Goal: Task Accomplishment & Management: Complete application form

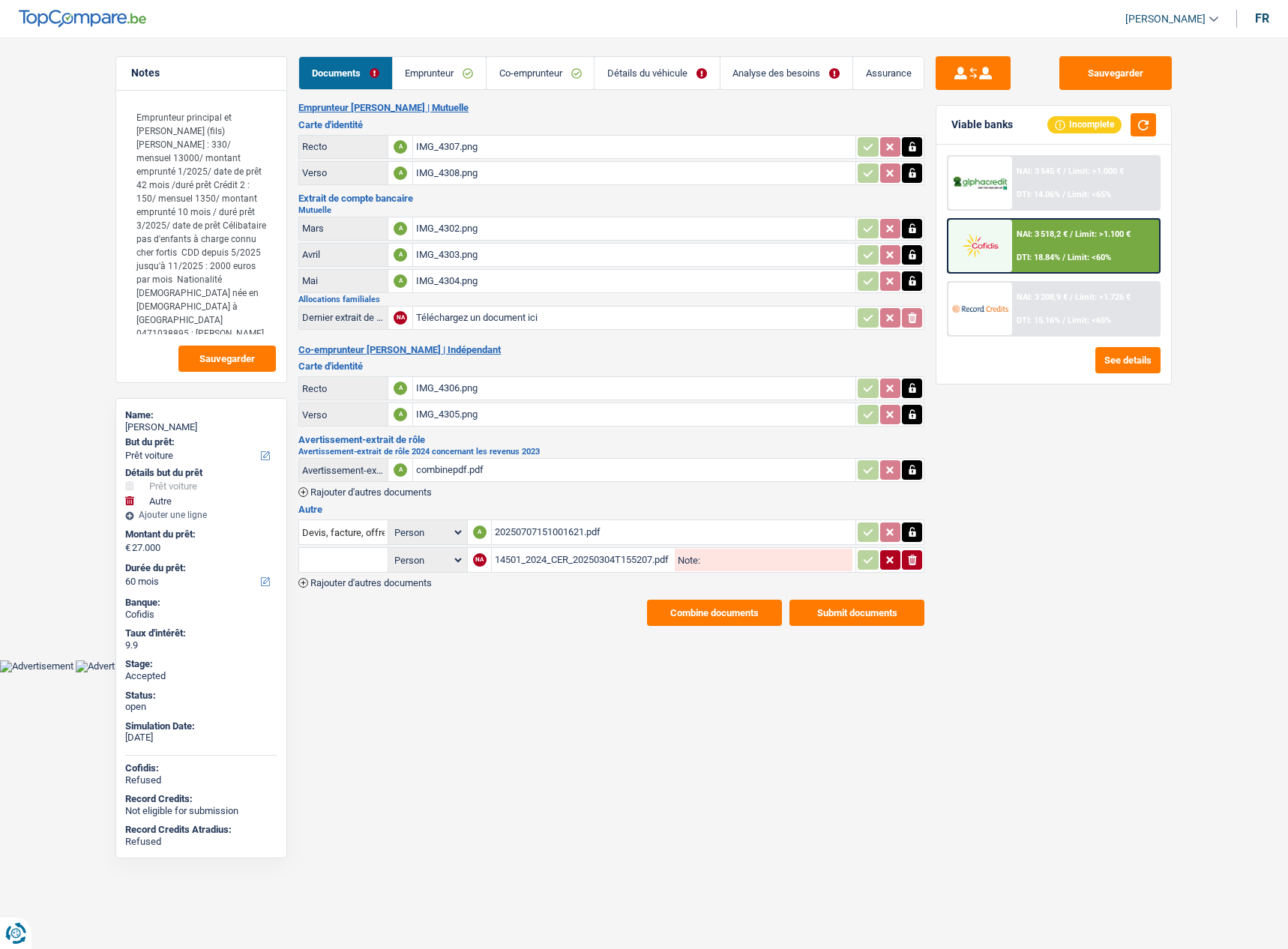
select select "car"
select select "other"
select select "60"
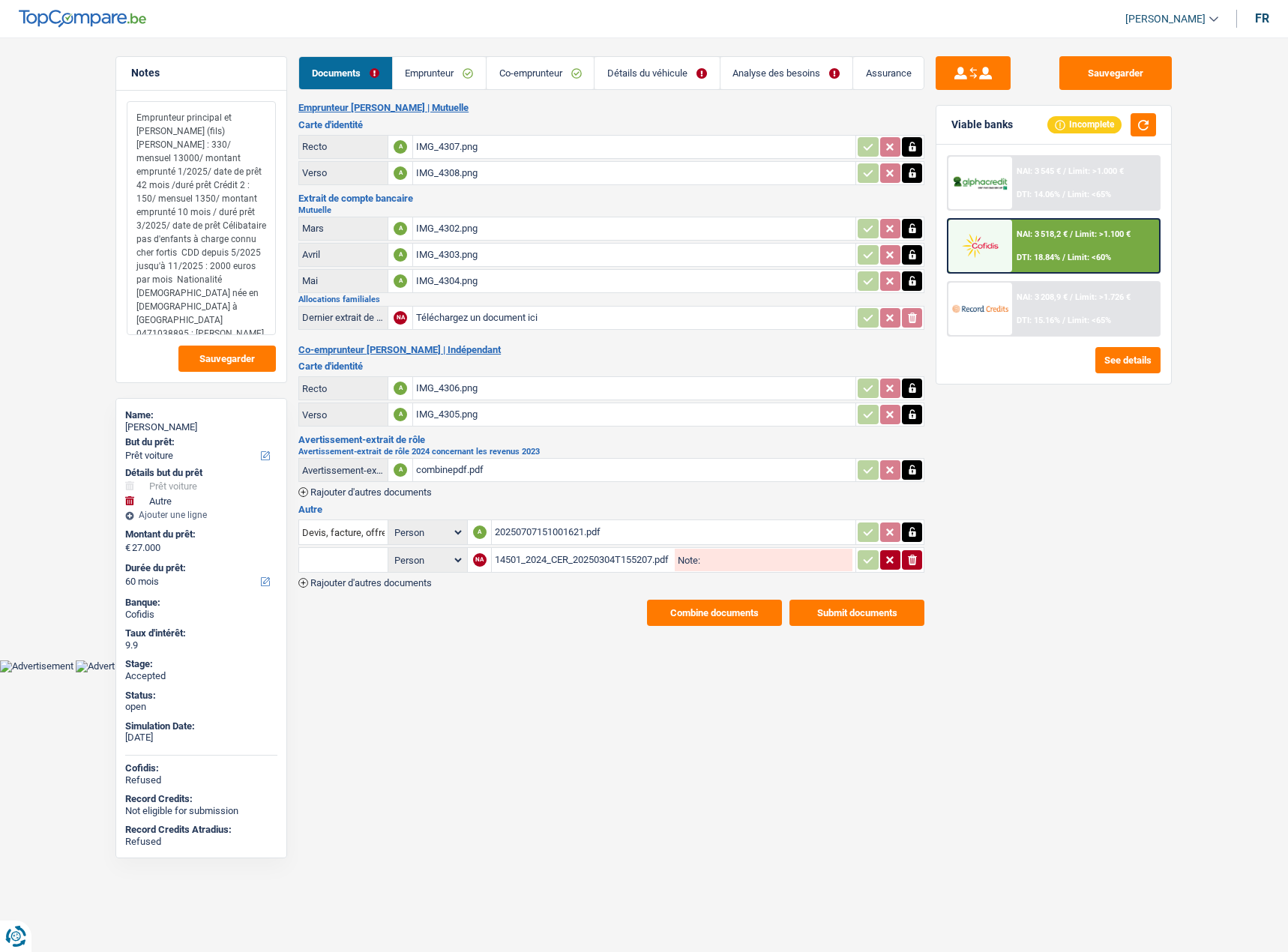
click at [239, 129] on textarea "Emprunteur principal et Morgana Mario (fils) Crédit : 330/ mensuel 13000/ monta…" at bounding box center [200, 218] width 149 height 234
drag, startPoint x: 136, startPoint y: 147, endPoint x: 258, endPoint y: 168, distance: 123.8
click at [258, 168] on textarea "Emprunteur principal et Morgana Mario (fils) Crédit : 330/ mensuel 13000/ monta…" at bounding box center [200, 218] width 149 height 234
click at [472, 463] on div "combinepdf.pdf" at bounding box center [634, 469] width 436 height 22
click at [526, 534] on div "20250707151001621.pdf" at bounding box center [673, 532] width 357 height 22
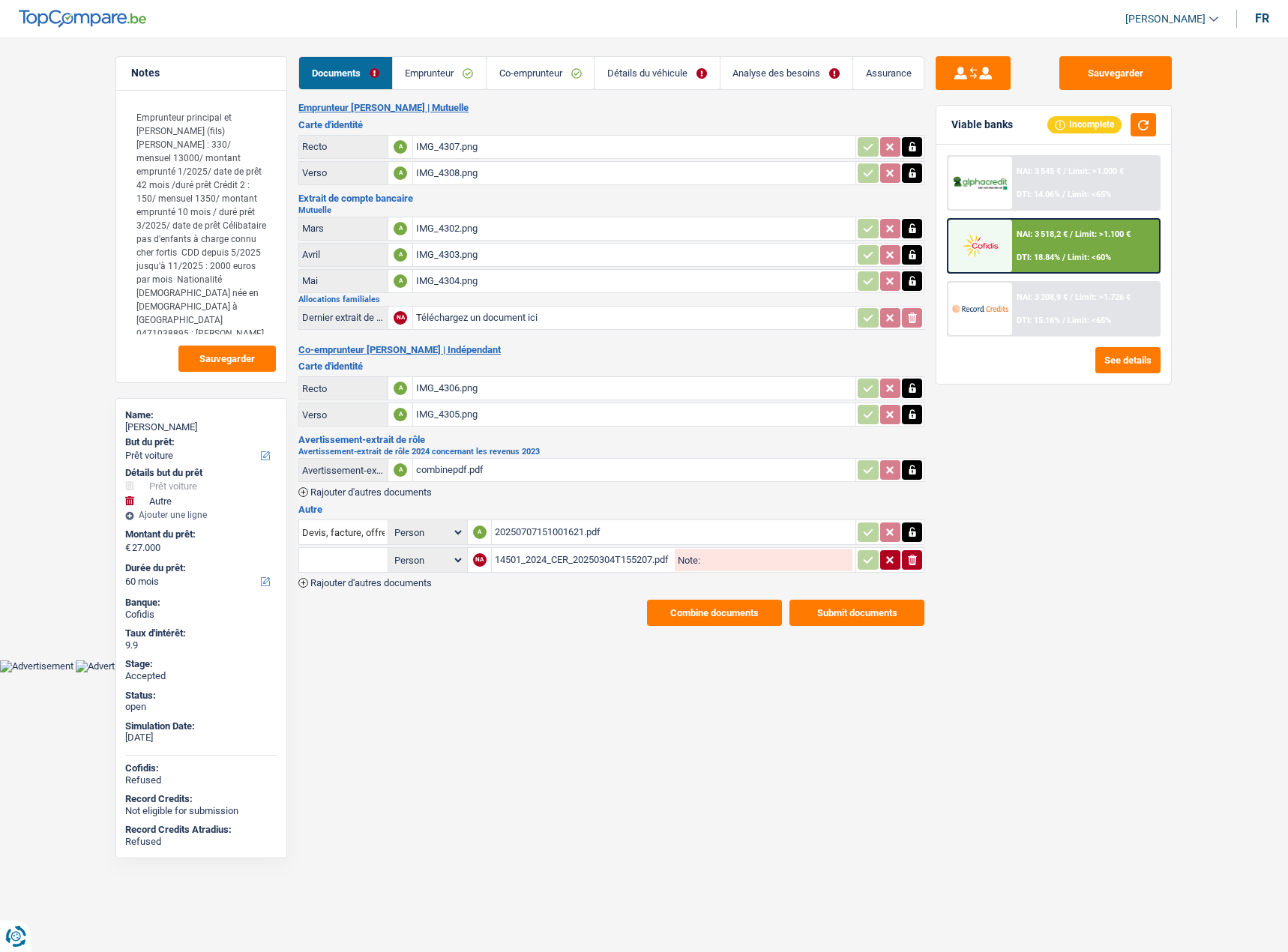
click at [544, 556] on div "14501_2024_CER_20250304T155207.pdf" at bounding box center [583, 559] width 177 height 22
click at [488, 386] on div "IMG_4306.png" at bounding box center [634, 387] width 436 height 22
click at [467, 140] on div "IMG_4307.png" at bounding box center [634, 146] width 436 height 22
click at [447, 79] on link "Emprunteur" at bounding box center [439, 73] width 93 height 32
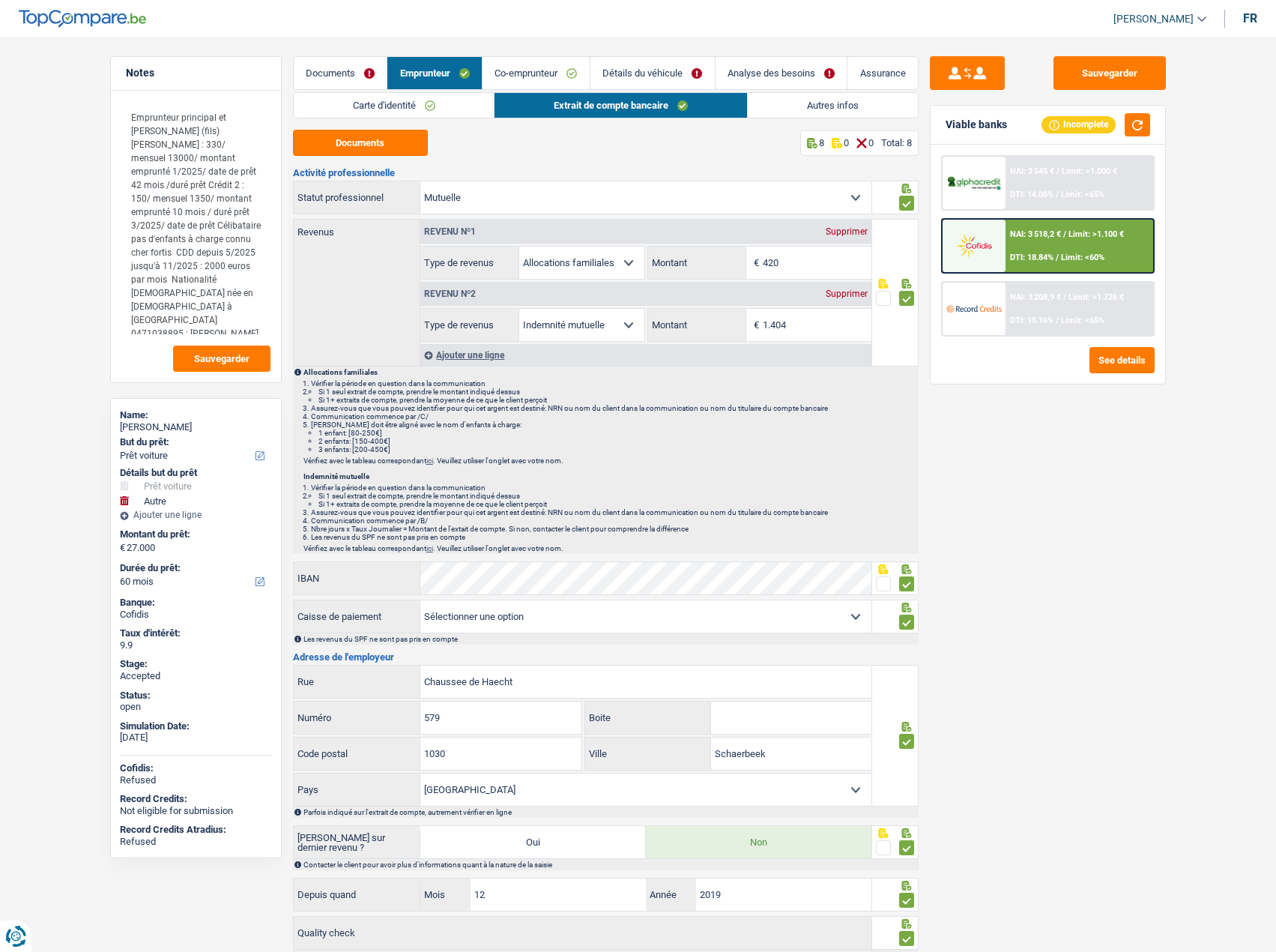
click at [349, 74] on link "Documents" at bounding box center [340, 73] width 93 height 32
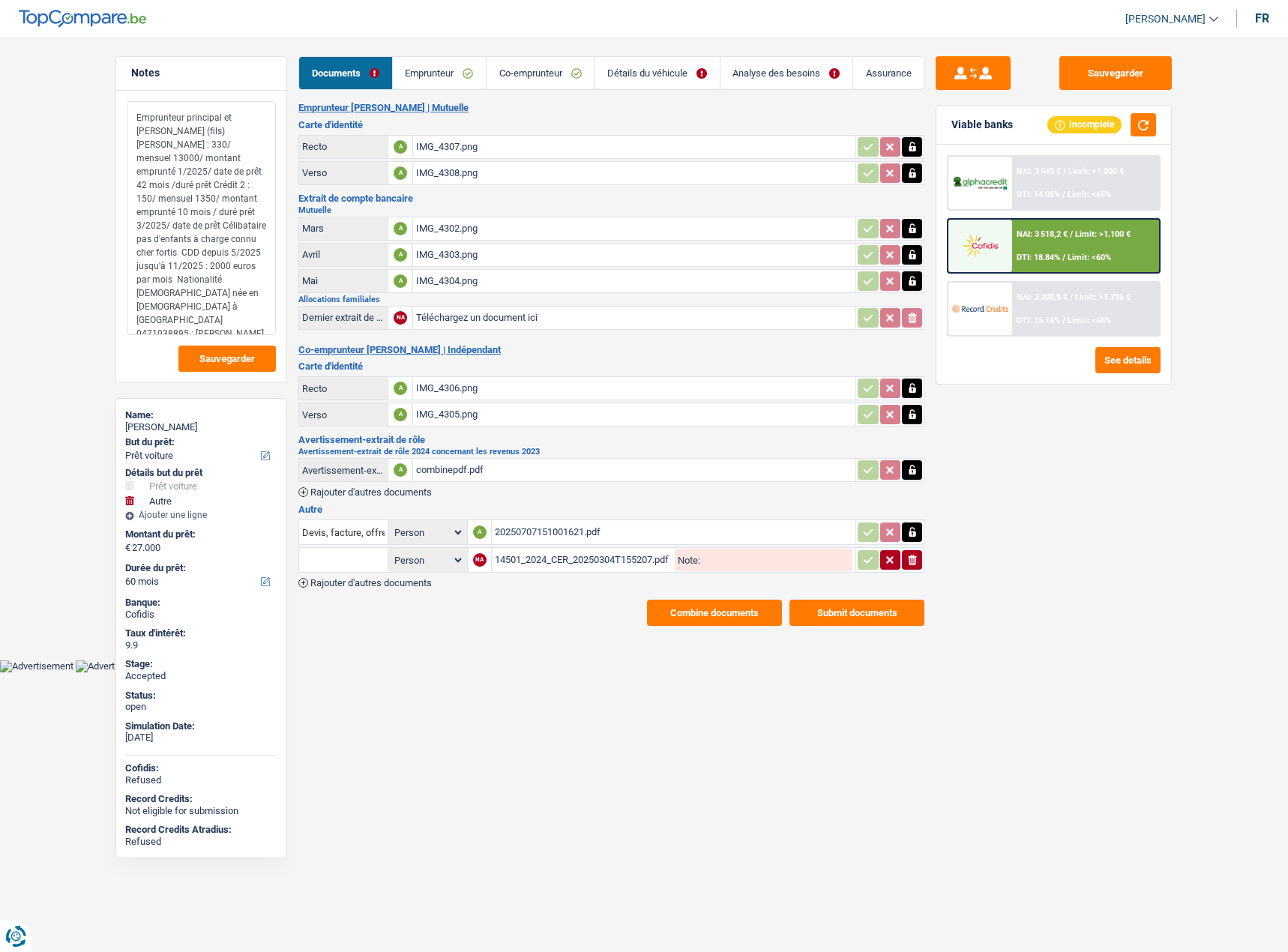
click textarea "Emprunteur principal et Morgana Mario (fils) Crédit : 330/ mensuel 13000/ monta…"
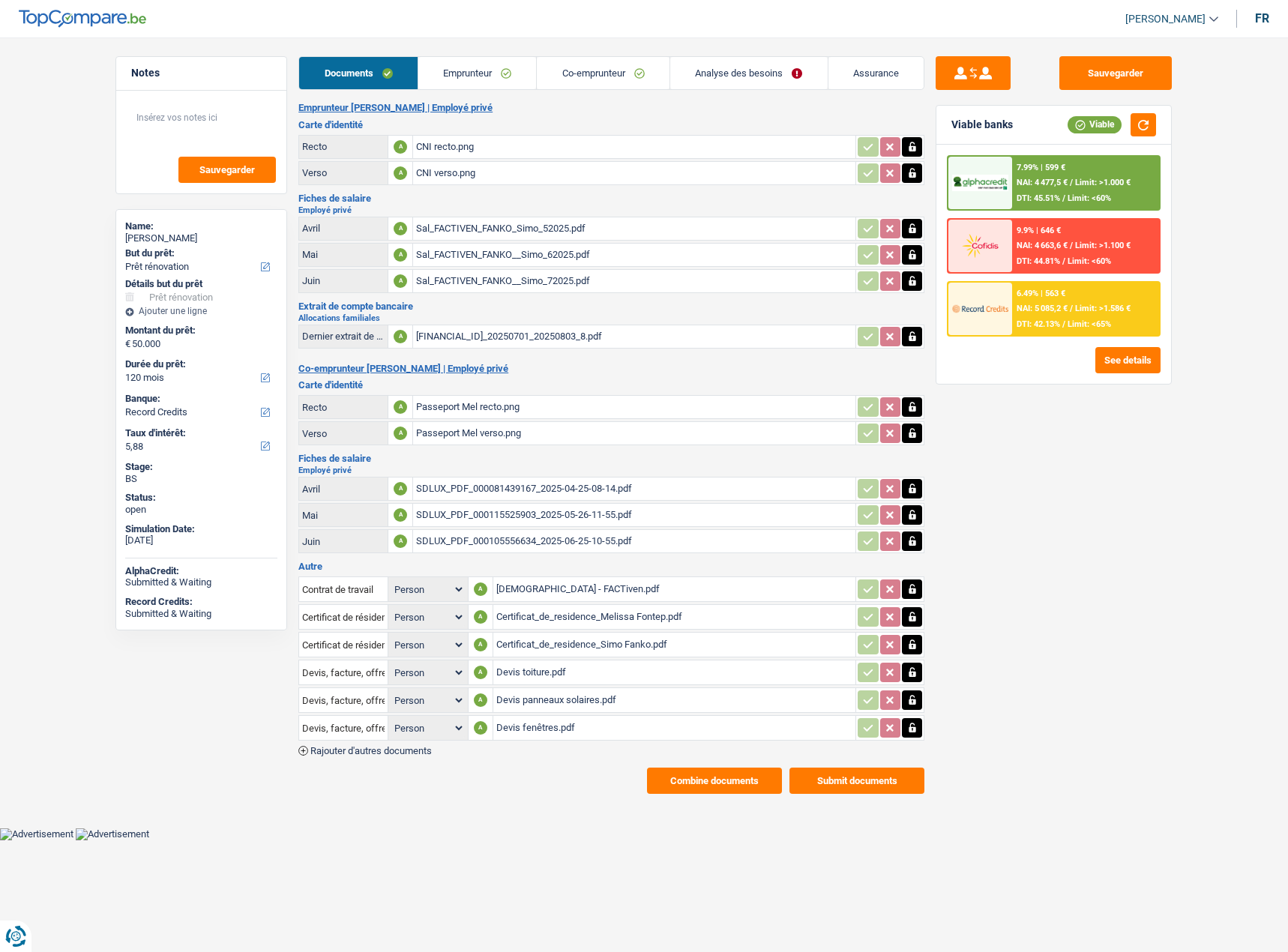
select select "renovation"
select select "120"
select select "record credits"
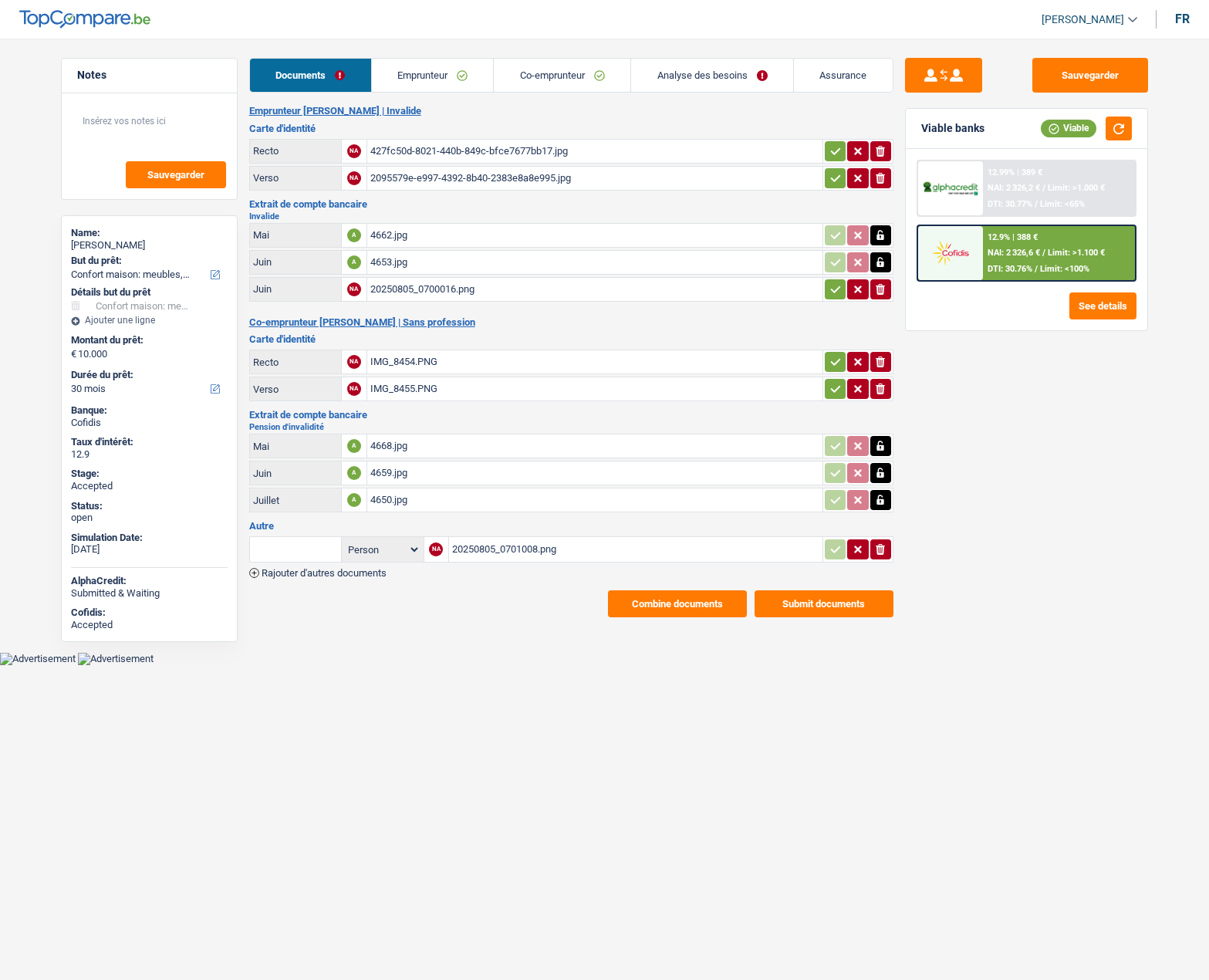
select select "household"
select select "30"
click at [794, 610] on button "Submit documents" at bounding box center [823, 603] width 138 height 27
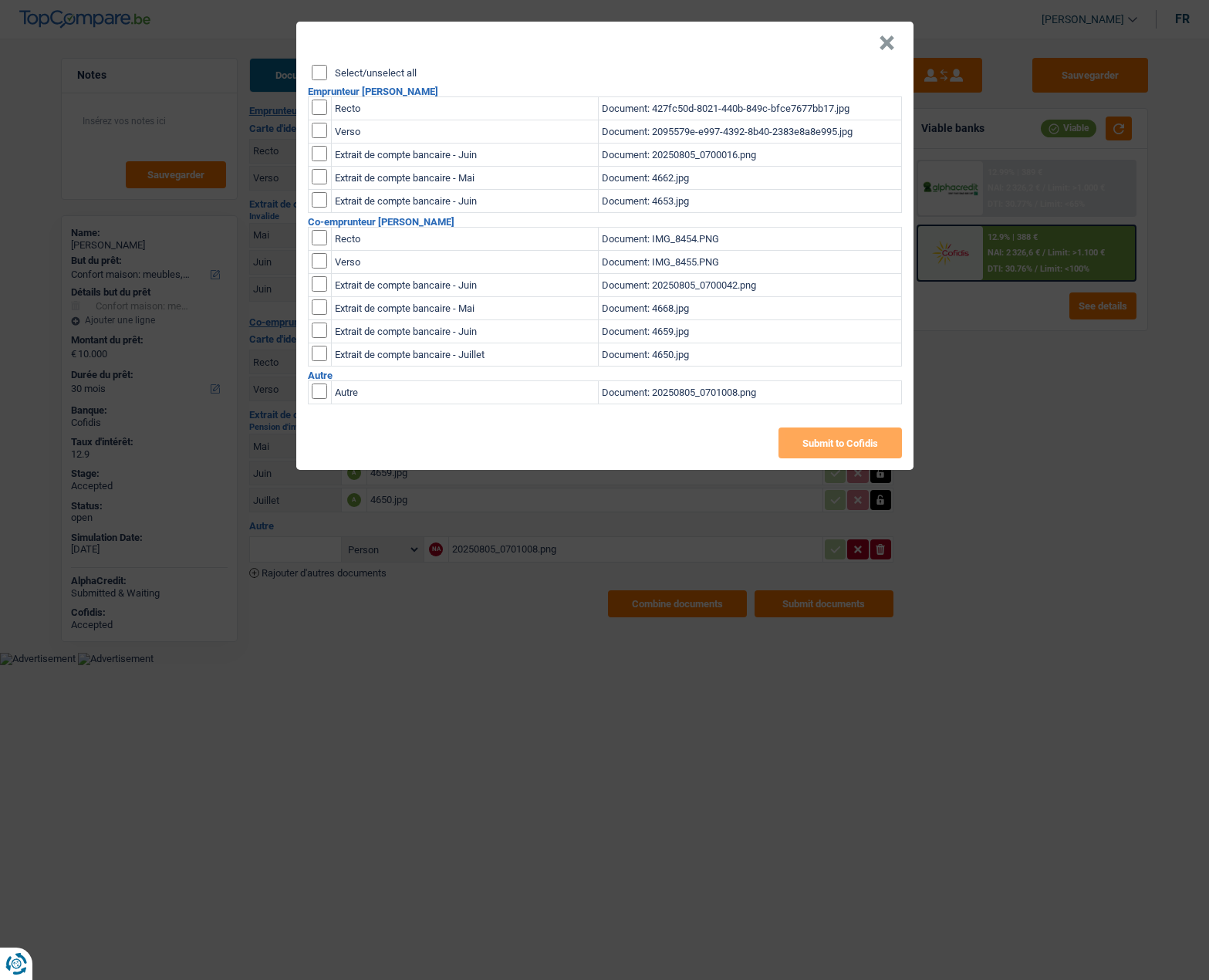
click at [322, 71] on input "Select/unselect all" at bounding box center [319, 72] width 16 height 16
checkbox input "true"
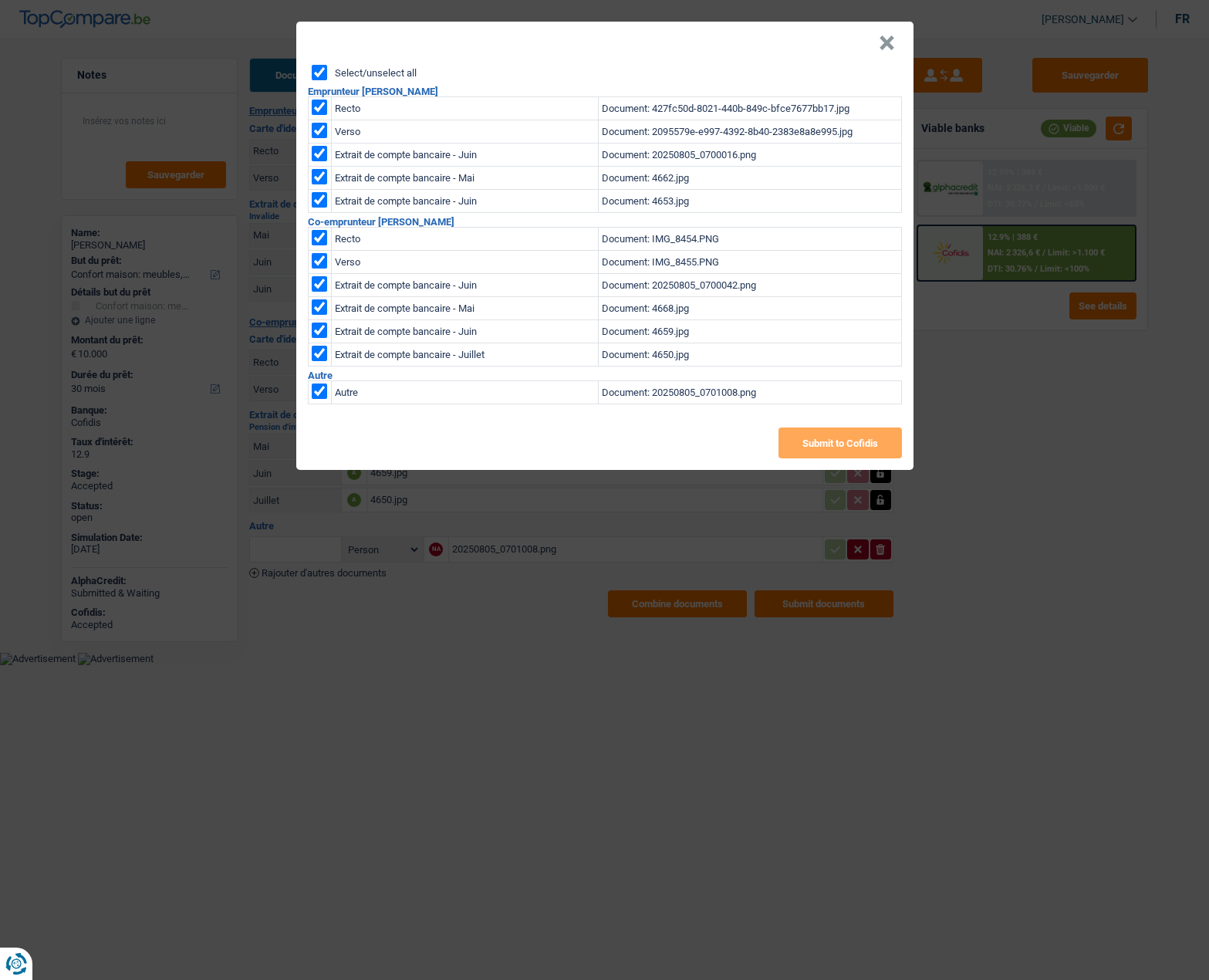
checkbox input "true"
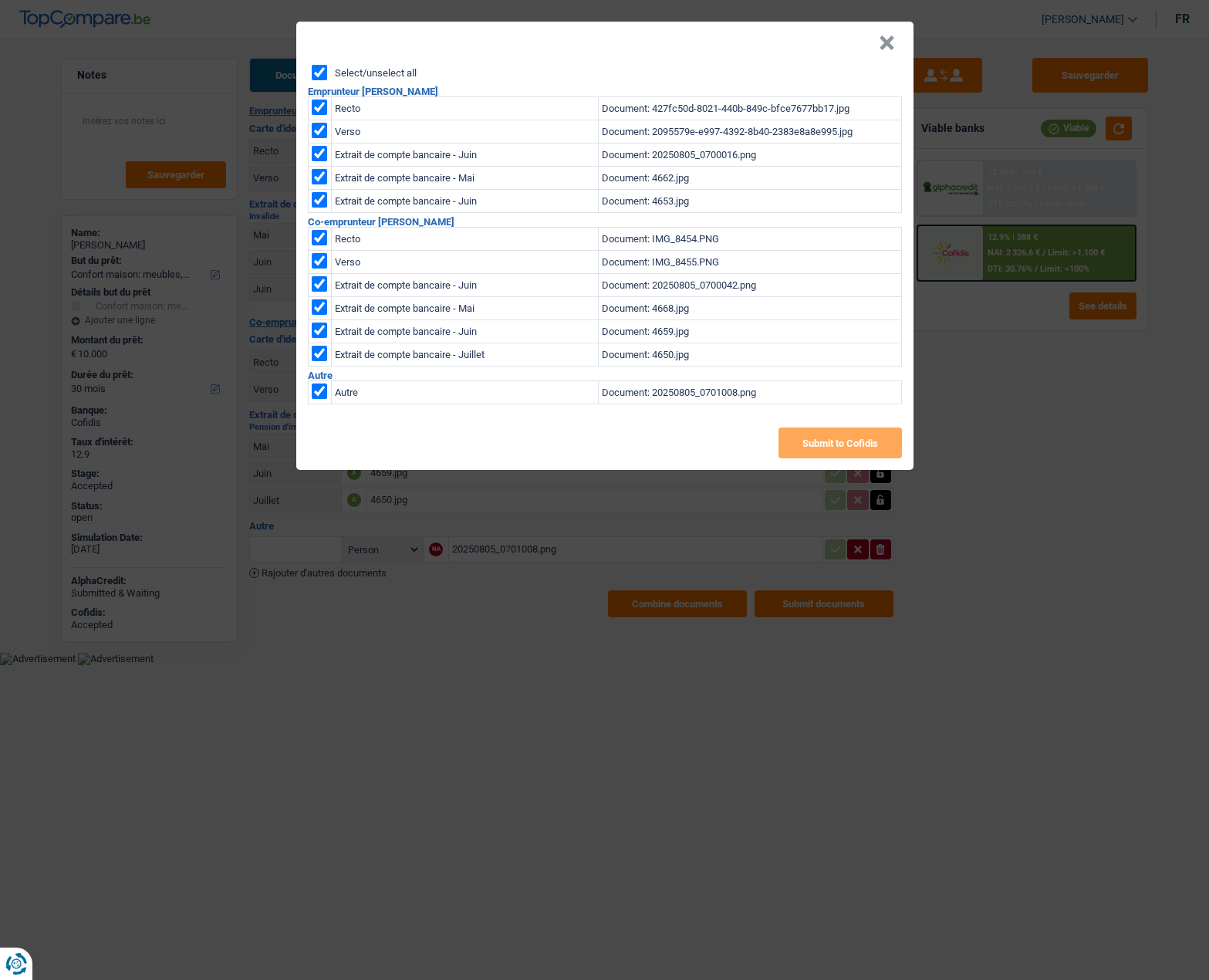
checkbox input "true"
click at [869, 437] on button "Submit to Cofidis" at bounding box center [840, 443] width 124 height 31
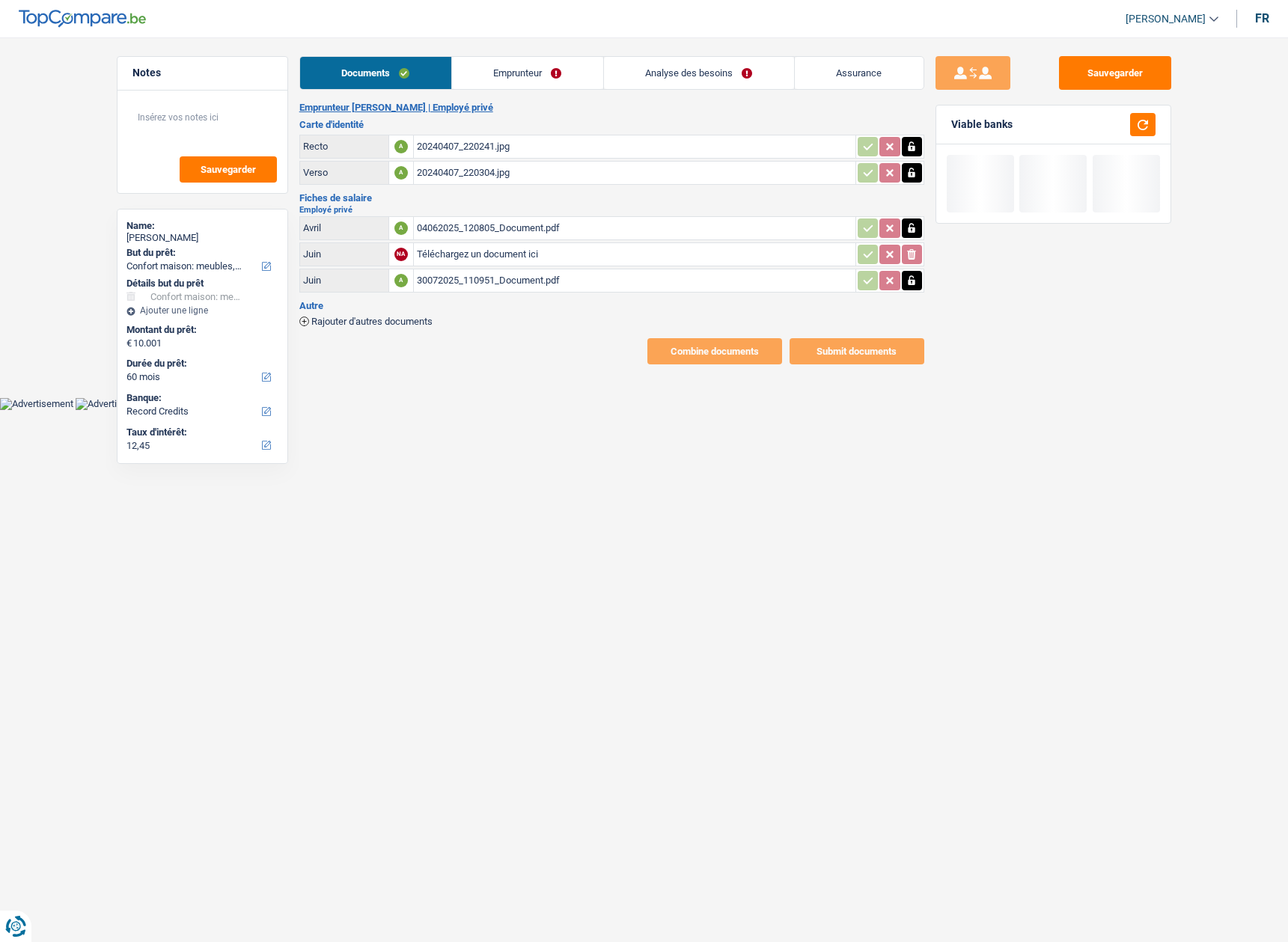
select select "household"
select select "60"
select select "record credits"
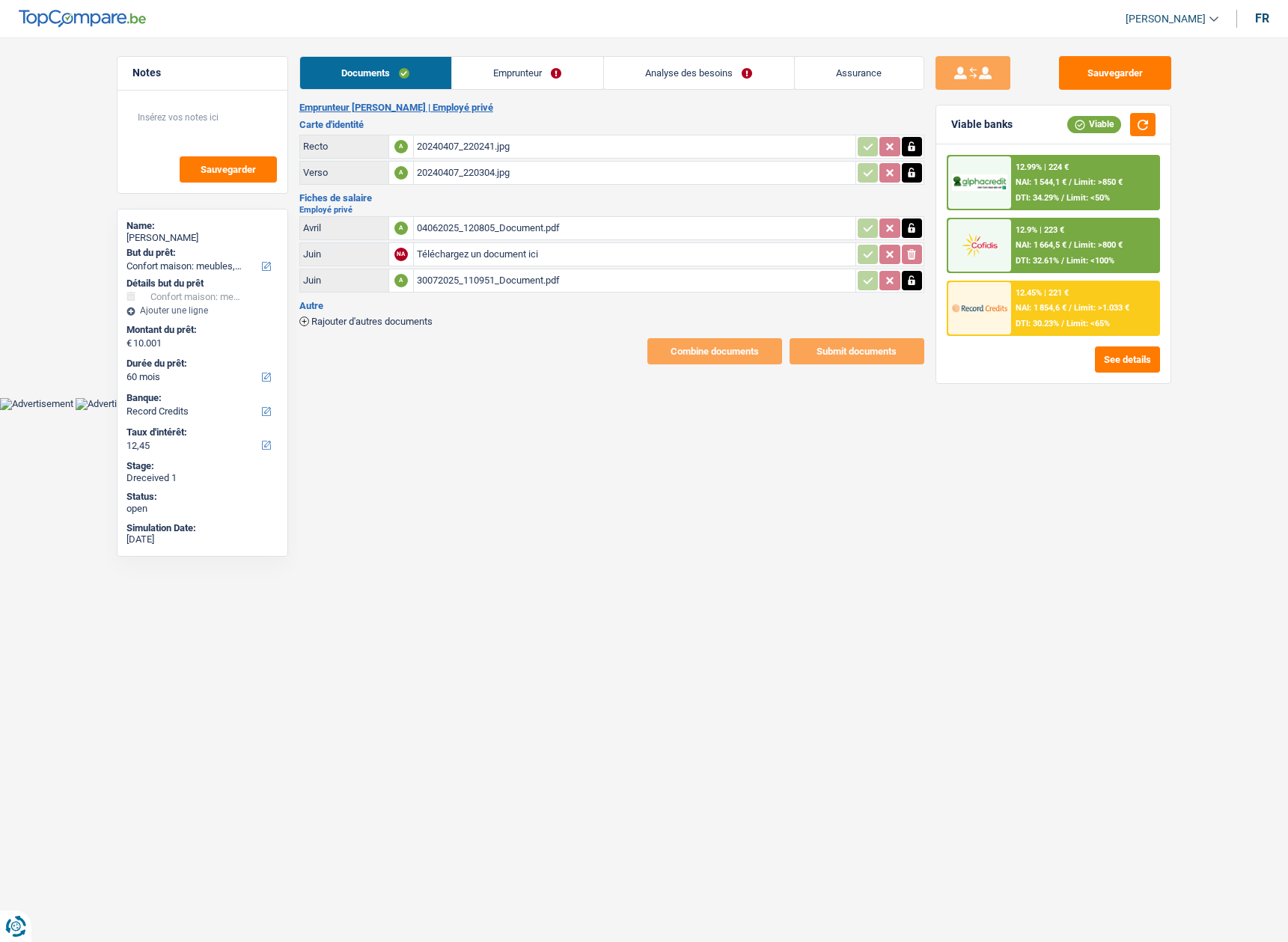
click at [730, 147] on div "20240407_220241.jpg" at bounding box center [635, 146] width 436 height 22
click at [909, 146] on icon "button" at bounding box center [911, 147] width 12 height 15
click at [909, 146] on icon "button" at bounding box center [912, 147] width 9 height 11
click at [634, 133] on table "Recto NA Téléchargez un document ici ionicons-v5-e Verso A 20240407_220304.jpg" at bounding box center [612, 159] width 625 height 54
type input "C:\fakepath\gmail_images20250814_144940.png"
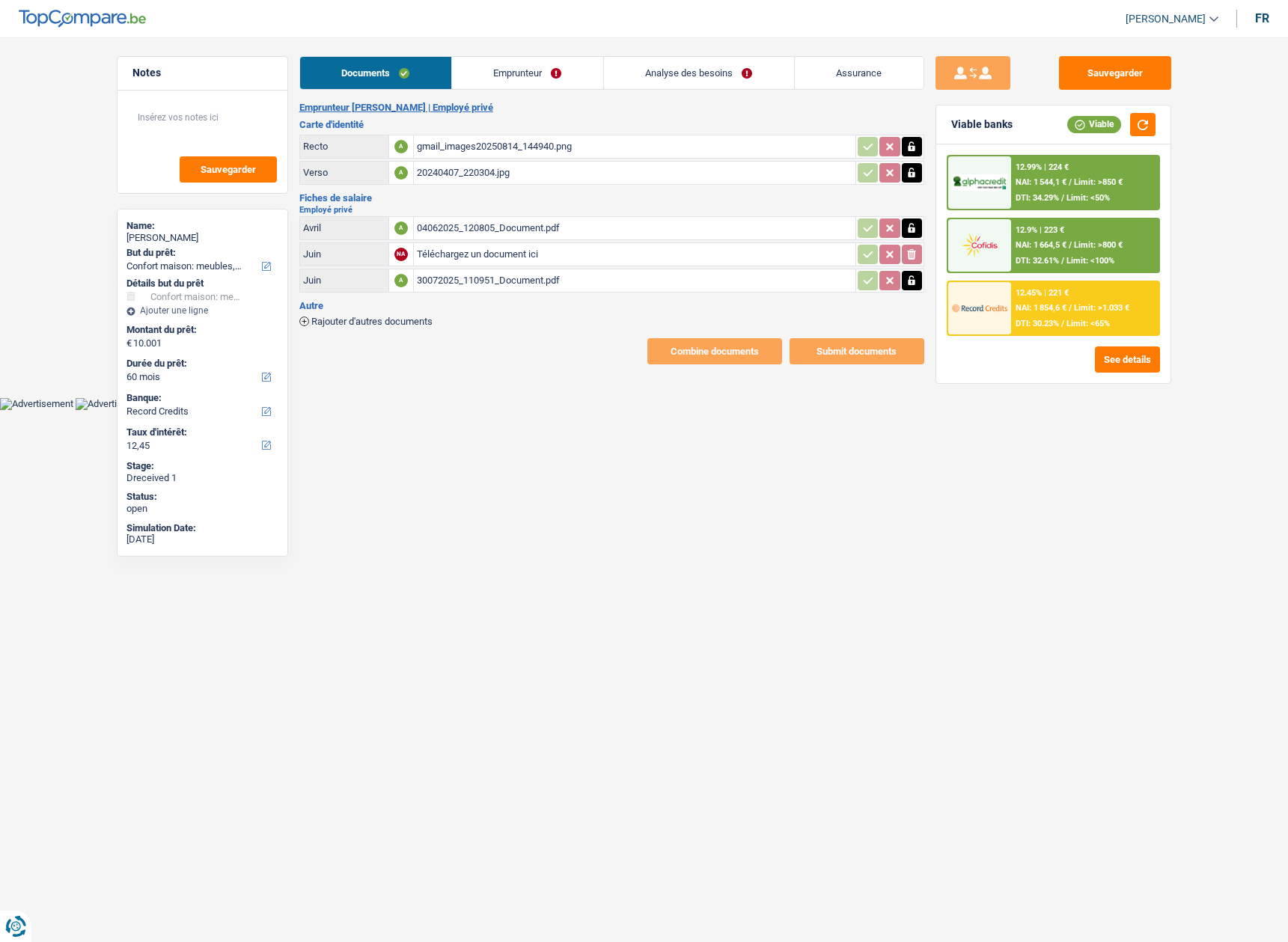
click at [583, 229] on div "04062025_120805_Document.pdf" at bounding box center [635, 228] width 436 height 22
click at [584, 276] on div "30072025_110951_Document.pdf" at bounding box center [635, 280] width 436 height 22
click at [470, 254] on input "Téléchargez un document ici" at bounding box center [635, 254] width 436 height 22
type input "C:\fakepath\13082025_105649_Document.pdf"
click at [1147, 80] on button "Sauvegarder" at bounding box center [1115, 73] width 112 height 34
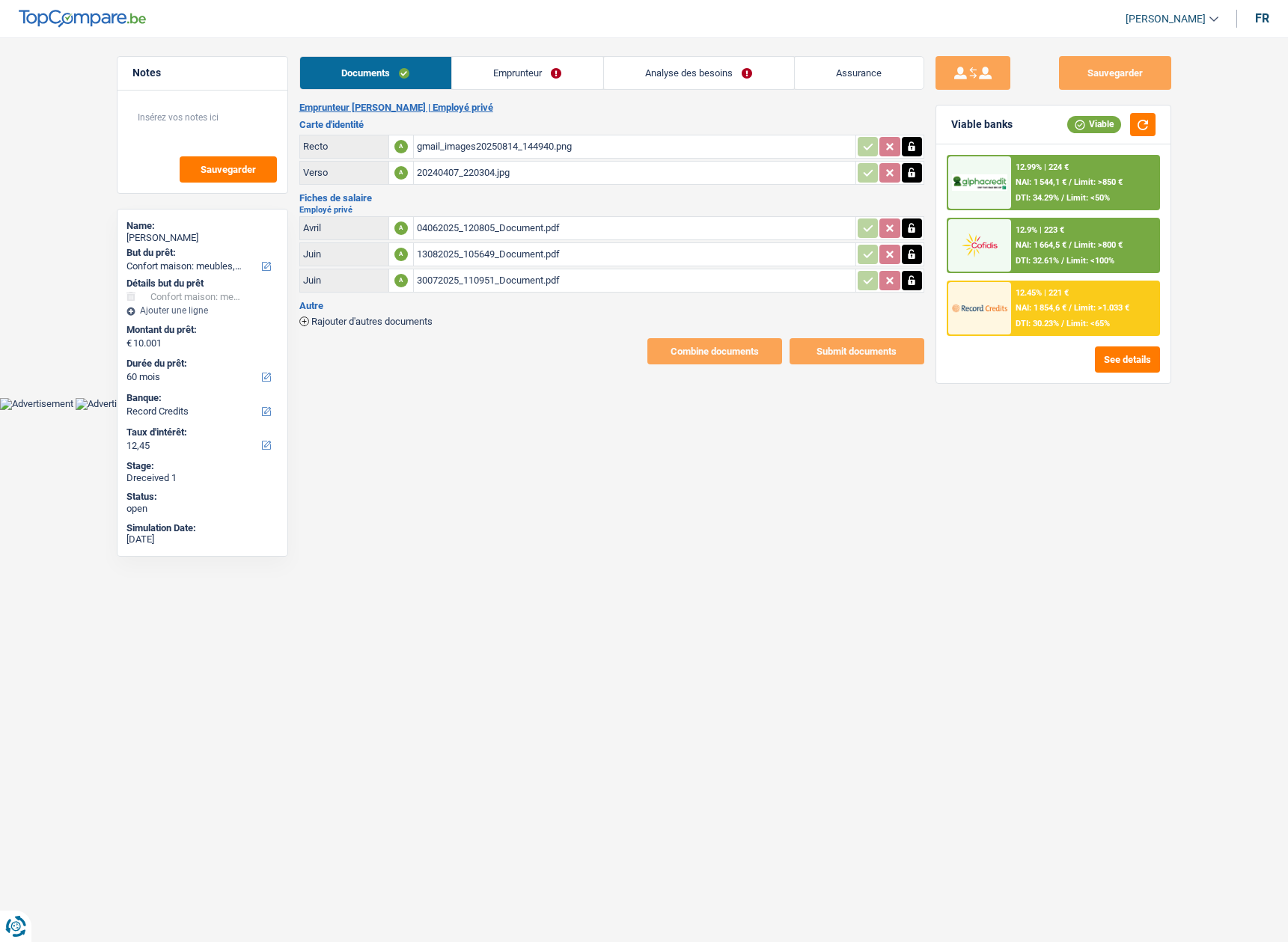
click at [492, 74] on link "Emprunteur" at bounding box center [527, 73] width 151 height 32
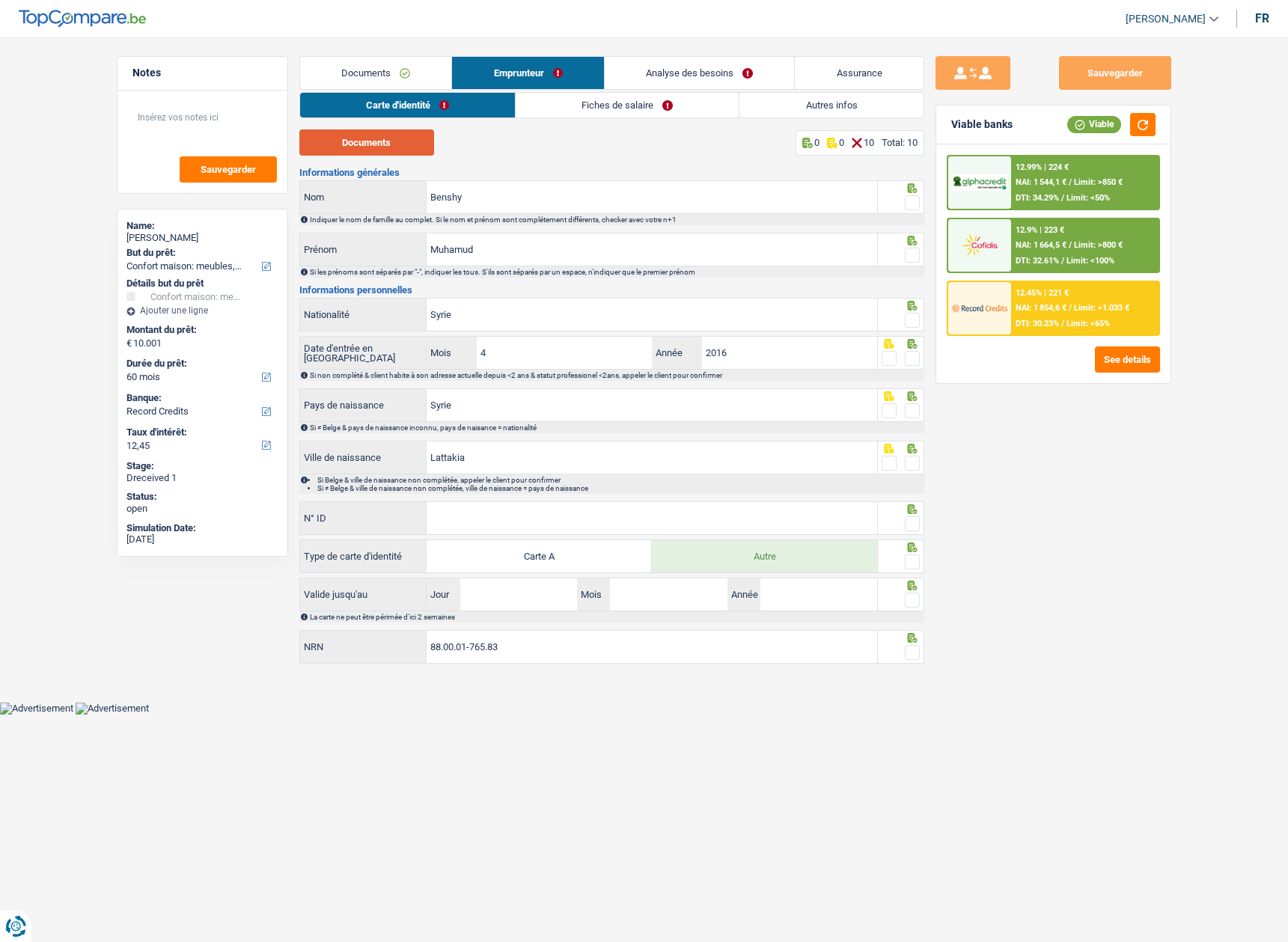
click at [404, 139] on button "Documents" at bounding box center [366, 142] width 134 height 26
drag, startPoint x: 922, startPoint y: 205, endPoint x: 909, endPoint y: 205, distance: 13.0
click at [919, 205] on div at bounding box center [901, 197] width 46 height 34
click at [908, 205] on span at bounding box center [912, 203] width 15 height 15
click at [0, 0] on input "radio" at bounding box center [0, 0] width 0 height 0
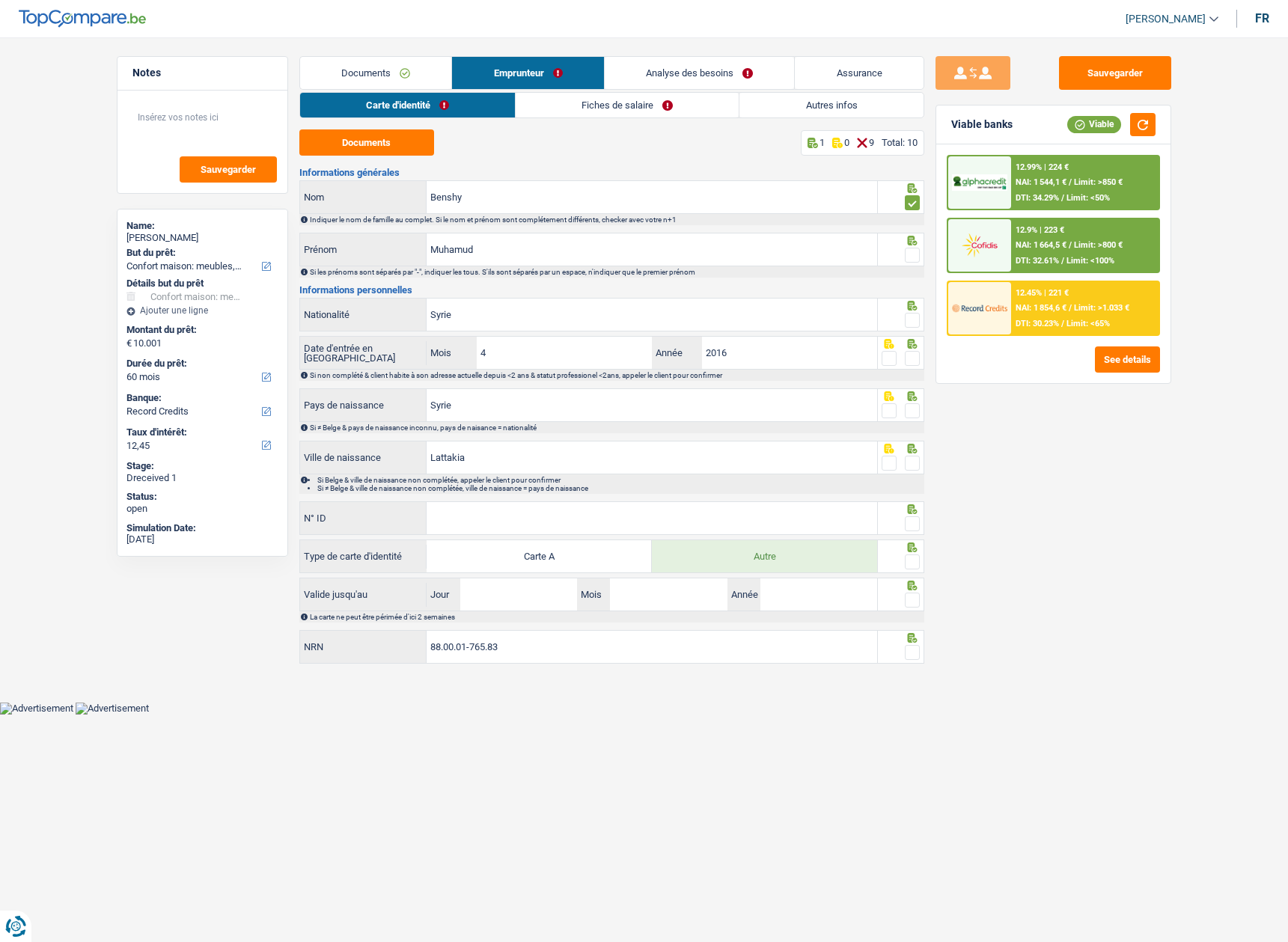
click at [907, 248] on span at bounding box center [912, 255] width 15 height 15
click at [0, 0] on input "radio" at bounding box center [0, 0] width 0 height 0
drag, startPoint x: 914, startPoint y: 318, endPoint x: 914, endPoint y: 329, distance: 11.0
click at [914, 318] on span at bounding box center [912, 320] width 15 height 15
click at [0, 0] on input "radio" at bounding box center [0, 0] width 0 height 0
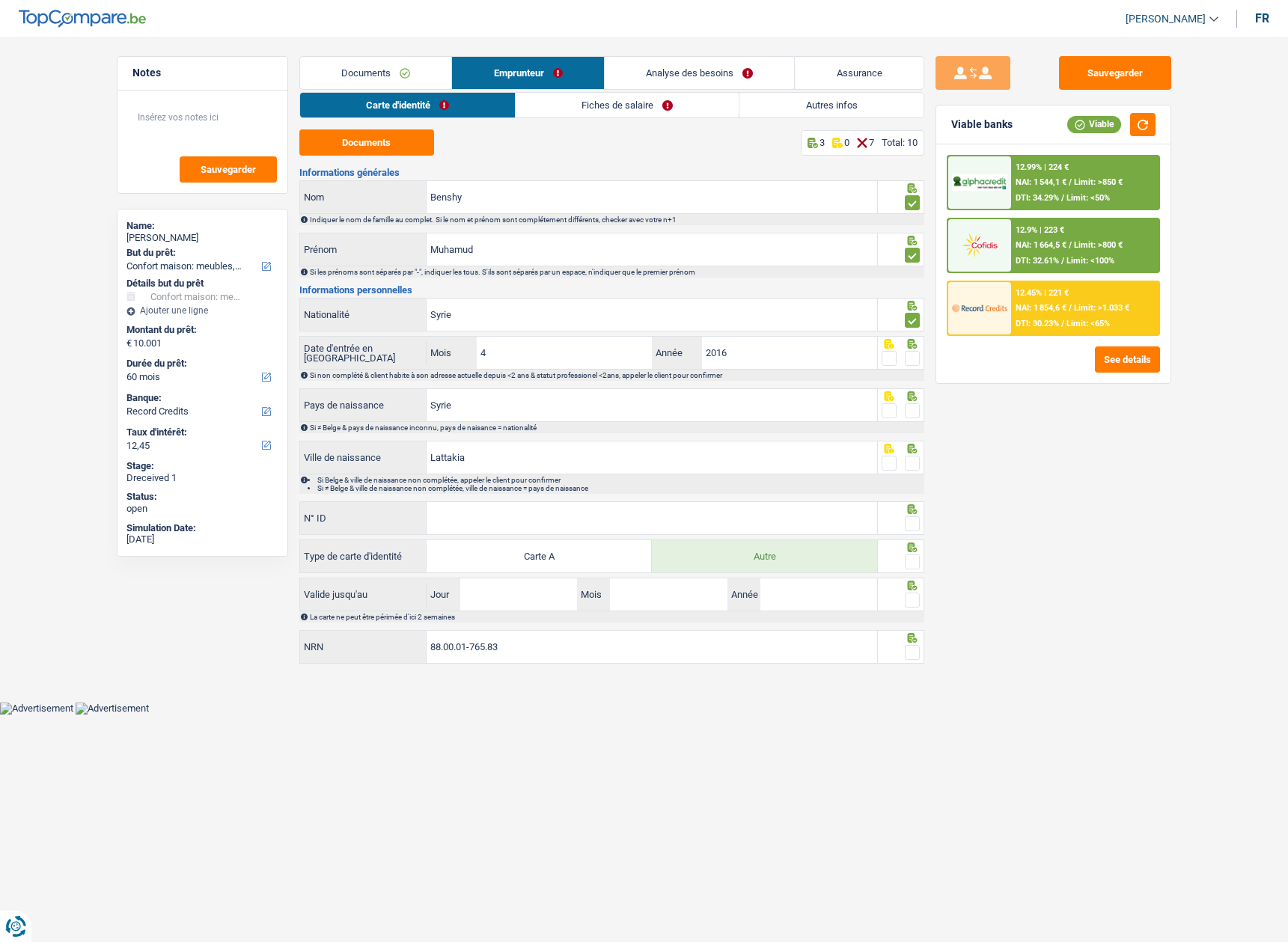
drag, startPoint x: 908, startPoint y: 358, endPoint x: 909, endPoint y: 383, distance: 25.0
click at [908, 359] on span at bounding box center [912, 358] width 15 height 15
click at [0, 0] on input "radio" at bounding box center [0, 0] width 0 height 0
click at [904, 399] on div at bounding box center [900, 395] width 38 height 12
drag, startPoint x: 908, startPoint y: 410, endPoint x: 914, endPoint y: 430, distance: 20.9
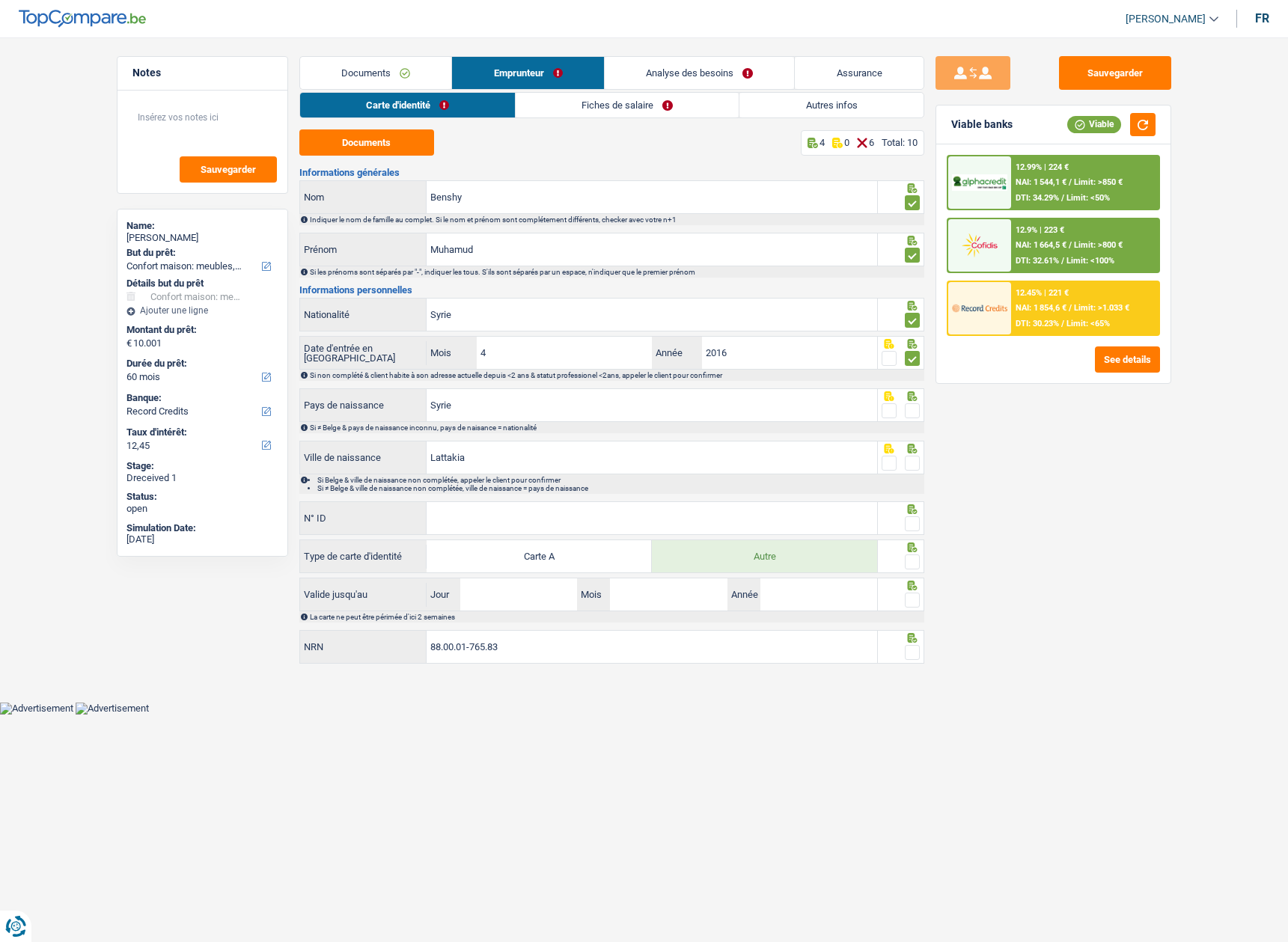
click at [908, 413] on span at bounding box center [912, 411] width 15 height 15
click at [0, 0] on input "radio" at bounding box center [0, 0] width 0 height 0
drag, startPoint x: 912, startPoint y: 459, endPoint x: 895, endPoint y: 463, distance: 17.5
click at [911, 459] on span at bounding box center [912, 463] width 15 height 15
click at [0, 0] on input "radio" at bounding box center [0, 0] width 0 height 0
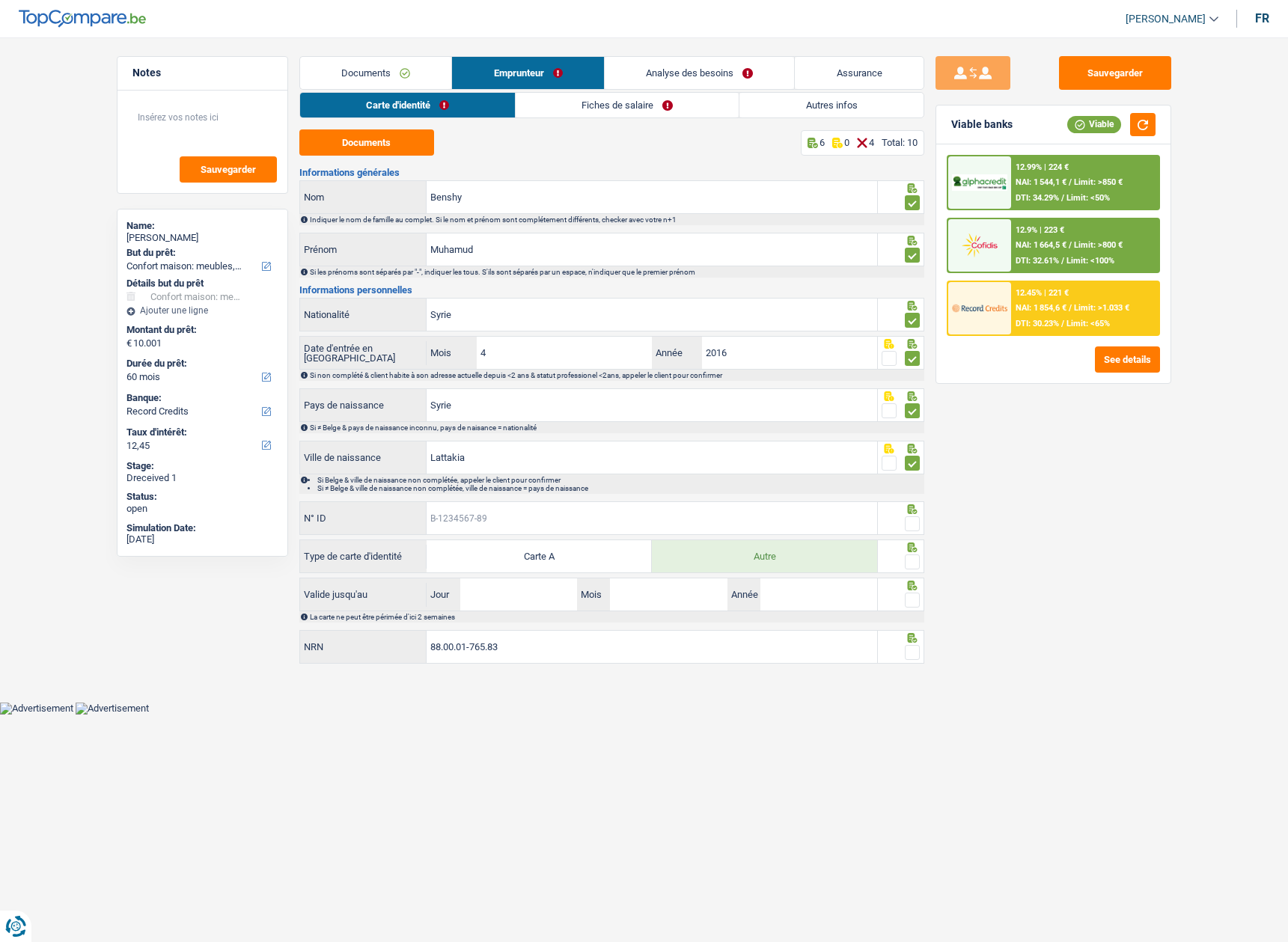
click at [553, 524] on input "N° ID" at bounding box center [652, 519] width 451 height 32
paste input "B-4801900-12"
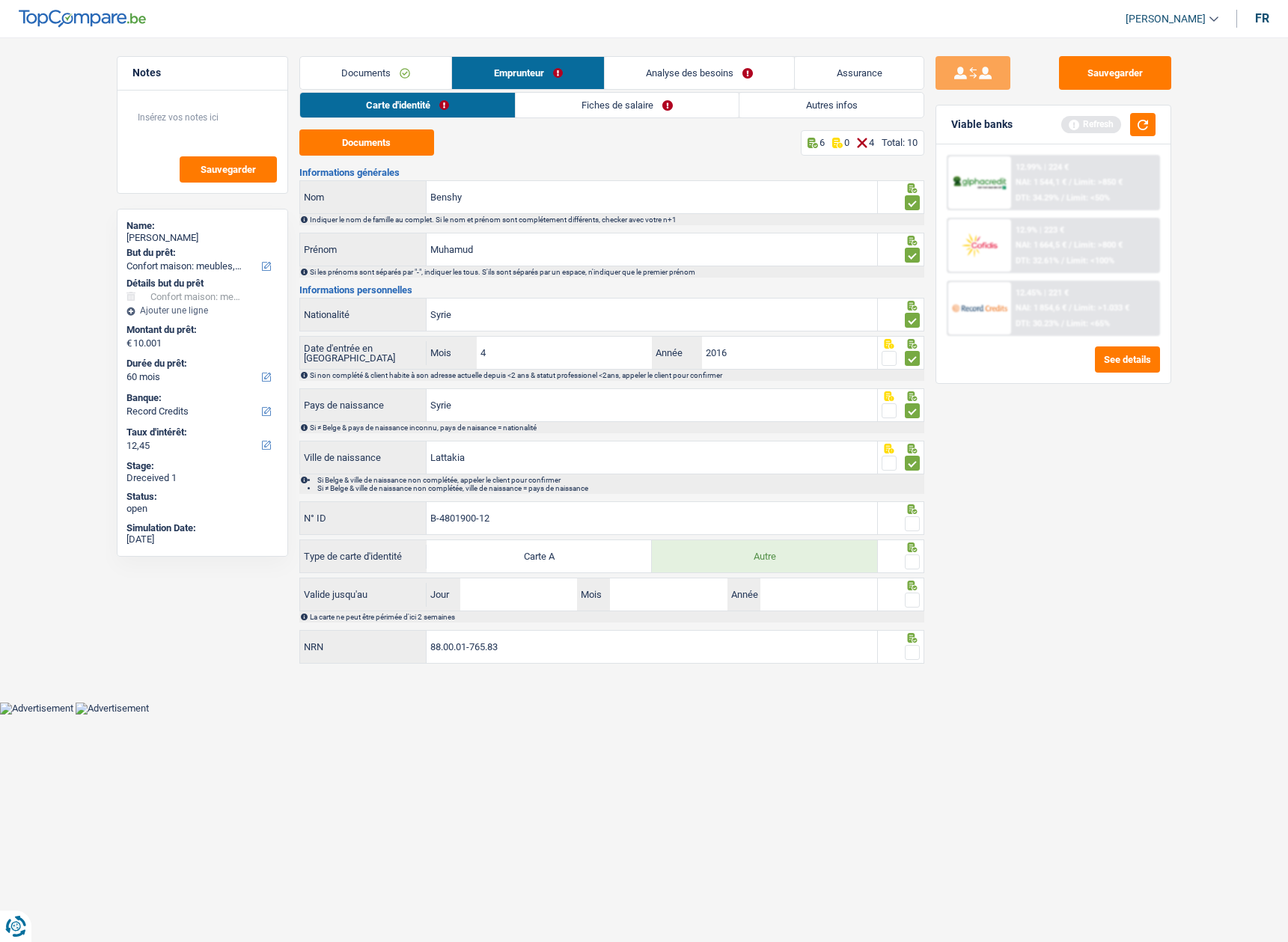
type input "B-4801900-12"
drag, startPoint x: 912, startPoint y: 524, endPoint x: 907, endPoint y: 556, distance: 32.4
click at [912, 525] on span at bounding box center [912, 524] width 15 height 15
click at [0, 0] on input "radio" at bounding box center [0, 0] width 0 height 0
click at [903, 571] on fieldset at bounding box center [900, 562] width 38 height 19
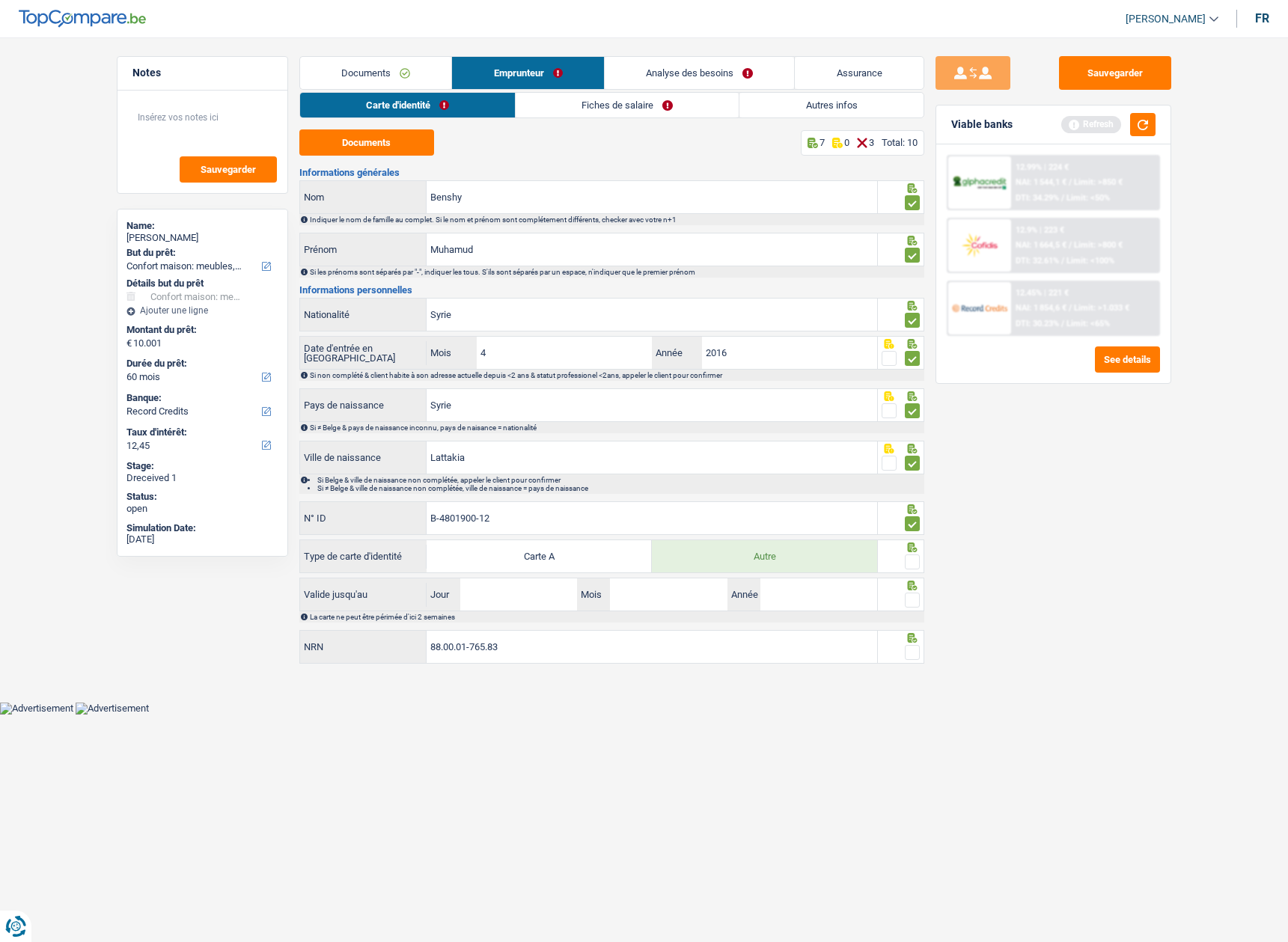
drag, startPoint x: 908, startPoint y: 567, endPoint x: 902, endPoint y: 487, distance: 80.2
click at [909, 567] on span at bounding box center [912, 562] width 15 height 15
click at [0, 0] on input "radio" at bounding box center [0, 0] width 0 height 0
click at [910, 588] on icon at bounding box center [912, 585] width 15 height 10
drag, startPoint x: 914, startPoint y: 596, endPoint x: 602, endPoint y: 620, distance: 312.9
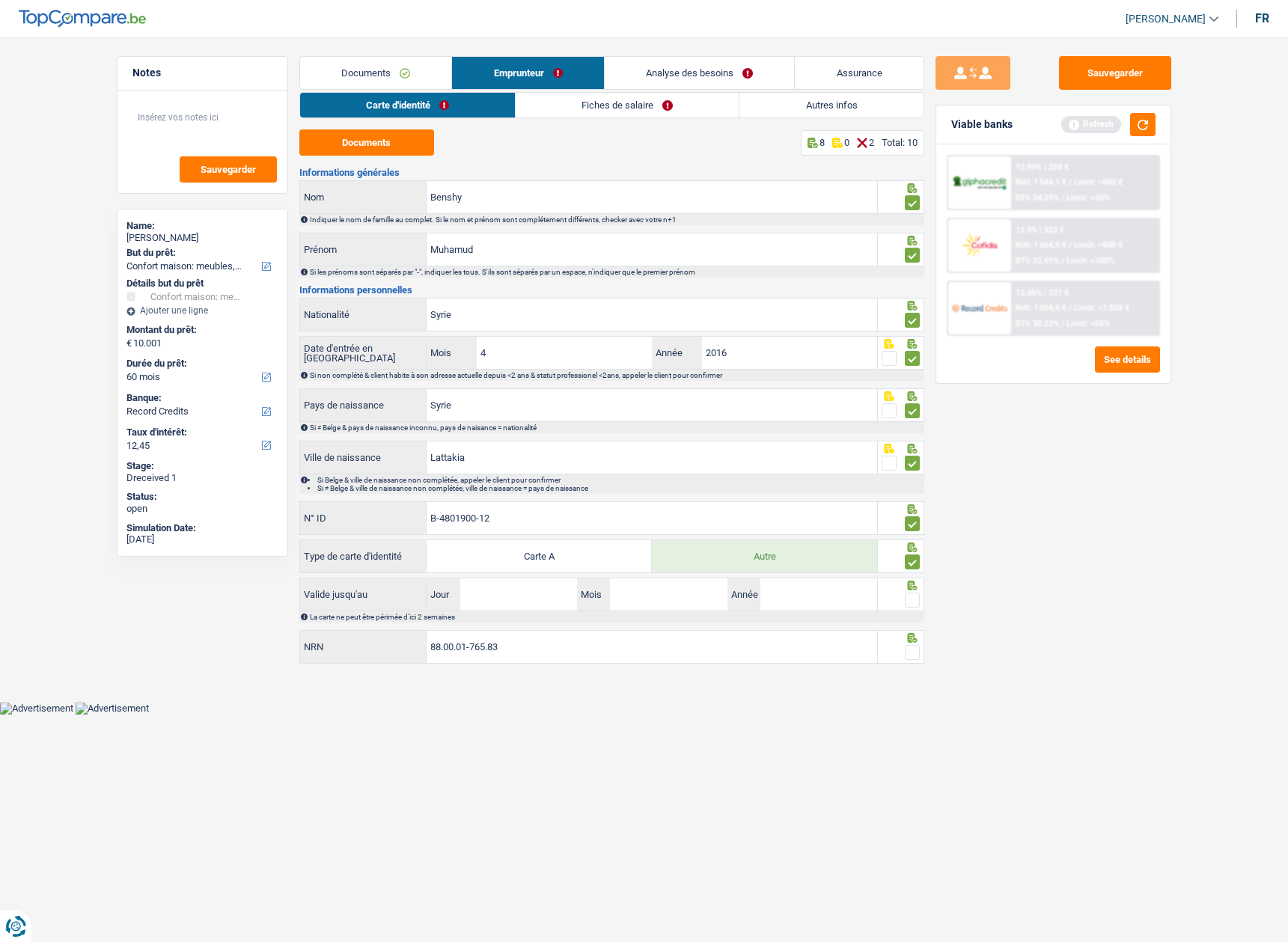
click at [914, 598] on span at bounding box center [912, 600] width 15 height 15
click at [0, 0] on input "radio" at bounding box center [0, 0] width 0 height 0
click at [520, 598] on input "Jour" at bounding box center [519, 595] width 117 height 32
type input "14"
type input "02"
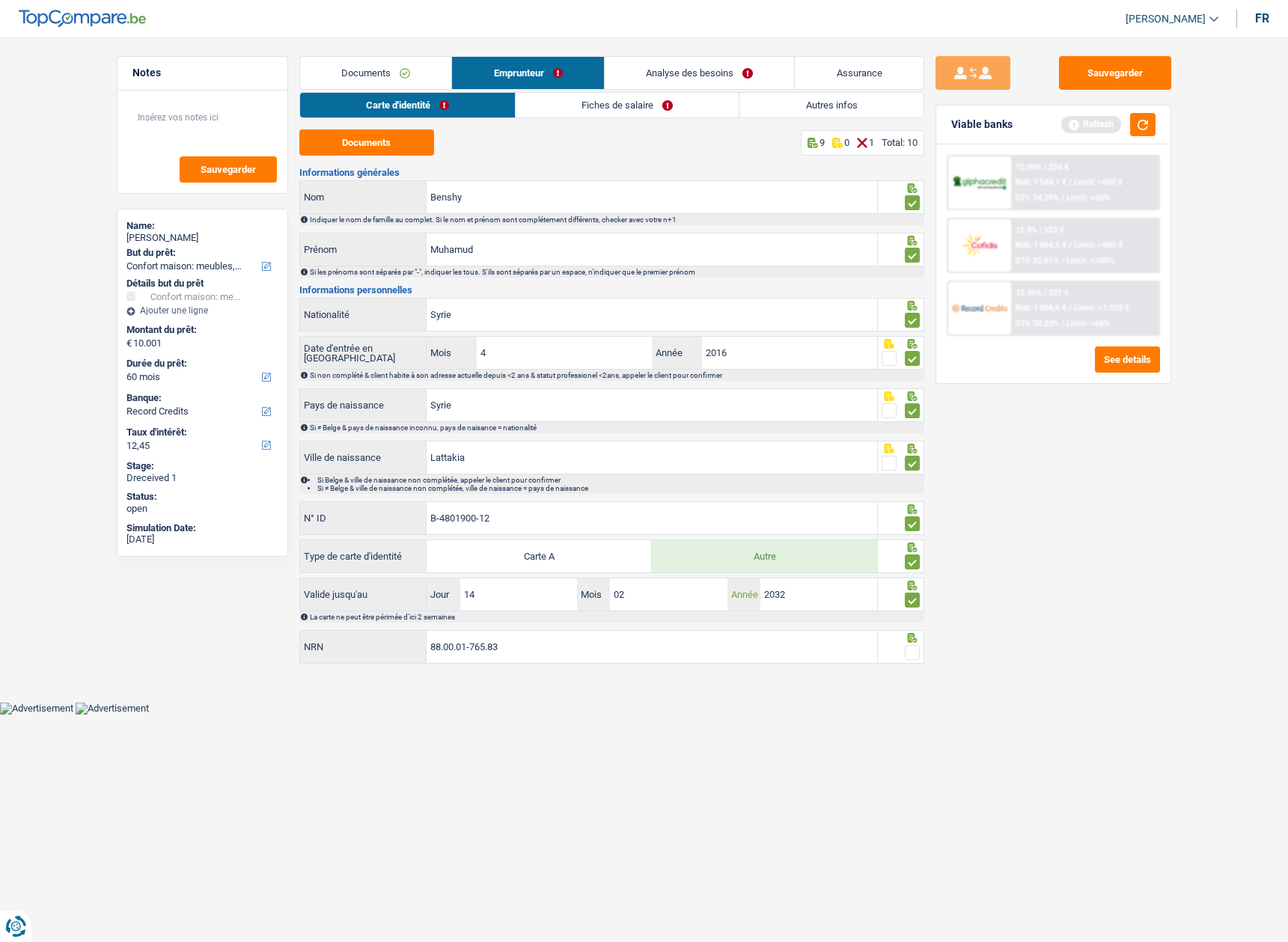
type input "2032"
drag, startPoint x: 916, startPoint y: 640, endPoint x: 914, endPoint y: 649, distance: 9.2
click at [914, 648] on div at bounding box center [901, 648] width 46 height 34
click at [913, 649] on span at bounding box center [912, 652] width 15 height 15
click at [0, 0] on input "radio" at bounding box center [0, 0] width 0 height 0
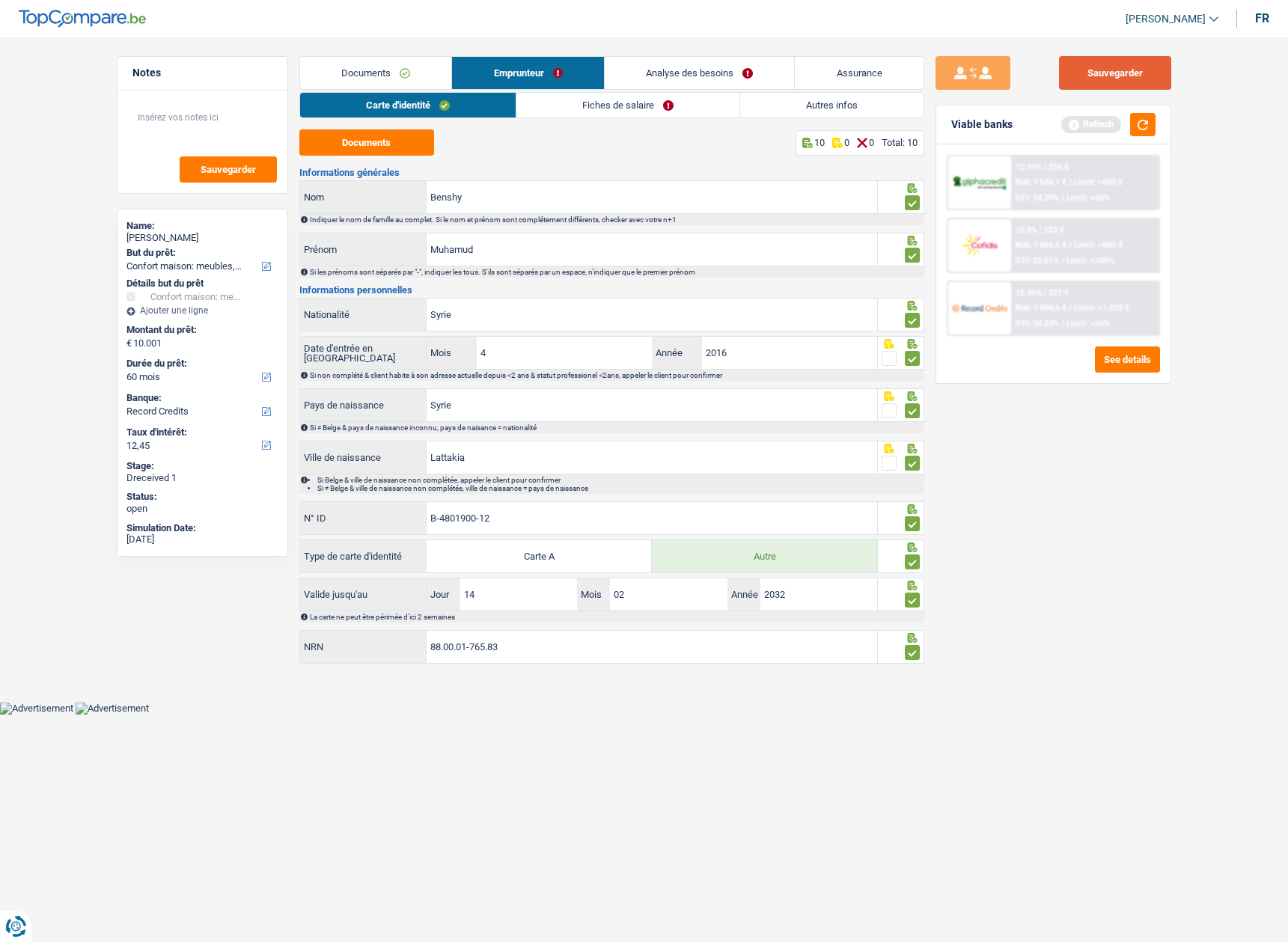
drag, startPoint x: 1100, startPoint y: 85, endPoint x: 1173, endPoint y: 143, distance: 93.2
click at [1101, 85] on button "Sauvegarder" at bounding box center [1115, 73] width 112 height 34
click at [1142, 126] on button "button" at bounding box center [1143, 125] width 26 height 23
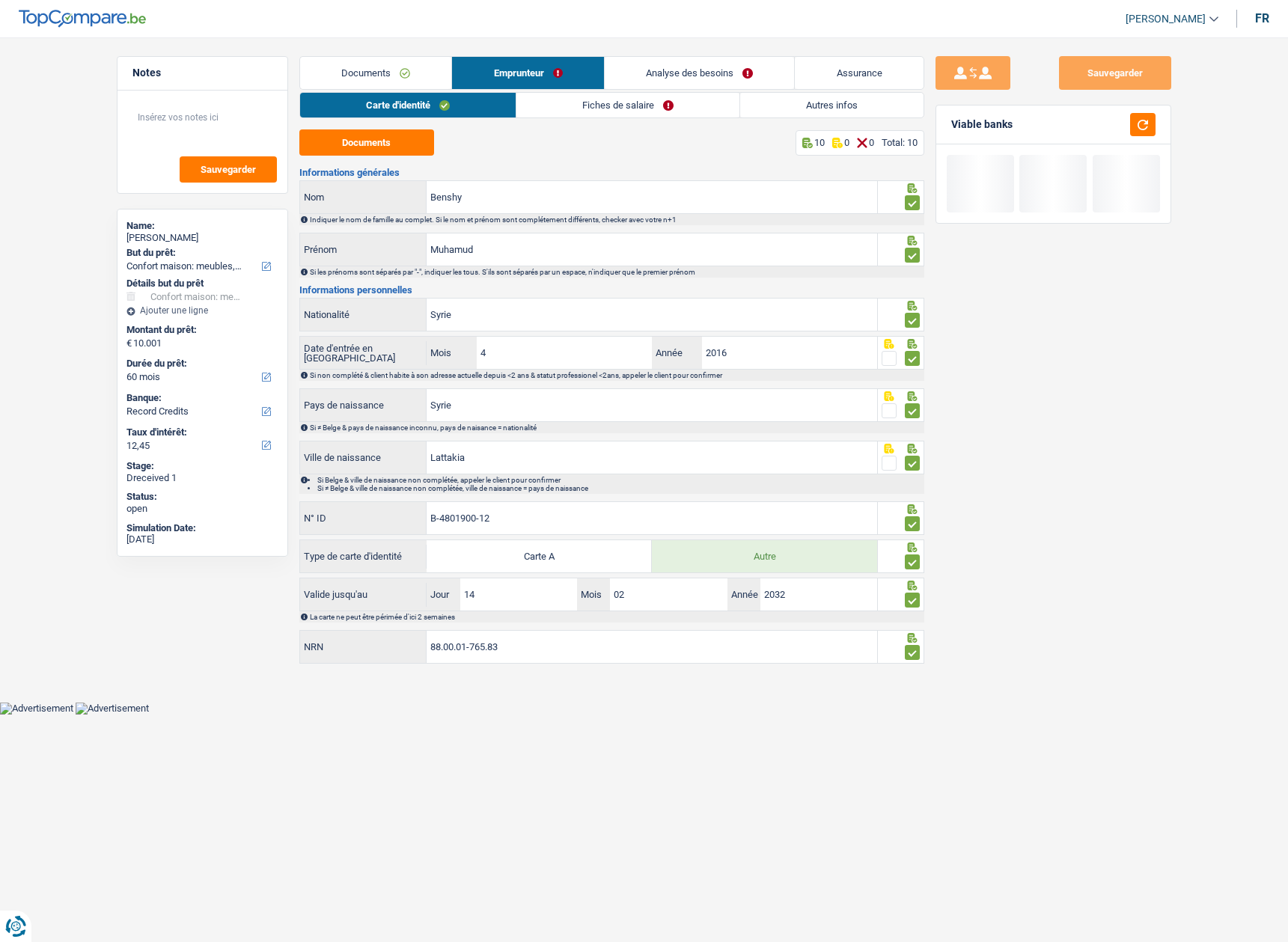
click at [581, 100] on link "Fiches de salaire" at bounding box center [628, 105] width 223 height 25
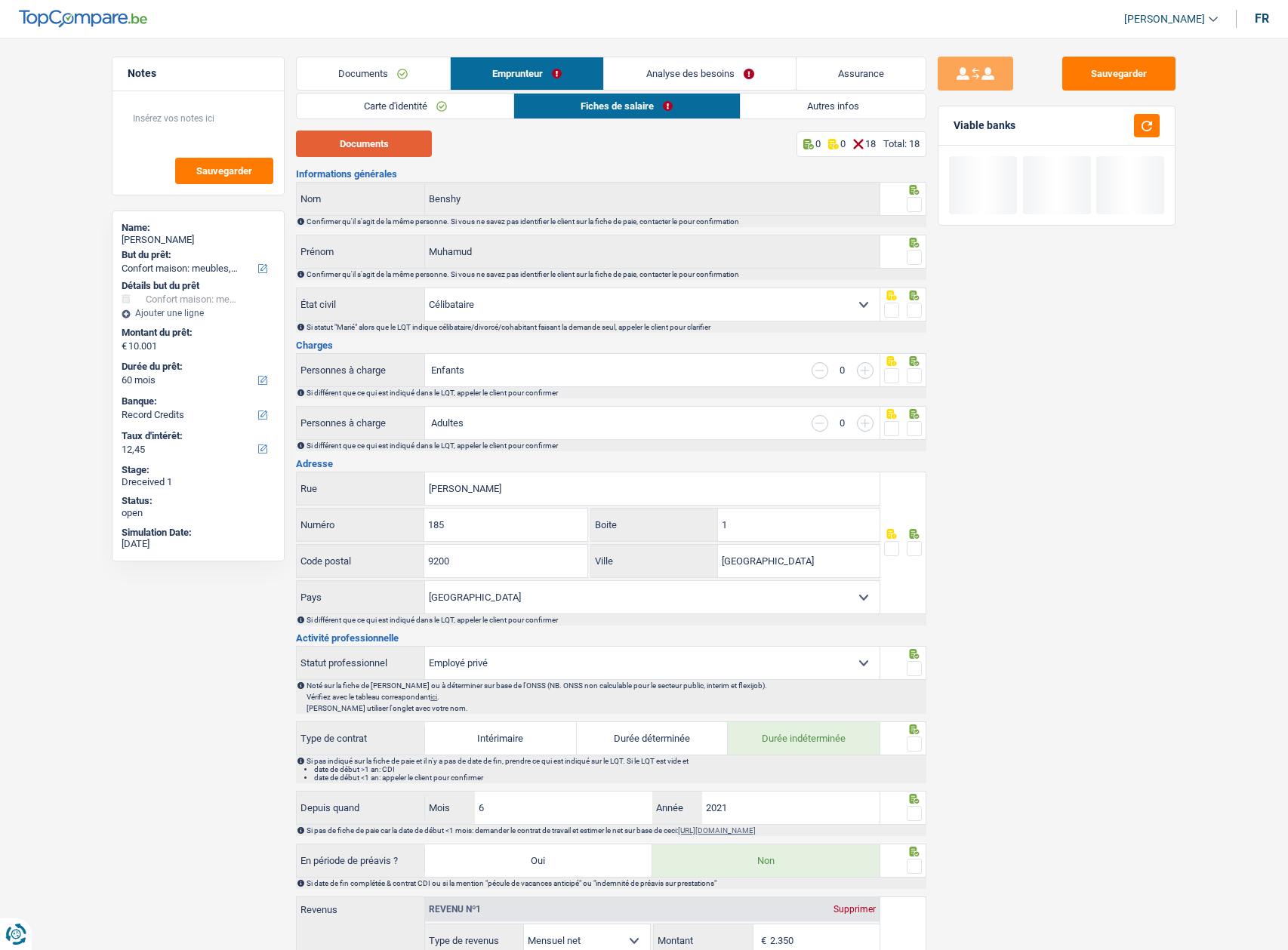
drag, startPoint x: 408, startPoint y: 145, endPoint x: 570, endPoint y: 7, distance: 212.8
click at [408, 141] on button "Documents" at bounding box center [363, 144] width 135 height 26
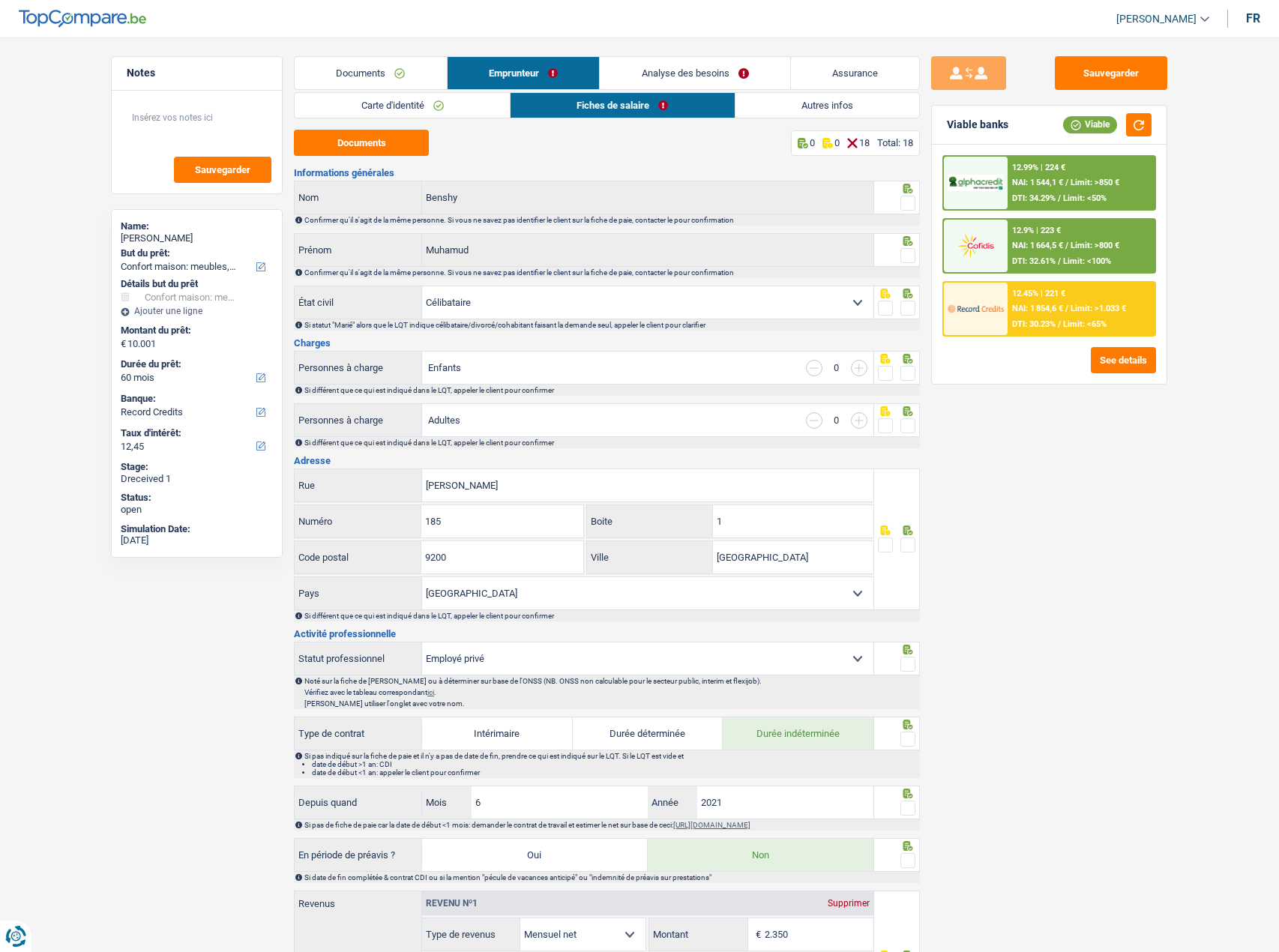
click at [911, 203] on span at bounding box center [908, 203] width 15 height 15
click at [0, 0] on input "radio" at bounding box center [0, 0] width 0 height 0
click at [910, 193] on icon at bounding box center [908, 188] width 10 height 10
click at [905, 254] on span at bounding box center [908, 256] width 15 height 15
click at [0, 0] on input "radio" at bounding box center [0, 0] width 0 height 0
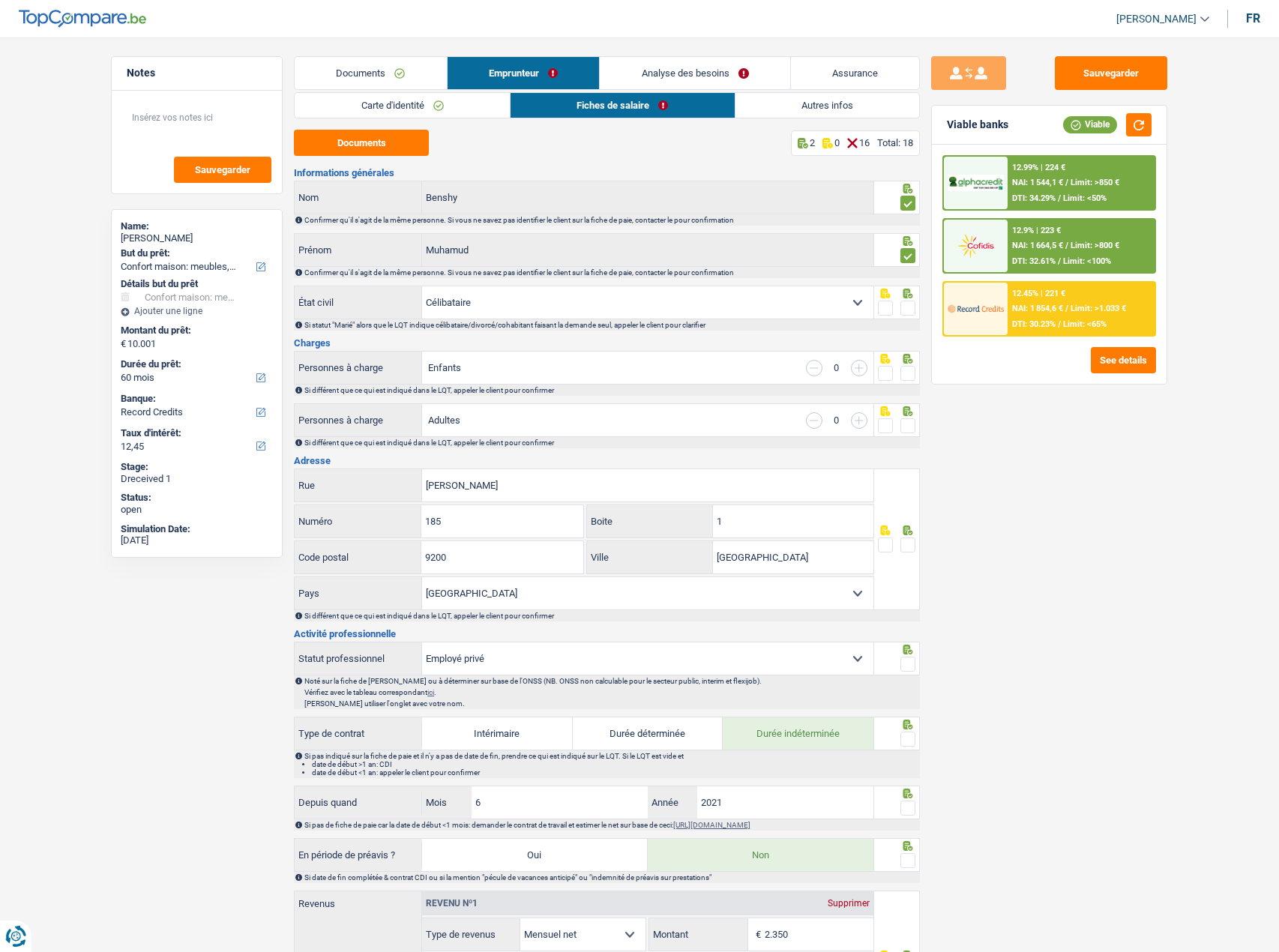
drag, startPoint x: 900, startPoint y: 308, endPoint x: 910, endPoint y: 307, distance: 10.0
click at [900, 308] on span at bounding box center [908, 307] width 15 height 15
click at [0, 0] on input "radio" at bounding box center [0, 0] width 0 height 0
click at [908, 373] on span at bounding box center [908, 373] width 15 height 15
click at [0, 0] on input "radio" at bounding box center [0, 0] width 0 height 0
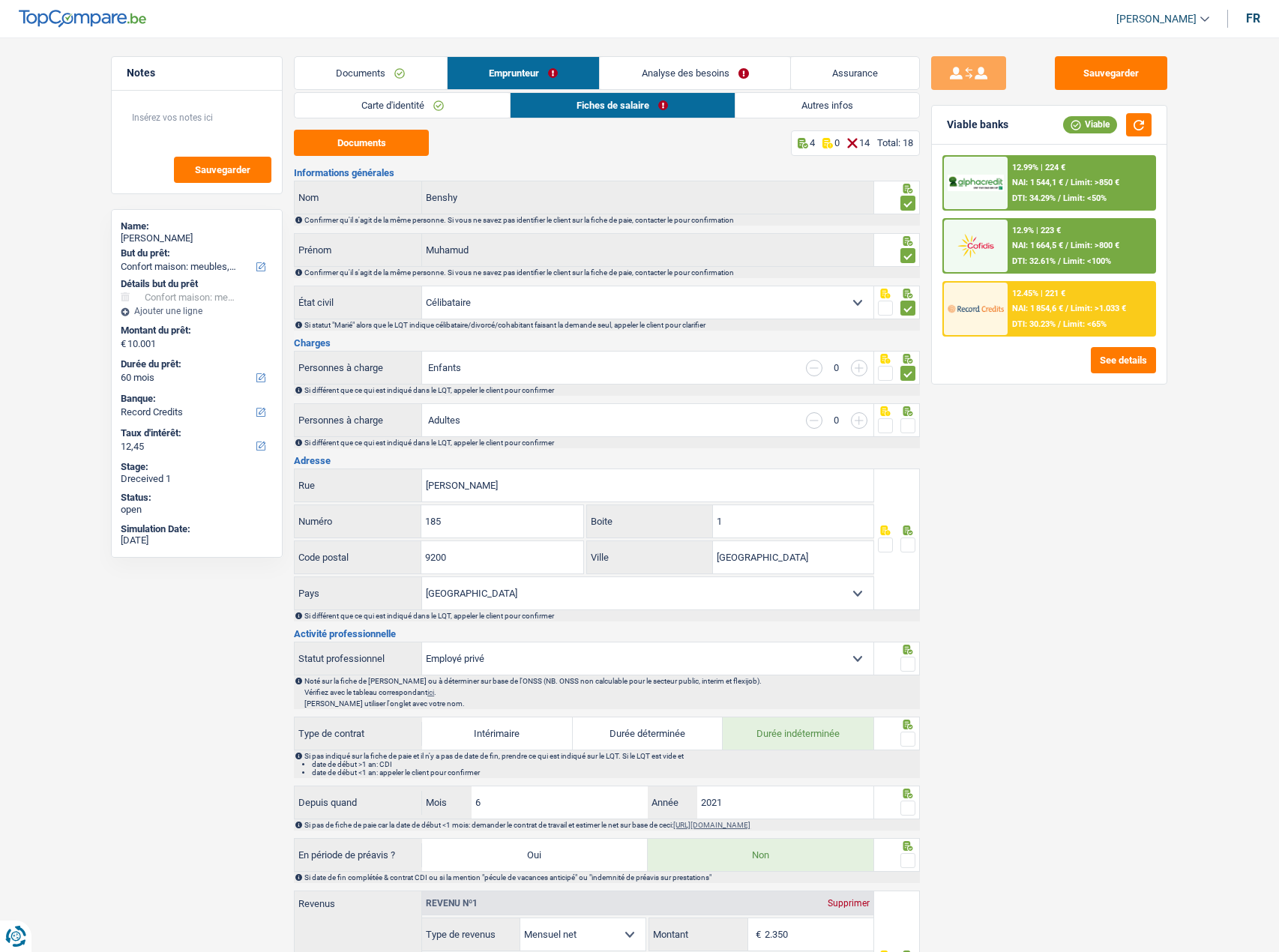
click at [912, 426] on span at bounding box center [908, 426] width 15 height 15
click at [0, 0] on input "radio" at bounding box center [0, 0] width 0 height 0
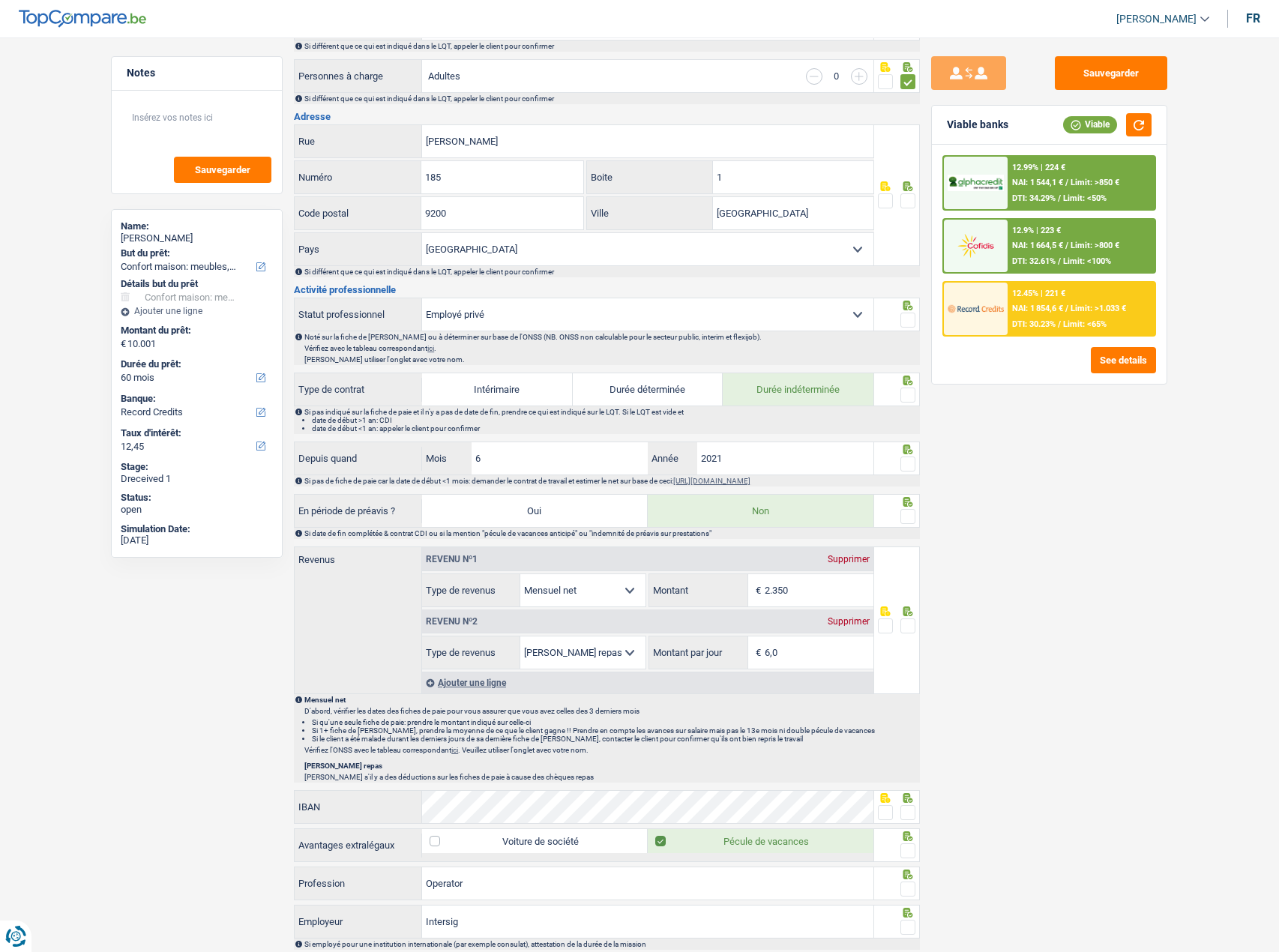
scroll to position [450, 0]
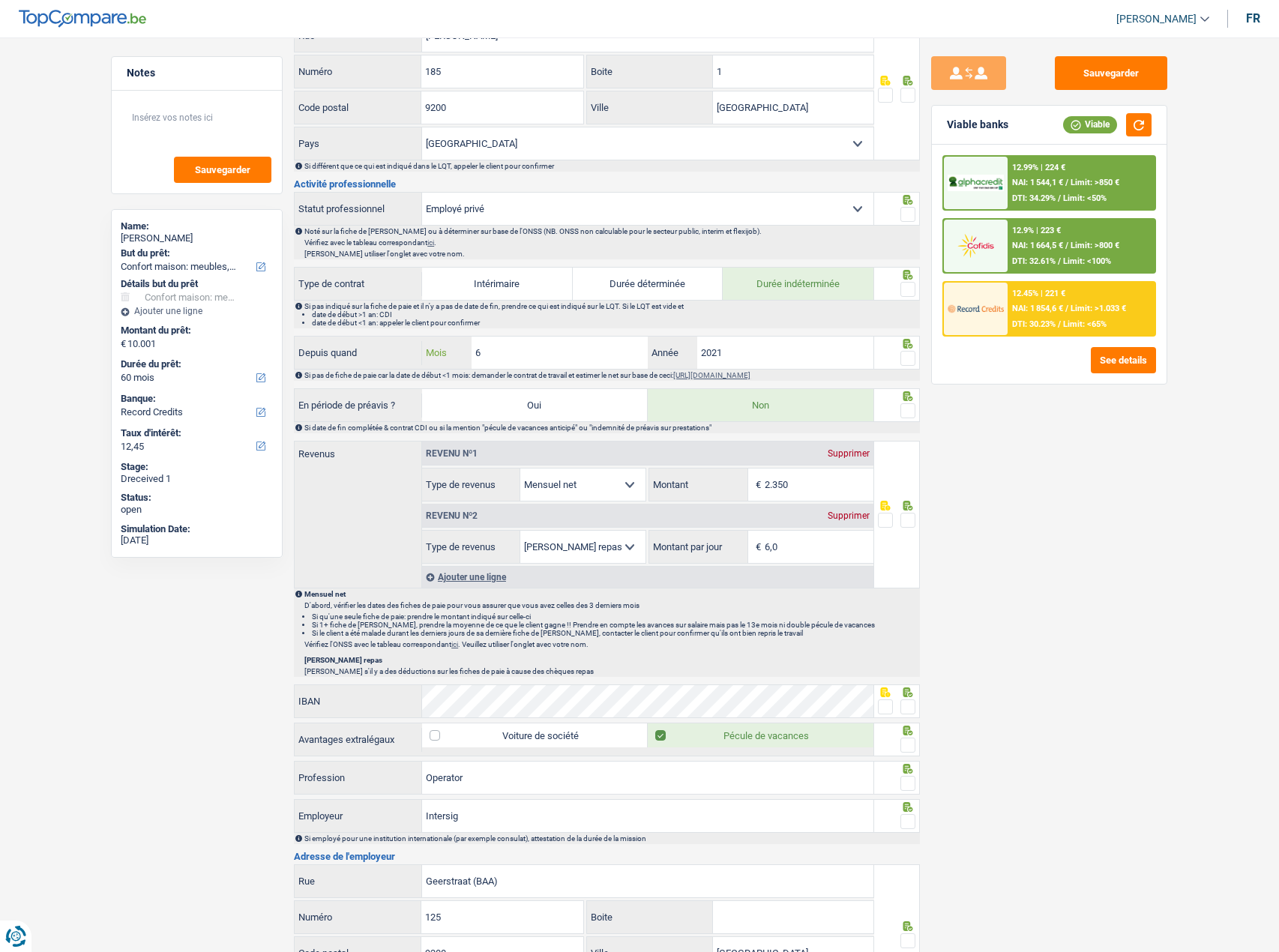
drag, startPoint x: 589, startPoint y: 353, endPoint x: 769, endPoint y: 353, distance: 180.0
click at [589, 353] on input "6" at bounding box center [559, 353] width 176 height 32
click at [769, 353] on input "2021" at bounding box center [786, 353] width 176 height 32
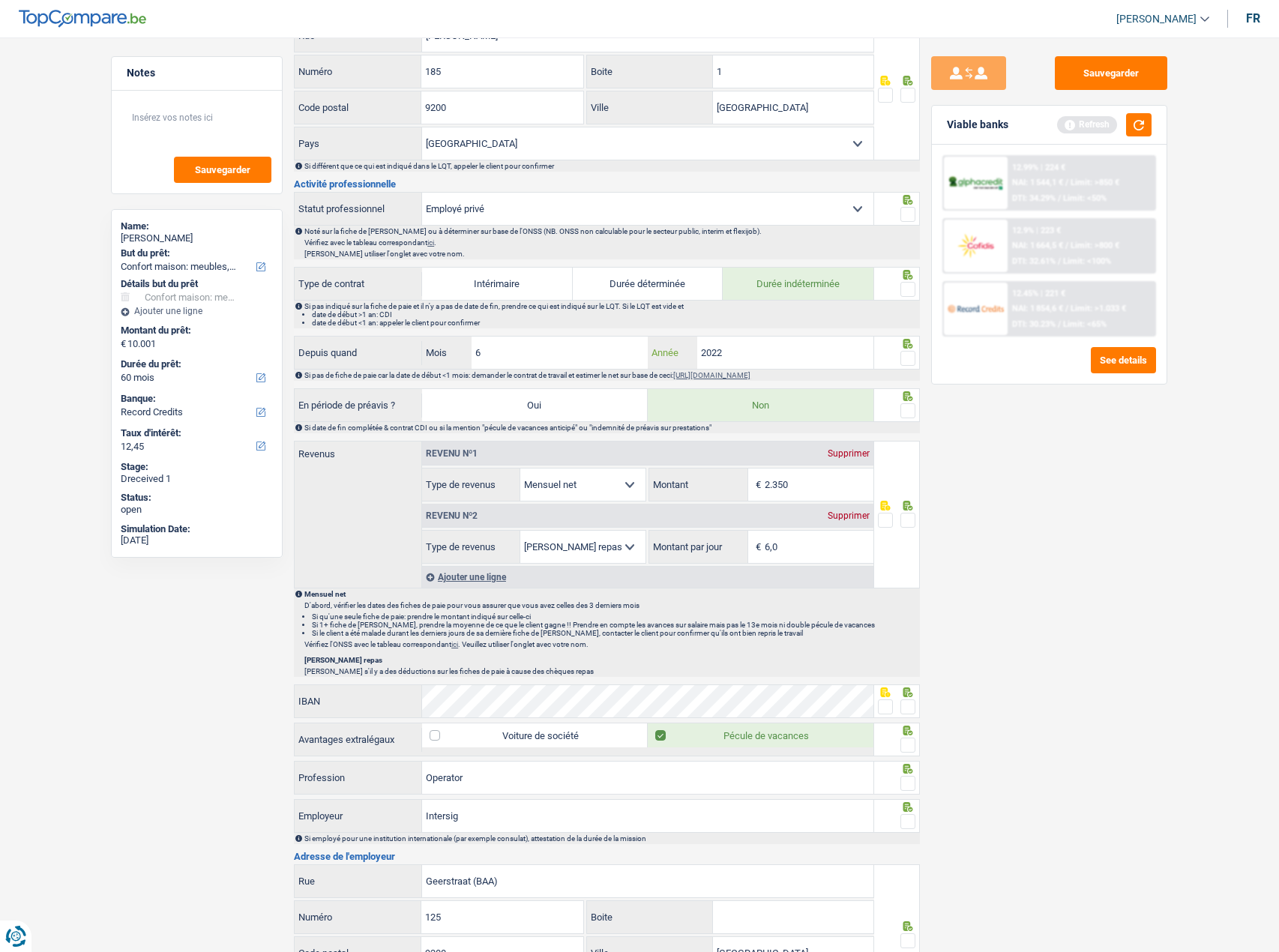
type input "2022"
click at [906, 360] on span at bounding box center [908, 358] width 15 height 15
click at [0, 0] on input "radio" at bounding box center [0, 0] width 0 height 0
click at [894, 286] on fieldset at bounding box center [896, 289] width 38 height 19
click at [908, 283] on span at bounding box center [908, 289] width 15 height 15
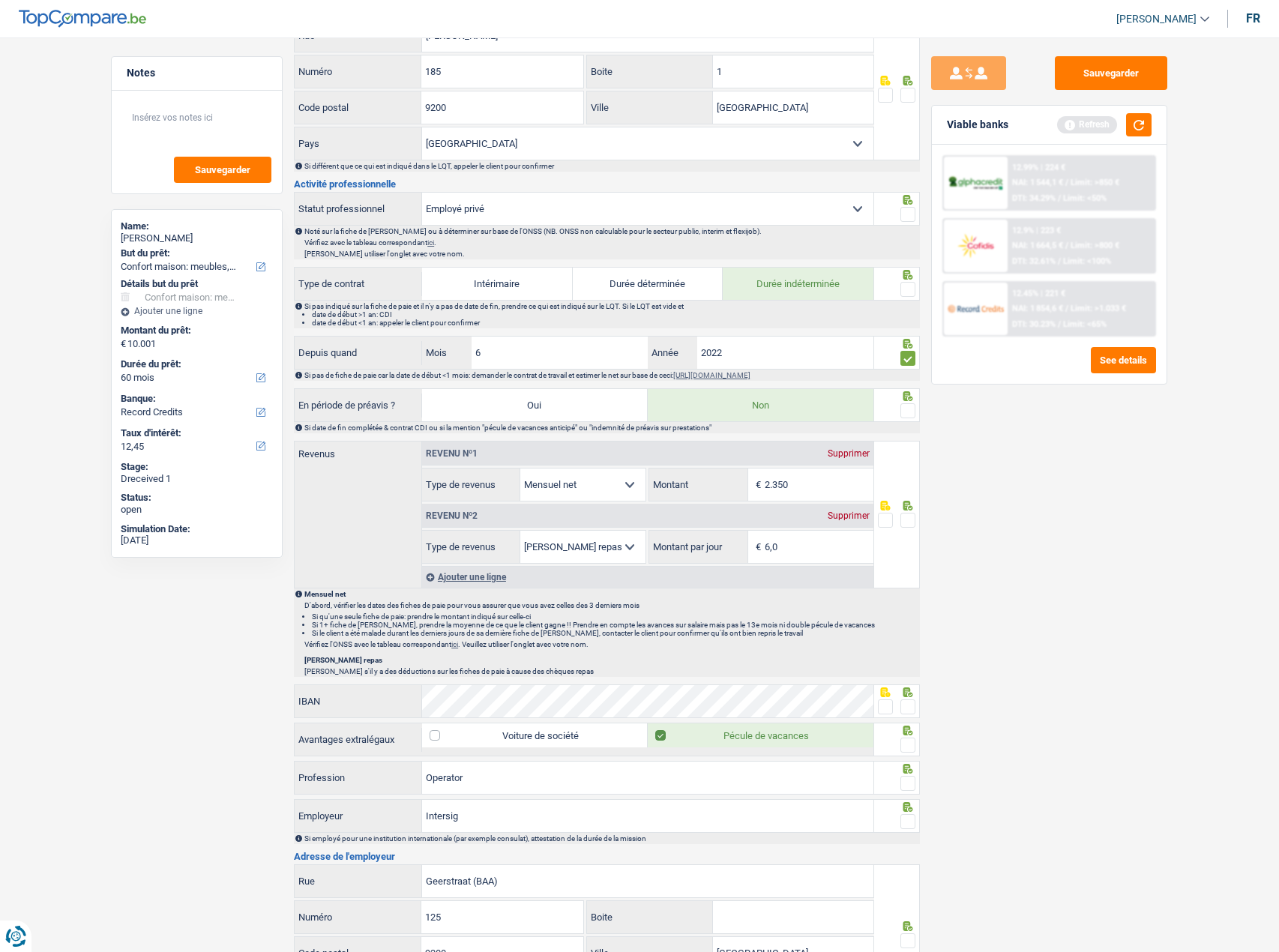
click at [0, 0] on input "radio" at bounding box center [0, 0] width 0 height 0
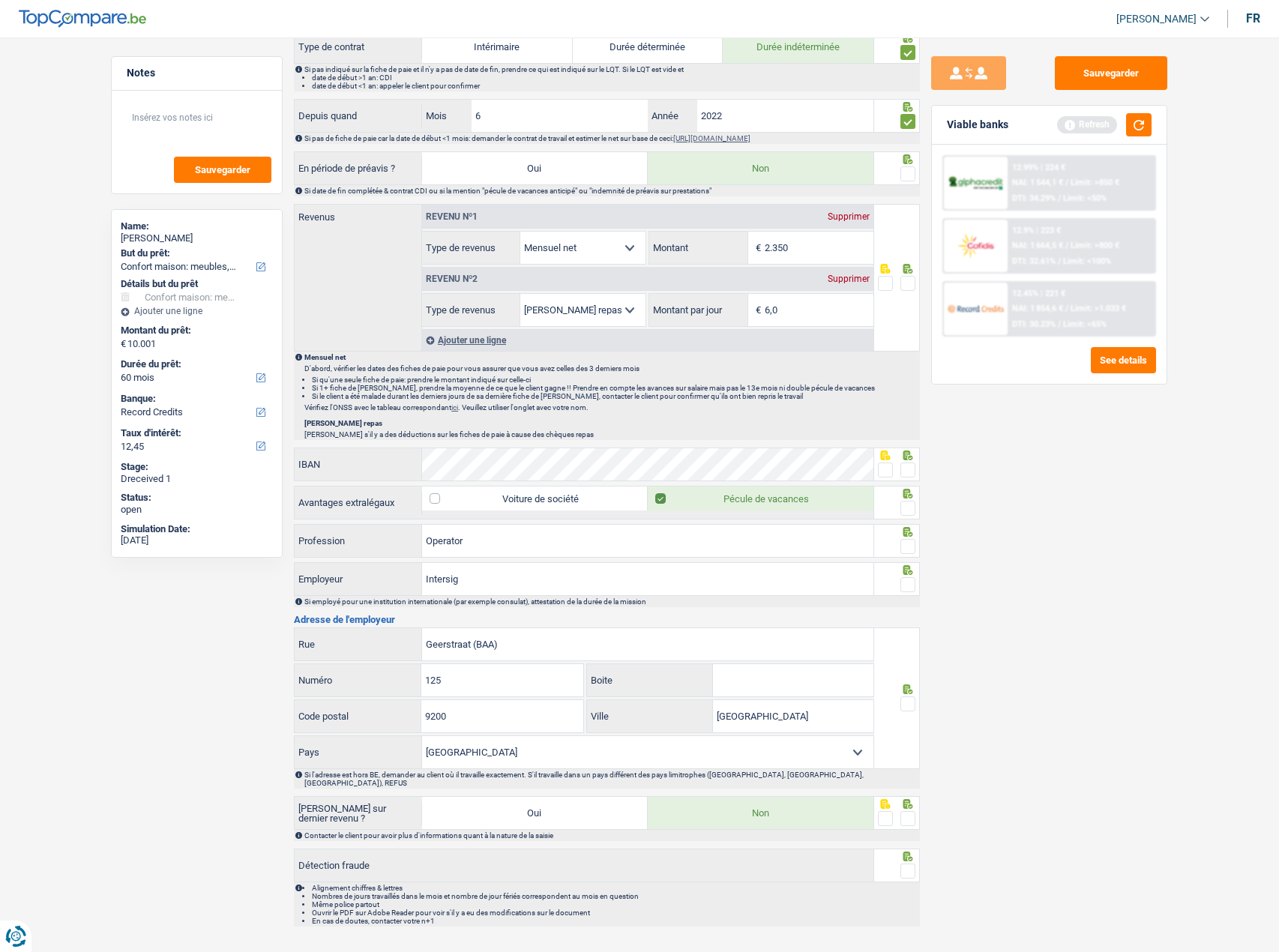
scroll to position [705, 0]
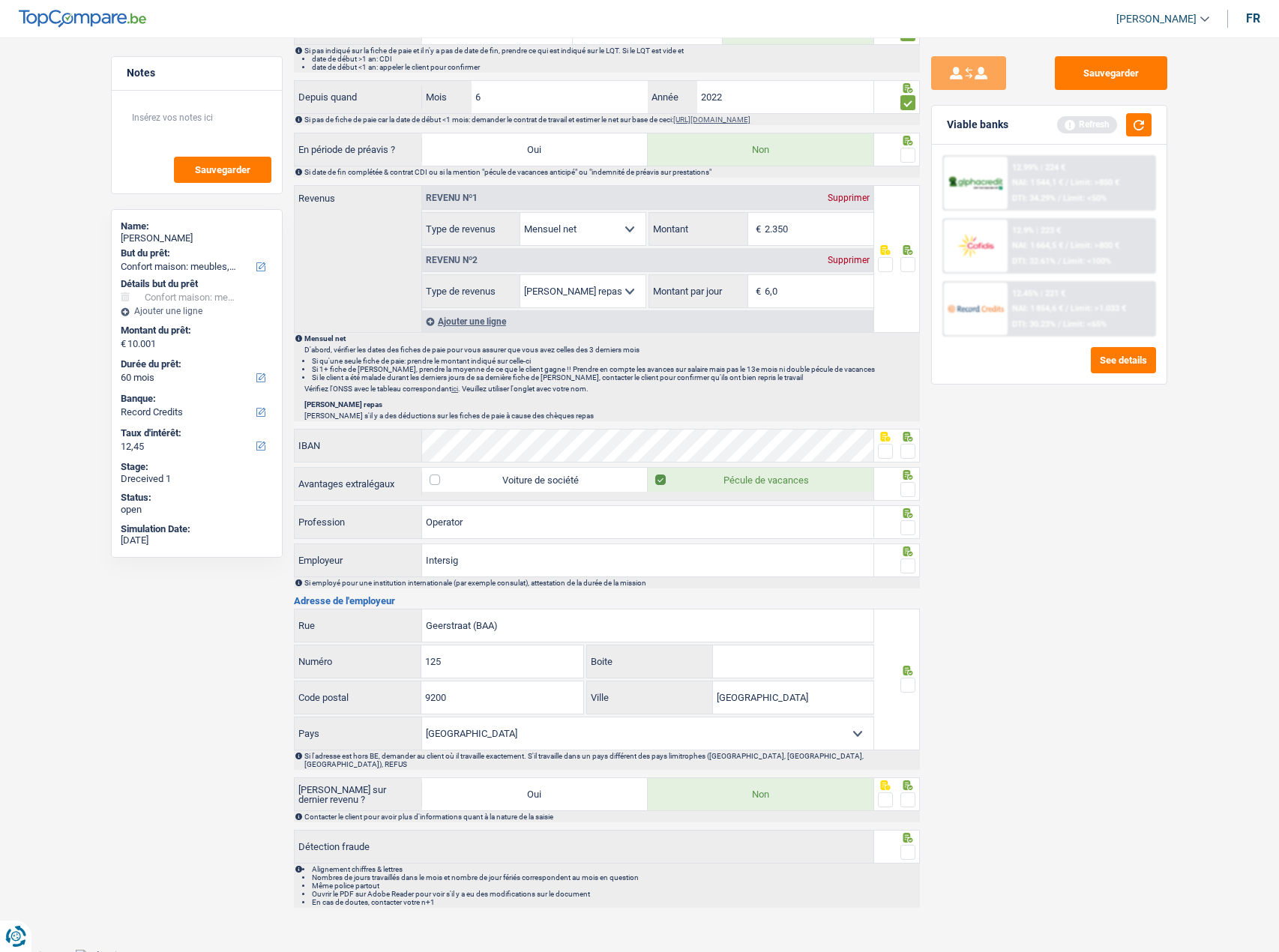
click at [907, 530] on span at bounding box center [908, 527] width 15 height 15
click at [0, 0] on input "radio" at bounding box center [0, 0] width 0 height 0
click at [901, 558] on span at bounding box center [908, 566] width 15 height 15
click at [0, 0] on input "radio" at bounding box center [0, 0] width 0 height 0
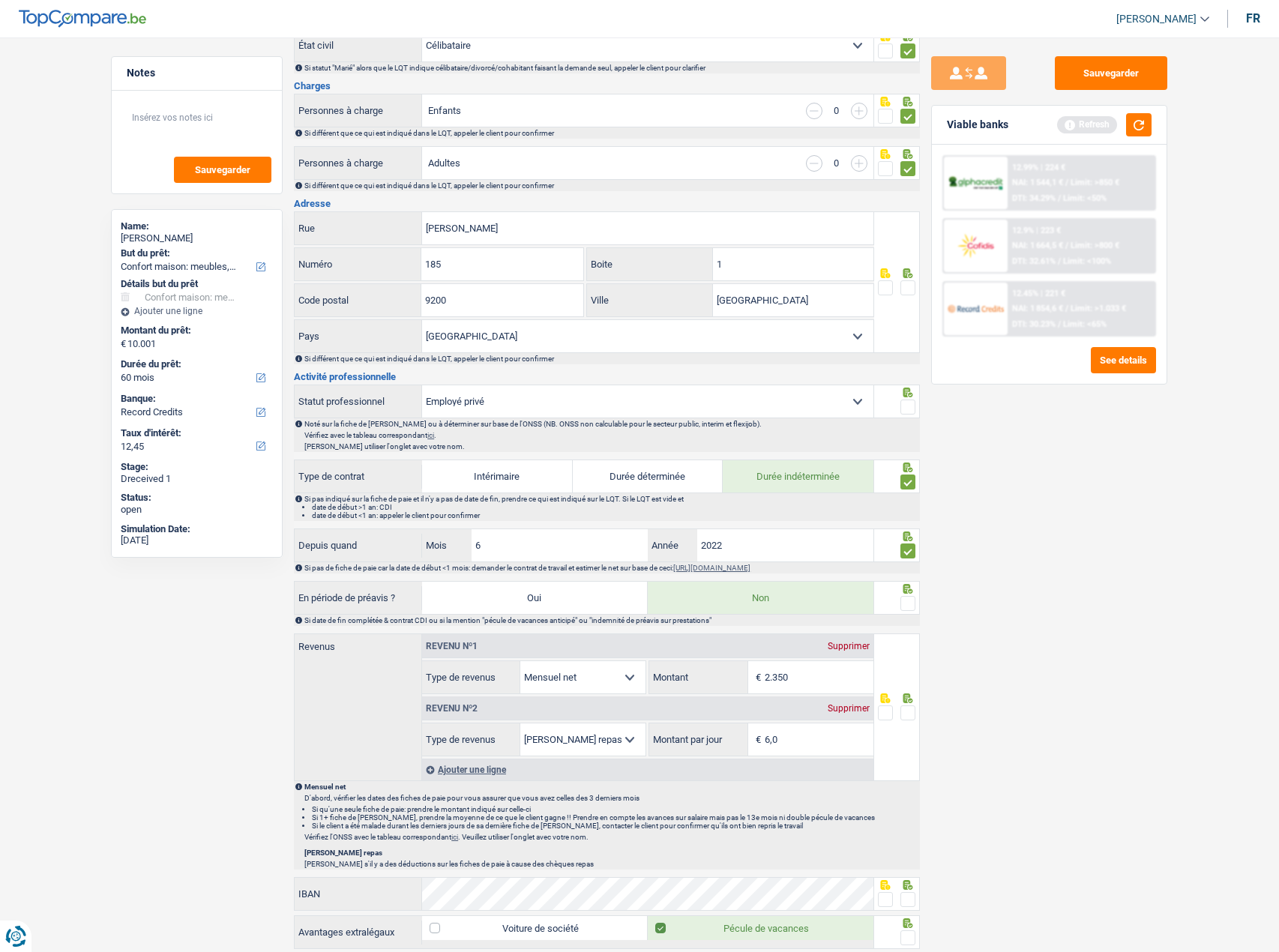
scroll to position [31, 0]
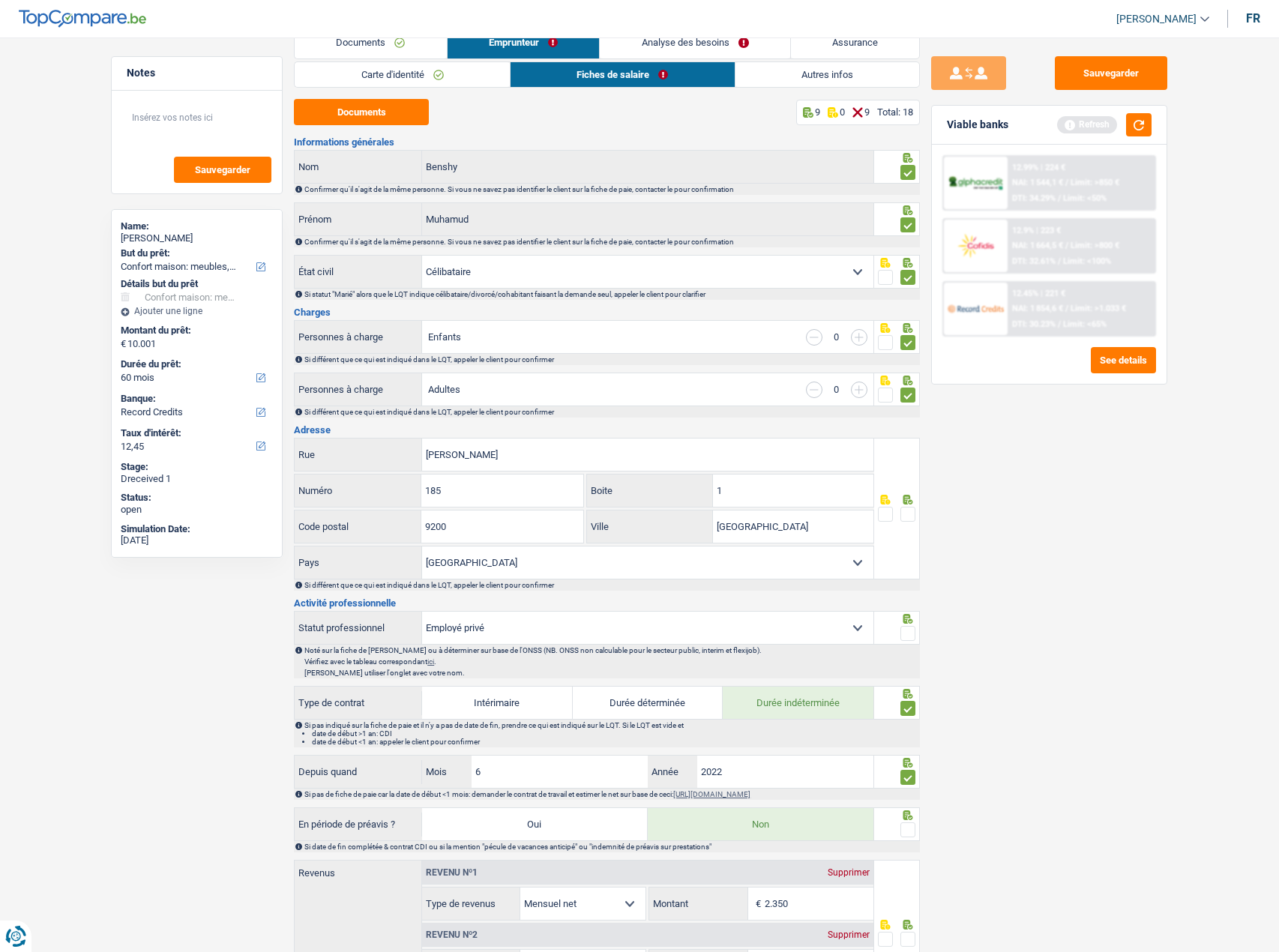
click at [859, 630] on select "Ouvrier Employé privé Employé public Invalide Indépendant Pensionné Chômeur Mut…" at bounding box center [648, 628] width 452 height 32
click at [422, 612] on select "Ouvrier Employé privé Employé public Invalide Indépendant Pensionné Chômeur Mut…" at bounding box center [648, 628] width 452 height 32
click at [819, 635] on select "Ouvrier Employé privé Employé public Invalide Indépendant Pensionné Chômeur Mut…" at bounding box center [648, 628] width 452 height 32
select select "worker"
click at [422, 612] on select "Ouvrier Employé privé Employé public Invalide Indépendant Pensionné Chômeur Mut…" at bounding box center [648, 628] width 452 height 32
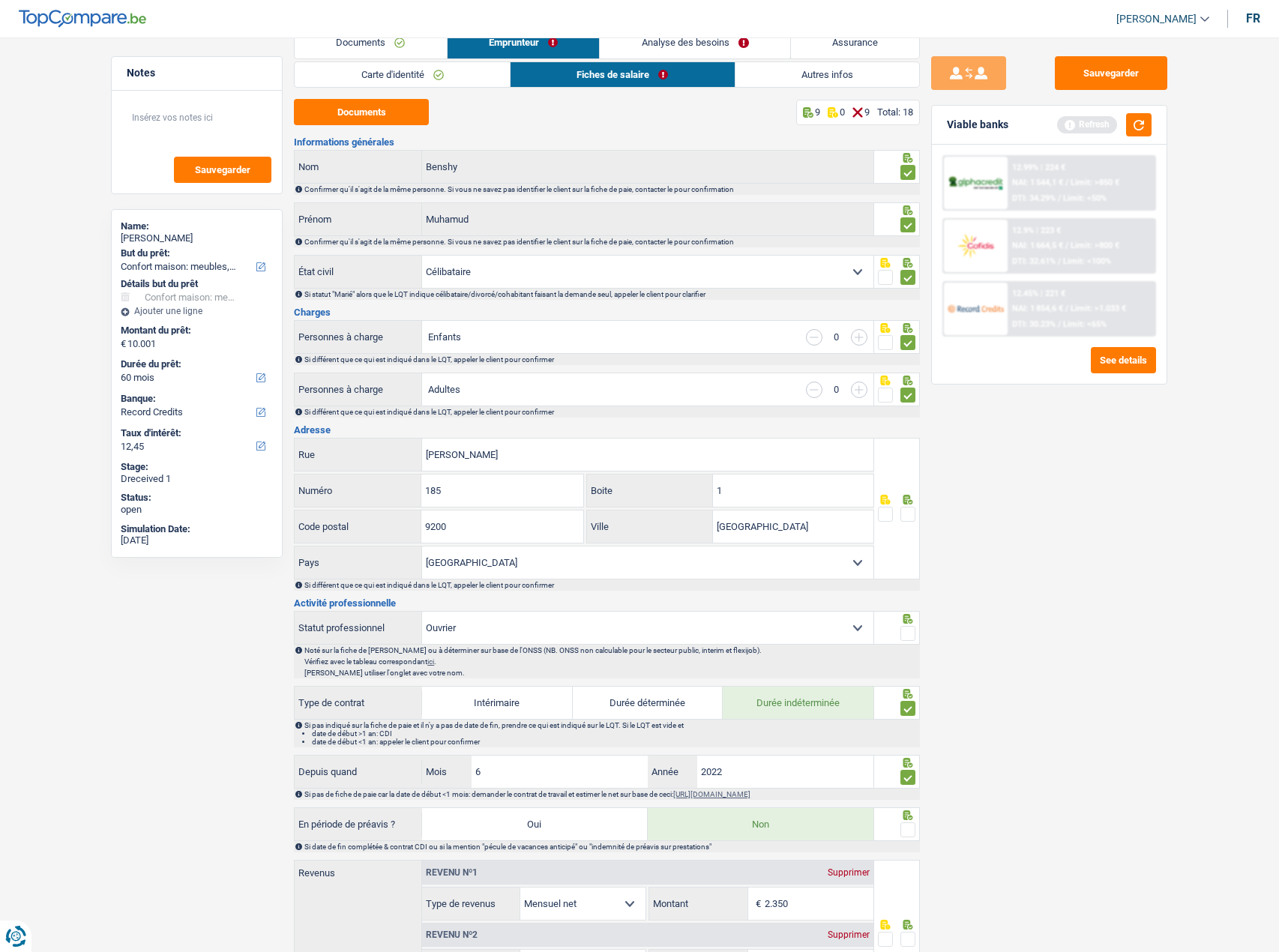
radio input "false"
checkbox input "false"
radio input "false"
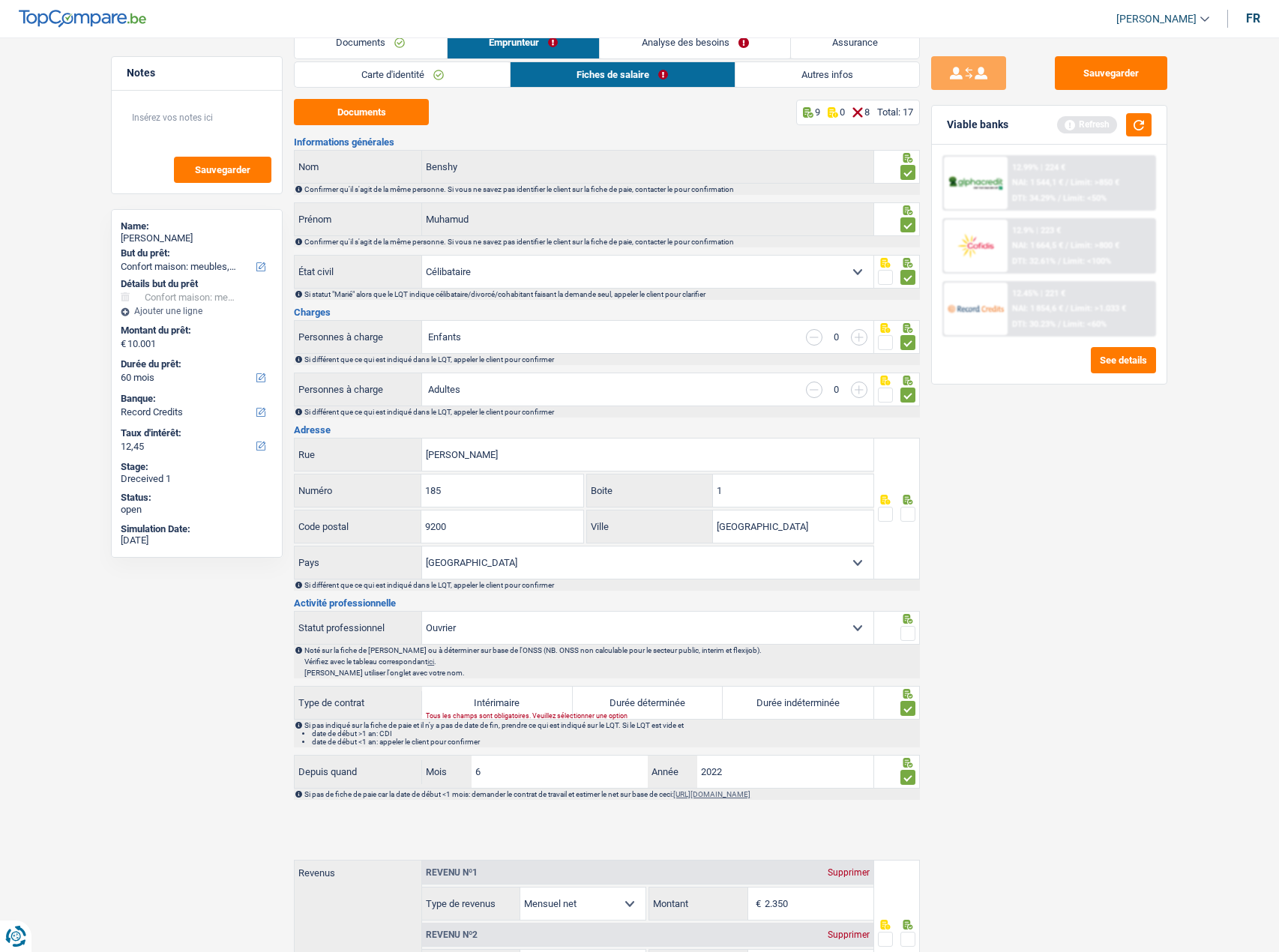
click at [908, 631] on span at bounding box center [908, 633] width 15 height 15
click at [0, 0] on input "radio" at bounding box center [0, 0] width 0 height 0
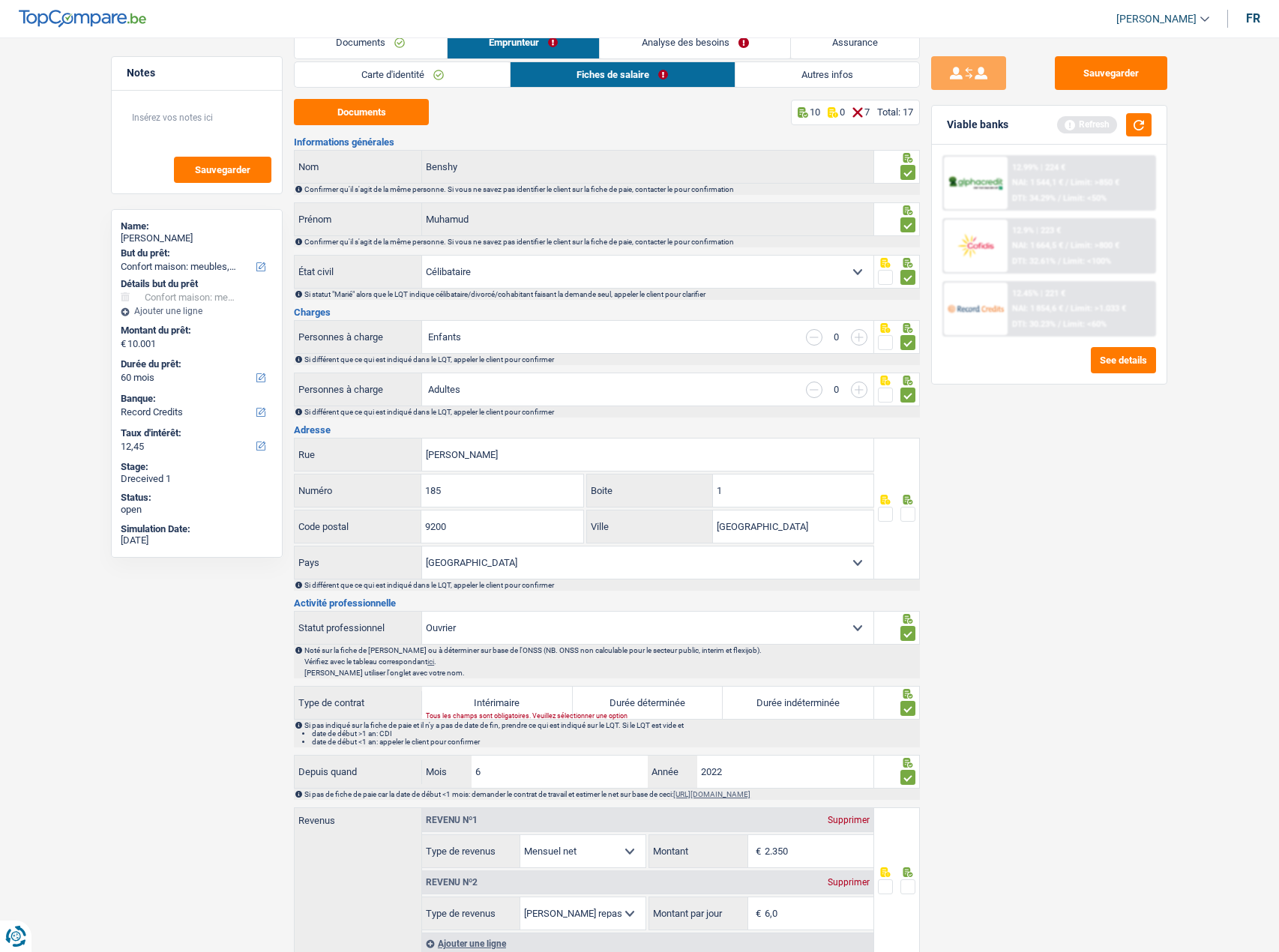
click at [832, 702] on label "Durée indéterminée" at bounding box center [797, 703] width 151 height 32
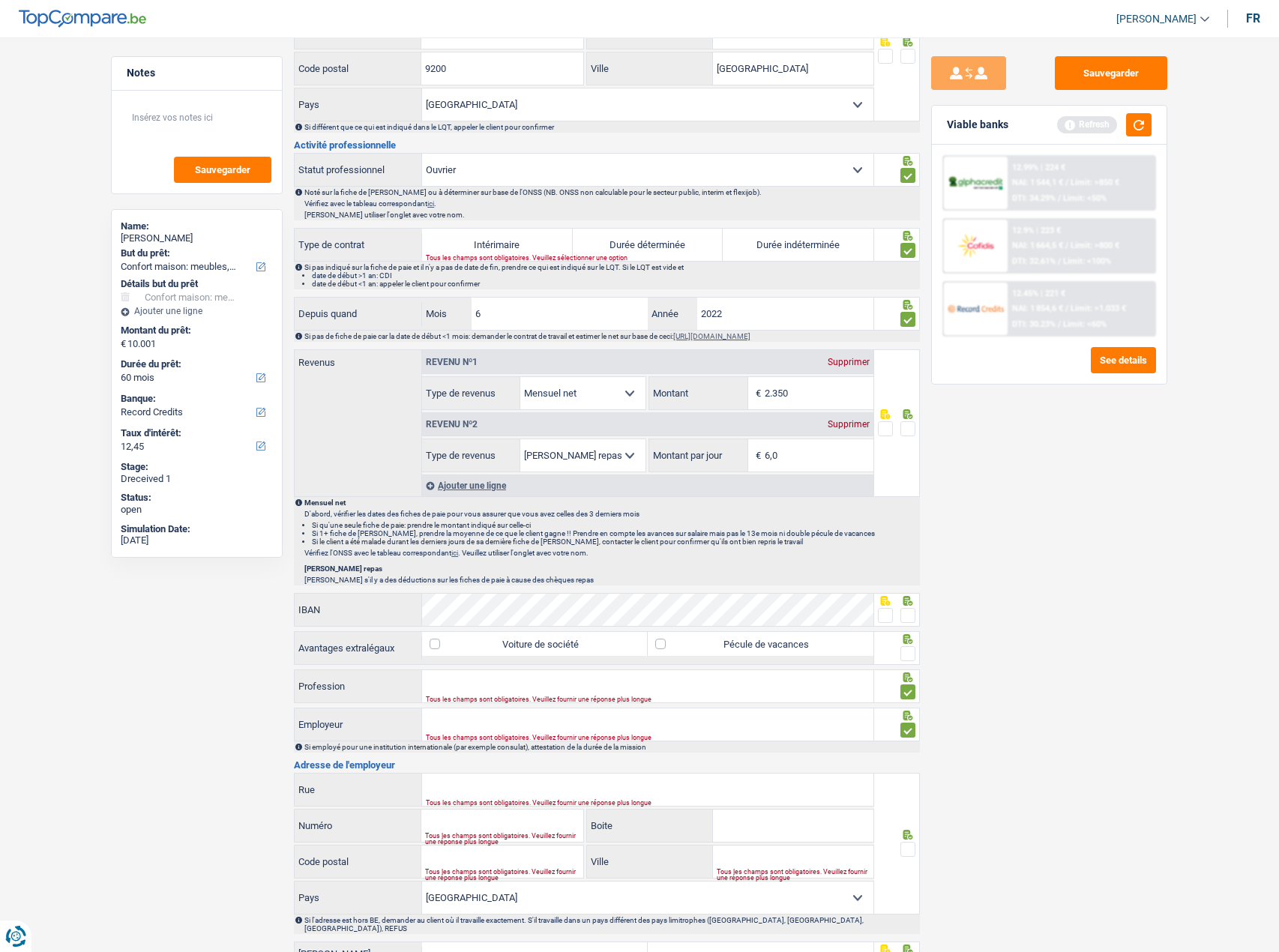
scroll to position [631, 0]
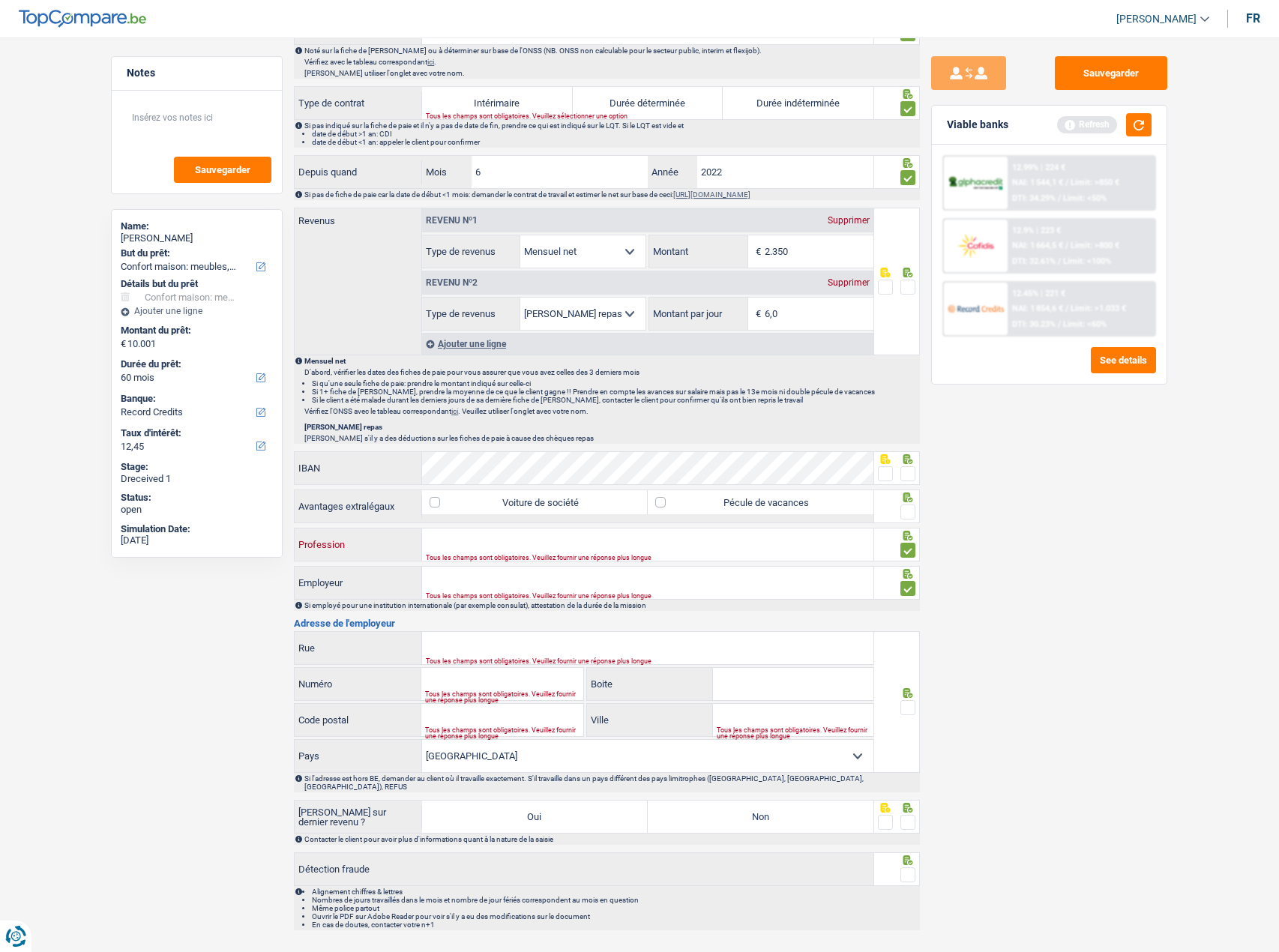
click at [475, 540] on input "Profession" at bounding box center [648, 544] width 452 height 32
paste input "operator"
type input "operator"
paste input "INTERSIG"
type input "INTERSIG"
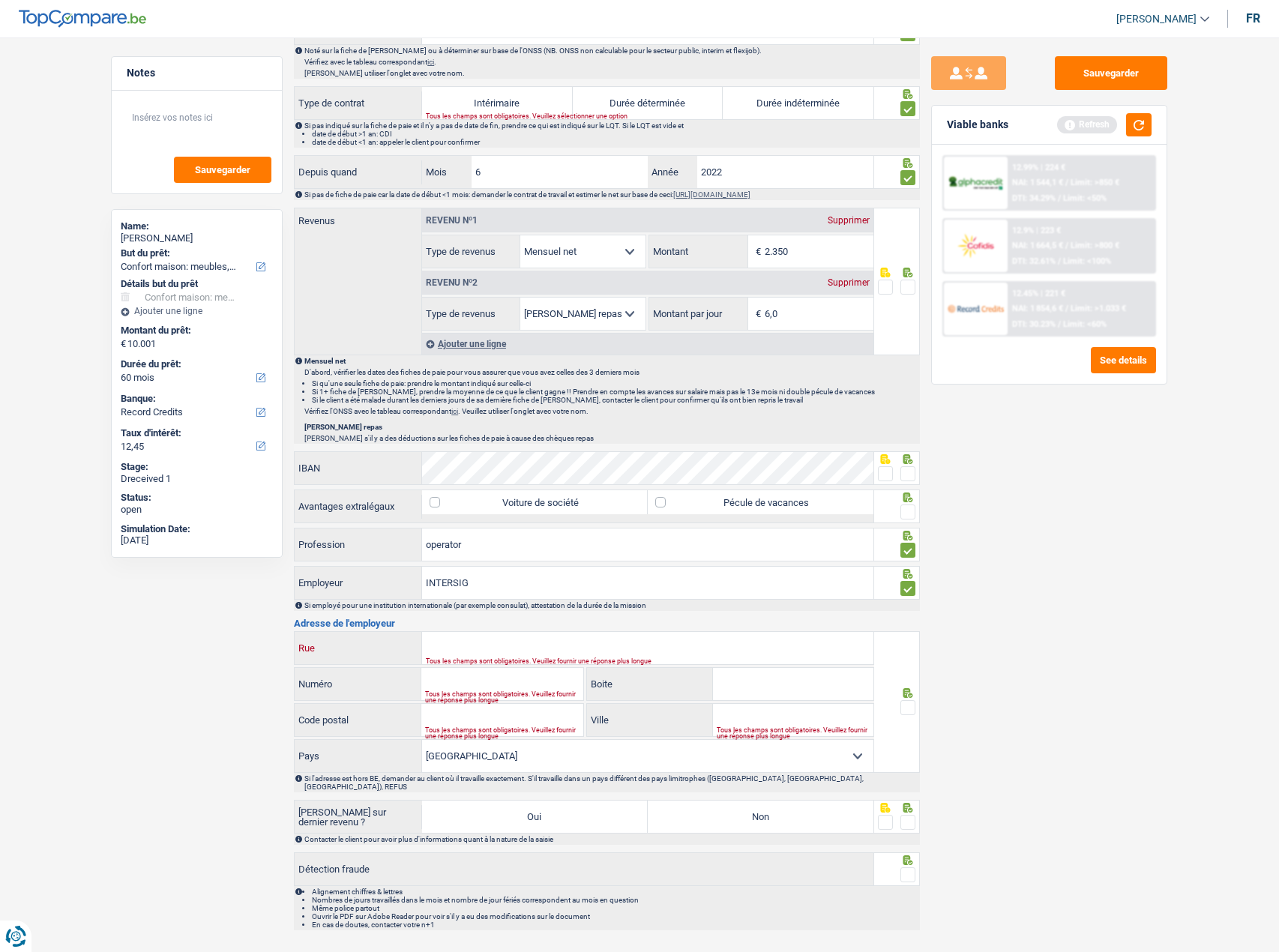
drag, startPoint x: 559, startPoint y: 633, endPoint x: 693, endPoint y: 646, distance: 134.6
click at [559, 633] on input "Rue" at bounding box center [648, 647] width 452 height 32
paste input "GEERSTRAAT"
type input "GEERSTRAAT"
paste input "125"
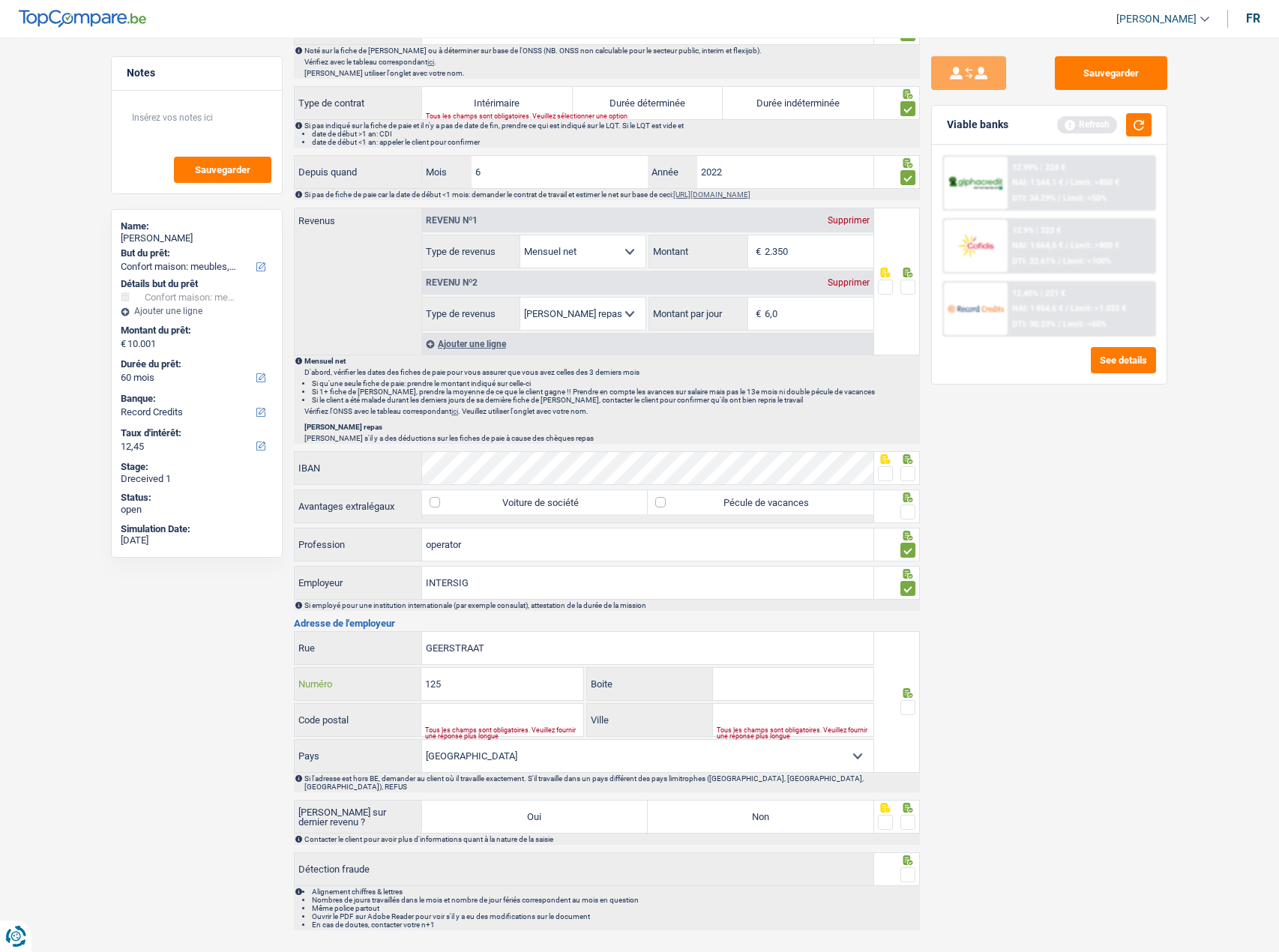
type input "125"
drag, startPoint x: 775, startPoint y: 815, endPoint x: 883, endPoint y: 836, distance: 110.0
click at [777, 816] on label "Non" at bounding box center [760, 817] width 225 height 32
click at [777, 816] on input "Non" at bounding box center [760, 817] width 225 height 32
radio input "true"
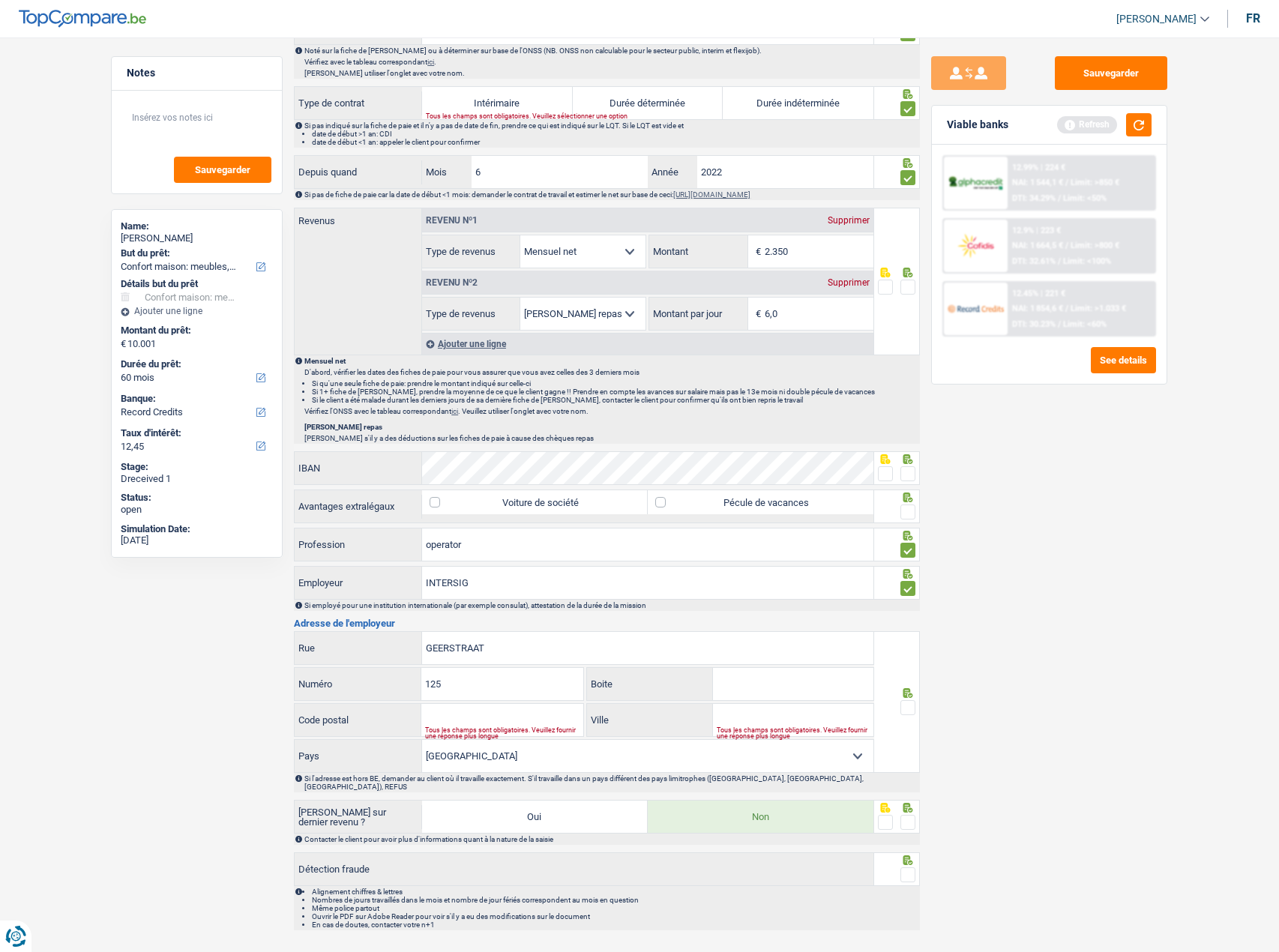
drag, startPoint x: 899, startPoint y: 861, endPoint x: 920, endPoint y: 863, distance: 21.1
click at [901, 866] on fieldset at bounding box center [896, 875] width 38 height 19
click at [916, 864] on div at bounding box center [897, 869] width 46 height 34
drag, startPoint x: 909, startPoint y: 864, endPoint x: 906, endPoint y: 844, distance: 20.2
click at [908, 867] on span at bounding box center [908, 875] width 15 height 15
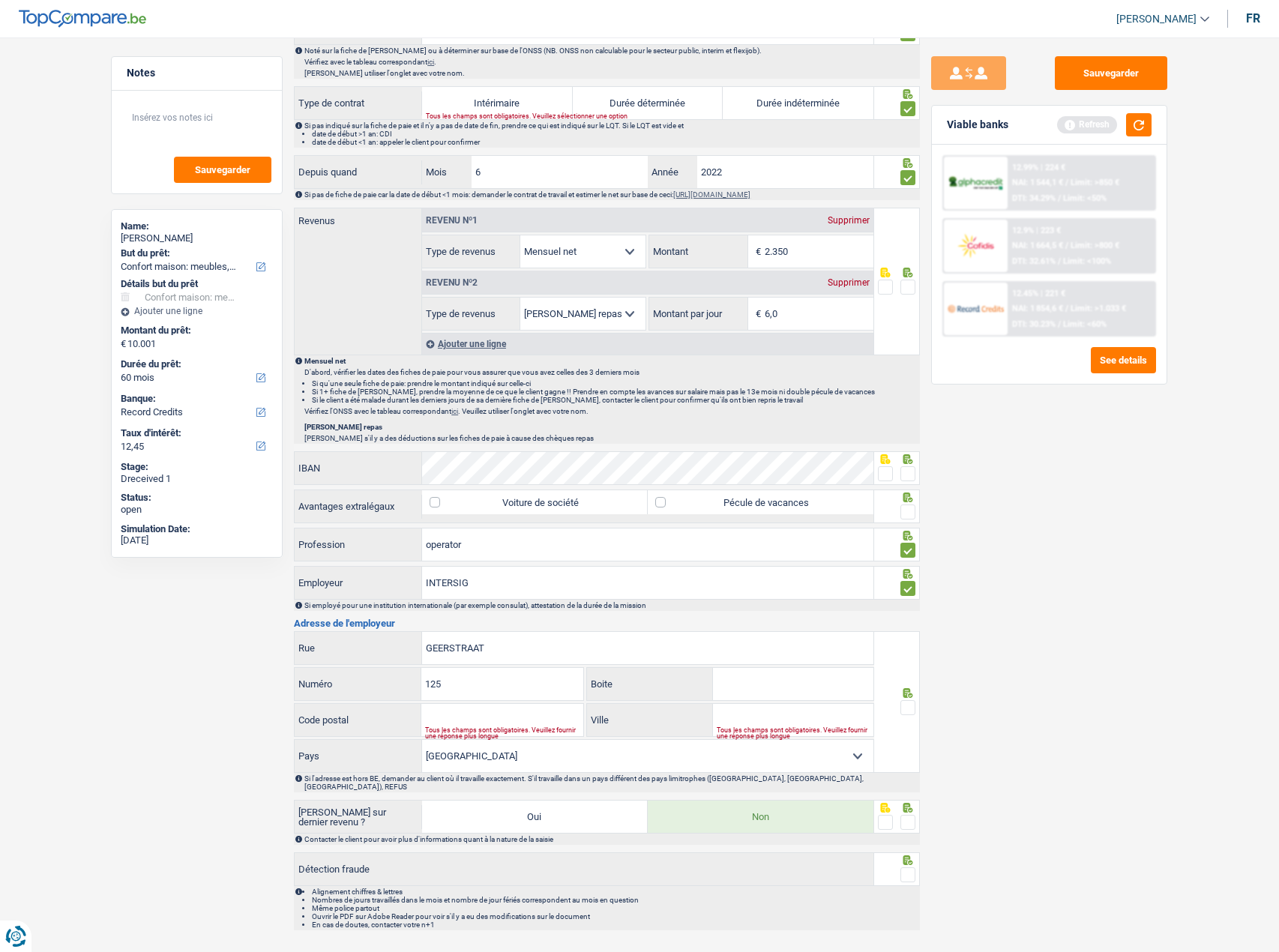
click at [0, 0] on input "radio" at bounding box center [0, 0] width 0 height 0
click at [905, 815] on span at bounding box center [908, 822] width 15 height 15
click at [0, 0] on input "radio" at bounding box center [0, 0] width 0 height 0
paste input "9200"
type input "9200"
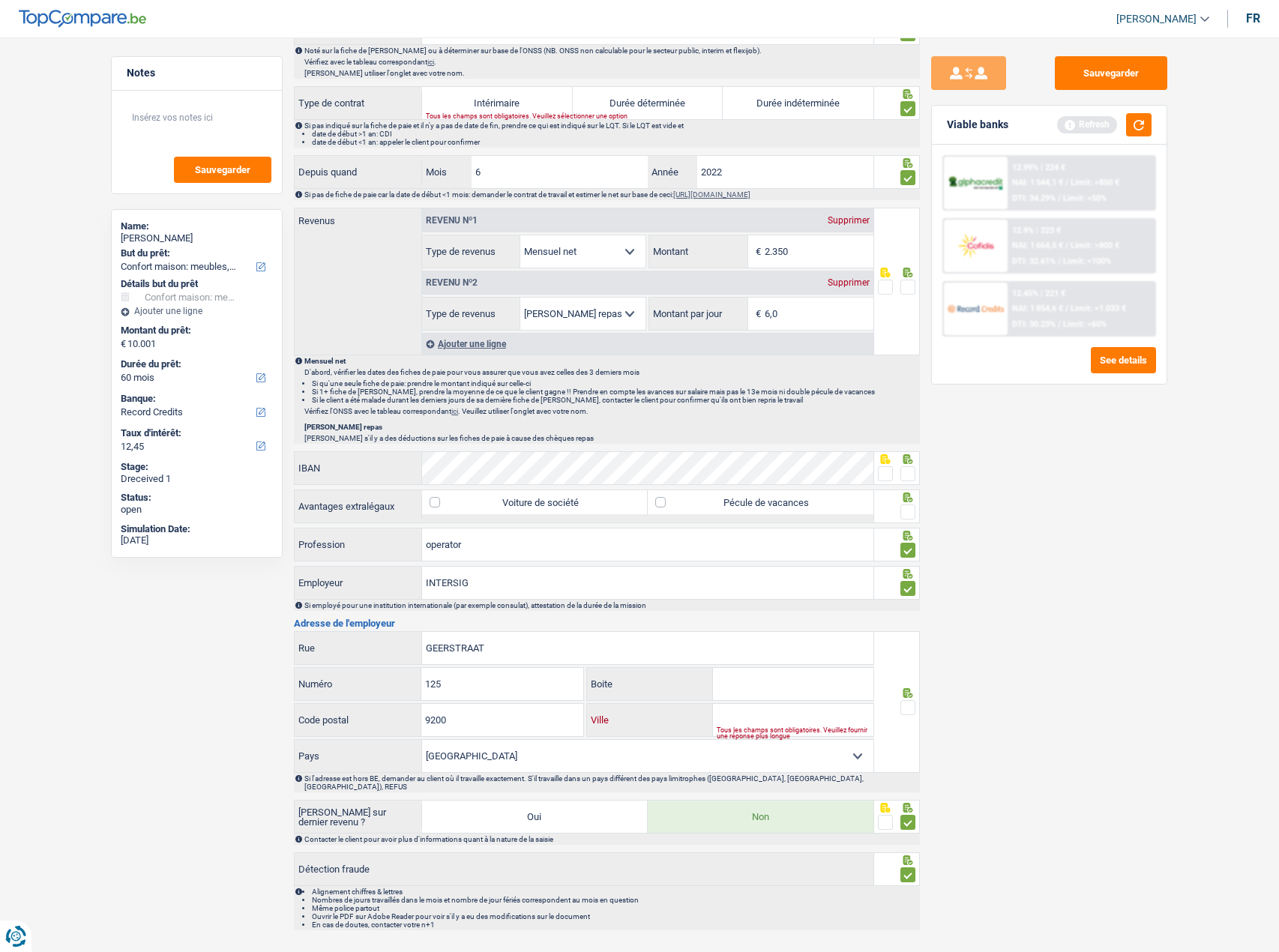
click at [794, 716] on input "Ville" at bounding box center [793, 720] width 160 height 32
drag, startPoint x: 796, startPoint y: 729, endPoint x: 737, endPoint y: 702, distance: 64.9
drag, startPoint x: 737, startPoint y: 702, endPoint x: 743, endPoint y: 713, distance: 12.5
paste input "DENDERMONDE"
type input "DENDERMONDE"
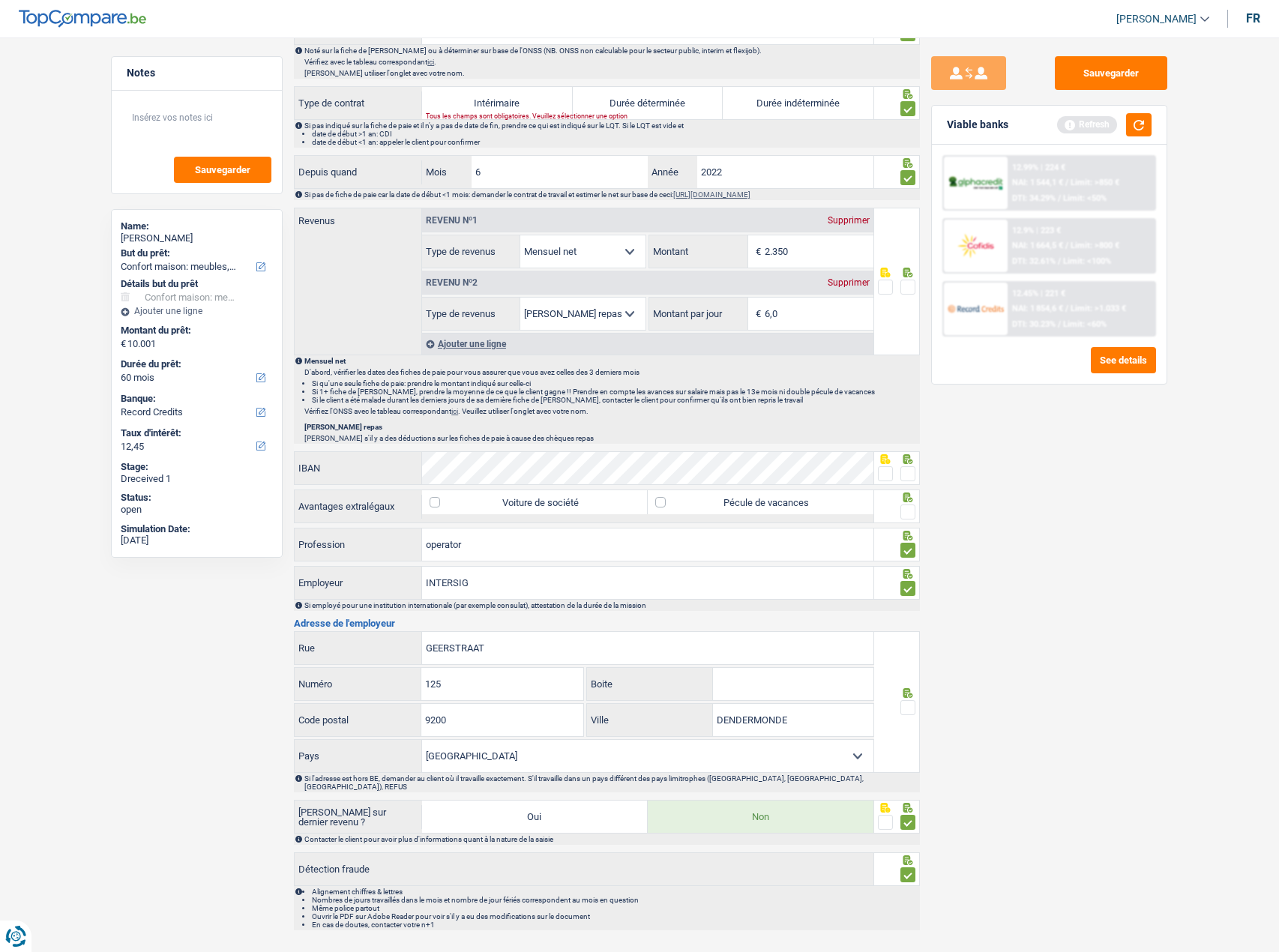
click at [913, 712] on span at bounding box center [908, 707] width 15 height 15
click at [0, 0] on input "radio" at bounding box center [0, 0] width 0 height 0
click at [916, 512] on div at bounding box center [897, 507] width 46 height 34
click at [904, 505] on span at bounding box center [908, 511] width 15 height 15
click at [0, 0] on input "radio" at bounding box center [0, 0] width 0 height 0
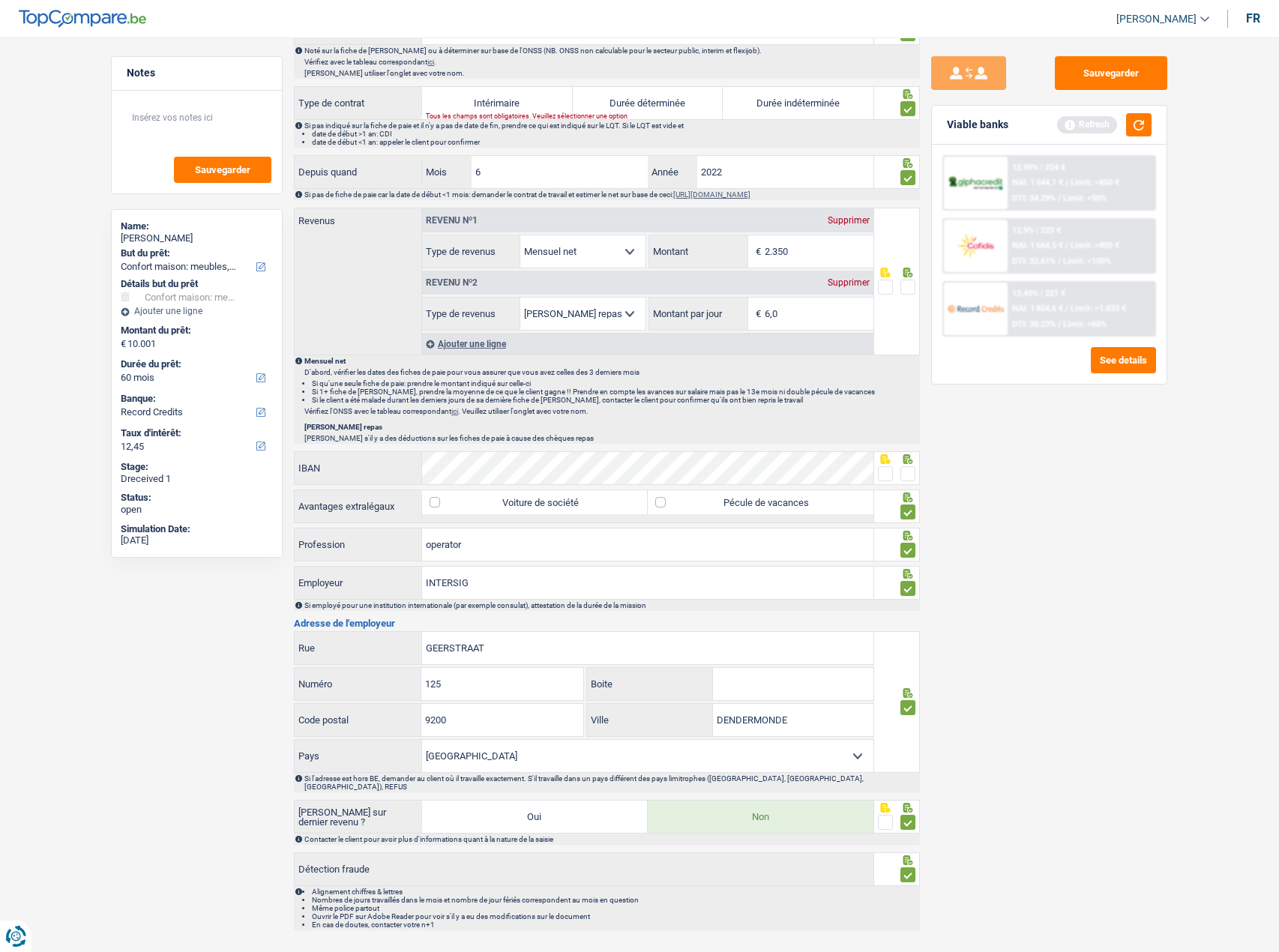
drag, startPoint x: 878, startPoint y: 471, endPoint x: 974, endPoint y: 481, distance: 96.5
click at [883, 471] on span at bounding box center [884, 473] width 15 height 15
click at [0, 0] on input "radio" at bounding box center [0, 0] width 0 height 0
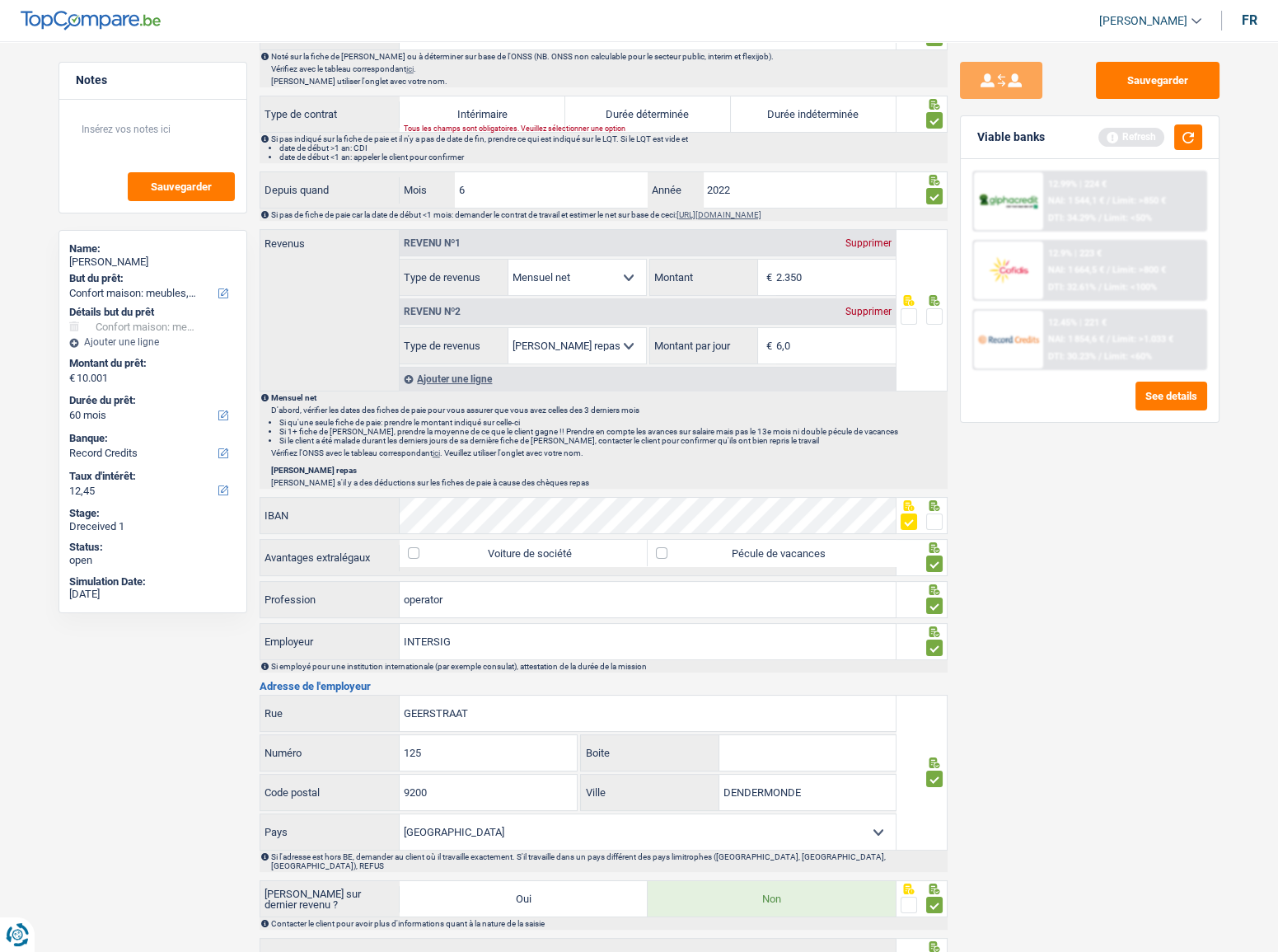
click at [935, 516] on span at bounding box center [934, 521] width 17 height 17
click at [0, 0] on input "radio" at bounding box center [0, 0] width 0 height 0
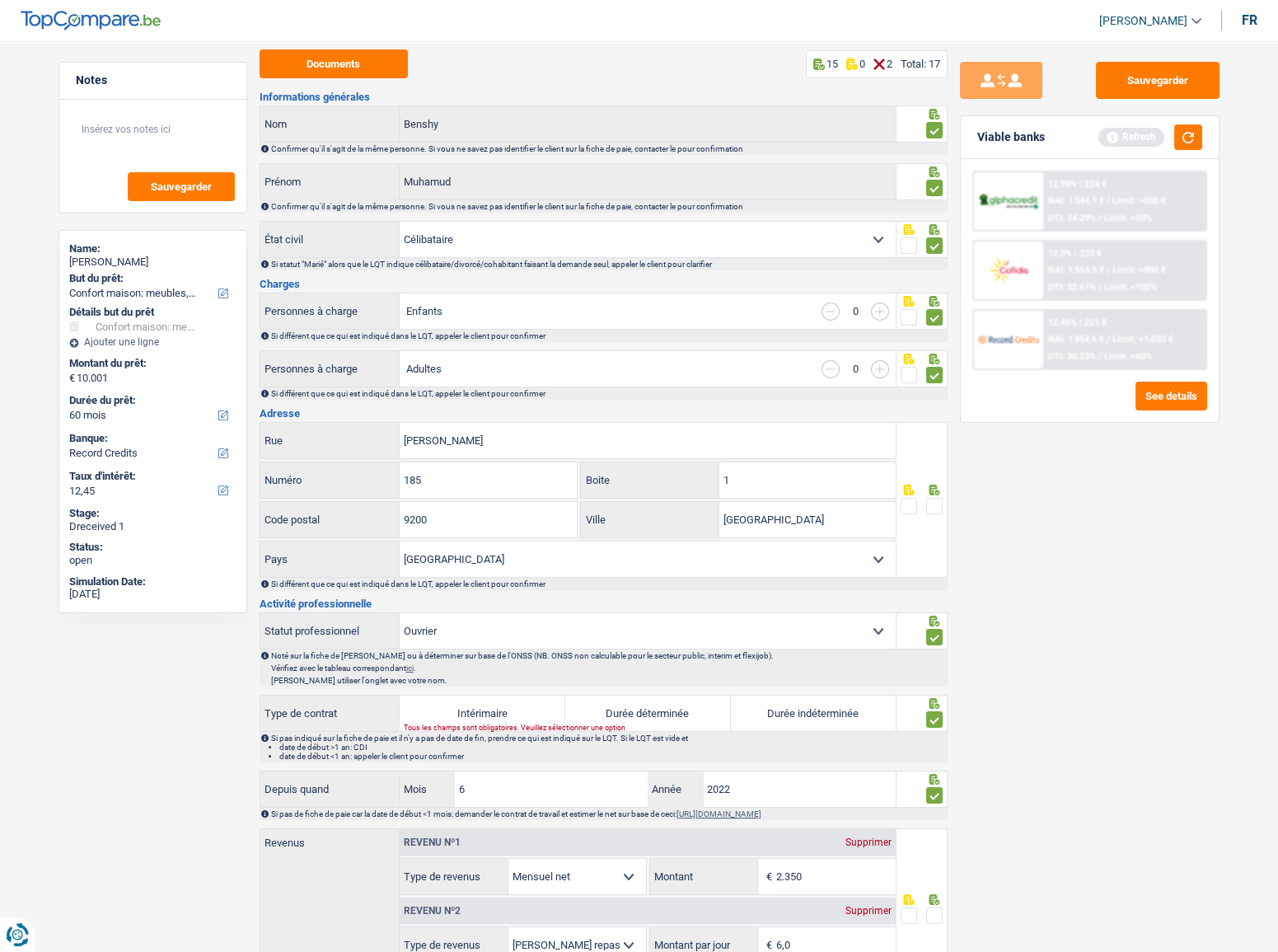
scroll to position [0, 0]
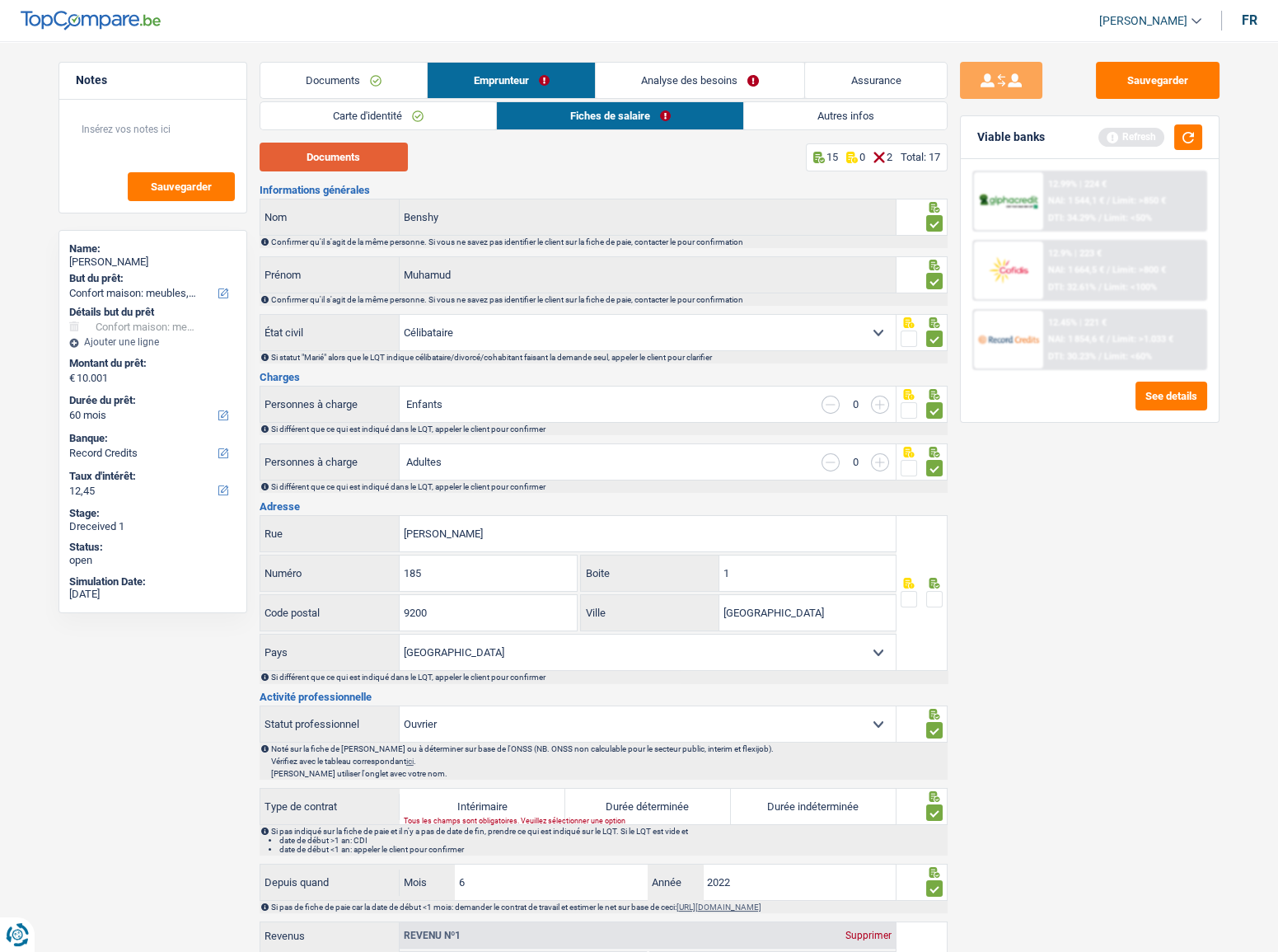
click at [336, 169] on button "Documents" at bounding box center [333, 157] width 148 height 28
click at [346, 159] on button "Documents" at bounding box center [333, 157] width 148 height 28
click at [827, 795] on label "Durée indéterminée" at bounding box center [813, 806] width 166 height 35
click at [827, 795] on input "Durée indéterminée" at bounding box center [813, 806] width 166 height 35
radio input "true"
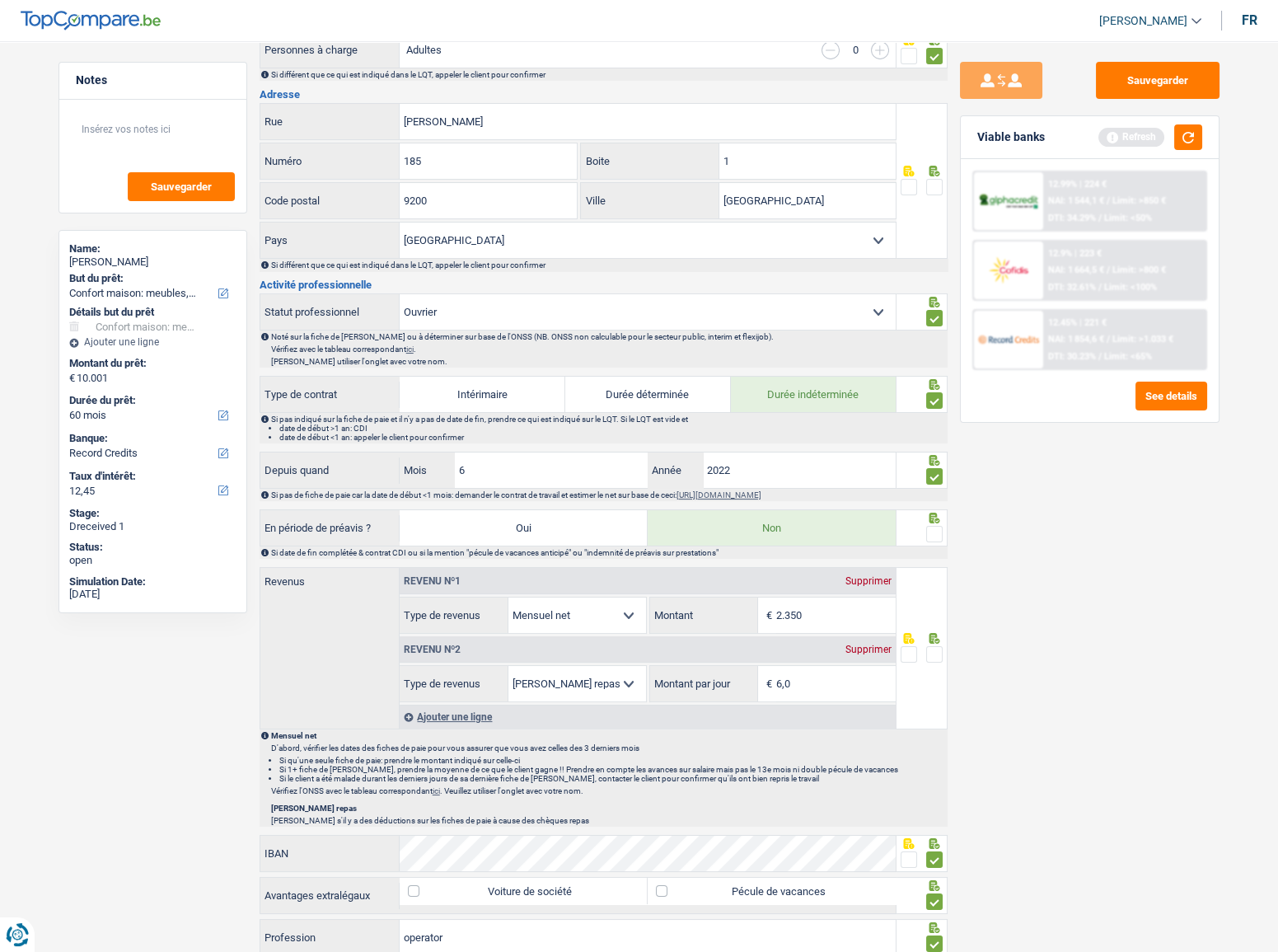
scroll to position [524, 0]
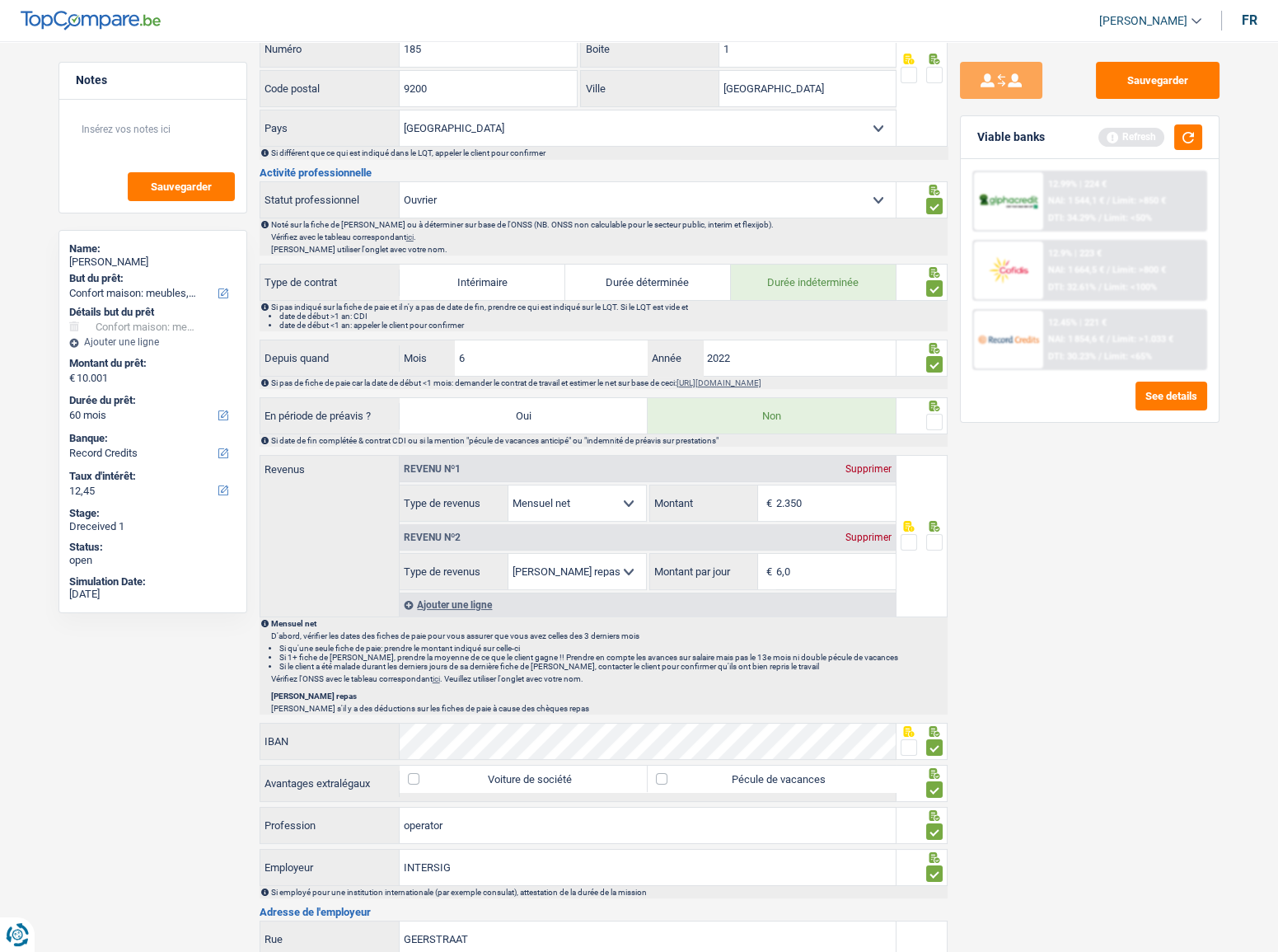
click at [932, 419] on span at bounding box center [934, 421] width 17 height 17
click at [0, 0] on input "radio" at bounding box center [0, 0] width 0 height 0
drag, startPoint x: 818, startPoint y: 516, endPoint x: 728, endPoint y: 512, distance: 90.1
click at [729, 512] on div "2.350 € Montant" at bounding box center [773, 503] width 246 height 35
type input "2.080"
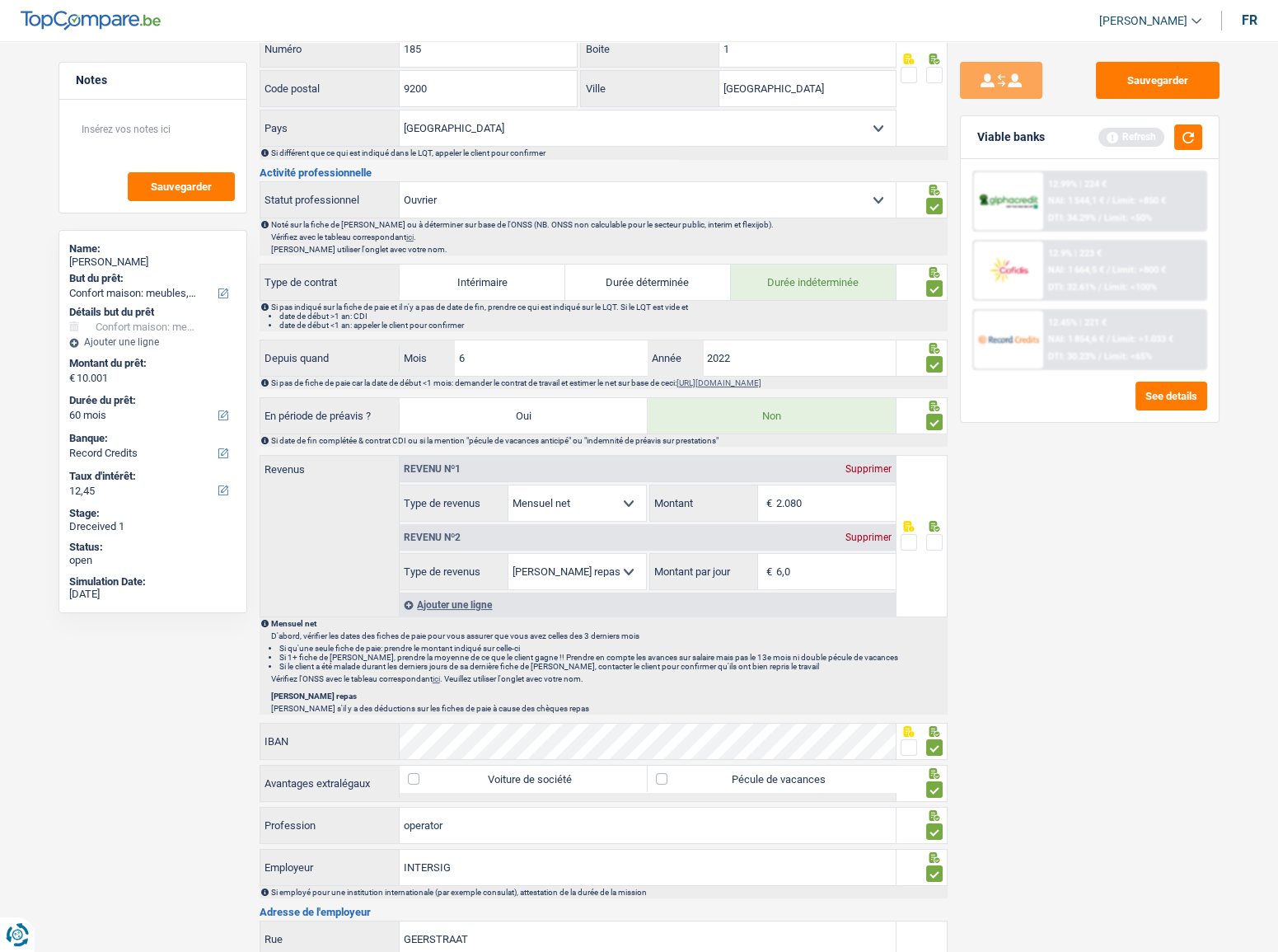
drag, startPoint x: 936, startPoint y: 538, endPoint x: 1231, endPoint y: 563, distance: 296.1
click at [947, 536] on div "Notes Sauvegarder Name: Muhamud Benshy But du prêt: Confort maison: meubles, te…" at bounding box center [639, 398] width 1187 height 1720
click at [818, 570] on input "6,0" at bounding box center [836, 572] width 119 height 35
drag, startPoint x: 817, startPoint y: 575, endPoint x: 659, endPoint y: 577, distance: 158.0
click at [659, 577] on div "6,0 € Montant par jour" at bounding box center [773, 572] width 246 height 35
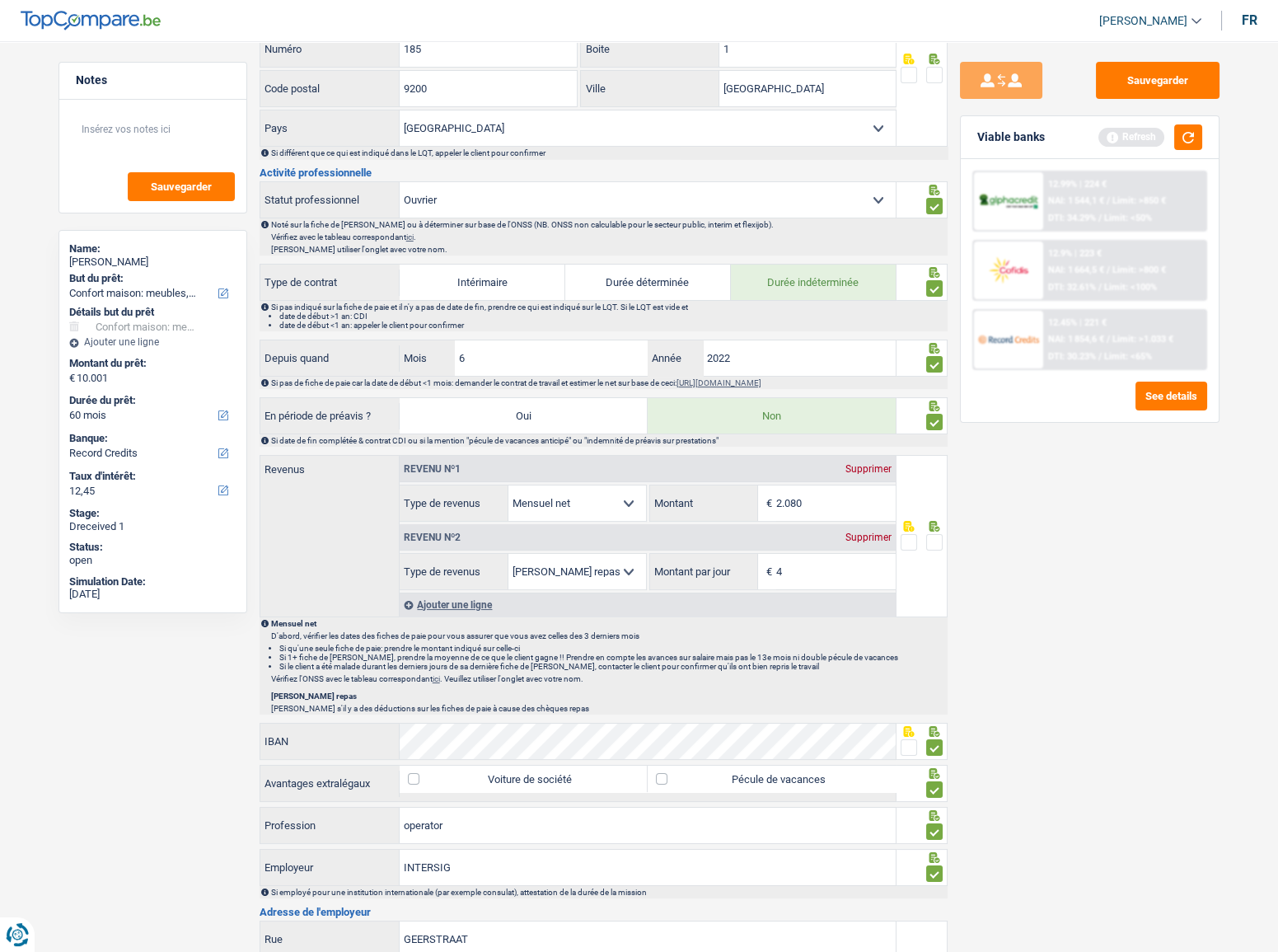
type input "4,0"
click at [1067, 611] on div "Sauvegarder Viable banks Refresh 12.99% | 224 € NAI: 1 544,1 € / Limit: >850 € …" at bounding box center [1090, 492] width 284 height 860
click at [937, 535] on span at bounding box center [934, 542] width 17 height 17
click at [0, 0] on input "radio" at bounding box center [0, 0] width 0 height 0
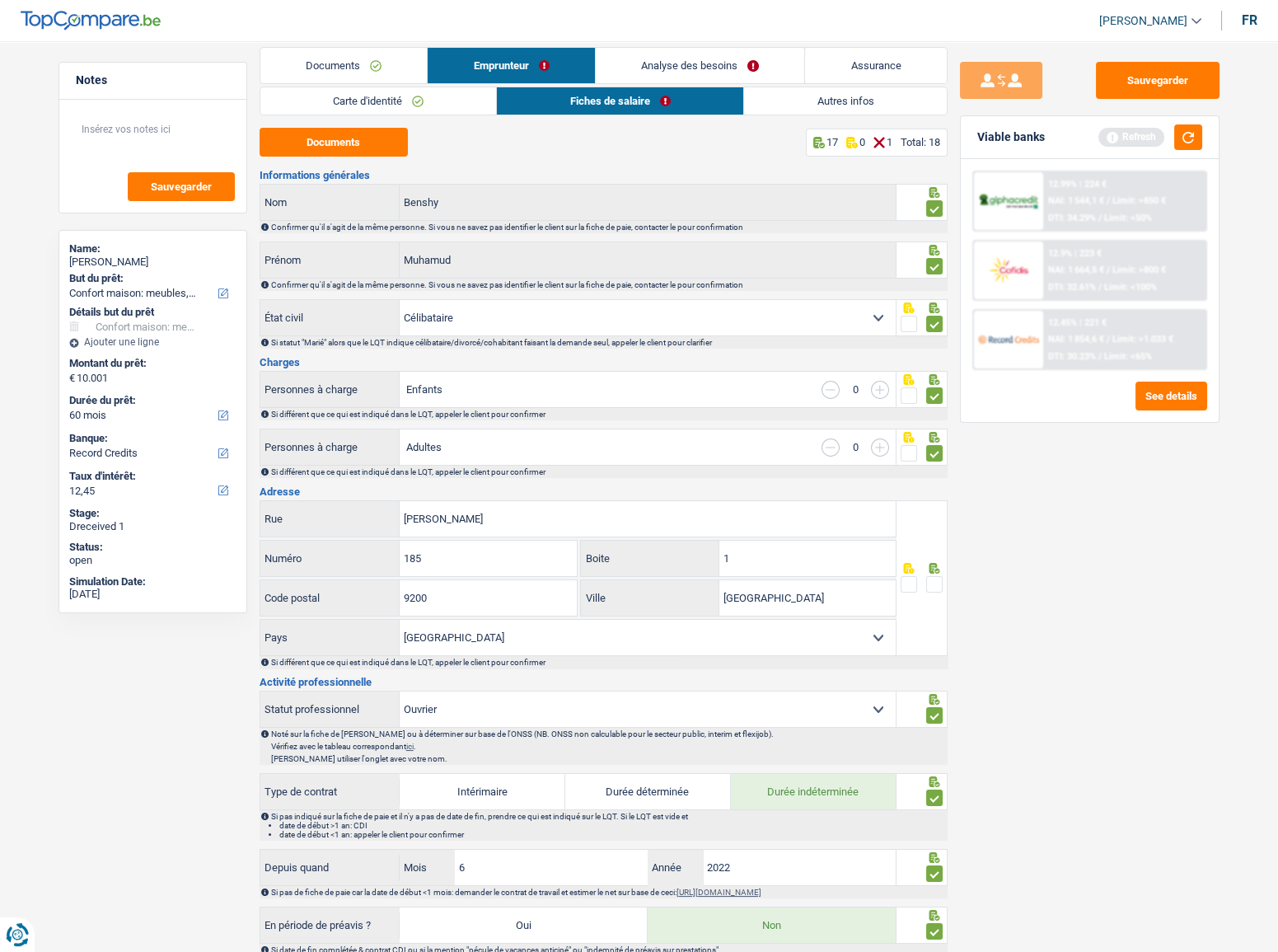
scroll to position [0, 0]
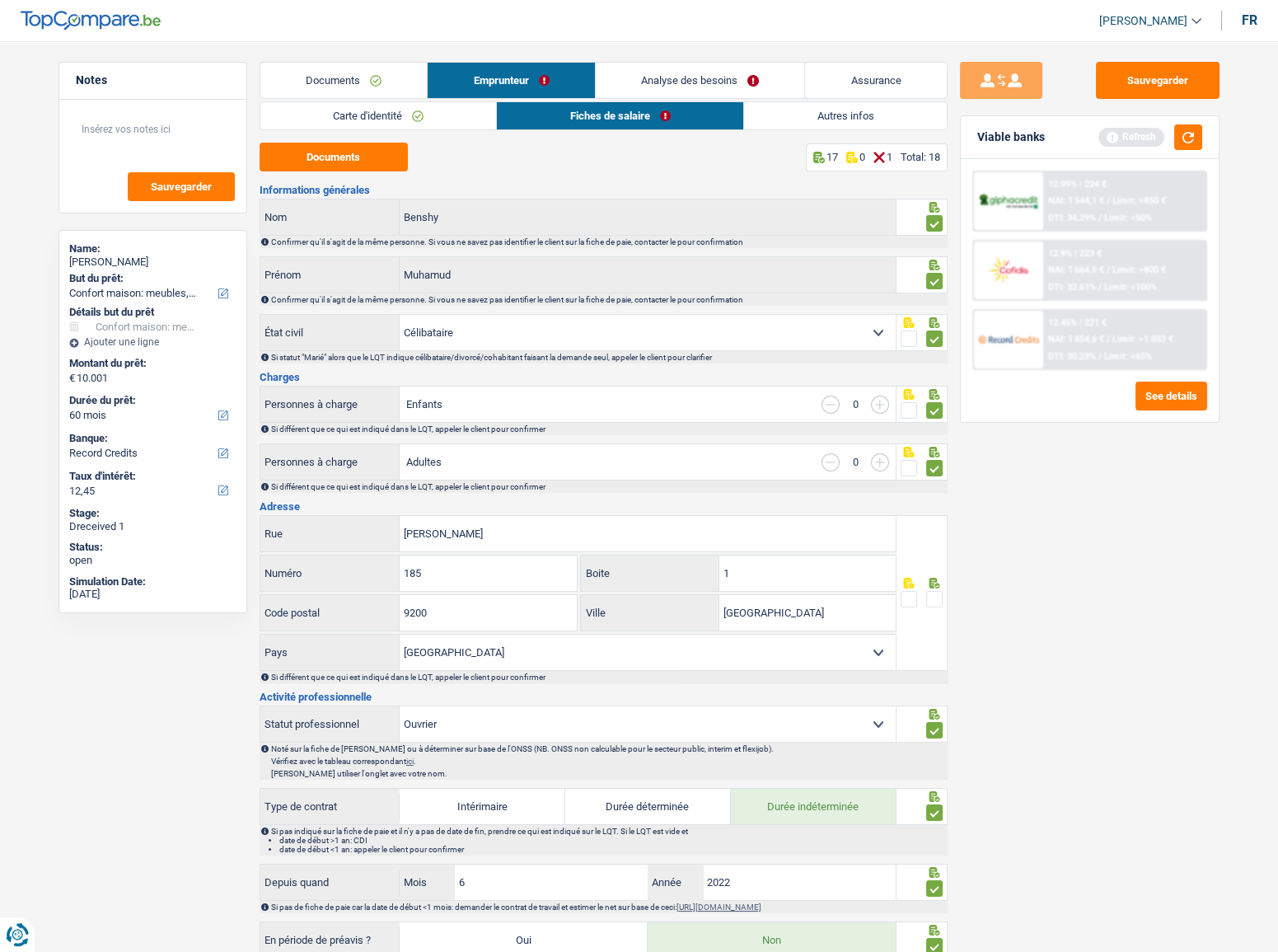
click at [939, 606] on div at bounding box center [934, 599] width 17 height 21
click at [941, 595] on span at bounding box center [934, 598] width 17 height 17
click at [0, 0] on input "radio" at bounding box center [0, 0] width 0 height 0
click at [781, 117] on link "Autres infos" at bounding box center [845, 116] width 202 height 27
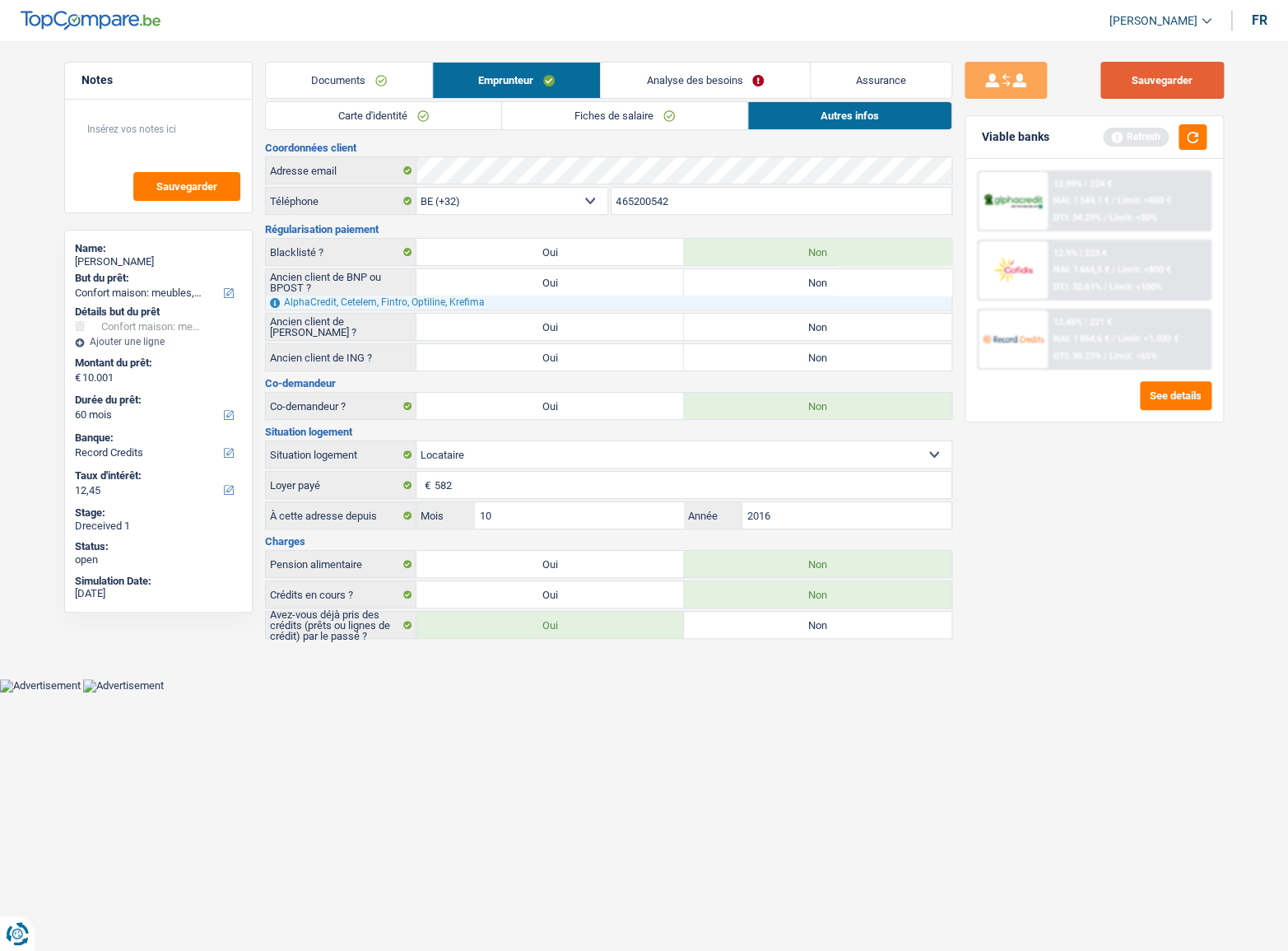
click at [1175, 96] on button "Sauvegarder" at bounding box center [1162, 80] width 123 height 37
click at [797, 345] on label "Non" at bounding box center [817, 357] width 267 height 26
click at [797, 345] on input "Non" at bounding box center [817, 357] width 267 height 26
radio input "true"
drag, startPoint x: 737, startPoint y: 278, endPoint x: 731, endPoint y: 318, distance: 40.4
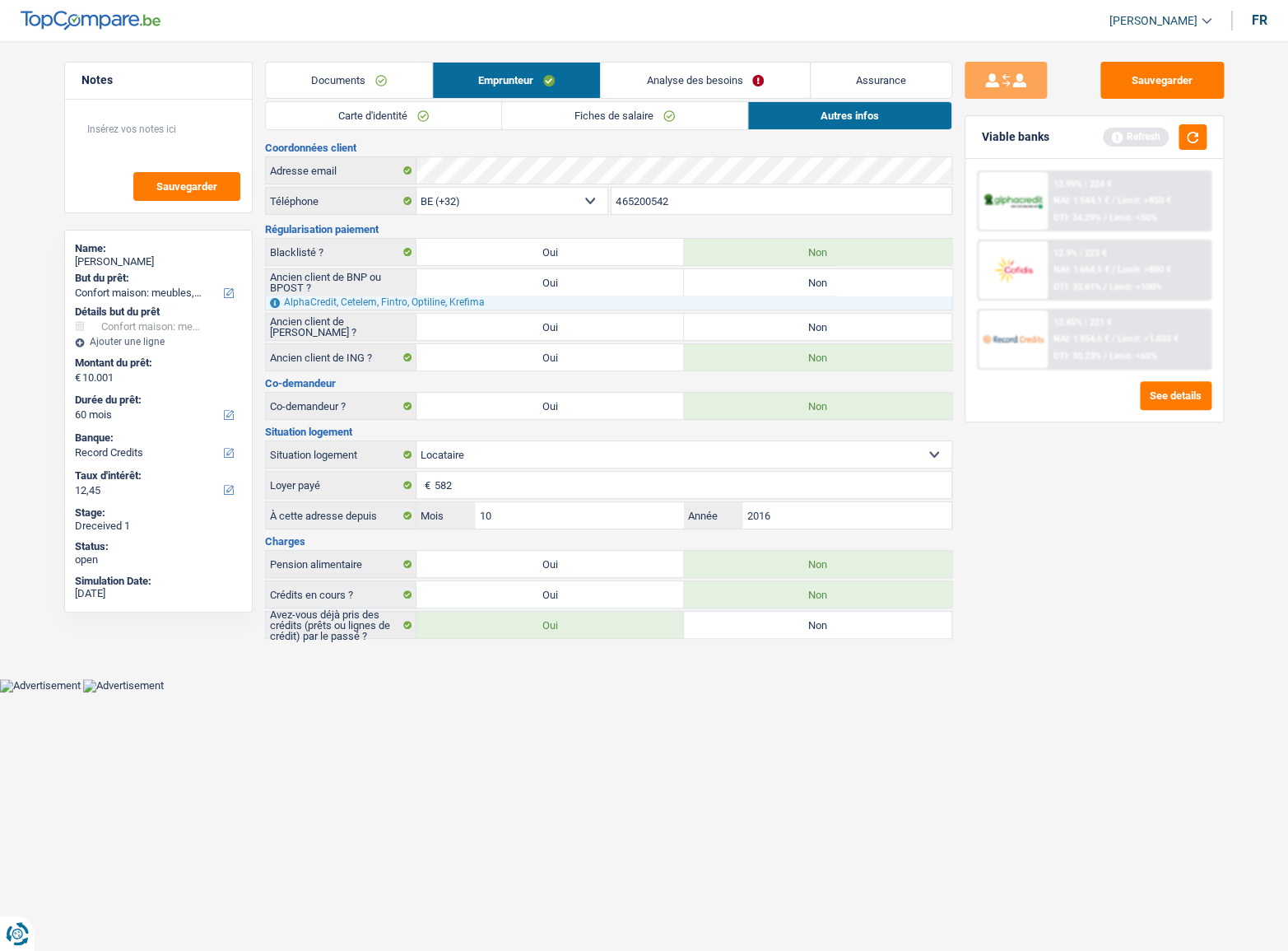
click at [736, 279] on label "Non" at bounding box center [817, 282] width 267 height 26
click at [736, 279] on input "Non" at bounding box center [817, 282] width 267 height 26
radio input "true"
click at [730, 321] on label "Non" at bounding box center [817, 327] width 267 height 26
click at [730, 321] on input "Non" at bounding box center [817, 327] width 267 height 26
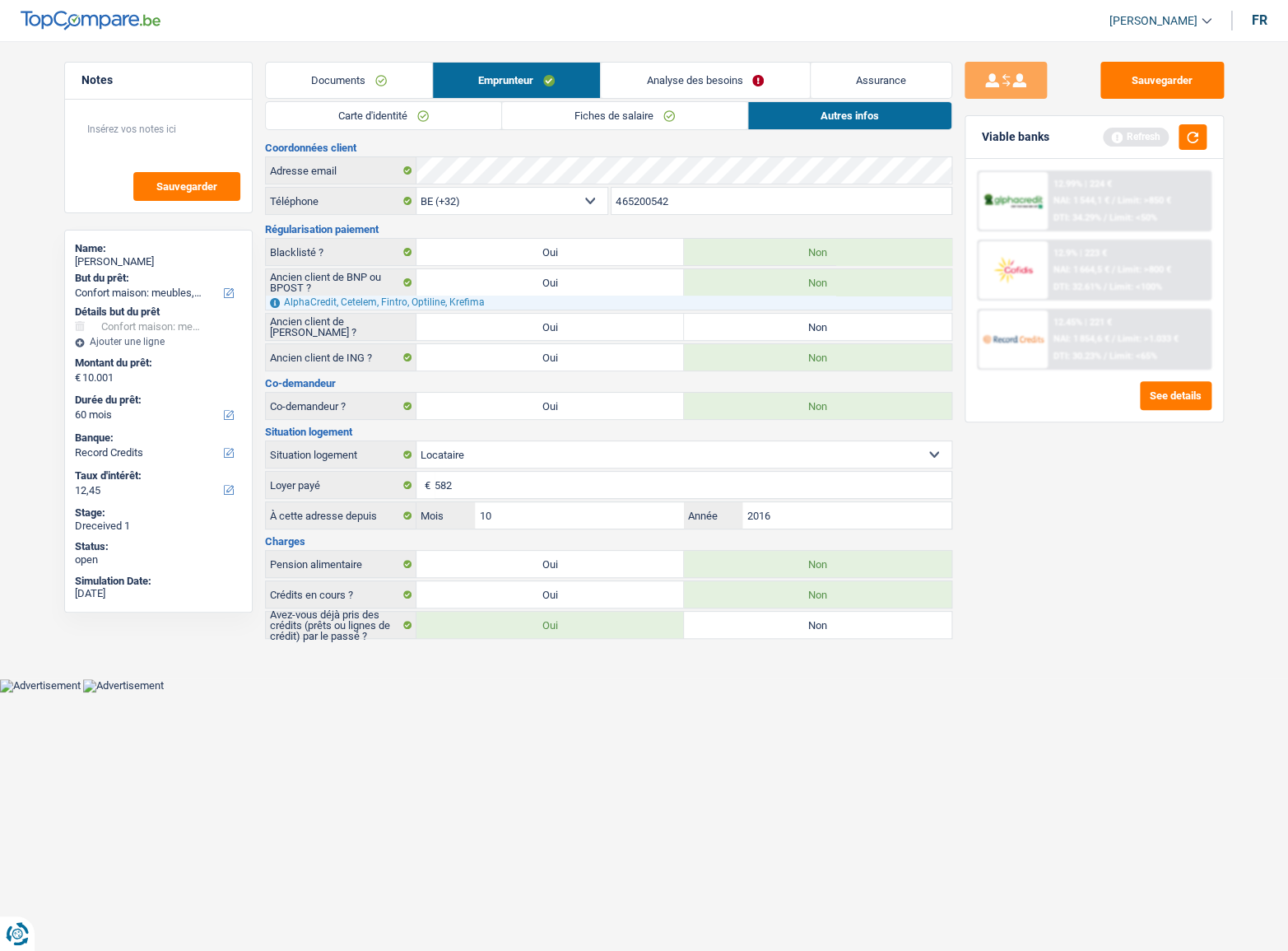
radio input "true"
drag, startPoint x: 1155, startPoint y: 56, endPoint x: 1153, endPoint y: 82, distance: 26.1
click at [1154, 70] on main "Notes Sauvegarder Name: Muhamud Benshy But du prêt: Confort maison: meubles, te…" at bounding box center [644, 351] width 1288 height 654
click at [1190, 138] on button "button" at bounding box center [1192, 137] width 28 height 25
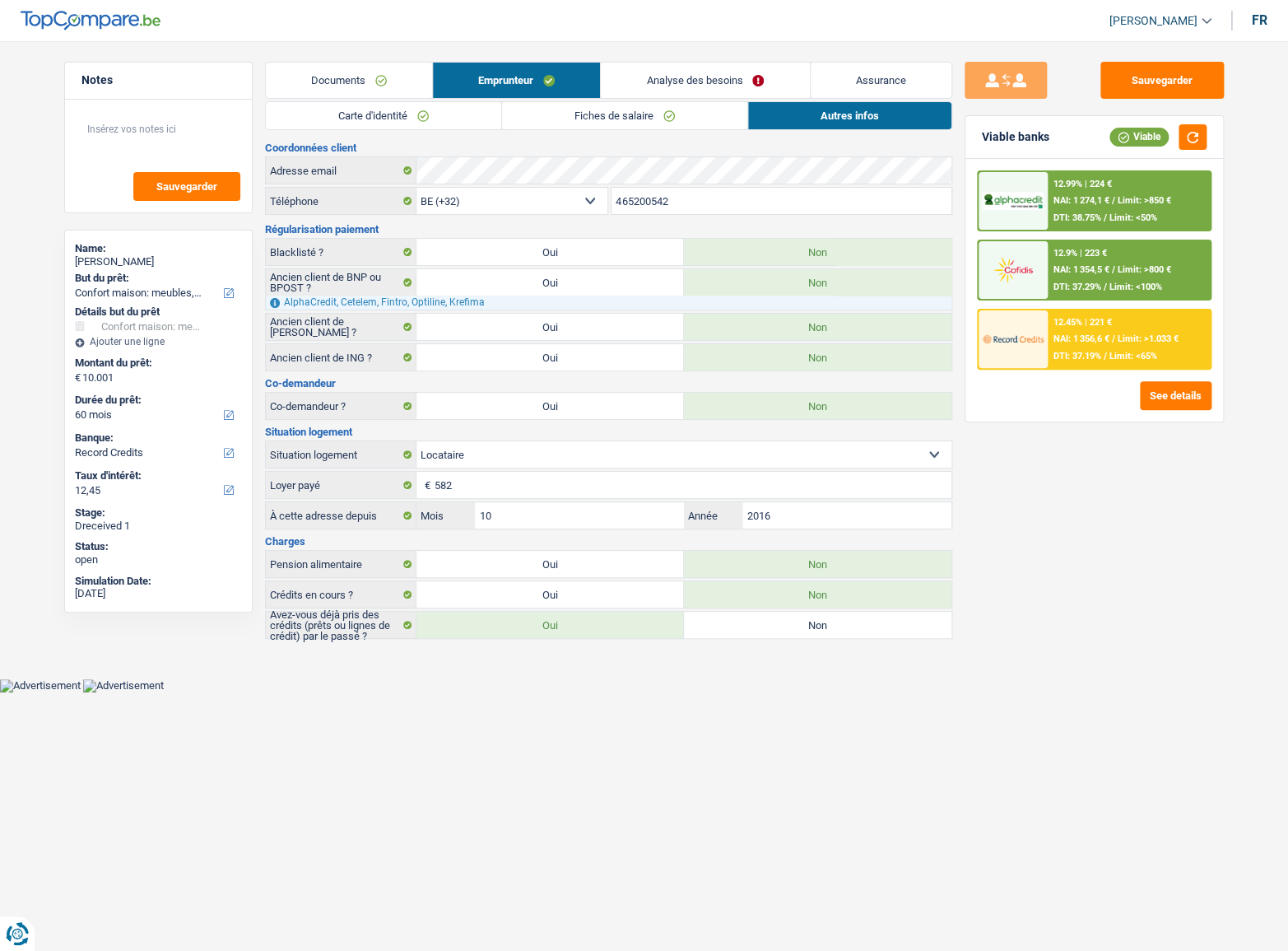
click at [1165, 214] on div "12.99% | 224 € NAI: 1 274,1 € / Limit: >850 € DTI: 38.75% / Limit: <50%" at bounding box center [1129, 201] width 162 height 58
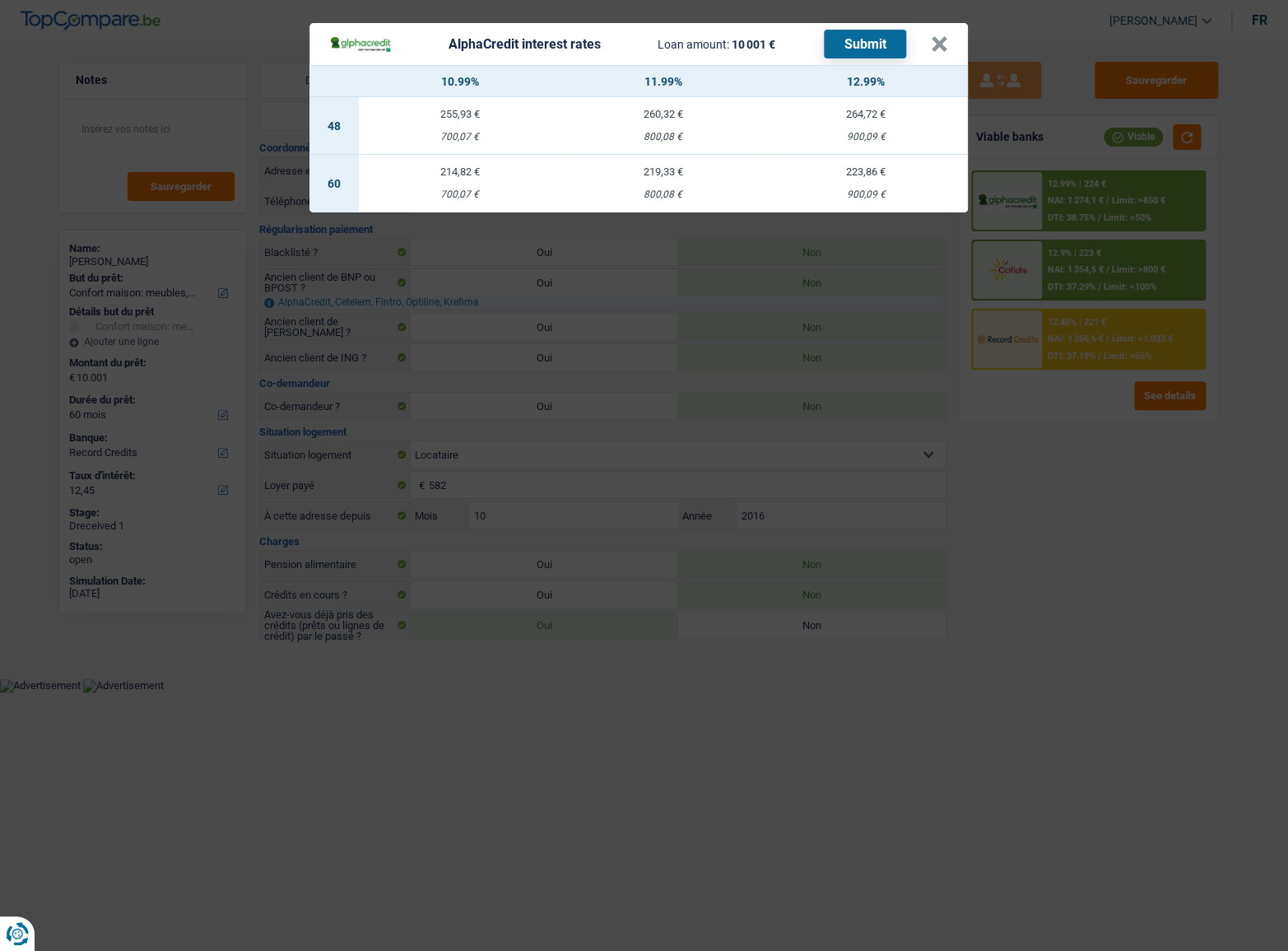
click at [885, 195] on div "900,09 €" at bounding box center [866, 195] width 203 height 11
select select "alphacredit"
type input "12,99"
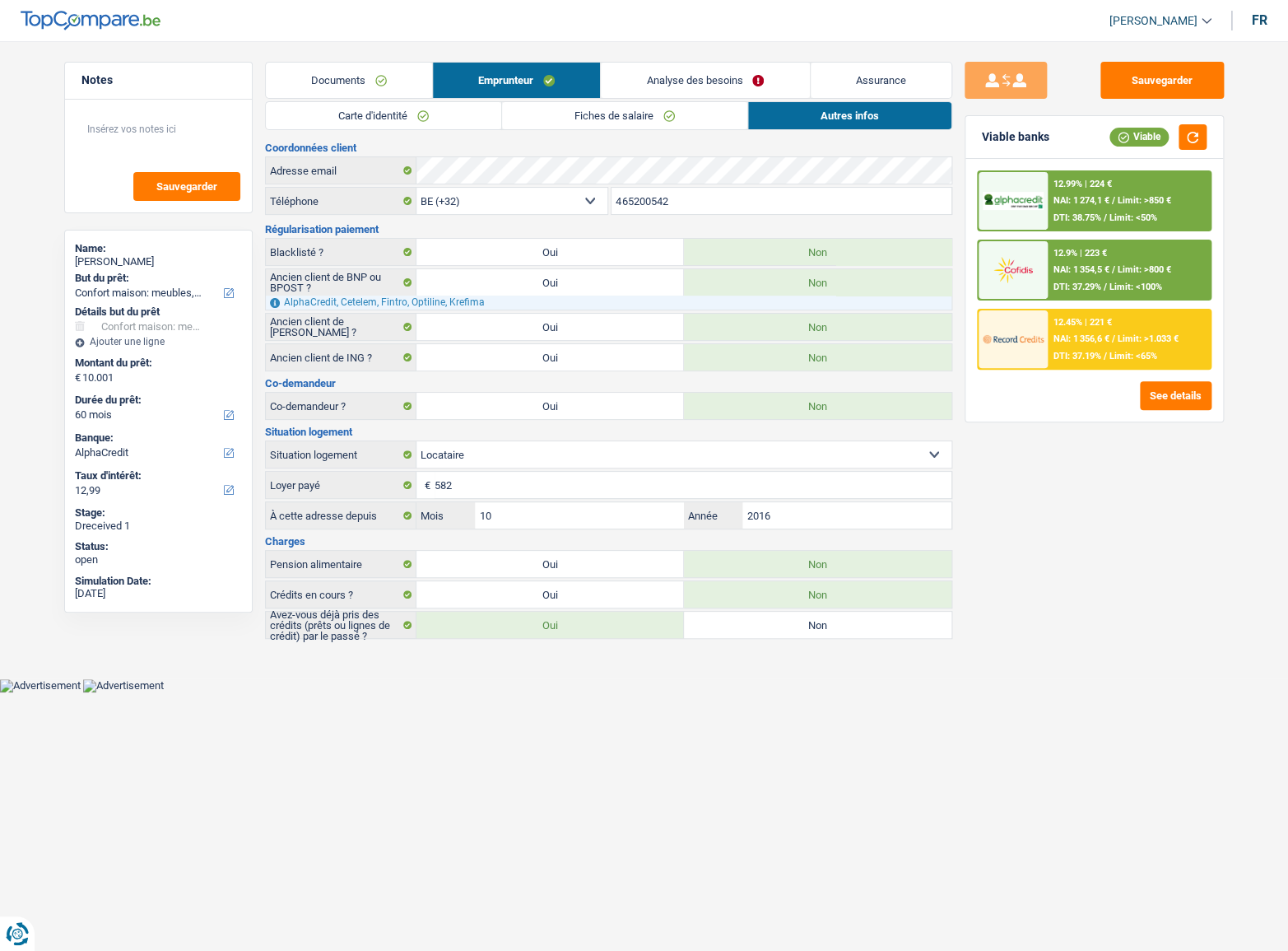
drag, startPoint x: 1121, startPoint y: 164, endPoint x: 1115, endPoint y: 173, distance: 10.8
click at [1120, 167] on div "12.99% | 224 € NAI: 1 274,1 € / Limit: >850 € DTI: 38.75% / Limit: <50% 12.9% |…" at bounding box center [1093, 290] width 257 height 262
click at [1093, 204] on span "NAI: 1 274,1 €" at bounding box center [1080, 200] width 56 height 11
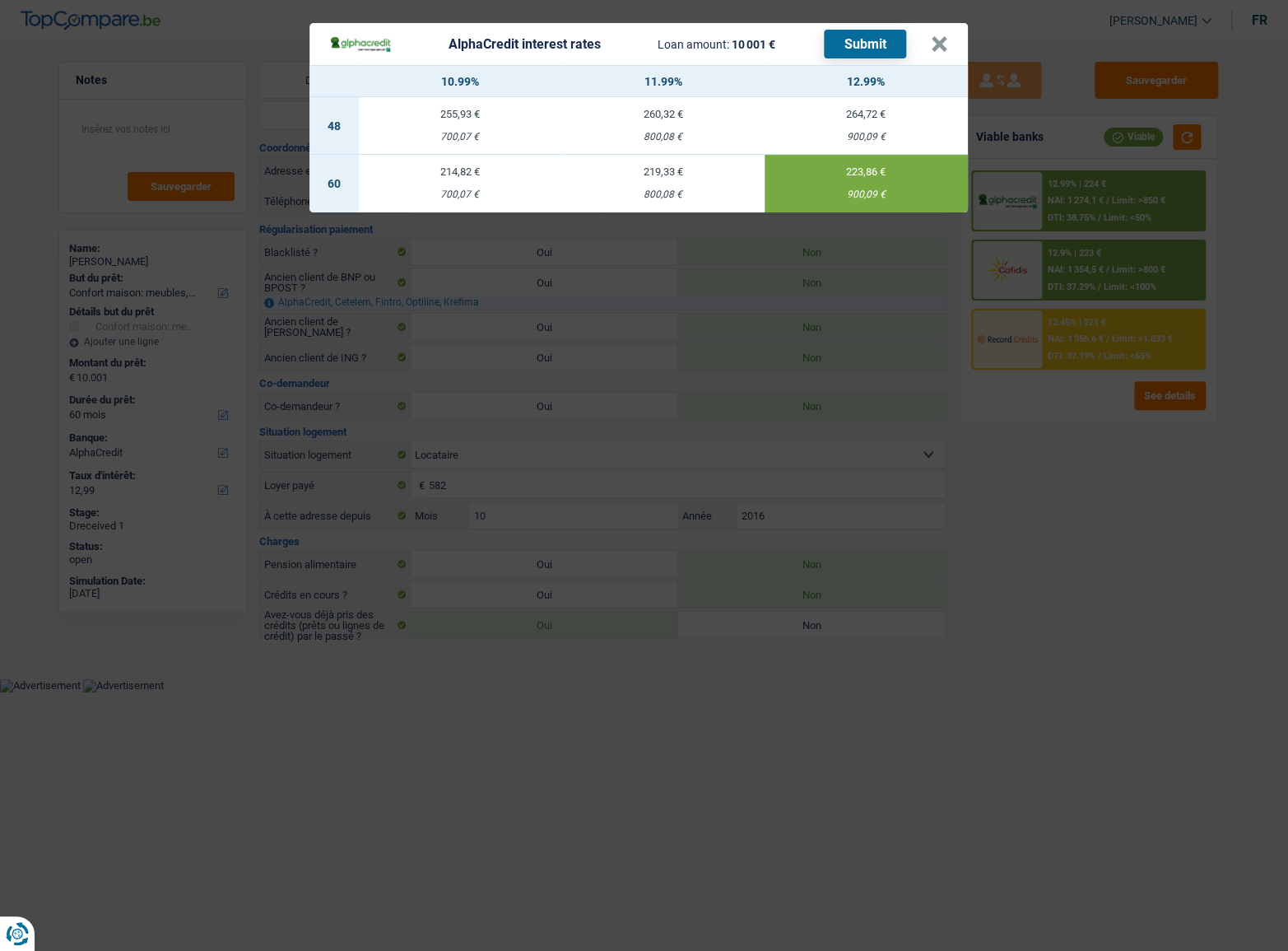
click at [876, 49] on button "Submit" at bounding box center [865, 43] width 82 height 28
drag, startPoint x: 927, startPoint y: 46, endPoint x: 936, endPoint y: 44, distance: 9.2
click at [929, 46] on div "AlphaCredit interest rates Loan amount: 10 001 € Submit" at bounding box center [630, 43] width 601 height 28
click at [936, 44] on button "×" at bounding box center [940, 44] width 18 height 17
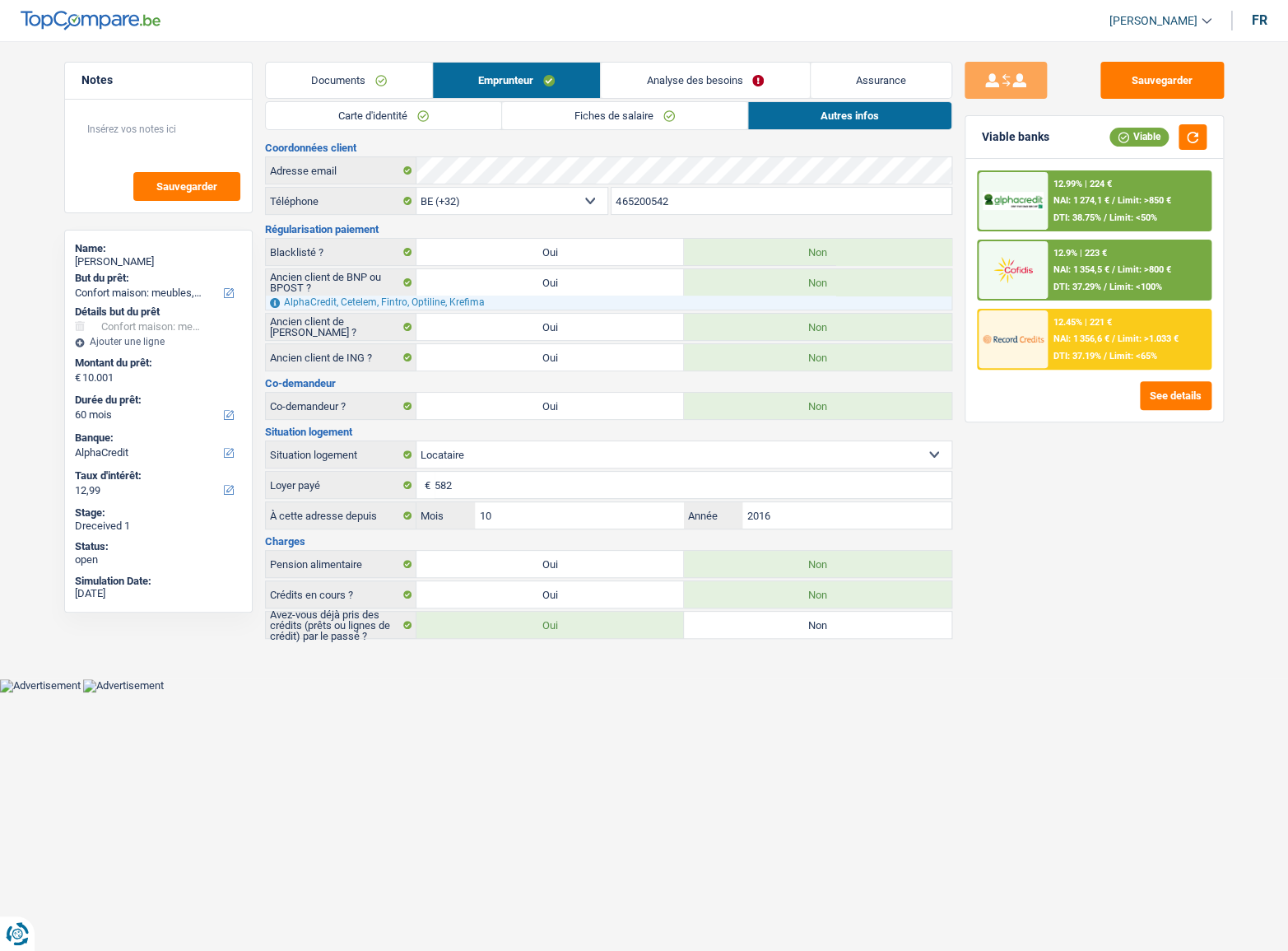
click at [1117, 262] on div "12.9% | 223 € NAI: 1 354,5 € / Limit: >800 € DTI: 37.29% / Limit: <100%" at bounding box center [1129, 270] width 162 height 58
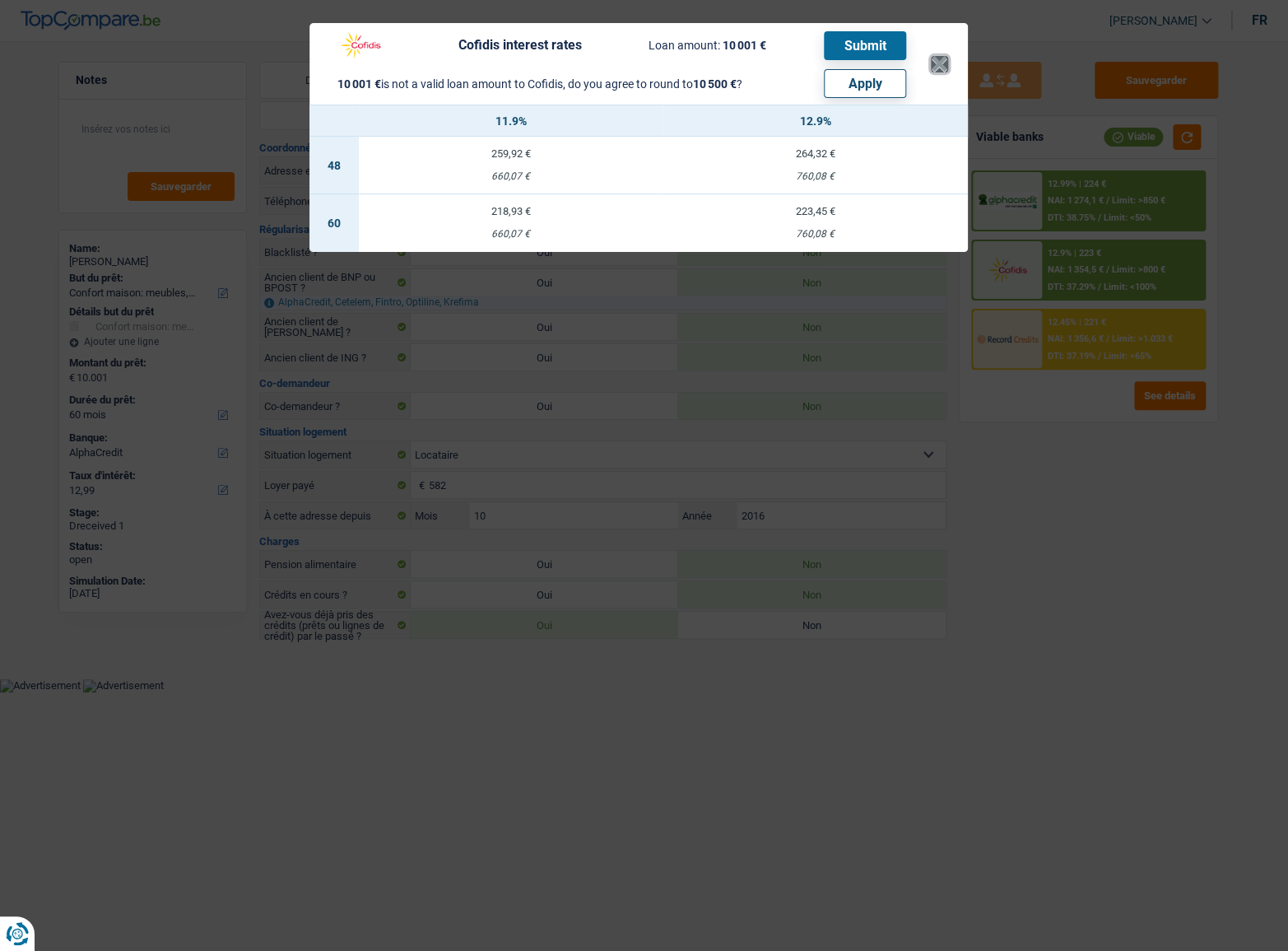
click at [946, 66] on button "×" at bounding box center [940, 64] width 18 height 17
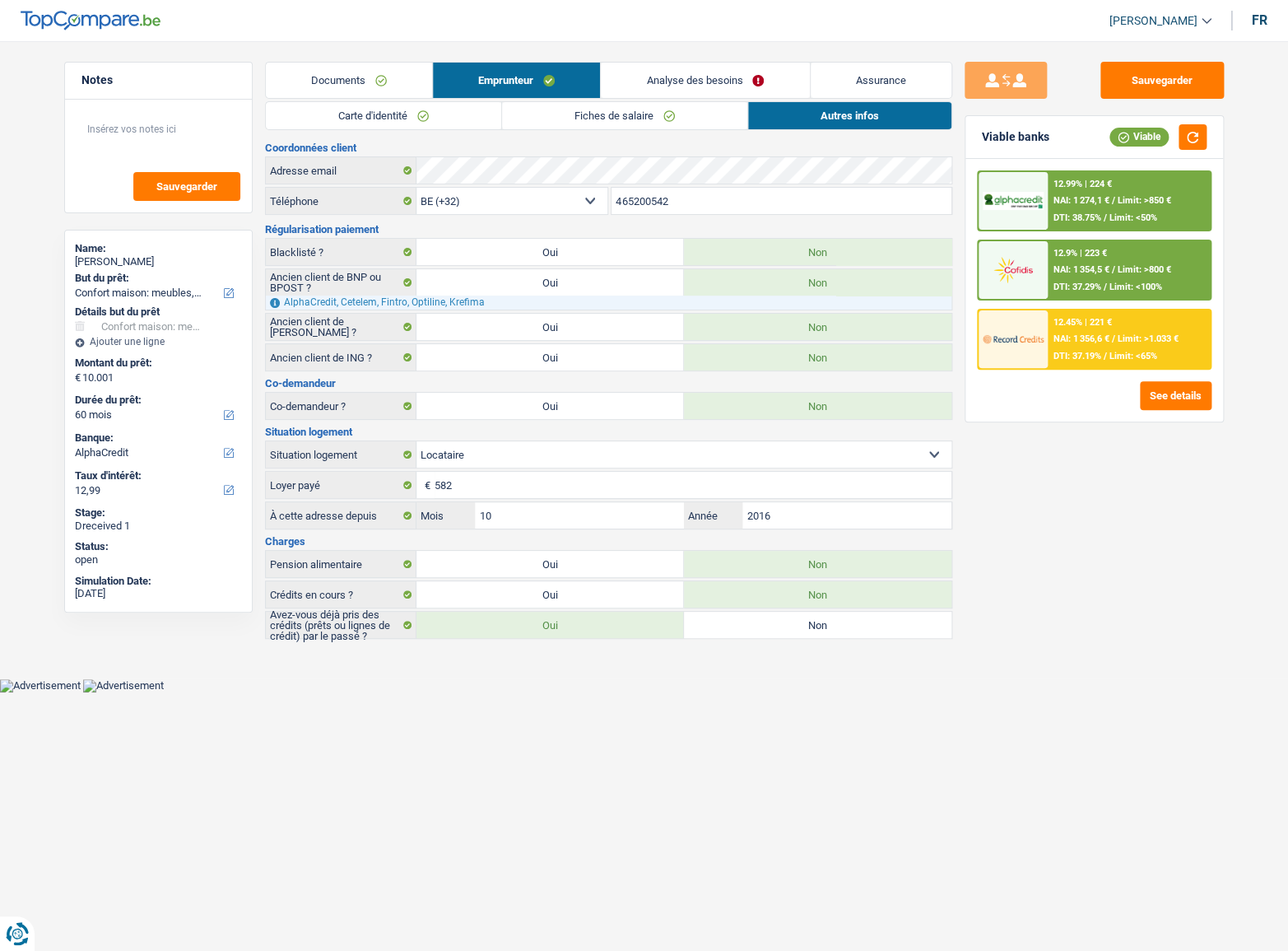
click at [1175, 341] on span "Limit: >1.033 €" at bounding box center [1147, 339] width 61 height 11
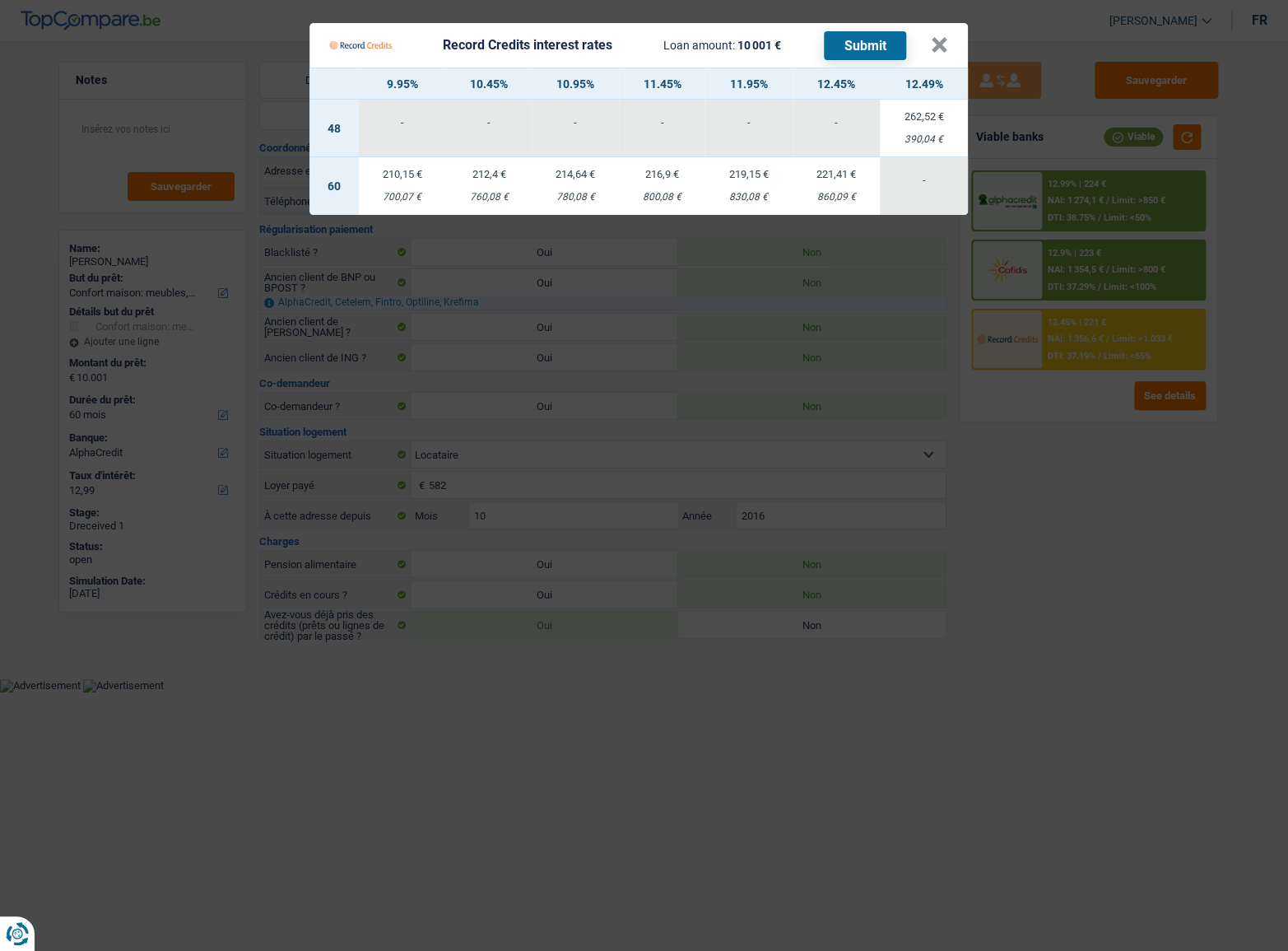
click at [859, 194] on div "860,09 €" at bounding box center [835, 197] width 87 height 11
select select "record credits"
type input "12,45"
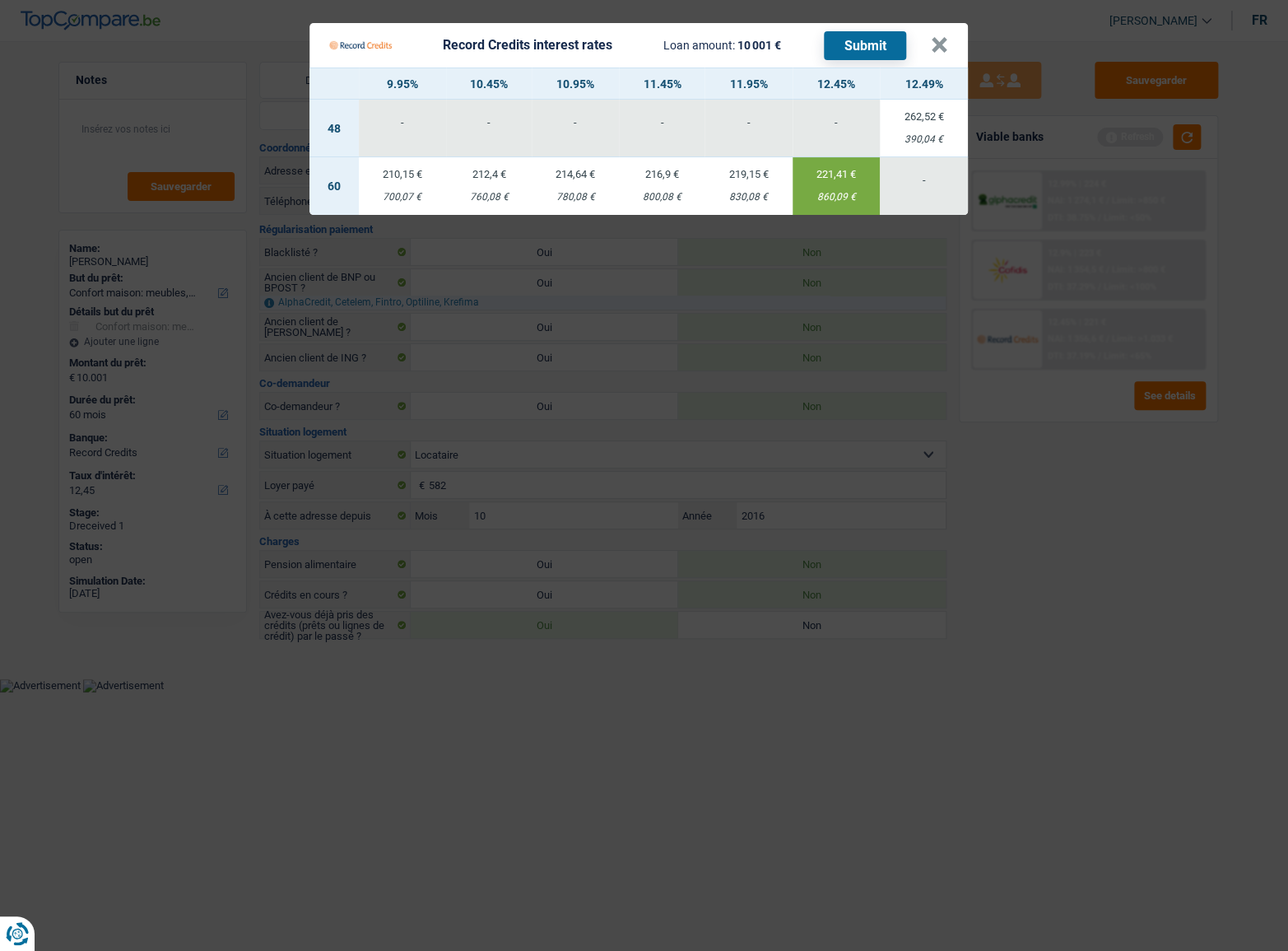
click at [870, 39] on button "Submit" at bounding box center [865, 45] width 82 height 28
click at [929, 47] on div "Record Credits interest rates Loan amount: 10 001 € Submit" at bounding box center [630, 45] width 601 height 31
click at [936, 47] on button "×" at bounding box center [940, 45] width 18 height 17
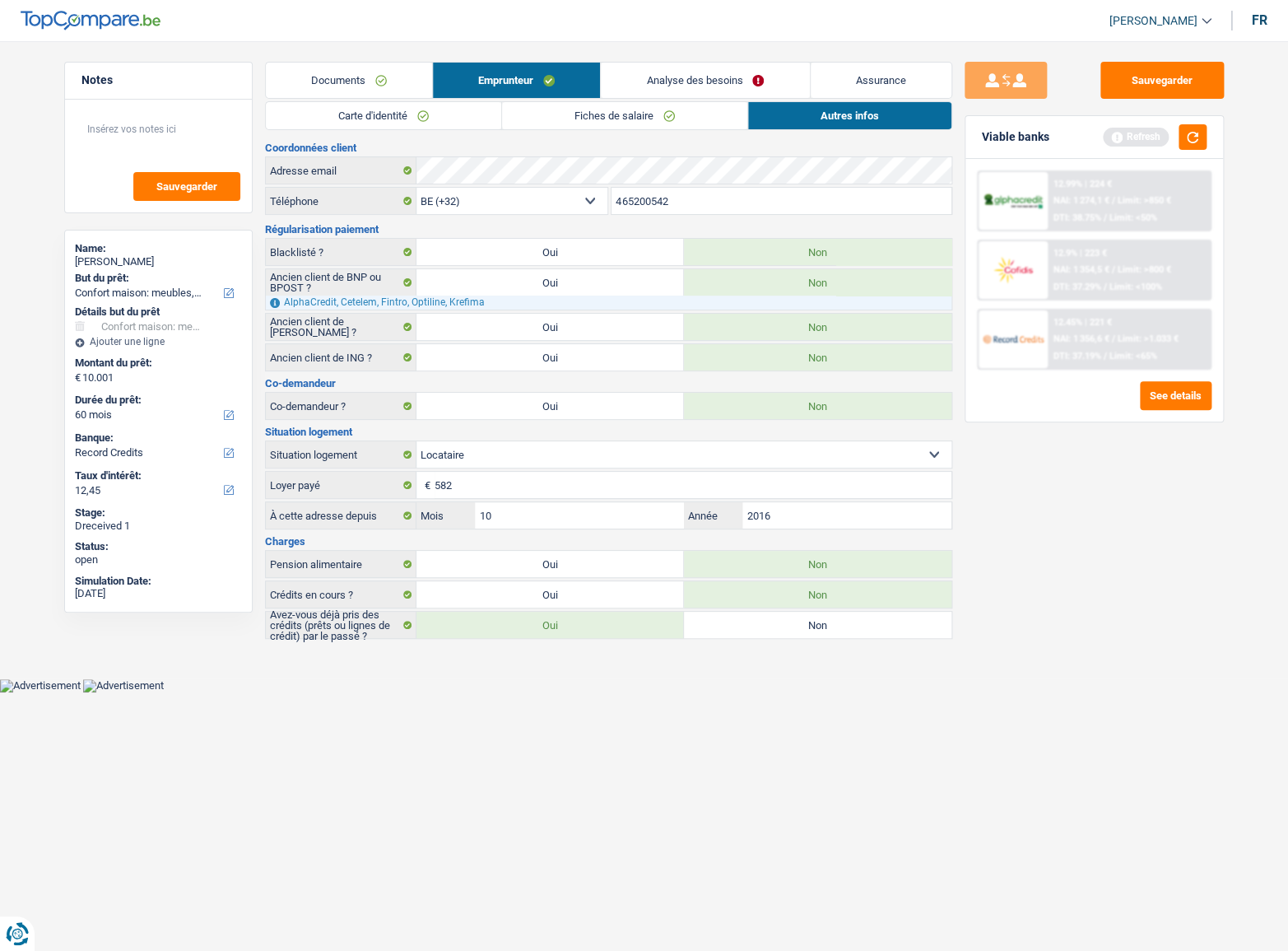
click at [1108, 256] on div "12.9% | 223 € NAI: 1 354,5 € / Limit: >800 € DTI: 37.29% / Limit: <100%" at bounding box center [1129, 270] width 162 height 58
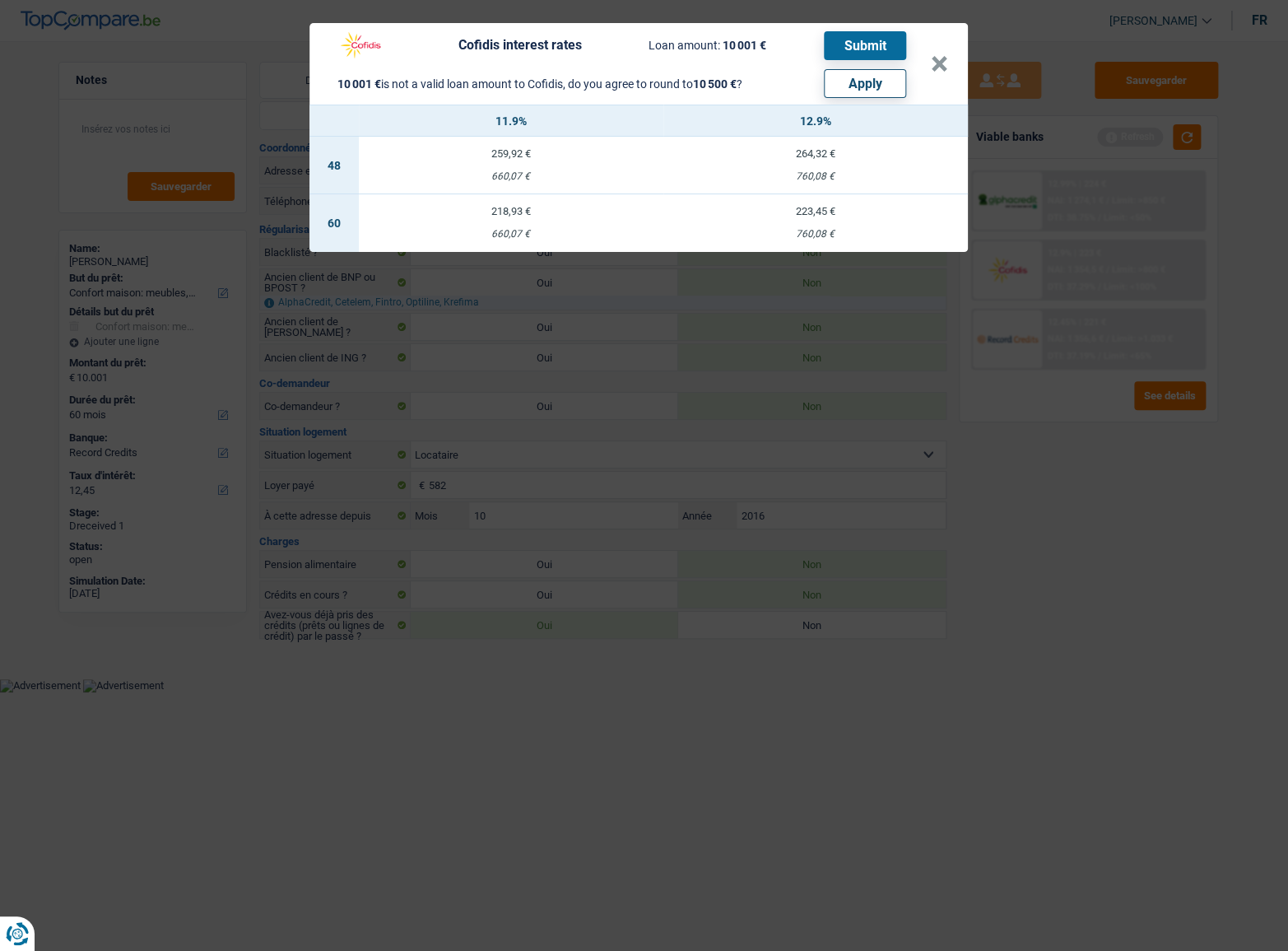
drag, startPoint x: 849, startPoint y: 67, endPoint x: 844, endPoint y: 82, distance: 15.8
click at [849, 68] on div "10 001 € is not a valid loan amount to Cofidis, do you agree to round to 10 500…" at bounding box center [618, 79] width 578 height 37
click at [844, 82] on button "Apply" at bounding box center [865, 83] width 82 height 28
type input "10.500"
select select "other"
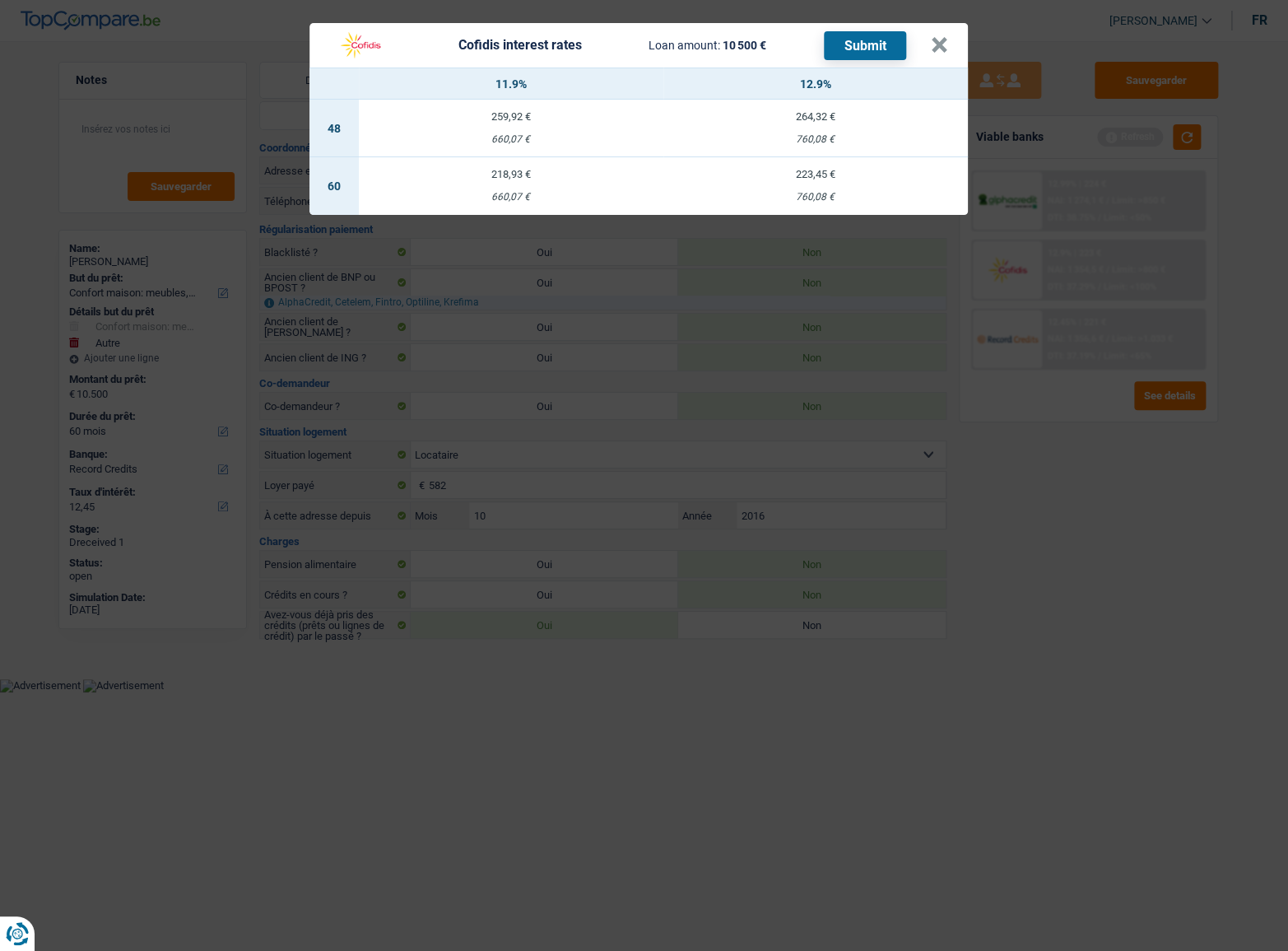
click at [820, 197] on div "760,08 €" at bounding box center [815, 197] width 304 height 11
select select "cofidis"
type input "12,90"
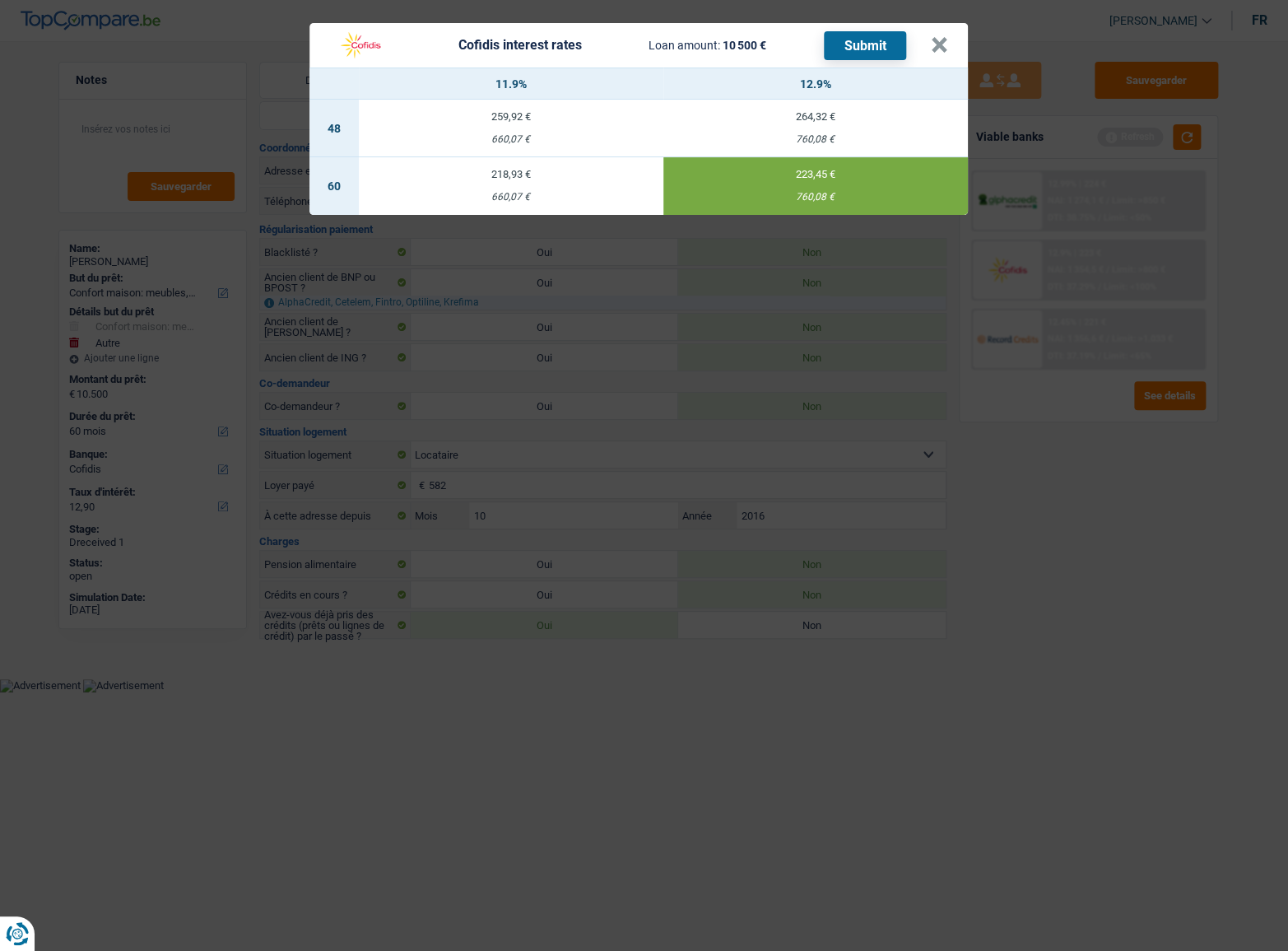
click at [869, 43] on button "Submit" at bounding box center [865, 45] width 82 height 28
drag, startPoint x: 930, startPoint y: 26, endPoint x: 936, endPoint y: 39, distance: 14.3
click at [932, 37] on button "×" at bounding box center [940, 45] width 18 height 17
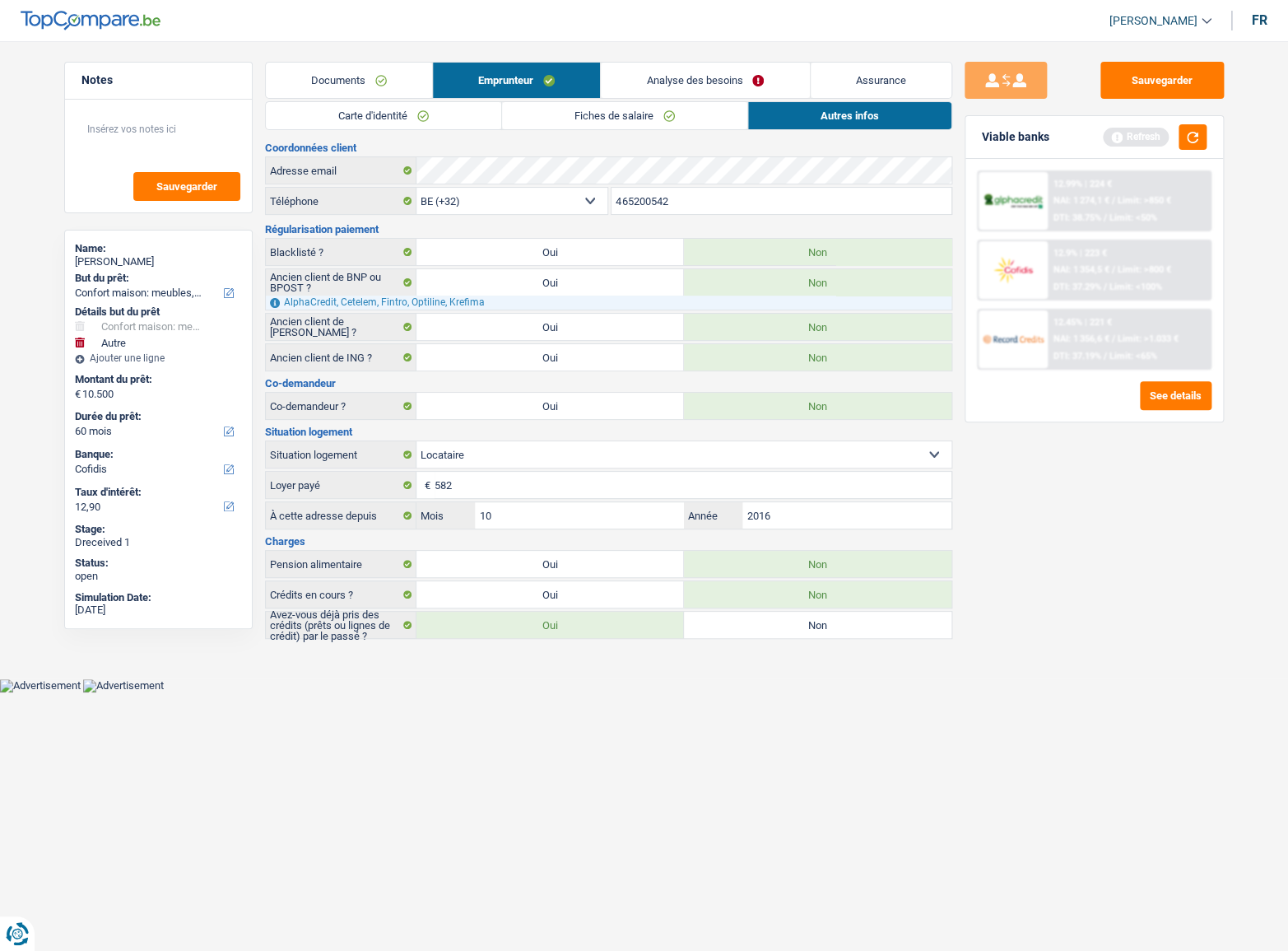
click at [1111, 286] on span "Limit: <100%" at bounding box center [1135, 287] width 53 height 11
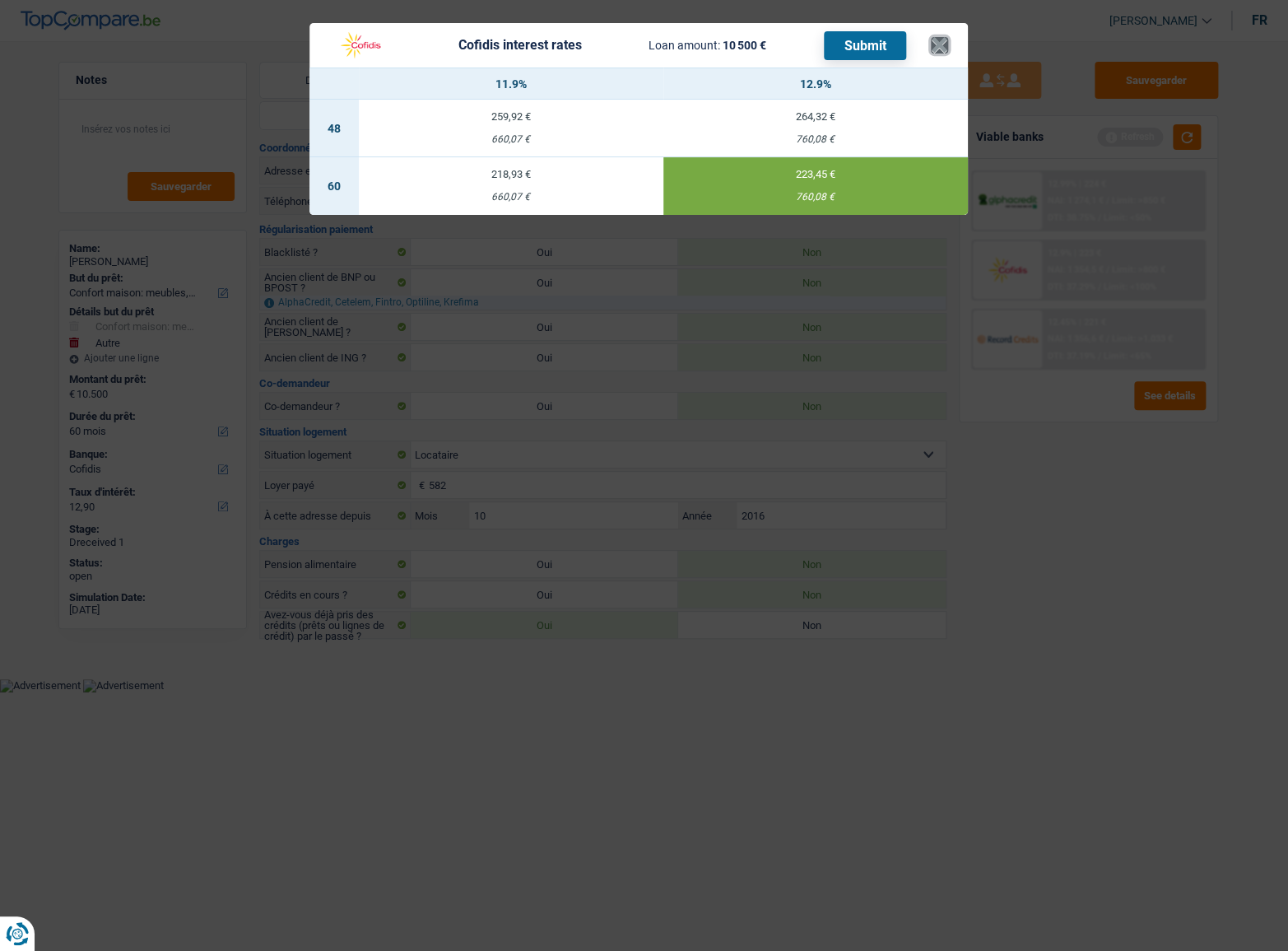
click at [935, 44] on button "×" at bounding box center [940, 45] width 18 height 17
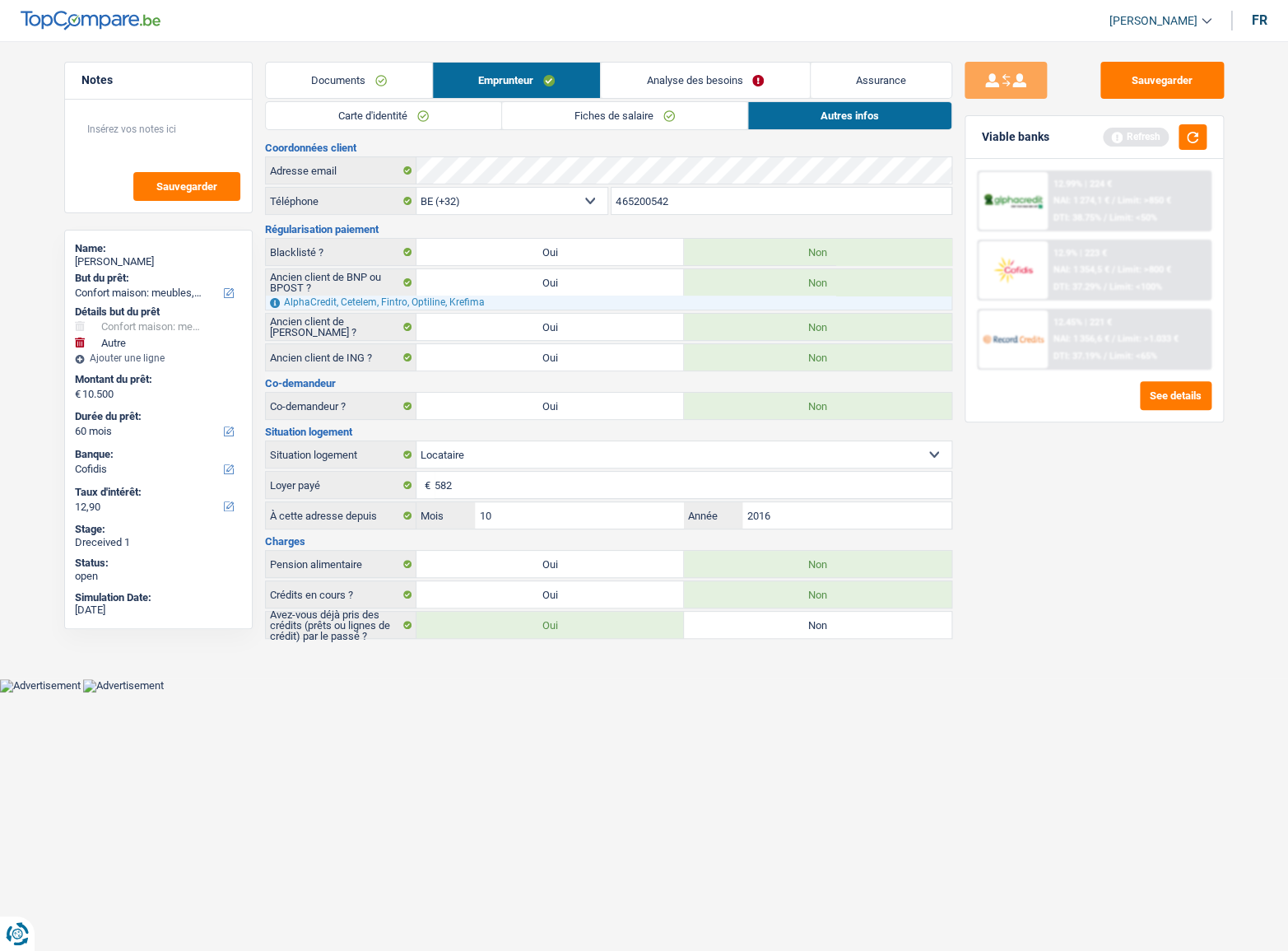
click at [360, 71] on link "Documents" at bounding box center [349, 80] width 166 height 35
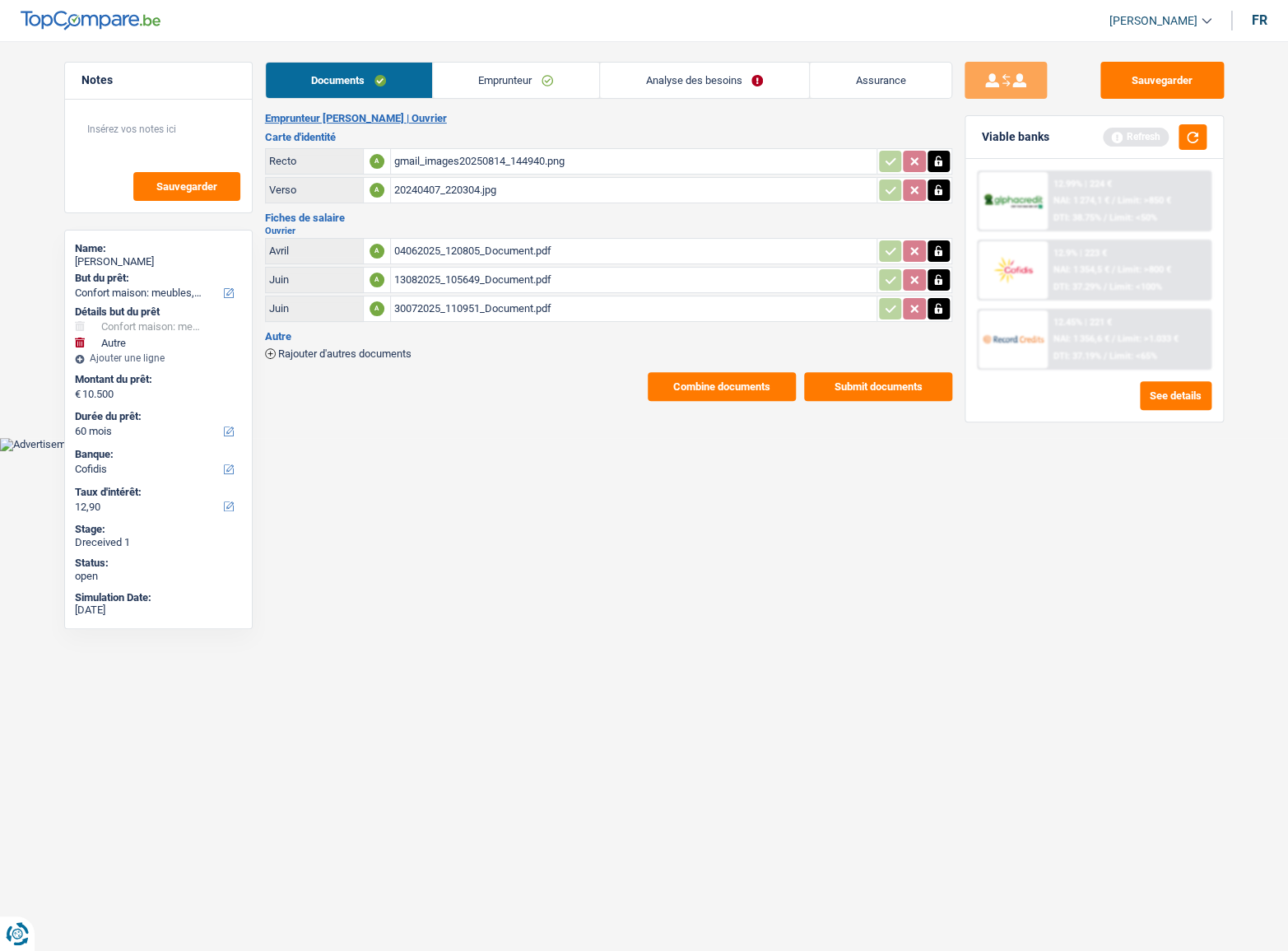
click at [849, 386] on button "Submit documents" at bounding box center [877, 385] width 148 height 28
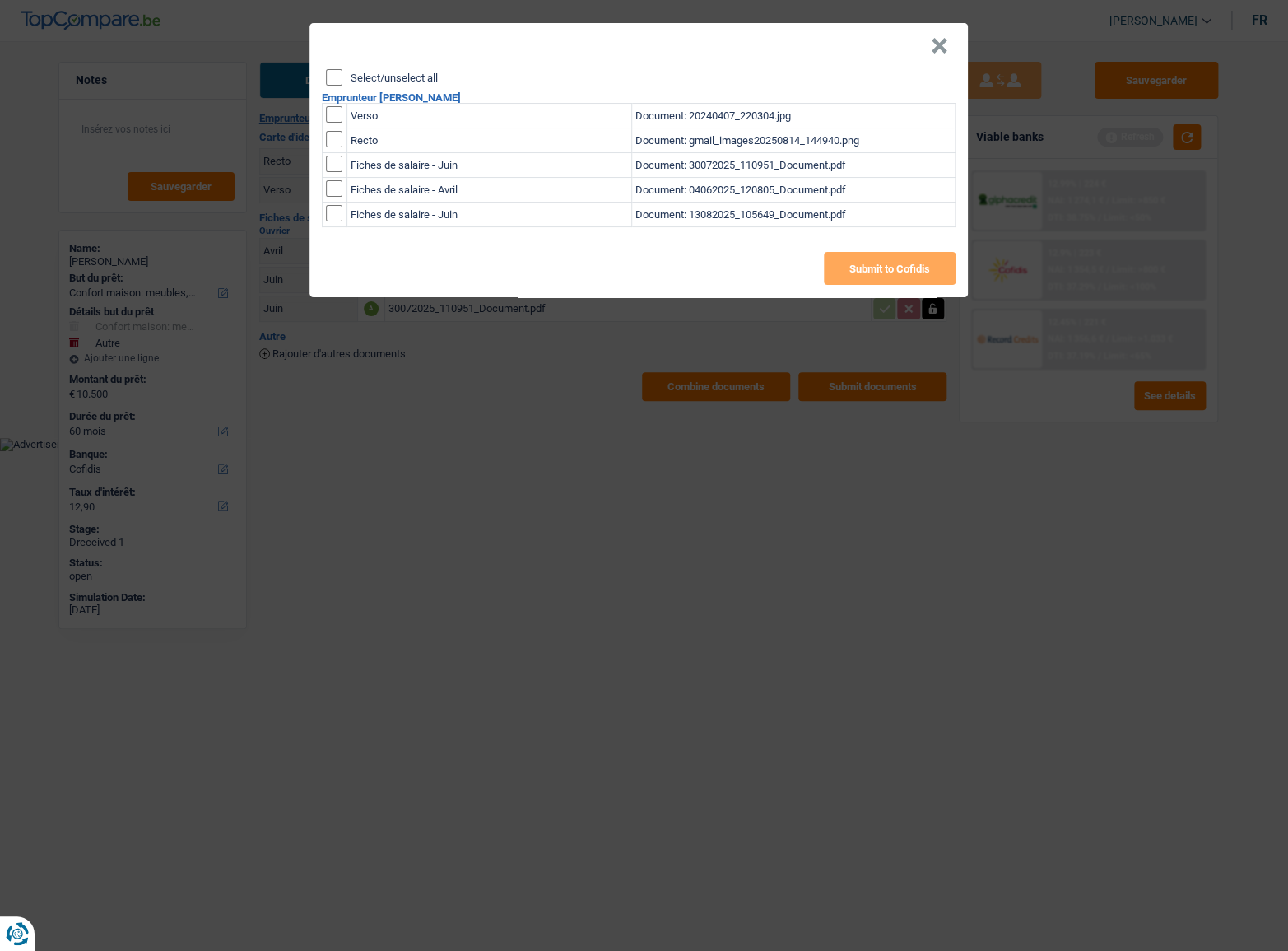
drag, startPoint x: 345, startPoint y: 88, endPoint x: 335, endPoint y: 75, distance: 16.4
click at [344, 87] on div "Select/unselect all Emprunteur Muhamud Benshy Verso Document: 20240407_220304.j…" at bounding box center [638, 183] width 658 height 228
click at [335, 75] on input "Select/unselect all" at bounding box center [333, 77] width 17 height 17
checkbox input "true"
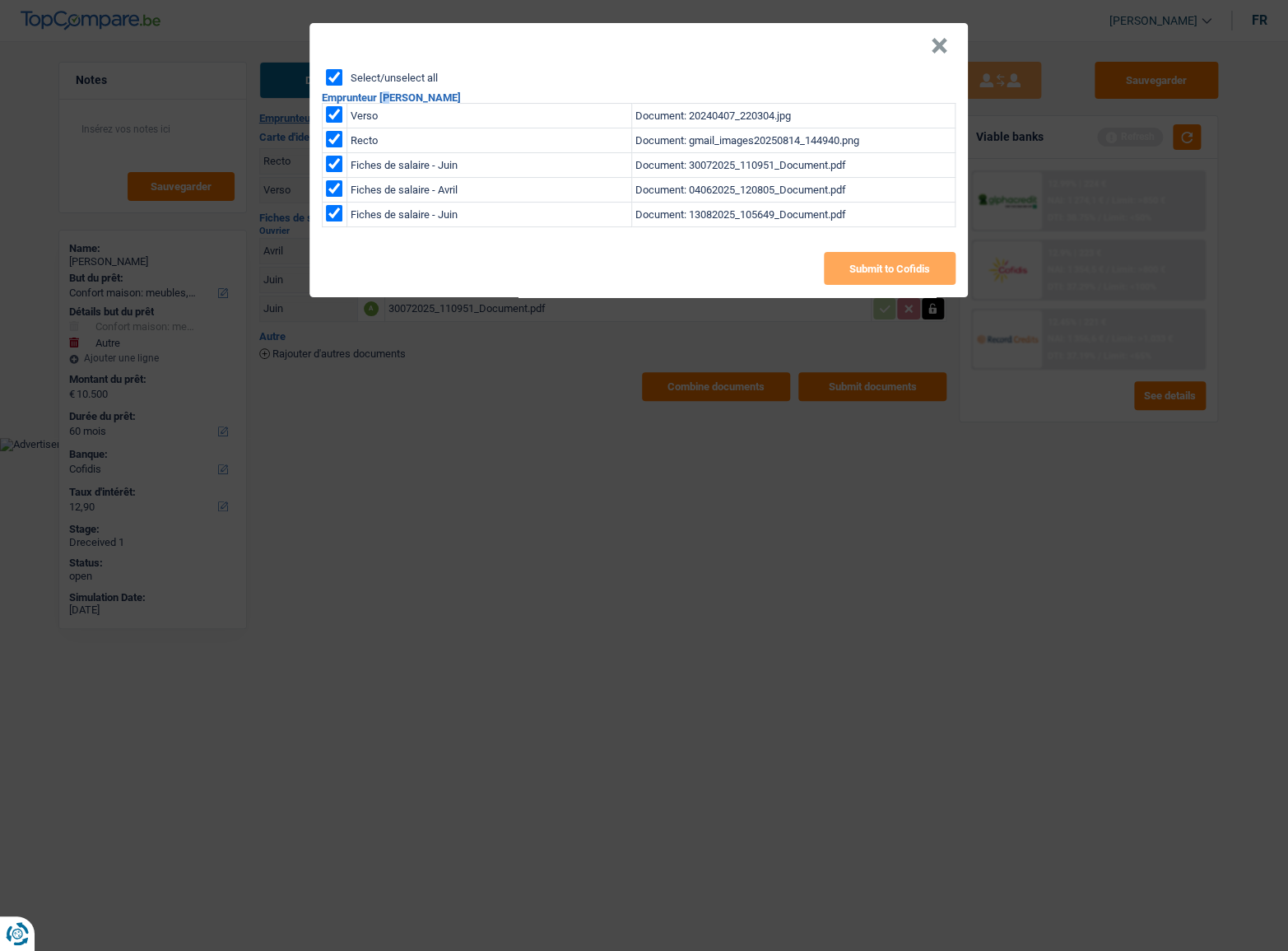
checkbox input "true"
click at [876, 272] on button "Submit to Cofidis" at bounding box center [889, 269] width 132 height 33
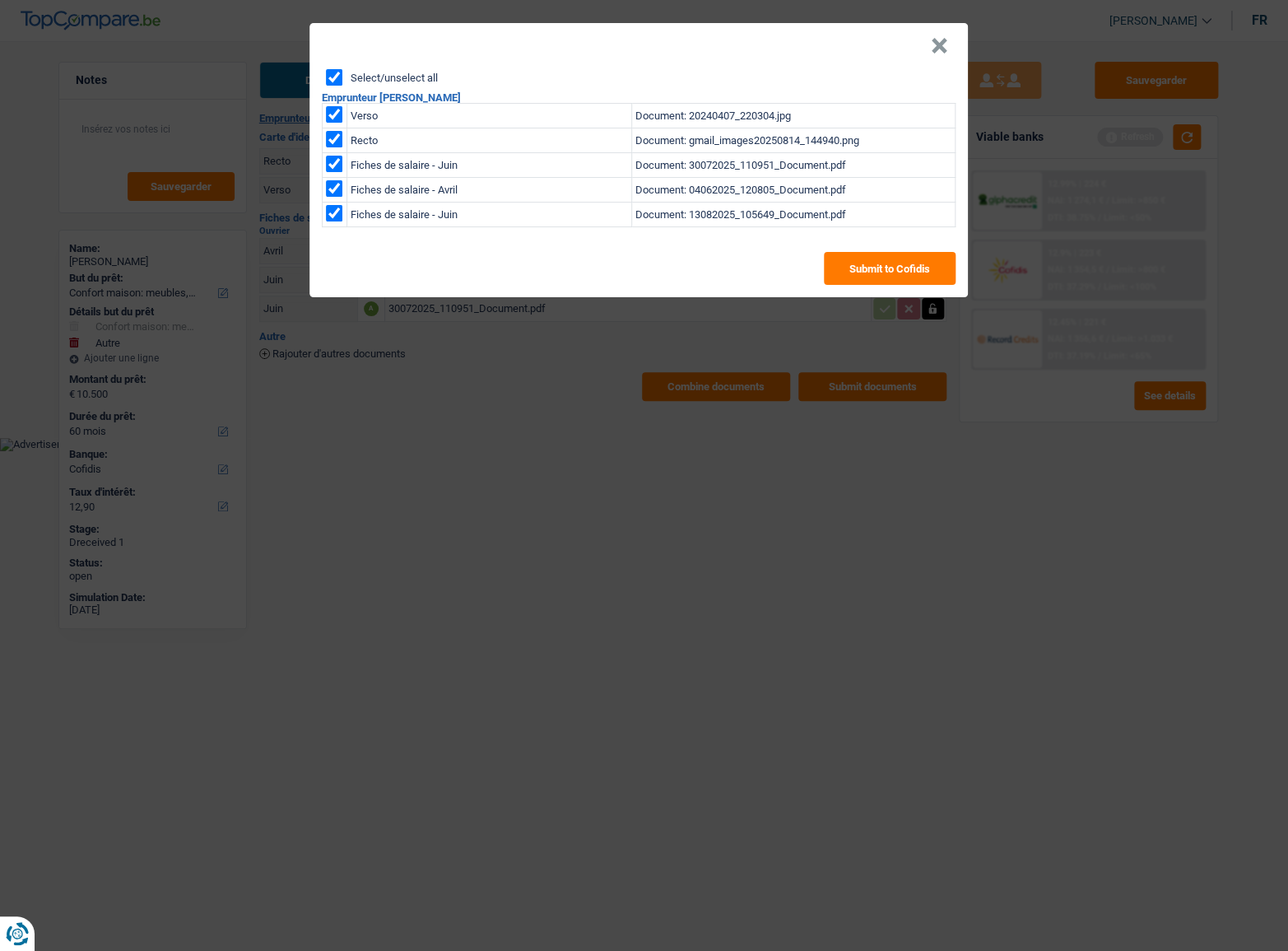
click at [958, 52] on header "×" at bounding box center [638, 46] width 658 height 46
click at [942, 49] on button "×" at bounding box center [940, 46] width 18 height 17
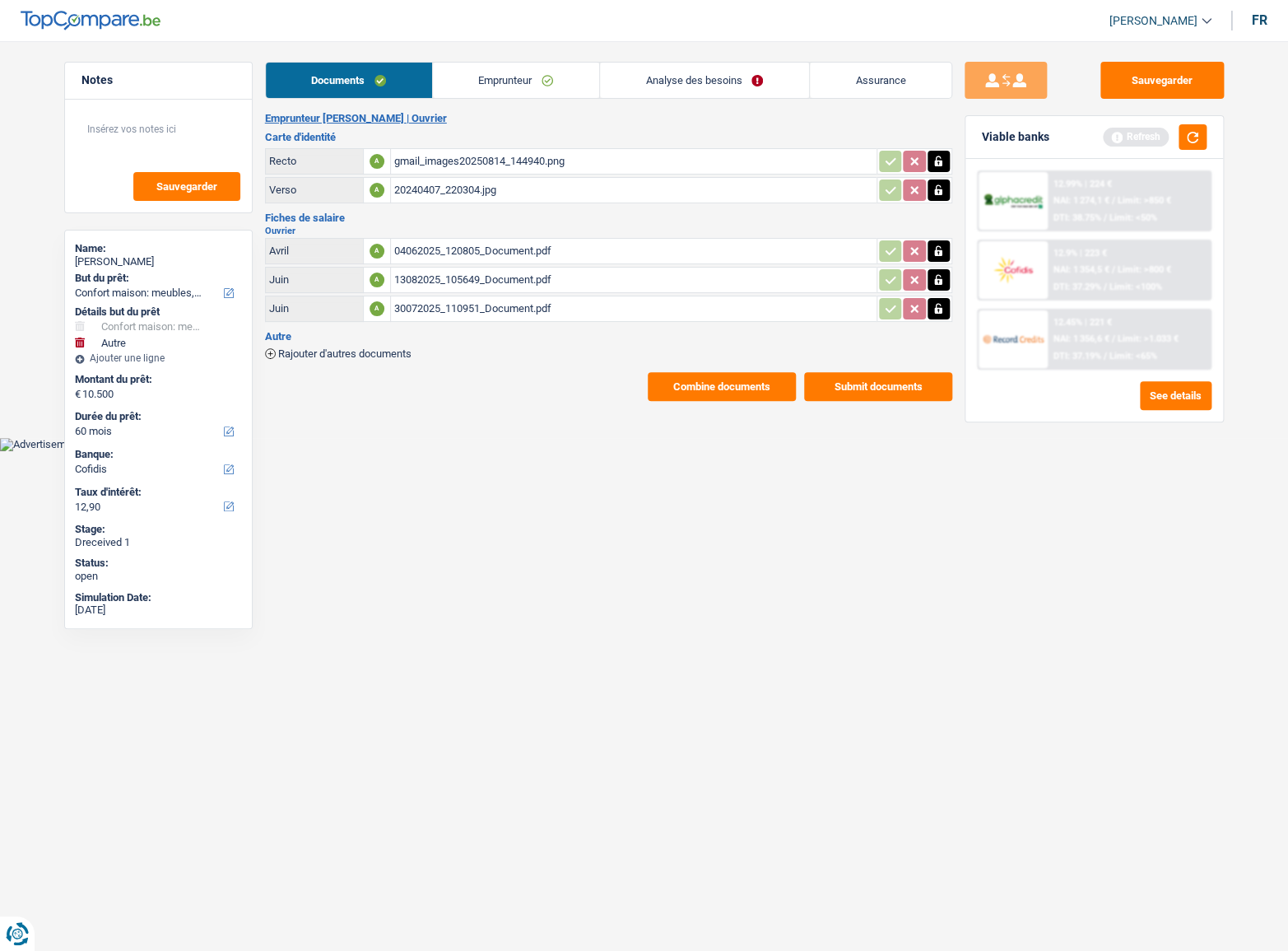
click at [1111, 323] on div "12.45% | 221 €" at bounding box center [1082, 322] width 59 height 11
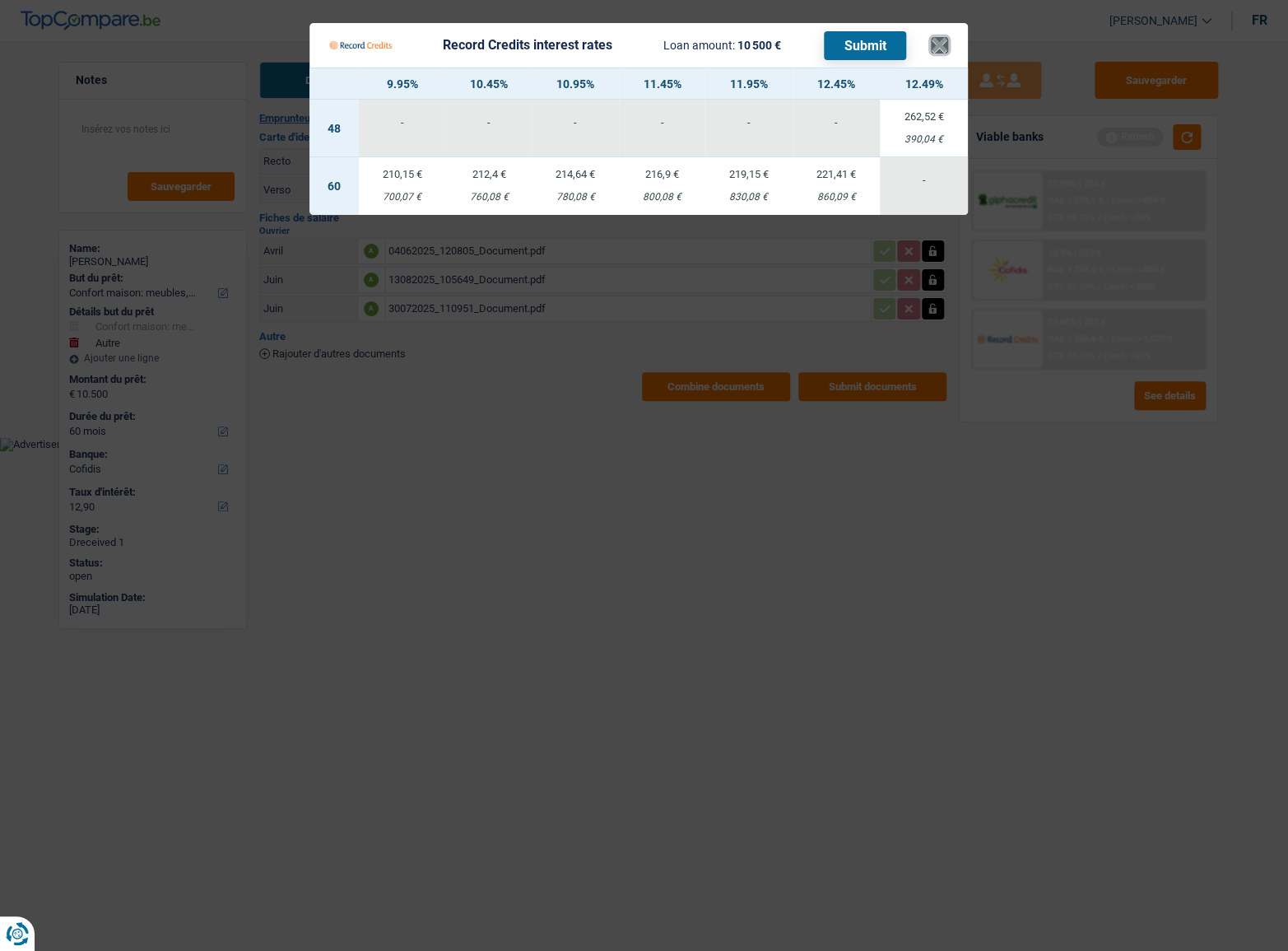
click at [945, 39] on button "×" at bounding box center [940, 45] width 18 height 17
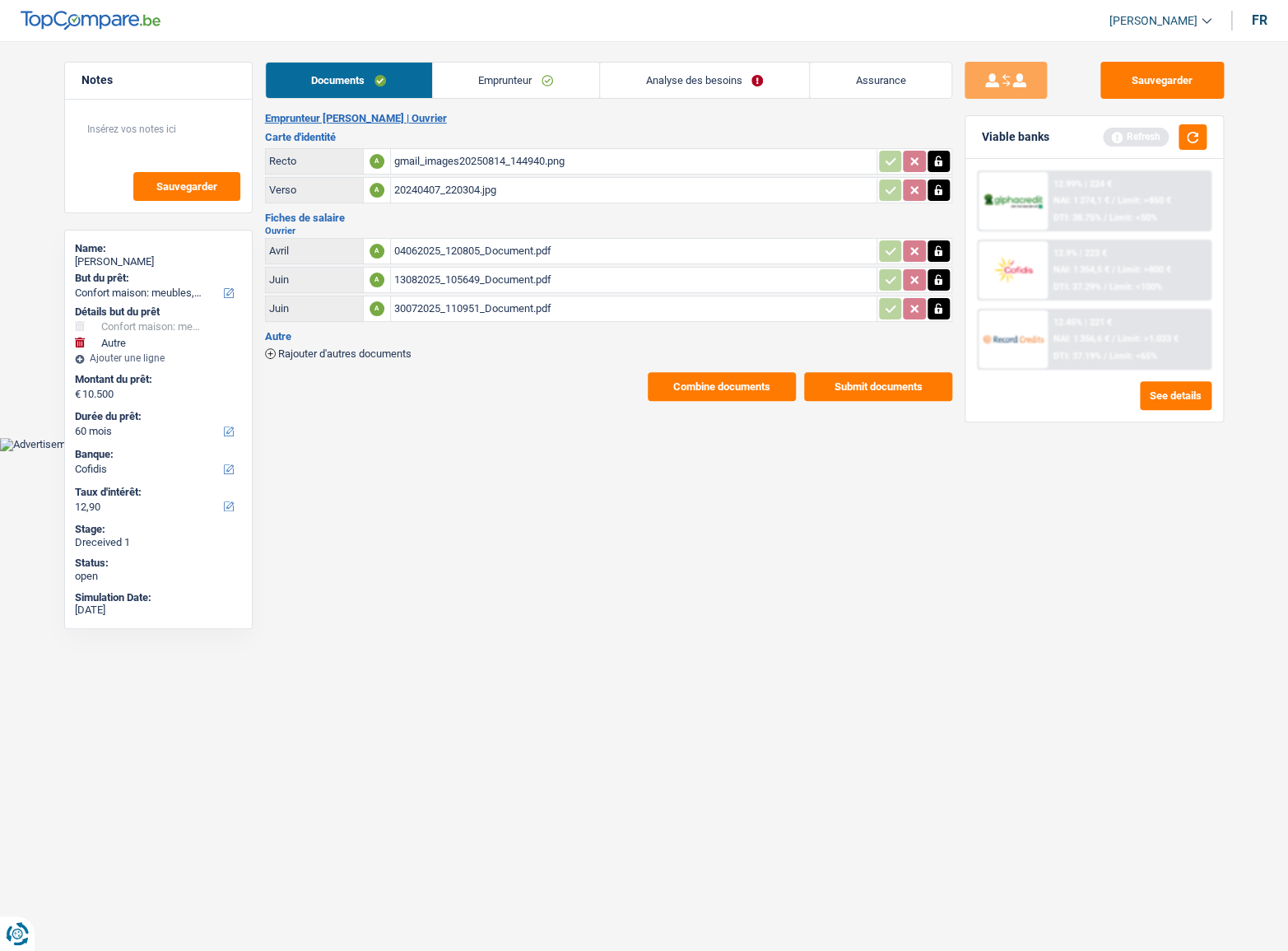
click at [737, 394] on button "Combine documents" at bounding box center [721, 385] width 148 height 28
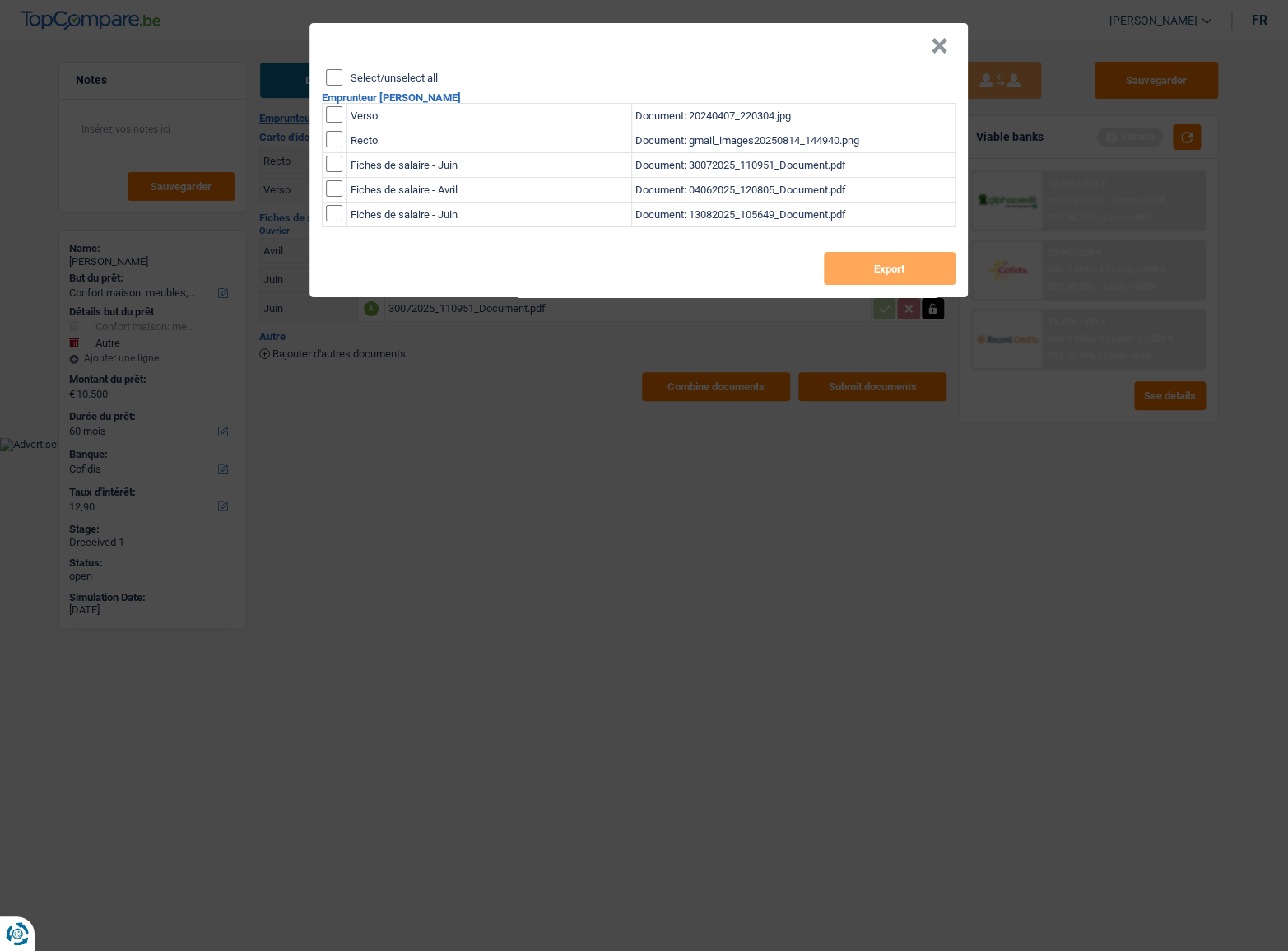
click at [334, 73] on input "Select/unselect all" at bounding box center [333, 77] width 17 height 17
checkbox input "true"
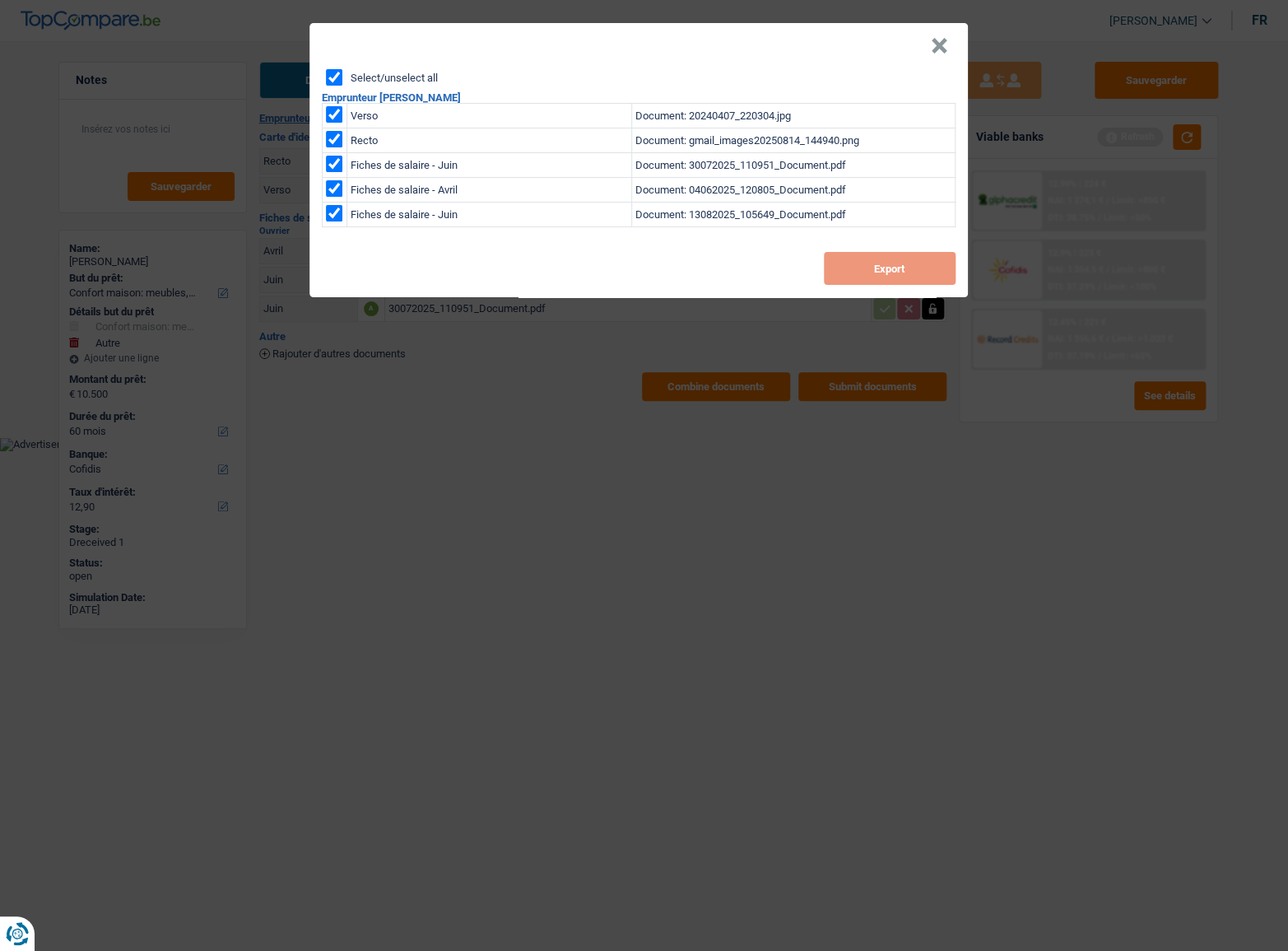
checkbox input "true"
click at [860, 257] on button "Export" at bounding box center [889, 269] width 132 height 33
click at [945, 43] on button "×" at bounding box center [940, 46] width 18 height 17
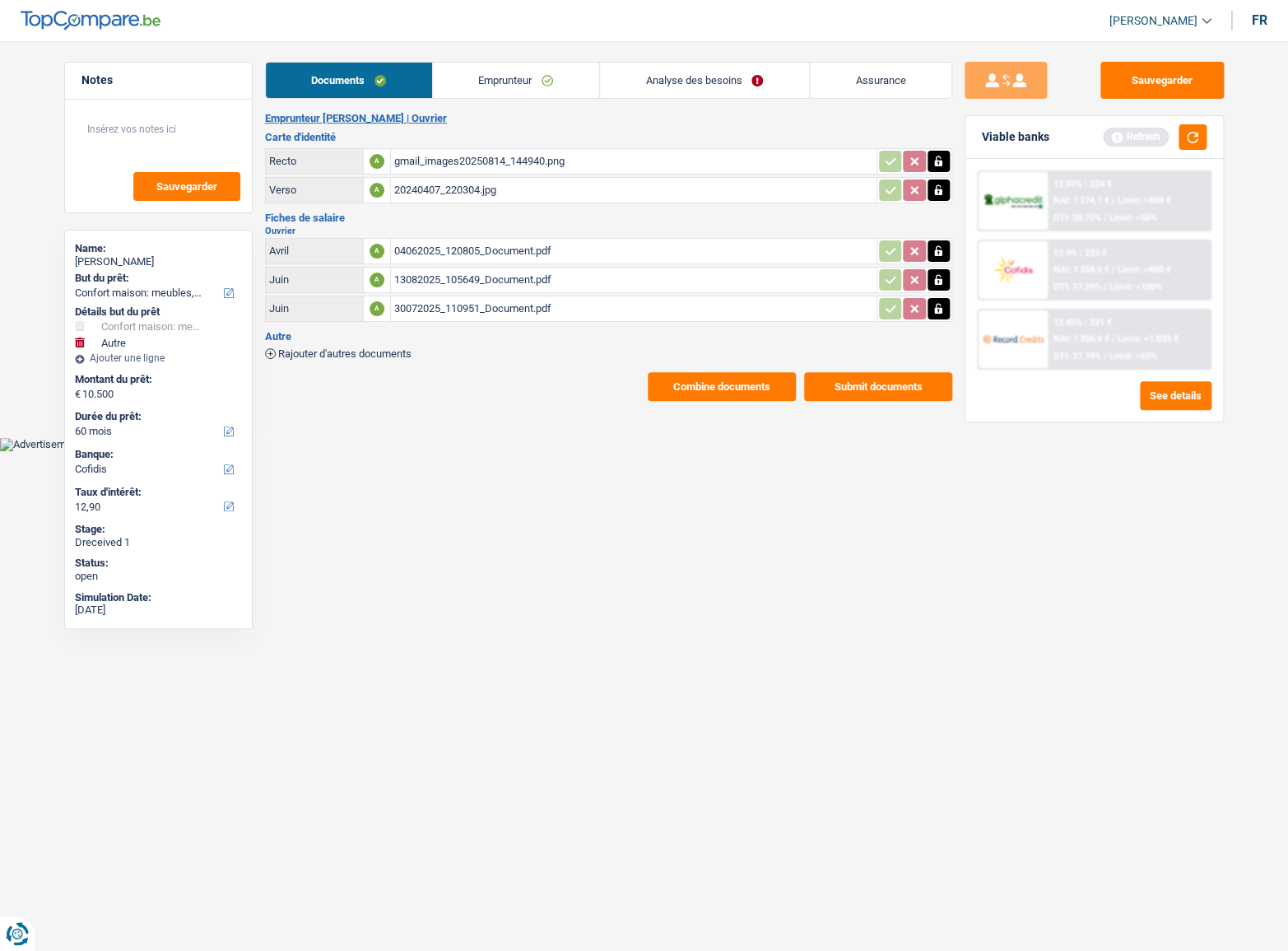
click at [461, 94] on link "Emprunteur" at bounding box center [516, 80] width 166 height 35
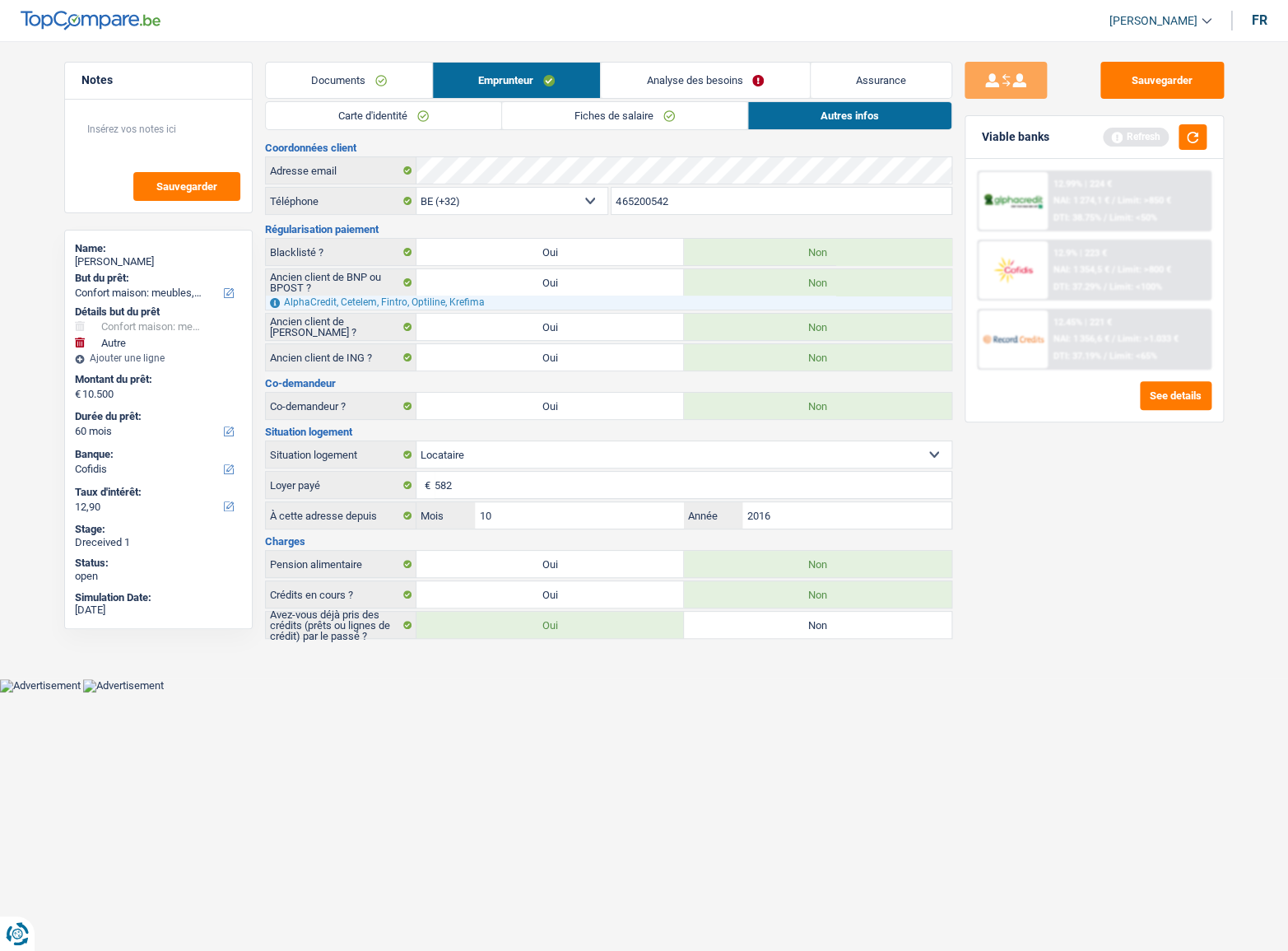
click at [401, 125] on link "Carte d'identité" at bounding box center [383, 115] width 236 height 27
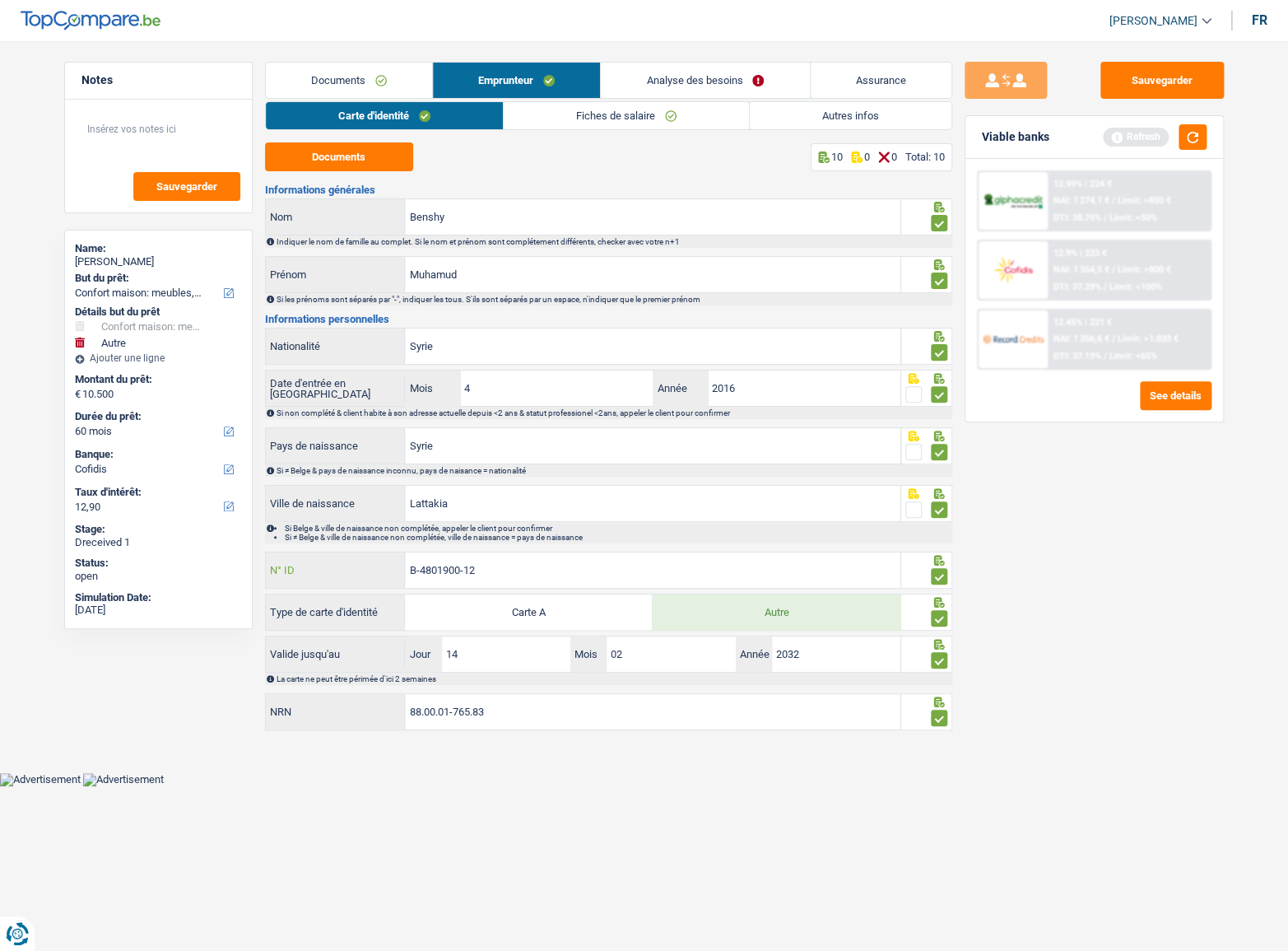
drag, startPoint x: 506, startPoint y: 568, endPoint x: 190, endPoint y: 575, distance: 316.1
click at [190, 575] on div "Notes Sauvegarder Name: Muhamud Benshy But du prêt: Confort maison: meubles, te…" at bounding box center [644, 398] width 1185 height 673
click at [626, 787] on html "Vous avez le contrôle de vos données Nous utilisons des cookies, tout comme nos…" at bounding box center [644, 393] width 1288 height 787
drag, startPoint x: 377, startPoint y: 702, endPoint x: 210, endPoint y: 688, distance: 167.6
click at [210, 688] on div "Notes Sauvegarder Name: Muhamud Benshy But du prêt: Confort maison: meubles, te…" at bounding box center [644, 398] width 1185 height 673
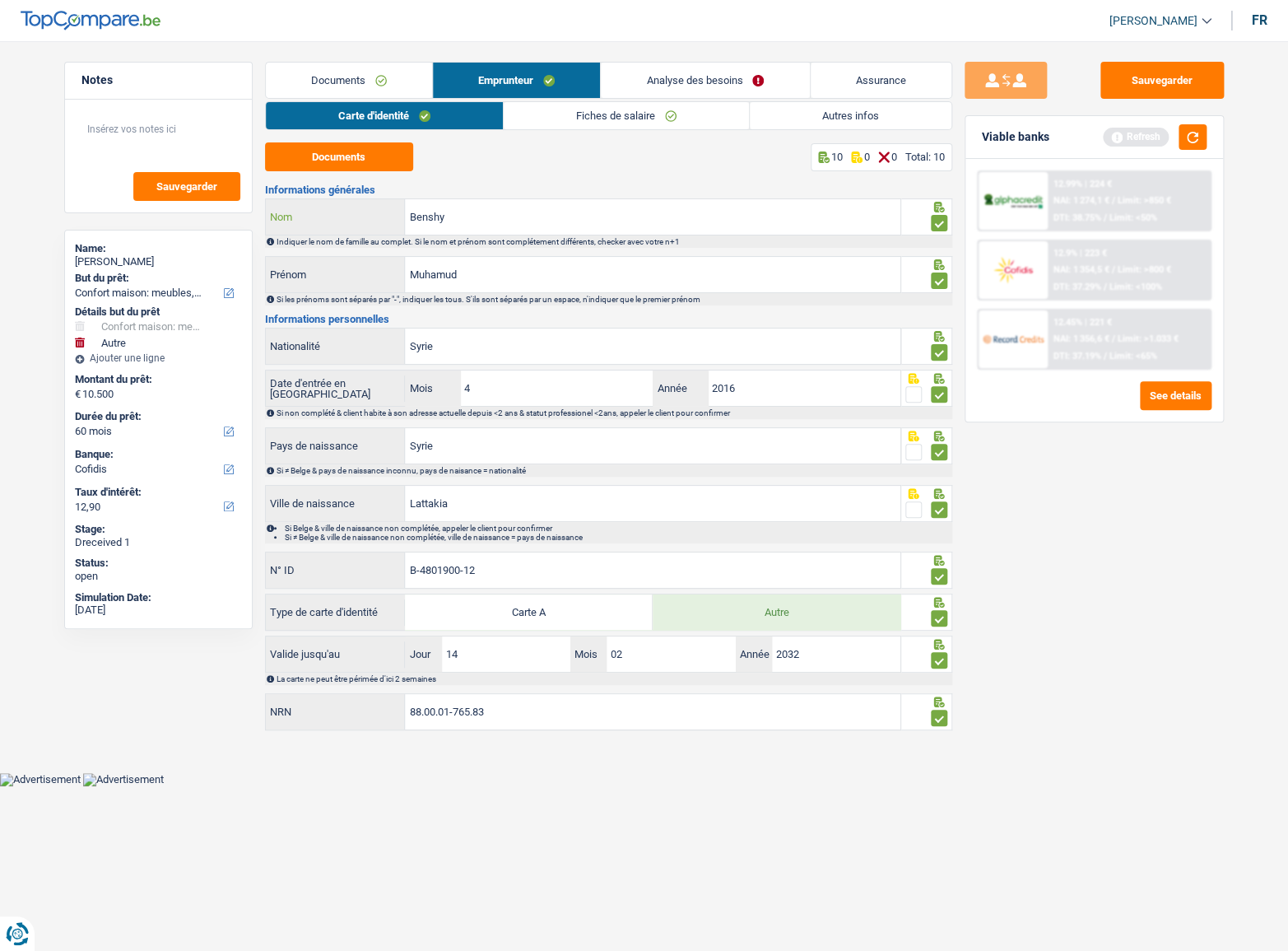
click at [541, 231] on input "Benshy" at bounding box center [652, 217] width 496 height 35
drag, startPoint x: 541, startPoint y: 222, endPoint x: -48, endPoint y: 248, distance: 589.6
click at [0, 248] on html "Vous avez le contrôle de vos données Nous utilisons des cookies, tout comme nos…" at bounding box center [644, 393] width 1288 height 787
drag, startPoint x: 486, startPoint y: 268, endPoint x: 155, endPoint y: 284, distance: 331.4
click at [156, 284] on div "Notes Sauvegarder Name: Muhamud Benshy But du prêt: Confort maison: meubles, te…" at bounding box center [644, 398] width 1185 height 673
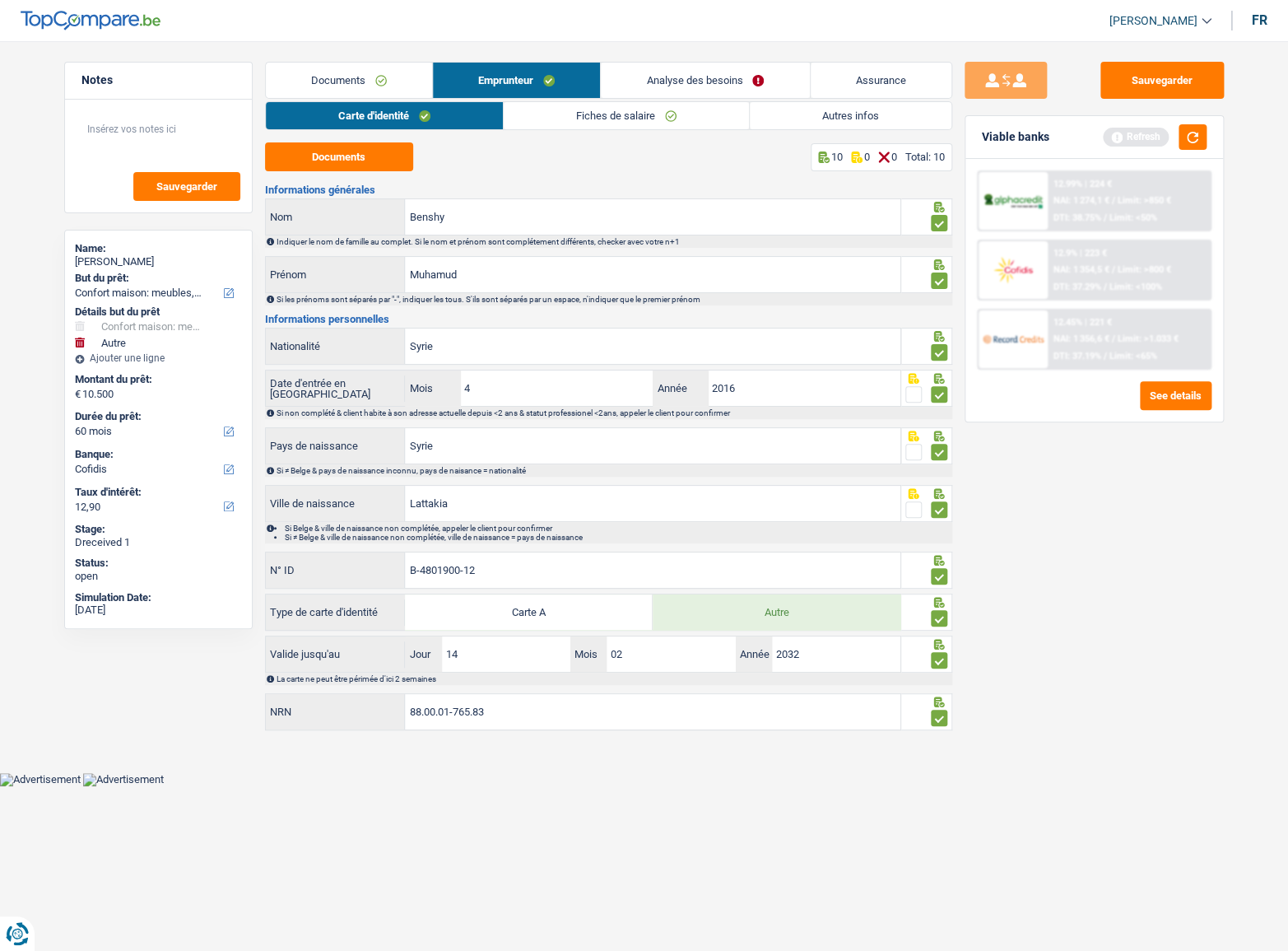
click at [358, 80] on link "Documents" at bounding box center [349, 80] width 166 height 35
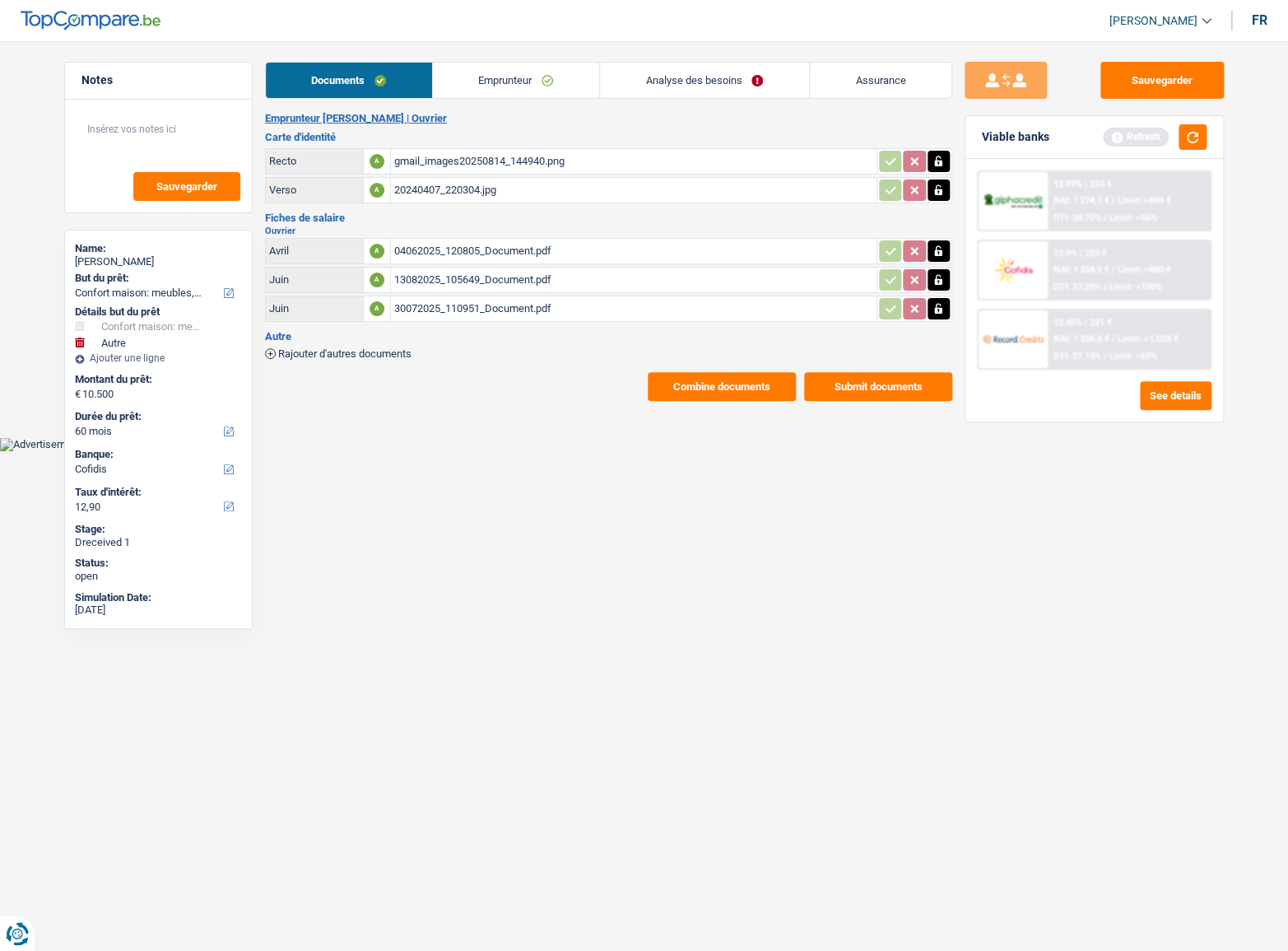
click at [423, 158] on div "gmail_images20250814_144940.png" at bounding box center [634, 160] width 479 height 24
click at [469, 186] on div "20240407_220304.jpg" at bounding box center [634, 190] width 479 height 24
click at [469, 75] on link "Emprunteur" at bounding box center [516, 80] width 166 height 35
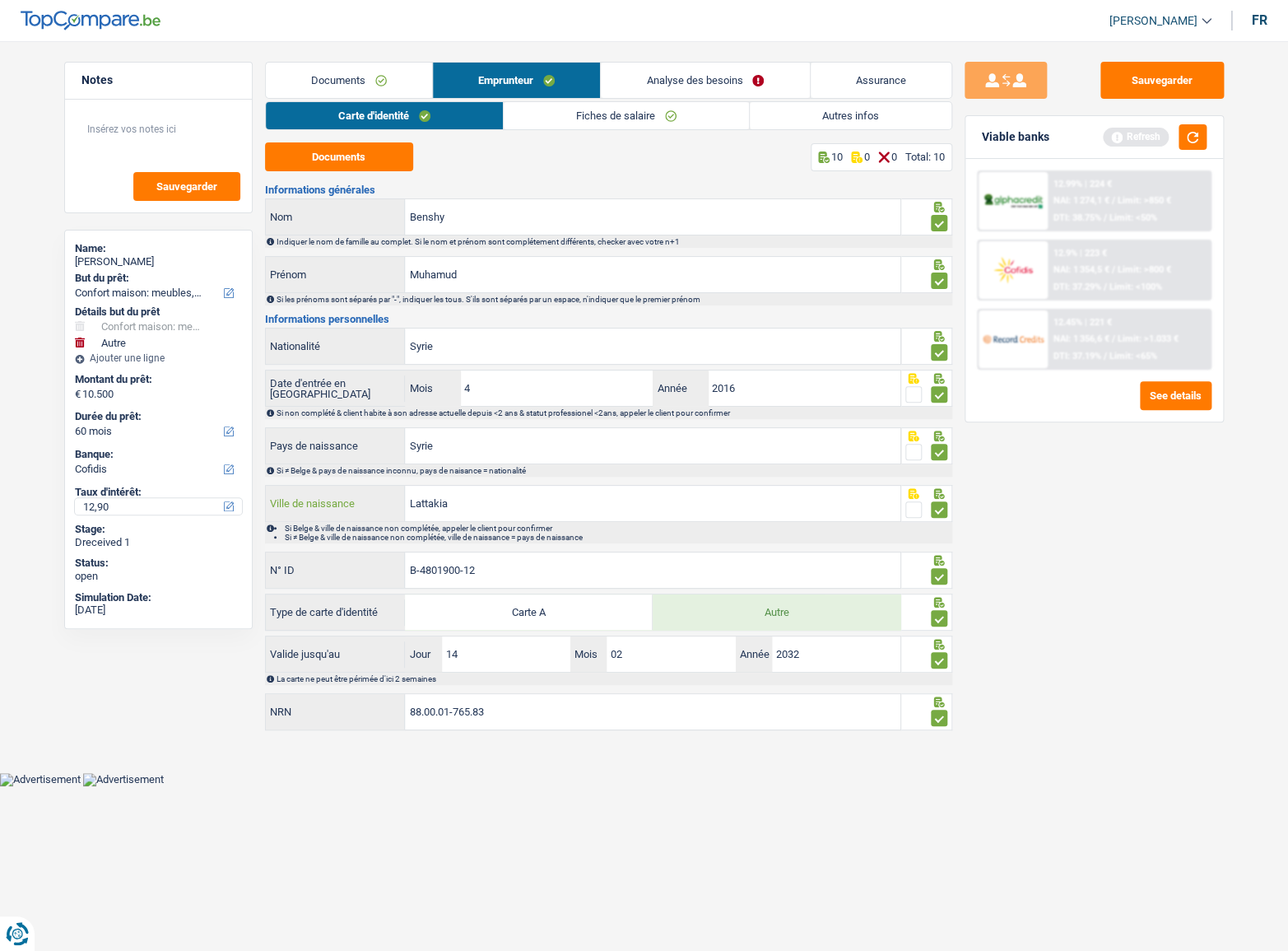
drag, startPoint x: 522, startPoint y: 506, endPoint x: 199, endPoint y: 503, distance: 323.0
click at [199, 503] on div "Notes Sauvegarder Name: Muhamud Benshy But du prêt: Confort maison: meubles, te…" at bounding box center [644, 398] width 1185 height 673
click at [543, 568] on input "B-4801900-12" at bounding box center [652, 570] width 496 height 35
drag, startPoint x: 538, startPoint y: 572, endPoint x: 21, endPoint y: 580, distance: 517.1
click at [274, 561] on div "B-4801900-12 N° ID" at bounding box center [584, 570] width 636 height 35
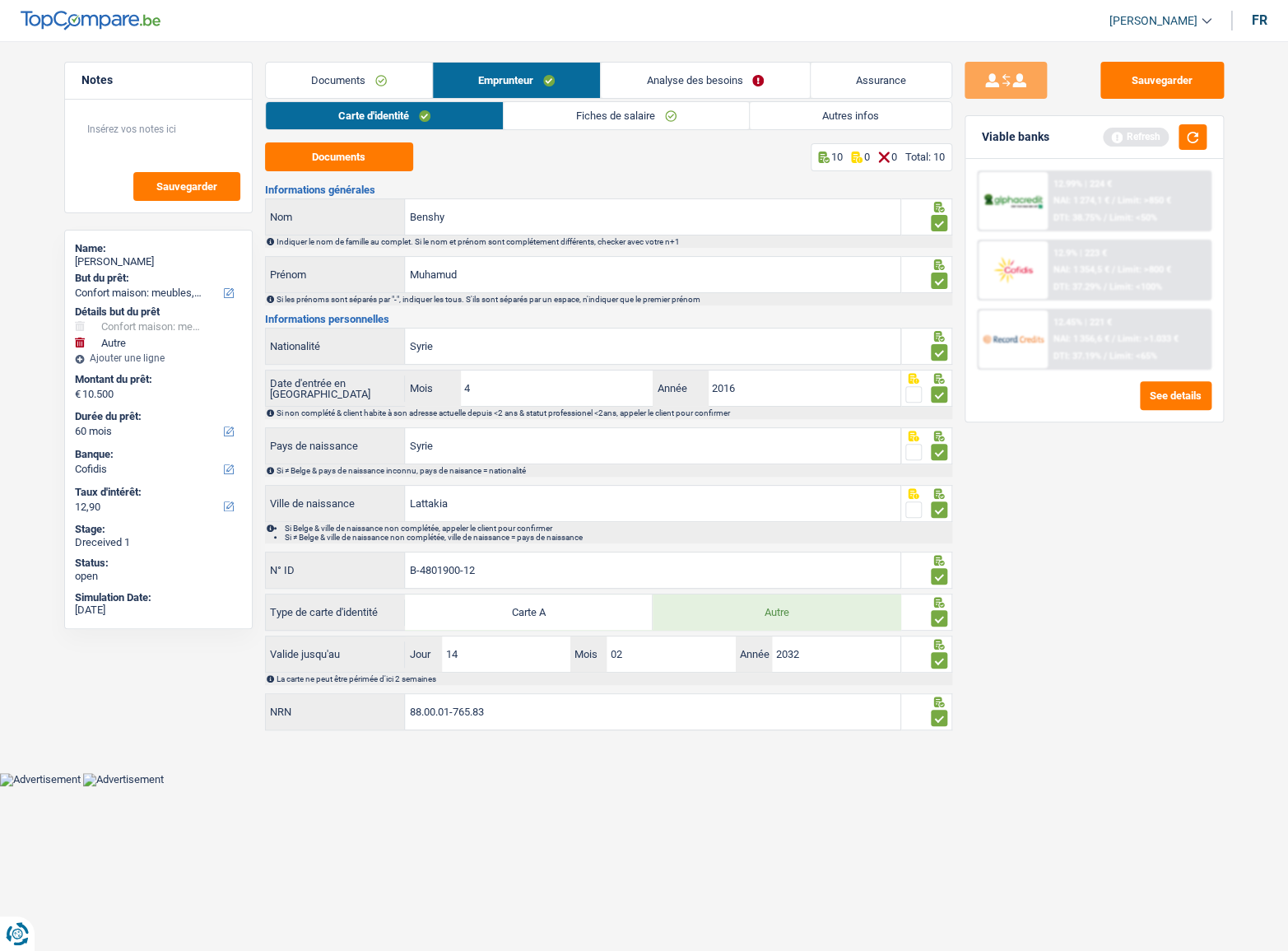
click at [826, 122] on link "Autres infos" at bounding box center [851, 115] width 201 height 27
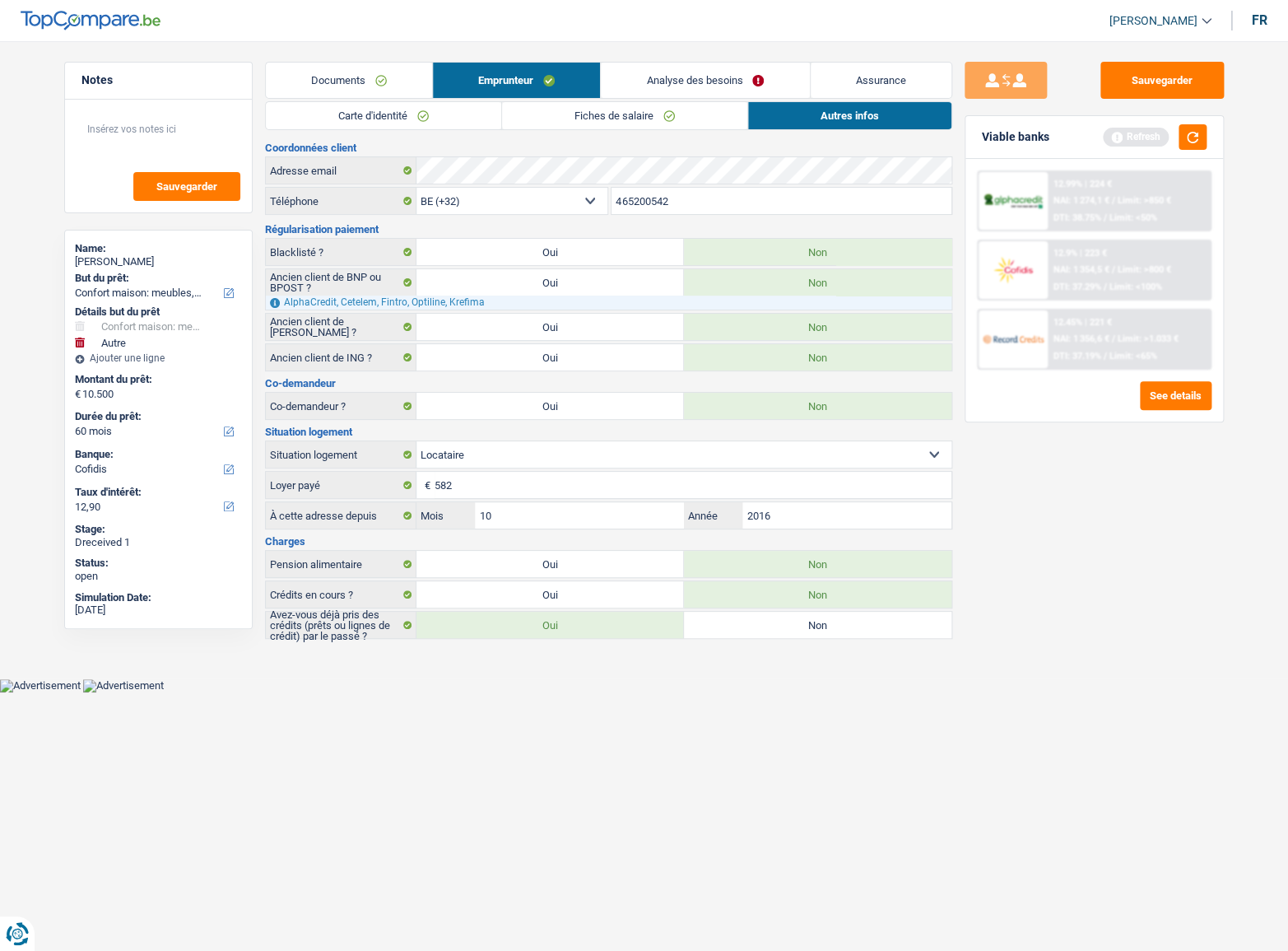
click at [686, 122] on link "Fiches de salaire" at bounding box center [624, 115] width 245 height 27
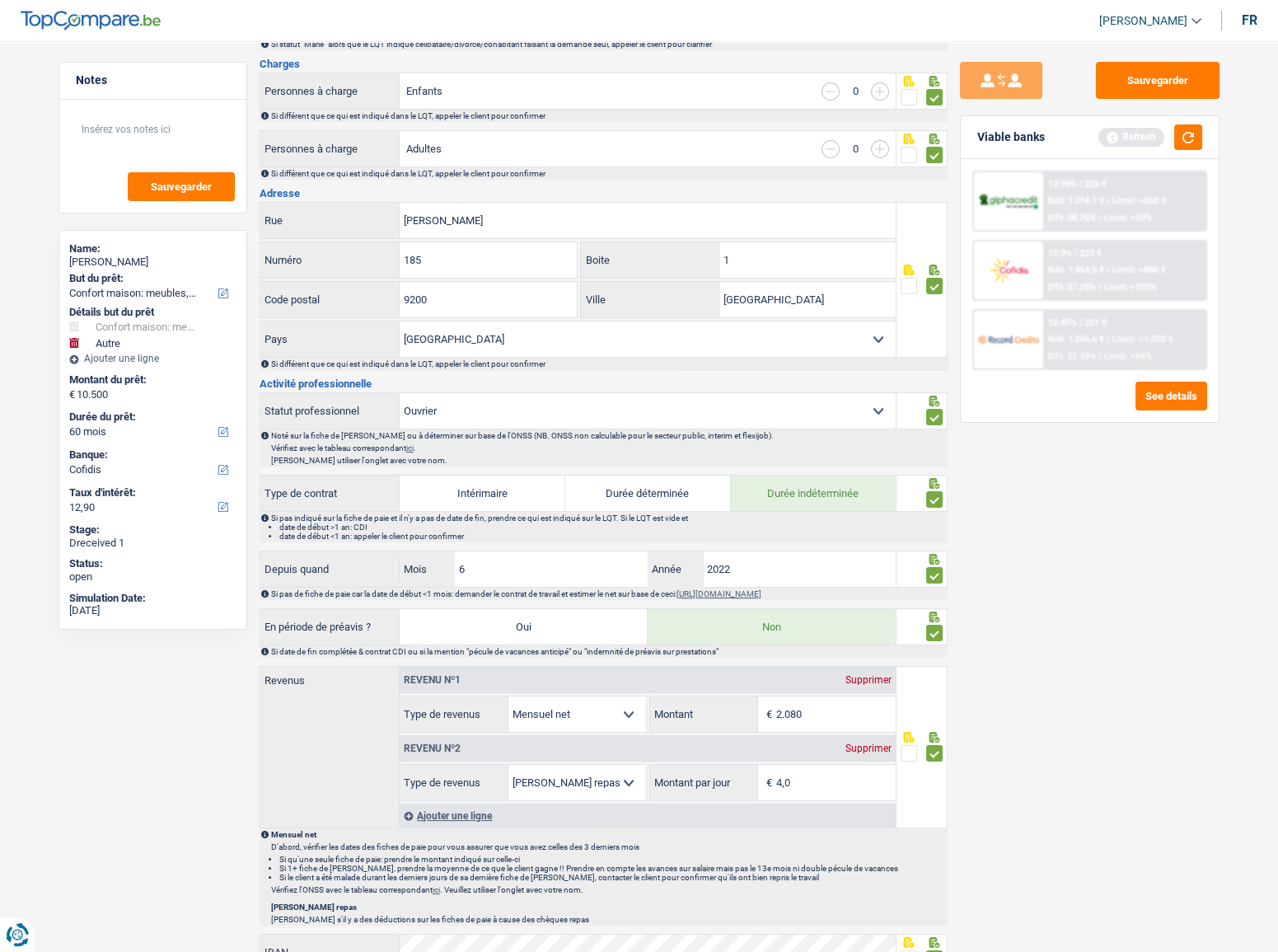
scroll to position [193, 0]
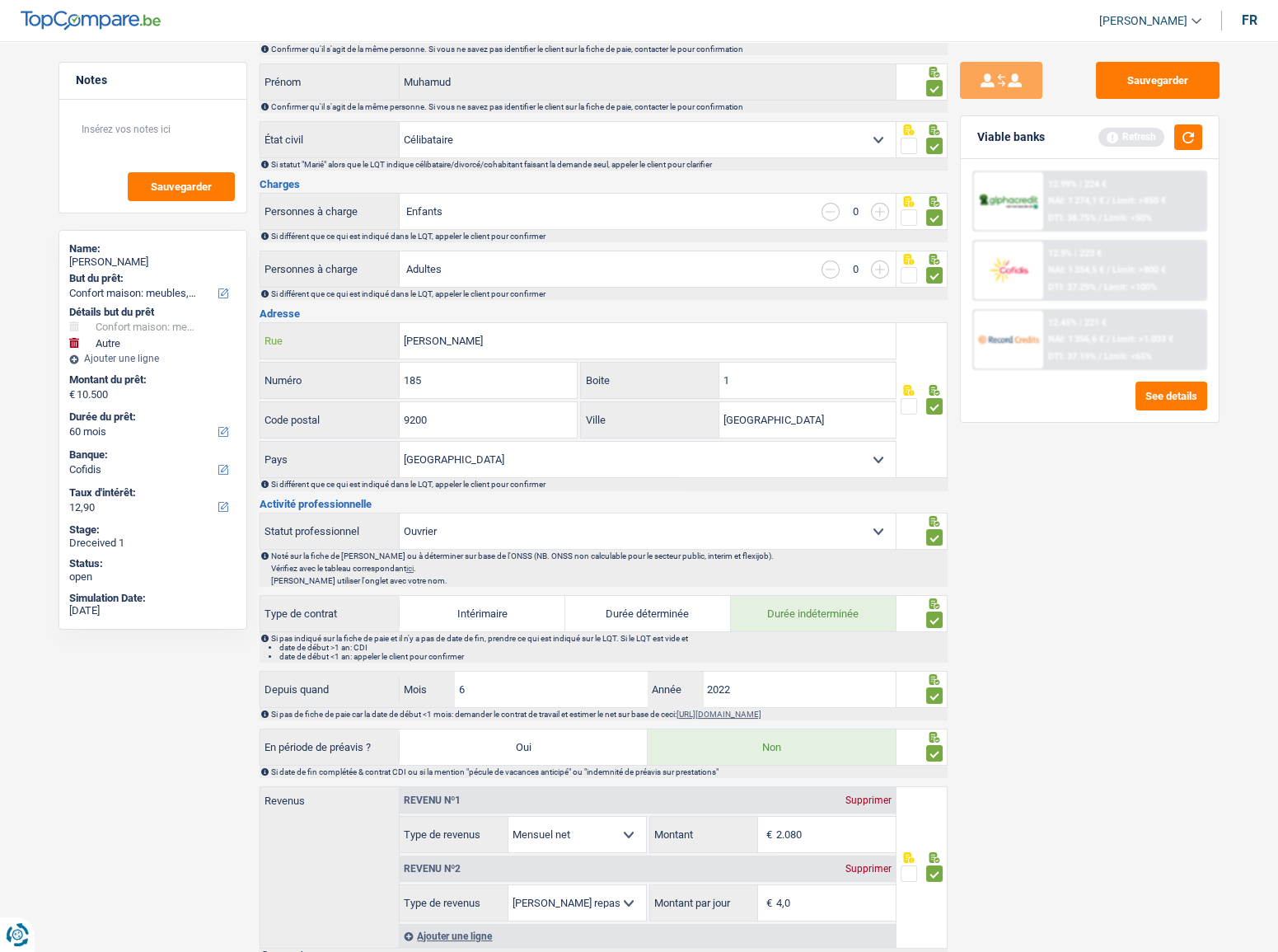
drag, startPoint x: 516, startPoint y: 346, endPoint x: 294, endPoint y: 337, distance: 222.2
click at [294, 337] on div "Van Langenhovestraat Rue" at bounding box center [579, 341] width 637 height 35
click at [790, 430] on input "Dendermonde" at bounding box center [808, 420] width 176 height 35
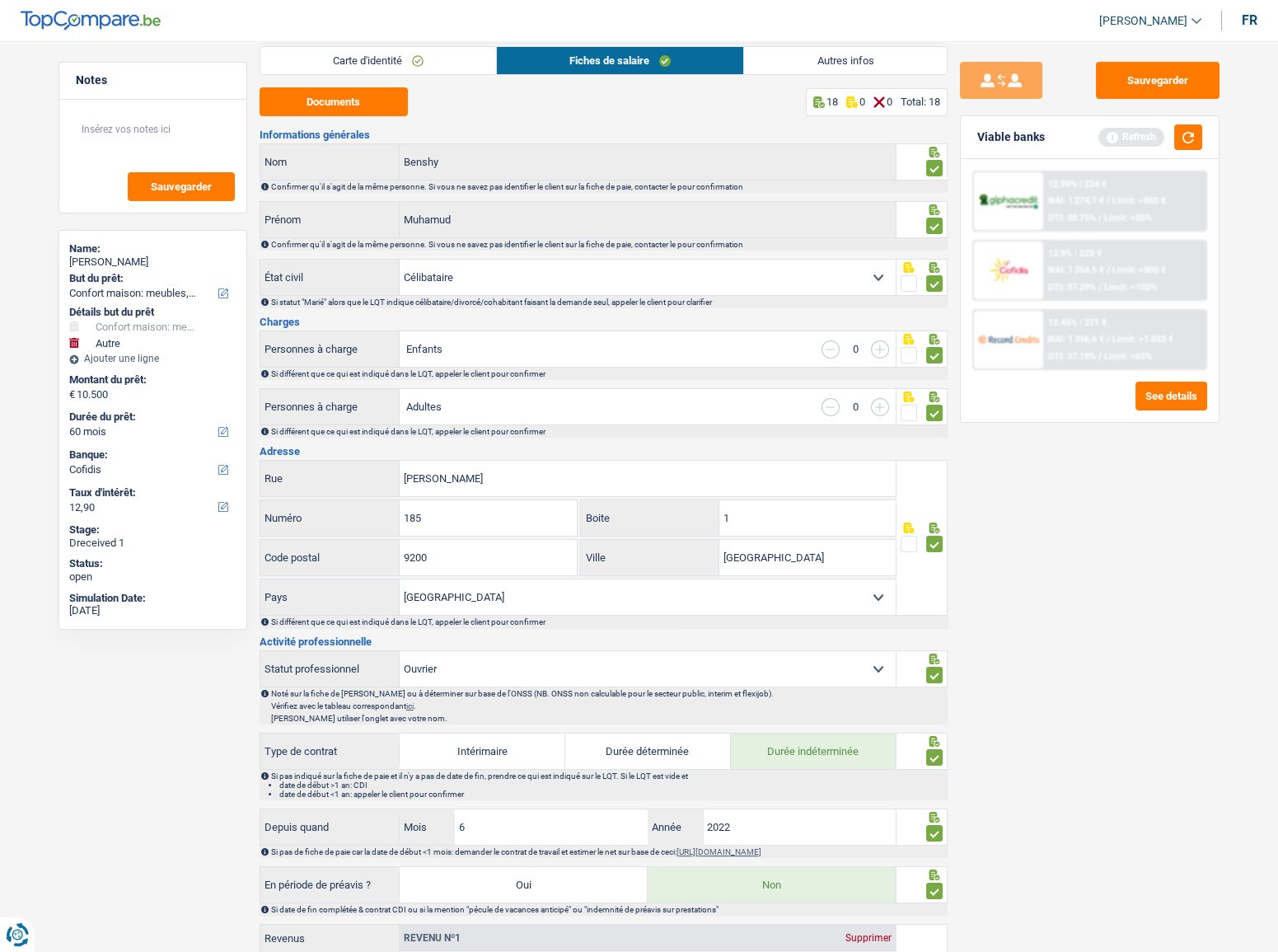
scroll to position [0, 0]
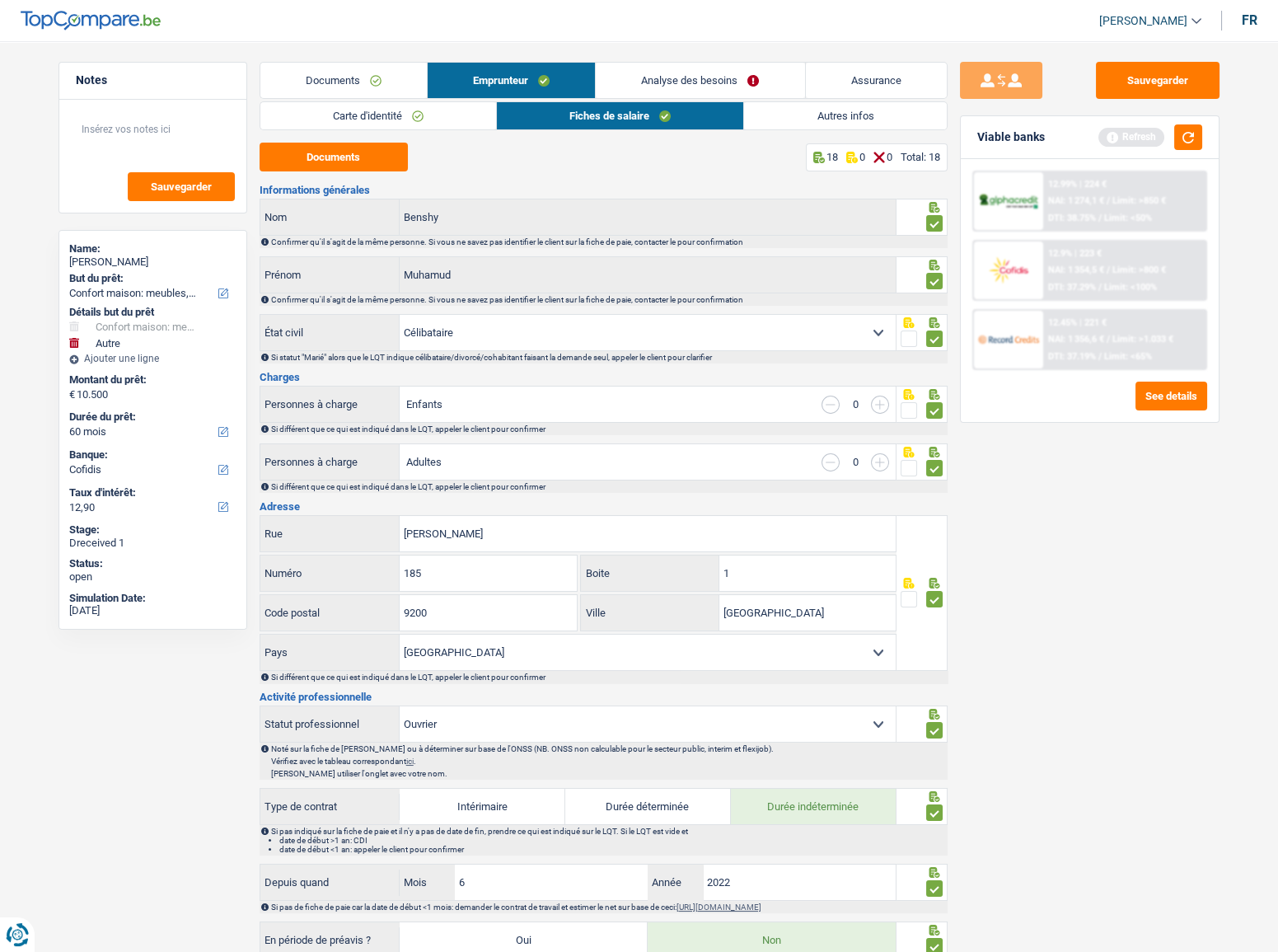
click at [790, 121] on link "Autres infos" at bounding box center [845, 116] width 202 height 27
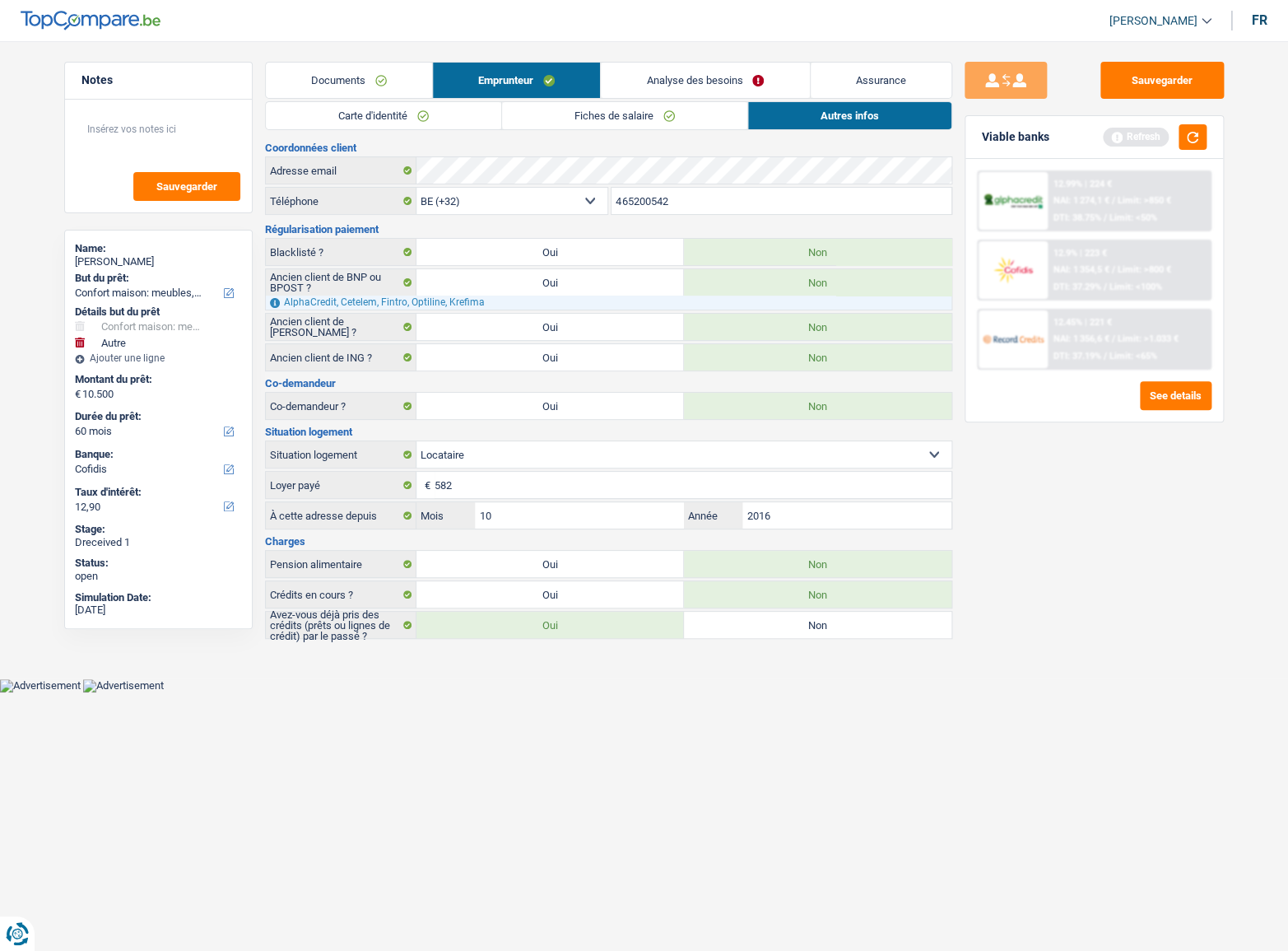
click at [554, 123] on link "Fiches de salaire" at bounding box center [624, 115] width 245 height 27
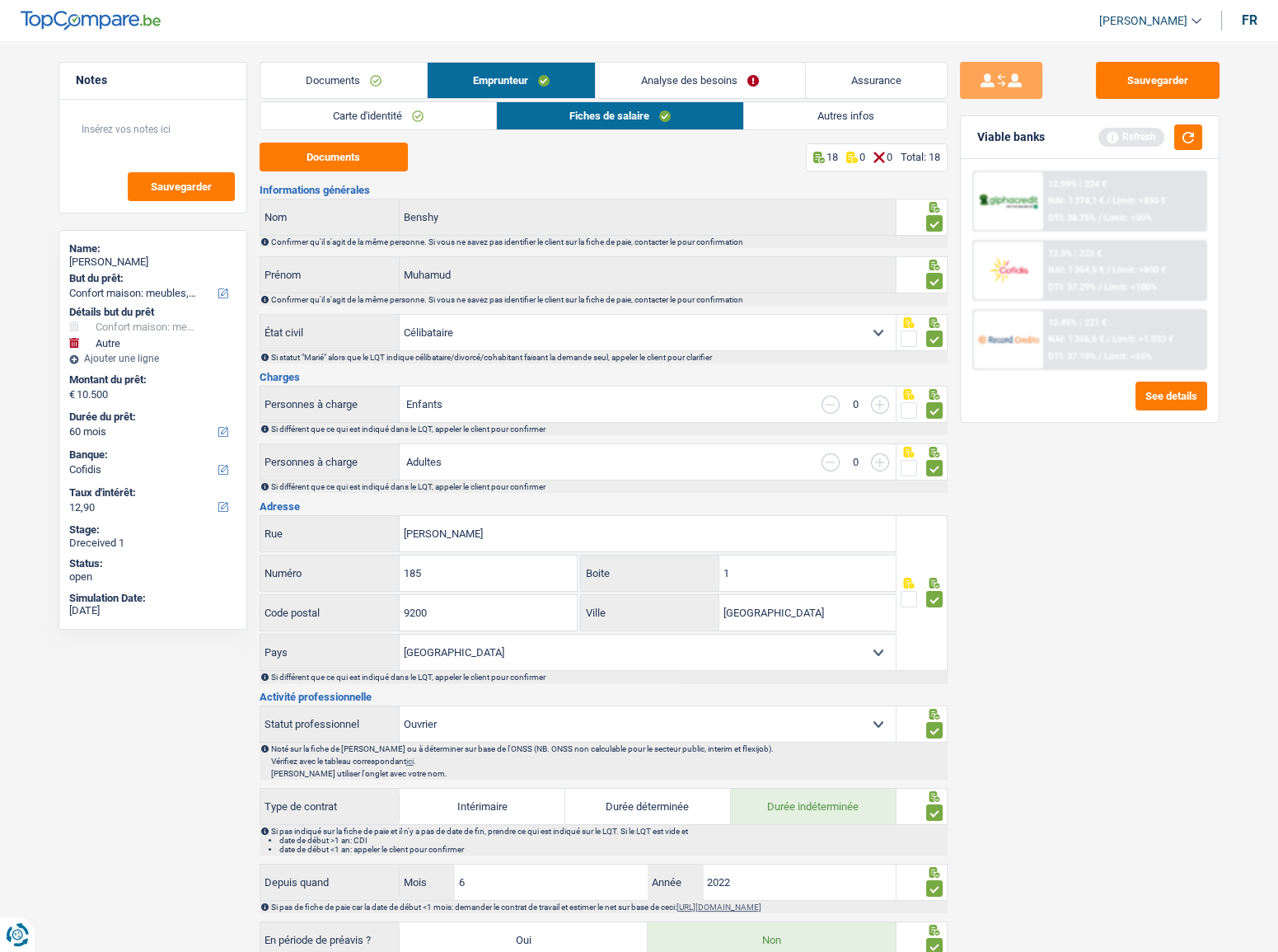
drag, startPoint x: 460, startPoint y: 118, endPoint x: 480, endPoint y: 122, distance: 20.4
click at [460, 118] on link "Carte d'identité" at bounding box center [378, 116] width 236 height 27
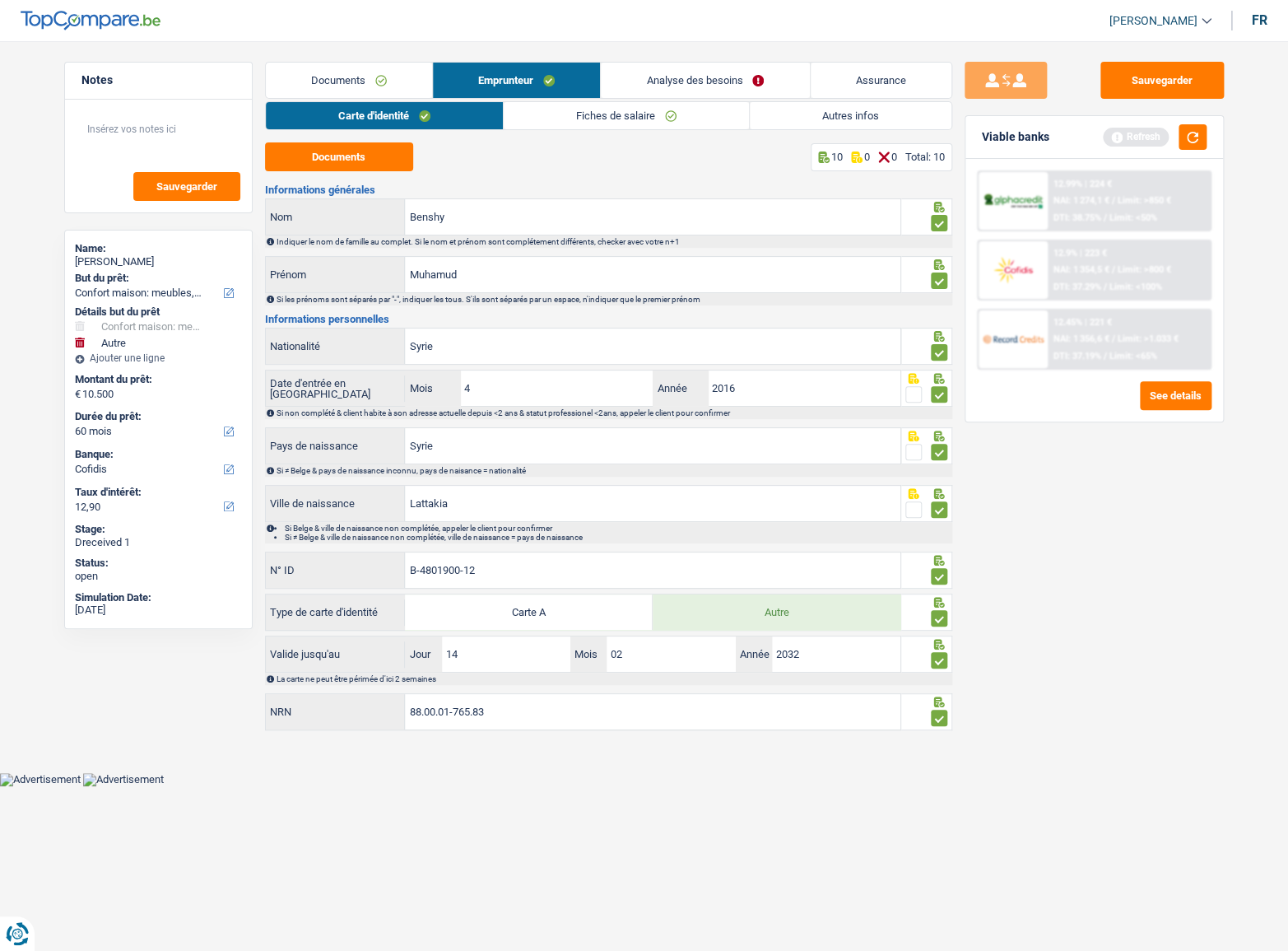
click at [639, 124] on link "Fiches de salaire" at bounding box center [626, 115] width 245 height 27
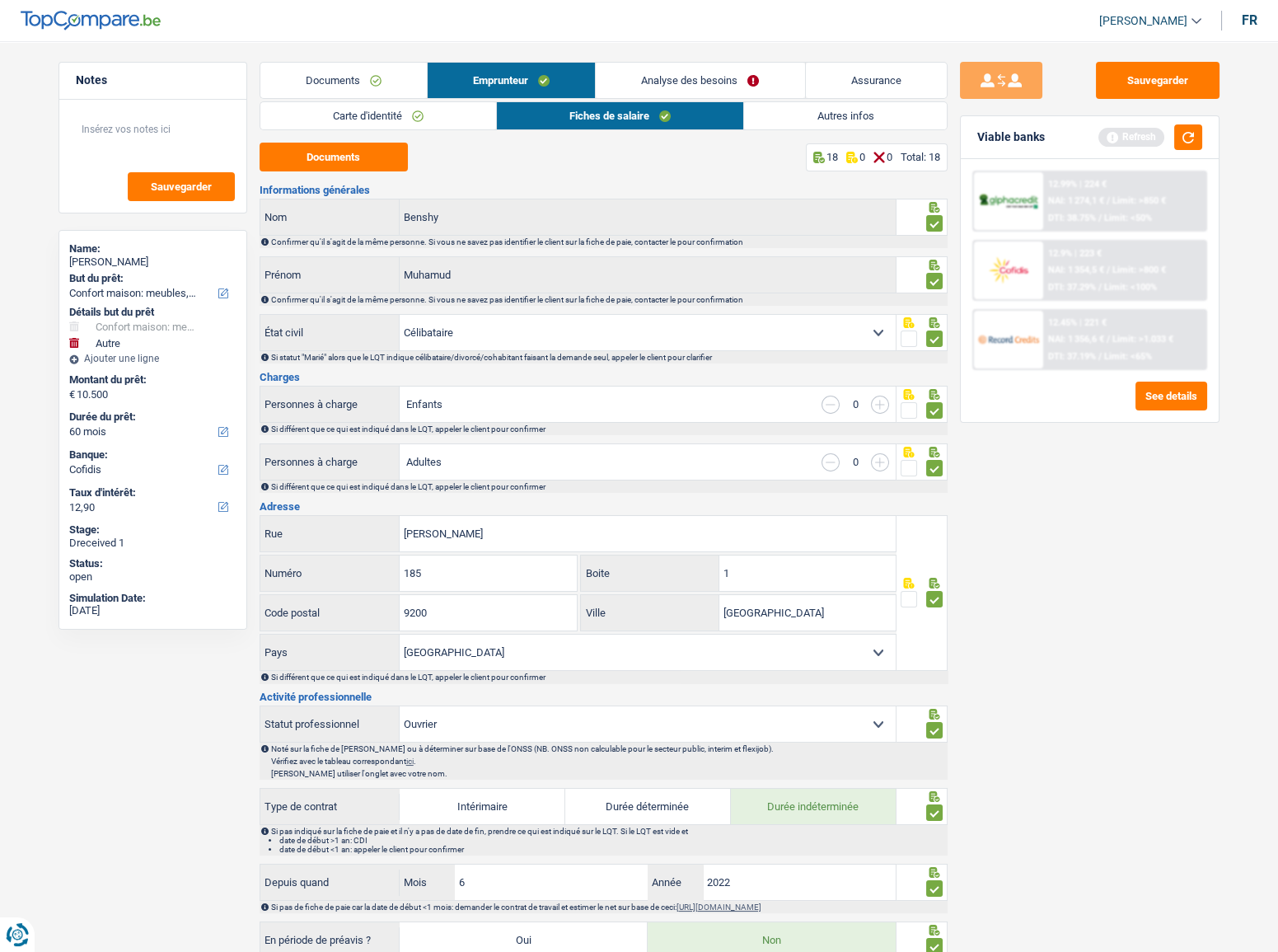
click at [820, 124] on link "Autres infos" at bounding box center [845, 116] width 202 height 27
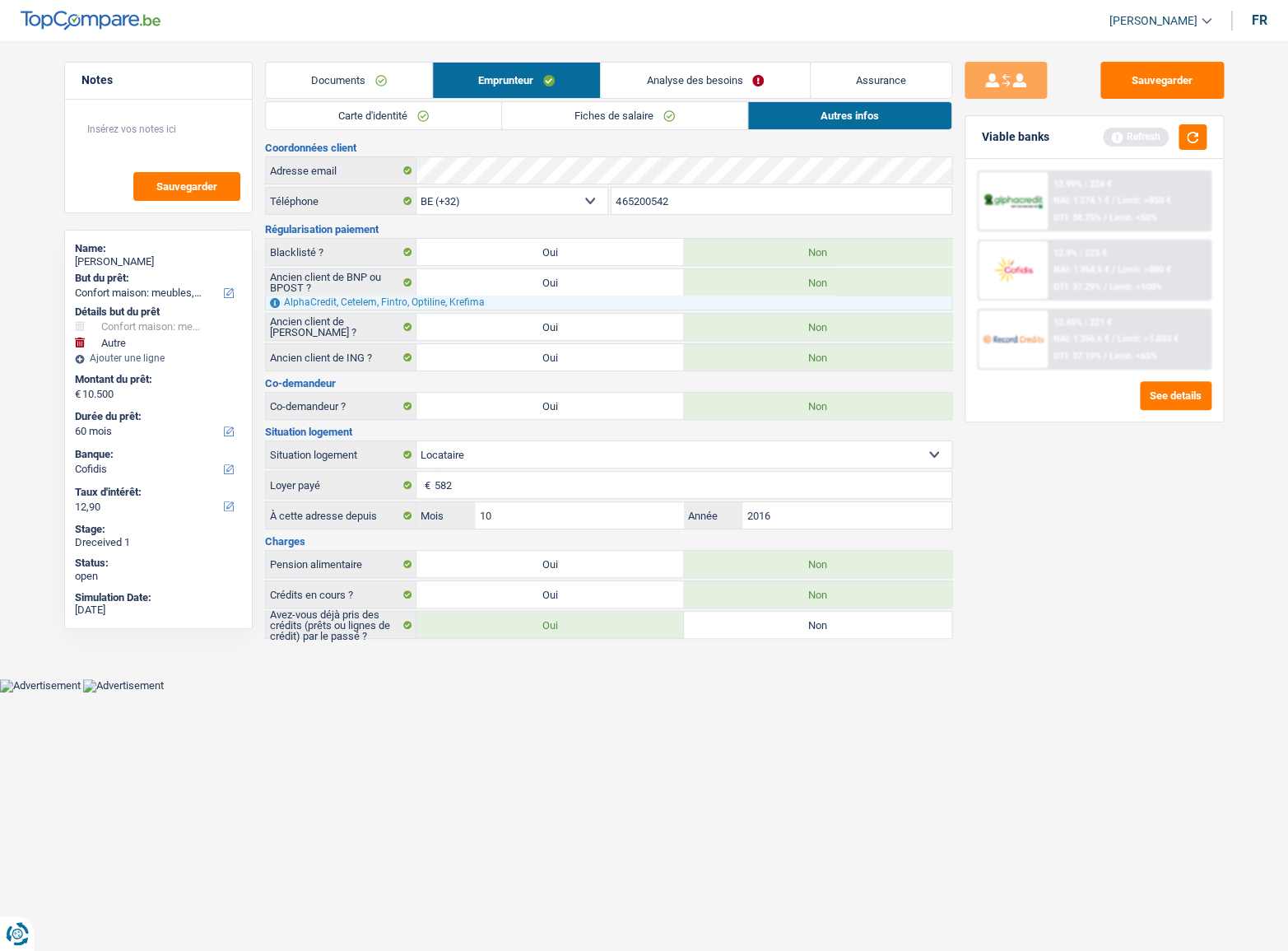
click at [663, 74] on link "Analyse des besoins" at bounding box center [704, 80] width 208 height 35
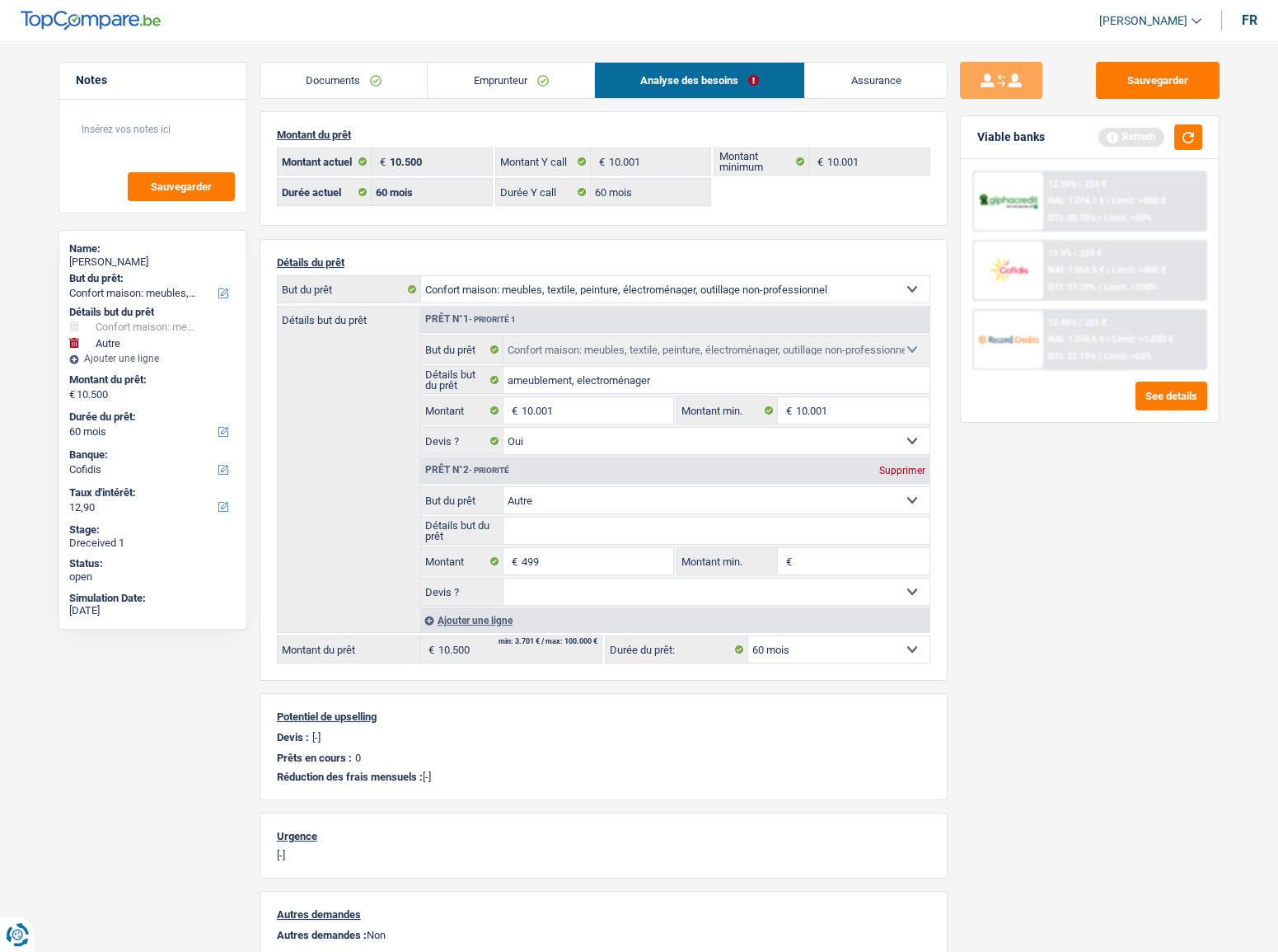
click at [544, 77] on link "Emprunteur" at bounding box center [511, 80] width 166 height 35
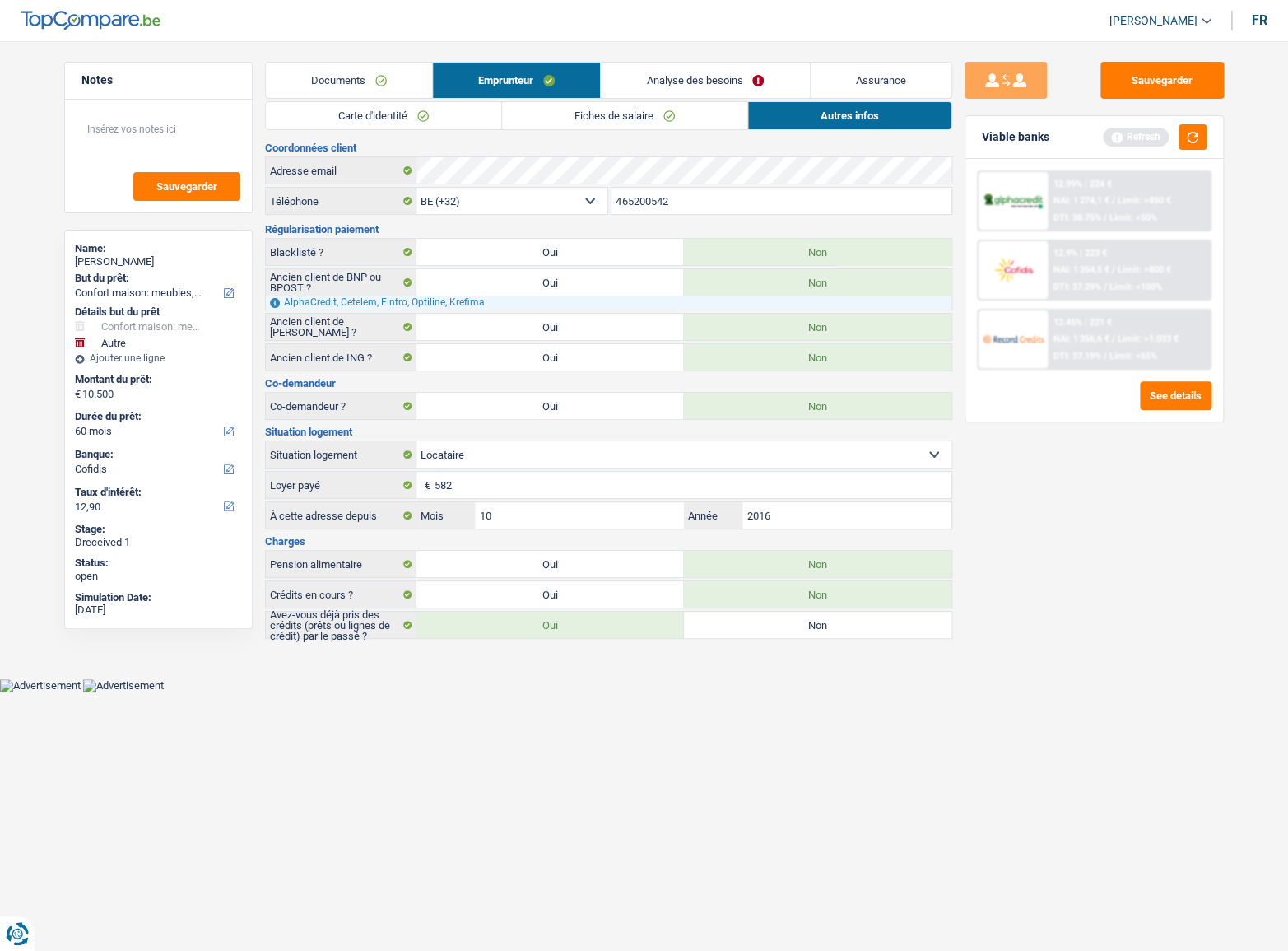
drag, startPoint x: 580, startPoint y: 96, endPoint x: 576, endPoint y: 107, distance: 11.7
click at [581, 97] on link "Emprunteur" at bounding box center [516, 80] width 167 height 35
click at [575, 107] on link "Fiches de salaire" at bounding box center [624, 115] width 245 height 27
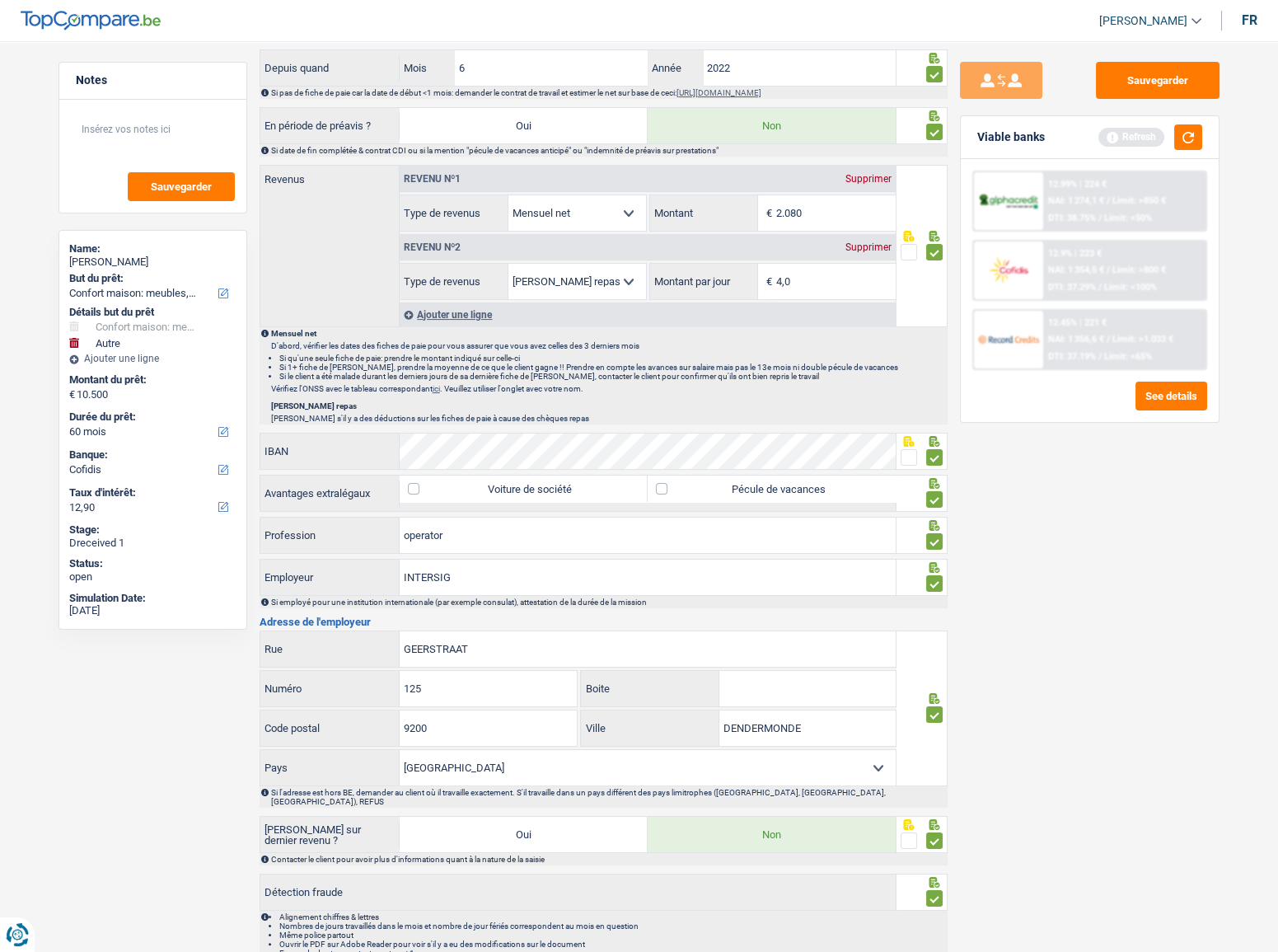
scroll to position [867, 0]
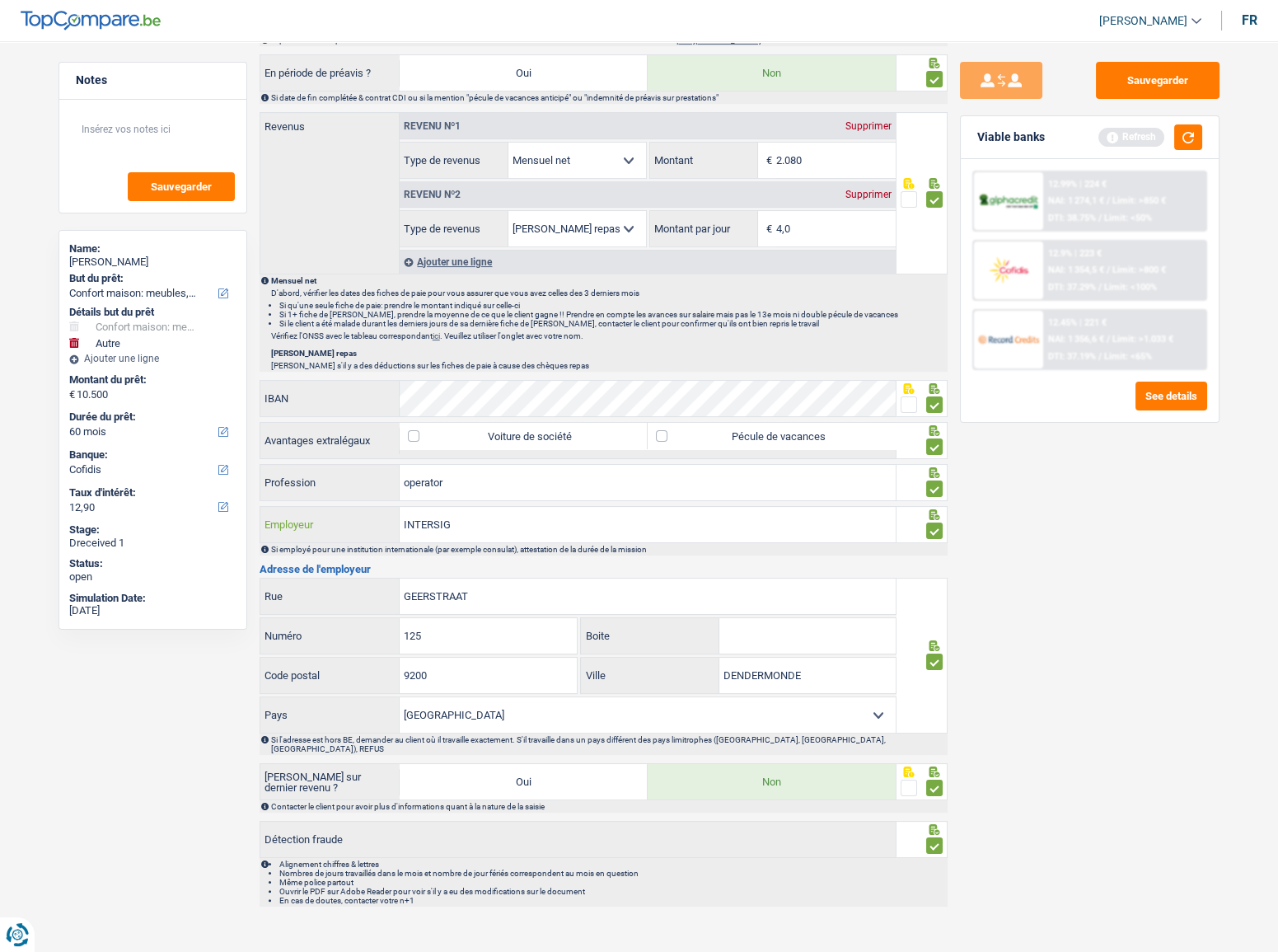
click at [435, 531] on input "INTERSIG" at bounding box center [647, 525] width 497 height 35
drag, startPoint x: 518, startPoint y: 601, endPoint x: 528, endPoint y: 598, distance: 10.4
click at [518, 601] on input "GEERSTRAAT" at bounding box center [647, 596] width 497 height 35
drag, startPoint x: 536, startPoint y: 598, endPoint x: 332, endPoint y: 619, distance: 205.1
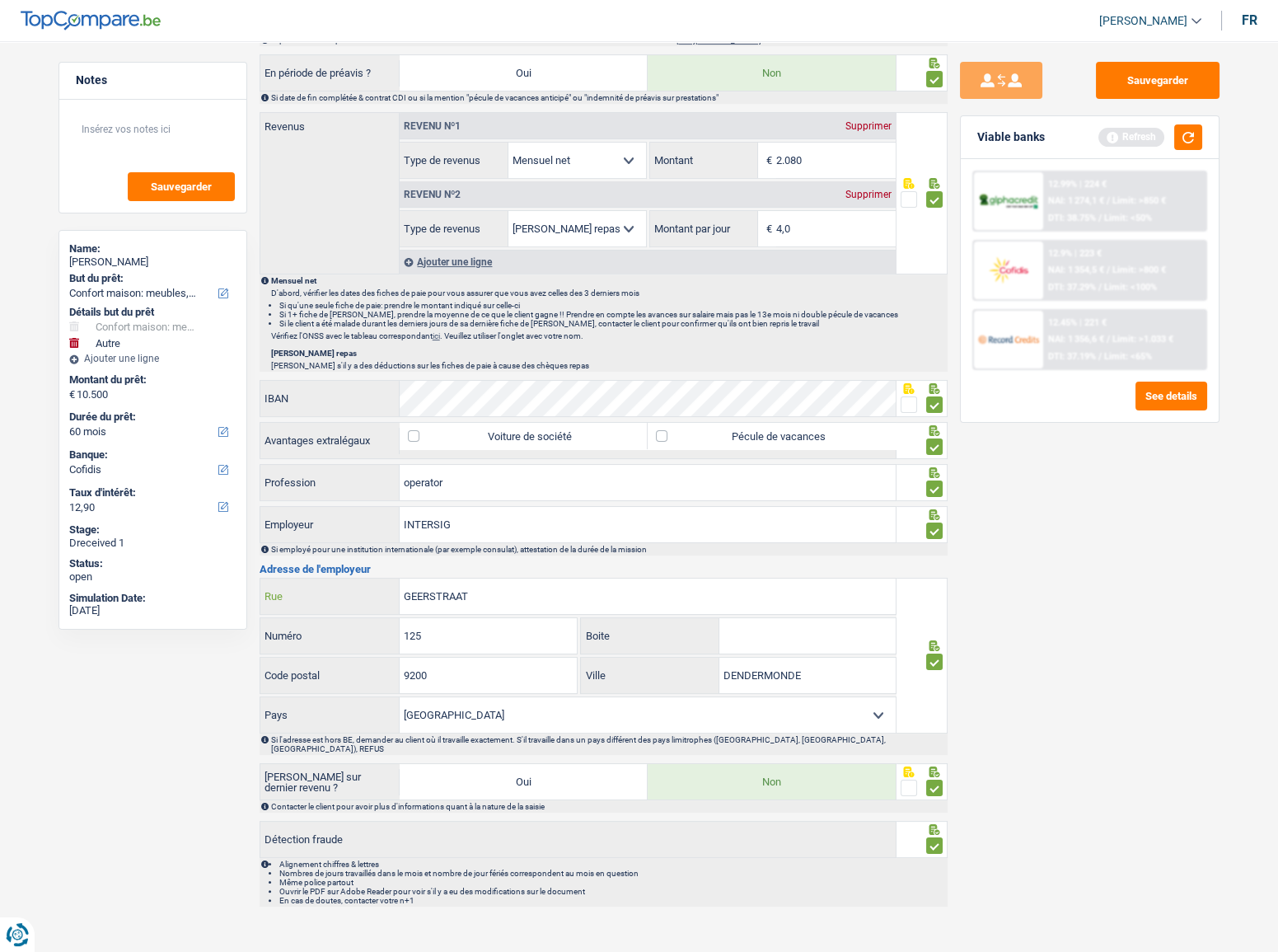
click at [282, 619] on div "GEERSTRAAT Rue 125 Numéro Boite 9200 Code postal DENDERMONDE Ville Belgique Fra…" at bounding box center [578, 655] width 638 height 156
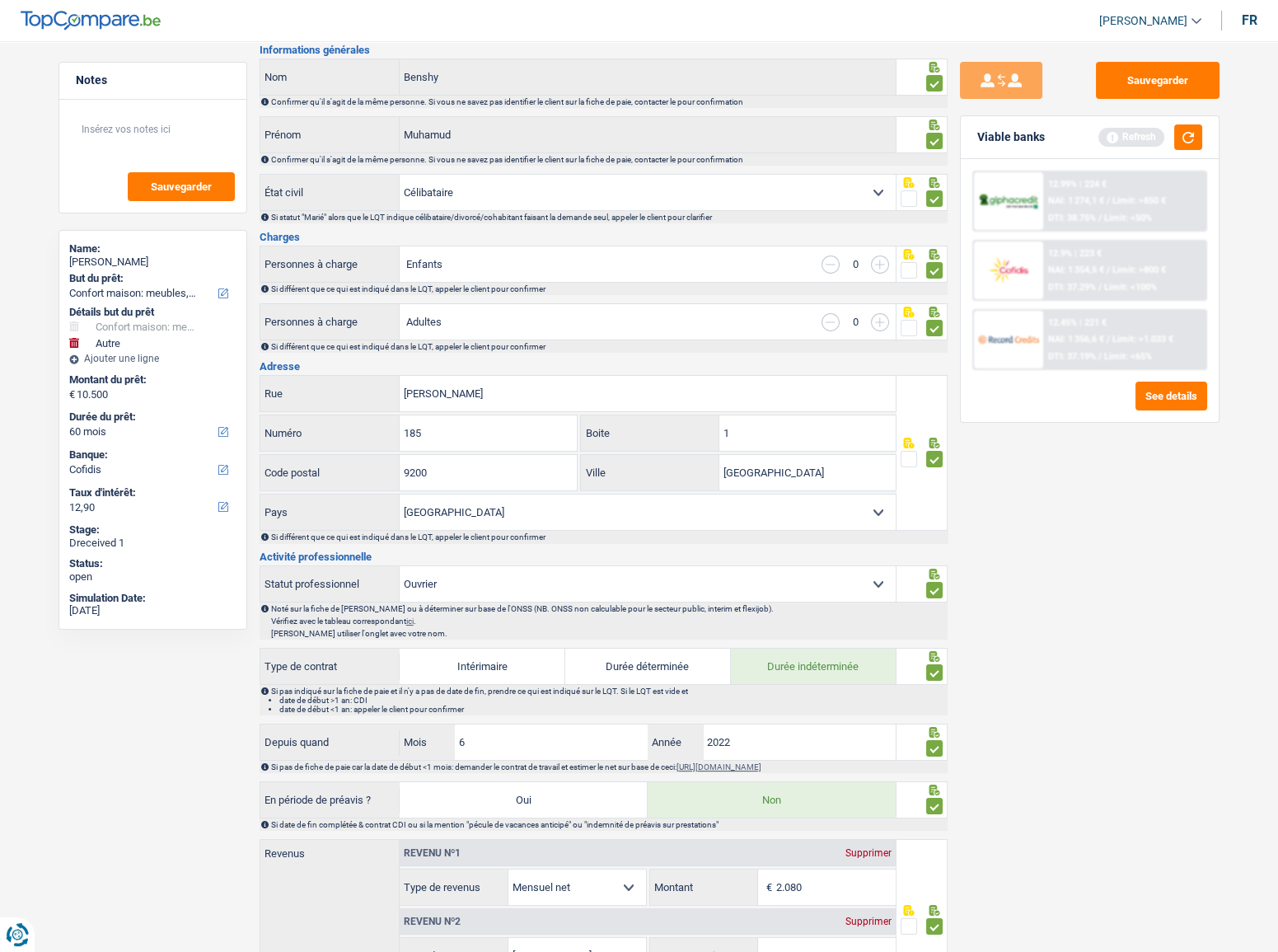
scroll to position [0, 0]
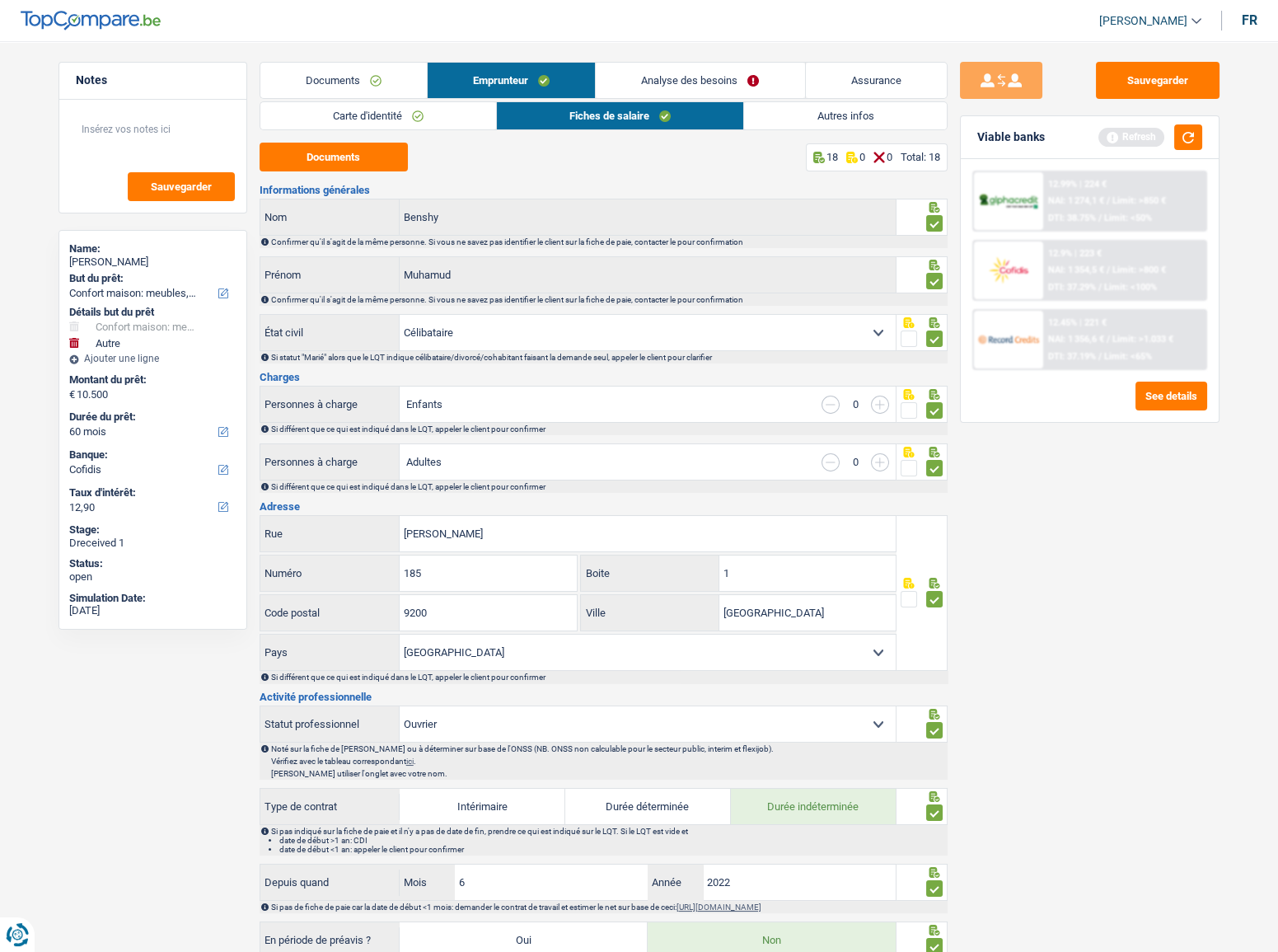
click at [840, 124] on link "Autres infos" at bounding box center [845, 116] width 202 height 27
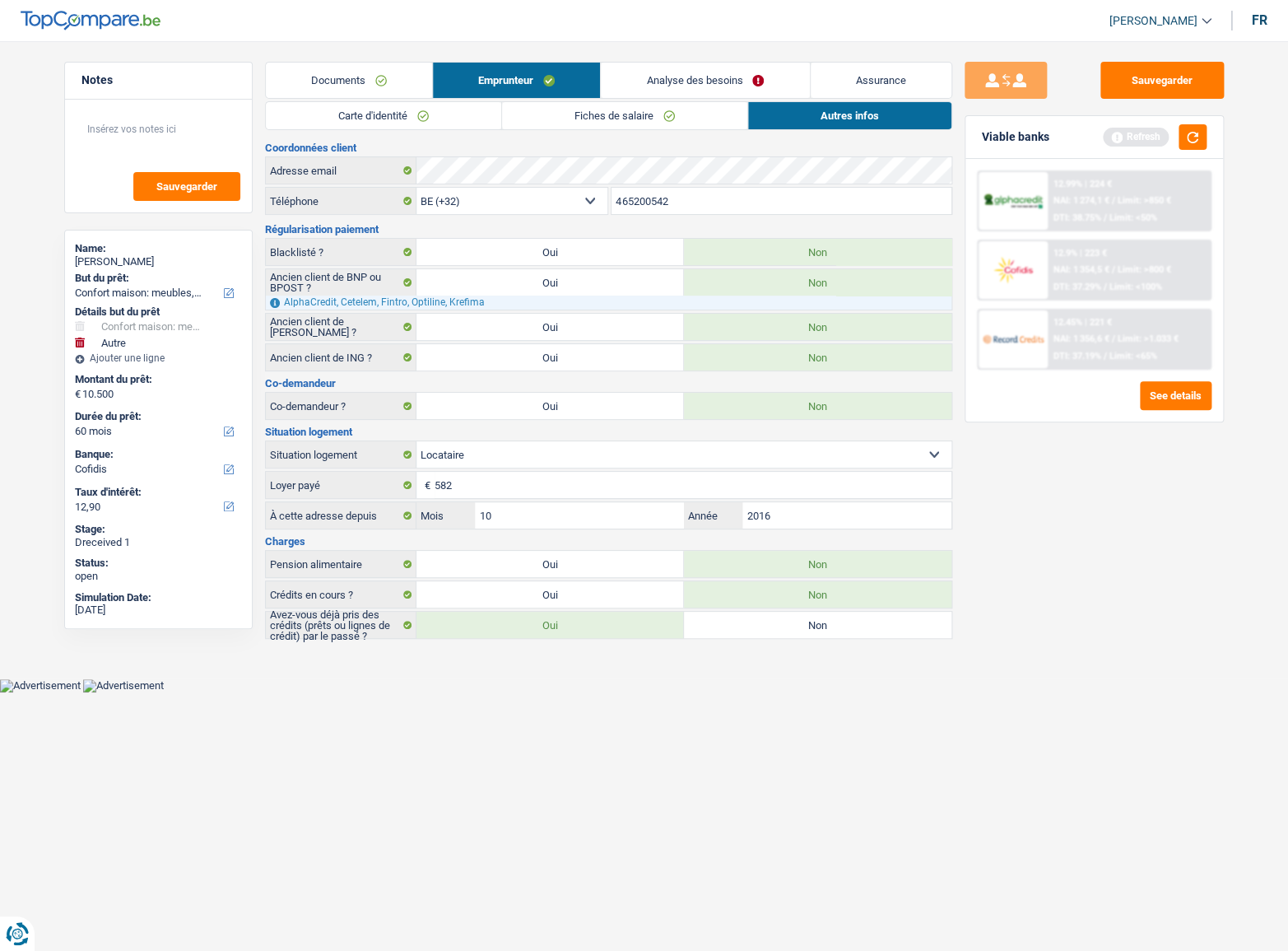
click at [839, 120] on link "Autres infos" at bounding box center [850, 115] width 203 height 27
drag, startPoint x: 1165, startPoint y: 78, endPoint x: 1195, endPoint y: 126, distance: 56.6
click at [1165, 80] on button "Sauvegarder" at bounding box center [1162, 80] width 123 height 37
click at [1195, 126] on button "button" at bounding box center [1192, 137] width 28 height 25
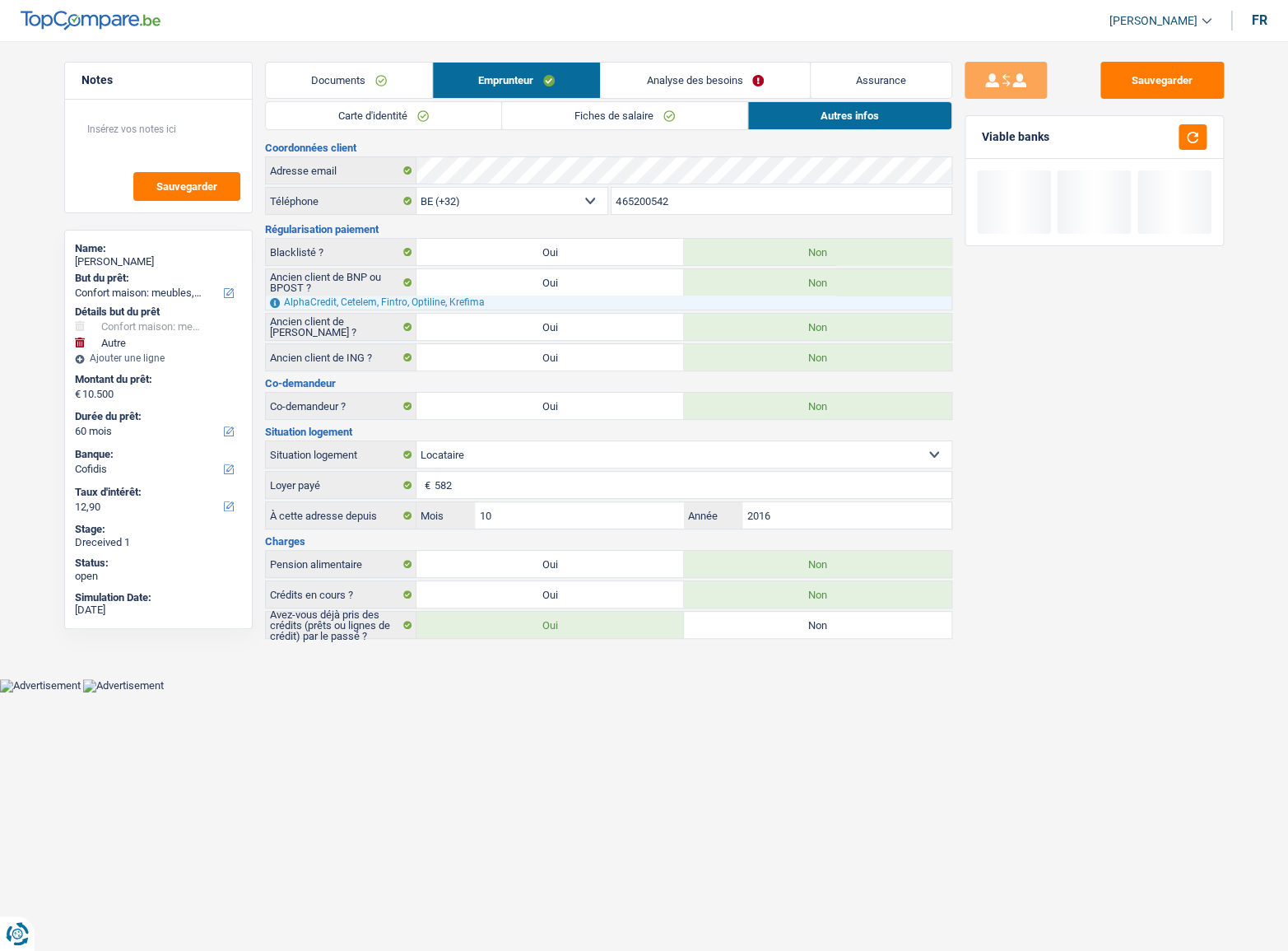
drag, startPoint x: 714, startPoint y: 83, endPoint x: 686, endPoint y: 87, distance: 28.3
click at [714, 83] on link "Analyse des besoins" at bounding box center [704, 80] width 208 height 35
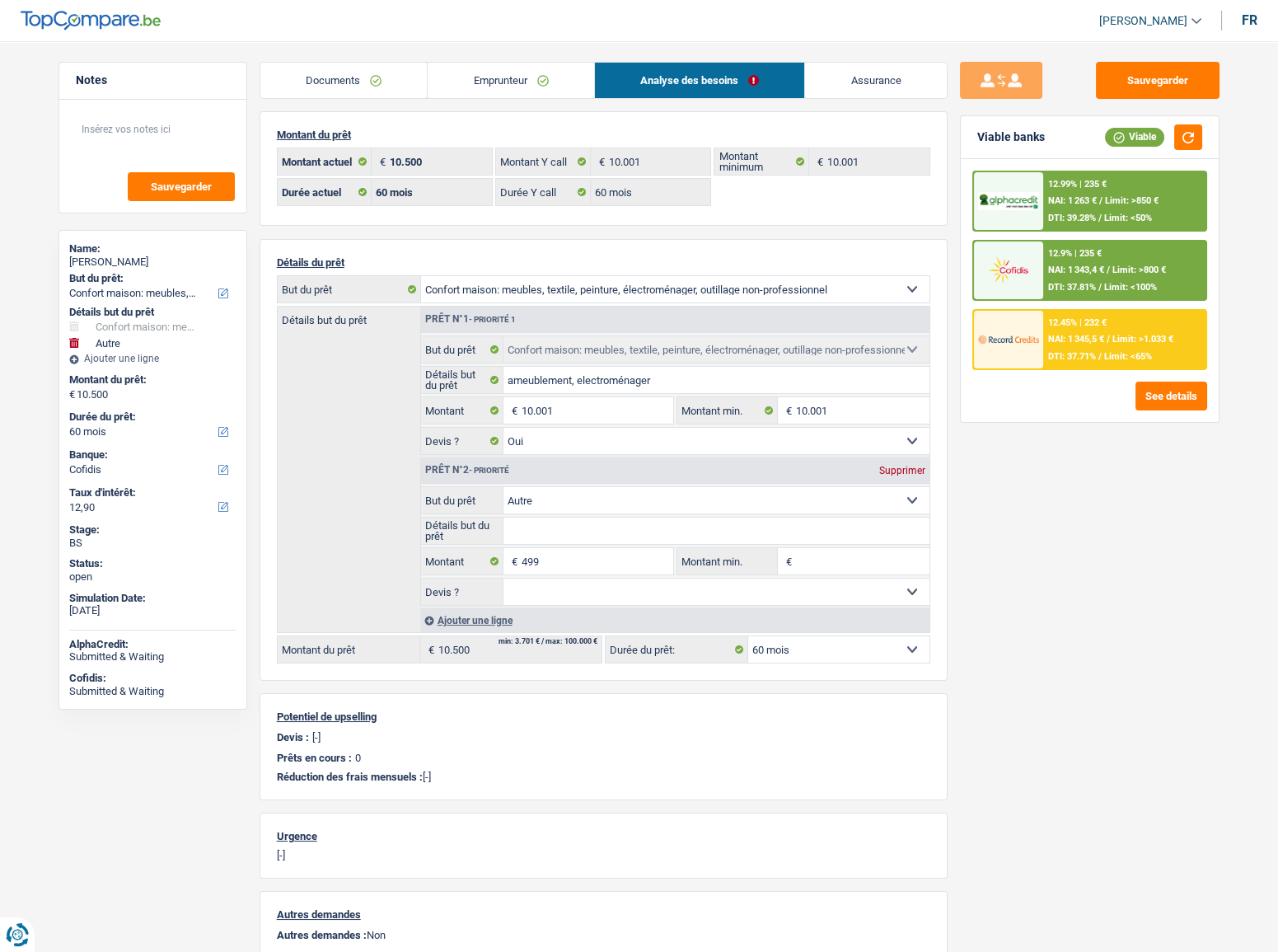
click at [384, 90] on link "Documents" at bounding box center [344, 80] width 167 height 35
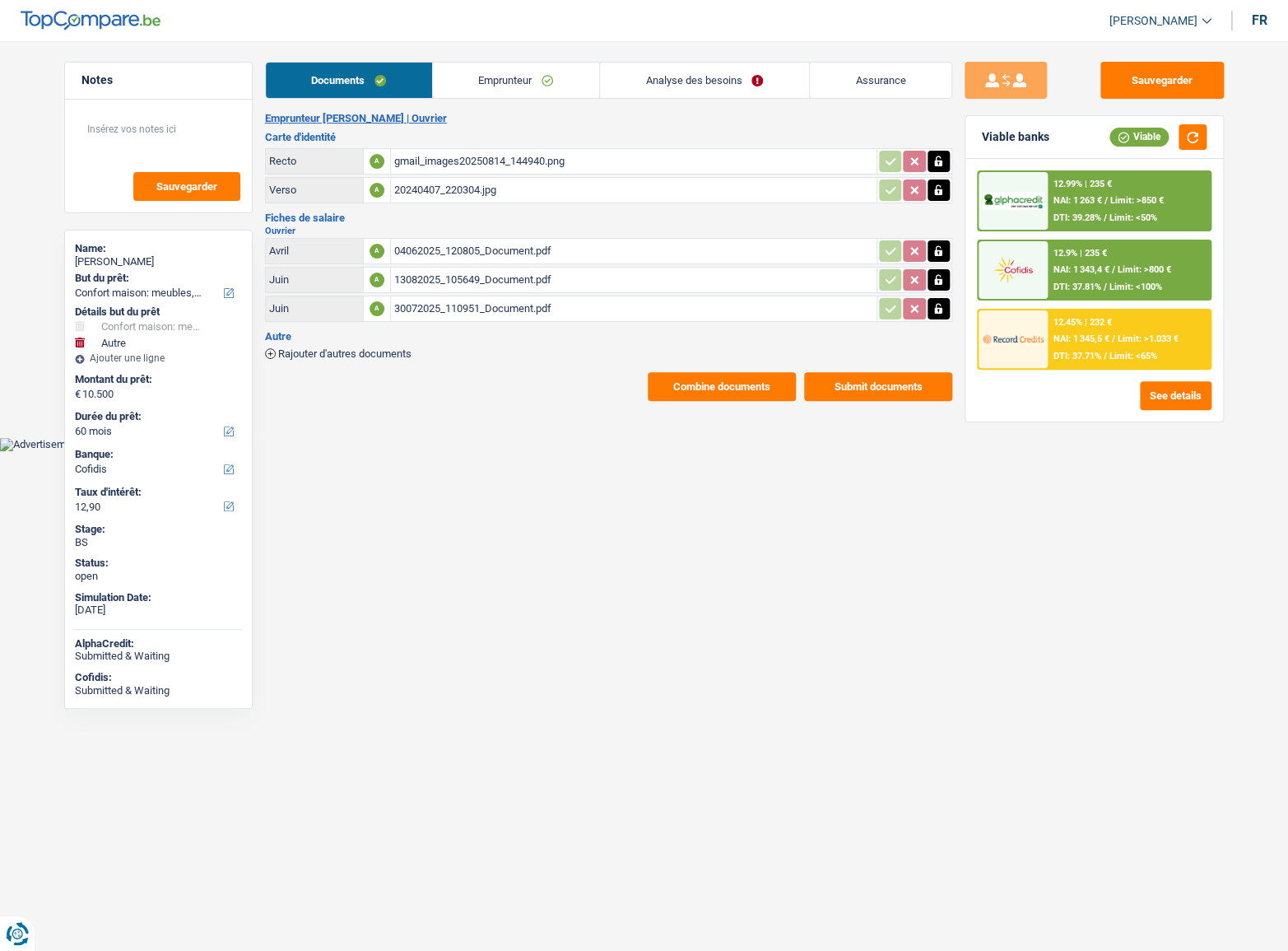
click at [719, 83] on link "Analyse des besoins" at bounding box center [704, 80] width 209 height 35
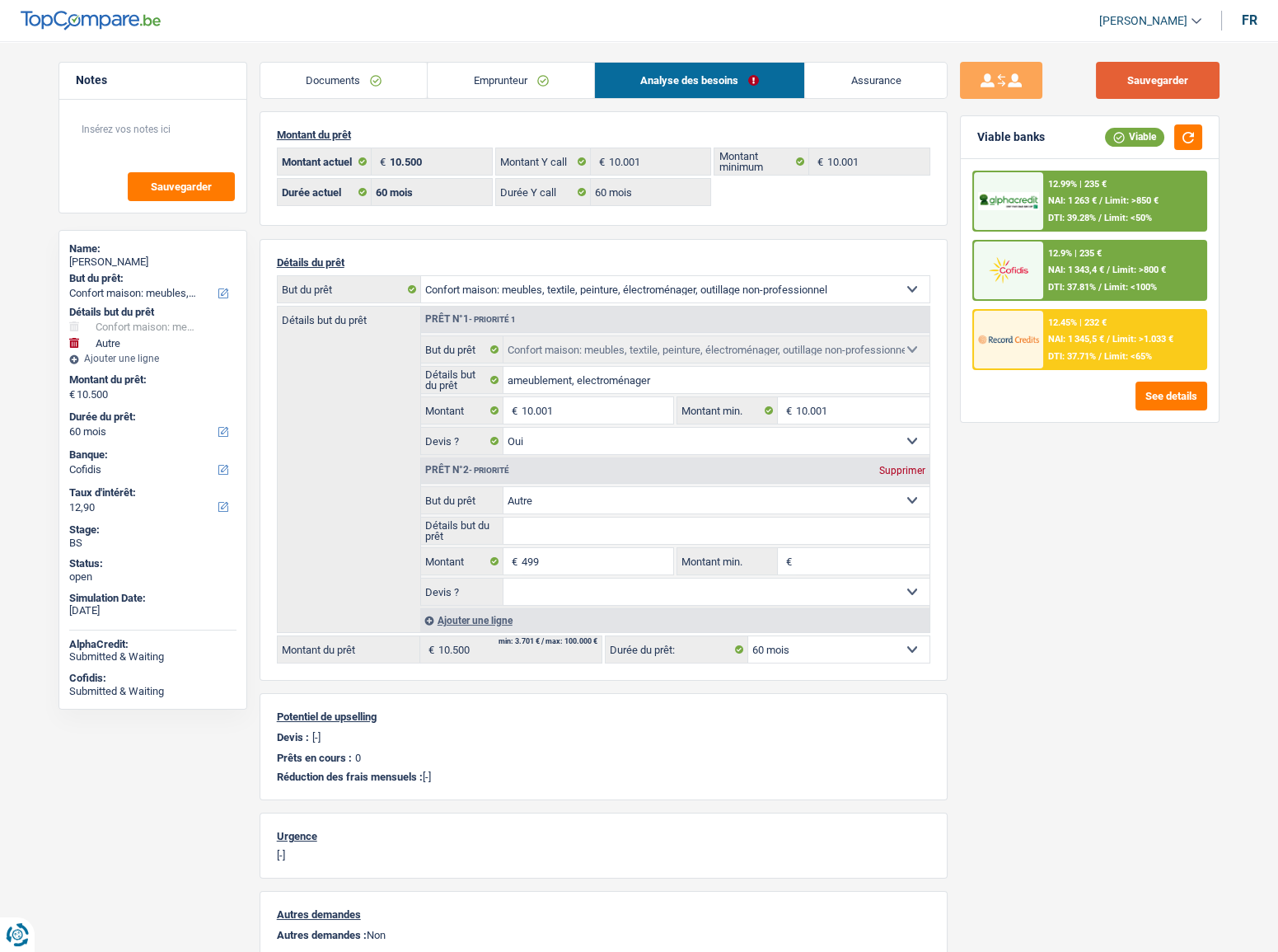
click at [1153, 80] on button "Sauvegarder" at bounding box center [1158, 80] width 123 height 37
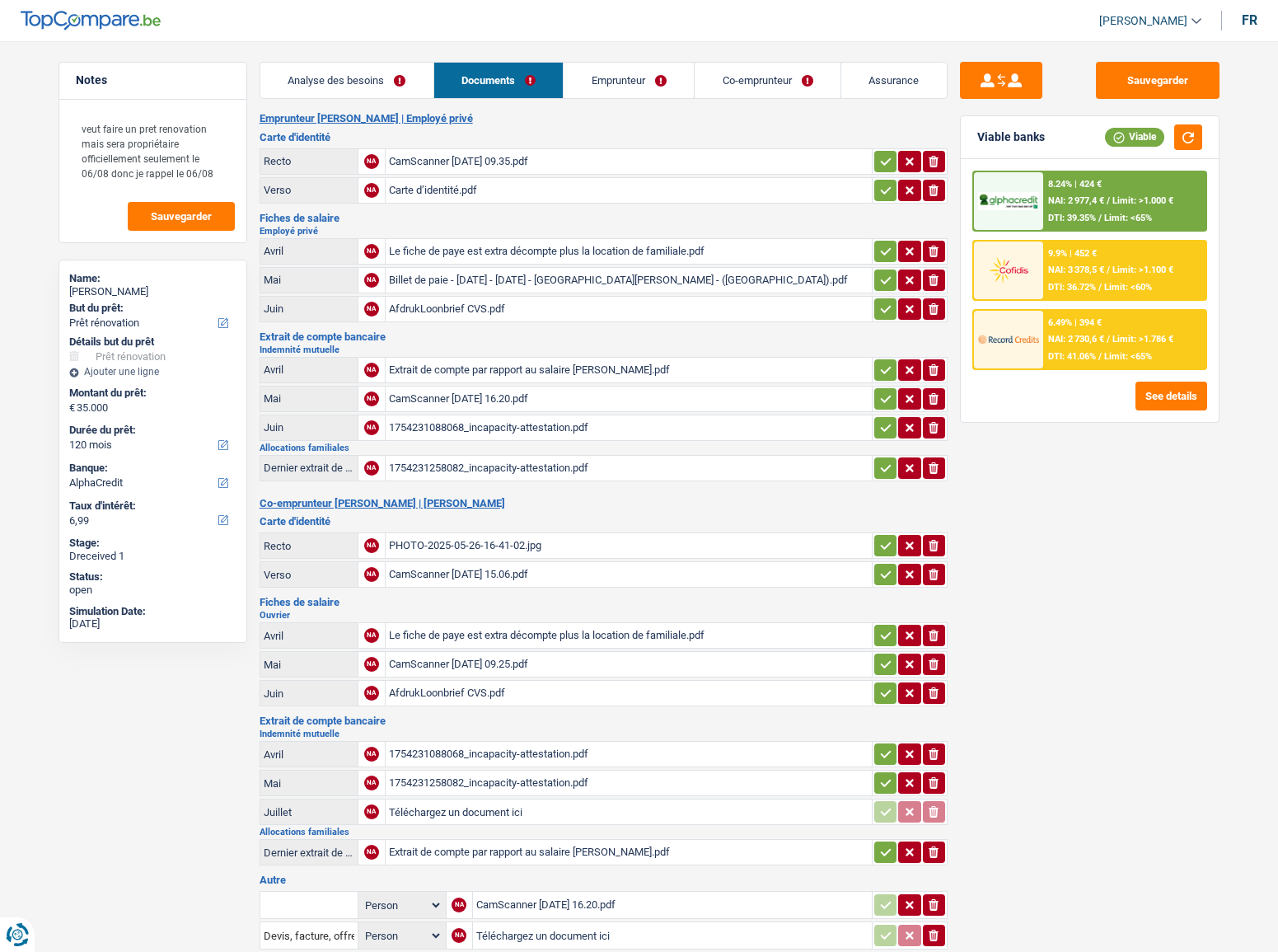
select select "renovation"
select select "120"
select select "alphacredit"
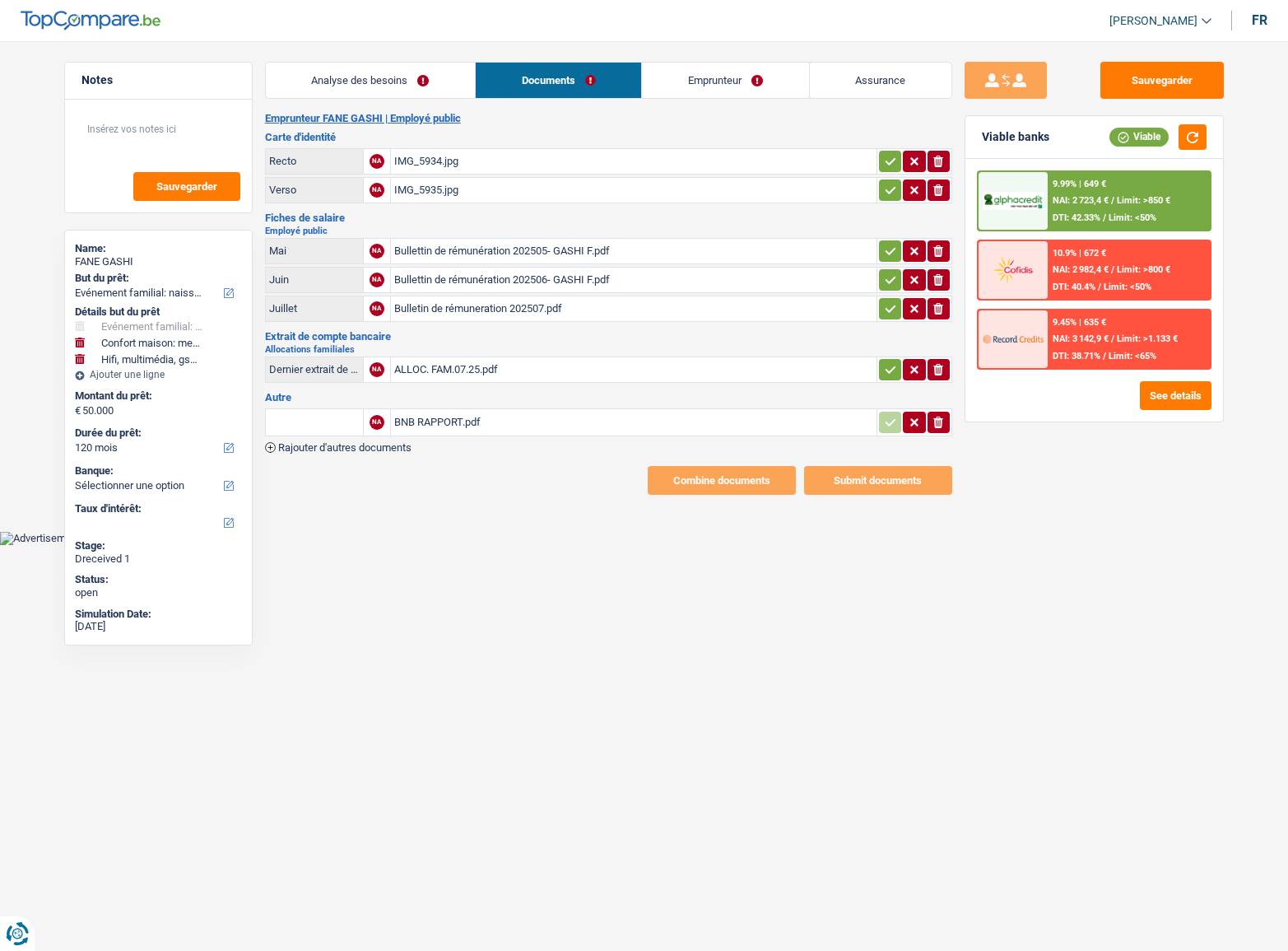
select select "familyEvent"
select select "household"
select select "tech"
select select "120"
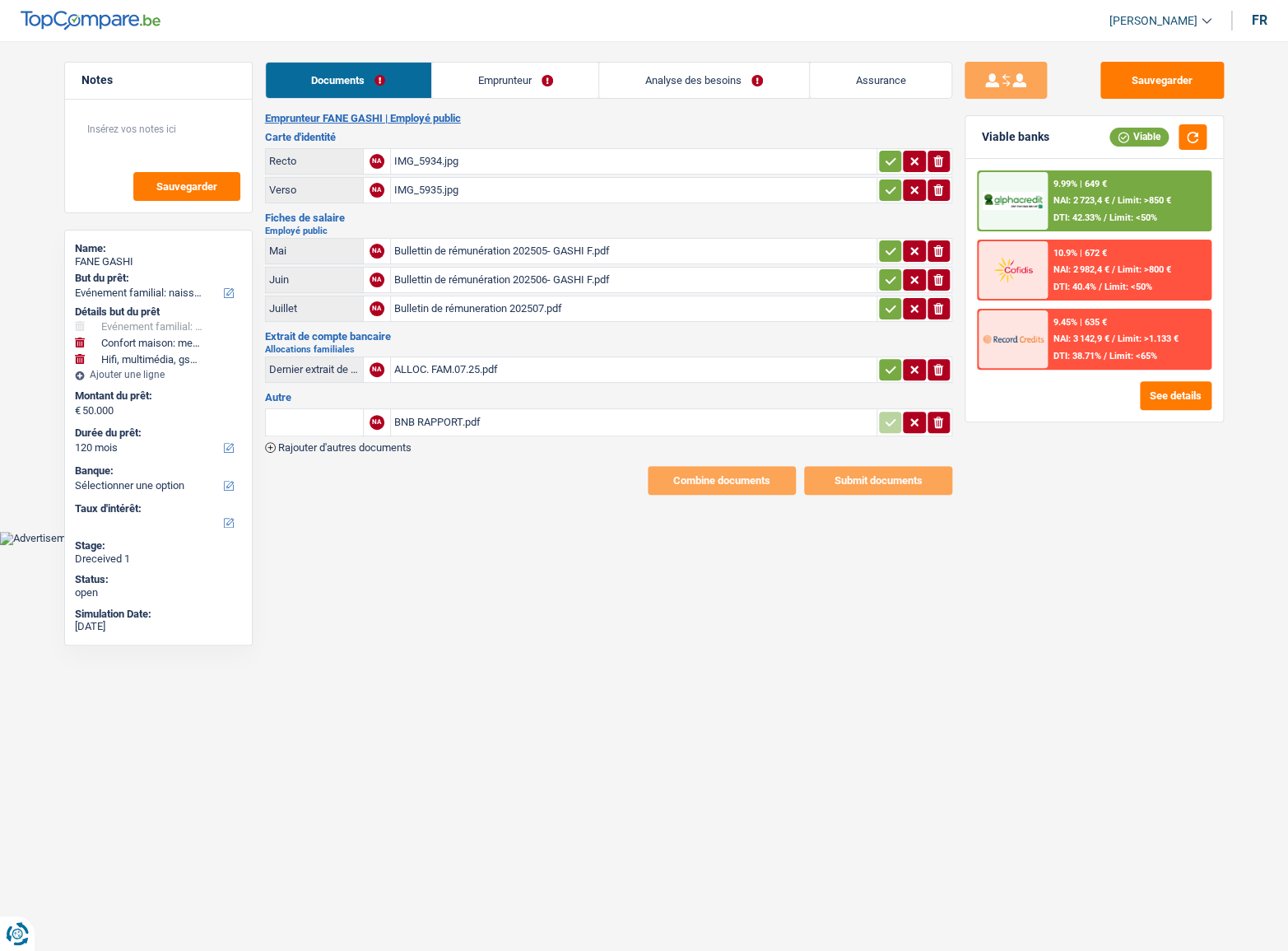
click at [492, 91] on link "Emprunteur" at bounding box center [515, 80] width 166 height 35
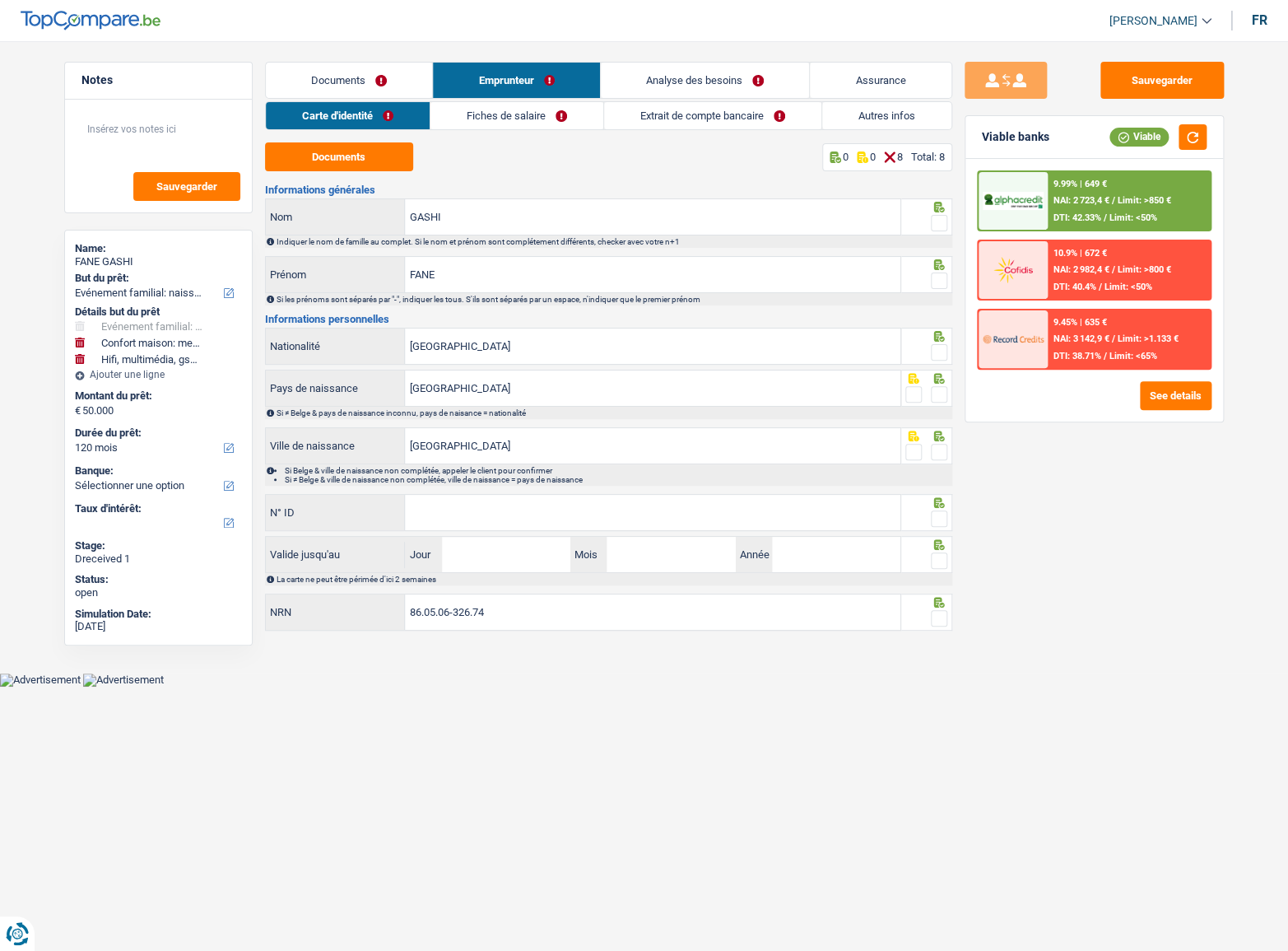
click at [369, 114] on link "Carte d'identité" at bounding box center [347, 115] width 163 height 27
click at [403, 170] on button "Documents" at bounding box center [338, 157] width 148 height 28
click at [935, 222] on span at bounding box center [939, 223] width 17 height 17
click at [0, 0] on input "radio" at bounding box center [0, 0] width 0 height 0
click at [943, 271] on div at bounding box center [939, 281] width 17 height 21
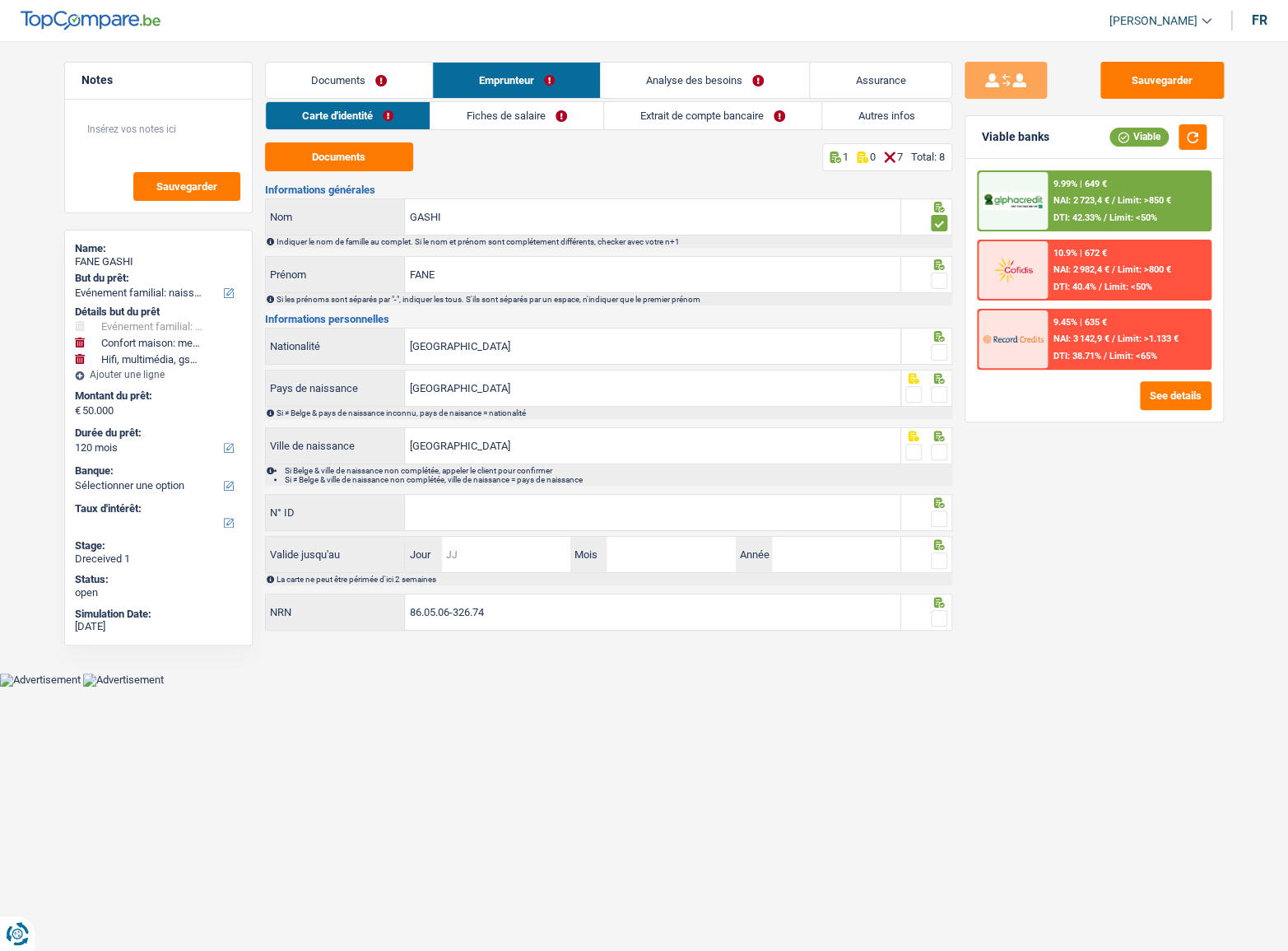
click at [477, 564] on input "Jour" at bounding box center [506, 555] width 128 height 35
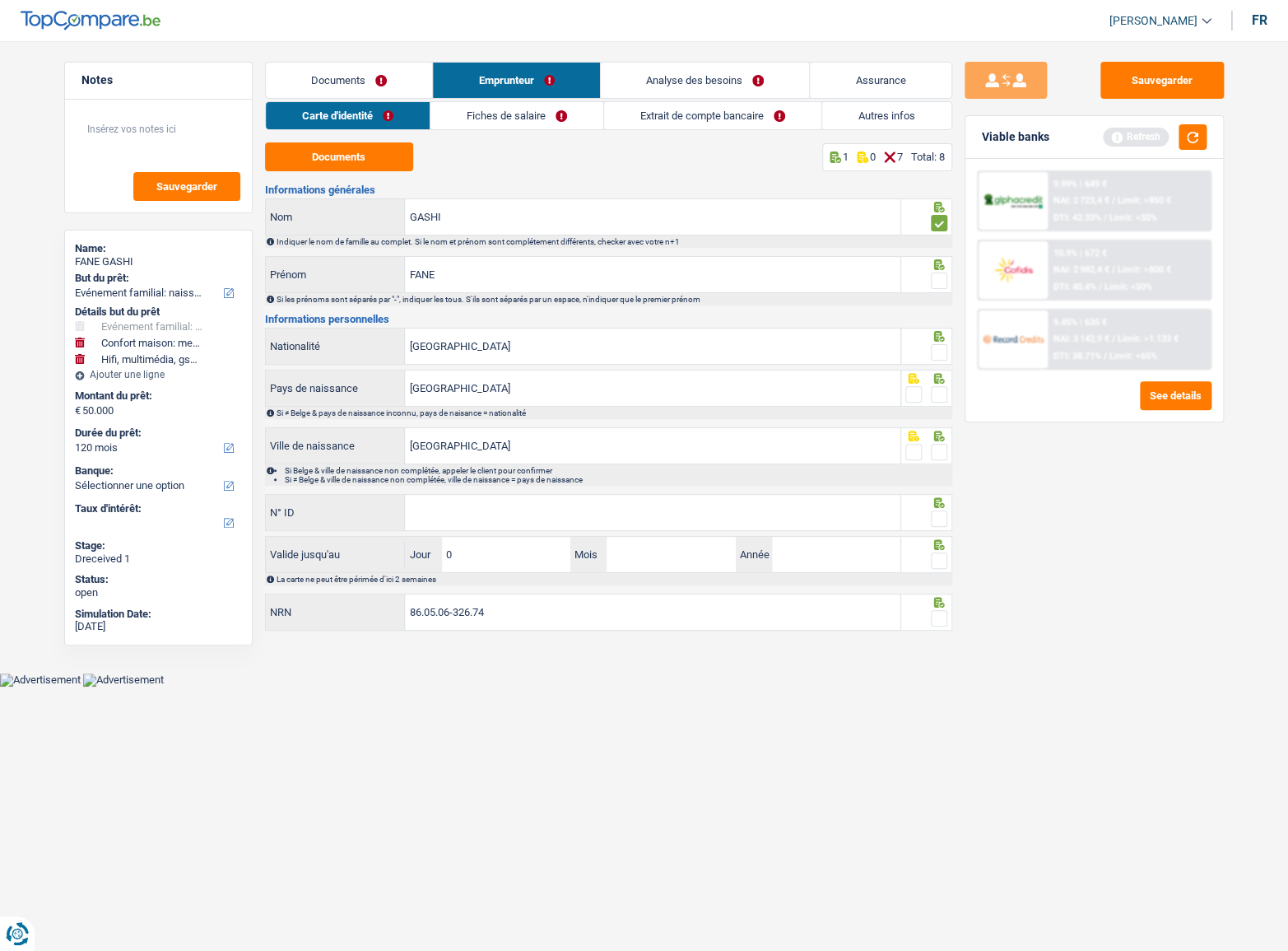
type input "06"
type input "08"
type input "2035"
click at [940, 557] on span at bounding box center [939, 561] width 17 height 17
click at [0, 0] on input "radio" at bounding box center [0, 0] width 0 height 0
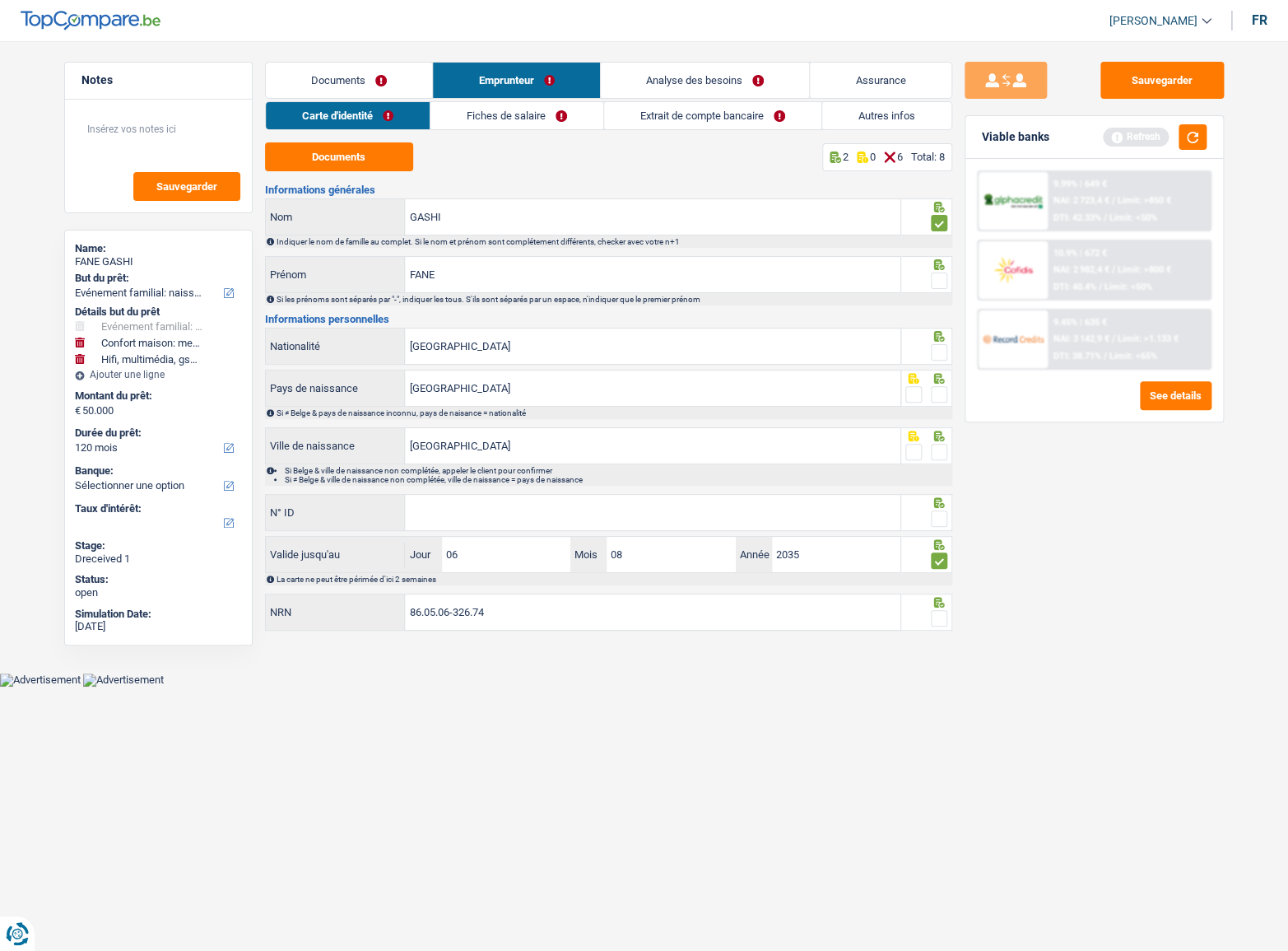
click at [938, 611] on span at bounding box center [939, 618] width 17 height 17
click at [0, 0] on input "radio" at bounding box center [0, 0] width 0 height 0
click at [948, 521] on div at bounding box center [926, 513] width 51 height 37
click at [940, 518] on span at bounding box center [939, 519] width 17 height 17
click at [0, 0] on input "radio" at bounding box center [0, 0] width 0 height 0
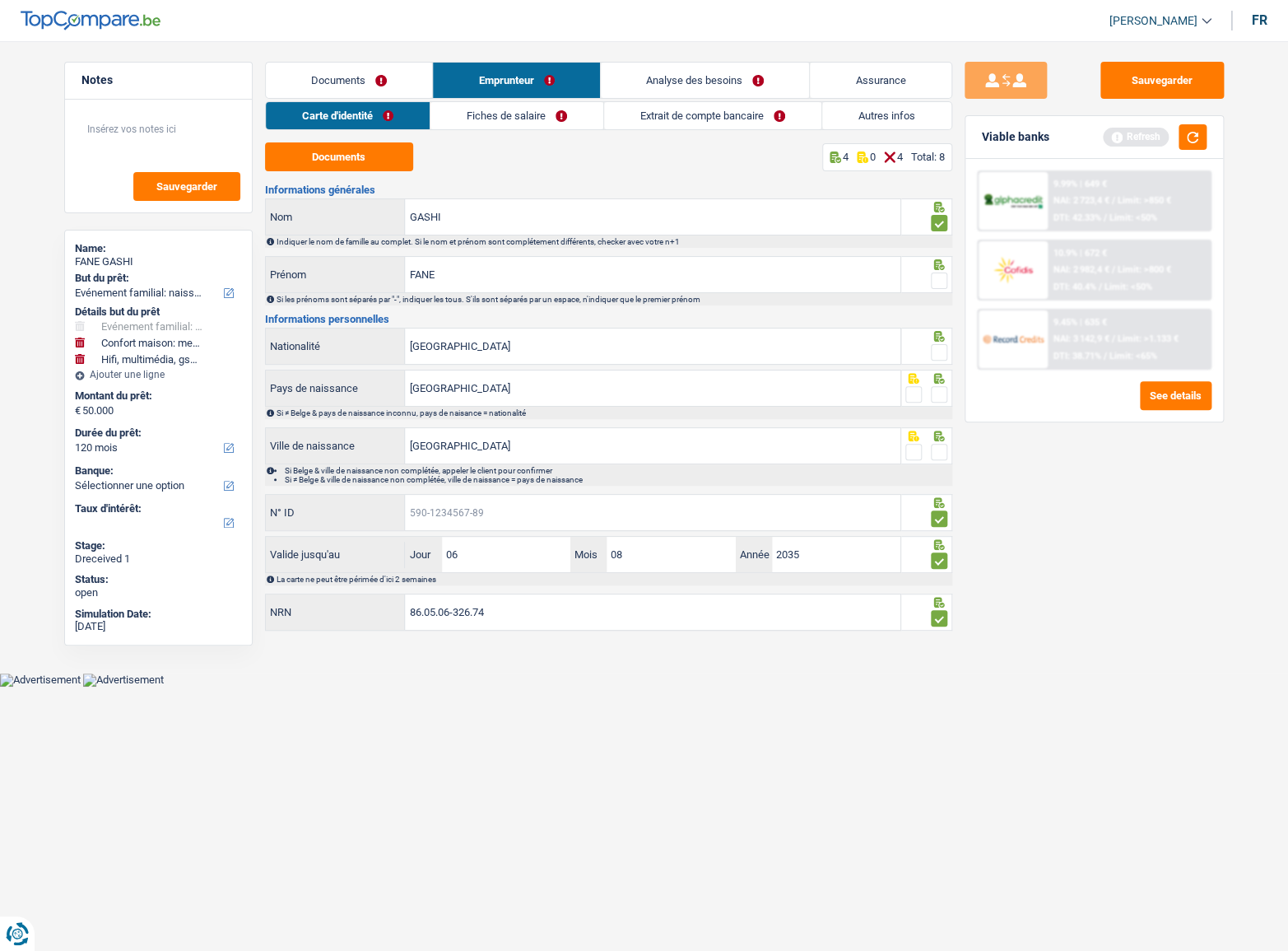
click at [871, 519] on input "N° ID" at bounding box center [652, 513] width 496 height 35
paste input "595-4605399-51"
click at [434, 514] on input "595-4605399-51" at bounding box center [652, 513] width 496 height 35
click at [443, 511] on input "595-4605399-51" at bounding box center [652, 513] width 496 height 35
drag, startPoint x: 519, startPoint y: 513, endPoint x: 570, endPoint y: 512, distance: 51.0
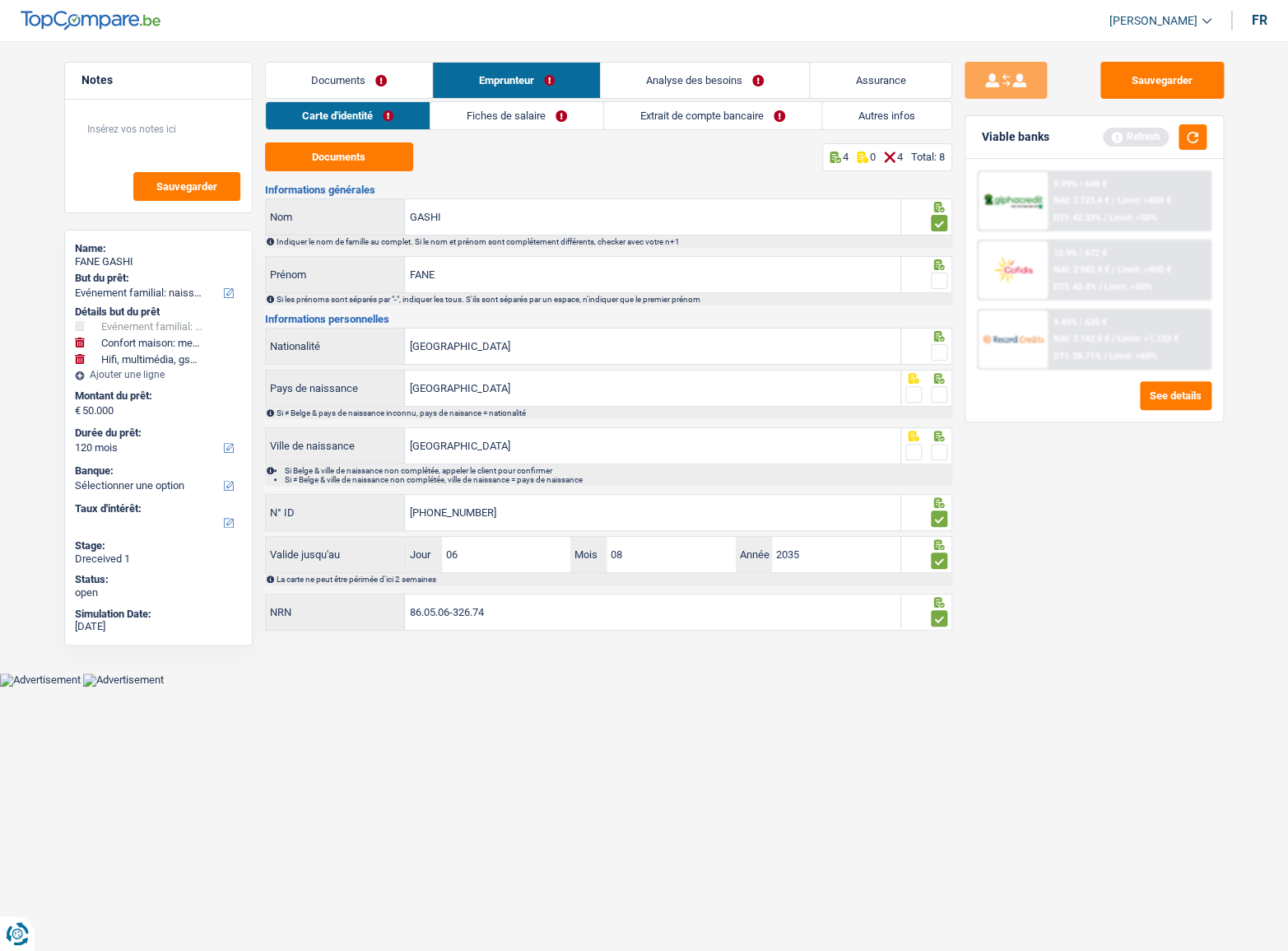
click at [521, 513] on input "595-4605399-51" at bounding box center [652, 513] width 496 height 35
type input "595-4605399-51"
click at [944, 450] on div at bounding box center [926, 446] width 51 height 37
click at [938, 452] on span at bounding box center [939, 452] width 17 height 17
click at [0, 0] on input "radio" at bounding box center [0, 0] width 0 height 0
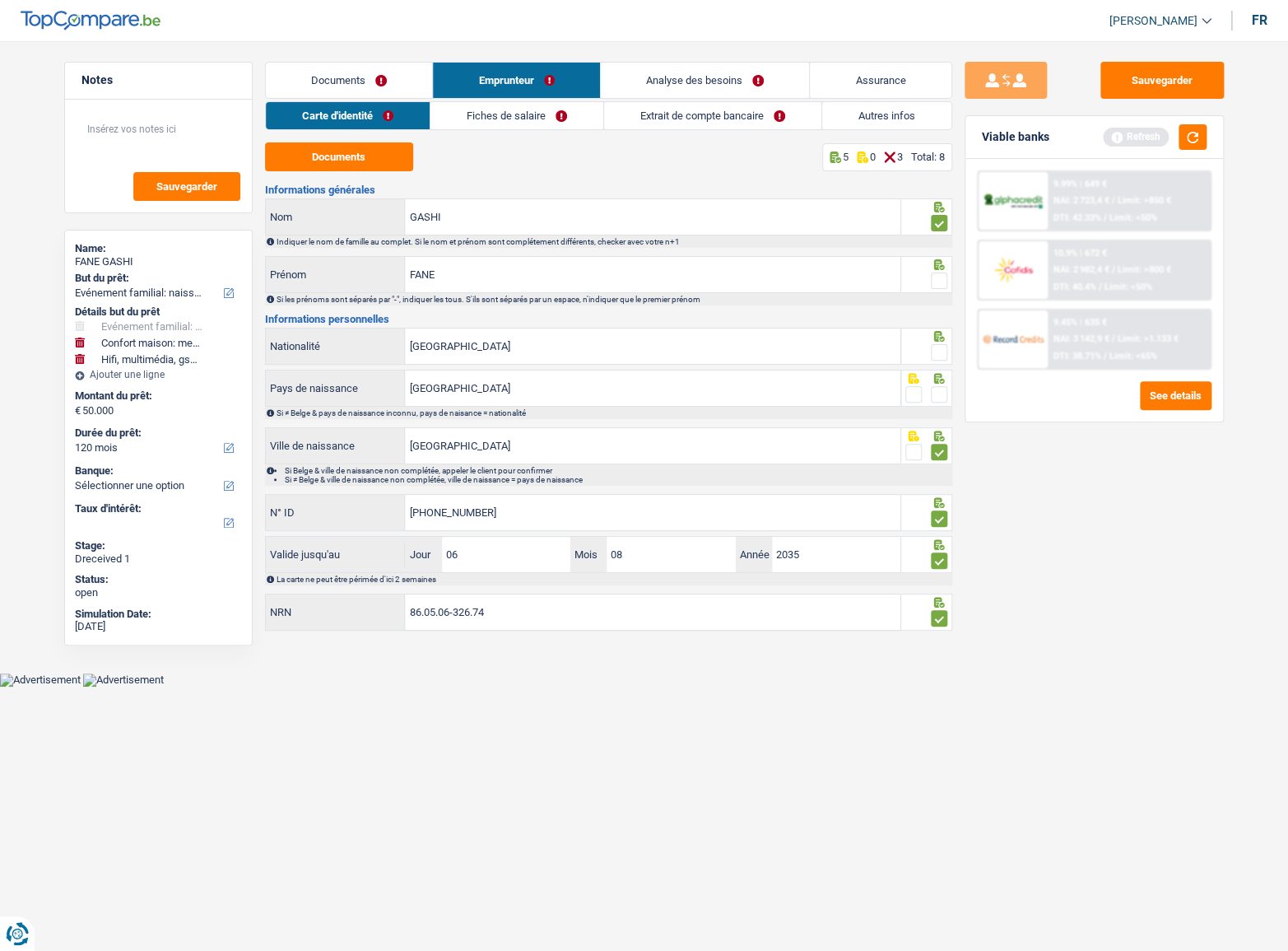
click at [934, 400] on span at bounding box center [939, 394] width 17 height 17
click at [0, 0] on input "radio" at bounding box center [0, 0] width 0 height 0
click at [938, 345] on span at bounding box center [939, 352] width 17 height 17
click at [0, 0] on input "radio" at bounding box center [0, 0] width 0 height 0
click at [932, 276] on span at bounding box center [939, 281] width 17 height 17
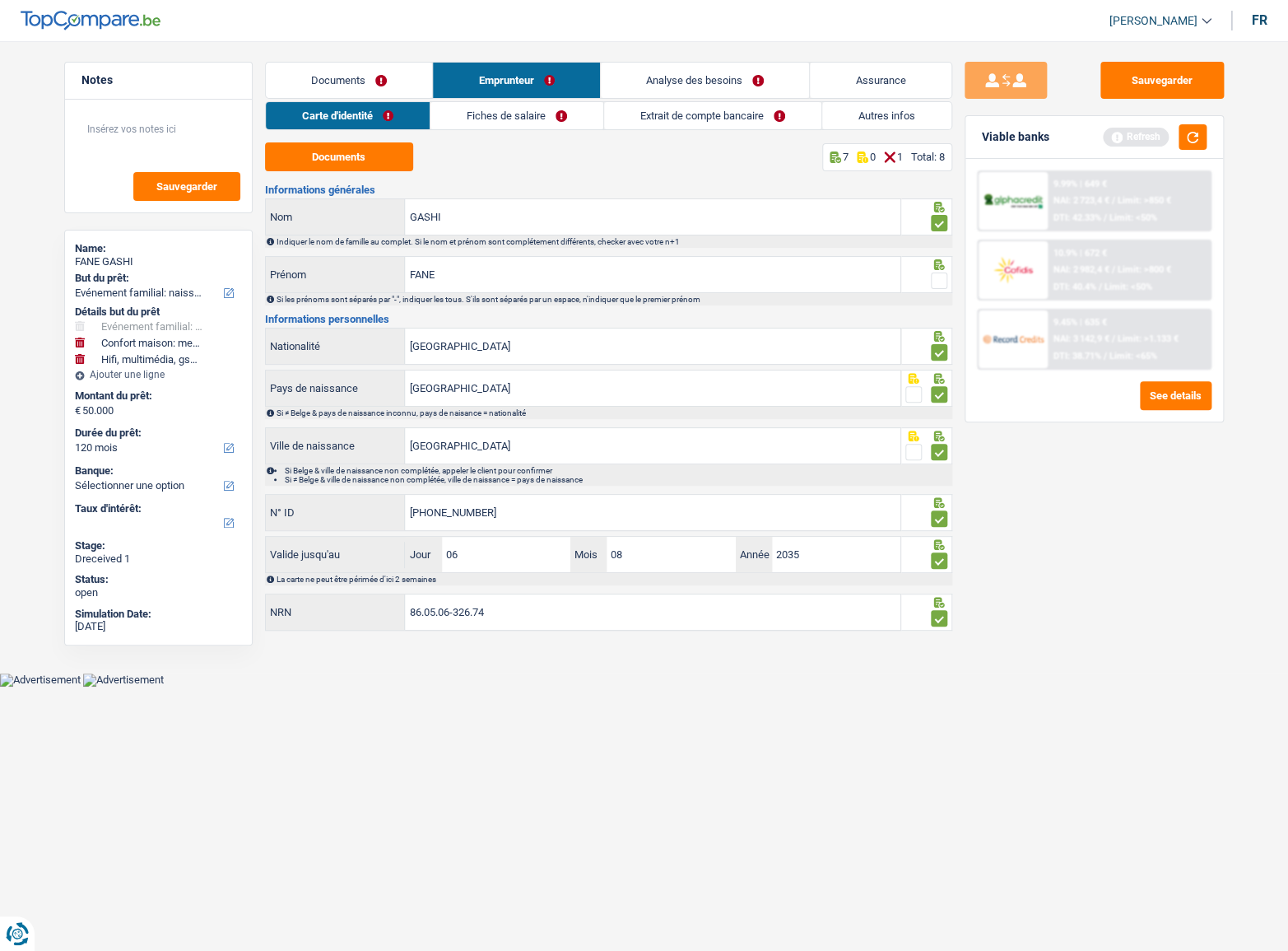
click at [0, 0] on input "radio" at bounding box center [0, 0] width 0 height 0
click at [541, 113] on link "Fiches de salaire" at bounding box center [516, 115] width 173 height 27
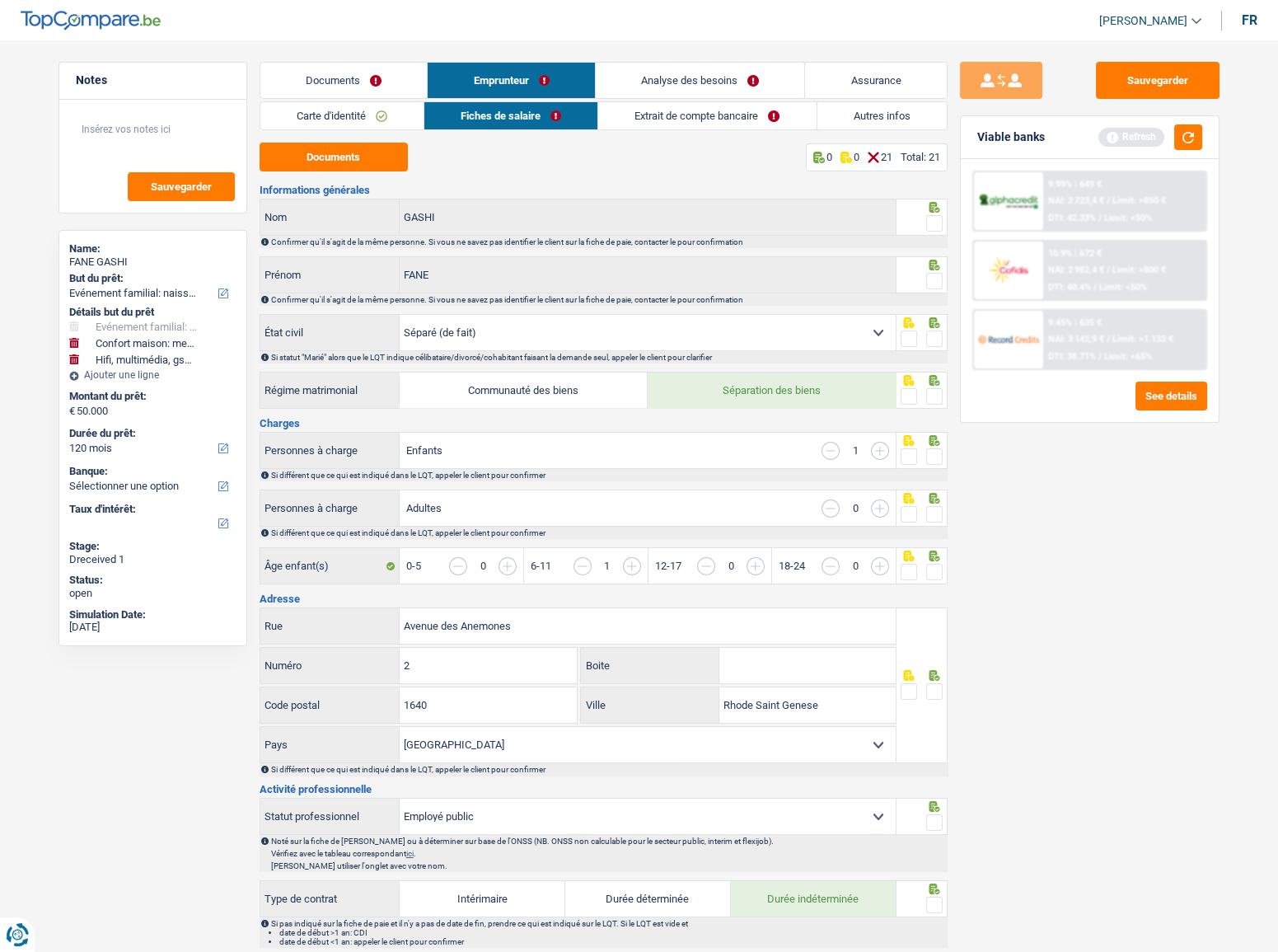
click at [923, 224] on fieldset at bounding box center [922, 223] width 42 height 21
drag, startPoint x: 931, startPoint y: 270, endPoint x: 939, endPoint y: 232, distance: 38.8
click at [931, 271] on div at bounding box center [934, 281] width 17 height 21
click at [935, 215] on span at bounding box center [934, 223] width 17 height 17
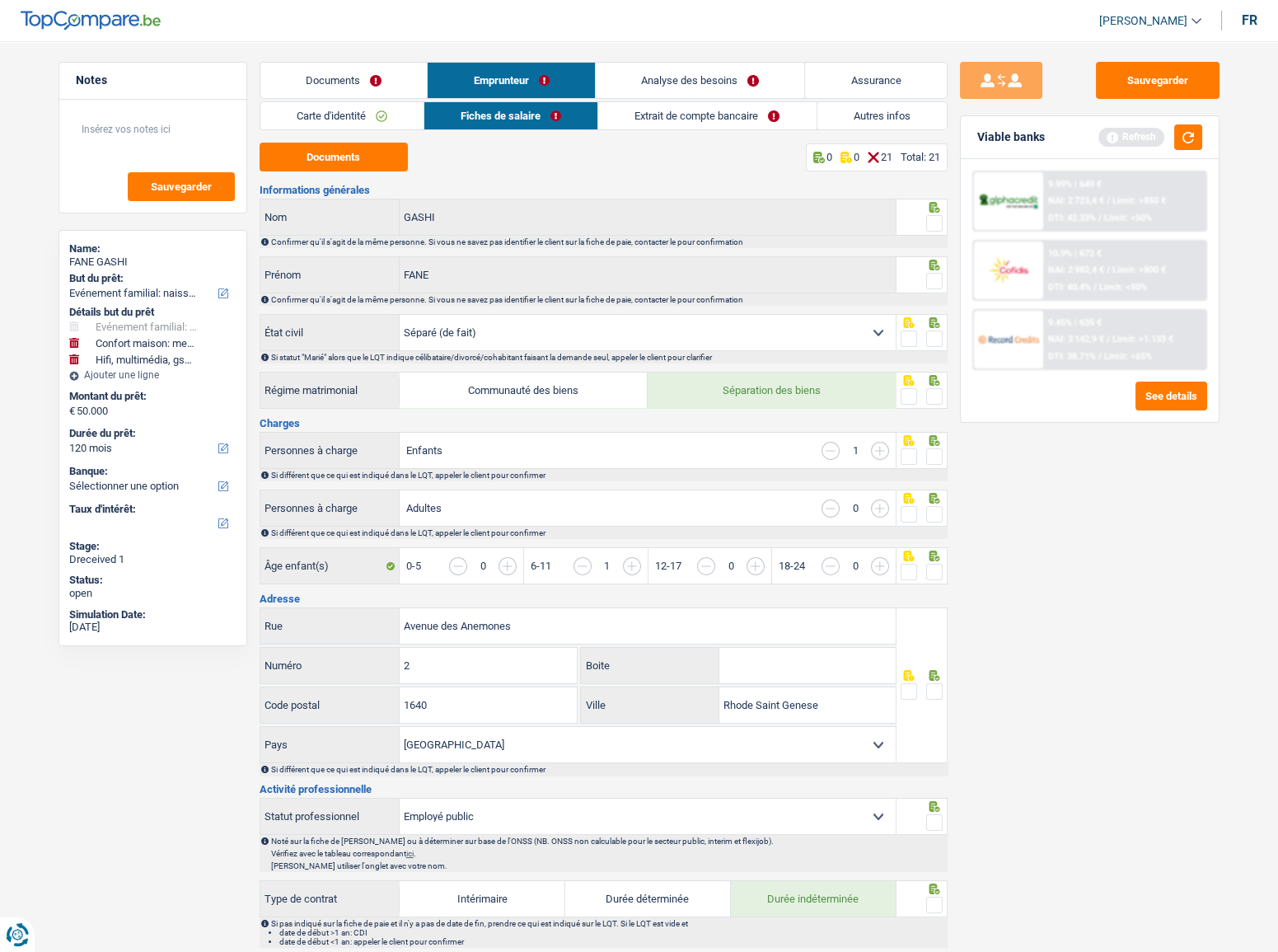
click at [0, 0] on input "radio" at bounding box center [0, 0] width 0 height 0
click at [932, 213] on icon at bounding box center [933, 207] width 11 height 11
drag, startPoint x: 340, startPoint y: 156, endPoint x: 349, endPoint y: 157, distance: 9.1
click at [344, 157] on button "Documents" at bounding box center [333, 157] width 148 height 28
drag, startPoint x: 346, startPoint y: 158, endPoint x: 517, endPoint y: 127, distance: 173.8
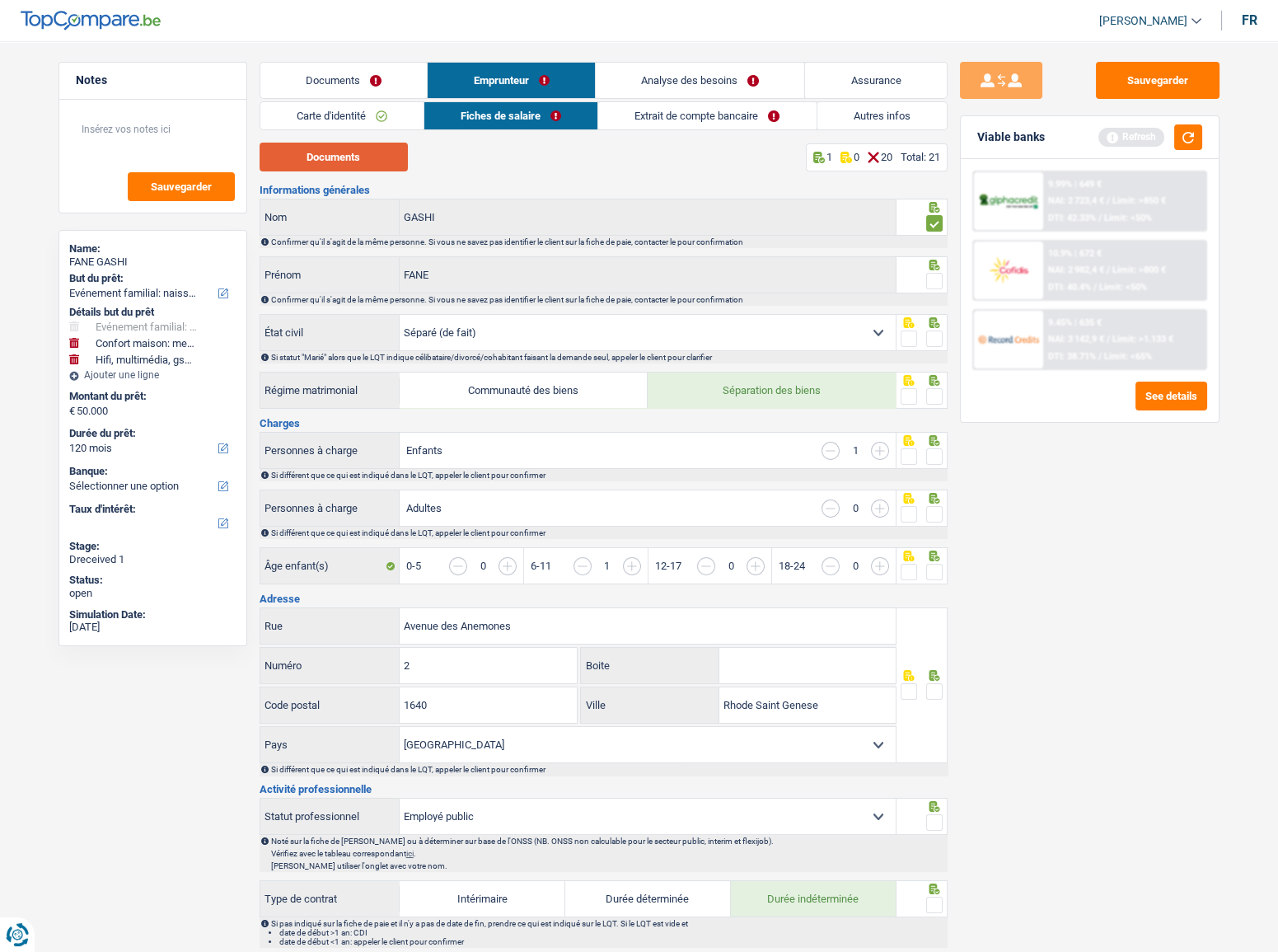
click at [349, 158] on button "Documents" at bounding box center [333, 157] width 148 height 28
click at [374, 164] on button "Documents" at bounding box center [333, 157] width 148 height 28
click at [351, 74] on link "Documents" at bounding box center [344, 80] width 167 height 35
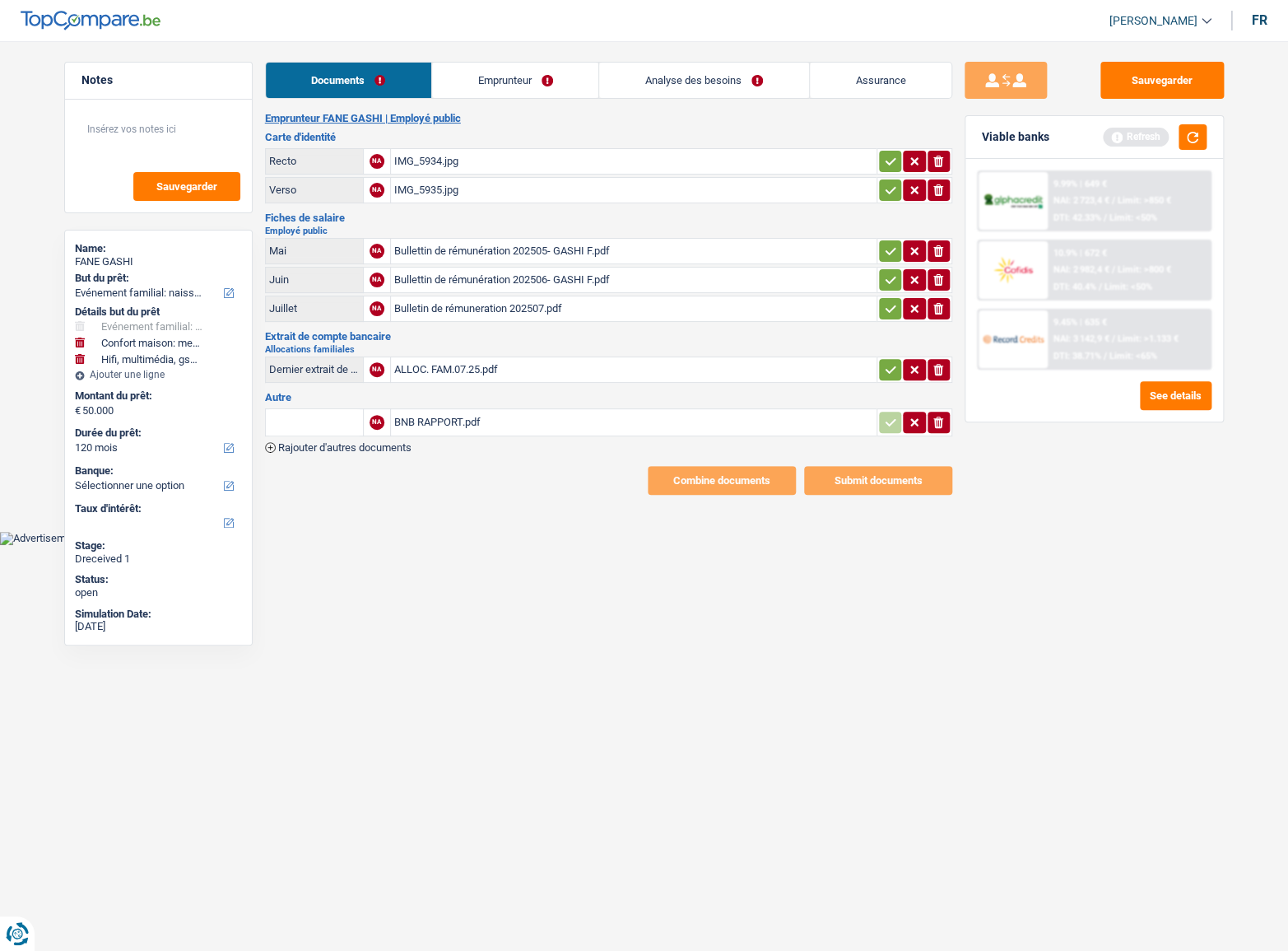
click at [540, 74] on link "Emprunteur" at bounding box center [515, 80] width 166 height 35
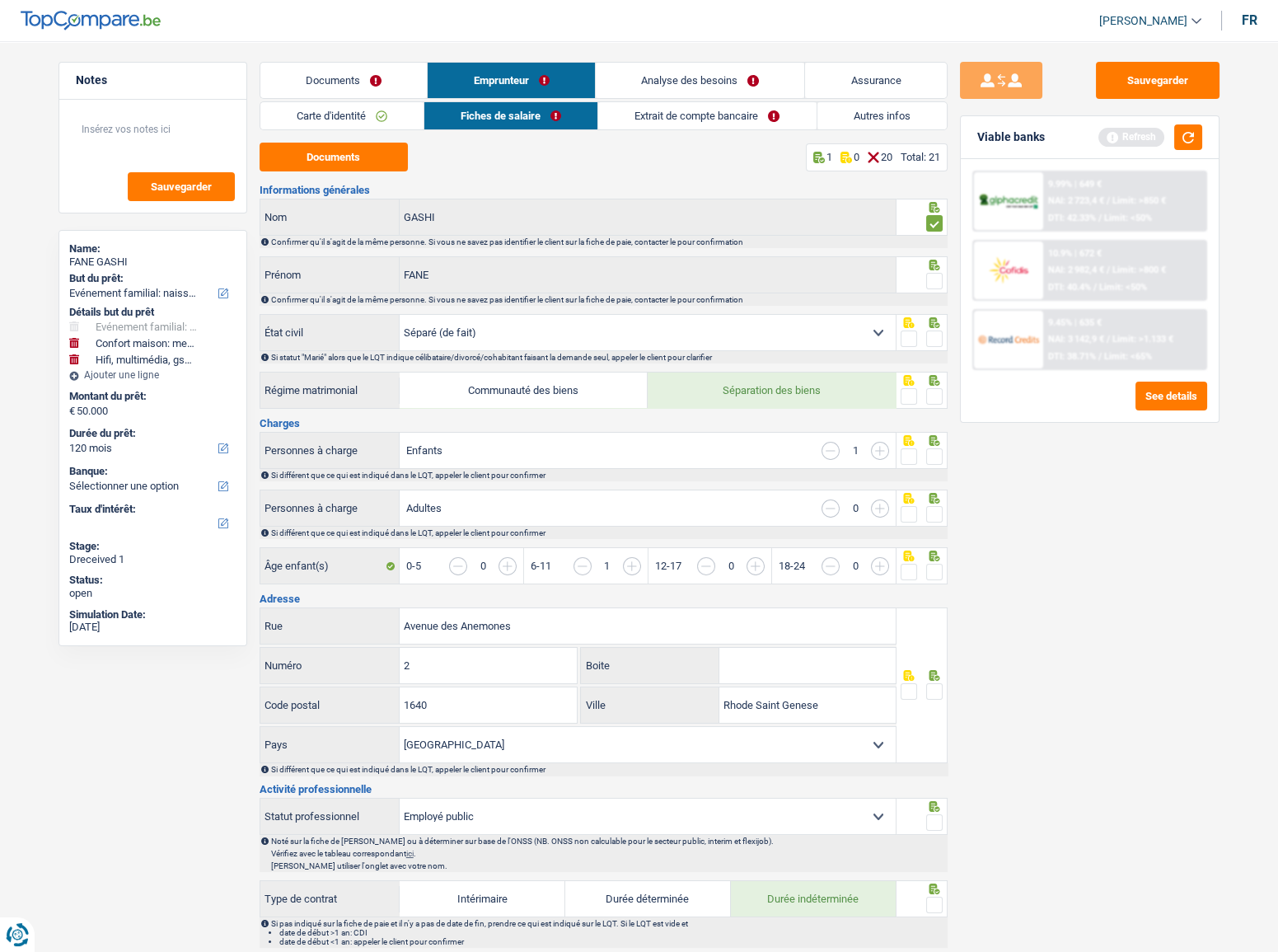
click at [382, 124] on link "Carte d'identité" at bounding box center [342, 116] width 164 height 27
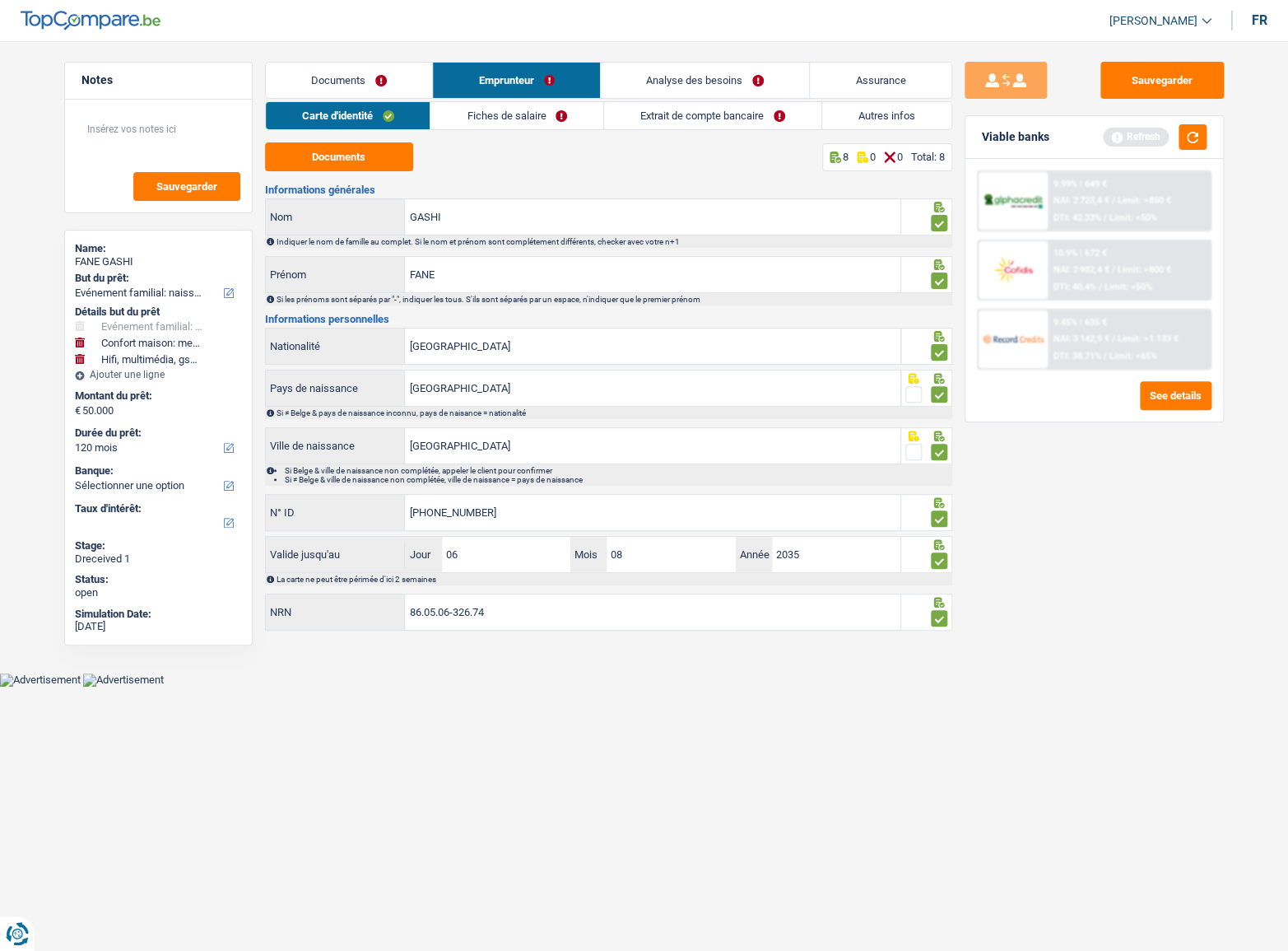
click at [531, 122] on link "Fiches de salaire" at bounding box center [516, 115] width 173 height 27
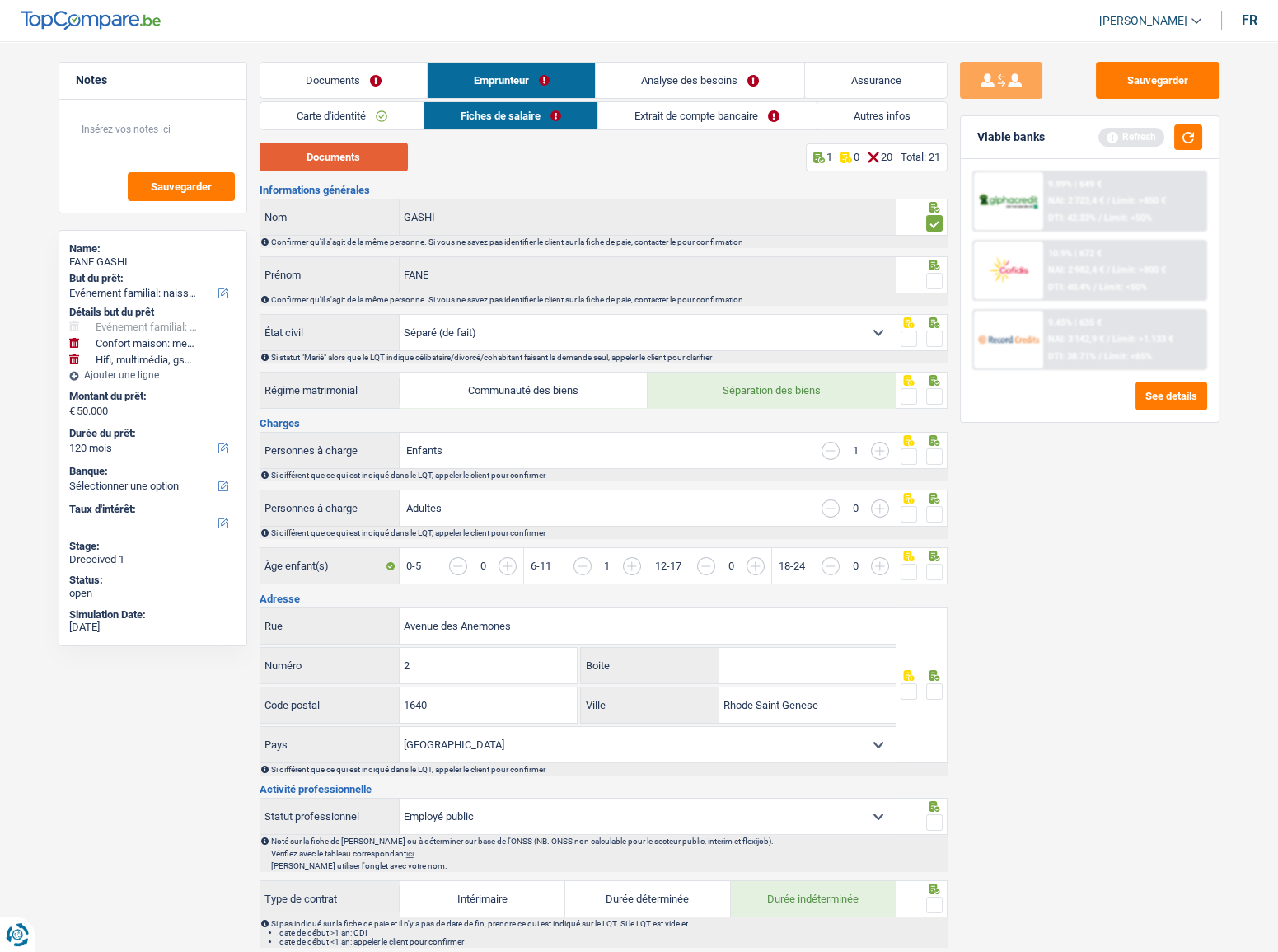
click at [341, 167] on button "Documents" at bounding box center [333, 157] width 148 height 28
click at [937, 273] on span at bounding box center [934, 281] width 17 height 17
click at [0, 0] on input "radio" at bounding box center [0, 0] width 0 height 0
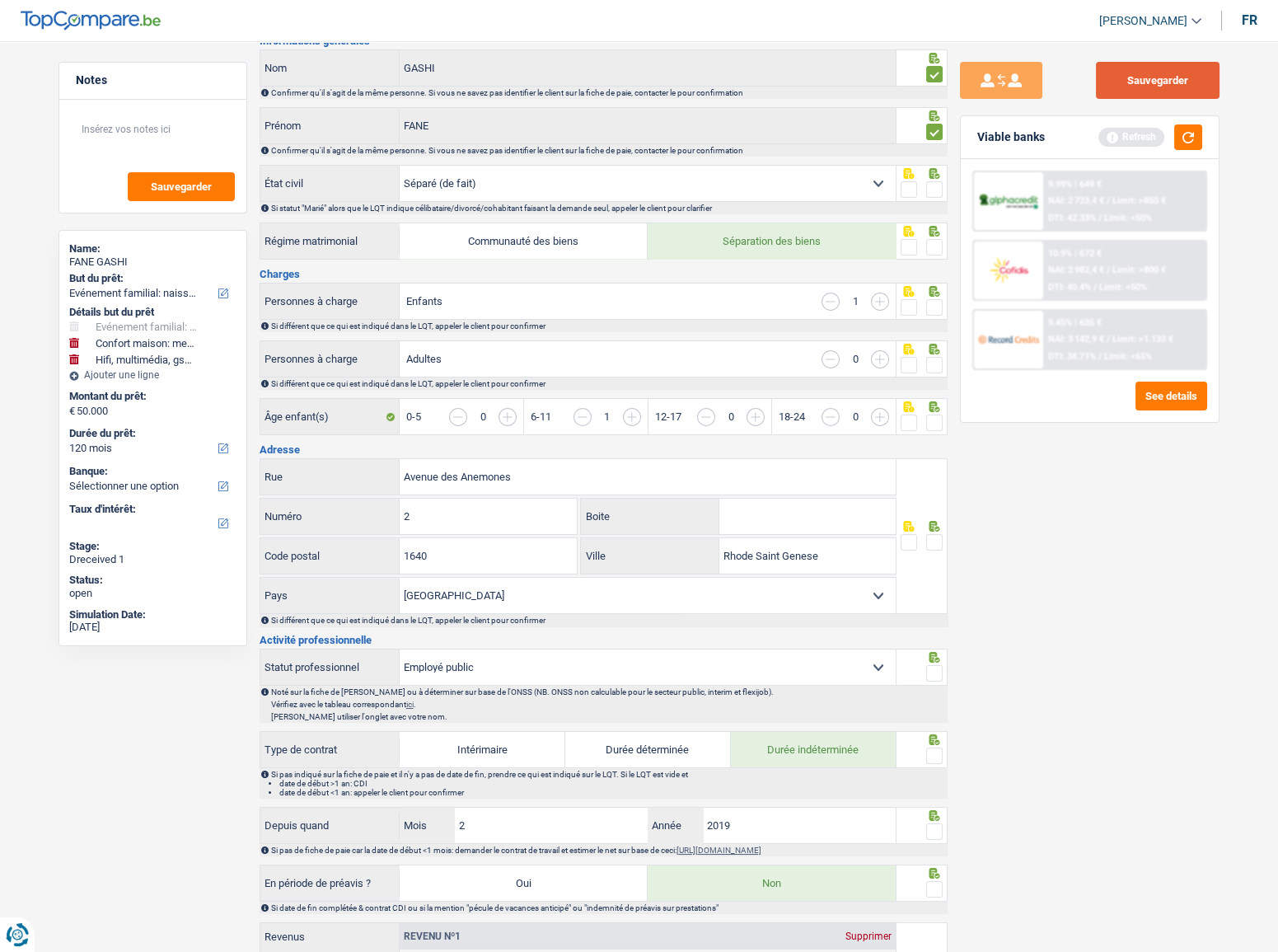
click at [1169, 74] on button "Sauvegarder" at bounding box center [1158, 80] width 123 height 37
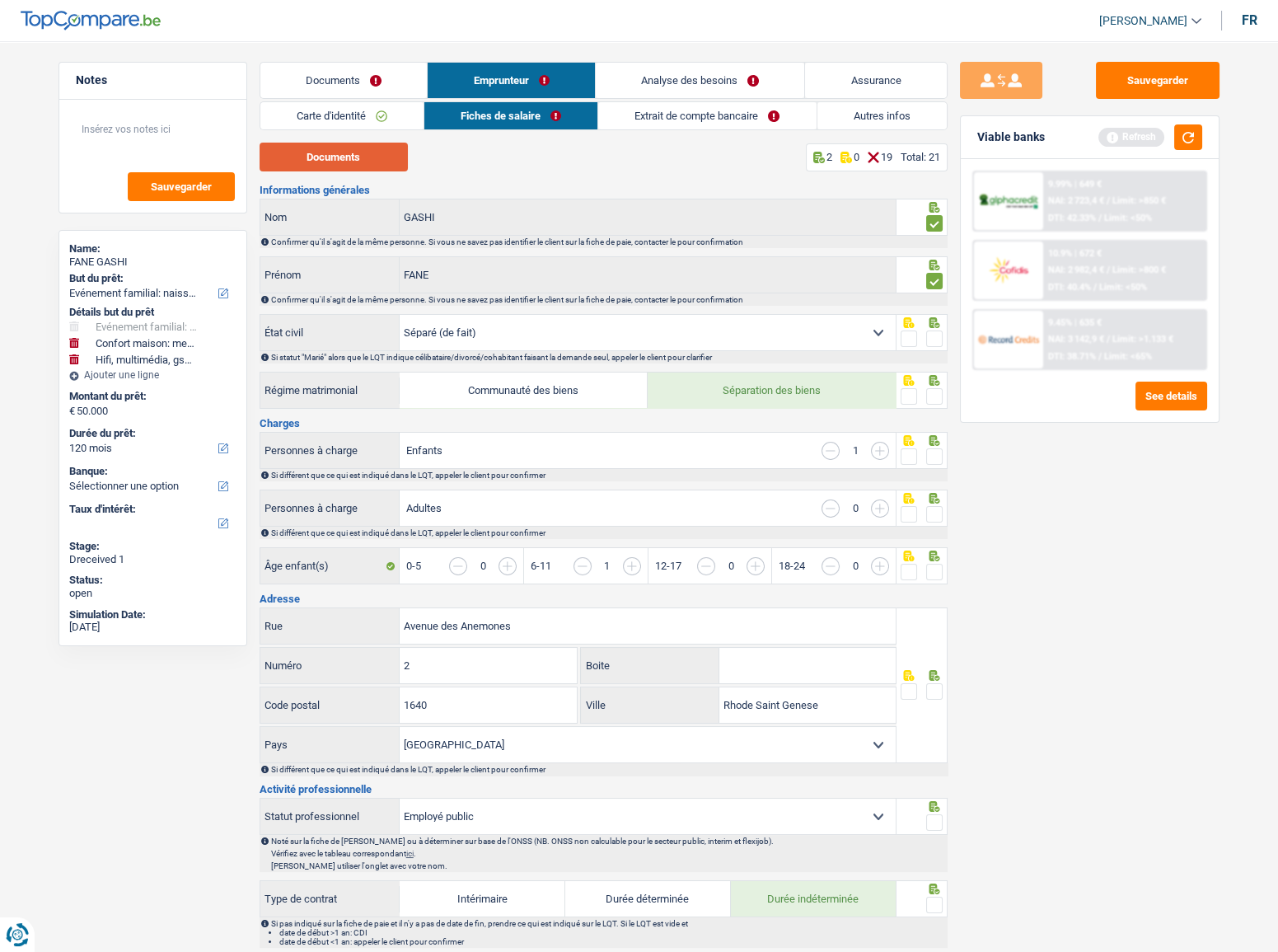
click at [355, 157] on button "Documents" at bounding box center [333, 157] width 148 height 28
click at [341, 76] on link "Documents" at bounding box center [344, 80] width 167 height 35
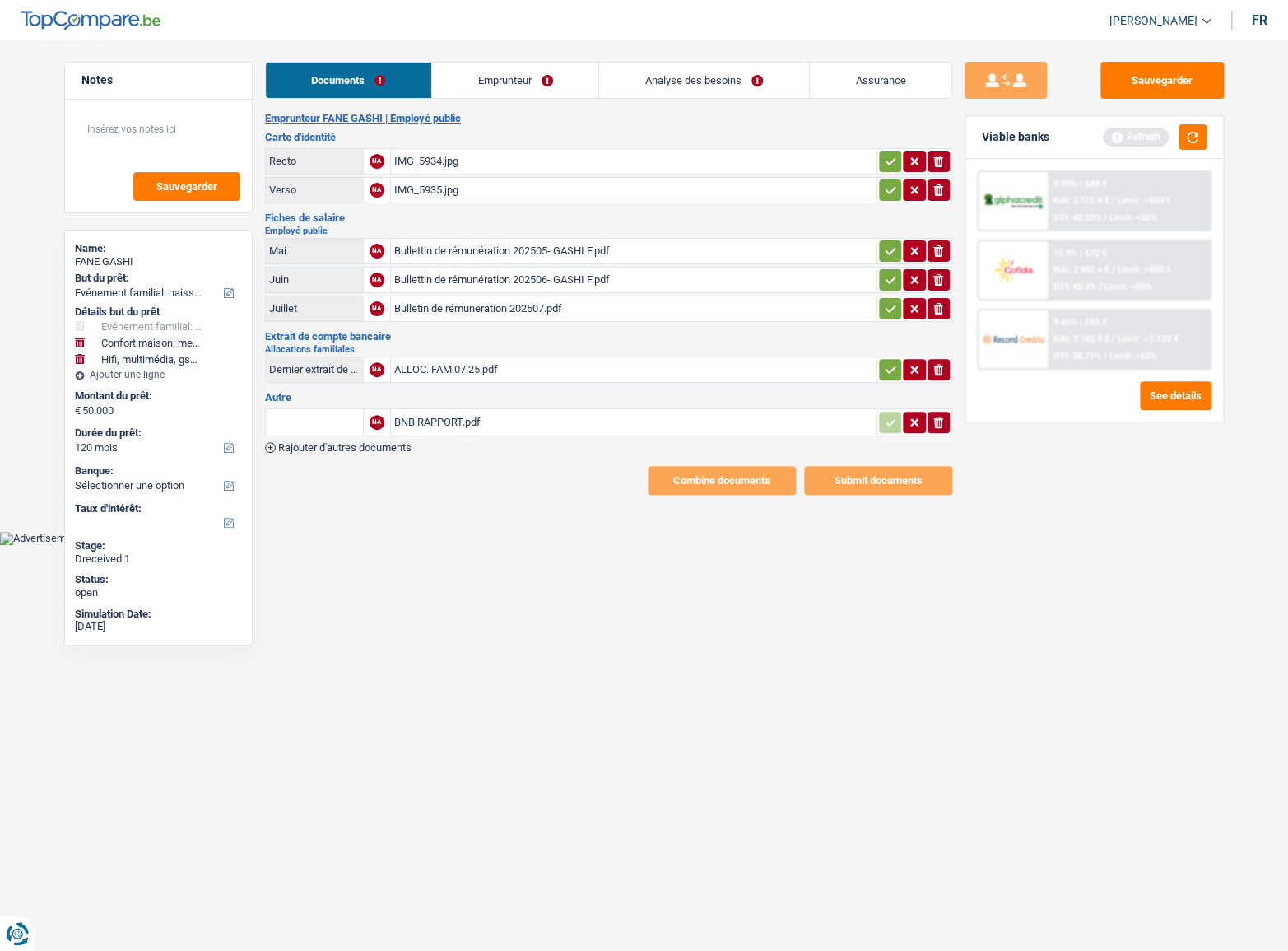
click at [598, 275] on div "Bullettin de rémunération 202506- GASHI F.pdf" at bounding box center [634, 279] width 479 height 24
click at [572, 245] on div "Bullettin de rémunération 202505- GASHI F.pdf" at bounding box center [634, 250] width 479 height 24
click at [540, 314] on div "Bulletin de rémuneration 202507.pdf" at bounding box center [634, 308] width 479 height 24
click at [610, 250] on div "Bullettin de rémunération 202505- GASHI F.pdf" at bounding box center [634, 250] width 479 height 24
drag, startPoint x: 888, startPoint y: 153, endPoint x: 890, endPoint y: 185, distance: 32.1
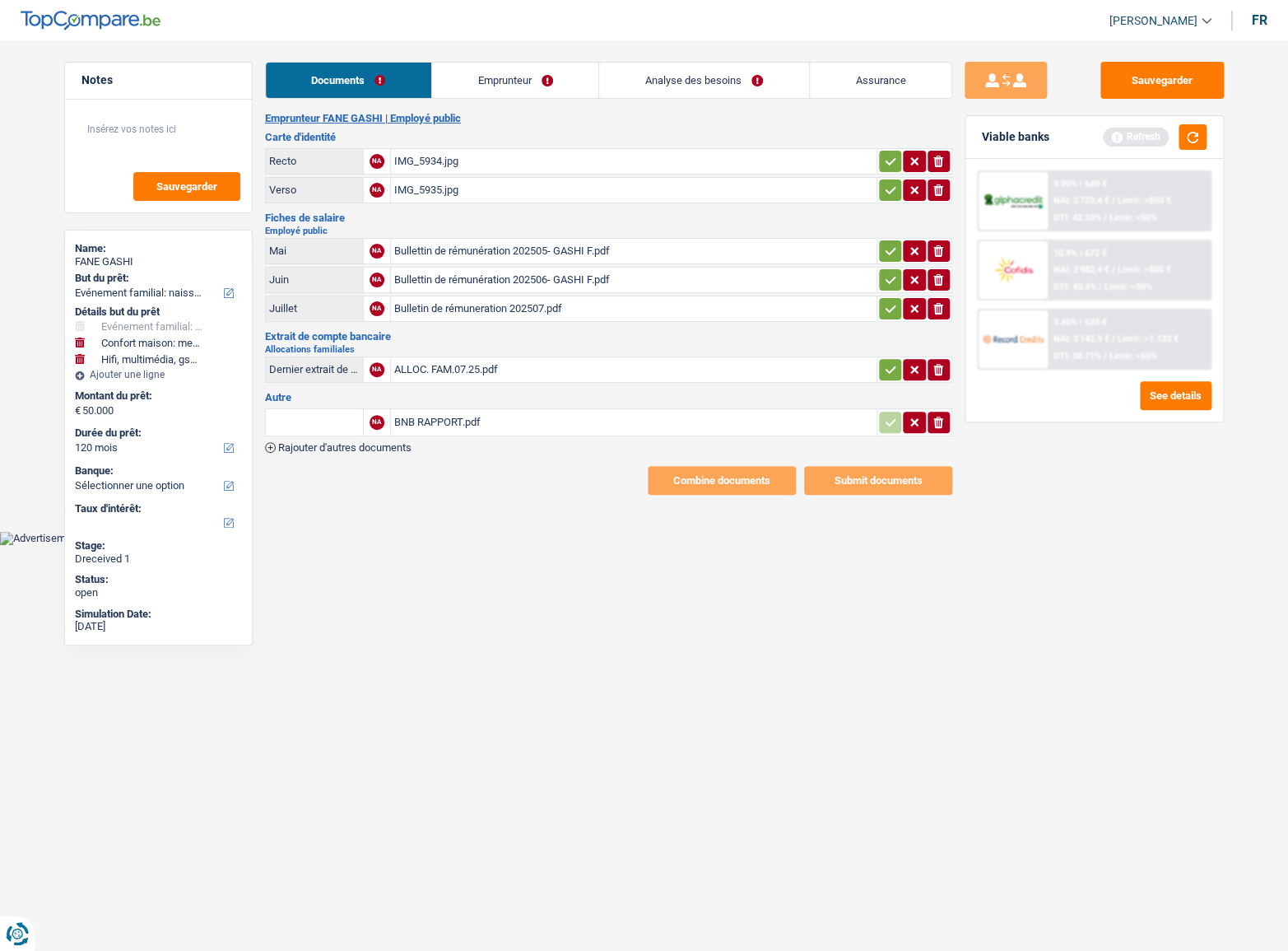
click at [890, 160] on icon "button" at bounding box center [890, 161] width 13 height 17
click at [890, 185] on icon "button" at bounding box center [890, 190] width 13 height 17
click at [890, 255] on icon "button" at bounding box center [890, 250] width 13 height 17
drag, startPoint x: 889, startPoint y: 278, endPoint x: 888, endPoint y: 299, distance: 21.0
click at [889, 280] on icon "button" at bounding box center [890, 280] width 13 height 17
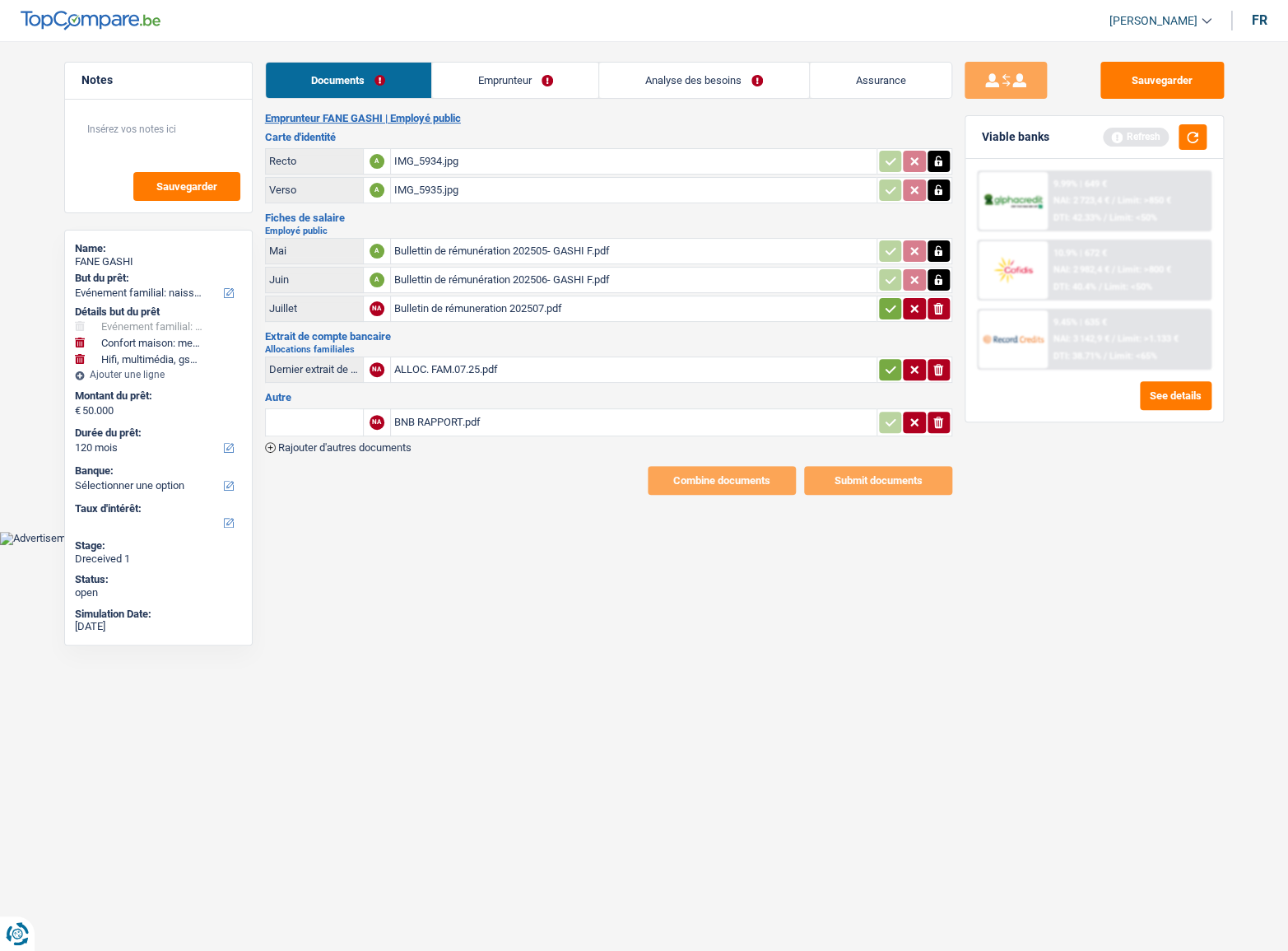
drag, startPoint x: 886, startPoint y: 306, endPoint x: 886, endPoint y: 319, distance: 13.0
click at [886, 309] on icon "button" at bounding box center [890, 308] width 13 height 17
click at [886, 367] on icon "button" at bounding box center [890, 369] width 13 height 17
click at [559, 420] on div "BNB RAPPORT.pdf" at bounding box center [634, 422] width 479 height 24
click at [486, 108] on div "Documents Emprunteur Analyse des besoins Assurance Emprunteur FANE GASHI | Empl…" at bounding box center [608, 278] width 688 height 433
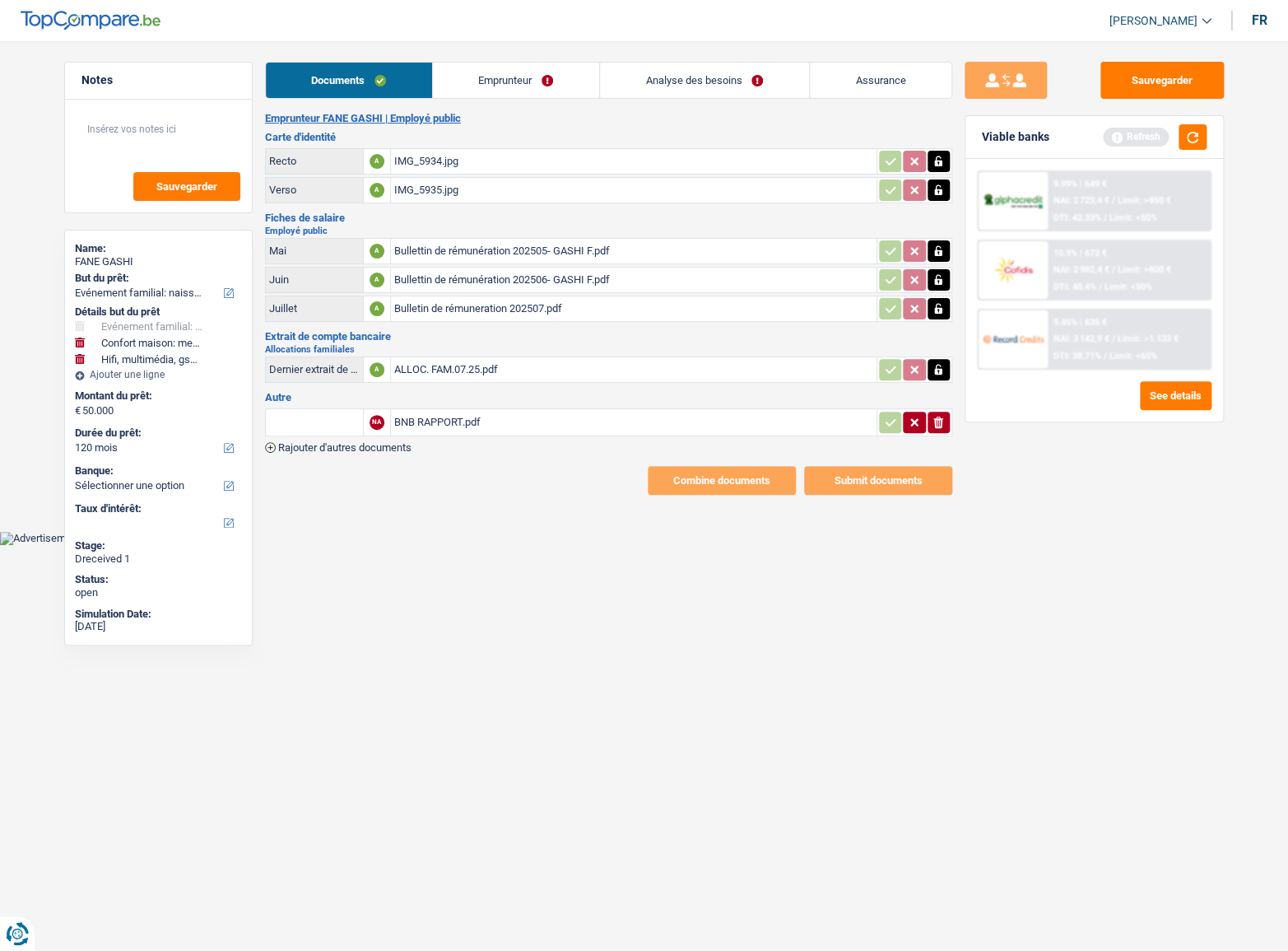
click at [489, 88] on link "Emprunteur" at bounding box center [516, 80] width 166 height 35
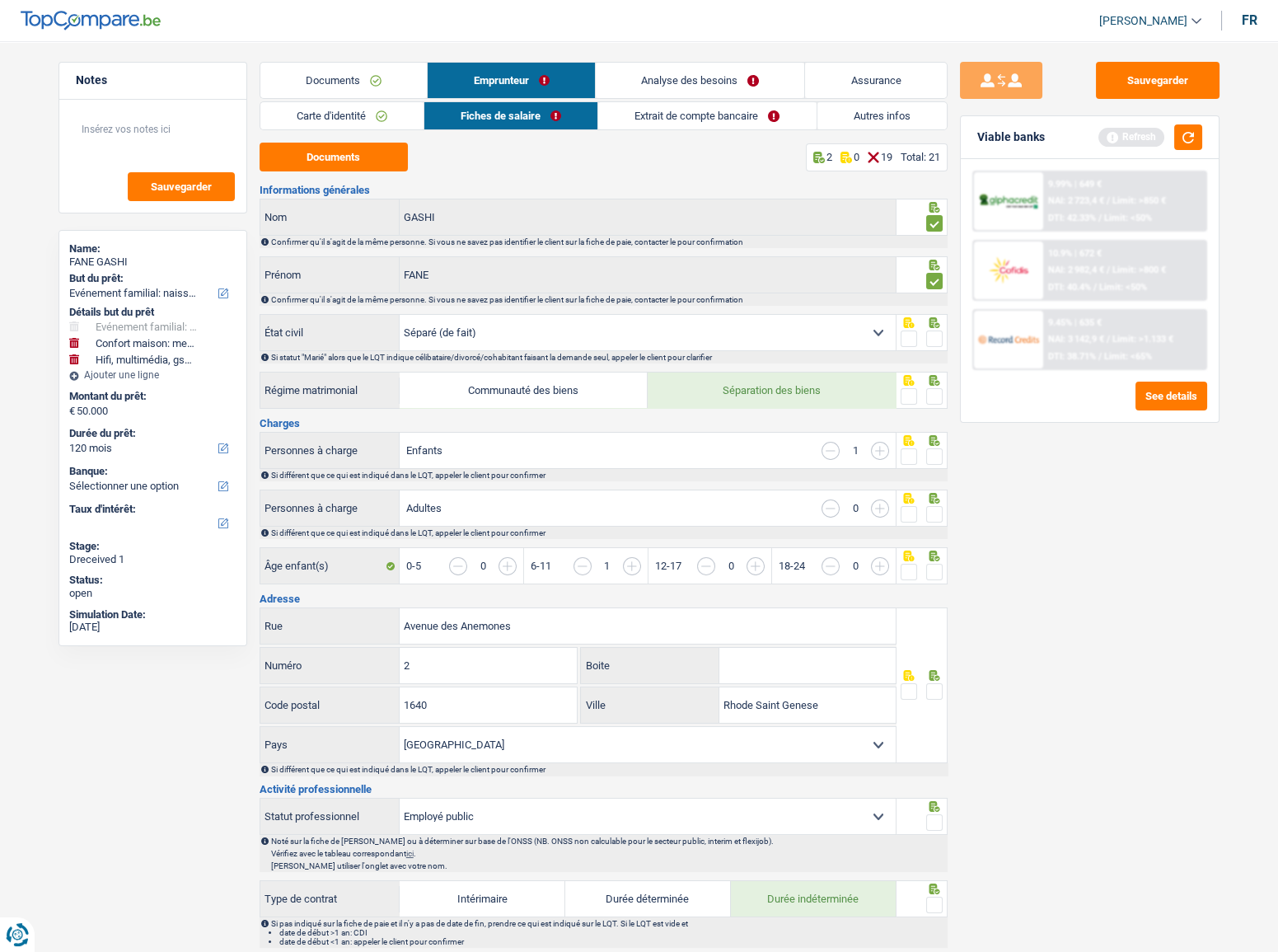
click at [936, 335] on span at bounding box center [934, 338] width 17 height 17
click at [0, 0] on input "radio" at bounding box center [0, 0] width 0 height 0
drag, startPoint x: 932, startPoint y: 387, endPoint x: 940, endPoint y: 405, distance: 19.7
click at [933, 387] on div at bounding box center [934, 397] width 17 height 21
drag, startPoint x: 939, startPoint y: 401, endPoint x: 934, endPoint y: 438, distance: 37.3
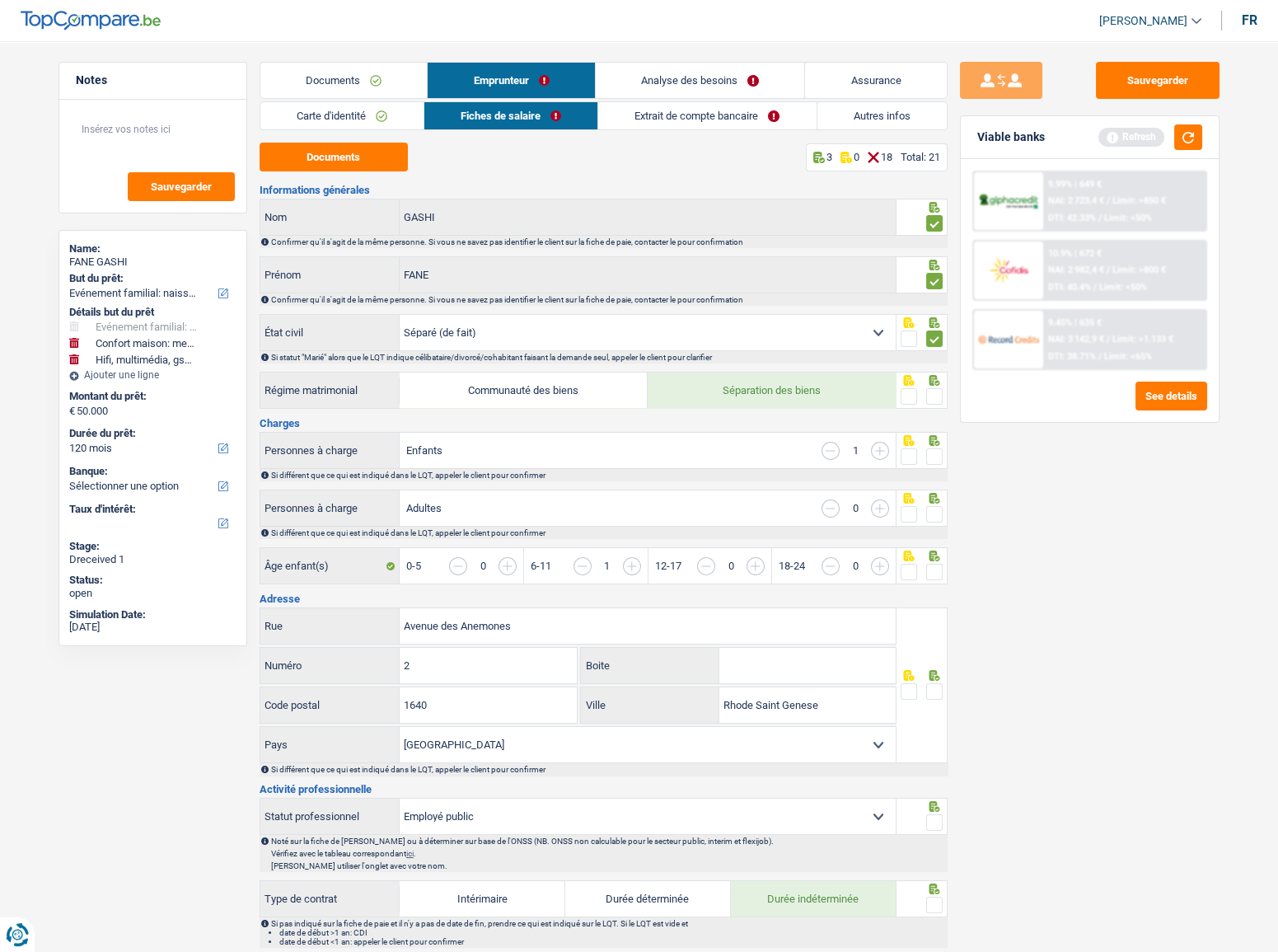
click at [938, 400] on span at bounding box center [934, 396] width 17 height 17
click at [0, 0] on input "radio" at bounding box center [0, 0] width 0 height 0
click at [938, 460] on span at bounding box center [934, 456] width 17 height 17
click at [0, 0] on input "radio" at bounding box center [0, 0] width 0 height 0
click at [931, 513] on span at bounding box center [934, 514] width 17 height 17
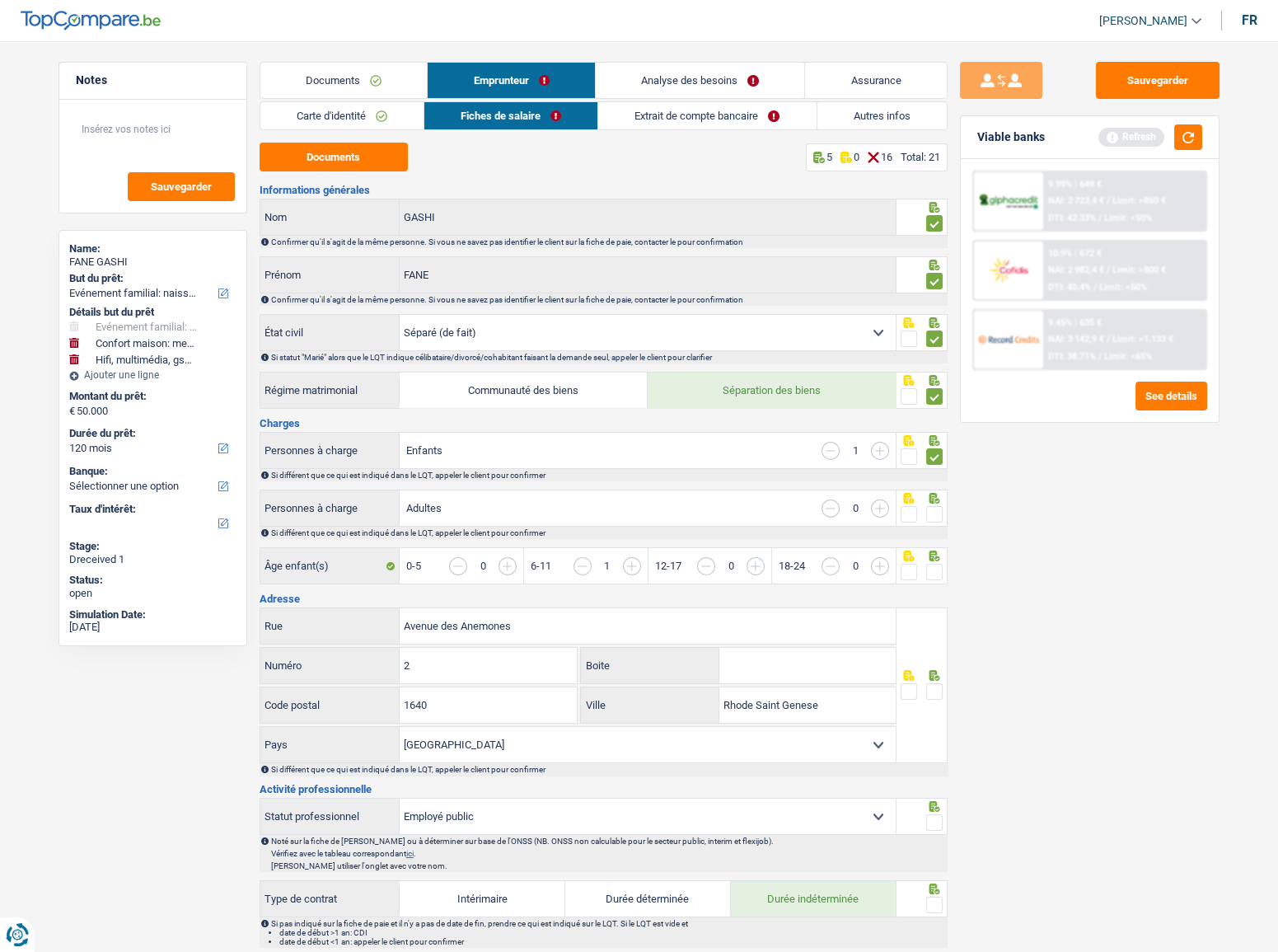
click at [0, 0] on input "radio" at bounding box center [0, 0] width 0 height 0
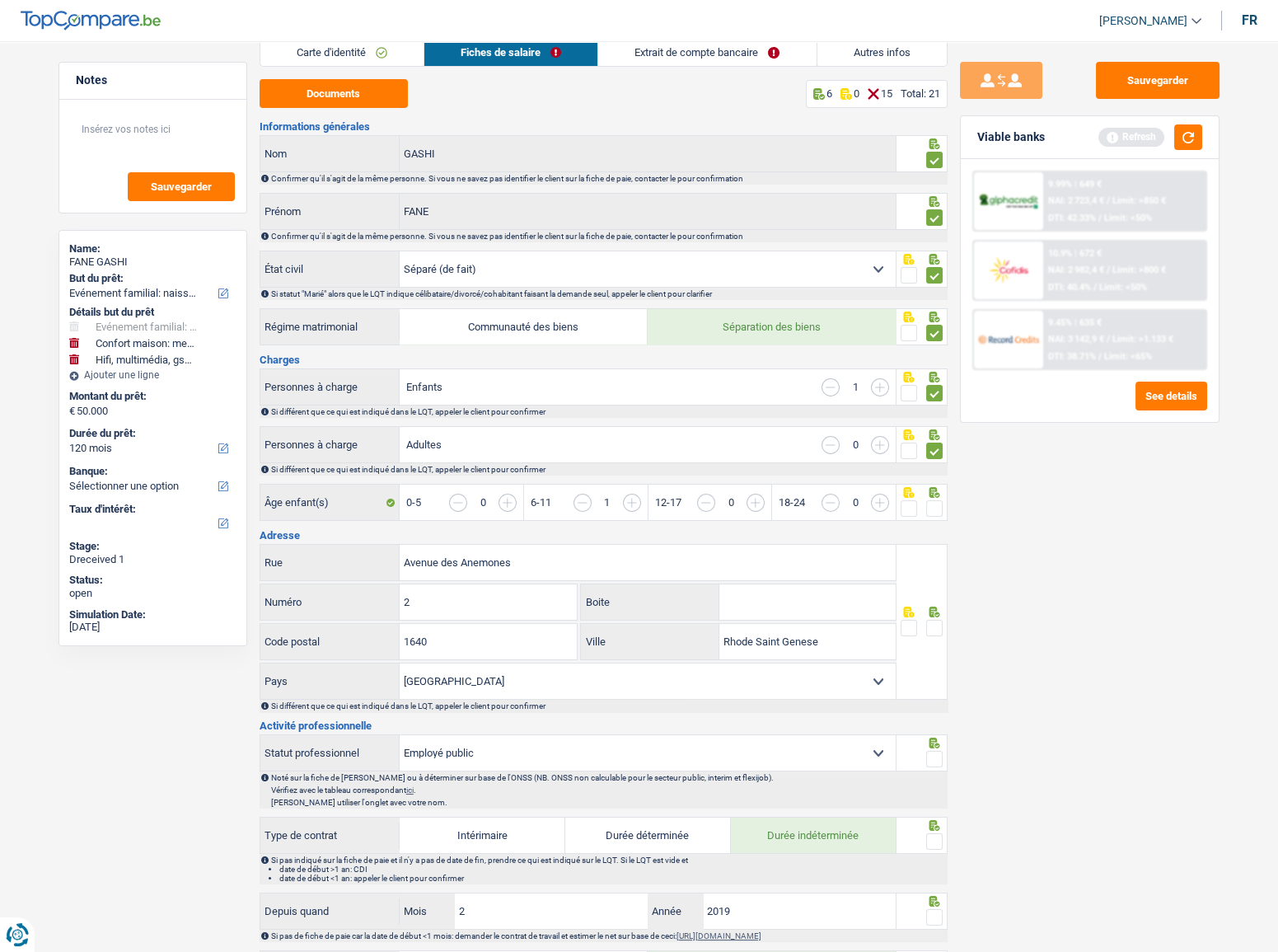
scroll to position [149, 0]
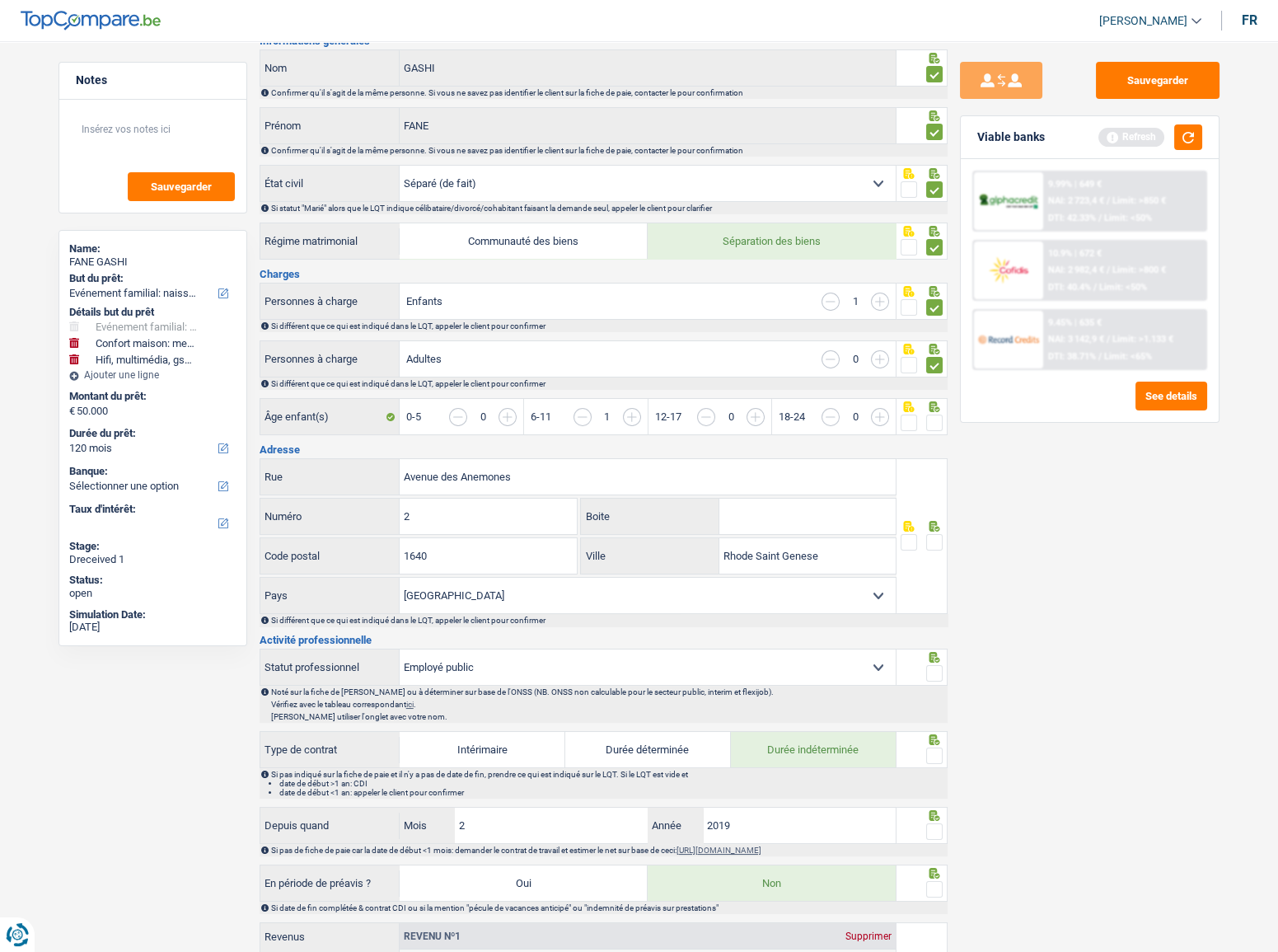
click at [932, 420] on span at bounding box center [934, 422] width 17 height 17
click at [0, 0] on input "radio" at bounding box center [0, 0] width 0 height 0
click at [936, 533] on div at bounding box center [934, 543] width 17 height 21
click at [937, 539] on span at bounding box center [934, 542] width 17 height 17
click at [0, 0] on input "radio" at bounding box center [0, 0] width 0 height 0
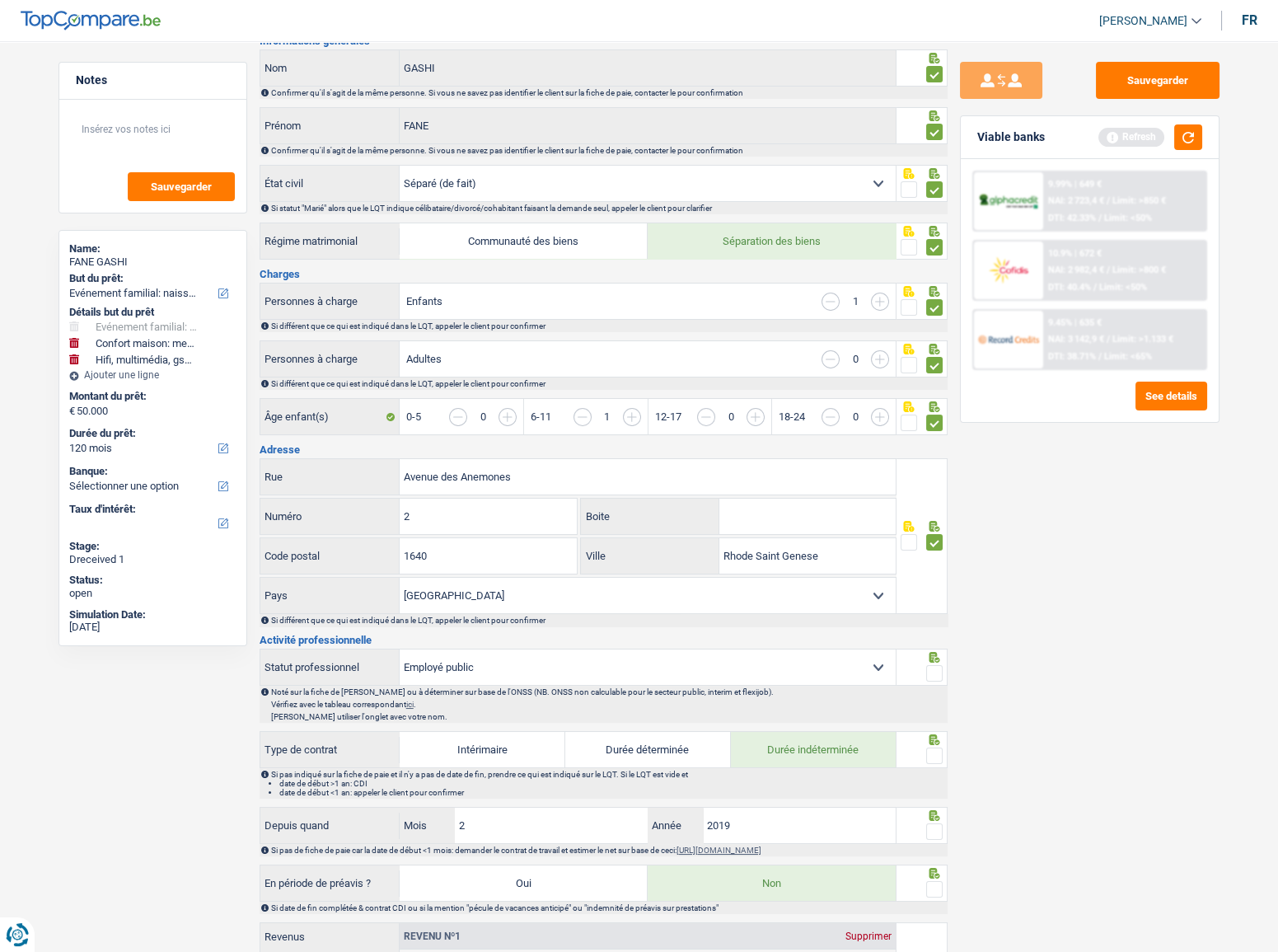
drag, startPoint x: 920, startPoint y: 665, endPoint x: 934, endPoint y: 666, distance: 14.0
click at [931, 666] on fieldset at bounding box center [922, 673] width 42 height 21
click at [938, 668] on span at bounding box center [934, 673] width 17 height 17
click at [0, 0] on input "radio" at bounding box center [0, 0] width 0 height 0
click at [923, 751] on fieldset at bounding box center [922, 756] width 42 height 21
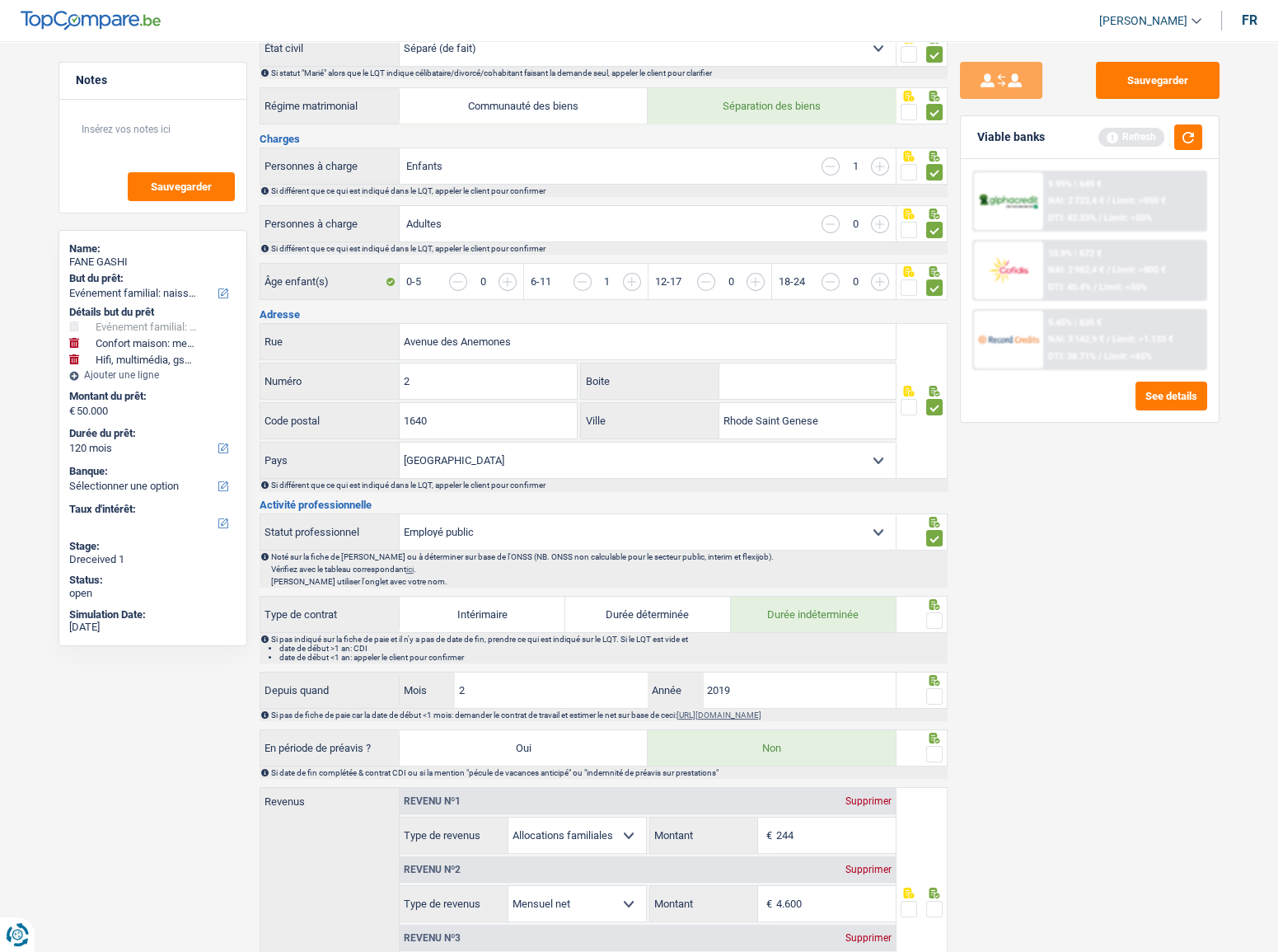
scroll to position [450, 0]
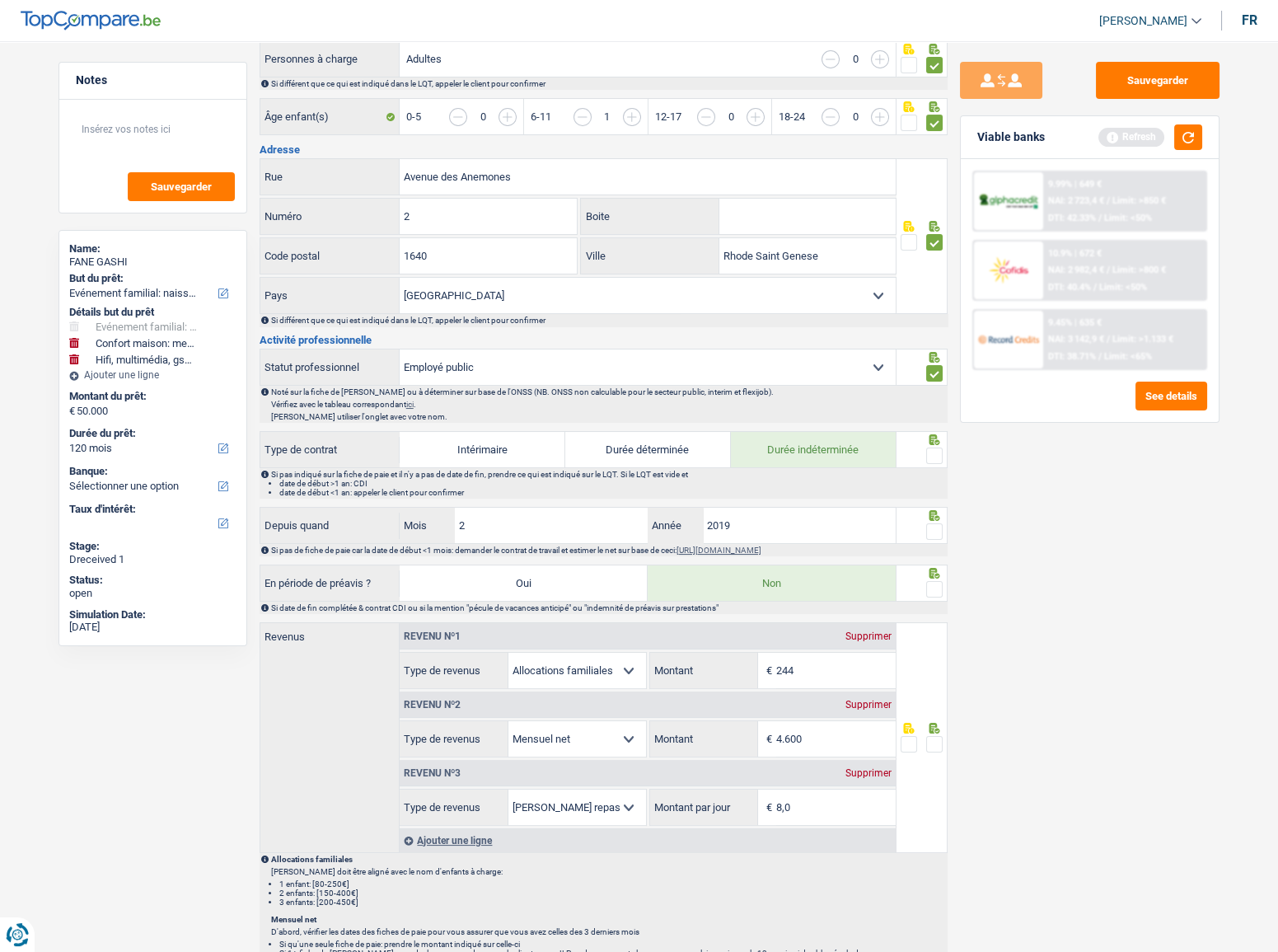
click at [927, 532] on span at bounding box center [934, 531] width 17 height 17
click at [0, 0] on input "radio" at bounding box center [0, 0] width 0 height 0
click at [938, 470] on div "Si pas indiqué sur la fiche de paie et il n'y a pas de date de fin, prendre ce …" at bounding box center [608, 484] width 675 height 27
click at [938, 455] on span at bounding box center [934, 455] width 17 height 17
click at [0, 0] on input "radio" at bounding box center [0, 0] width 0 height 0
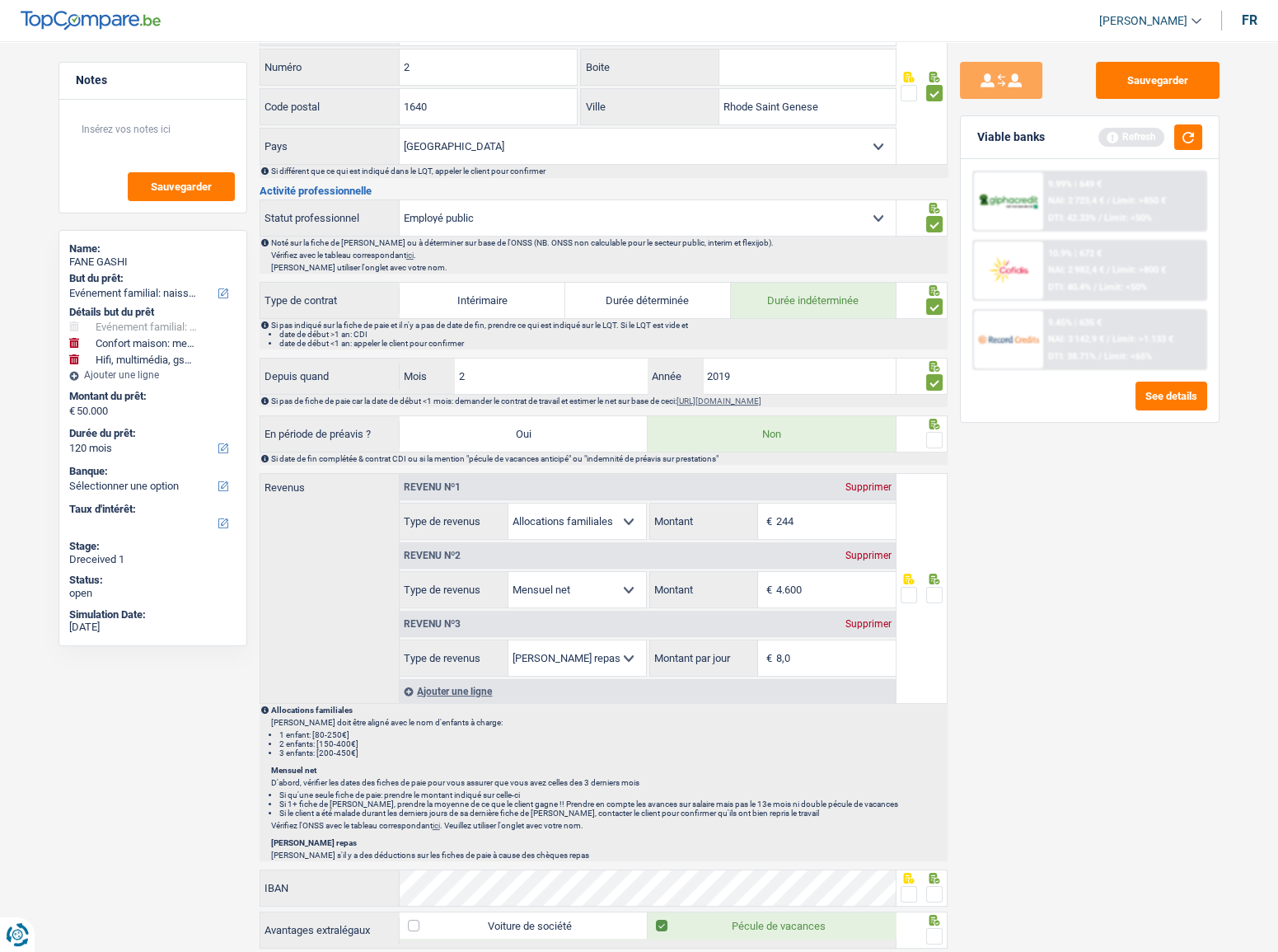
scroll to position [749, 0]
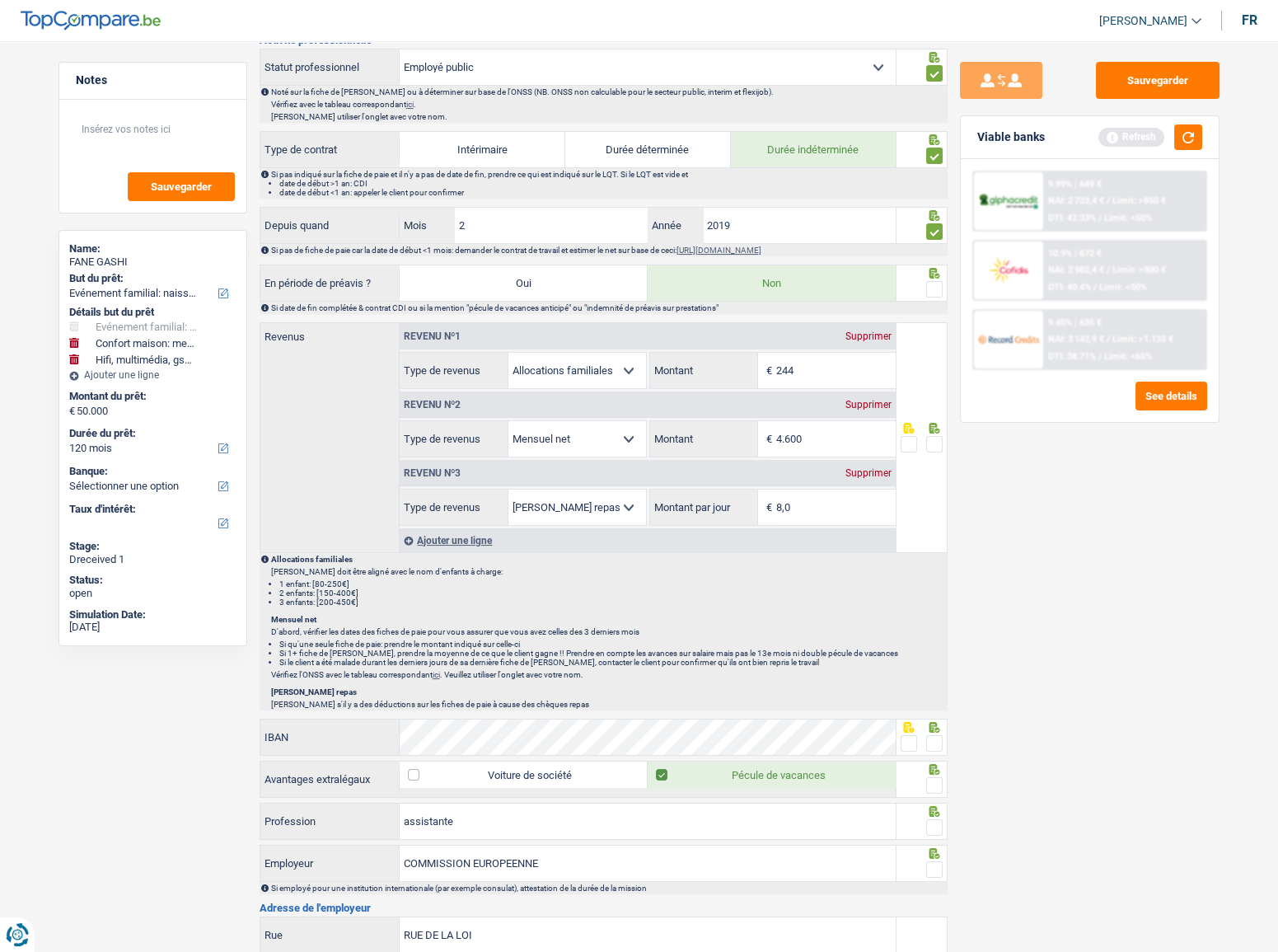
click at [941, 289] on span at bounding box center [934, 289] width 17 height 17
click at [0, 0] on input "radio" at bounding box center [0, 0] width 0 height 0
drag, startPoint x: 790, startPoint y: 437, endPoint x: 852, endPoint y: 452, distance: 63.8
click at [851, 457] on div "Revenu nº1 Supprimer Allocation d'handicap Allocations chômage Allocations fami…" at bounding box center [647, 424] width 497 height 203
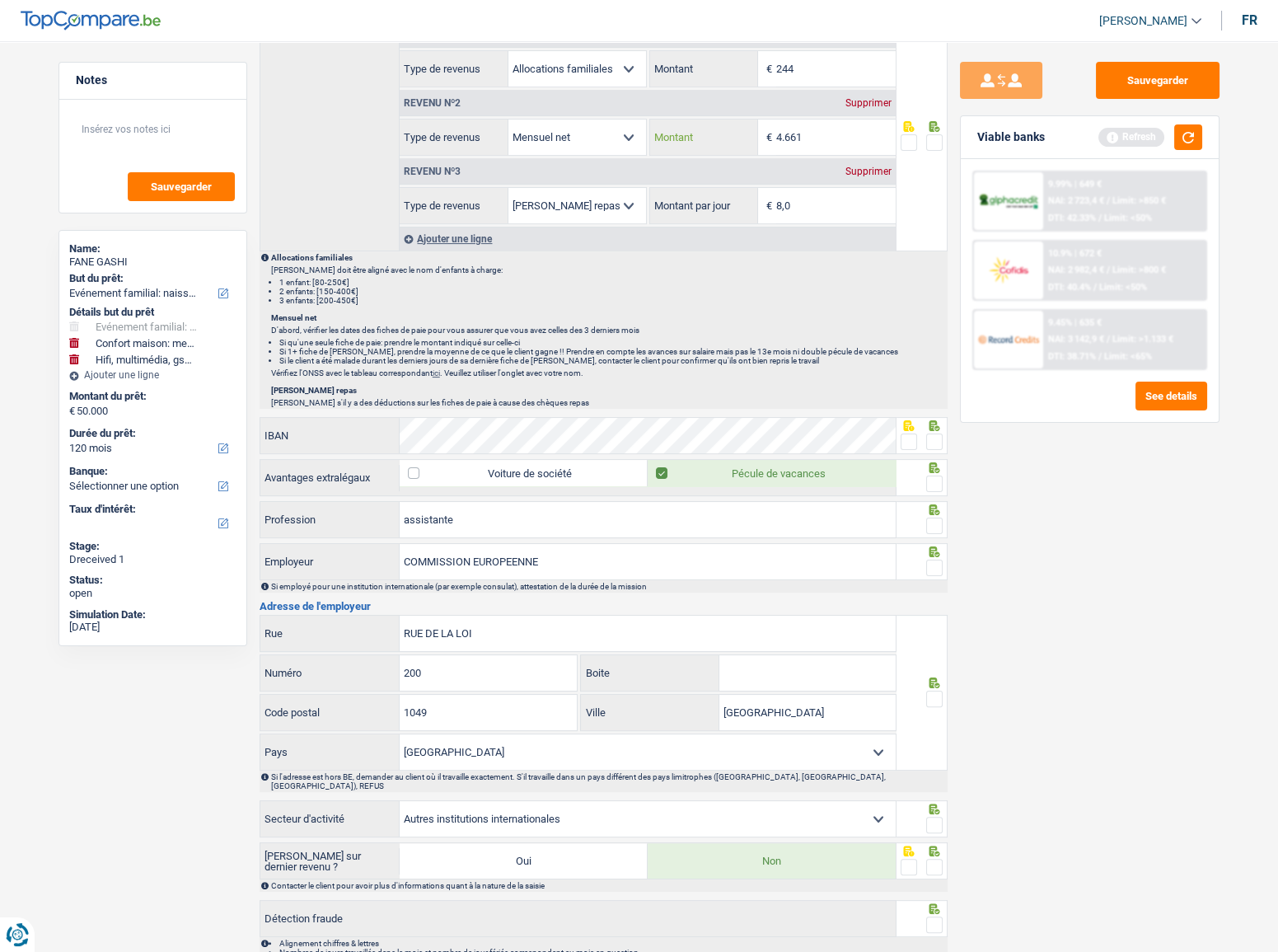
scroll to position [1123, 0]
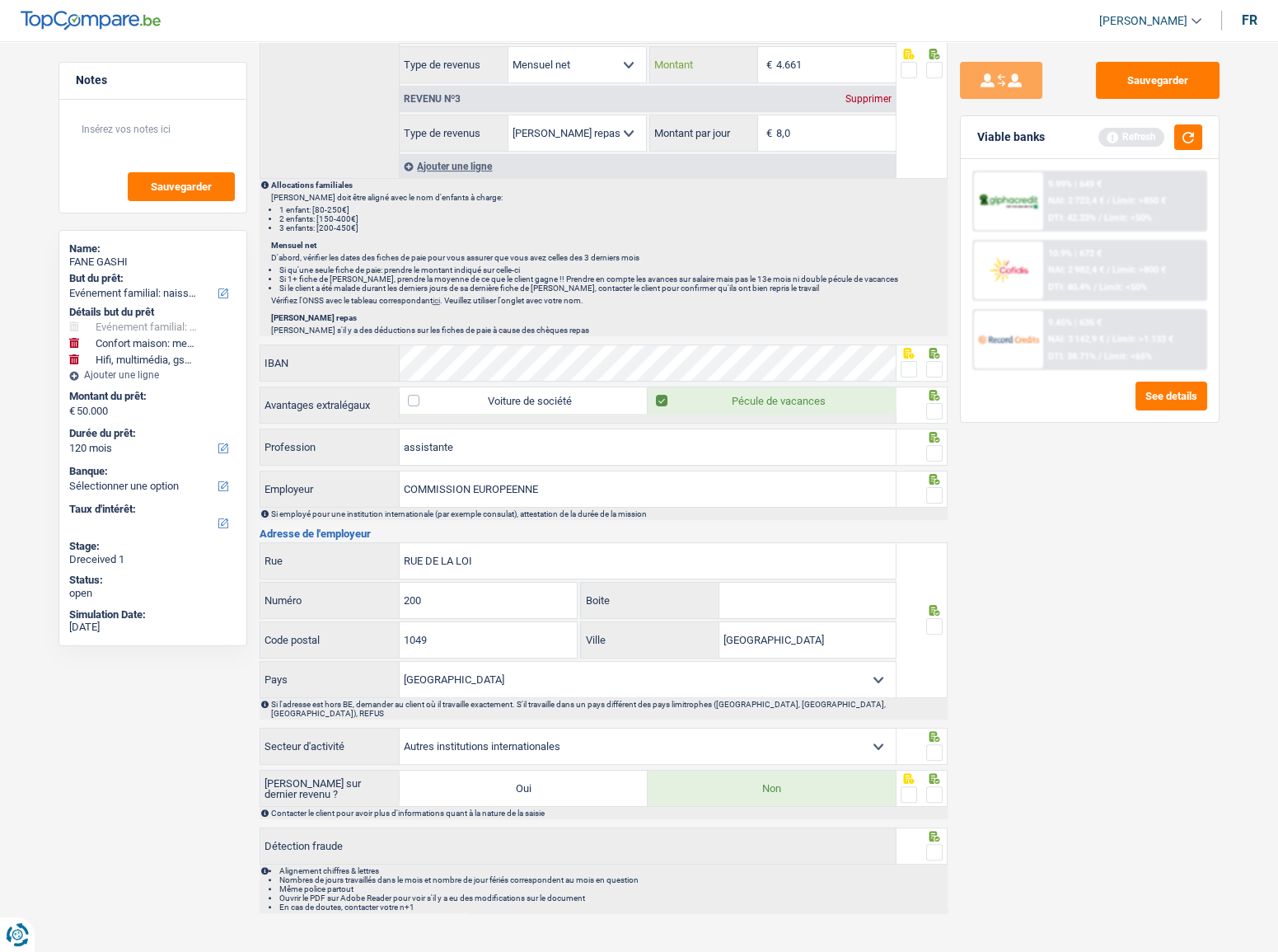
type input "4.661"
click at [933, 364] on span at bounding box center [934, 369] width 17 height 17
click at [0, 0] on input "radio" at bounding box center [0, 0] width 0 height 0
drag, startPoint x: 907, startPoint y: 370, endPoint x: 915, endPoint y: 380, distance: 12.8
click at [907, 370] on span at bounding box center [909, 369] width 17 height 17
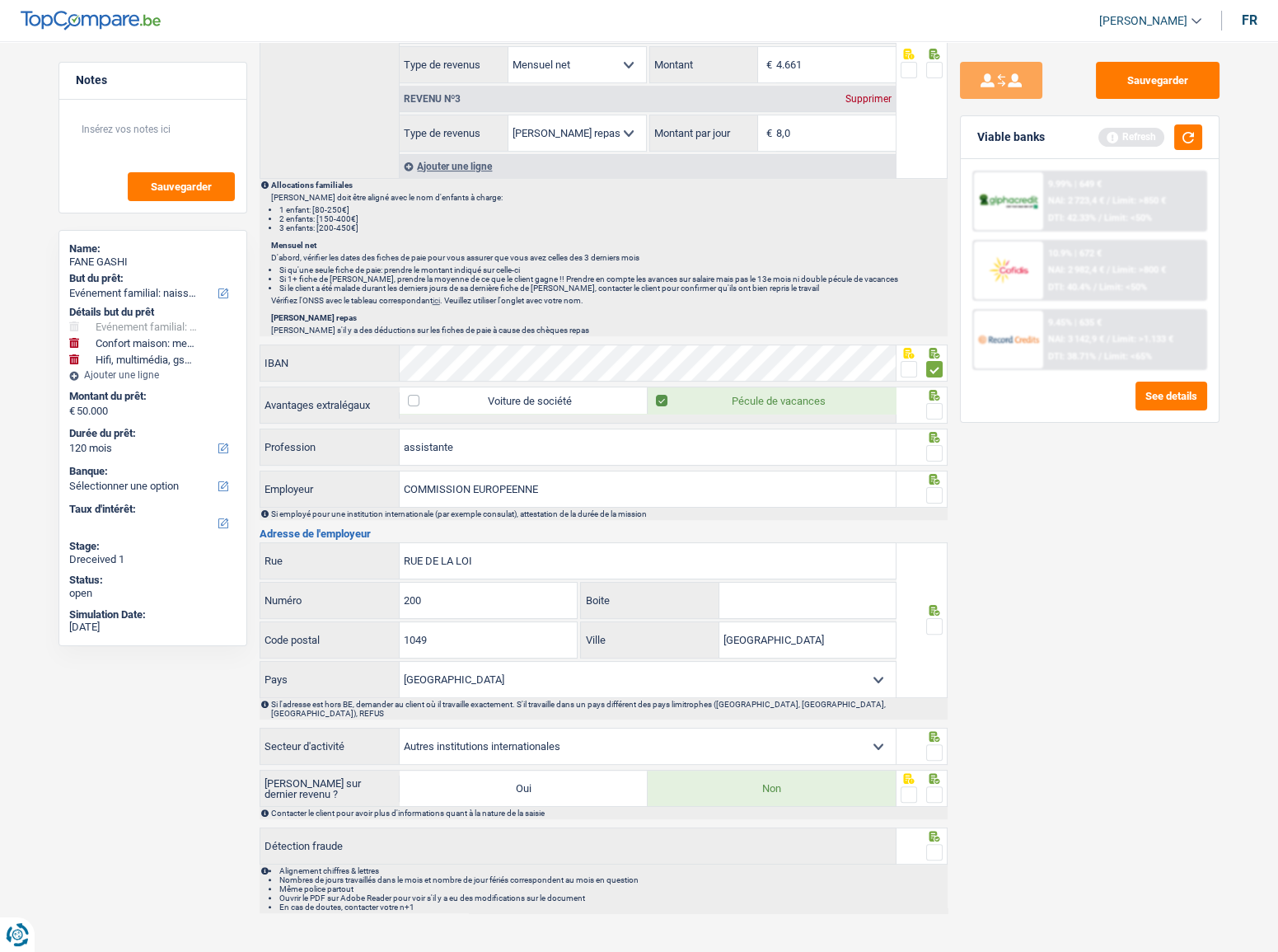
click at [0, 0] on input "radio" at bounding box center [0, 0] width 0 height 0
click at [929, 408] on span at bounding box center [934, 411] width 17 height 17
click at [0, 0] on input "radio" at bounding box center [0, 0] width 0 height 0
click at [926, 444] on div at bounding box center [934, 453] width 17 height 21
drag, startPoint x: 928, startPoint y: 445, endPoint x: 933, endPoint y: 476, distance: 31.4
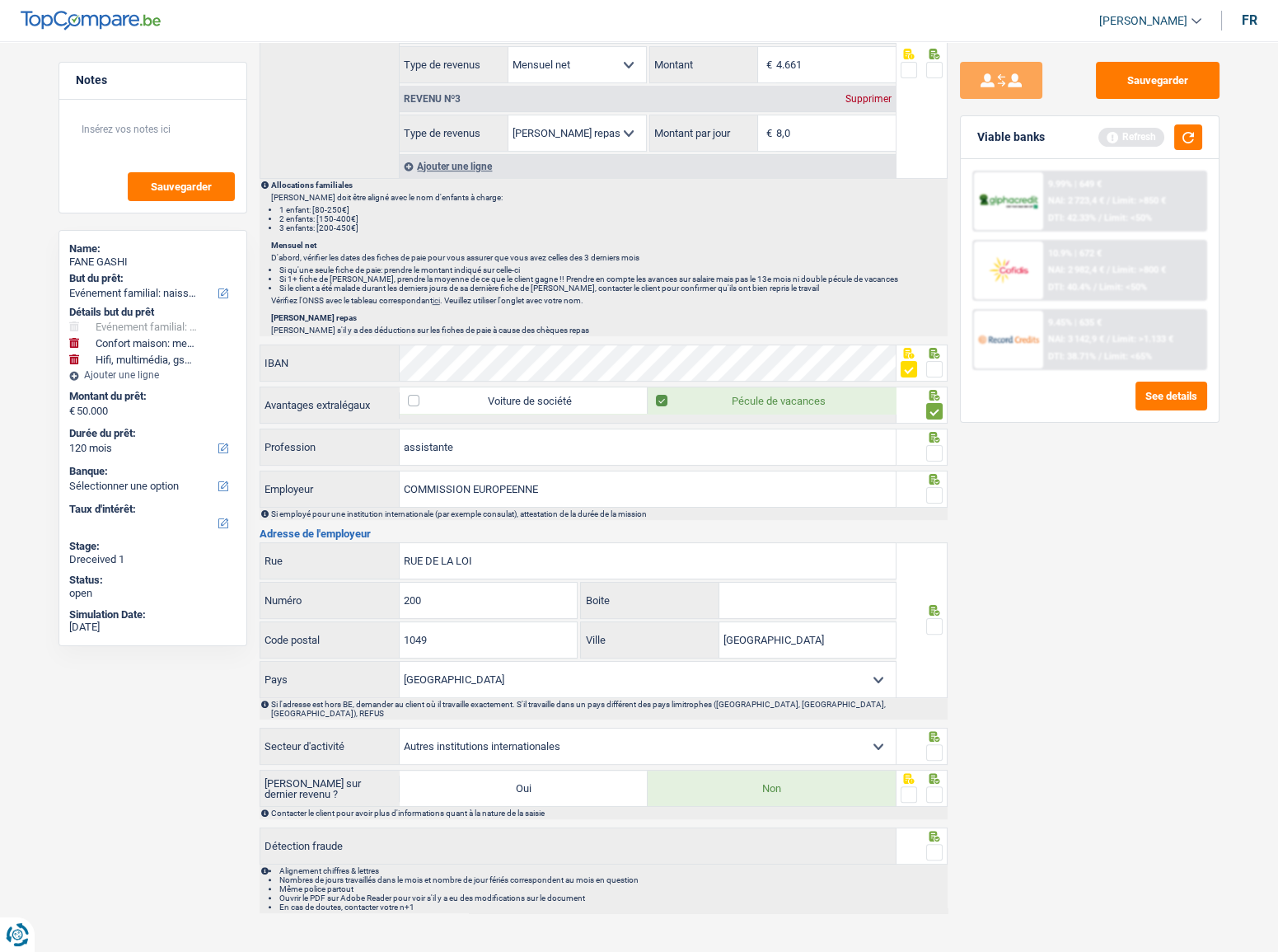
click at [928, 446] on span at bounding box center [934, 452] width 17 height 17
click at [0, 0] on input "radio" at bounding box center [0, 0] width 0 height 0
click at [934, 487] on span at bounding box center [934, 495] width 17 height 17
click at [0, 0] on input "radio" at bounding box center [0, 0] width 0 height 0
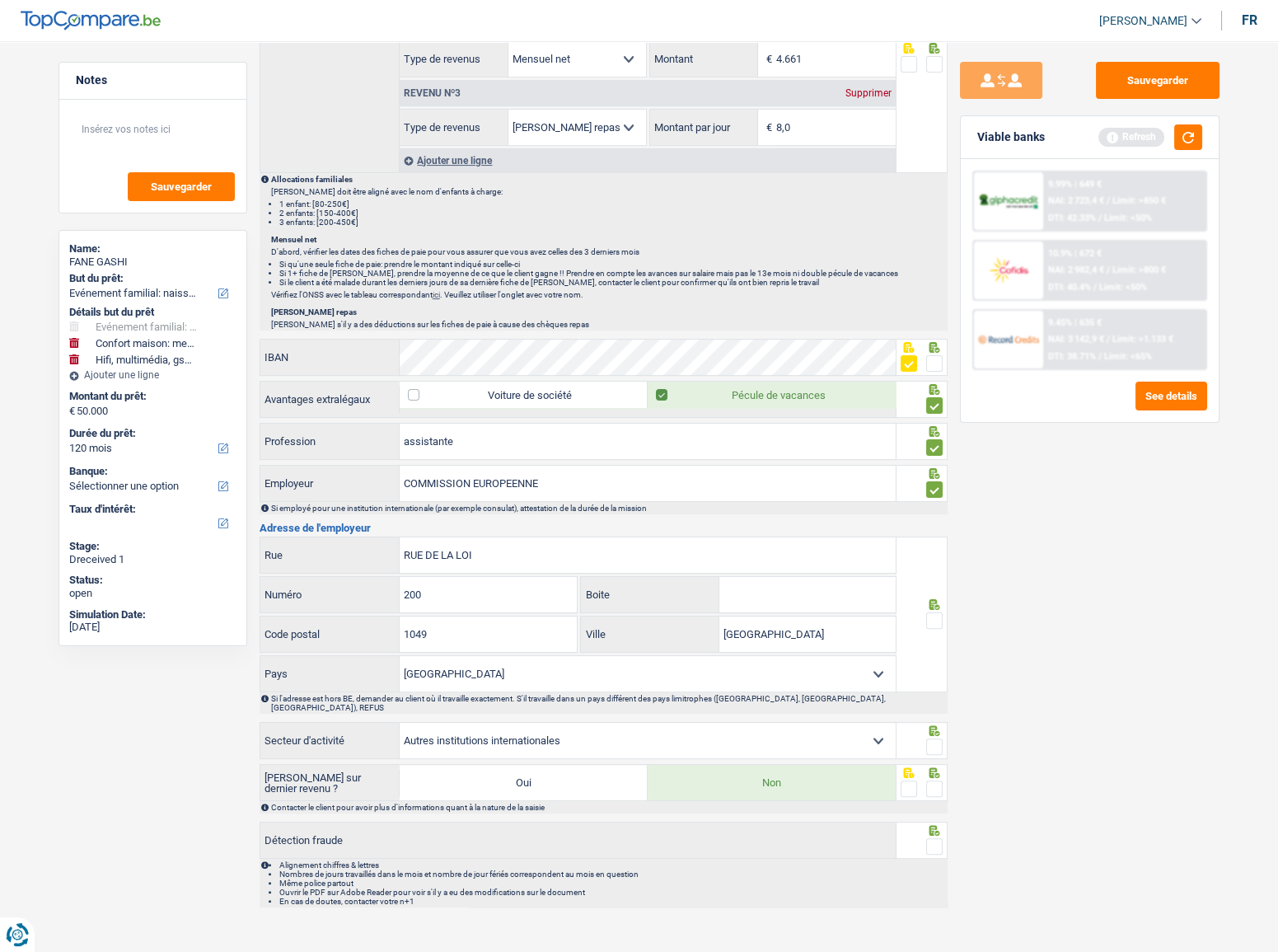
scroll to position [1129, 0]
drag, startPoint x: 933, startPoint y: 616, endPoint x: 942, endPoint y: 676, distance: 60.7
click at [932, 620] on span at bounding box center [934, 620] width 17 height 17
click at [0, 0] on input "radio" at bounding box center [0, 0] width 0 height 0
click at [938, 738] on span at bounding box center [934, 746] width 17 height 17
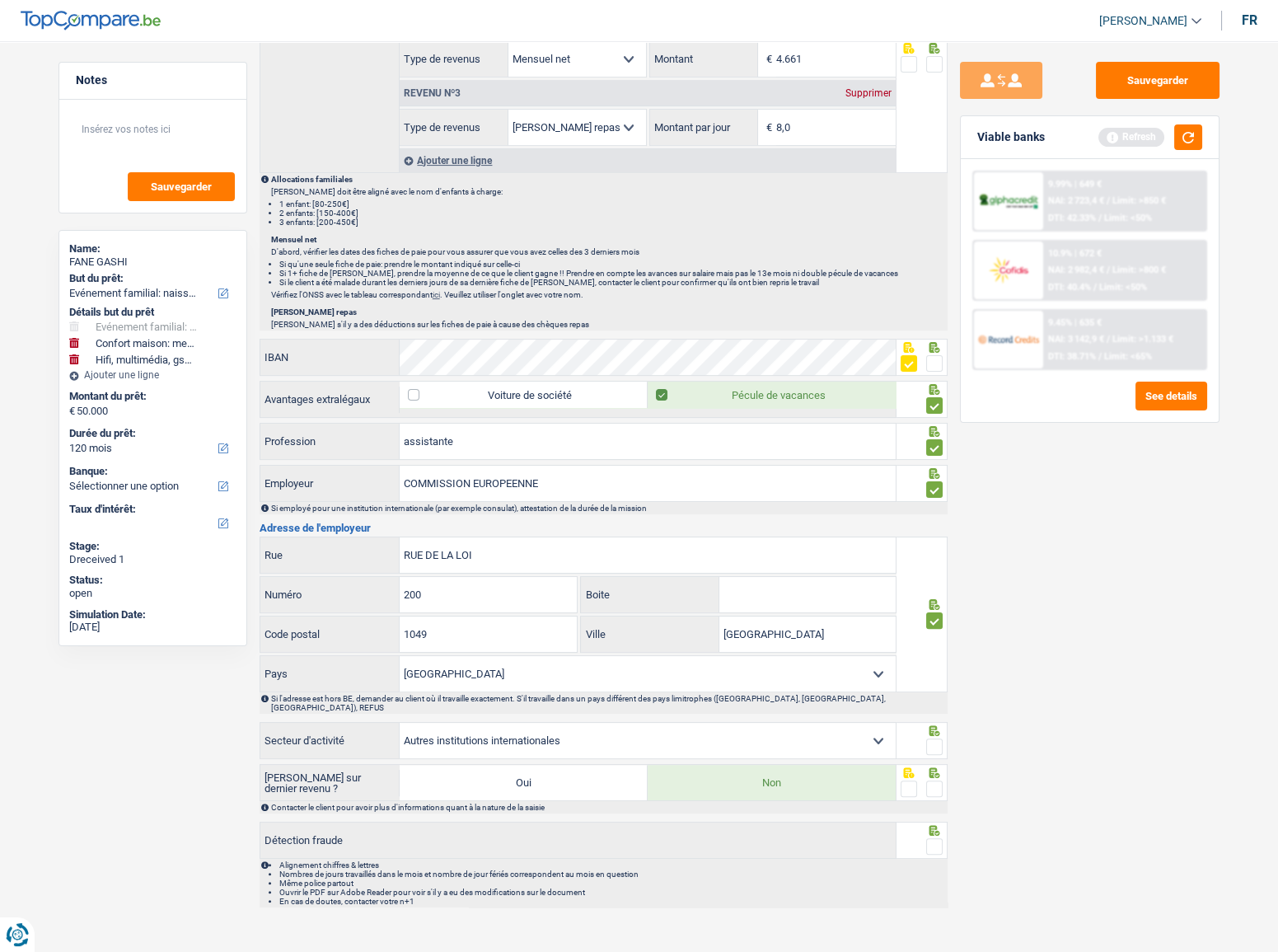
click at [0, 0] on input "radio" at bounding box center [0, 0] width 0 height 0
click at [944, 777] on div at bounding box center [923, 783] width 51 height 37
click at [934, 781] on span at bounding box center [934, 788] width 17 height 17
click at [0, 0] on input "radio" at bounding box center [0, 0] width 0 height 0
click at [925, 861] on li "Alignement chiffres & lettres" at bounding box center [612, 865] width 667 height 9
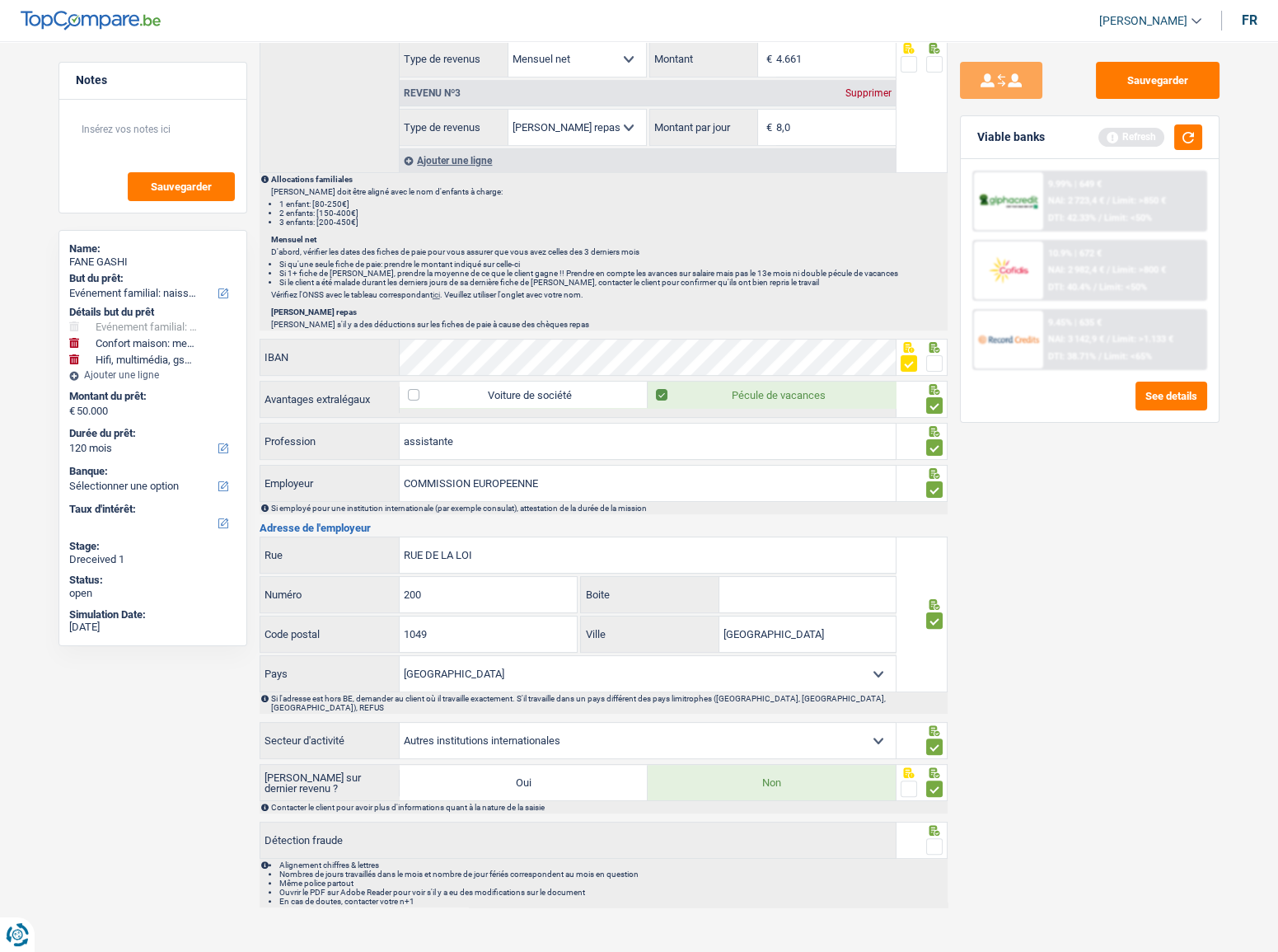
click at [931, 838] on span at bounding box center [934, 846] width 17 height 17
click at [0, 0] on input "radio" at bounding box center [0, 0] width 0 height 0
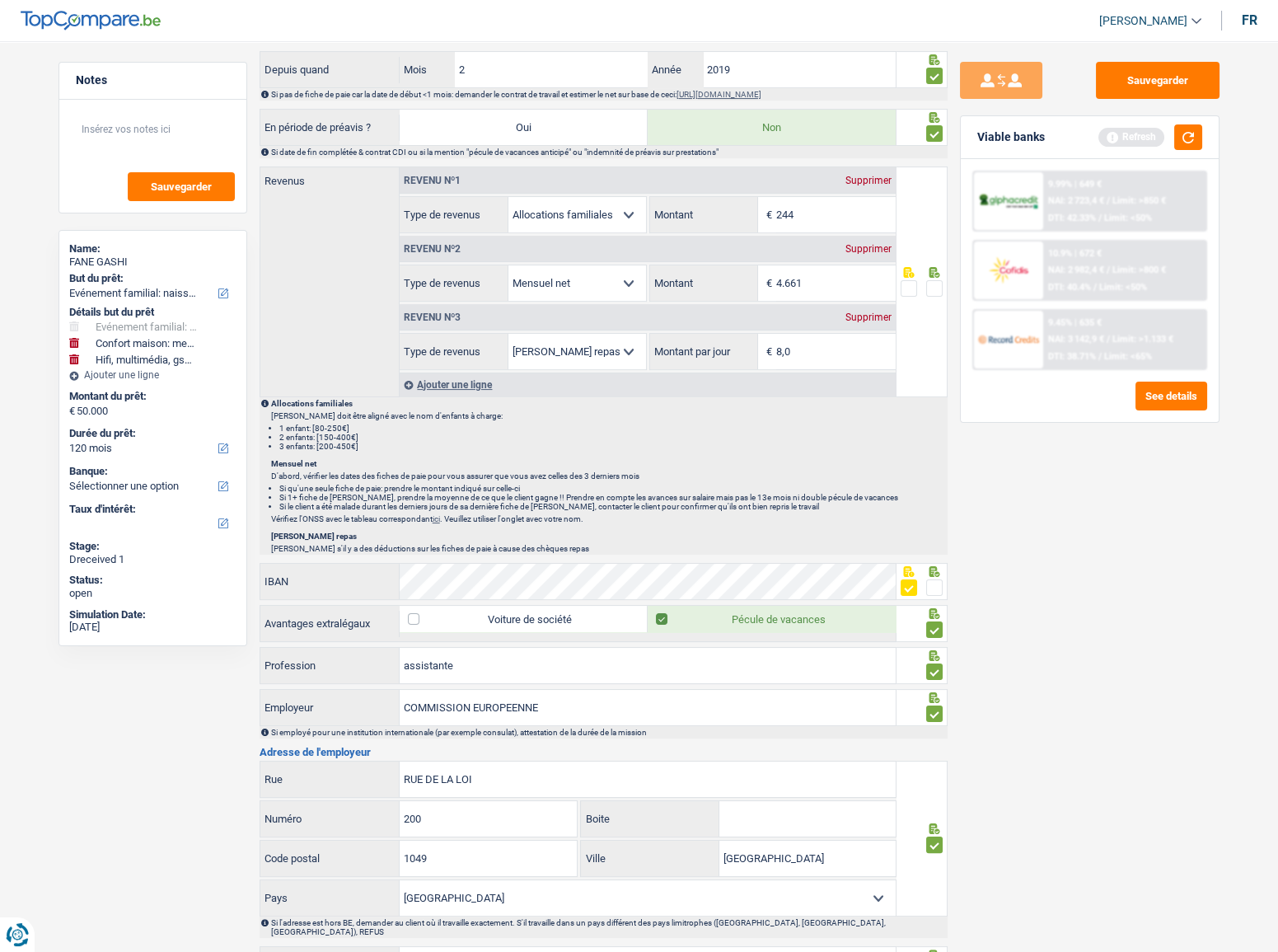
scroll to position [680, 0]
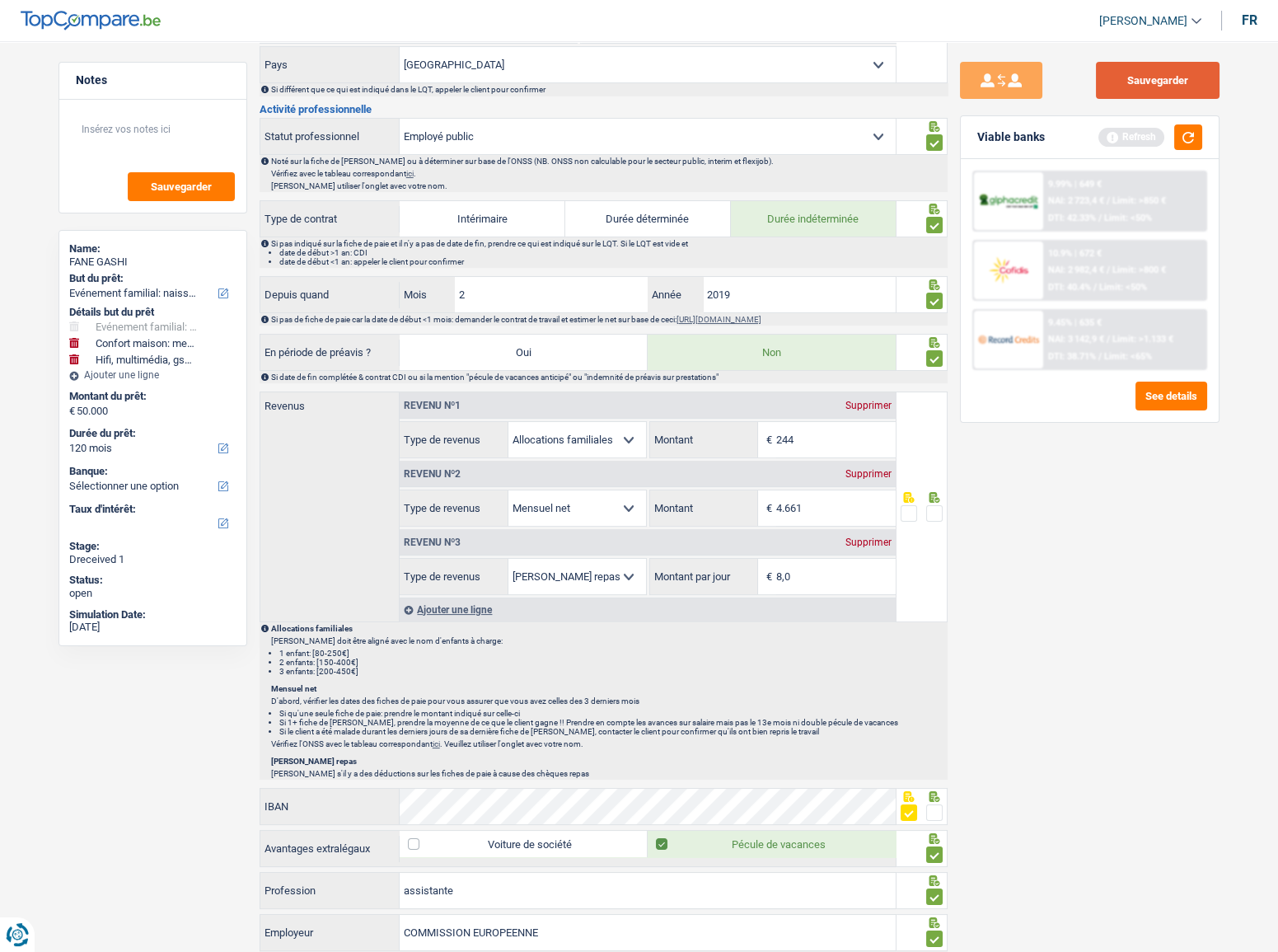
drag, startPoint x: 1147, startPoint y: 76, endPoint x: 967, endPoint y: 359, distance: 335.4
click at [1147, 80] on button "Sauvegarder" at bounding box center [1158, 80] width 123 height 37
drag, startPoint x: 808, startPoint y: 570, endPoint x: 712, endPoint y: 569, distance: 96.0
click at [712, 569] on div "8,0 € Montant par jour" at bounding box center [773, 577] width 246 height 35
type input "4,0"
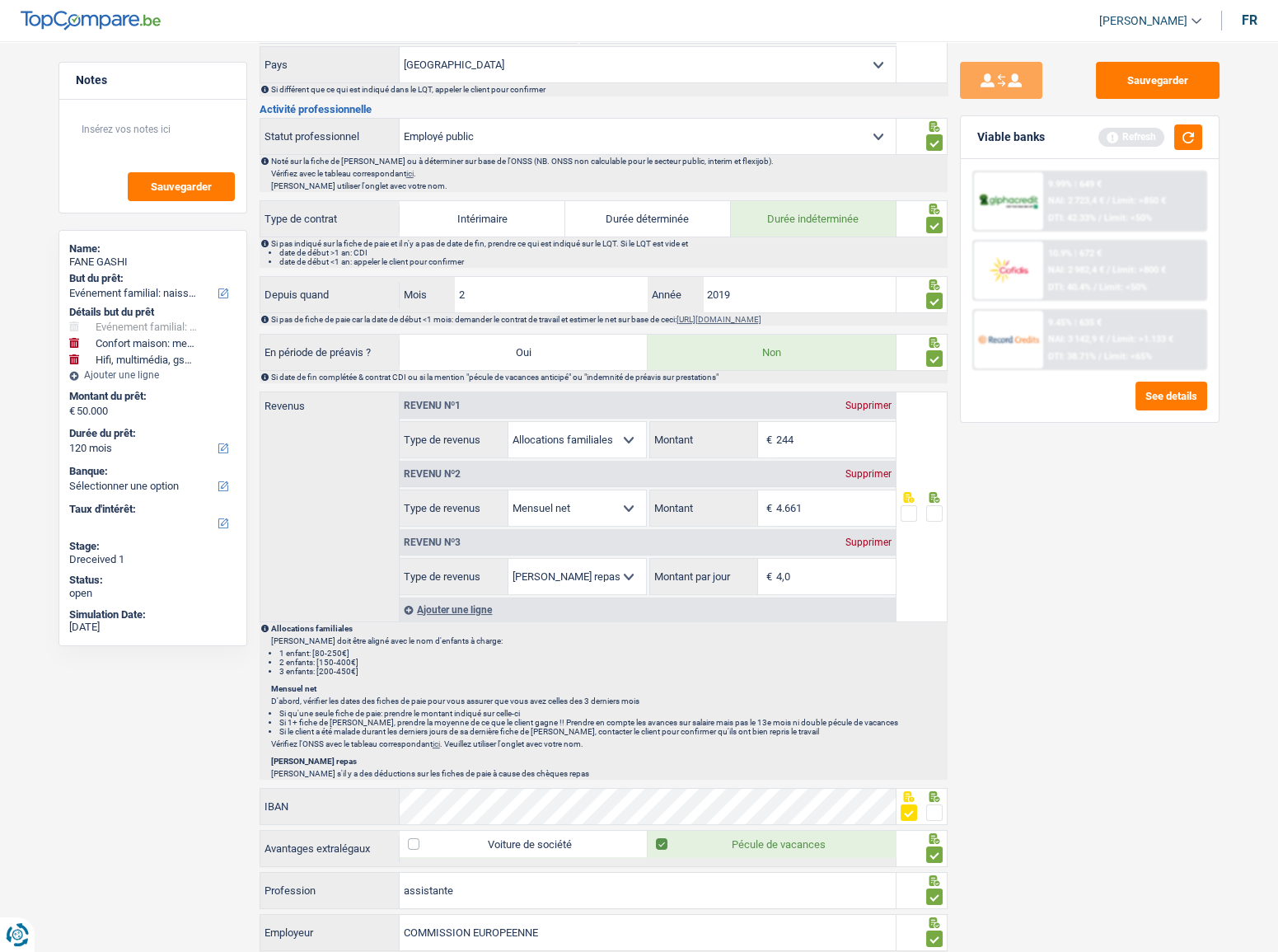
click at [1136, 505] on div "Sauvegarder Viable banks Refresh 9.99% | 649 € NAI: 2 723,4 € / Limit: >850 € D…" at bounding box center [1090, 492] width 284 height 860
click at [928, 505] on span at bounding box center [934, 513] width 17 height 17
click at [0, 0] on input "radio" at bounding box center [0, 0] width 0 height 0
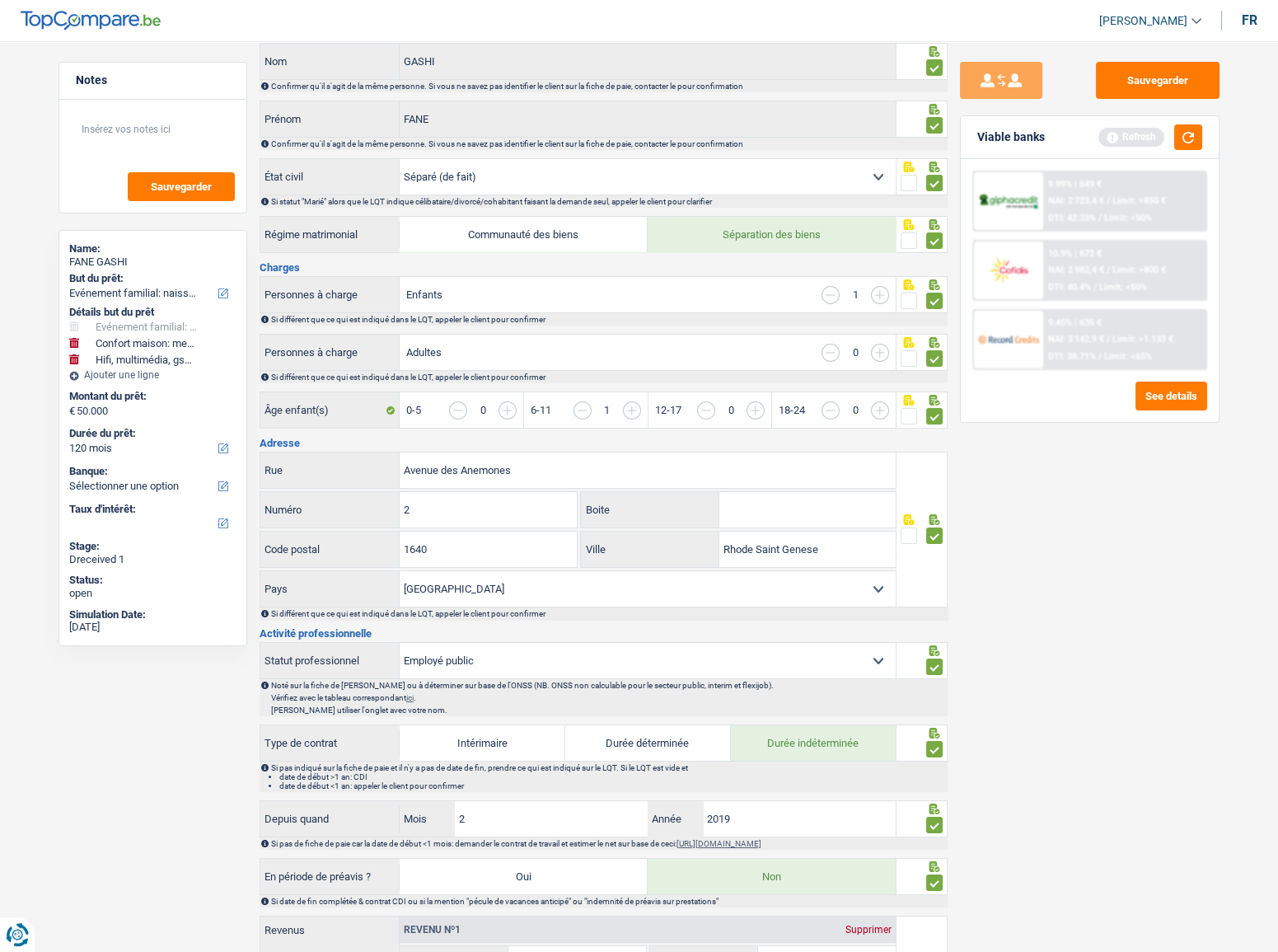
click at [1177, 102] on div "Sauvegarder Viable banks Refresh 9.99% | 649 € NAI: 2 723,4 € / Limit: >850 € D…" at bounding box center [1090, 492] width 284 height 860
click at [1177, 93] on button "Sauvegarder" at bounding box center [1158, 80] width 123 height 37
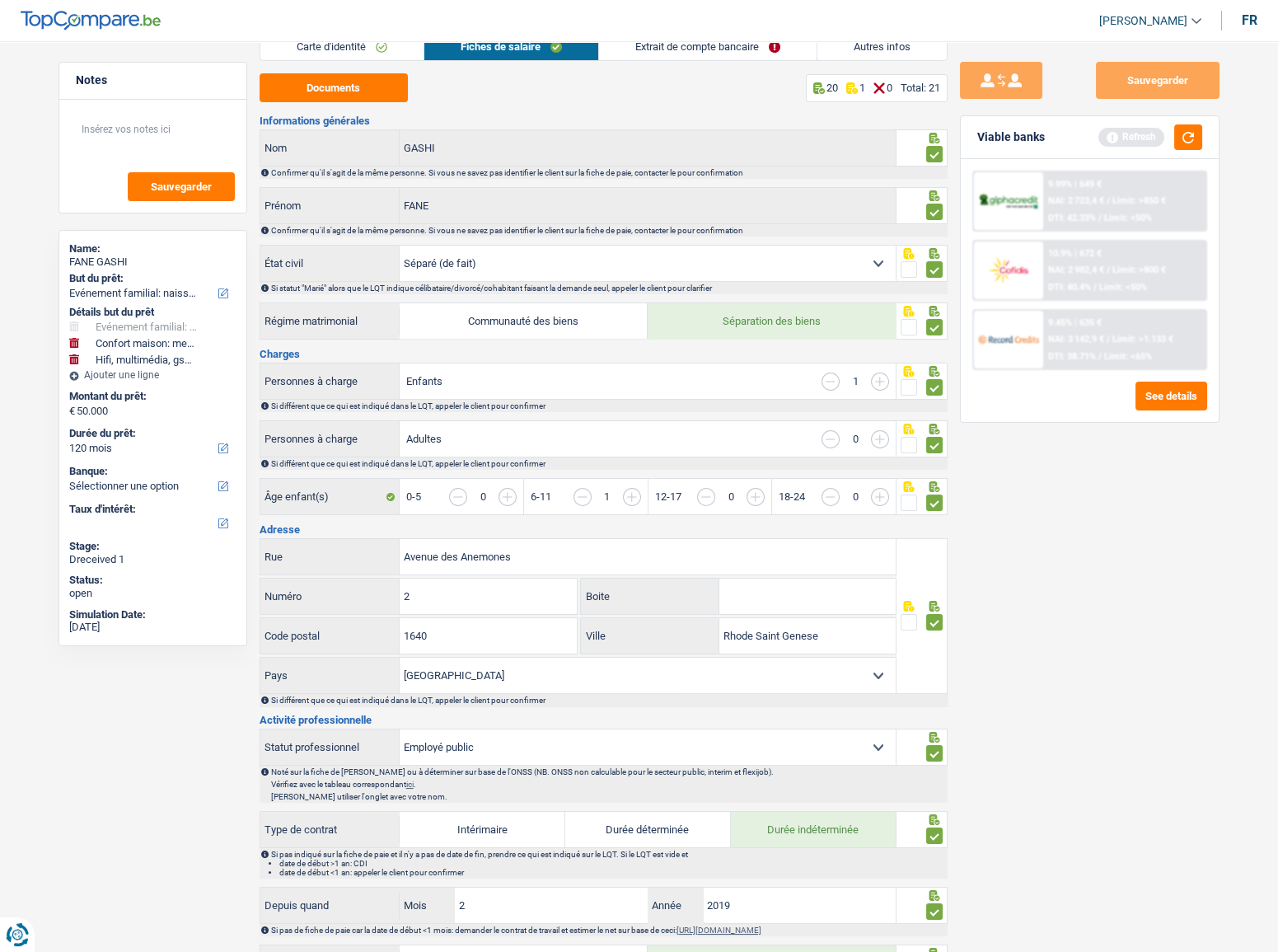
scroll to position [0, 0]
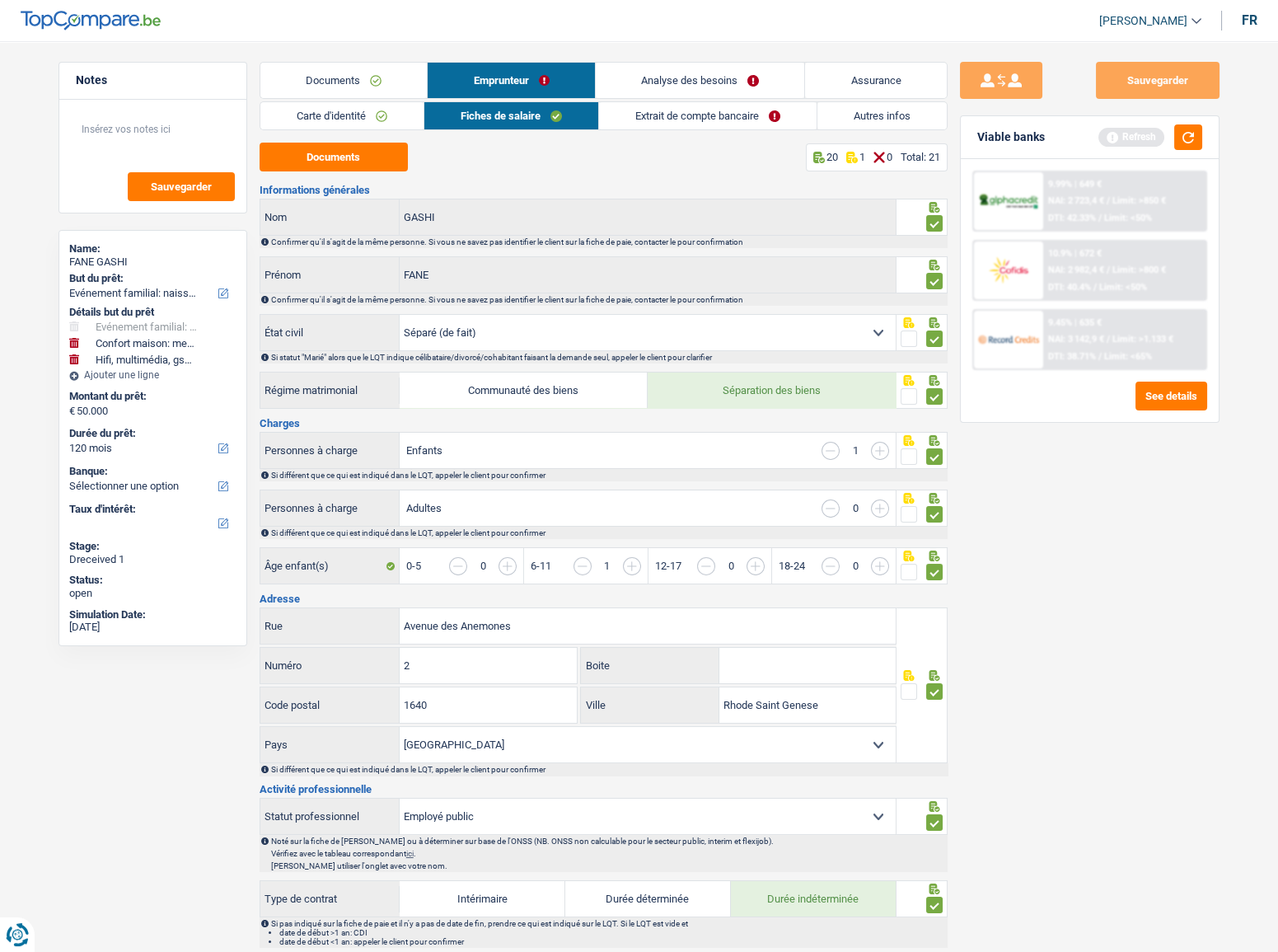
click at [716, 114] on link "Extrait de compte bancaire" at bounding box center [708, 116] width 217 height 27
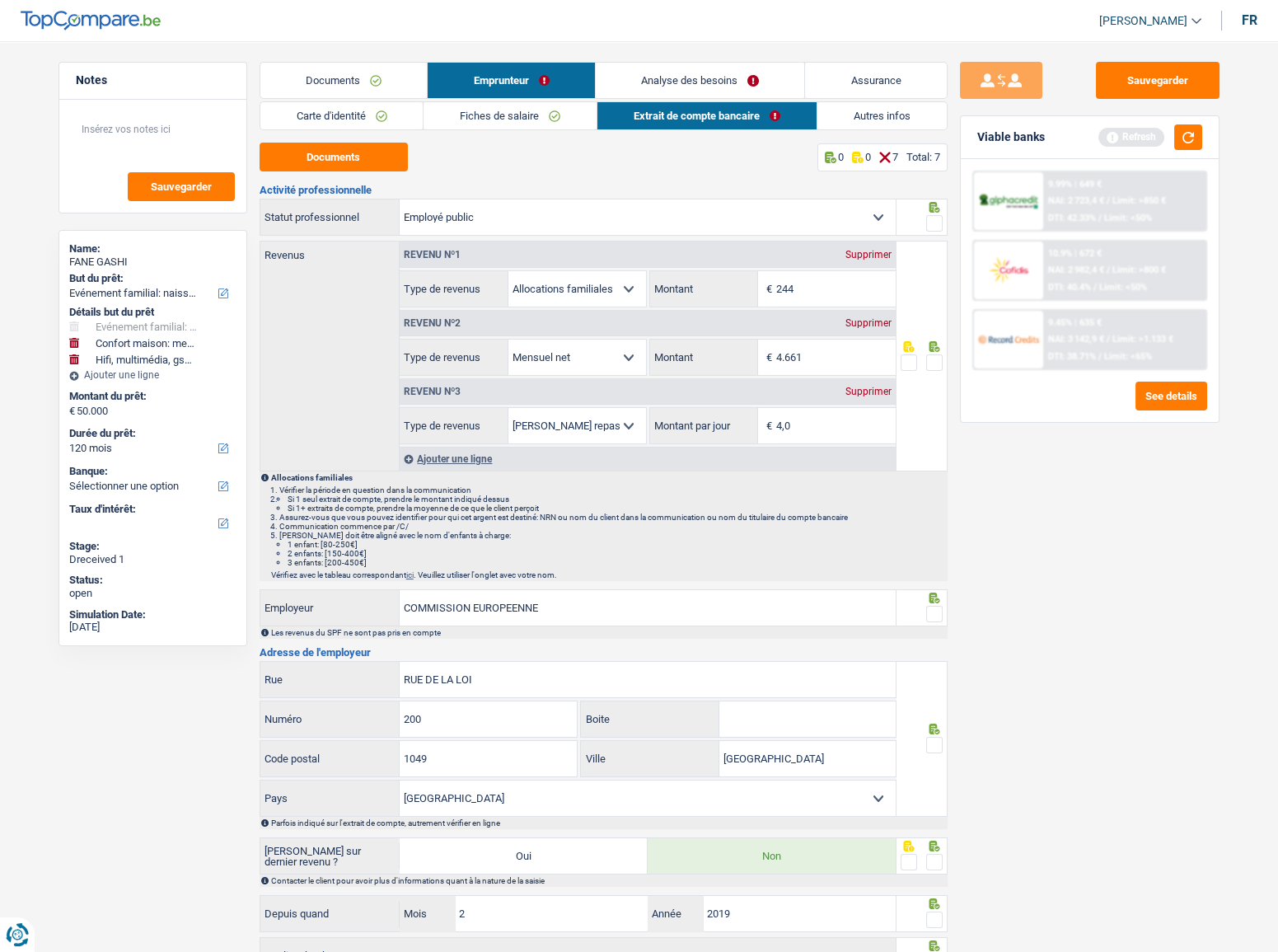
click at [926, 220] on span at bounding box center [934, 223] width 17 height 17
click at [0, 0] on input "radio" at bounding box center [0, 0] width 0 height 0
click at [355, 151] on button "Documents" at bounding box center [333, 157] width 148 height 28
click at [939, 358] on span at bounding box center [934, 362] width 17 height 17
click at [0, 0] on input "radio" at bounding box center [0, 0] width 0 height 0
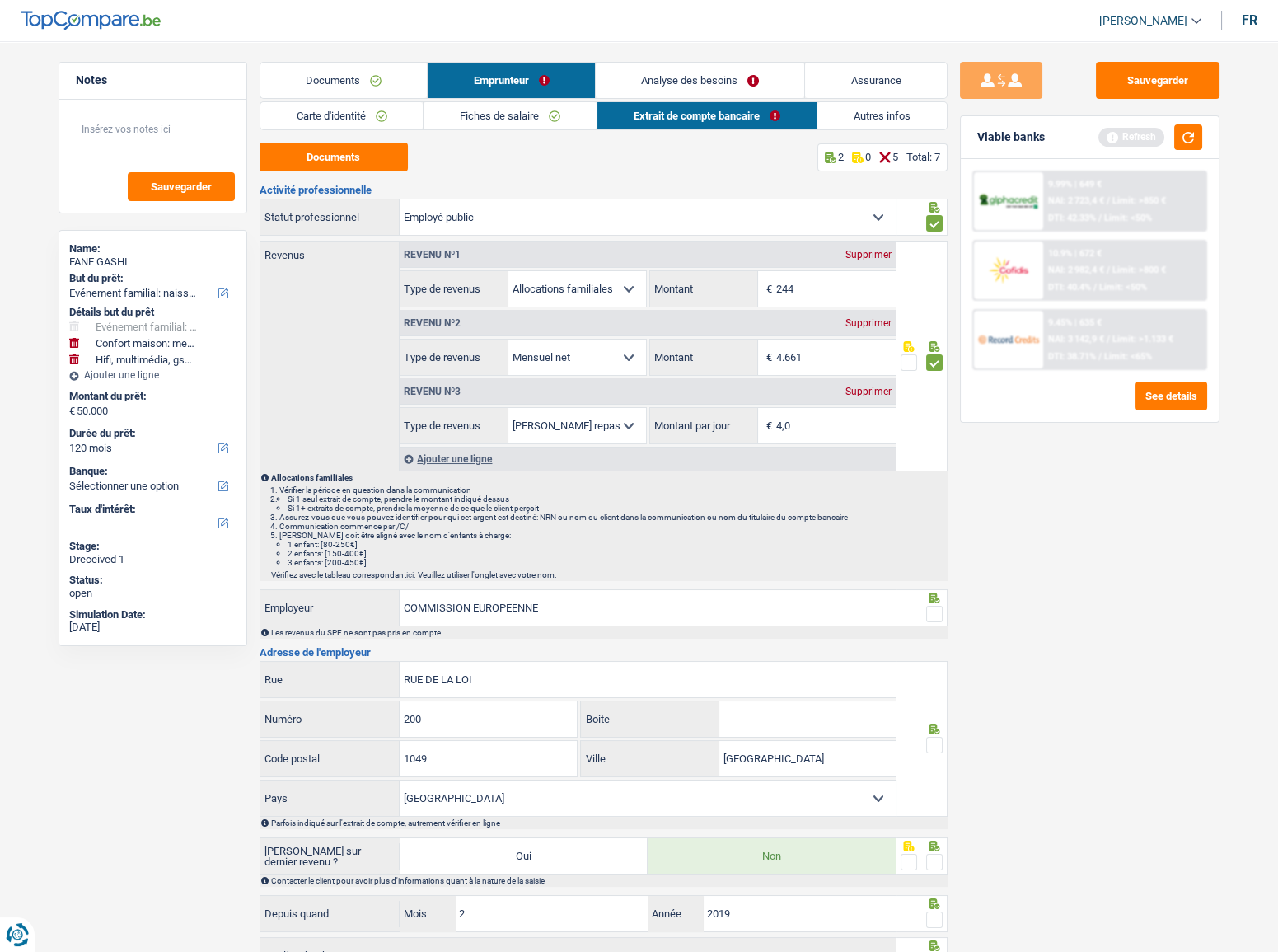
click at [932, 614] on span at bounding box center [934, 614] width 17 height 17
click at [0, 0] on input "radio" at bounding box center [0, 0] width 0 height 0
click at [931, 740] on span at bounding box center [934, 744] width 17 height 17
click at [0, 0] on input "radio" at bounding box center [0, 0] width 0 height 0
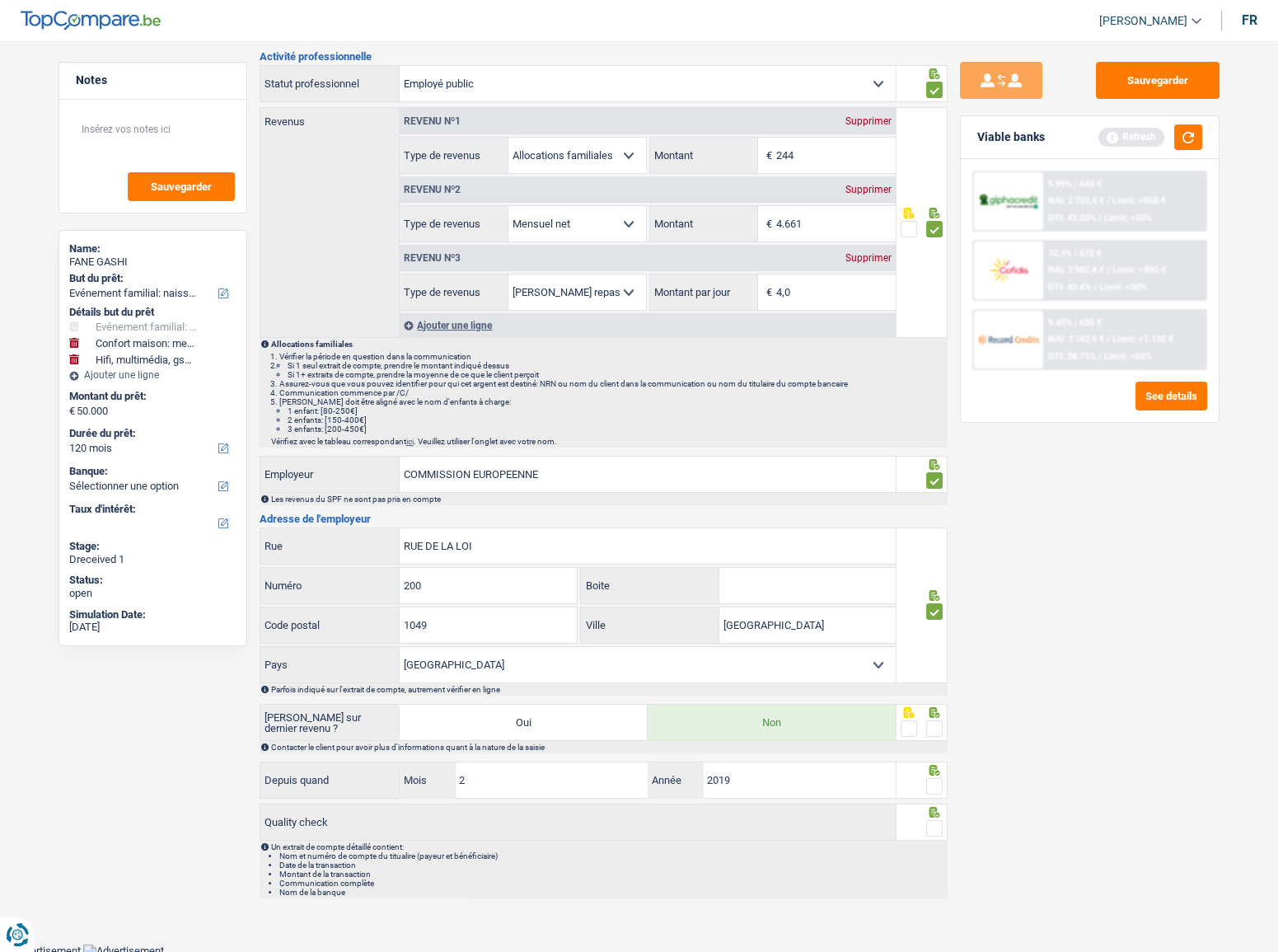
scroll to position [137, 0]
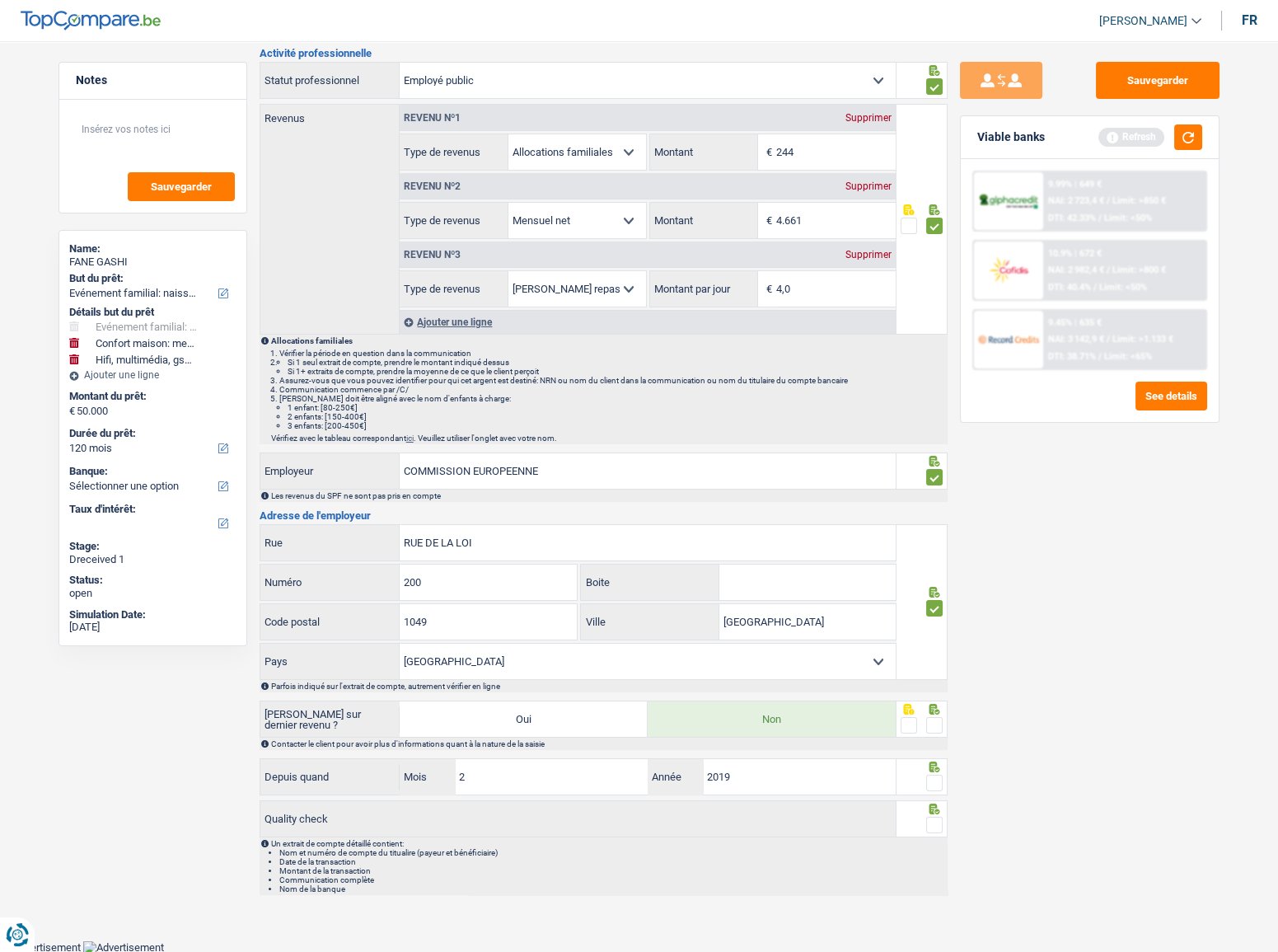
click at [934, 717] on span at bounding box center [934, 725] width 17 height 17
click at [0, 0] on input "radio" at bounding box center [0, 0] width 0 height 0
click at [935, 767] on icon at bounding box center [934, 767] width 17 height 11
click at [932, 778] on span at bounding box center [934, 783] width 17 height 17
click at [0, 0] on input "radio" at bounding box center [0, 0] width 0 height 0
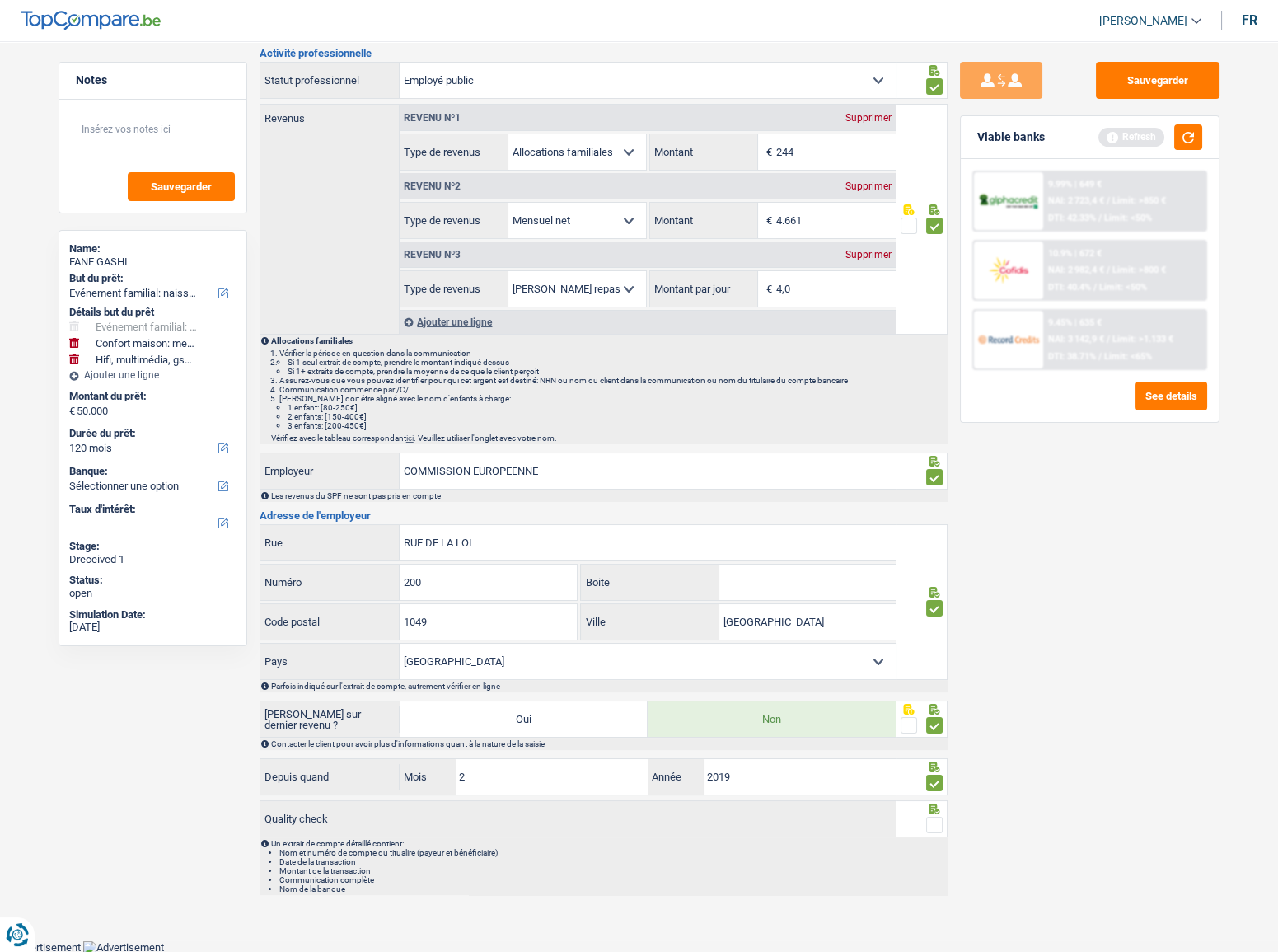
click at [940, 824] on span at bounding box center [934, 825] width 17 height 17
click at [0, 0] on input "radio" at bounding box center [0, 0] width 0 height 0
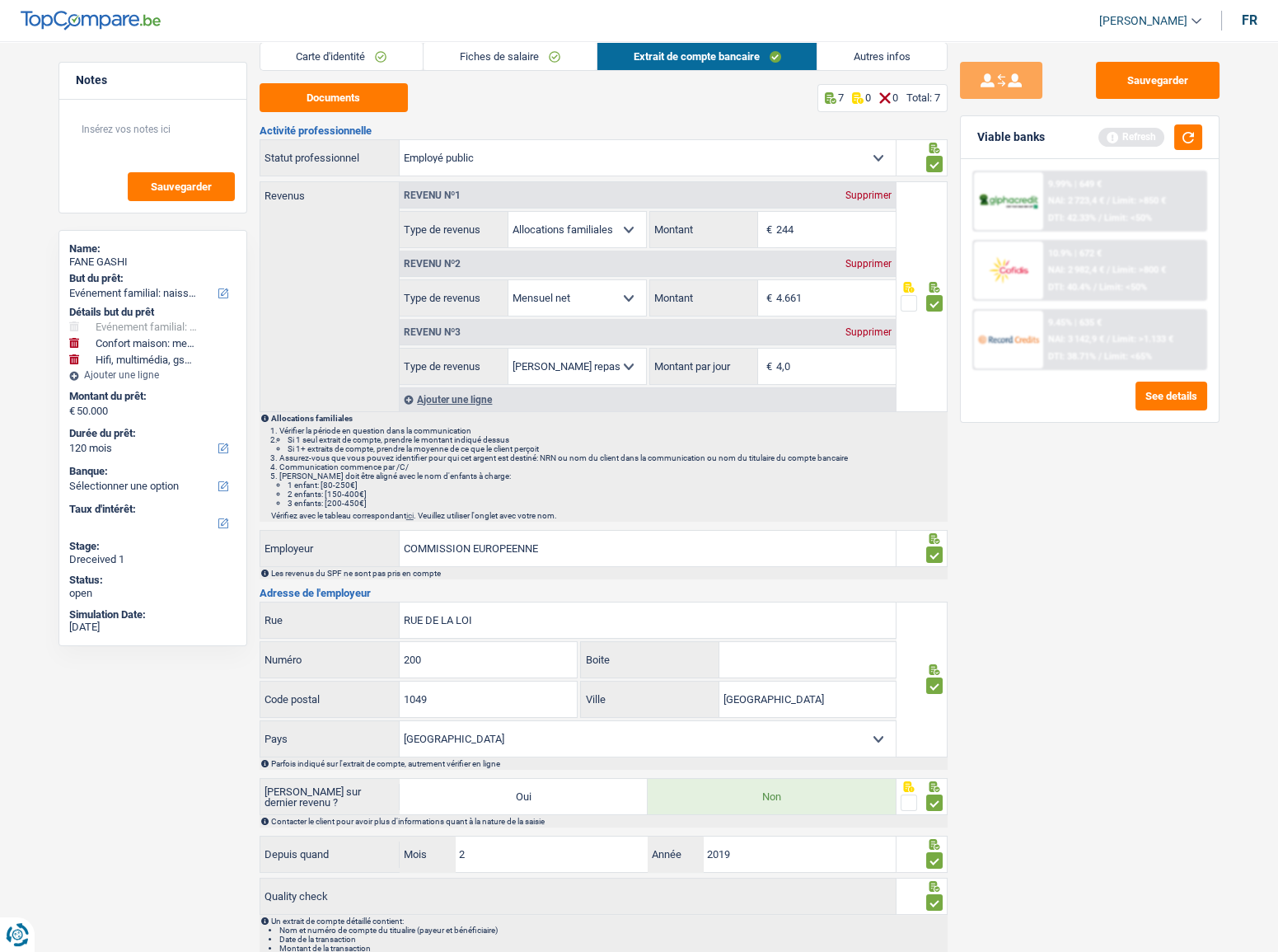
scroll to position [0, 0]
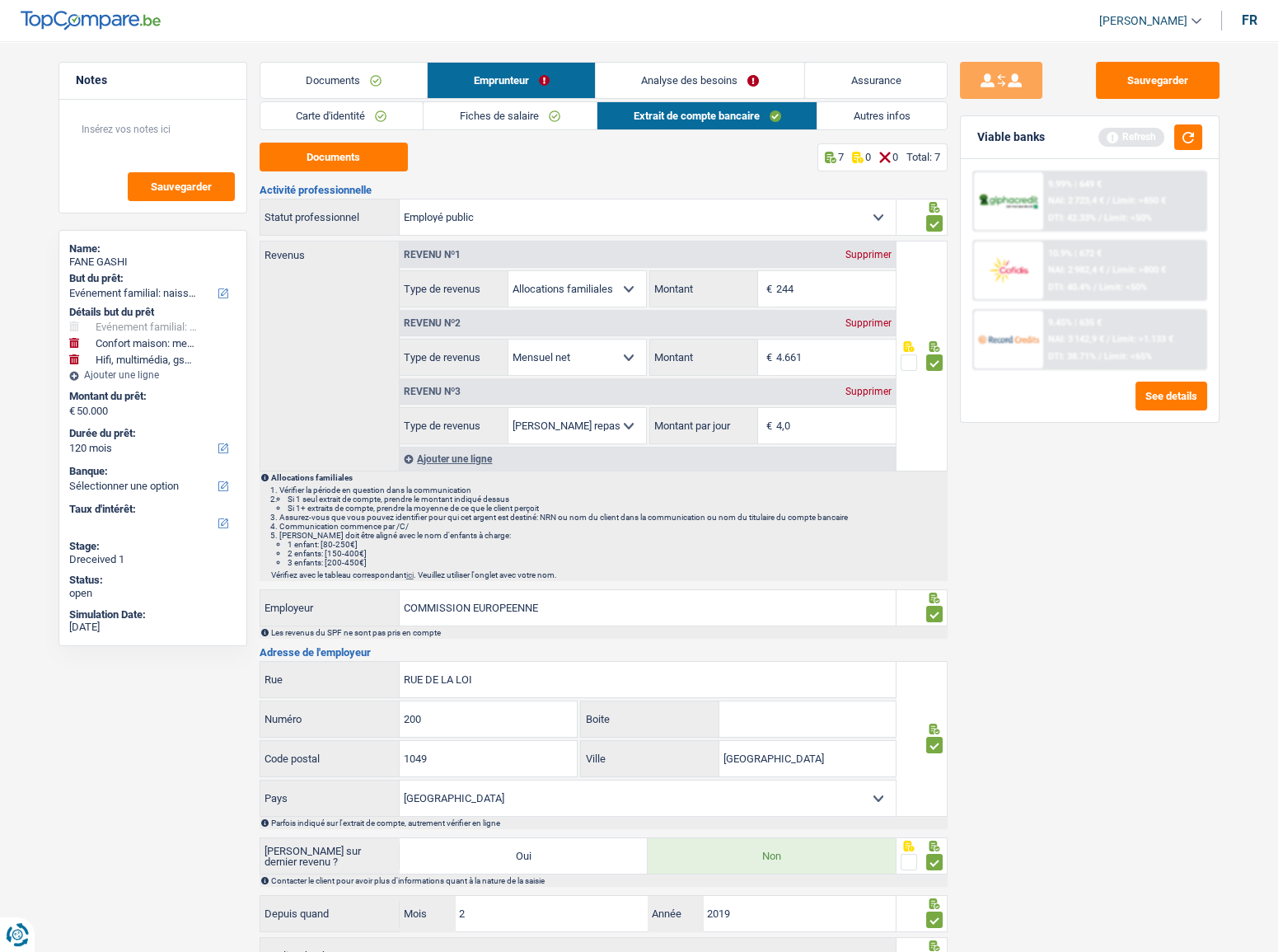
drag, startPoint x: 859, startPoint y: 116, endPoint x: 874, endPoint y: 117, distance: 15.0
click at [860, 117] on link "Autres infos" at bounding box center [882, 116] width 129 height 27
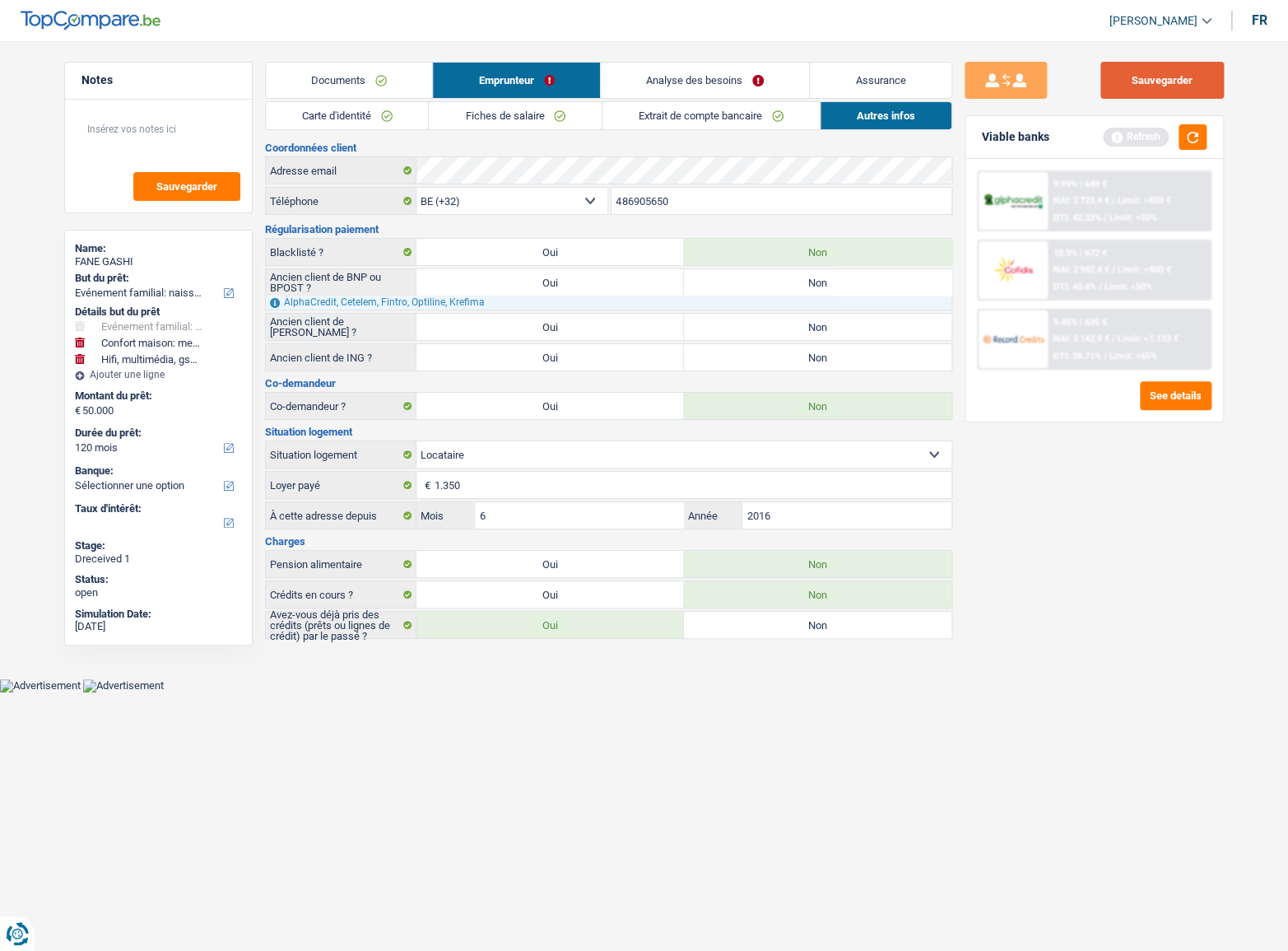
click at [1170, 74] on button "Sauvegarder" at bounding box center [1162, 80] width 123 height 37
click at [772, 320] on label "Non" at bounding box center [817, 327] width 267 height 26
click at [772, 320] on input "Non" at bounding box center [817, 327] width 267 height 26
radio input "true"
click at [771, 349] on label "Non" at bounding box center [817, 357] width 267 height 26
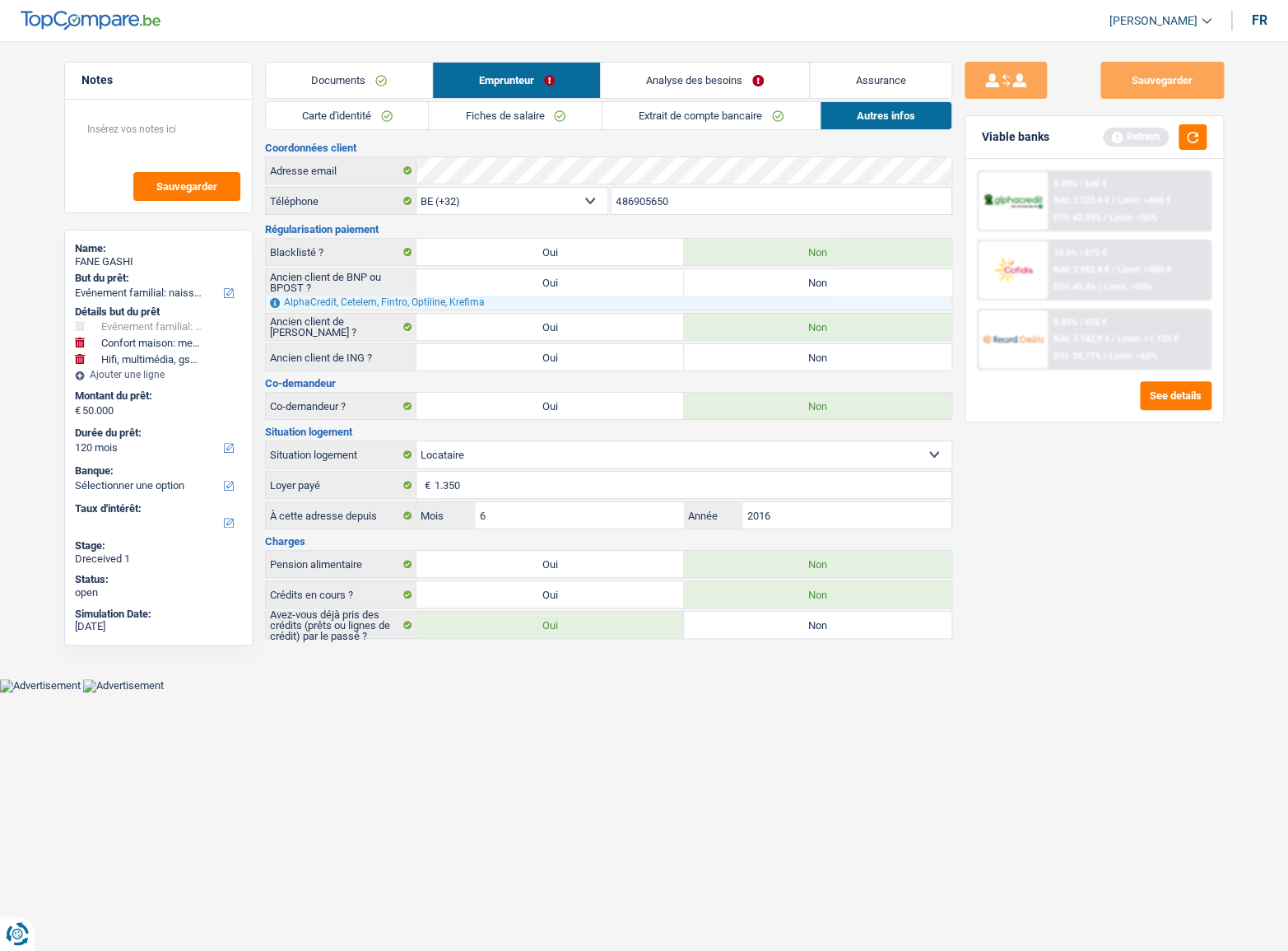
click at [771, 349] on input "Non" at bounding box center [817, 357] width 267 height 26
radio input "true"
drag, startPoint x: 754, startPoint y: 278, endPoint x: 837, endPoint y: 492, distance: 229.5
click at [754, 280] on label "Non" at bounding box center [817, 282] width 267 height 26
click at [754, 280] on input "Non" at bounding box center [817, 282] width 267 height 26
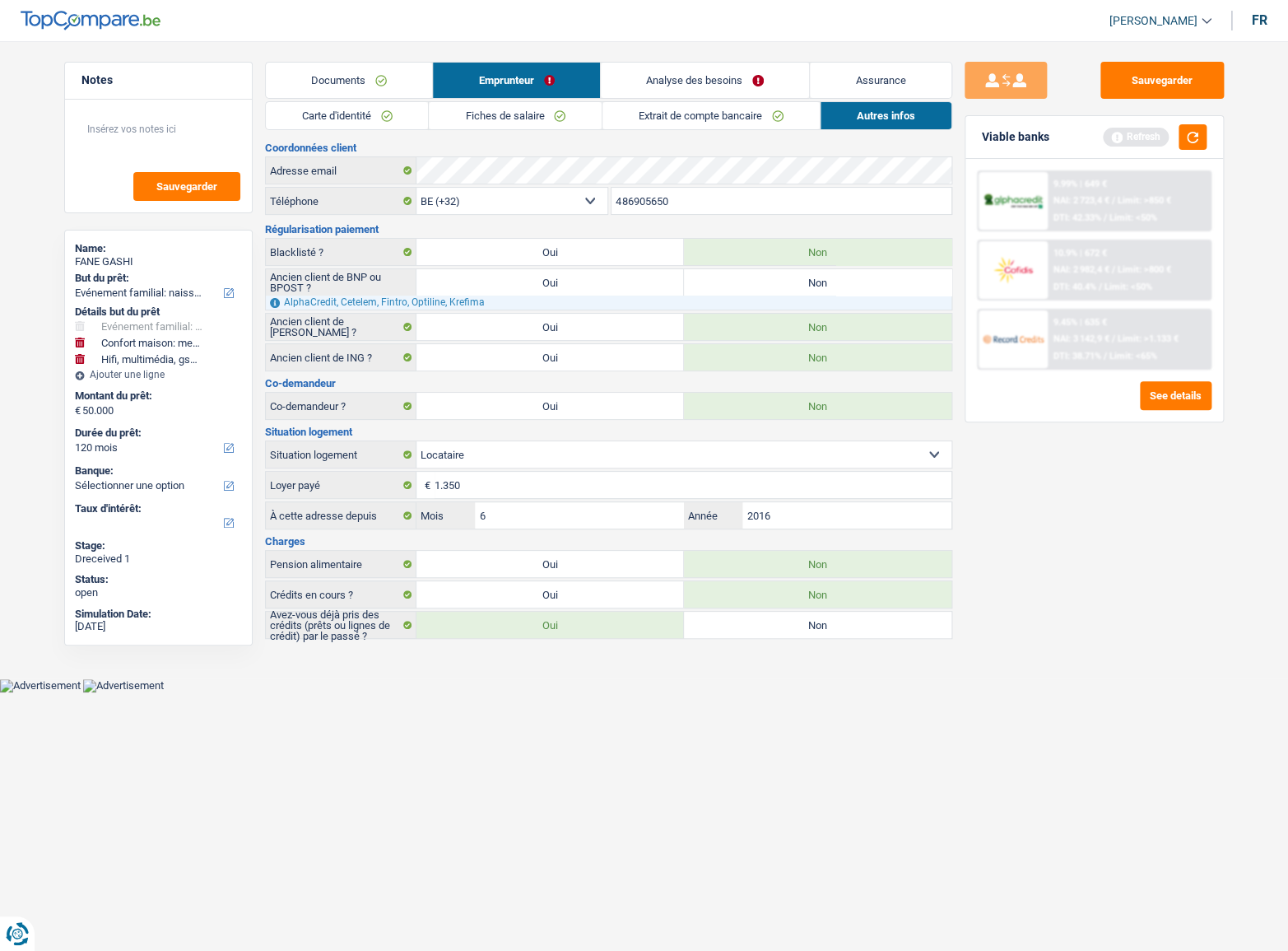
radio input "true"
drag, startPoint x: 1188, startPoint y: 132, endPoint x: 1181, endPoint y: 74, distance: 58.4
click at [1188, 132] on button "button" at bounding box center [1192, 137] width 28 height 25
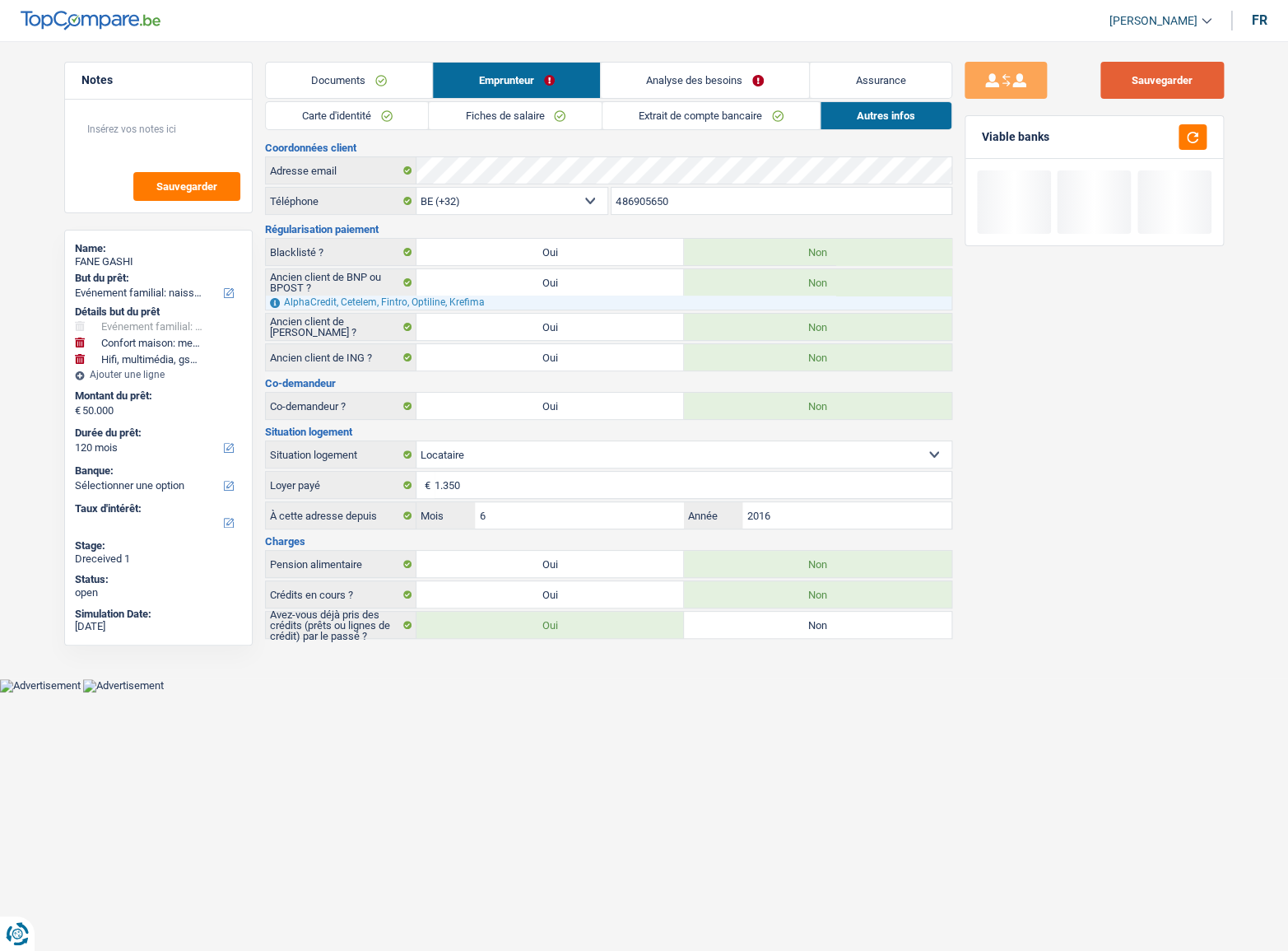
click at [1181, 74] on button "Sauvegarder" at bounding box center [1162, 80] width 123 height 37
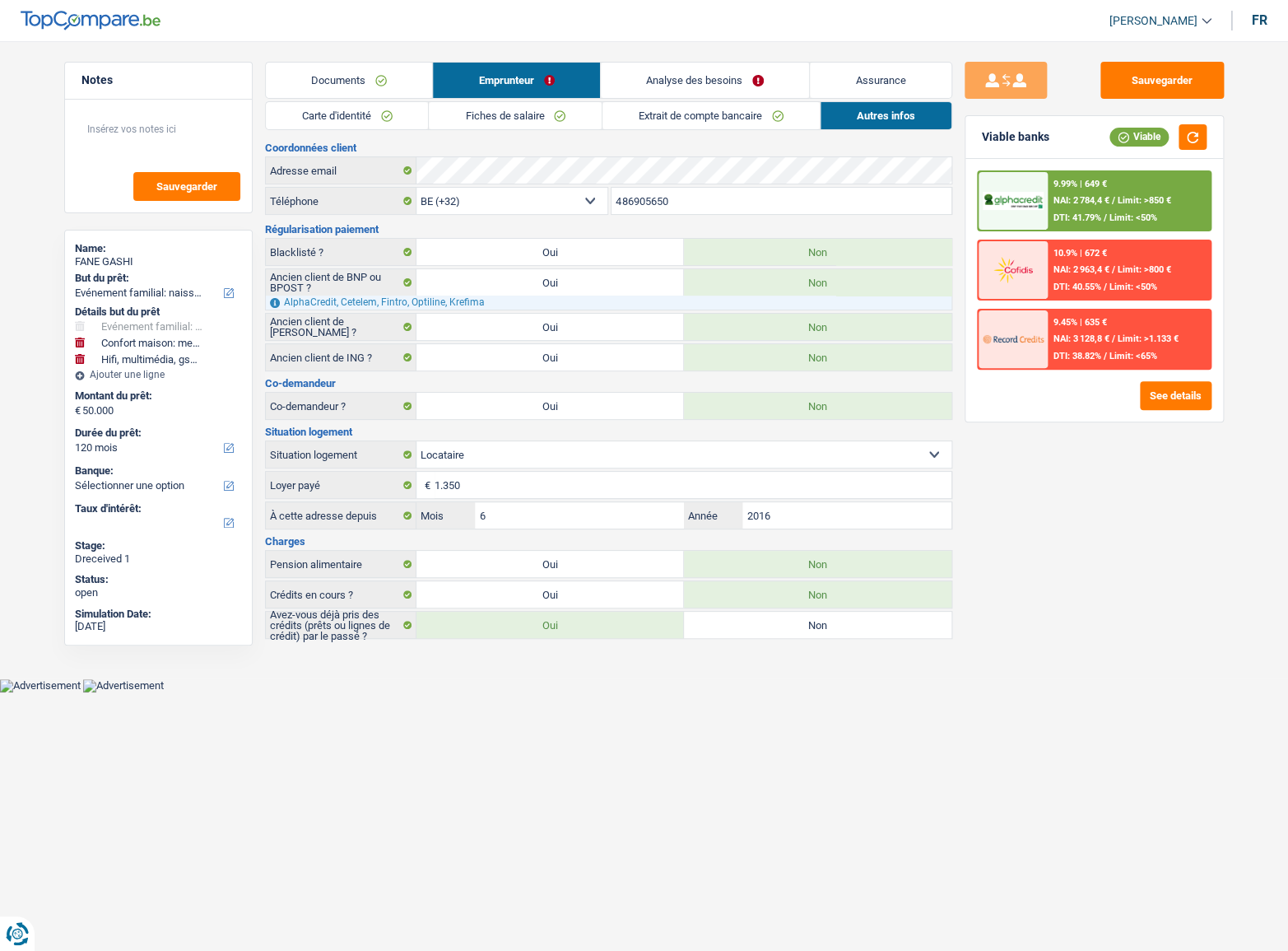
drag, startPoint x: 756, startPoint y: 77, endPoint x: 771, endPoint y: 79, distance: 15.1
click at [756, 77] on link "Analyse des besoins" at bounding box center [705, 80] width 209 height 35
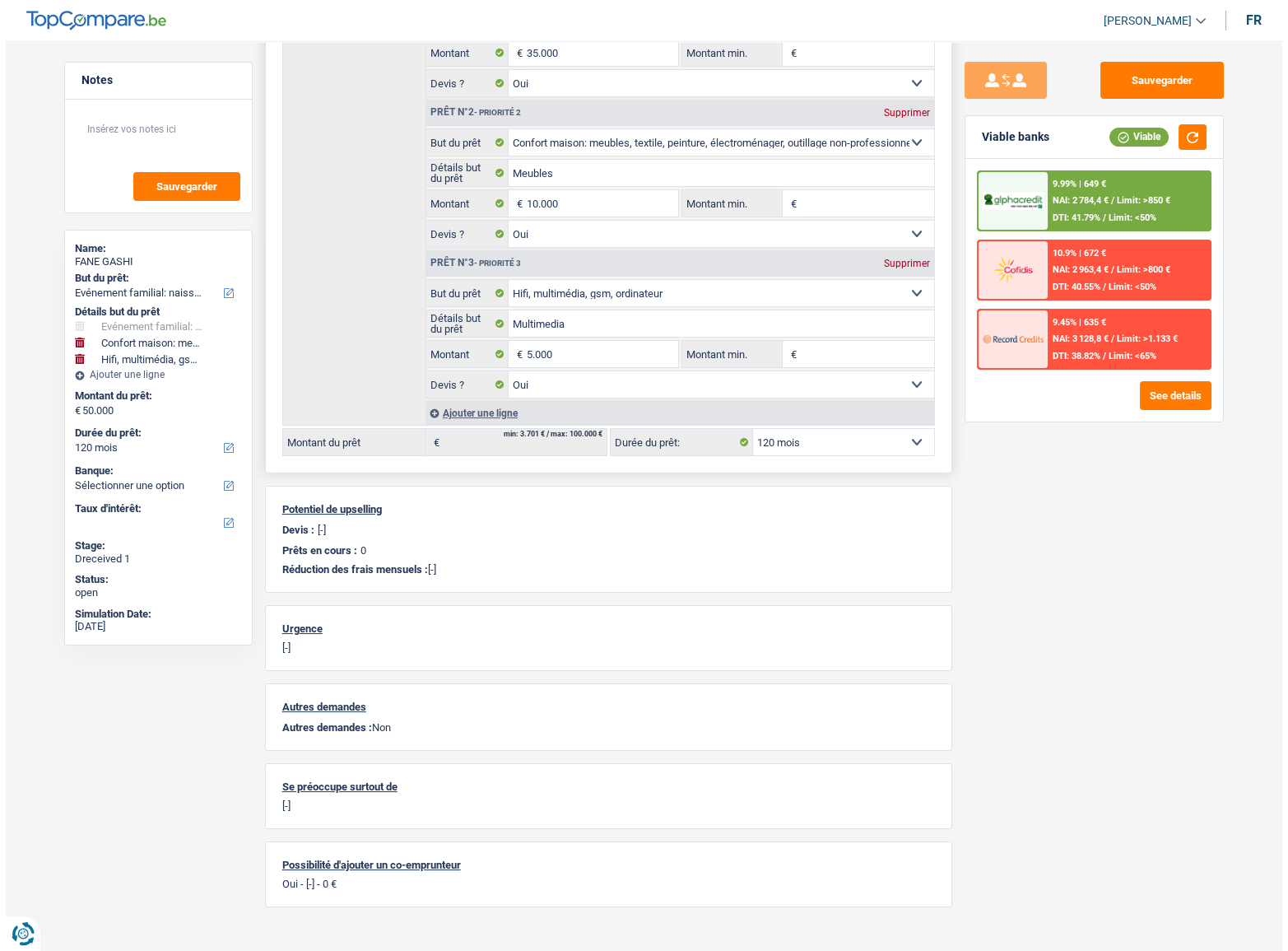
scroll to position [388, 0]
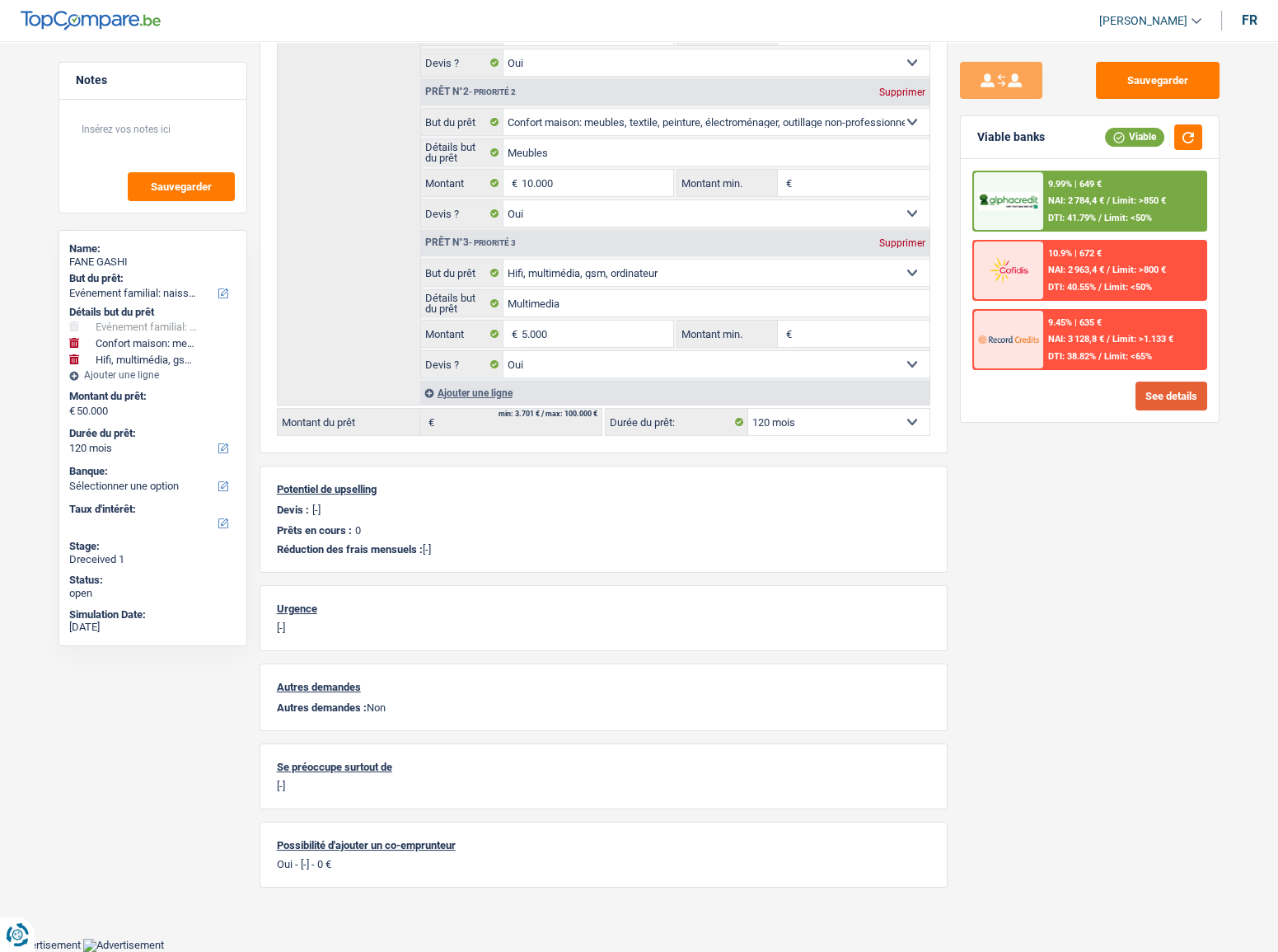
click at [1169, 405] on button "See details" at bounding box center [1171, 396] width 71 height 28
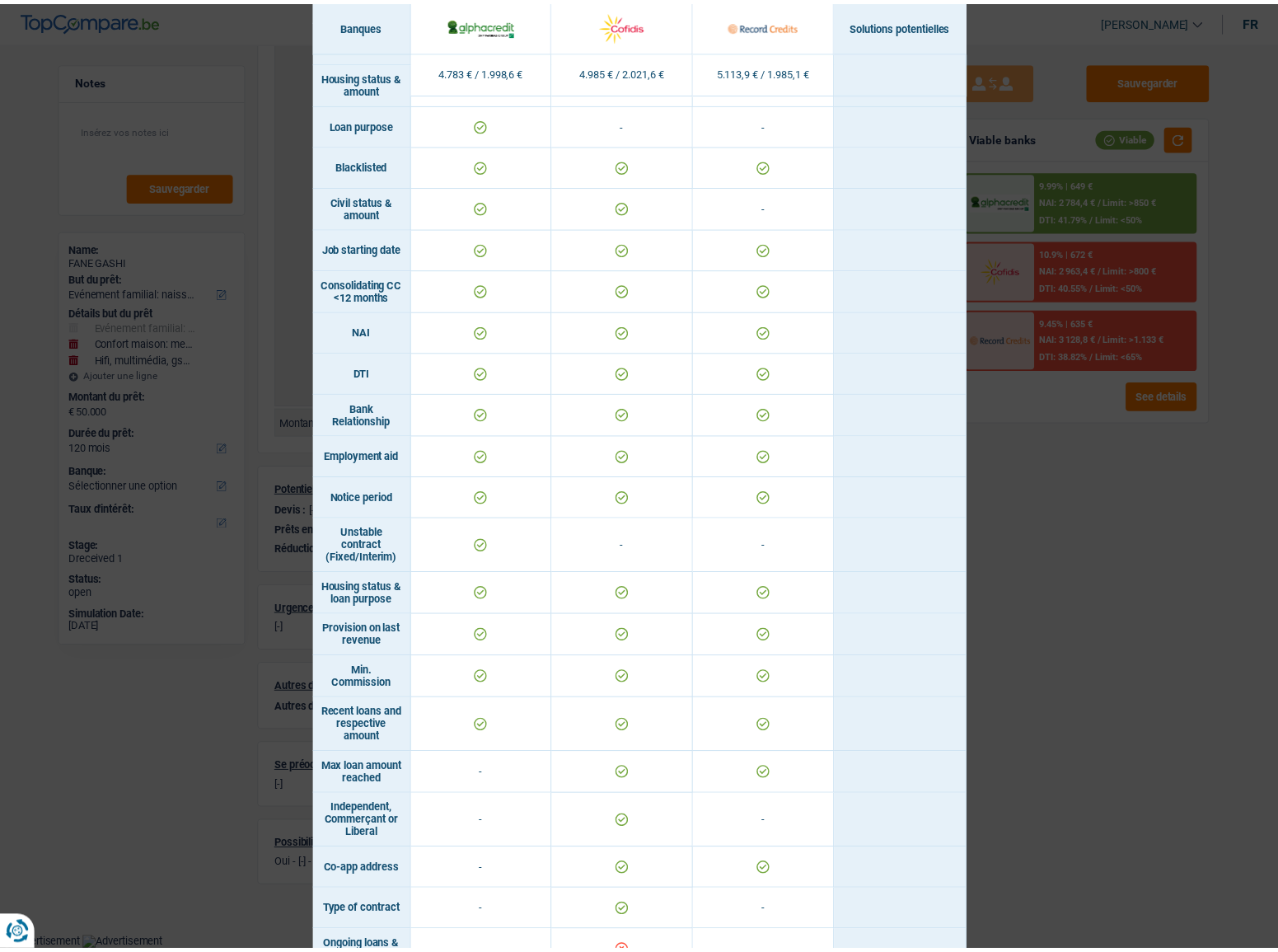
scroll to position [717, 0]
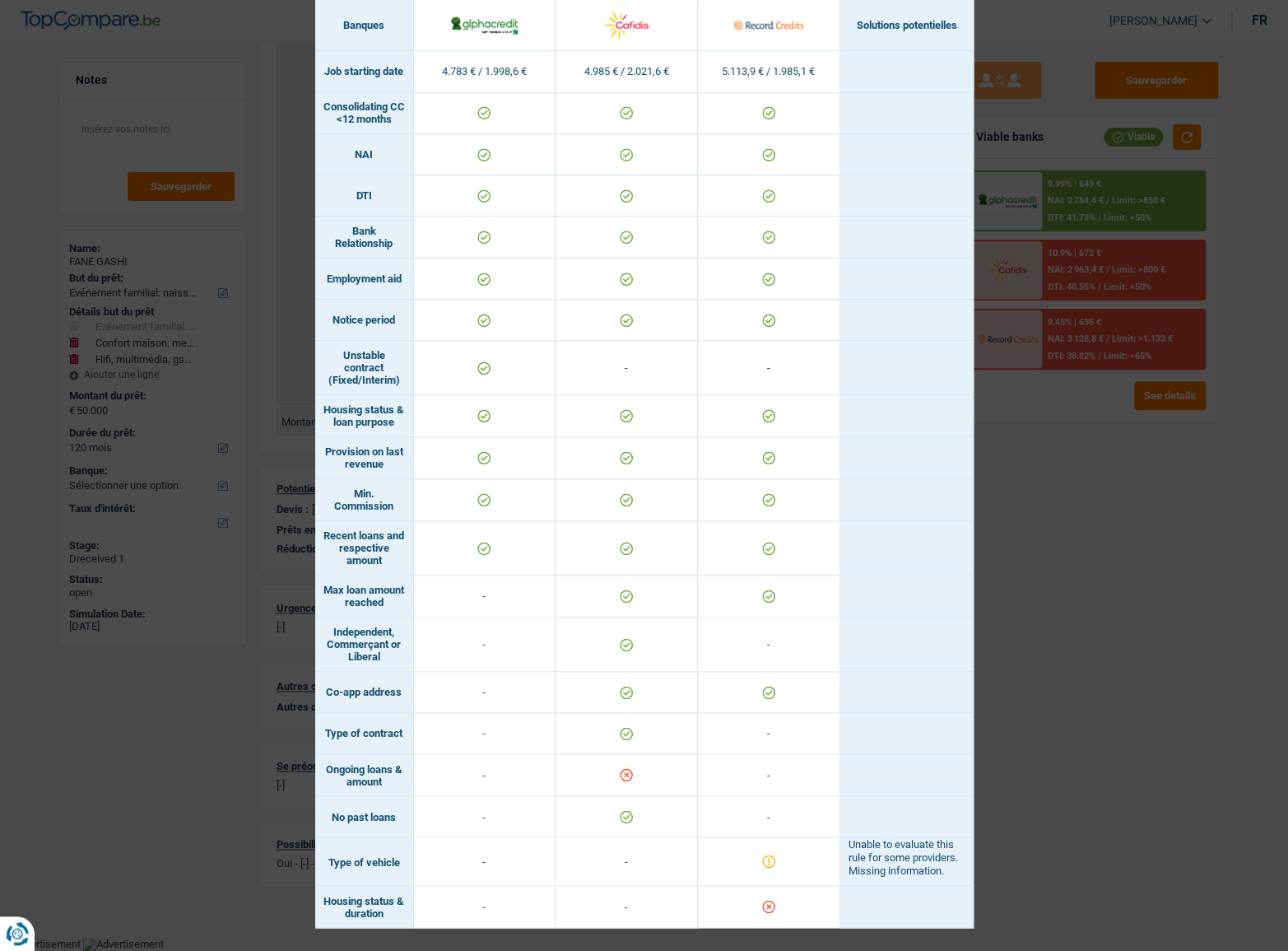
click at [1078, 552] on div "Banks conditions × Banques Solutions potentielles Revenus / Charges 4.783 € / 1…" at bounding box center [644, 476] width 1288 height 951
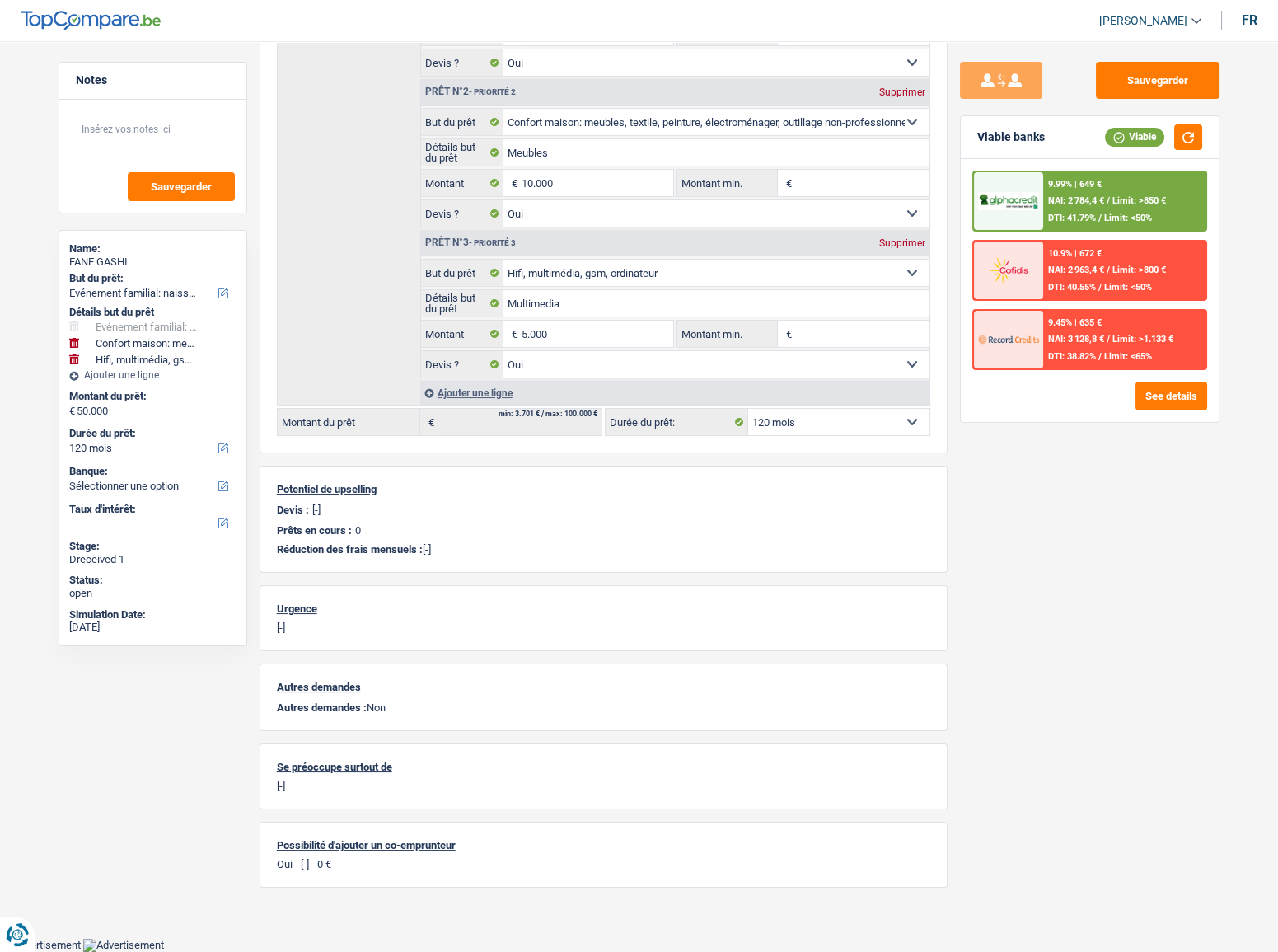
click at [1107, 207] on div "9.99% | 649 € NAI: 2 784,4 € / Limit: >850 € DTI: 41.79% / Limit: <50%" at bounding box center [1124, 201] width 163 height 58
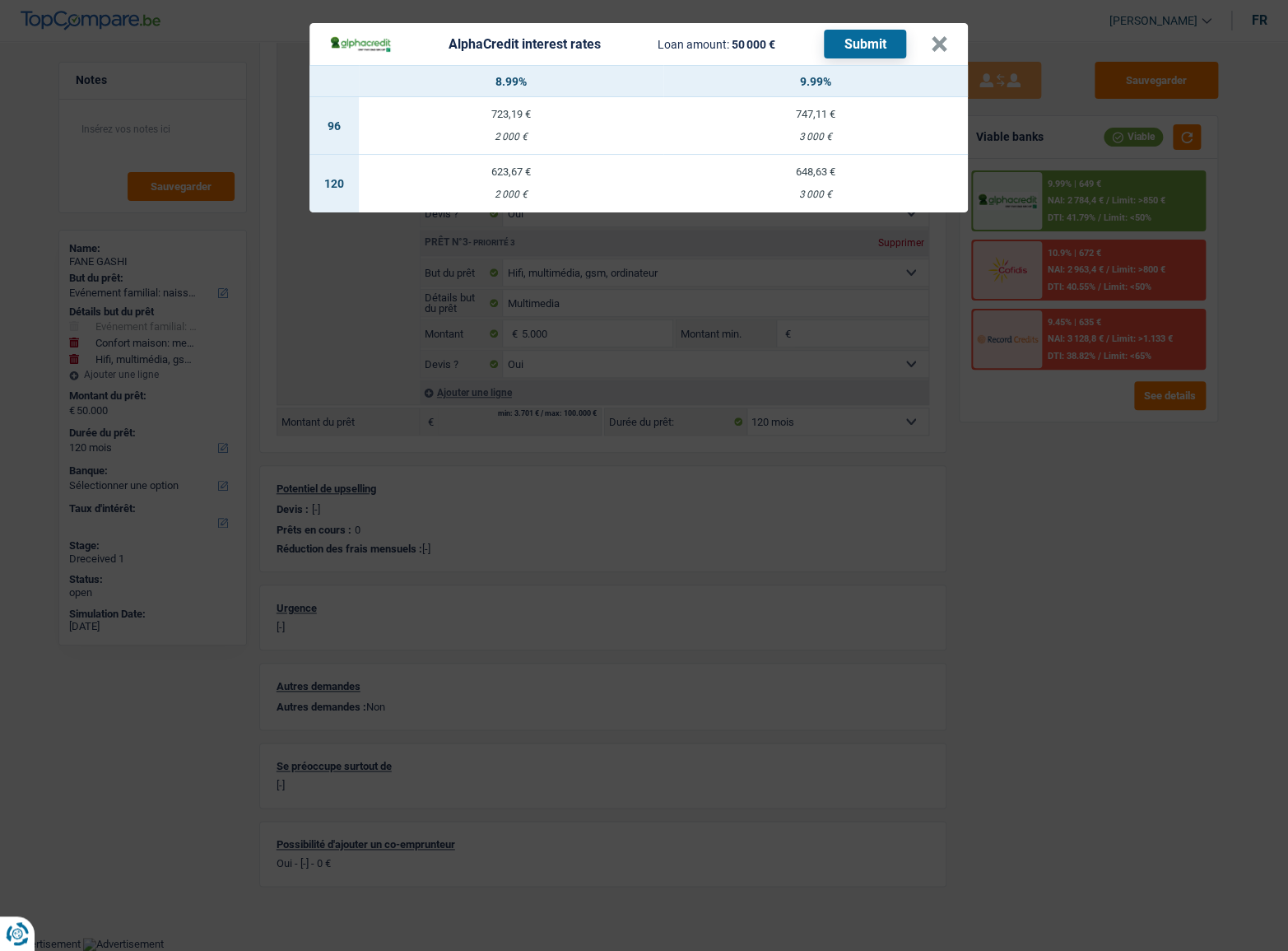
click at [595, 182] on td "623,67 € 2 000 €" at bounding box center [511, 183] width 304 height 58
select select "alphacredit"
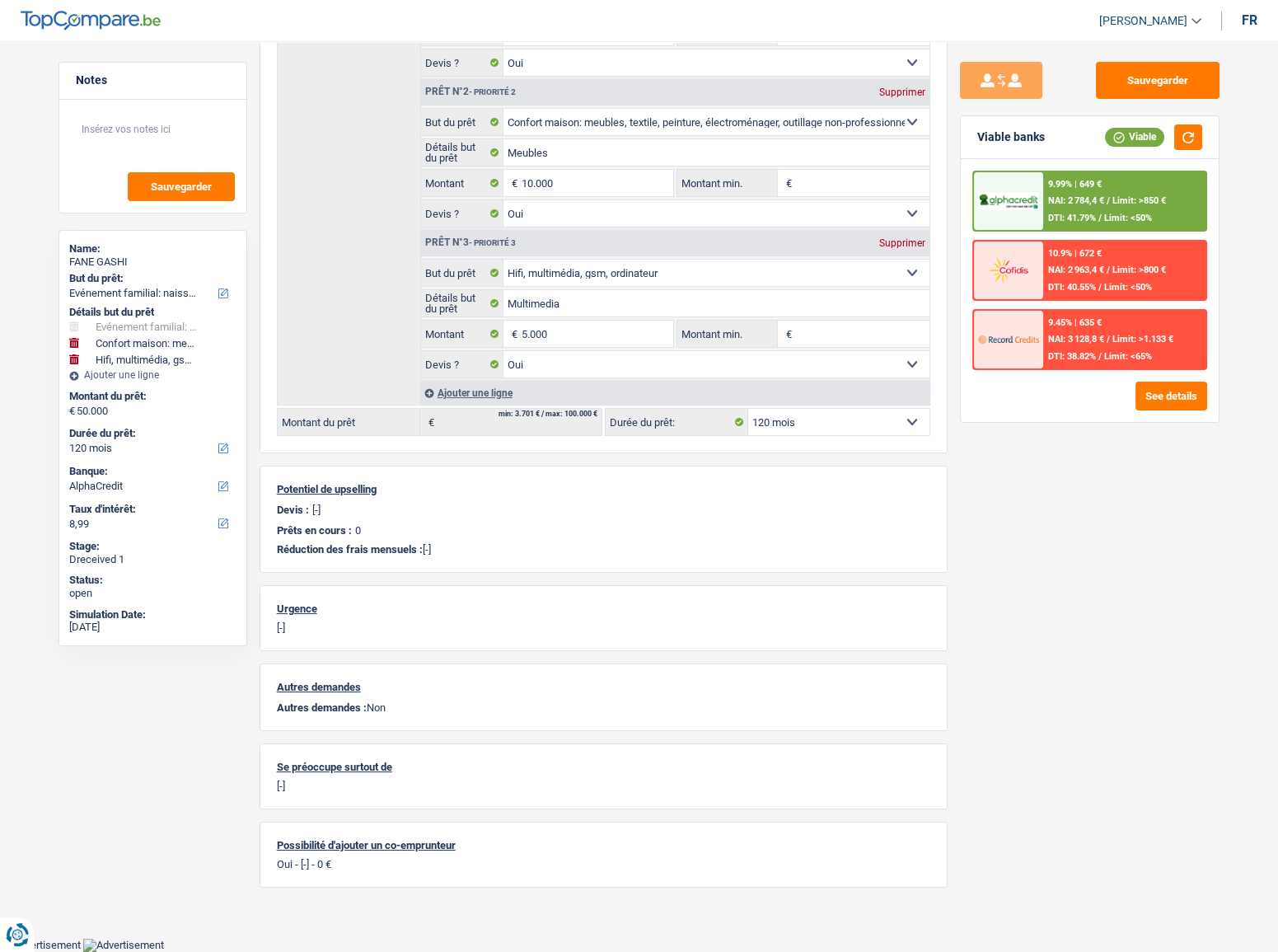
click at [1101, 187] on div "9.99% | 649 €" at bounding box center [1074, 184] width 54 height 11
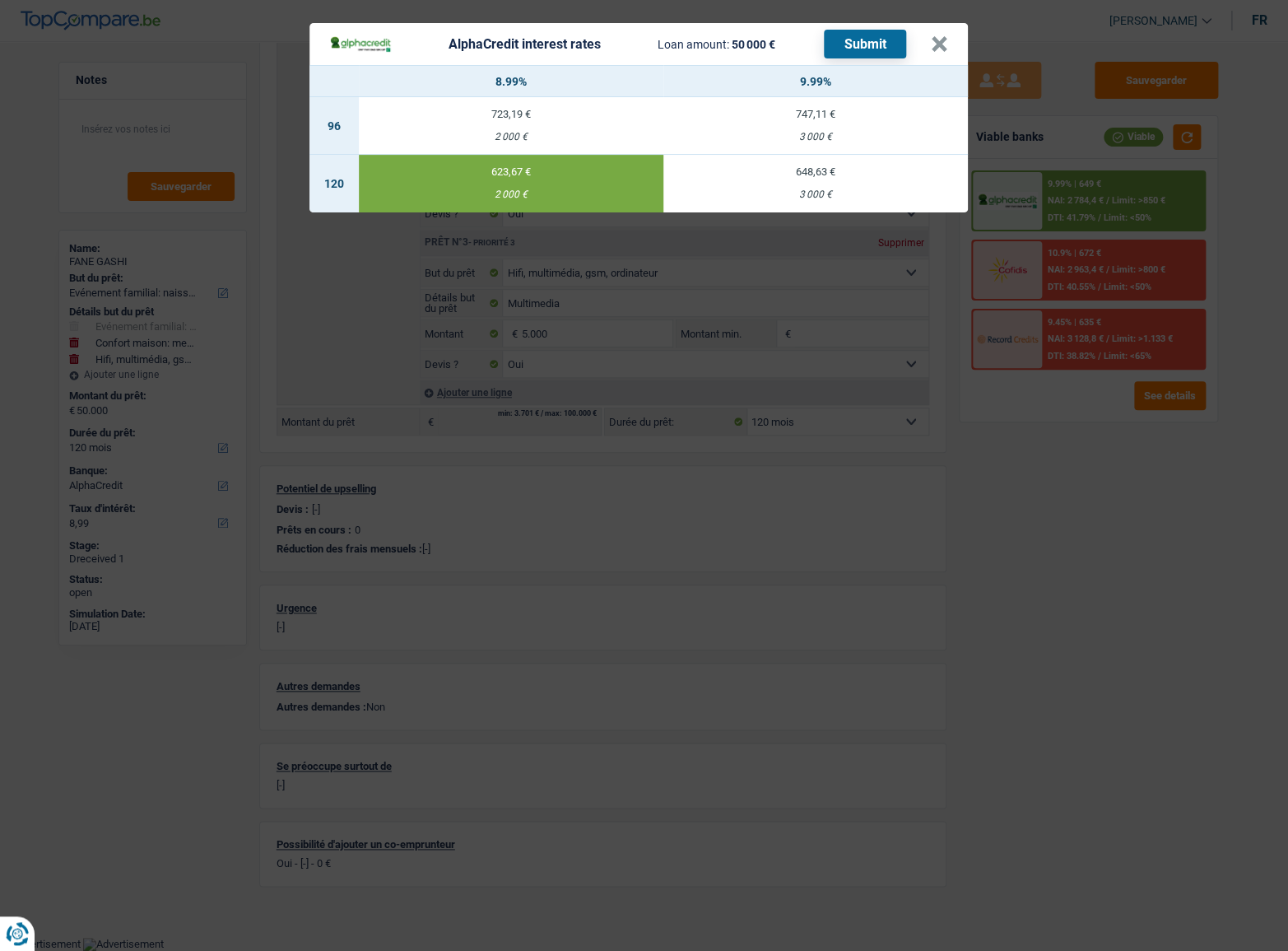
click at [789, 176] on div "648,63 €" at bounding box center [815, 171] width 304 height 11
type input "9,99"
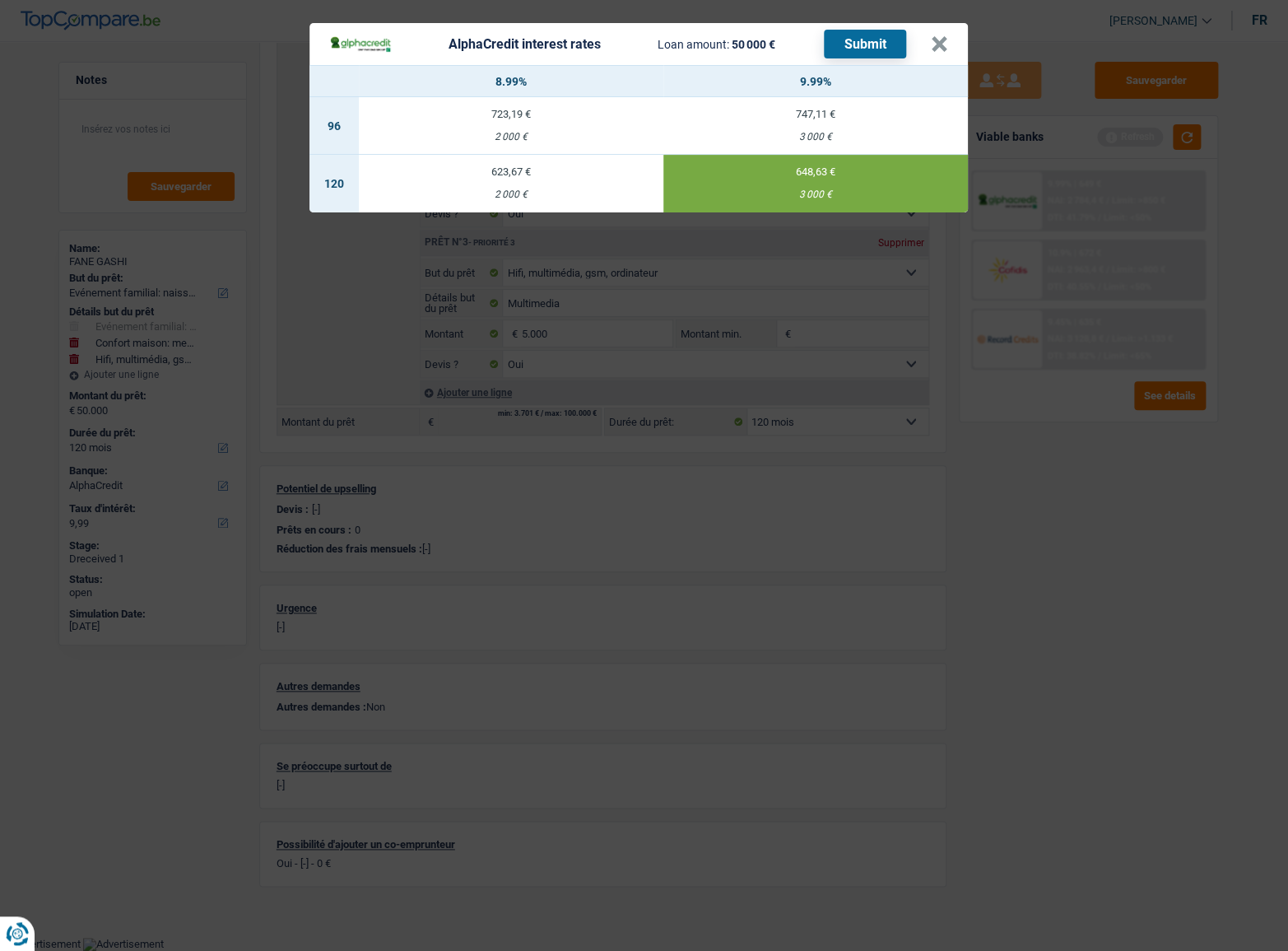
click at [853, 49] on button "Submit" at bounding box center [865, 43] width 82 height 28
click at [938, 40] on button "×" at bounding box center [940, 44] width 18 height 17
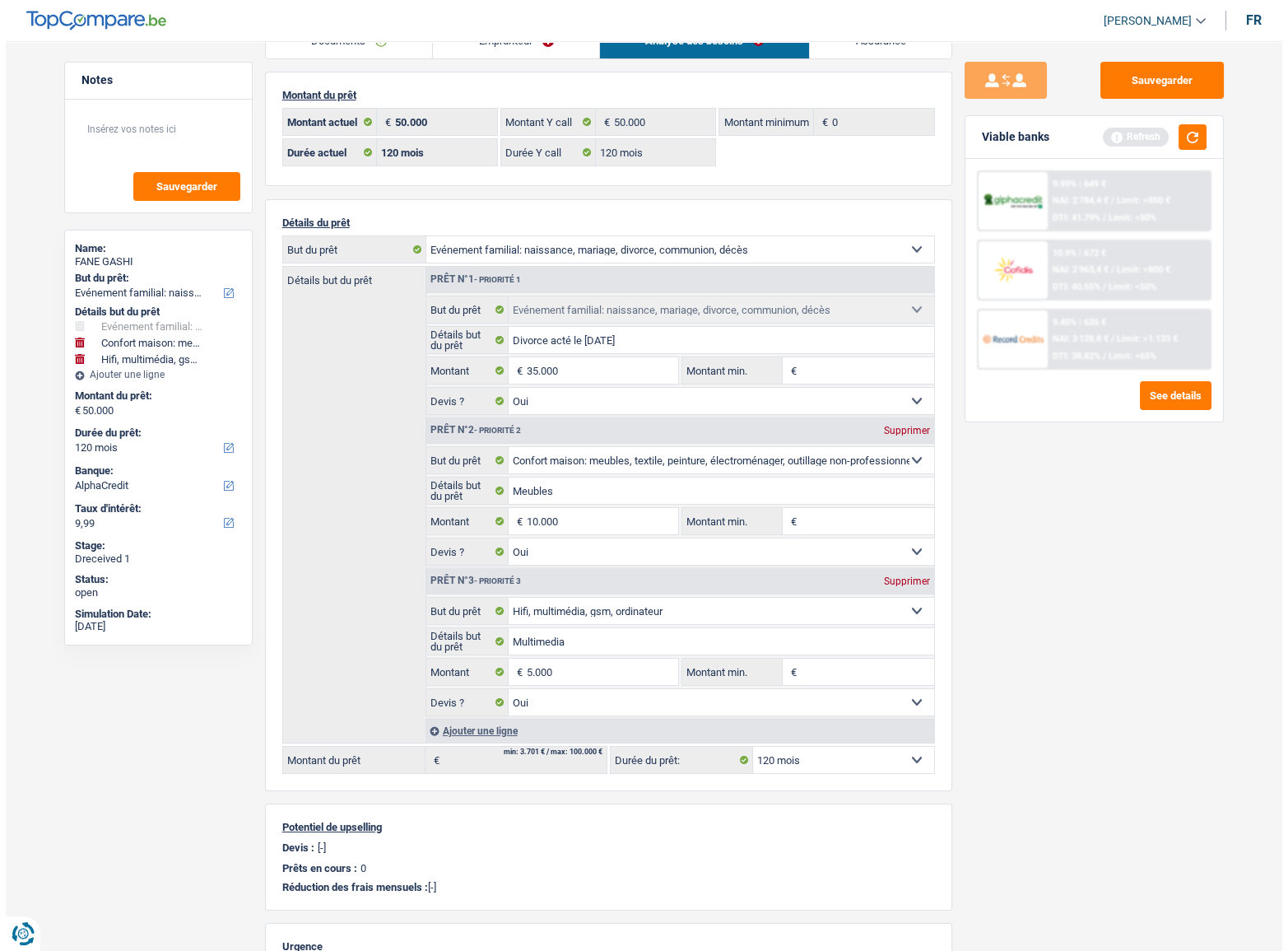
scroll to position [0, 0]
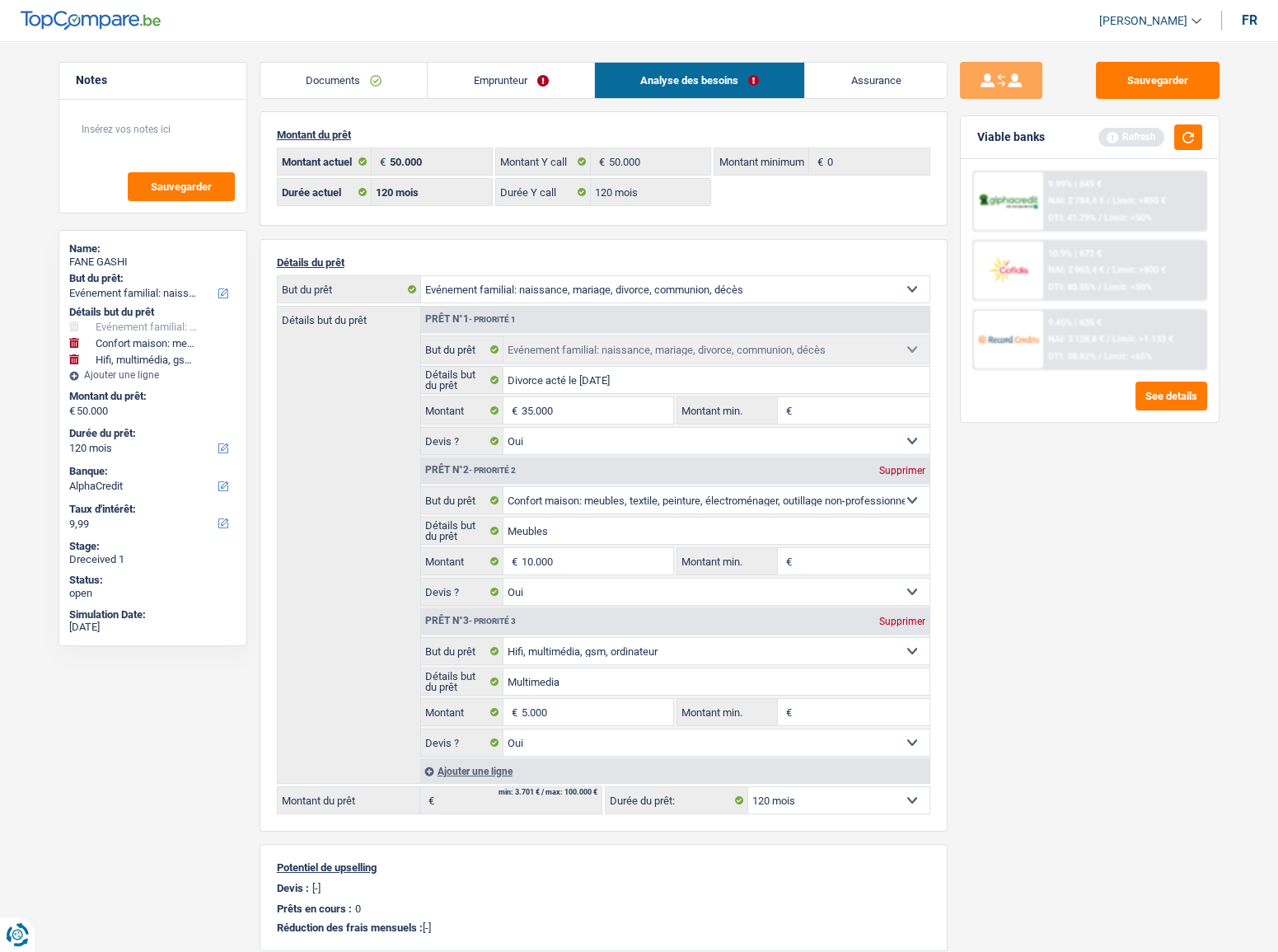
click at [91, 261] on div "FANE GASHI" at bounding box center [153, 262] width 167 height 13
click at [112, 262] on div "FANE GASHI" at bounding box center [153, 262] width 167 height 13
click at [493, 80] on link "Emprunteur" at bounding box center [511, 80] width 166 height 35
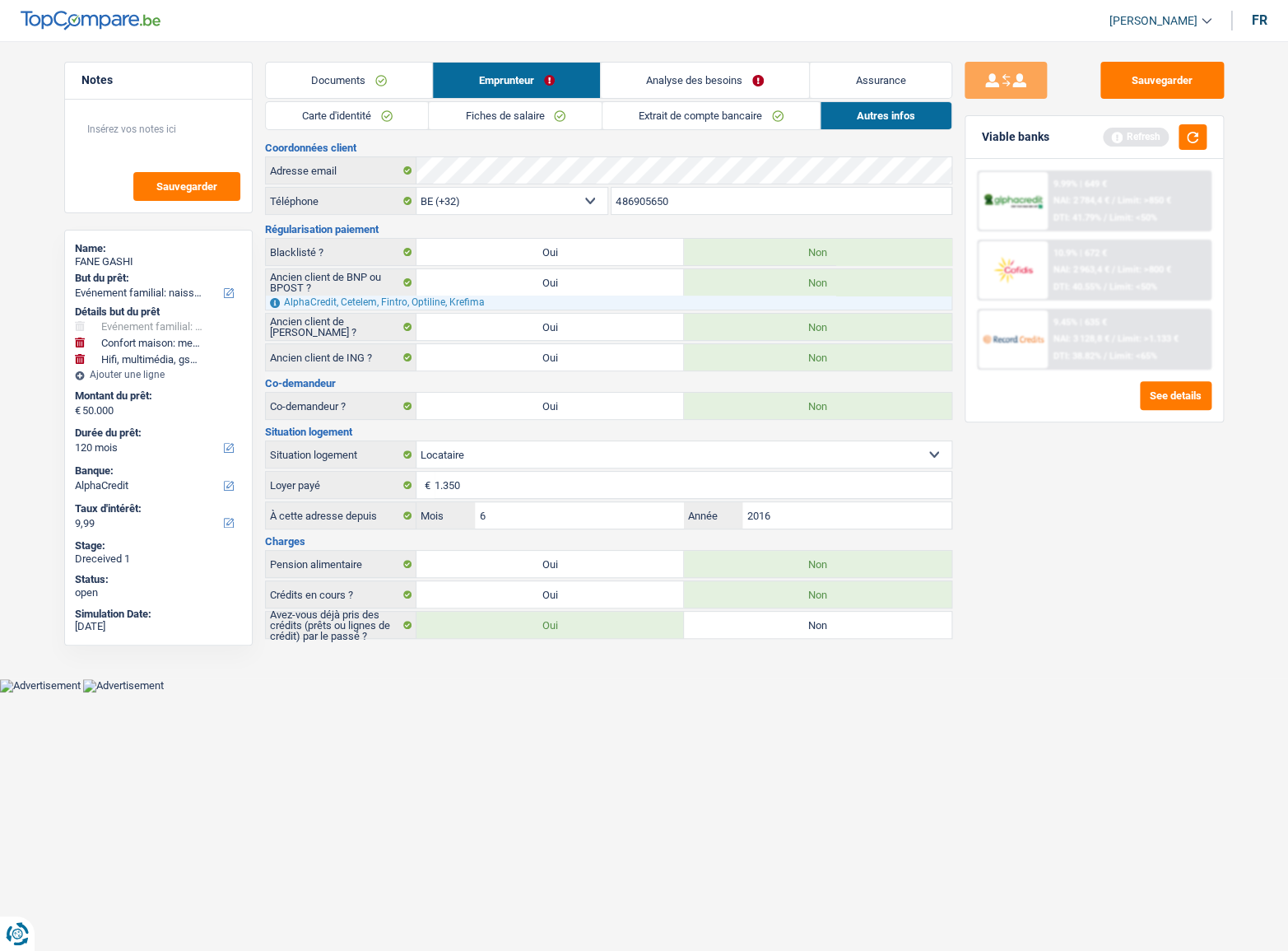
click at [349, 118] on link "Carte d'identité" at bounding box center [347, 115] width 163 height 27
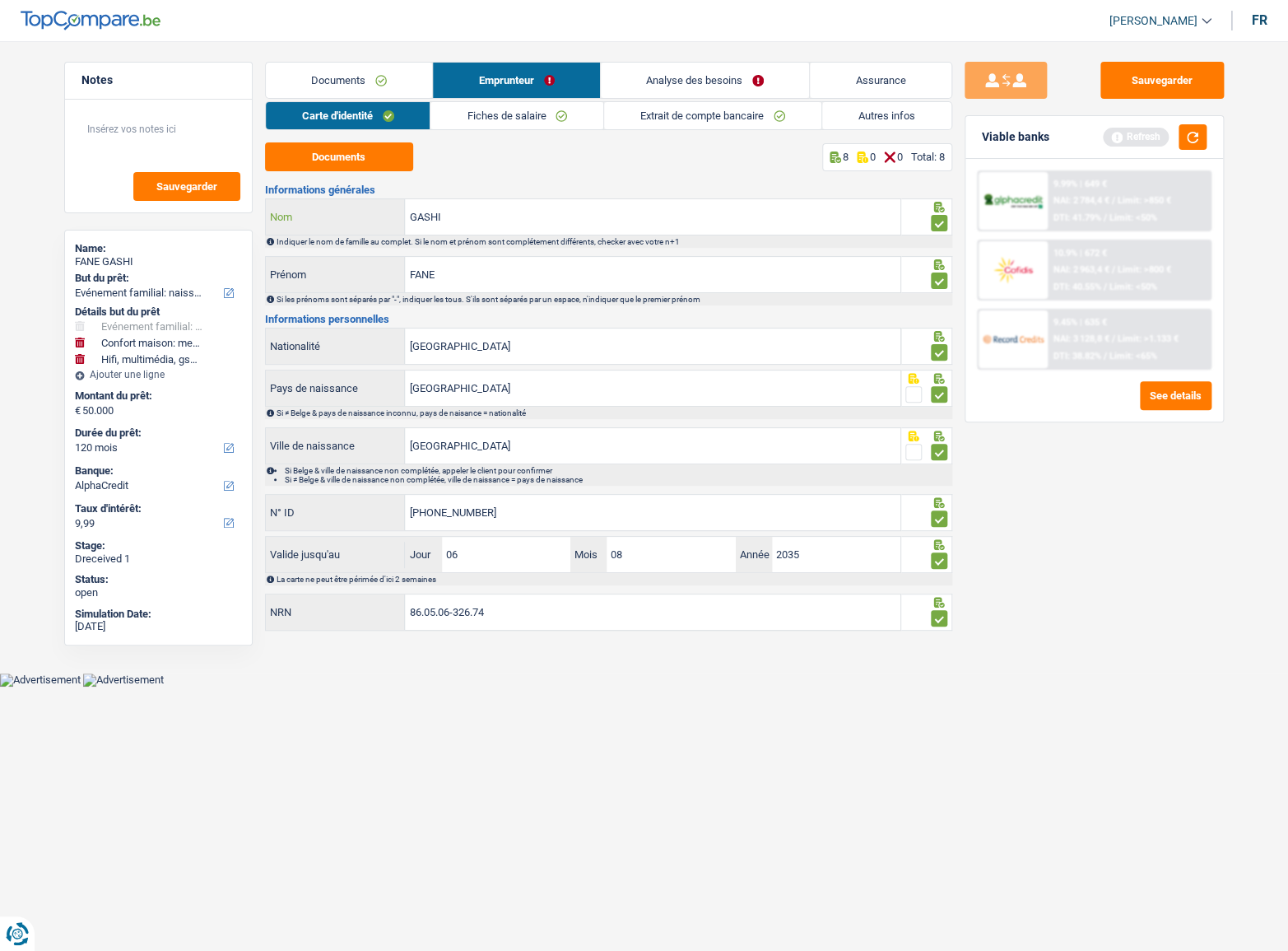
click at [464, 208] on input "GASHI" at bounding box center [652, 217] width 496 height 35
click at [499, 207] on input "GASHI" at bounding box center [652, 217] width 496 height 35
click at [364, 215] on div "GASHI Nom" at bounding box center [584, 217] width 636 height 35
click at [340, 80] on link "Documents" at bounding box center [349, 80] width 167 height 35
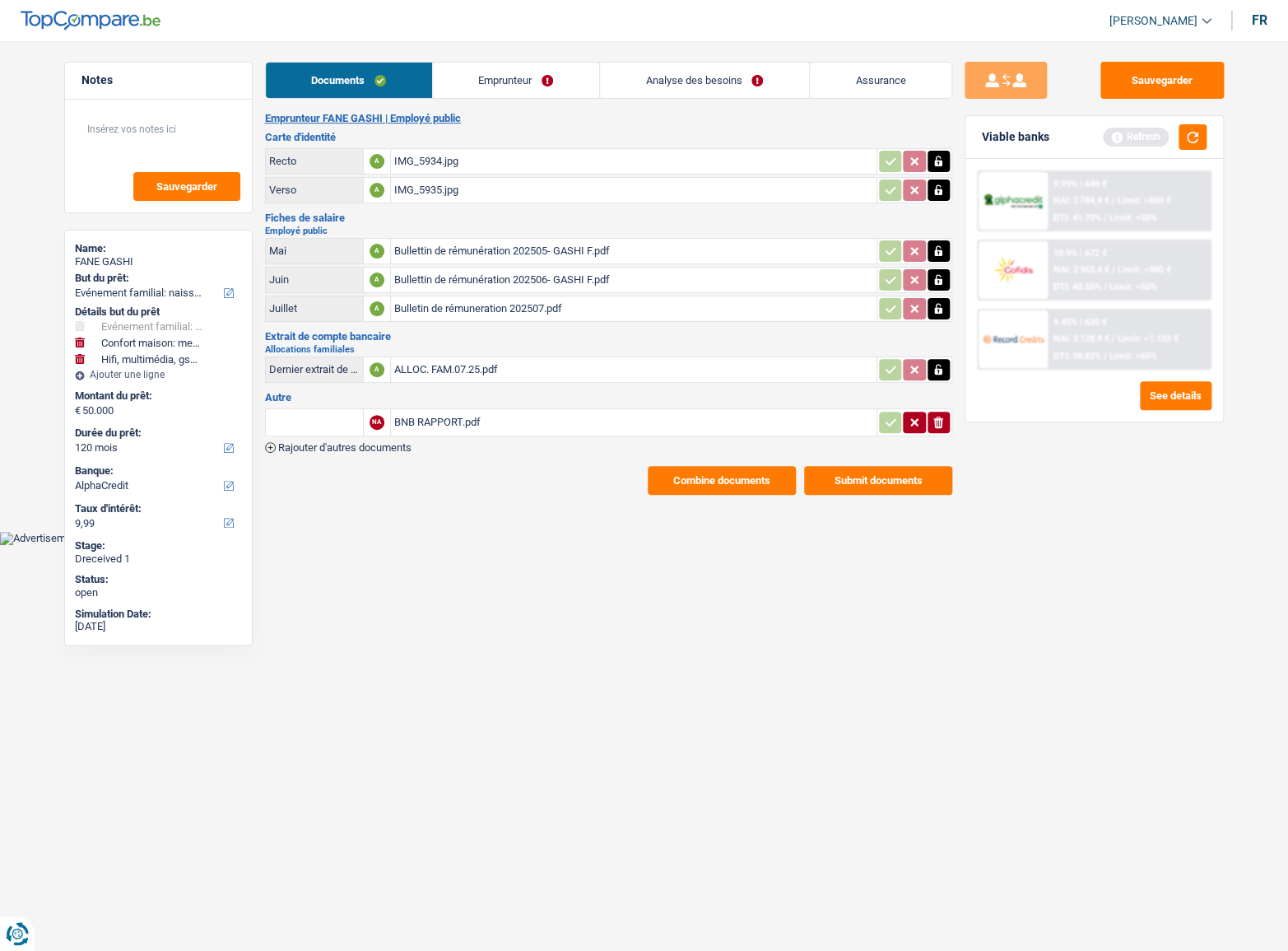
click at [468, 86] on link "Emprunteur" at bounding box center [516, 80] width 166 height 35
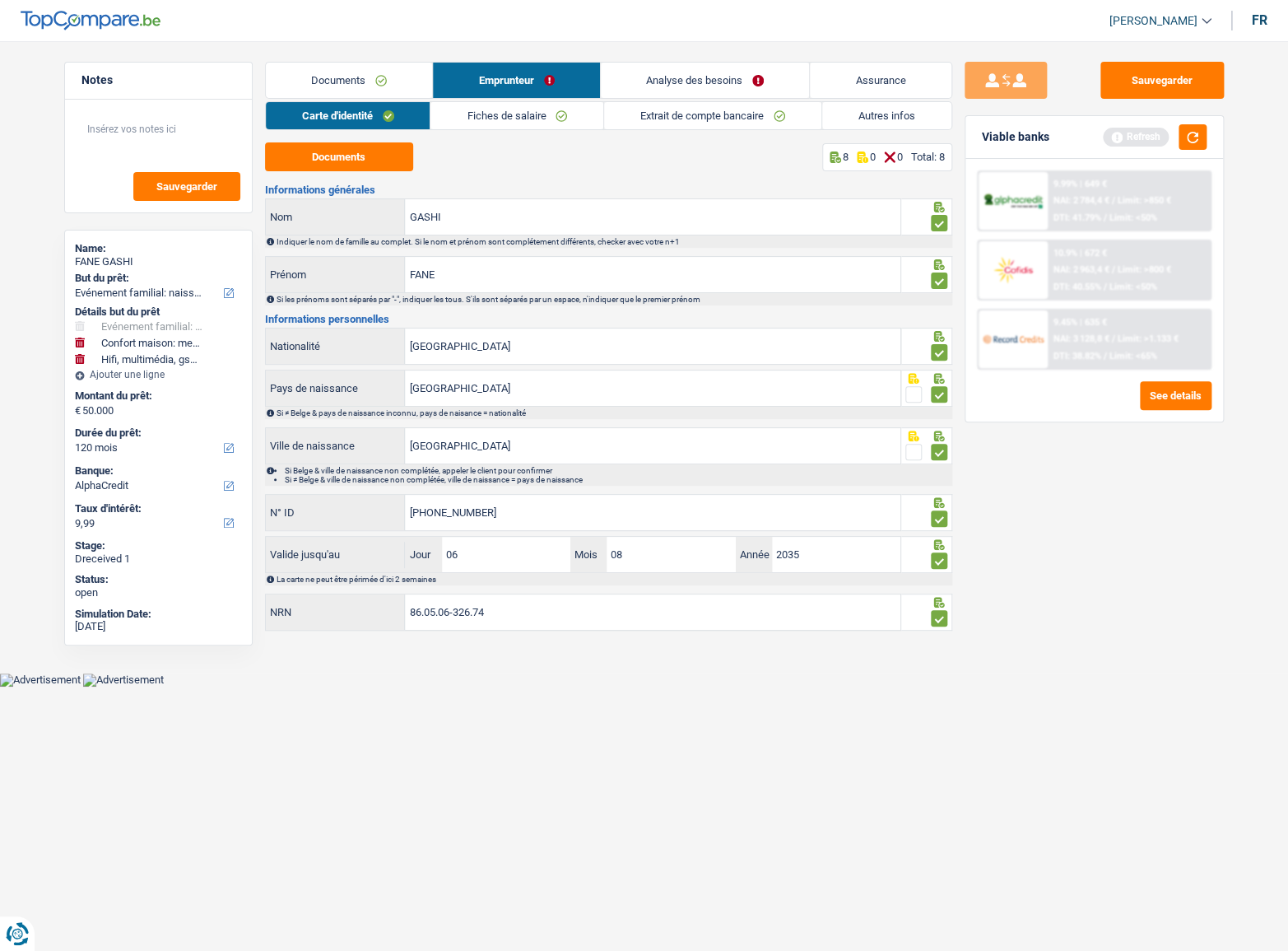
click at [379, 115] on link "Carte d'identité" at bounding box center [348, 115] width 164 height 27
click at [514, 113] on link "Fiches de salaire" at bounding box center [516, 115] width 173 height 27
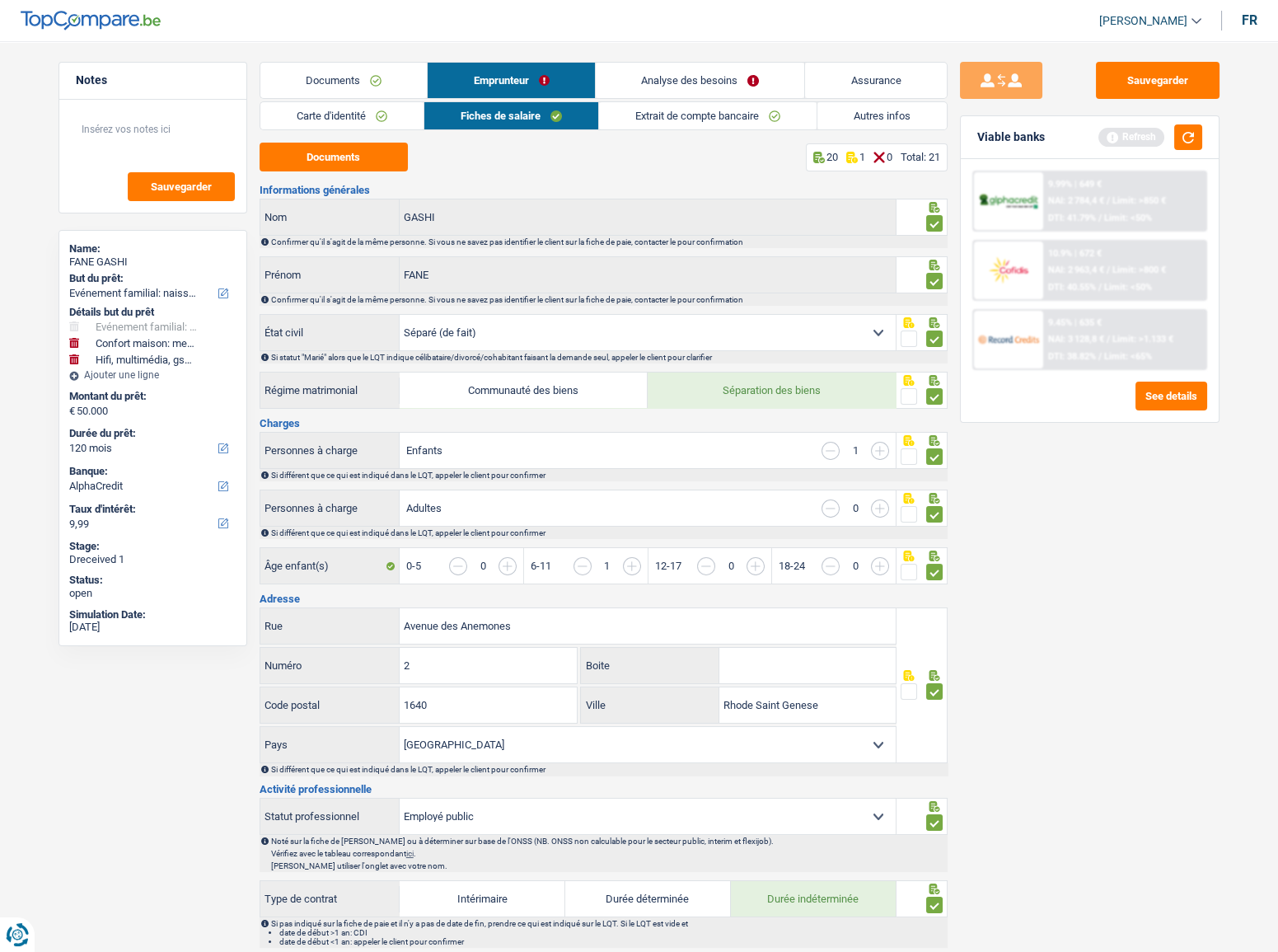
drag, startPoint x: 881, startPoint y: 336, endPoint x: 869, endPoint y: 338, distance: 12.2
click at [881, 336] on select "Célibataire Marié(e) Cohabitant(e) légal(e) Divorcé(e) Veuf(ve) Séparé (de fait…" at bounding box center [647, 332] width 497 height 35
click at [640, 85] on link "Analyse des besoins" at bounding box center [700, 80] width 210 height 35
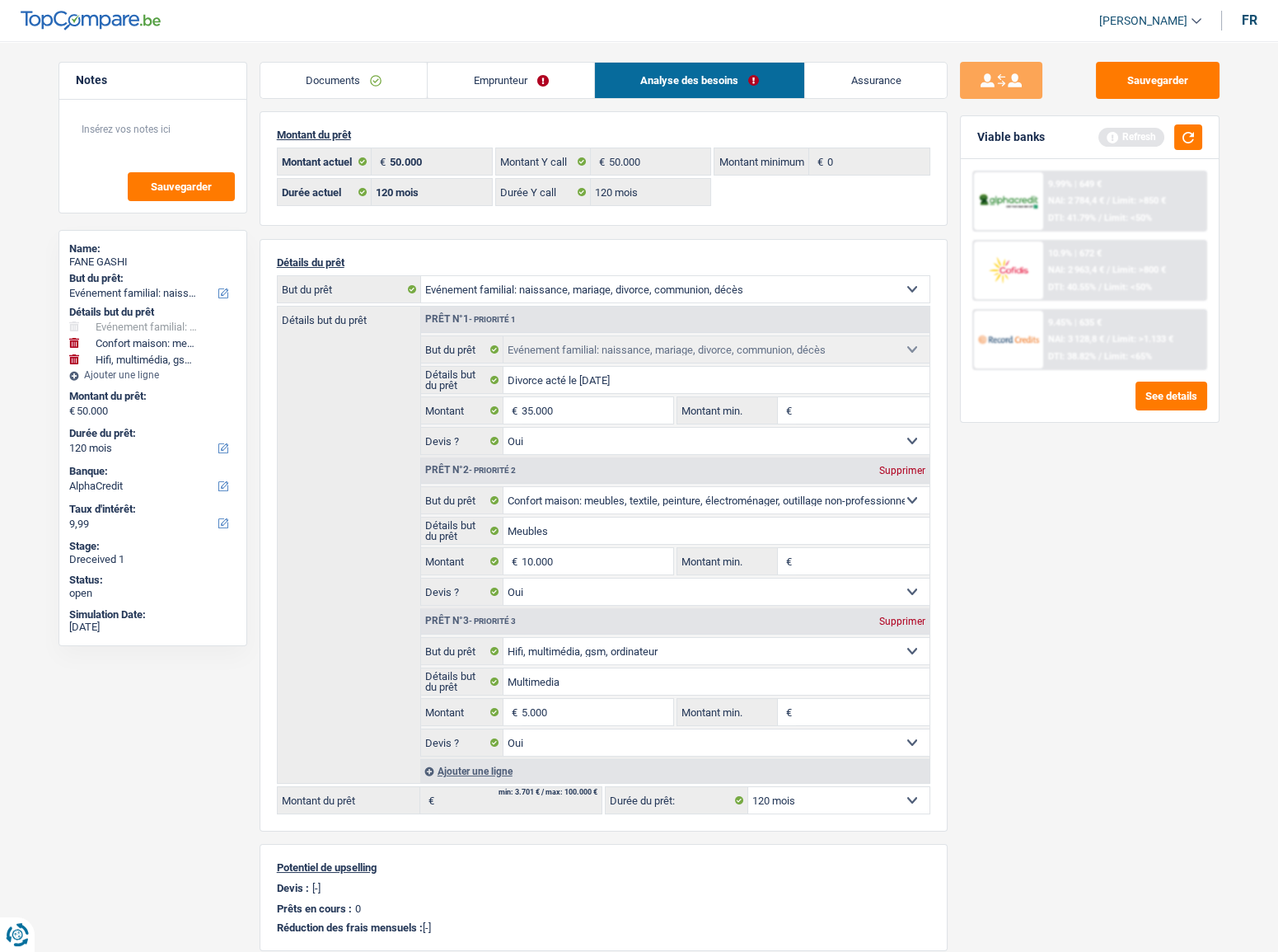
click at [489, 66] on link "Emprunteur" at bounding box center [511, 80] width 166 height 35
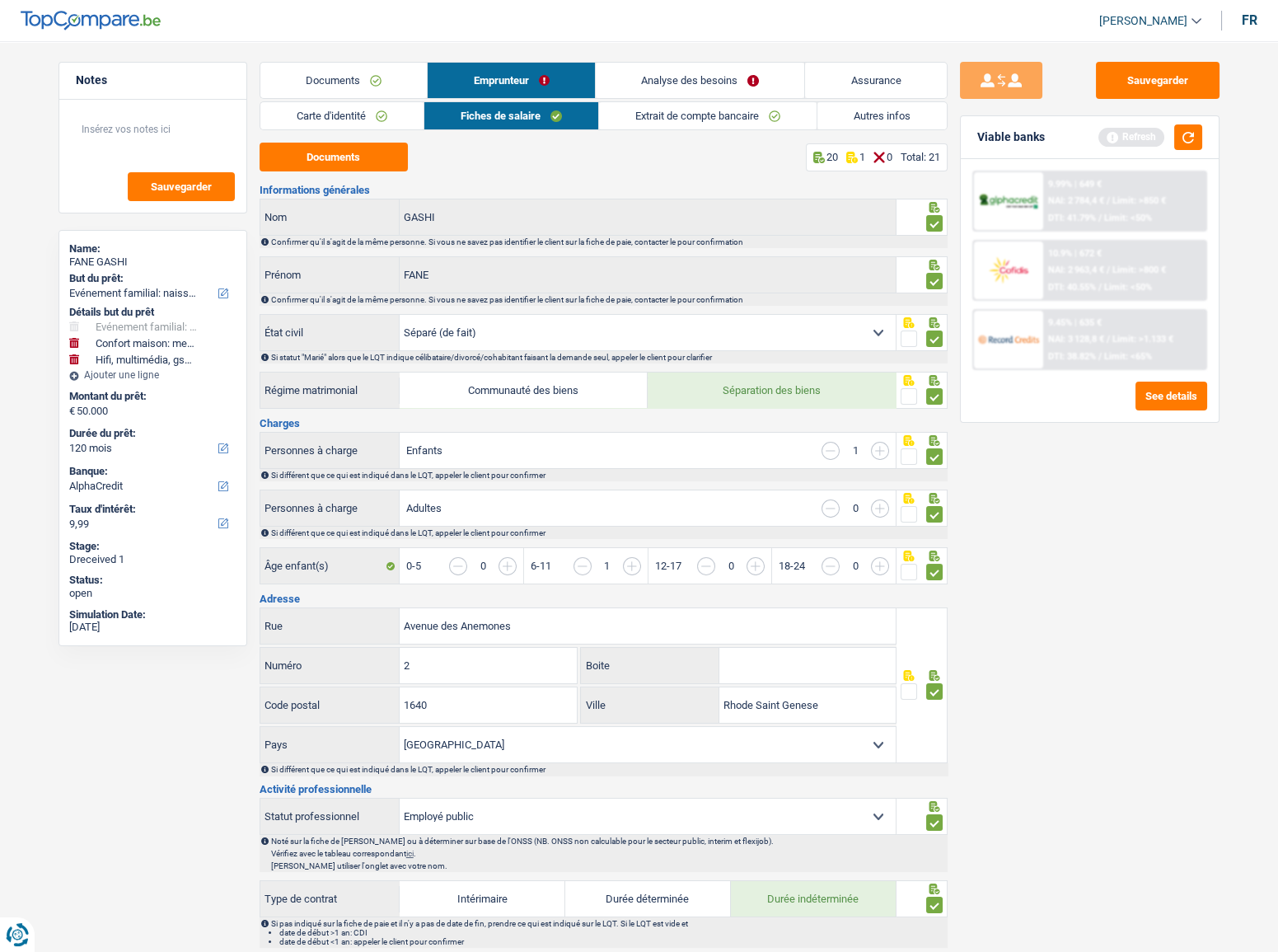
click at [874, 325] on select "Célibataire Marié(e) Cohabitant(e) légal(e) Divorcé(e) Veuf(ve) Séparé (de fait…" at bounding box center [647, 332] width 497 height 35
select select "married"
click at [400, 314] on select "Célibataire Marié(e) Cohabitant(e) légal(e) Divorcé(e) Veuf(ve) Séparé (de fait…" at bounding box center [647, 332] width 497 height 35
click at [1186, 130] on button "button" at bounding box center [1188, 137] width 28 height 25
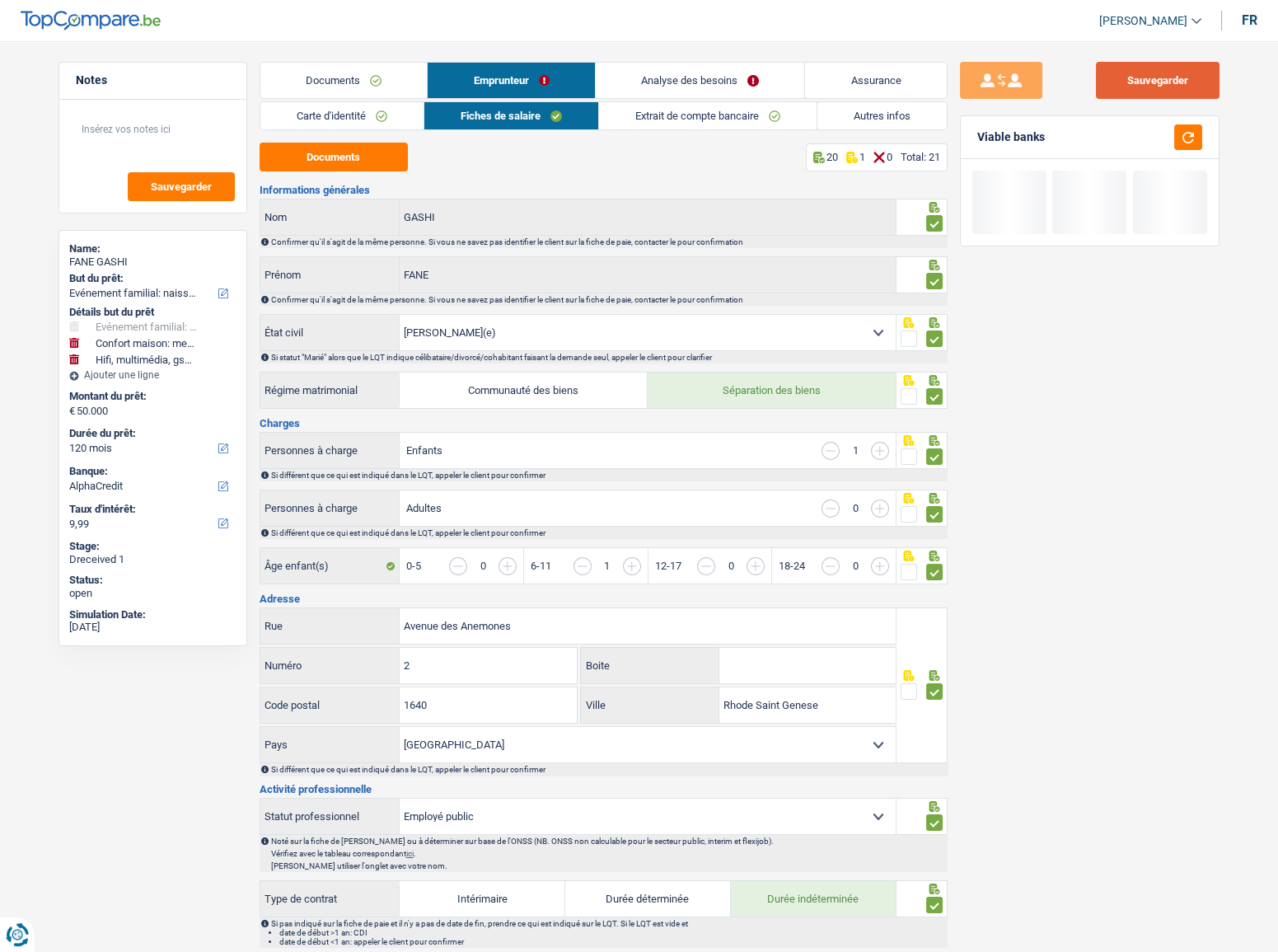
click at [1195, 73] on button "Sauvegarder" at bounding box center [1158, 80] width 123 height 37
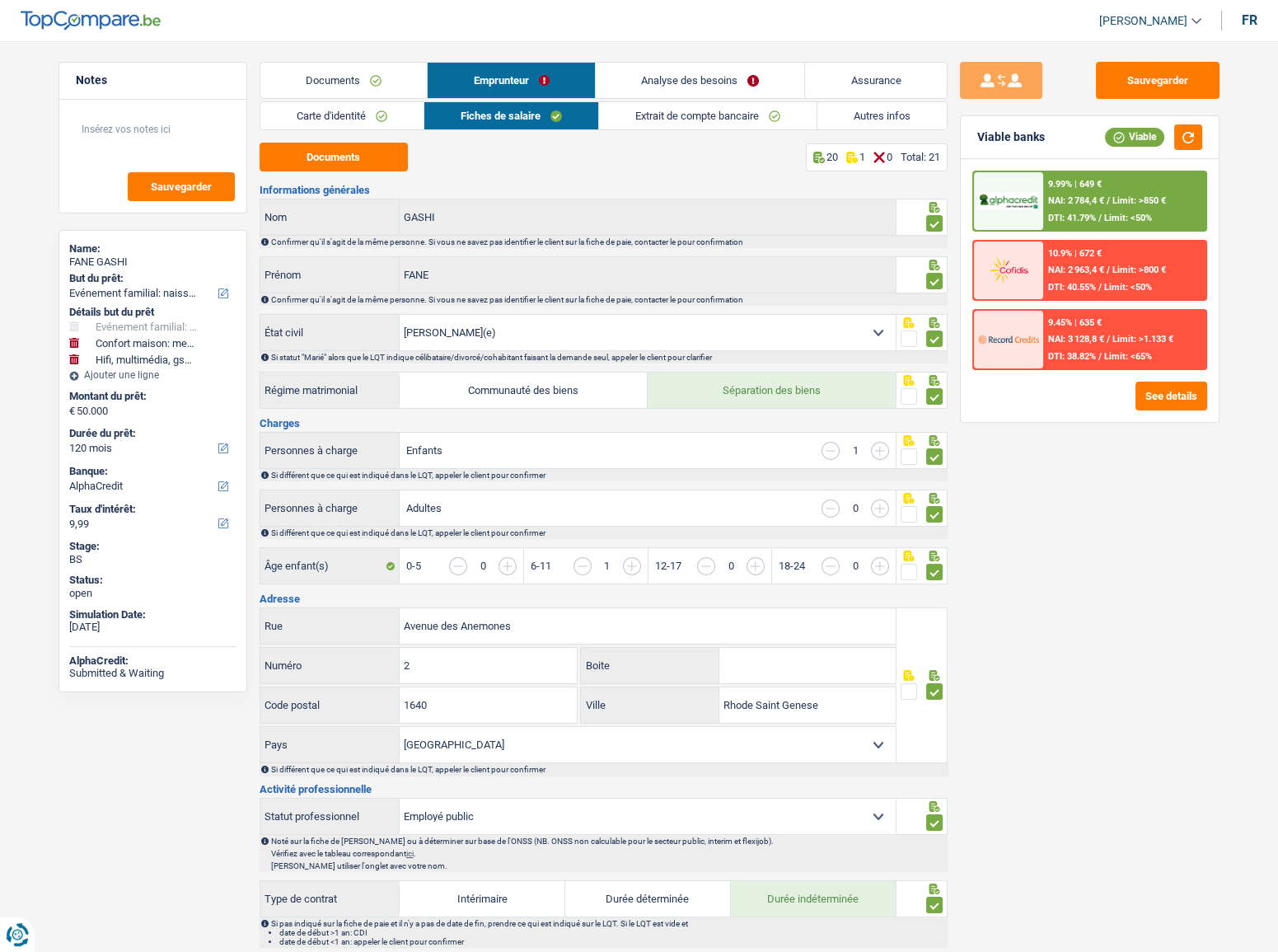
click at [366, 89] on link "Documents" at bounding box center [344, 80] width 167 height 35
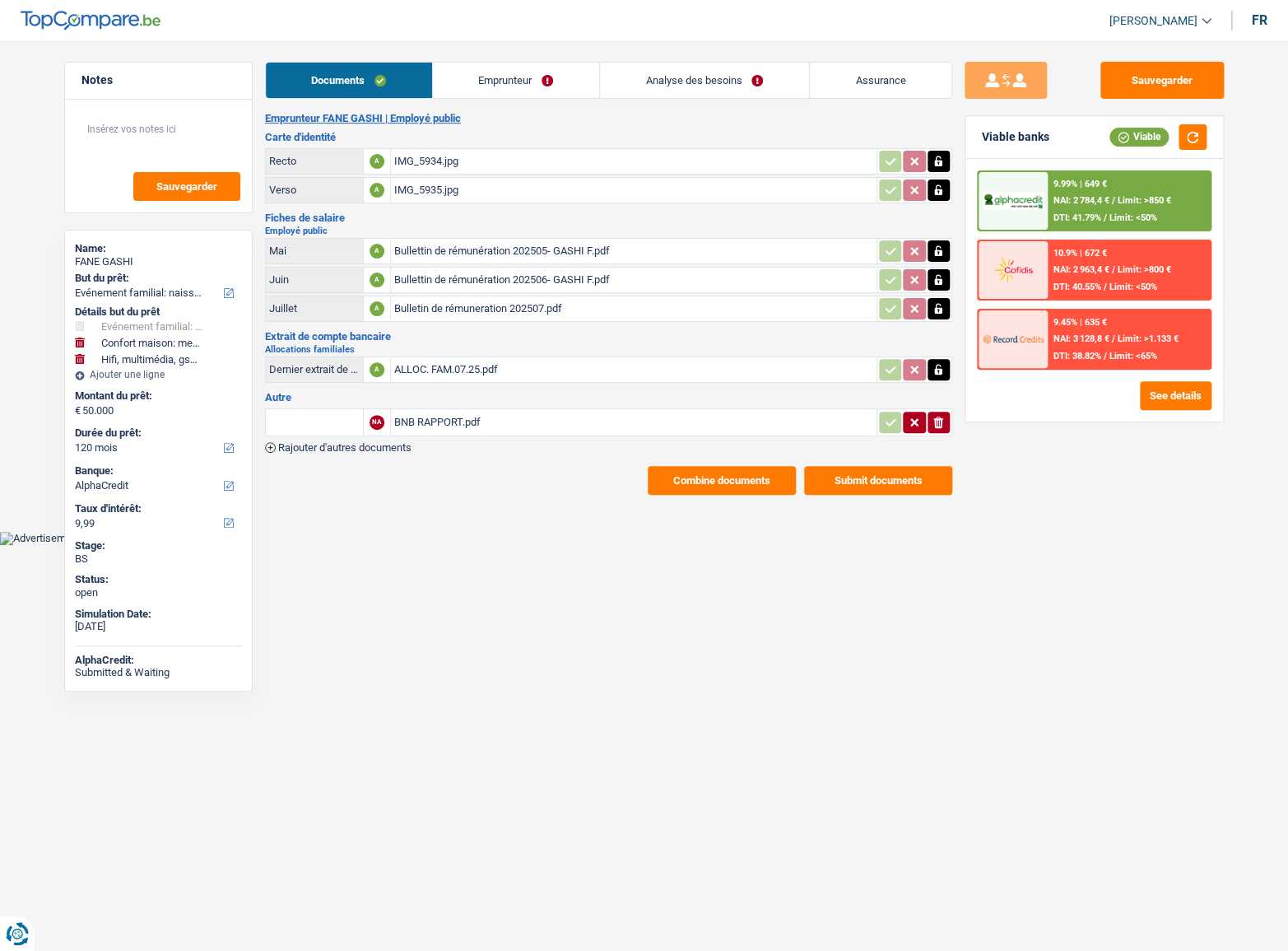
click at [710, 479] on button "Combine documents" at bounding box center [721, 479] width 148 height 28
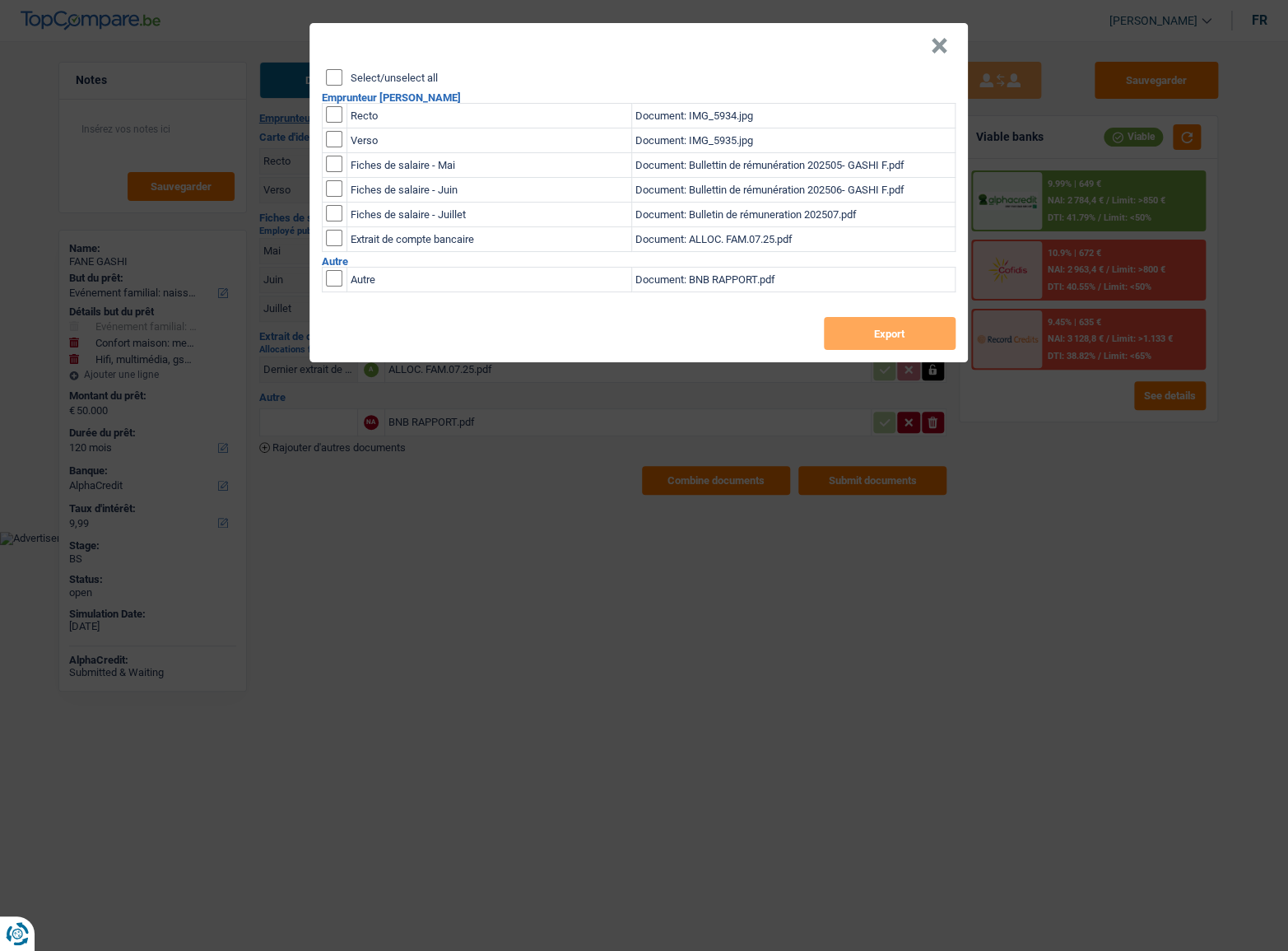
drag, startPoint x: 337, startPoint y: 71, endPoint x: 348, endPoint y: 82, distance: 15.6
click at [336, 71] on input "Select/unselect all" at bounding box center [333, 77] width 17 height 17
checkbox input "true"
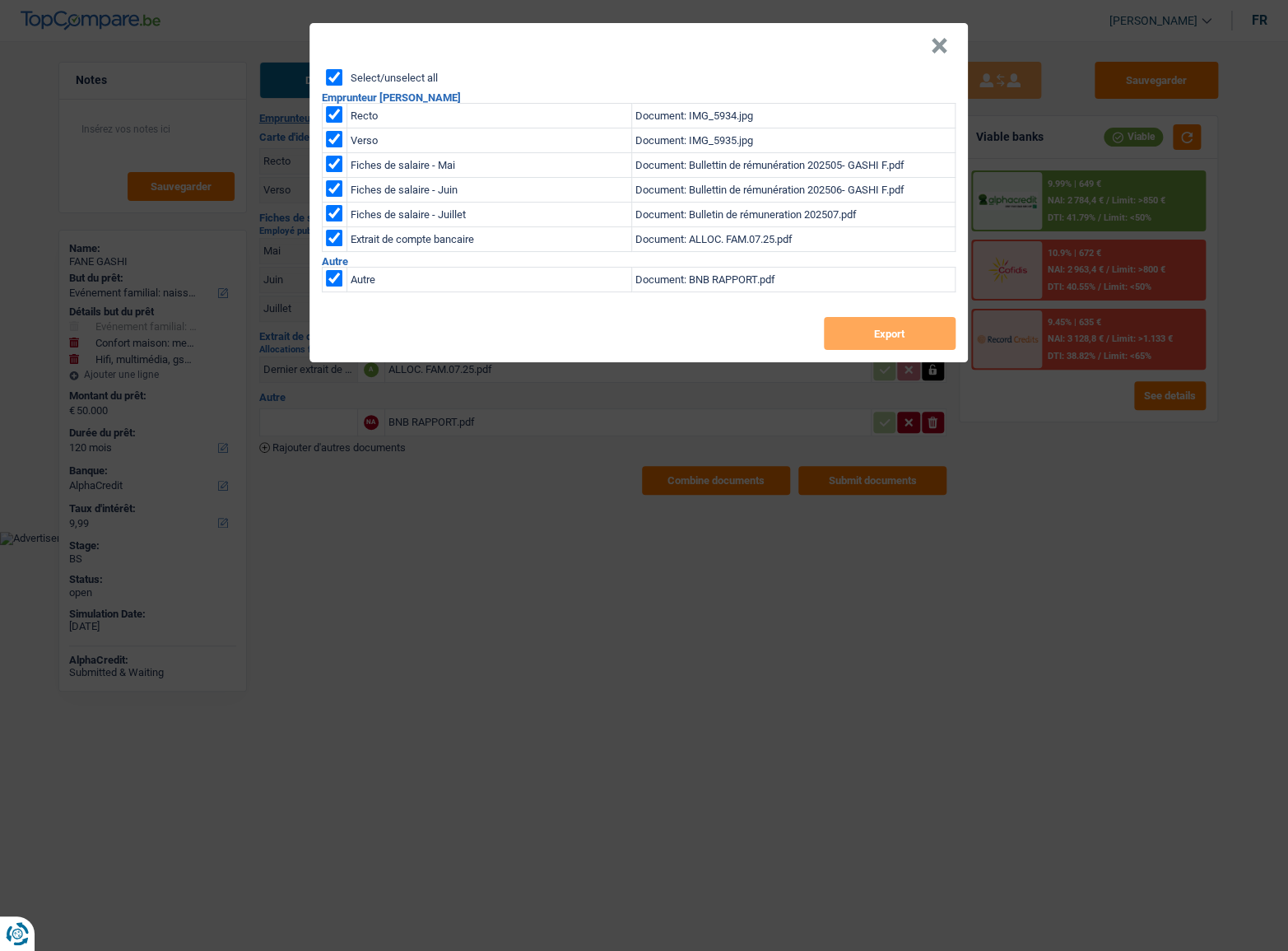
checkbox input "true"
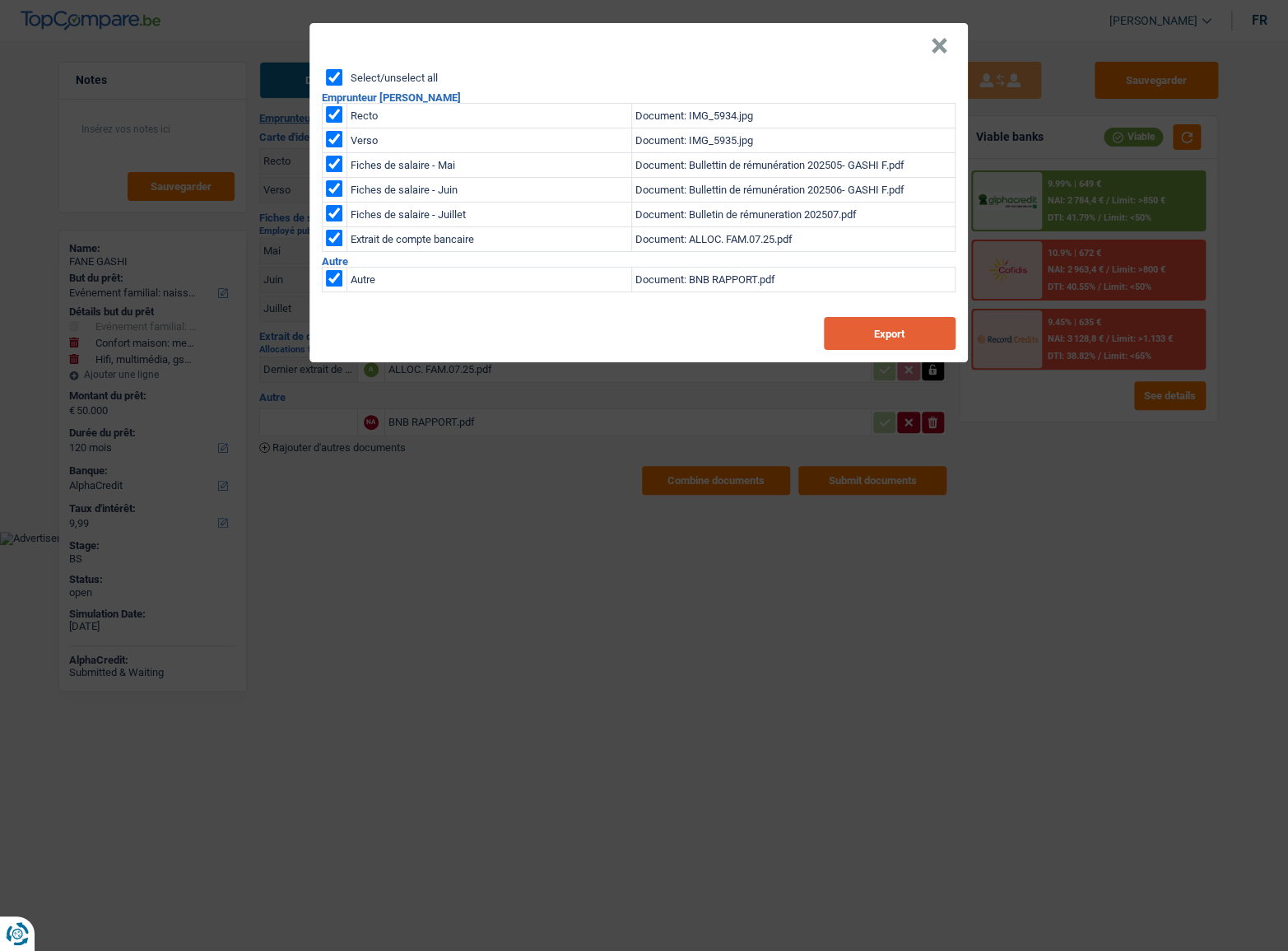
drag, startPoint x: 947, startPoint y: 325, endPoint x: 850, endPoint y: 179, distance: 175.3
click at [947, 326] on button "Export" at bounding box center [889, 334] width 132 height 33
click at [943, 44] on button "×" at bounding box center [940, 46] width 18 height 17
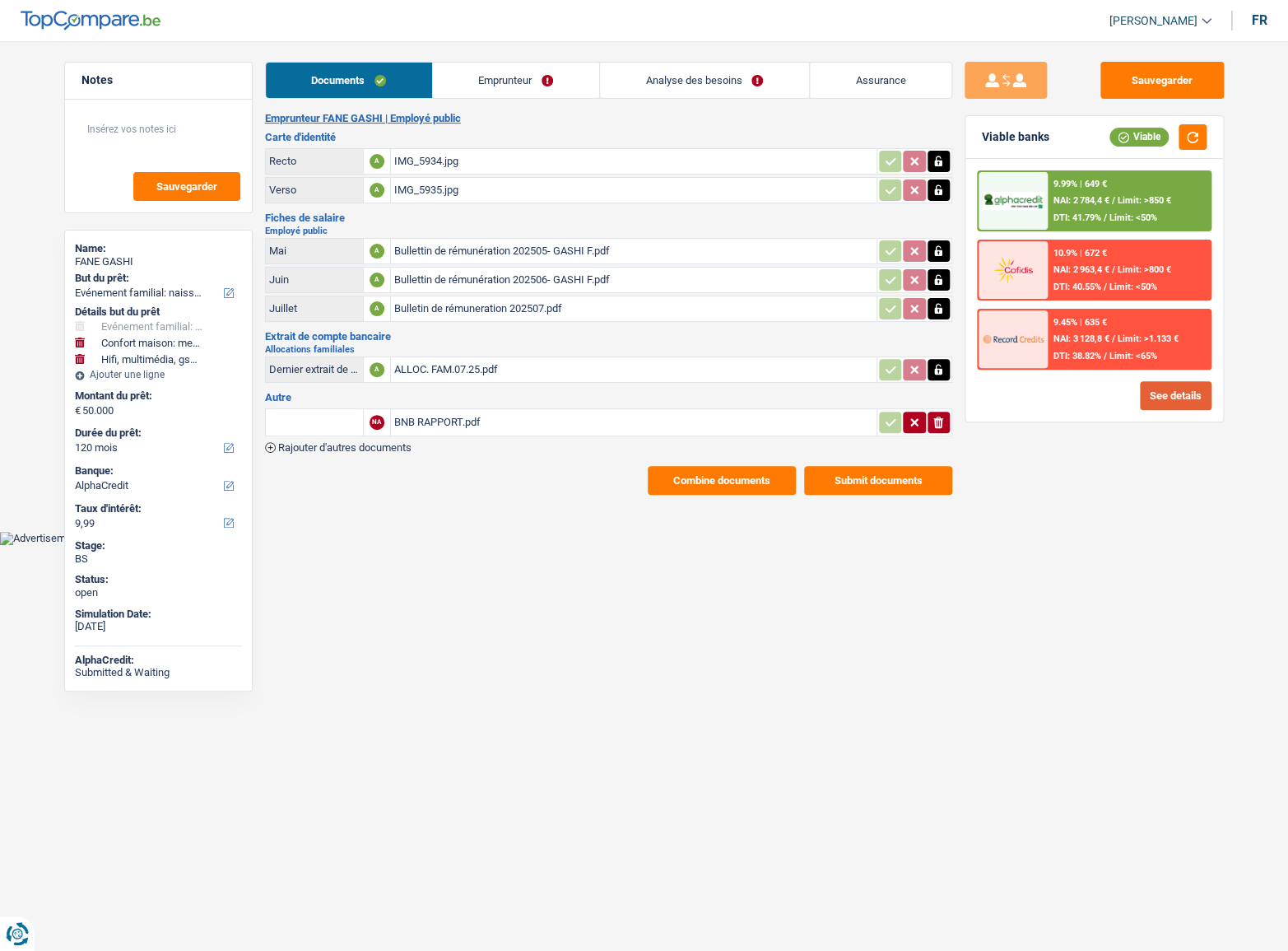
click at [1178, 397] on button "See details" at bounding box center [1176, 395] width 71 height 28
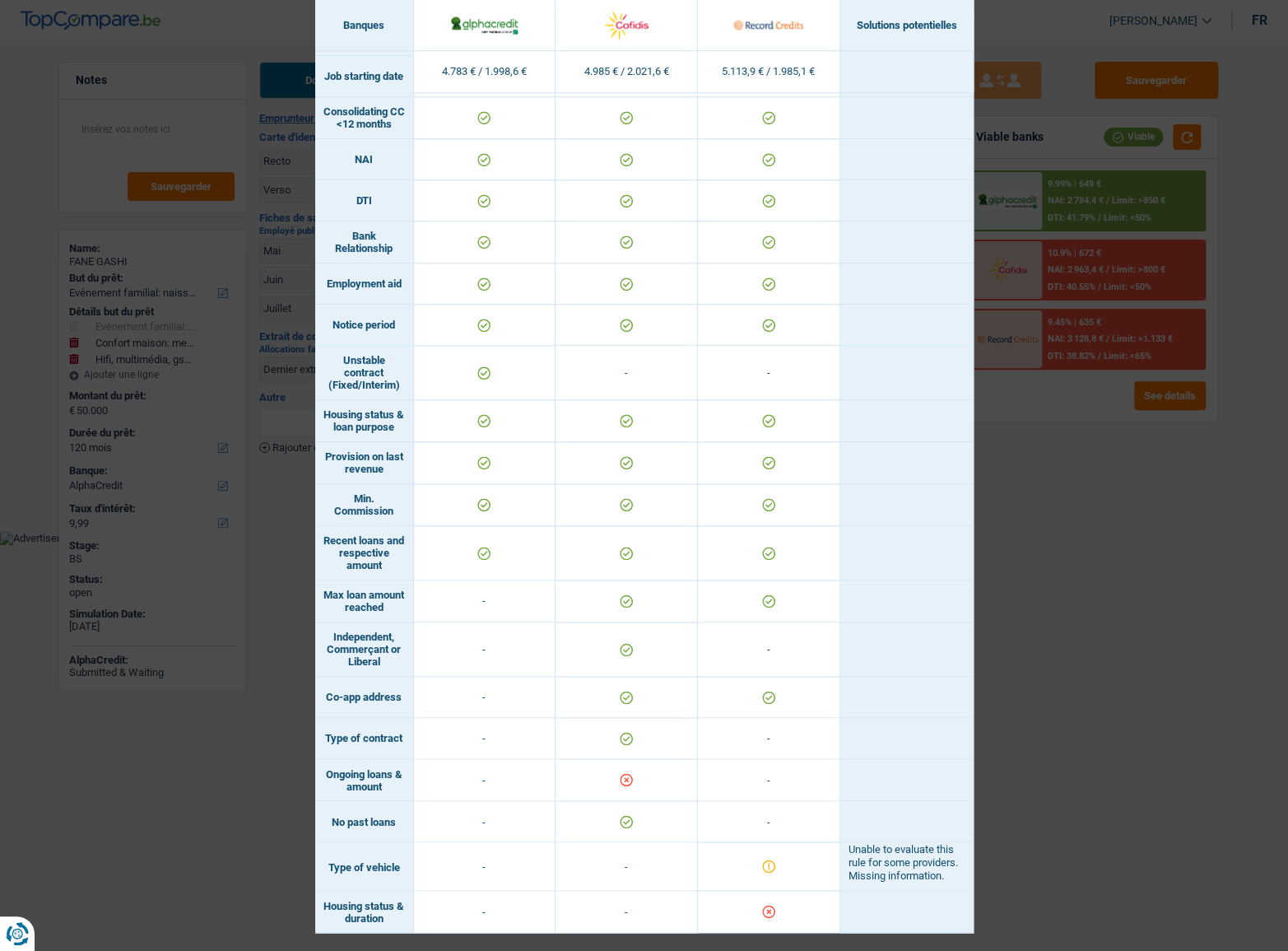
scroll to position [716, 0]
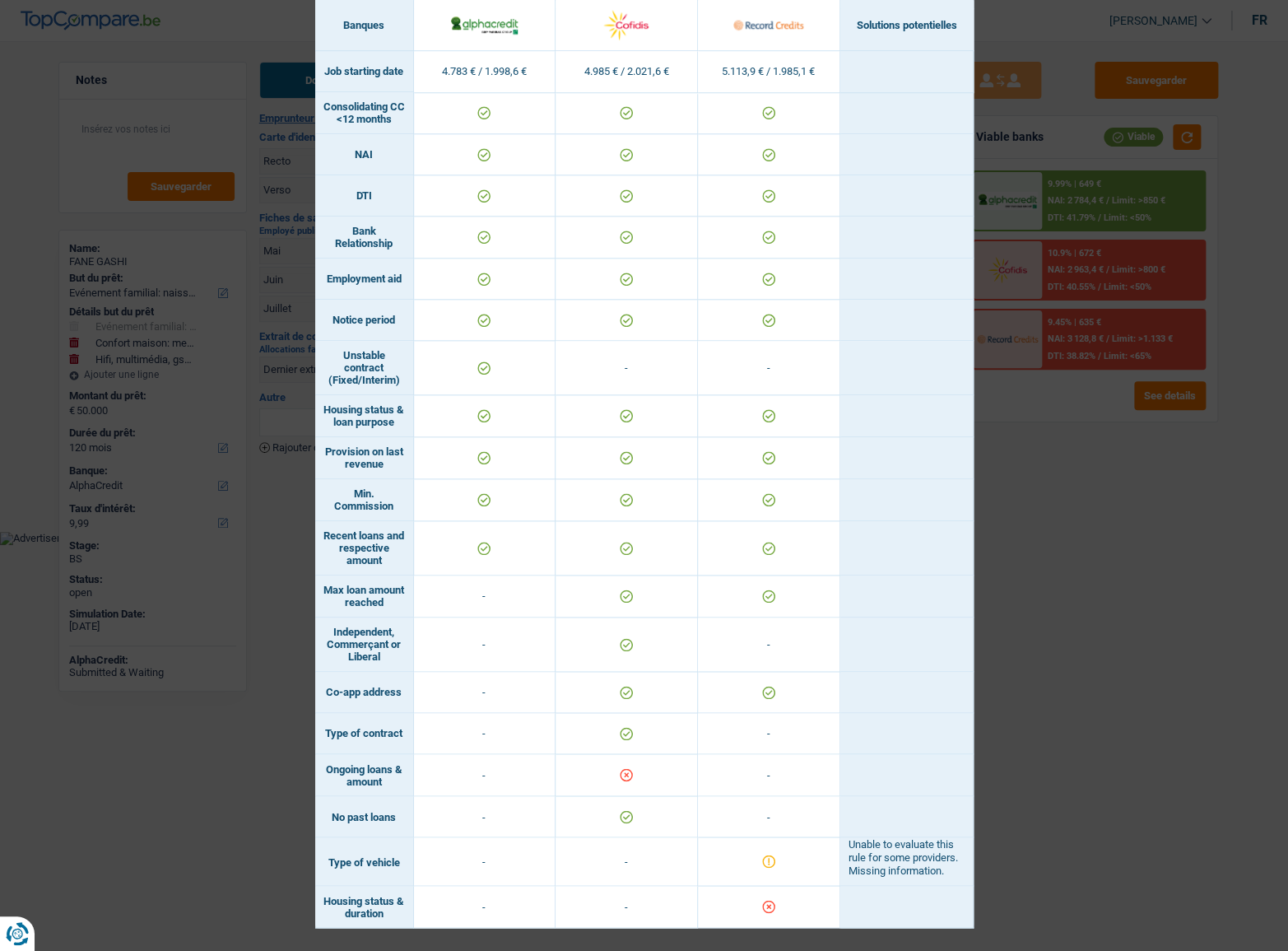
drag, startPoint x: 1173, startPoint y: 620, endPoint x: 501, endPoint y: 601, distance: 672.3
click at [1164, 622] on div "Banks conditions × Banques Solutions potentielles Revenus / Charges 4.783 € / 1…" at bounding box center [644, 476] width 1288 height 951
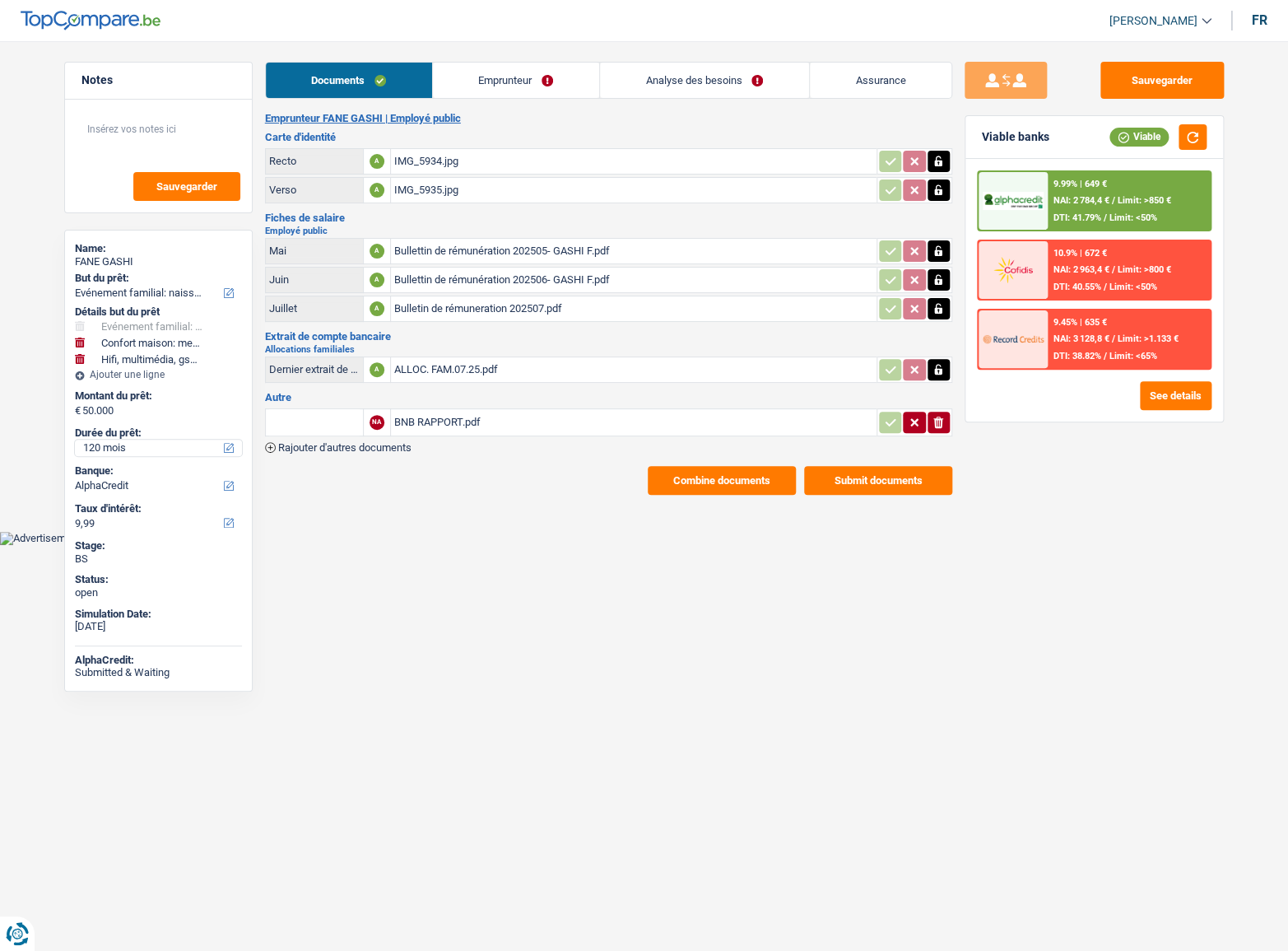
drag, startPoint x: 134, startPoint y: 446, endPoint x: 138, endPoint y: 455, distance: 9.8
click at [134, 446] on select "12 mois 18 mois 24 mois 30 mois 36 mois 42 mois 48 mois 60 mois 72 mois 84 mois…" at bounding box center [158, 447] width 167 height 17
select select "84"
click at [75, 439] on select "12 mois 18 mois 24 mois 30 mois 36 mois 42 mois 48 mois 60 mois 72 mois 84 mois…" at bounding box center [158, 447] width 167 height 17
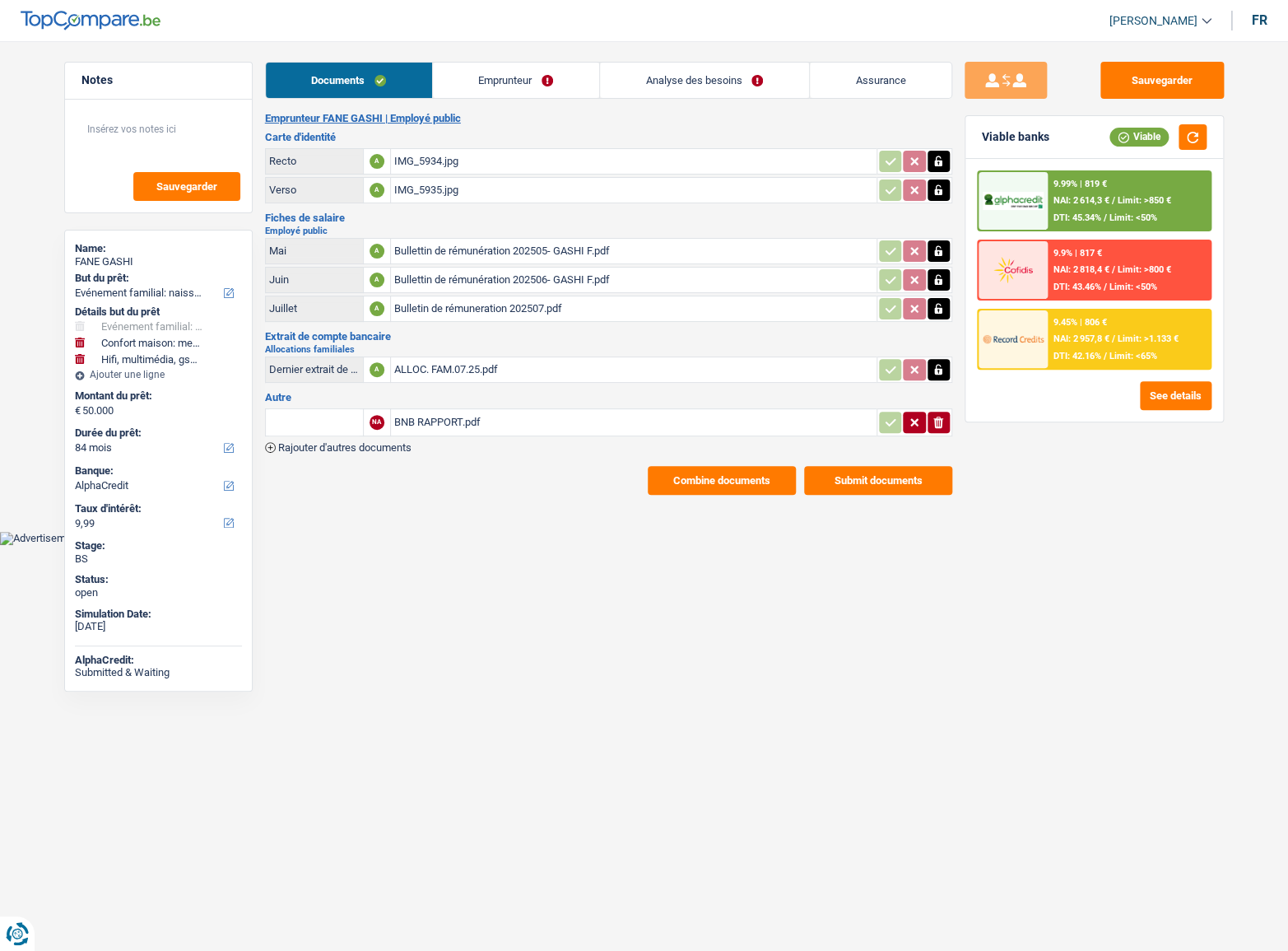
drag, startPoint x: 1102, startPoint y: 301, endPoint x: 1099, endPoint y: 314, distance: 13.3
click at [1102, 304] on div "9.99% | 819 € NAI: 2 614,3 € / Limit: >850 € DTI: 45.34% / Limit: <50% 9.9% | 8…" at bounding box center [1094, 270] width 235 height 200
click at [1088, 346] on div "9.45% | 806 € NAI: 2 957,8 € / Limit: >1.133 € DTI: 42.16% / Limit: <65%" at bounding box center [1129, 339] width 162 height 58
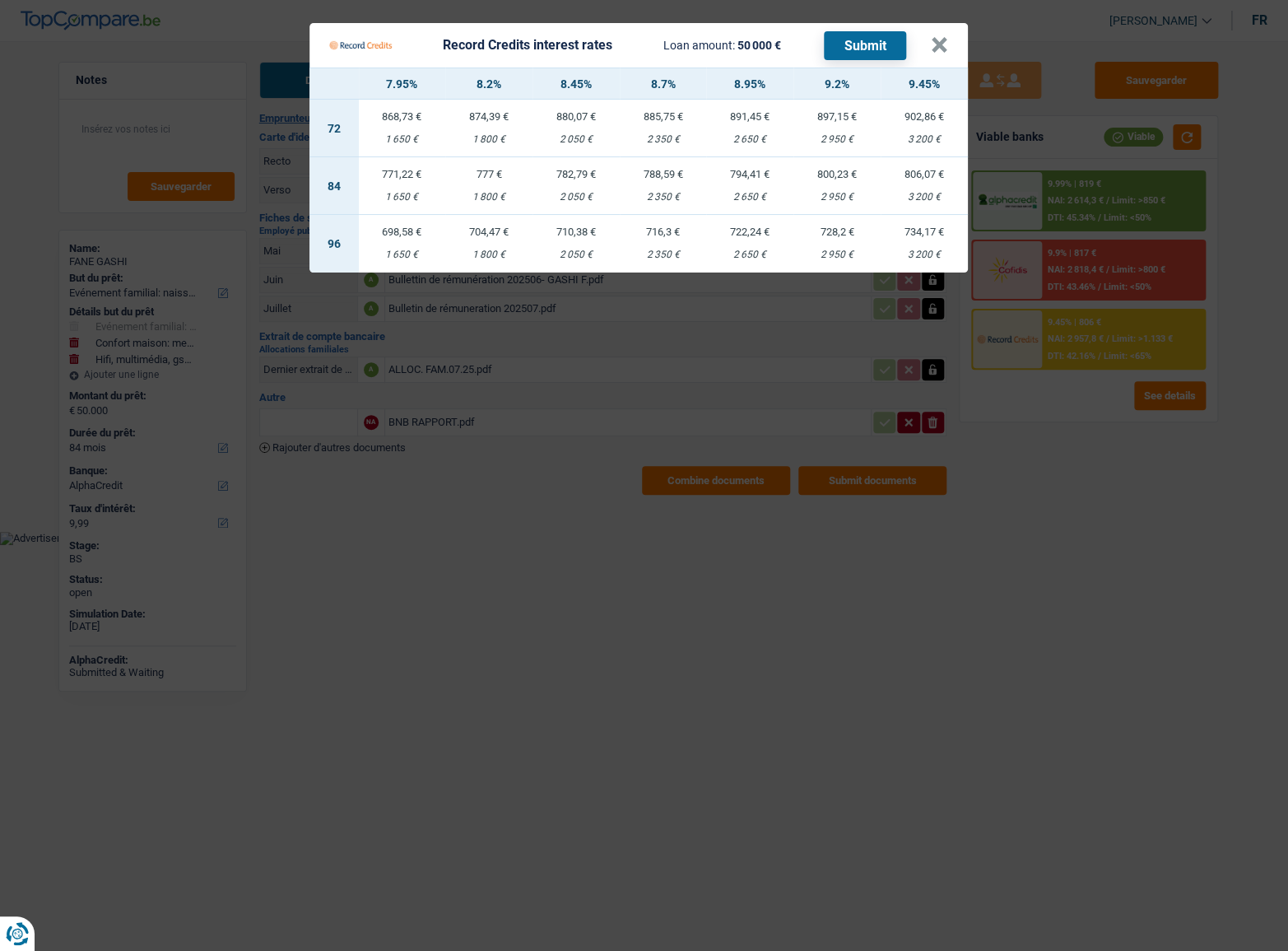
click at [1094, 569] on Credits "Record Credits interest rates Loan amount: 50 000 € Submit × 7.95% 8.2% 8.45% 8…" at bounding box center [644, 476] width 1288 height 951
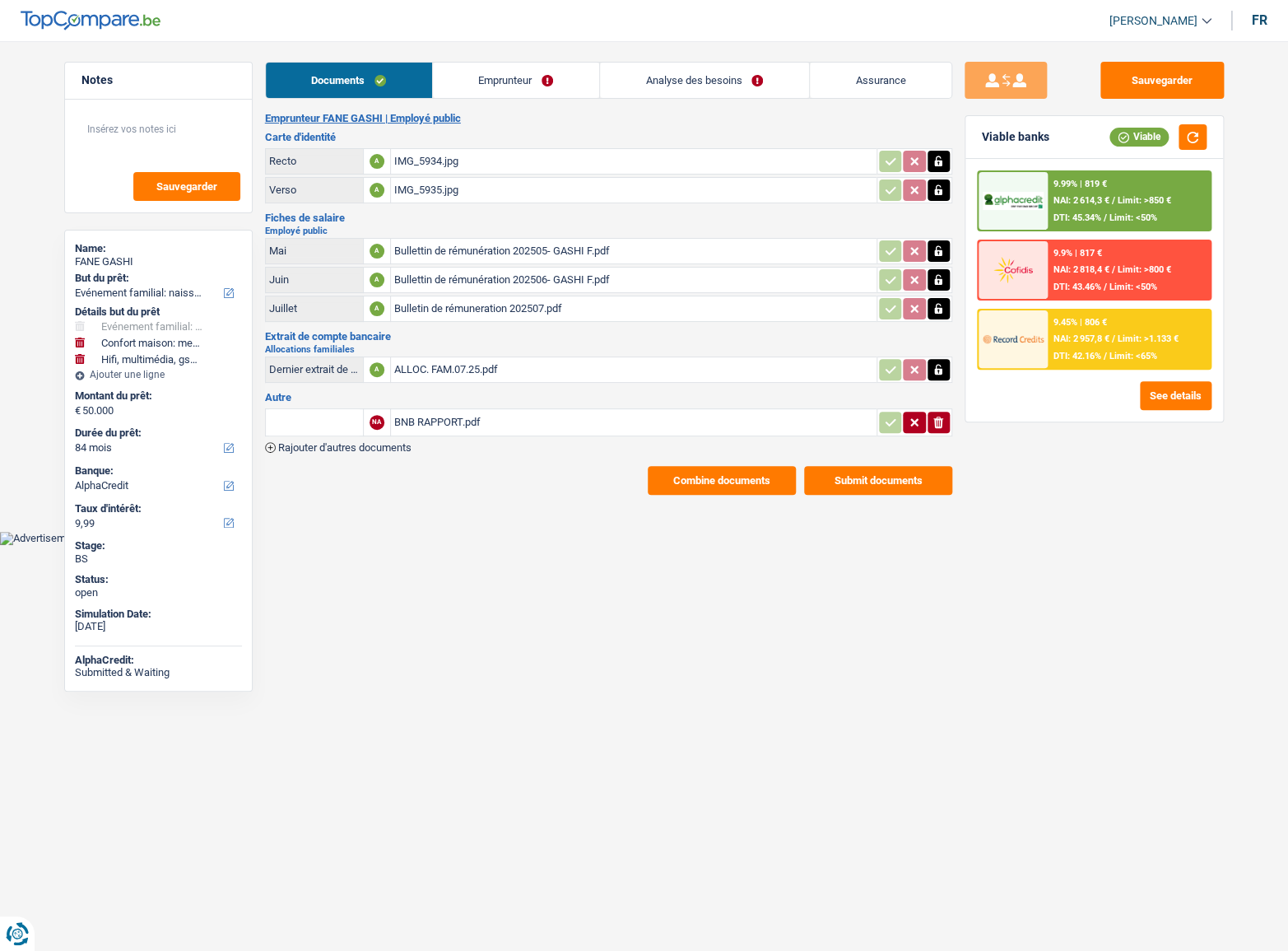
click at [1093, 215] on span "DTI: 45.34%" at bounding box center [1076, 217] width 48 height 11
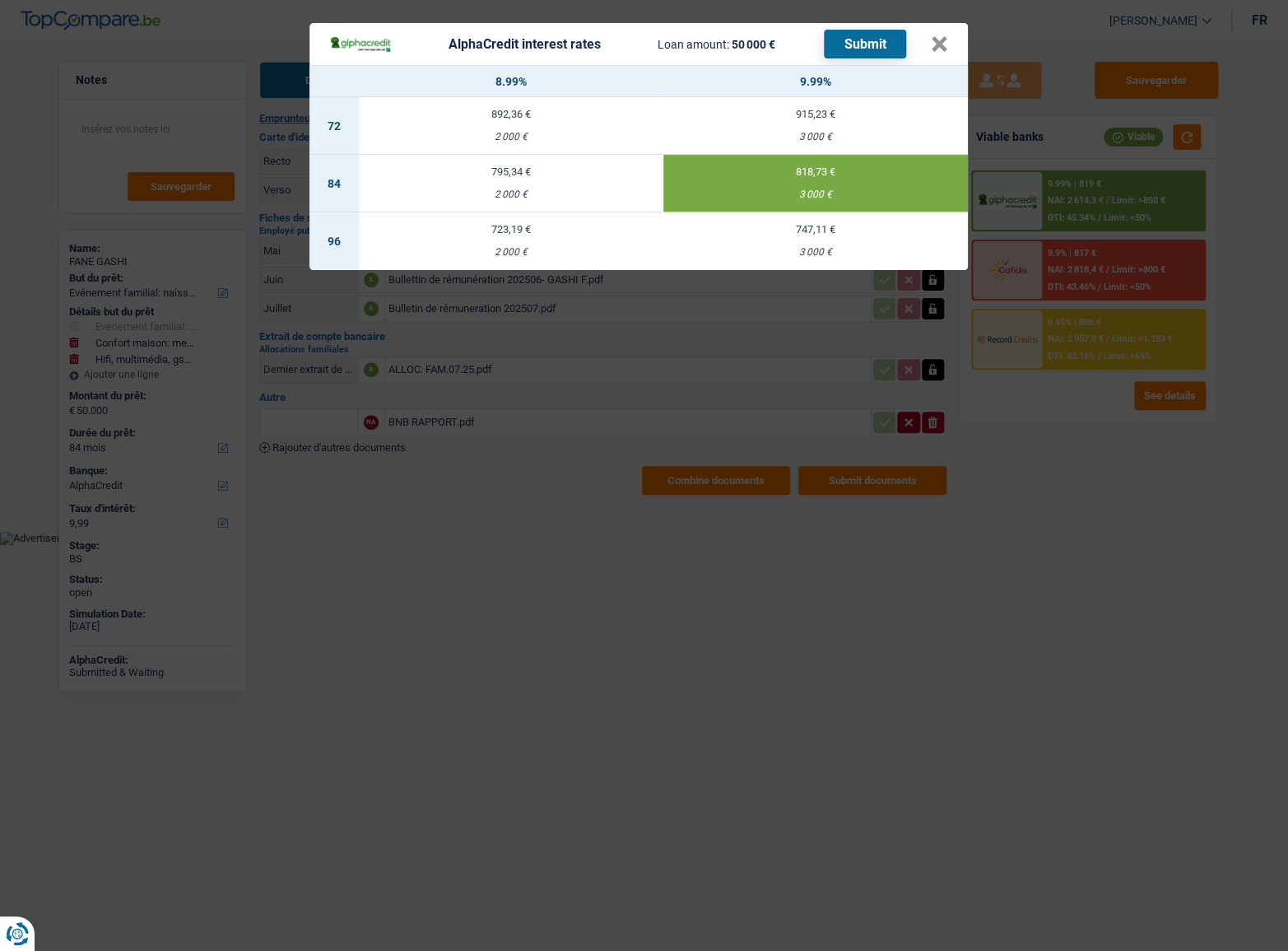
drag, startPoint x: 1102, startPoint y: 464, endPoint x: 1105, endPoint y: 443, distance: 21.2
click at [1103, 460] on div "AlphaCredit interest rates Loan amount: 50 000 € Submit × 8.99% 9.99% 72 892,36…" at bounding box center [644, 476] width 1288 height 951
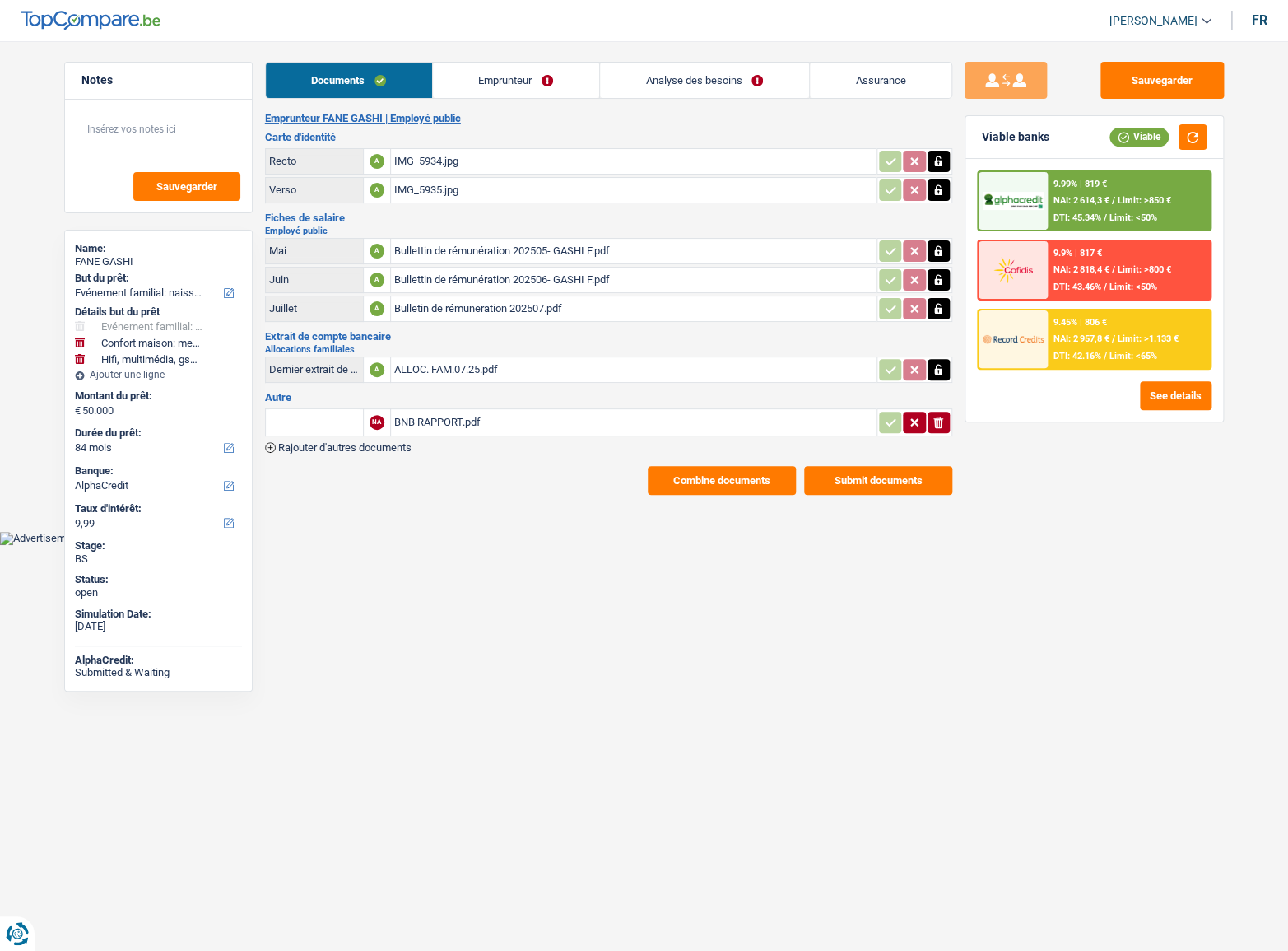
click at [1126, 345] on div "9.45% | 806 € NAI: 2 957,8 € / Limit: >1.133 € DTI: 42.16% / Limit: <65%" at bounding box center [1129, 339] width 162 height 58
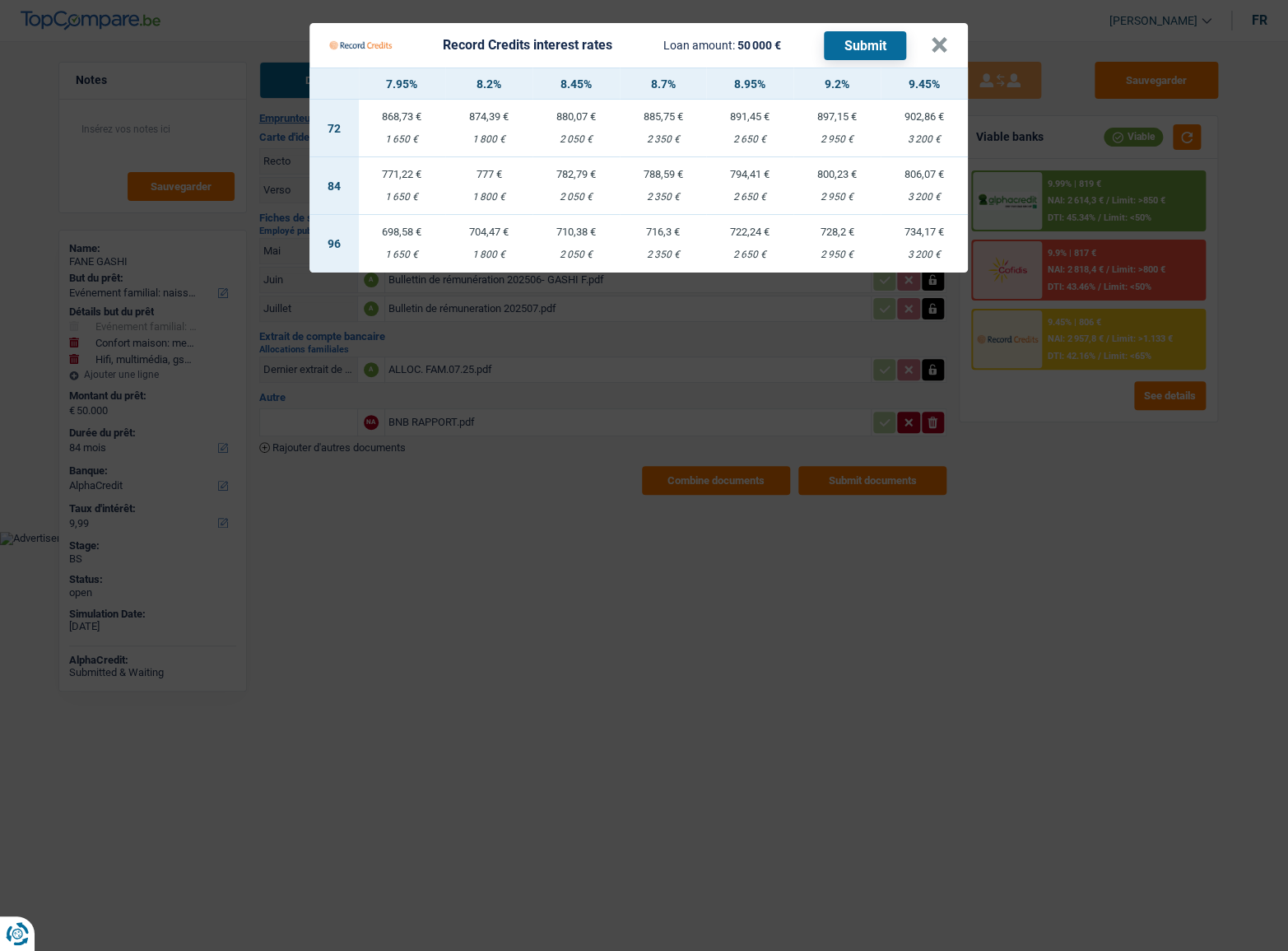
click at [913, 194] on div "3 200 €" at bounding box center [923, 197] width 87 height 11
select select "record credits"
type input "9,45"
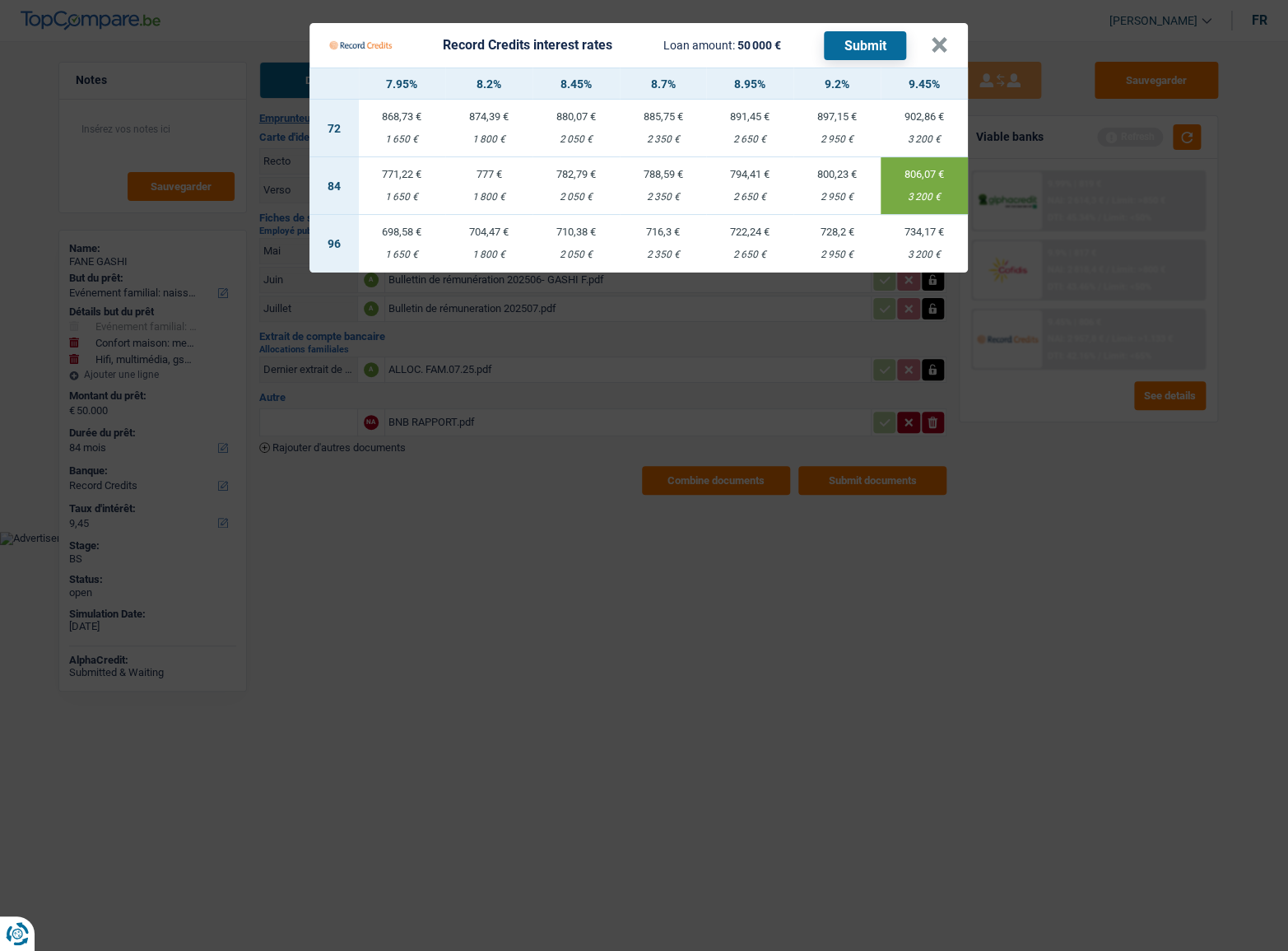
click at [874, 57] on button "Submit" at bounding box center [865, 45] width 82 height 28
click at [947, 52] on button "×" at bounding box center [940, 45] width 18 height 17
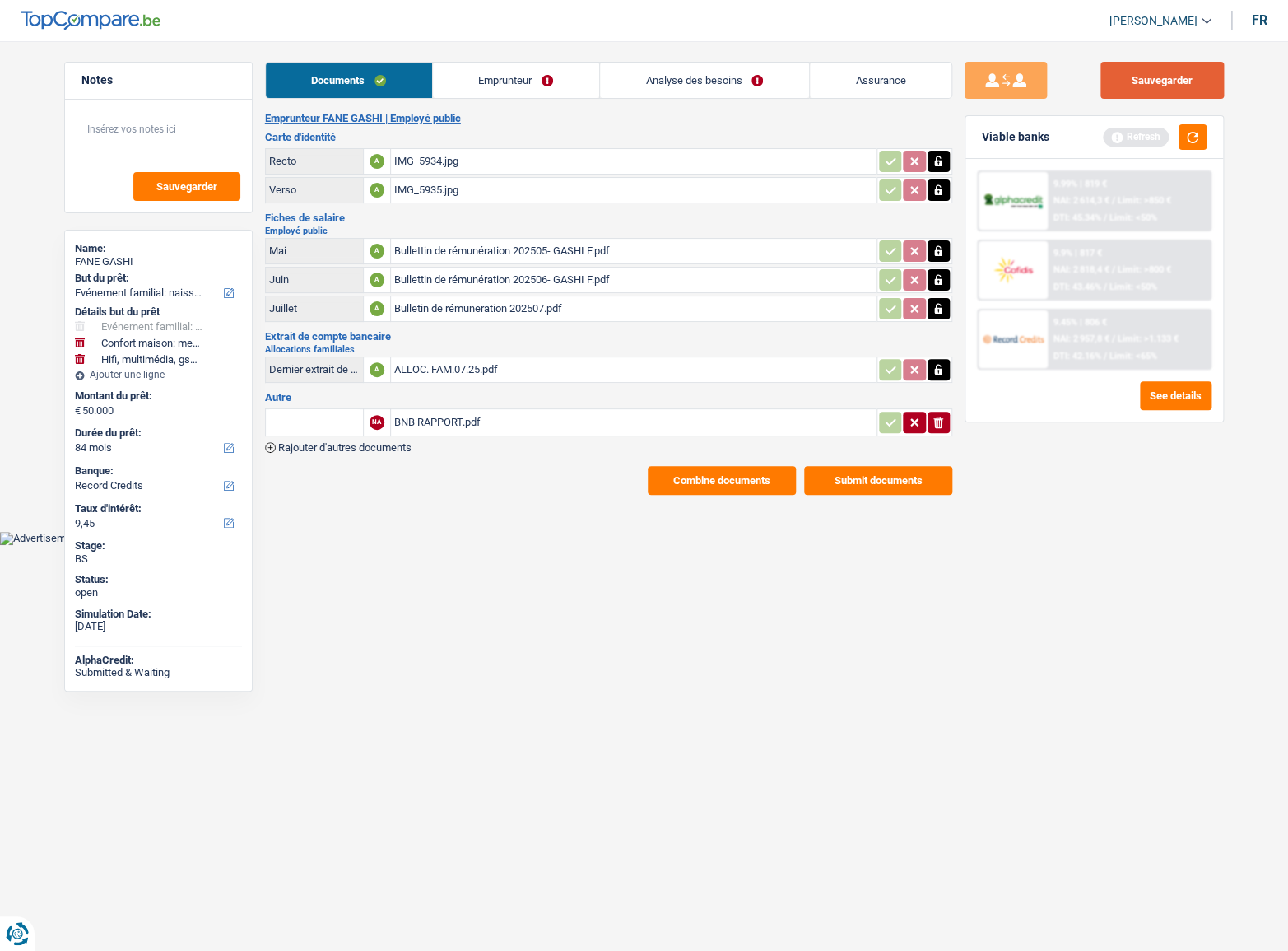
click at [1152, 84] on button "Sauvegarder" at bounding box center [1162, 80] width 123 height 37
click at [487, 82] on link "Emprunteur" at bounding box center [516, 80] width 166 height 35
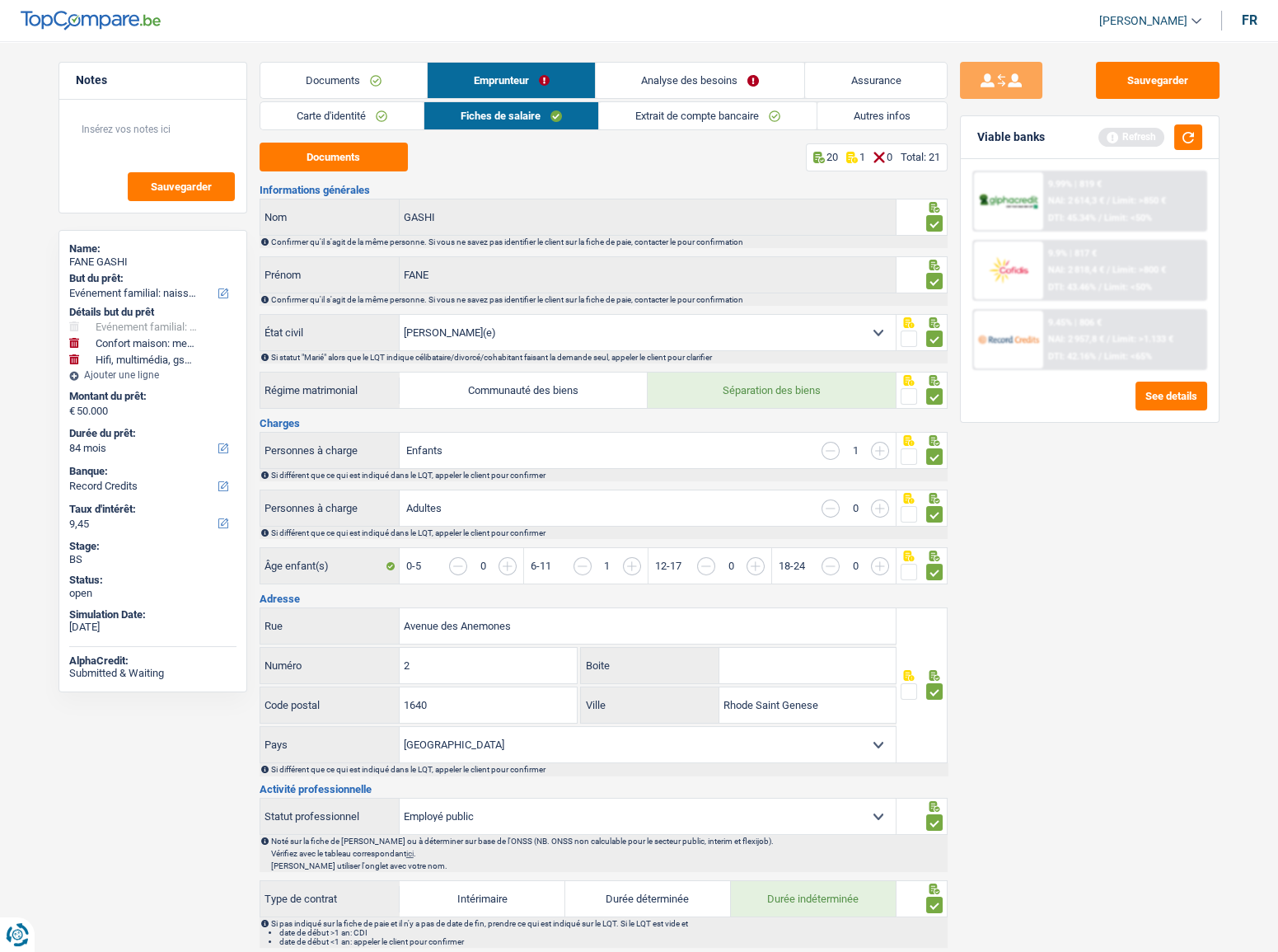
click at [370, 83] on link "Documents" at bounding box center [344, 80] width 167 height 35
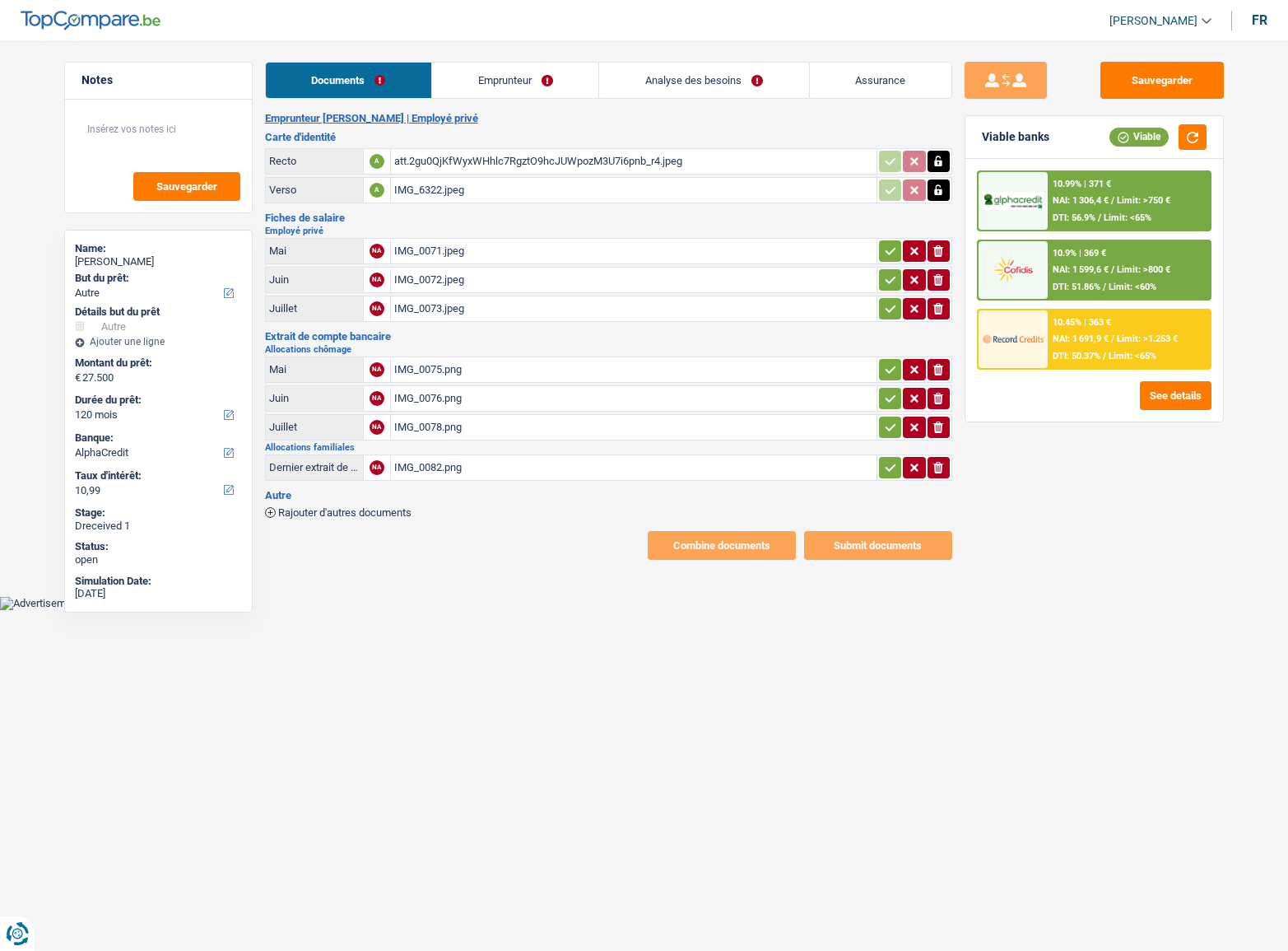
select select "other"
select select "120"
select select "alphacredit"
drag, startPoint x: 883, startPoint y: 247, endPoint x: 891, endPoint y: 279, distance: 33.0
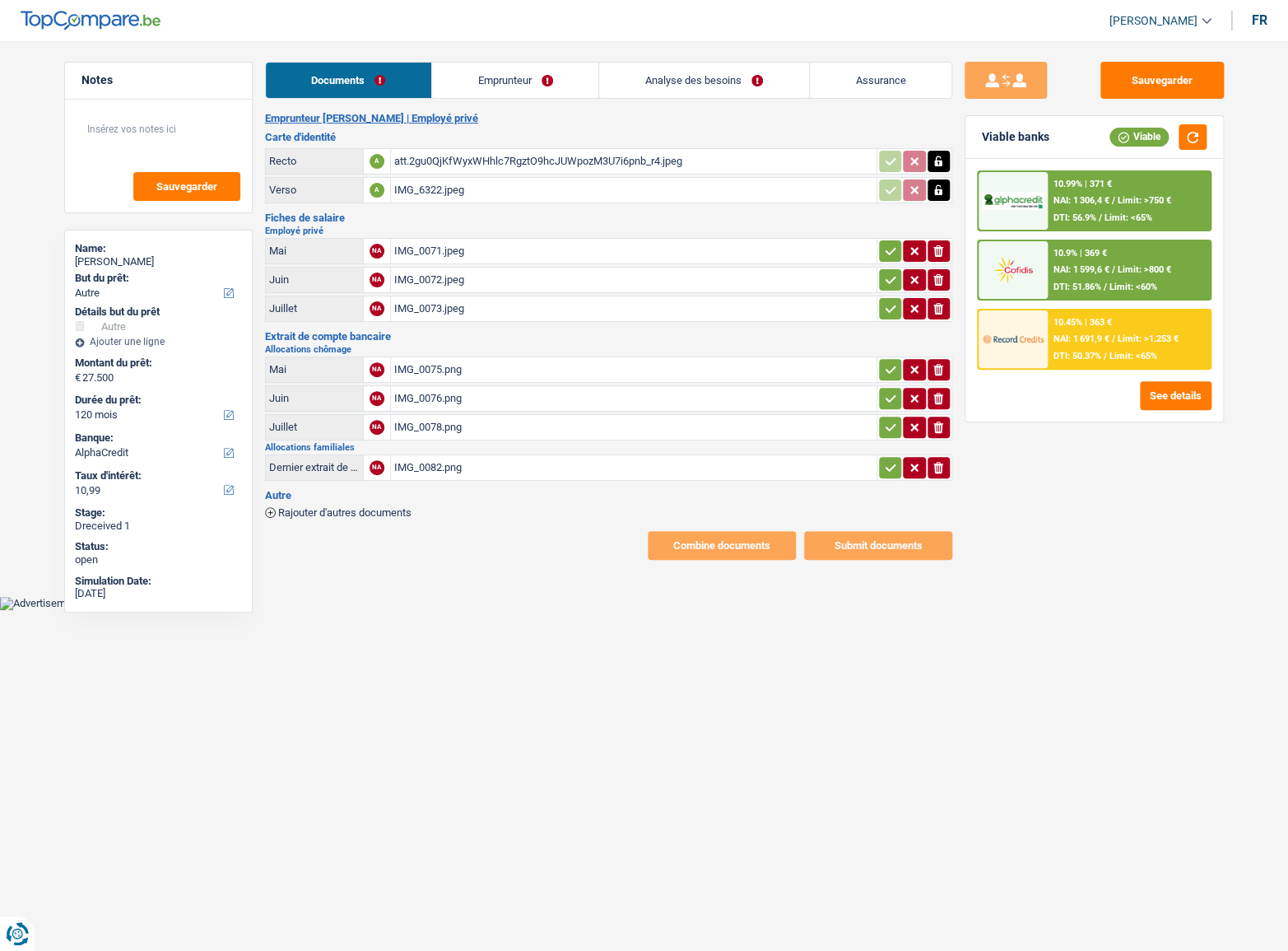
click at [884, 251] on icon "button" at bounding box center [890, 250] width 13 height 17
drag, startPoint x: 891, startPoint y: 279, endPoint x: 885, endPoint y: 298, distance: 19.9
click at [891, 280] on icon "button" at bounding box center [890, 280] width 13 height 17
click at [885, 303] on icon "button" at bounding box center [890, 308] width 13 height 17
click at [531, 244] on div "IMG_0071.jpeg" at bounding box center [634, 250] width 479 height 24
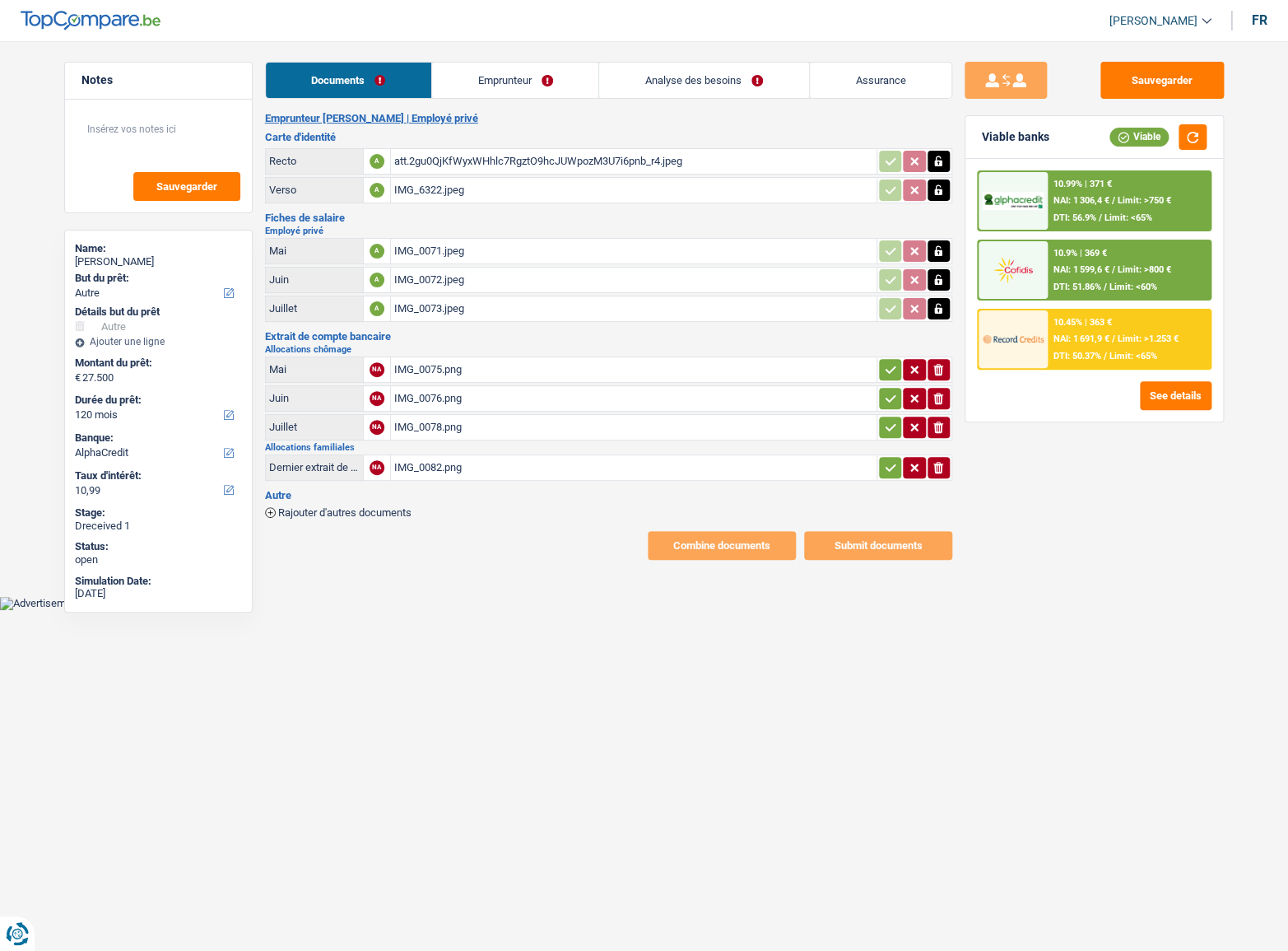
click at [436, 281] on div "IMG_0072.jpeg" at bounding box center [634, 279] width 479 height 24
click at [439, 314] on div "IMG_0073.jpeg" at bounding box center [634, 308] width 479 height 24
drag, startPoint x: 633, startPoint y: 158, endPoint x: 651, endPoint y: 184, distance: 31.6
click at [646, 189] on table "Recto A att.2gu0QjKfWyxWHhlc7RgztO9hcJUWpozM3U7i6pnb_r4.jpeg Verso A IMG_6322.j…" at bounding box center [608, 175] width 688 height 60
click at [650, 159] on div "att.2gu0QjKfWyxWHhlc7RgztO9hcJUWpozM3U7i6pnb_r4.jpeg" at bounding box center [634, 160] width 479 height 24
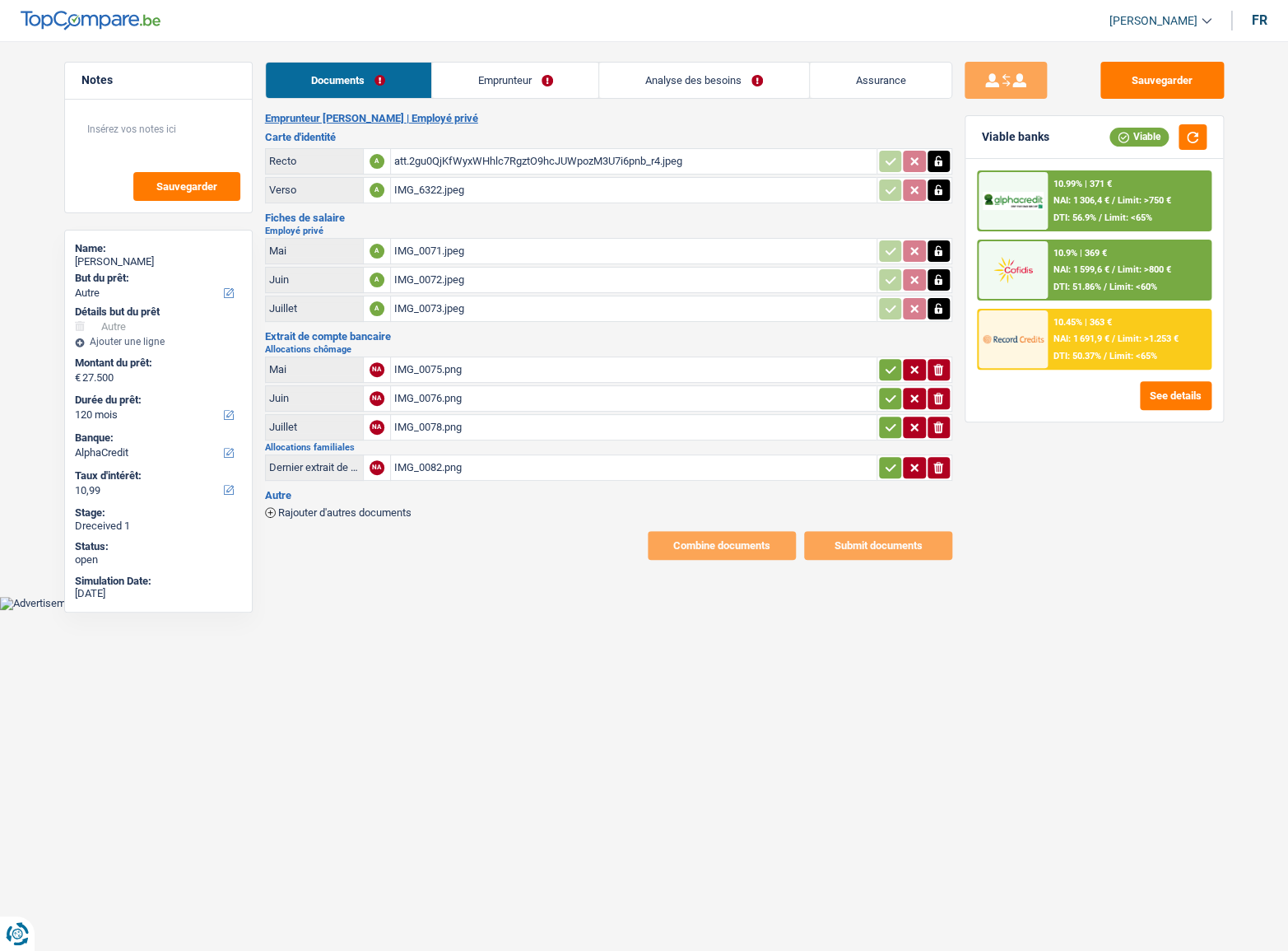
click at [501, 369] on div "IMG_0075.png" at bounding box center [634, 369] width 479 height 24
click at [487, 393] on div "IMG_0076.png" at bounding box center [634, 398] width 479 height 24
click at [900, 461] on button "button" at bounding box center [890, 468] width 22 height 22
click at [890, 407] on td "ionicons-v5-e" at bounding box center [913, 398] width 75 height 26
click at [885, 364] on icon "button" at bounding box center [890, 369] width 13 height 17
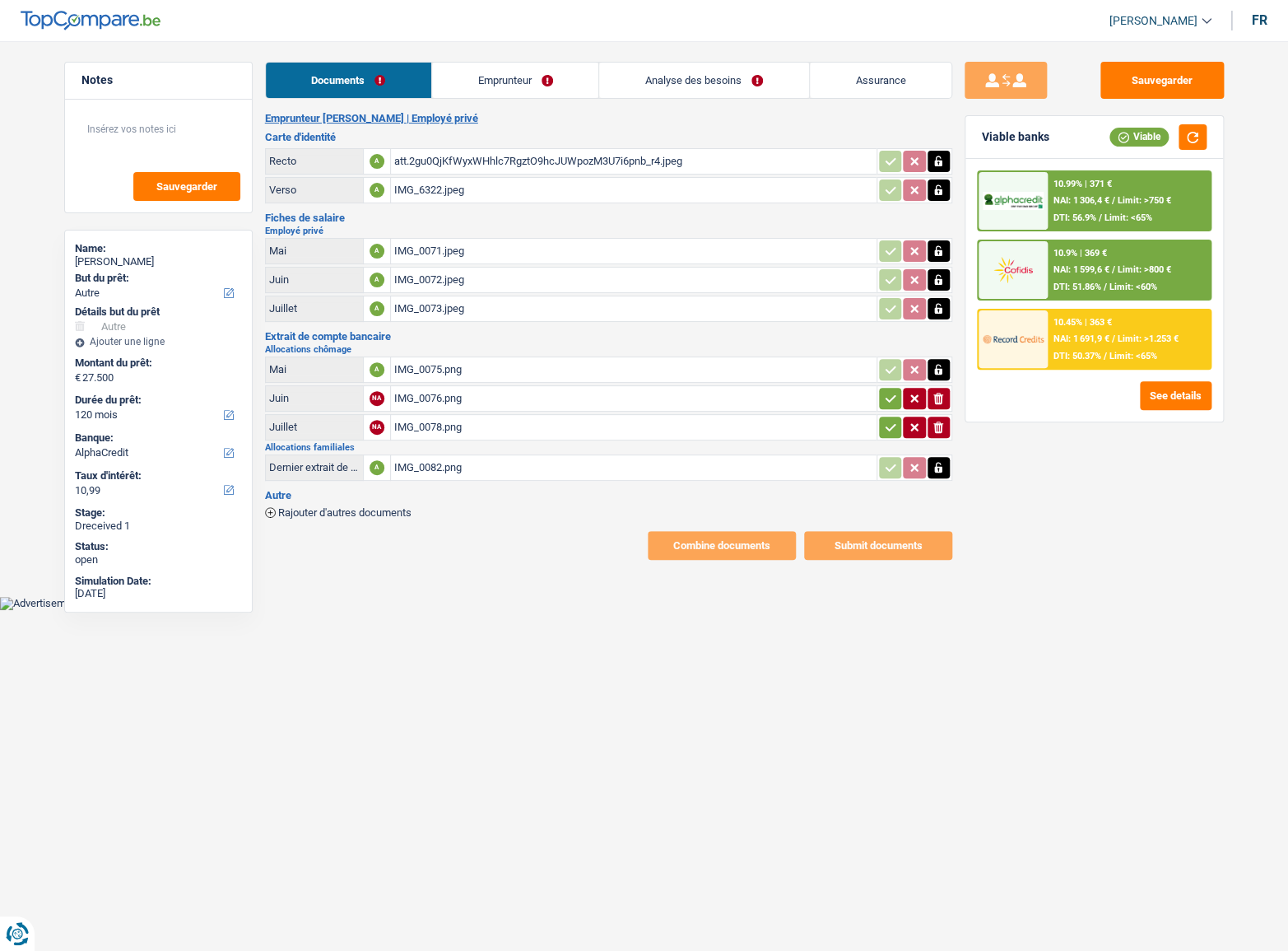
click at [879, 396] on button "button" at bounding box center [890, 398] width 22 height 22
click at [884, 429] on icon "button" at bounding box center [890, 427] width 13 height 17
click at [428, 65] on li "Documents" at bounding box center [348, 80] width 167 height 37
click at [463, 82] on link "Emprunteur" at bounding box center [516, 80] width 166 height 35
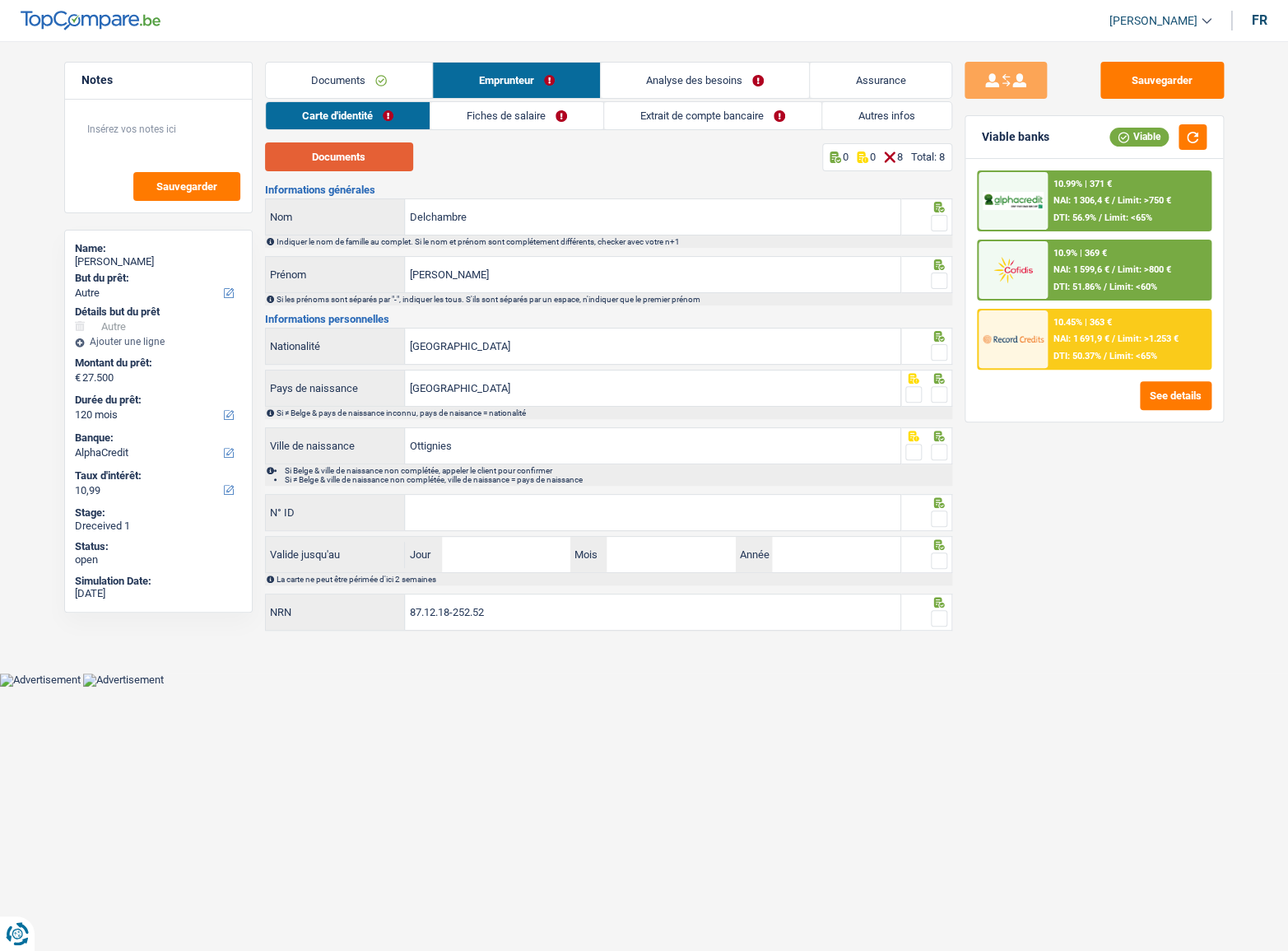
click at [363, 163] on button "Documents" at bounding box center [338, 157] width 148 height 28
click at [372, 146] on button "Documents" at bounding box center [338, 157] width 148 height 28
click at [942, 225] on span at bounding box center [939, 223] width 17 height 17
click at [0, 0] on input "radio" at bounding box center [0, 0] width 0 height 0
click at [936, 273] on span at bounding box center [939, 281] width 17 height 17
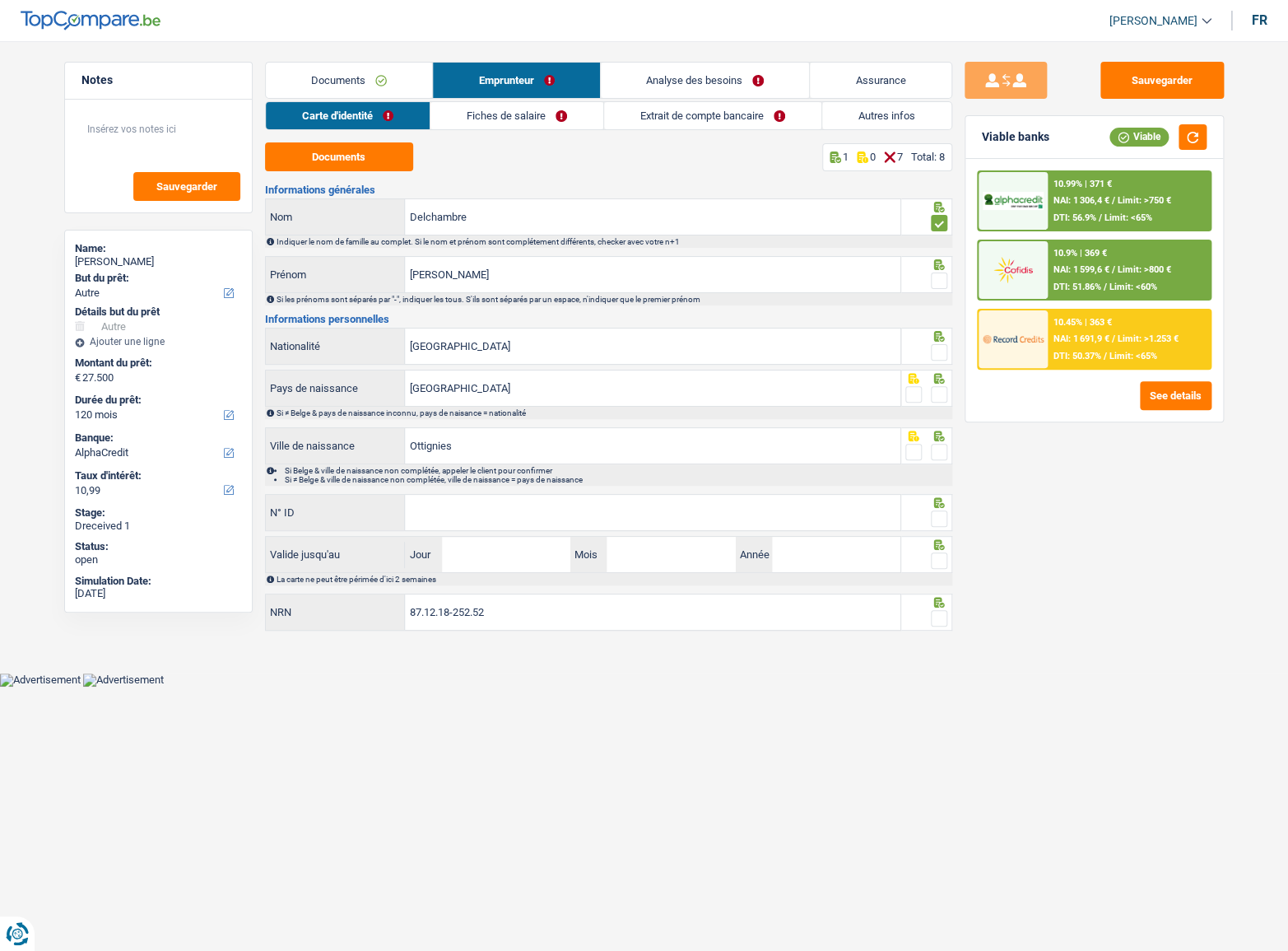
click at [0, 0] on input "radio" at bounding box center [0, 0] width 0 height 0
drag, startPoint x: 933, startPoint y: 342, endPoint x: 940, endPoint y: 358, distance: 17.5
click at [937, 345] on div at bounding box center [939, 352] width 17 height 21
click at [939, 387] on span at bounding box center [939, 394] width 17 height 17
click at [0, 0] on input "radio" at bounding box center [0, 0] width 0 height 0
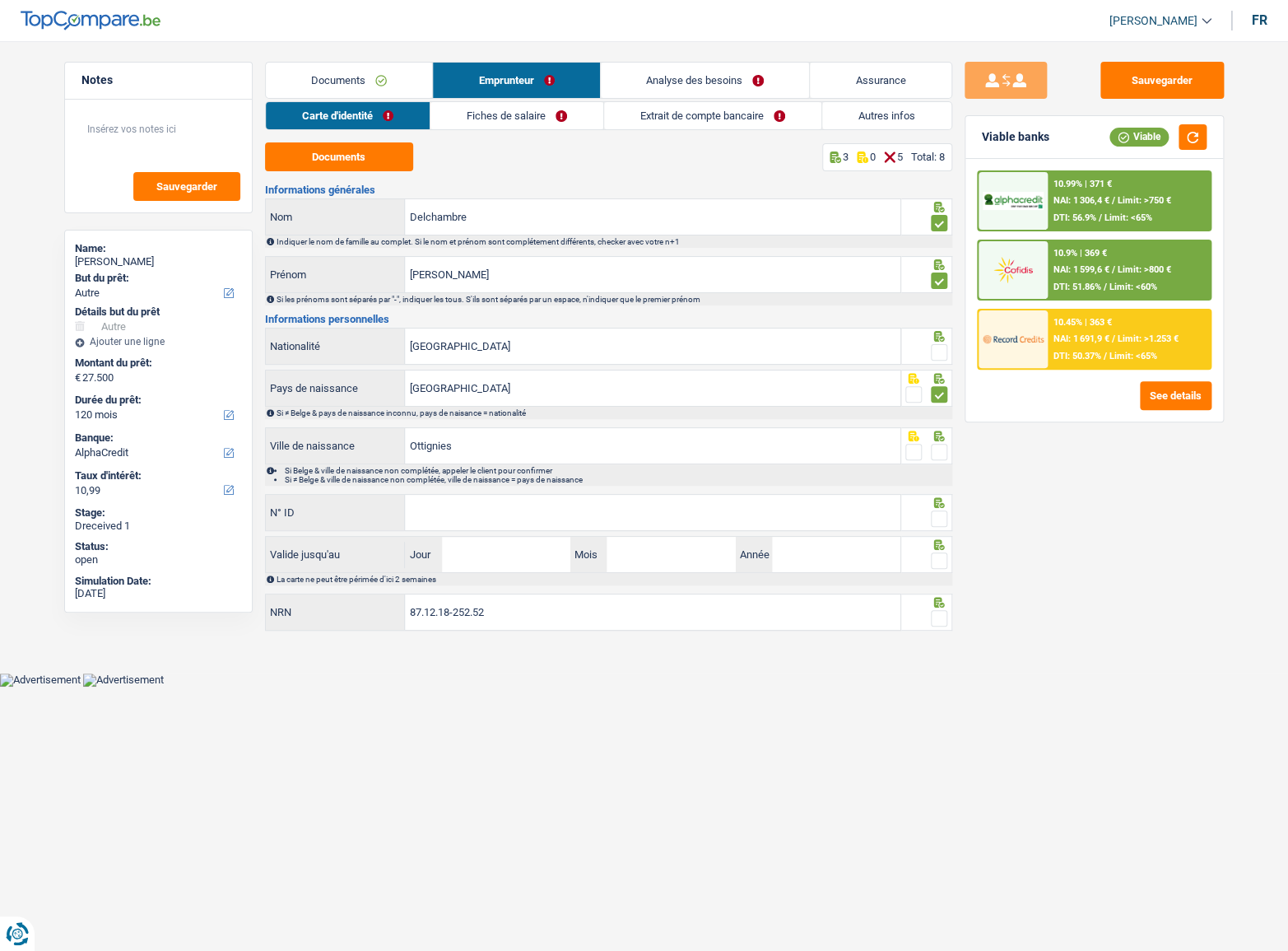
click at [937, 349] on span at bounding box center [939, 352] width 17 height 17
click at [0, 0] on input "radio" at bounding box center [0, 0] width 0 height 0
click at [942, 431] on icon at bounding box center [939, 435] width 17 height 11
drag, startPoint x: 939, startPoint y: 442, endPoint x: 1283, endPoint y: 522, distance: 353.2
click at [939, 444] on span at bounding box center [939, 452] width 17 height 17
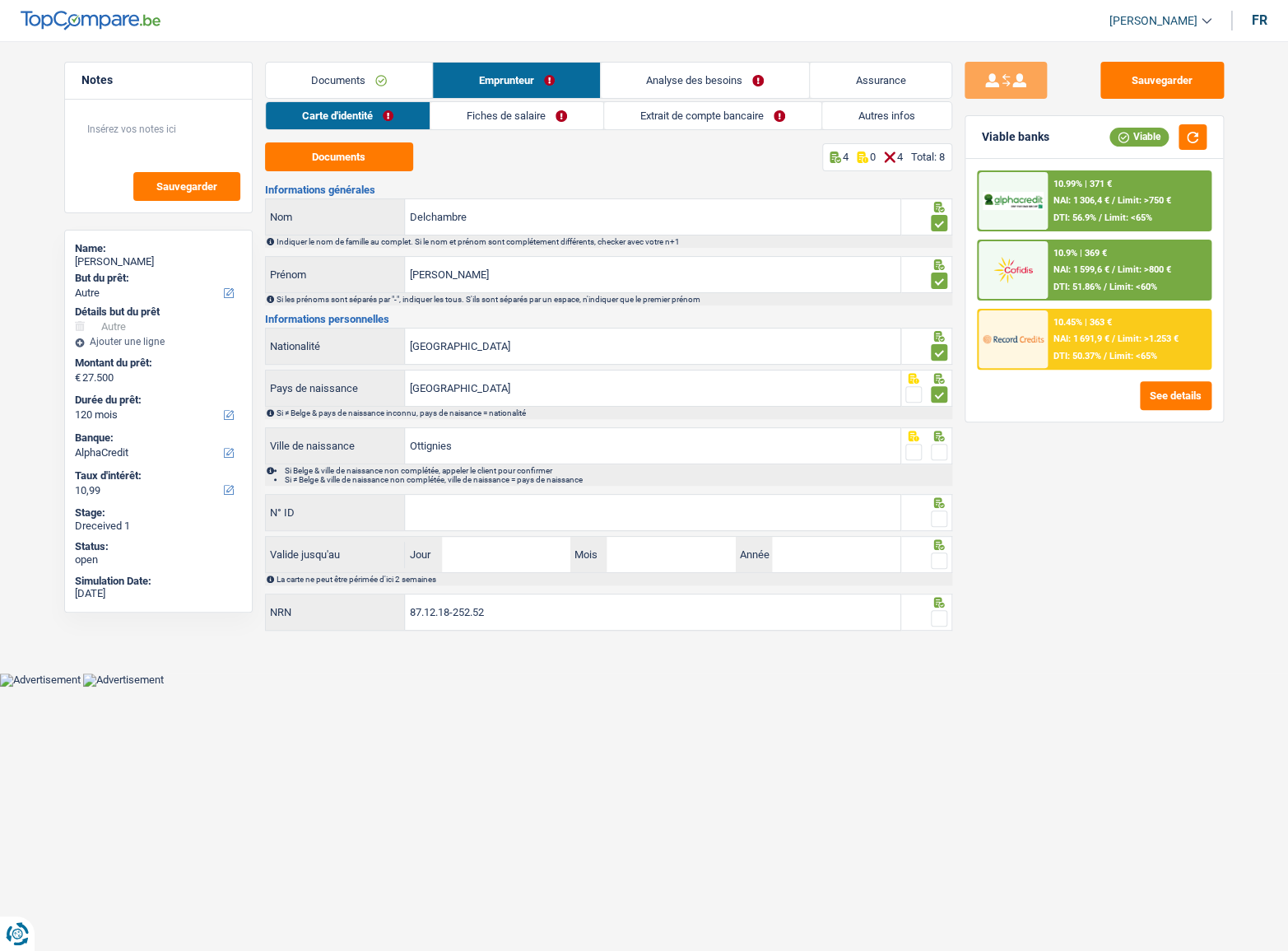
click at [0, 0] on input "radio" at bounding box center [0, 0] width 0 height 0
click at [676, 513] on input "N° ID" at bounding box center [652, 513] width 496 height 35
paste input "[PHONE_NUMBER]"
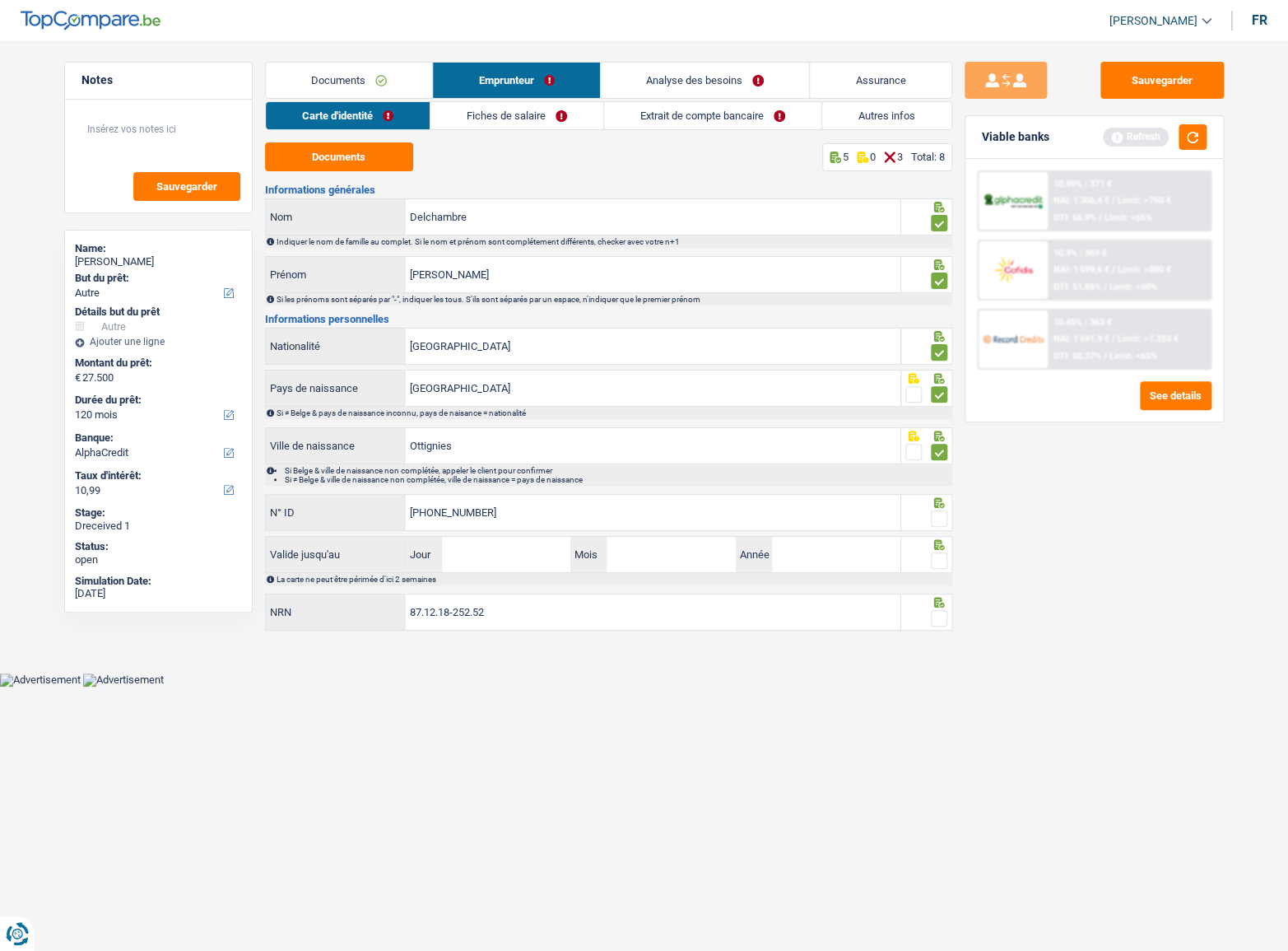
type input "[PHONE_NUMBER]"
click at [507, 555] on input "Jour" at bounding box center [506, 555] width 128 height 35
type input "11"
type input "08"
type input "2027"
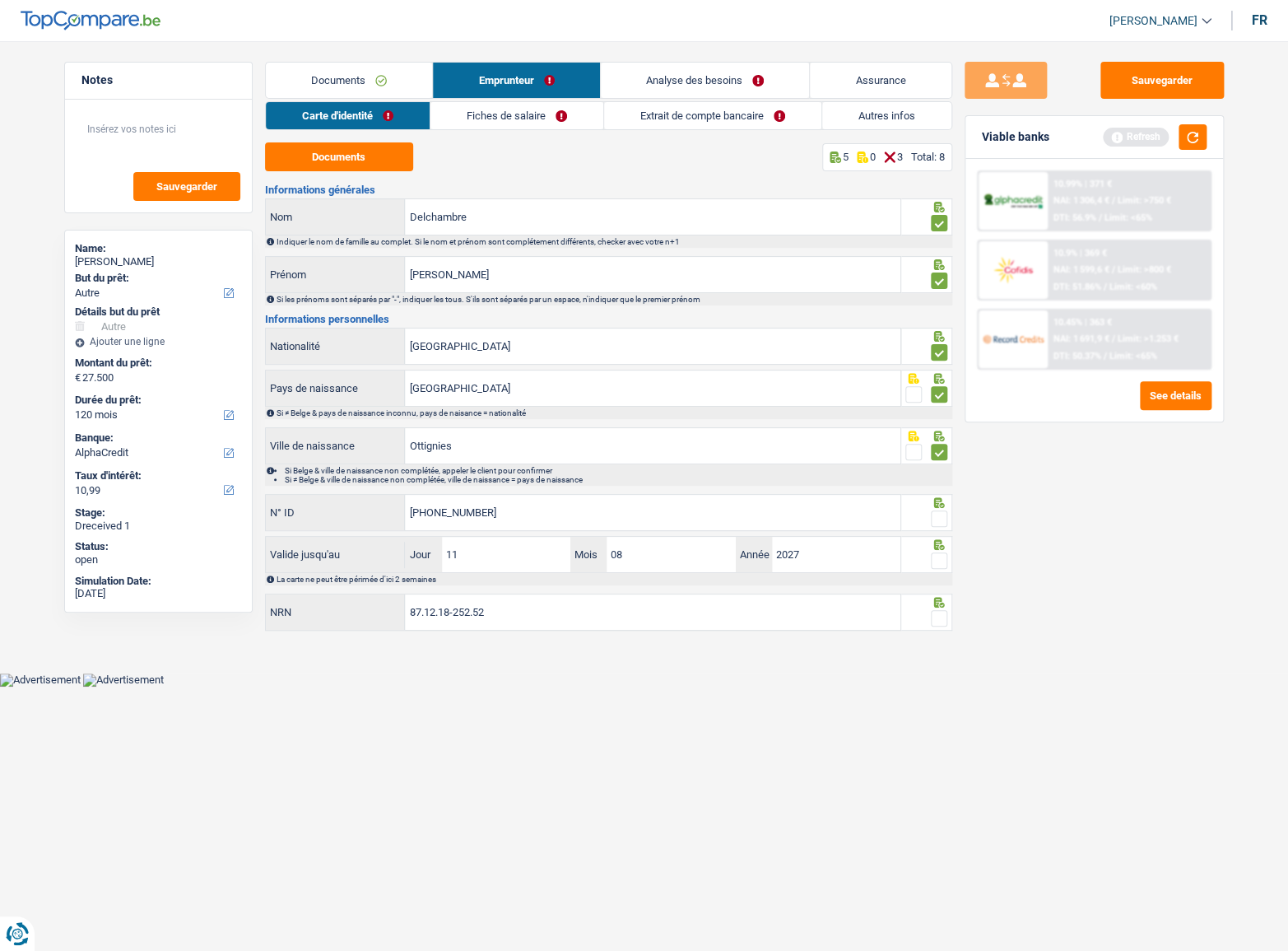
drag, startPoint x: 572, startPoint y: 558, endPoint x: 561, endPoint y: 557, distance: 11.0
click at [563, 557] on div "11 Jour / 08 Mois / 2027 Année" at bounding box center [652, 555] width 496 height 35
click at [554, 555] on input "11" at bounding box center [506, 555] width 128 height 35
click at [939, 558] on span at bounding box center [939, 561] width 17 height 17
click at [0, 0] on input "radio" at bounding box center [0, 0] width 0 height 0
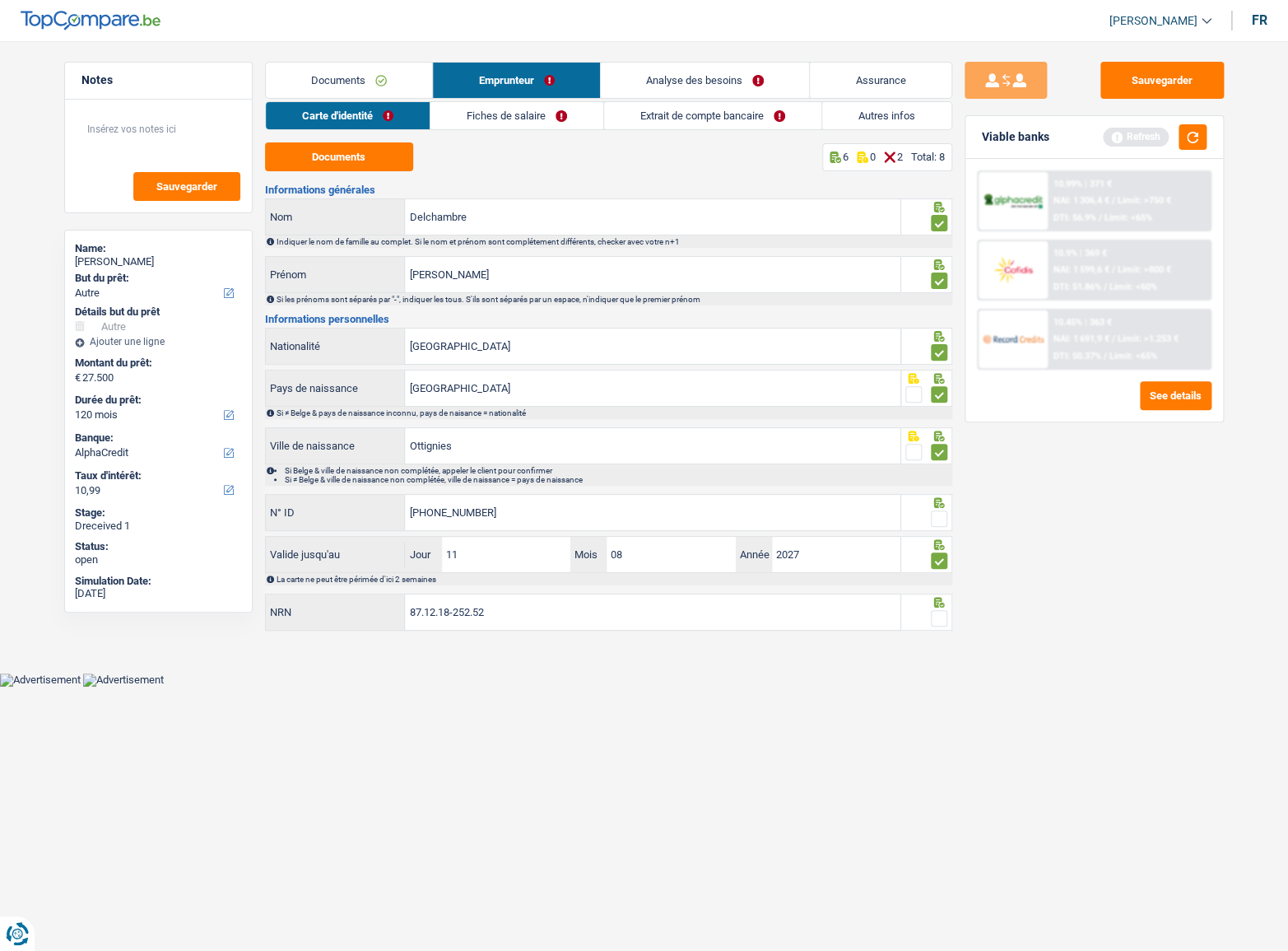
click at [939, 514] on span at bounding box center [939, 519] width 17 height 17
click at [0, 0] on input "radio" at bounding box center [0, 0] width 0 height 0
click at [942, 599] on icon at bounding box center [939, 602] width 17 height 11
drag, startPoint x: 935, startPoint y: 615, endPoint x: 1045, endPoint y: 639, distance: 112.6
click at [937, 618] on span at bounding box center [939, 618] width 17 height 17
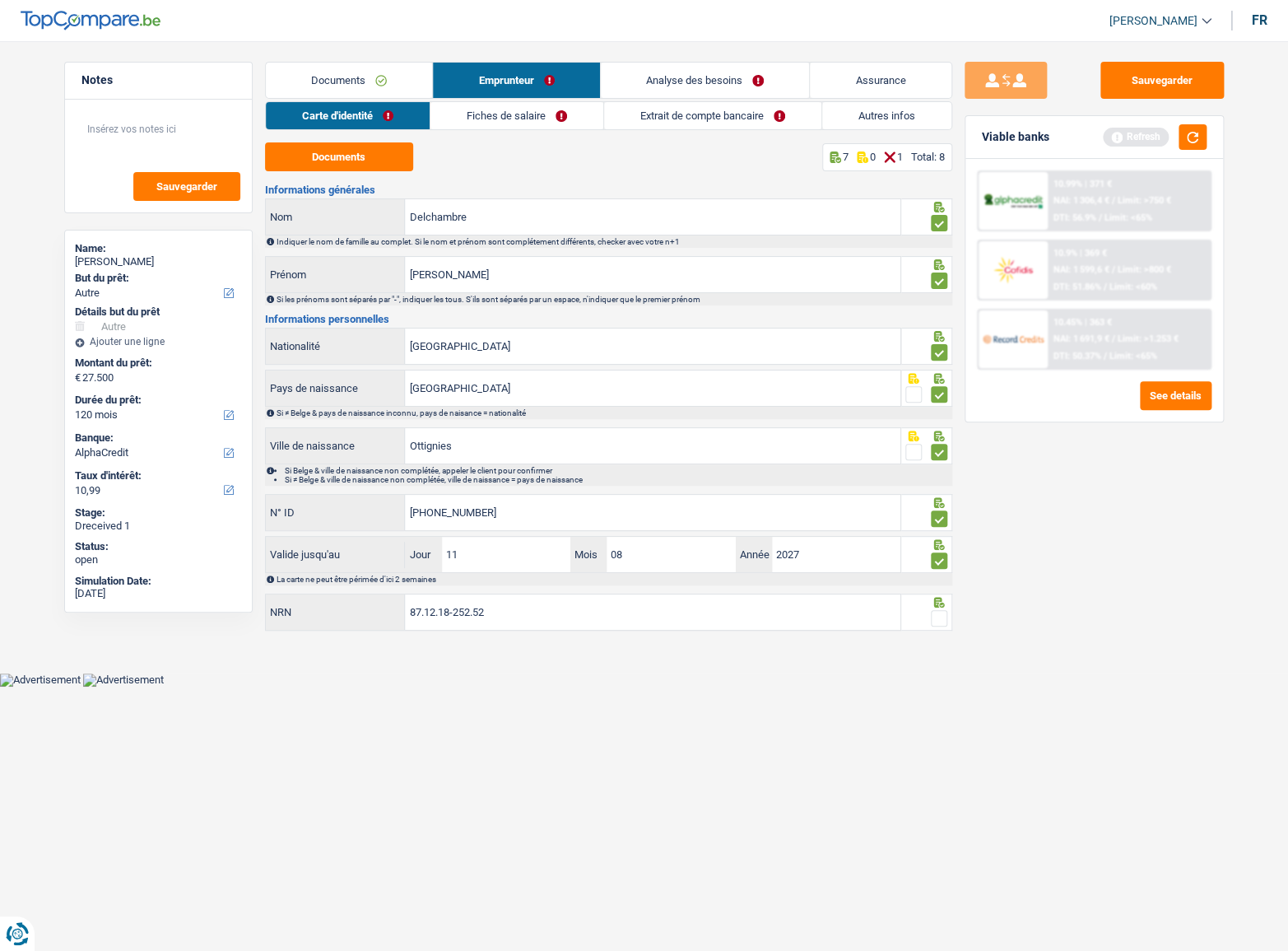
click at [0, 0] on input "radio" at bounding box center [0, 0] width 0 height 0
click at [381, 73] on link "Documents" at bounding box center [349, 80] width 167 height 35
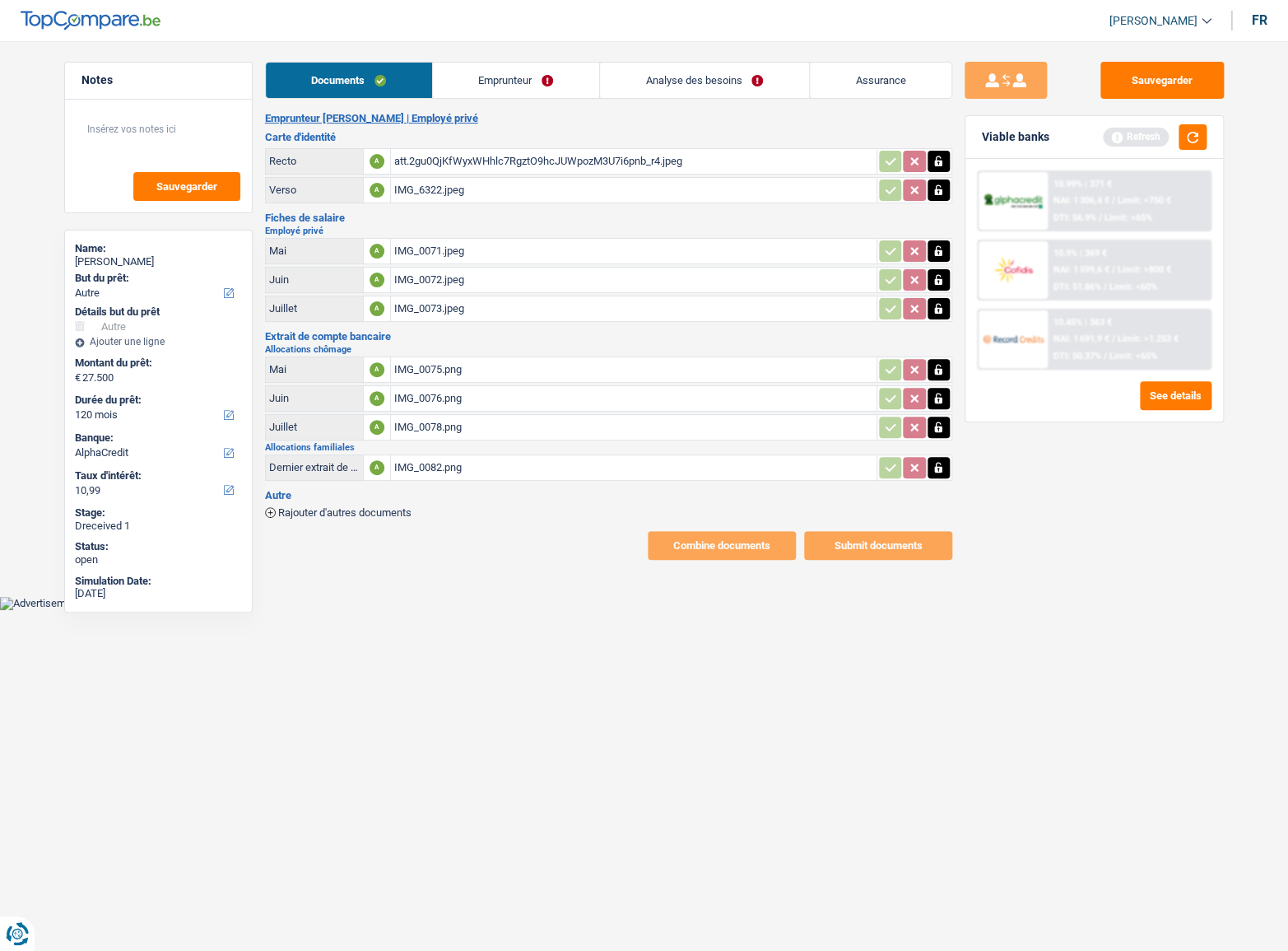
click at [424, 185] on div "IMG_6322.jpeg" at bounding box center [634, 190] width 479 height 24
click at [468, 158] on div "att.2gu0QjKfWyxWHhlc7RgztO9hcJUWpozM3U7i6pnb_r4.jpeg" at bounding box center [634, 160] width 479 height 24
click at [480, 73] on link "Emprunteur" at bounding box center [516, 80] width 166 height 35
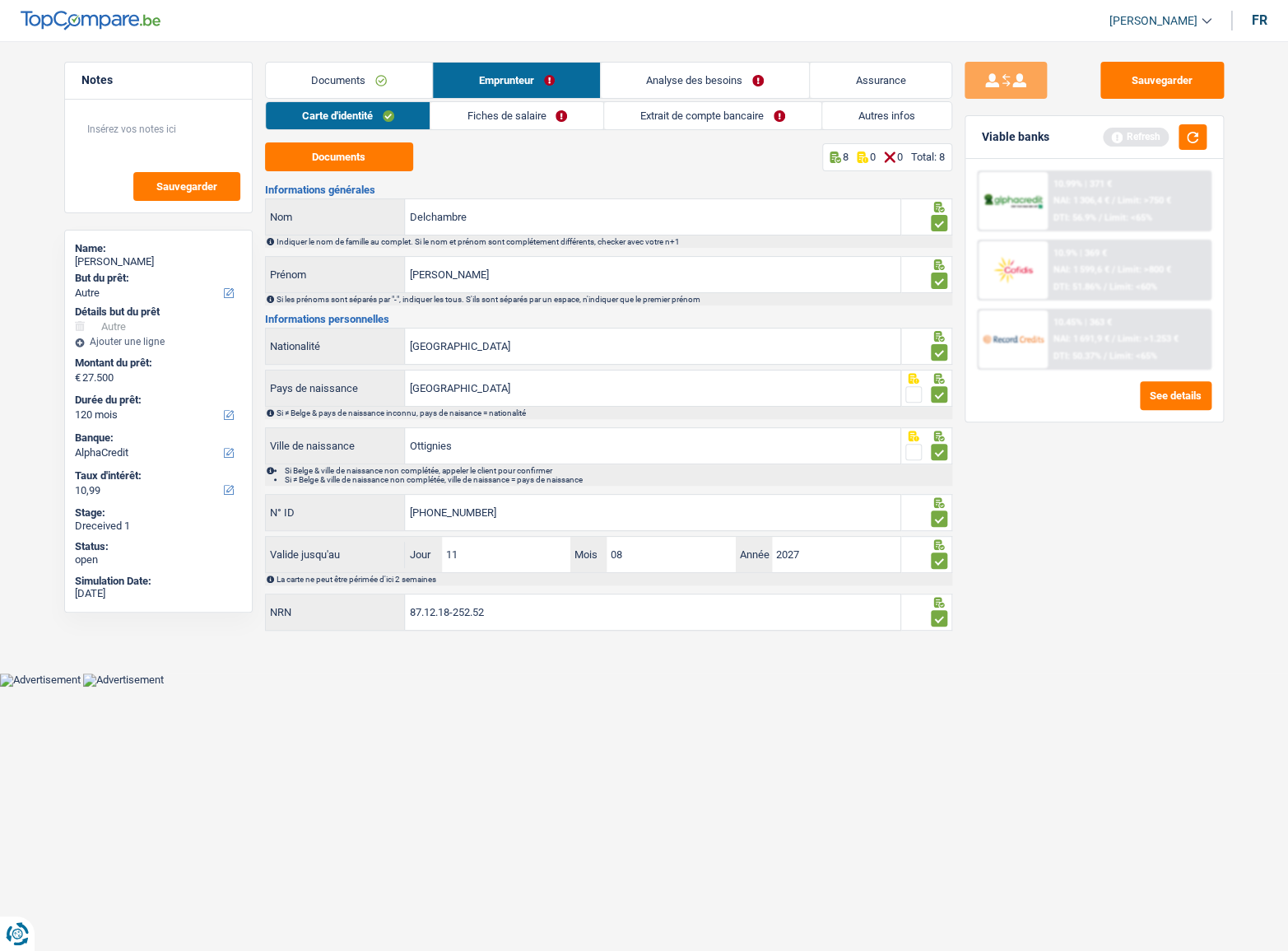
click at [943, 617] on span at bounding box center [939, 618] width 17 height 17
click at [0, 0] on input "radio" at bounding box center [0, 0] width 0 height 0
click at [507, 140] on div "Carte d'identité Fiches de salaire Extrait de compte bancaire Autres infos Docu…" at bounding box center [608, 368] width 688 height 532
click at [517, 120] on link "Fiches de salaire" at bounding box center [516, 115] width 173 height 27
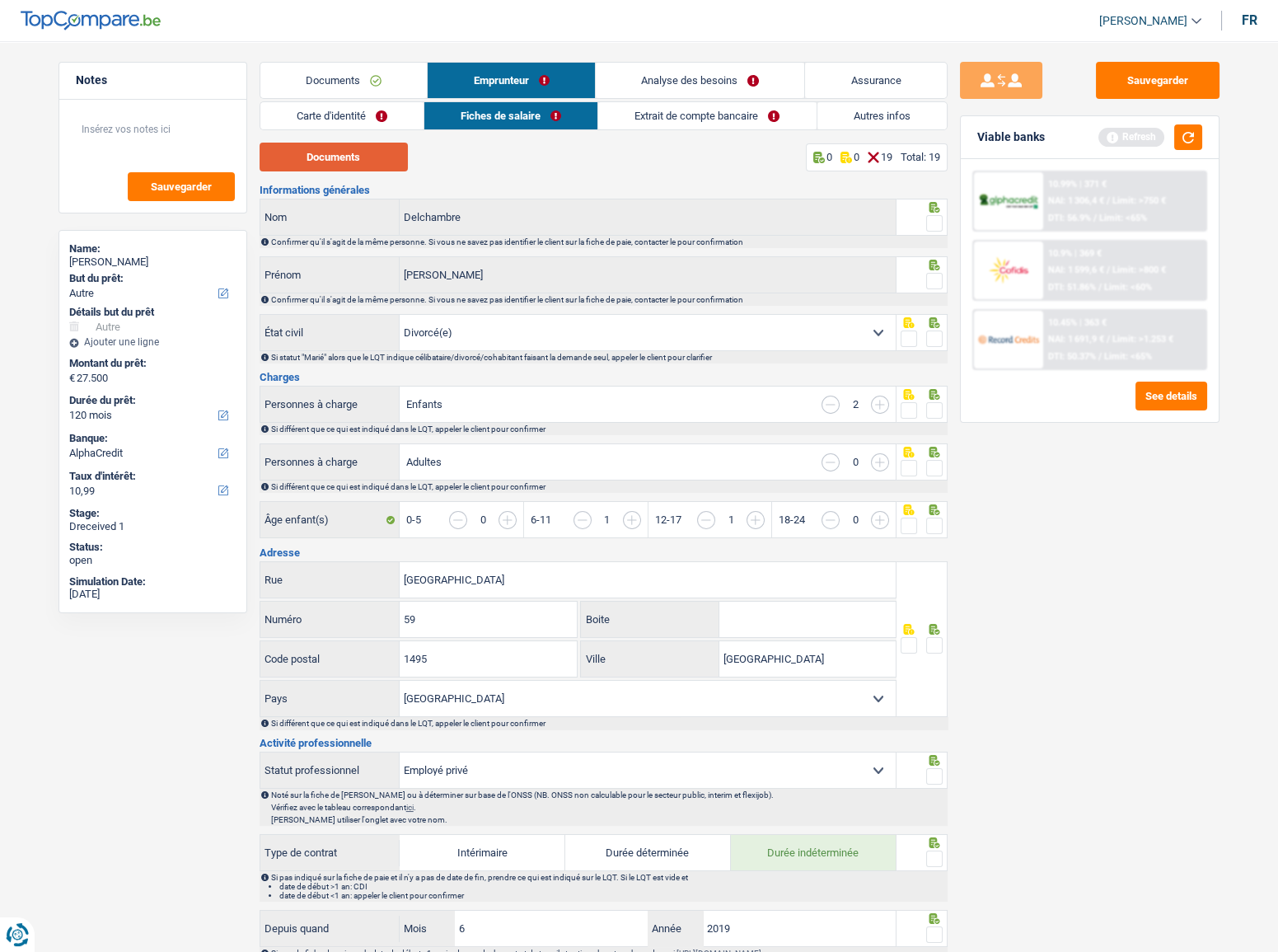
drag, startPoint x: 395, startPoint y: 145, endPoint x: 378, endPoint y: 154, distance: 19.2
click at [393, 148] on button "Documents" at bounding box center [333, 157] width 148 height 28
click at [366, 159] on button "Documents" at bounding box center [333, 157] width 148 height 28
drag, startPoint x: 940, startPoint y: 285, endPoint x: 937, endPoint y: 272, distance: 13.3
click at [940, 285] on span at bounding box center [934, 281] width 17 height 17
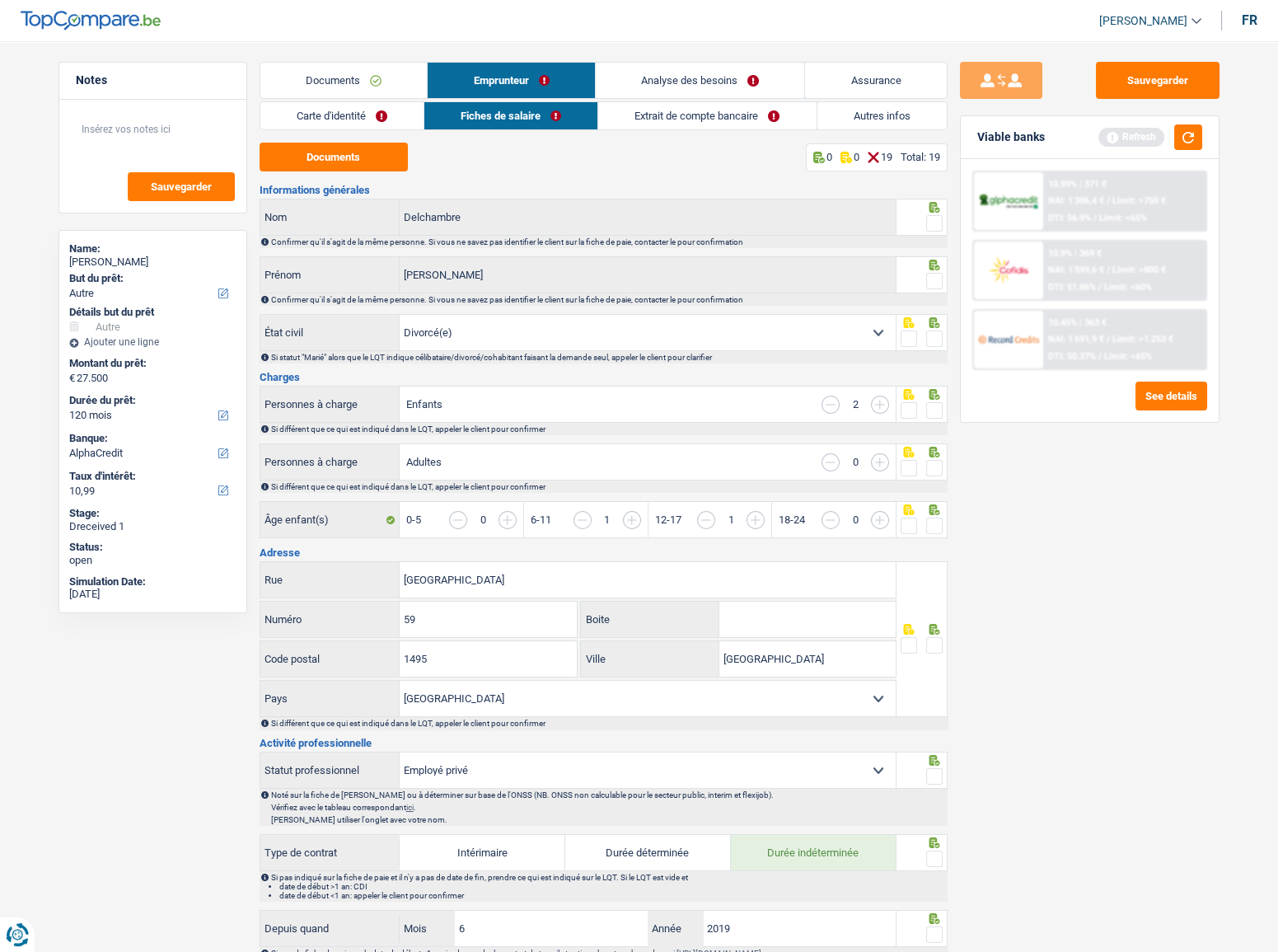
click at [0, 0] on input "radio" at bounding box center [0, 0] width 0 height 0
click at [940, 219] on span at bounding box center [934, 223] width 17 height 17
click at [0, 0] on input "radio" at bounding box center [0, 0] width 0 height 0
drag, startPoint x: 935, startPoint y: 334, endPoint x: 939, endPoint y: 393, distance: 59.1
click at [933, 337] on span at bounding box center [934, 338] width 17 height 17
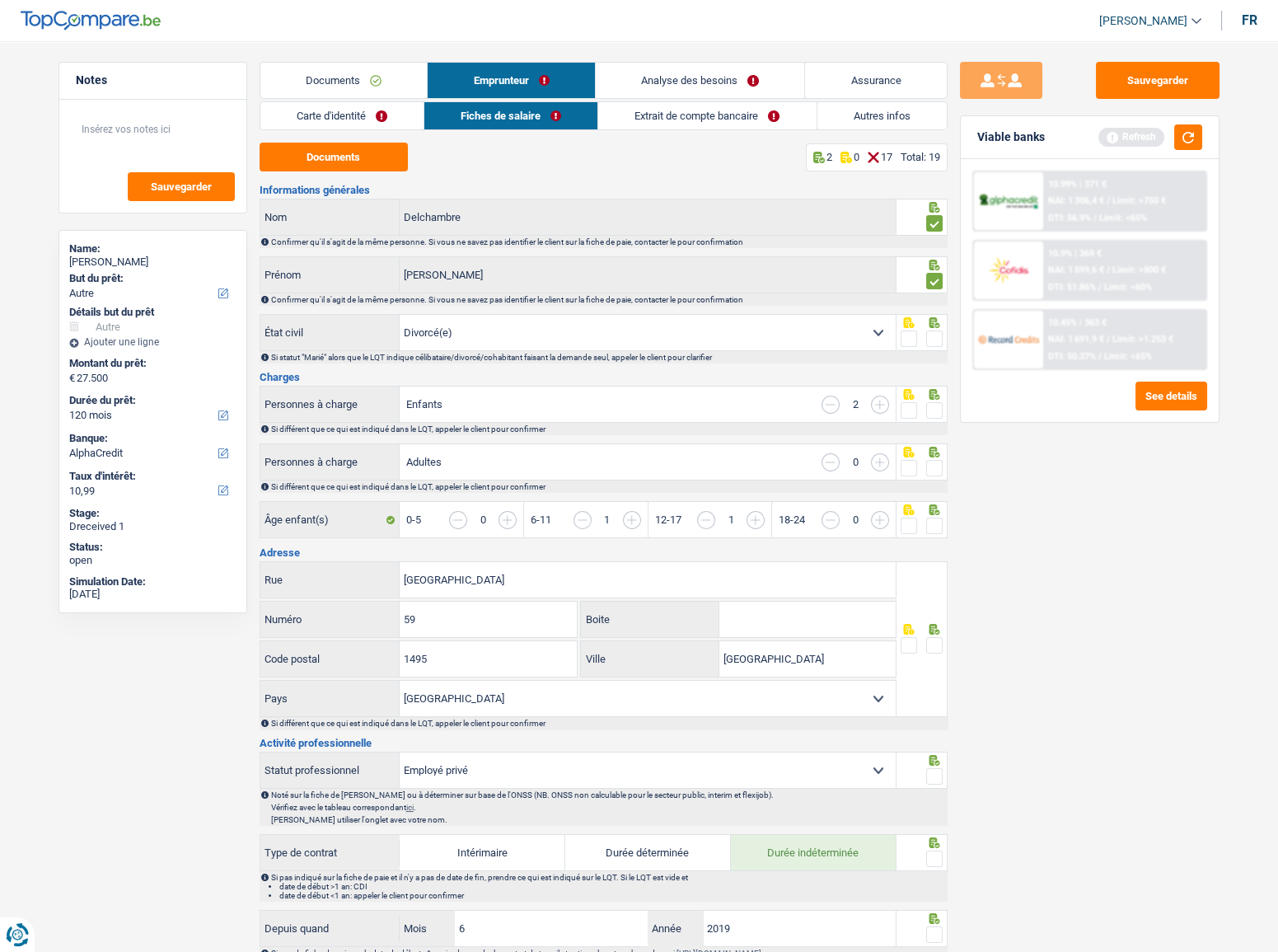
click at [0, 0] on input "radio" at bounding box center [0, 0] width 0 height 0
click at [940, 398] on icon at bounding box center [934, 394] width 17 height 11
click at [936, 409] on span at bounding box center [934, 410] width 17 height 17
click at [0, 0] on input "radio" at bounding box center [0, 0] width 0 height 0
click at [932, 465] on span at bounding box center [934, 468] width 17 height 17
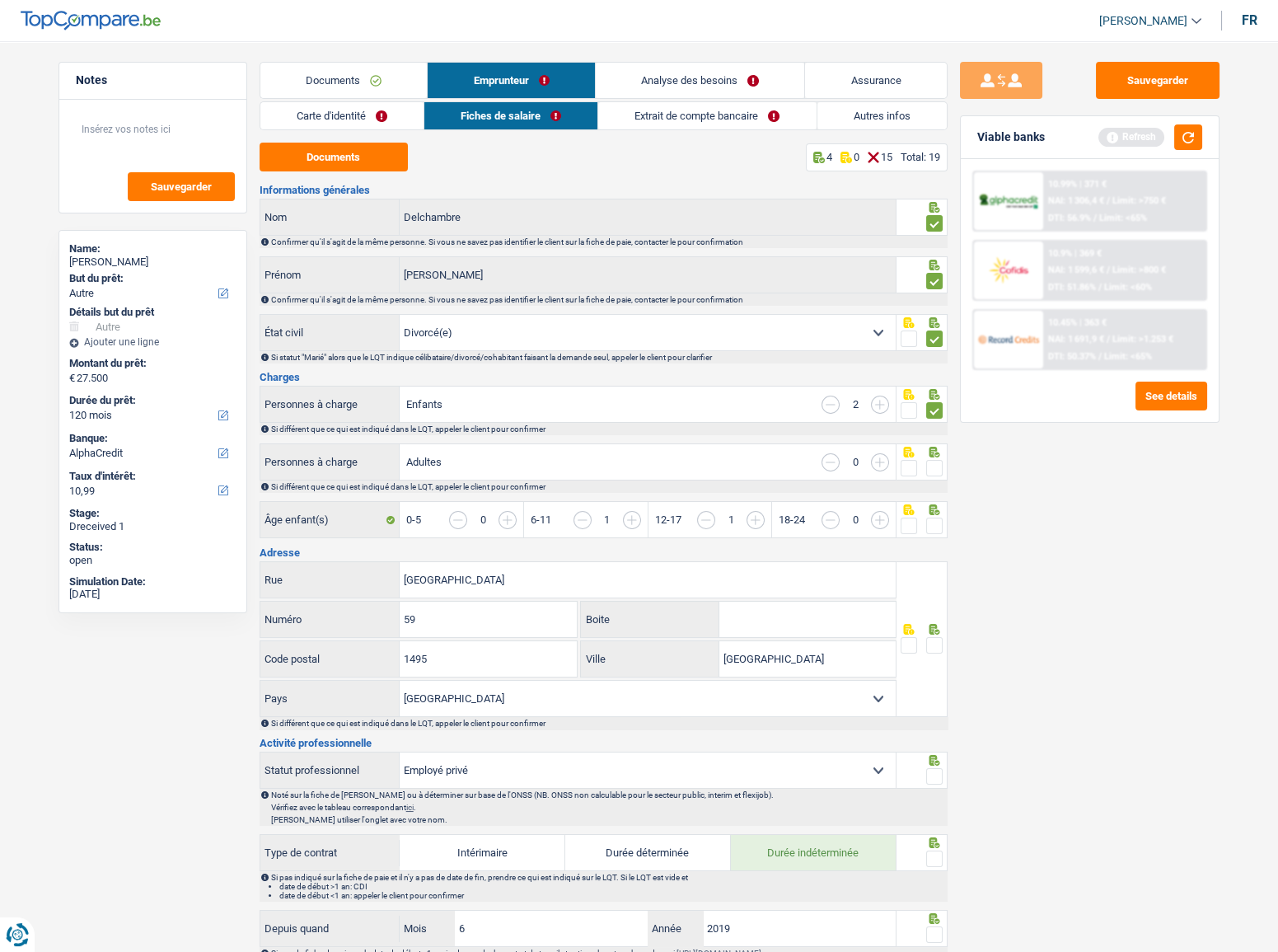
click at [0, 0] on input "radio" at bounding box center [0, 0] width 0 height 0
click at [934, 520] on span at bounding box center [934, 525] width 17 height 17
click at [0, 0] on input "radio" at bounding box center [0, 0] width 0 height 0
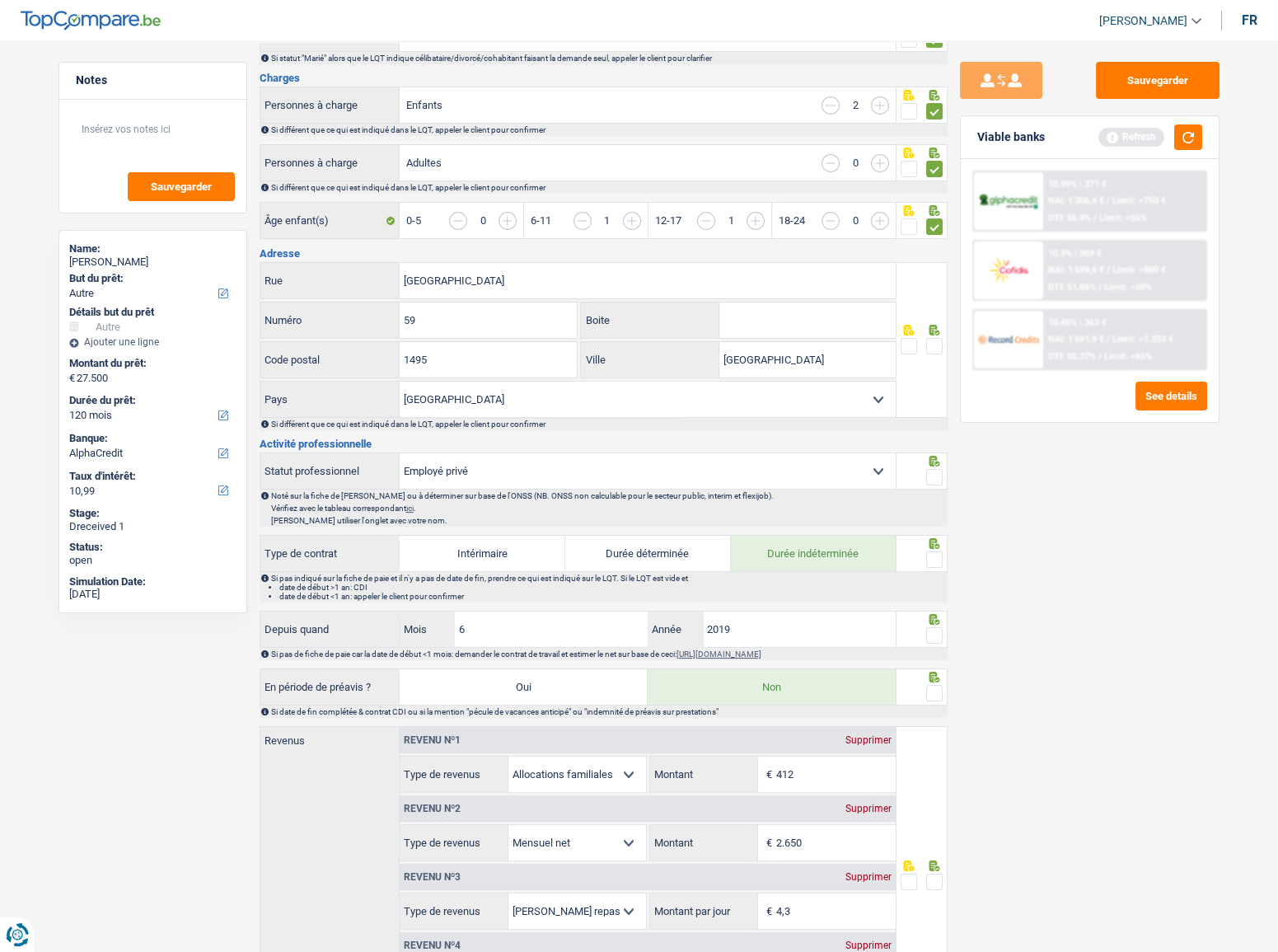
click at [937, 341] on span at bounding box center [934, 346] width 17 height 17
click at [0, 0] on input "radio" at bounding box center [0, 0] width 0 height 0
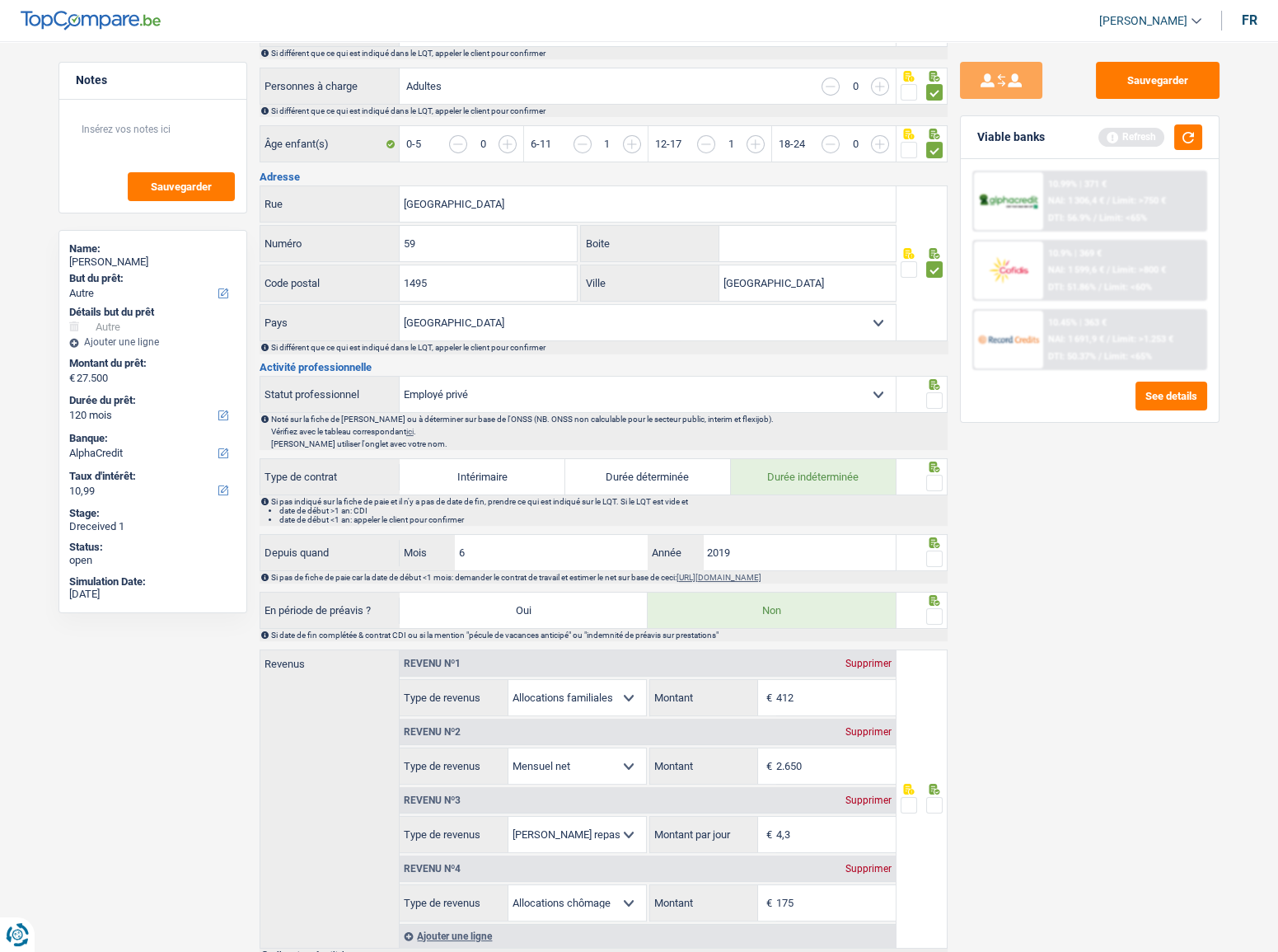
scroll to position [524, 0]
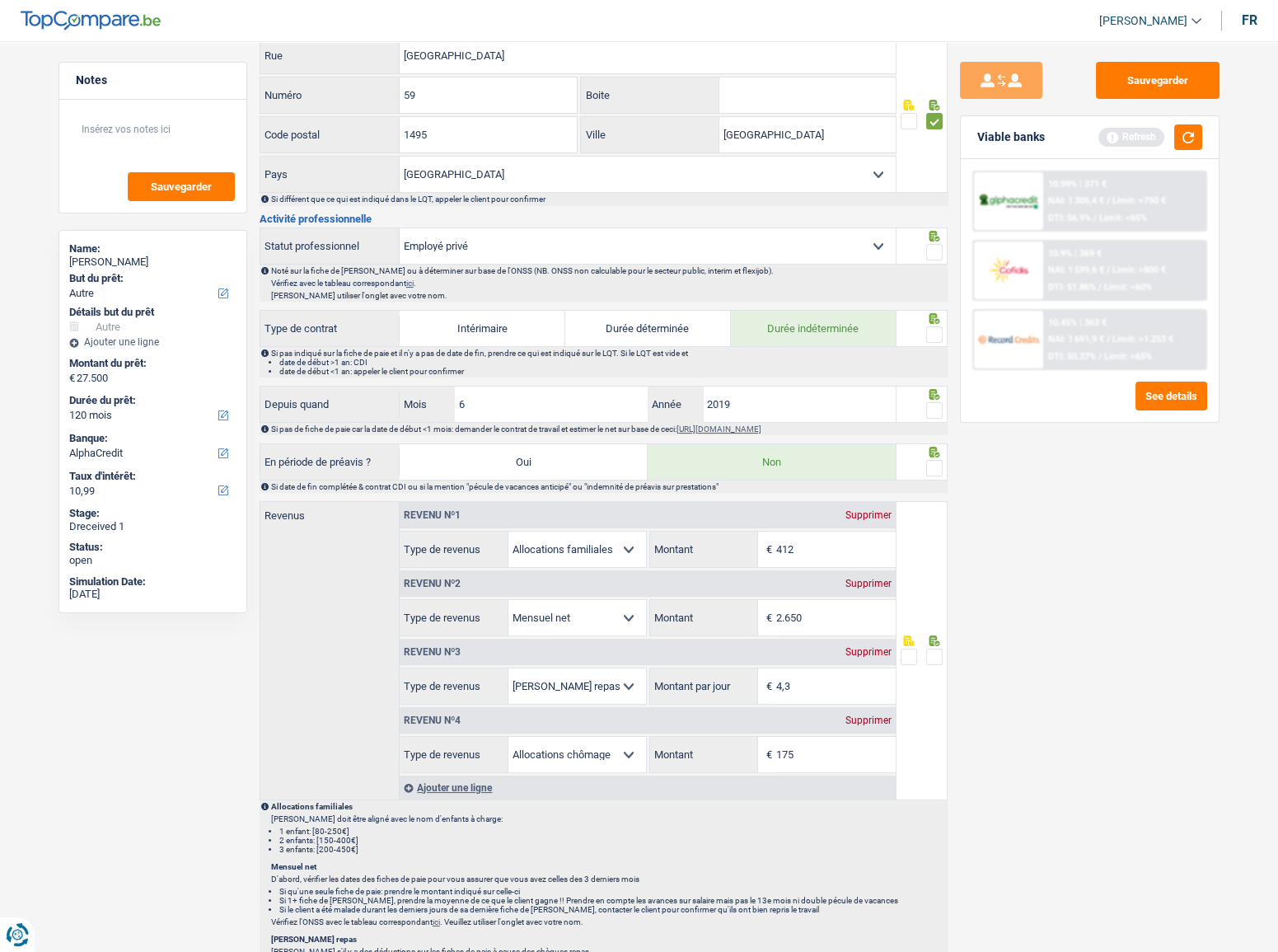
click at [935, 256] on span at bounding box center [934, 252] width 17 height 17
click at [0, 0] on input "radio" at bounding box center [0, 0] width 0 height 0
click at [938, 336] on span at bounding box center [934, 334] width 17 height 17
click at [0, 0] on input "radio" at bounding box center [0, 0] width 0 height 0
click at [939, 403] on span at bounding box center [934, 410] width 17 height 17
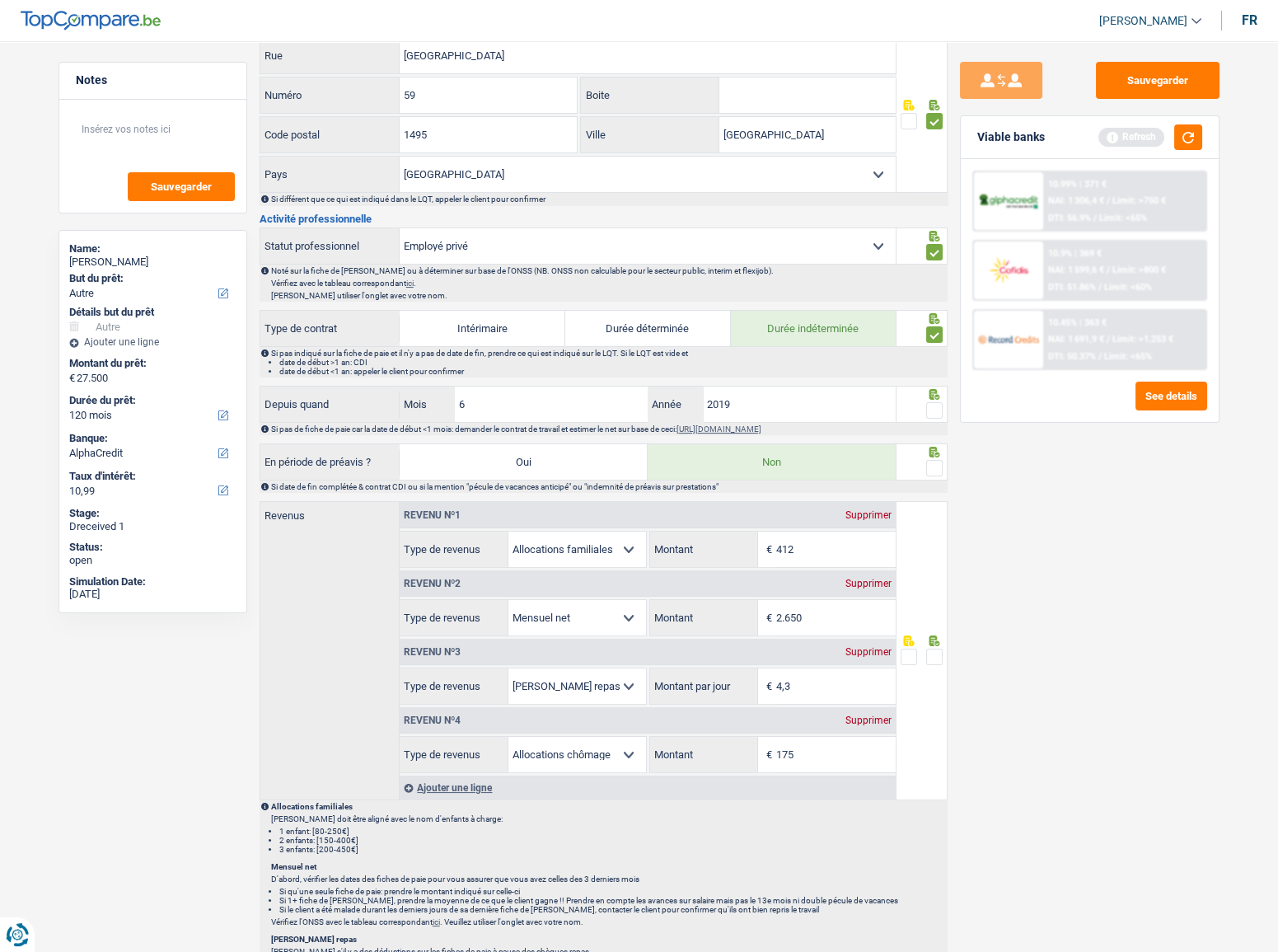
click at [0, 0] on input "radio" at bounding box center [0, 0] width 0 height 0
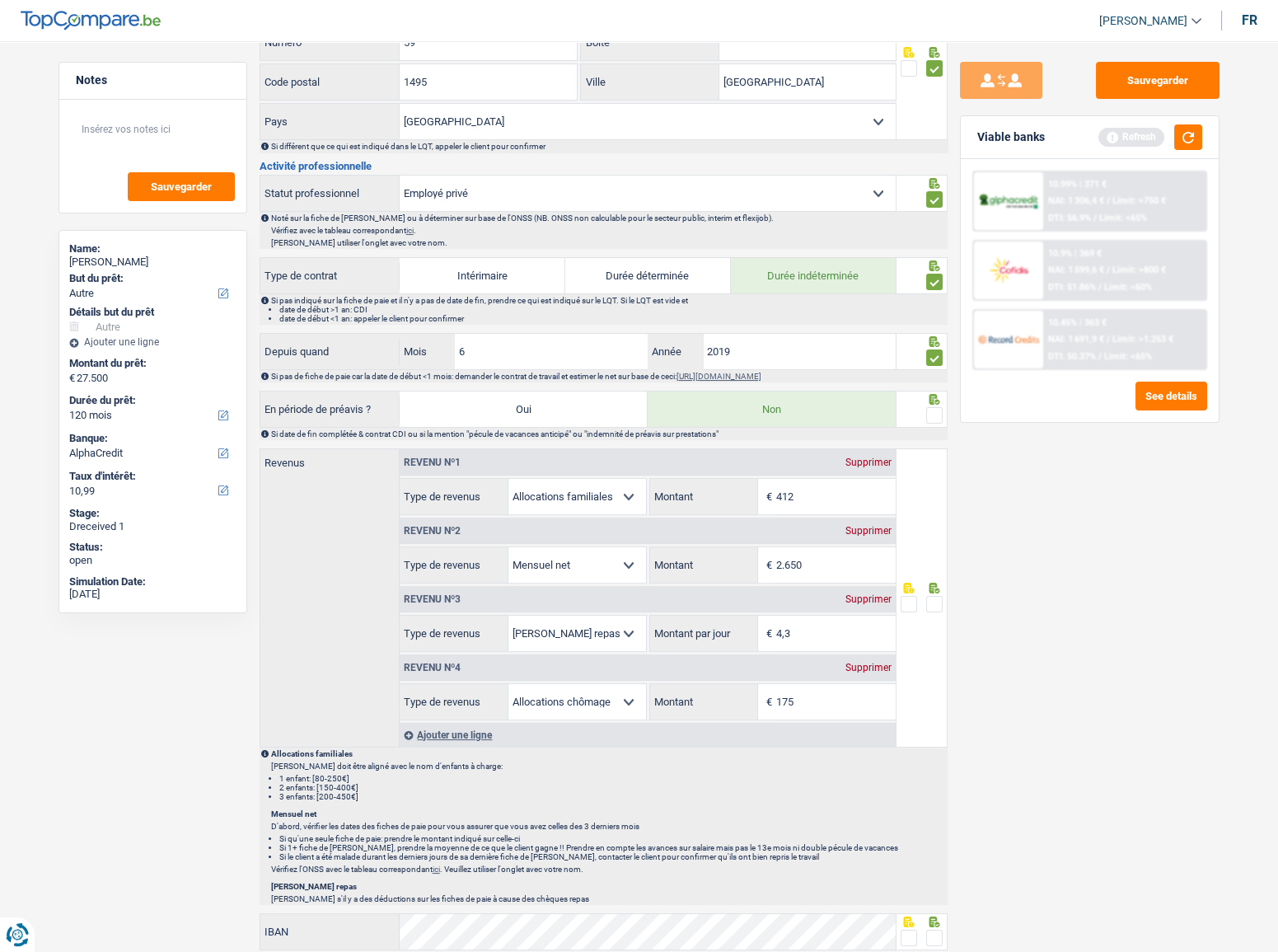
scroll to position [674, 0]
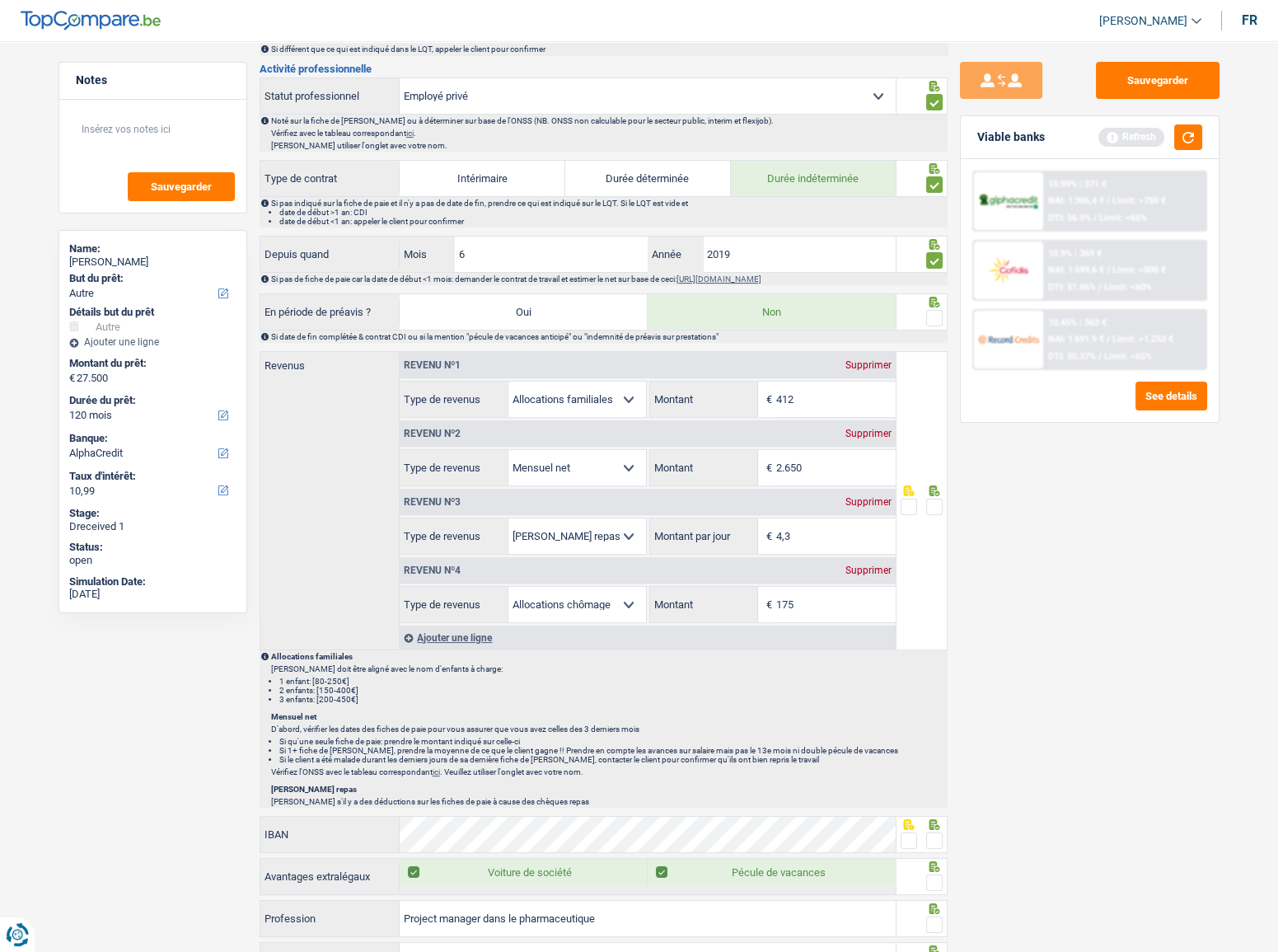
click at [931, 314] on span at bounding box center [934, 317] width 17 height 17
click at [0, 0] on input "radio" at bounding box center [0, 0] width 0 height 0
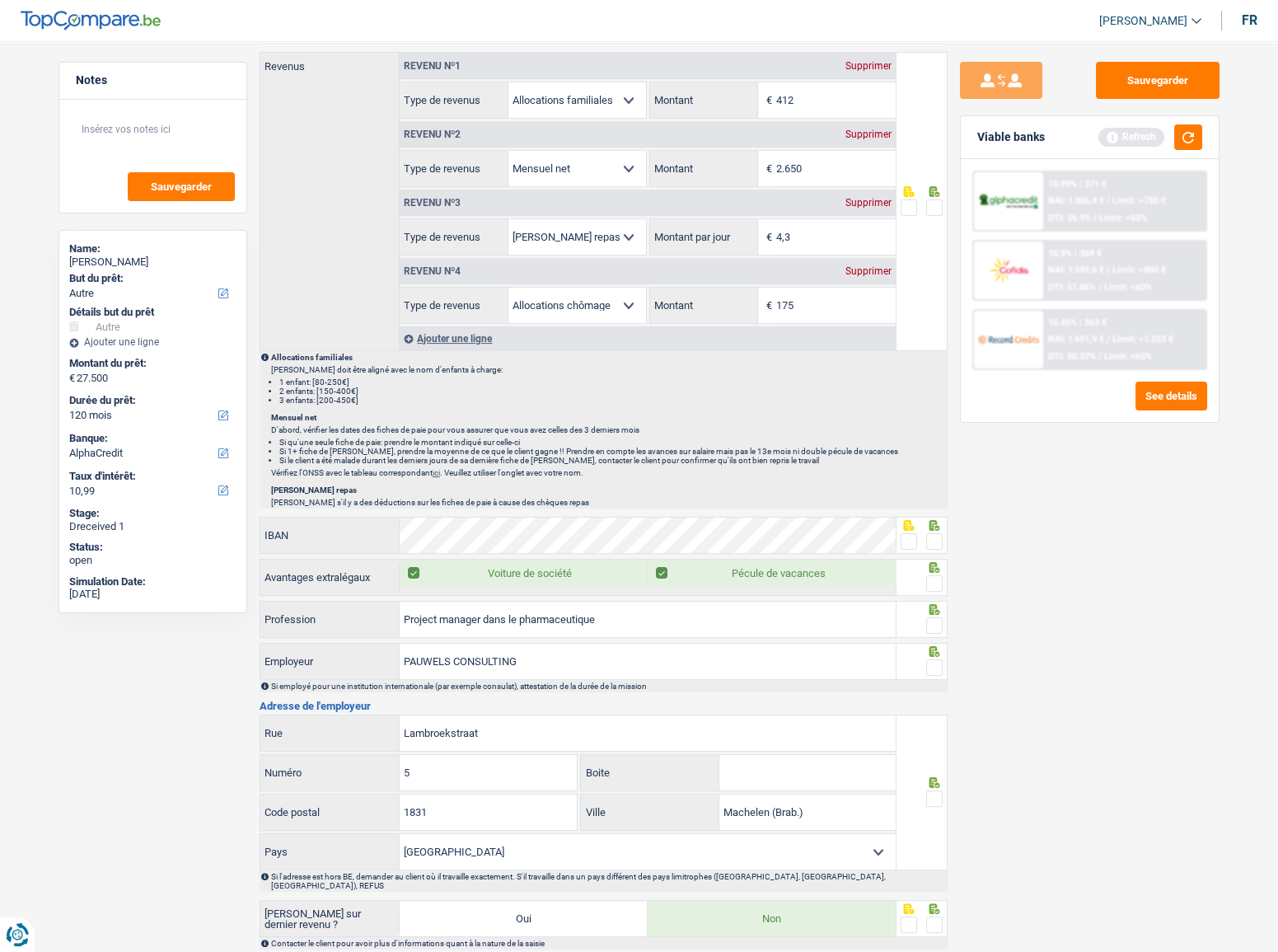
scroll to position [1048, 0]
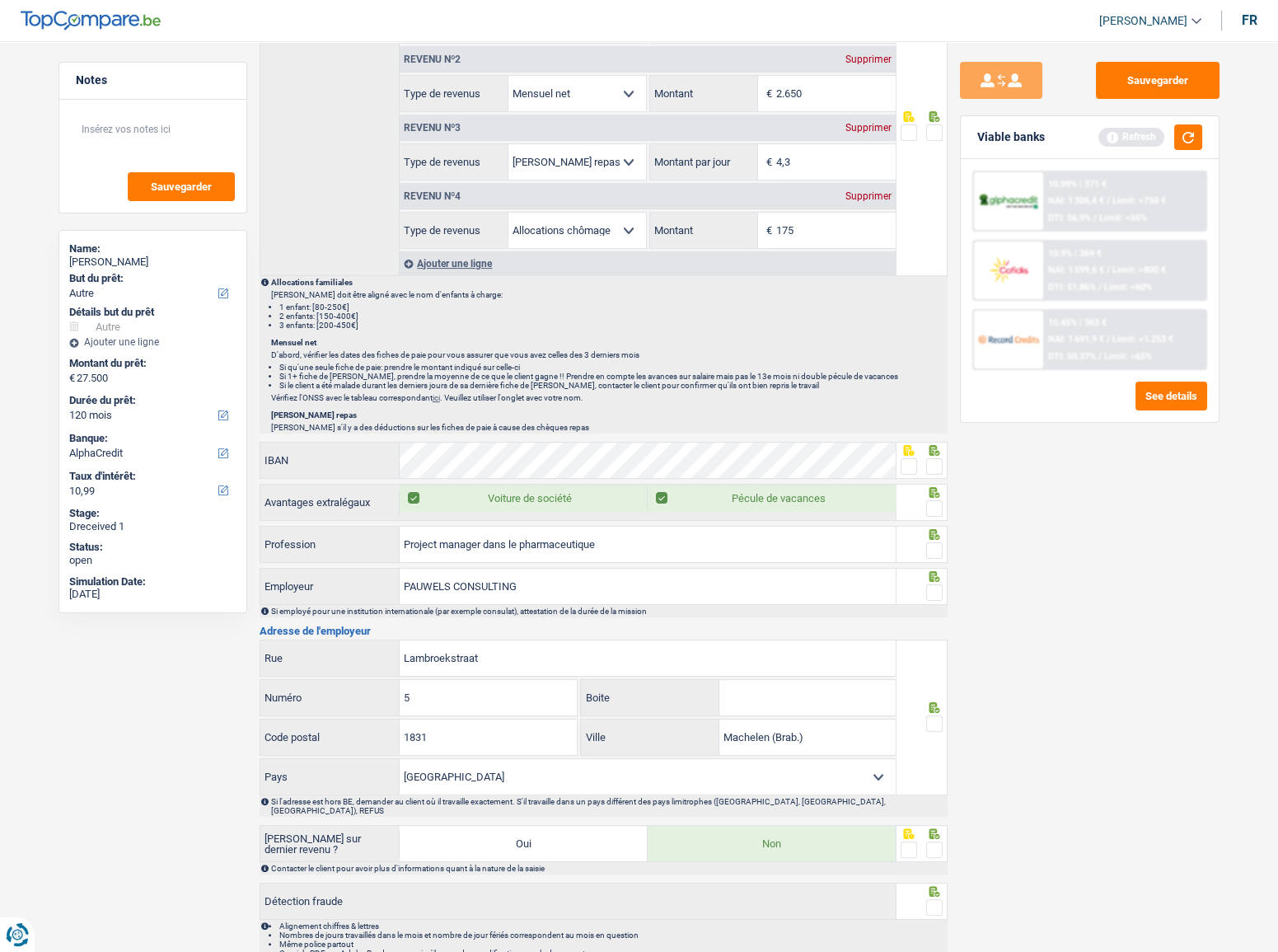
click at [936, 462] on span at bounding box center [934, 466] width 17 height 17
click at [0, 0] on input "radio" at bounding box center [0, 0] width 0 height 0
click at [941, 501] on span at bounding box center [934, 508] width 17 height 17
click at [0, 0] on input "radio" at bounding box center [0, 0] width 0 height 0
click at [943, 541] on div at bounding box center [923, 545] width 51 height 37
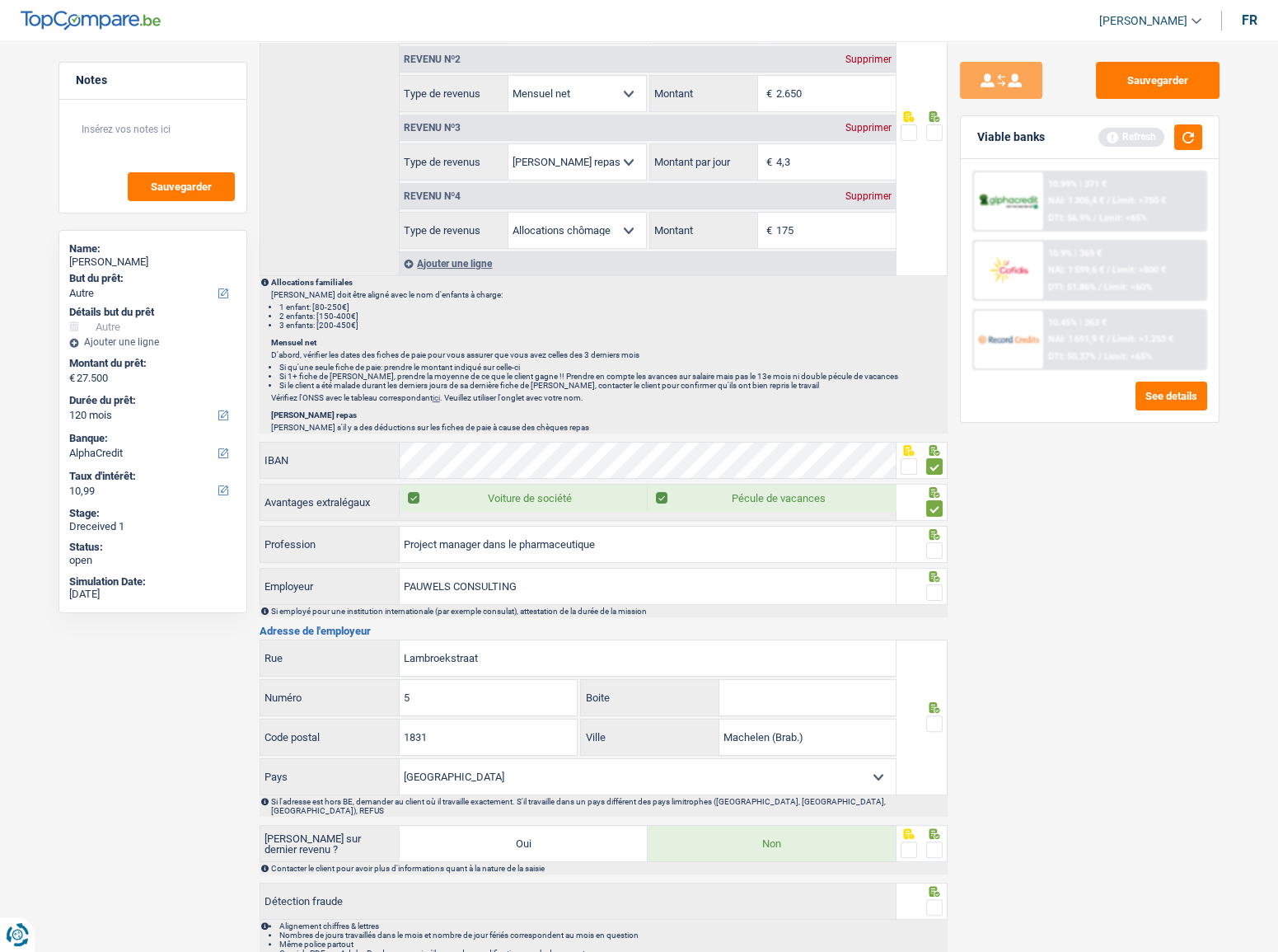
click at [937, 543] on span at bounding box center [934, 550] width 17 height 17
click at [0, 0] on input "radio" at bounding box center [0, 0] width 0 height 0
drag, startPoint x: 484, startPoint y: 537, endPoint x: 758, endPoint y: 549, distance: 274.3
click at [737, 549] on input "Project manager dans le pharmaceutique" at bounding box center [647, 545] width 497 height 35
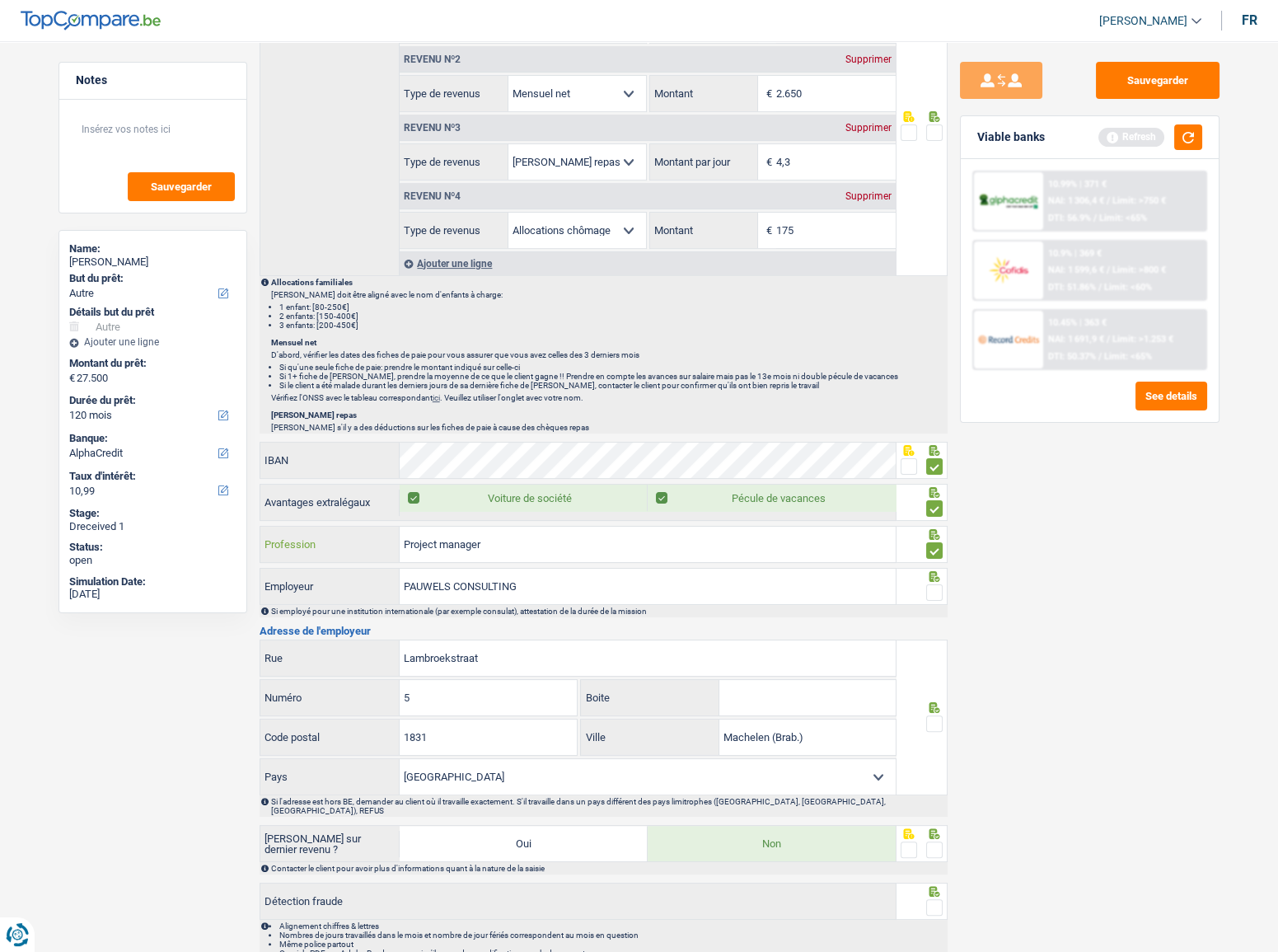
type input "Project manager"
click at [927, 585] on span at bounding box center [934, 593] width 17 height 17
click at [0, 0] on input "radio" at bounding box center [0, 0] width 0 height 0
click at [936, 705] on icon at bounding box center [934, 707] width 17 height 11
click at [773, 694] on input "Boite" at bounding box center [808, 697] width 176 height 35
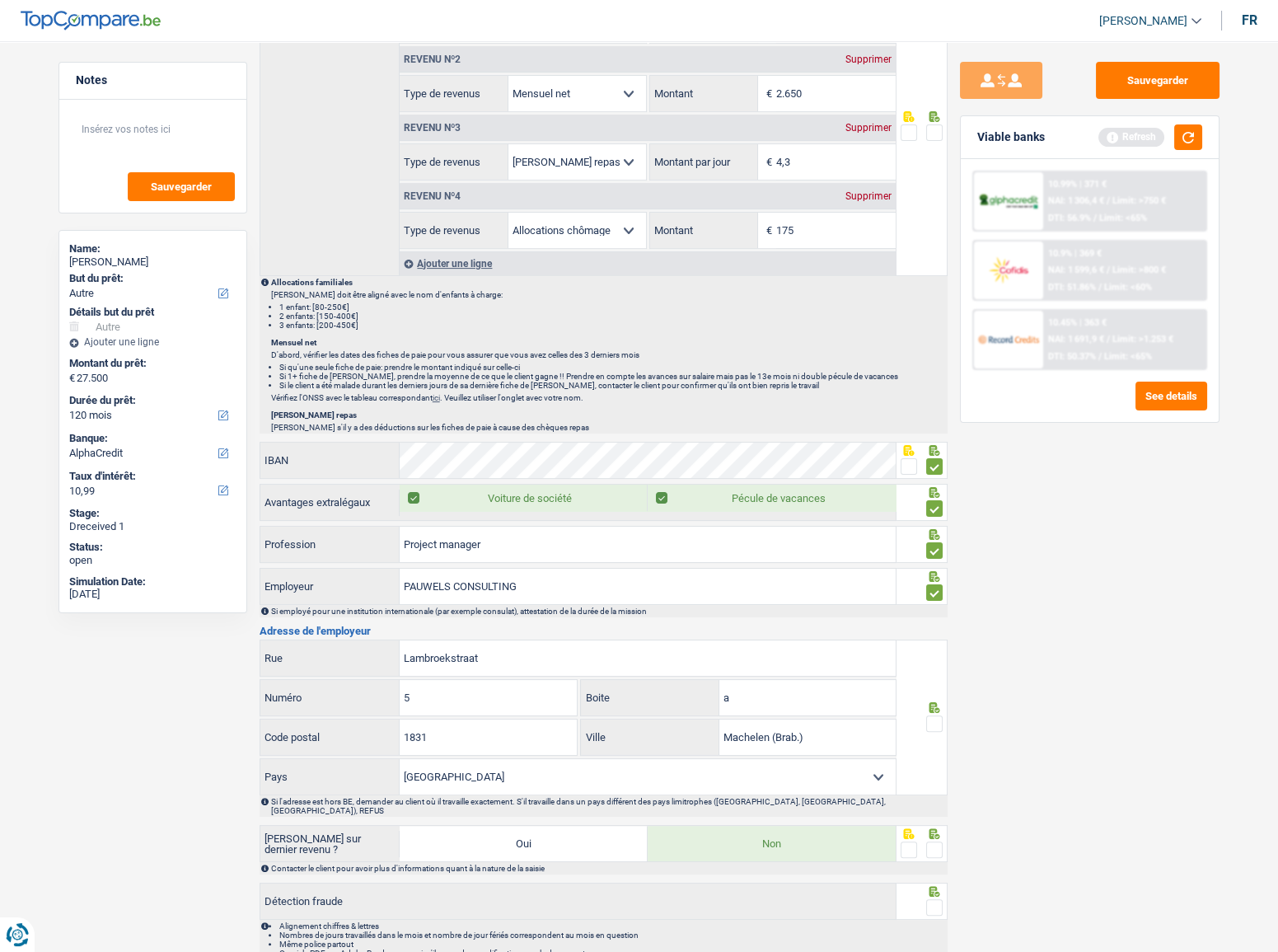
type input "a"
click at [938, 721] on span at bounding box center [934, 723] width 17 height 17
click at [0, 0] on input "radio" at bounding box center [0, 0] width 0 height 0
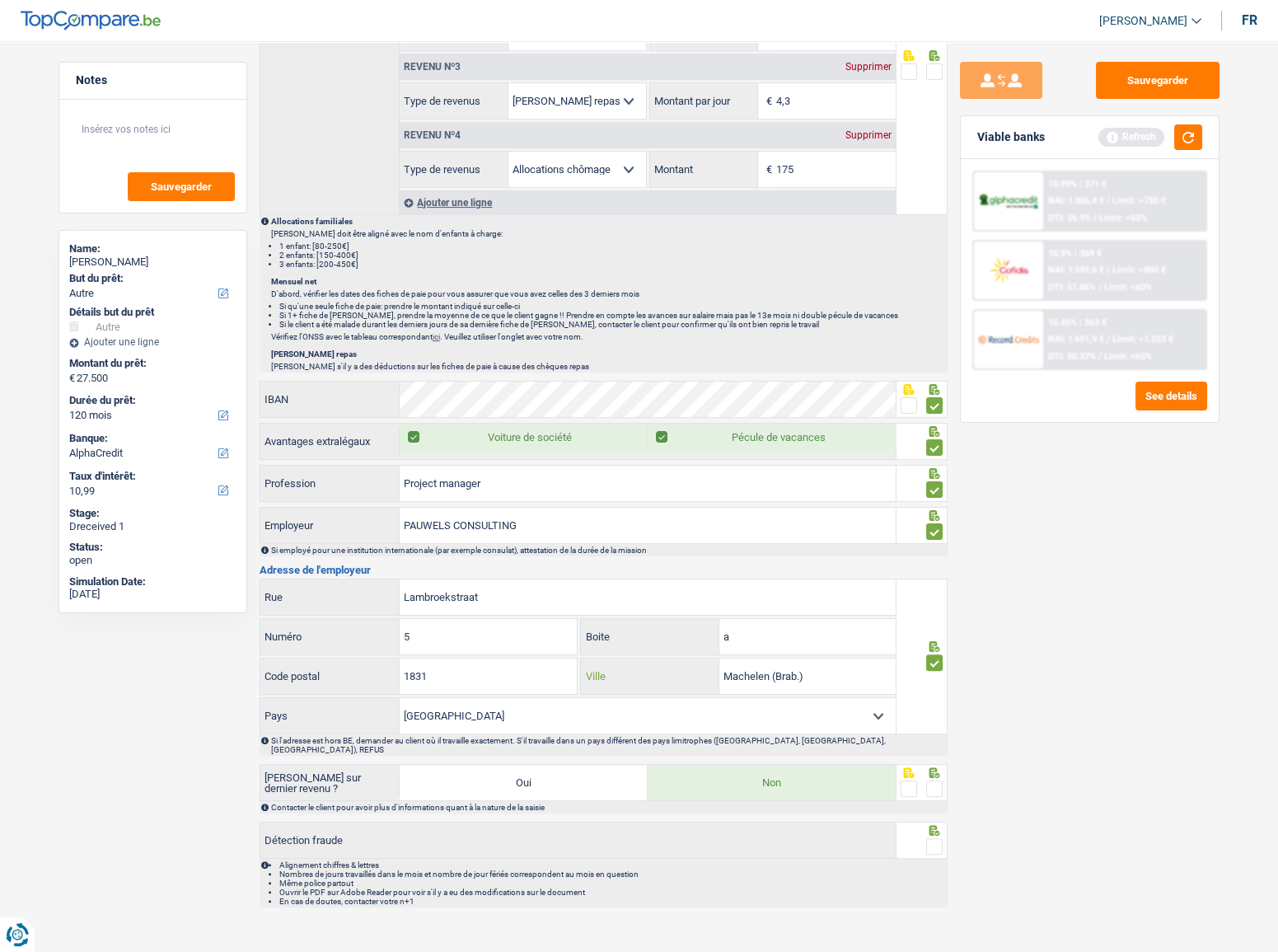
drag, startPoint x: 780, startPoint y: 668, endPoint x: 893, endPoint y: 674, distance: 113.2
click at [893, 674] on input "Machelen (Brab.)" at bounding box center [808, 676] width 176 height 35
type input "Machelen"
click at [930, 781] on span at bounding box center [934, 788] width 17 height 17
click at [0, 0] on input "radio" at bounding box center [0, 0] width 0 height 0
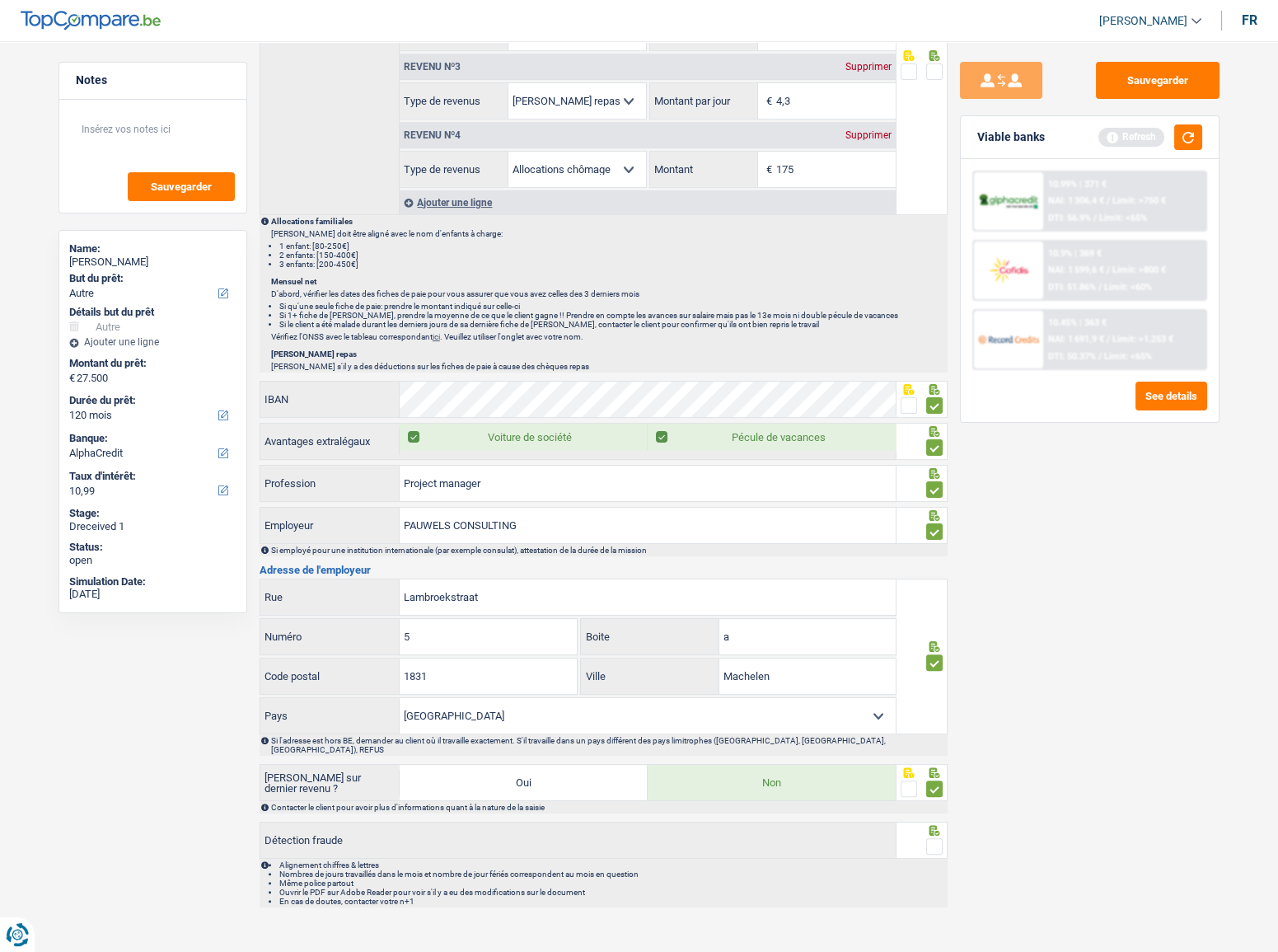
click at [931, 838] on span at bounding box center [934, 846] width 17 height 17
click at [0, 0] on input "radio" at bounding box center [0, 0] width 0 height 0
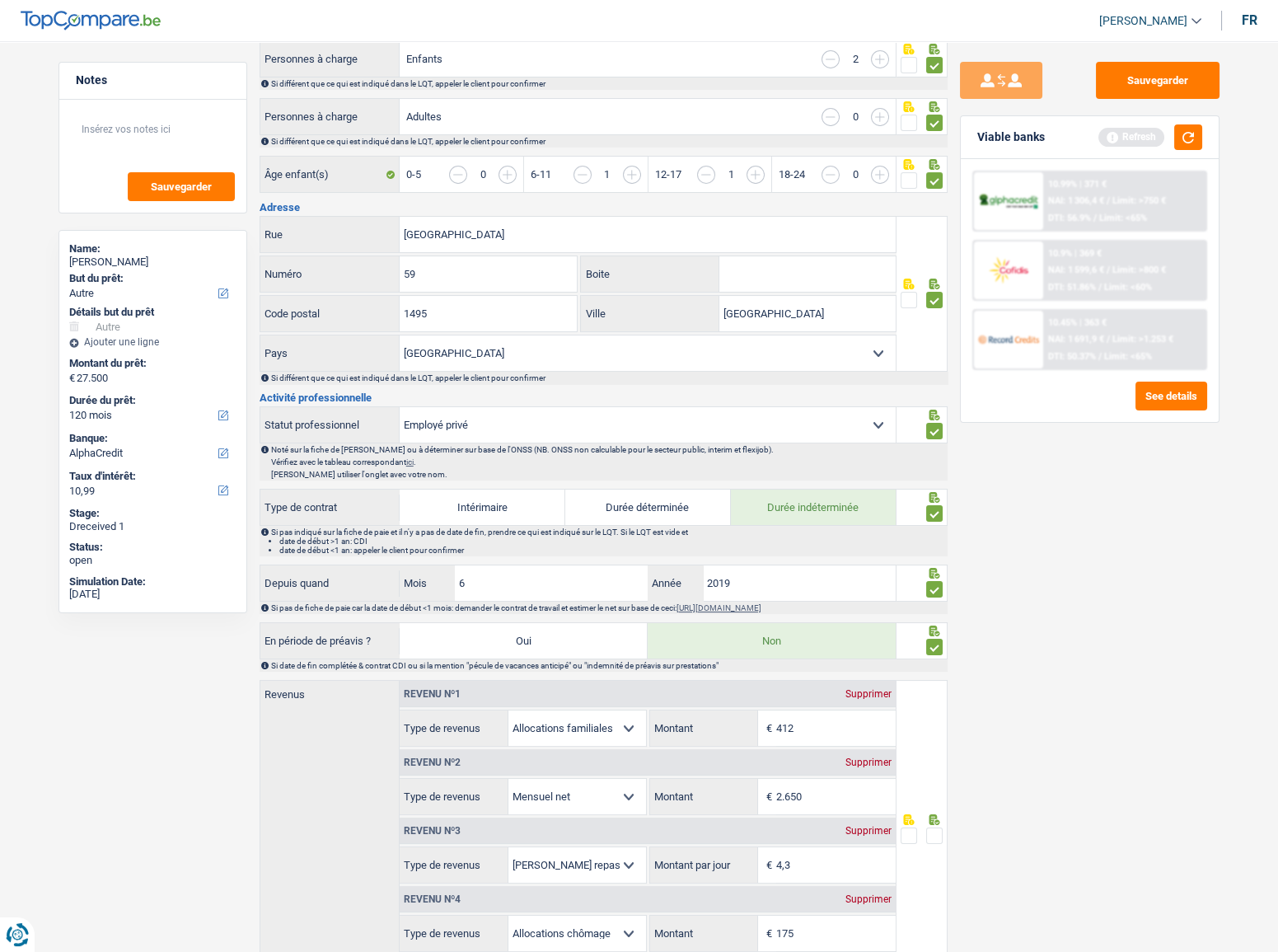
scroll to position [674, 0]
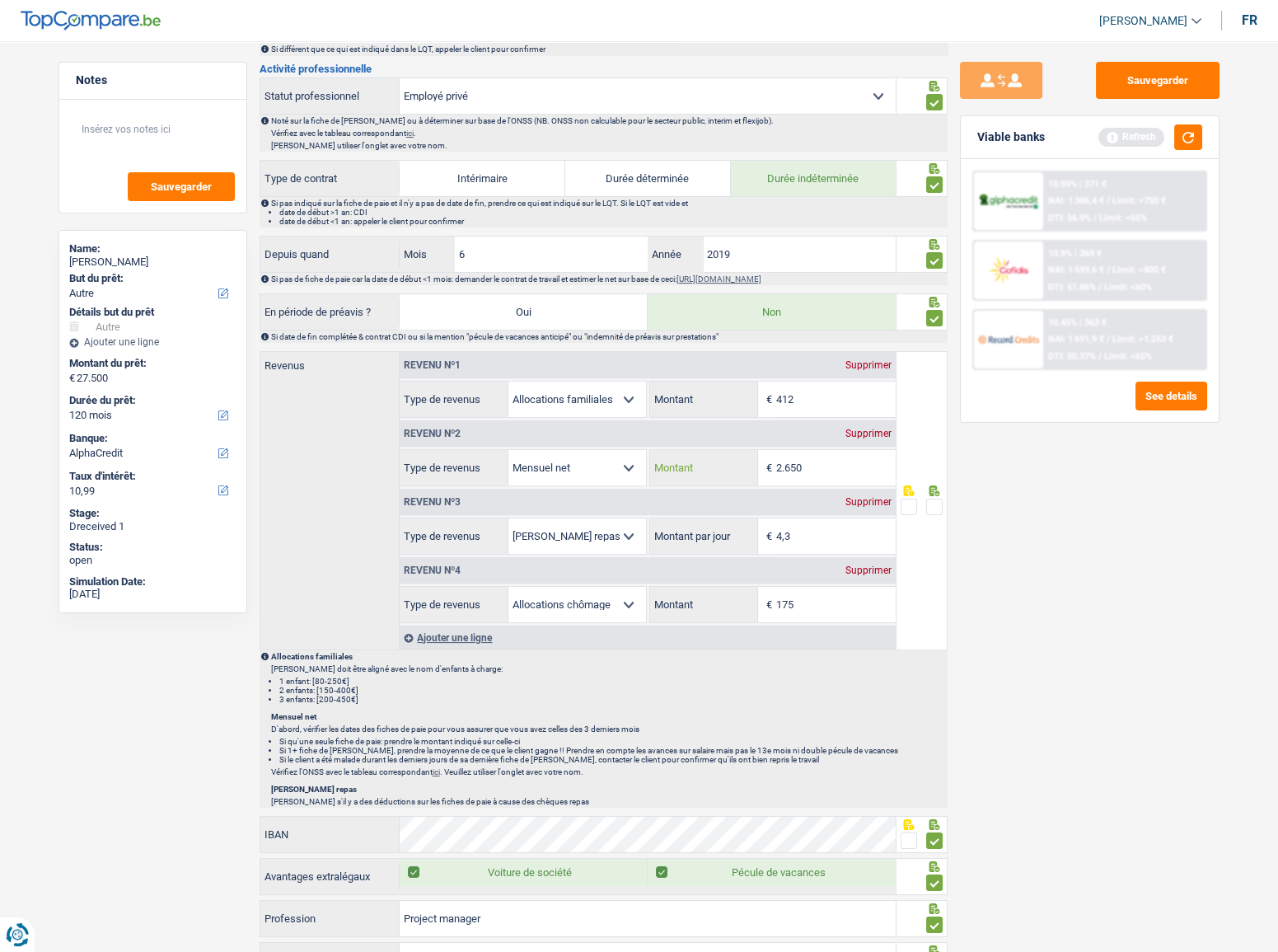
click at [800, 455] on input "2.650" at bounding box center [836, 467] width 119 height 35
drag, startPoint x: 825, startPoint y: 463, endPoint x: 668, endPoint y: 464, distance: 157.0
click at [698, 463] on div "2.650 € Montant" at bounding box center [773, 467] width 246 height 35
type input "2.617"
click at [1102, 576] on div "Sauvegarder Viable banks Refresh 10.99% | 371 € NAI: 1 306,4 € / Limit: >750 € …" at bounding box center [1090, 492] width 284 height 860
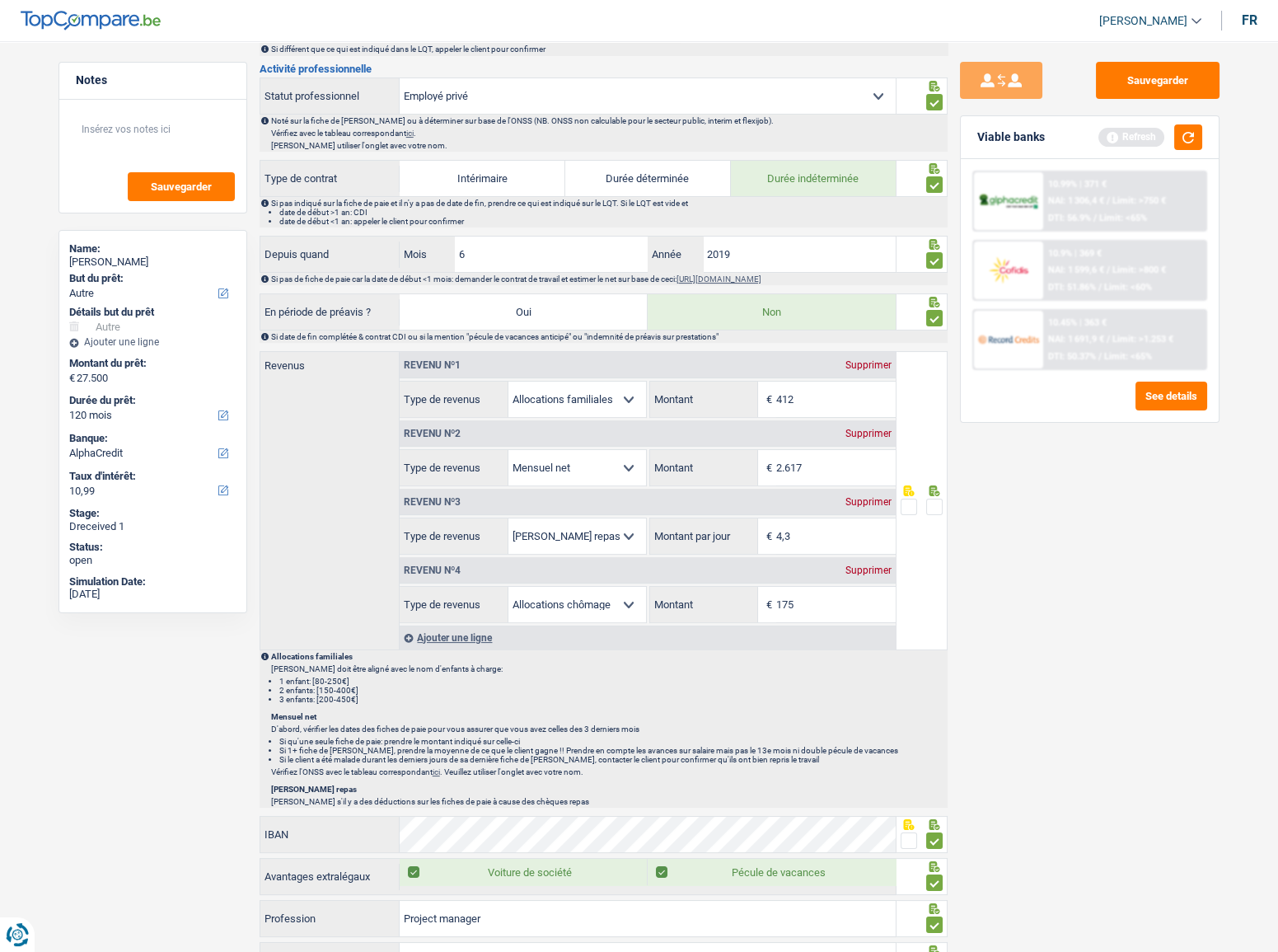
click at [869, 501] on div "Supprimer" at bounding box center [869, 501] width 55 height 10
select select "unemployment"
type input "8"
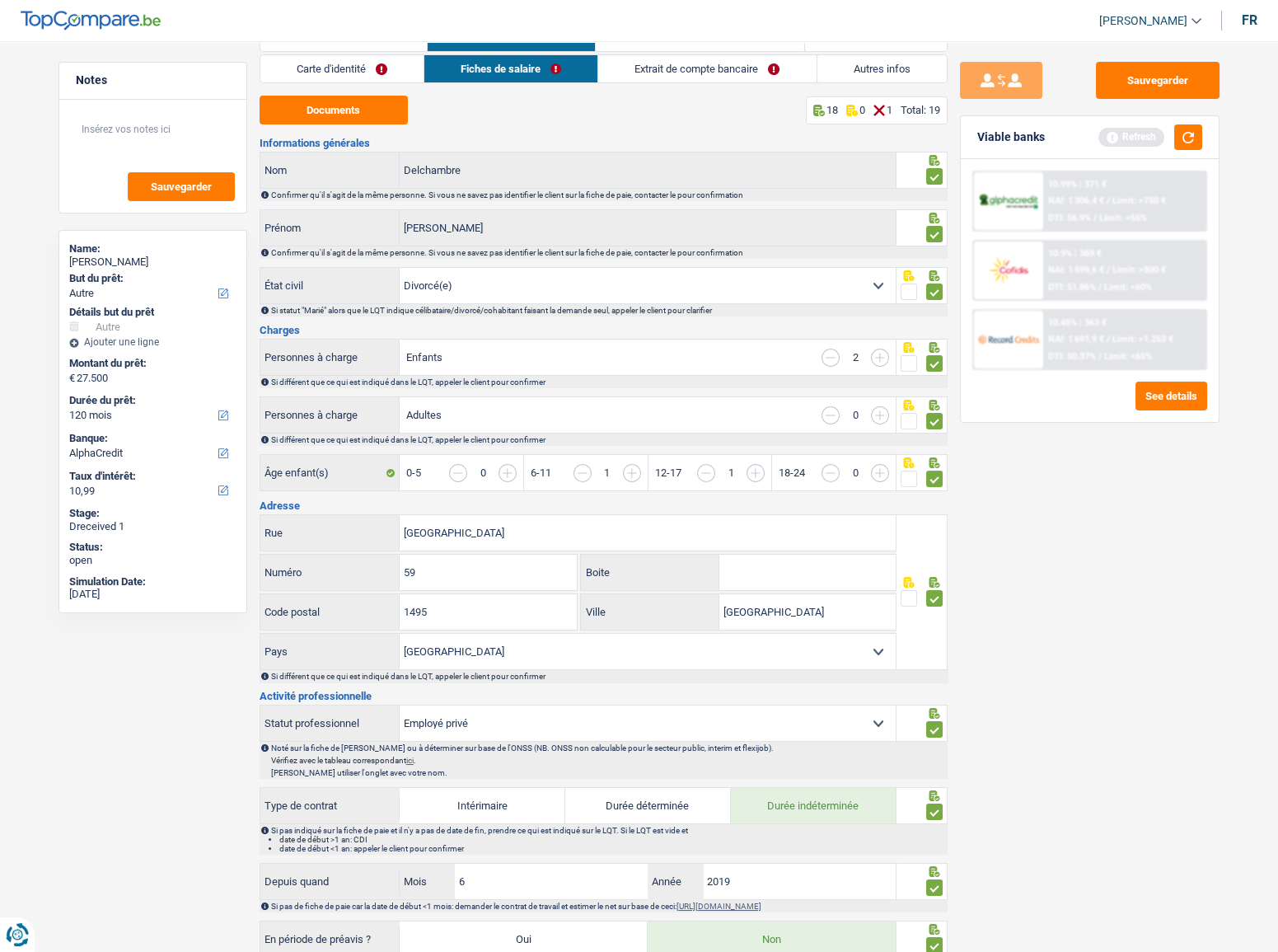
scroll to position [0, 0]
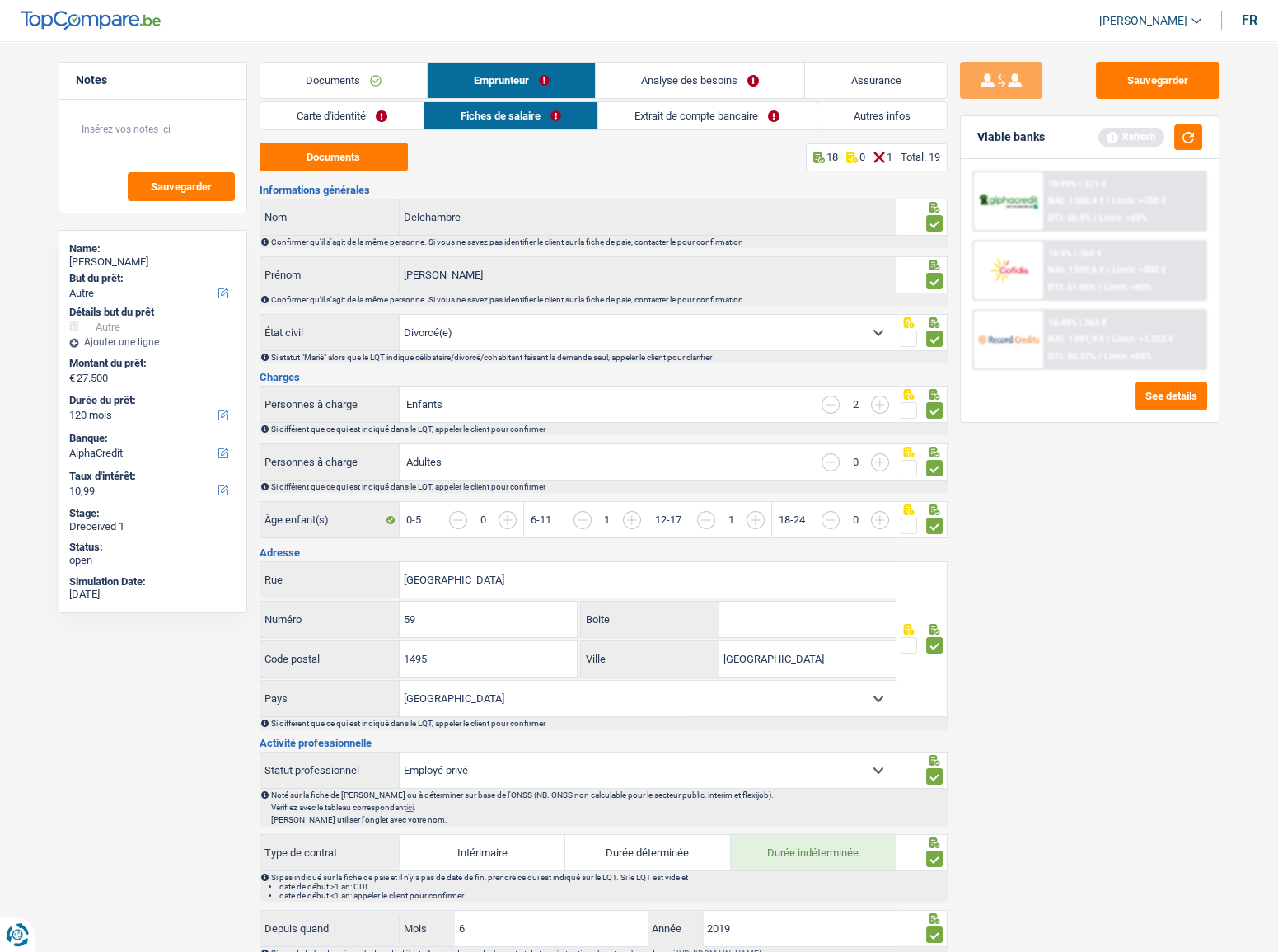
click at [705, 124] on link "Extrait de compte bancaire" at bounding box center [707, 116] width 217 height 27
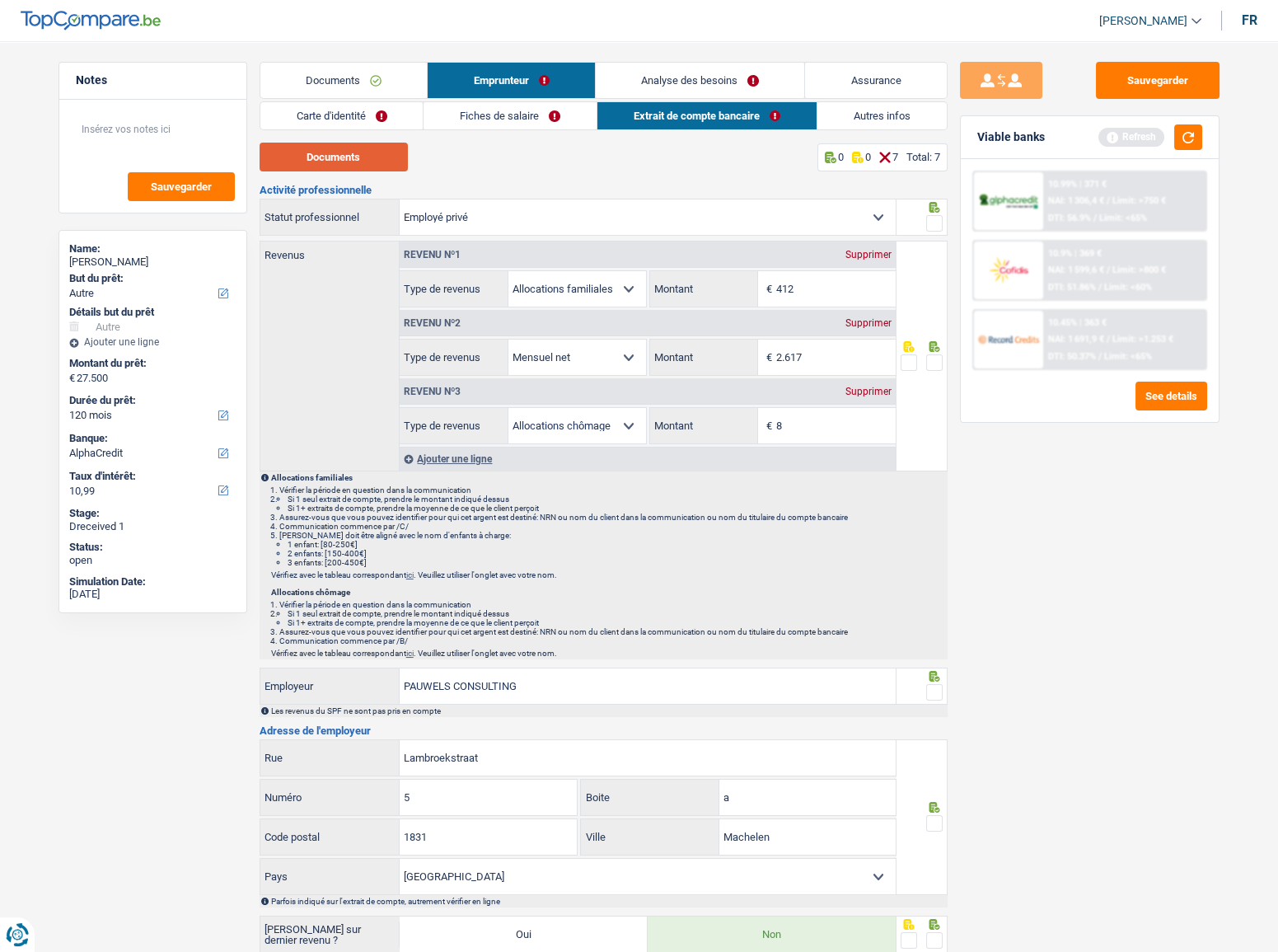
click at [348, 159] on button "Documents" at bounding box center [333, 157] width 148 height 28
click at [814, 435] on input "8" at bounding box center [836, 426] width 119 height 35
drag, startPoint x: 831, startPoint y: 429, endPoint x: 711, endPoint y: 429, distance: 120.0
click at [711, 429] on div "8 € Montant" at bounding box center [773, 426] width 246 height 35
type input "175"
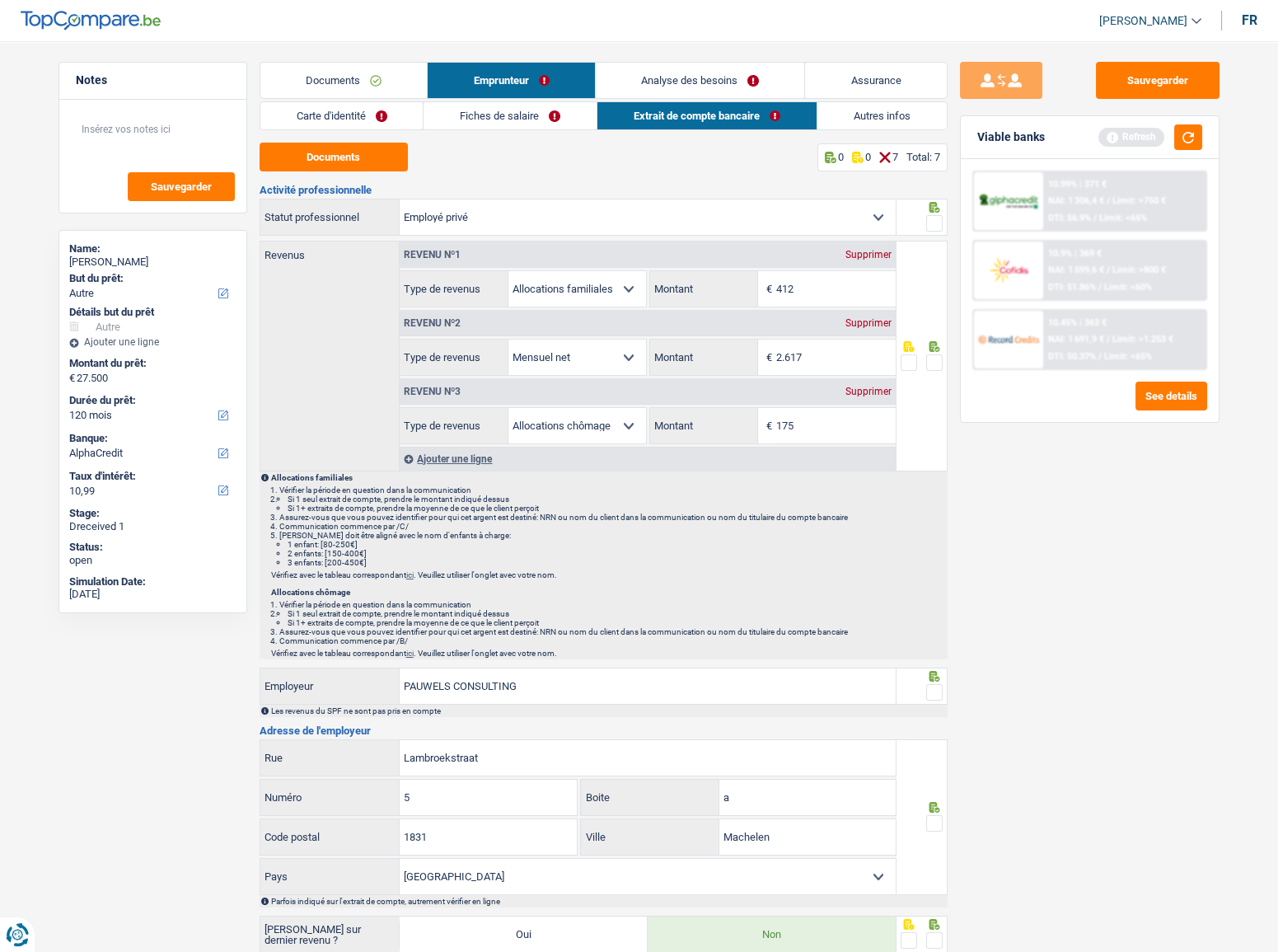
click at [1126, 528] on div "Sauvegarder Viable banks Refresh 10.99% | 371 € NAI: 1 306,4 € / Limit: >750 € …" at bounding box center [1090, 492] width 284 height 860
click at [928, 372] on div at bounding box center [934, 362] width 17 height 21
click at [933, 364] on span at bounding box center [934, 362] width 17 height 17
click at [0, 0] on input "radio" at bounding box center [0, 0] width 0 height 0
drag, startPoint x: 825, startPoint y: 287, endPoint x: 631, endPoint y: 262, distance: 195.6
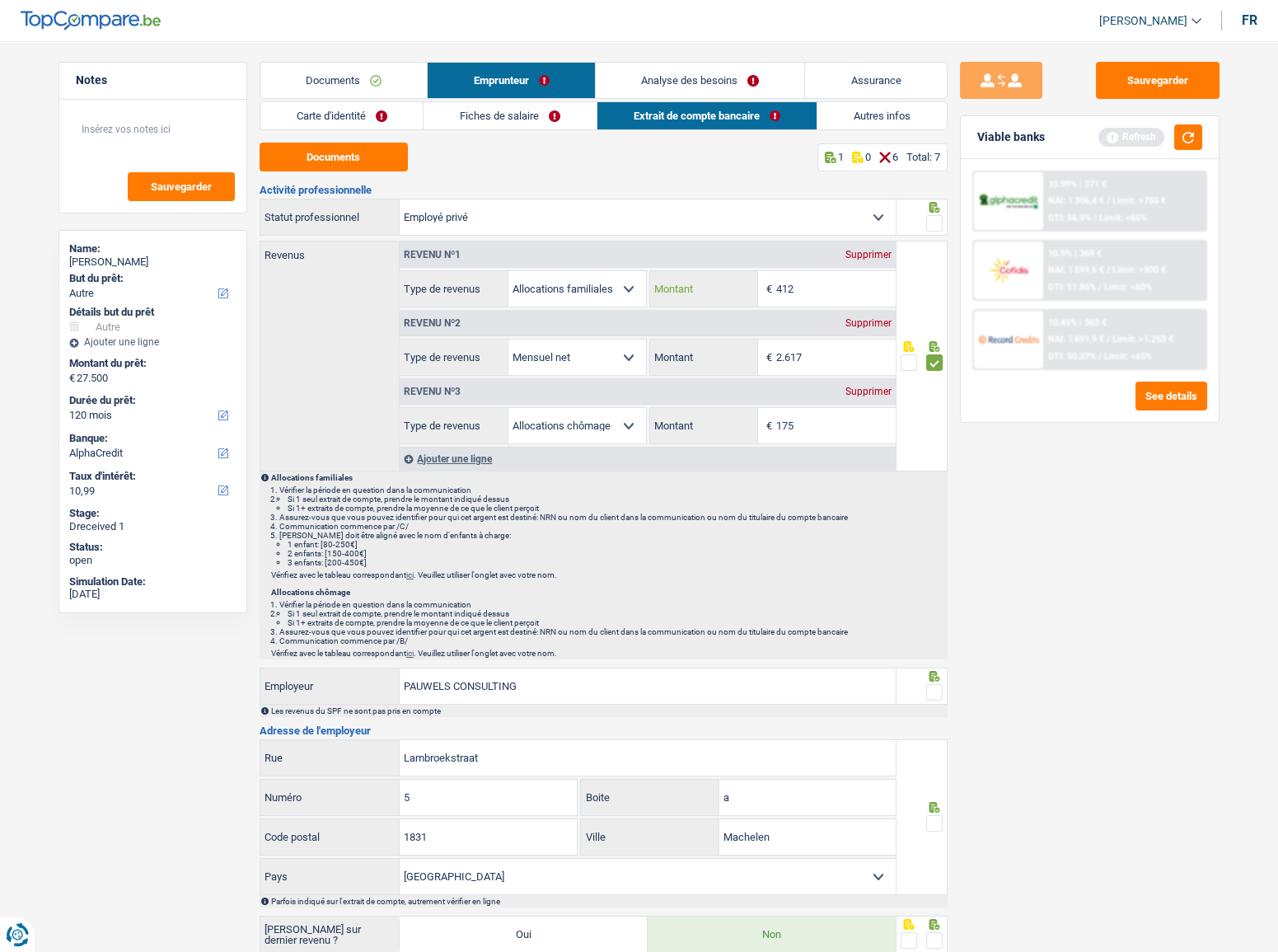
click at [631, 262] on div "Revenu nº1 Supprimer Allocation d'handicap Allocations chômage Allocations fami…" at bounding box center [647, 274] width 497 height 66
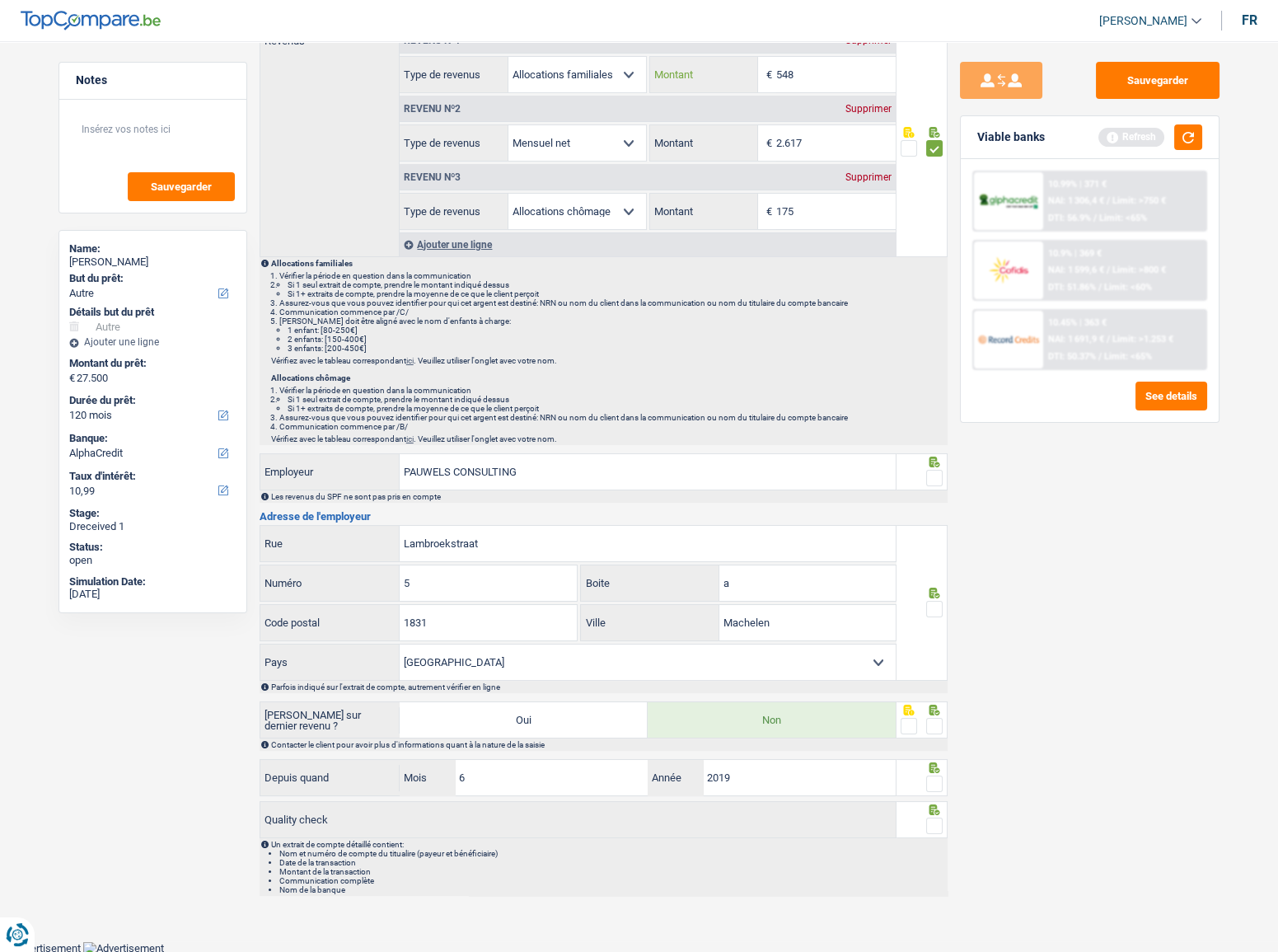
type input "548"
click at [939, 600] on span at bounding box center [934, 608] width 17 height 17
click at [0, 0] on input "radio" at bounding box center [0, 0] width 0 height 0
click at [935, 716] on div at bounding box center [934, 726] width 17 height 21
drag, startPoint x: 931, startPoint y: 774, endPoint x: 939, endPoint y: 797, distance: 24.4
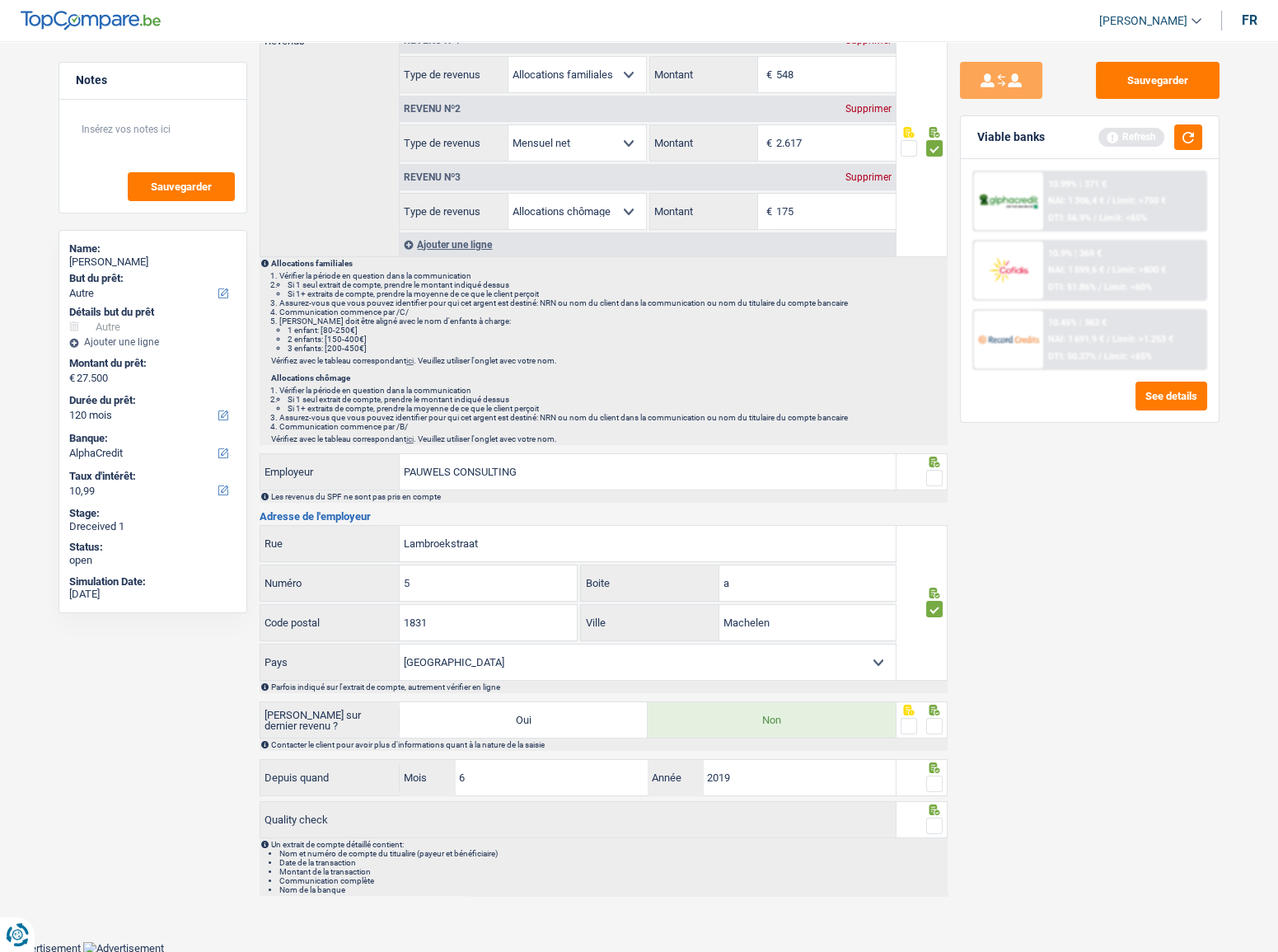
click at [931, 776] on span at bounding box center [934, 784] width 17 height 17
click at [0, 0] on input "radio" at bounding box center [0, 0] width 0 height 0
click at [933, 819] on span at bounding box center [934, 826] width 17 height 17
click at [0, 0] on input "radio" at bounding box center [0, 0] width 0 height 0
click at [935, 474] on span at bounding box center [934, 478] width 17 height 17
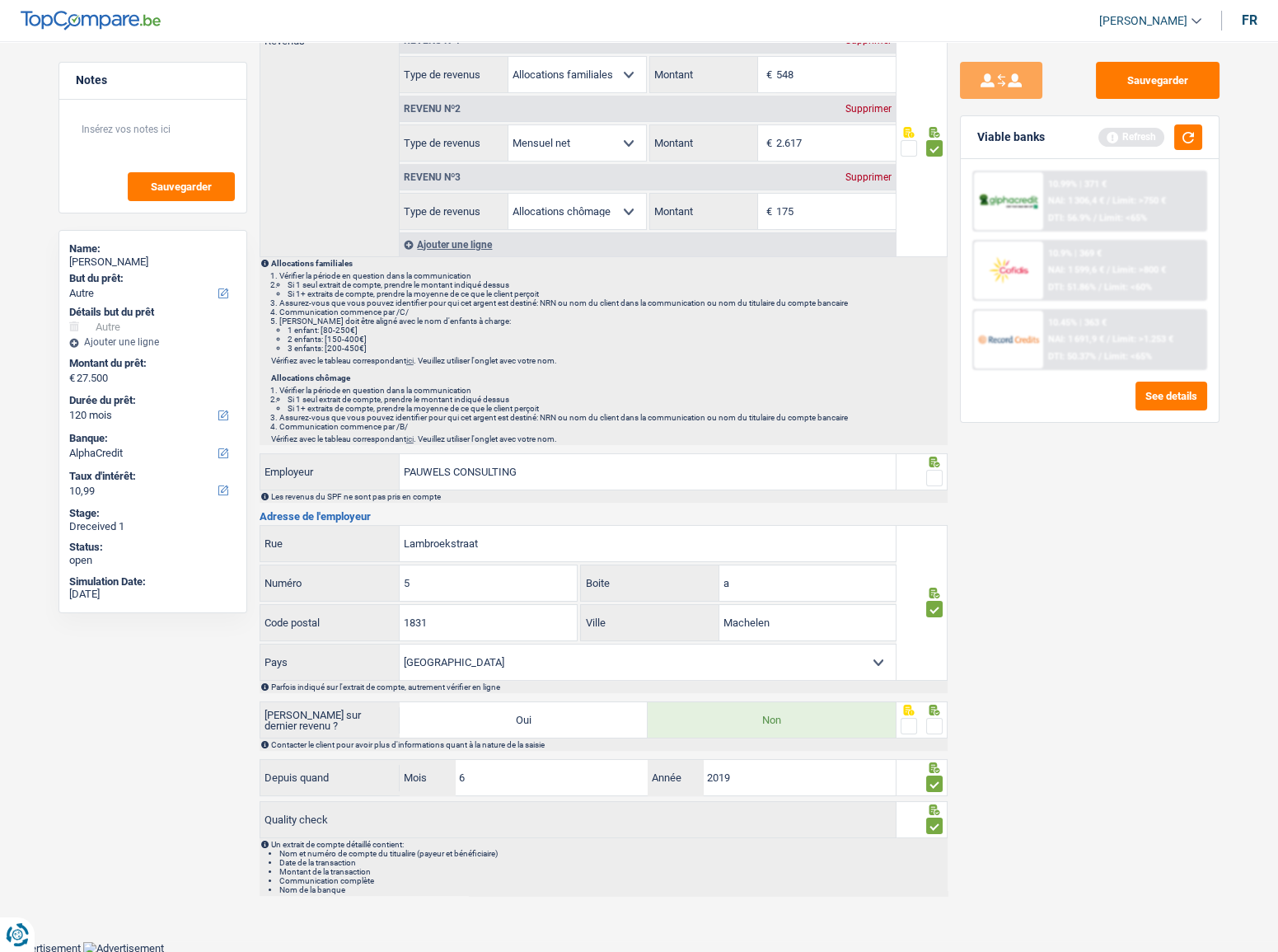
click at [0, 0] on input "radio" at bounding box center [0, 0] width 0 height 0
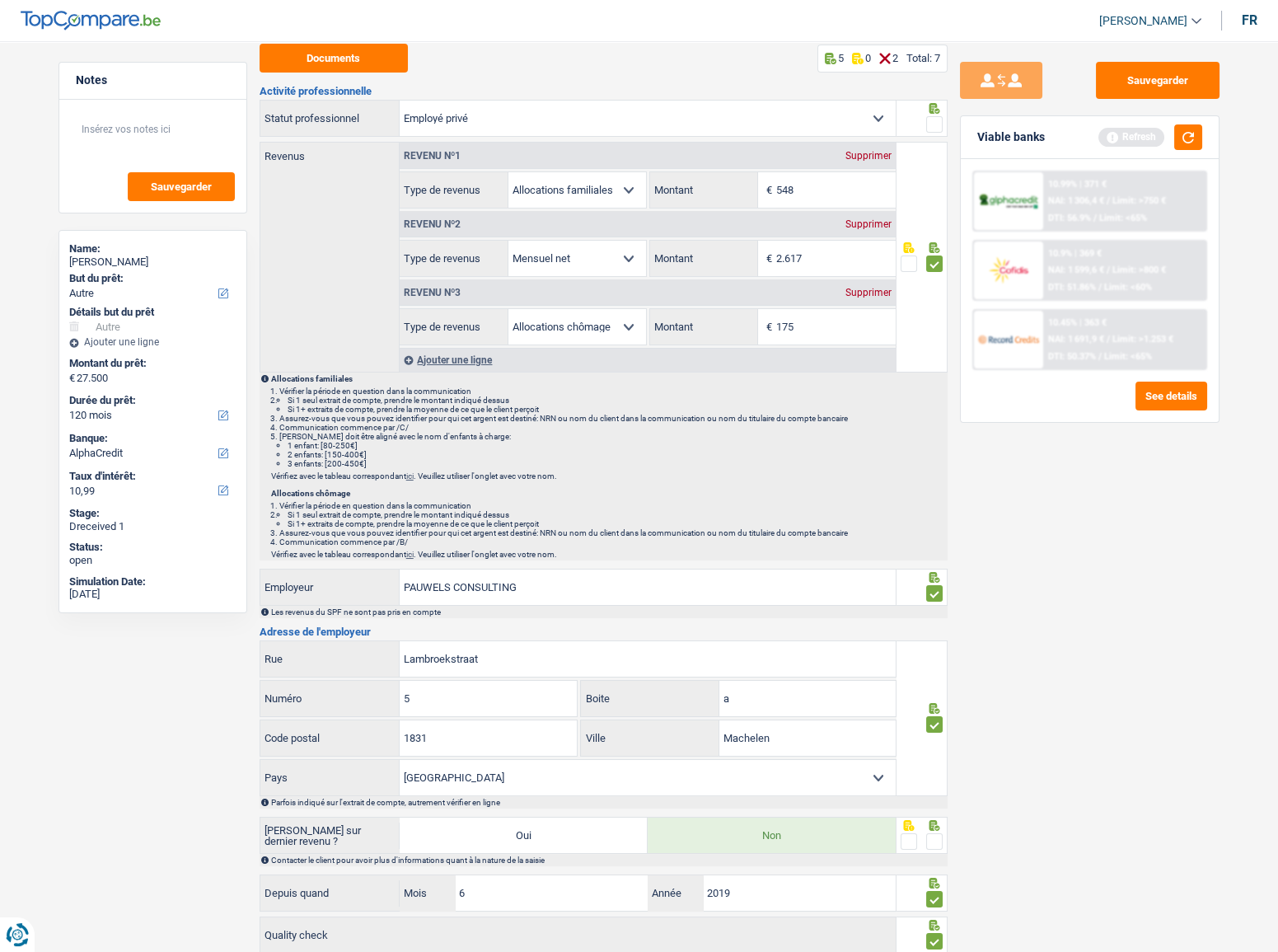
scroll to position [0, 0]
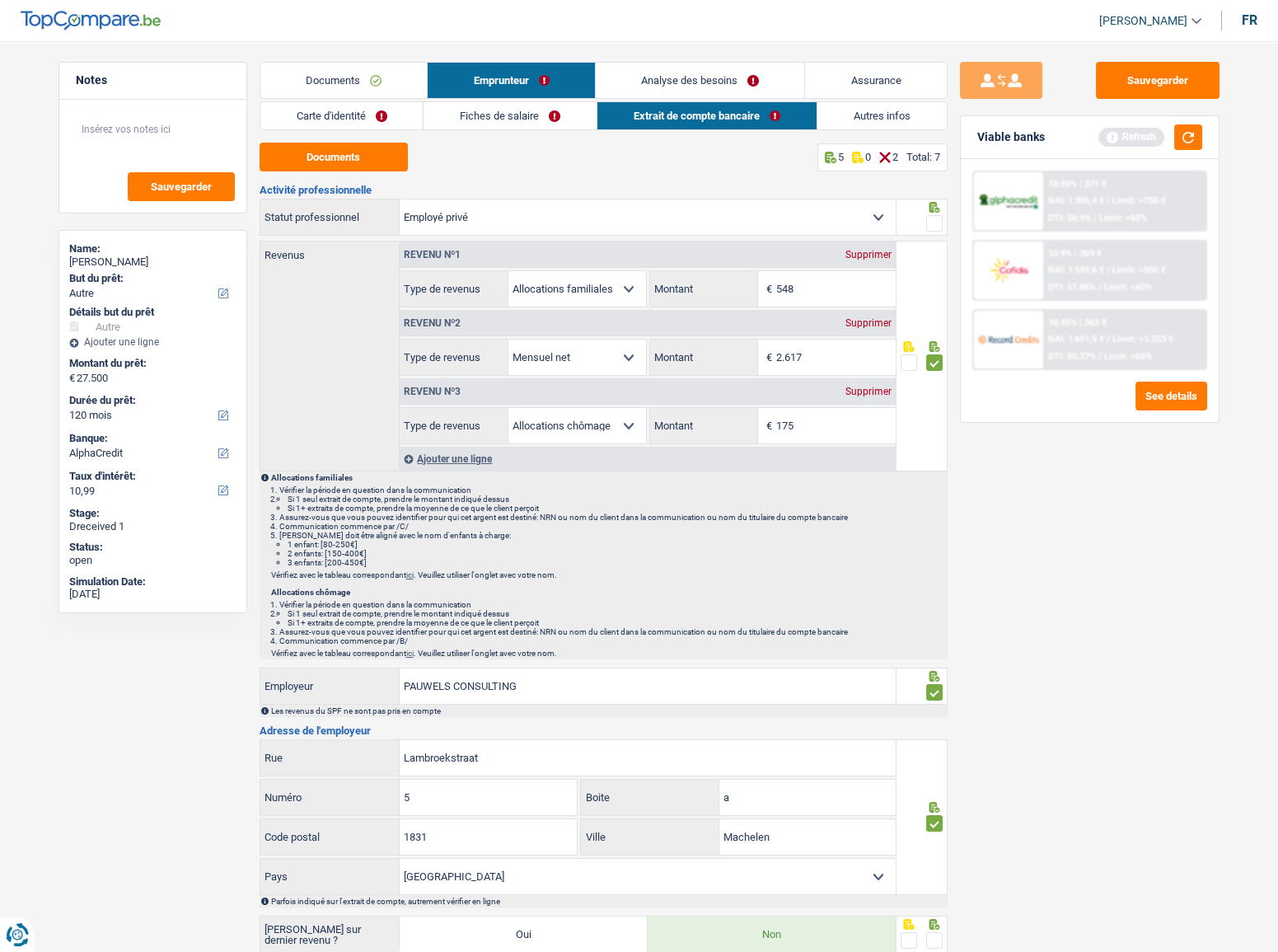
click at [474, 126] on link "Fiches de salaire" at bounding box center [510, 116] width 173 height 27
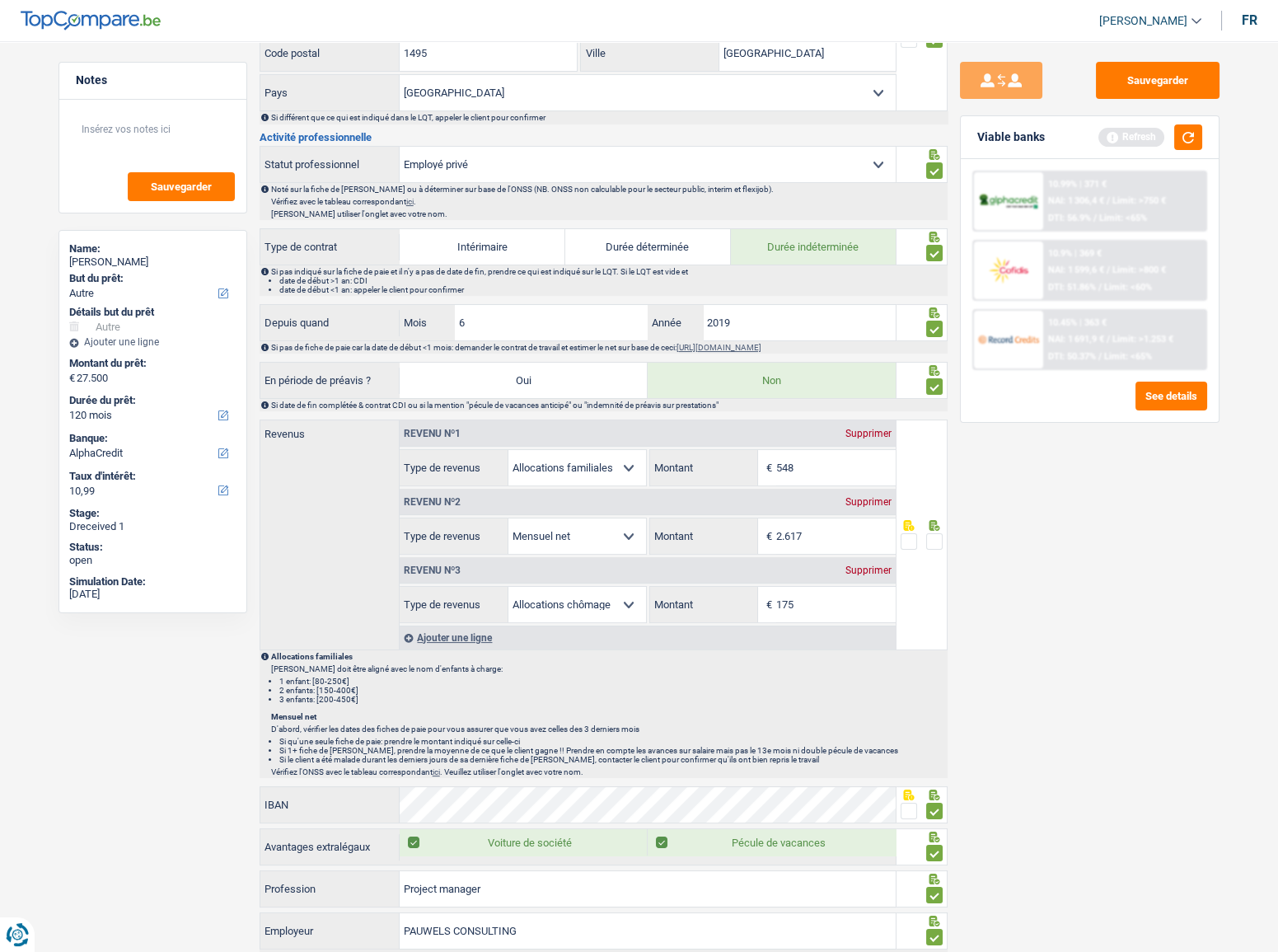
scroll to position [825, 0]
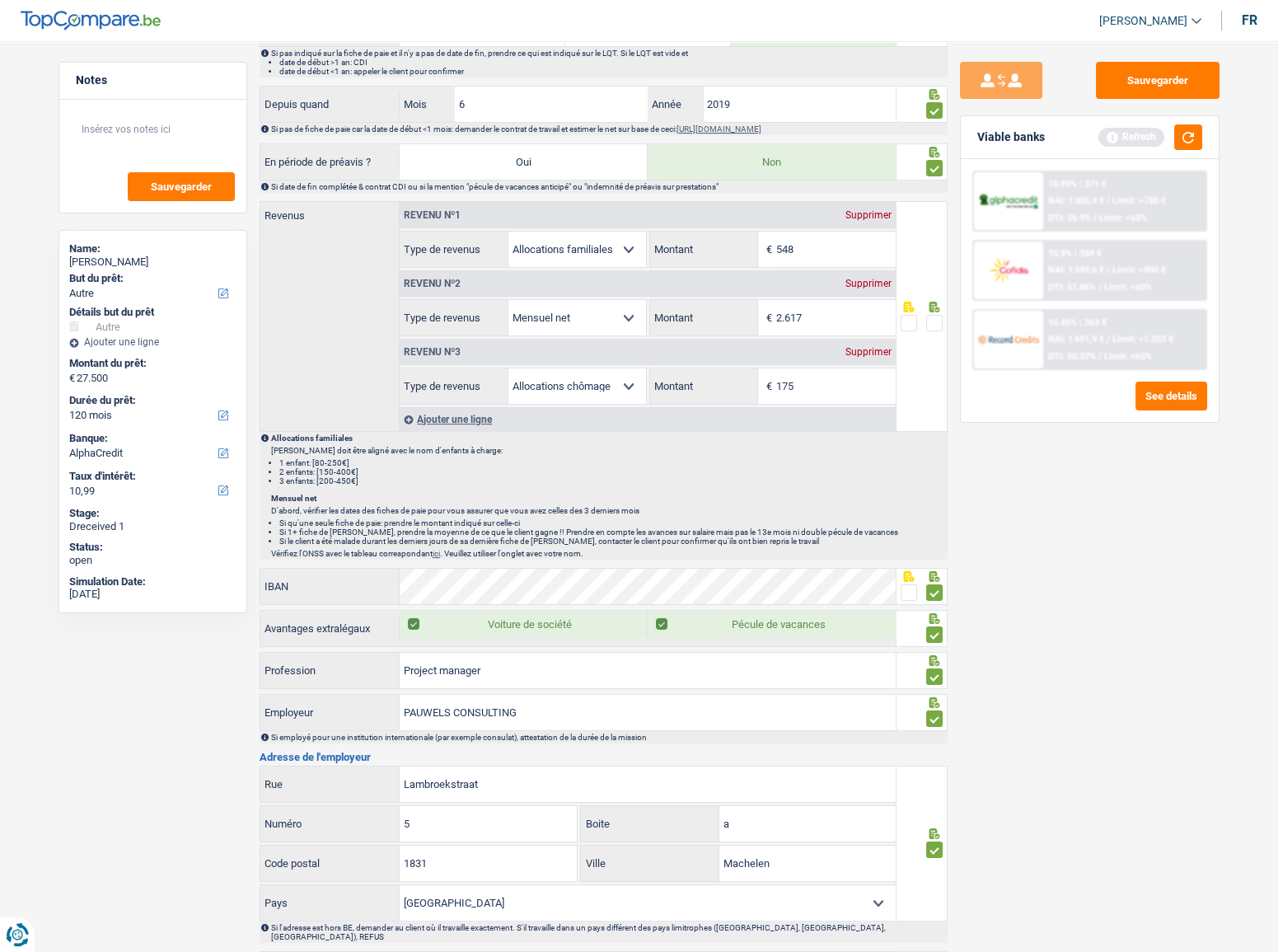
click at [929, 314] on span at bounding box center [934, 322] width 17 height 17
click at [0, 0] on input "radio" at bounding box center [0, 0] width 0 height 0
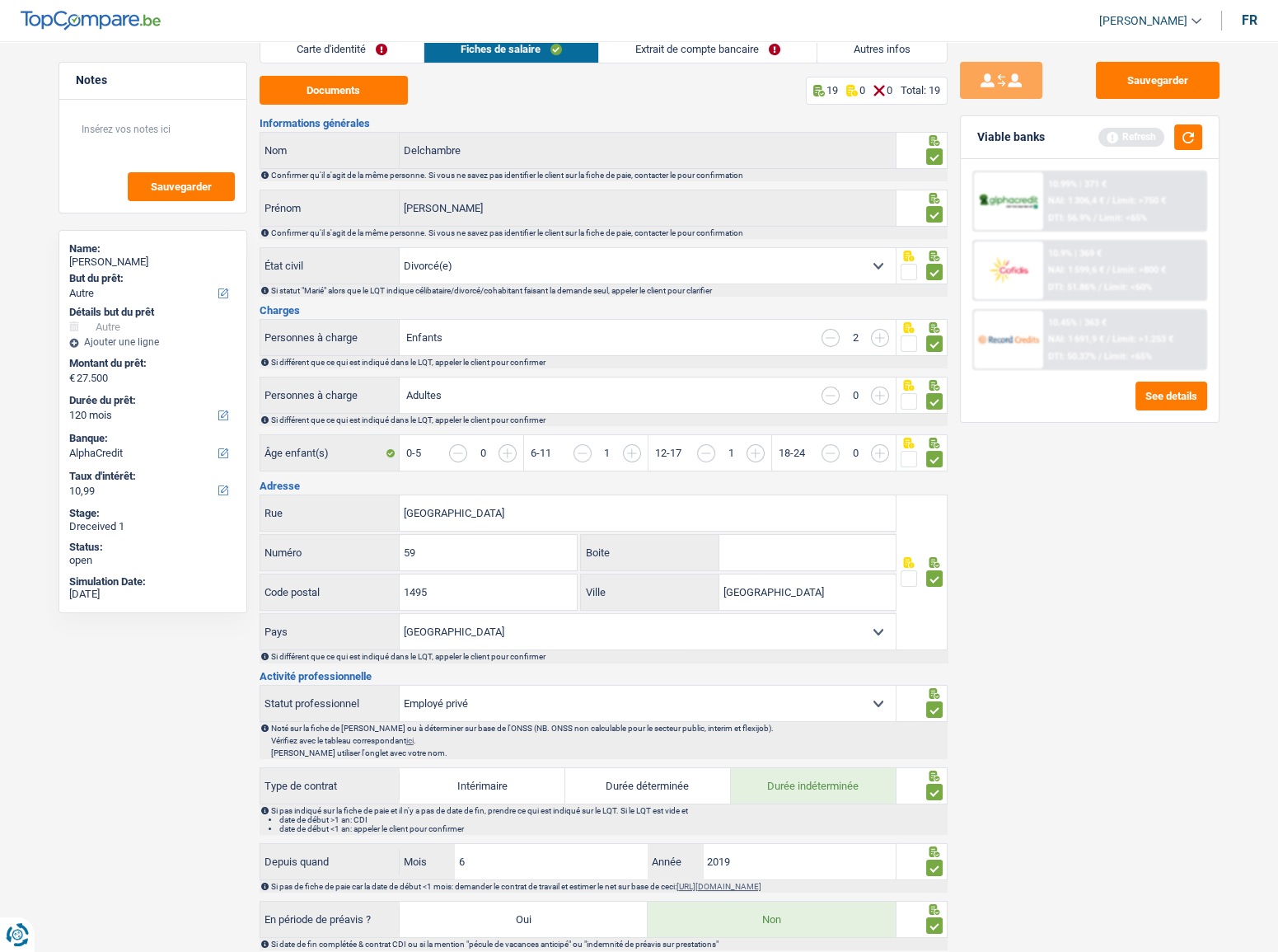
scroll to position [0, 0]
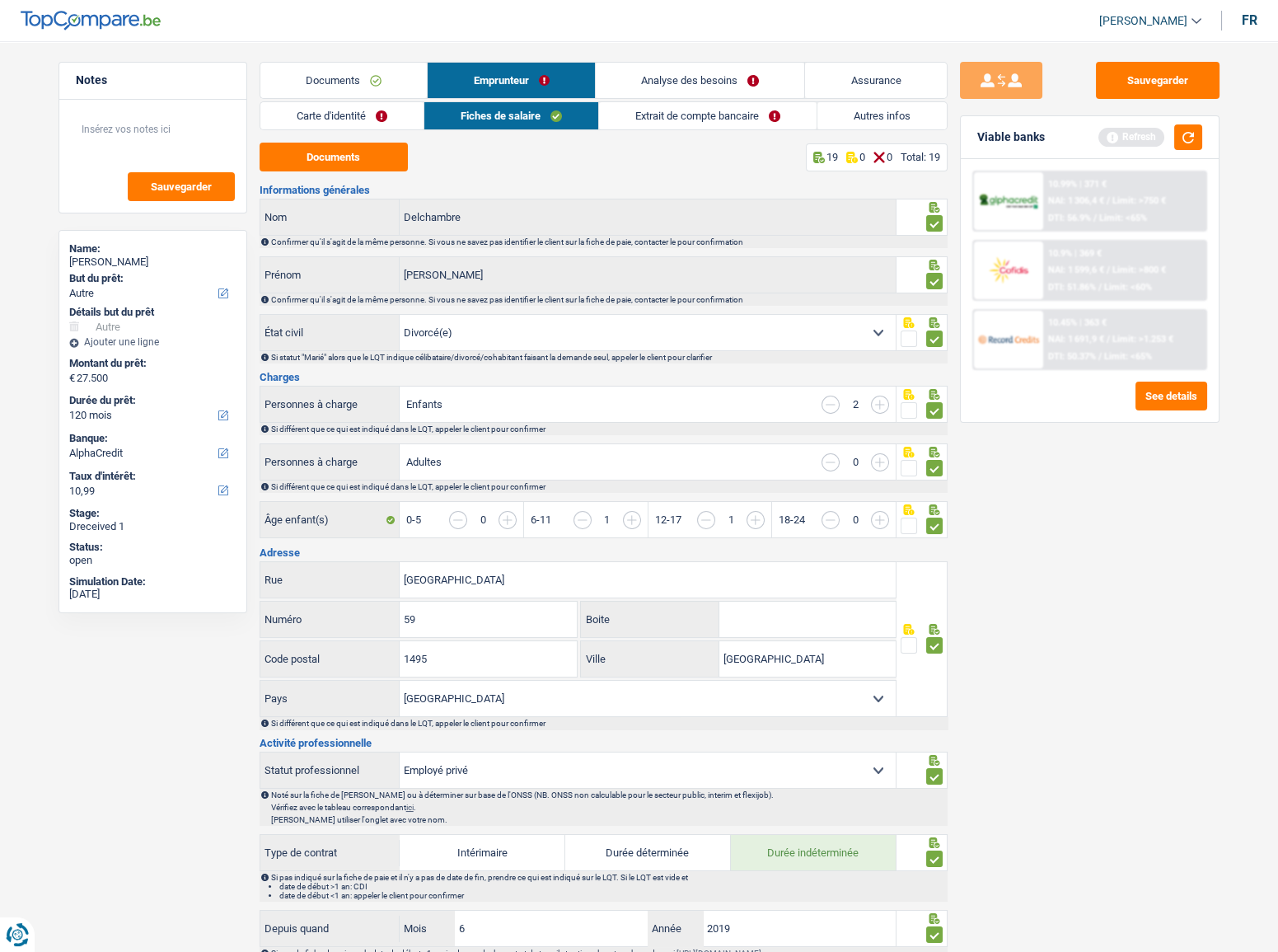
click at [751, 122] on link "Extrait de compte bancaire" at bounding box center [708, 116] width 217 height 27
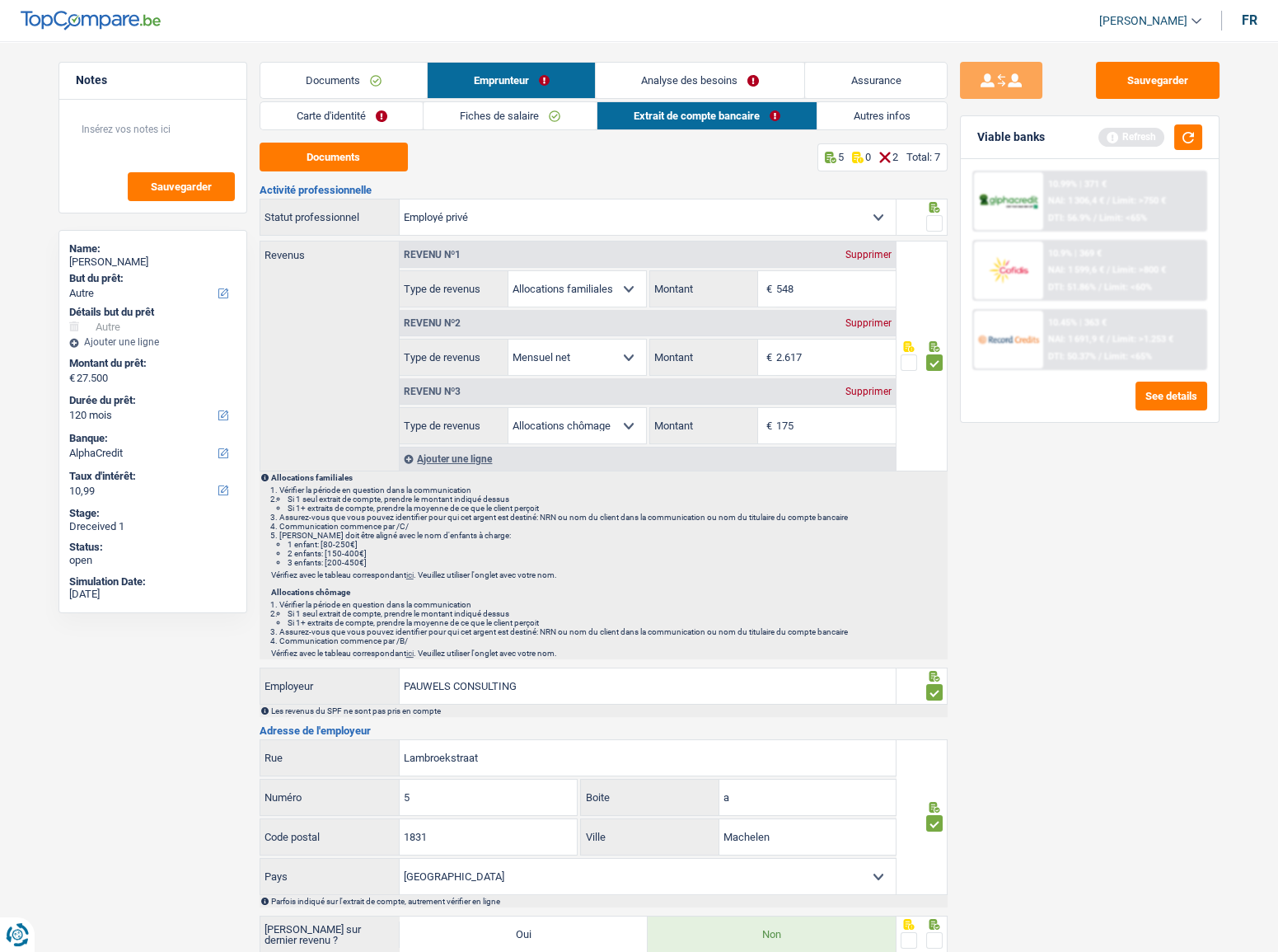
click at [938, 206] on icon at bounding box center [934, 207] width 17 height 11
drag, startPoint x: 938, startPoint y: 217, endPoint x: 1287, endPoint y: 268, distance: 352.7
click at [939, 217] on span at bounding box center [934, 223] width 17 height 17
click at [0, 0] on input "radio" at bounding box center [0, 0] width 0 height 0
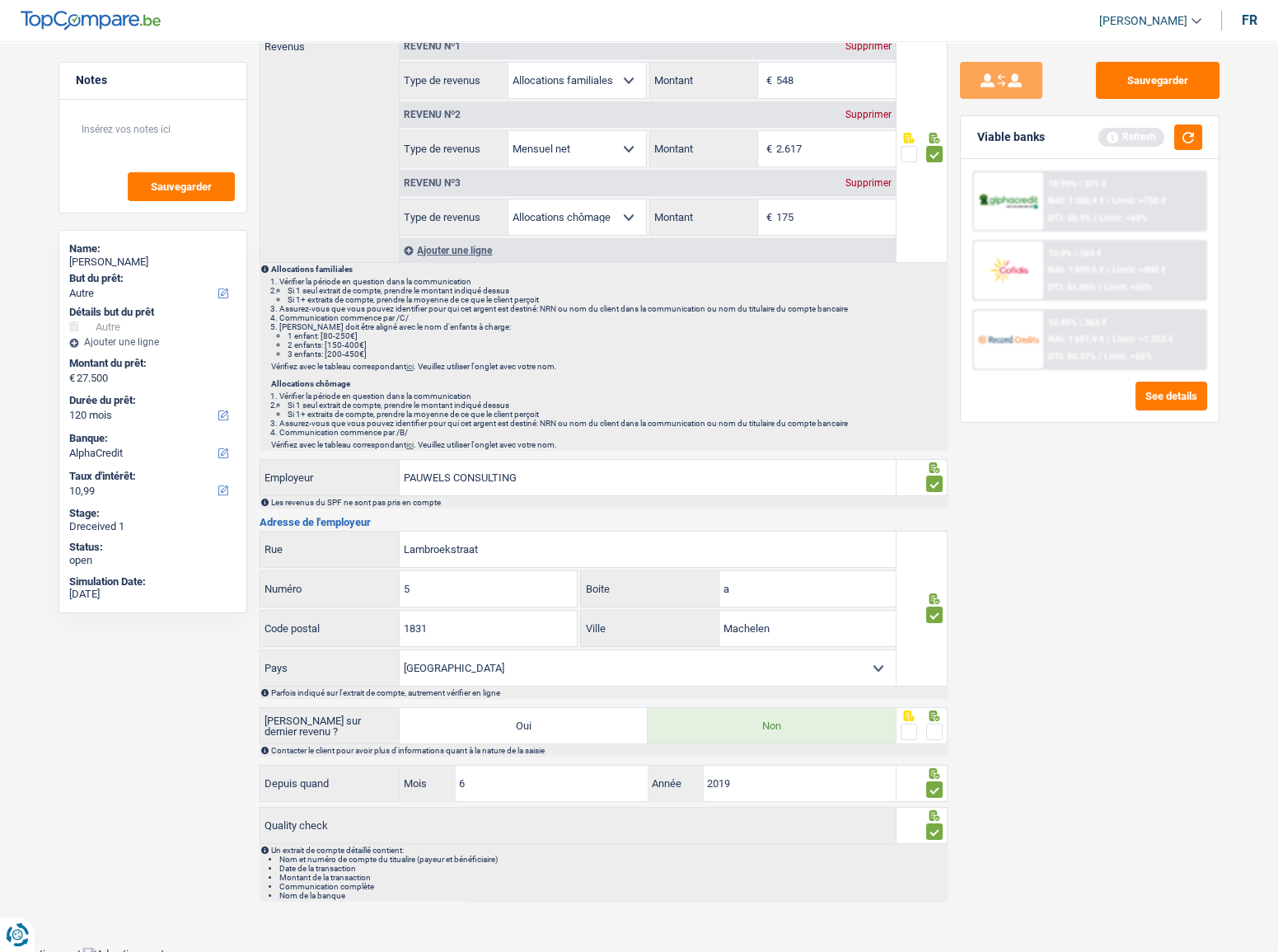
scroll to position [214, 0]
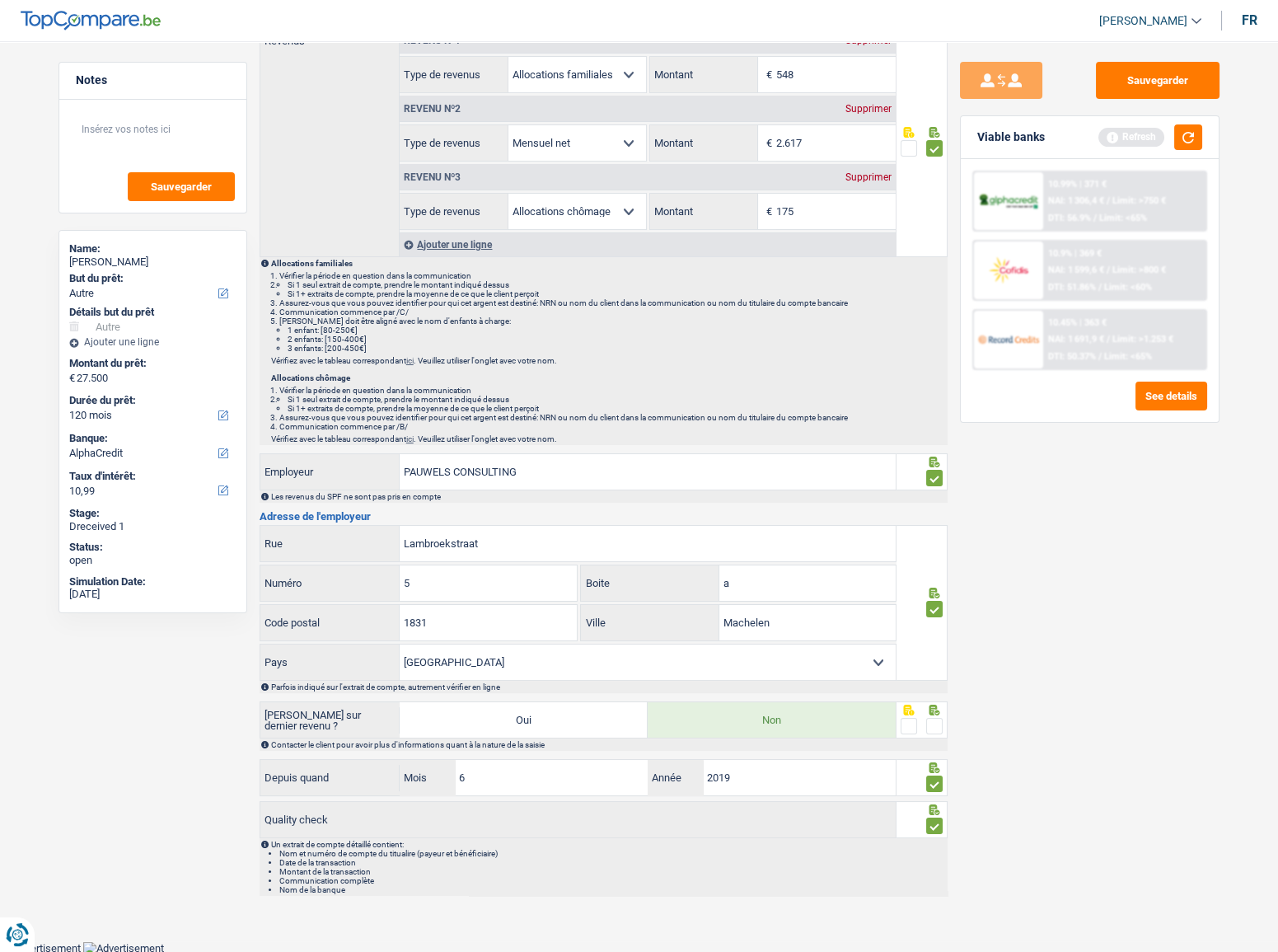
click at [934, 728] on span at bounding box center [934, 726] width 17 height 17
click at [0, 0] on input "radio" at bounding box center [0, 0] width 0 height 0
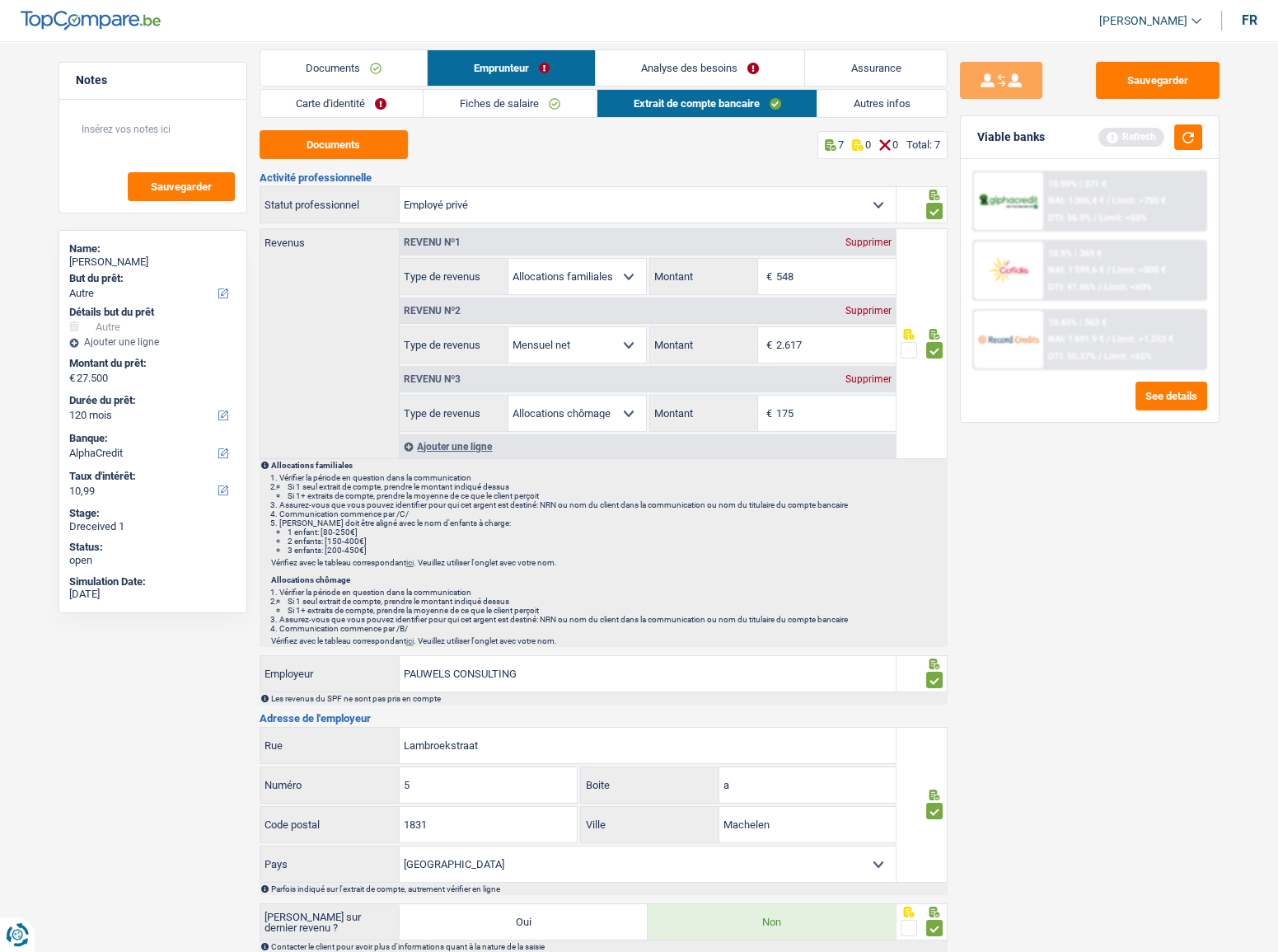
scroll to position [0, 0]
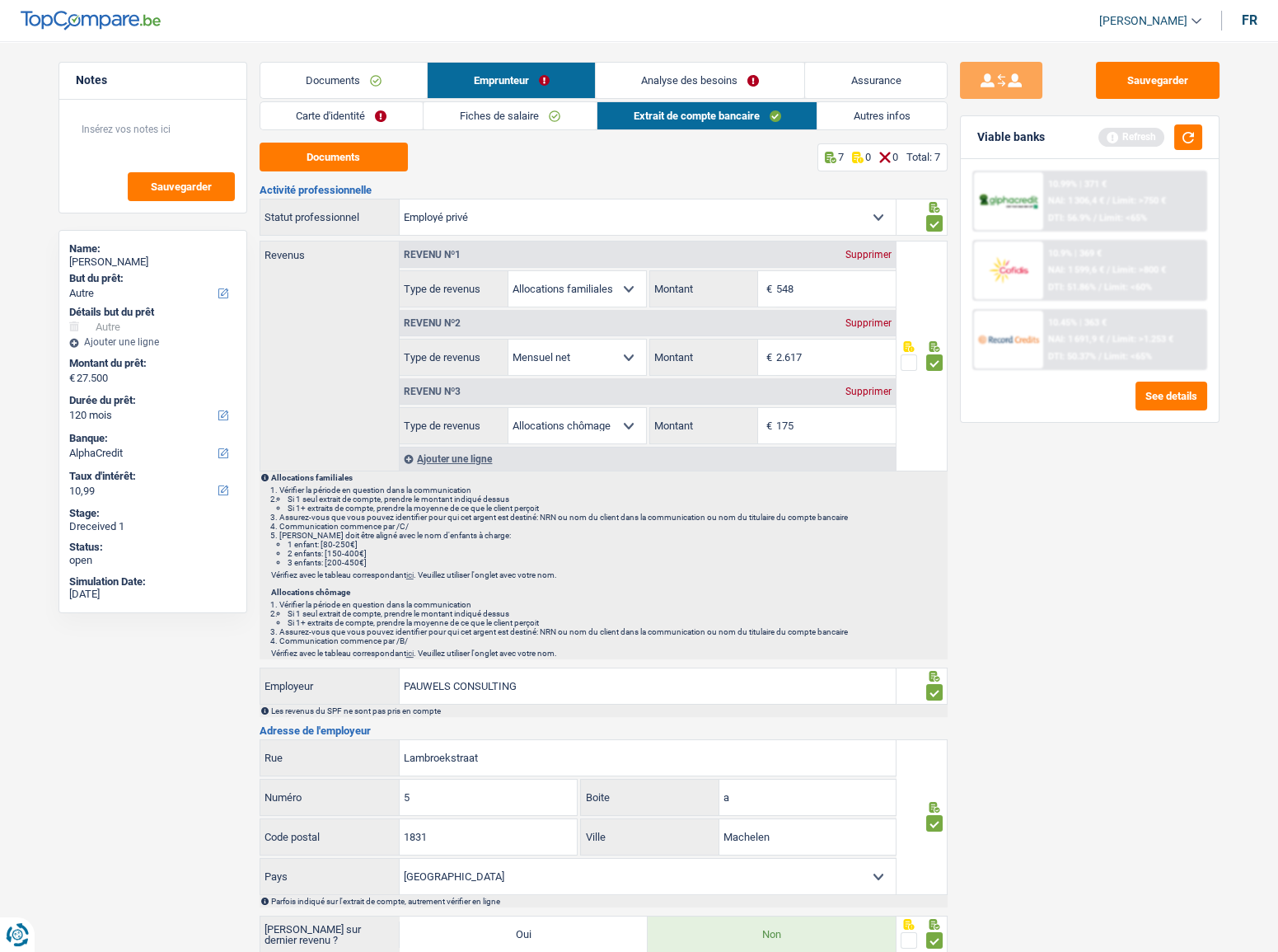
click at [850, 116] on link "Autres infos" at bounding box center [882, 116] width 129 height 27
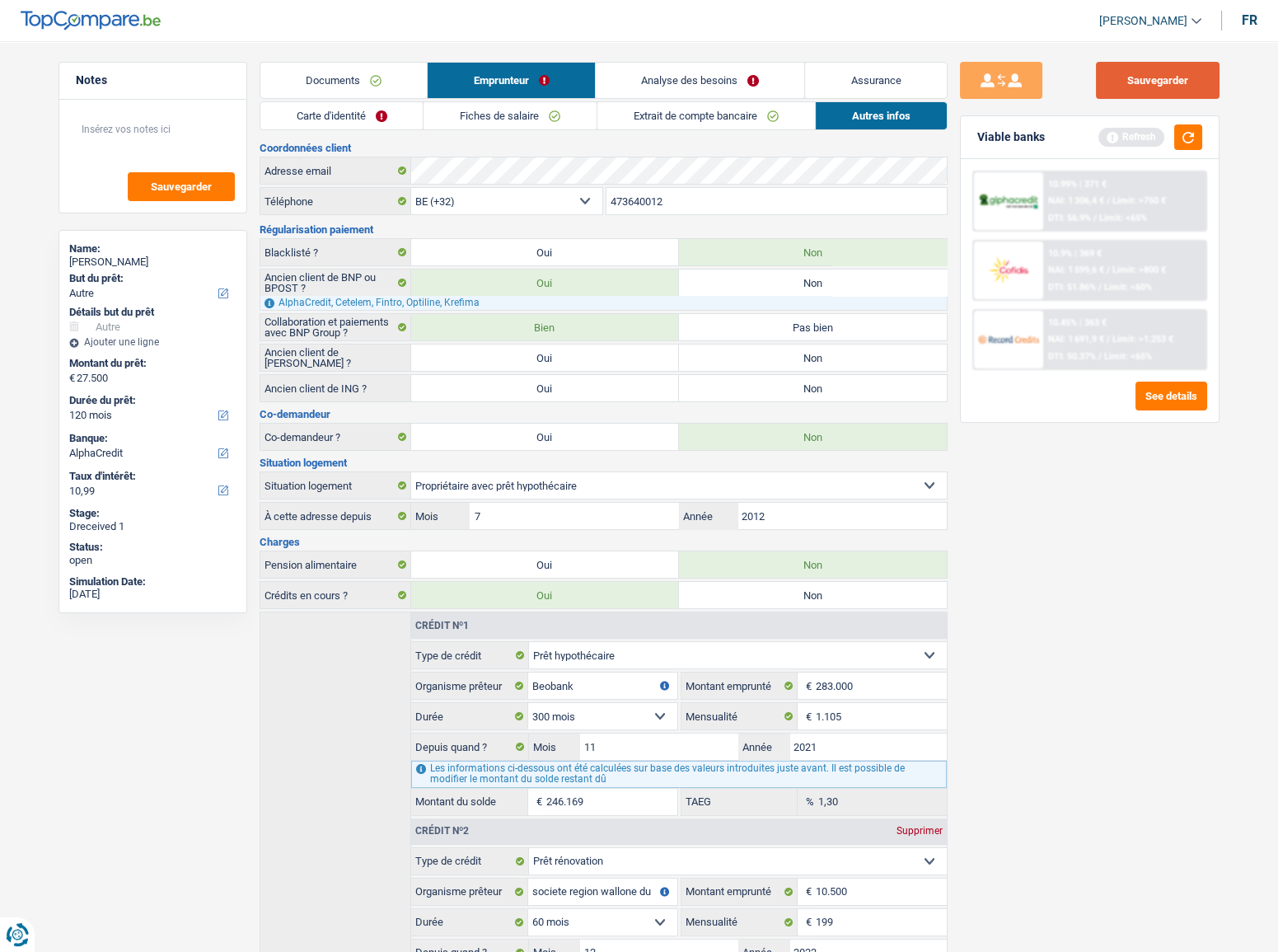
click at [1164, 87] on button "Sauvegarder" at bounding box center [1158, 80] width 123 height 37
click at [861, 366] on label "Non" at bounding box center [812, 357] width 267 height 26
click at [861, 366] on input "Non" at bounding box center [812, 357] width 267 height 26
radio input "true"
click at [861, 380] on label "Non" at bounding box center [812, 388] width 267 height 26
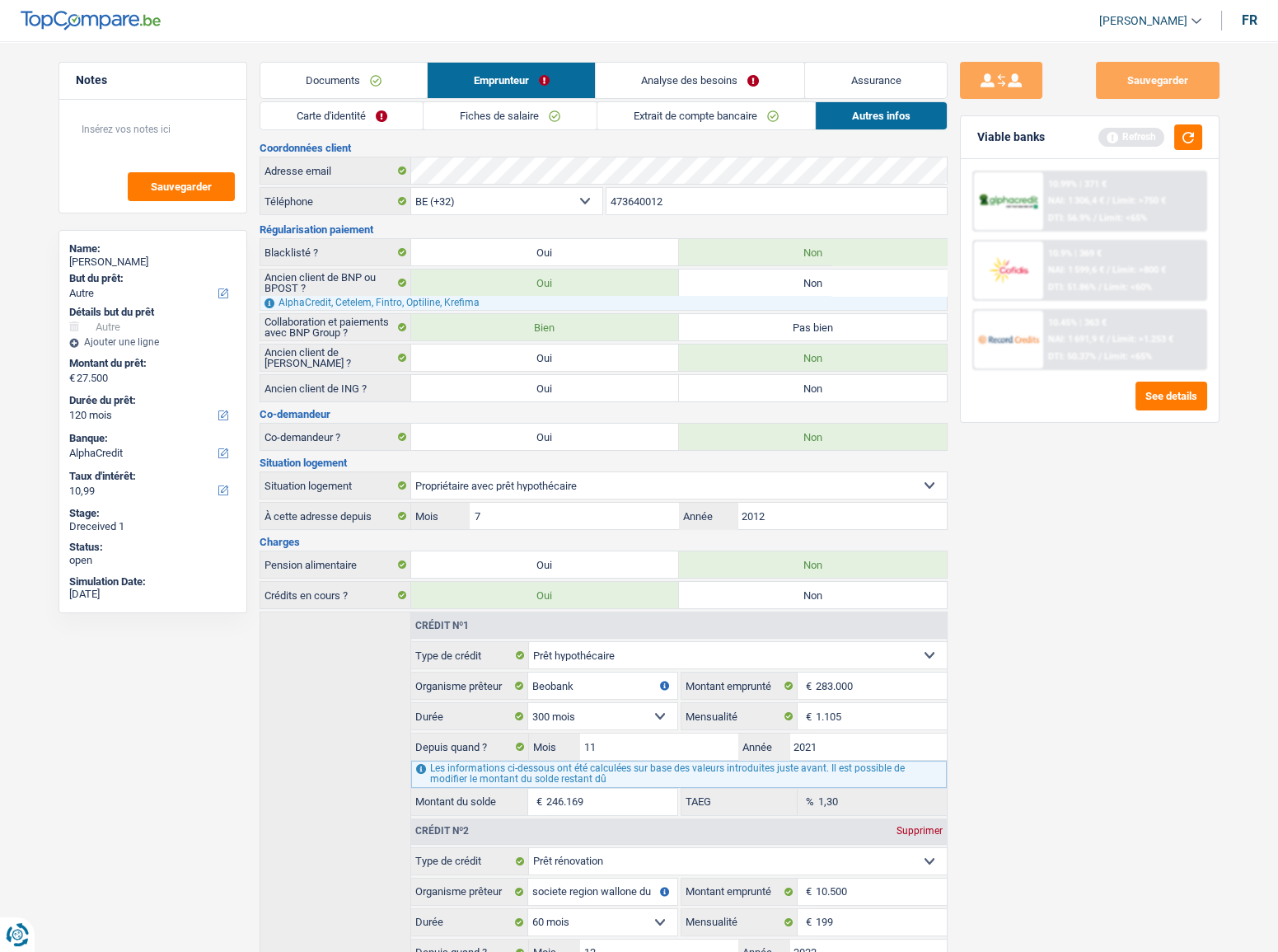
click at [861, 380] on input "Non" at bounding box center [812, 388] width 267 height 26
radio input "true"
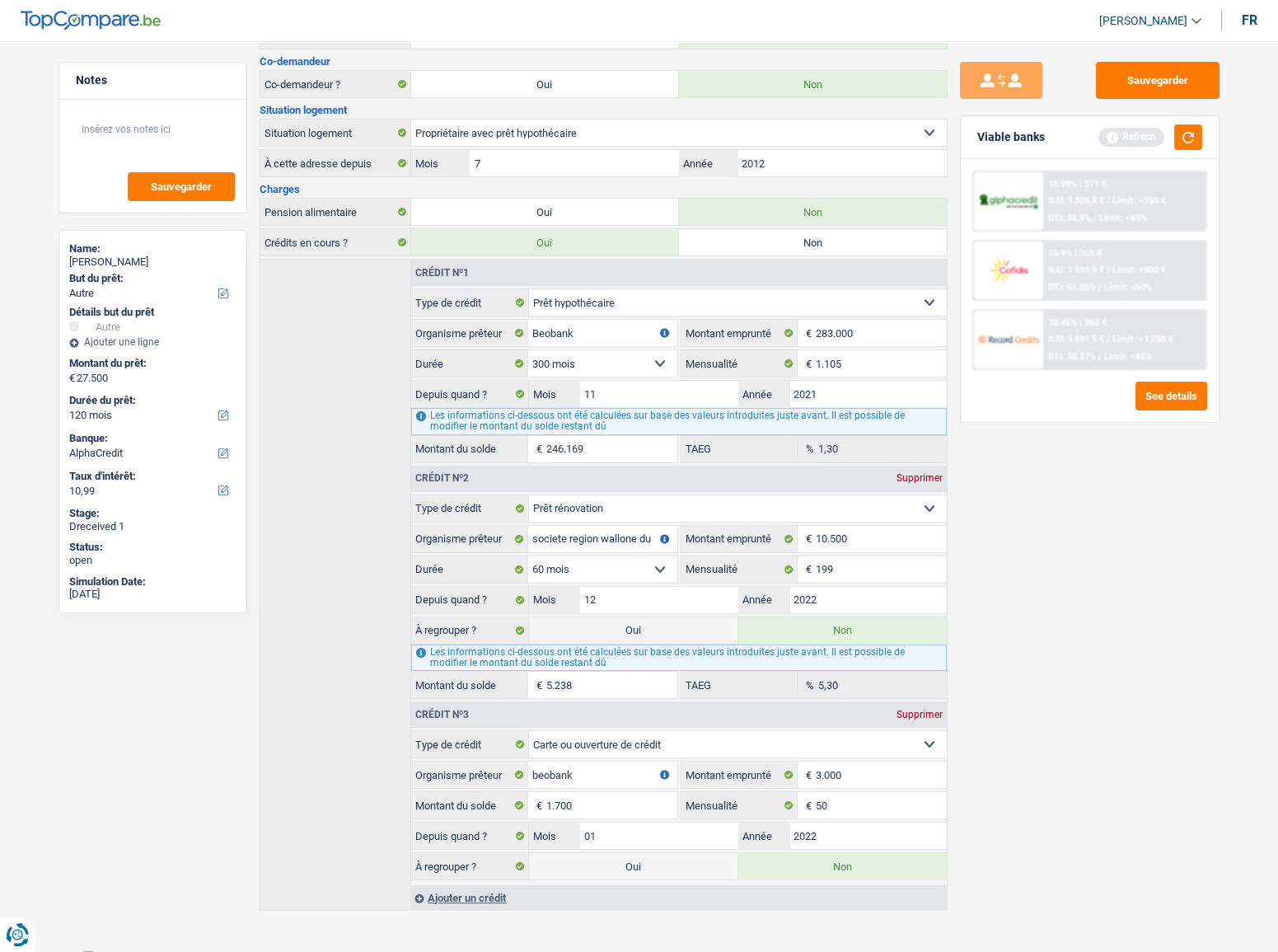
scroll to position [359, 0]
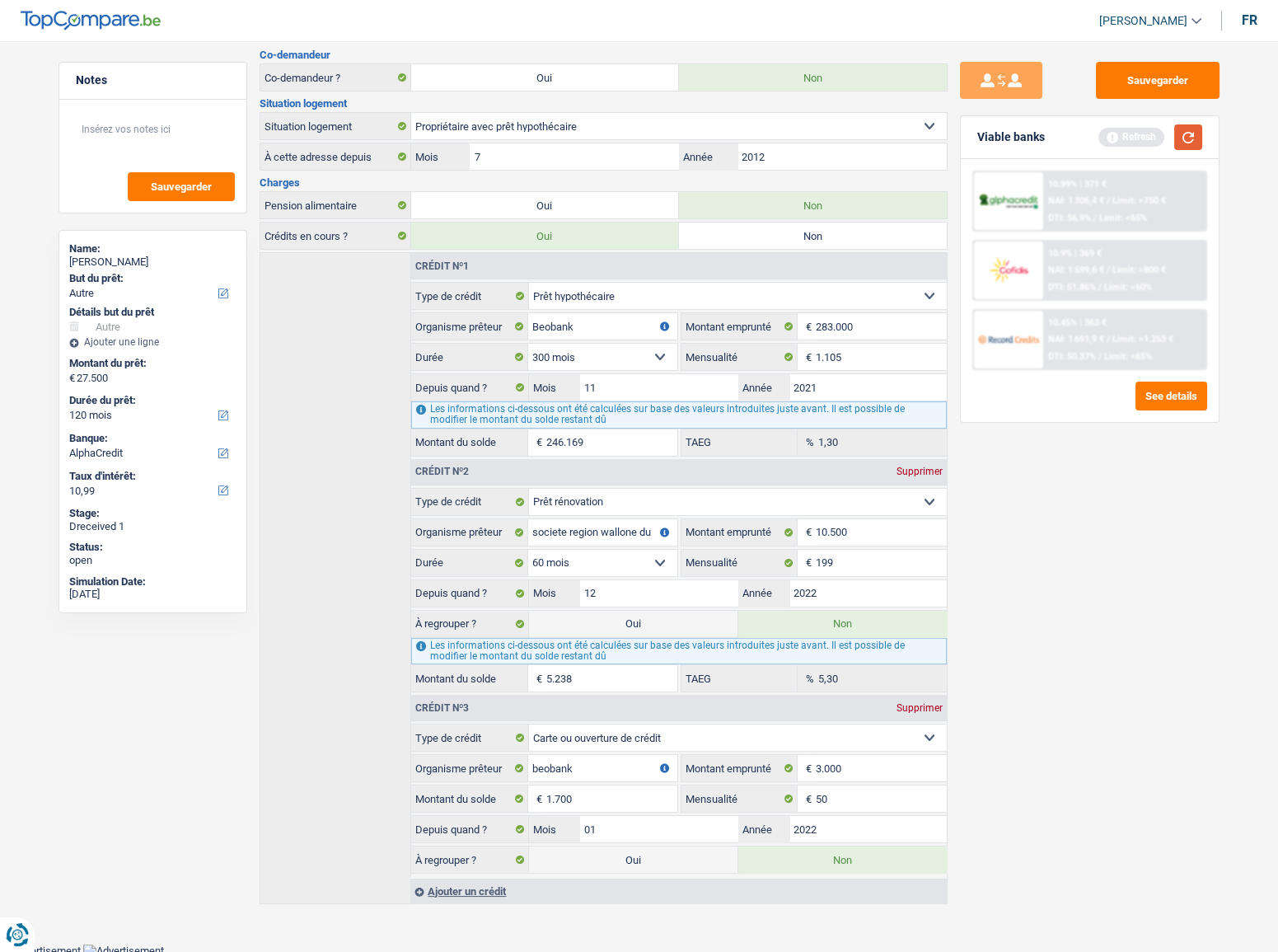
click at [1193, 131] on button "button" at bounding box center [1188, 137] width 28 height 25
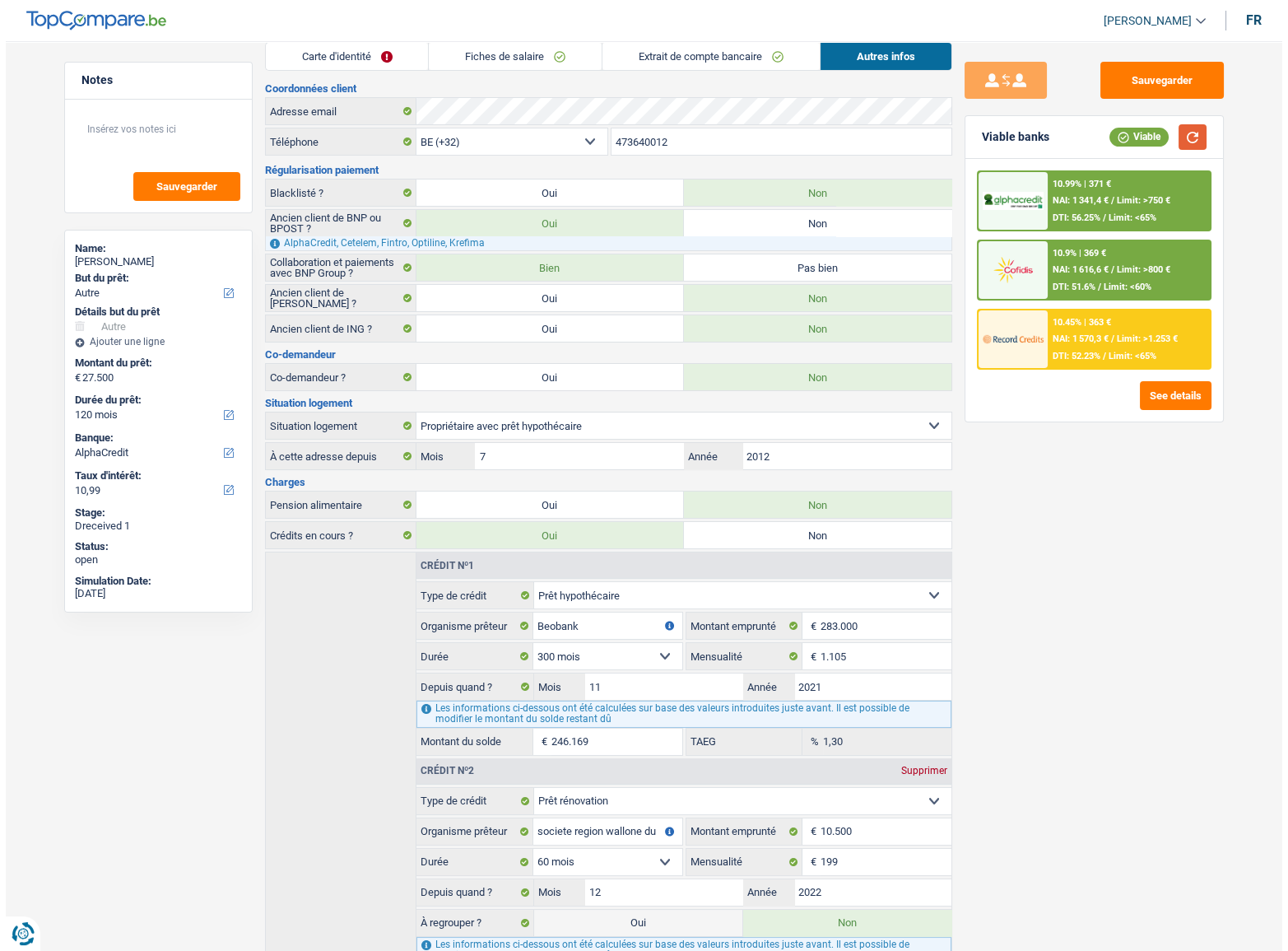
scroll to position [0, 0]
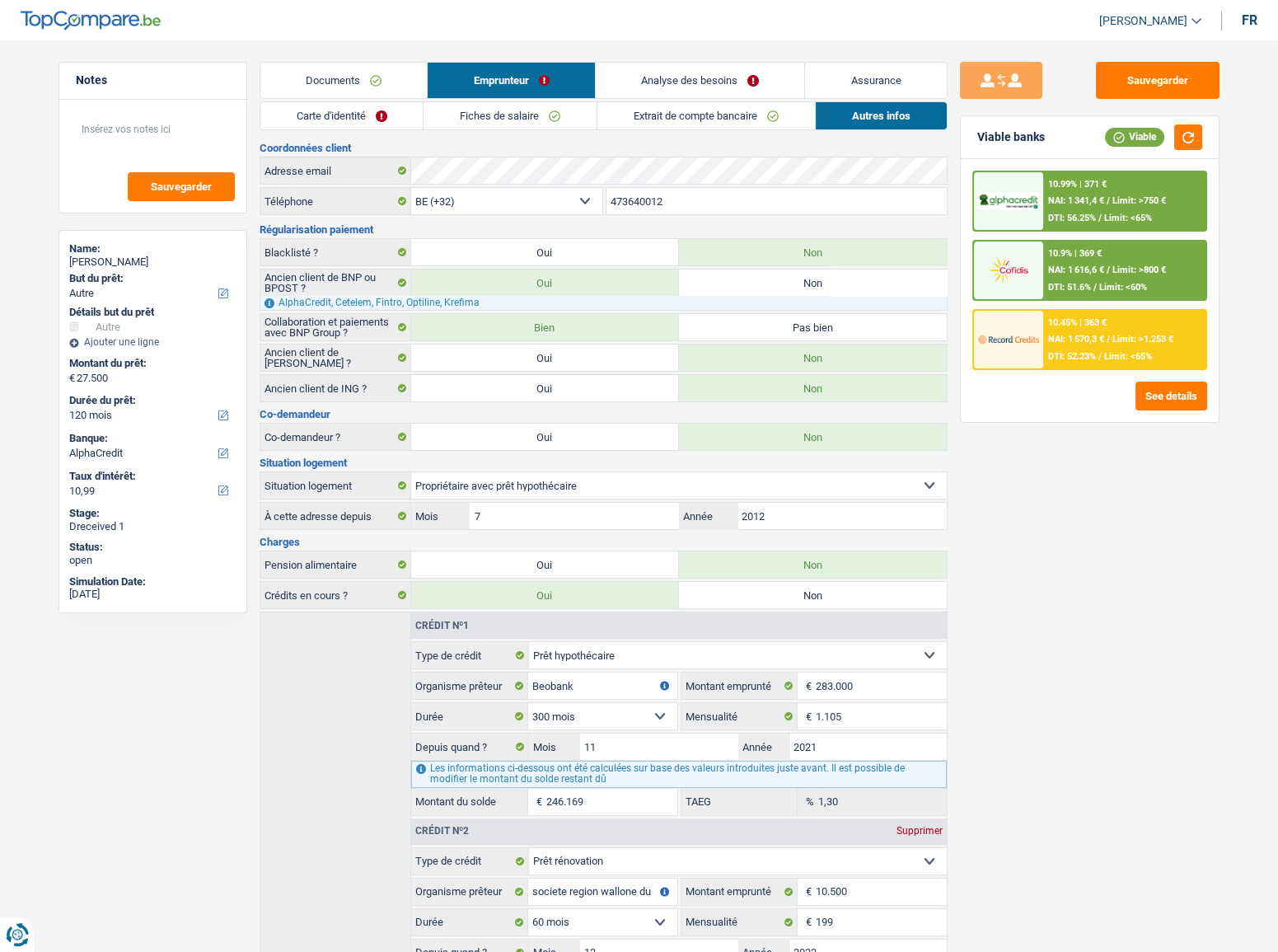
click at [1072, 186] on div "10.99% | 371 €" at bounding box center [1077, 184] width 59 height 11
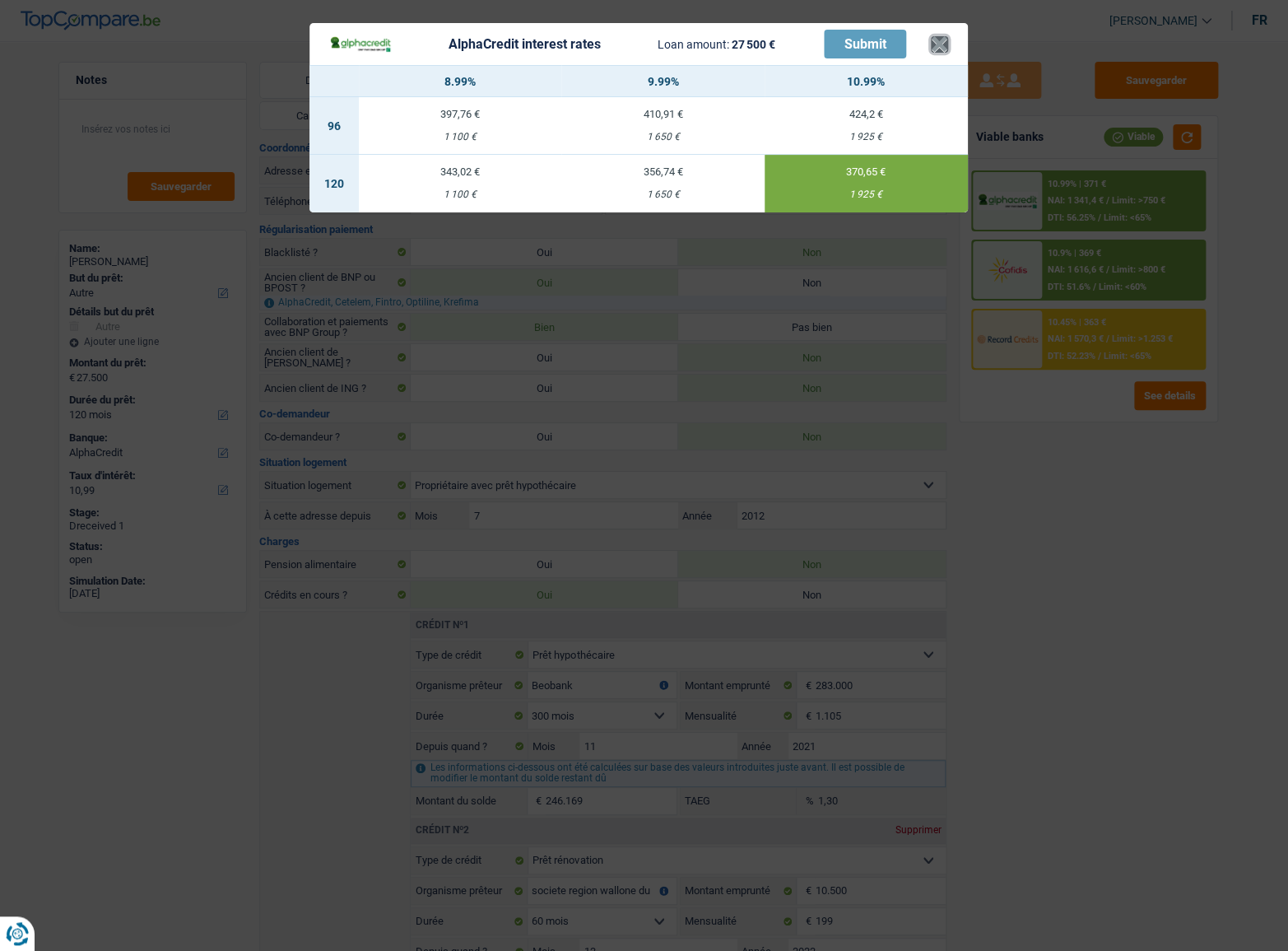
click at [938, 44] on button "×" at bounding box center [940, 44] width 18 height 17
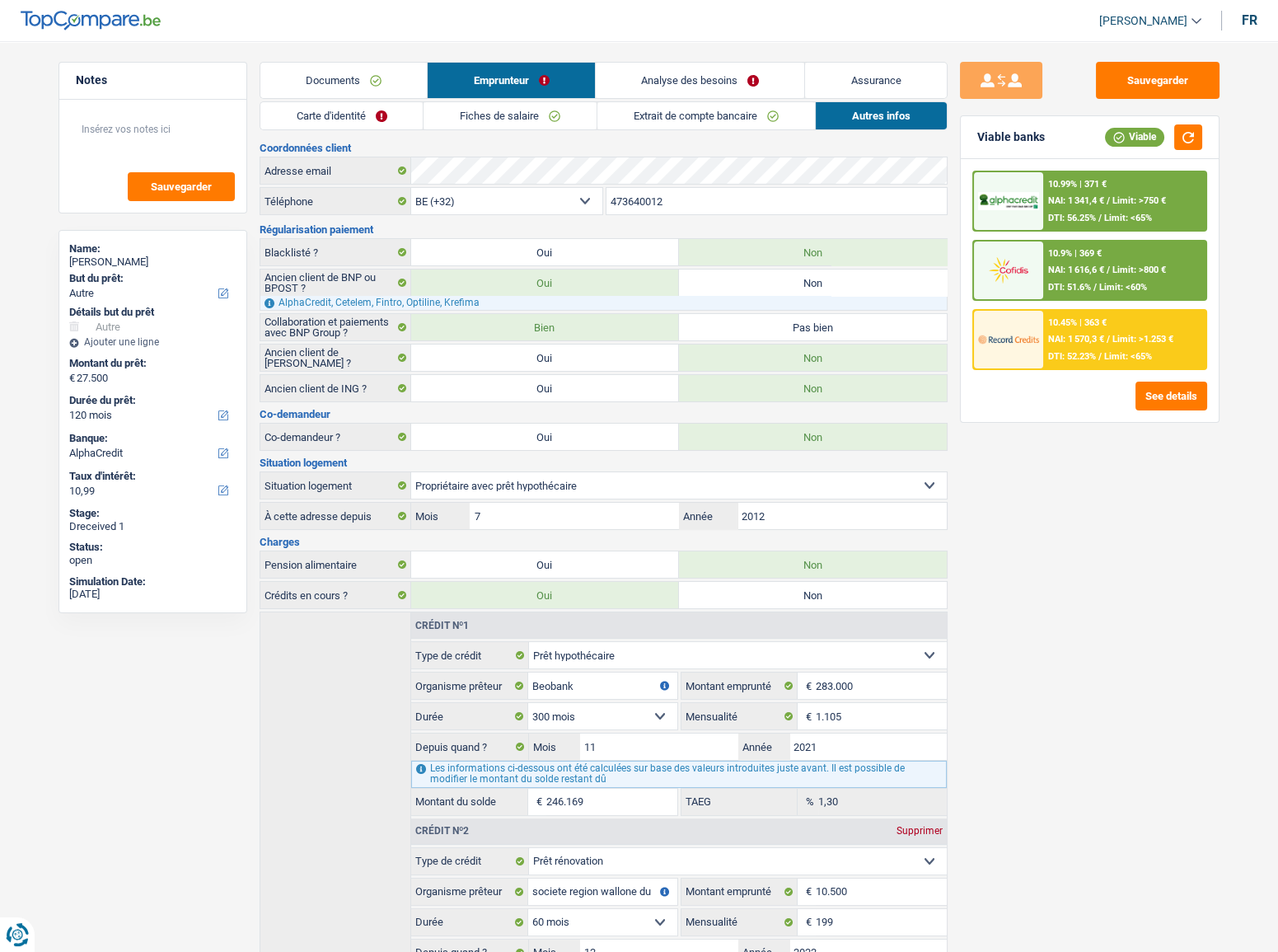
click at [402, 131] on div "Carte d'identité Fiches de salaire Extrait de compte bancaire Autres infos Docu…" at bounding box center [603, 683] width 688 height 1163
click at [403, 121] on link "Carte d'identité" at bounding box center [342, 116] width 164 height 27
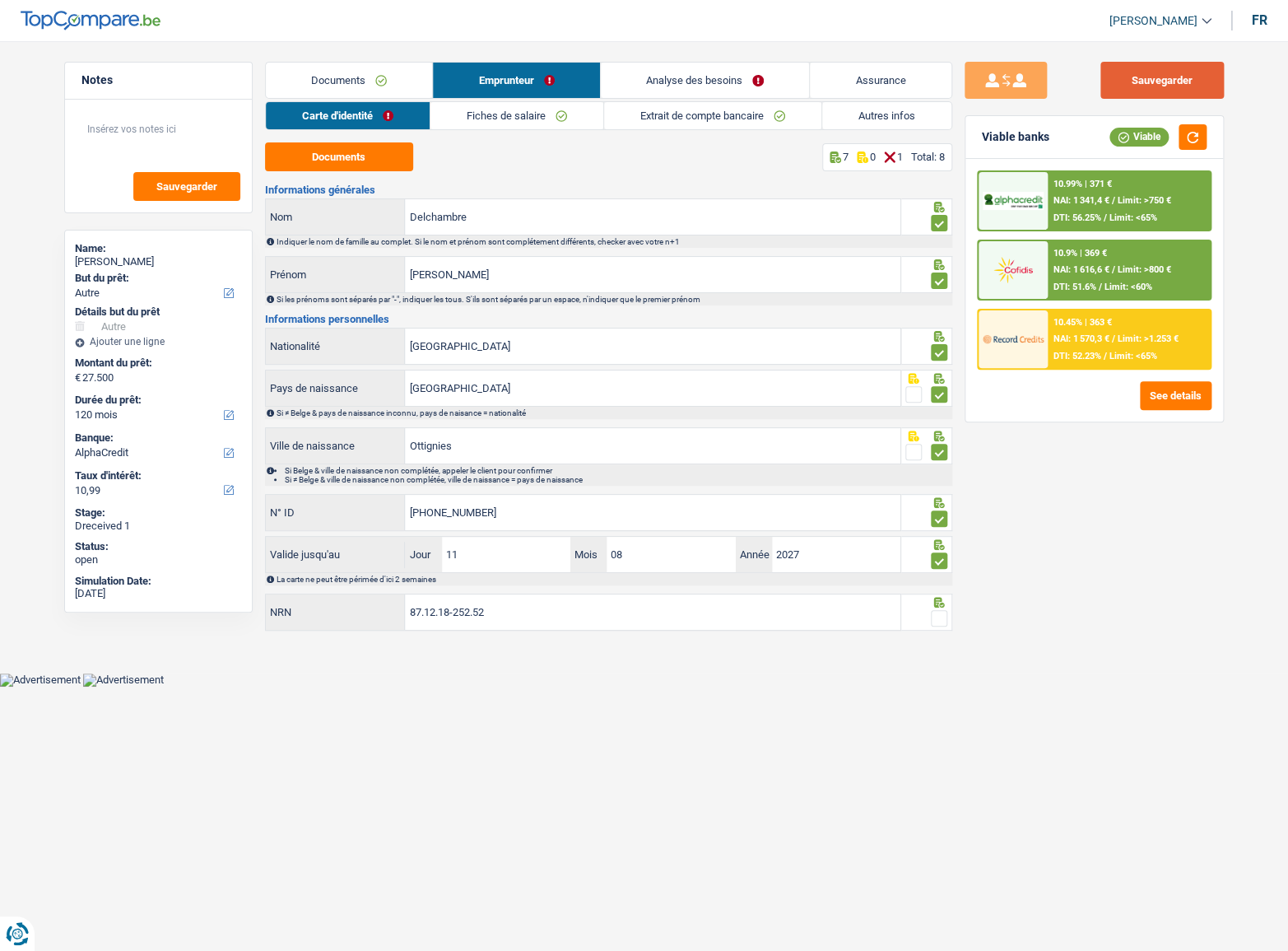
click at [1156, 71] on button "Sauvegarder" at bounding box center [1162, 80] width 123 height 37
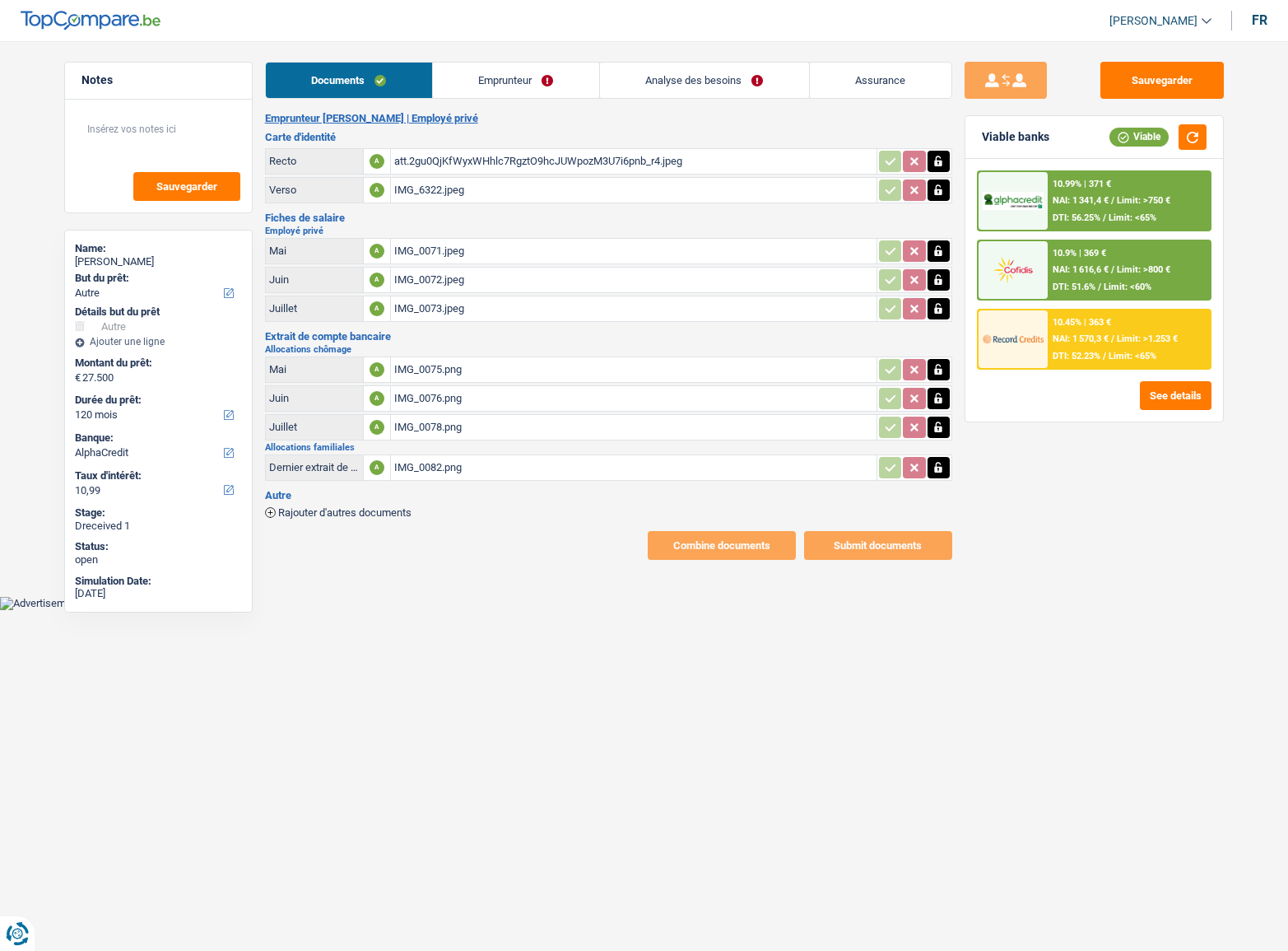
select select "other"
select select "120"
select select "alphacredit"
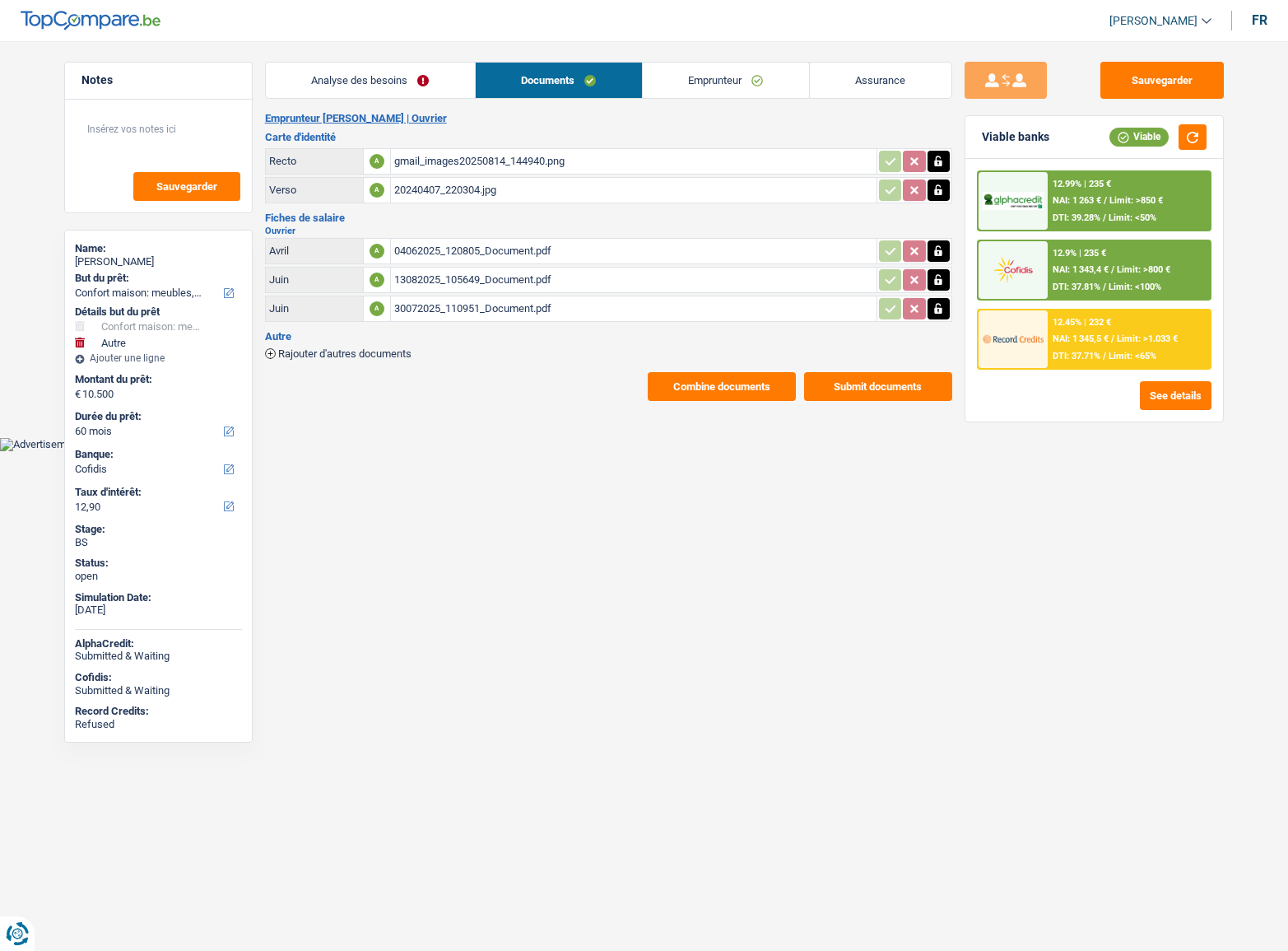
select select "household"
select select "other"
select select "60"
select select "cofidis"
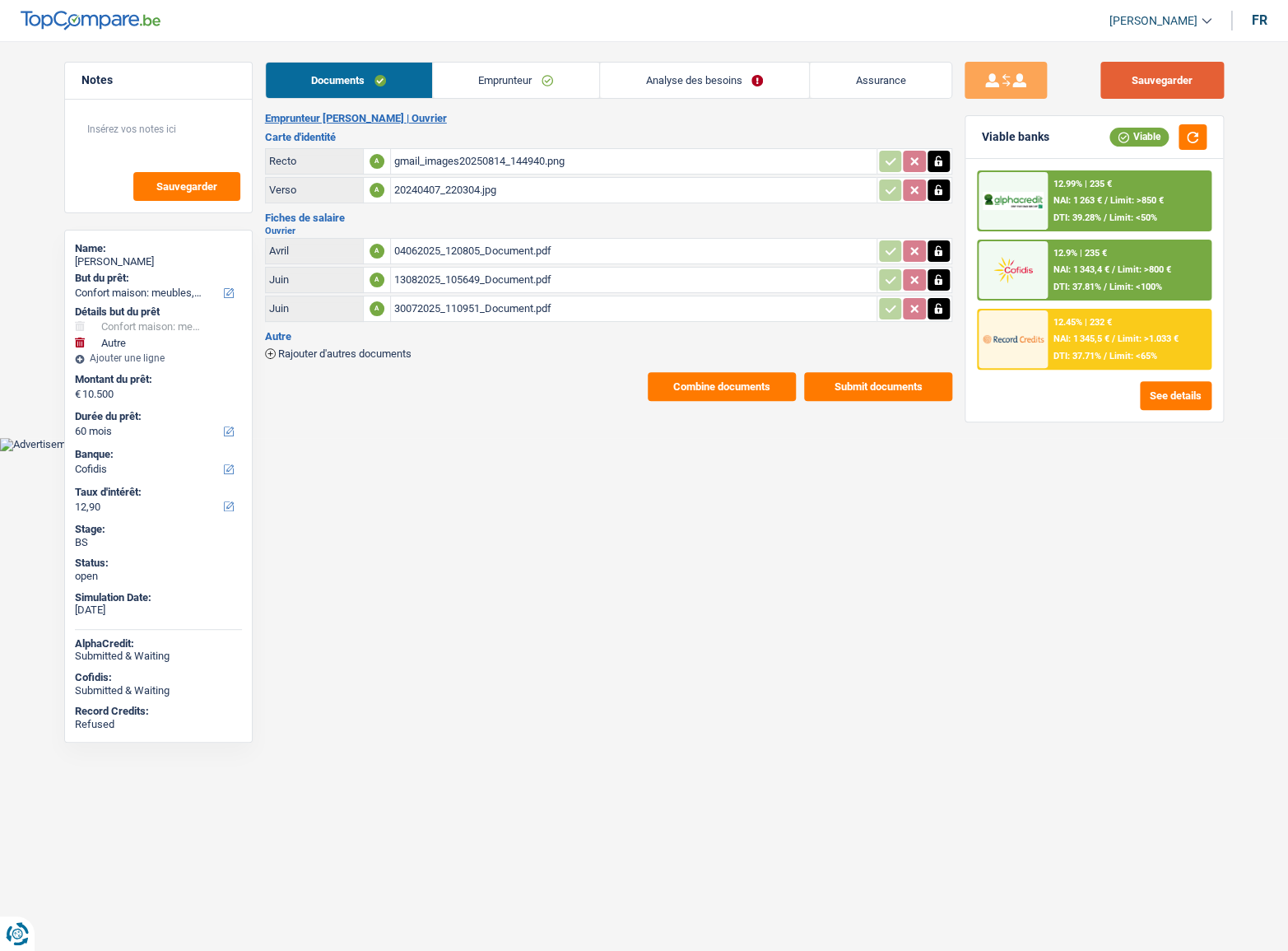
click at [1162, 83] on button "Sauvegarder" at bounding box center [1162, 80] width 123 height 37
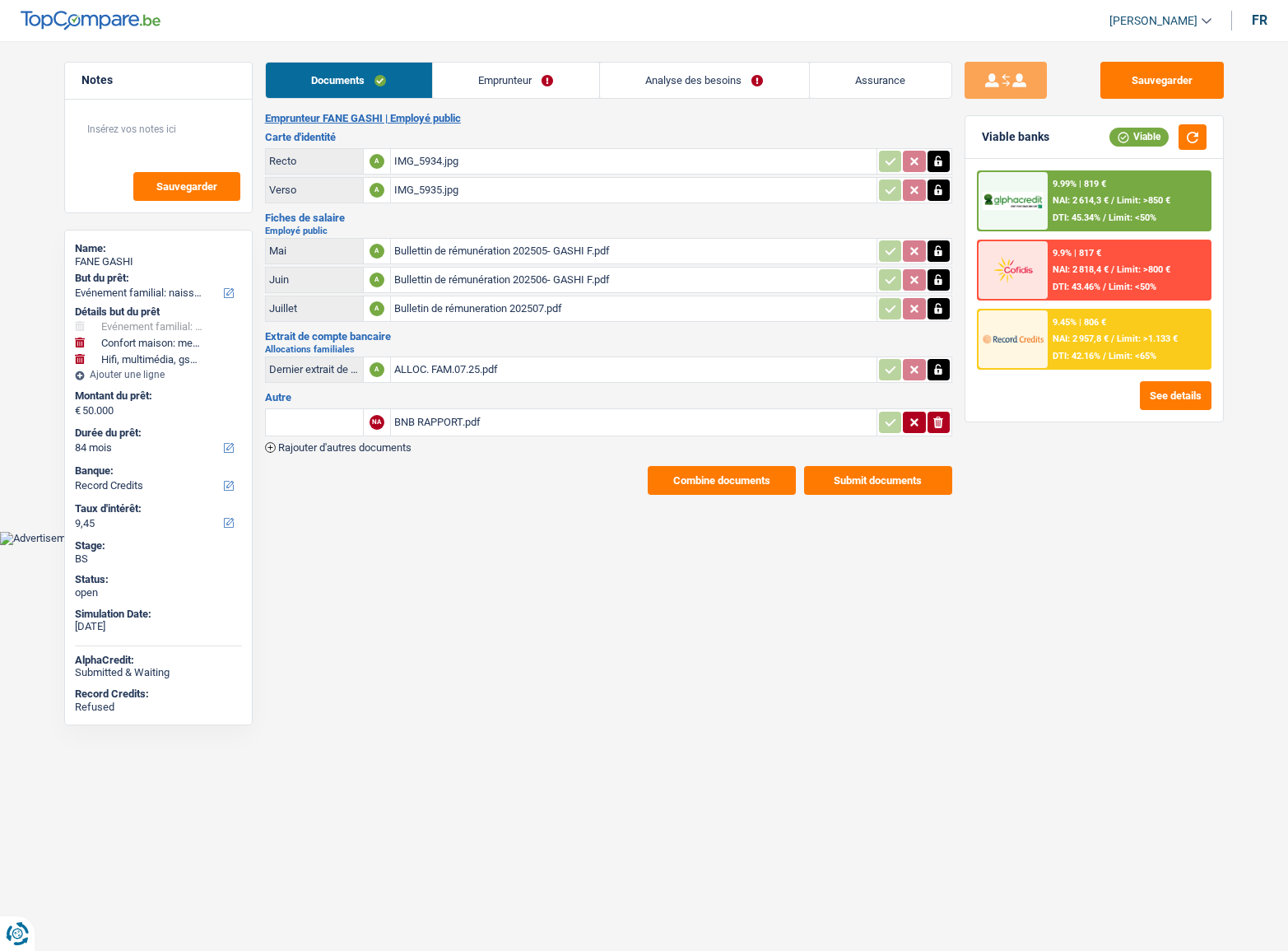
select select "familyEvent"
select select "household"
select select "tech"
select select "84"
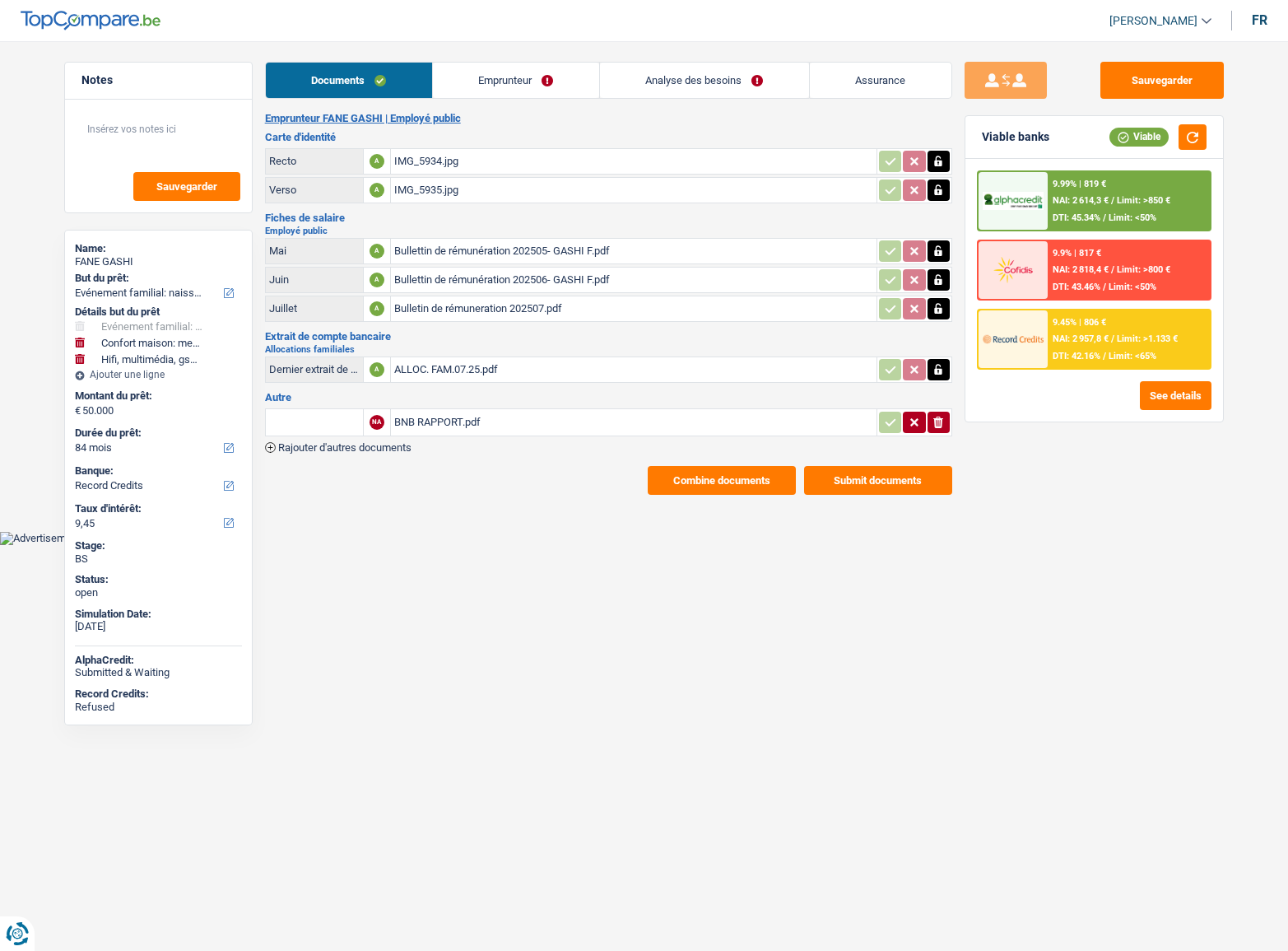
select select "record credits"
click at [1089, 359] on span "DTI: 42.16%" at bounding box center [1076, 355] width 48 height 11
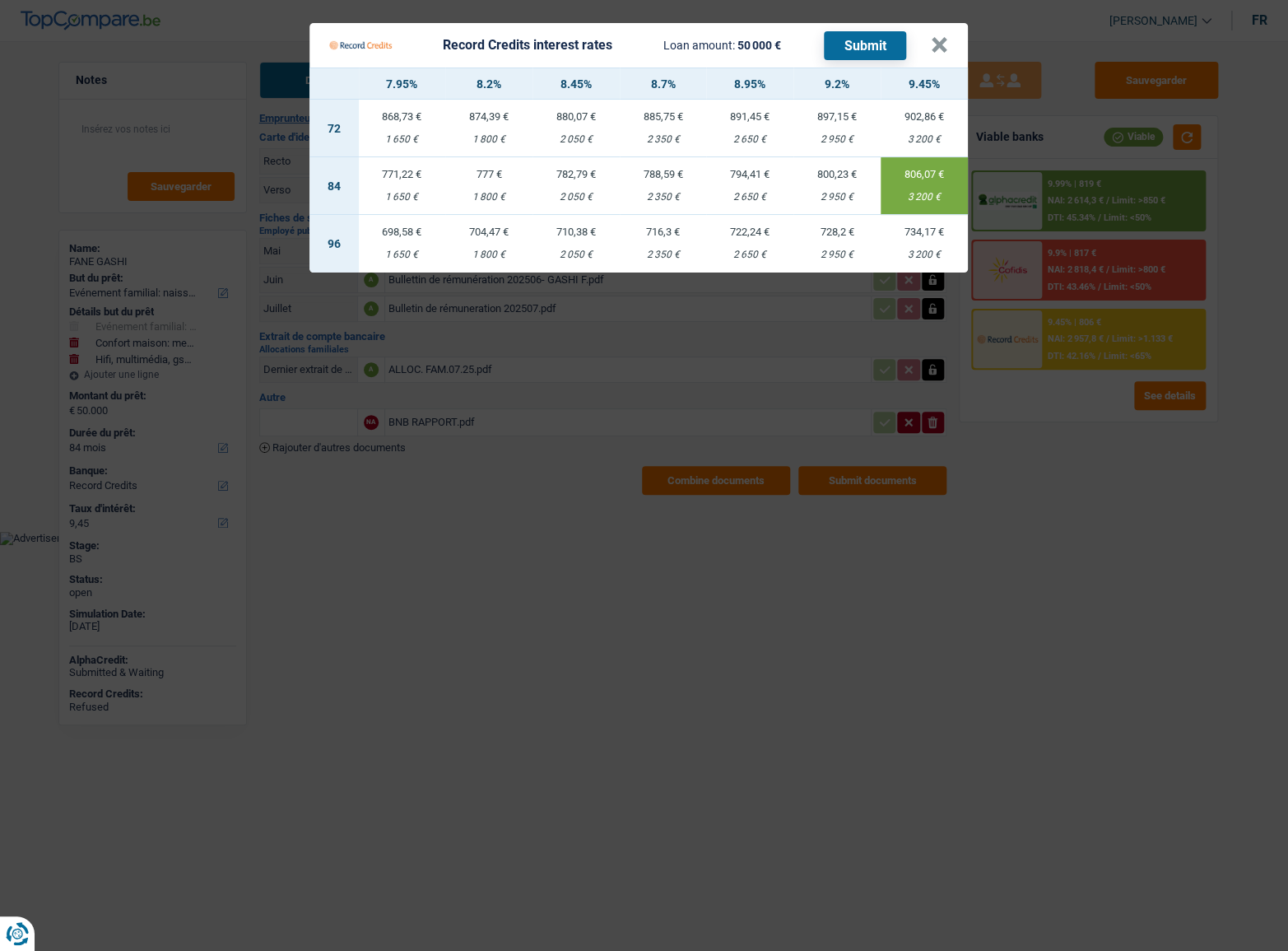
click at [955, 548] on Credits "Record Credits interest rates Loan amount: 50 000 € Submit × 7.95% 8.2% 8.45% 8…" at bounding box center [644, 476] width 1288 height 951
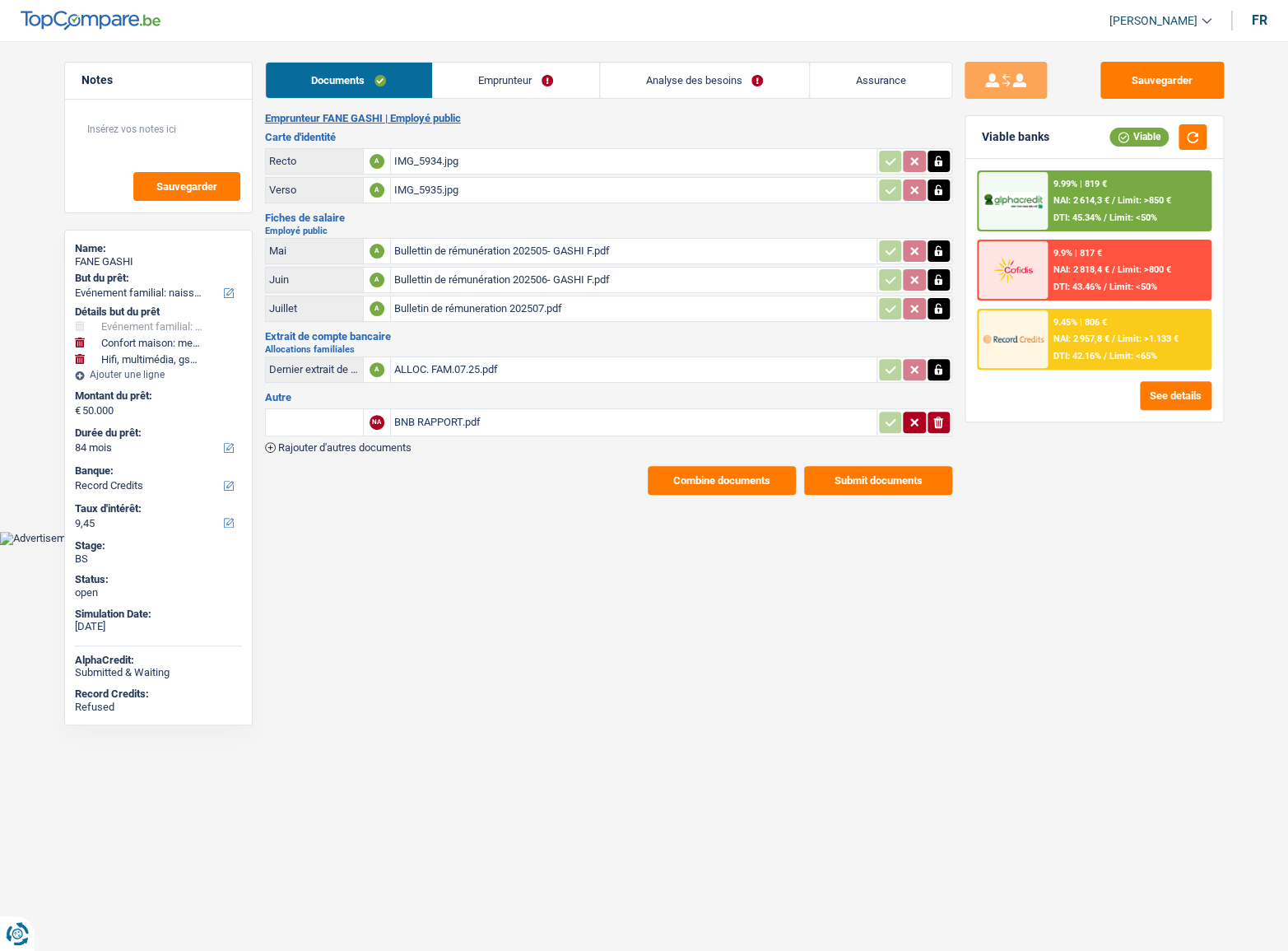
click at [761, 545] on html "Vous avez le contrôle de vos données Nous utilisons des cookies, tout comme nos…" at bounding box center [644, 272] width 1288 height 545
drag, startPoint x: 1144, startPoint y: 76, endPoint x: 921, endPoint y: 13, distance: 231.7
click at [1143, 76] on button "Sauvegarder" at bounding box center [1162, 80] width 123 height 37
click at [772, 62] on li "Analyse des besoins" at bounding box center [704, 80] width 210 height 37
click at [463, 99] on div "Documents Emprunteur Analyse des besoins Assurance Emprunteur FANE GASHI | Empl…" at bounding box center [608, 278] width 688 height 433
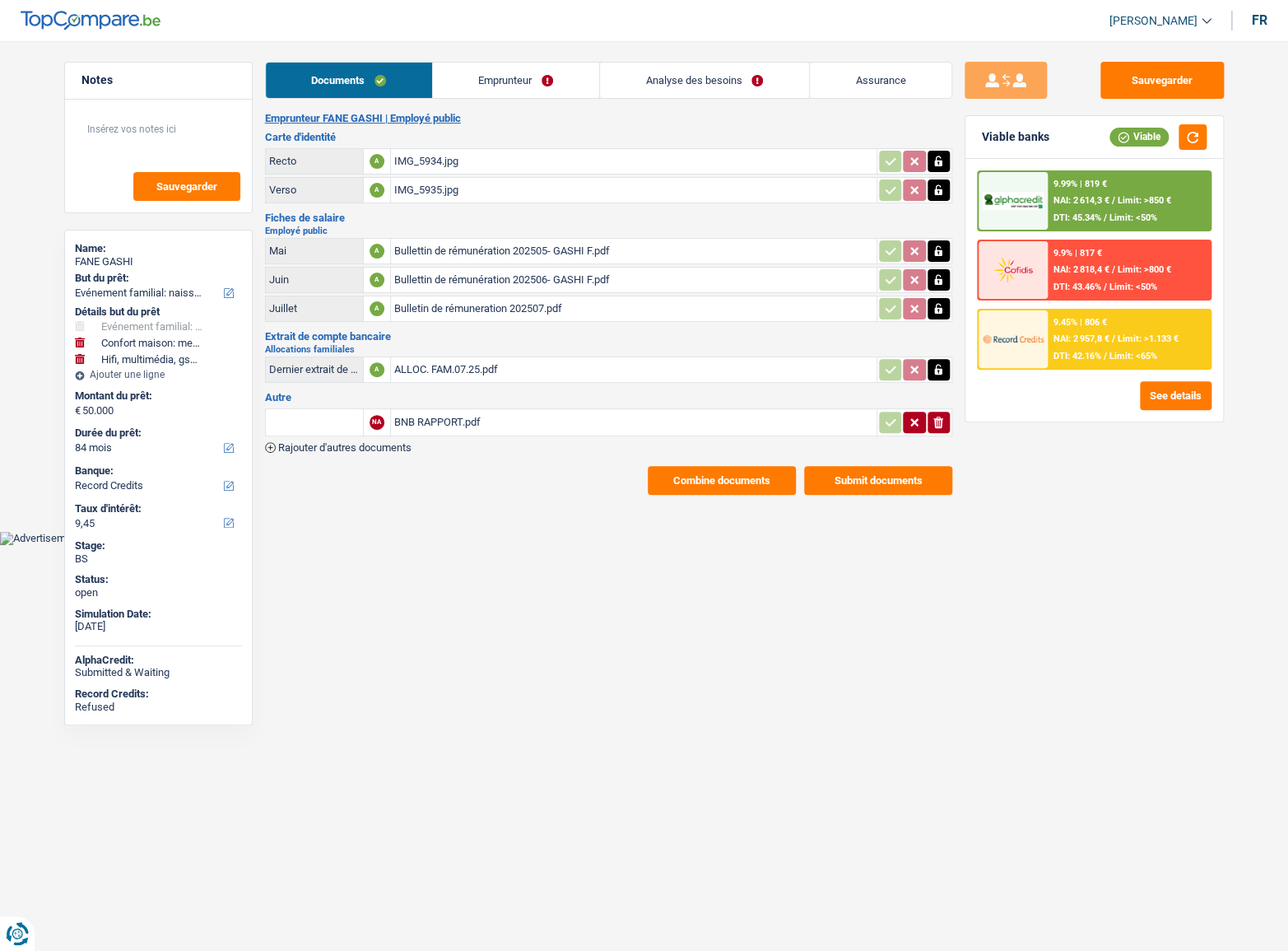
click at [451, 90] on link "Emprunteur" at bounding box center [516, 80] width 166 height 35
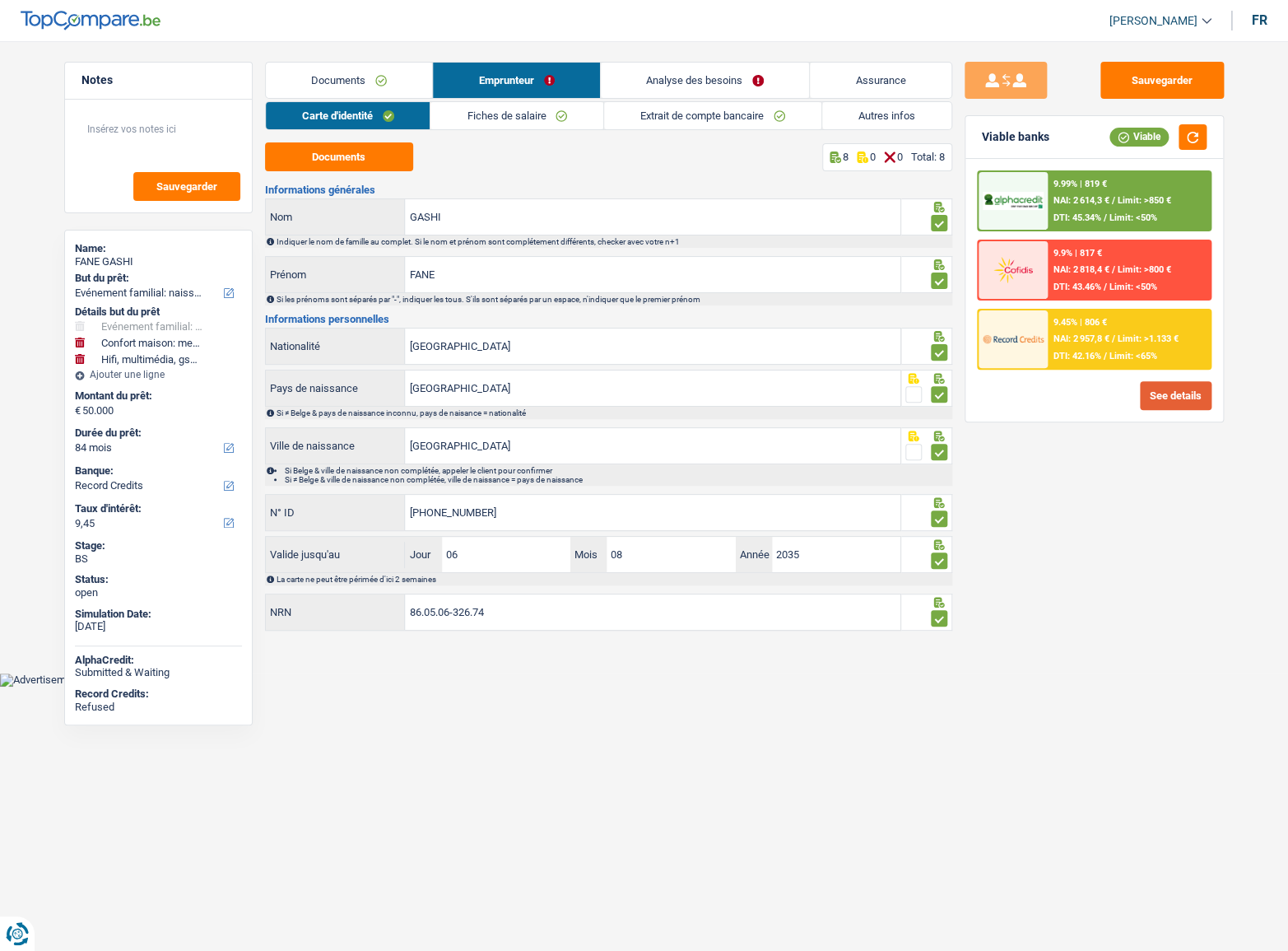
drag, startPoint x: 1193, startPoint y: 377, endPoint x: 1186, endPoint y: 390, distance: 14.8
click at [1193, 377] on div "9.99% | 819 € NAI: 2 614,3 € / Limit: >850 € DTI: 45.34% / Limit: <50% 9.9% | 8…" at bounding box center [1093, 290] width 257 height 262
click at [1186, 391] on button "See details" at bounding box center [1176, 395] width 71 height 28
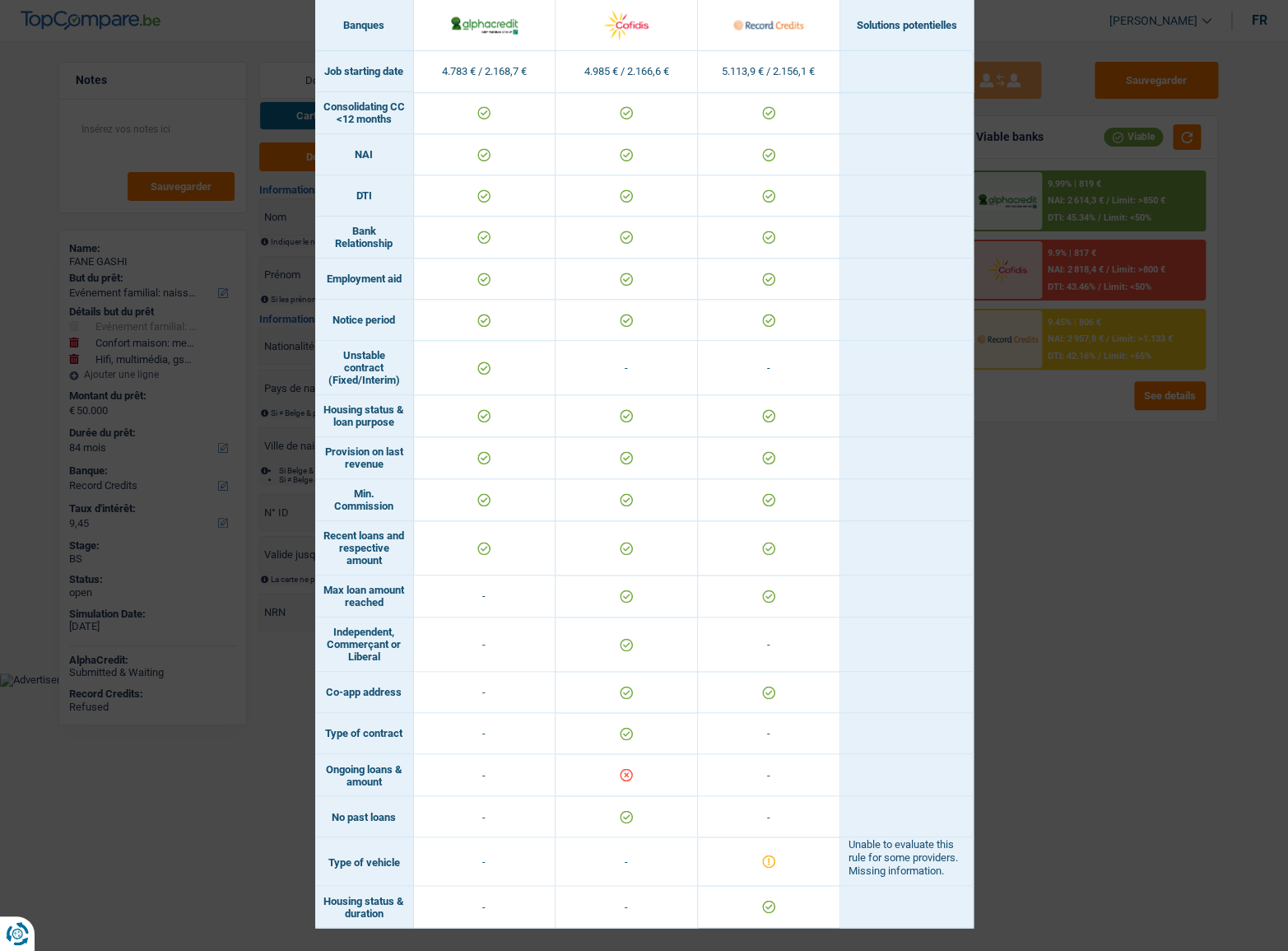
scroll to position [716, 0]
click at [1157, 598] on div "Banks conditions × Banques Solutions potentielles Revenus / Charges 4.783 € / 2…" at bounding box center [644, 476] width 1288 height 951
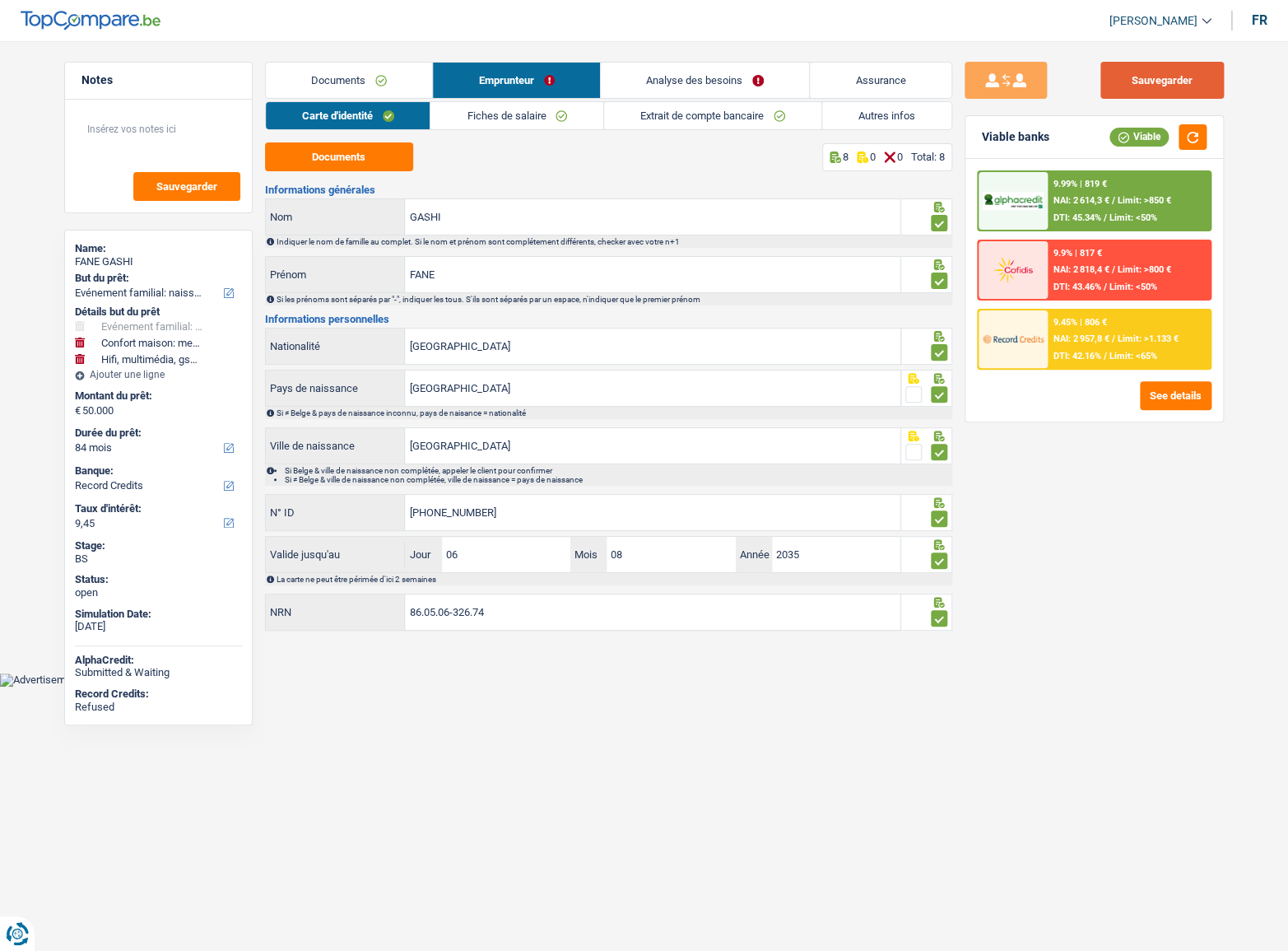
click at [1188, 96] on button "Sauvegarder" at bounding box center [1162, 80] width 123 height 37
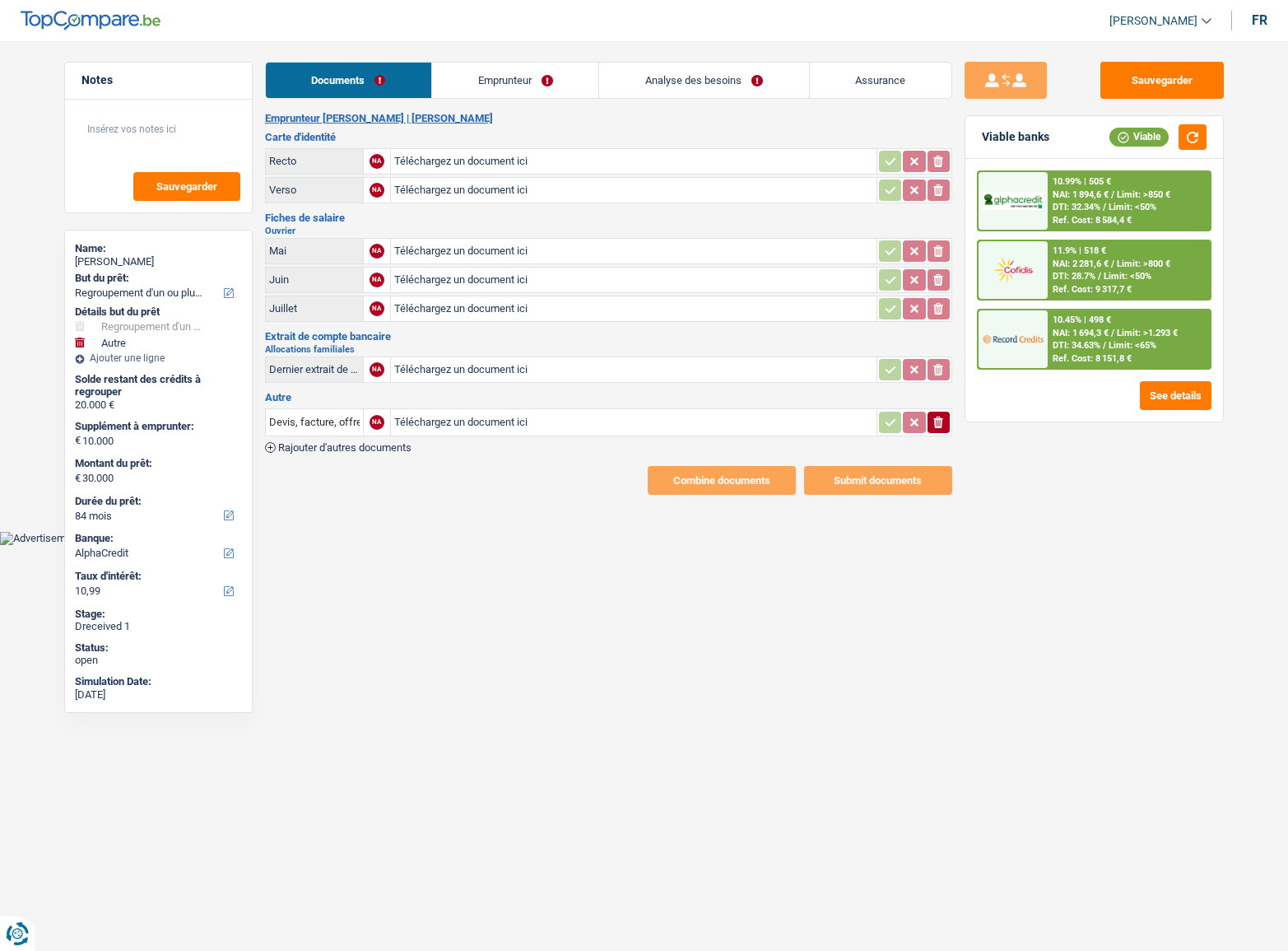
select select "refinancing"
select select "other"
select select "84"
select select "alphacredit"
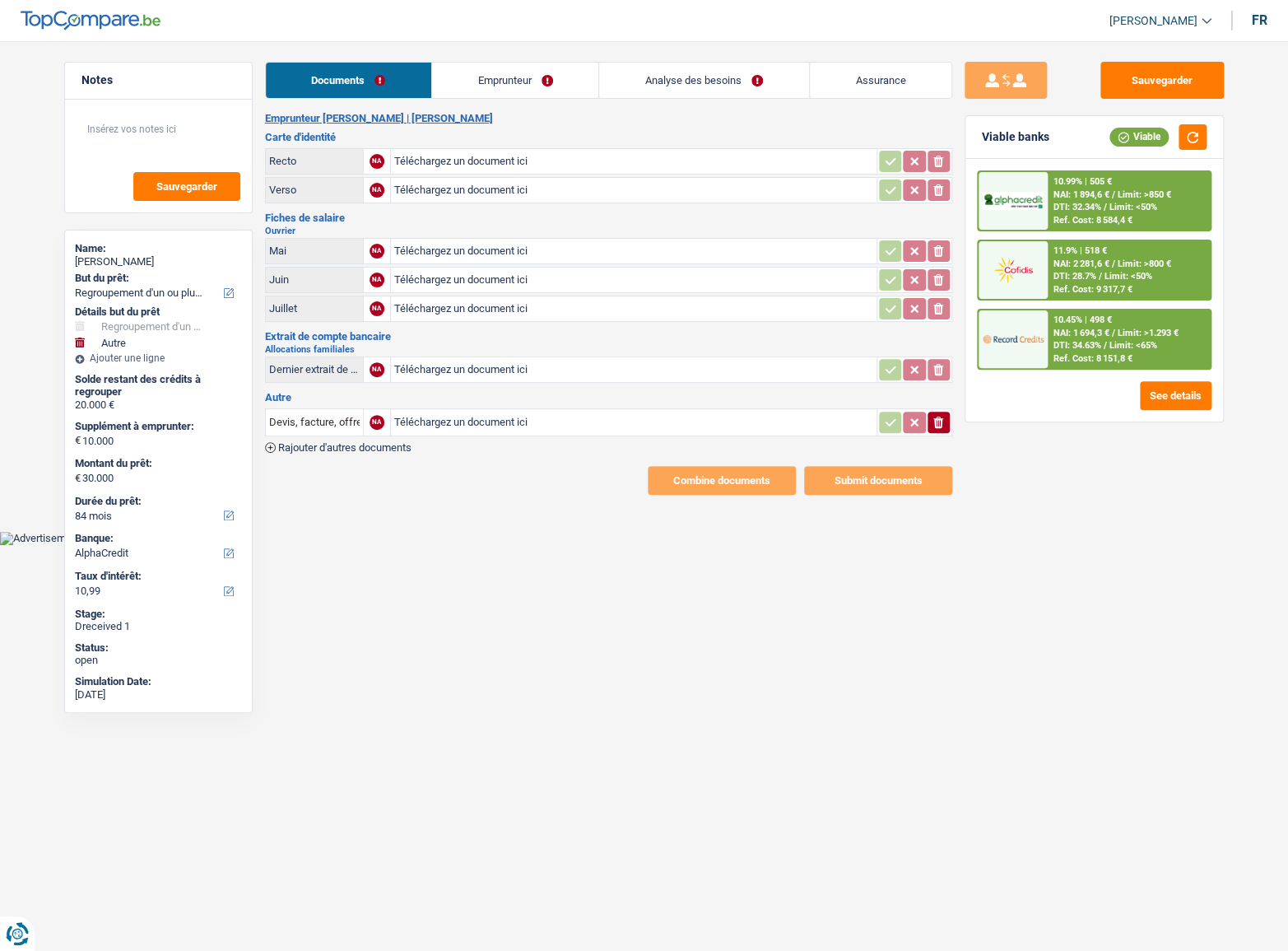
click at [607, 512] on main "Notes Sauvegarder Name: [PERSON_NAME] But du prêt: Confort maison: meubles, tex…" at bounding box center [644, 278] width 1288 height 507
click at [424, 165] on input "Téléchargez un document ici" at bounding box center [634, 160] width 479 height 24
type input "C:\fakepath\2660b95a-1755413271245_img_4620.jpg"
type input "C:\fakepath\2660b95a-1755413243542_img_4621.jpg"
click at [466, 252] on input "Téléchargez un document ici" at bounding box center [634, 250] width 479 height 24
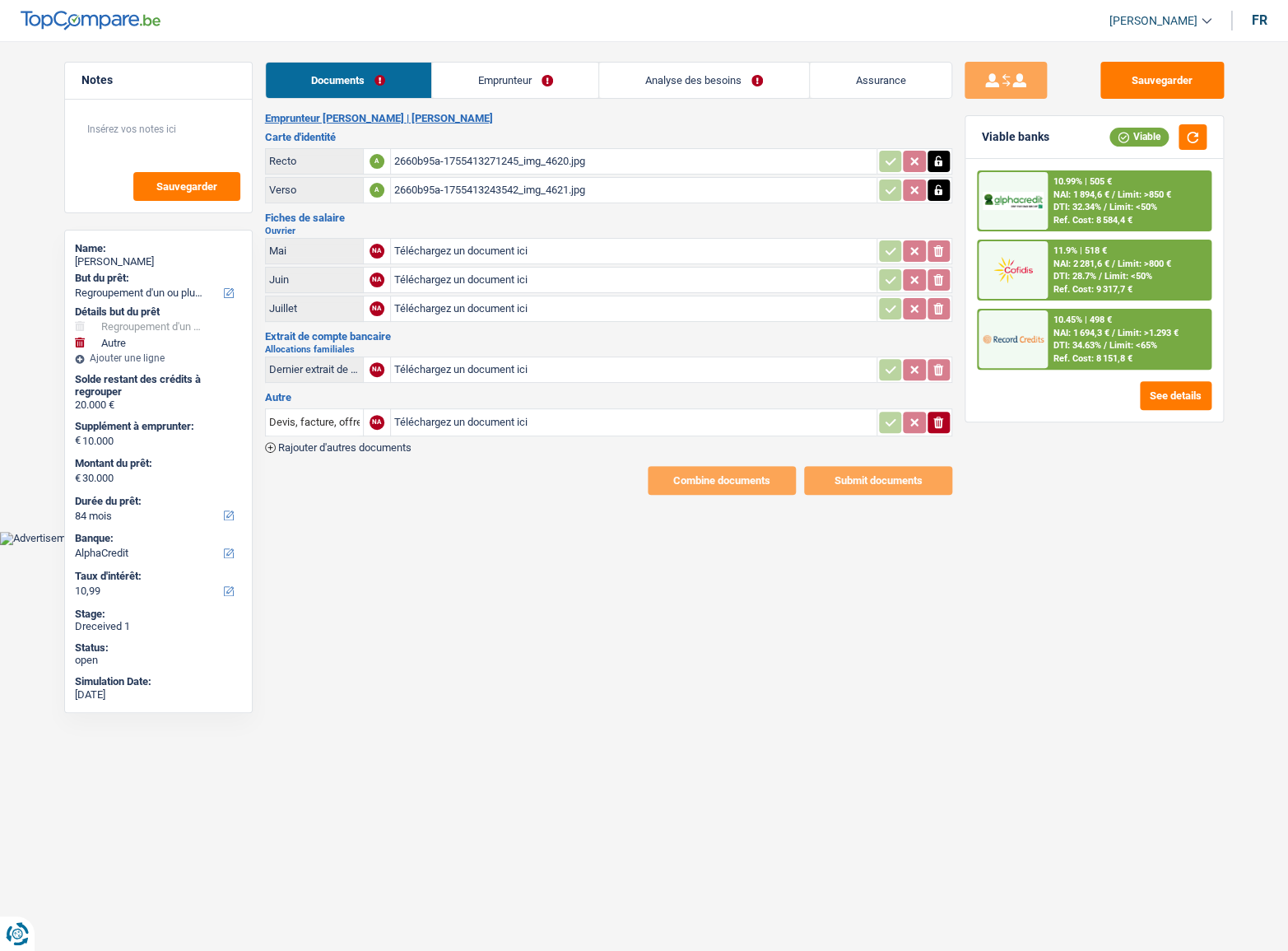
type input "C:\fakepath\2660b95a-1755413478620_salaire-mai.pdf"
click at [478, 267] on input "Téléchargez un document ici" at bounding box center [634, 279] width 479 height 24
type input "C:\fakepath\2660b95a-1755413474946_salaire-juin.pdf"
click at [451, 308] on input "Téléchargez un document ici" at bounding box center [634, 308] width 479 height 24
type input "C:\fakepath\2660b95a-1755413516425_juillet.pdf"
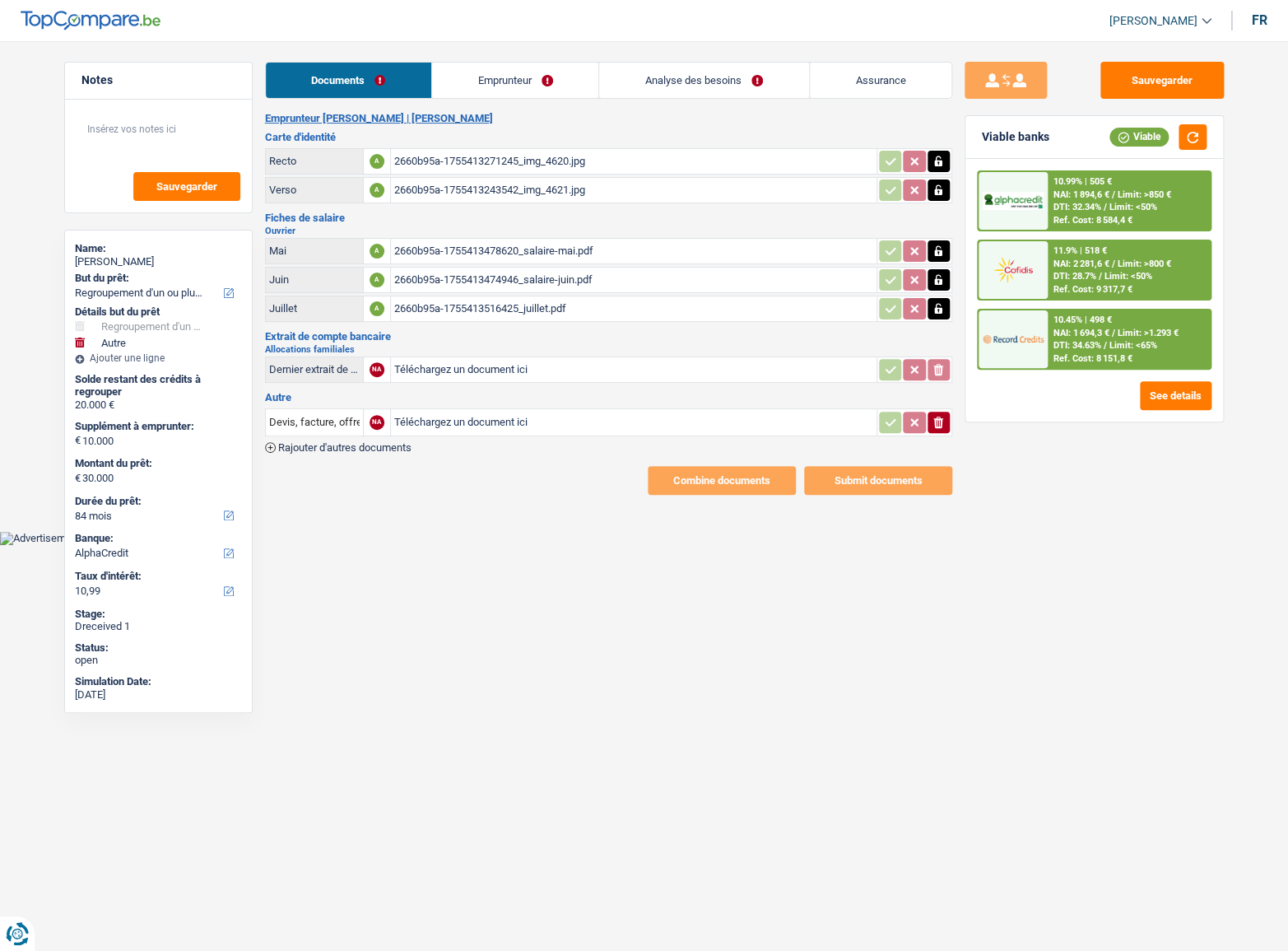
drag, startPoint x: 471, startPoint y: 76, endPoint x: 424, endPoint y: 112, distance: 59.2
click at [471, 77] on link "Emprunteur" at bounding box center [515, 80] width 166 height 35
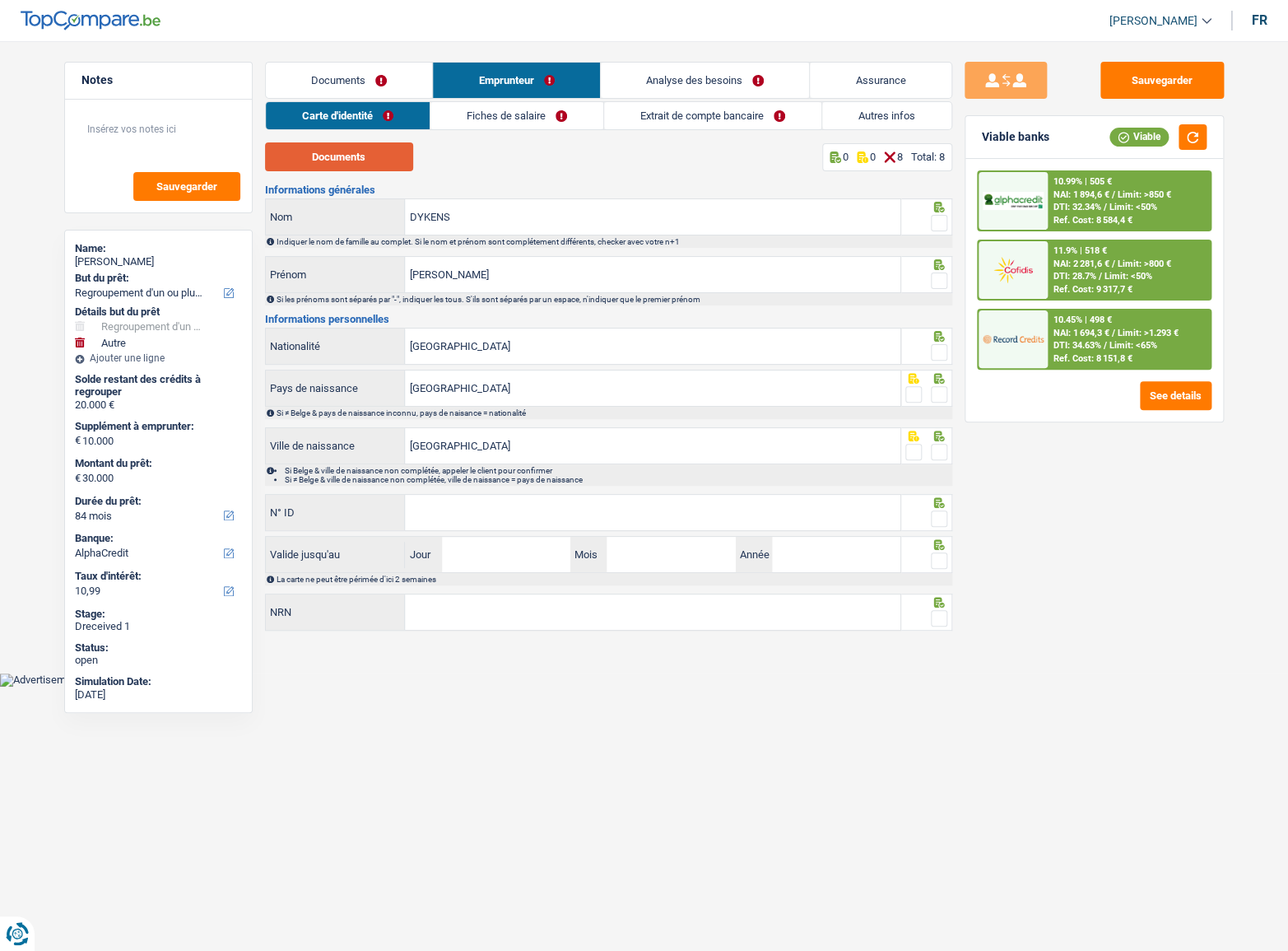
drag, startPoint x: 366, startPoint y: 157, endPoint x: 802, endPoint y: 242, distance: 444.2
click at [366, 158] on button "Documents" at bounding box center [338, 157] width 148 height 28
drag, startPoint x: 465, startPoint y: 210, endPoint x: 278, endPoint y: 214, distance: 187.0
click at [277, 214] on div "DYKENS Nom" at bounding box center [584, 217] width 636 height 35
paste input "PIRONNET"
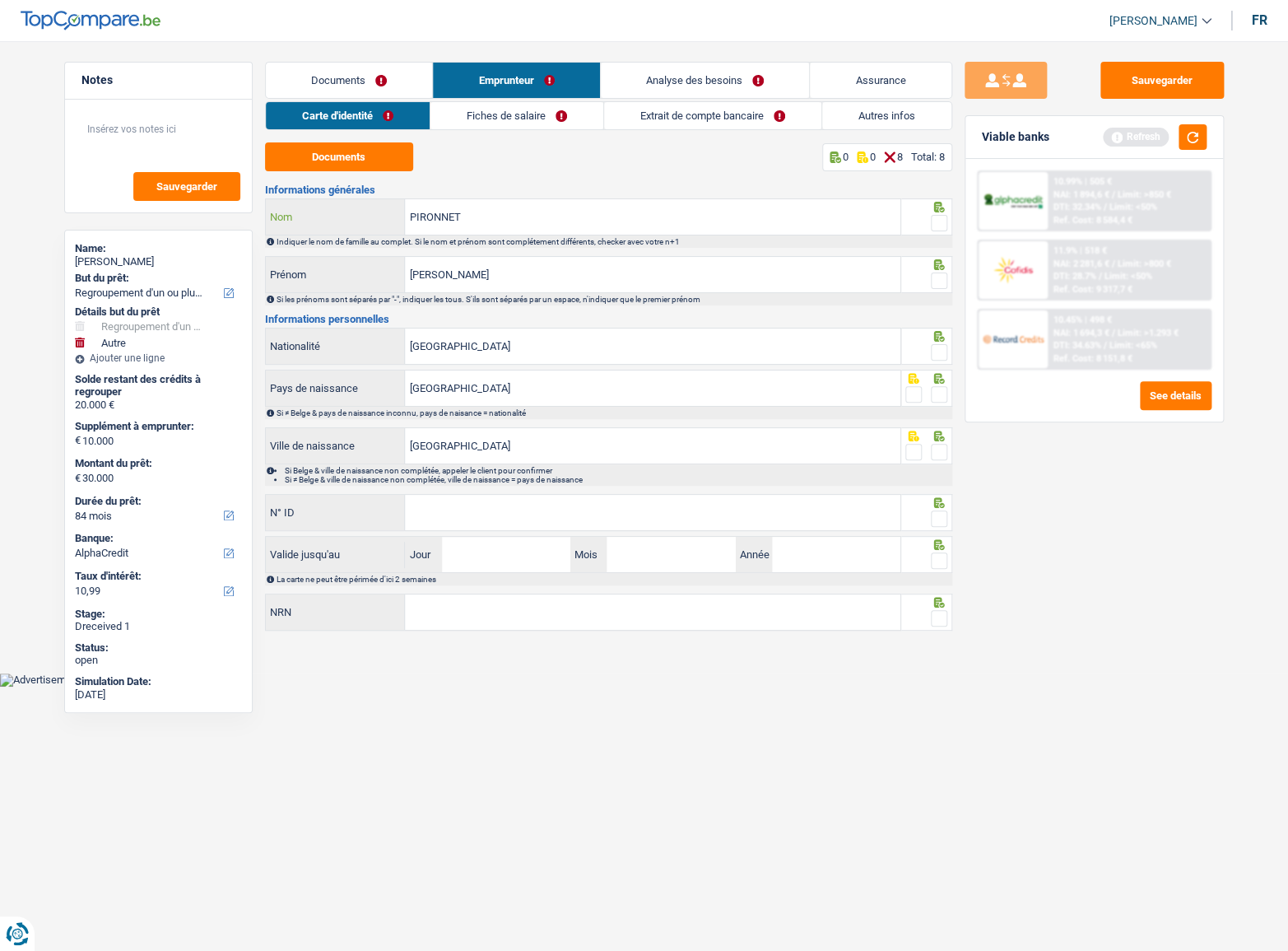
type input "PIRONNET"
drag, startPoint x: 465, startPoint y: 278, endPoint x: 332, endPoint y: 276, distance: 133.0
click at [332, 276] on div "[PERSON_NAME]" at bounding box center [584, 275] width 636 height 35
paste input "Loic"
type input "Loic"
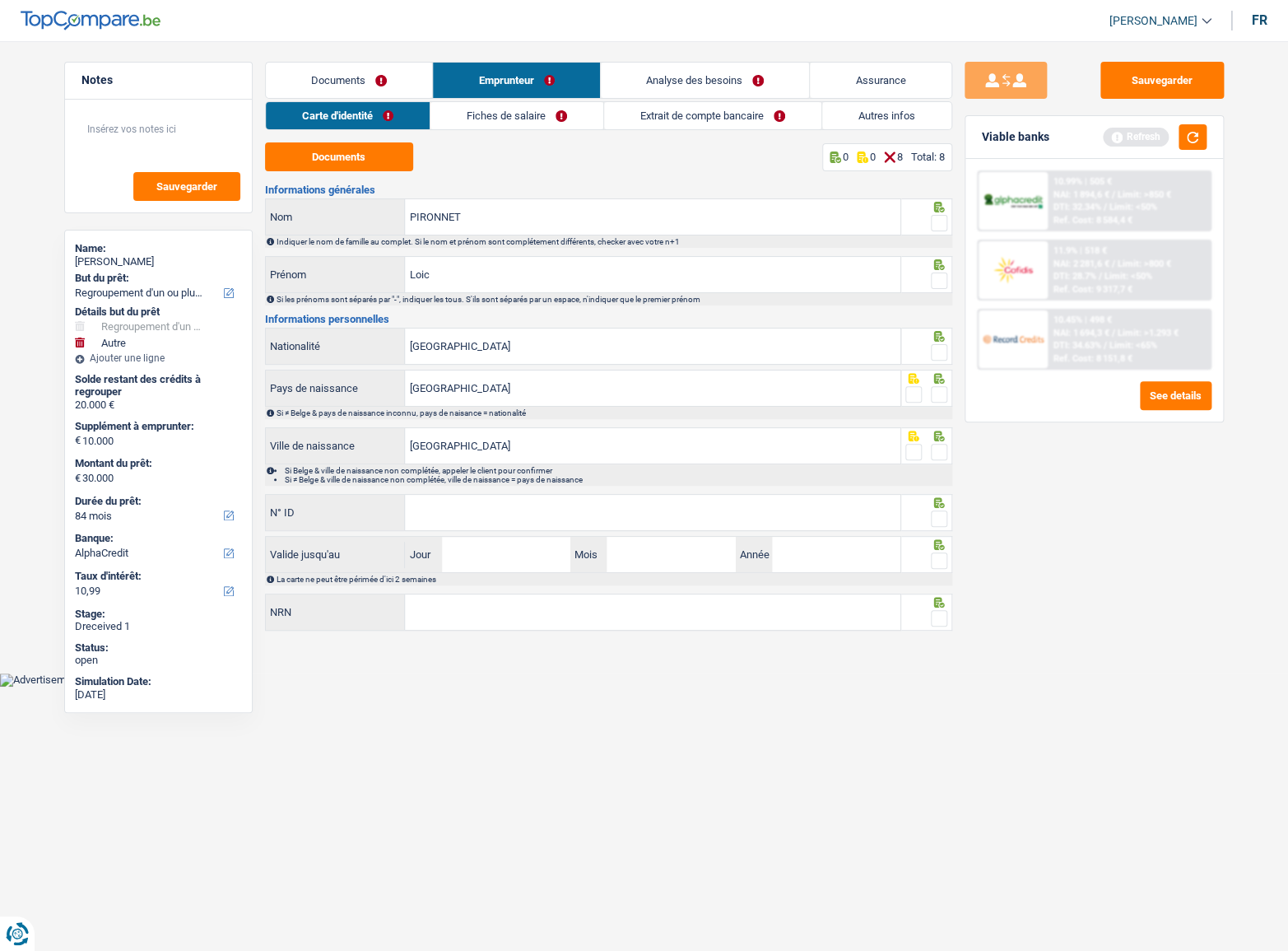
click at [947, 274] on div at bounding box center [926, 275] width 51 height 37
click at [932, 230] on span at bounding box center [939, 223] width 17 height 17
click at [0, 0] on input "radio" at bounding box center [0, 0] width 0 height 0
drag, startPoint x: 937, startPoint y: 222, endPoint x: 937, endPoint y: 280, distance: 58.0
click at [937, 245] on div "PIRONNET Nom Indiquer le nom de famille au complet. Si le nom et prénom sont co…" at bounding box center [608, 223] width 688 height 49
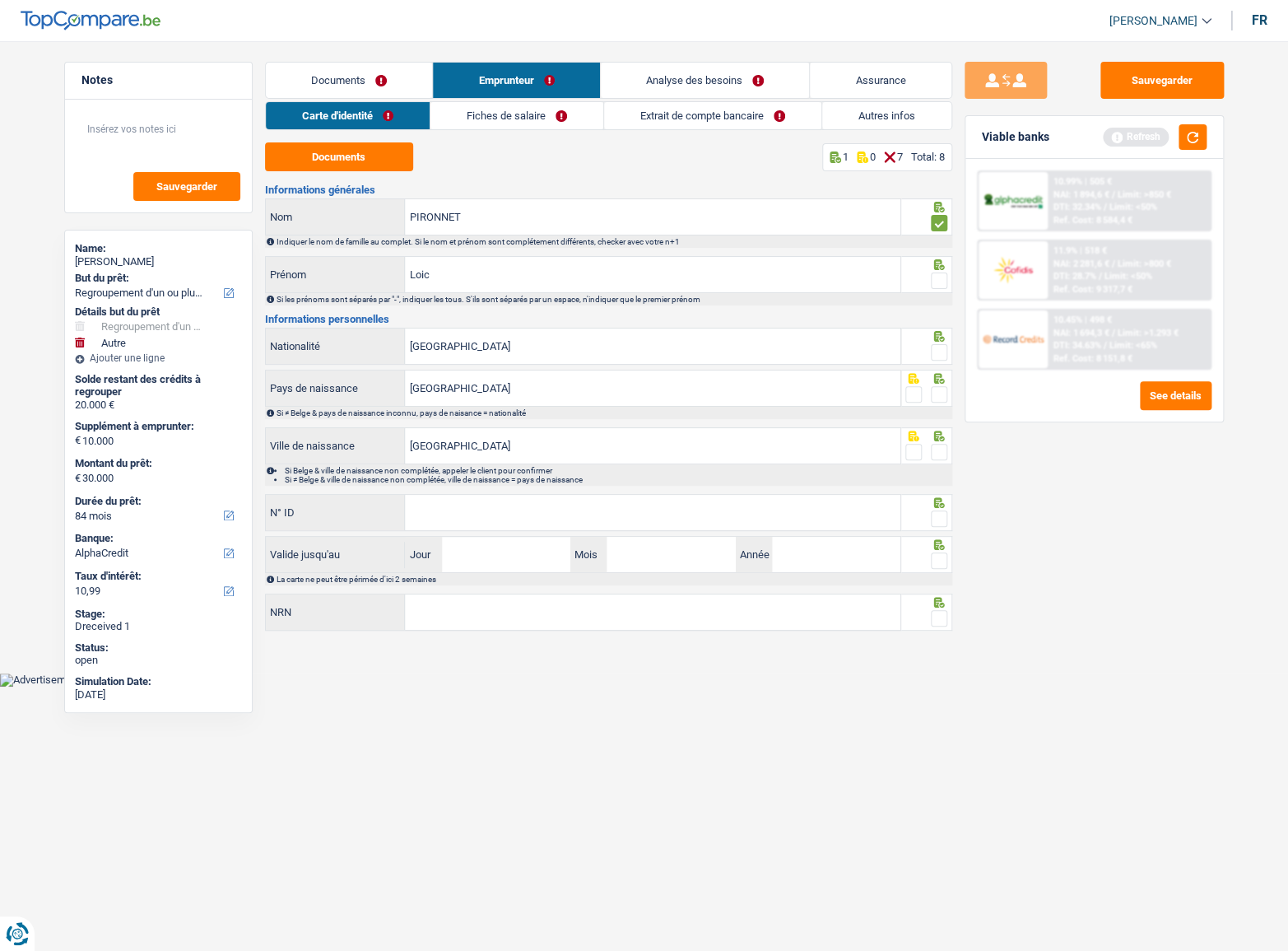
click at [938, 287] on span at bounding box center [939, 281] width 17 height 17
click at [0, 0] on input "radio" at bounding box center [0, 0] width 0 height 0
drag, startPoint x: 943, startPoint y: 351, endPoint x: 938, endPoint y: 388, distance: 37.3
click at [943, 357] on span at bounding box center [939, 352] width 17 height 17
click at [0, 0] on input "radio" at bounding box center [0, 0] width 0 height 0
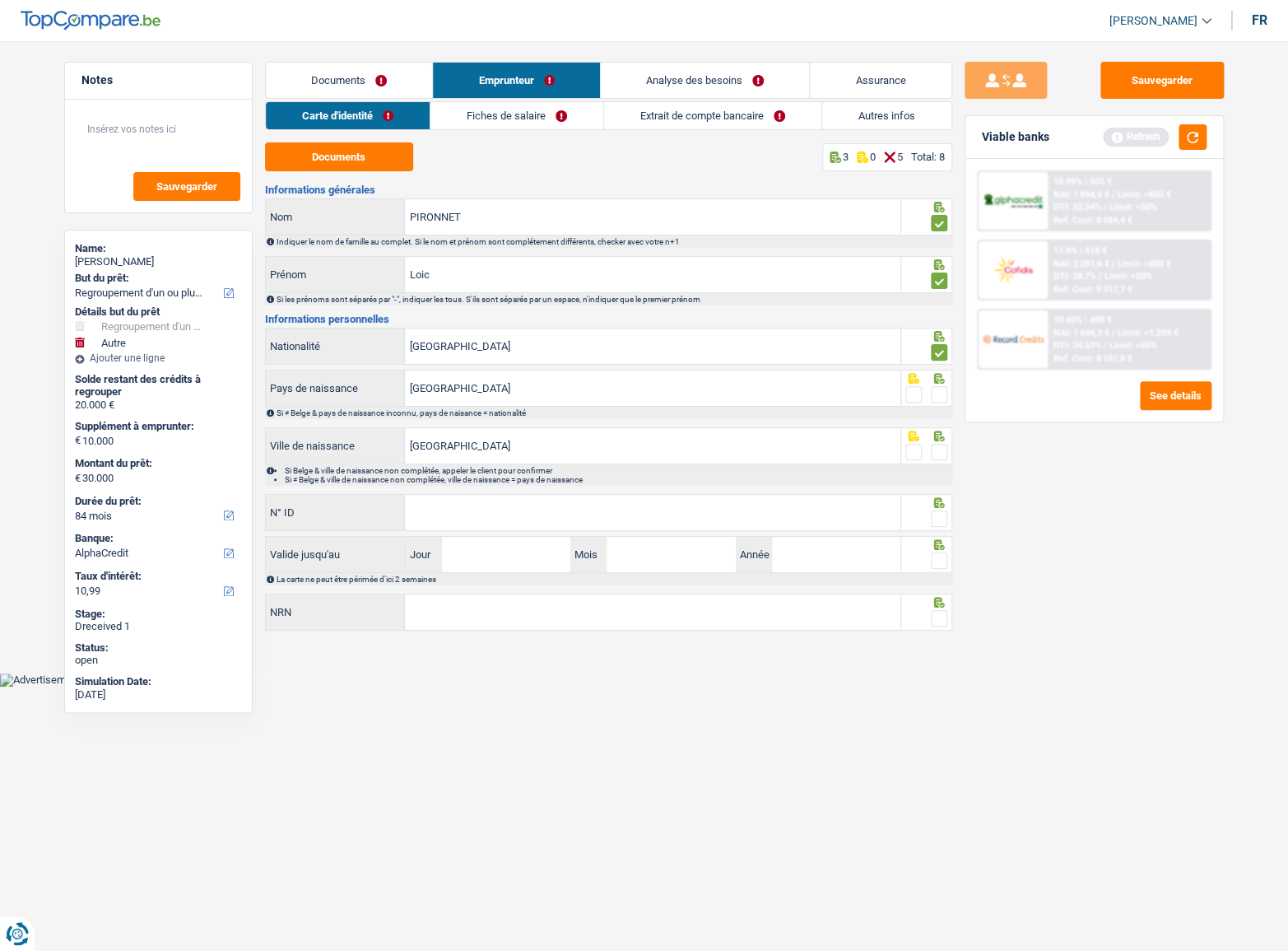
click at [940, 395] on span at bounding box center [939, 394] width 17 height 17
click at [0, 0] on input "radio" at bounding box center [0, 0] width 0 height 0
click at [932, 460] on div at bounding box center [939, 452] width 17 height 21
click at [939, 457] on span at bounding box center [939, 452] width 17 height 17
click at [0, 0] on input "radio" at bounding box center [0, 0] width 0 height 0
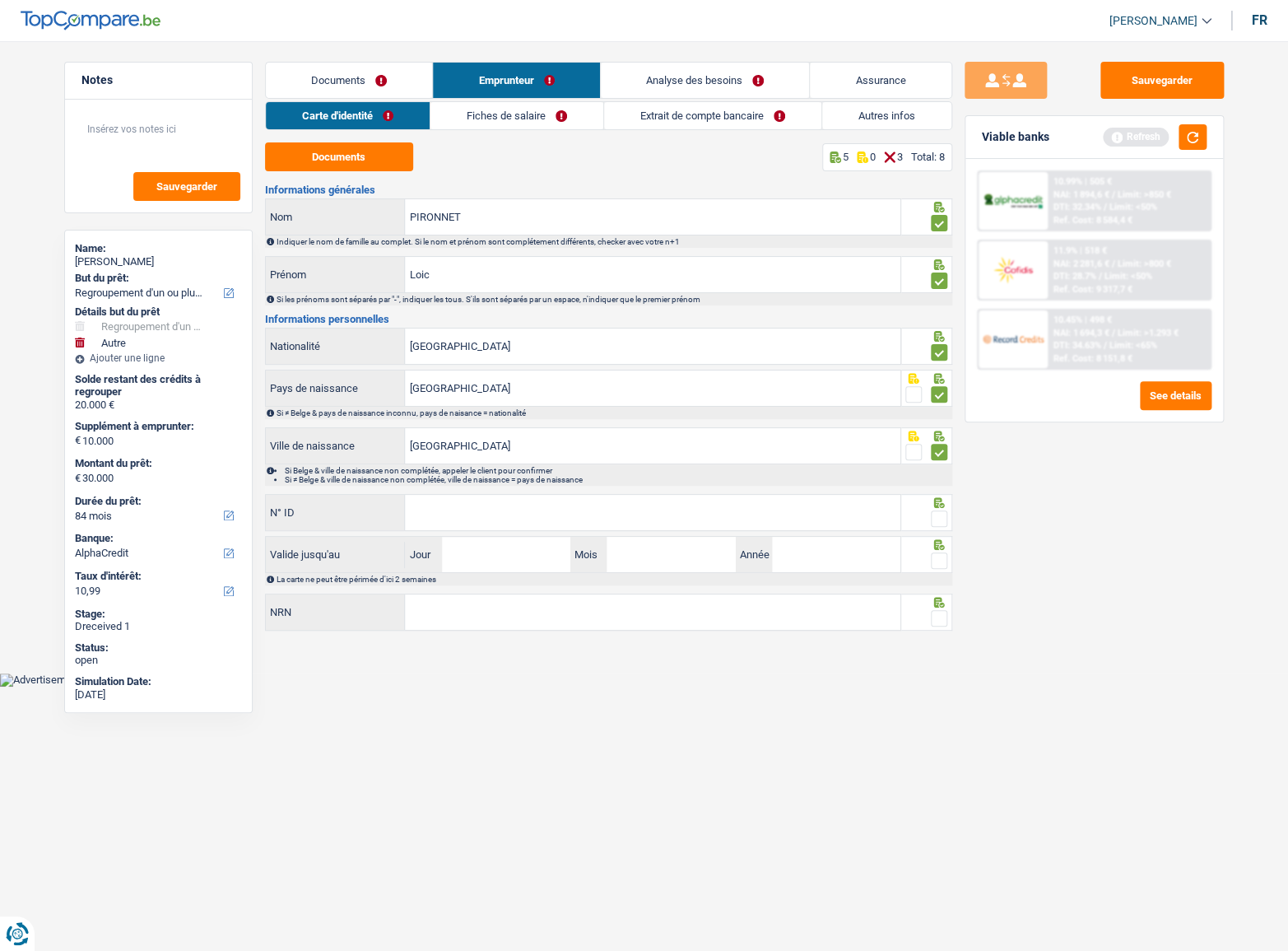
click at [940, 512] on span at bounding box center [939, 519] width 17 height 17
click at [0, 0] on input "radio" at bounding box center [0, 0] width 0 height 0
click at [540, 491] on div "Informations générales PIRONNET Nom Indiquer le nom de famille au complet. Si l…" at bounding box center [608, 409] width 688 height 449
drag, startPoint x: 533, startPoint y: 514, endPoint x: 523, endPoint y: 520, distance: 11.7
click at [533, 514] on input "N° ID" at bounding box center [652, 513] width 496 height 35
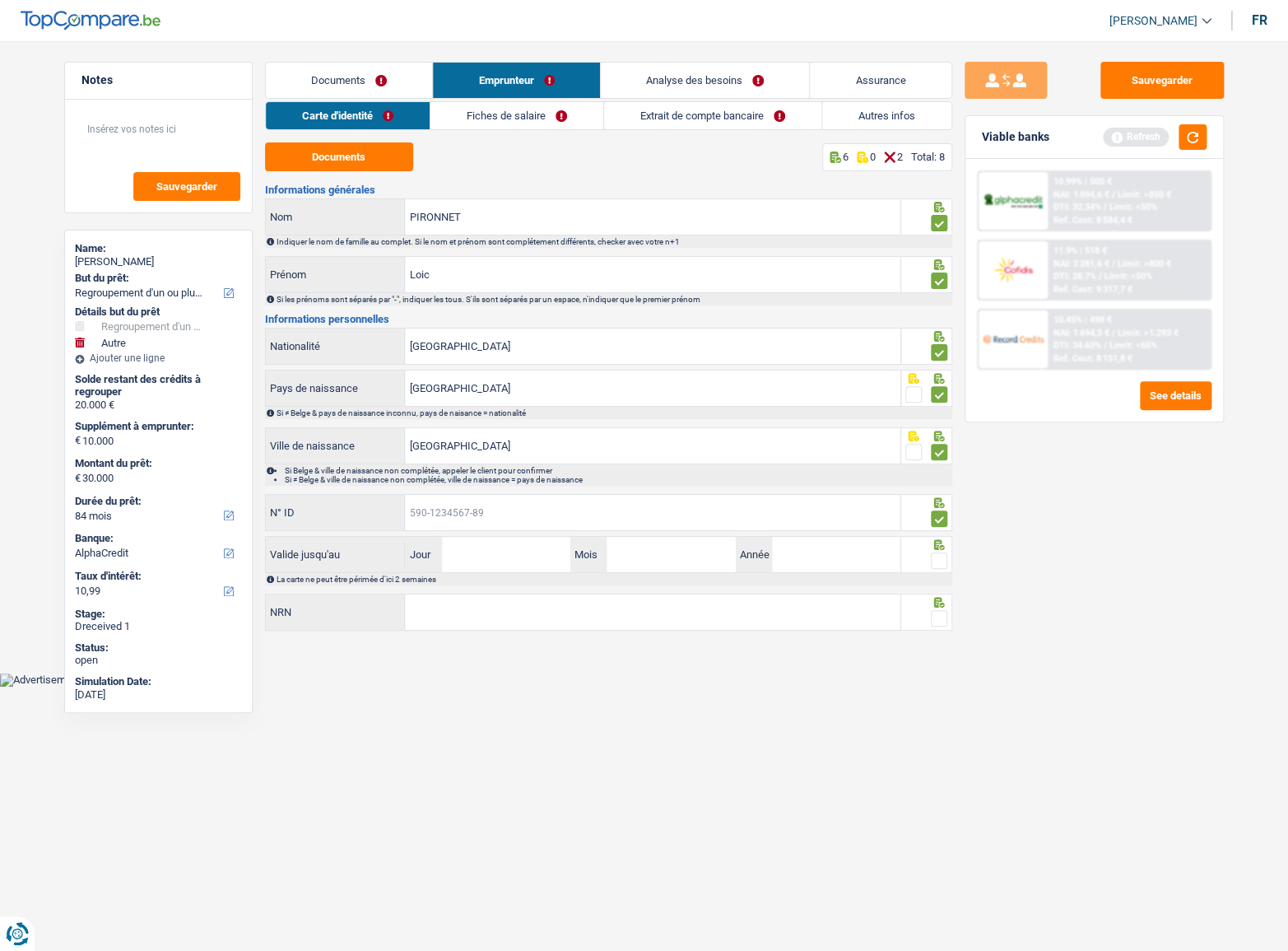
paste input "[PHONE_NUMBER]"
type input "[PHONE_NUMBER]"
click at [486, 554] on input "Jour" at bounding box center [506, 555] width 128 height 35
type input "29"
type input "07"
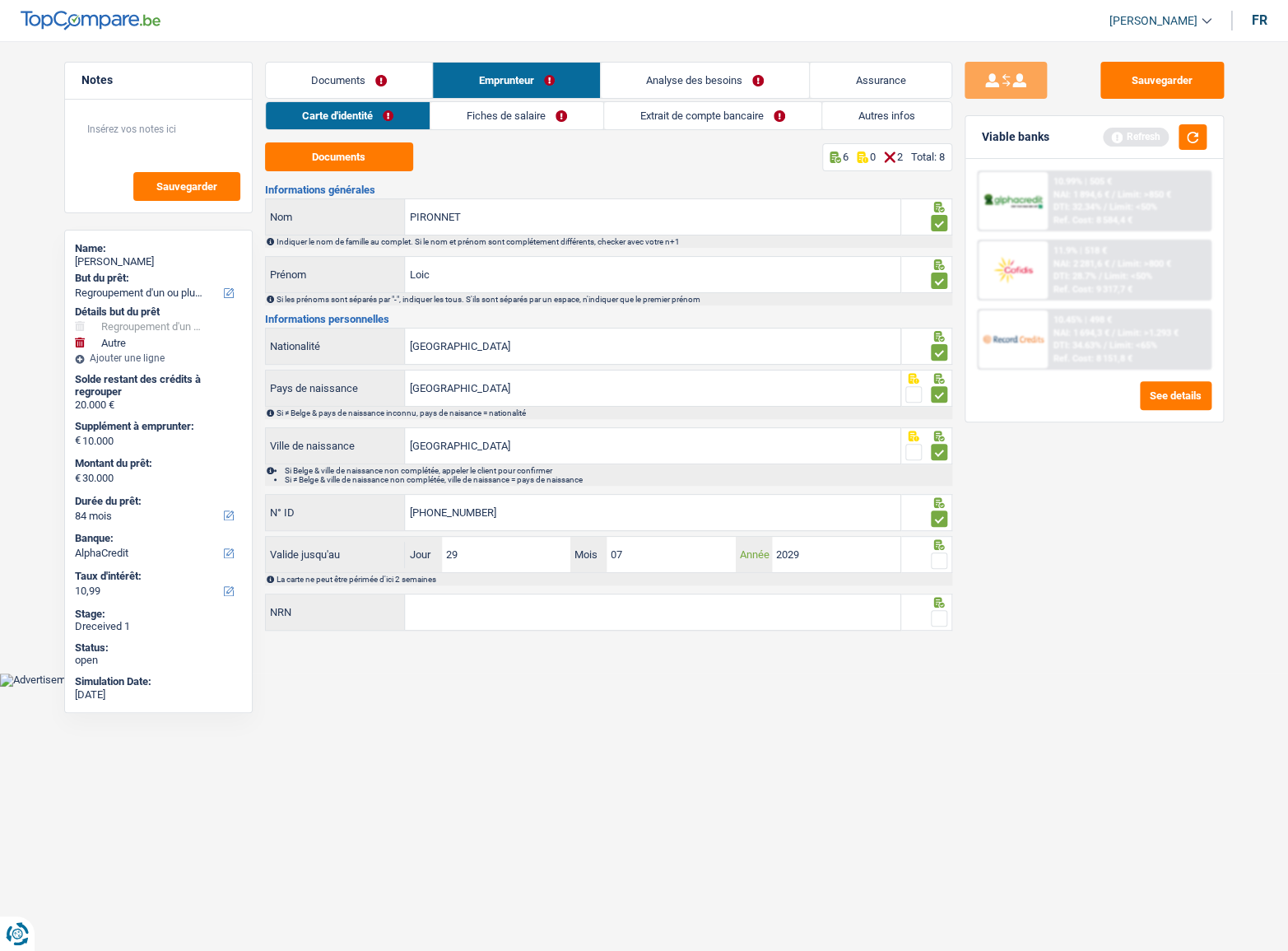
type input "2029"
click at [837, 630] on div "NRN Tous les champs sont obligatoires. Veuillez fournir une réponse plus longue" at bounding box center [583, 613] width 637 height 39
click at [461, 633] on div "Documents Emprunteur Analyse des besoins Assurance Emprunteur [PERSON_NAME] | […" at bounding box center [608, 348] width 688 height 574
click at [470, 619] on input "NRN" at bounding box center [652, 612] width 496 height 35
paste input "text"
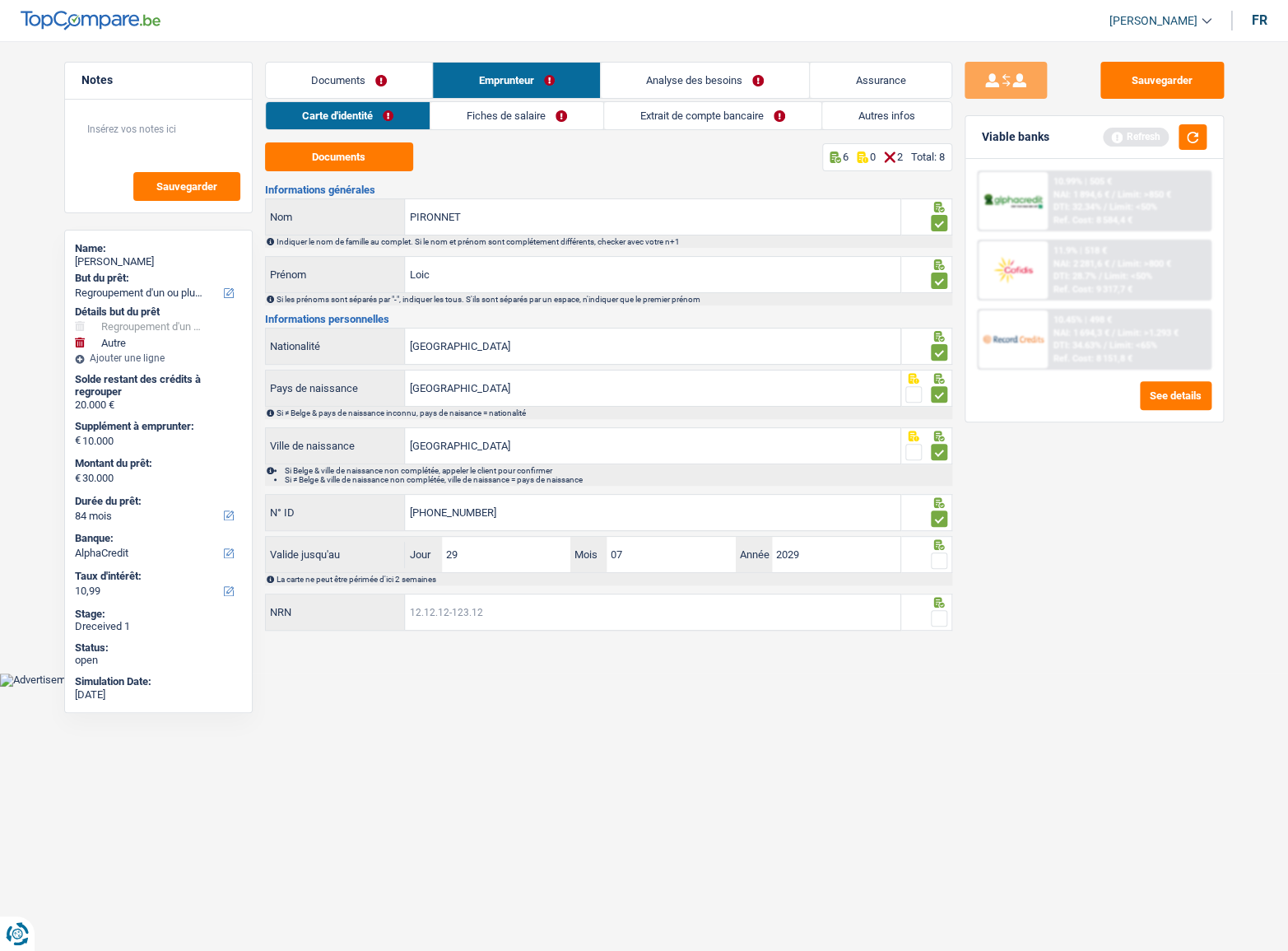
click at [630, 602] on input "NRN" at bounding box center [652, 612] width 496 height 35
paste input "text"
click at [584, 615] on input "NRN" at bounding box center [652, 612] width 496 height 35
type input "94.08.05-195.36"
click at [943, 212] on icon at bounding box center [938, 206] width 11 height 11
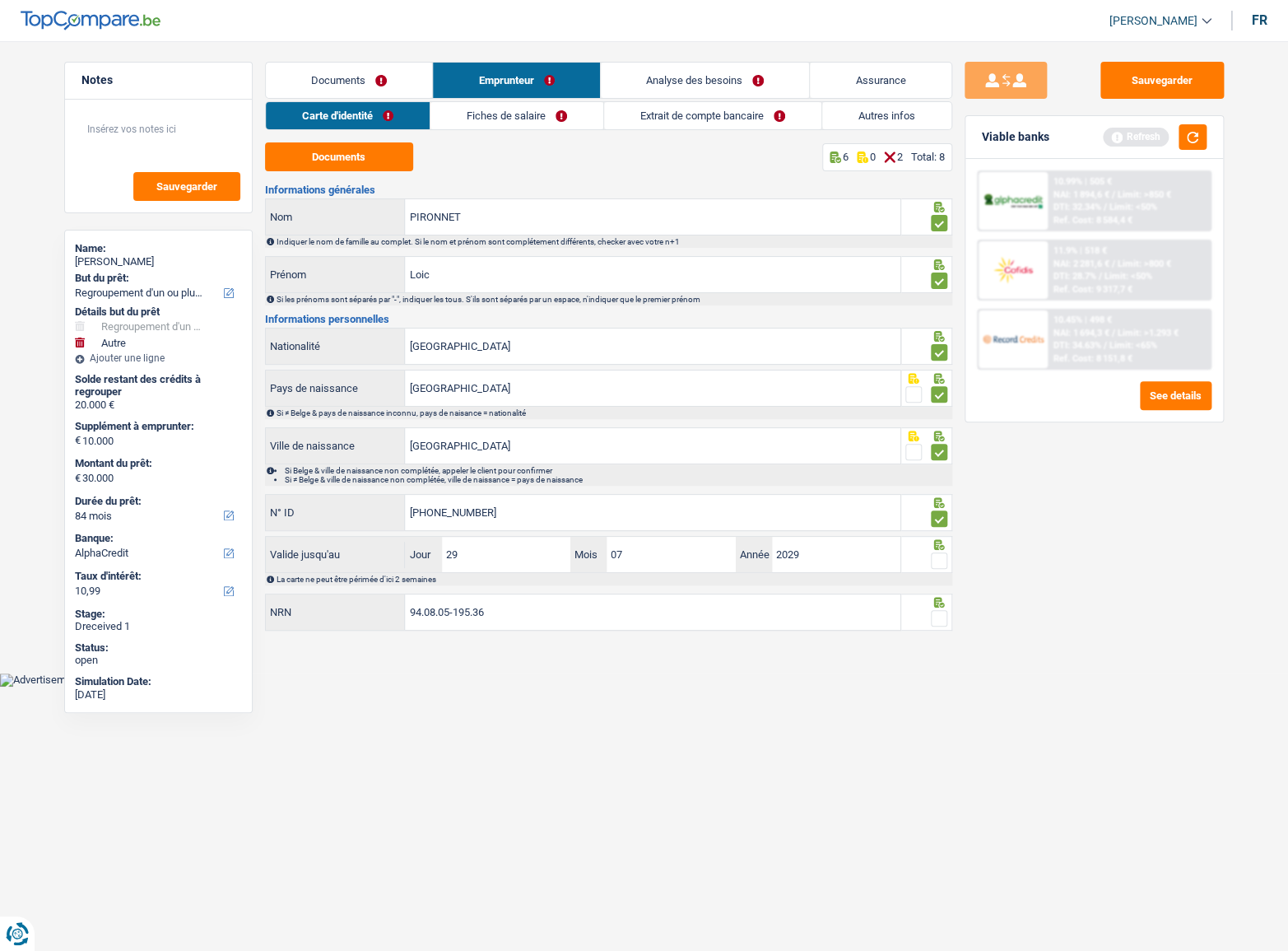
click at [938, 560] on span at bounding box center [939, 561] width 17 height 17
click at [0, 0] on input "radio" at bounding box center [0, 0] width 0 height 0
click at [940, 616] on span at bounding box center [939, 618] width 17 height 17
click at [0, 0] on input "radio" at bounding box center [0, 0] width 0 height 0
click at [553, 130] on div "Carte d'identité Fiches de salaire Extrait de compte bancaire Autres infos Docu…" at bounding box center [608, 368] width 688 height 532
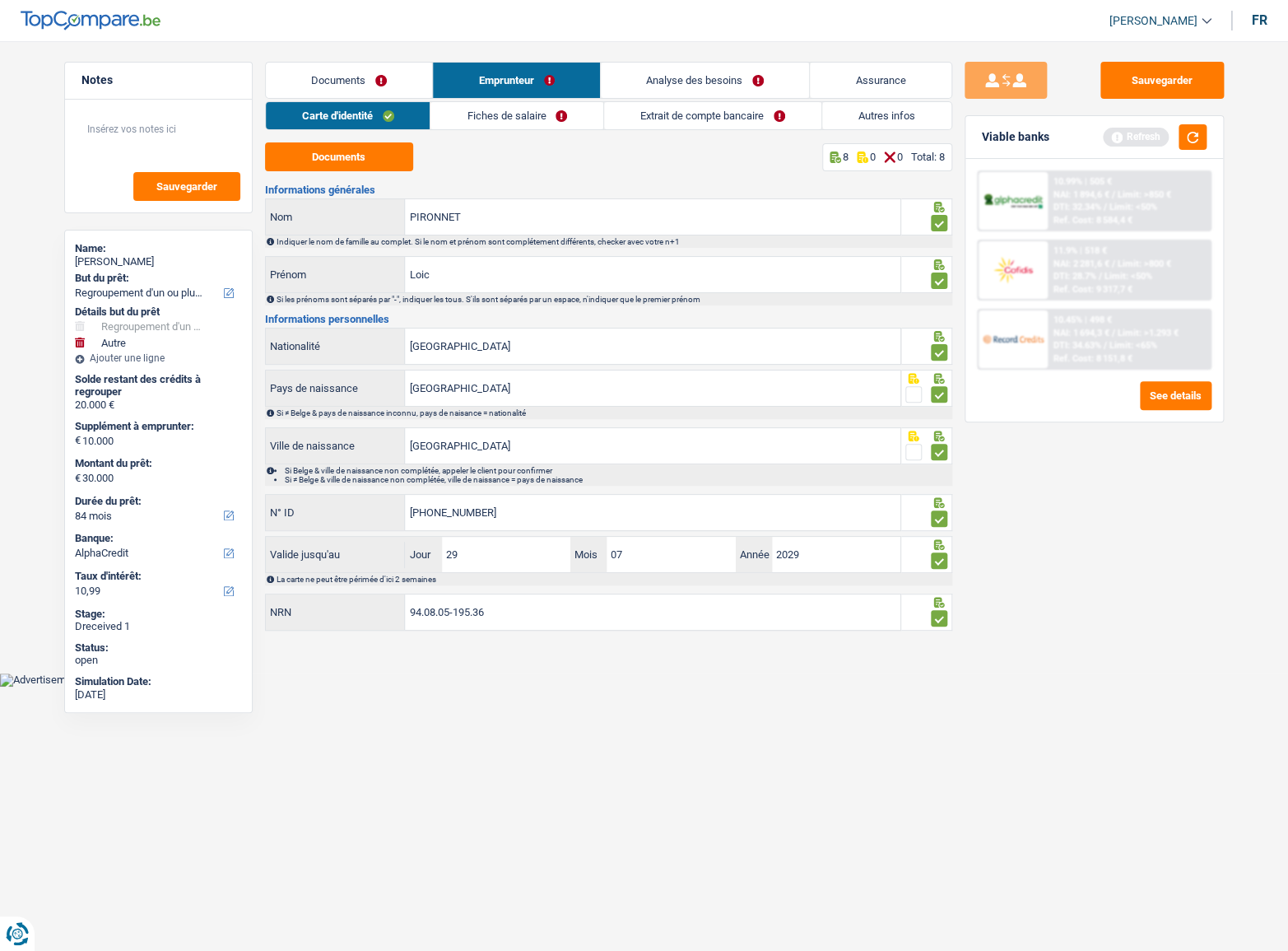
click at [564, 113] on link "Fiches de salaire" at bounding box center [516, 115] width 173 height 27
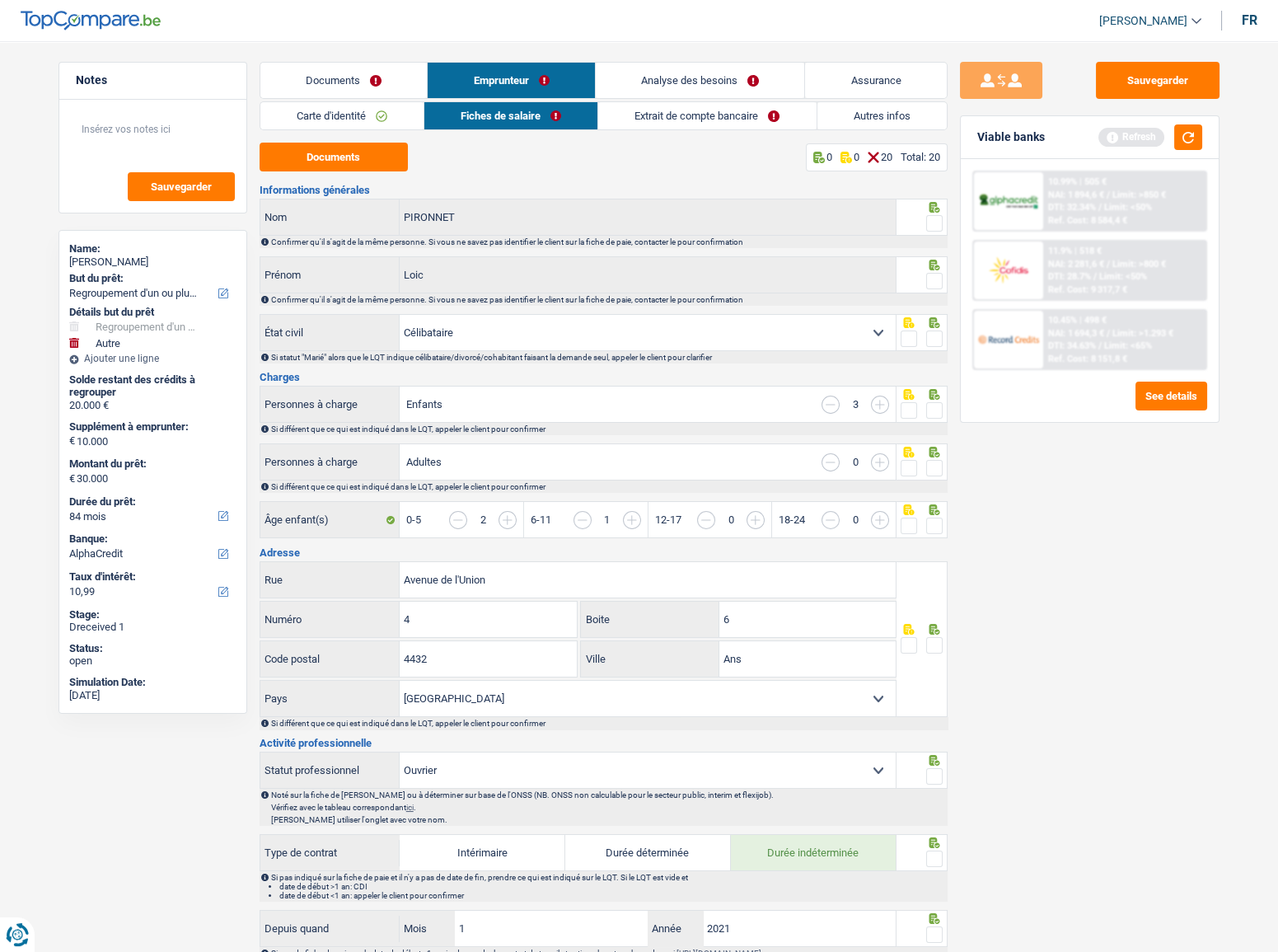
drag, startPoint x: 923, startPoint y: 218, endPoint x: 933, endPoint y: 245, distance: 28.8
click at [927, 220] on fieldset at bounding box center [922, 223] width 42 height 21
drag, startPoint x: 932, startPoint y: 262, endPoint x: 926, endPoint y: 281, distance: 19.9
click at [930, 266] on icon at bounding box center [934, 264] width 17 height 11
drag, startPoint x: 926, startPoint y: 281, endPoint x: 930, endPoint y: 211, distance: 70.1
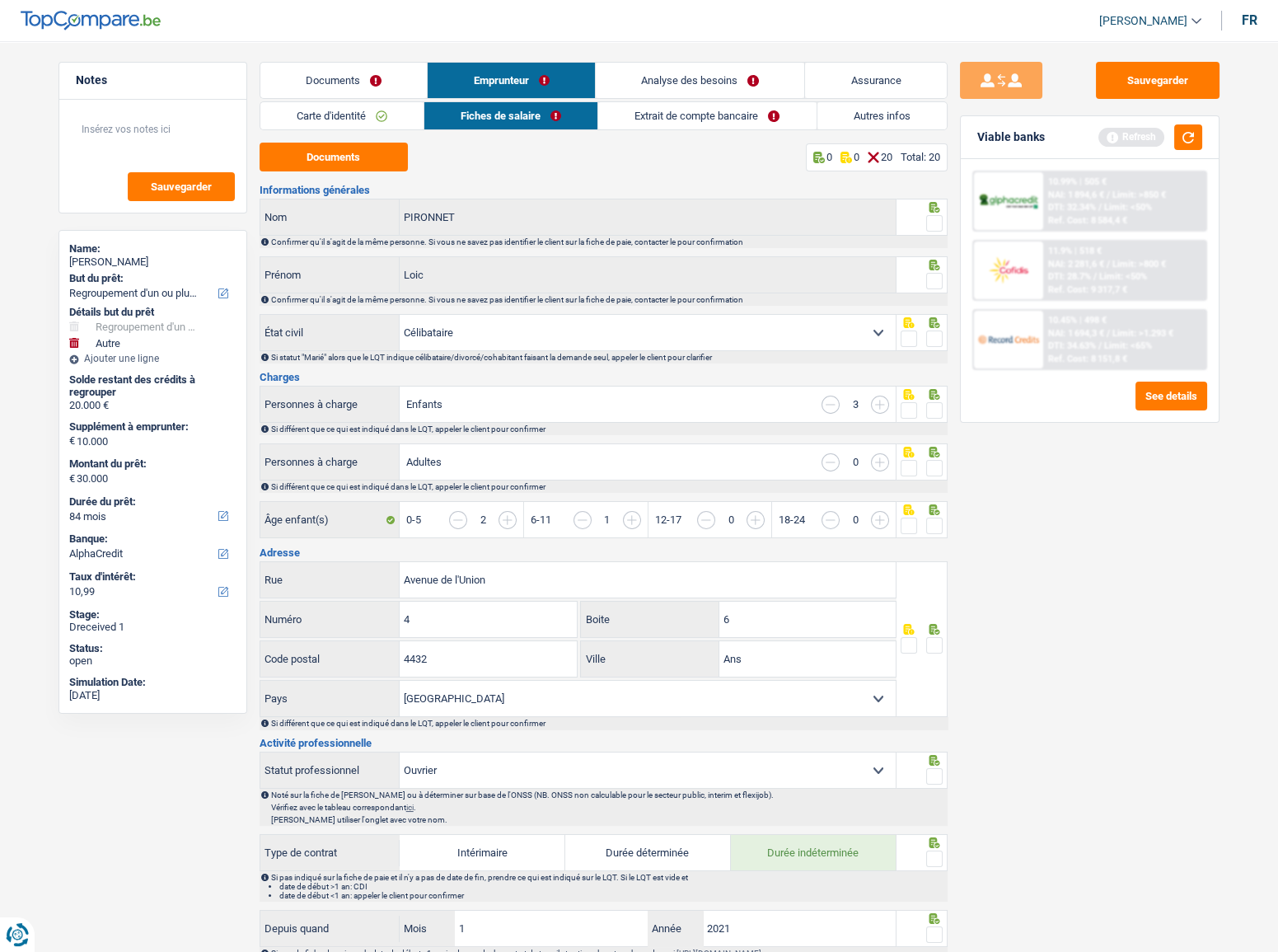
click at [926, 280] on span at bounding box center [934, 281] width 17 height 17
click at [0, 0] on input "radio" at bounding box center [0, 0] width 0 height 0
click at [930, 211] on icon at bounding box center [933, 207] width 11 height 11
click at [927, 338] on span at bounding box center [934, 338] width 17 height 17
click at [0, 0] on input "radio" at bounding box center [0, 0] width 0 height 0
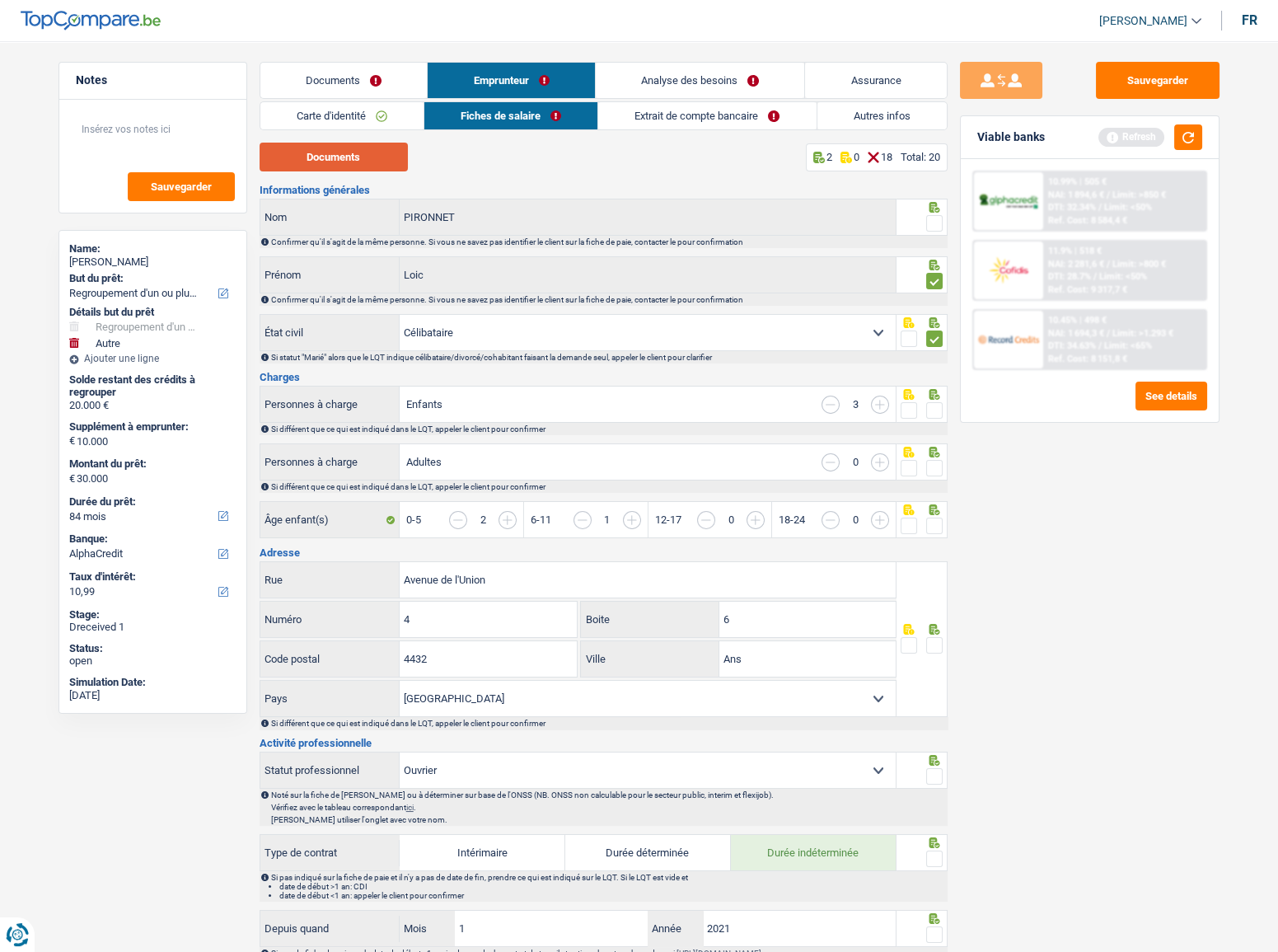
click at [360, 167] on button "Documents" at bounding box center [333, 157] width 148 height 28
click at [938, 227] on span at bounding box center [934, 223] width 17 height 17
click at [0, 0] on input "radio" at bounding box center [0, 0] width 0 height 0
drag, startPoint x: 939, startPoint y: 413, endPoint x: 1026, endPoint y: 444, distance: 92.4
click at [939, 414] on span at bounding box center [934, 410] width 17 height 17
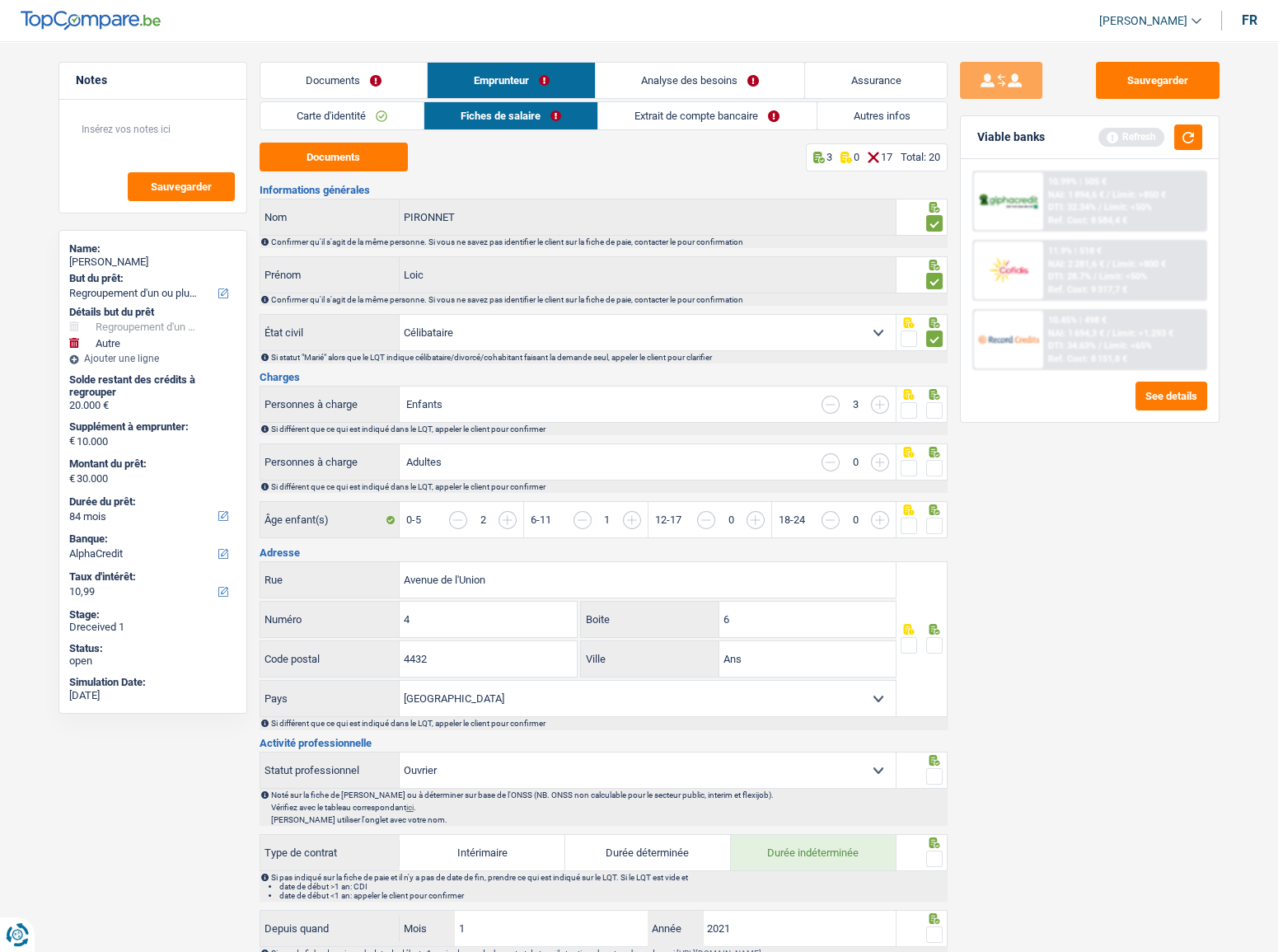
click at [0, 0] on input "radio" at bounding box center [0, 0] width 0 height 0
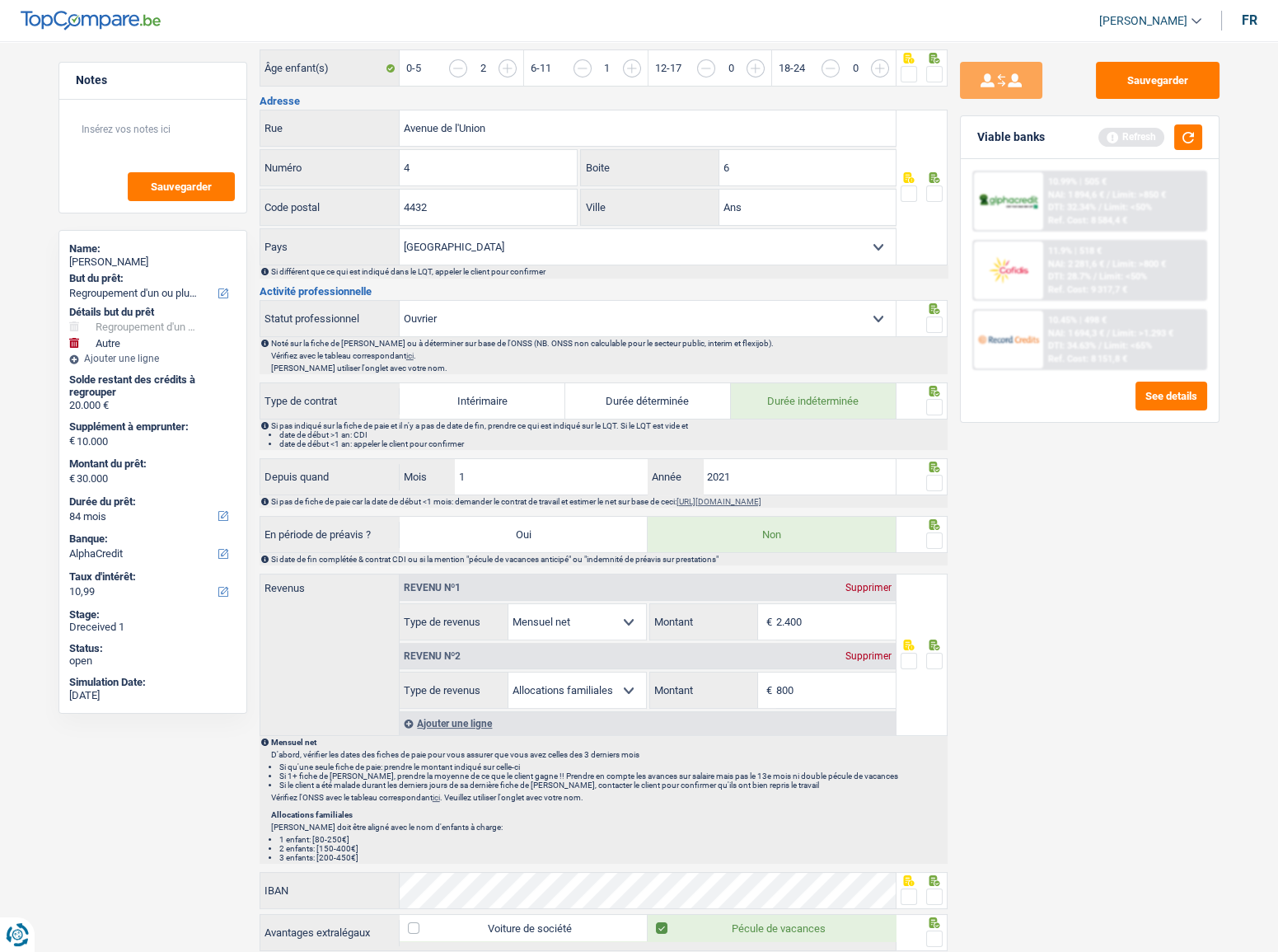
scroll to position [524, 0]
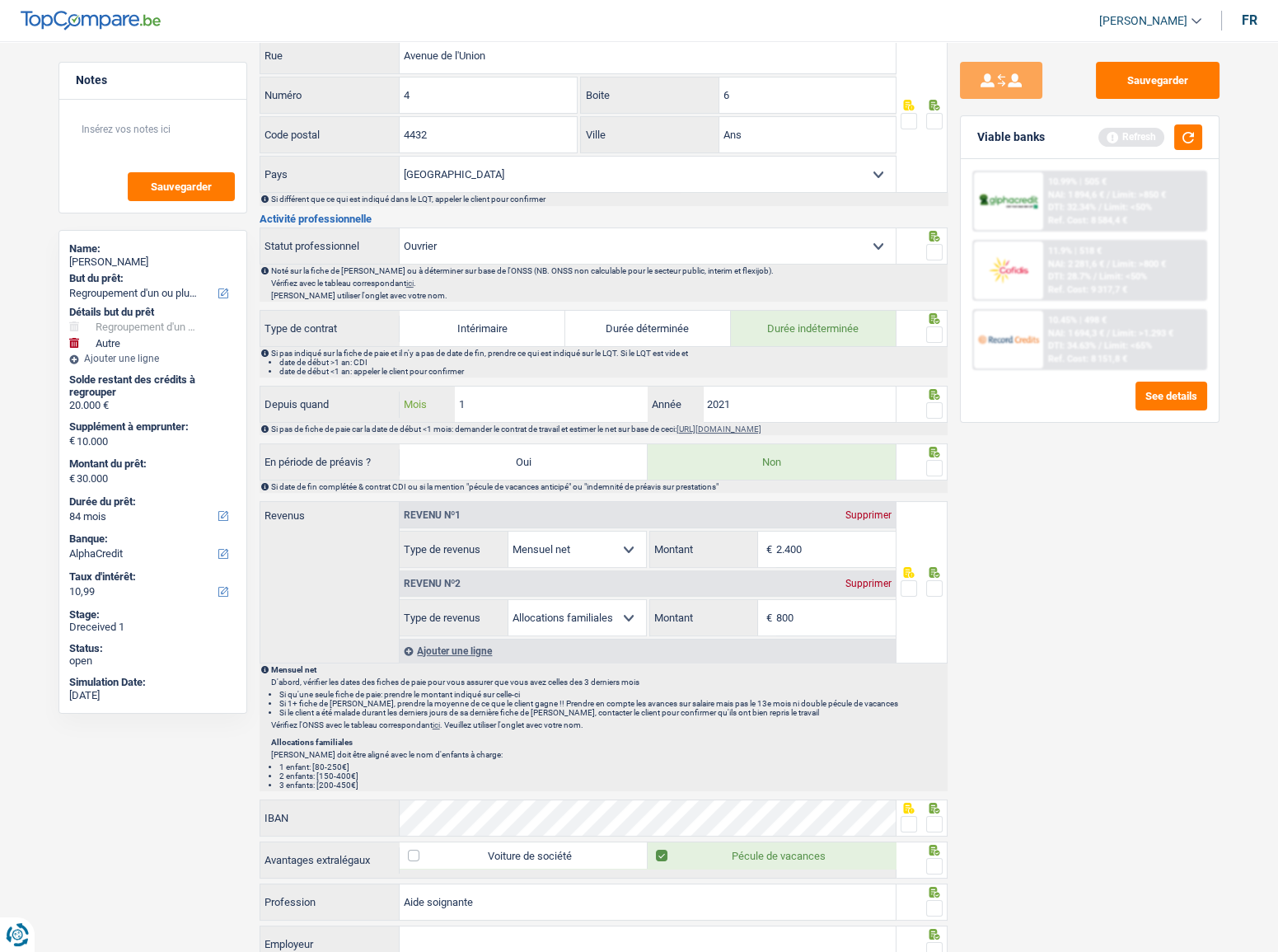
drag, startPoint x: 598, startPoint y: 388, endPoint x: 525, endPoint y: 395, distance: 73.3
click at [526, 396] on input "1" at bounding box center [552, 405] width 194 height 35
click at [541, 395] on input "1" at bounding box center [552, 405] width 194 height 35
drag, startPoint x: 544, startPoint y: 397, endPoint x: 389, endPoint y: 398, distance: 155.0
click at [389, 398] on div "Depuis quand 1 Mois / 2021 Année" at bounding box center [579, 405] width 637 height 35
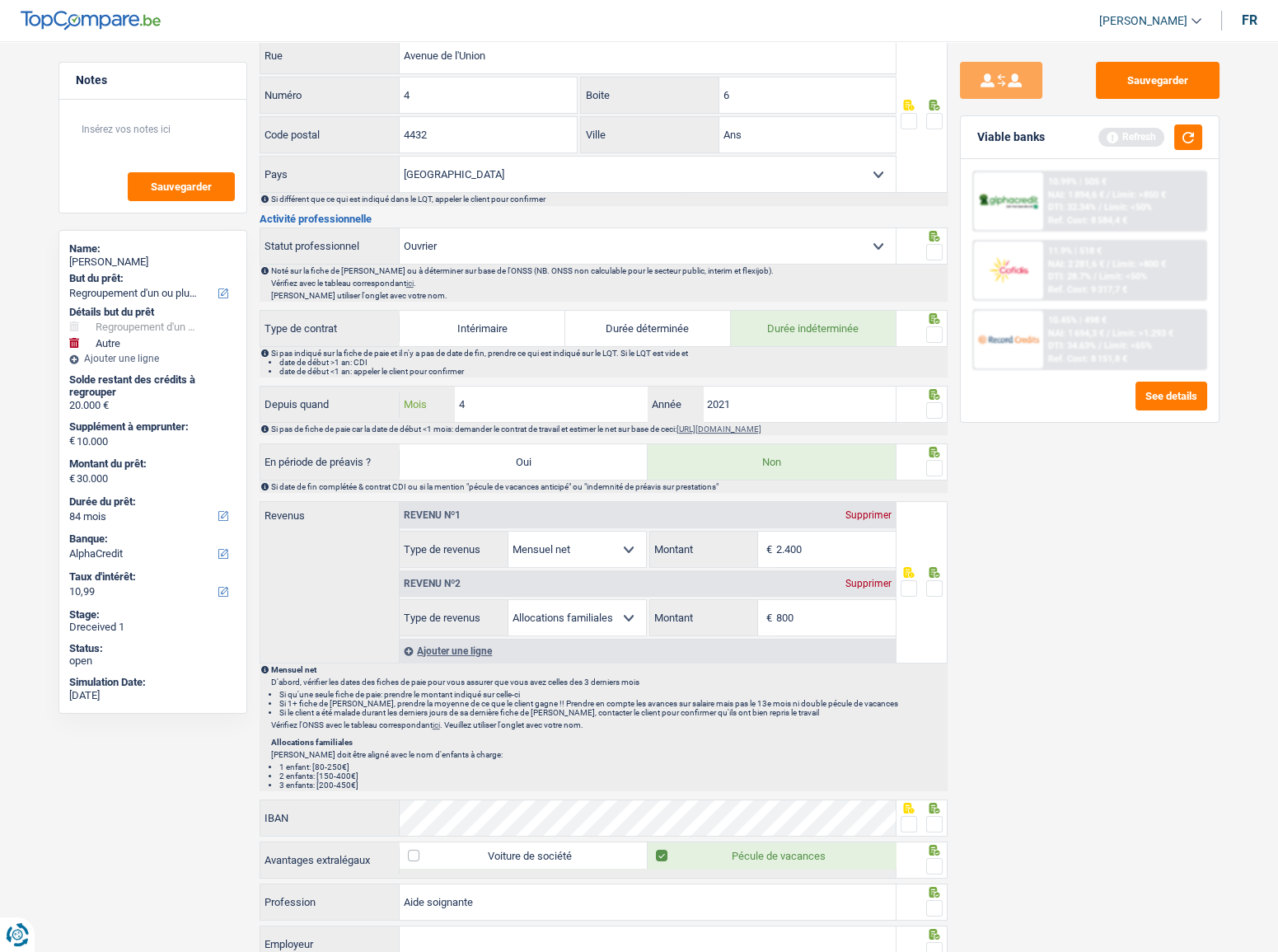
type input "4"
click at [763, 412] on input "2021" at bounding box center [800, 405] width 194 height 35
type input "2024"
drag, startPoint x: 927, startPoint y: 408, endPoint x: 933, endPoint y: 419, distance: 12.5
click at [927, 409] on span at bounding box center [934, 410] width 17 height 17
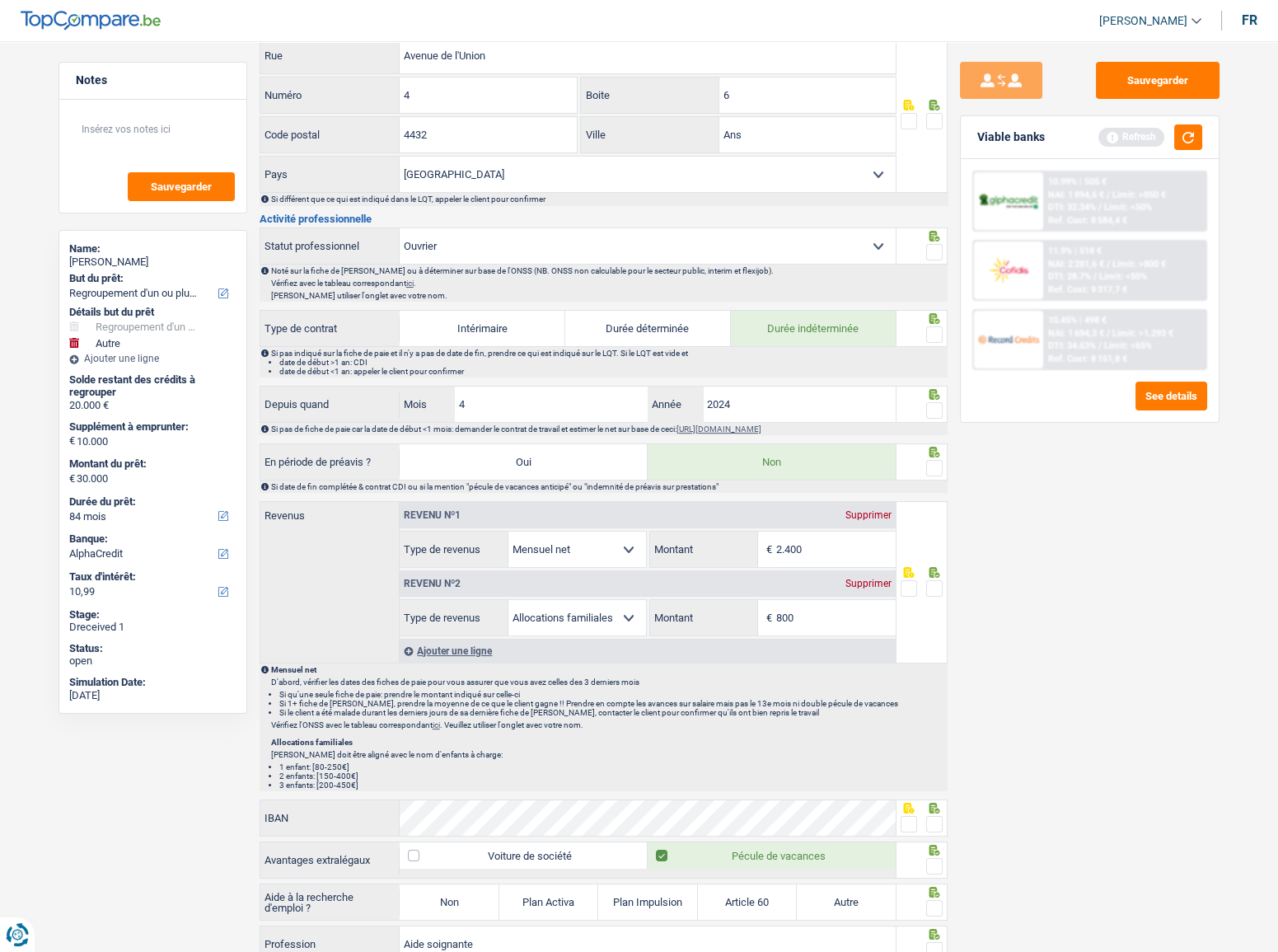
click at [0, 0] on input "radio" at bounding box center [0, 0] width 0 height 0
click at [924, 476] on fieldset at bounding box center [922, 468] width 42 height 21
click at [928, 460] on span at bounding box center [934, 468] width 17 height 17
click at [0, 0] on input "radio" at bounding box center [0, 0] width 0 height 0
click at [929, 333] on span at bounding box center [934, 334] width 17 height 17
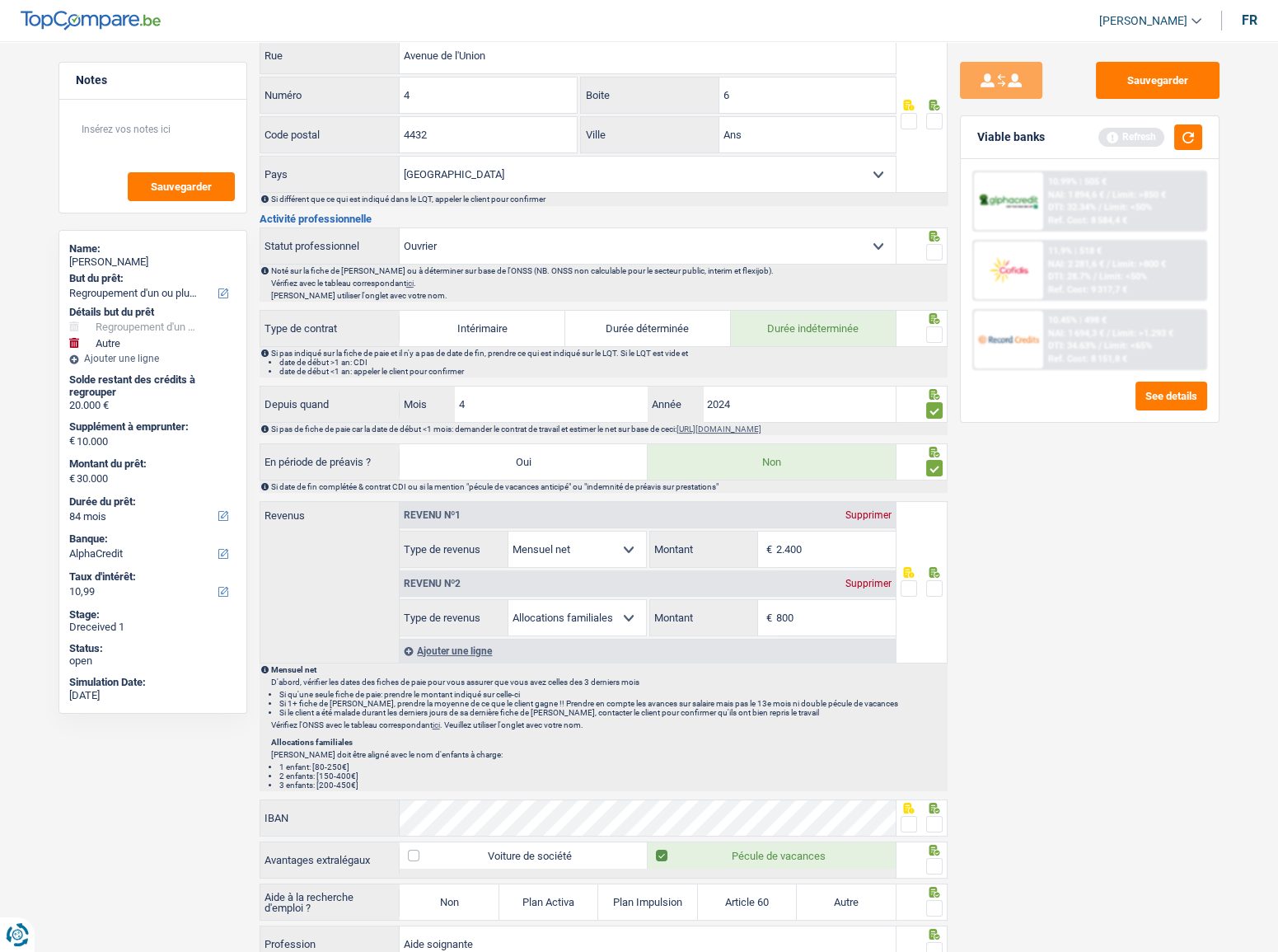
click at [0, 0] on input "radio" at bounding box center [0, 0] width 0 height 0
click at [933, 247] on span at bounding box center [934, 252] width 17 height 17
click at [0, 0] on input "radio" at bounding box center [0, 0] width 0 height 0
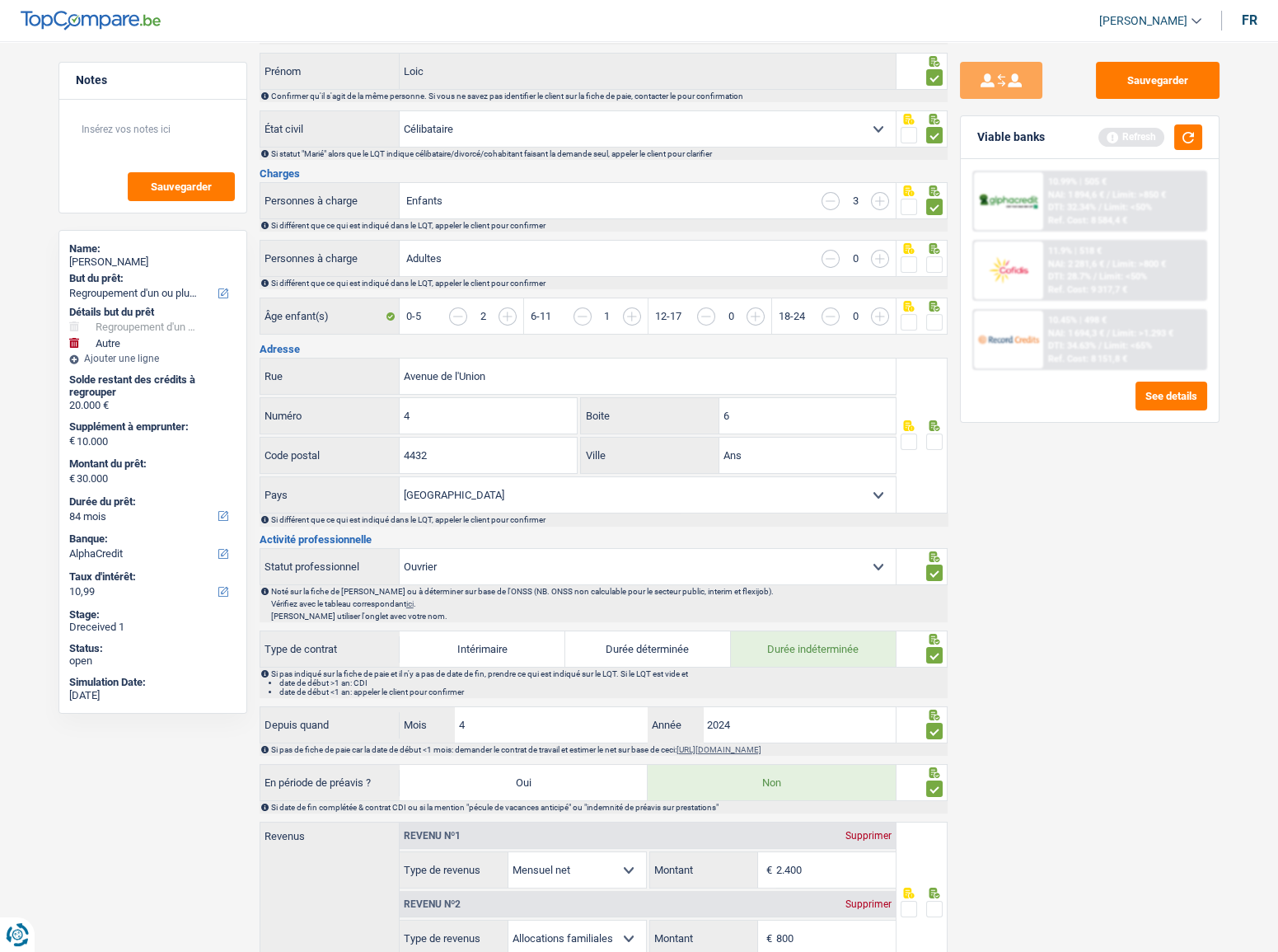
scroll to position [354, 0]
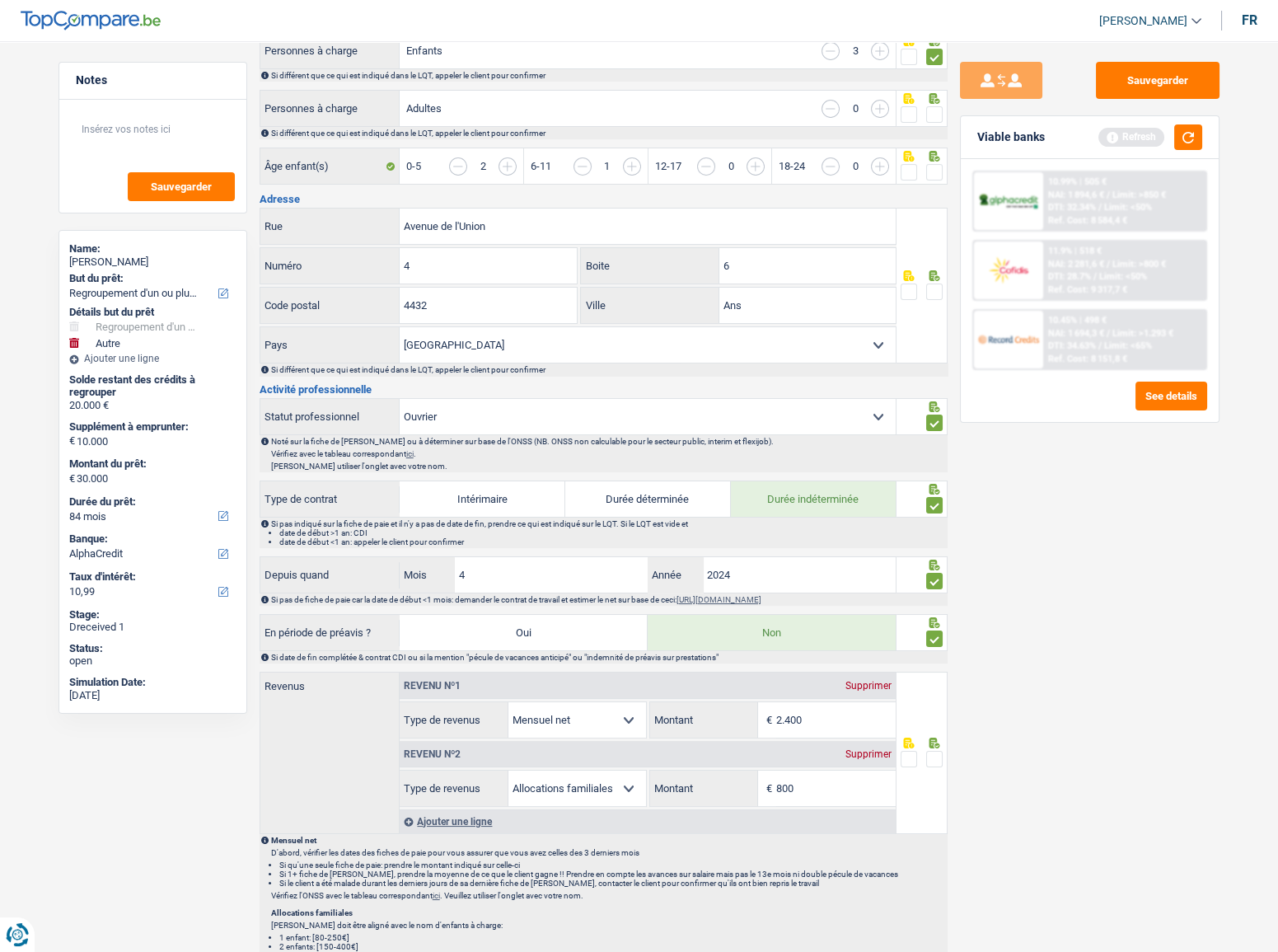
click at [939, 288] on span at bounding box center [934, 291] width 17 height 17
click at [0, 0] on input "radio" at bounding box center [0, 0] width 0 height 0
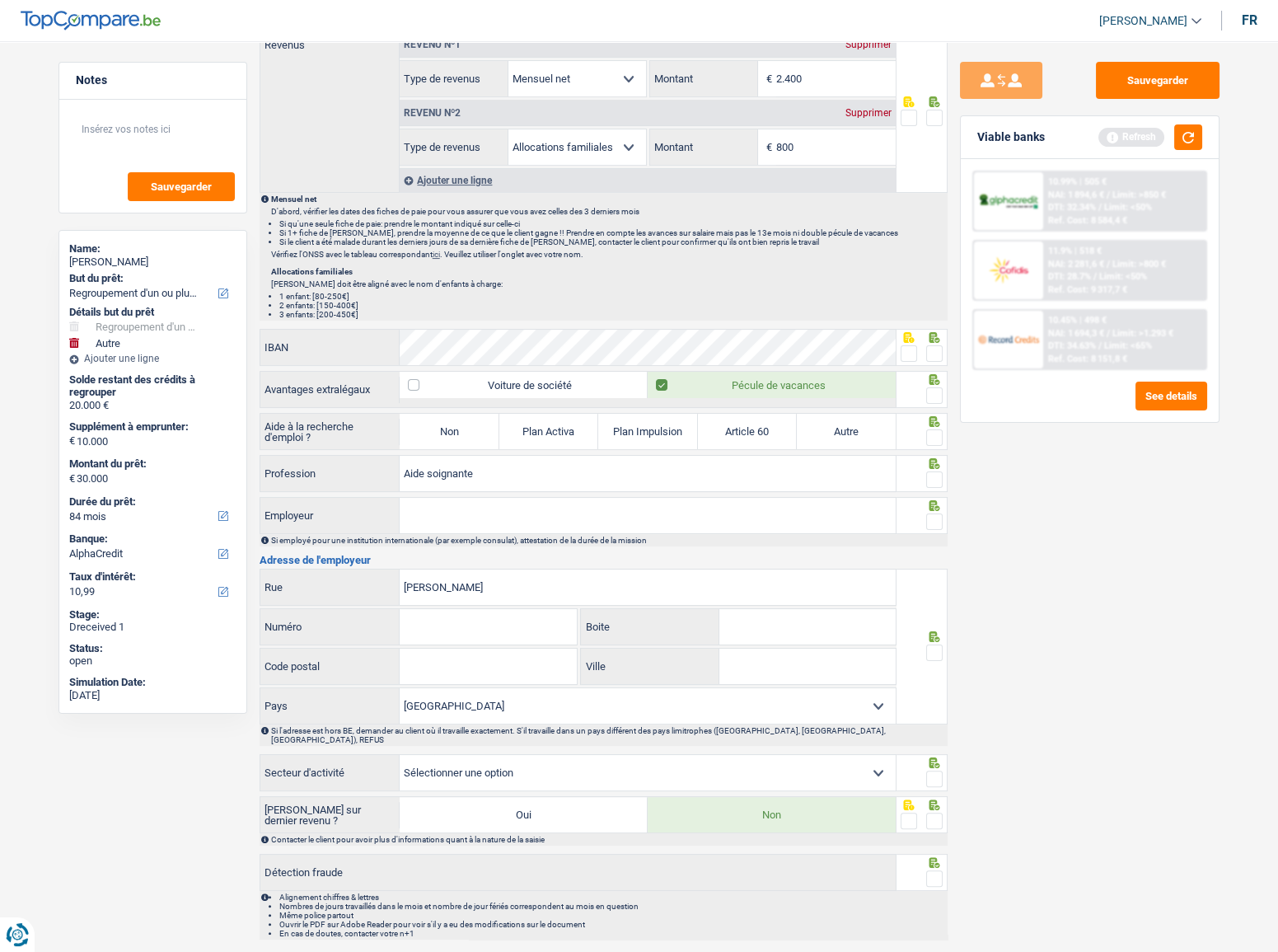
scroll to position [1027, 0]
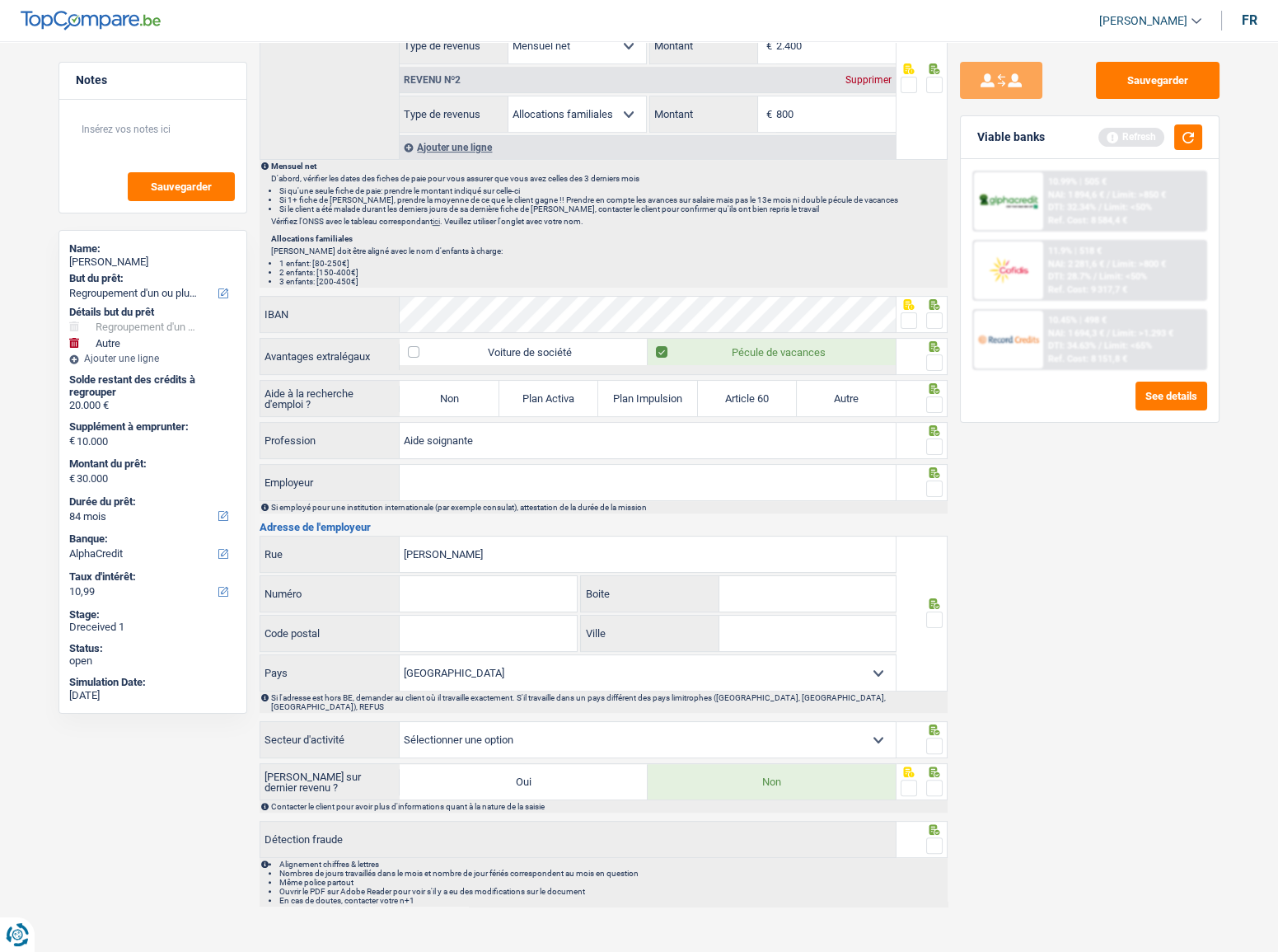
drag, startPoint x: 455, startPoint y: 385, endPoint x: 824, endPoint y: 476, distance: 380.1
click at [456, 387] on label "Non" at bounding box center [449, 399] width 99 height 35
click at [456, 387] on input "Non" at bounding box center [449, 399] width 99 height 35
radio input "true"
click at [938, 469] on icon at bounding box center [934, 472] width 17 height 11
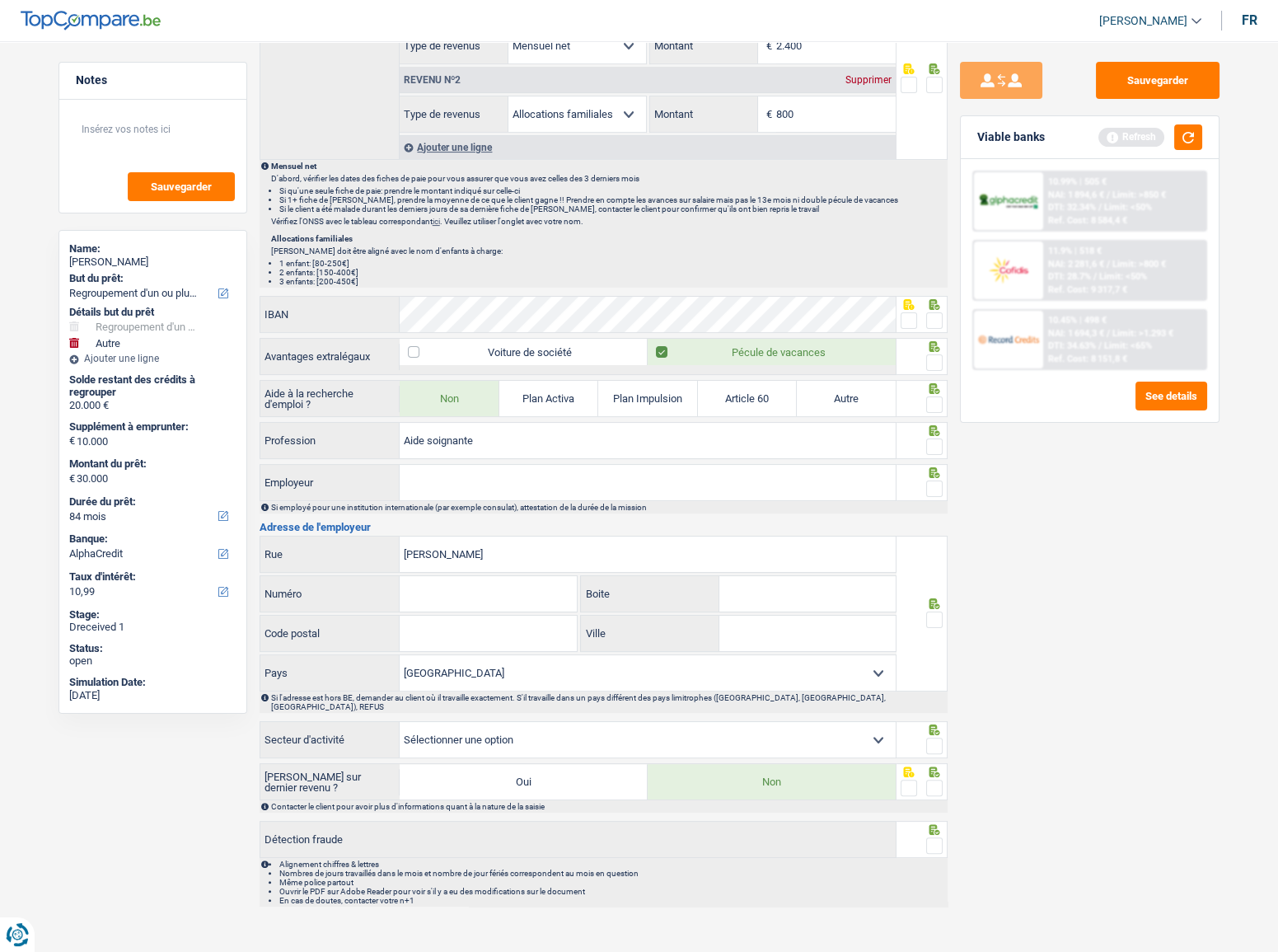
click at [938, 481] on span at bounding box center [934, 489] width 17 height 17
click at [0, 0] on input "radio" at bounding box center [0, 0] width 0 height 0
click at [939, 443] on span at bounding box center [934, 447] width 17 height 17
click at [0, 0] on input "radio" at bounding box center [0, 0] width 0 height 0
click at [933, 397] on span at bounding box center [934, 405] width 17 height 17
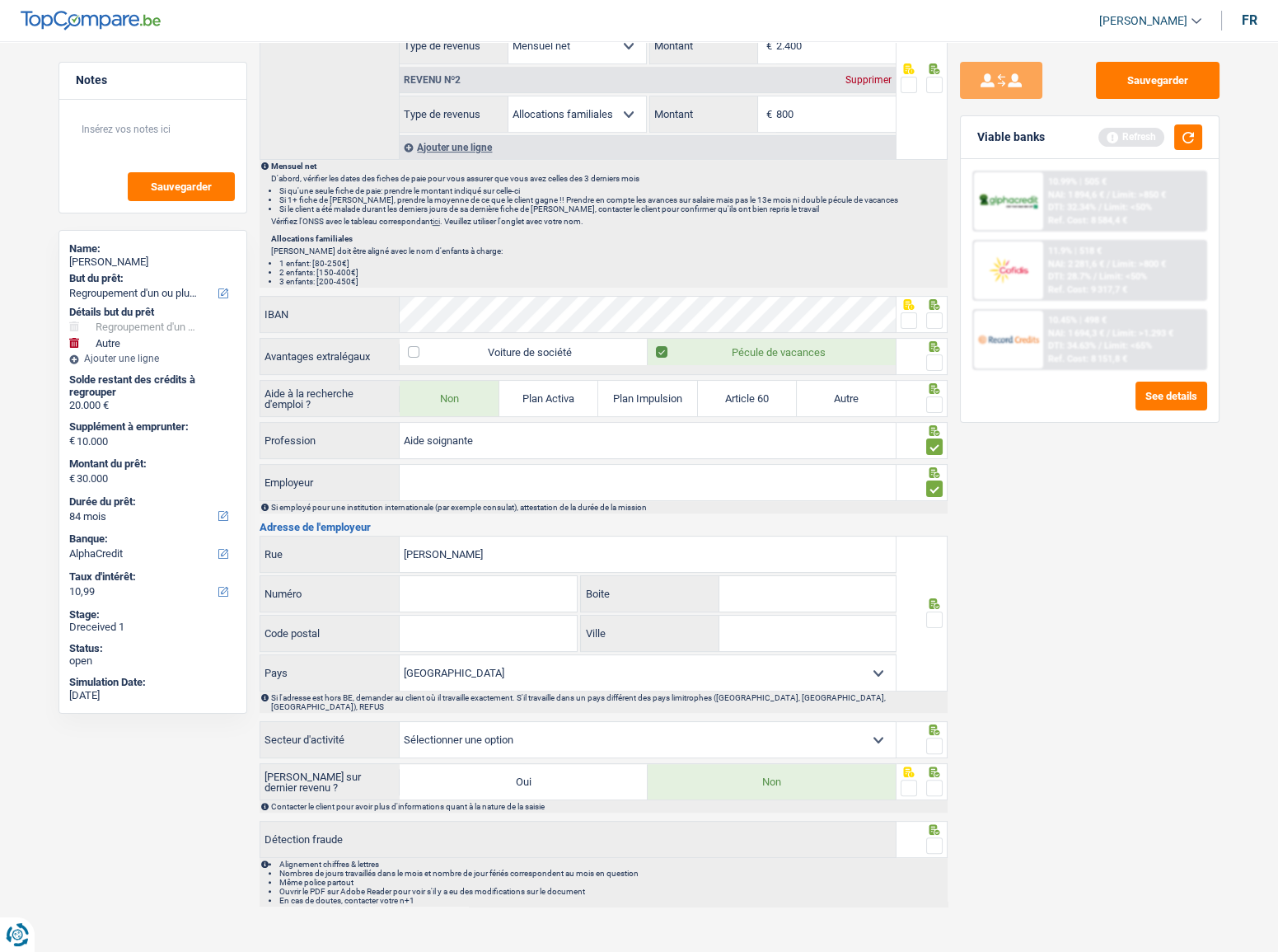
click at [0, 0] on input "radio" at bounding box center [0, 0] width 0 height 0
click at [935, 357] on span at bounding box center [934, 362] width 17 height 17
click at [0, 0] on input "radio" at bounding box center [0, 0] width 0 height 0
click at [939, 318] on span at bounding box center [934, 320] width 17 height 17
click at [0, 0] on input "radio" at bounding box center [0, 0] width 0 height 0
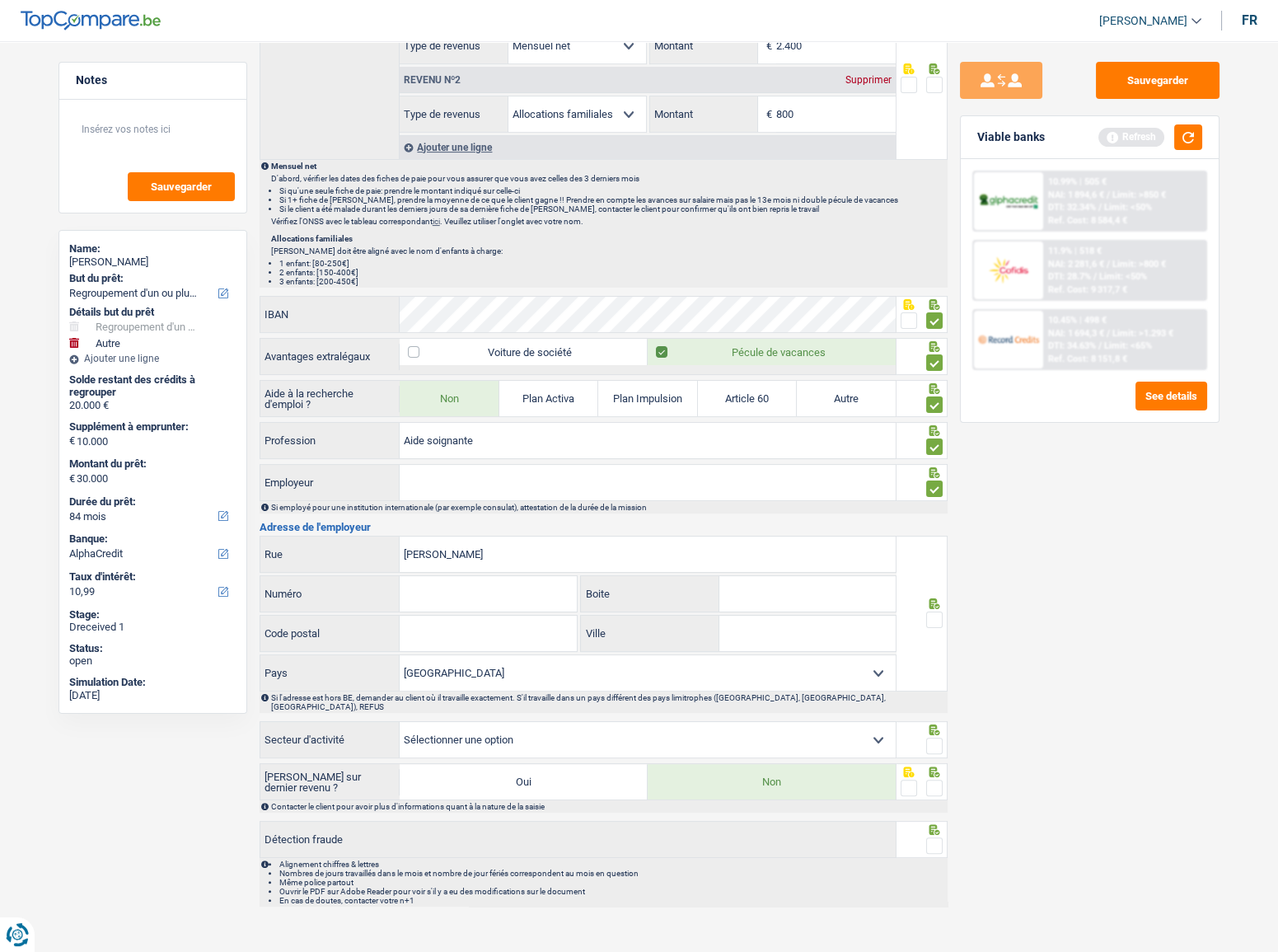
click at [897, 317] on div at bounding box center [923, 314] width 51 height 37
click at [908, 321] on span at bounding box center [909, 320] width 17 height 17
click at [0, 0] on input "radio" at bounding box center [0, 0] width 0 height 0
drag, startPoint x: 670, startPoint y: 461, endPoint x: 715, endPoint y: 473, distance: 46.6
click at [670, 465] on input "Employeur" at bounding box center [647, 483] width 497 height 35
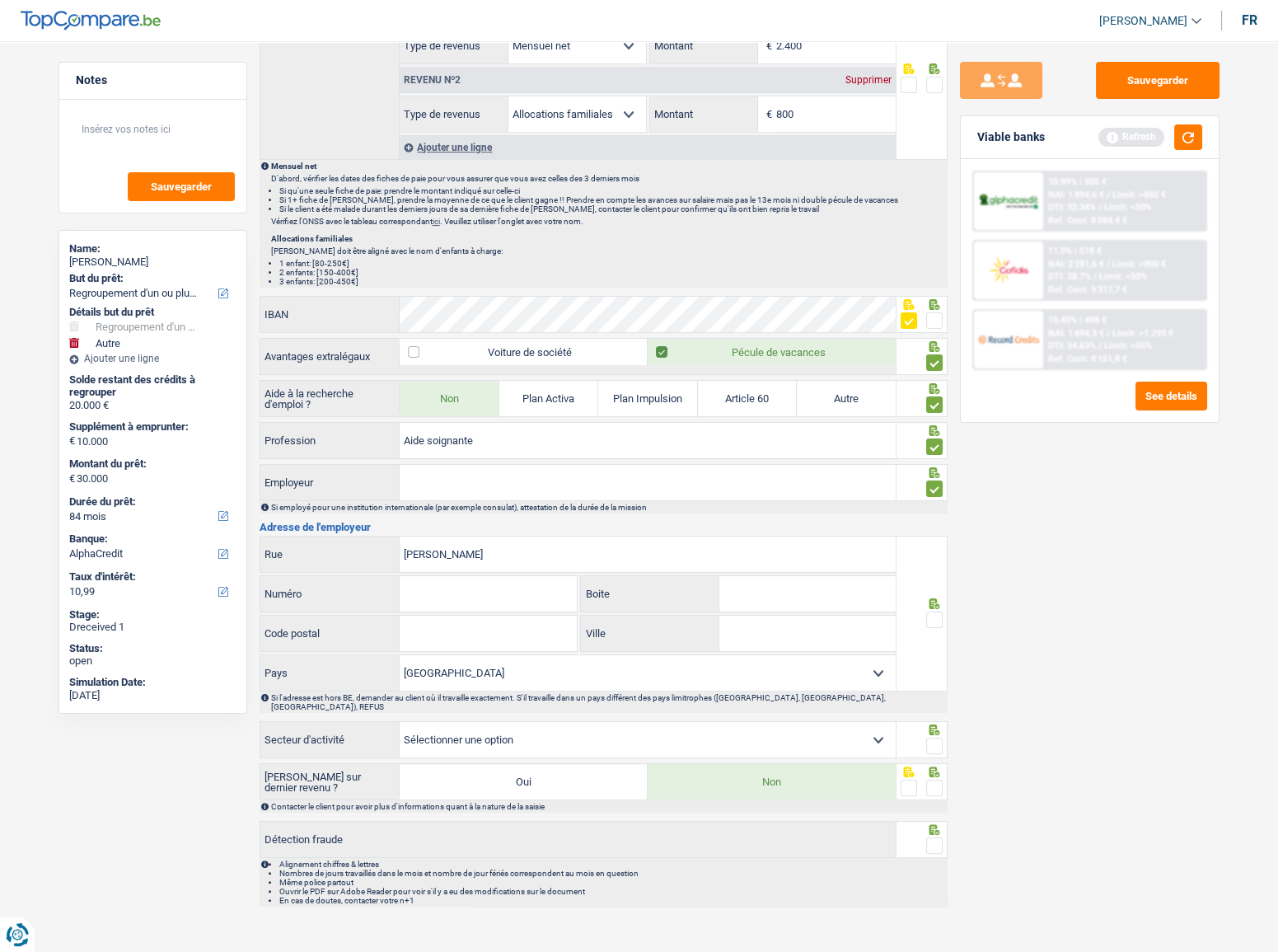
paste input "RENEWI"
type input "RENEWI"
drag, startPoint x: 547, startPoint y: 554, endPoint x: 563, endPoint y: 515, distance: 42.2
click at [336, 545] on div "Gerard Mercatorstraat Rue" at bounding box center [579, 554] width 637 height 35
drag, startPoint x: 564, startPoint y: 519, endPoint x: 540, endPoint y: 559, distance: 46.6
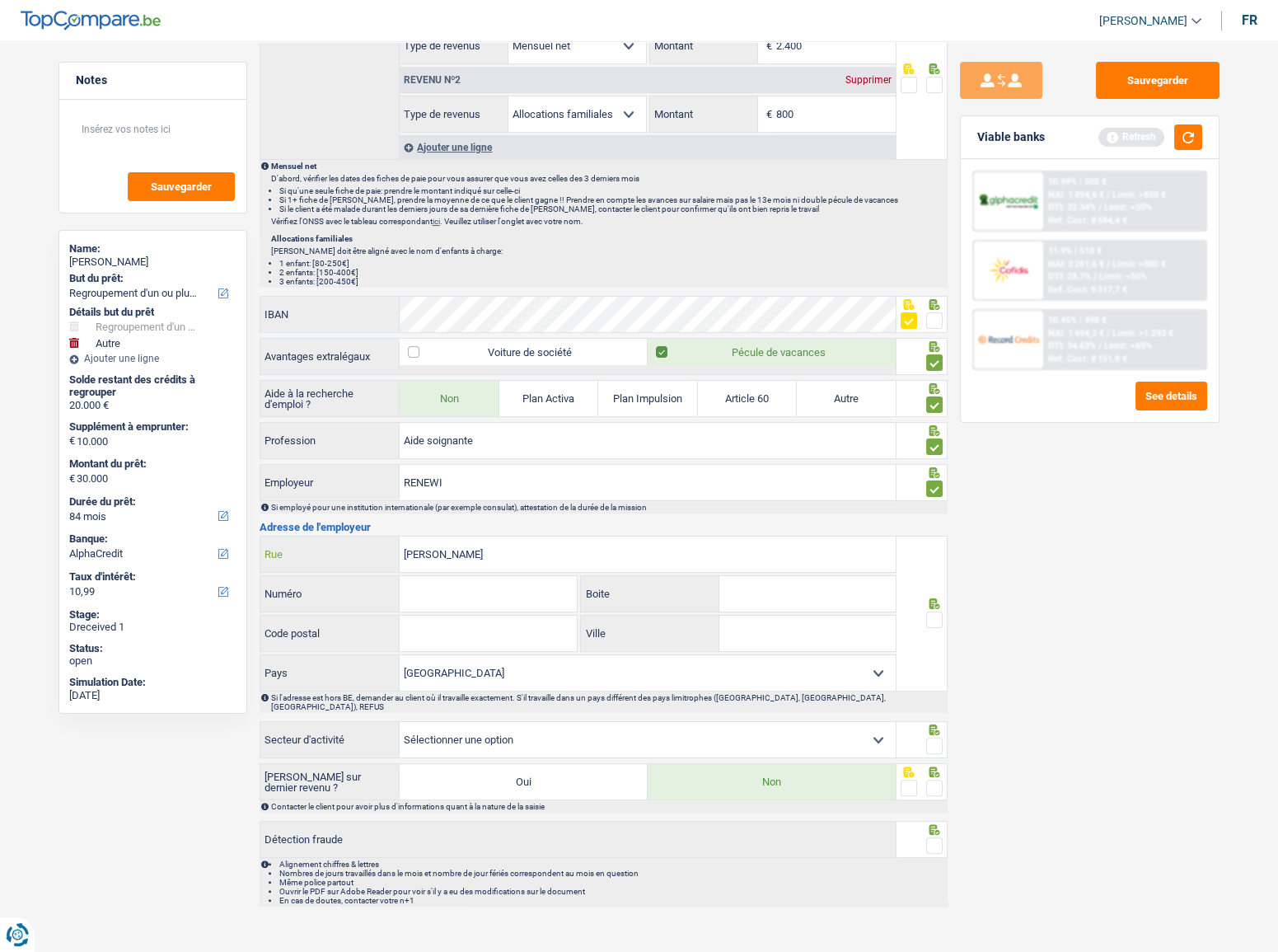
drag, startPoint x: 540, startPoint y: 559, endPoint x: 544, endPoint y: 552, distance: 8.1
paste input "BERKEBOSSENLAAN"
drag, startPoint x: 443, startPoint y: 551, endPoint x: 338, endPoint y: 550, distance: 105.0
click at [338, 550] on div "Gerard BERKEBOSSENLAAN Rue" at bounding box center [579, 554] width 637 height 35
type input "bERKEBOSSENLAAN"
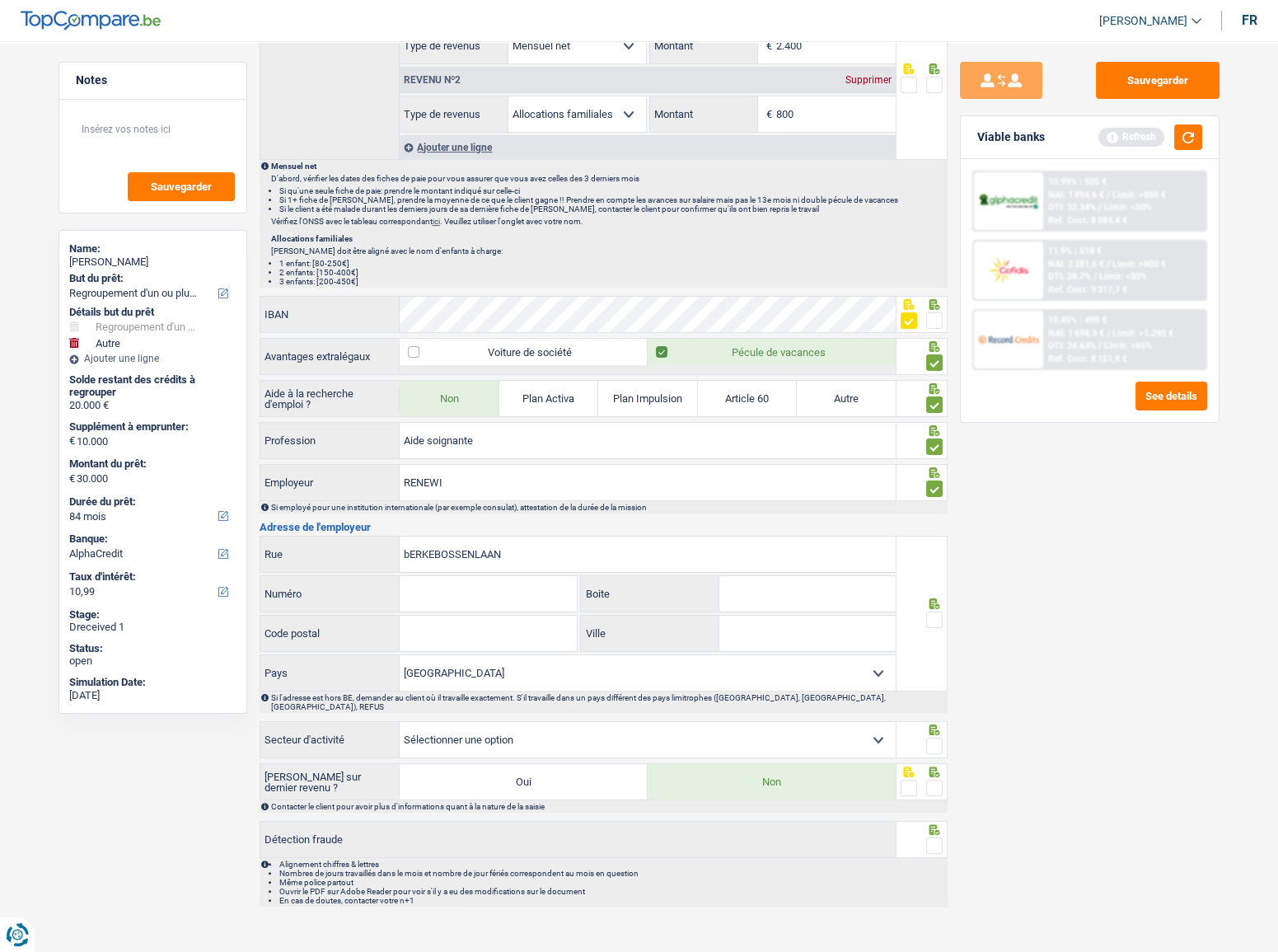
click at [533, 576] on input "Numéro" at bounding box center [488, 594] width 177 height 35
type input "7"
click at [445, 628] on input "Code postal" at bounding box center [488, 634] width 177 height 35
type input "2400"
paste input "MOL"
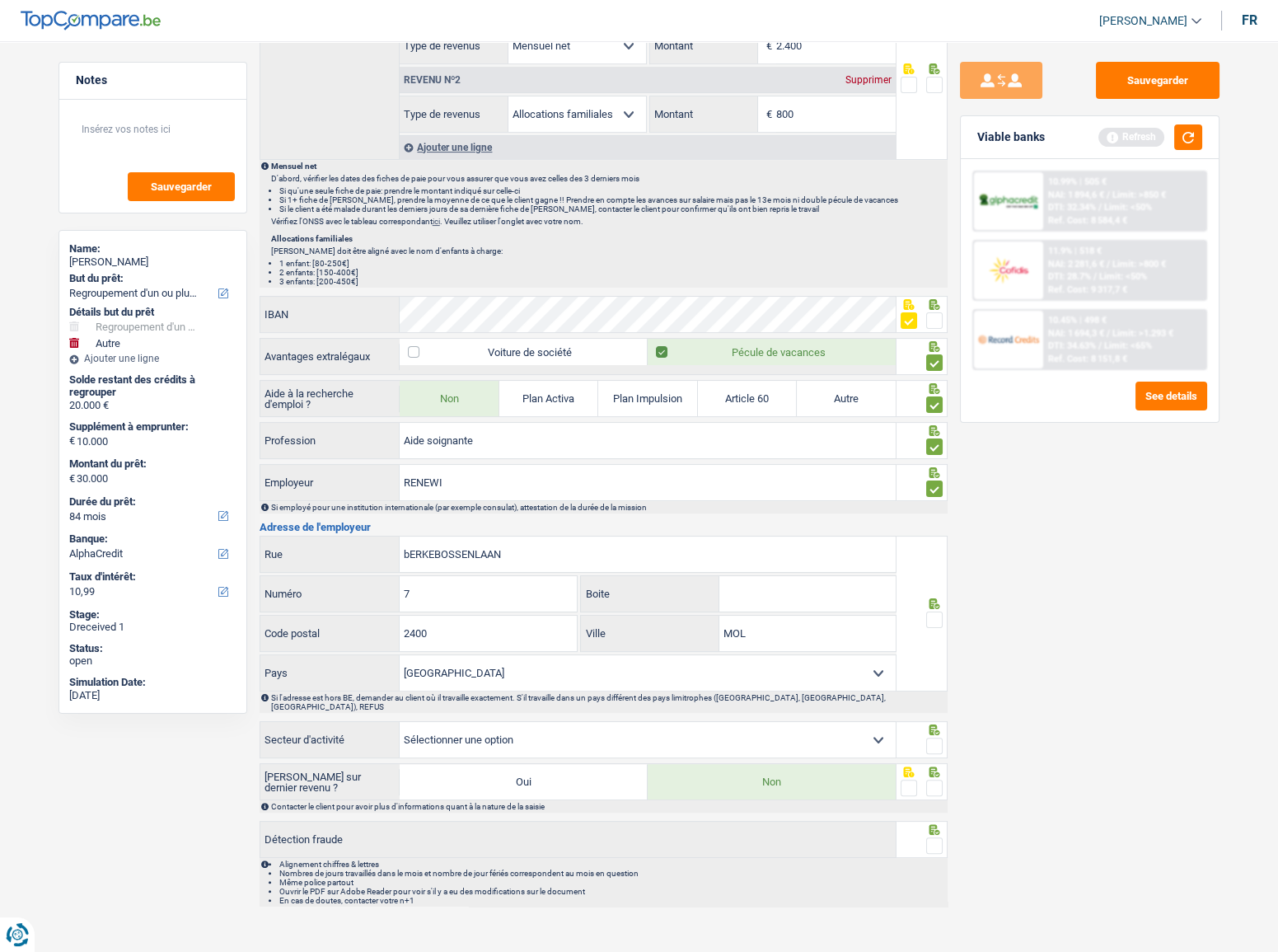
type input "MOL"
click at [934, 623] on div at bounding box center [934, 620] width 17 height 21
click at [933, 616] on span at bounding box center [934, 619] width 17 height 17
click at [0, 0] on input "radio" at bounding box center [0, 0] width 0 height 0
click at [934, 738] on span at bounding box center [934, 745] width 17 height 17
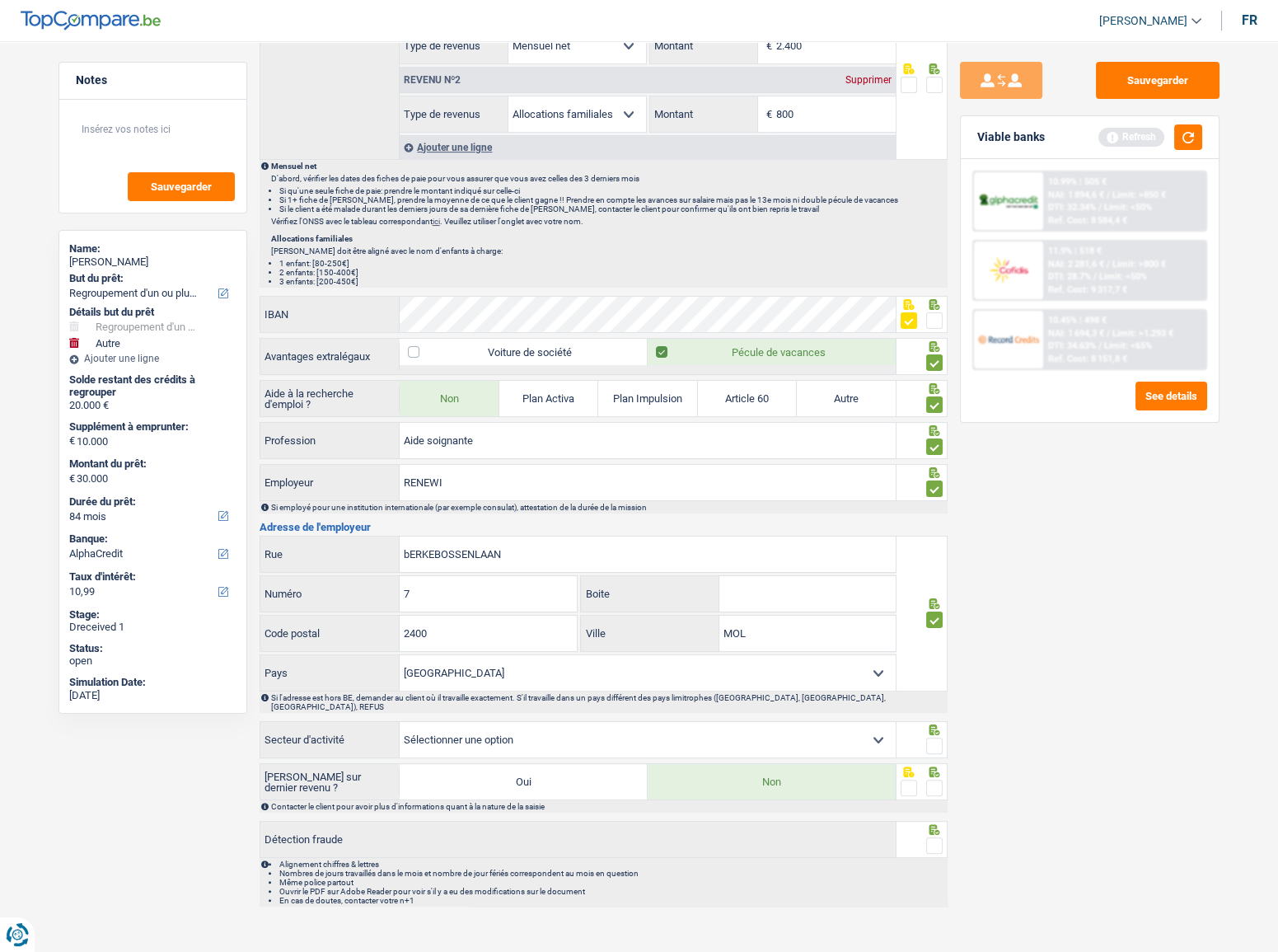
click at [0, 0] on input "radio" at bounding box center [0, 0] width 0 height 0
click at [931, 800] on div "Contacter le client pour avoir plus d'informations quant à la nature de la sais…" at bounding box center [603, 806] width 688 height 13
click at [933, 778] on div at bounding box center [934, 787] width 17 height 21
click at [935, 837] on span at bounding box center [934, 845] width 17 height 17
click at [0, 0] on input "radio" at bounding box center [0, 0] width 0 height 0
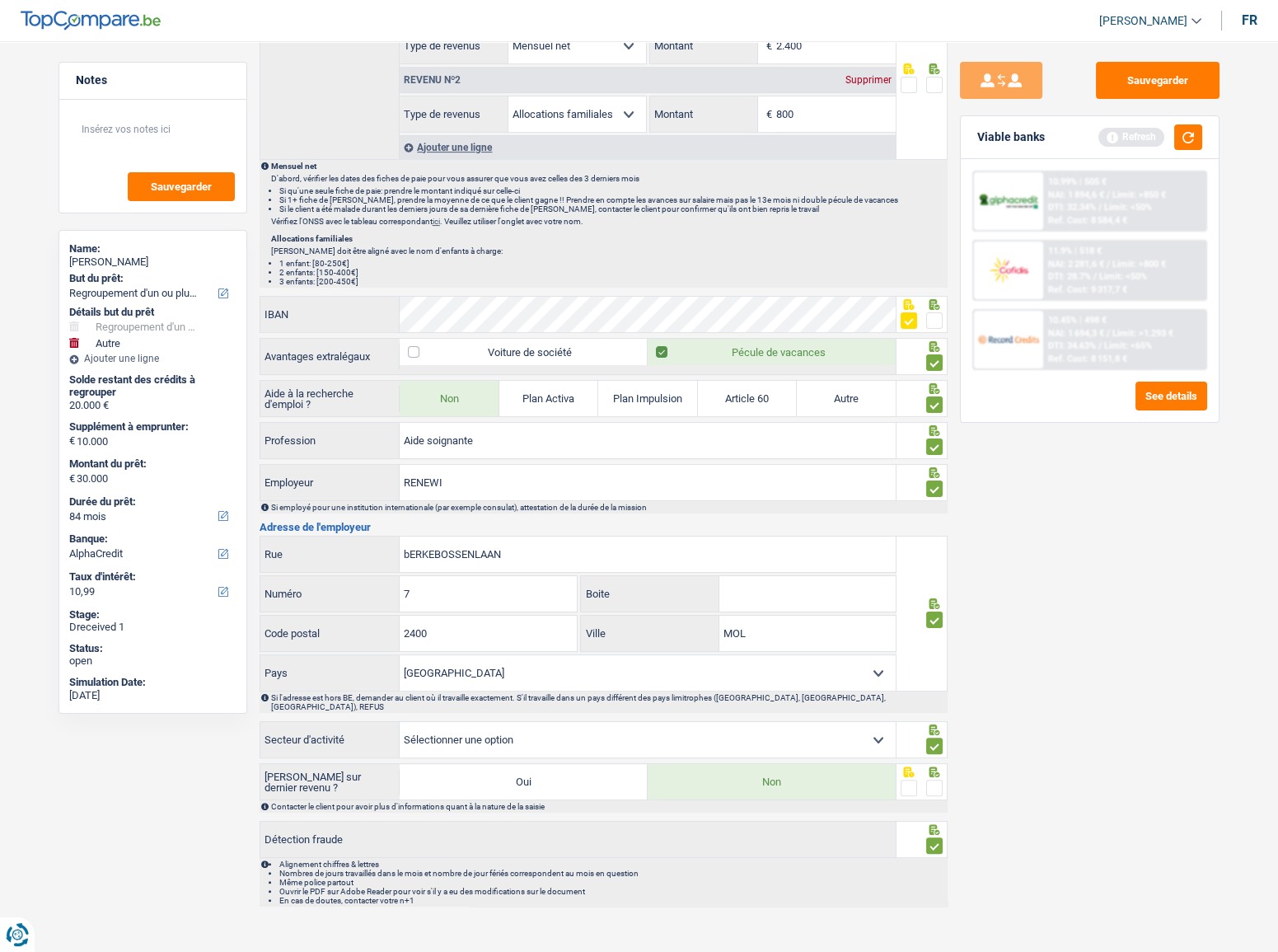
click at [933, 780] on span at bounding box center [934, 787] width 17 height 17
click at [0, 0] on input "radio" at bounding box center [0, 0] width 0 height 0
click at [859, 726] on select "Agriculture/Pêche Industrie Horeca Courier/Fitness/Taxi Construction Banques/As…" at bounding box center [647, 739] width 497 height 35
select select "smallCompanies"
click at [400, 722] on select "Agriculture/Pêche Industrie Horeca Courier/Fitness/Taxi Construction Banques/As…" at bounding box center [647, 739] width 497 height 35
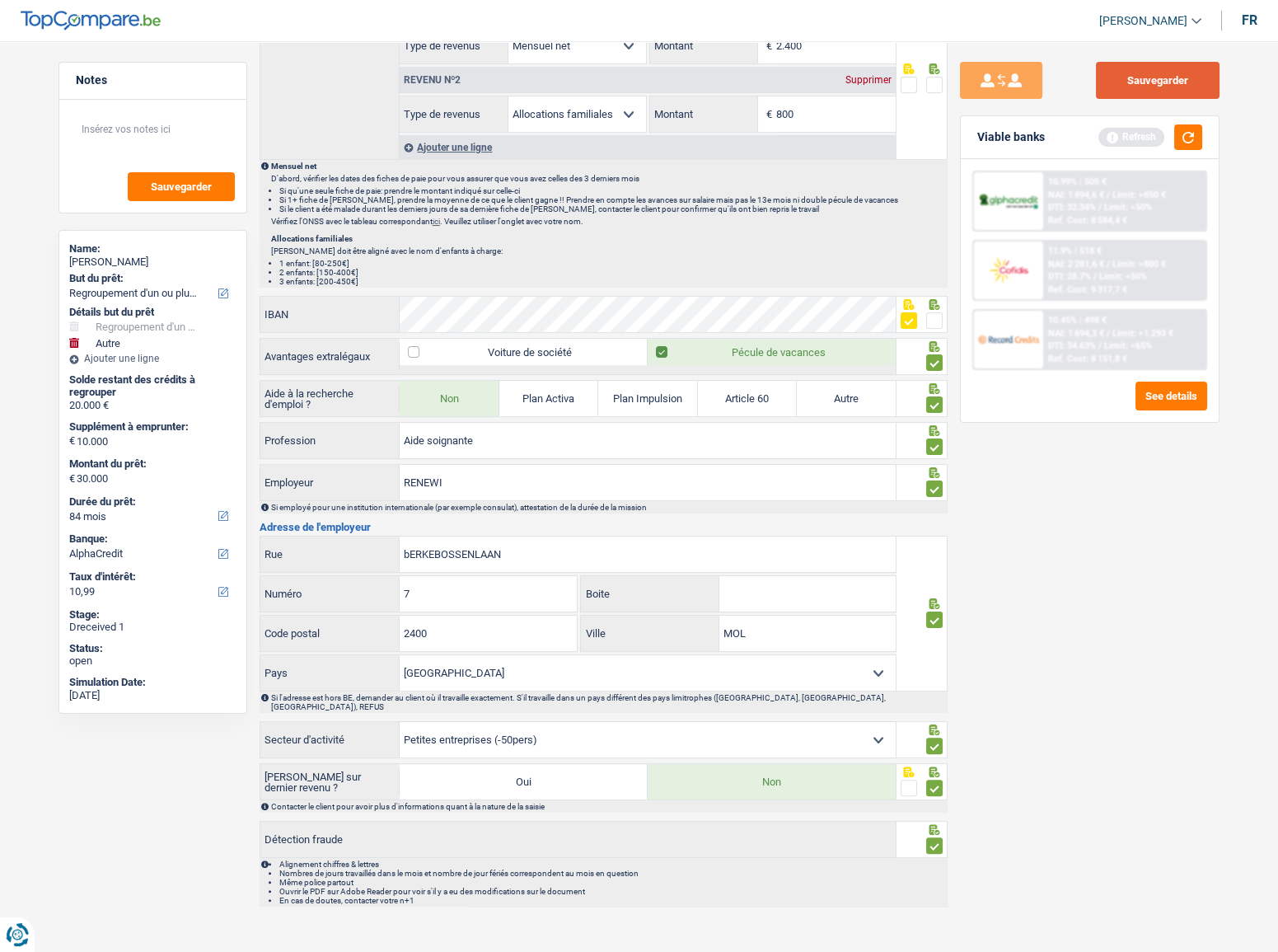
click at [1146, 82] on button "Sauvegarder" at bounding box center [1158, 80] width 123 height 37
click at [934, 312] on span at bounding box center [934, 320] width 17 height 17
click at [0, 0] on input "radio" at bounding box center [0, 0] width 0 height 0
drag, startPoint x: 1147, startPoint y: 65, endPoint x: 1150, endPoint y: 82, distance: 17.3
click at [1147, 71] on button "Sauvegarder" at bounding box center [1158, 80] width 123 height 37
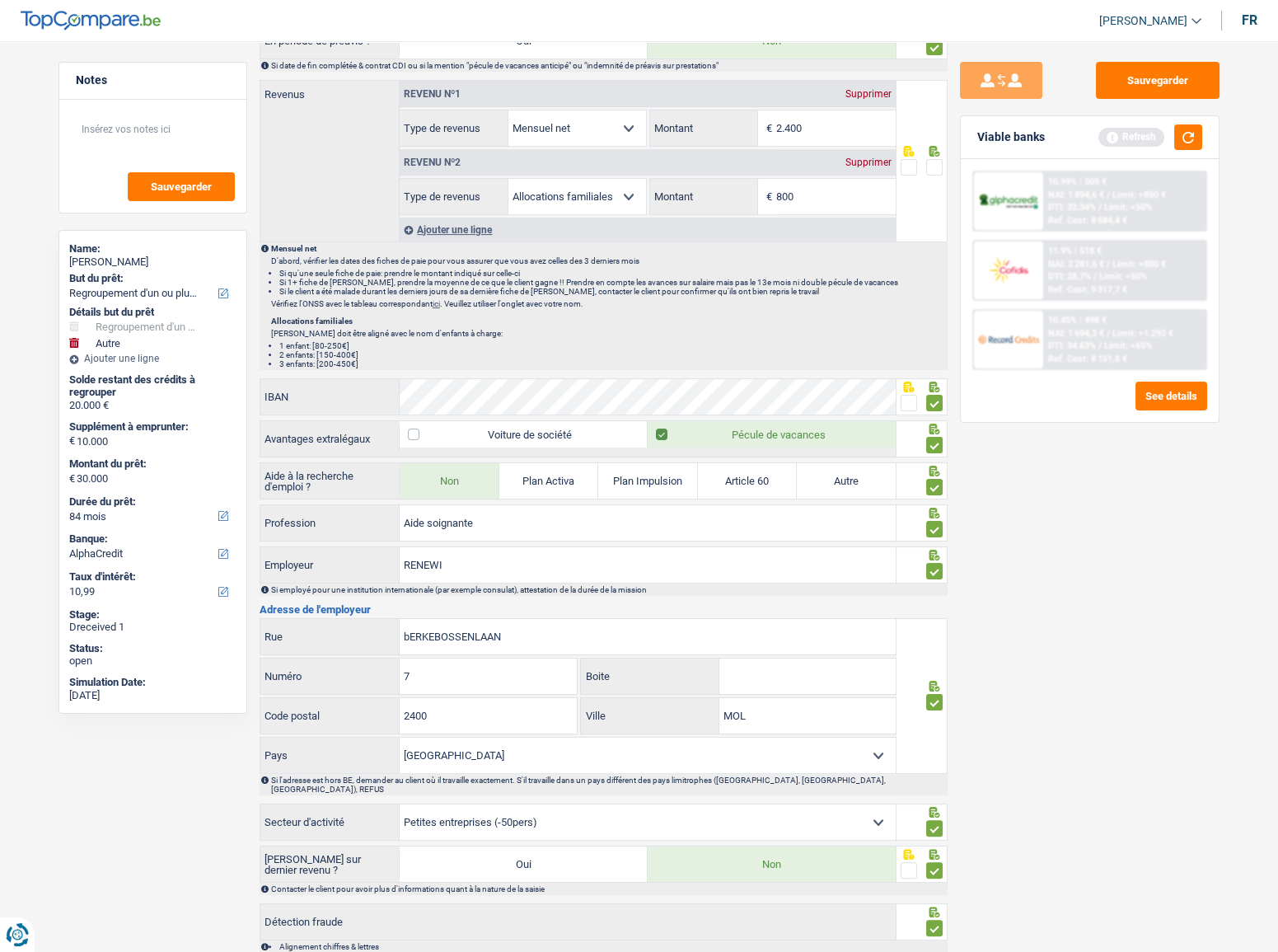
scroll to position [652, 0]
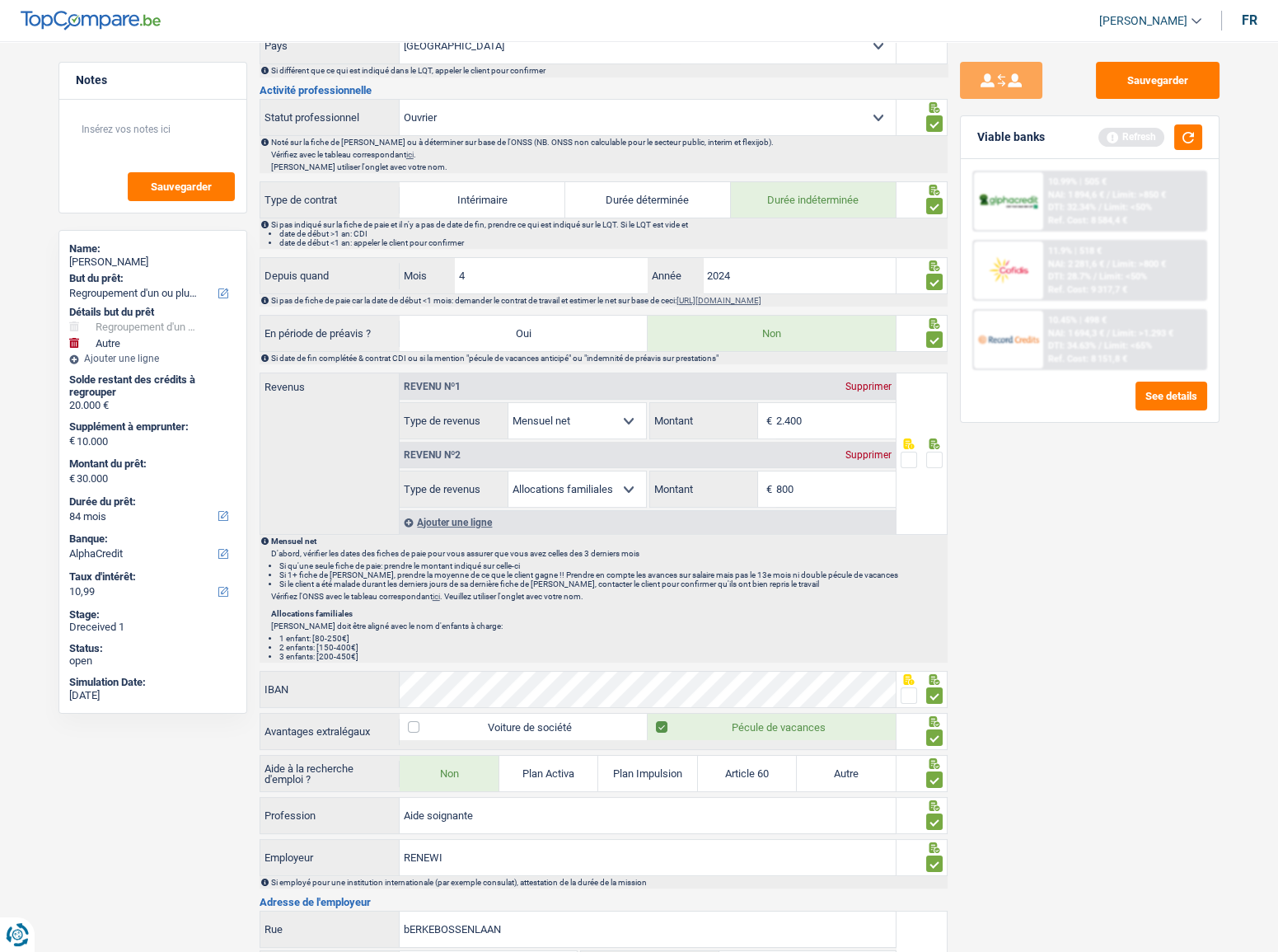
drag, startPoint x: 794, startPoint y: 424, endPoint x: 808, endPoint y: 421, distance: 14.3
click at [798, 421] on input "2.400" at bounding box center [836, 421] width 119 height 35
drag, startPoint x: 814, startPoint y: 421, endPoint x: 608, endPoint y: 392, distance: 208.0
click at [660, 405] on div "2.400 € Montant" at bounding box center [773, 421] width 246 height 35
type input "1.996"
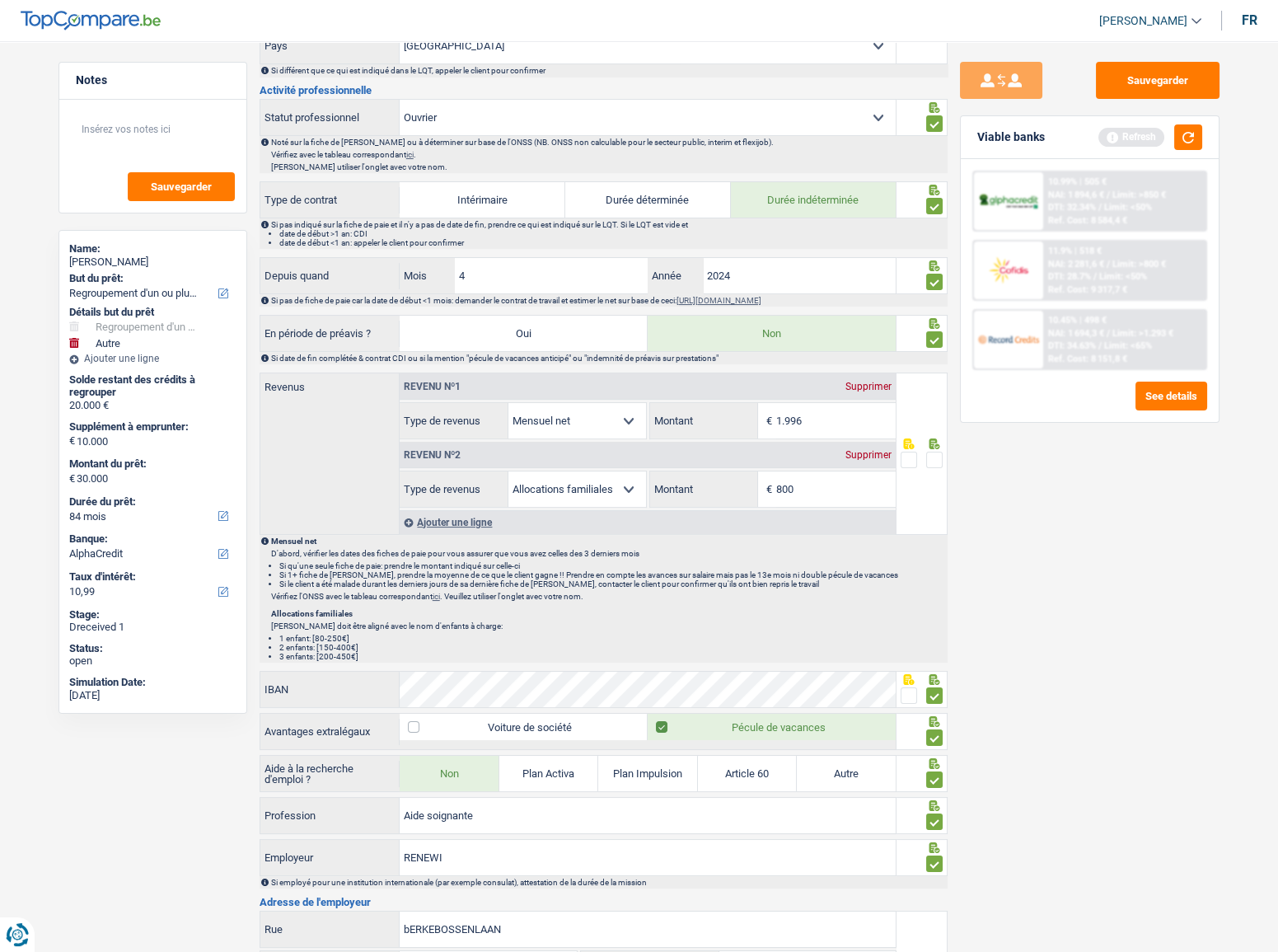
click at [1198, 585] on div "Sauvegarder Viable banks Refresh 10.99% | 505 € NAI: 1 894,6 € / Limit: >850 € …" at bounding box center [1090, 492] width 284 height 860
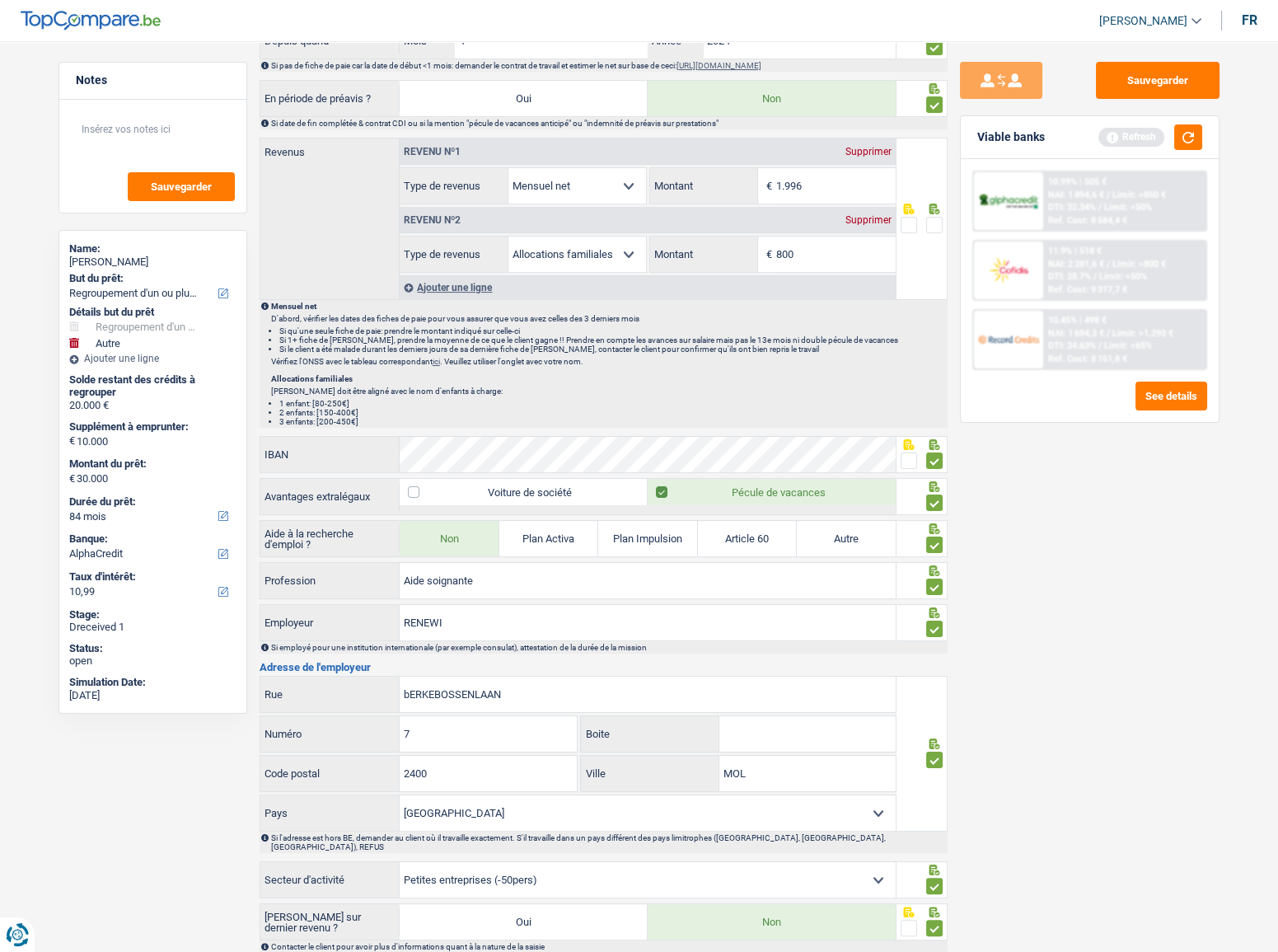
scroll to position [953, 0]
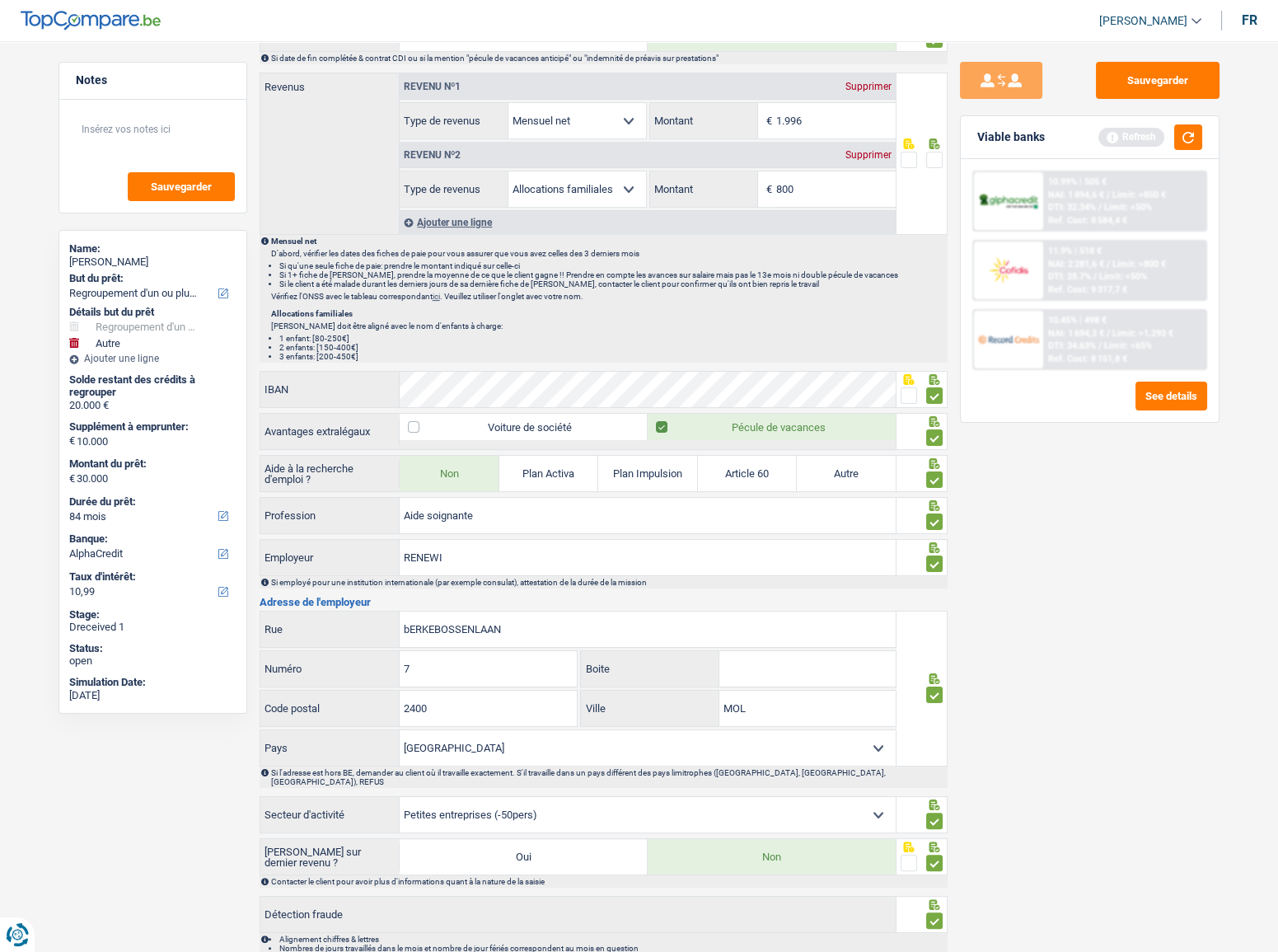
click at [938, 152] on span at bounding box center [934, 160] width 17 height 17
click at [0, 0] on input "radio" at bounding box center [0, 0] width 0 height 0
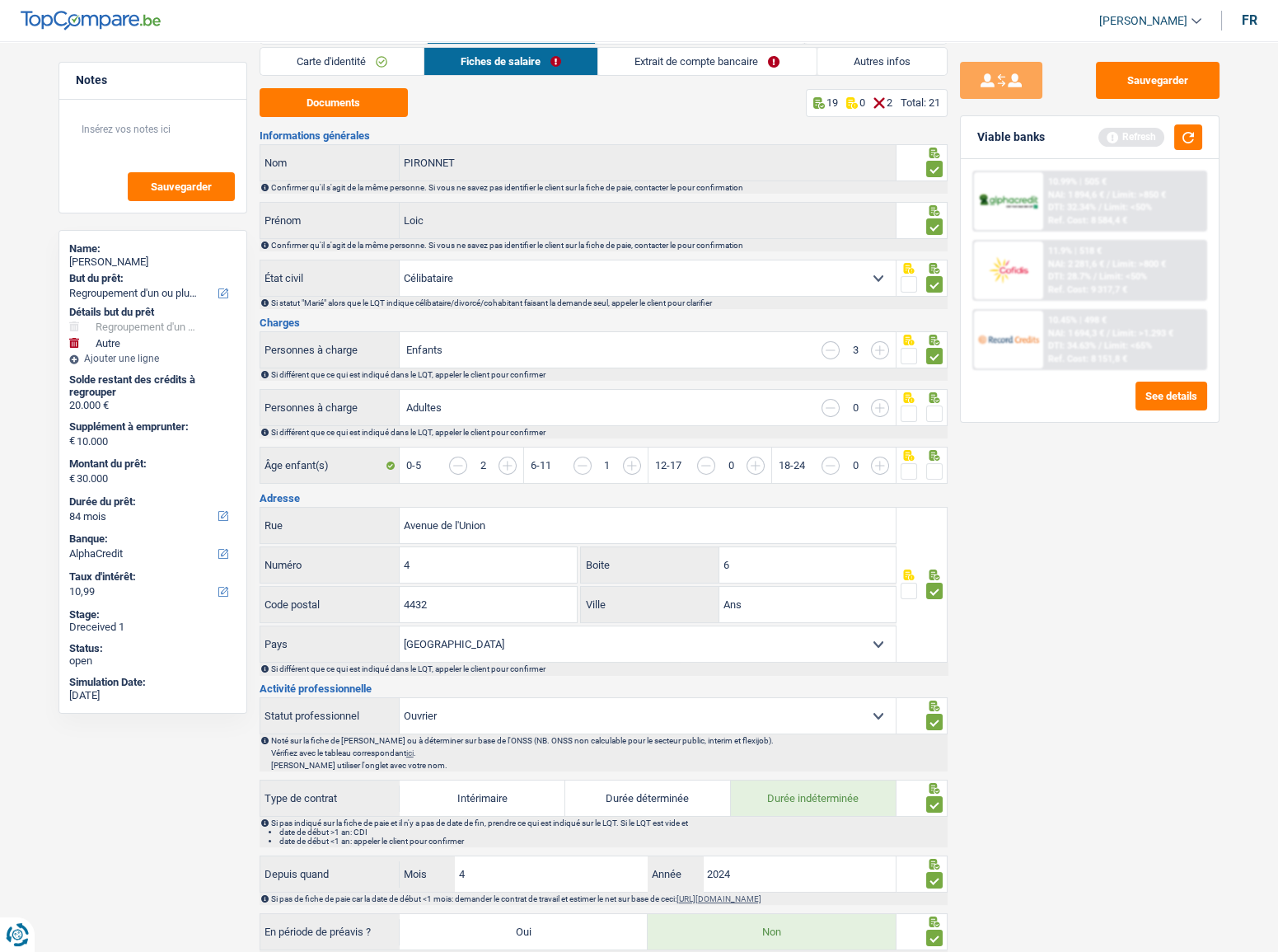
scroll to position [54, 0]
click at [933, 413] on span at bounding box center [934, 414] width 17 height 17
click at [0, 0] on input "radio" at bounding box center [0, 0] width 0 height 0
click at [941, 463] on div "Âge enfant(s) 0-5 2 6-11 1 12-17 0 18-24 0" at bounding box center [603, 467] width 688 height 39
click at [936, 465] on span at bounding box center [934, 472] width 17 height 17
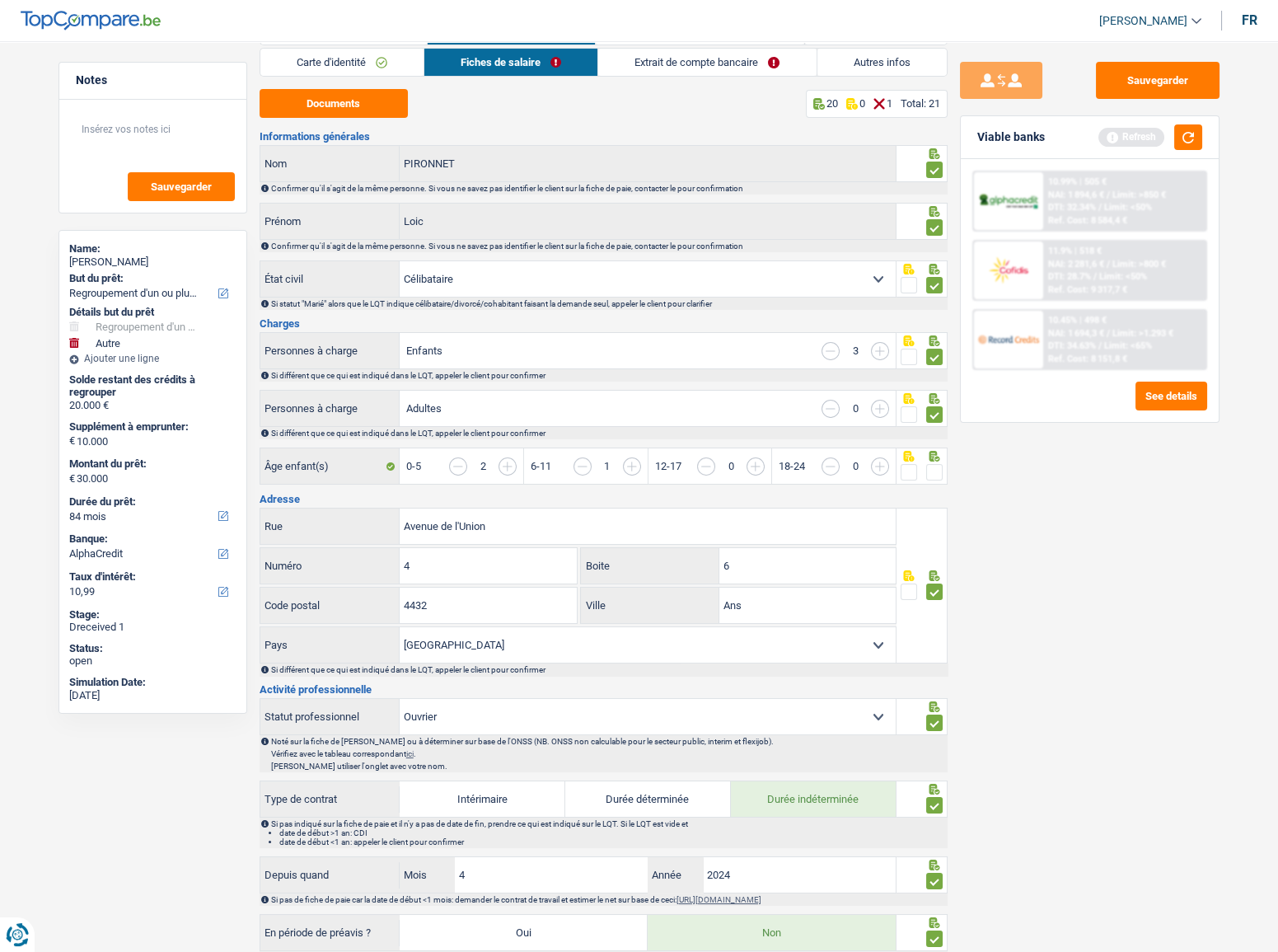
click at [0, 0] on input "radio" at bounding box center [0, 0] width 0 height 0
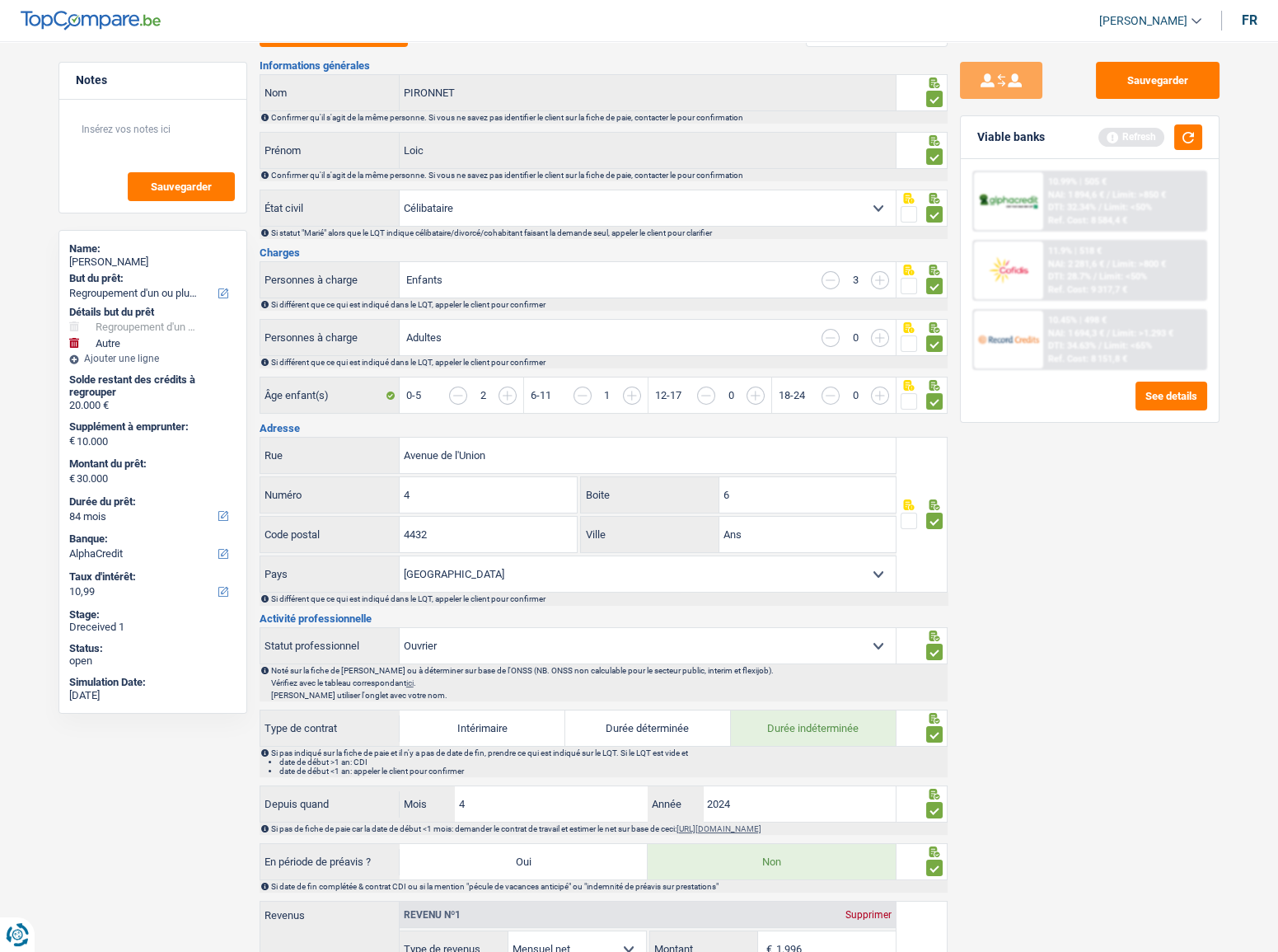
scroll to position [0, 0]
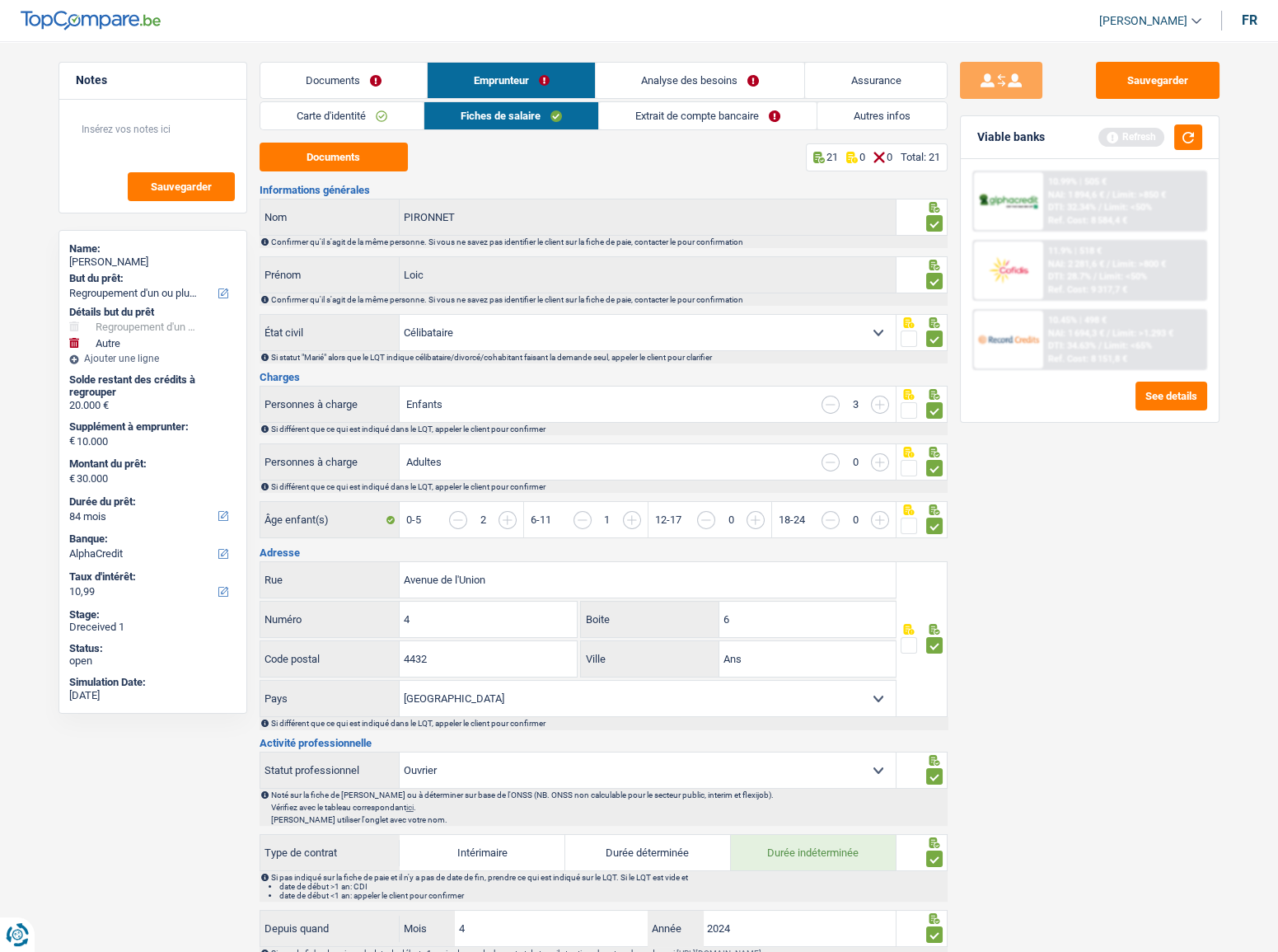
click at [658, 122] on link "Extrait de compte bancaire" at bounding box center [708, 116] width 217 height 27
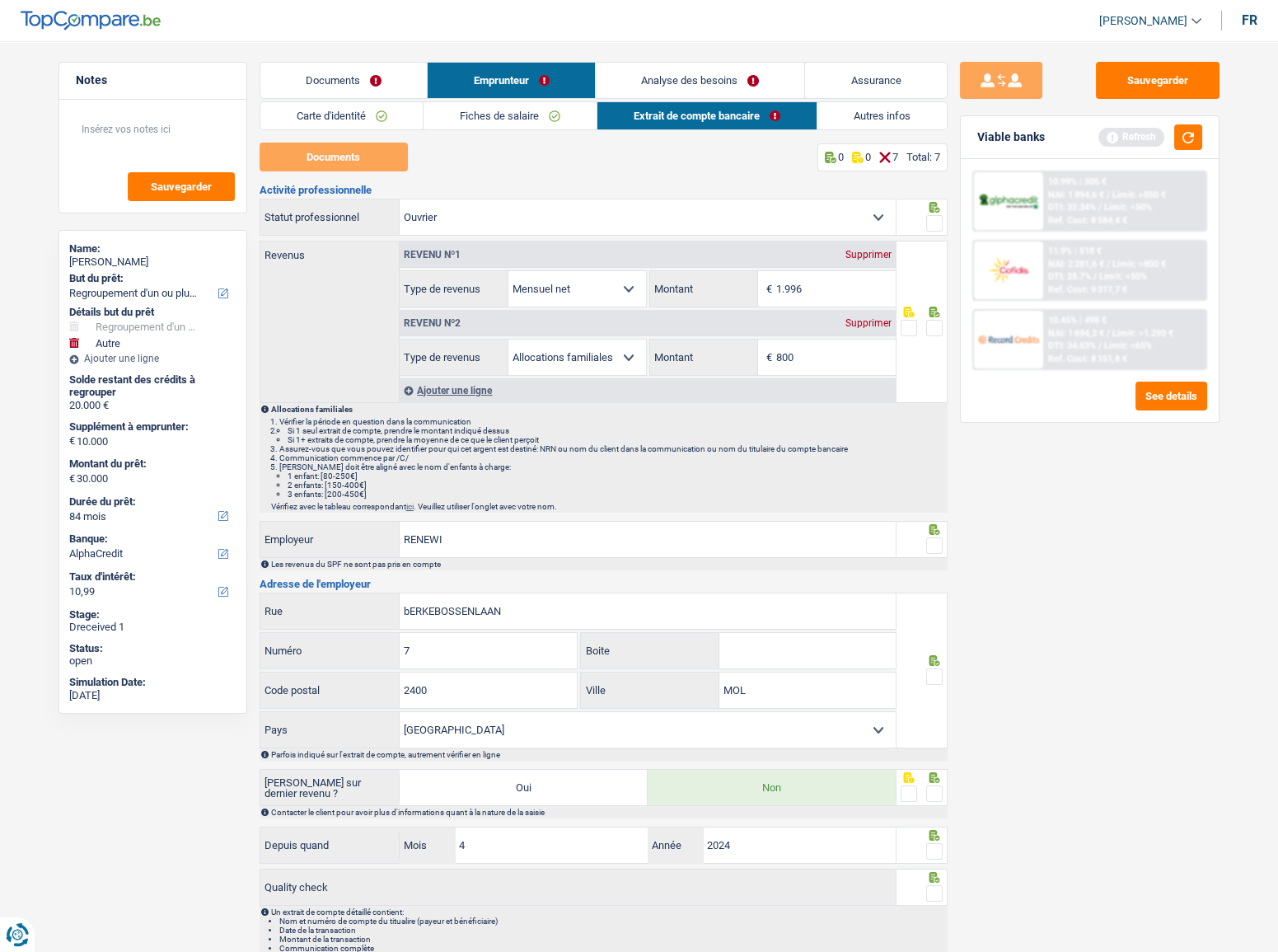
drag, startPoint x: 937, startPoint y: 211, endPoint x: 936, endPoint y: 231, distance: 20.0
click at [936, 214] on div at bounding box center [923, 217] width 51 height 37
click at [936, 234] on div at bounding box center [923, 217] width 51 height 37
click at [935, 226] on span at bounding box center [934, 223] width 17 height 17
click at [0, 0] on input "radio" at bounding box center [0, 0] width 0 height 0
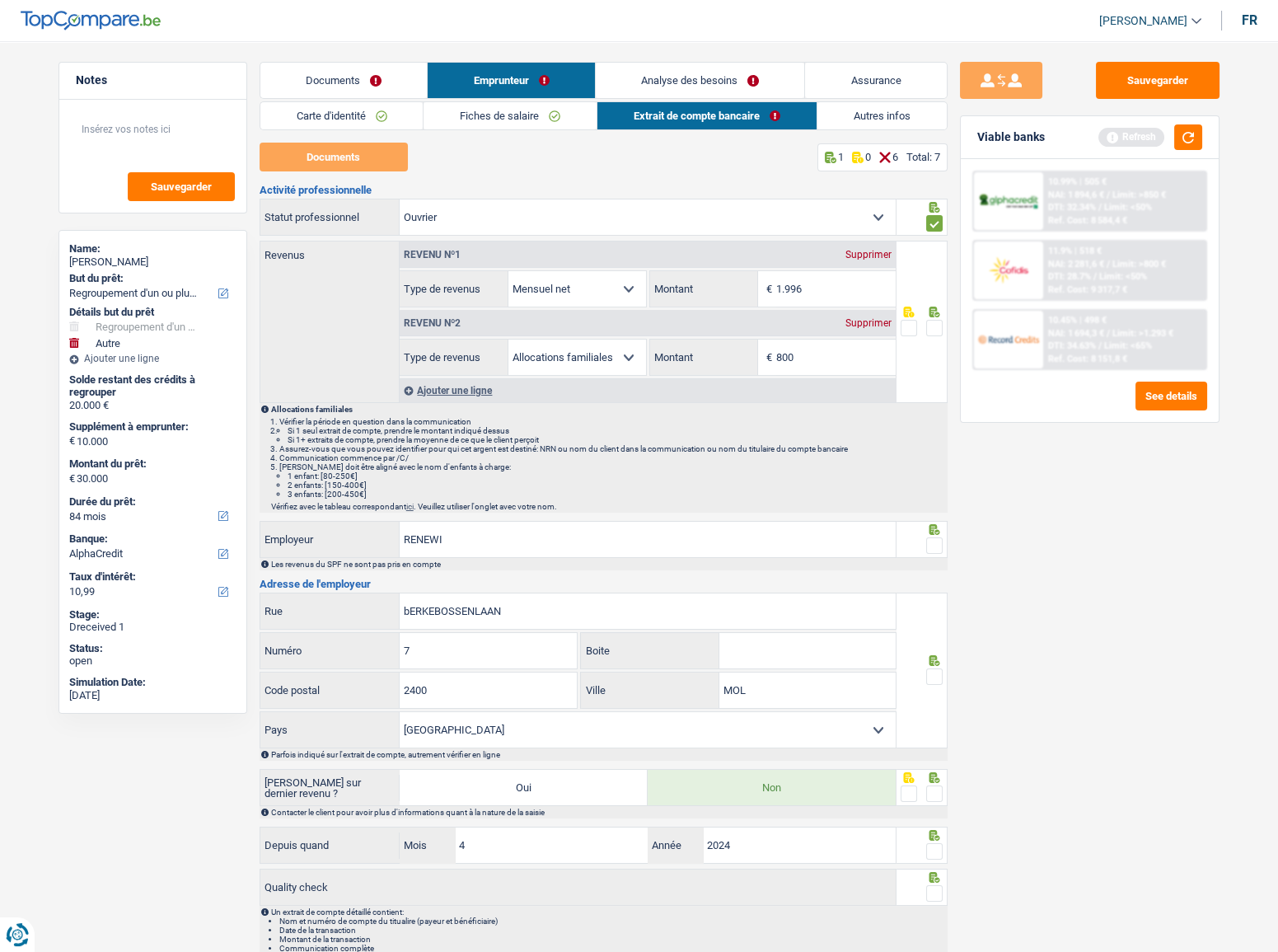
drag, startPoint x: 939, startPoint y: 325, endPoint x: 921, endPoint y: 451, distance: 127.3
click at [939, 324] on span at bounding box center [934, 328] width 17 height 17
click at [0, 0] on input "radio" at bounding box center [0, 0] width 0 height 0
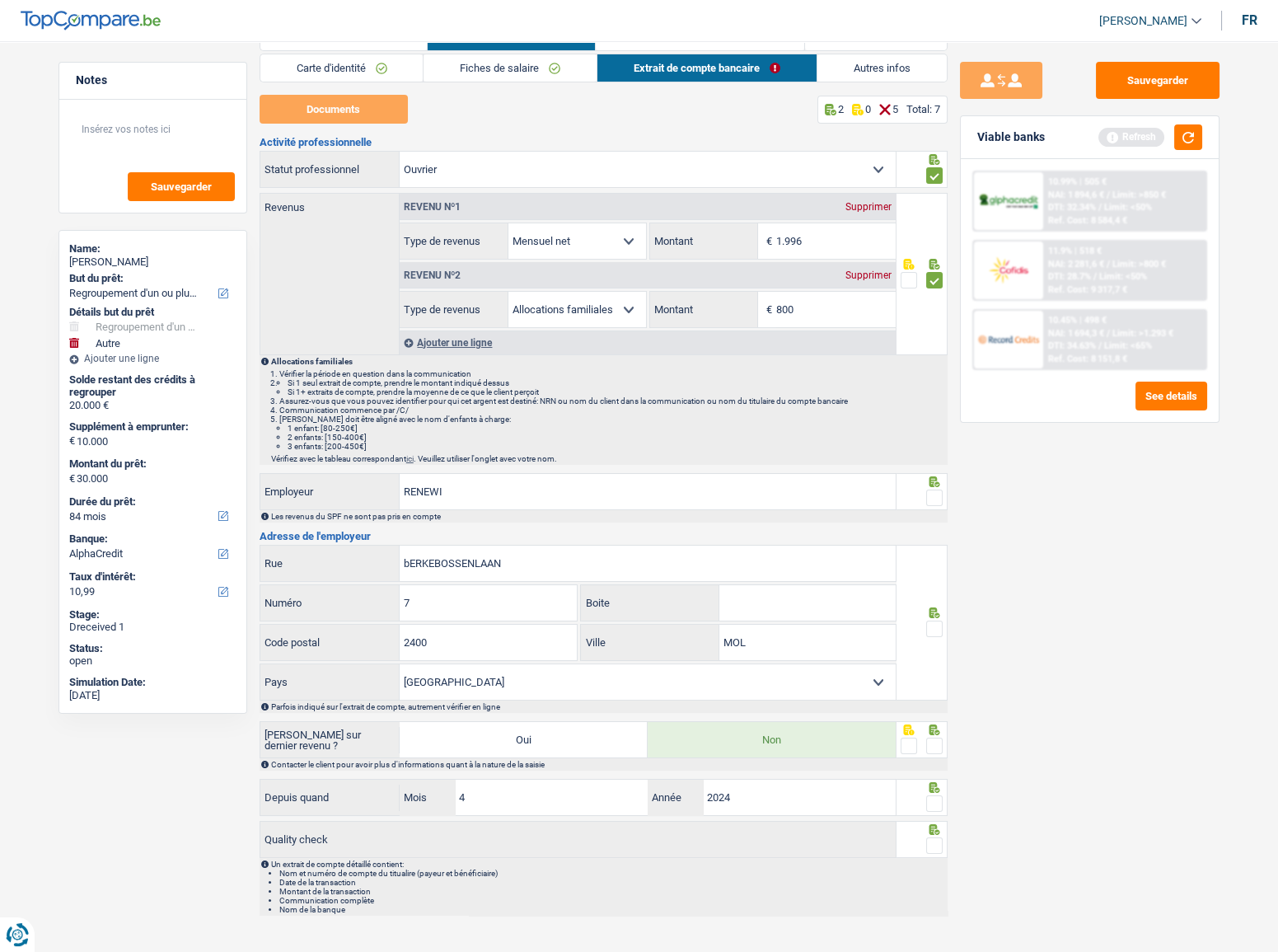
scroll to position [69, 0]
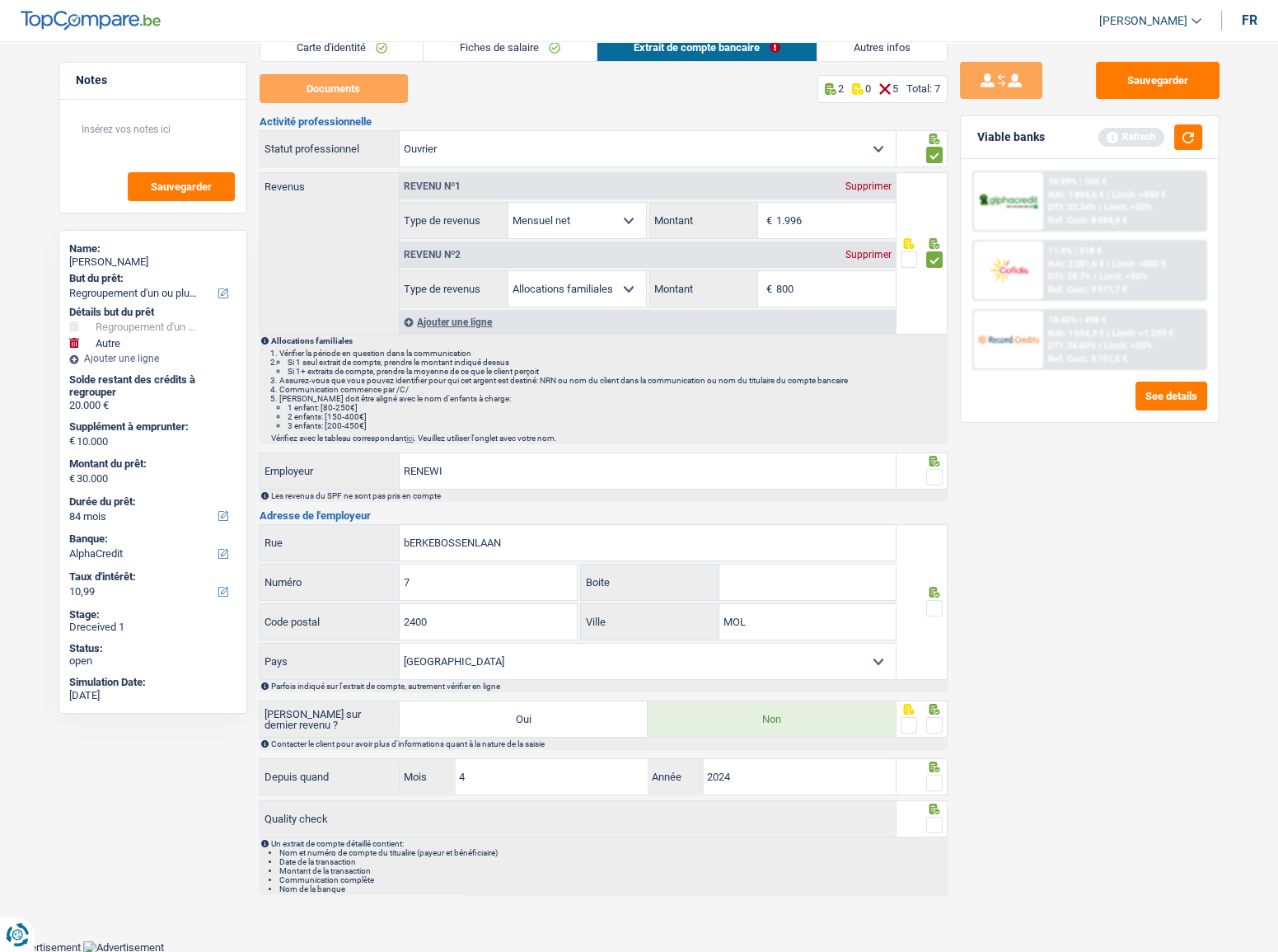
drag, startPoint x: 923, startPoint y: 478, endPoint x: 943, endPoint y: 487, distance: 21.9
click at [924, 478] on fieldset at bounding box center [922, 477] width 42 height 21
drag, startPoint x: 940, startPoint y: 487, endPoint x: 933, endPoint y: 478, distance: 11.4
click at [938, 482] on div at bounding box center [934, 477] width 17 height 21
click at [933, 477] on span at bounding box center [934, 477] width 17 height 17
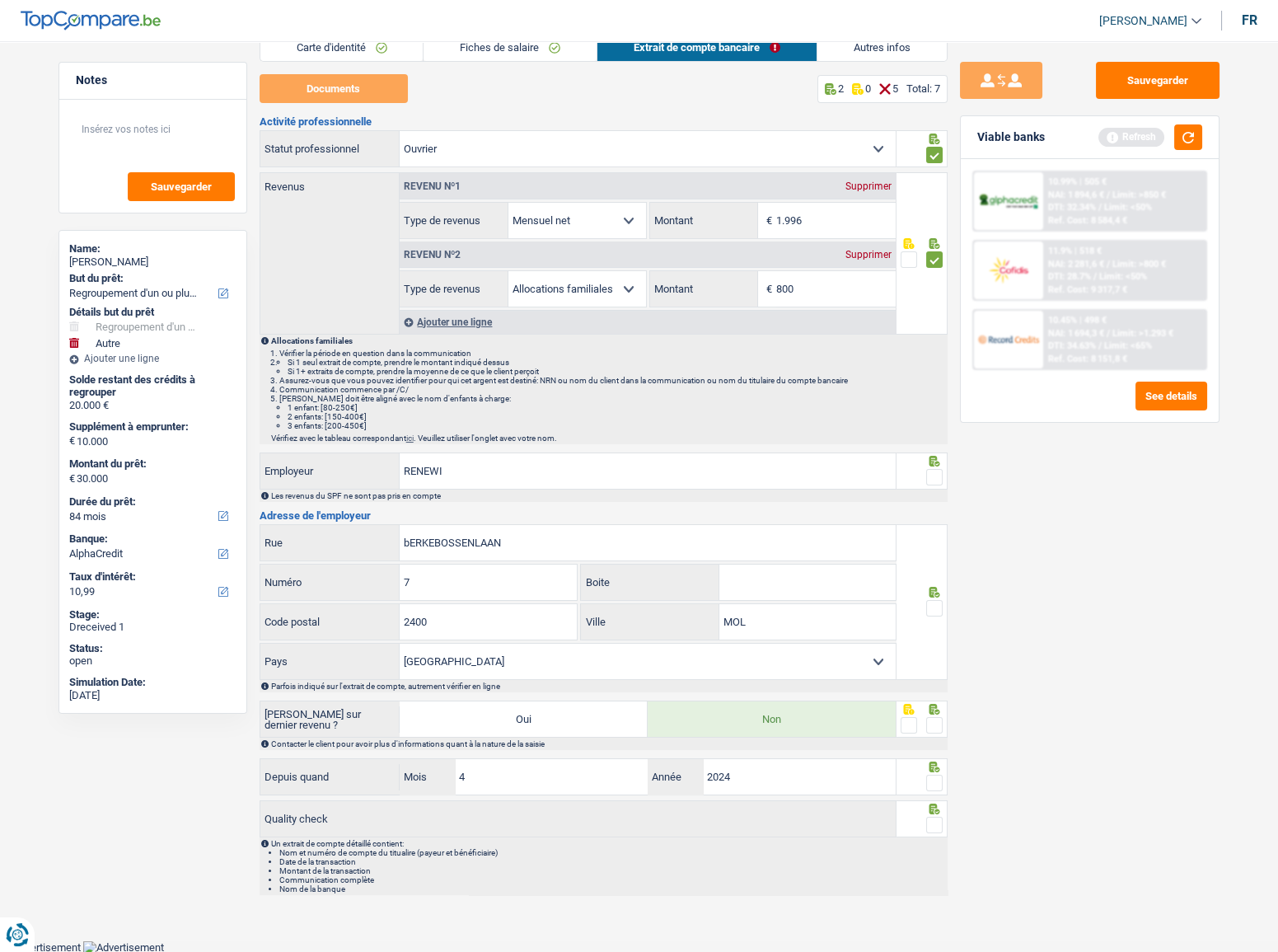
click at [0, 0] on input "radio" at bounding box center [0, 0] width 0 height 0
drag, startPoint x: 931, startPoint y: 609, endPoint x: 929, endPoint y: 679, distance: 70.0
click at [933, 609] on span at bounding box center [934, 608] width 17 height 17
click at [0, 0] on input "radio" at bounding box center [0, 0] width 0 height 0
click at [933, 716] on div at bounding box center [923, 719] width 51 height 37
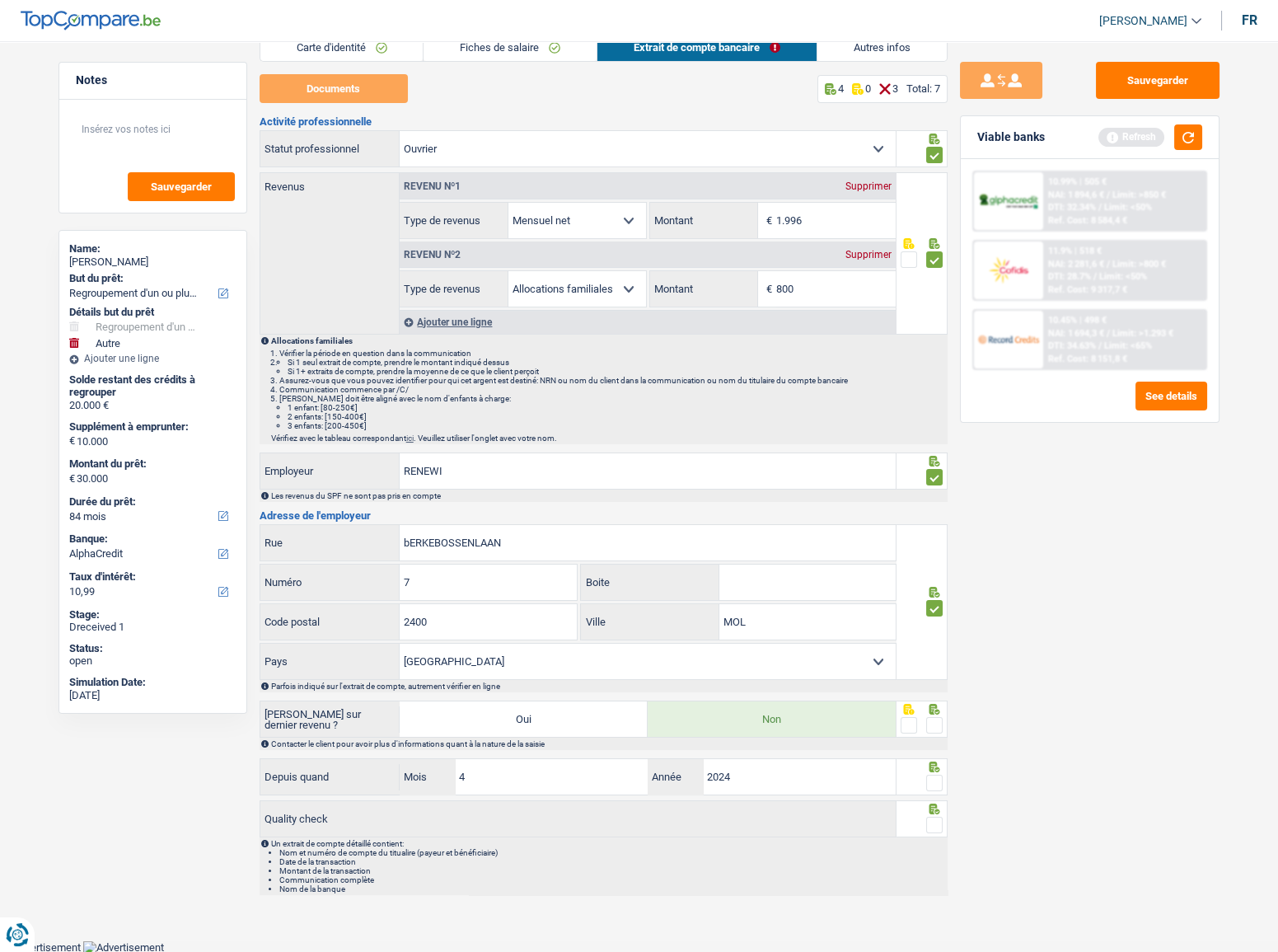
drag, startPoint x: 933, startPoint y: 716, endPoint x: 939, endPoint y: 748, distance: 32.6
click at [933, 718] on span at bounding box center [934, 725] width 17 height 17
click at [0, 0] on input "radio" at bounding box center [0, 0] width 0 height 0
drag, startPoint x: 937, startPoint y: 778, endPoint x: 932, endPoint y: 785, distance: 8.6
click at [936, 778] on span at bounding box center [934, 783] width 17 height 17
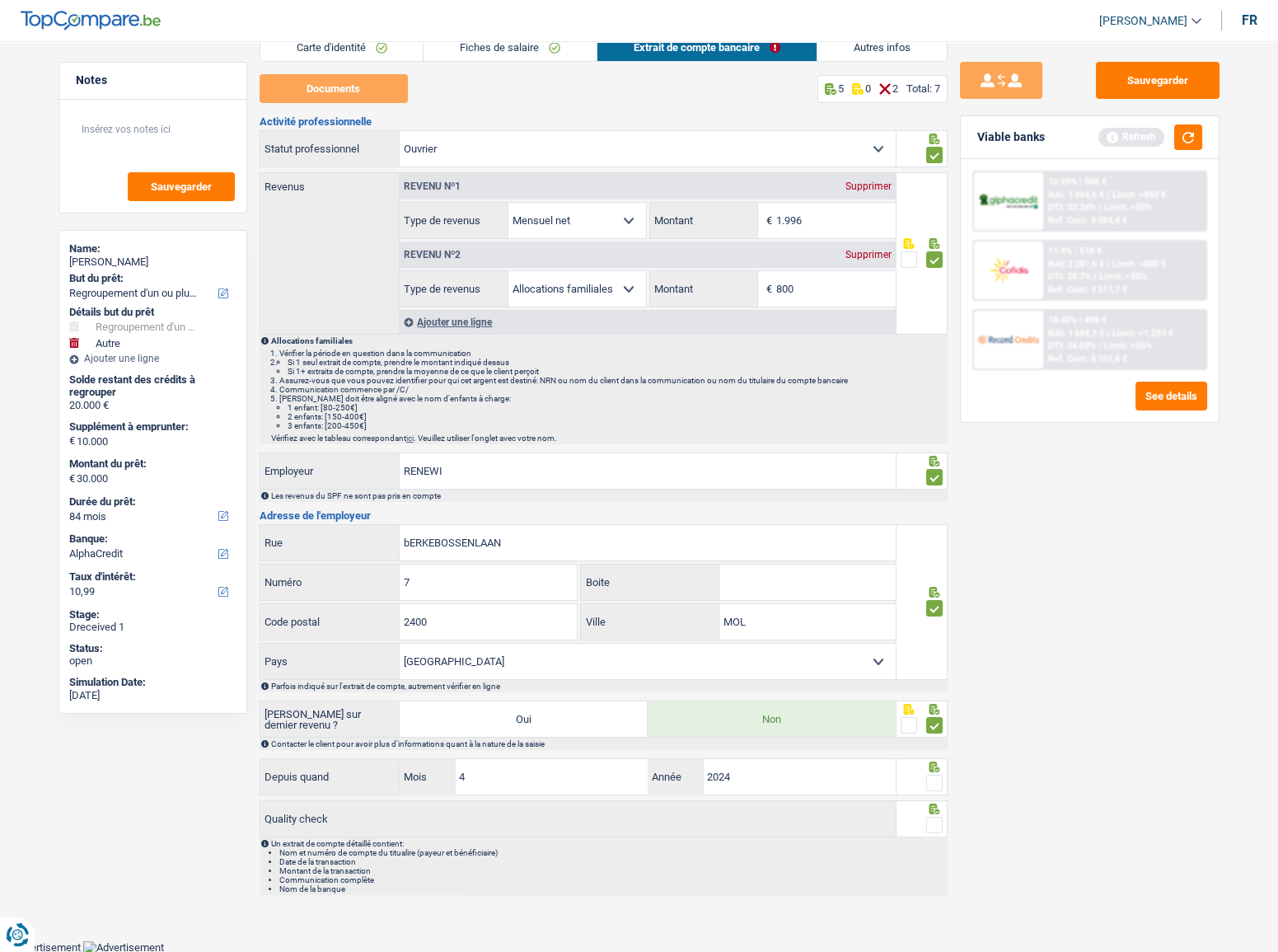
click at [0, 0] on input "radio" at bounding box center [0, 0] width 0 height 0
click at [933, 825] on span at bounding box center [934, 825] width 17 height 17
click at [0, 0] on input "radio" at bounding box center [0, 0] width 0 height 0
click at [830, 47] on link "Autres infos" at bounding box center [882, 48] width 129 height 27
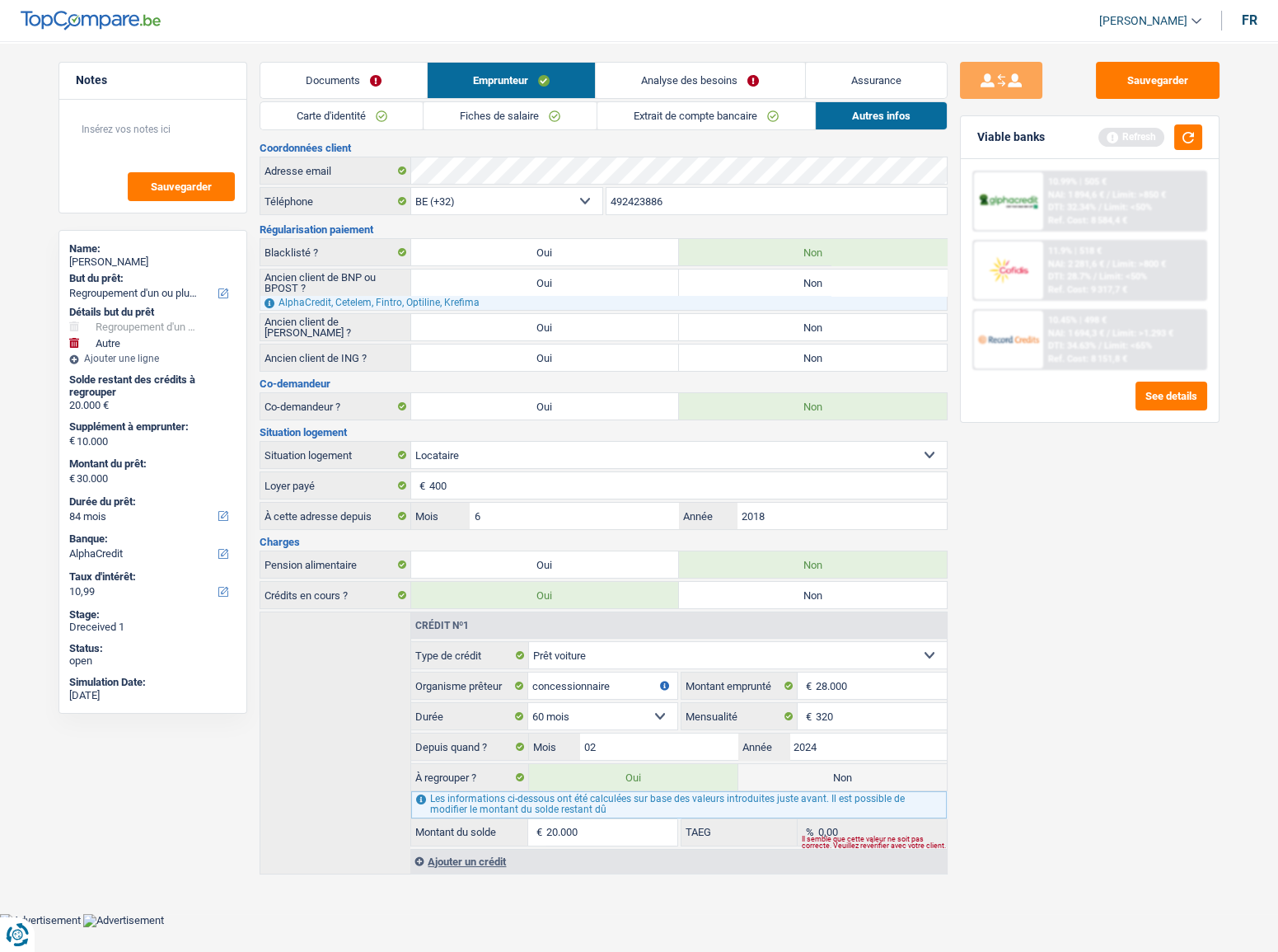
scroll to position [0, 0]
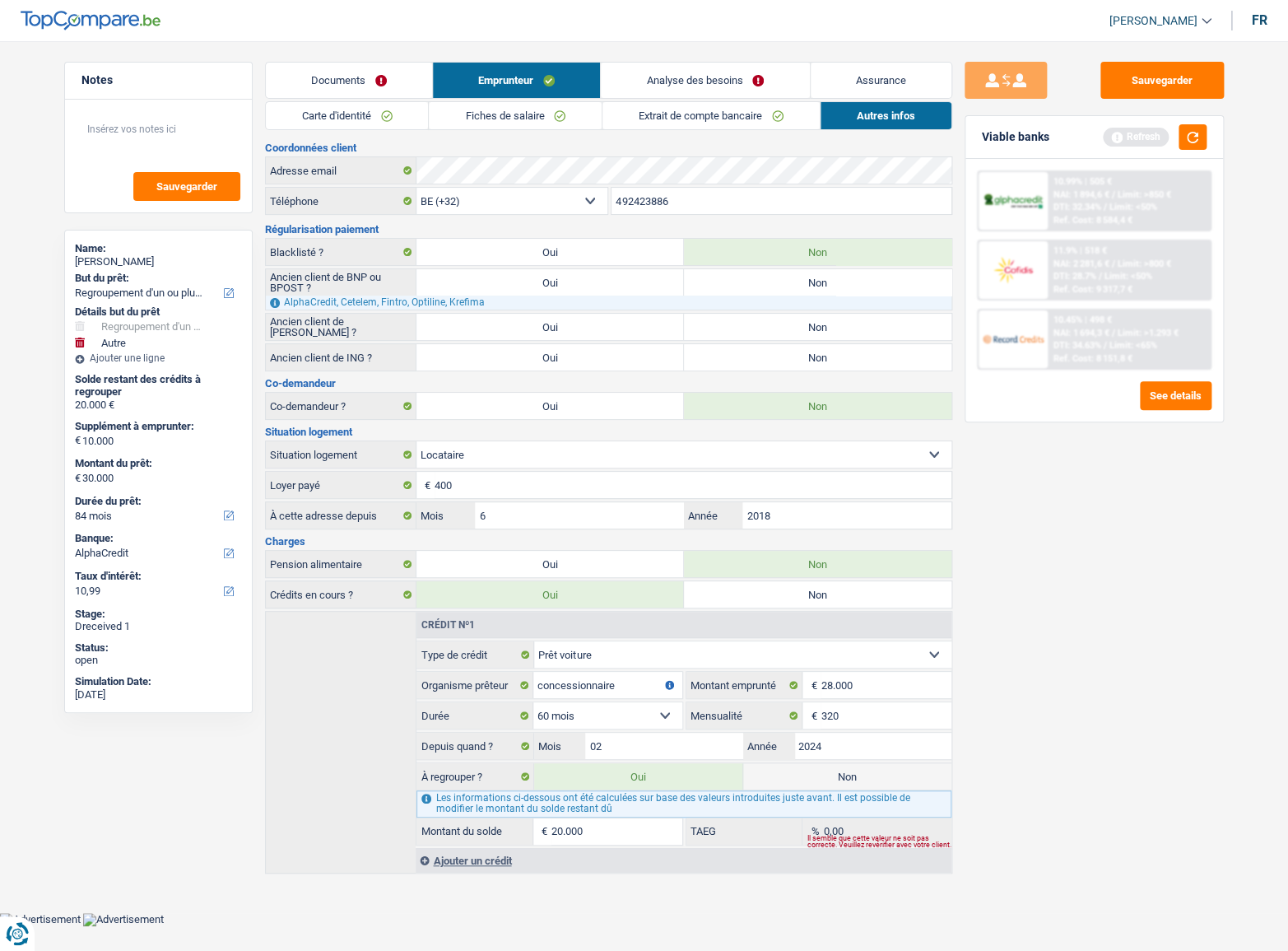
click at [748, 345] on label "Non" at bounding box center [817, 357] width 267 height 26
click at [748, 345] on input "Non" at bounding box center [817, 357] width 267 height 26
radio input "true"
click at [748, 323] on label "Non" at bounding box center [817, 327] width 267 height 26
click at [748, 323] on input "Non" at bounding box center [817, 327] width 267 height 26
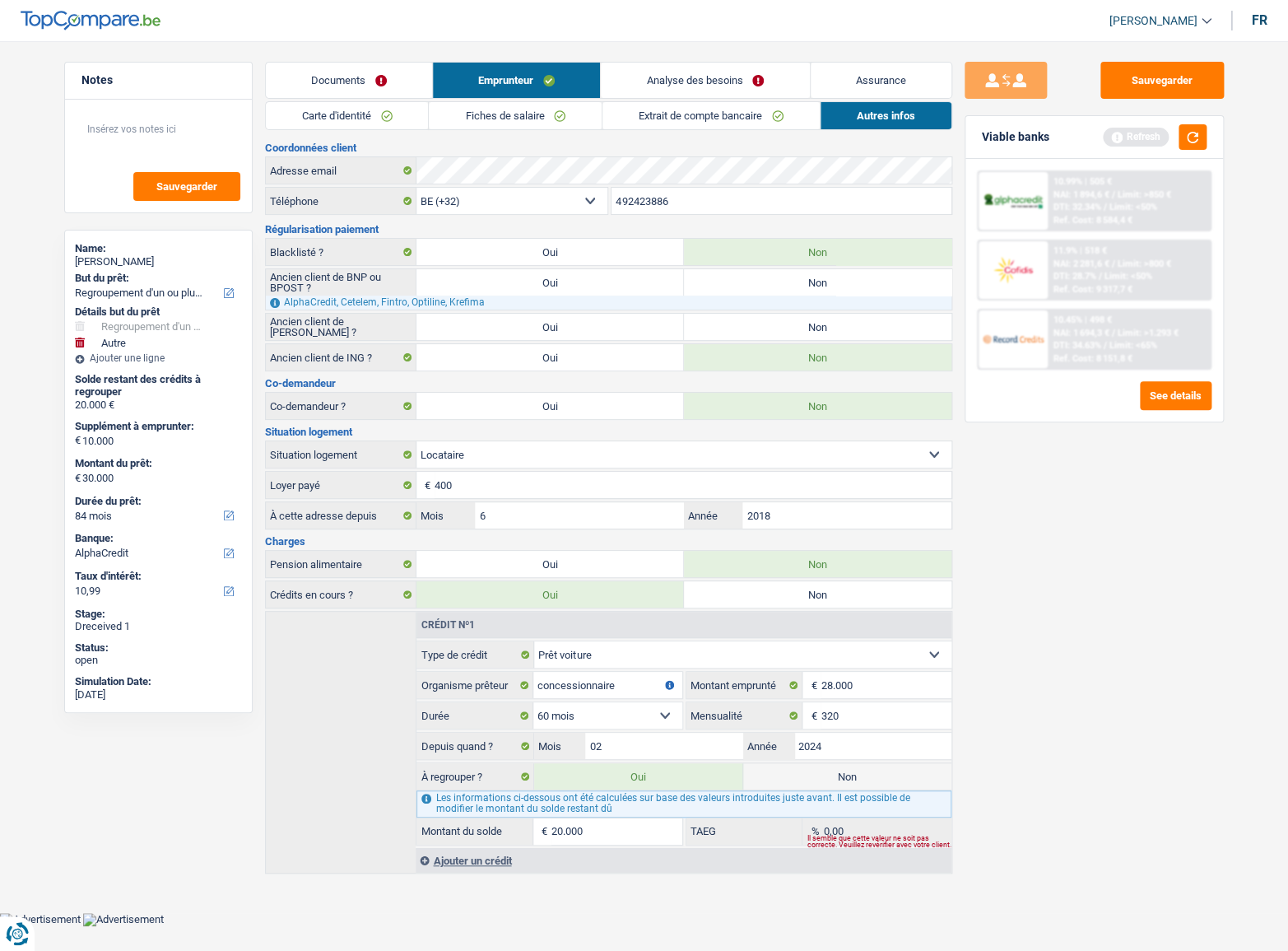
radio input "true"
click at [748, 285] on label "Non" at bounding box center [817, 282] width 267 height 26
click at [748, 285] on input "Non" at bounding box center [817, 282] width 267 height 26
radio input "true"
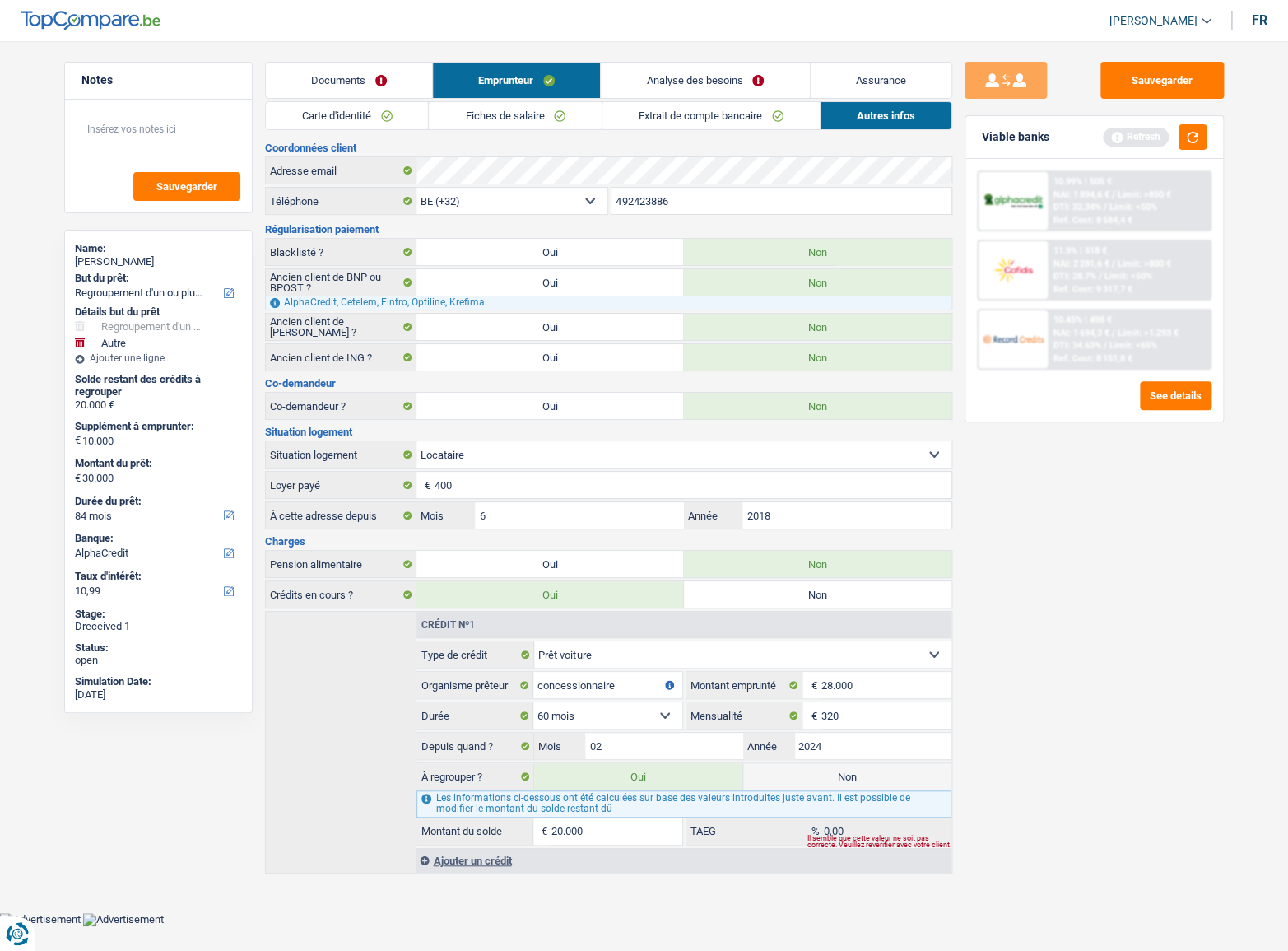
click at [531, 116] on link "Fiches de salaire" at bounding box center [514, 115] width 173 height 27
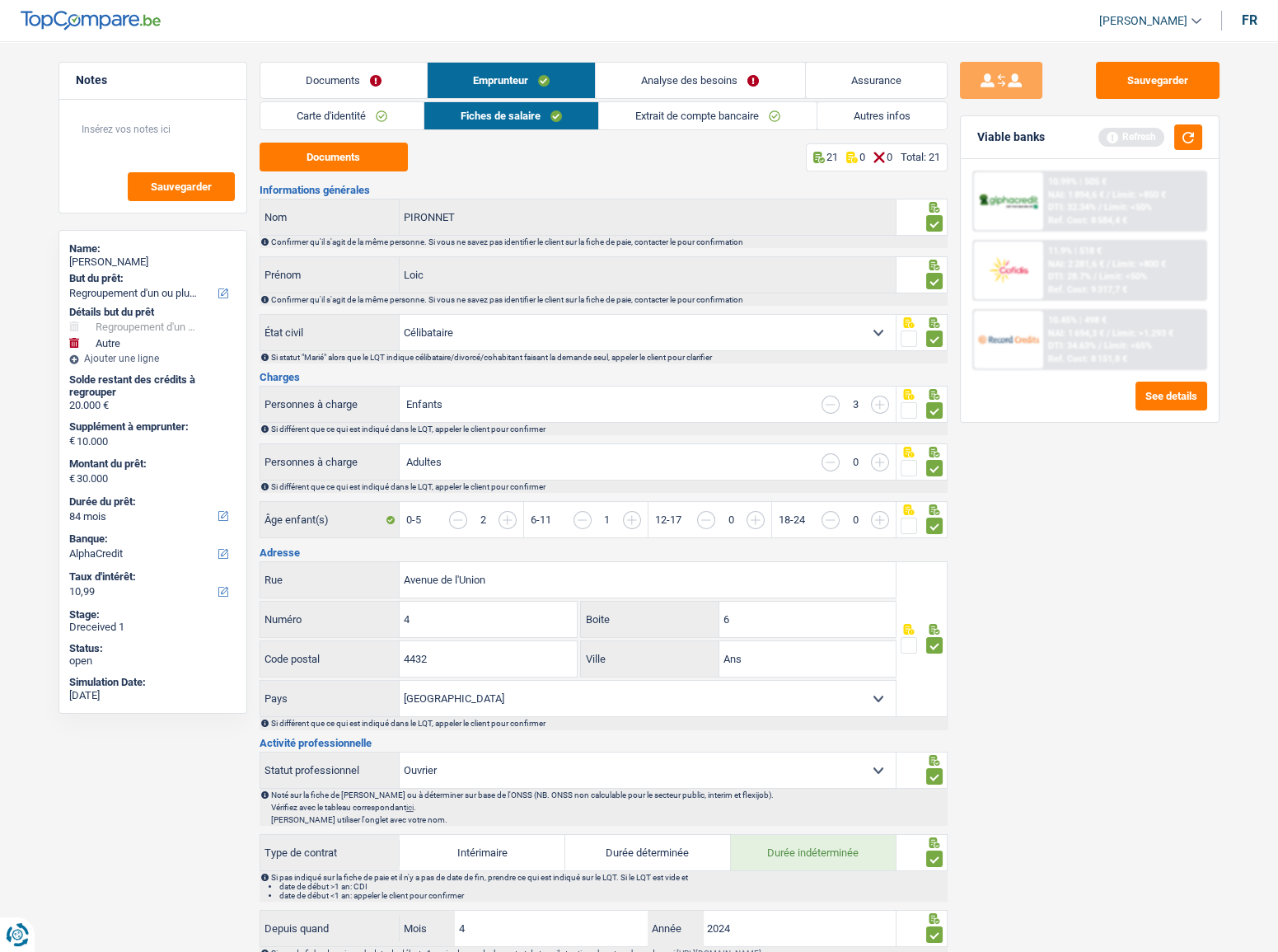
click at [336, 69] on link "Documents" at bounding box center [344, 80] width 166 height 35
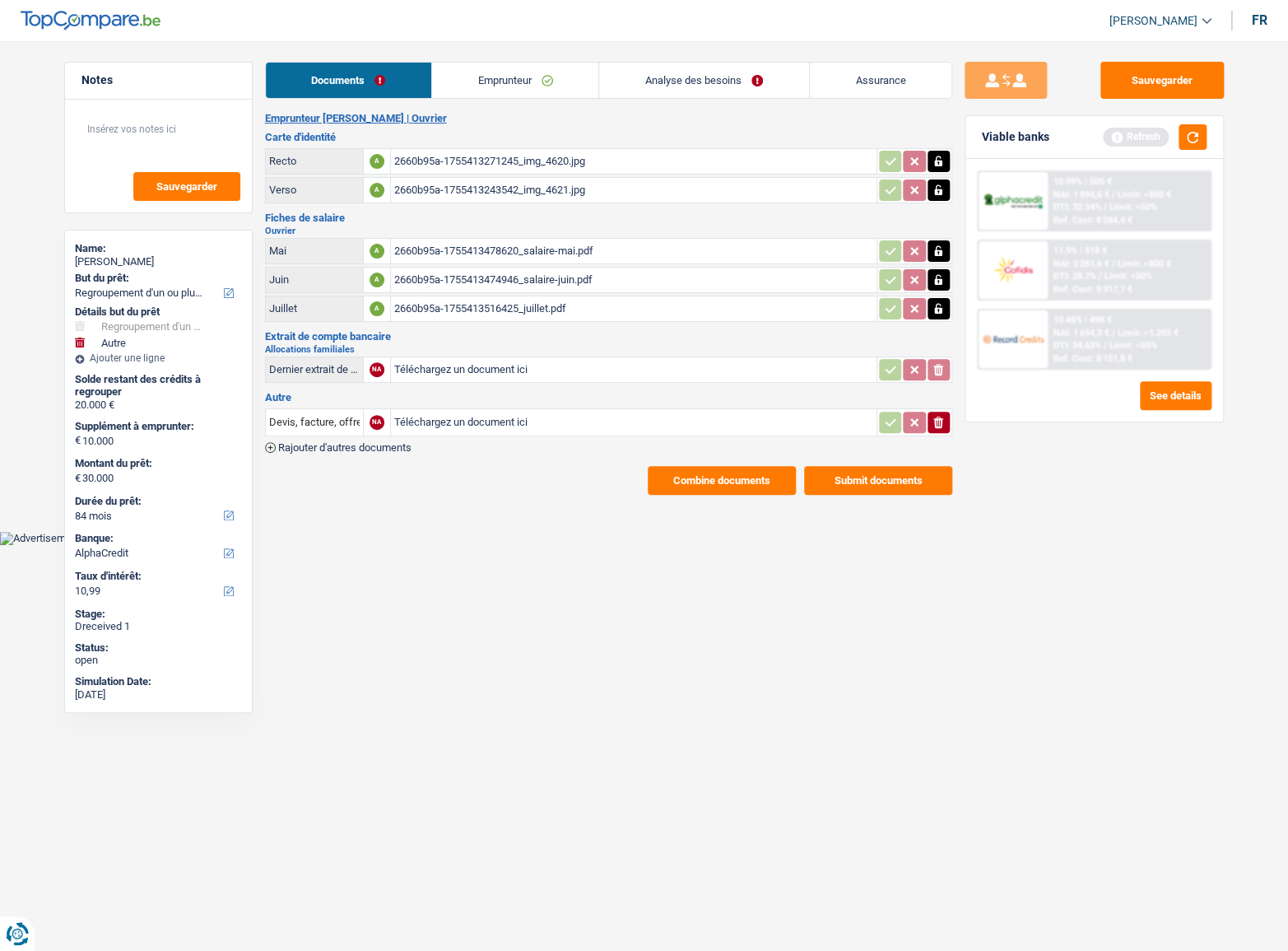
click at [387, 101] on div "Documents Emprunteur Analyse des besoins Assurance Emprunteur Loic PIRONNET | O…" at bounding box center [608, 278] width 688 height 433
click at [475, 96] on link "Emprunteur" at bounding box center [515, 80] width 166 height 35
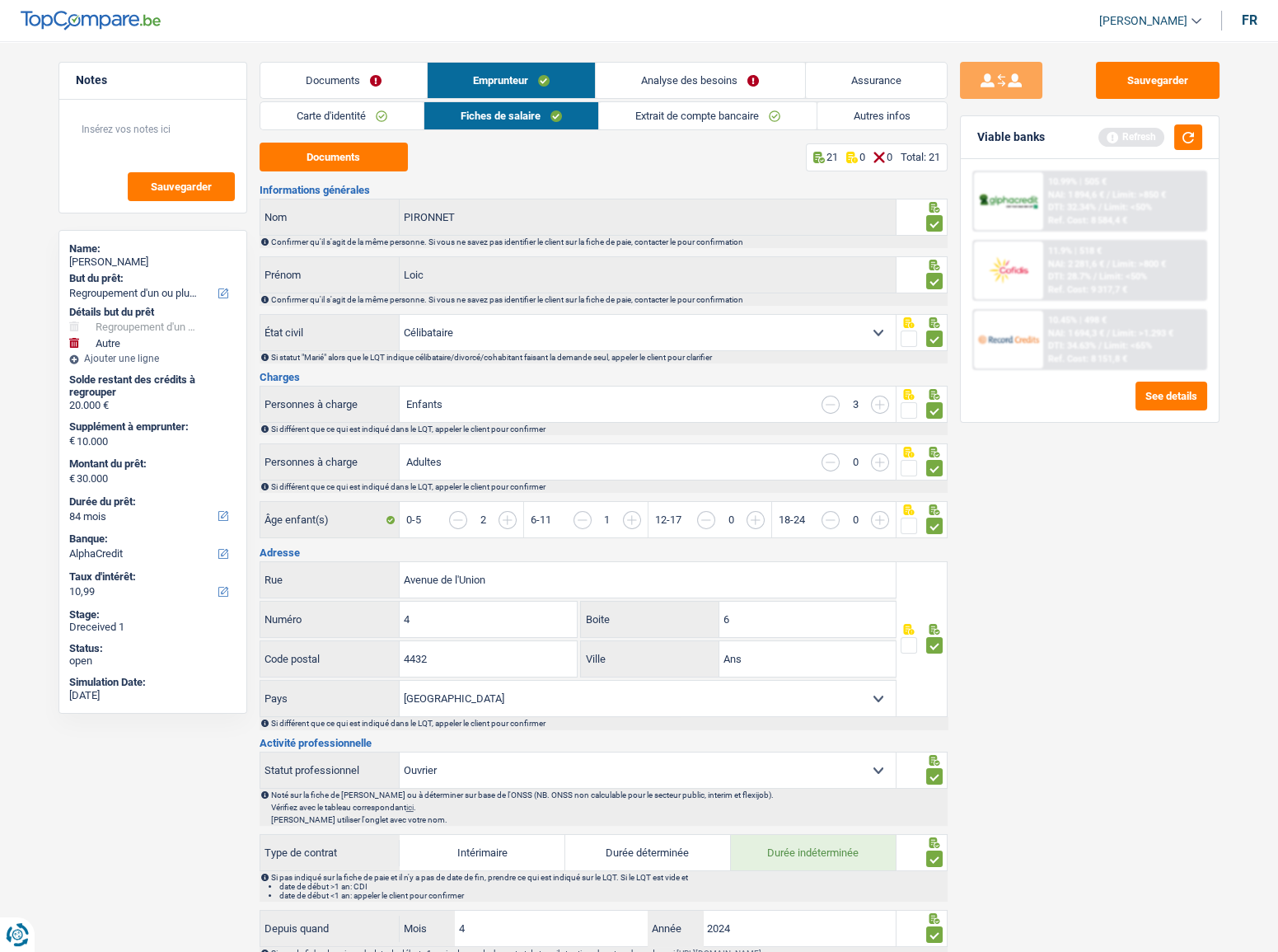
click at [388, 107] on link "Carte d'identité" at bounding box center [342, 116] width 164 height 27
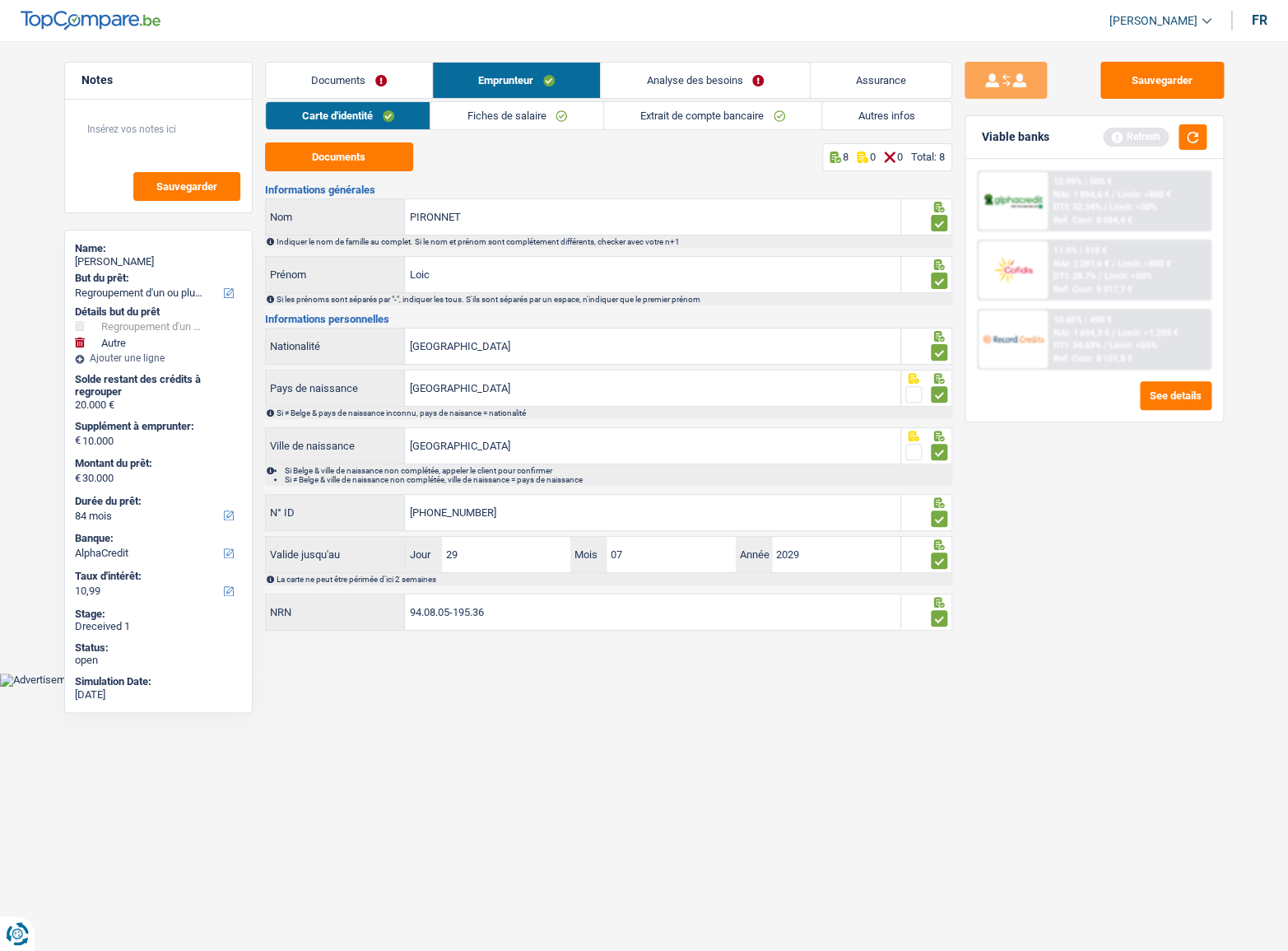
drag, startPoint x: 559, startPoint y: 115, endPoint x: 571, endPoint y: 120, distance: 13.0
click at [559, 116] on link "Fiches de salaire" at bounding box center [516, 115] width 173 height 27
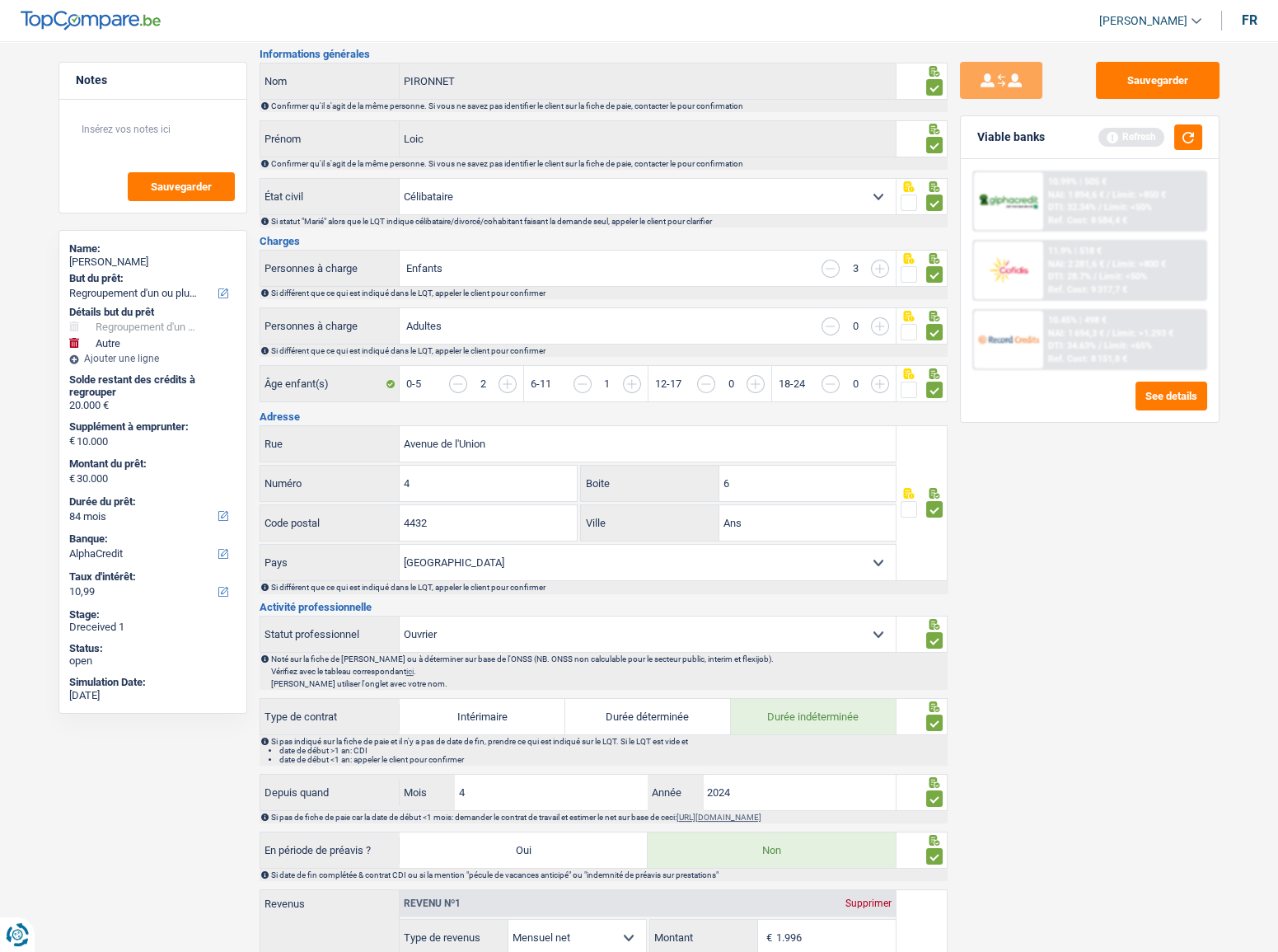
scroll to position [149, 0]
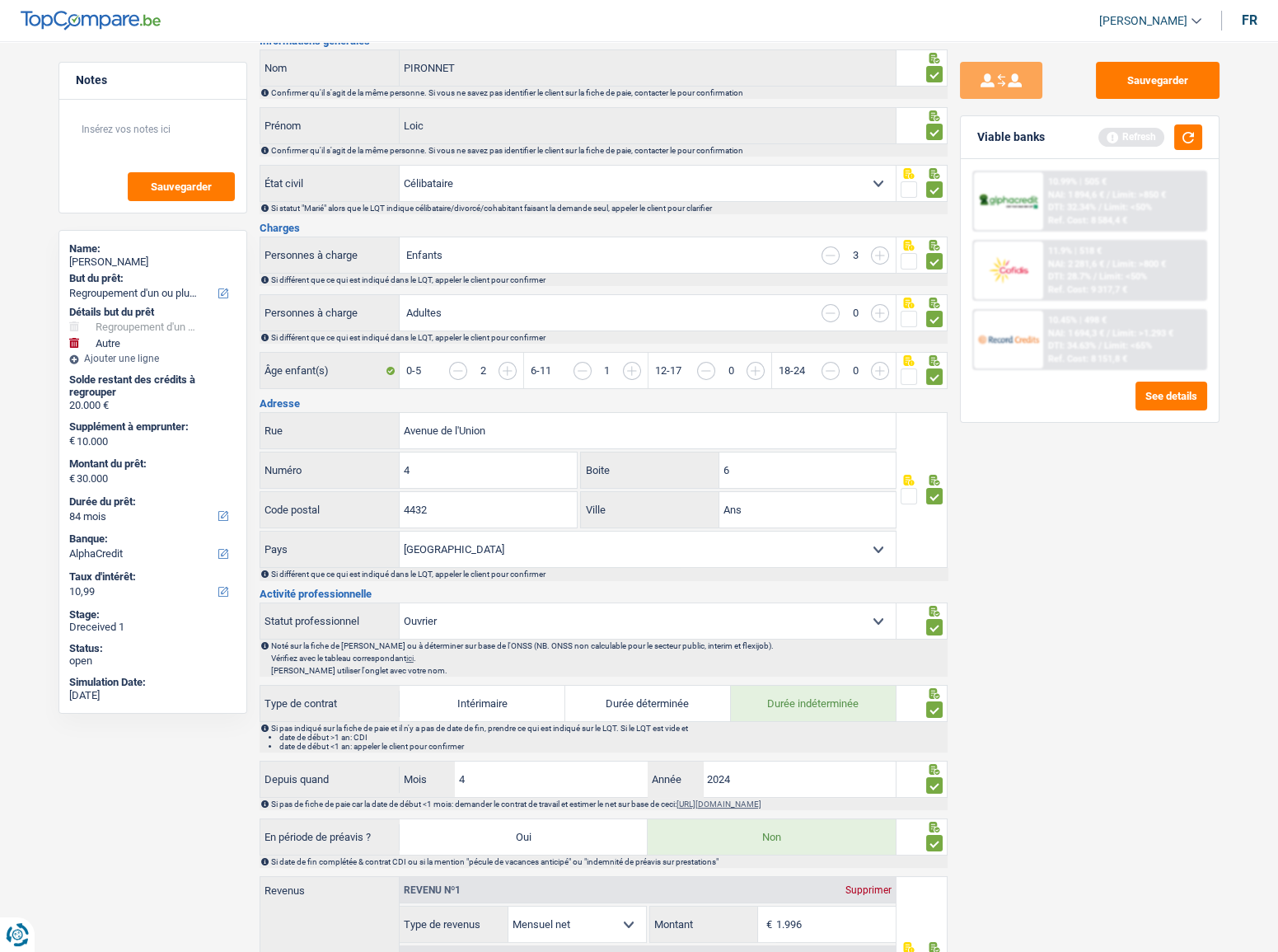
click at [834, 255] on input "button" at bounding box center [830, 256] width 19 height 19
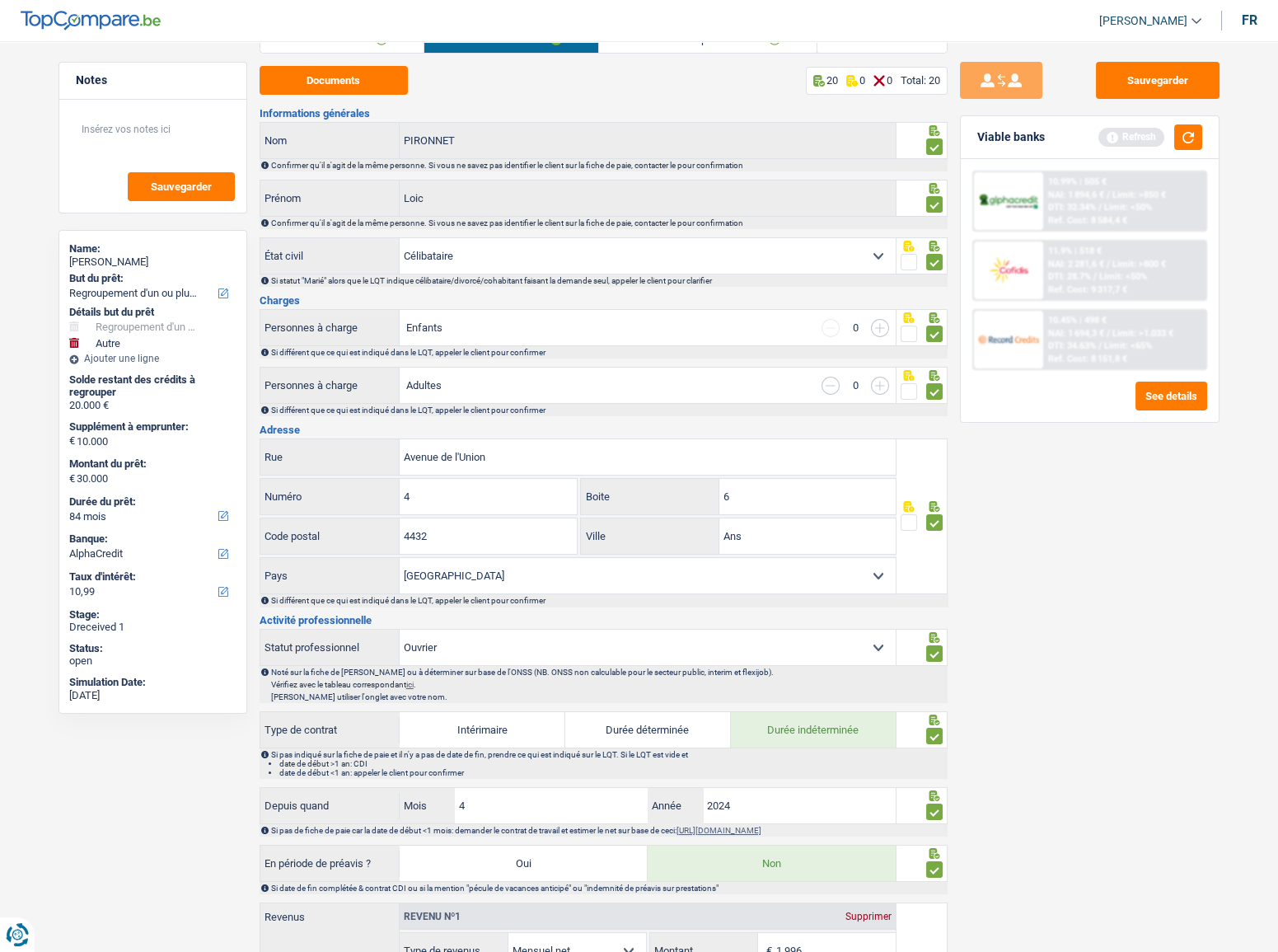
scroll to position [0, 0]
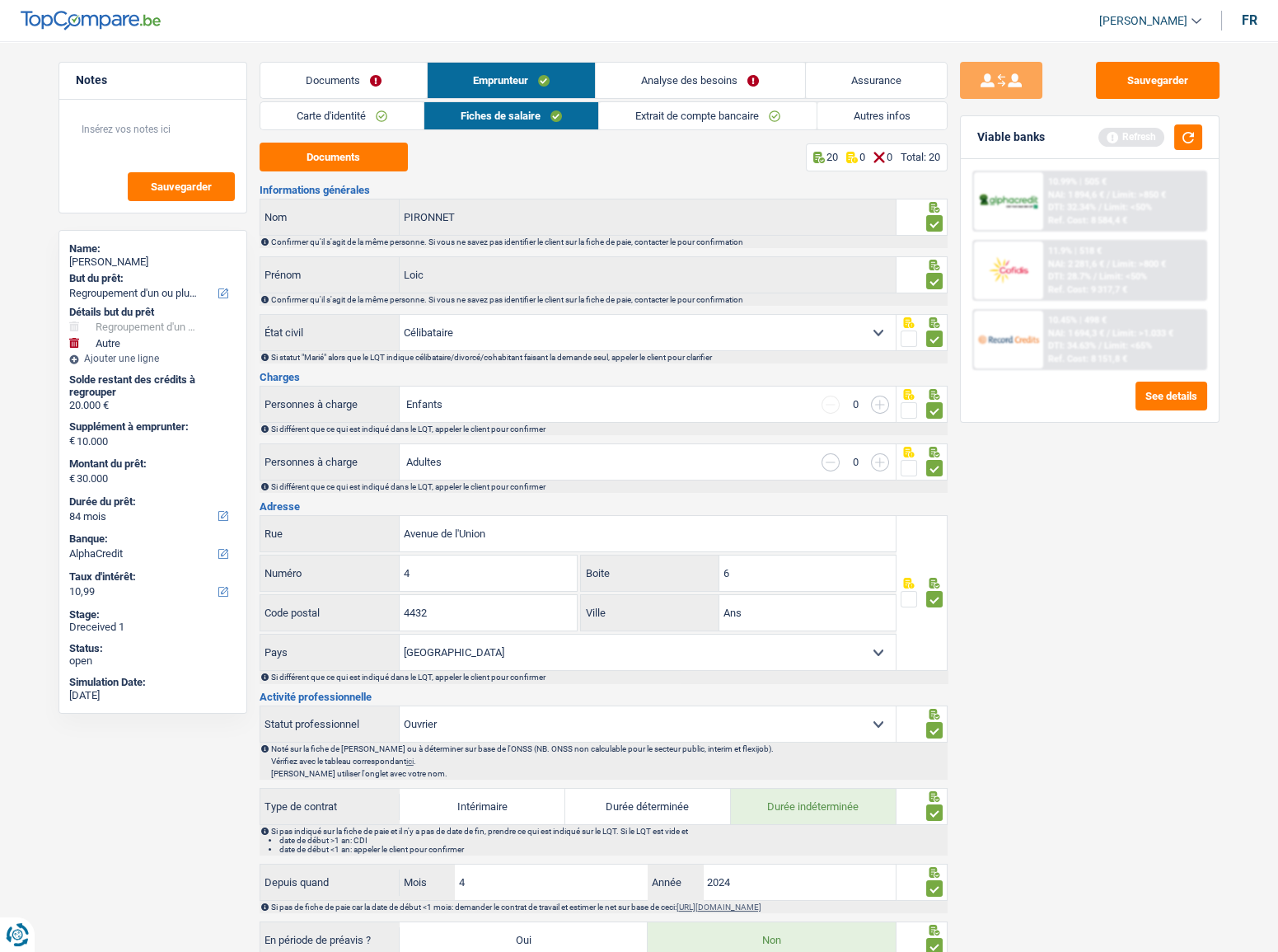
click at [361, 82] on link "Documents" at bounding box center [344, 80] width 166 height 35
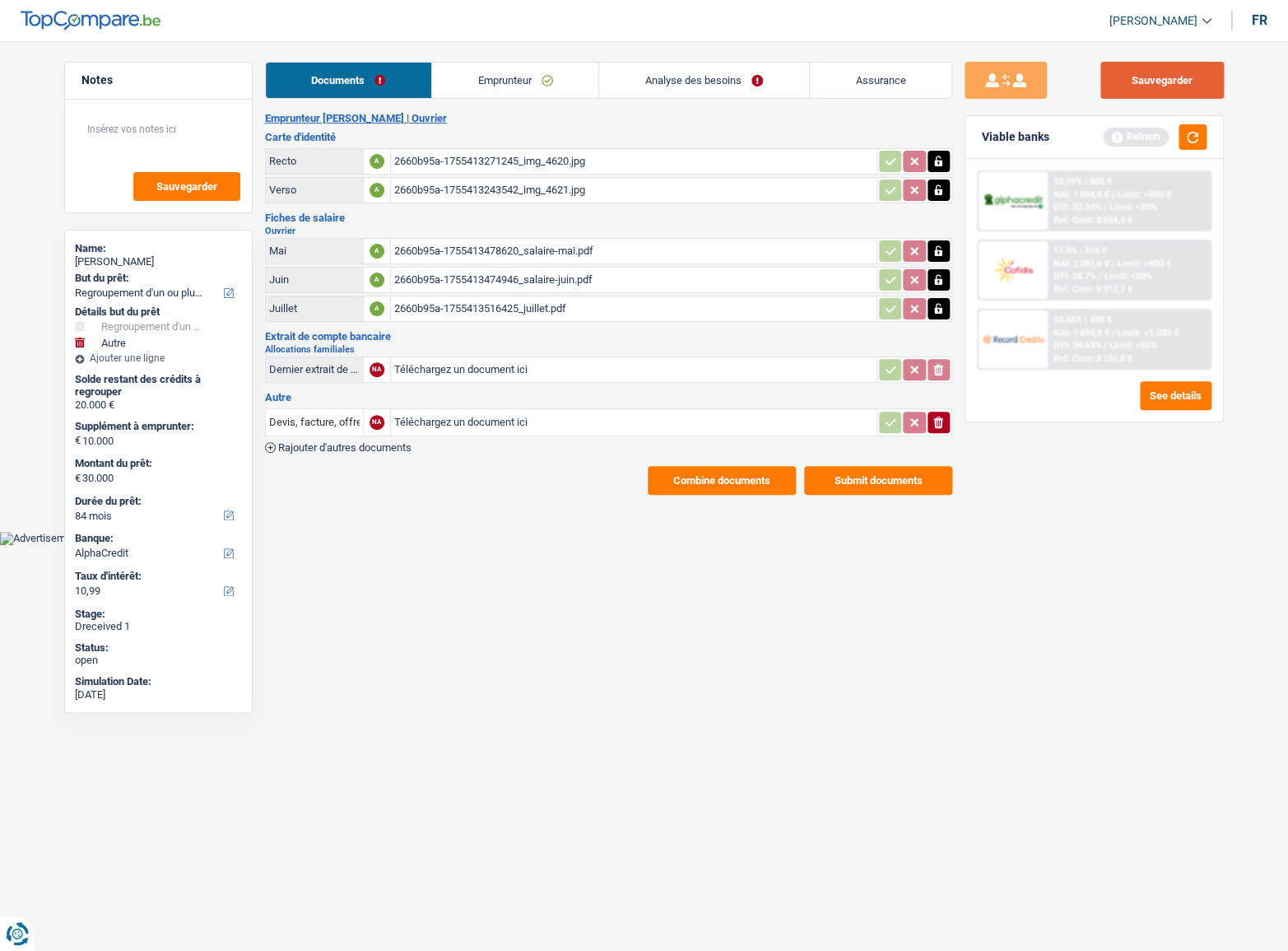
click at [1133, 87] on button "Sauvegarder" at bounding box center [1162, 80] width 123 height 37
click at [1195, 141] on button "button" at bounding box center [1192, 137] width 28 height 25
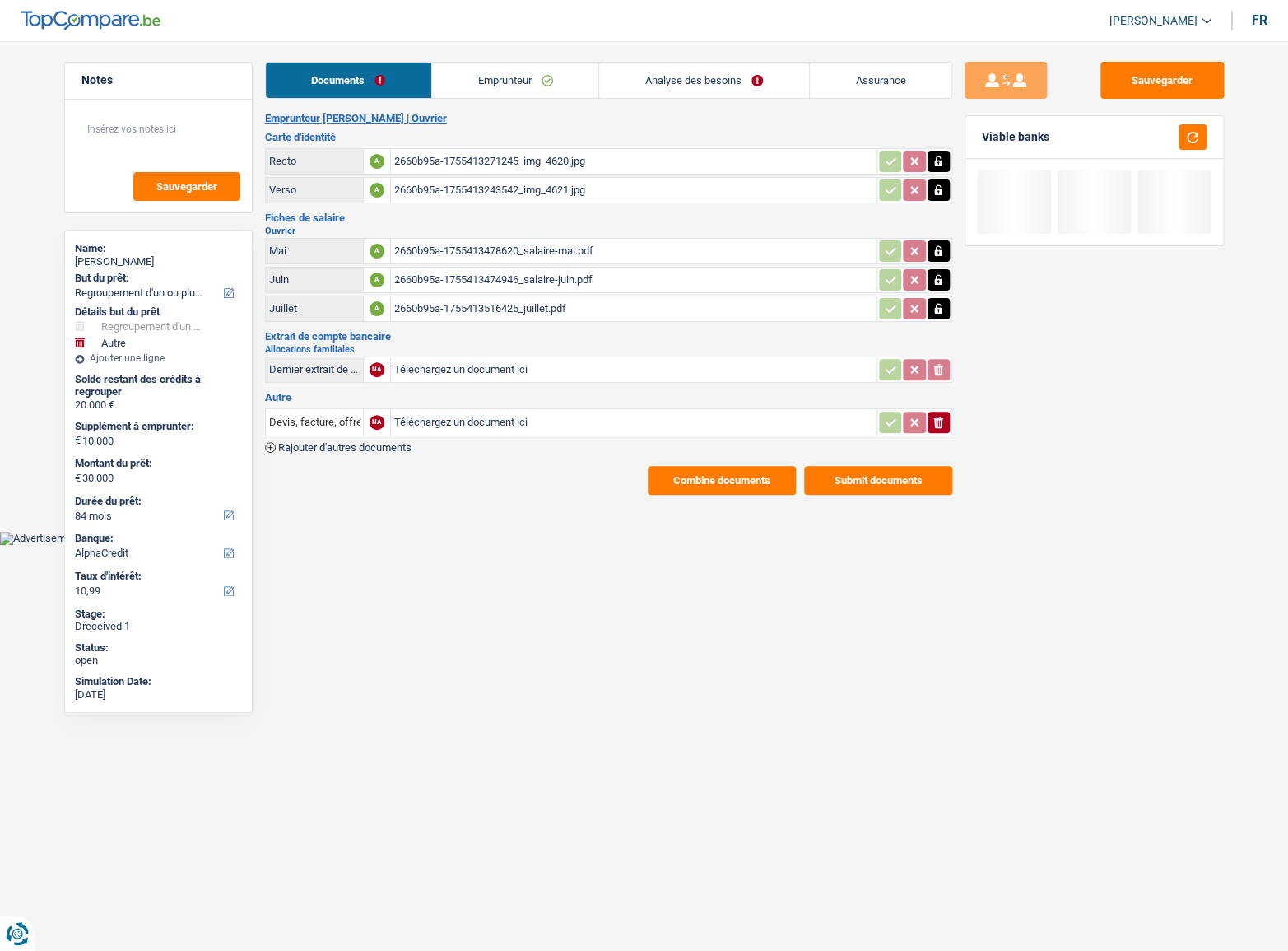
click at [555, 66] on link "Emprunteur" at bounding box center [515, 80] width 166 height 35
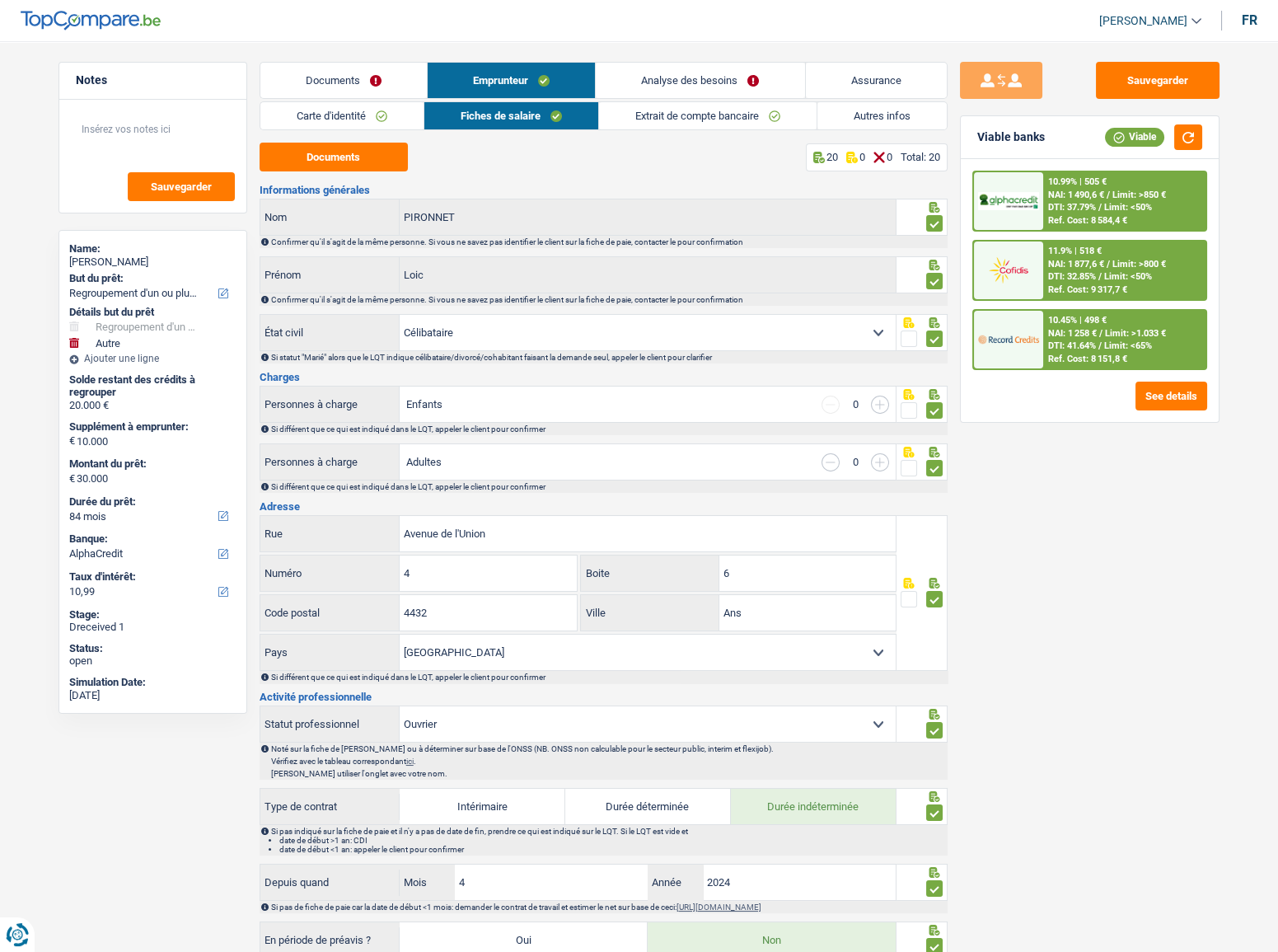
click at [347, 119] on link "Carte d'identité" at bounding box center [342, 116] width 164 height 27
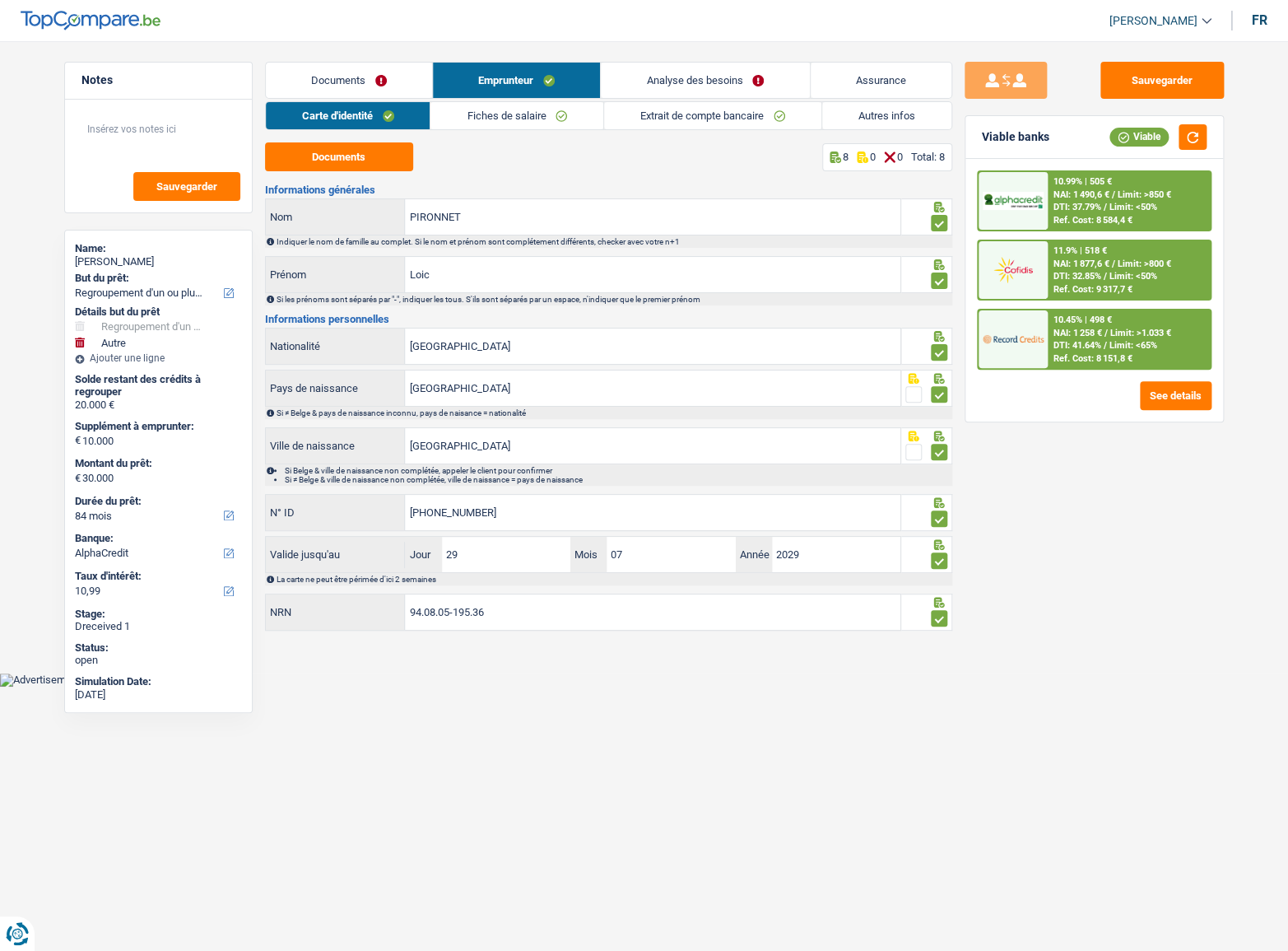
click at [479, 116] on link "Fiches de salaire" at bounding box center [516, 115] width 173 height 27
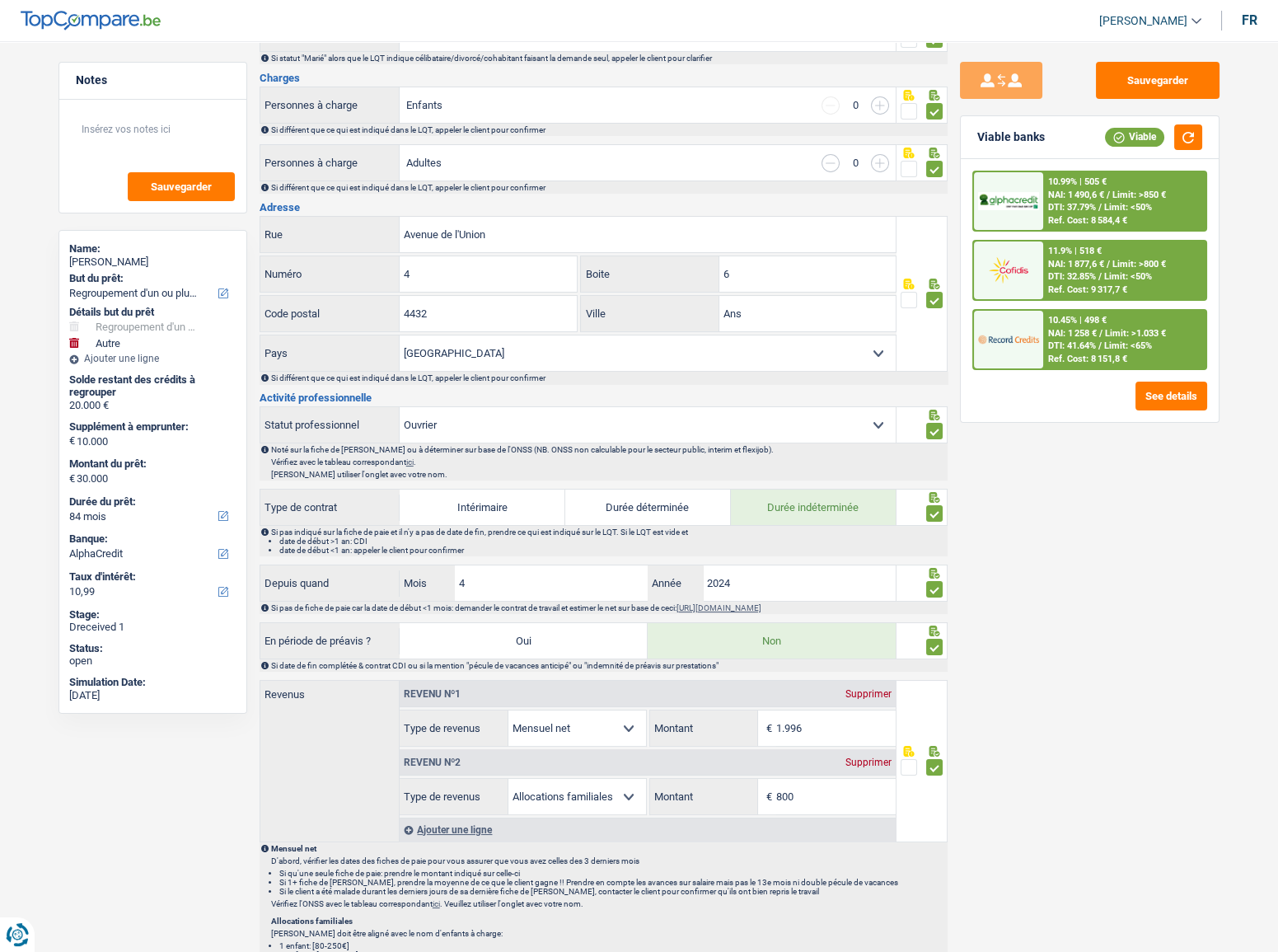
scroll to position [450, 0]
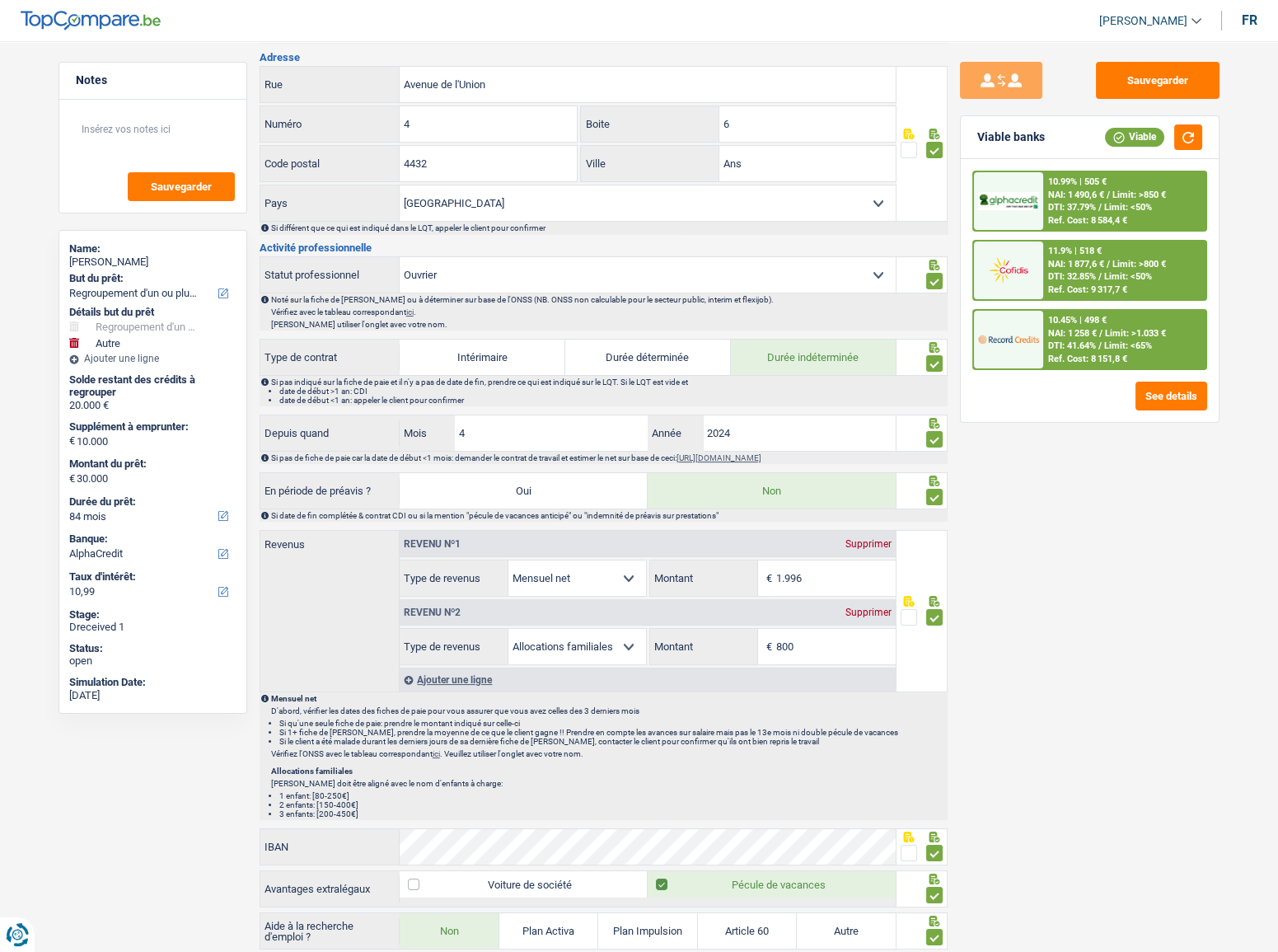
click at [866, 616] on div "Revenu nº2 Supprimer" at bounding box center [647, 612] width 497 height 26
click at [872, 610] on div "Supprimer" at bounding box center [869, 612] width 55 height 10
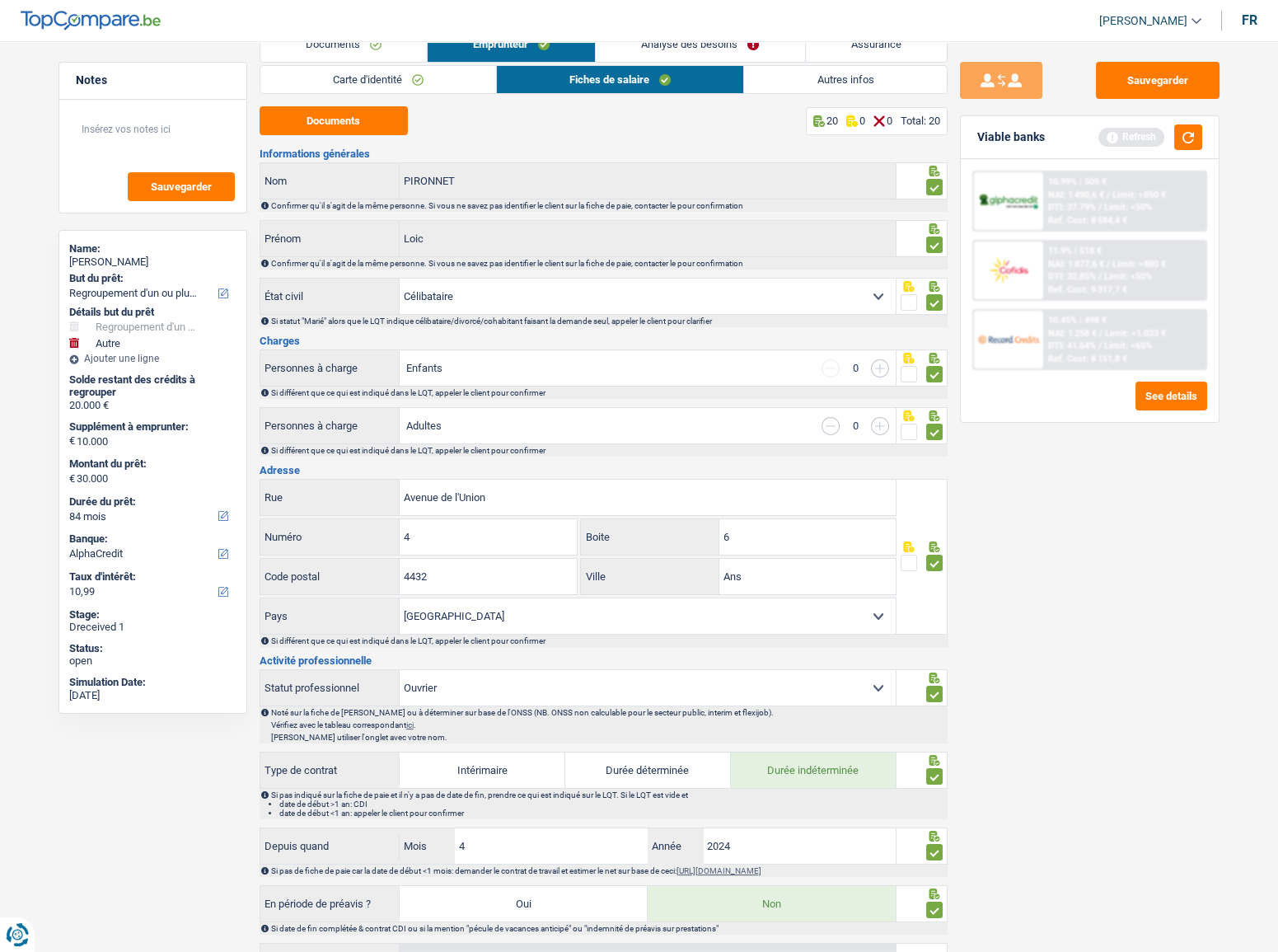
scroll to position [0, 0]
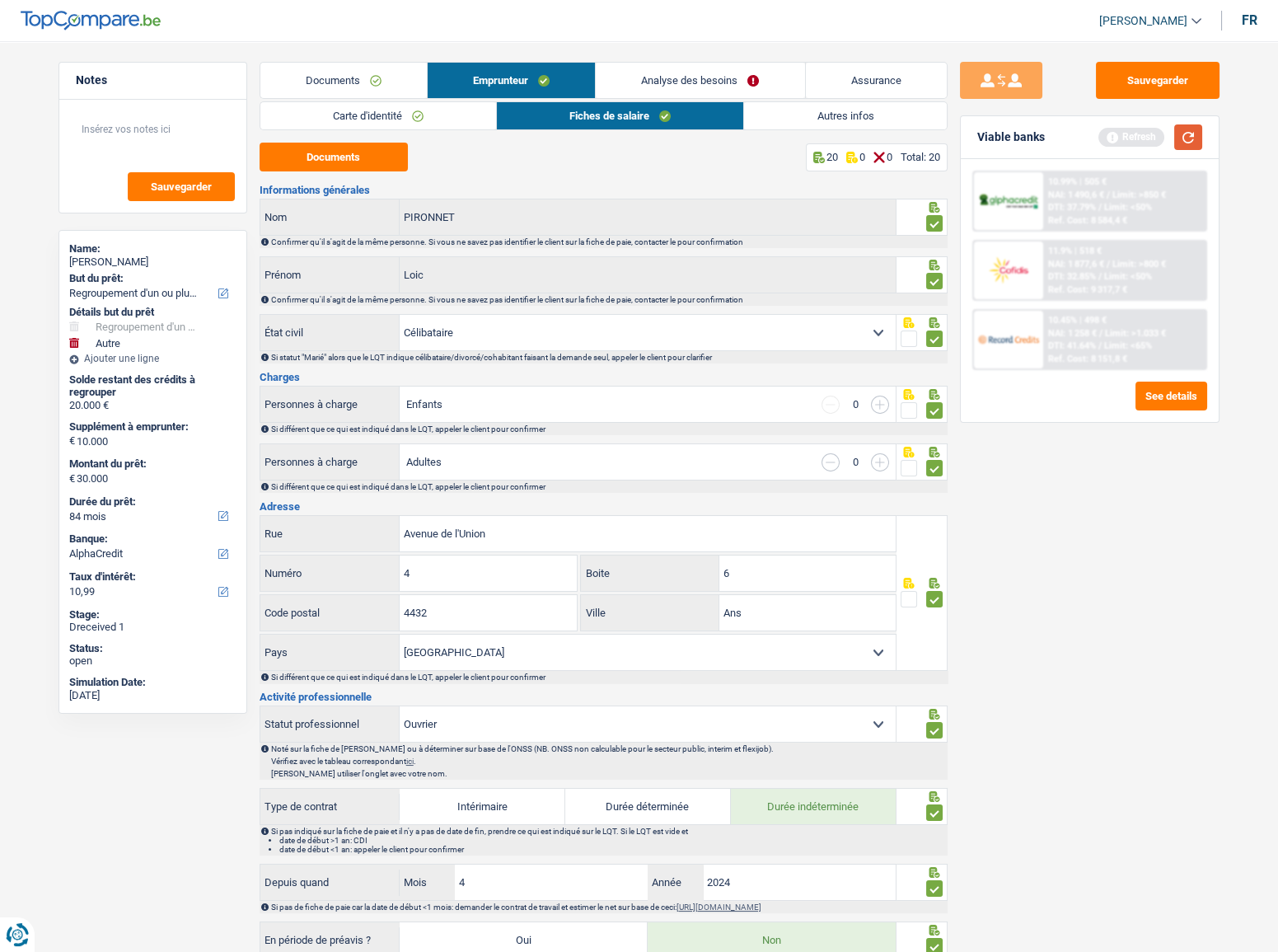
click at [1191, 133] on button "button" at bounding box center [1188, 137] width 28 height 25
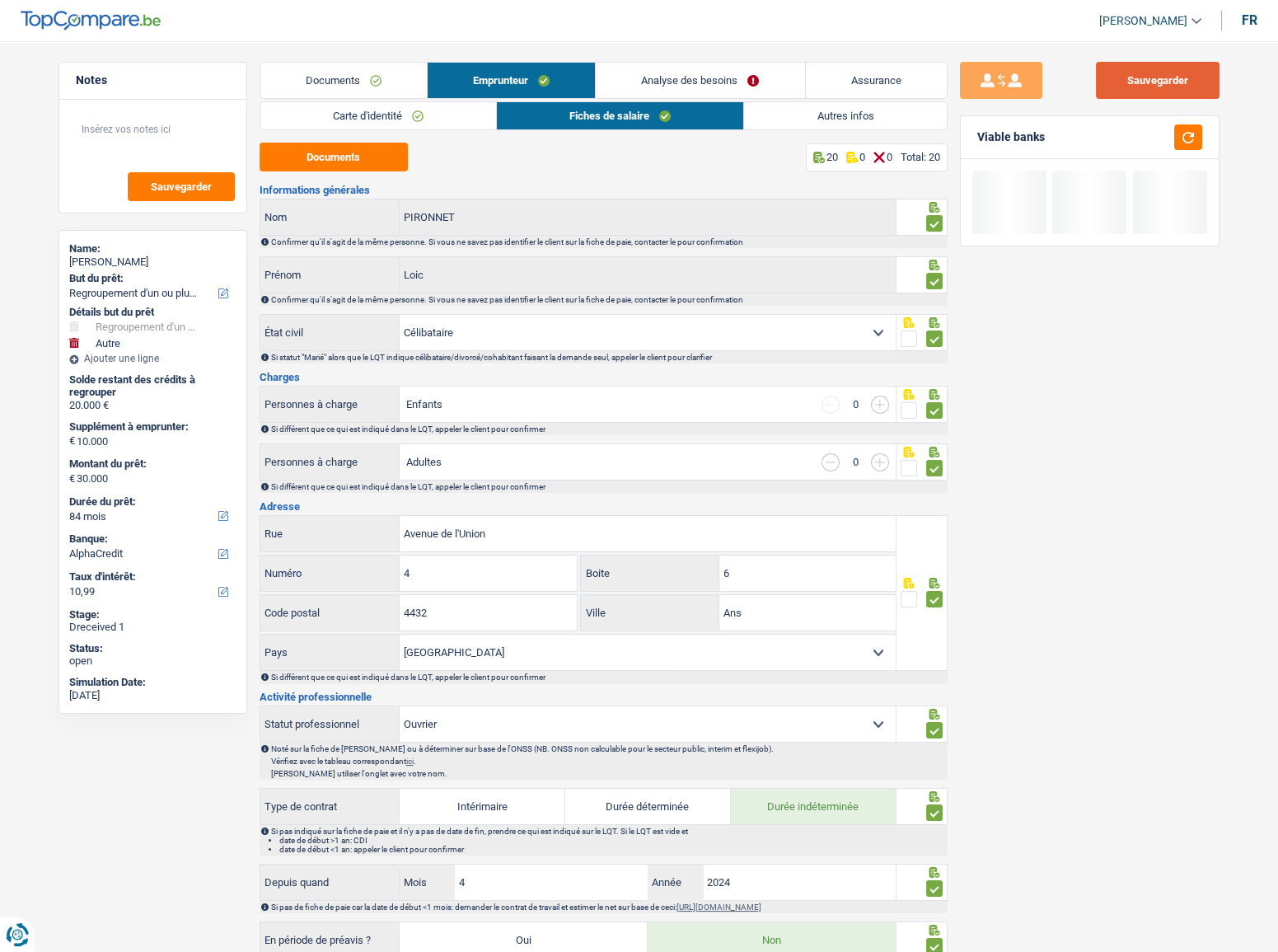
click at [1183, 82] on button "Sauvegarder" at bounding box center [1158, 80] width 123 height 37
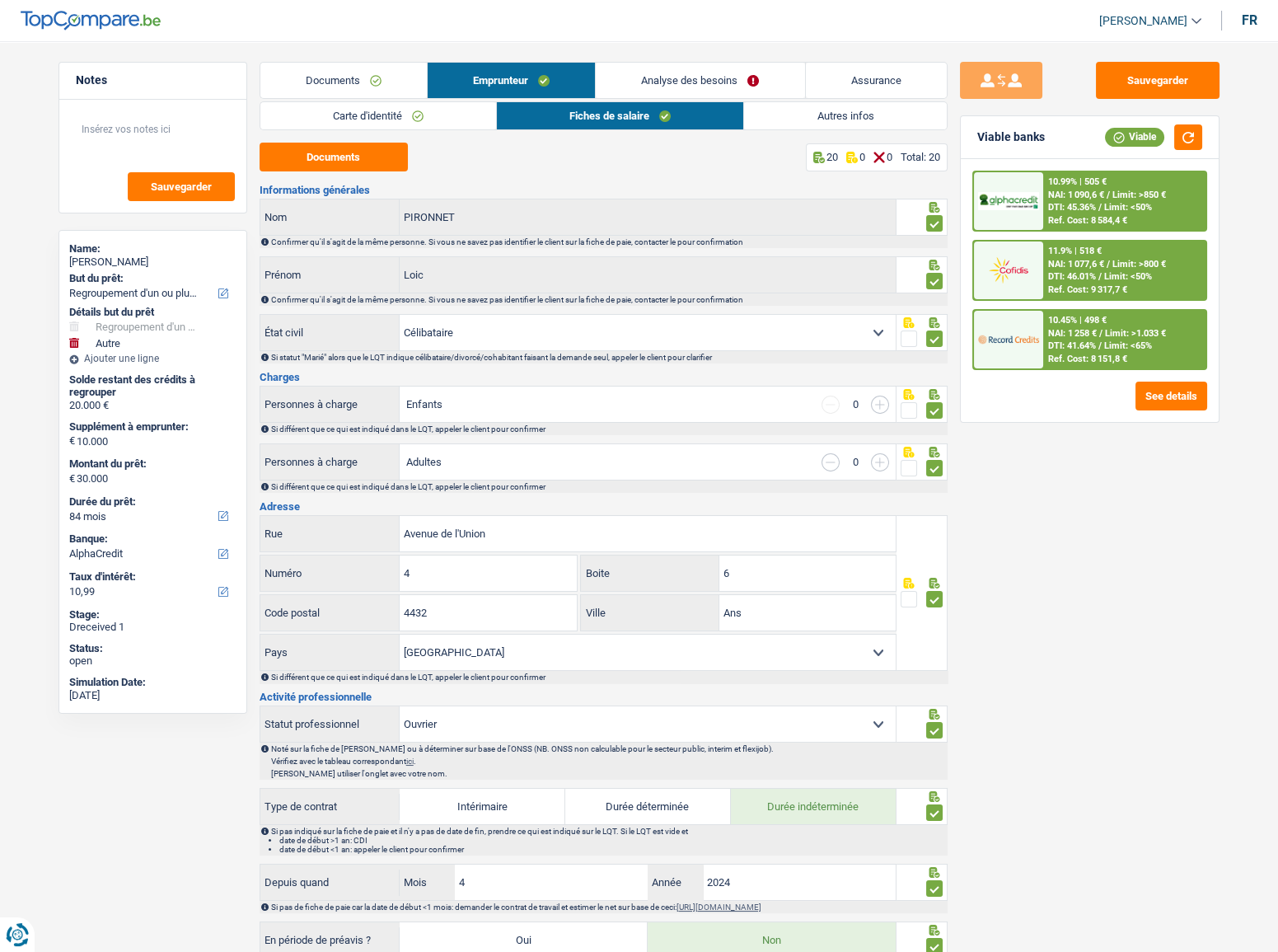
click at [1090, 195] on span "NAI: 1 090,6 €" at bounding box center [1075, 195] width 56 height 11
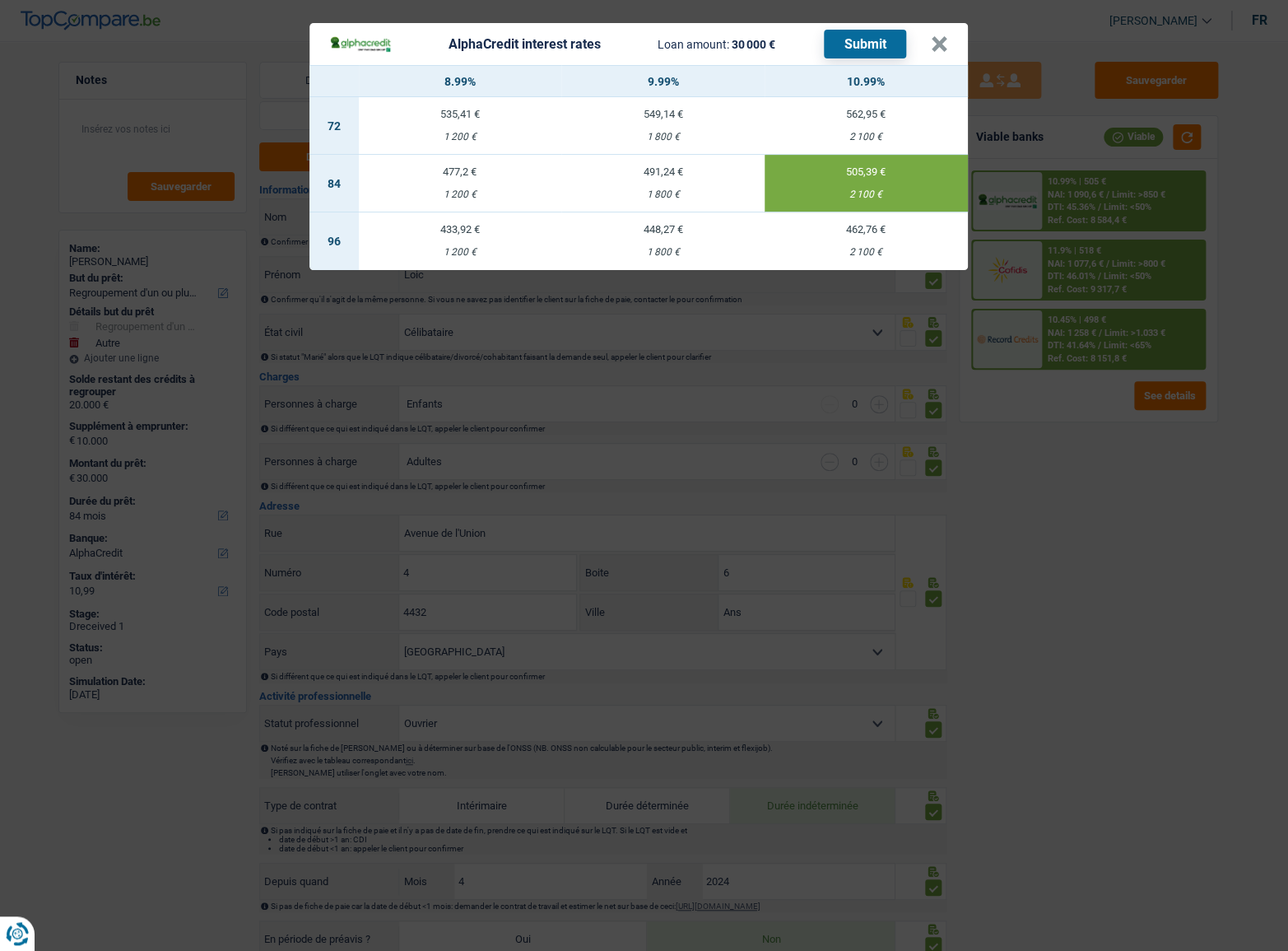
click at [870, 57] on button "Submit" at bounding box center [865, 43] width 82 height 28
click at [845, 41] on button "Submit" at bounding box center [865, 43] width 82 height 28
click at [946, 40] on button "×" at bounding box center [940, 44] width 18 height 17
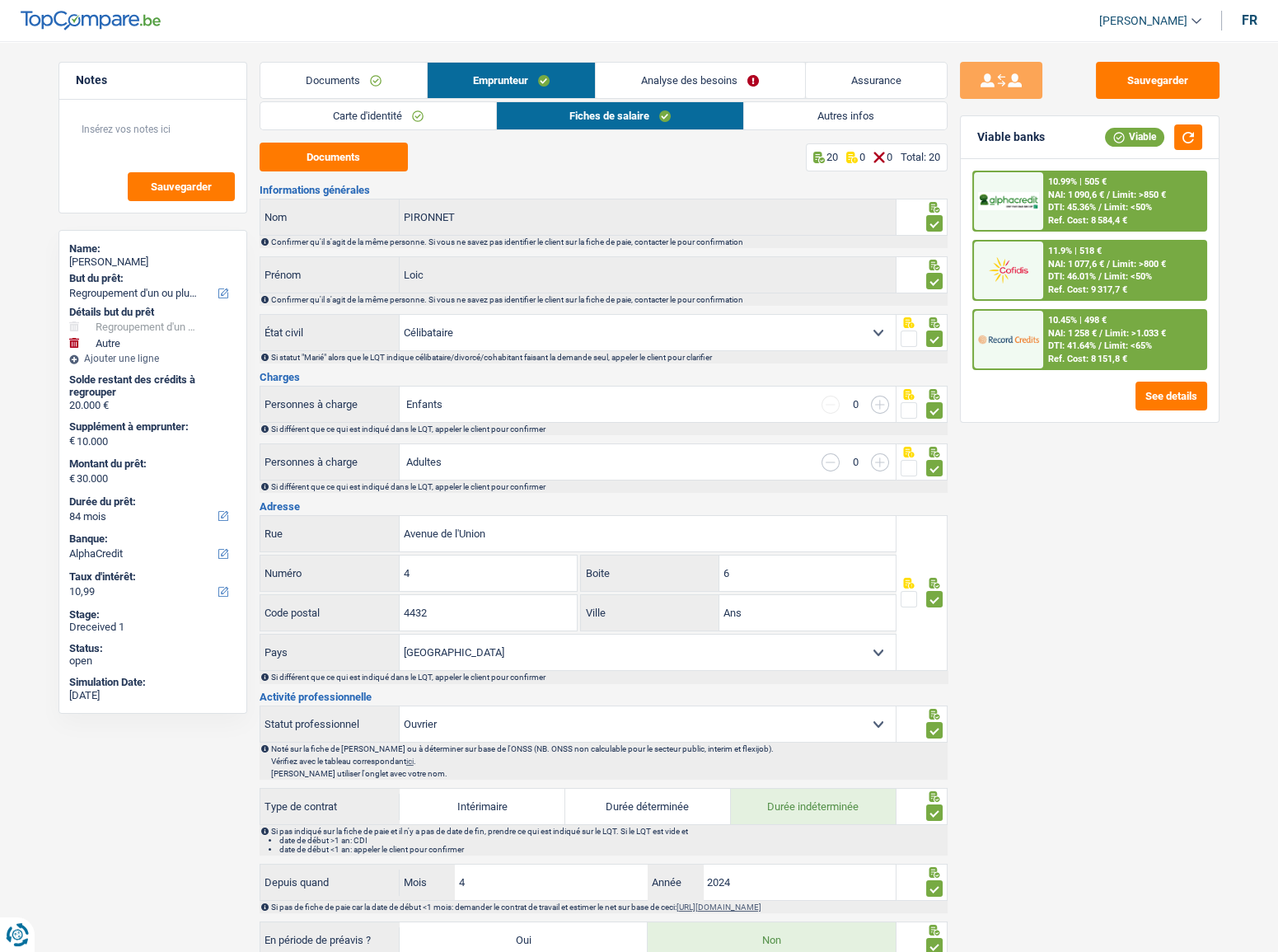
click at [1131, 273] on span "Limit: <50%" at bounding box center [1128, 276] width 48 height 11
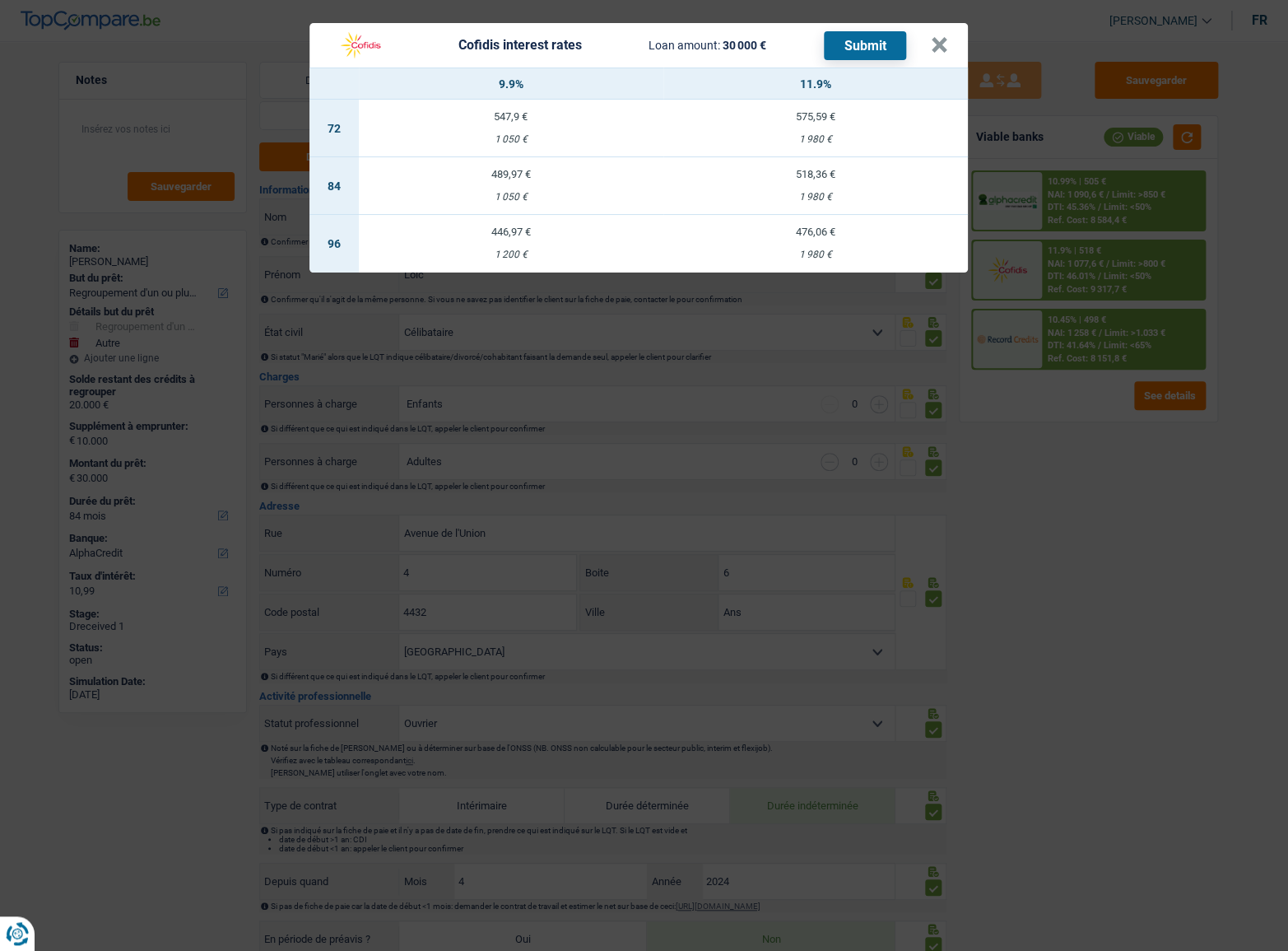
click at [927, 44] on div "Cofidis interest rates Loan amount: 30 000 € Submit" at bounding box center [630, 45] width 601 height 31
click at [945, 52] on button "×" at bounding box center [940, 45] width 18 height 17
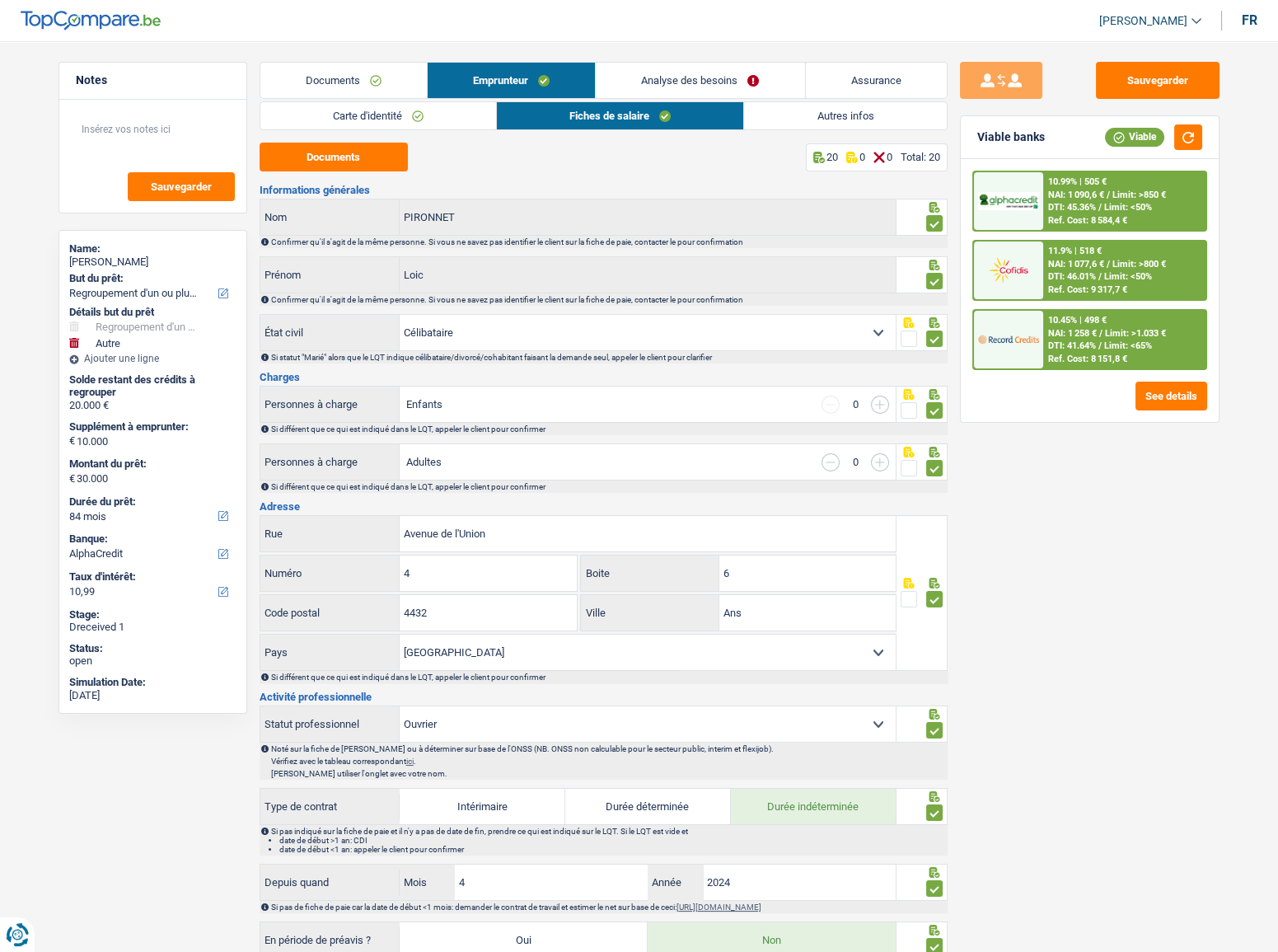
click at [1105, 319] on div "10.99% | 505 € NAI: 1 090,6 € / Limit: >850 € DTI: 45.36% / Limit: <50% Ref. Co…" at bounding box center [1090, 270] width 235 height 200
click at [1105, 319] on div "10.45% | 498 €" at bounding box center [1077, 319] width 59 height 11
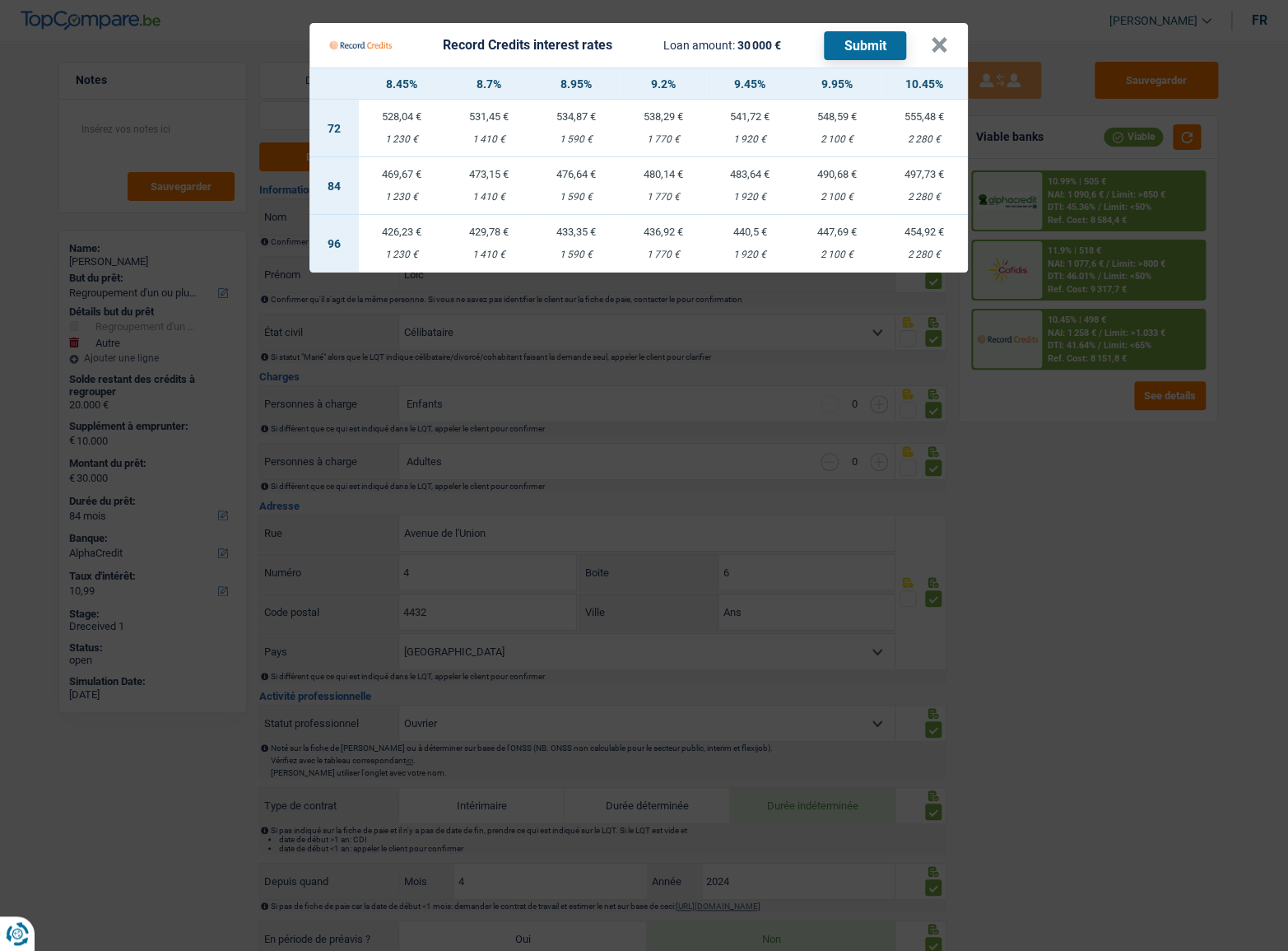
drag, startPoint x: 918, startPoint y: 190, endPoint x: 949, endPoint y: 125, distance: 72.0
click at [918, 190] on td "497,73 € 2 280 €" at bounding box center [923, 186] width 87 height 58
select select "record credits"
type input "10,45"
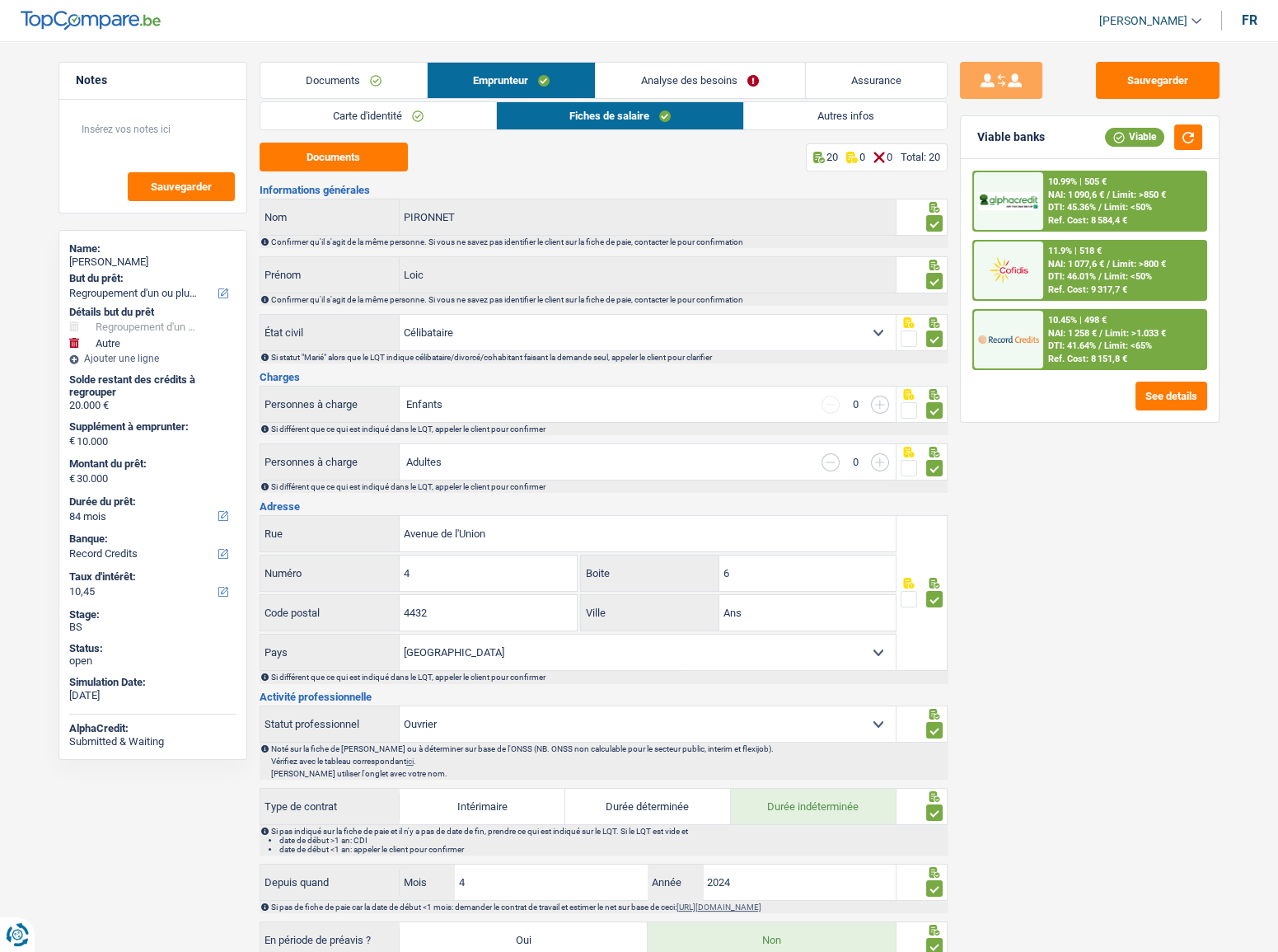
click at [1121, 330] on span "Limit: >1.033 €" at bounding box center [1135, 333] width 61 height 11
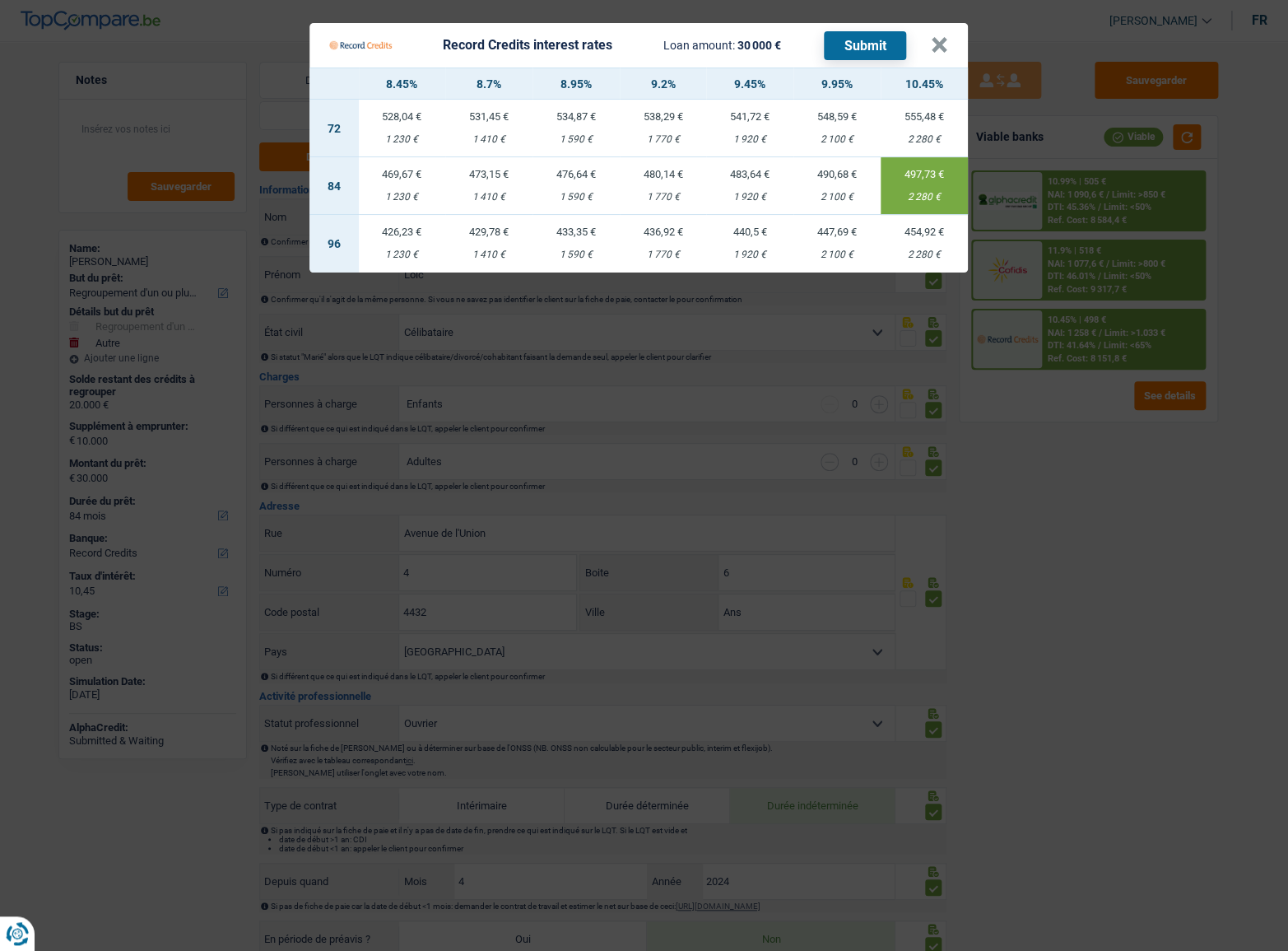
click at [882, 42] on button "Submit" at bounding box center [865, 45] width 82 height 28
click at [937, 43] on button "×" at bounding box center [940, 45] width 18 height 17
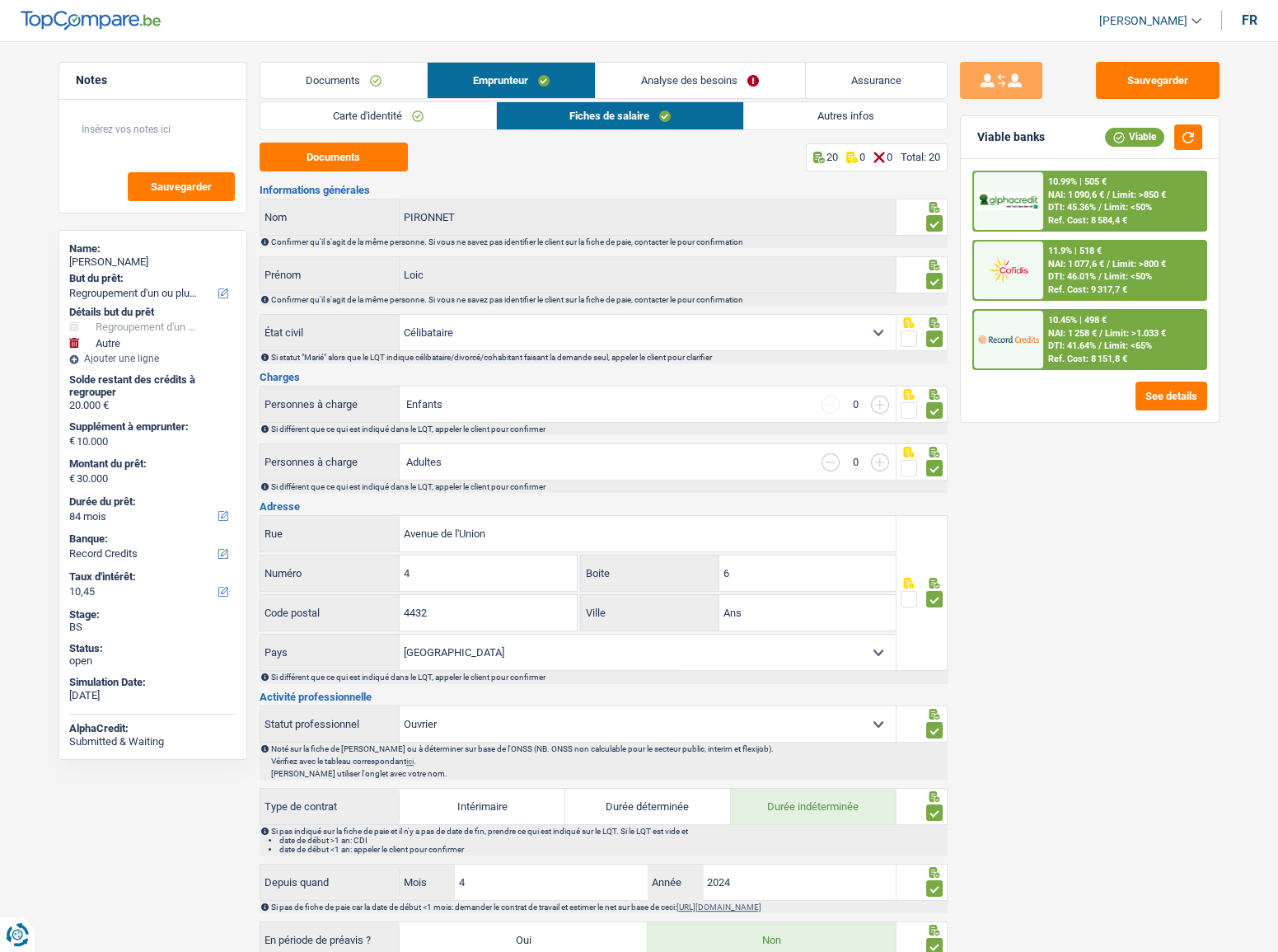
click at [1100, 278] on span "/" at bounding box center [1100, 276] width 3 height 11
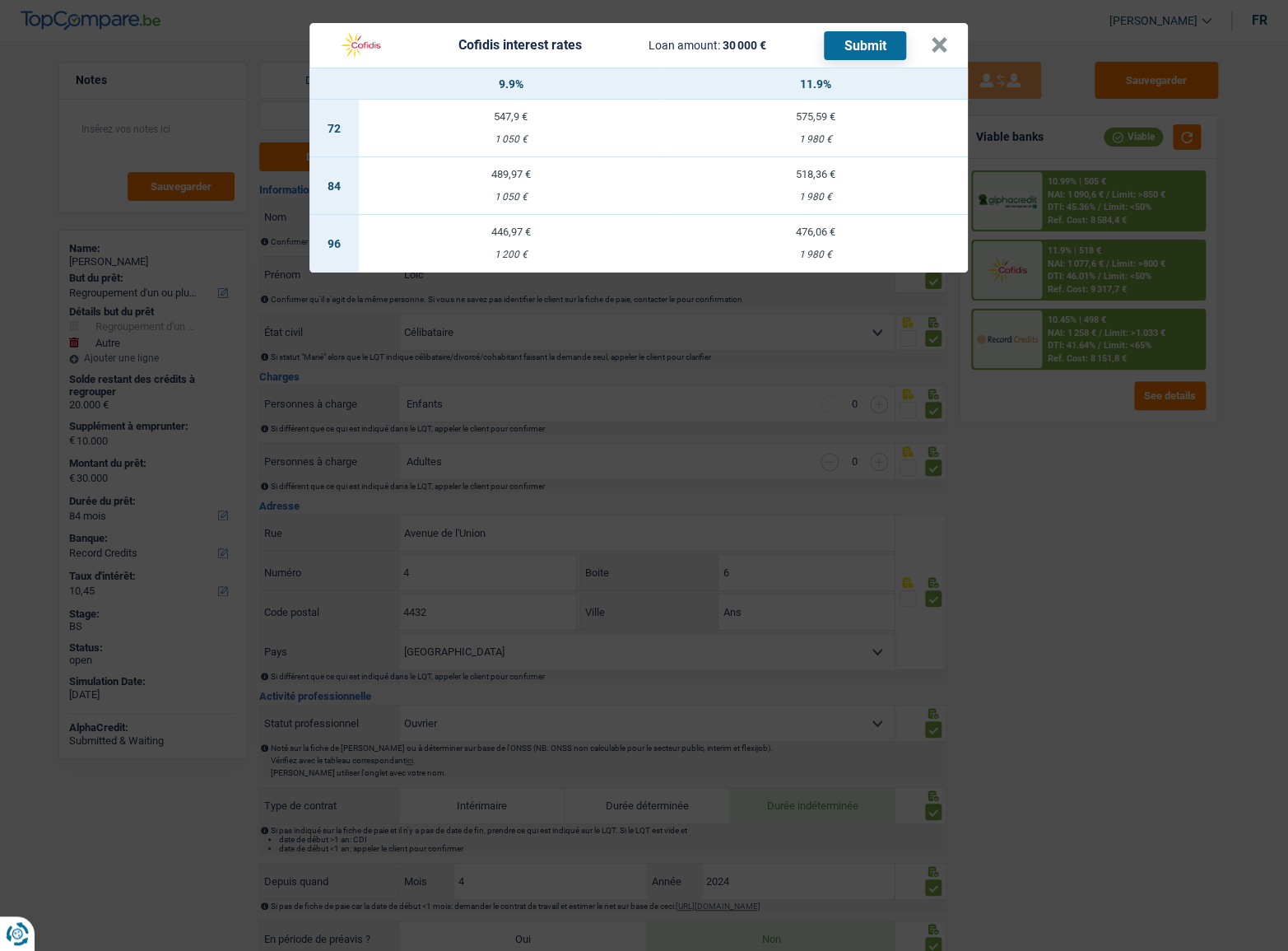
click at [862, 188] on td "518,36 € 1 980 €" at bounding box center [815, 186] width 304 height 58
select select "cofidis"
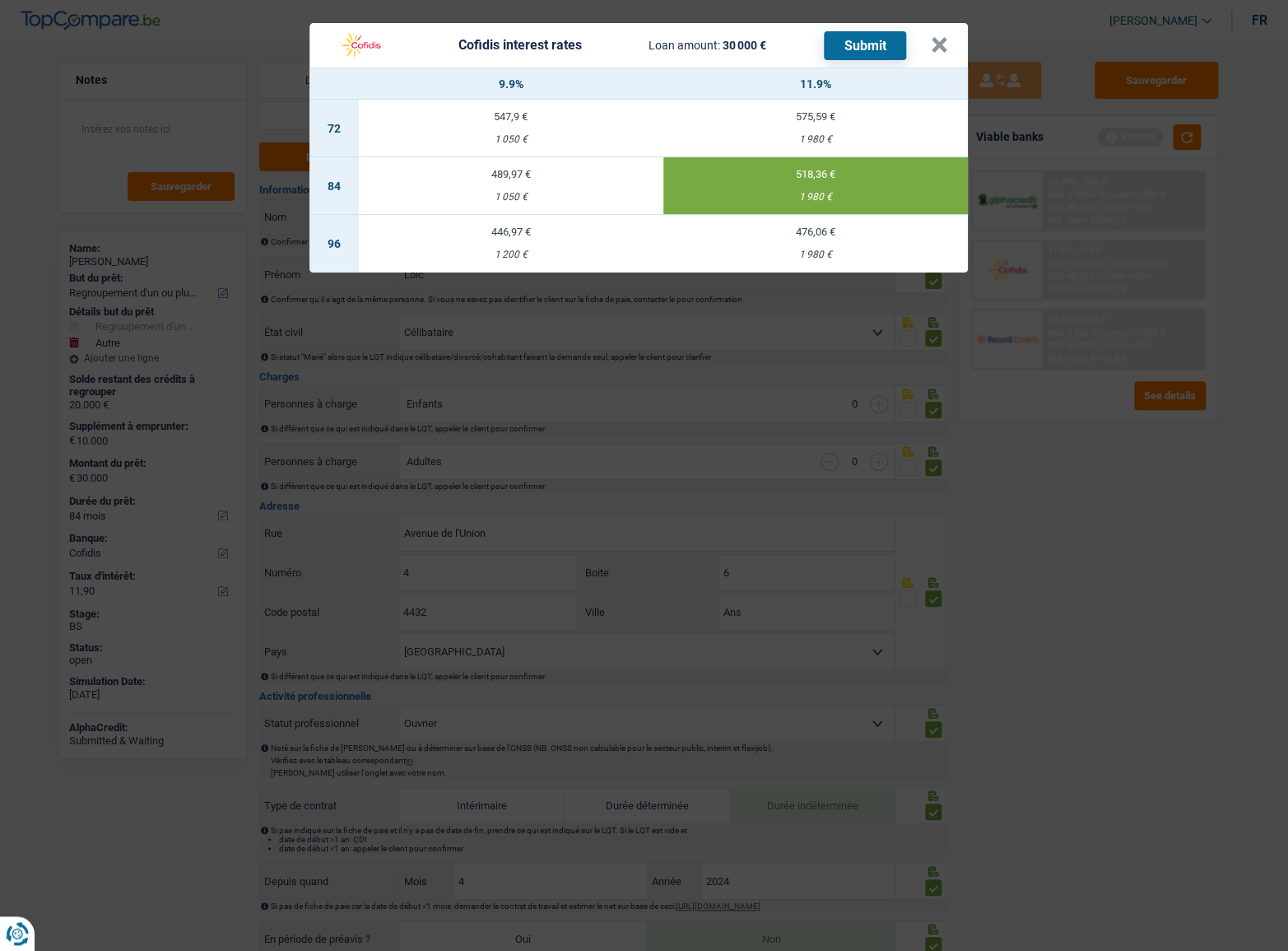
click at [616, 177] on div "489,97 €" at bounding box center [511, 174] width 304 height 11
type input "9,90"
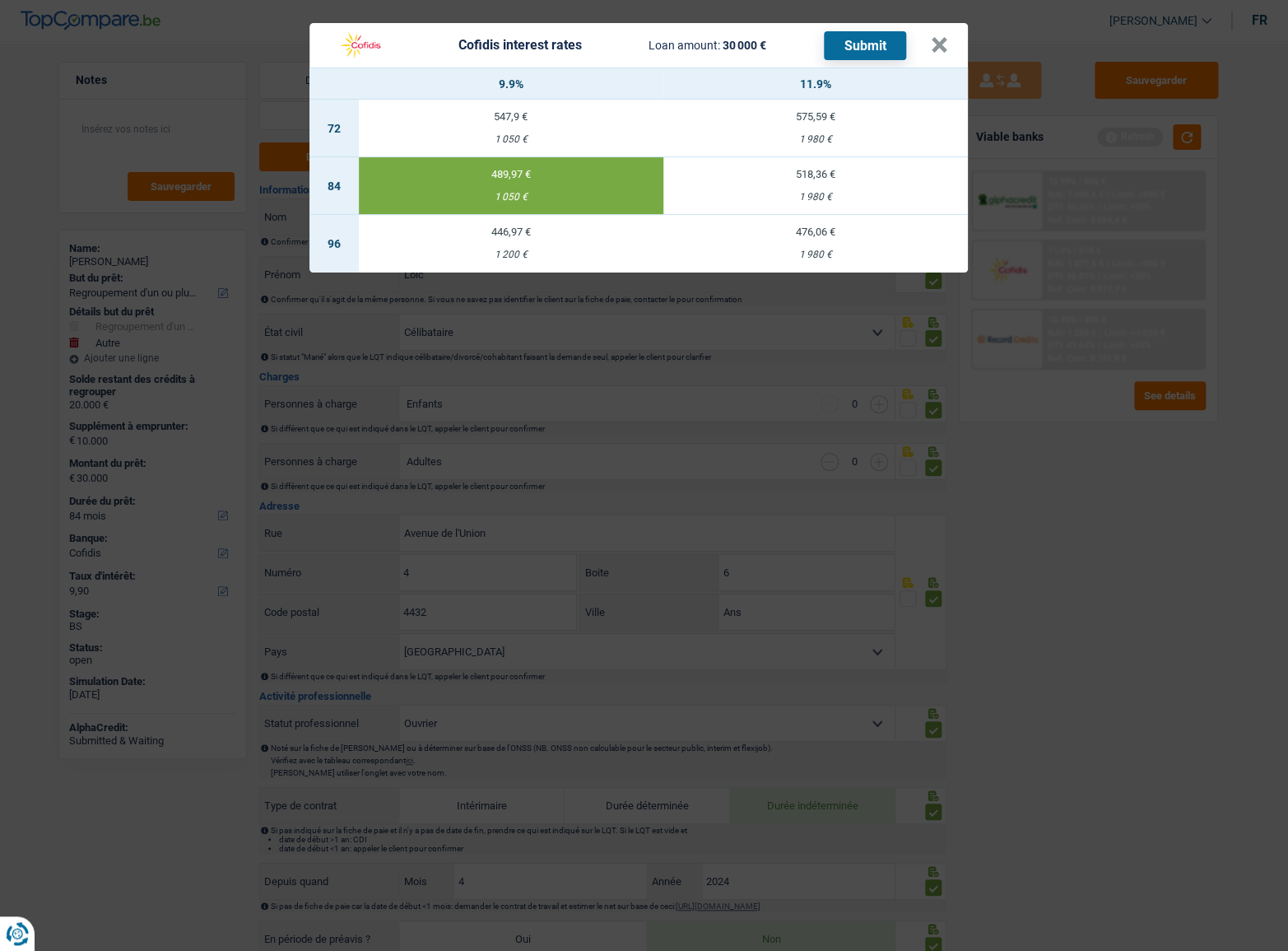
click at [856, 49] on button "Submit" at bounding box center [865, 45] width 82 height 28
click at [941, 44] on button "×" at bounding box center [940, 45] width 18 height 17
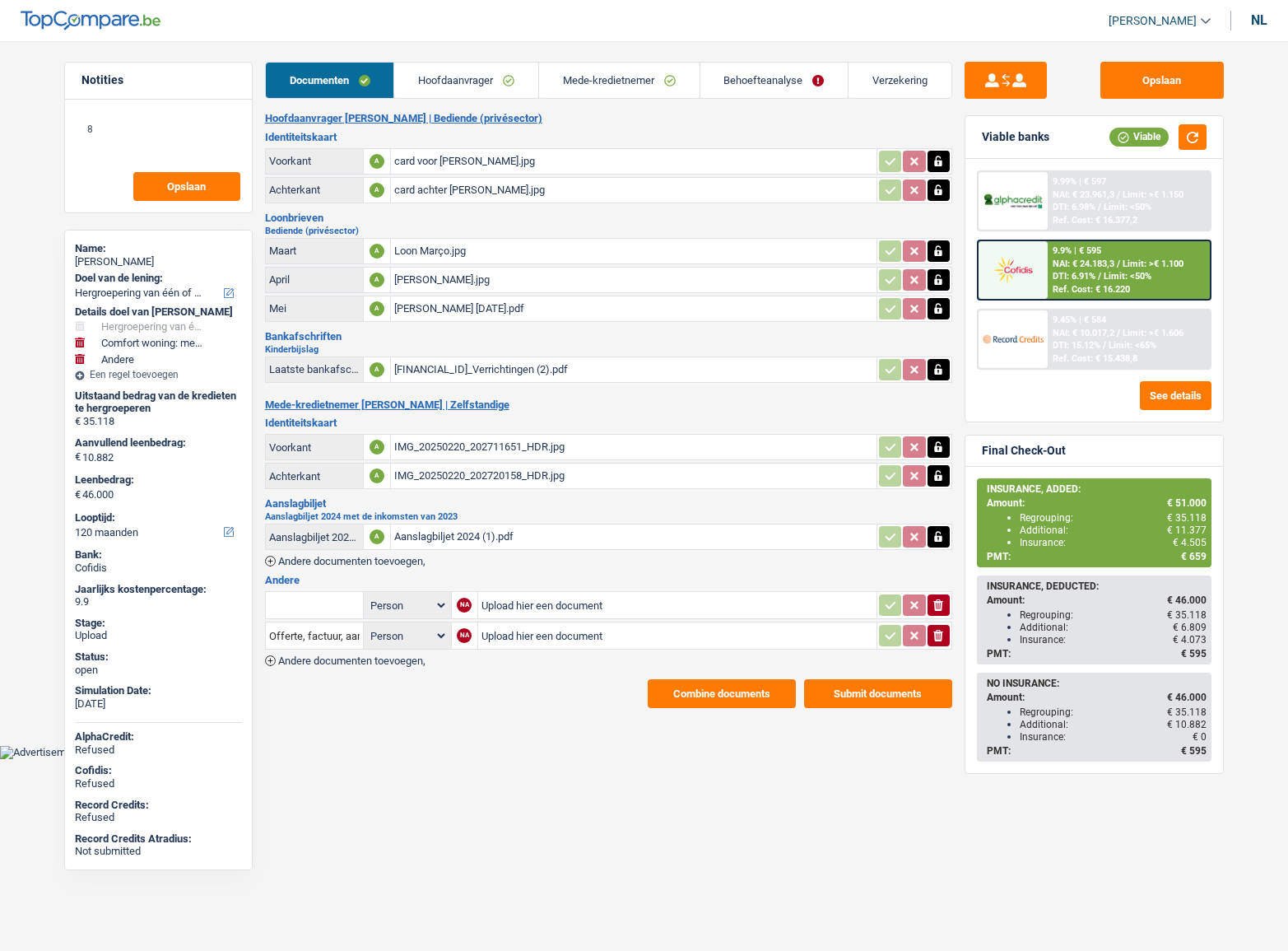
select select "refinancing"
select select "household"
select select "other"
select select "120"
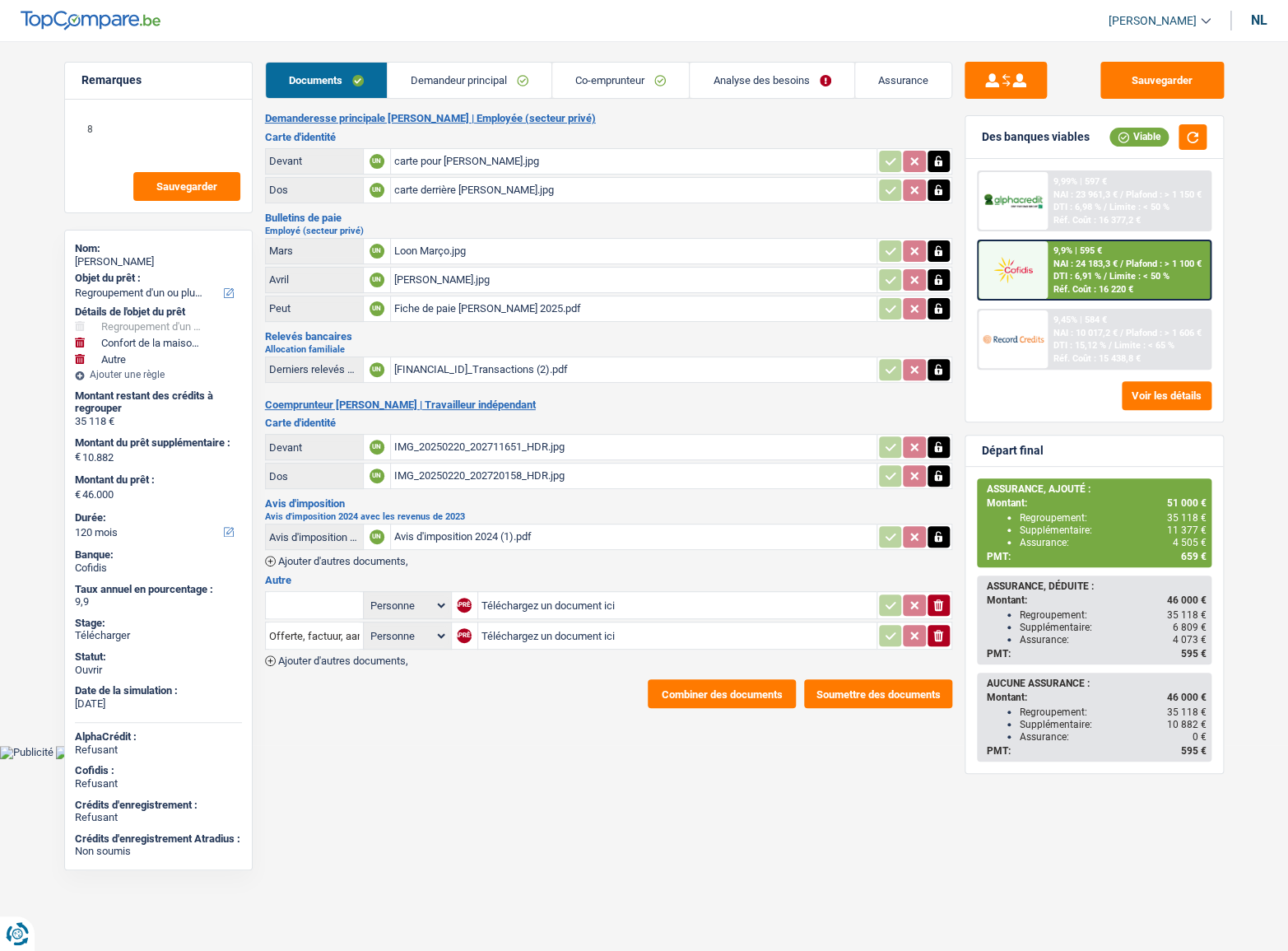
click at [119, 252] on div "Nom:" at bounding box center [158, 248] width 167 height 13
click at [120, 256] on font "[PERSON_NAME]" at bounding box center [114, 261] width 79 height 13
copy font "Varelas"
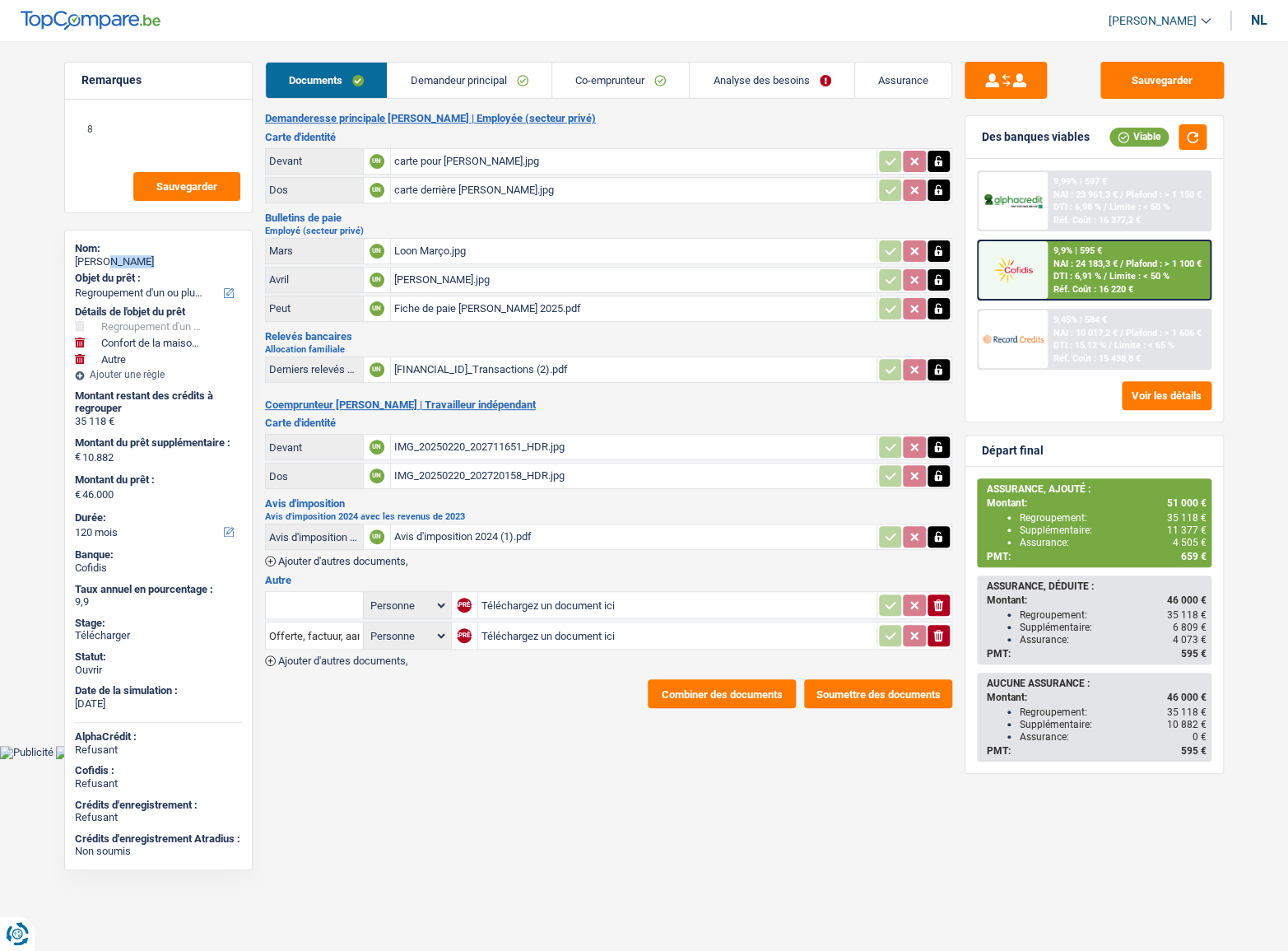
click at [638, 91] on link "Co-emprunteur" at bounding box center [621, 80] width 137 height 35
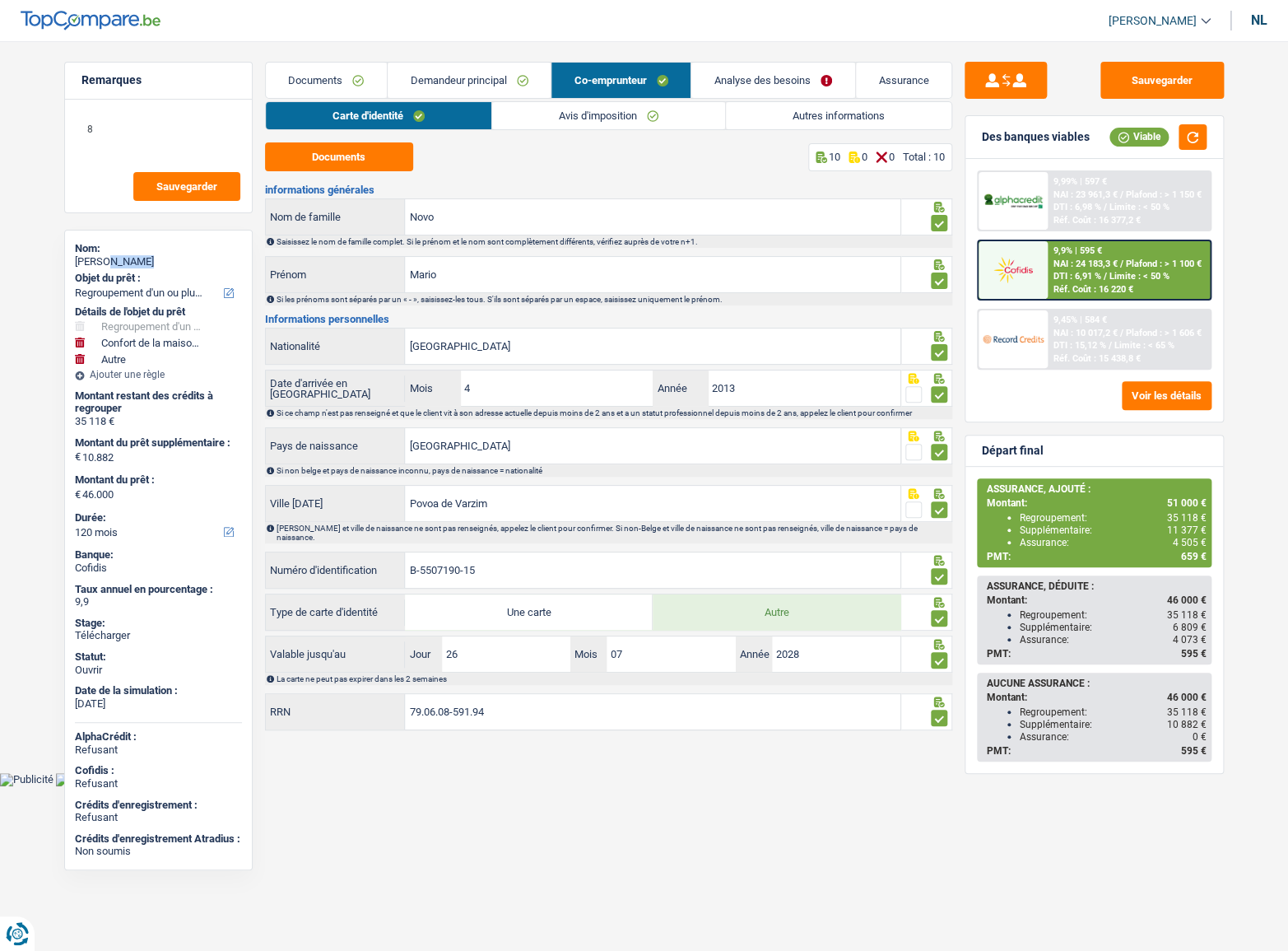
drag, startPoint x: 328, startPoint y: 82, endPoint x: 408, endPoint y: 147, distance: 103.1
click at [328, 82] on font "Documents" at bounding box center [316, 80] width 55 height 13
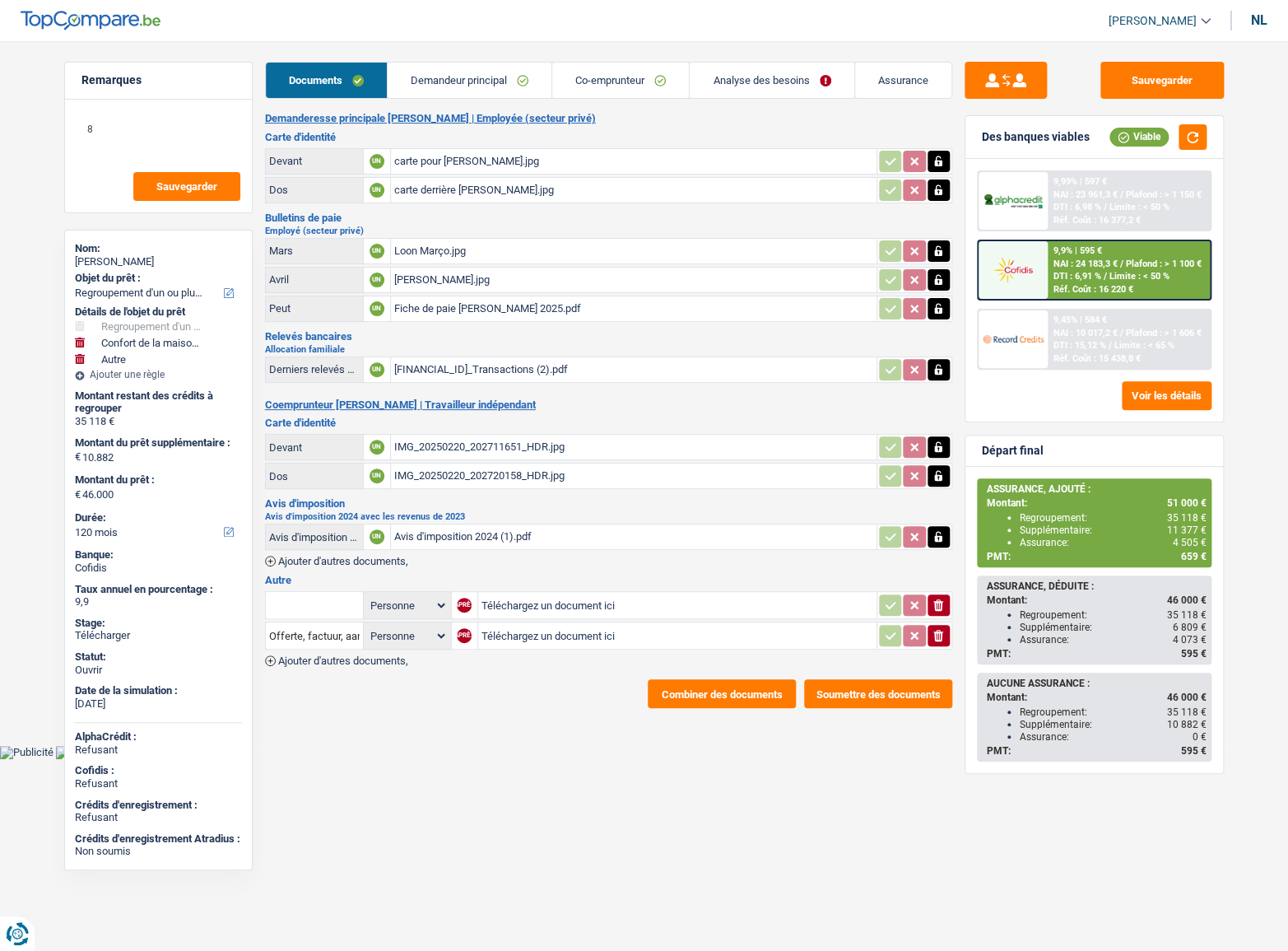
click at [444, 273] on font "Loon Abril.jpg" at bounding box center [442, 279] width 96 height 13
click at [489, 532] on font "Avis d'imposition 2024 (1).pdf" at bounding box center [463, 536] width 138 height 13
click at [494, 94] on link "Demandeur principal" at bounding box center [468, 80] width 163 height 35
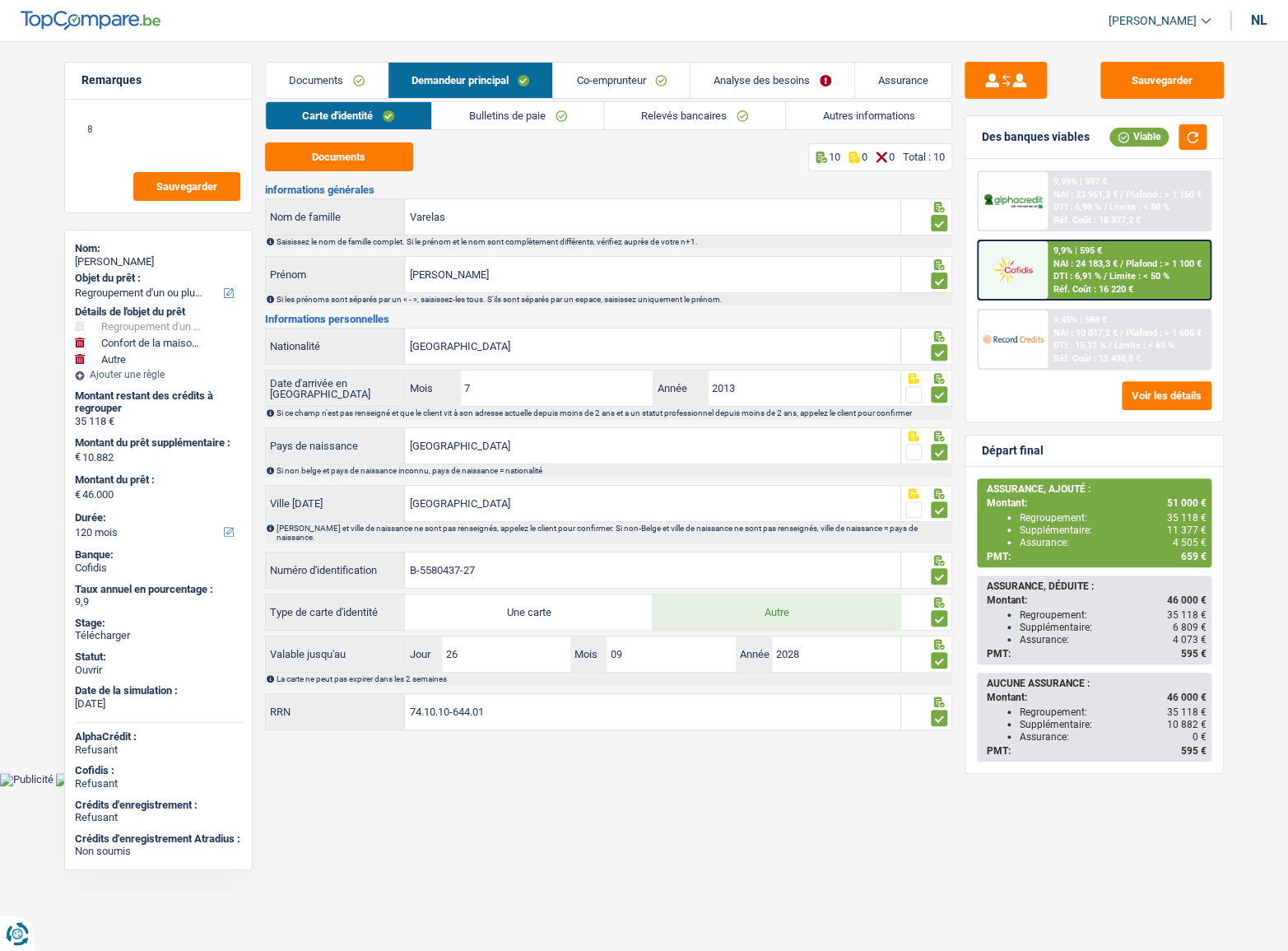
click at [611, 86] on link "Co-emprunteur" at bounding box center [622, 80] width 137 height 35
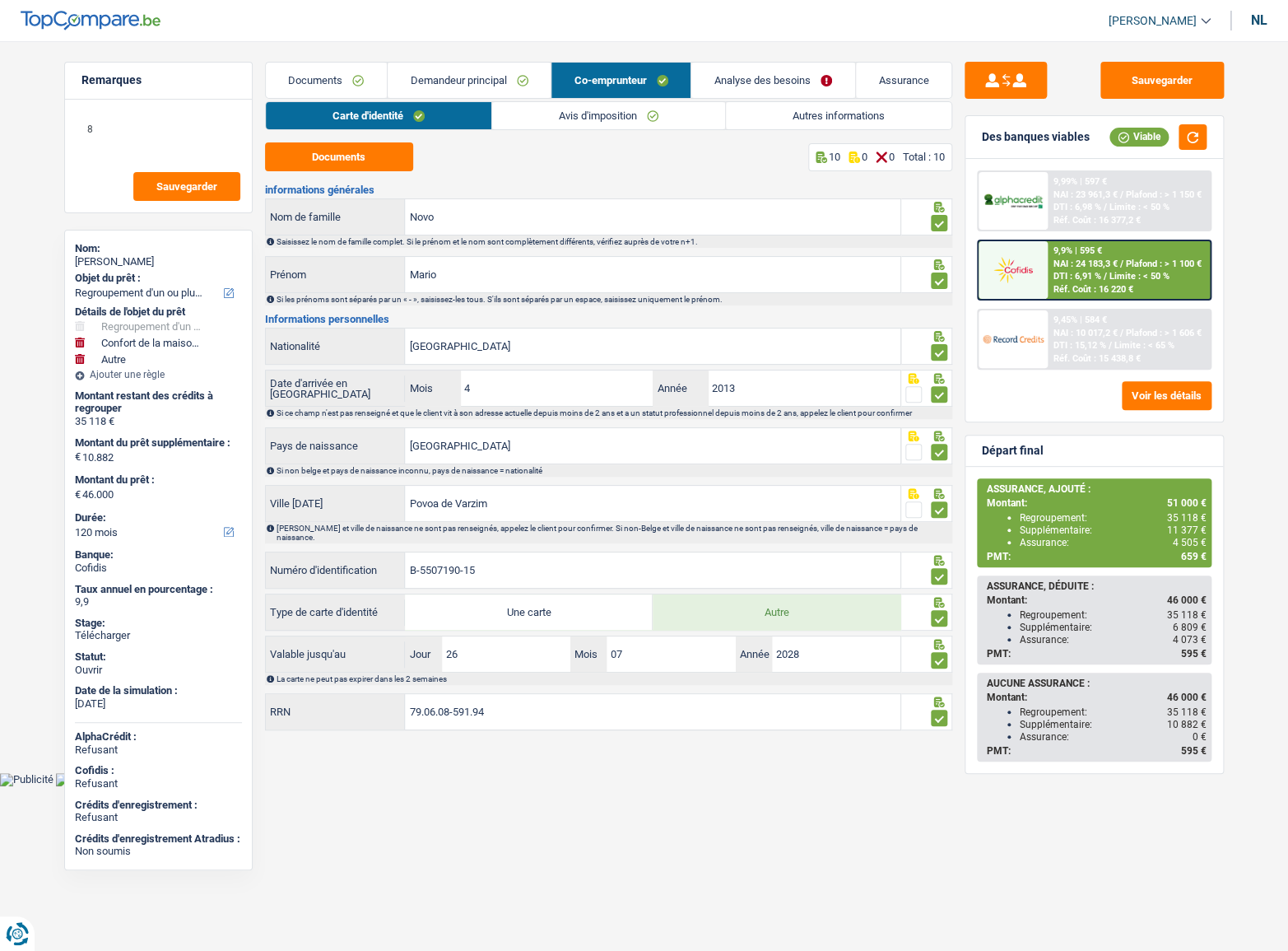
click at [473, 102] on link "Carte d'identité" at bounding box center [378, 115] width 226 height 27
click at [553, 91] on link "Co-emprunteur" at bounding box center [621, 80] width 139 height 35
click at [537, 80] on link "Demandeur principal" at bounding box center [468, 80] width 163 height 35
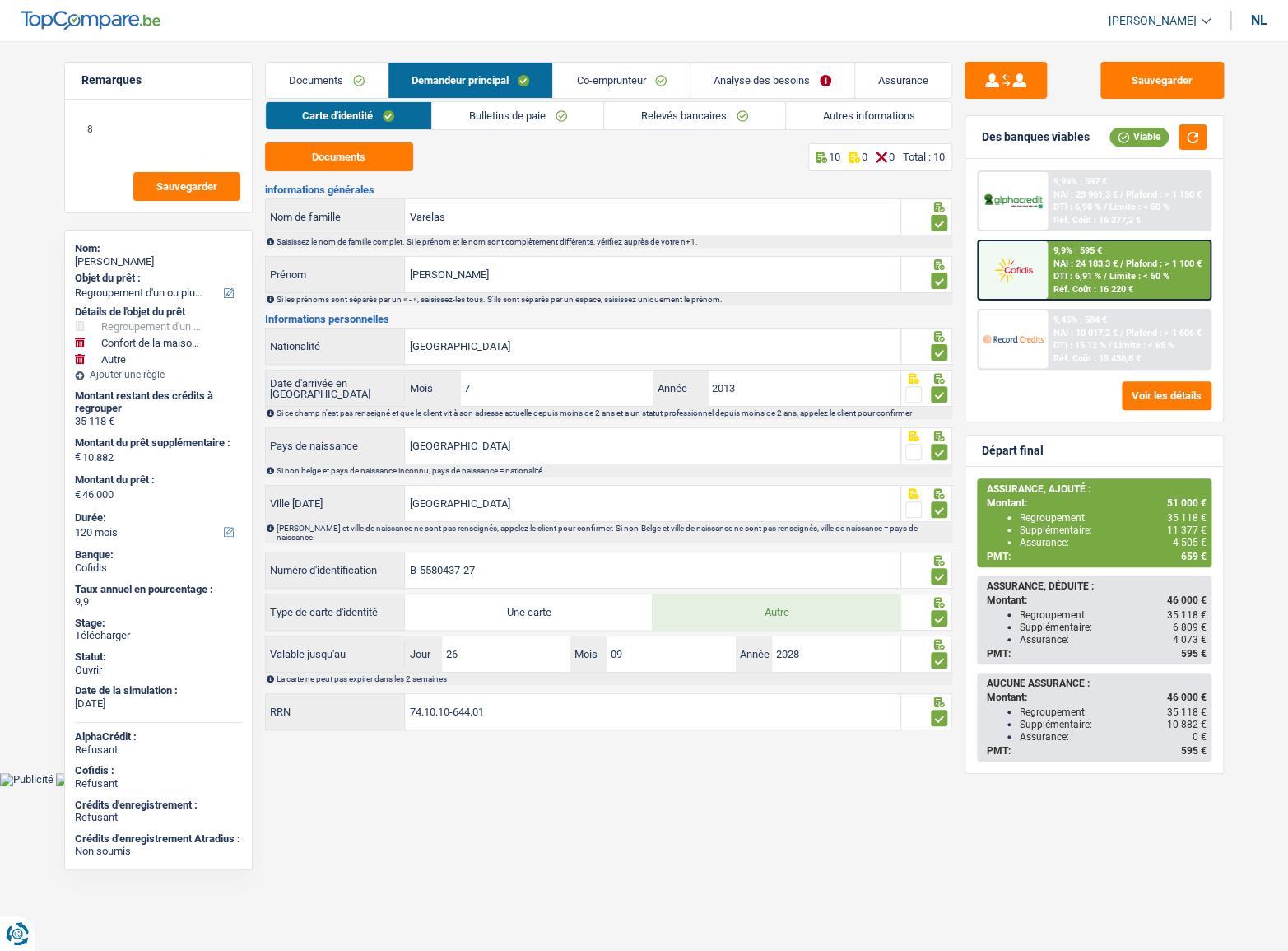
drag, startPoint x: 610, startPoint y: 70, endPoint x: 594, endPoint y: 122, distance: 54.4
click at [610, 70] on link "Co-emprunteur" at bounding box center [622, 80] width 137 height 35
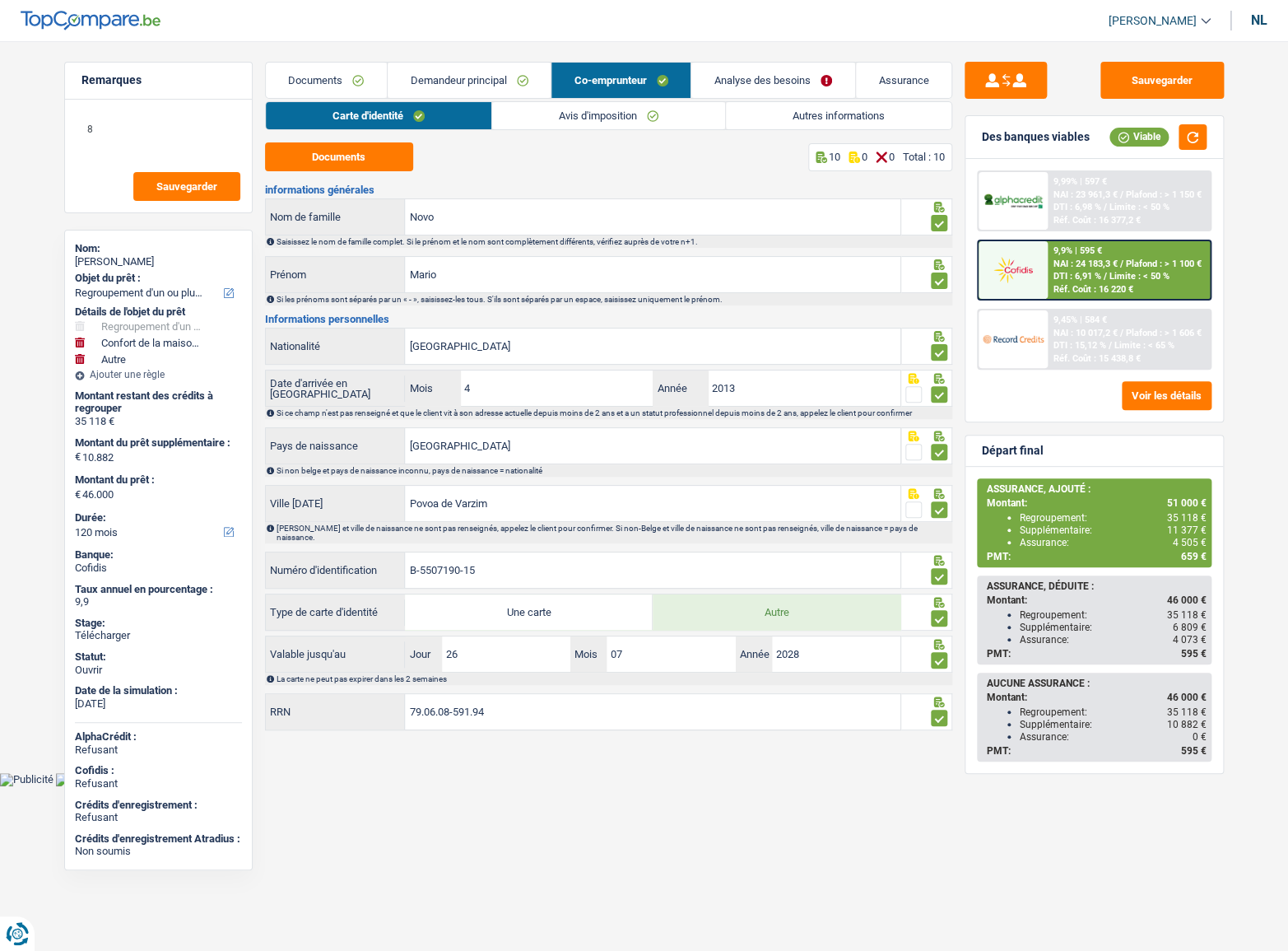
click at [635, 113] on font "Avis d'imposition" at bounding box center [598, 115] width 78 height 13
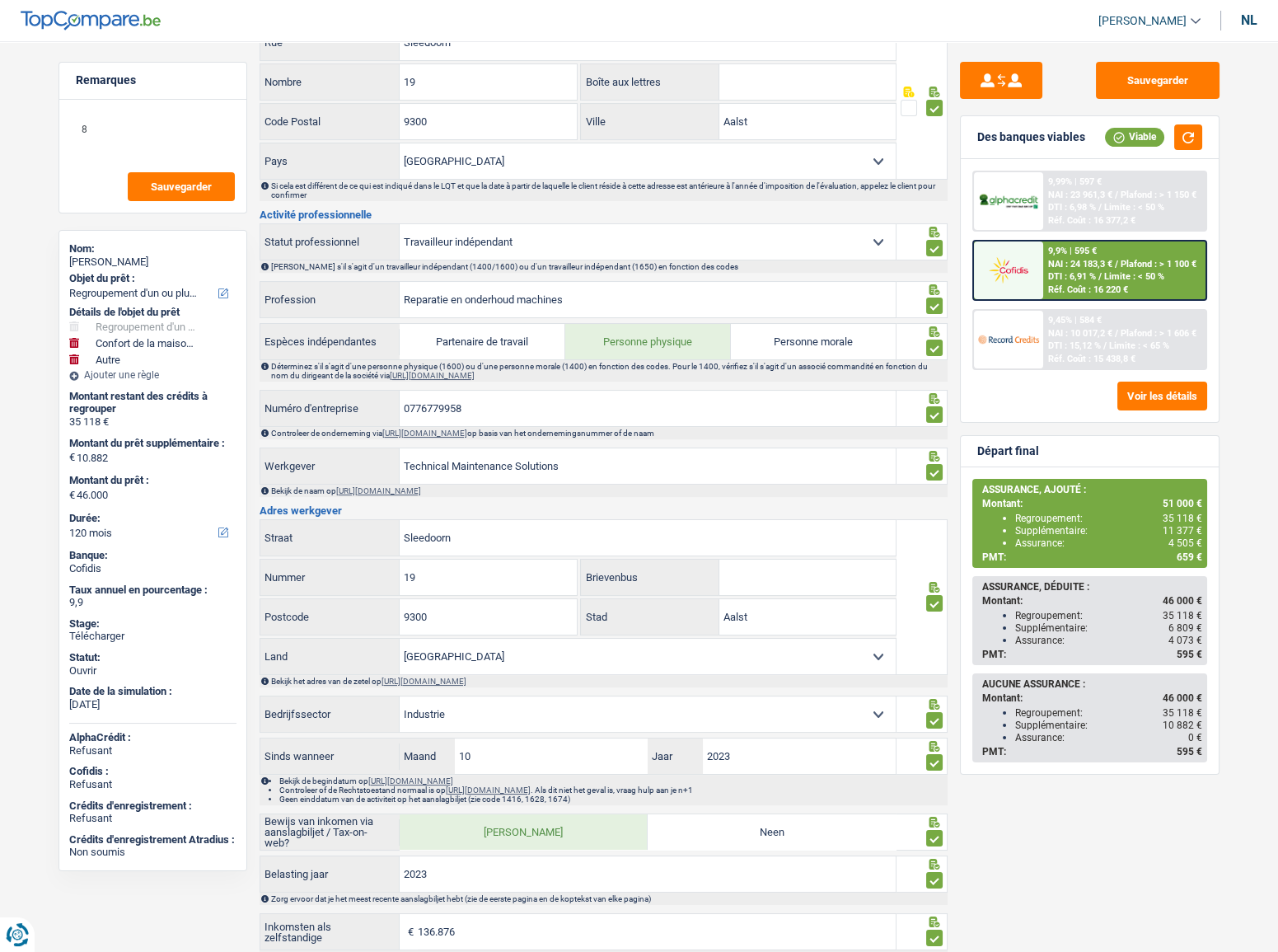
scroll to position [450, 0]
click at [419, 391] on input "0776779958" at bounding box center [647, 406] width 497 height 35
click at [416, 398] on input "0776779958" at bounding box center [647, 406] width 497 height 35
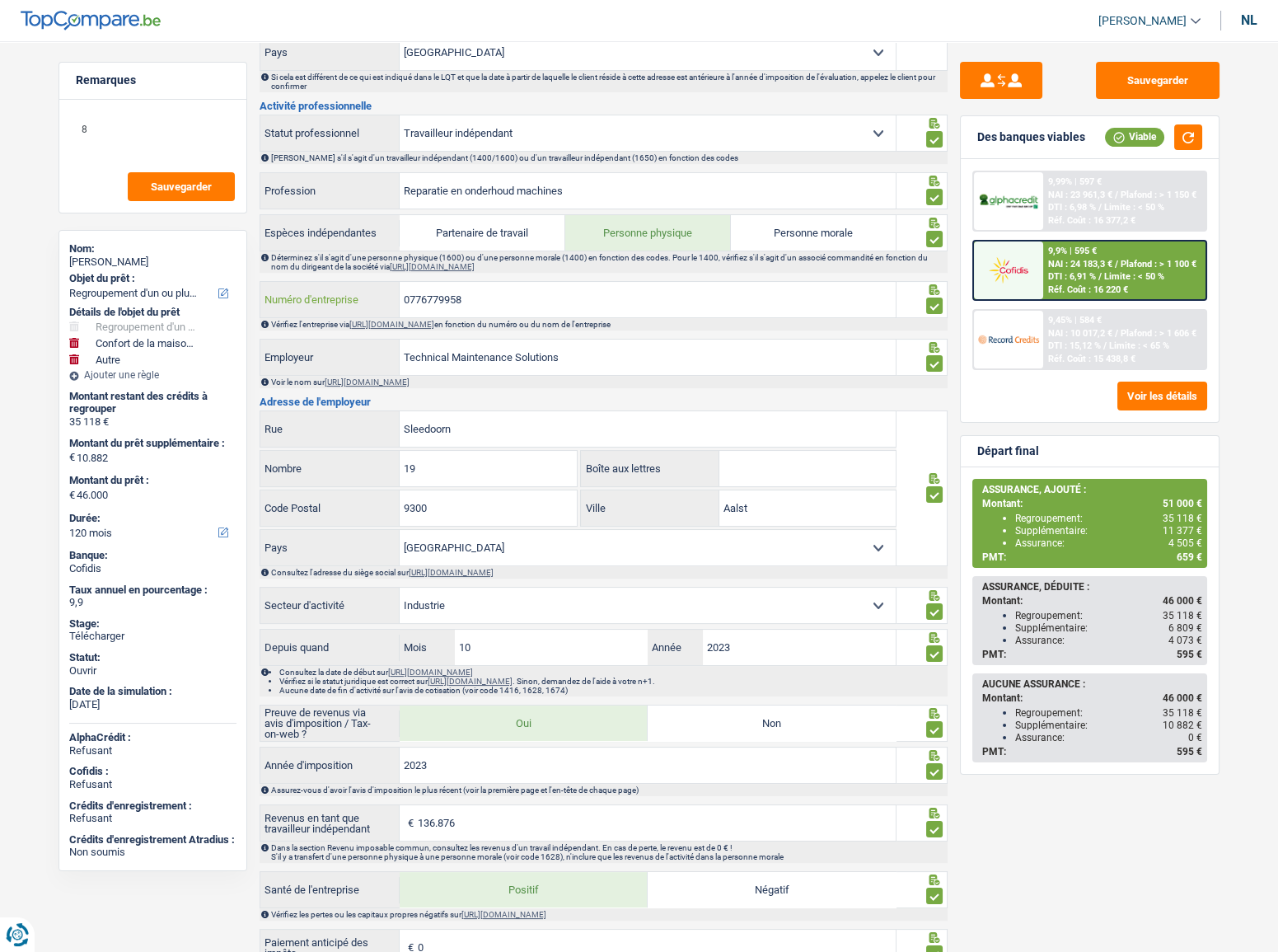
scroll to position [749, 0]
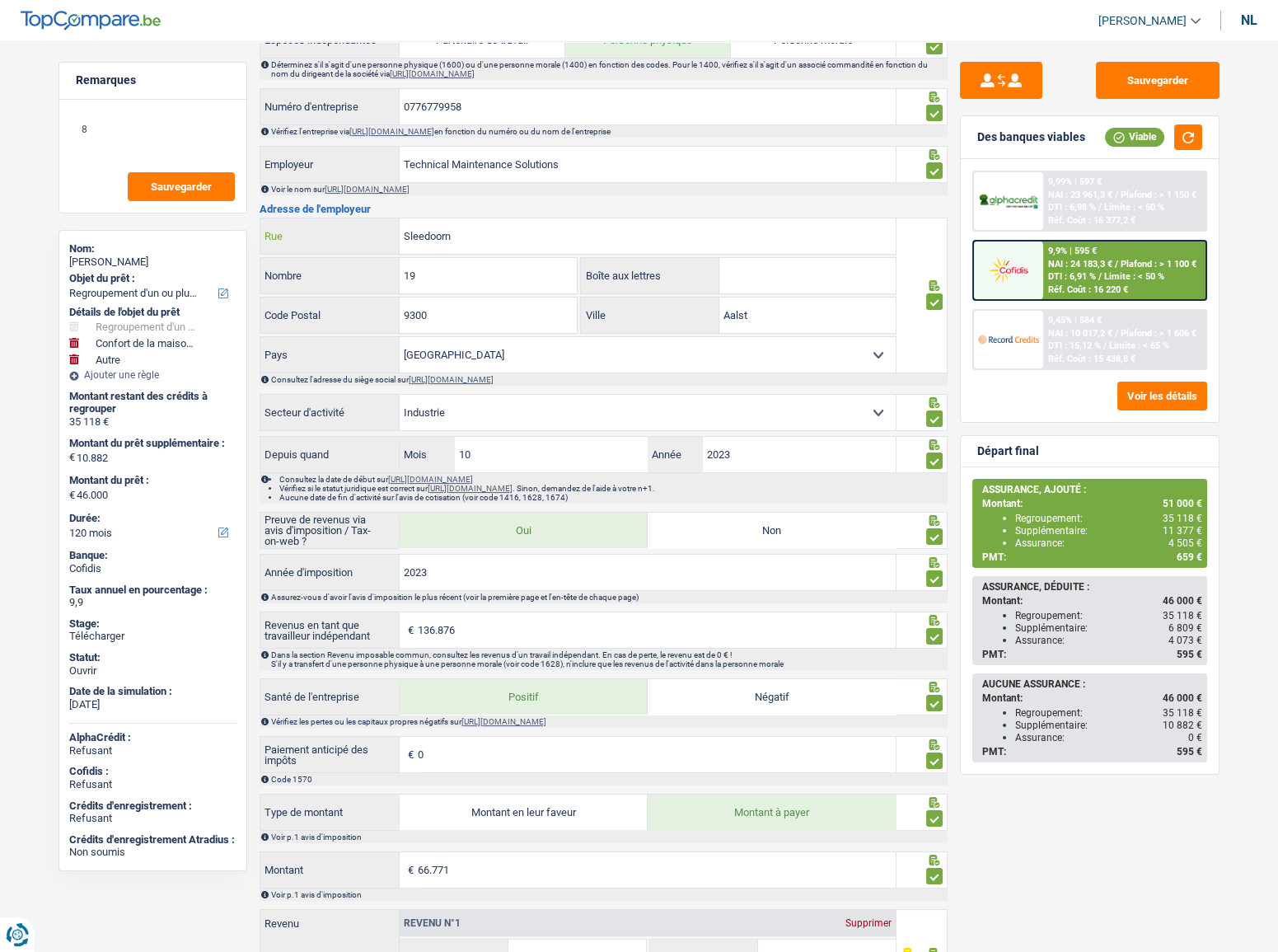
drag, startPoint x: 473, startPoint y: 247, endPoint x: 464, endPoint y: 231, distance: 18.4
click at [341, 236] on div "Sleedoorn Rue" at bounding box center [579, 236] width 637 height 35
paste input "Blackth"
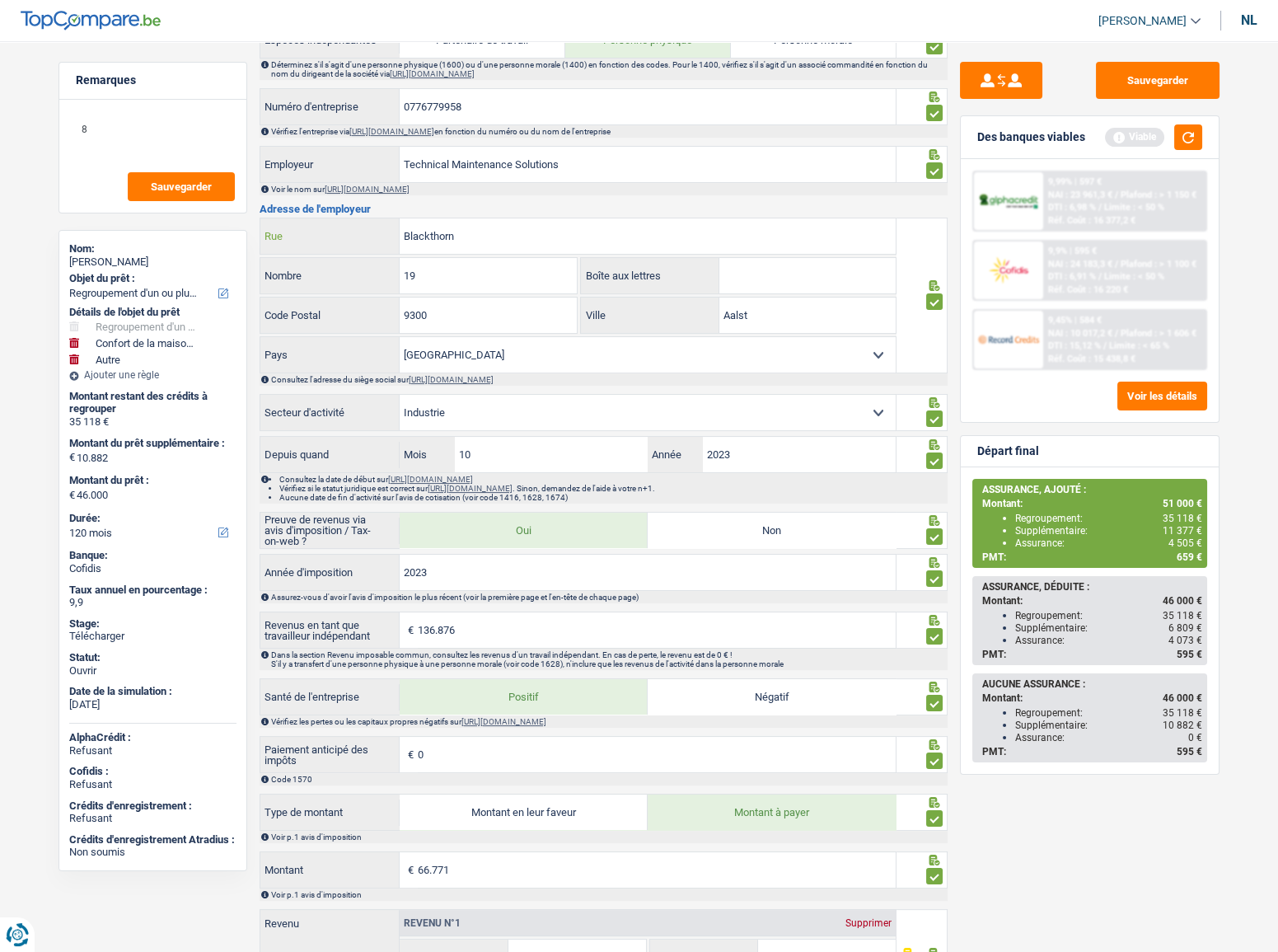
type input "Blackthorn"
click at [437, 271] on input "19" at bounding box center [488, 275] width 177 height 35
drag, startPoint x: 729, startPoint y: 310, endPoint x: 834, endPoint y: 53, distance: 277.6
click at [786, 311] on input "Aalst" at bounding box center [808, 315] width 176 height 35
type input "Alost"
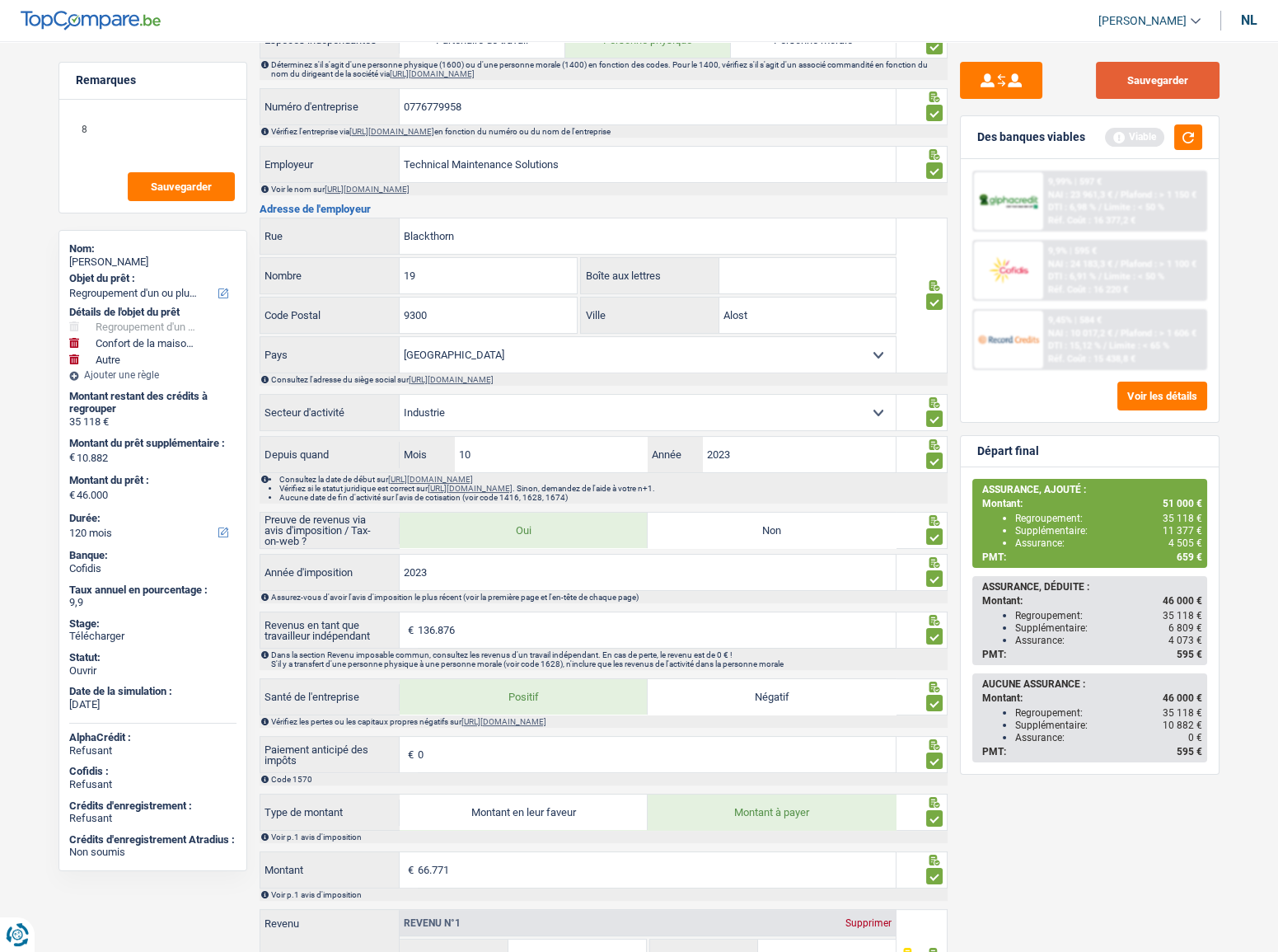
click at [1182, 95] on button "Sauvegarder" at bounding box center [1158, 80] width 123 height 37
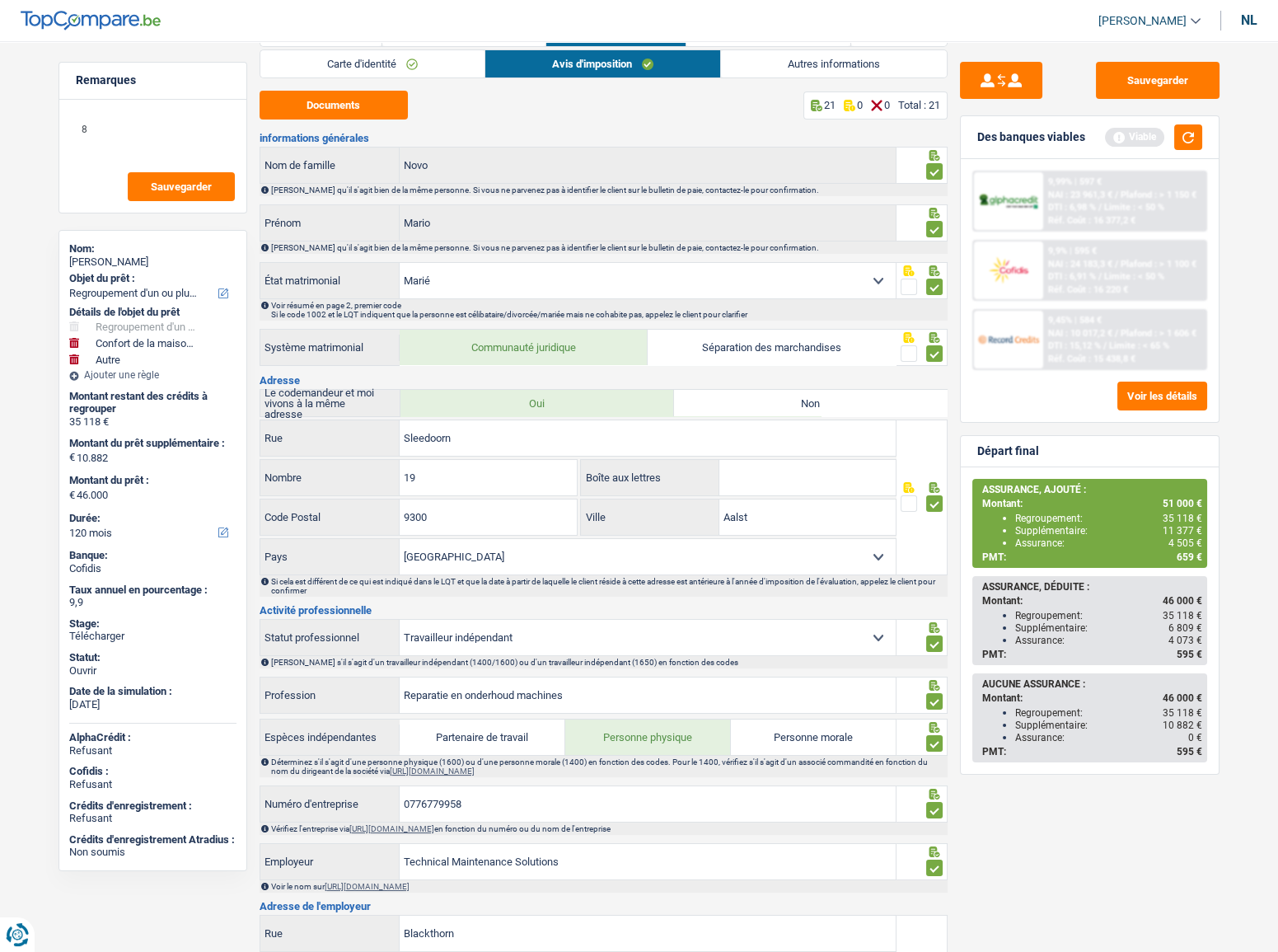
scroll to position [0, 0]
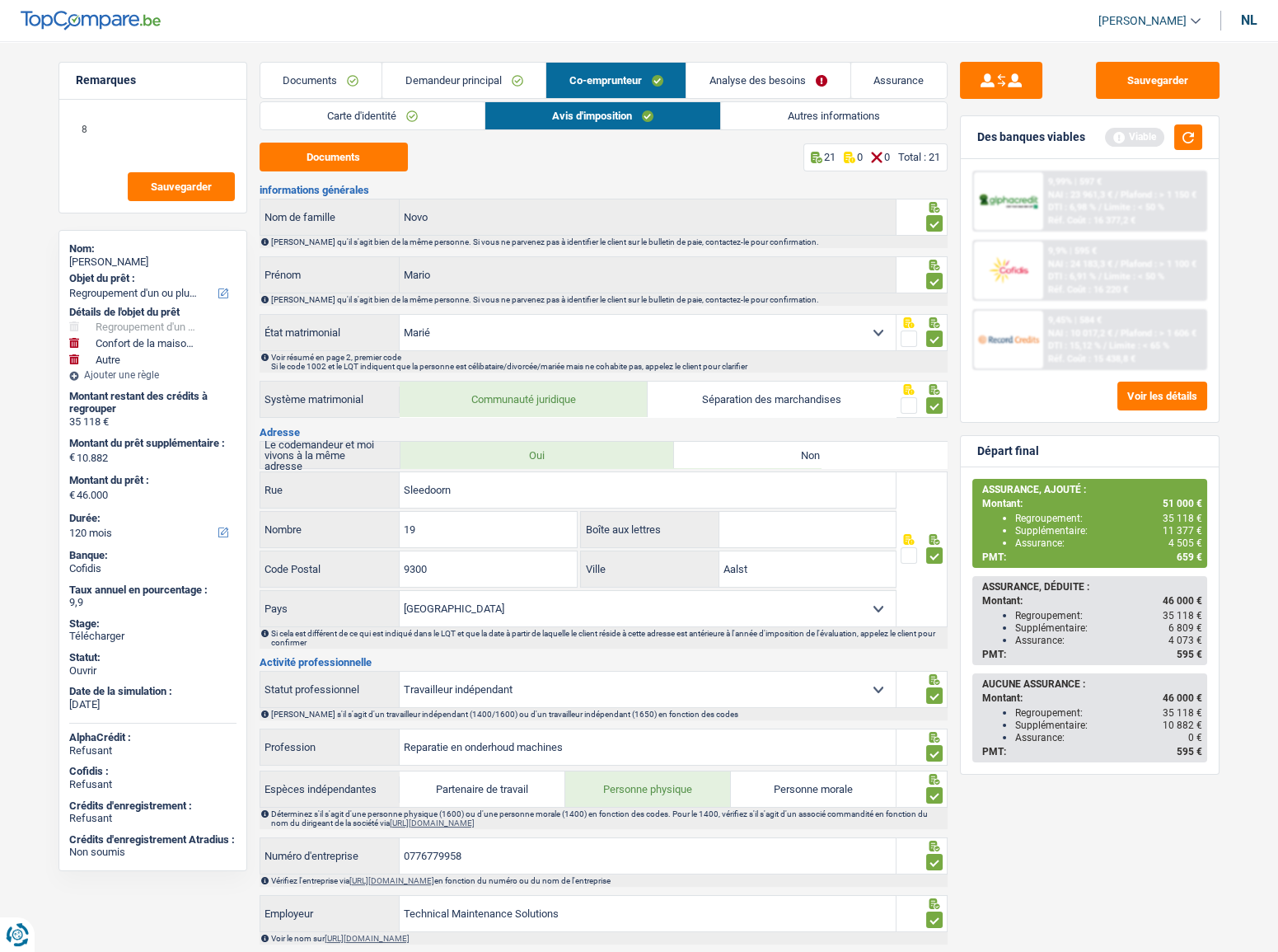
drag, startPoint x: 370, startPoint y: 122, endPoint x: 387, endPoint y: 122, distance: 17.0
click at [370, 122] on font "Carte d'identité" at bounding box center [361, 116] width 70 height 13
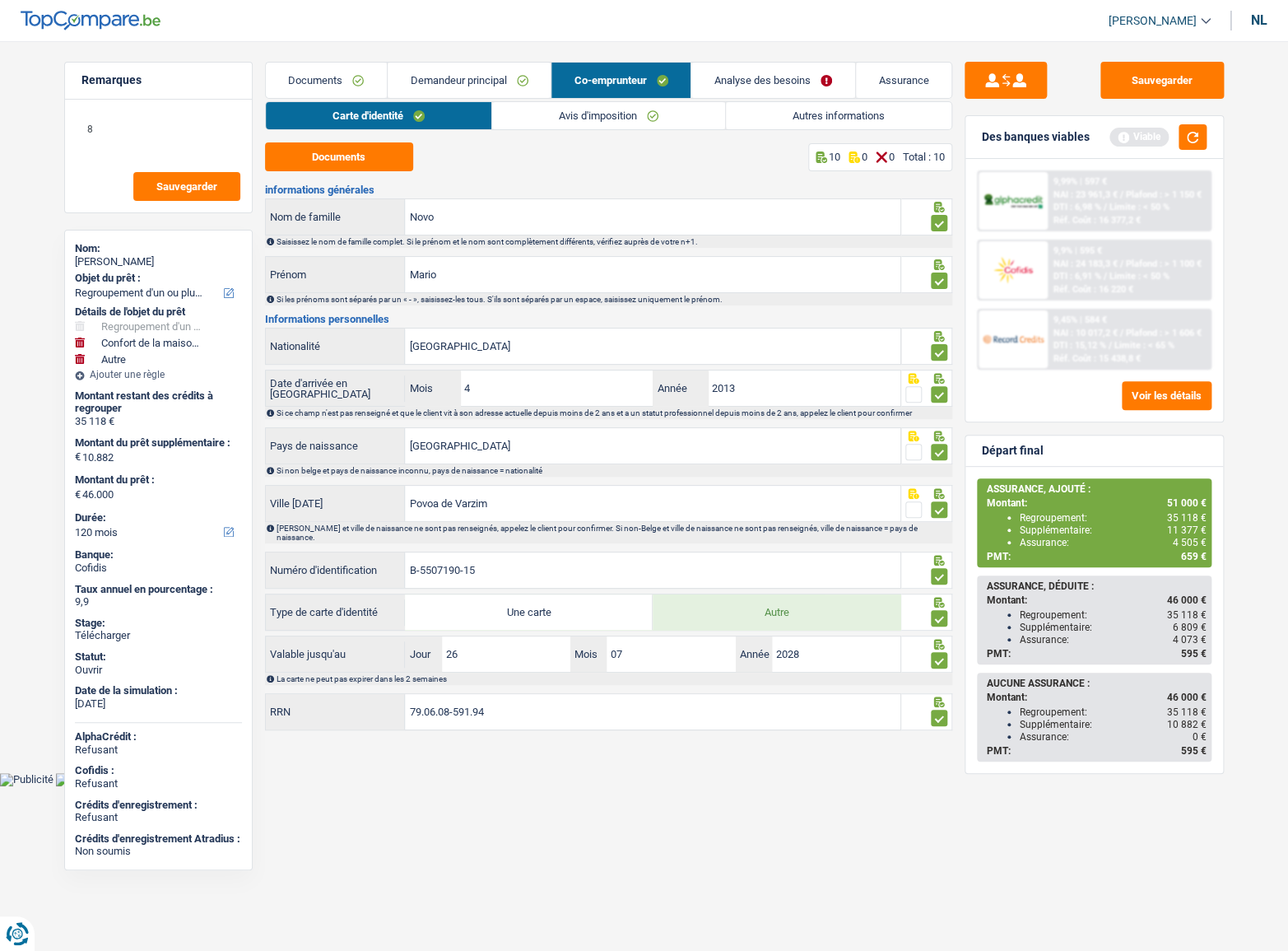
click at [503, 84] on font "Demandeur principal" at bounding box center [459, 80] width 96 height 13
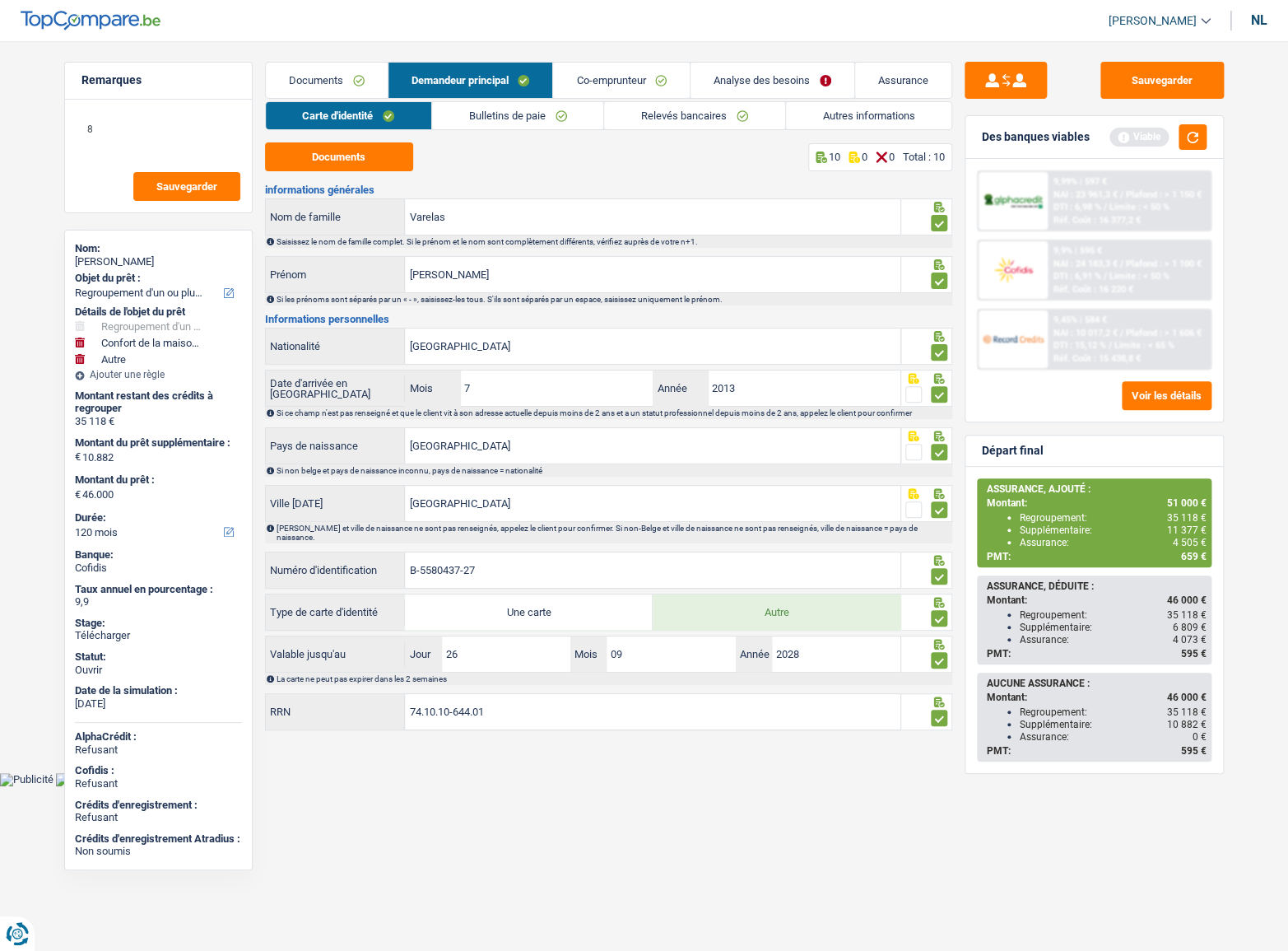
click at [399, 109] on link "Carte d'identité" at bounding box center [348, 115] width 165 height 27
click at [511, 113] on font "Bulletins de paie" at bounding box center [508, 115] width 76 height 13
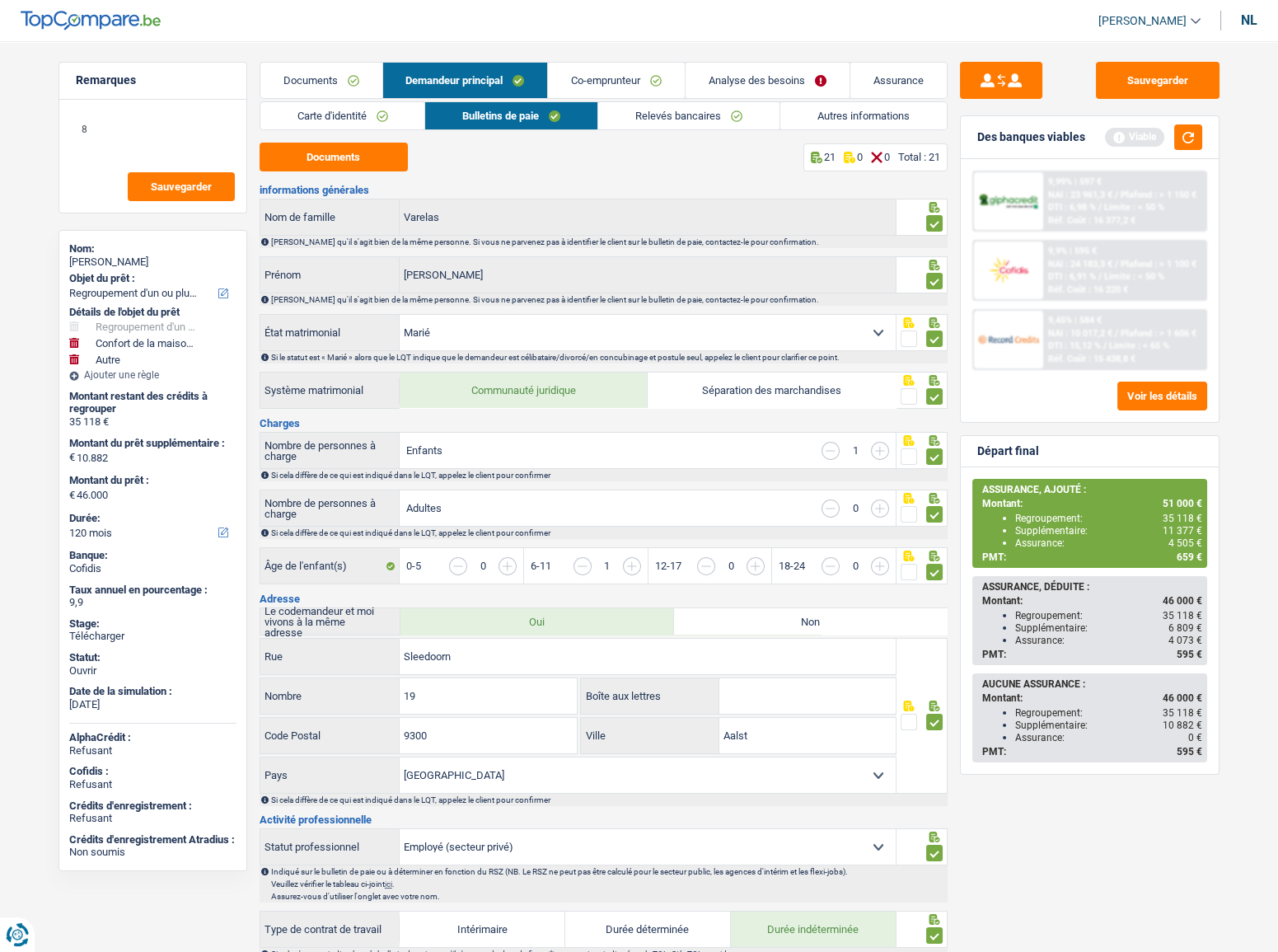
click at [691, 106] on link "Relevés bancaires" at bounding box center [688, 116] width 181 height 27
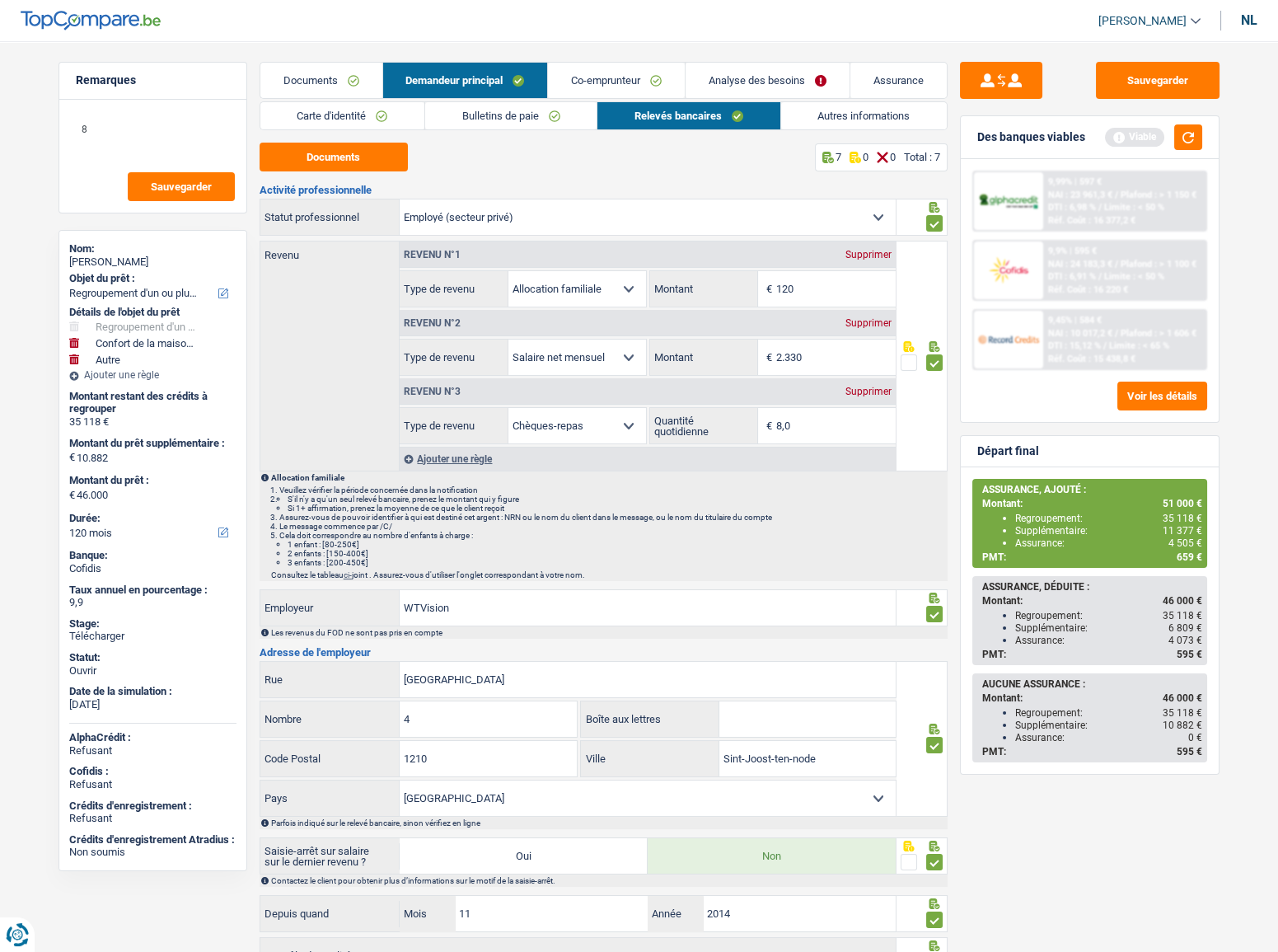
click at [842, 129] on li "Autres informations" at bounding box center [864, 116] width 167 height 28
click at [828, 116] on font "Autres informations" at bounding box center [864, 116] width 92 height 13
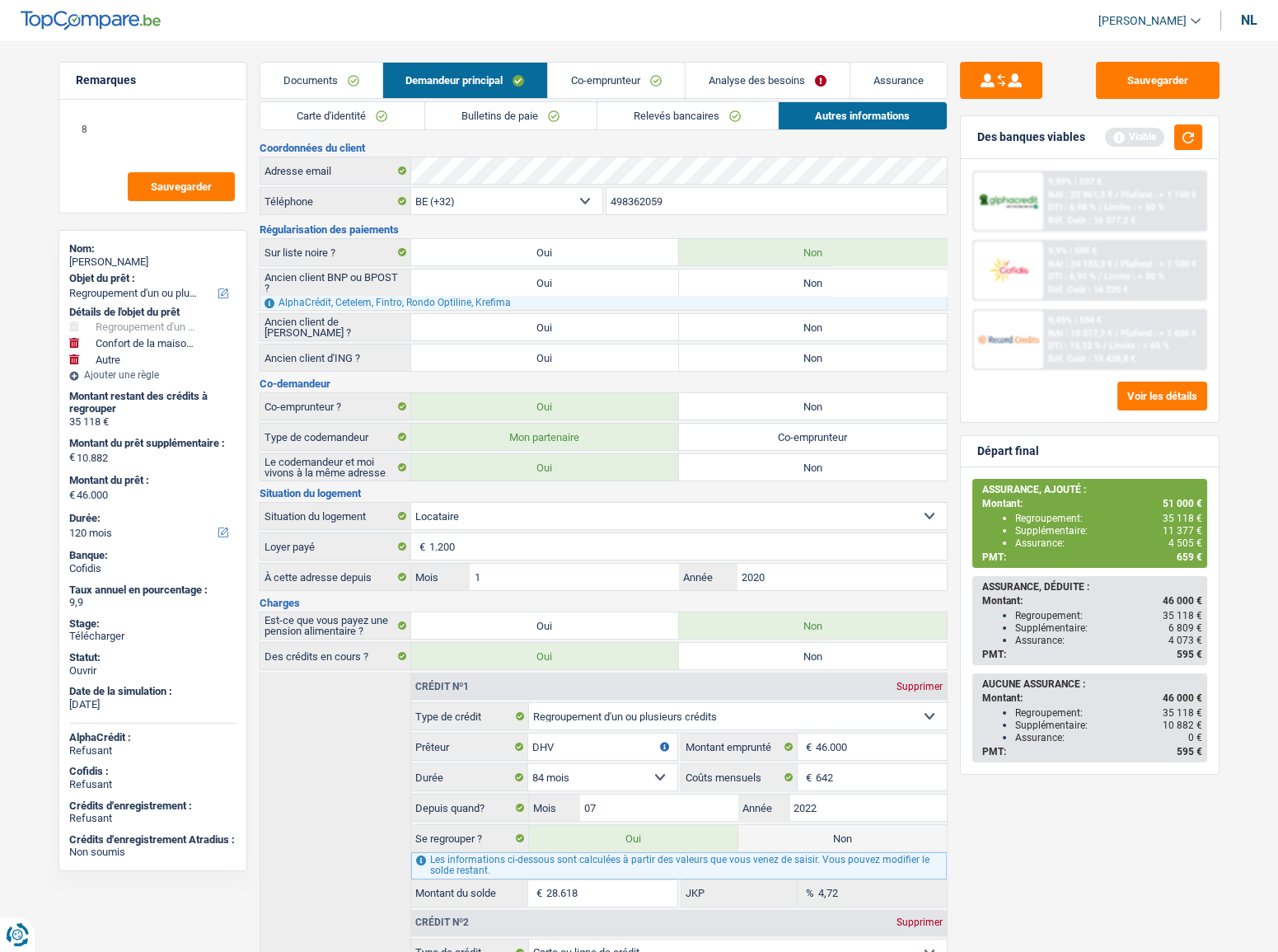
click at [711, 116] on font "Relevés bancaires" at bounding box center [677, 116] width 86 height 13
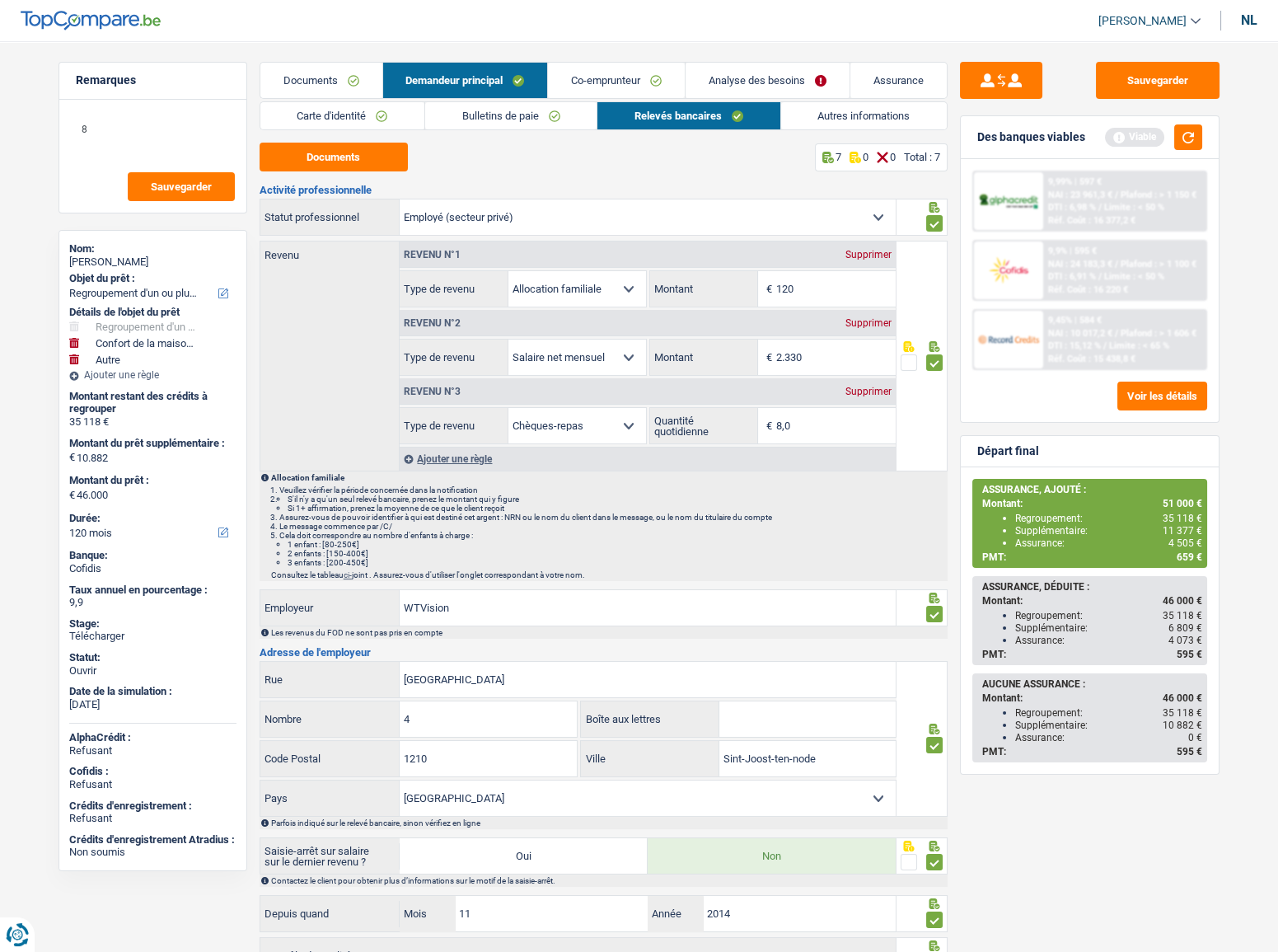
click at [569, 82] on link "Co-emprunteur" at bounding box center [617, 80] width 137 height 35
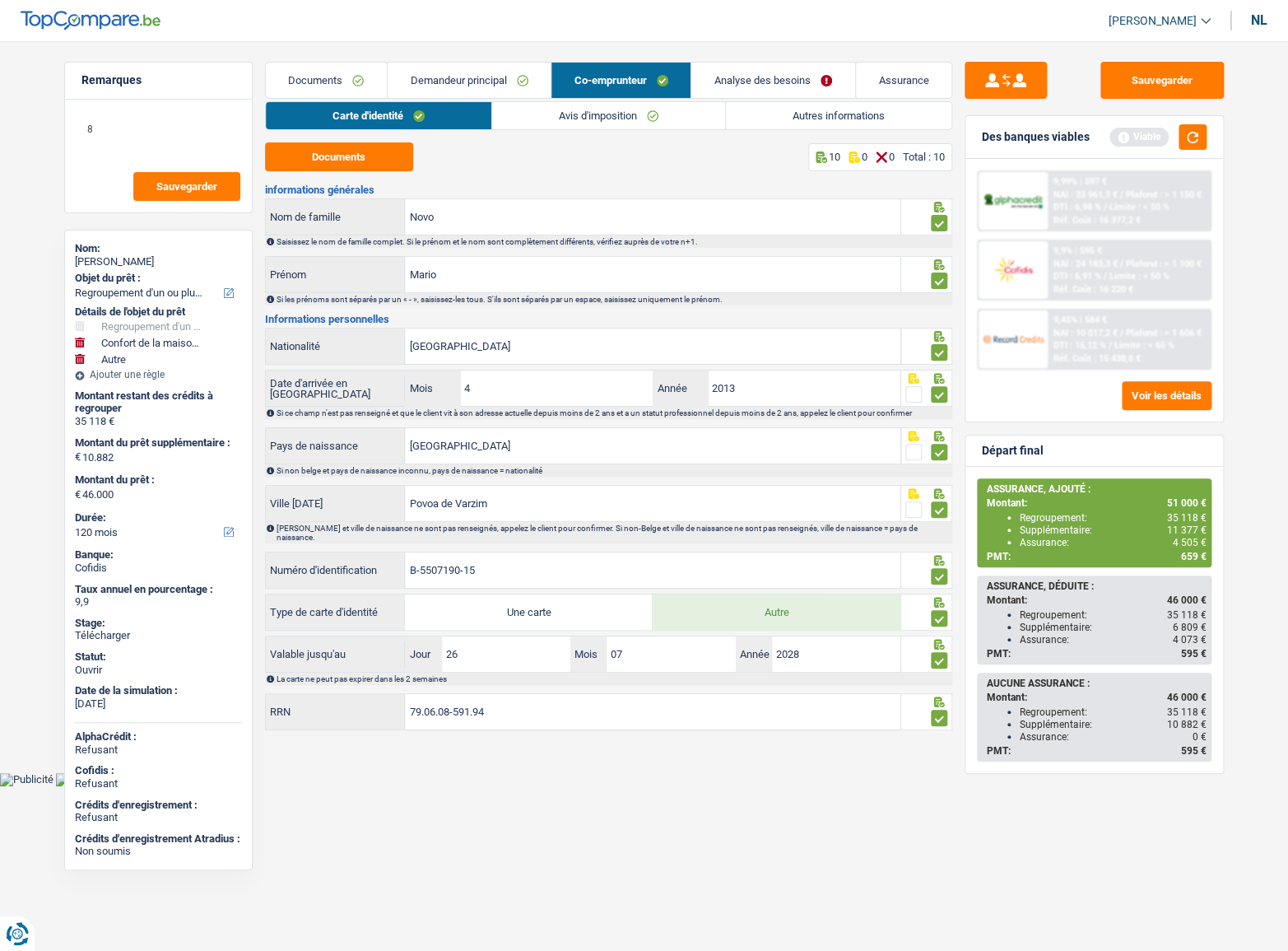
click at [662, 102] on li "Avis d'imposition" at bounding box center [607, 115] width 234 height 28
click at [662, 106] on link "Avis d'imposition" at bounding box center [608, 115] width 233 height 27
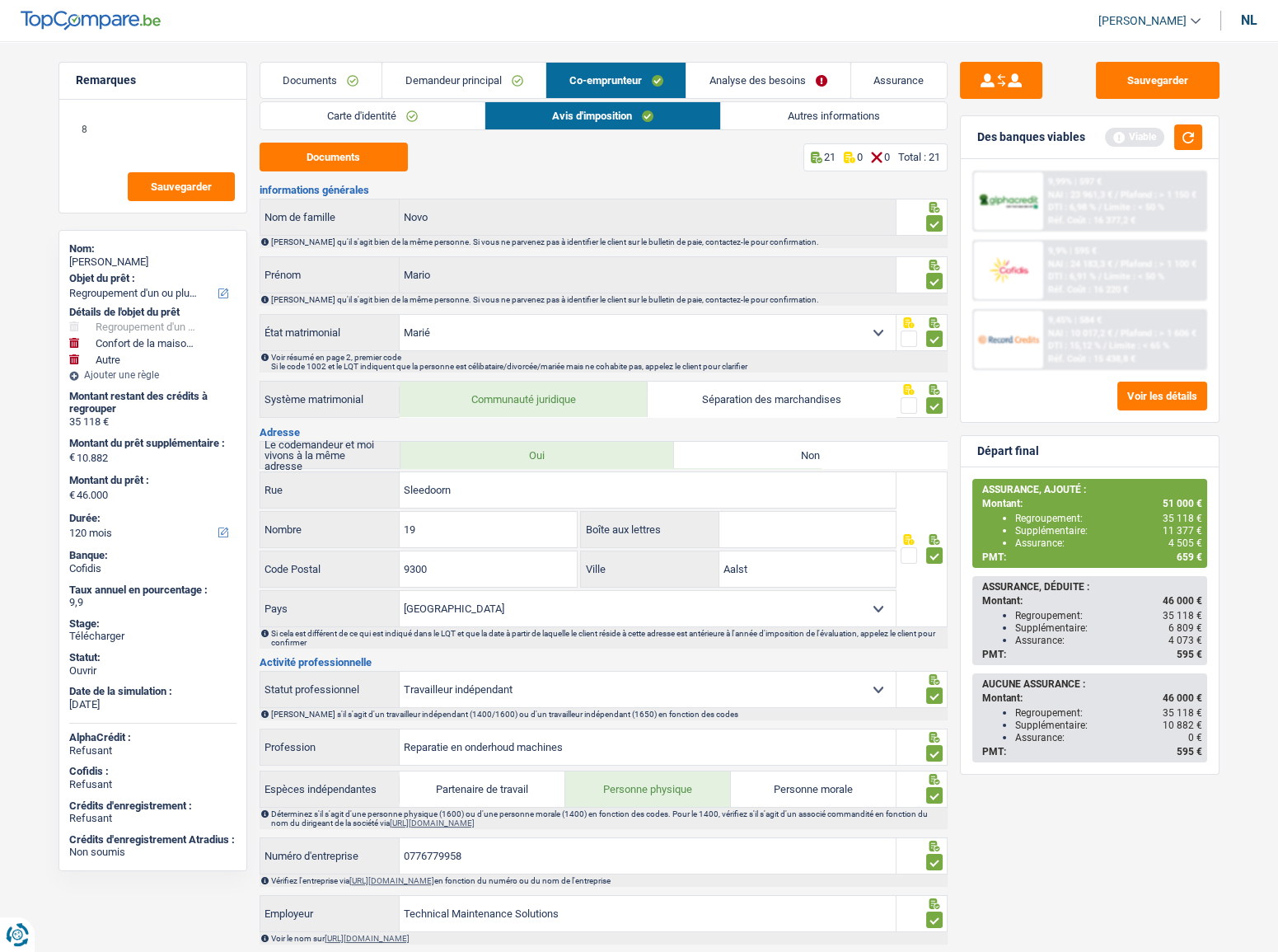
click at [768, 119] on link "Autres informations" at bounding box center [833, 116] width 226 height 27
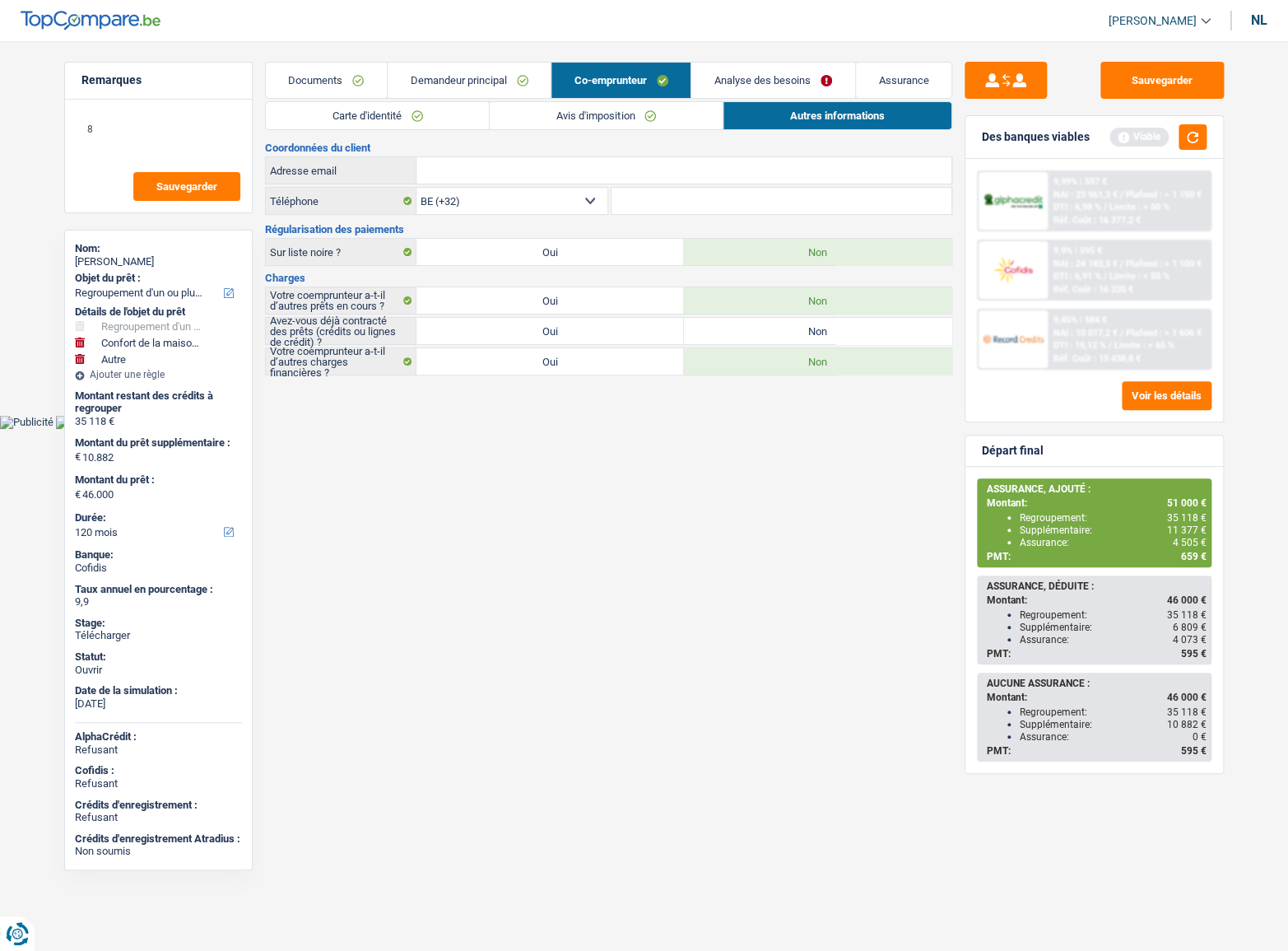
click at [667, 106] on link "Avis d'imposition" at bounding box center [606, 115] width 233 height 27
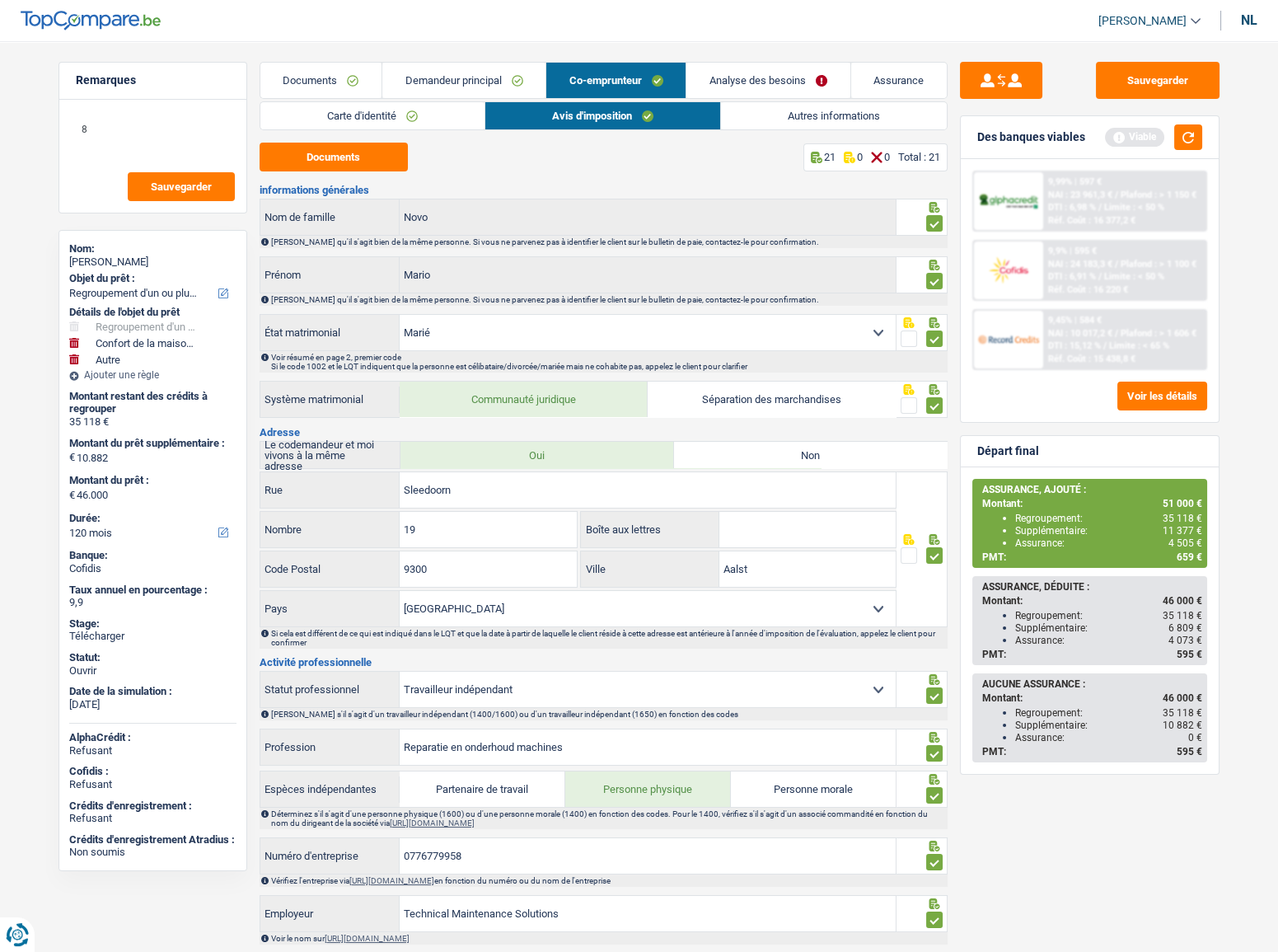
click at [422, 66] on link "Demandeur principal" at bounding box center [463, 80] width 164 height 35
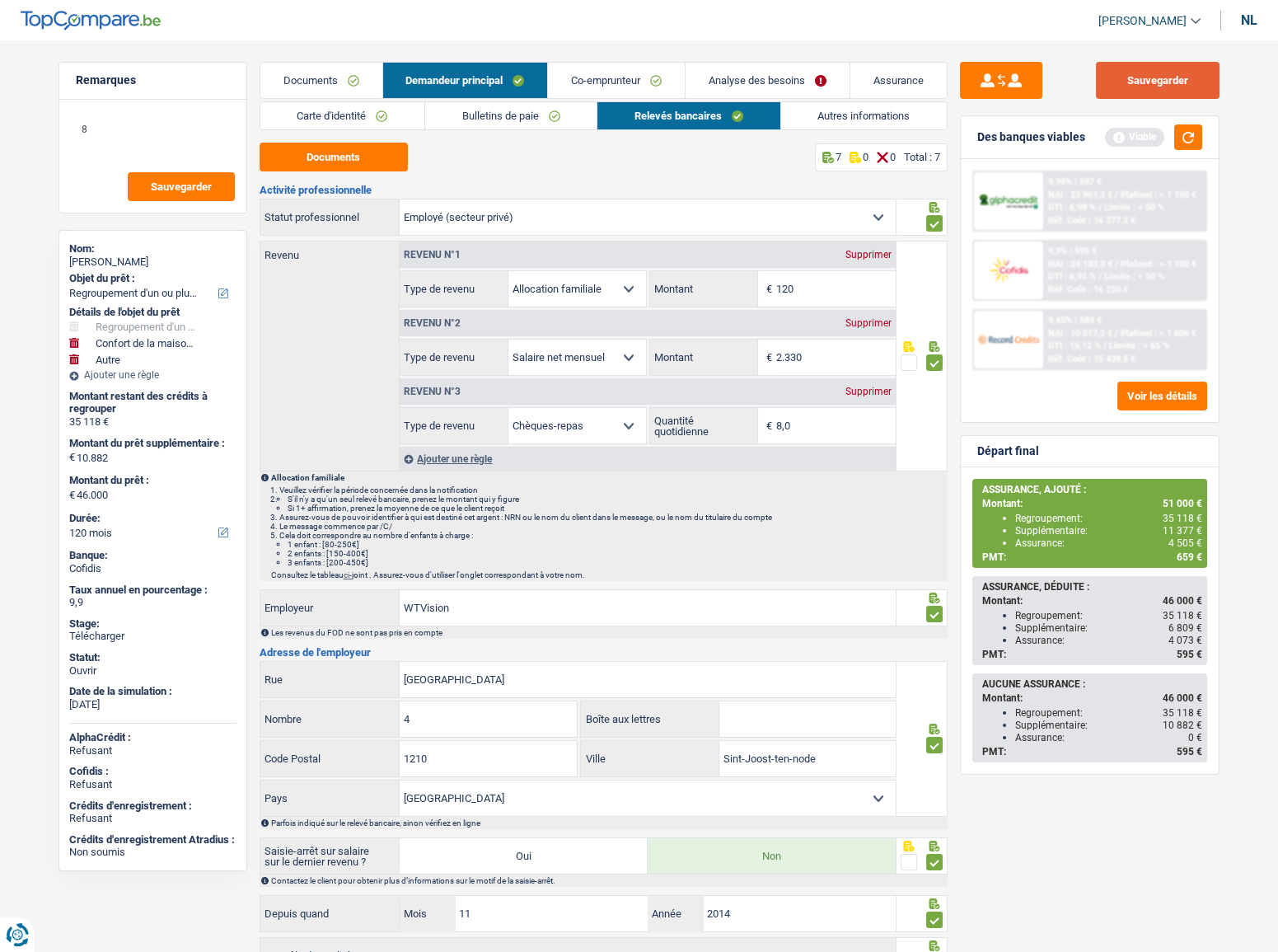
click at [1188, 94] on div "Sauvegarder Des banques viables Viable 9,99% | 597 € NAI : 23 961,3 € / Plafond…" at bounding box center [1090, 492] width 284 height 860
click at [1187, 94] on button "Sauvegarder" at bounding box center [1158, 80] width 123 height 37
click at [1139, 210] on font "Limite : < 50 %" at bounding box center [1134, 207] width 60 height 11
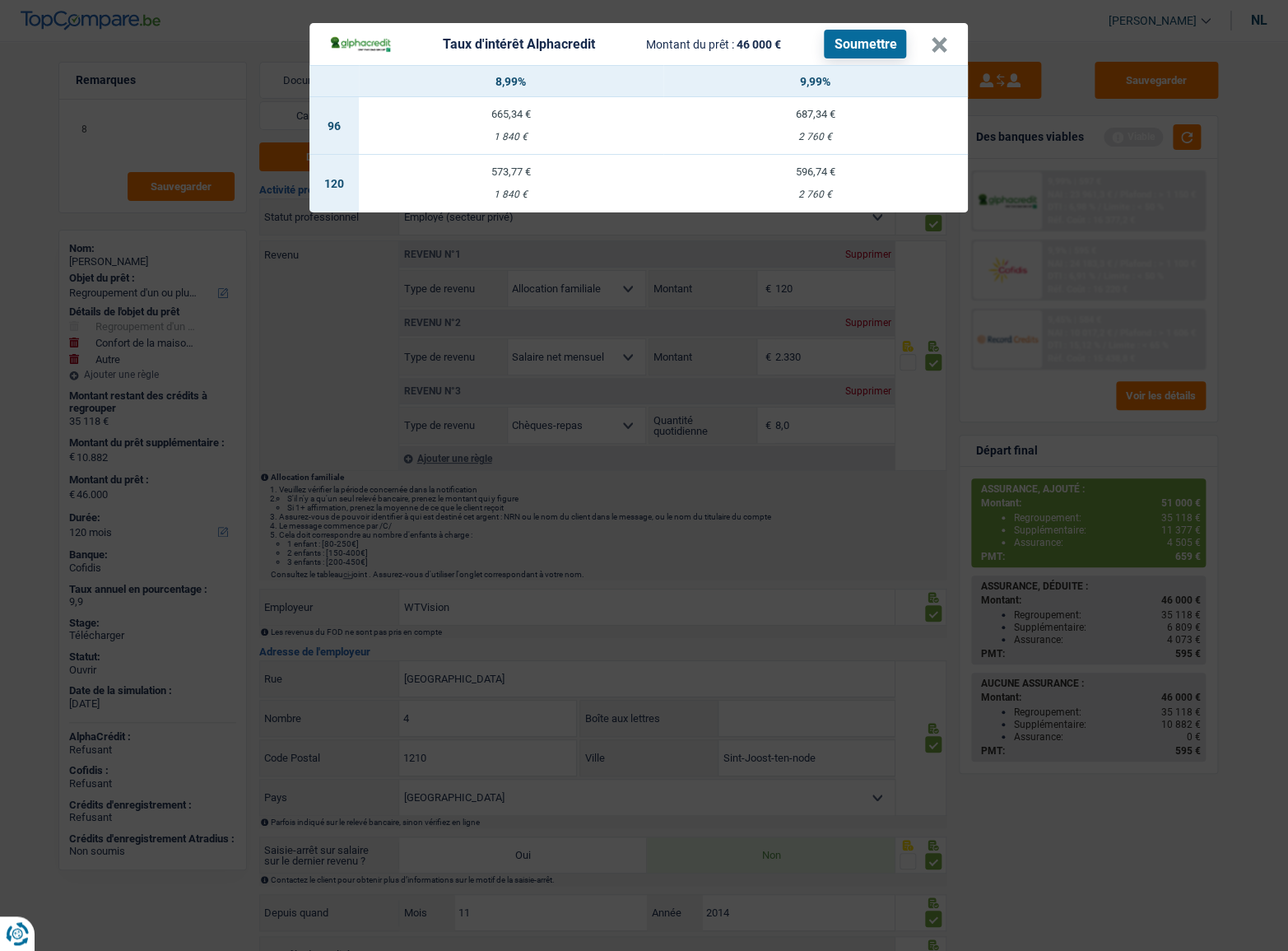
click at [1091, 345] on div "Taux d'intérêt Alphacredit Montant du prêt : 46 000 € Soumettre × 8,99% 9,99% 9…" at bounding box center [644, 476] width 1288 height 951
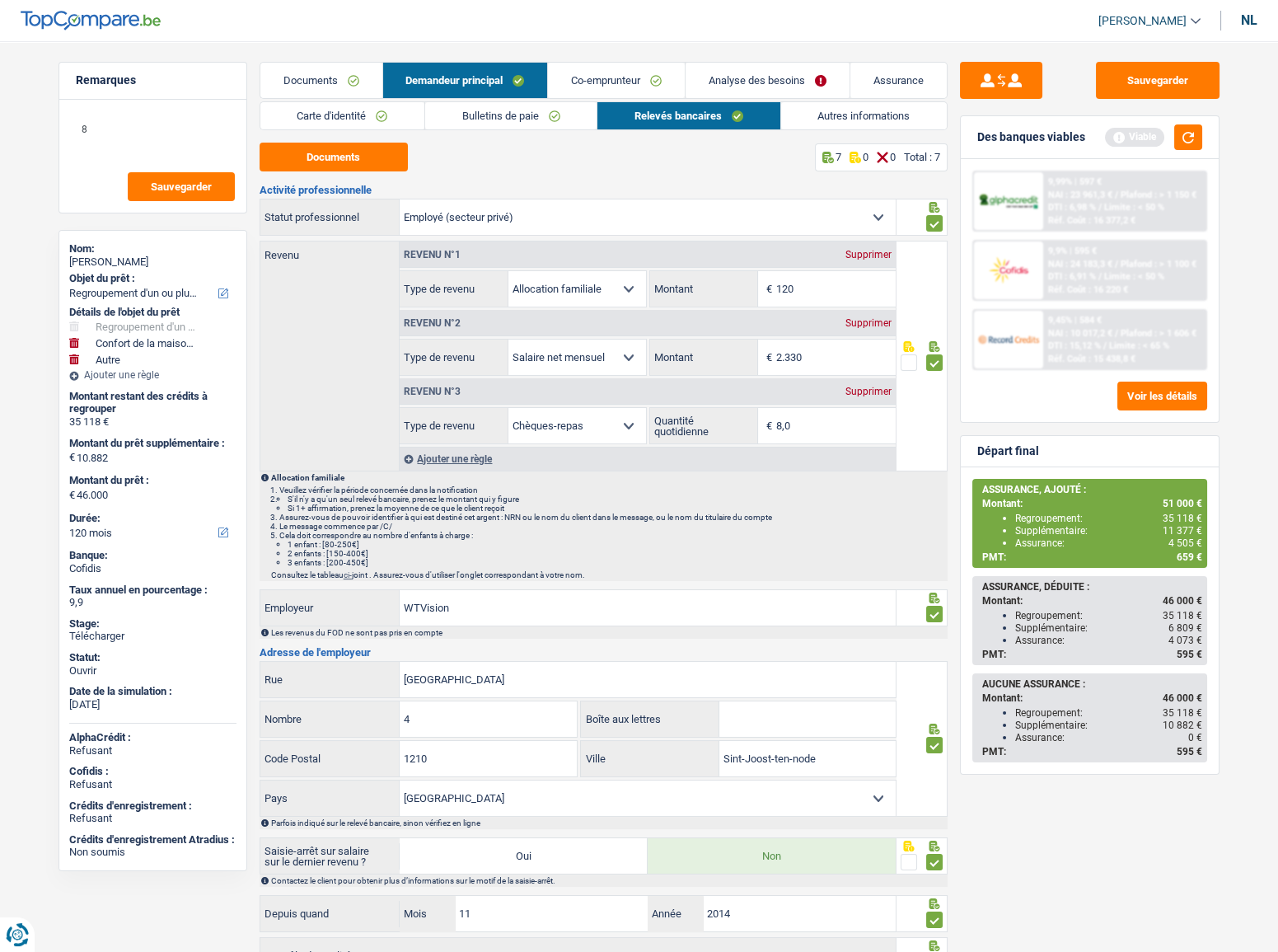
click at [1093, 346] on font "DTI : 15,12 %" at bounding box center [1074, 346] width 53 height 11
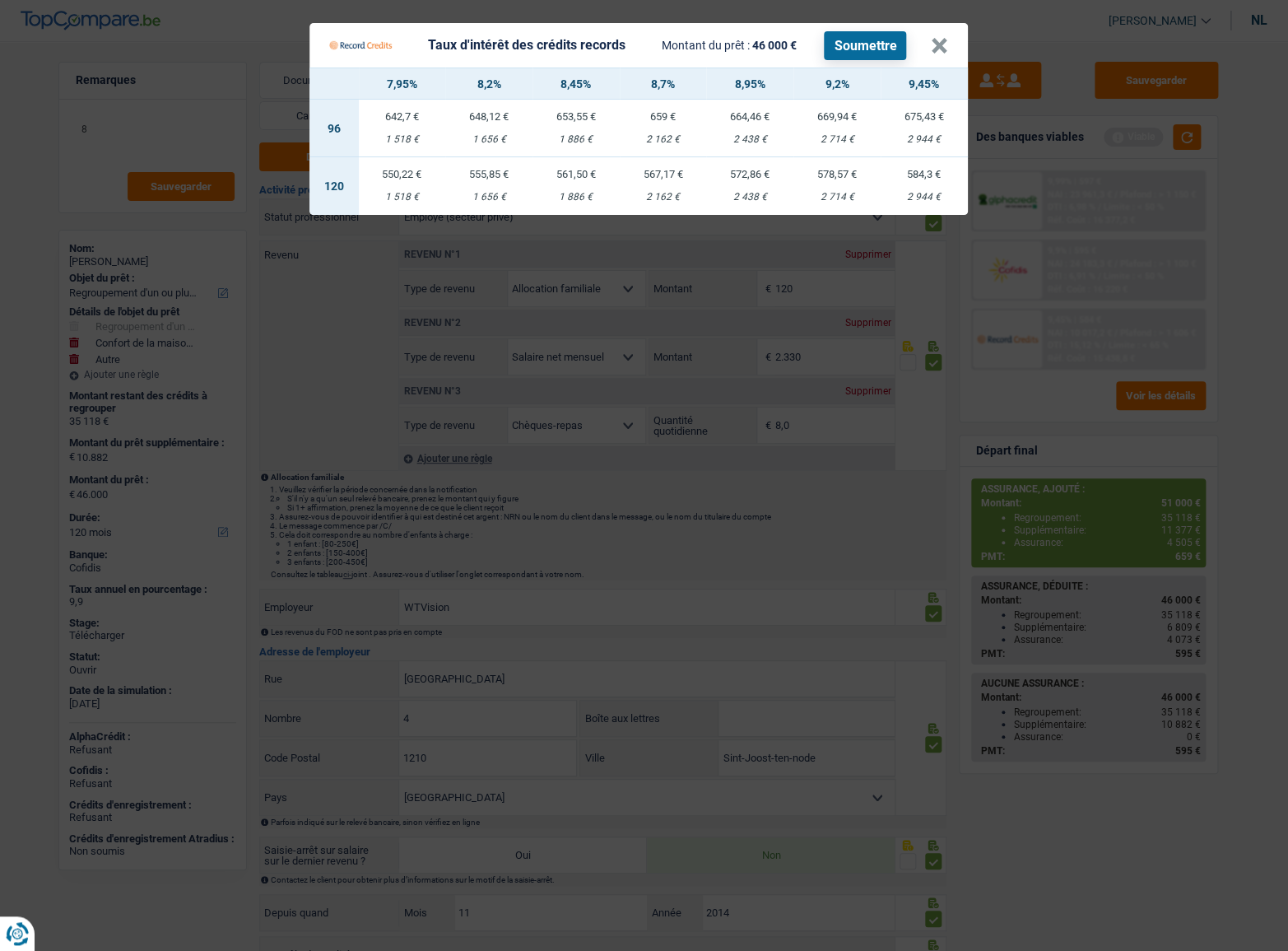
click at [1091, 345] on Credits "Taux d'intérêt des crédits records Montant du prêt : 46 000 € Soumettre × 7,95%…" at bounding box center [644, 476] width 1288 height 951
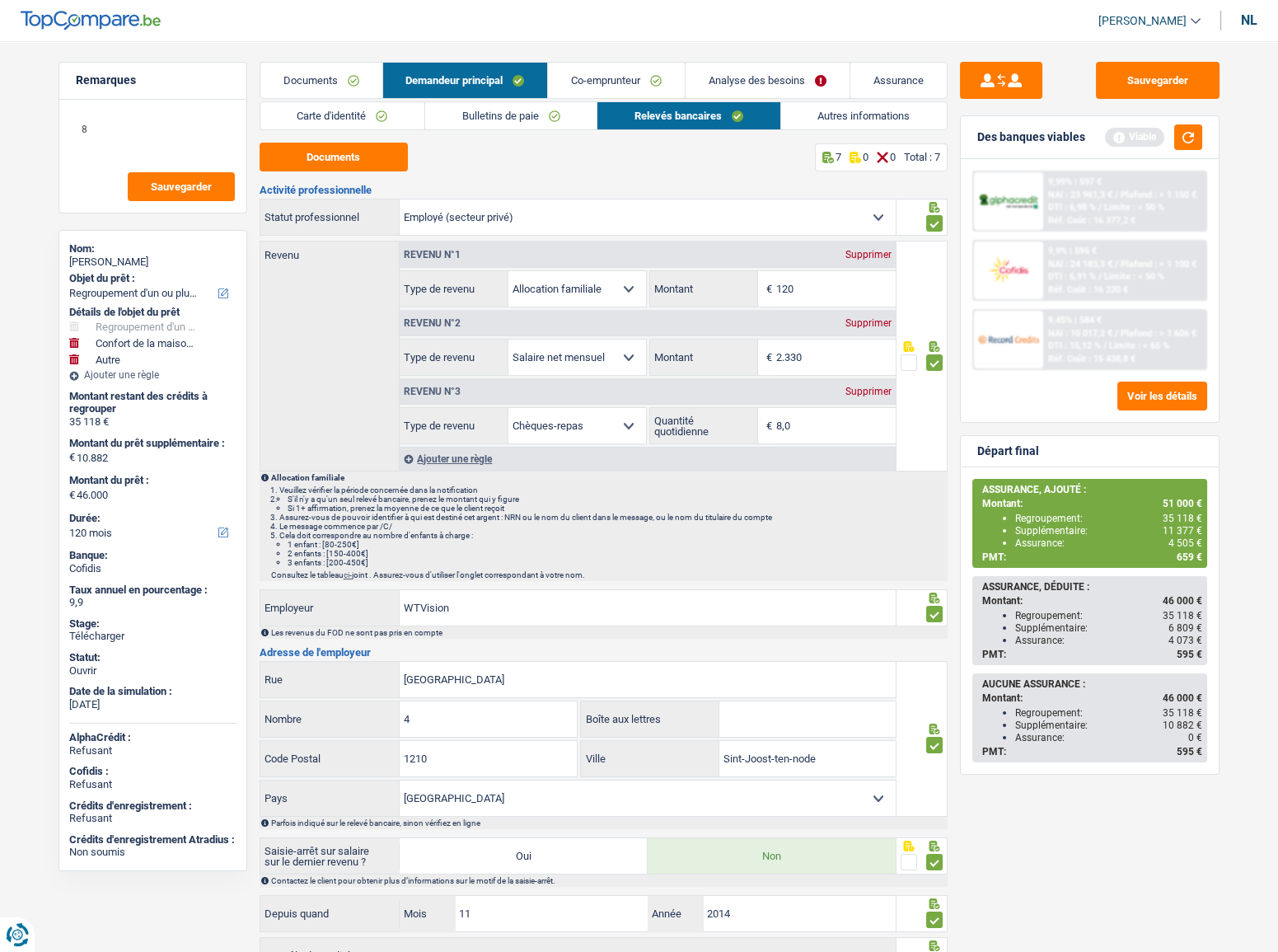
click at [1129, 332] on font "Plafond : > 1 606 €" at bounding box center [1158, 333] width 75 height 11
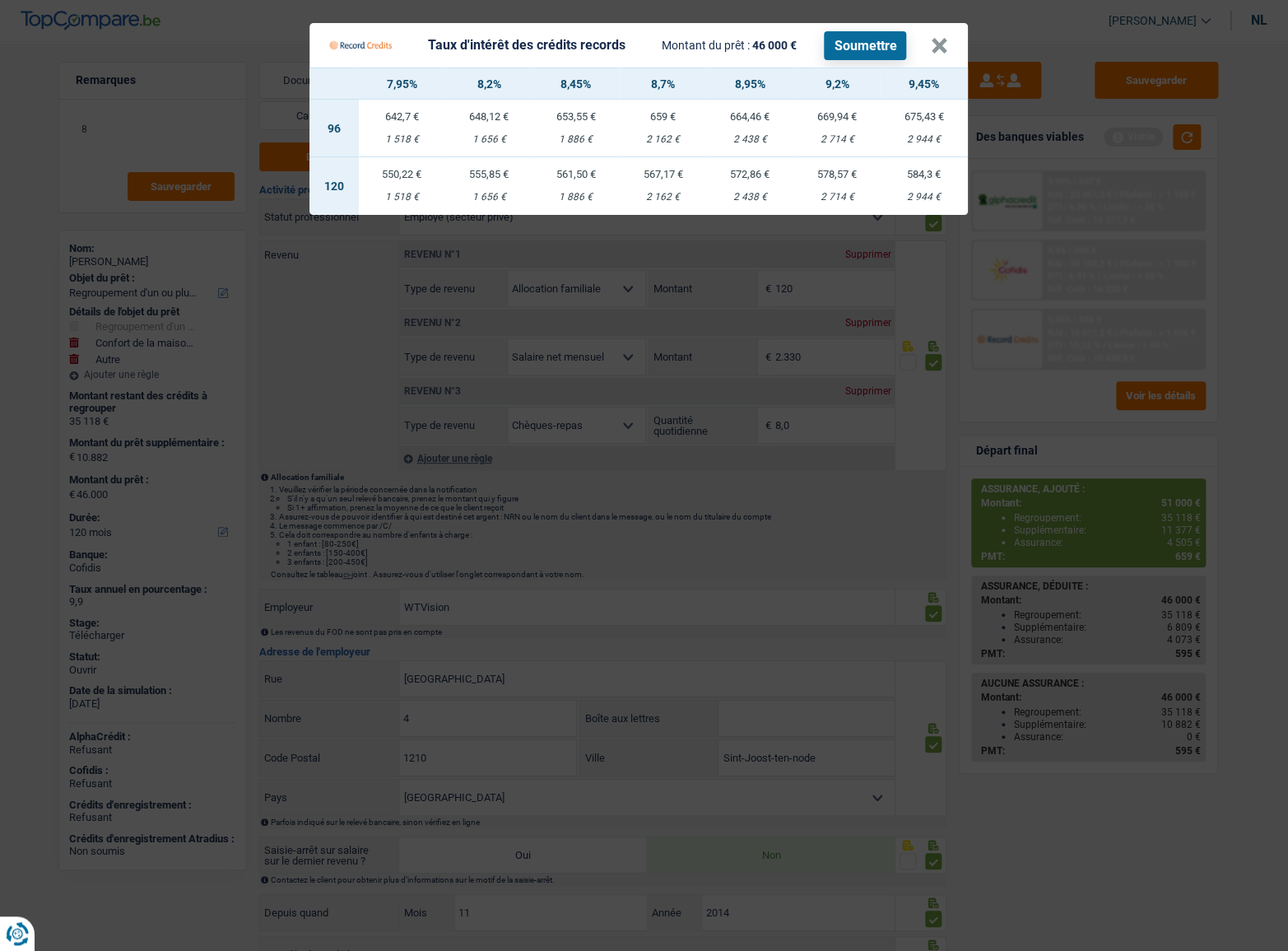
click at [256, 594] on Credits "Taux d'intérêt des crédits records Montant du prêt : 46 000 € Soumettre × 7,95%…" at bounding box center [644, 476] width 1288 height 951
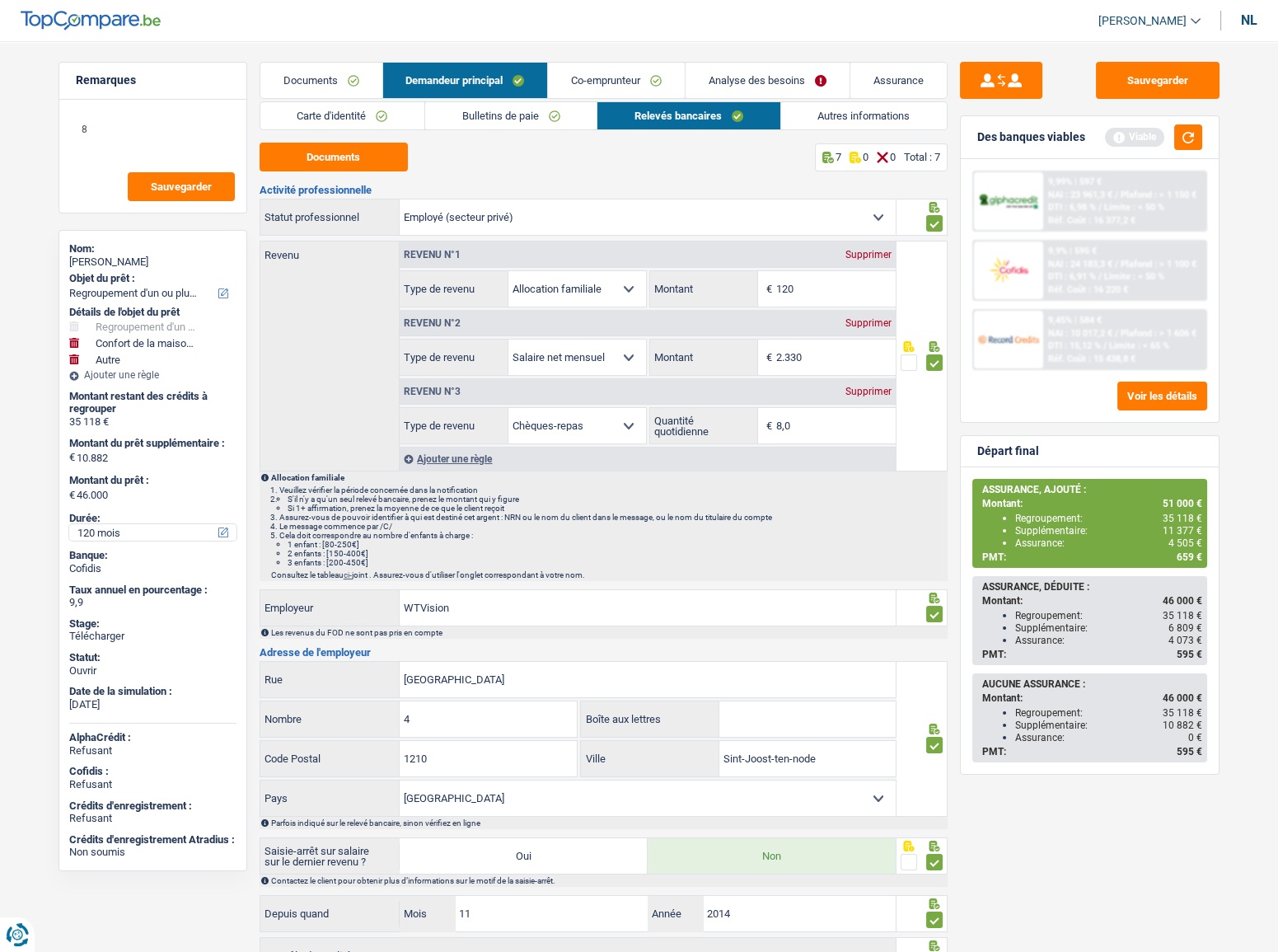
click at [109, 530] on select "12 mois 18 mois 24 mois 30 mois 36 mois 42 mois 48 mois 60 mois 72 mois 84 mois…" at bounding box center [153, 532] width 167 height 17
select select "84"
click at [70, 524] on select "12 mois 18 mois 24 mois 30 mois 36 mois 42 mois 48 mois 60 mois 72 mois 84 mois…" at bounding box center [153, 532] width 167 height 17
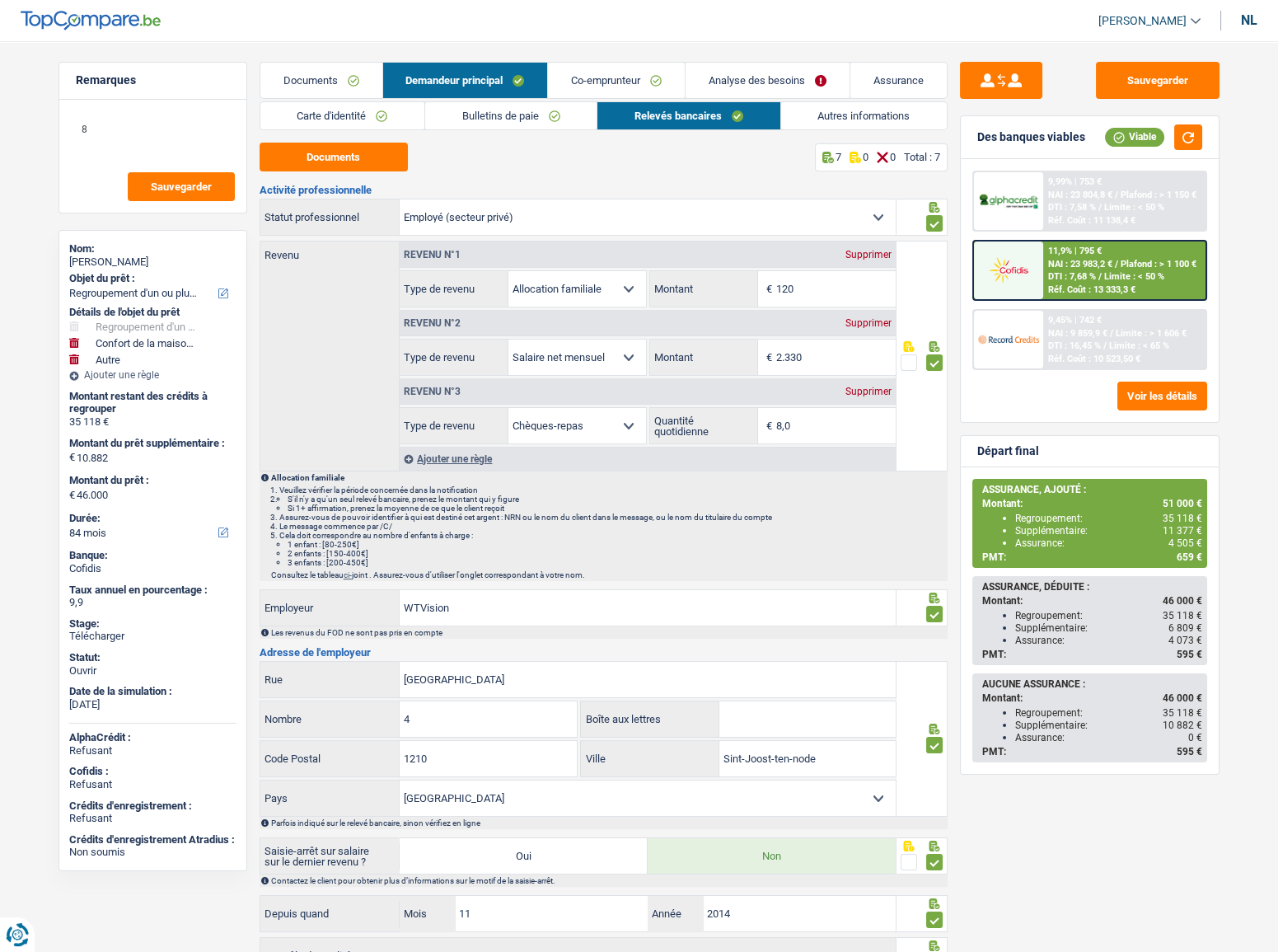
click at [1084, 331] on font "NAI : 9 859,9 €" at bounding box center [1077, 333] width 60 height 11
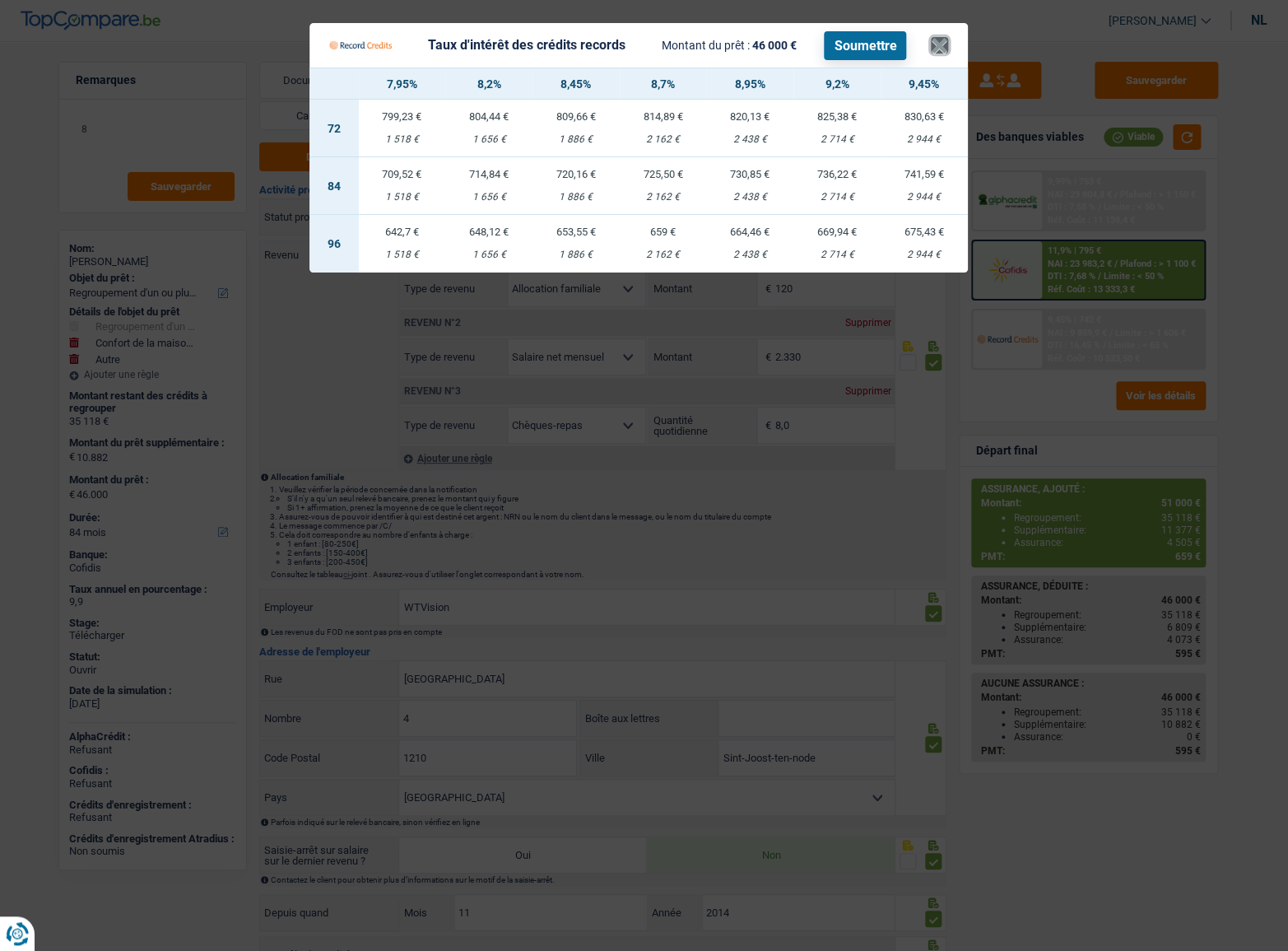
click at [945, 49] on font "×" at bounding box center [940, 47] width 18 height 39
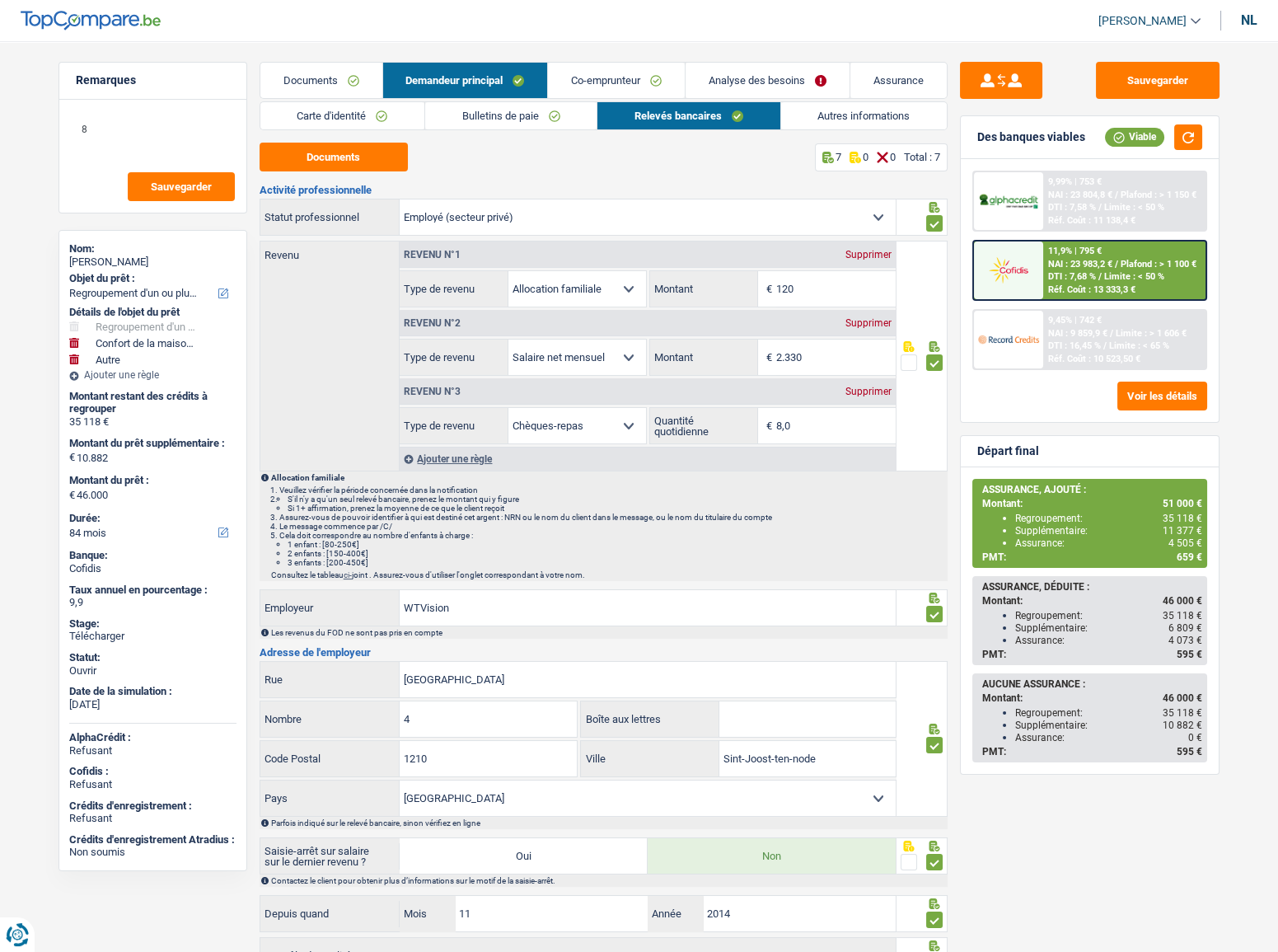
click at [792, 93] on link "Analyse des besoins" at bounding box center [767, 80] width 164 height 35
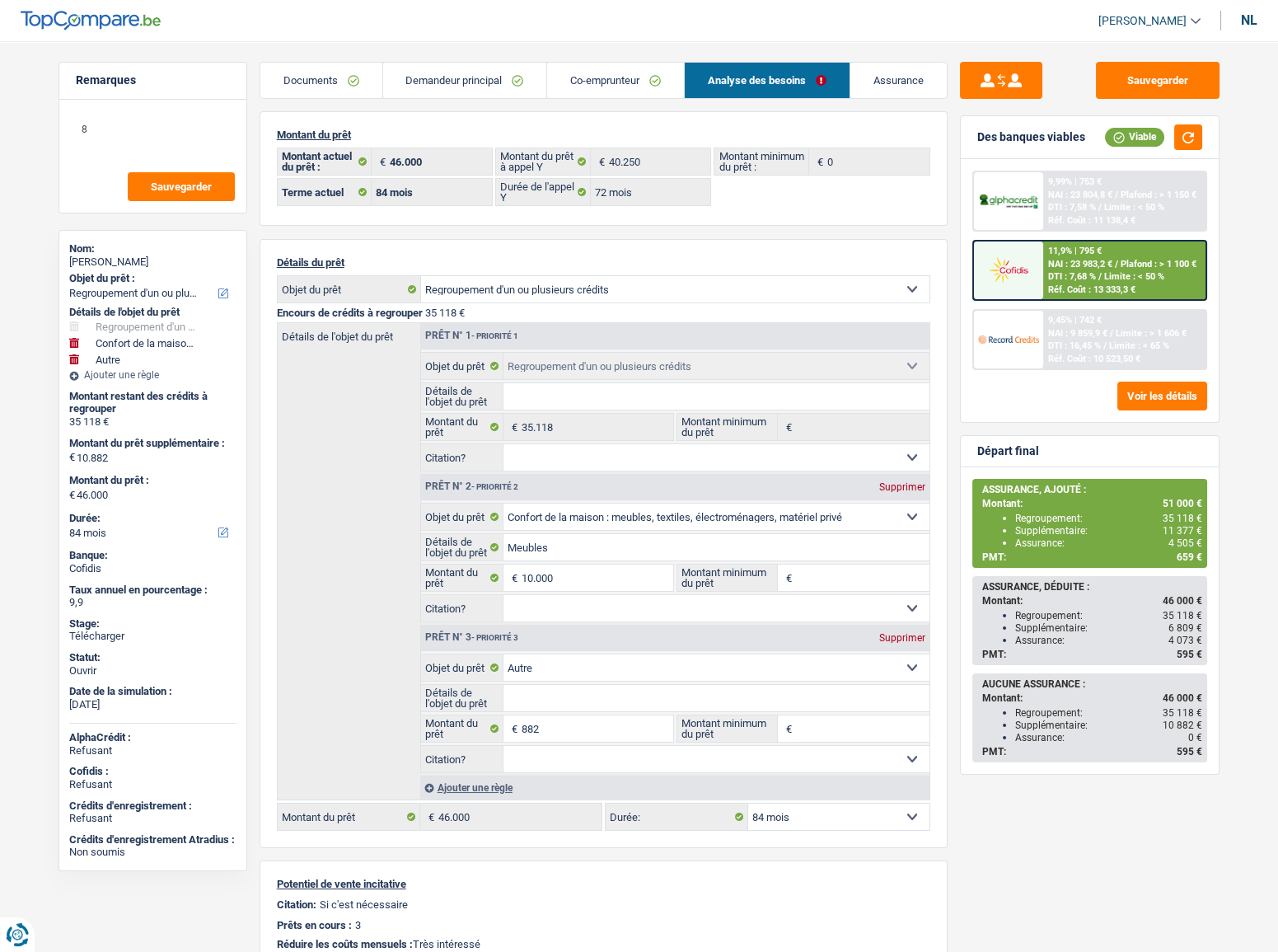
click at [327, 85] on font "Documents" at bounding box center [310, 80] width 55 height 13
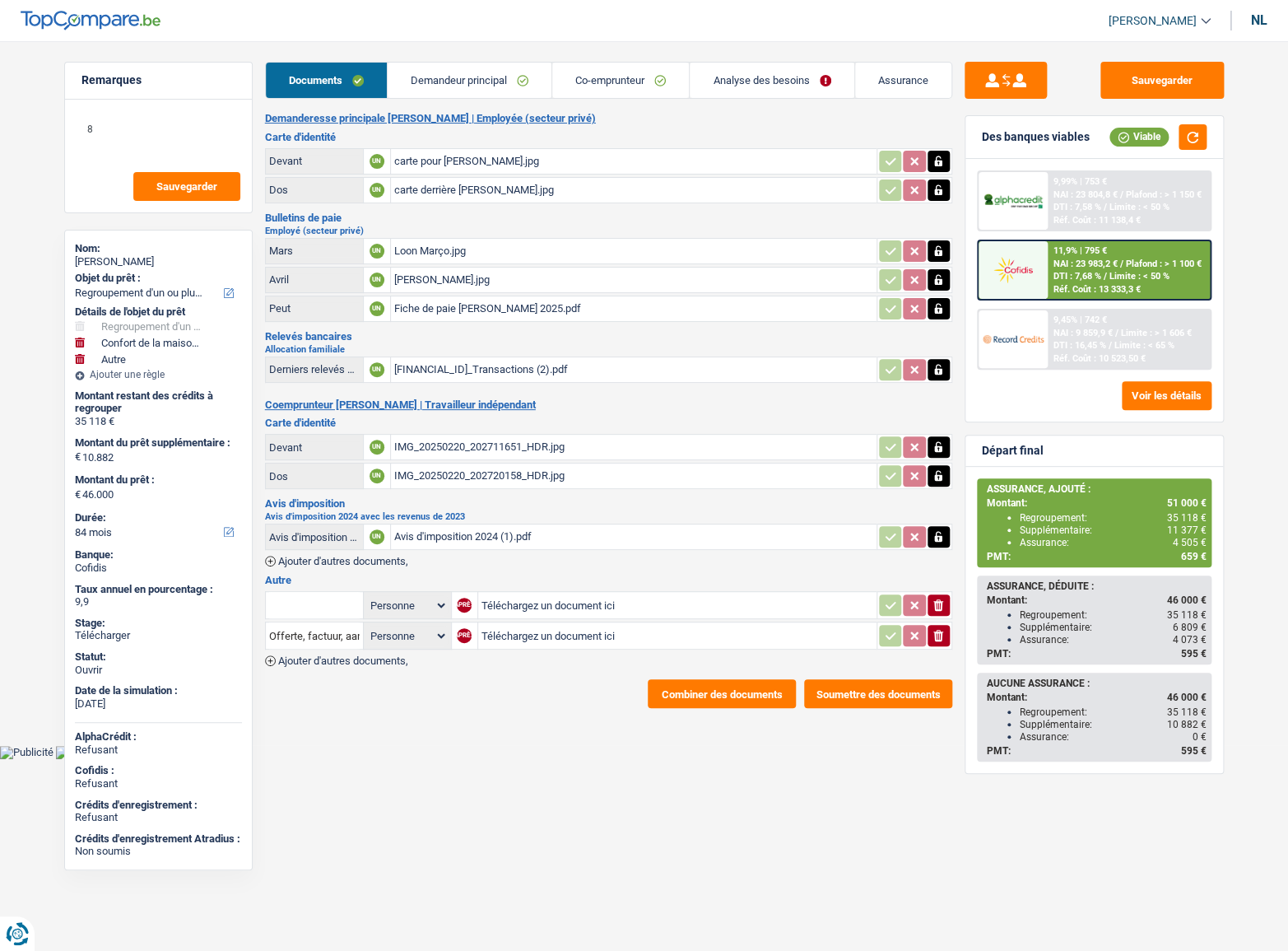
click at [432, 161] on font "carte pour sonia.jpg" at bounding box center [466, 160] width 145 height 13
click at [428, 190] on font "carte derrière sonia.jpg" at bounding box center [473, 190] width 159 height 13
click at [412, 440] on font "IMG_20250220_202711651_HDR.jpg" at bounding box center [479, 446] width 170 height 13
click at [428, 470] on font "IMG_20250220_202720158_HDR.jpg" at bounding box center [479, 476] width 170 height 13
click at [482, 67] on link "Demandeur principal" at bounding box center [468, 80] width 163 height 35
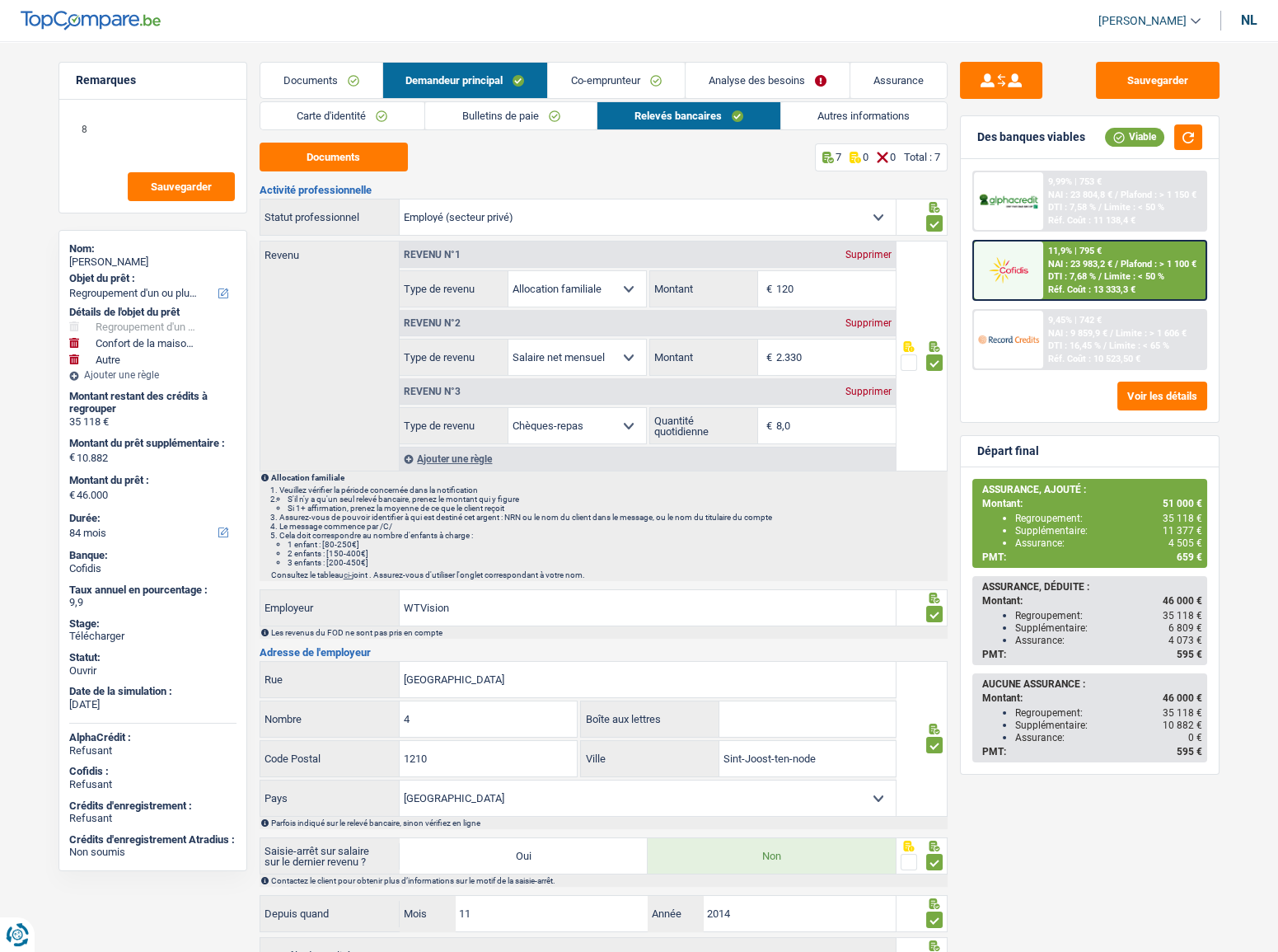
click at [487, 110] on font "Bulletins de paie" at bounding box center [500, 116] width 76 height 13
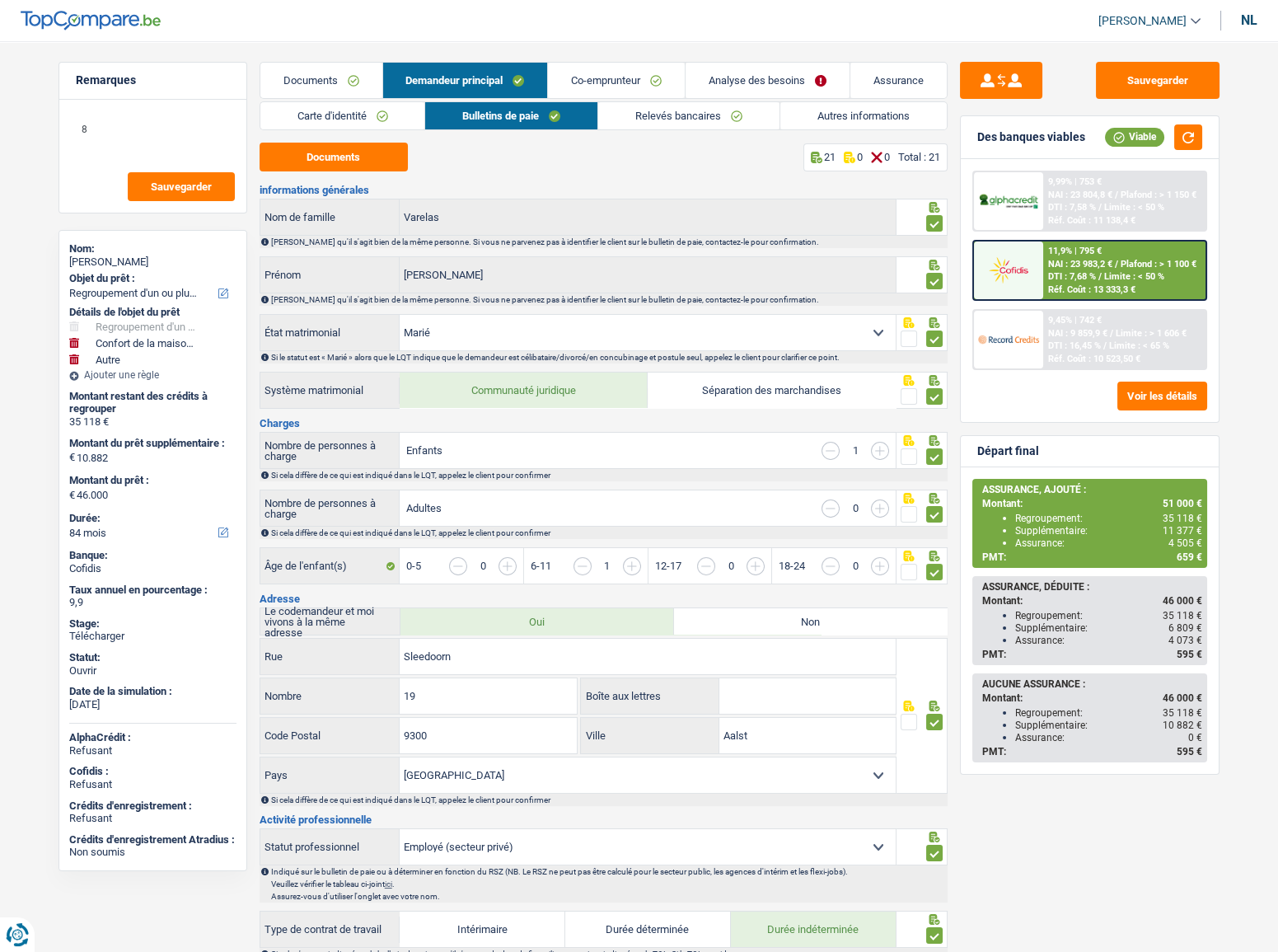
click at [587, 81] on font "Co-emprunteur" at bounding box center [605, 80] width 70 height 13
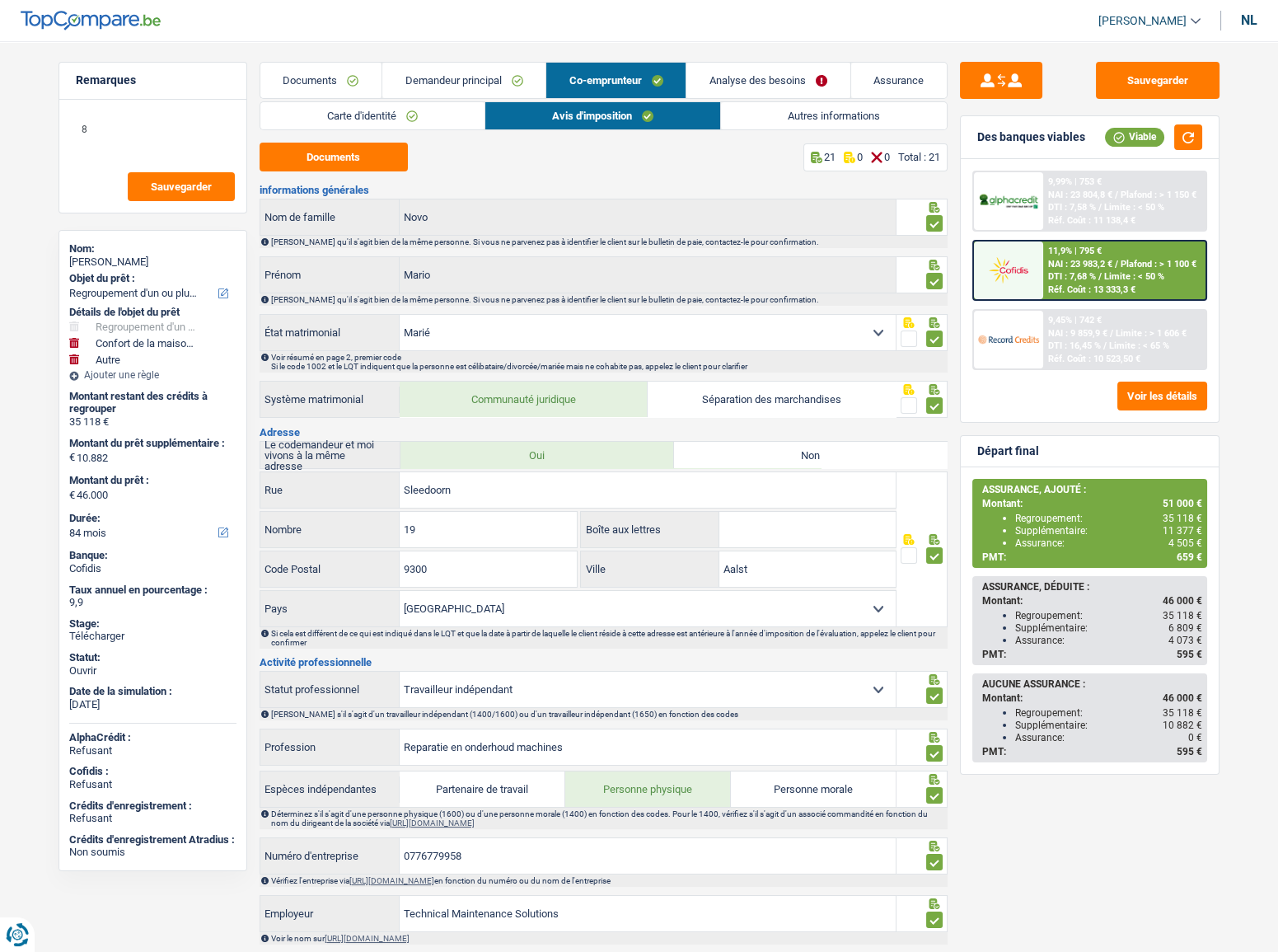
click at [507, 104] on link "Avis d'imposition" at bounding box center [603, 116] width 235 height 27
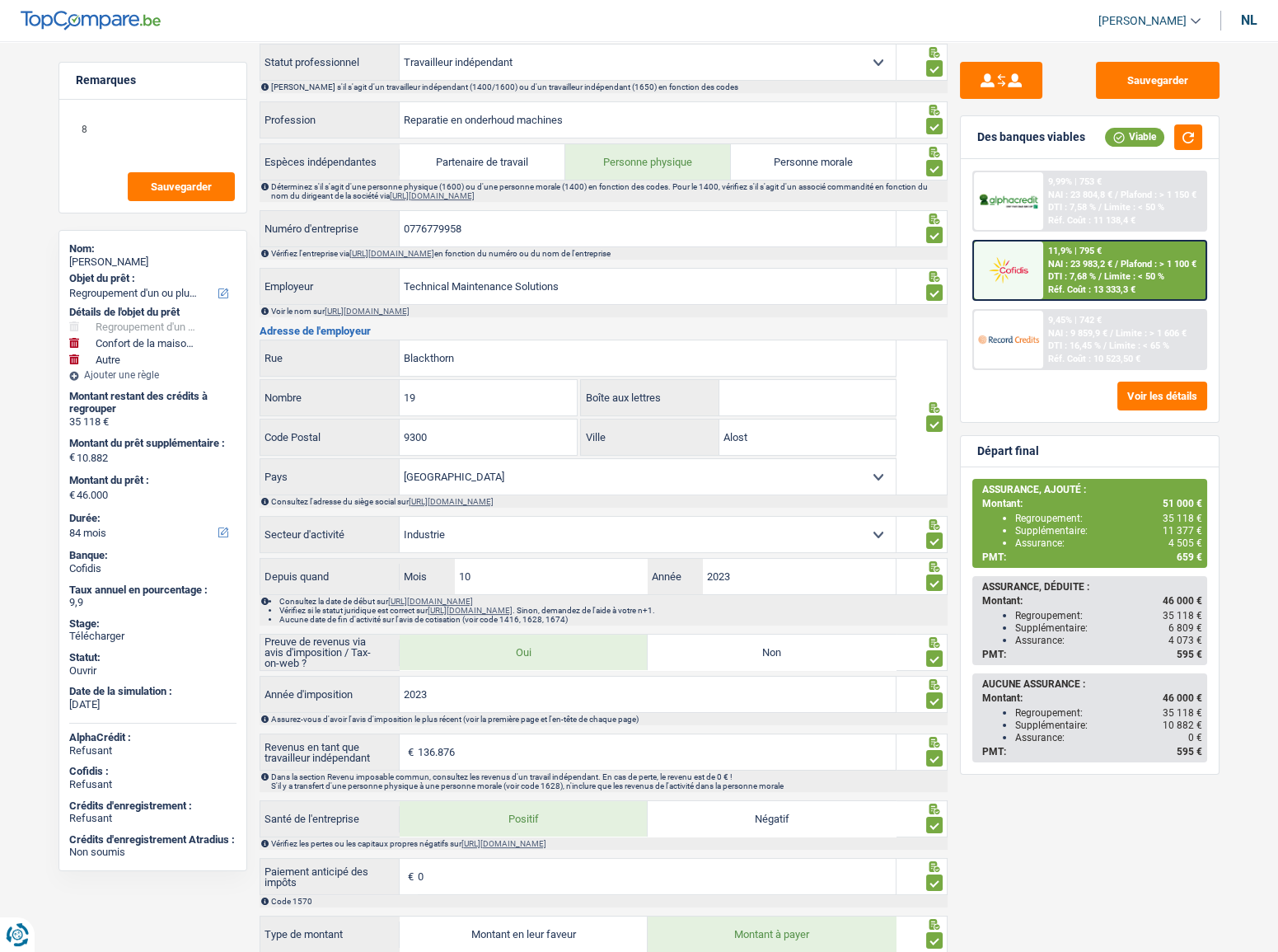
scroll to position [881, 0]
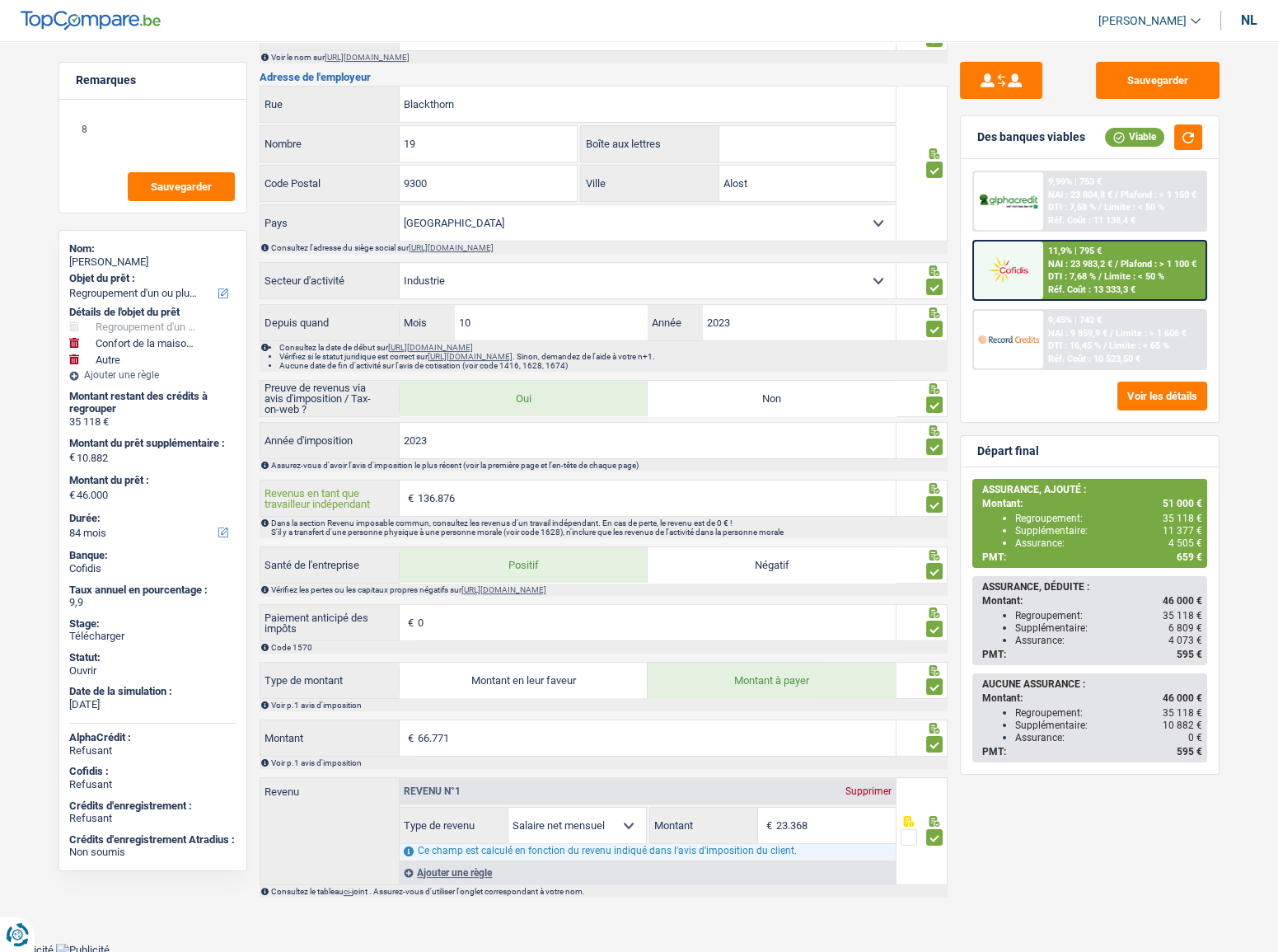
drag, startPoint x: 476, startPoint y: 499, endPoint x: 247, endPoint y: 502, distance: 229.0
click at [247, 502] on div "Remarques 8 Sauvegarder Nom: Sonia Varelas Objet du prêt : Confort de la maison…" at bounding box center [639, 43] width 1187 height 1725
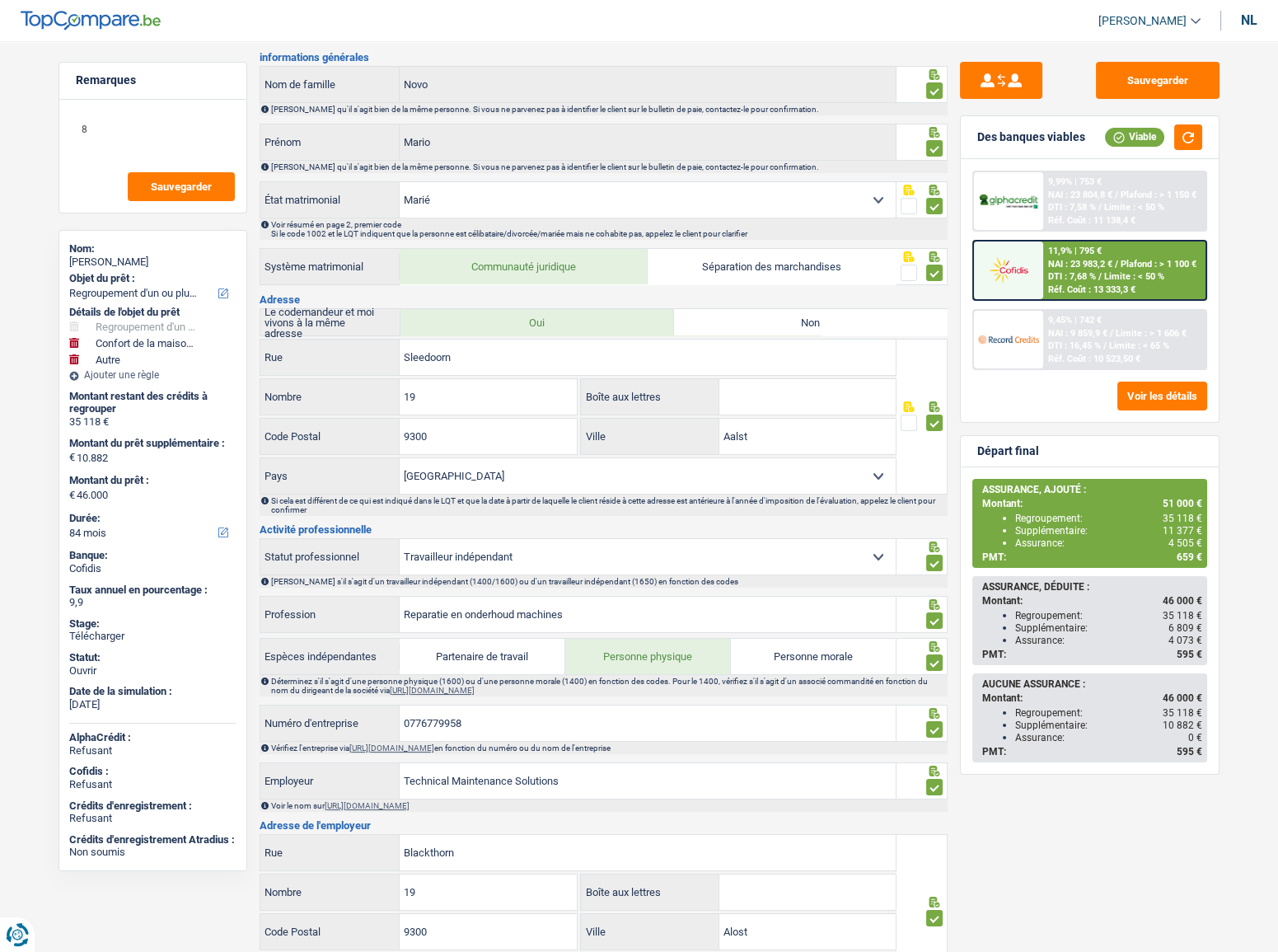
scroll to position [0, 0]
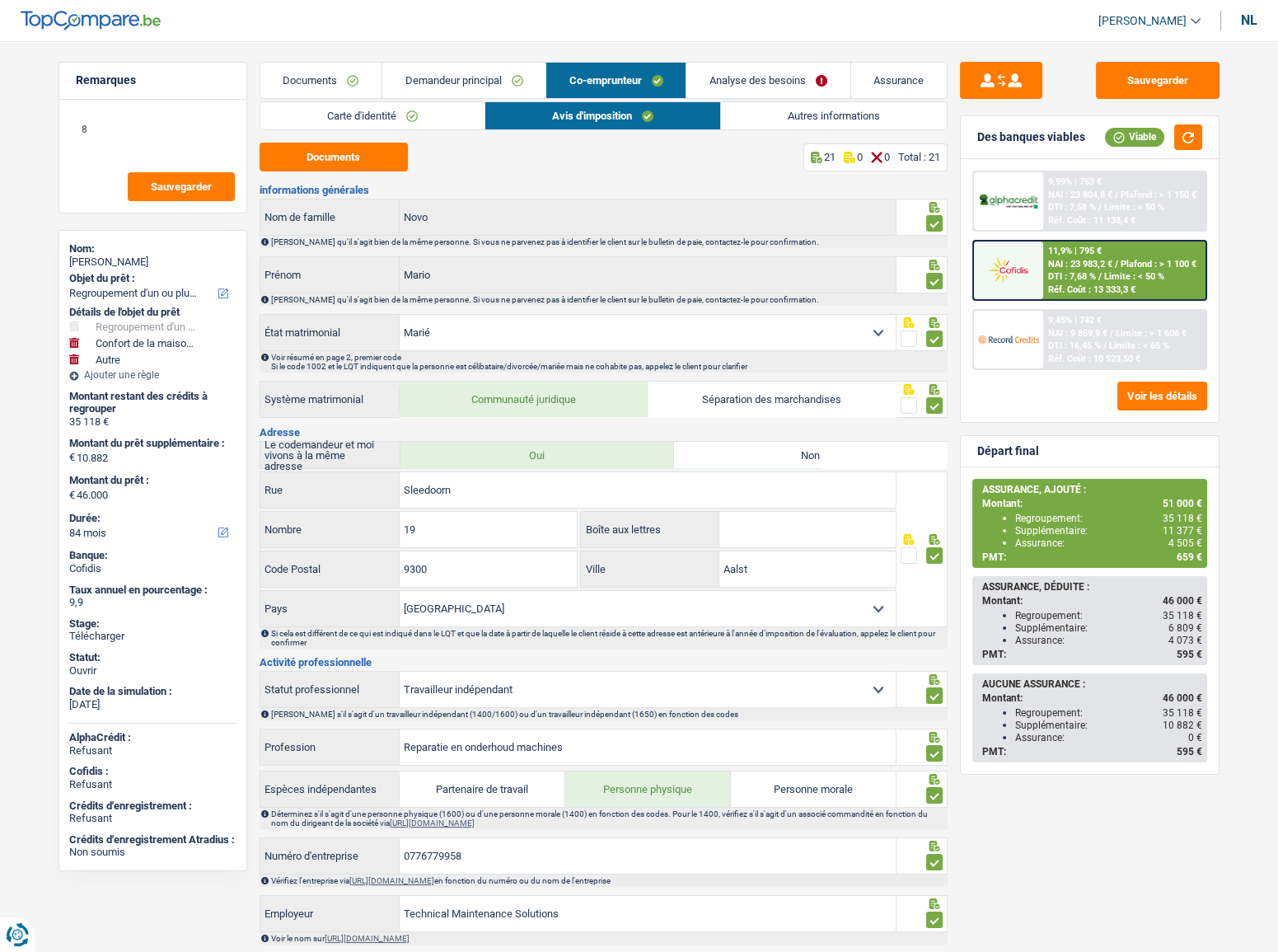
click at [752, 117] on link "Autres informations" at bounding box center [833, 116] width 226 height 27
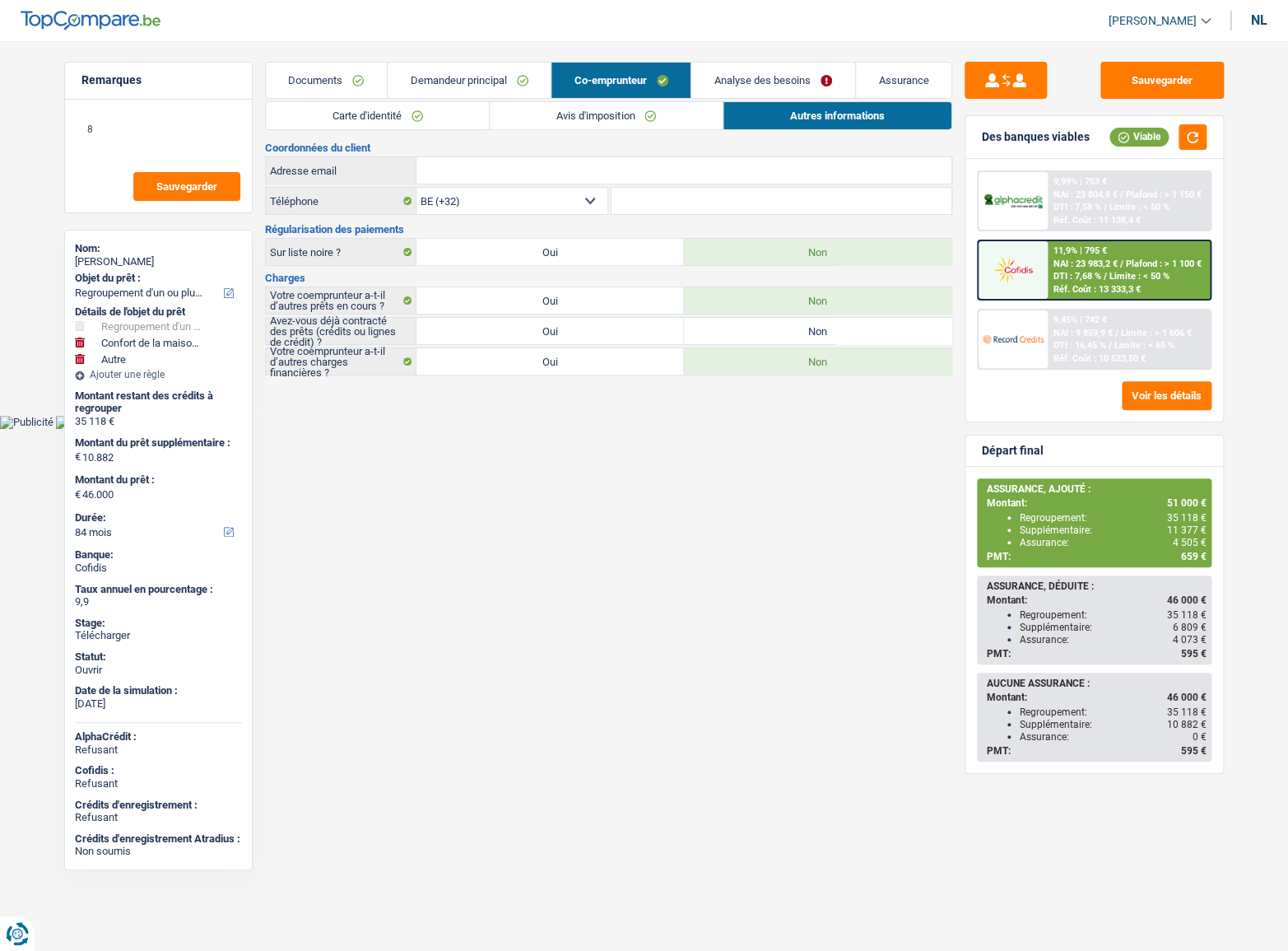
click at [629, 333] on label "Oui" at bounding box center [550, 331] width 267 height 26
click at [629, 333] on input "Oui" at bounding box center [550, 331] width 267 height 26
radio input "true"
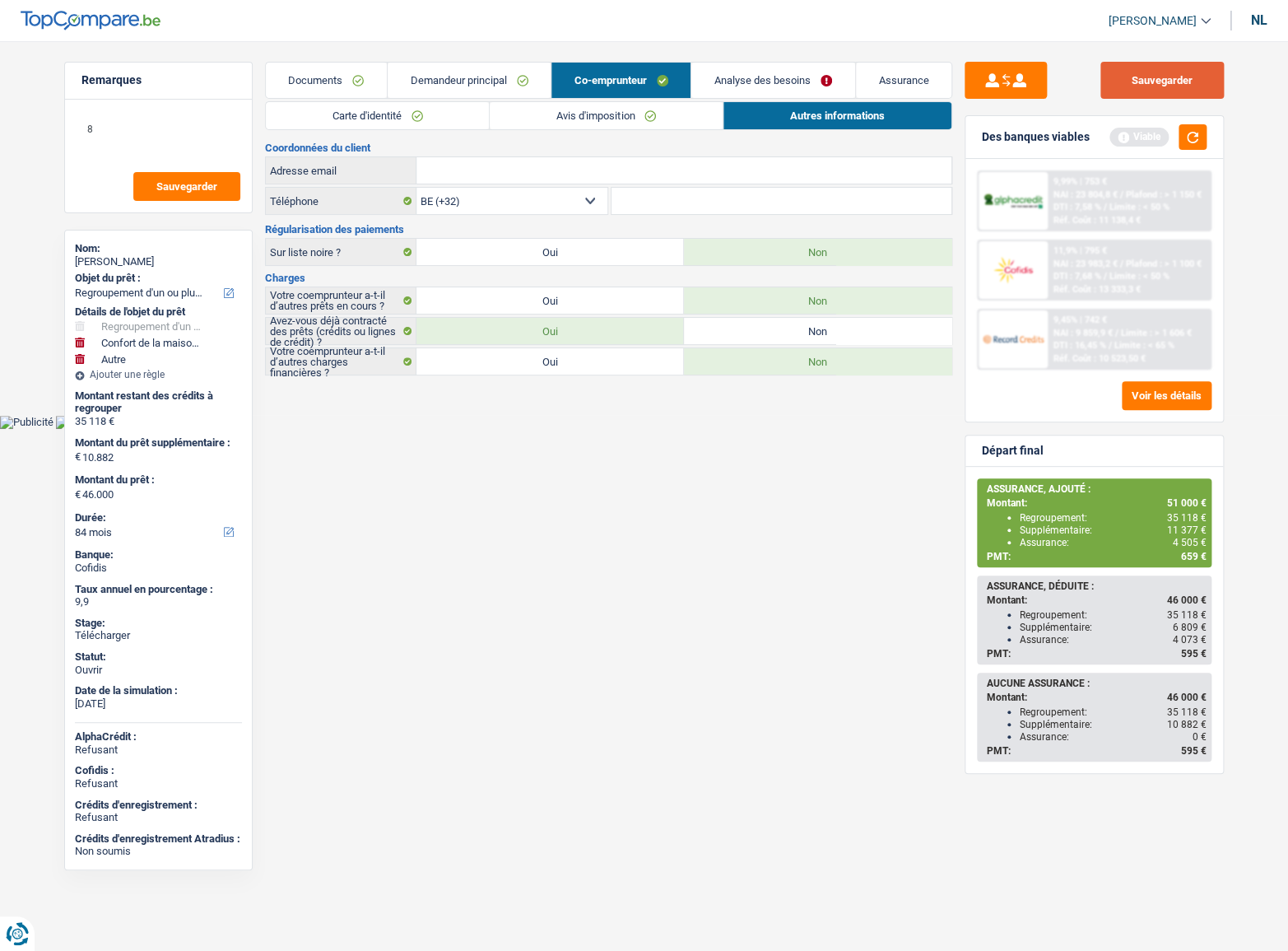
click at [1161, 75] on font "Sauvegarder" at bounding box center [1162, 80] width 61 height 13
click at [617, 103] on div "Documents Demandeur principal Co-emprunteur Analyse des besoins Assurance Deman…" at bounding box center [608, 218] width 688 height 314
click at [609, 119] on font "Avis d'imposition" at bounding box center [596, 115] width 78 height 13
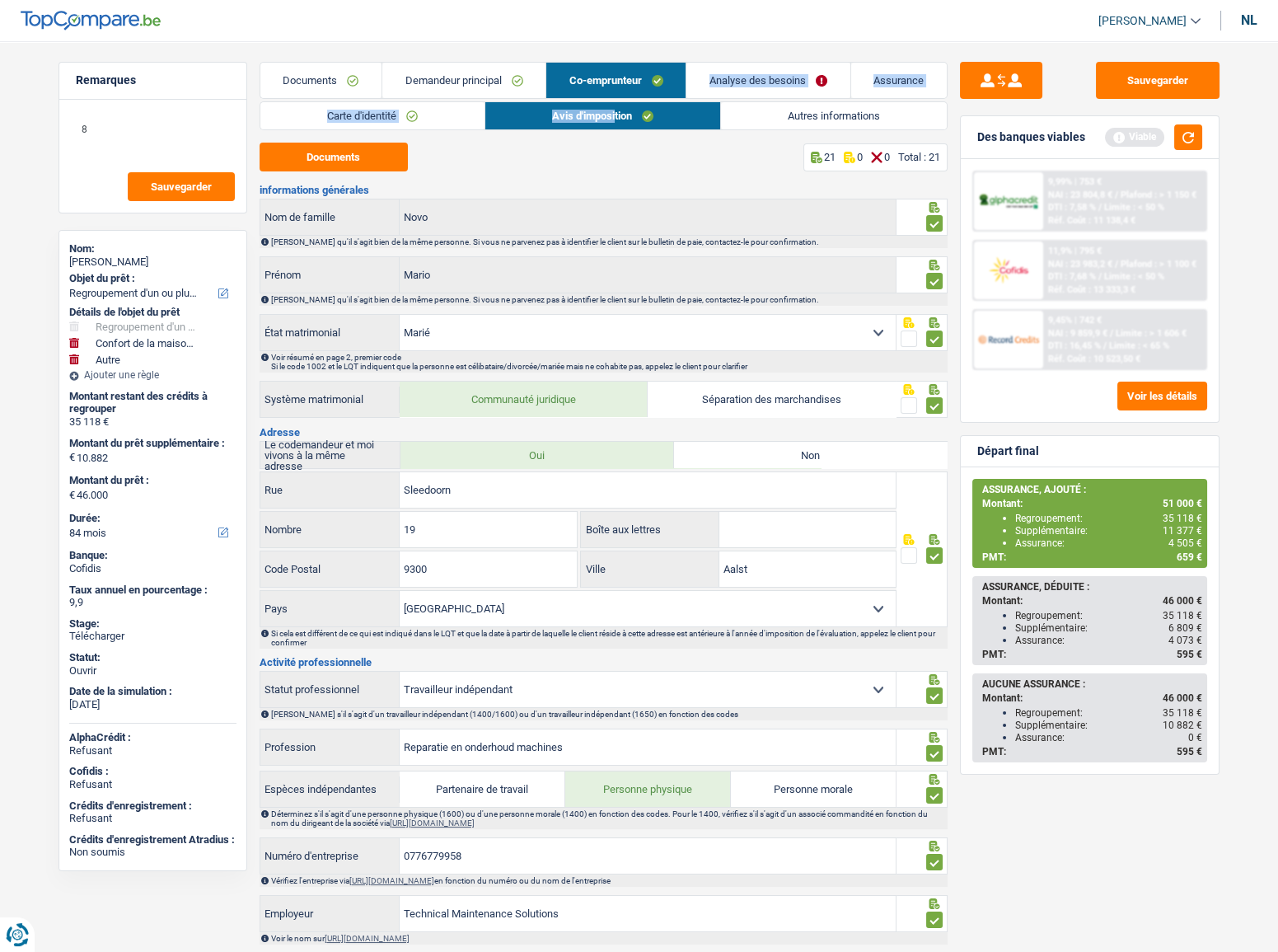
drag, startPoint x: 479, startPoint y: 77, endPoint x: 669, endPoint y: 148, distance: 202.8
click at [479, 78] on font "Demandeur principal" at bounding box center [453, 80] width 96 height 13
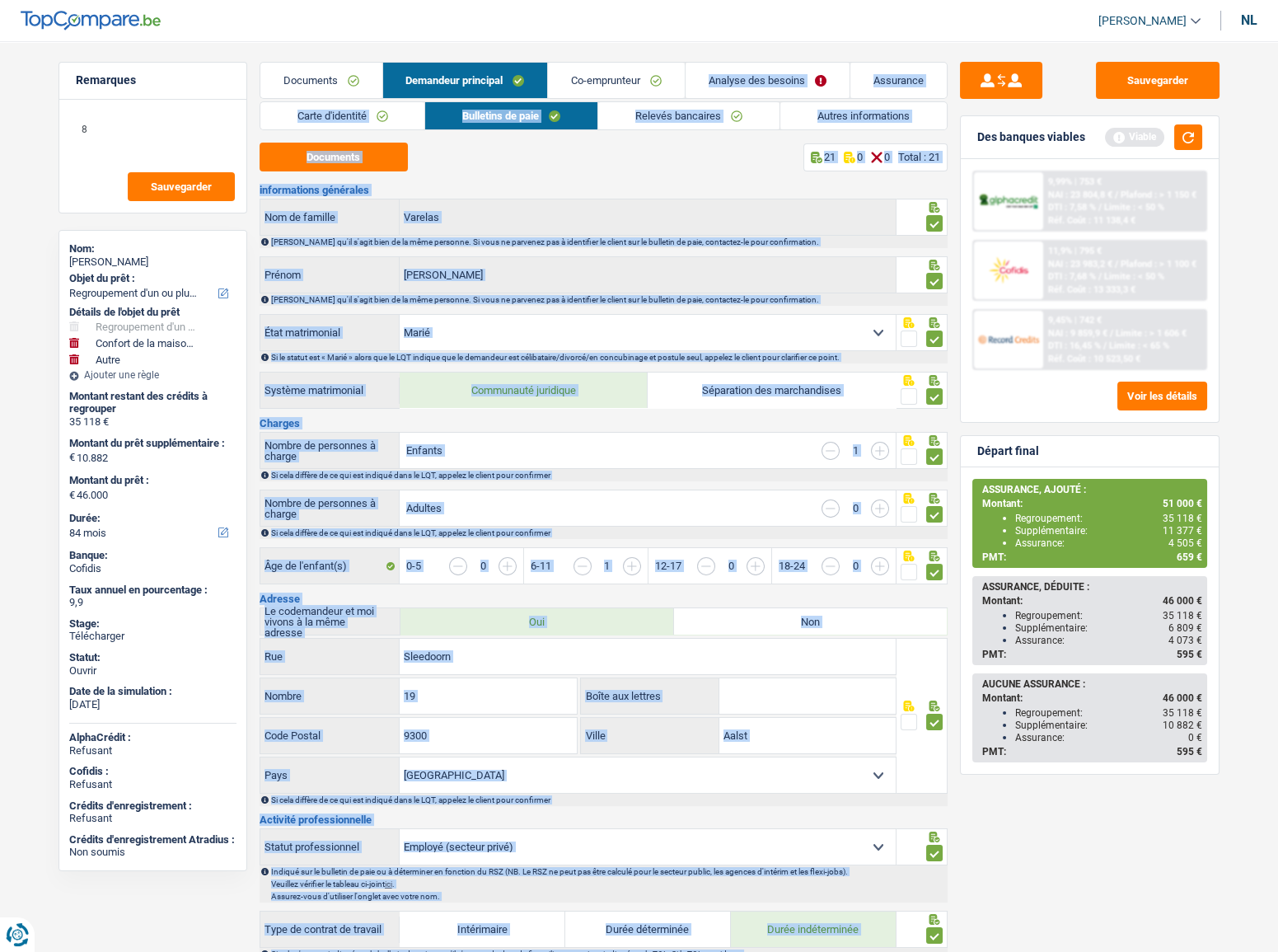
click at [726, 121] on link "Relevés bancaires" at bounding box center [688, 116] width 181 height 27
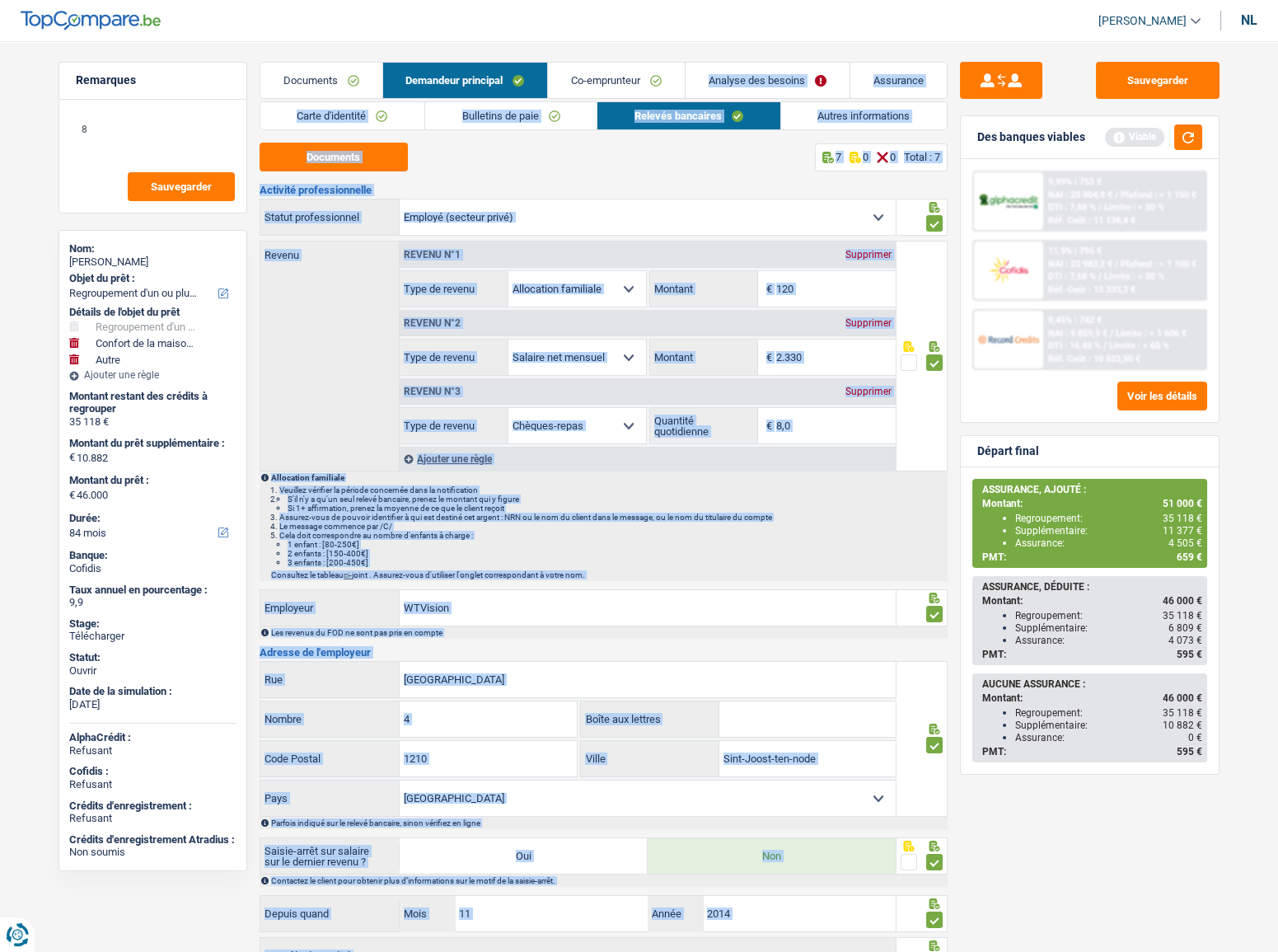
click at [727, 162] on div "Documents 7 0 0 Total : 7" at bounding box center [603, 157] width 688 height 28
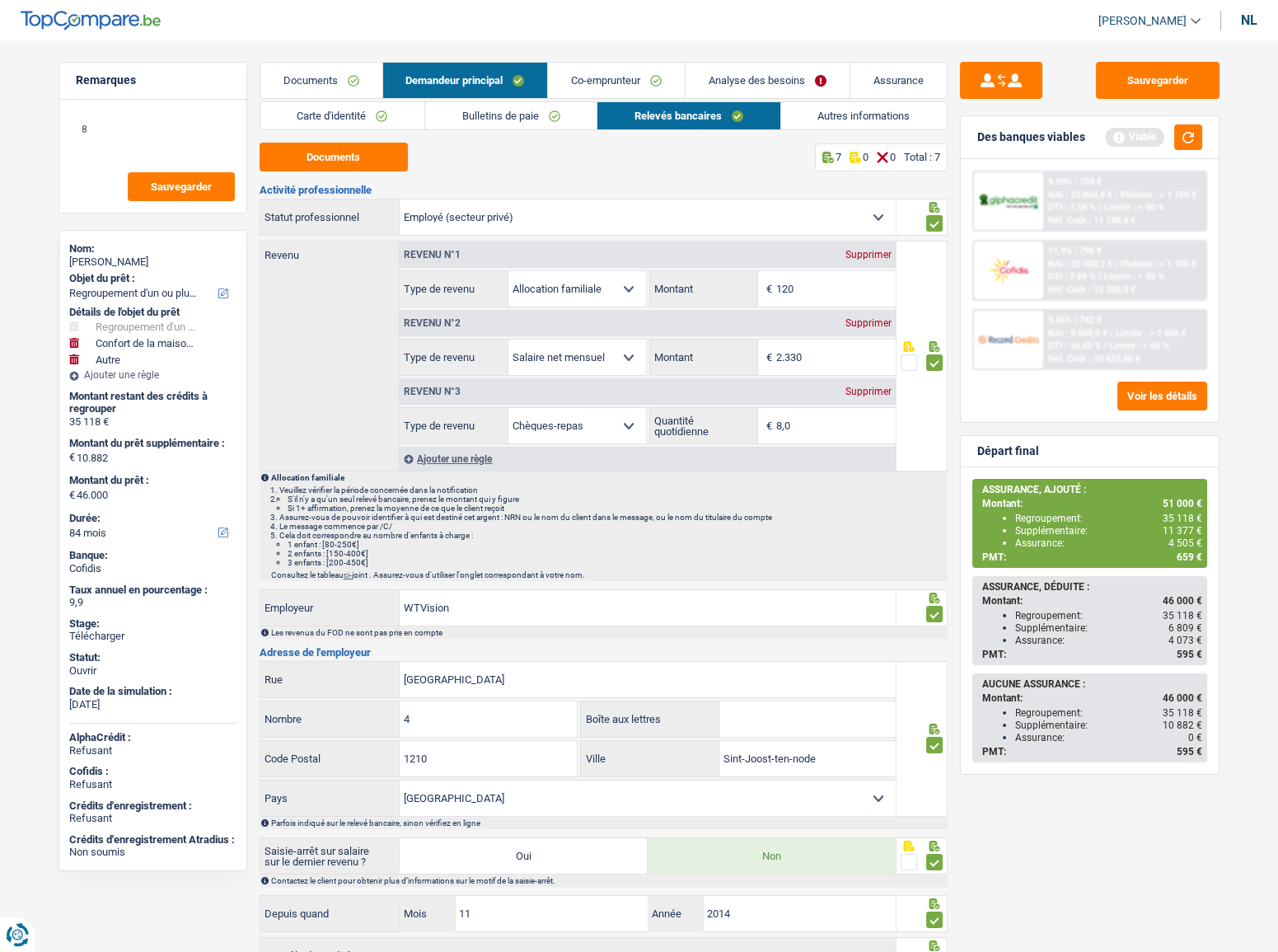
click at [724, 144] on div "Documents 7 0 0 Total : 7" at bounding box center [603, 157] width 688 height 28
click at [856, 110] on font "Autres informations" at bounding box center [864, 116] width 92 height 13
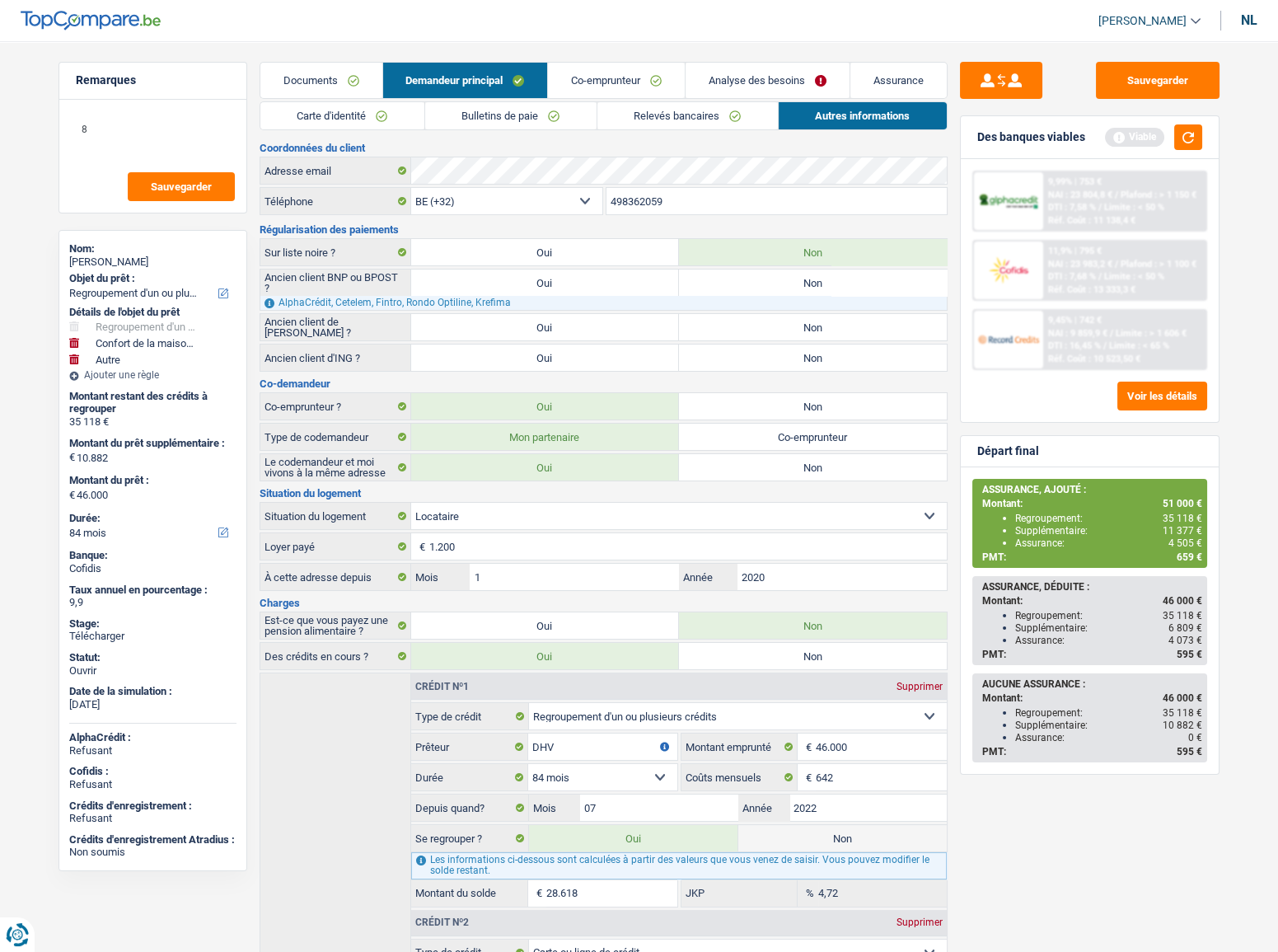
click at [732, 110] on link "Relevés bancaires" at bounding box center [687, 116] width 180 height 27
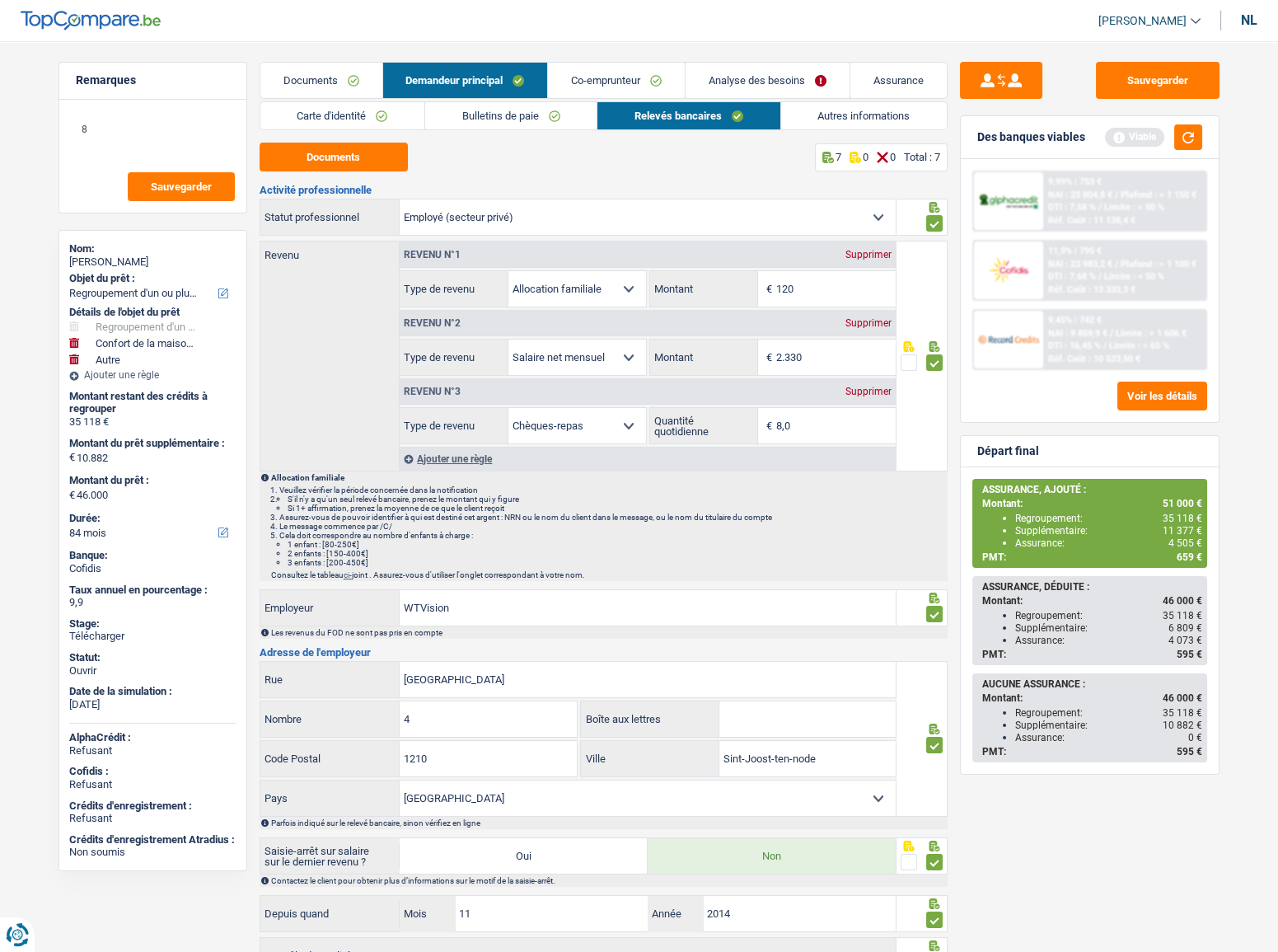
click at [554, 107] on link "Bulletins de paie" at bounding box center [510, 116] width 171 height 27
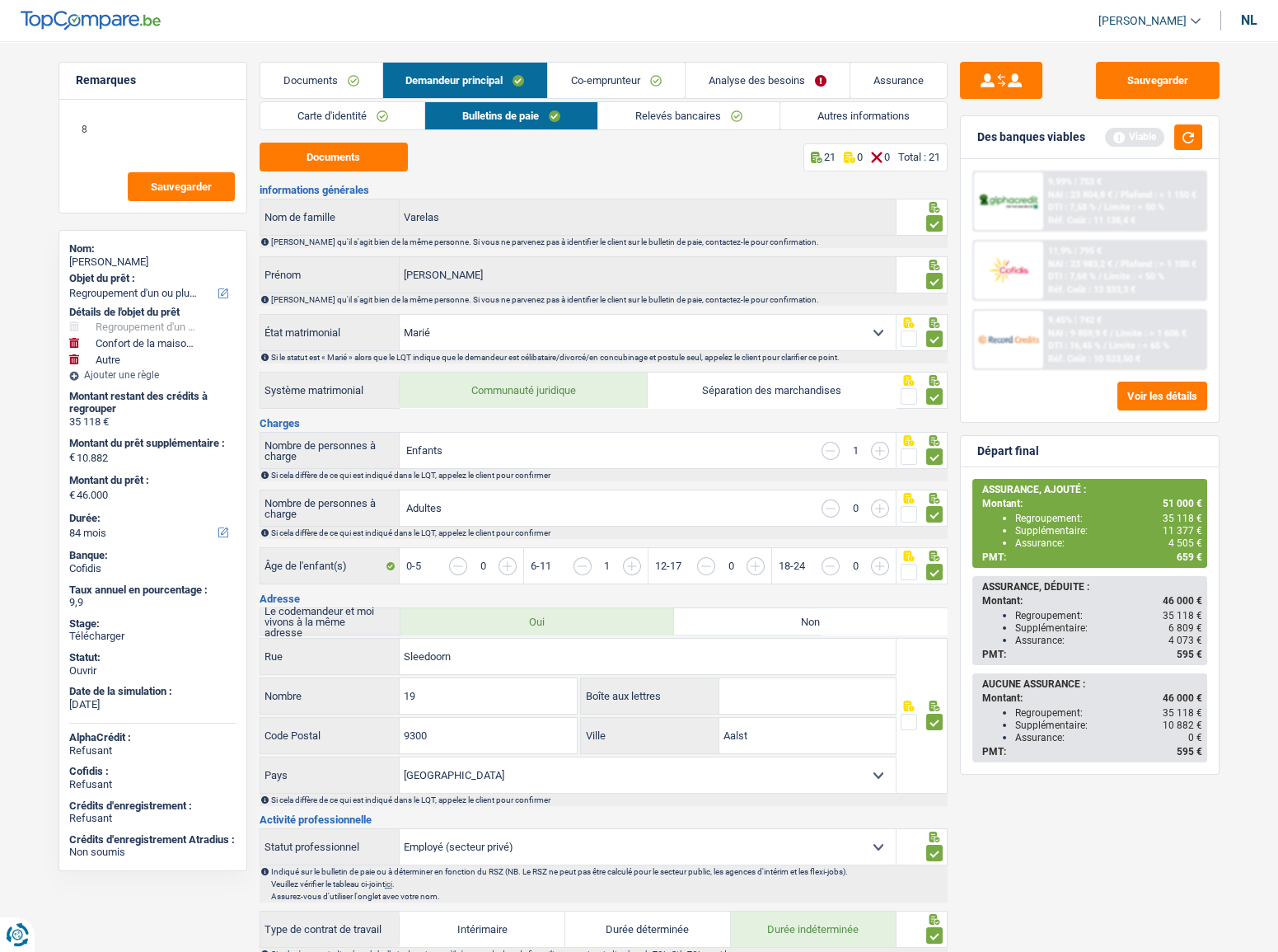
drag, startPoint x: 497, startPoint y: 119, endPoint x: 490, endPoint y: 122, distance: 7.6
click at [497, 119] on font "Bulletins de paie" at bounding box center [500, 116] width 76 height 13
click at [630, 85] on font "Co-emprunteur" at bounding box center [605, 80] width 70 height 13
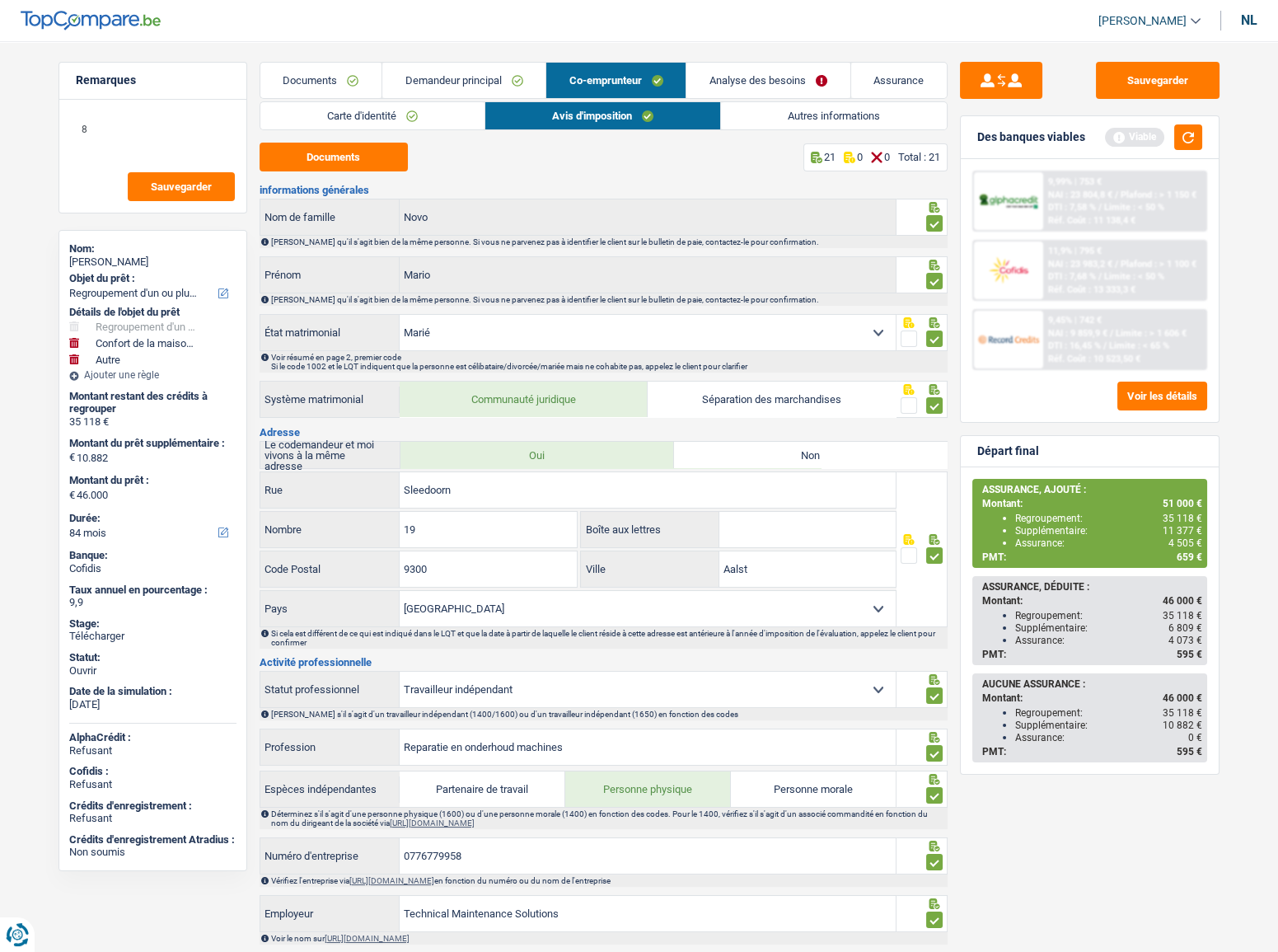
click at [446, 118] on link "Carte d'identité" at bounding box center [372, 116] width 224 height 27
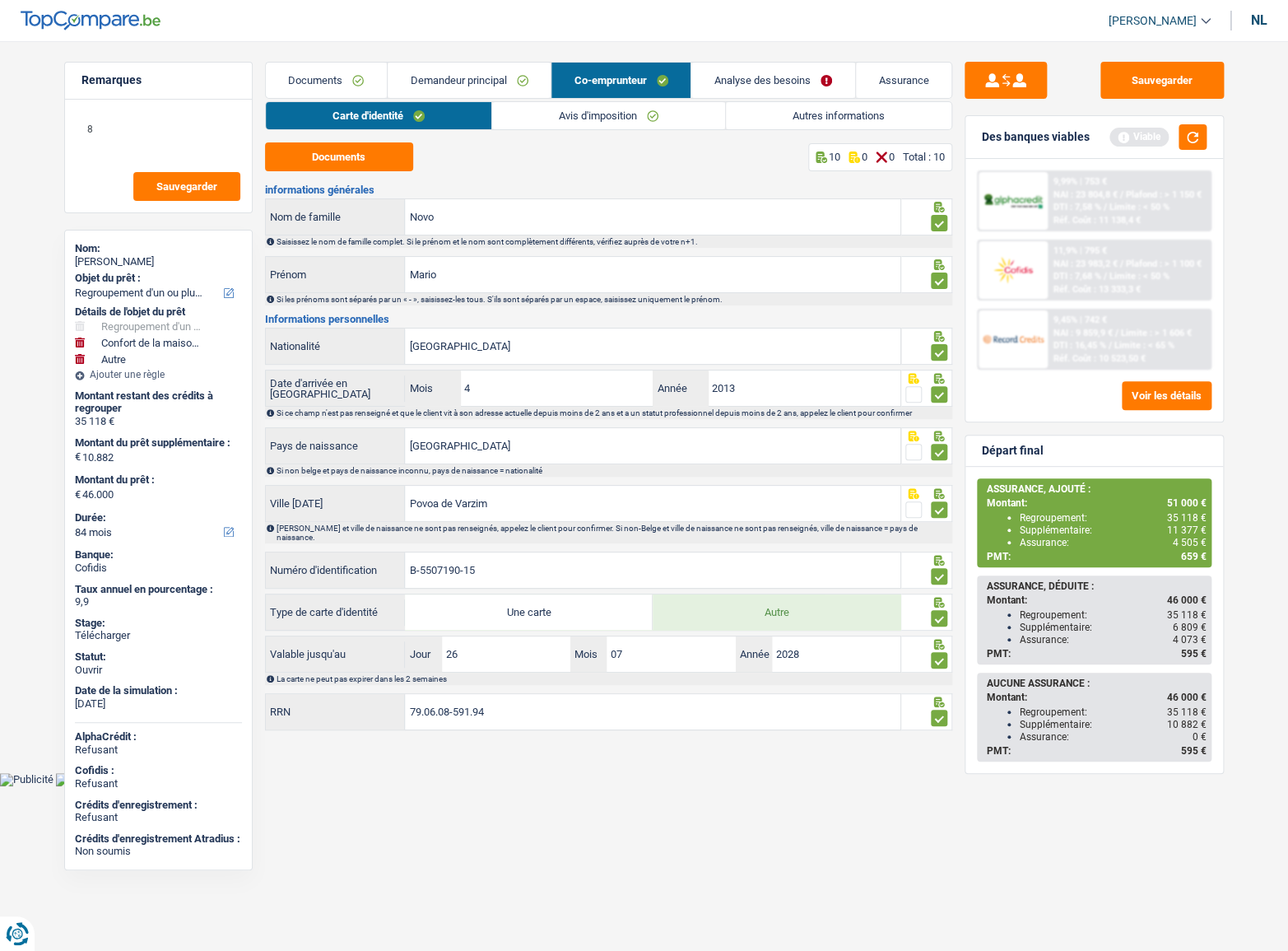
click at [455, 74] on font "Demandeur principal" at bounding box center [459, 80] width 96 height 13
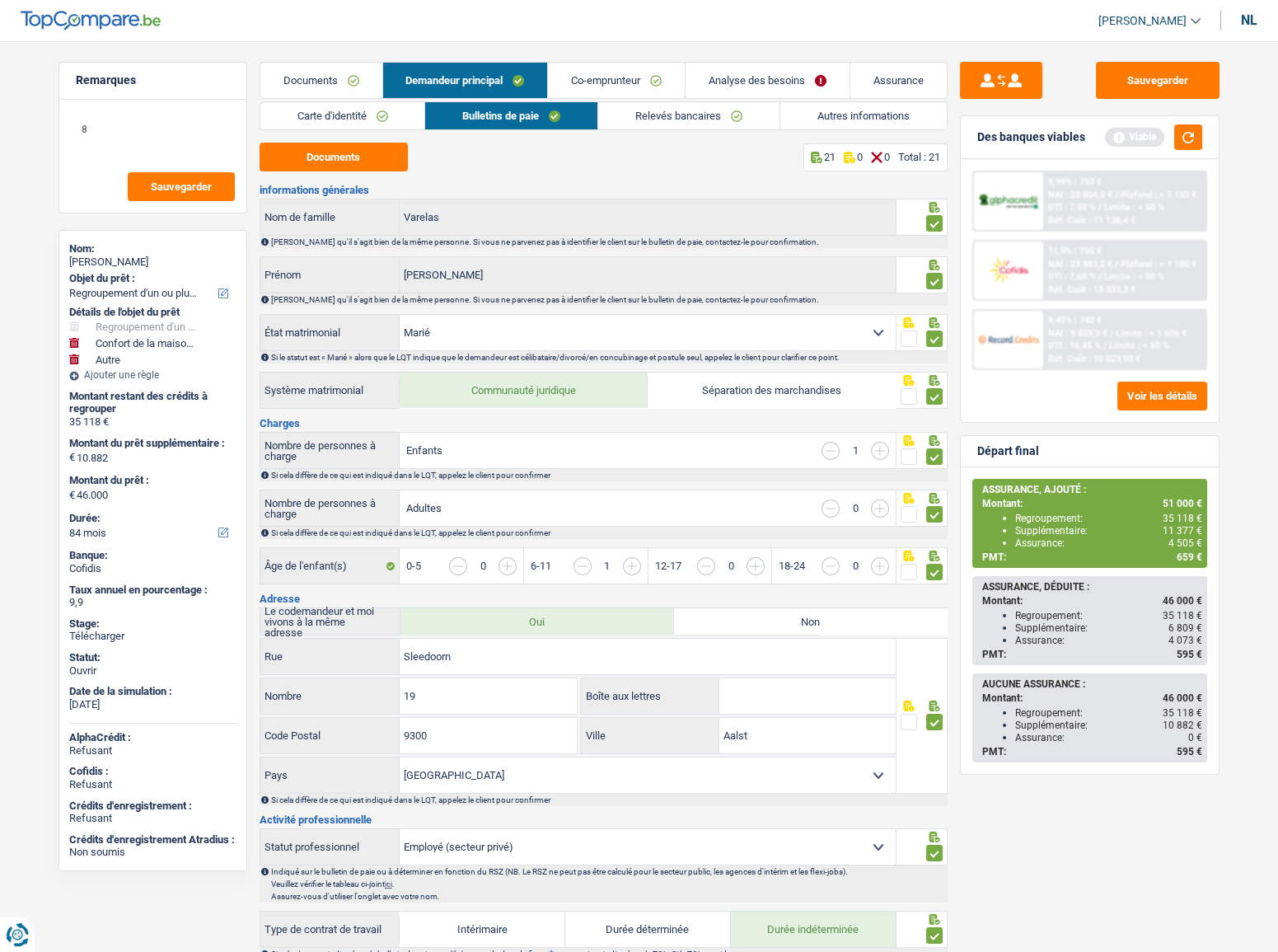
click at [884, 449] on input "button" at bounding box center [880, 451] width 19 height 19
click at [628, 559] on input "button" at bounding box center [941, 575] width 637 height 35
drag, startPoint x: 627, startPoint y: 570, endPoint x: 855, endPoint y: 526, distance: 232.2
click at [629, 570] on input "button" at bounding box center [941, 575] width 637 height 35
click at [880, 452] on input "button" at bounding box center [880, 451] width 19 height 19
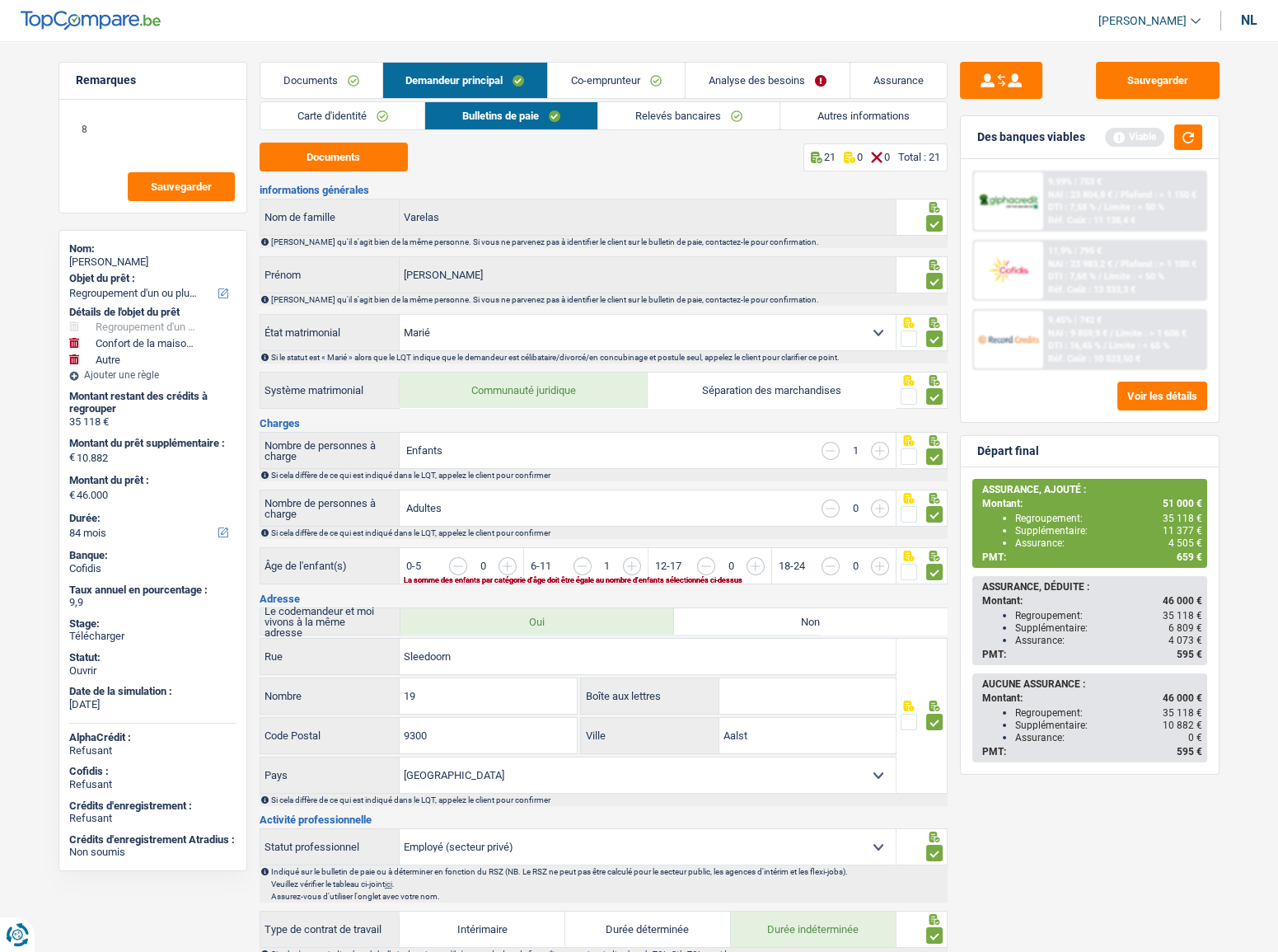
click at [632, 569] on input "button" at bounding box center [941, 575] width 637 height 35
click at [337, 80] on link "Documents" at bounding box center [321, 80] width 122 height 35
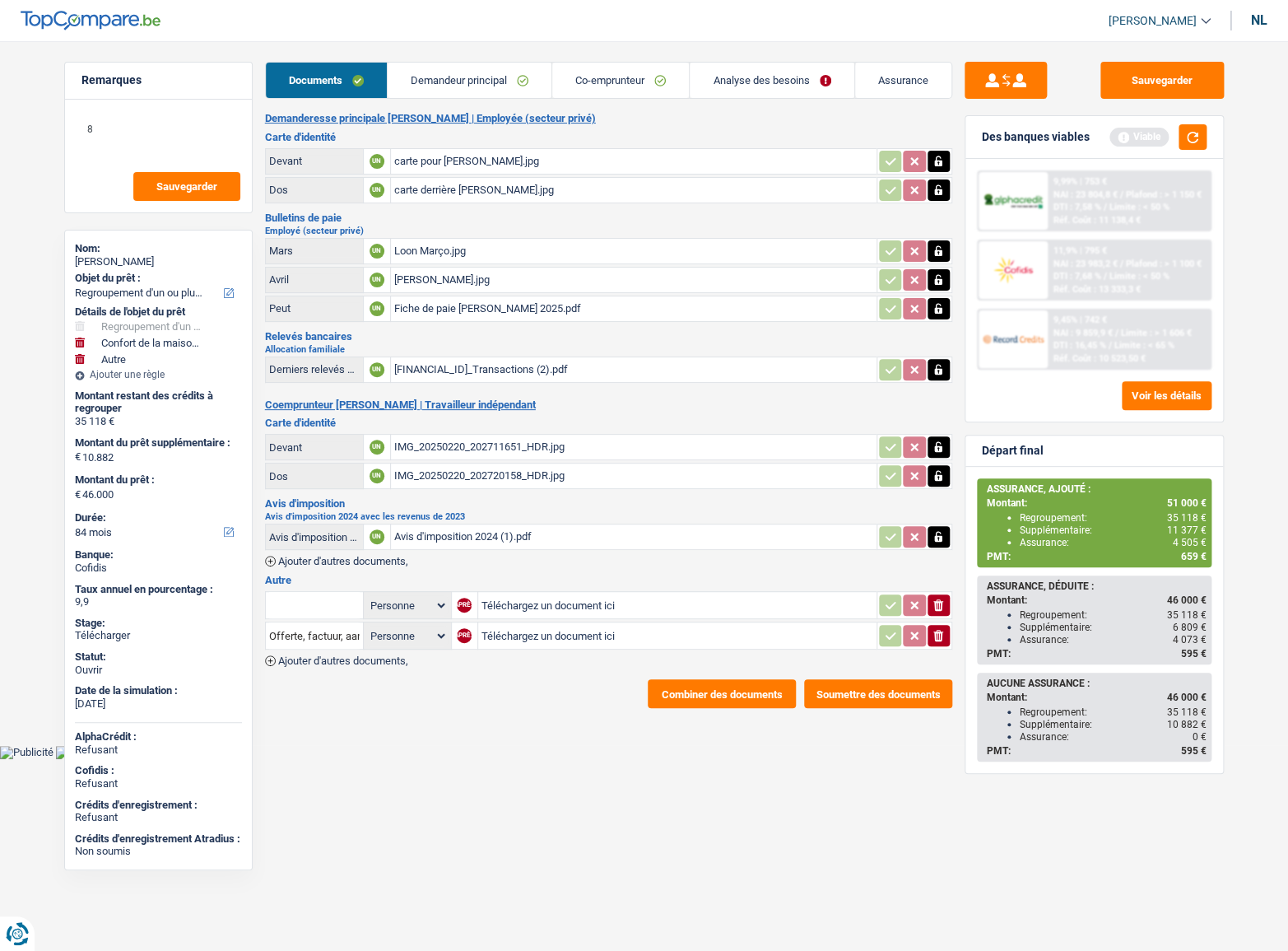
click at [454, 279] on font "Loon Abril.jpg" at bounding box center [442, 279] width 96 height 13
click at [461, 538] on font "Avis d'imposition 2024 (1).pdf" at bounding box center [463, 536] width 138 height 13
drag, startPoint x: 1133, startPoint y: 71, endPoint x: 880, endPoint y: 7, distance: 261.0
click at [1133, 71] on button "Sauvegarder" at bounding box center [1162, 80] width 123 height 37
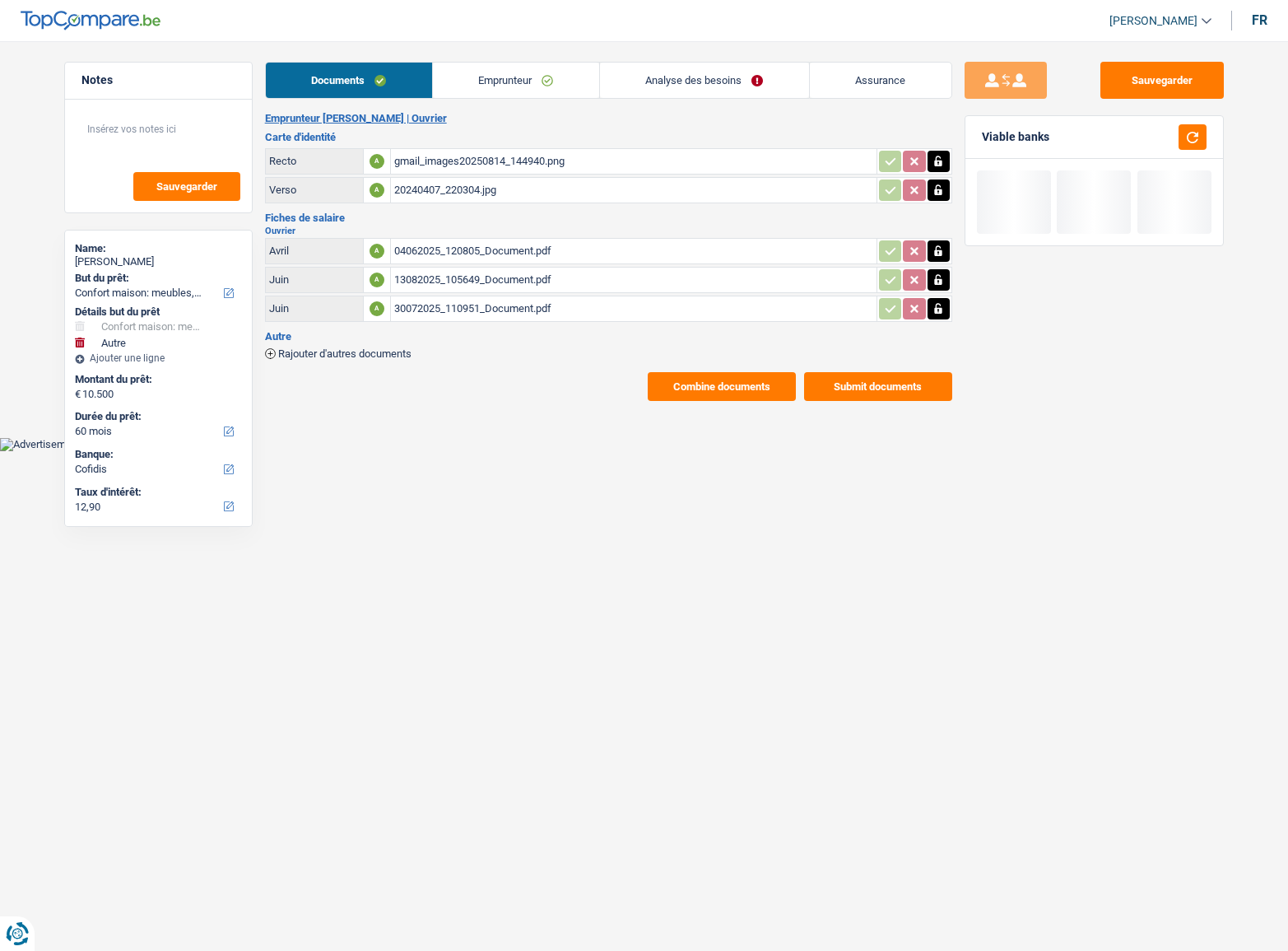
select select "household"
select select "other"
select select "60"
select select "cofidis"
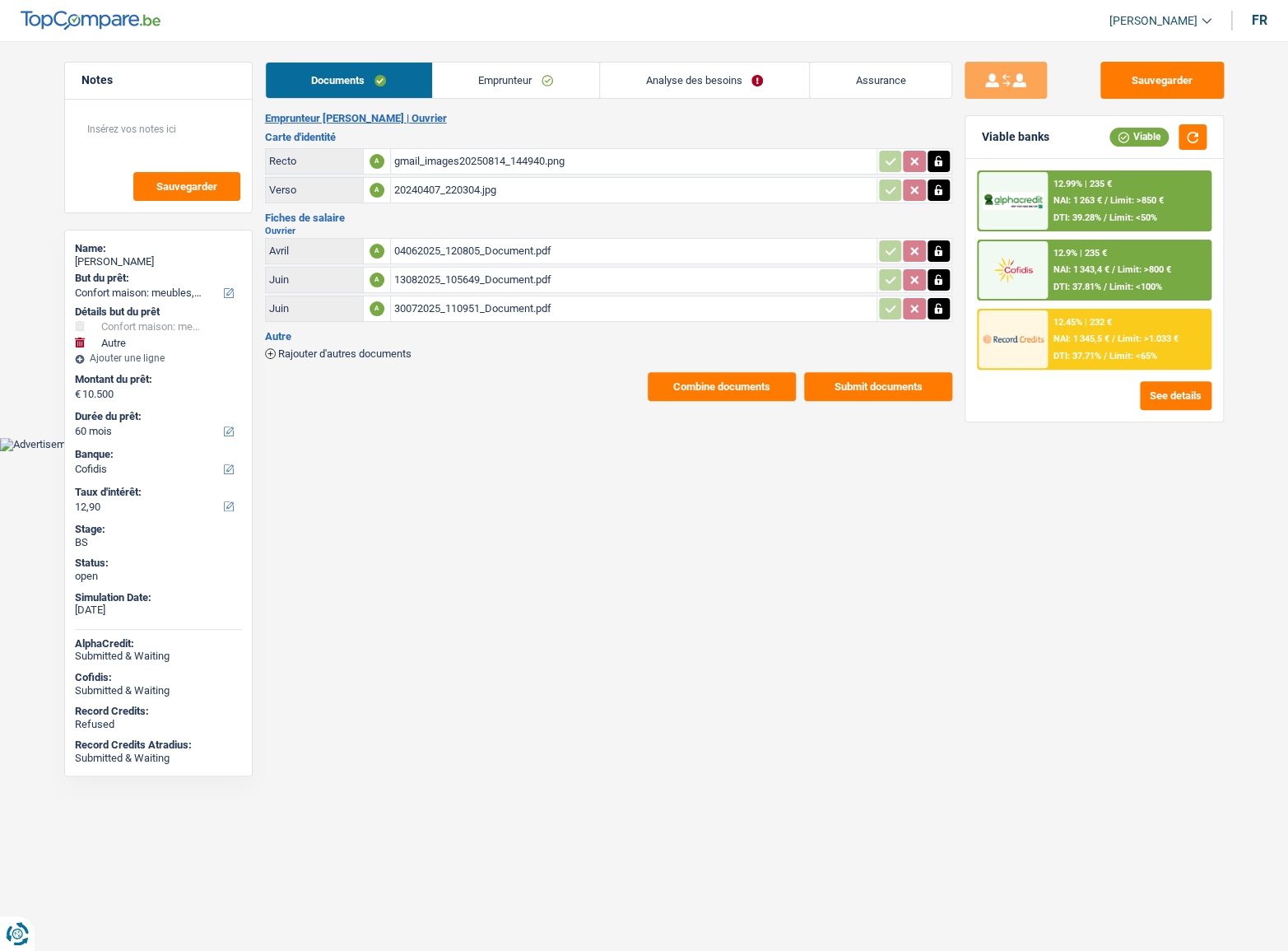
click at [895, 396] on button "Submit documents" at bounding box center [877, 385] width 148 height 28
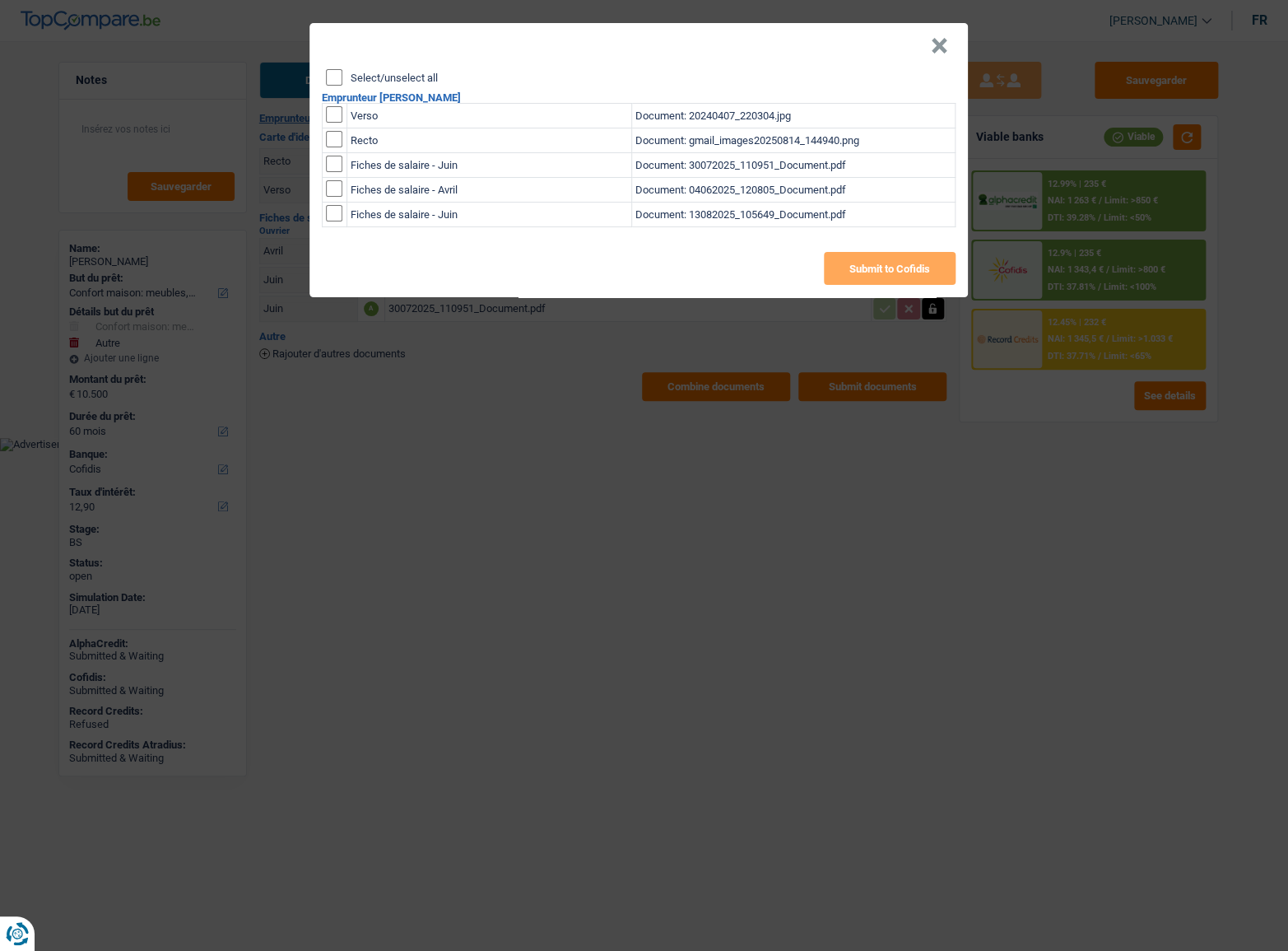
click at [331, 79] on input "Select/unselect all" at bounding box center [333, 77] width 17 height 17
checkbox input "true"
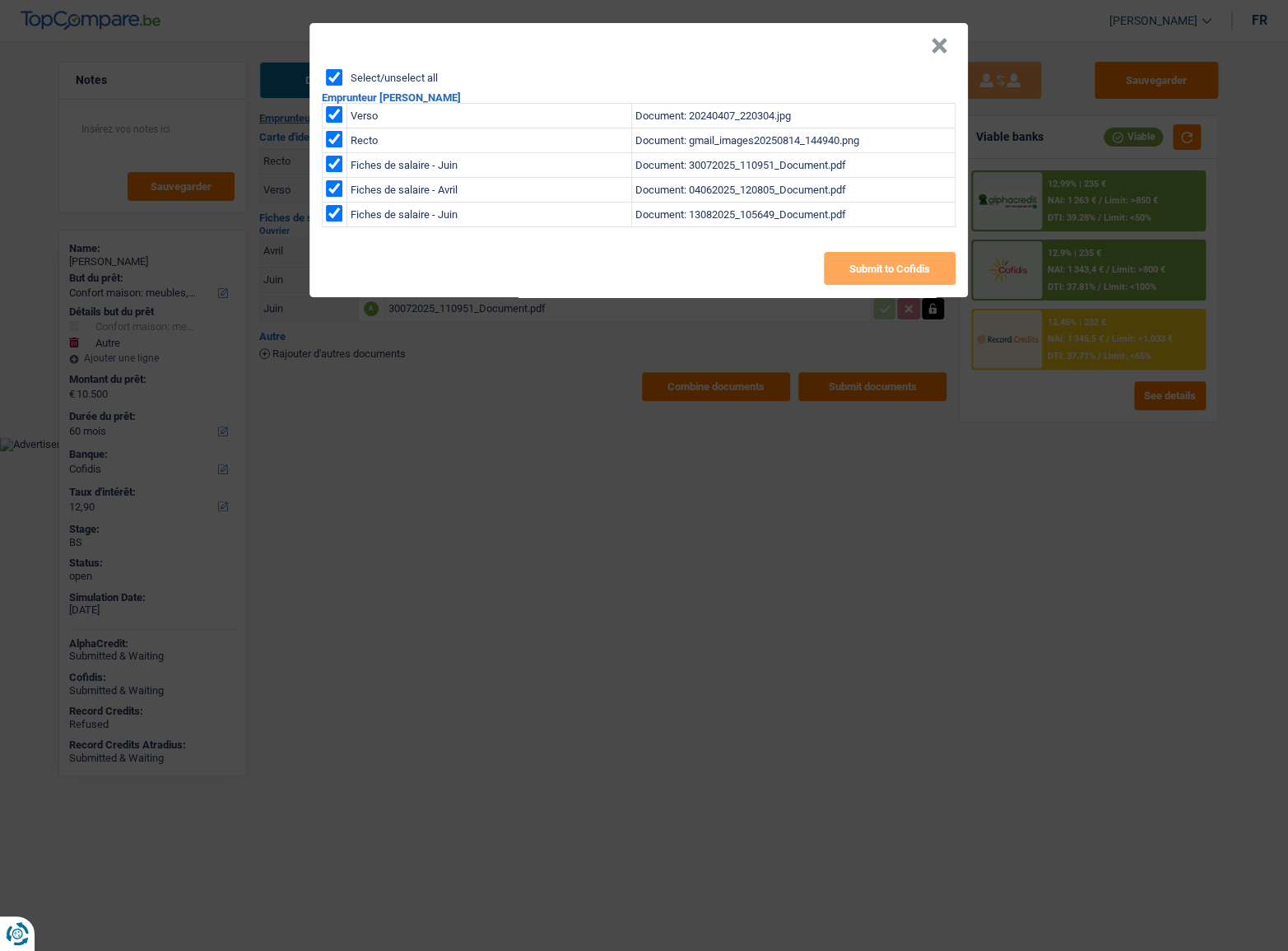
checkbox input "true"
click at [862, 289] on div "Select/unselect all Emprunteur [PERSON_NAME] Verso Document: 20240407_220304.jp…" at bounding box center [638, 183] width 658 height 228
click at [854, 272] on button "Submit to Cofidis" at bounding box center [889, 269] width 132 height 33
drag, startPoint x: 937, startPoint y: 47, endPoint x: 692, endPoint y: 4, distance: 248.7
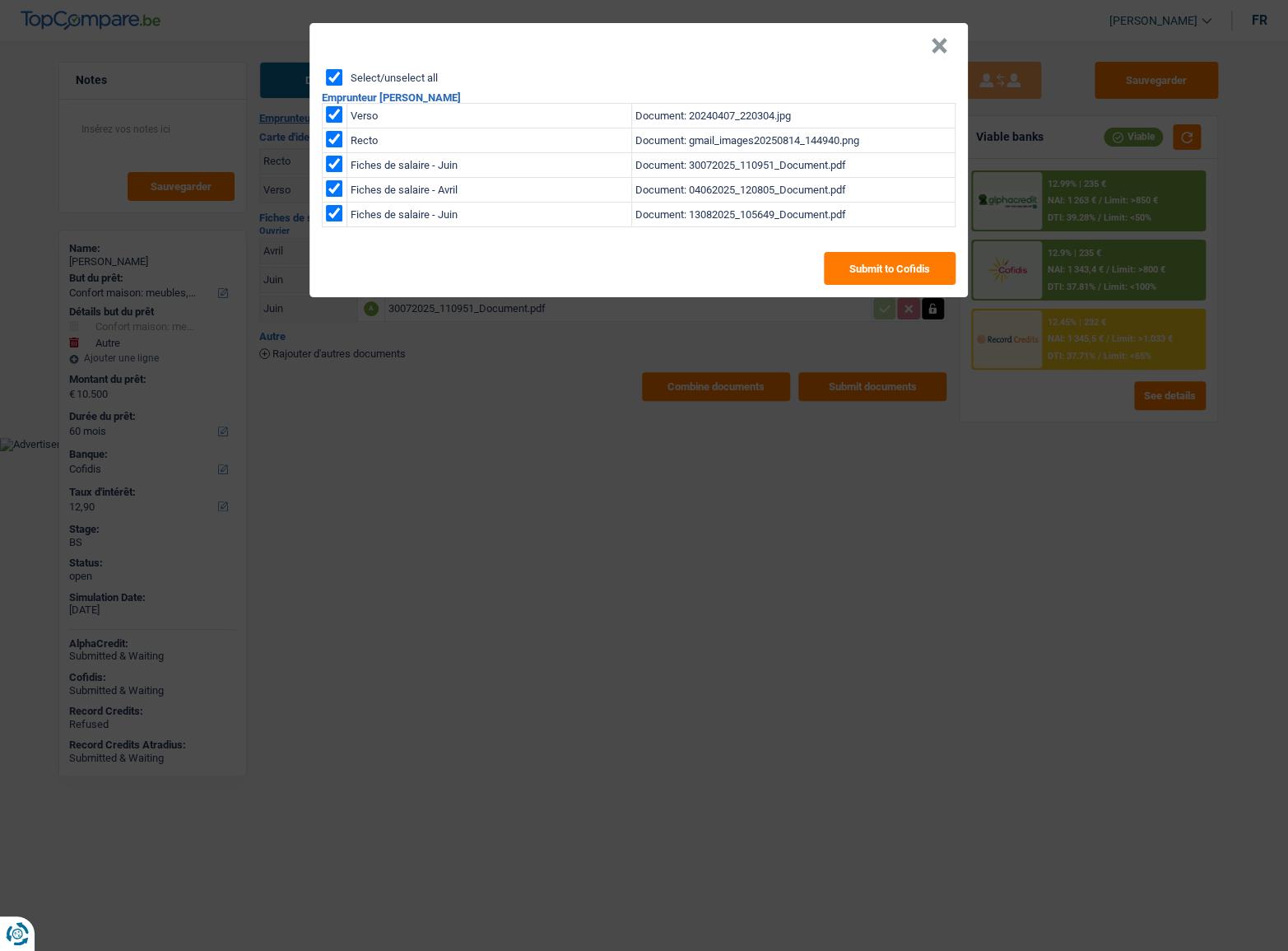
click at [936, 47] on button "×" at bounding box center [940, 46] width 18 height 17
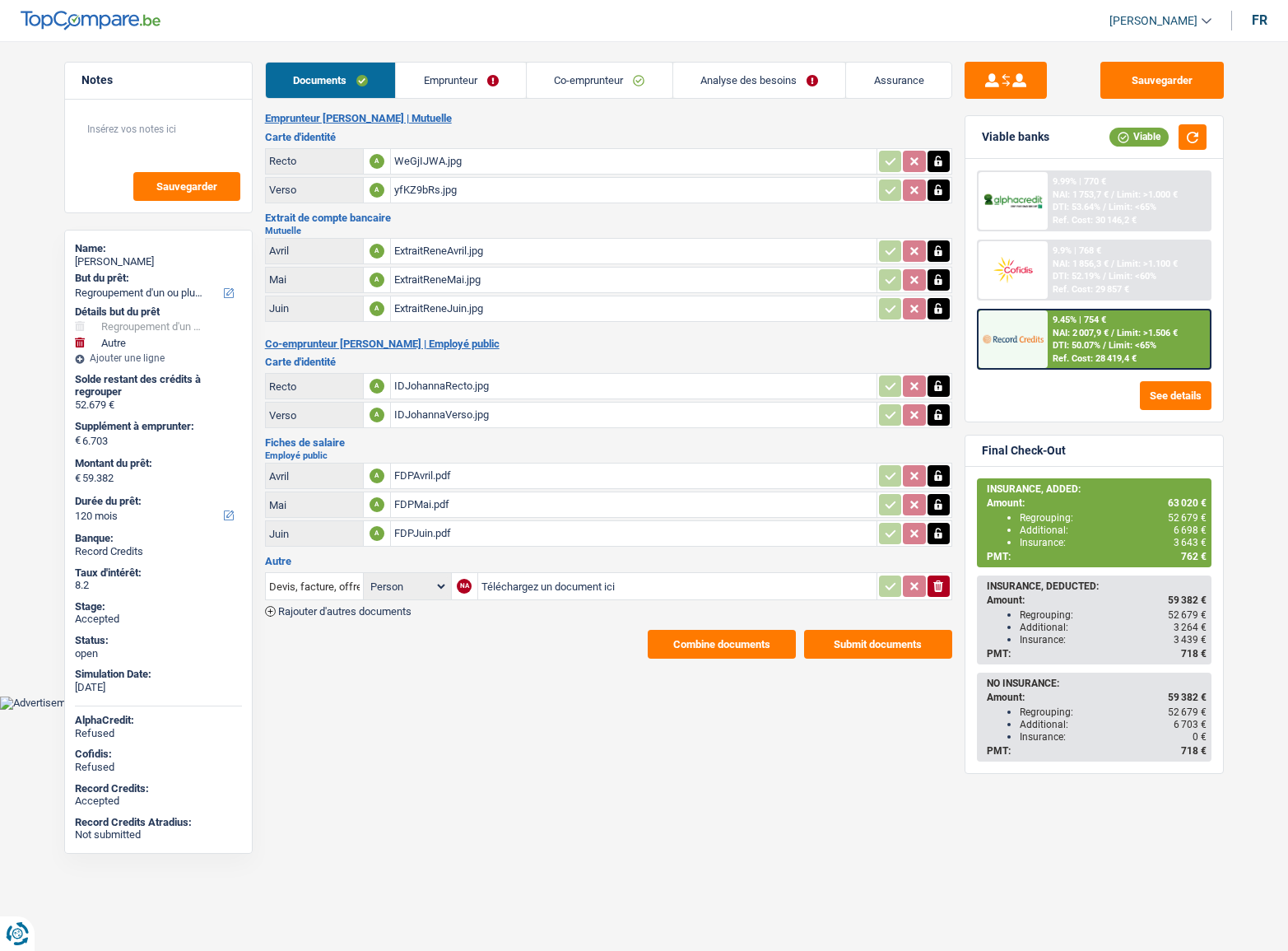
select select "refinancing"
select select "other"
select select "120"
select select "32"
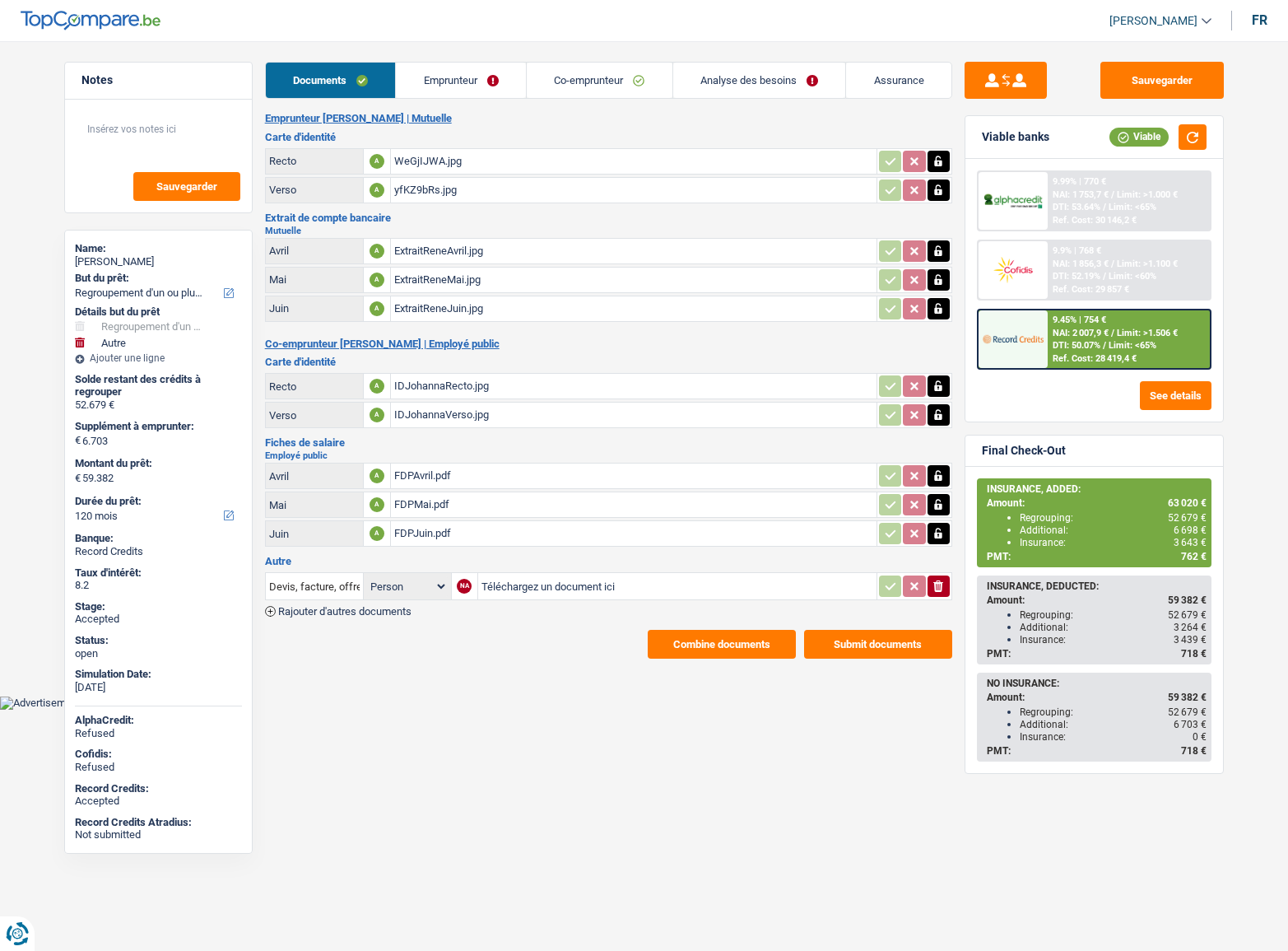
select select "cohabitation"
select select "ownerWithMortgage"
select select "BE"
select select "mortgage"
select select "300"
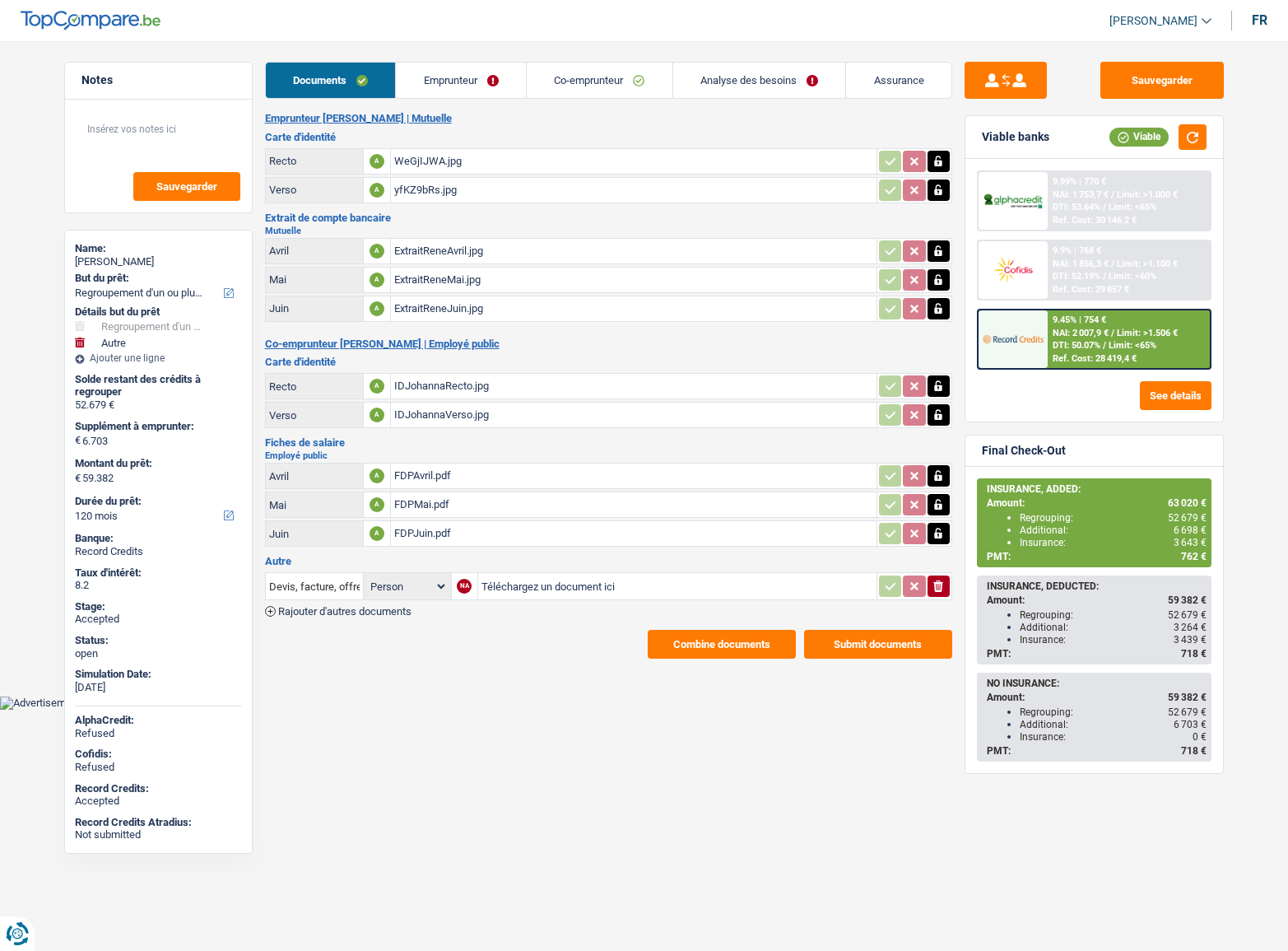
select select "carLoan"
select select "120"
select select "carLoan"
select select "60"
select select "personalLoan"
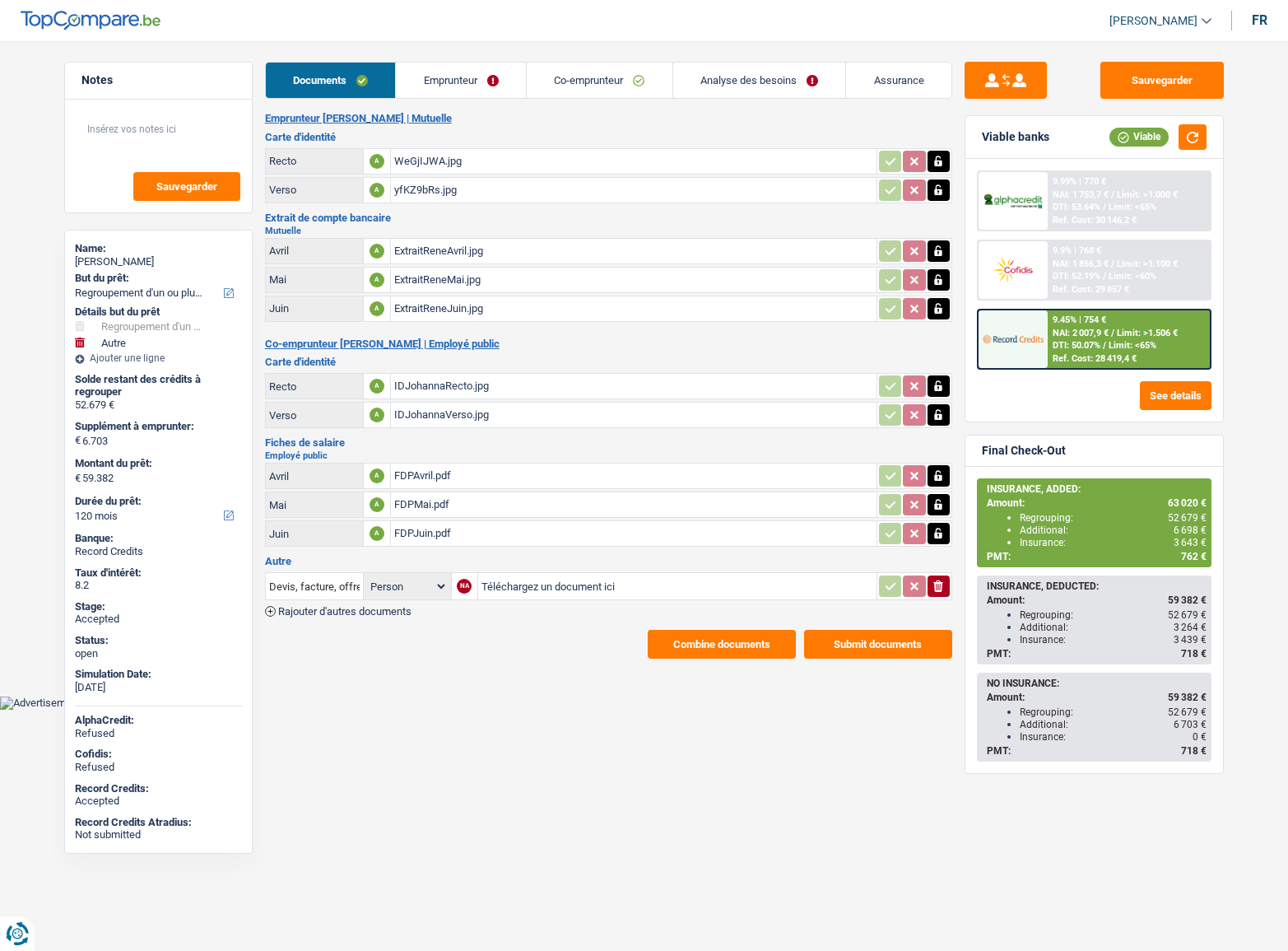
select select "homeFurnishingOrRelocation"
select select "30"
select select "cardOrCredit"
select select "creditConsolidation"
select select "84"
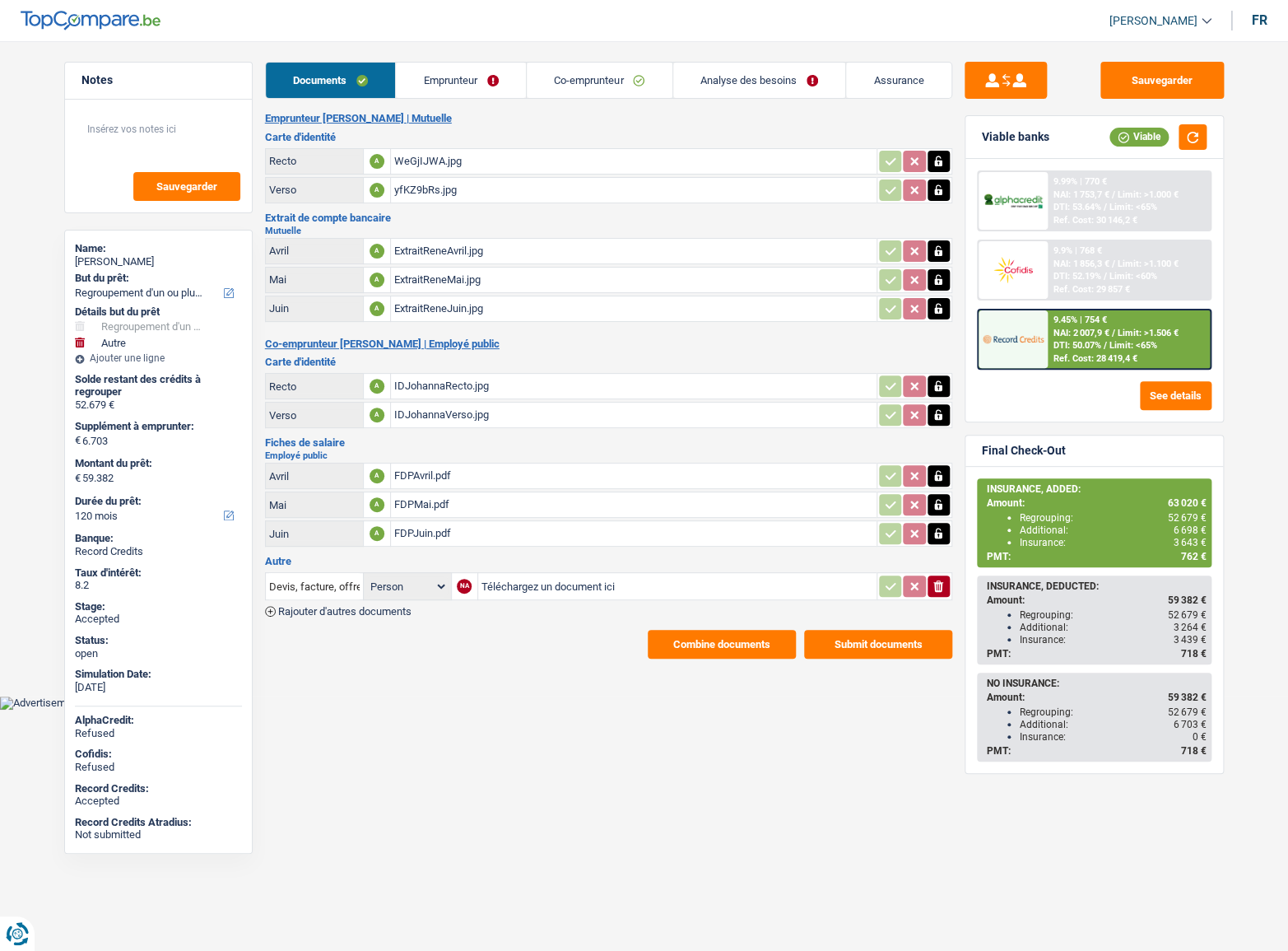
click at [469, 86] on link "Emprunteur" at bounding box center [461, 80] width 130 height 35
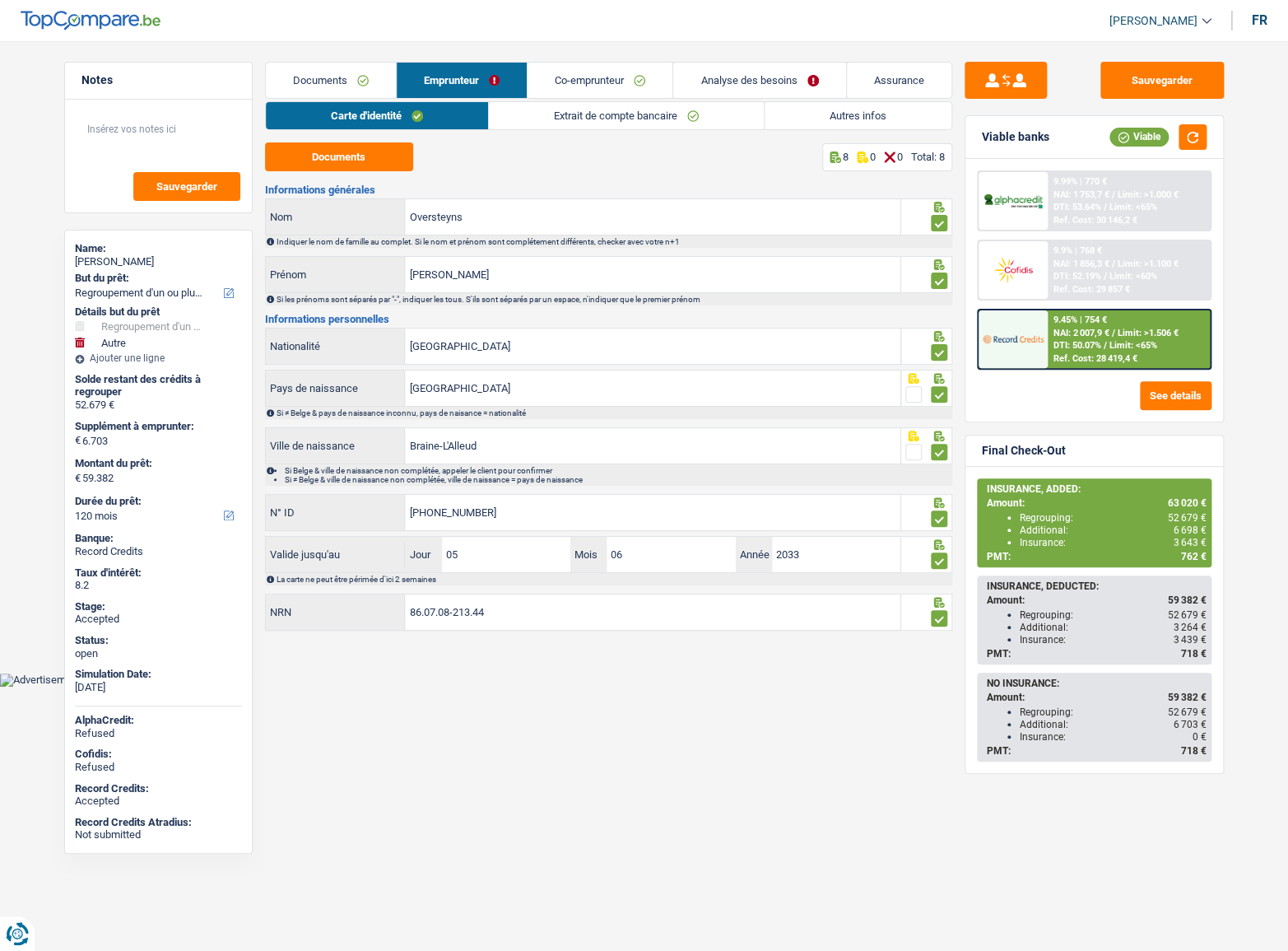
drag, startPoint x: 660, startPoint y: 111, endPoint x: 839, endPoint y: 116, distance: 179.1
click at [660, 112] on link "Extrait de compte bancaire" at bounding box center [626, 115] width 275 height 27
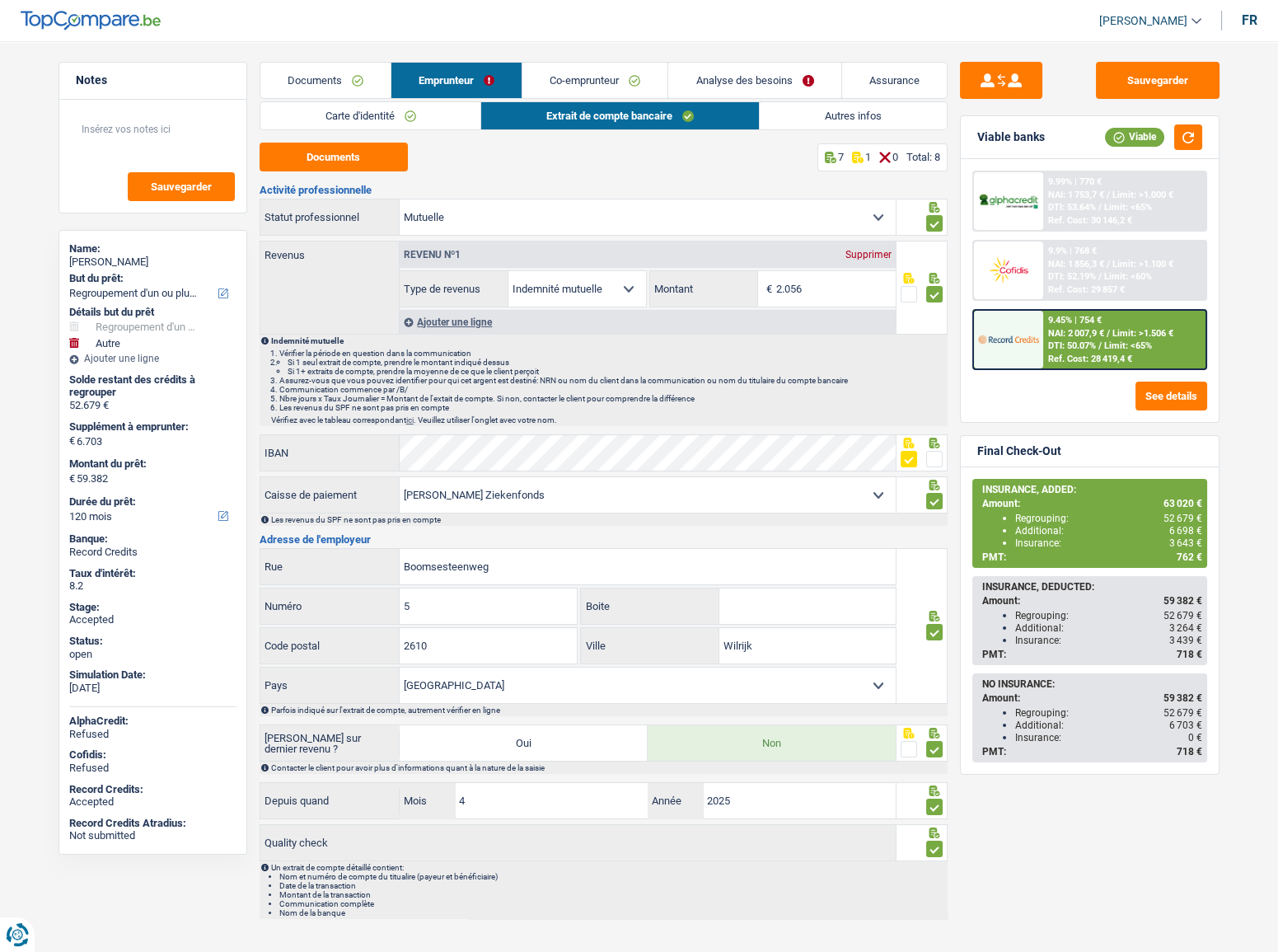
click at [843, 117] on link "Autres infos" at bounding box center [853, 116] width 187 height 27
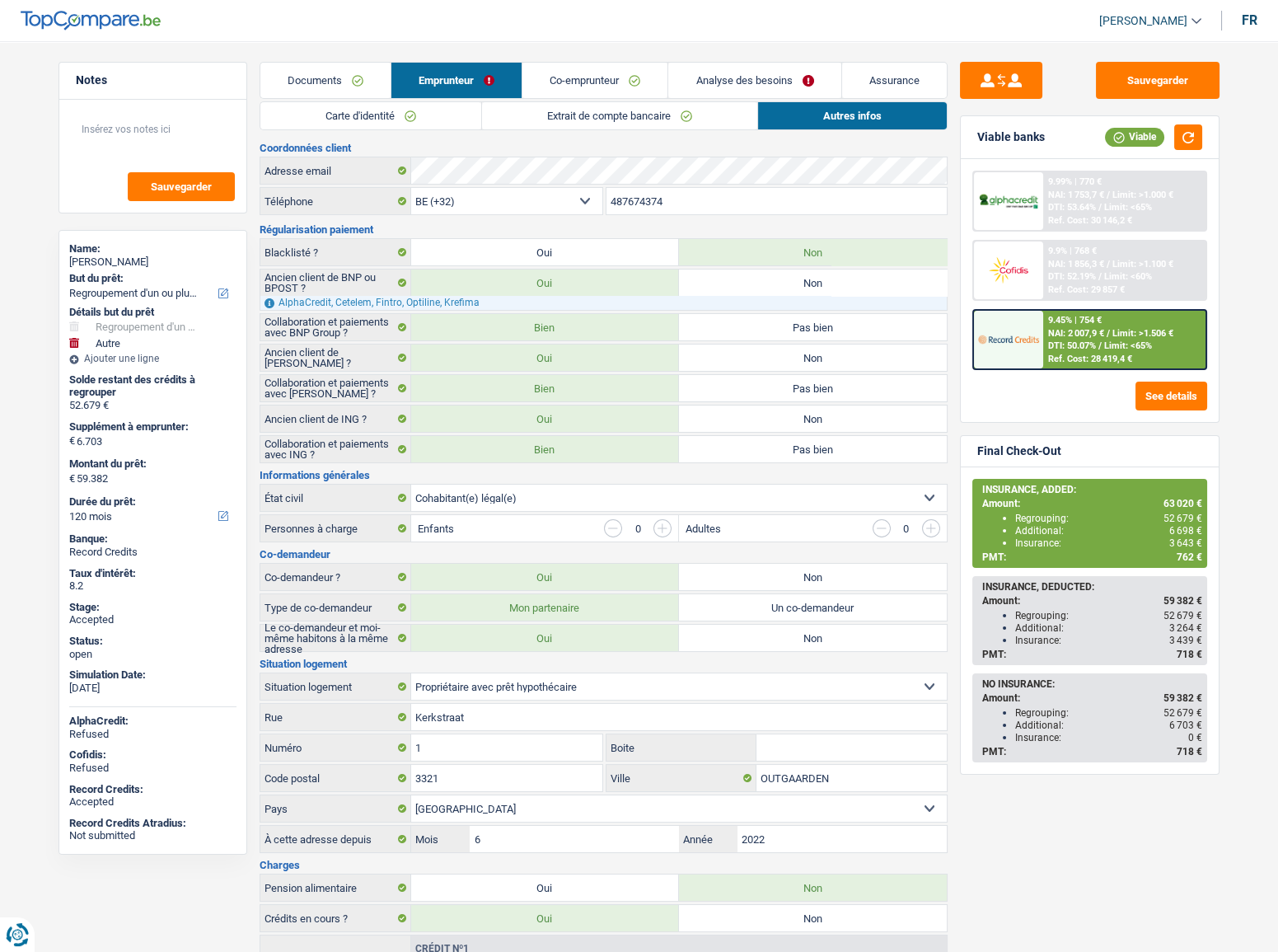
click at [753, 68] on link "Analyse des besoins" at bounding box center [754, 80] width 172 height 35
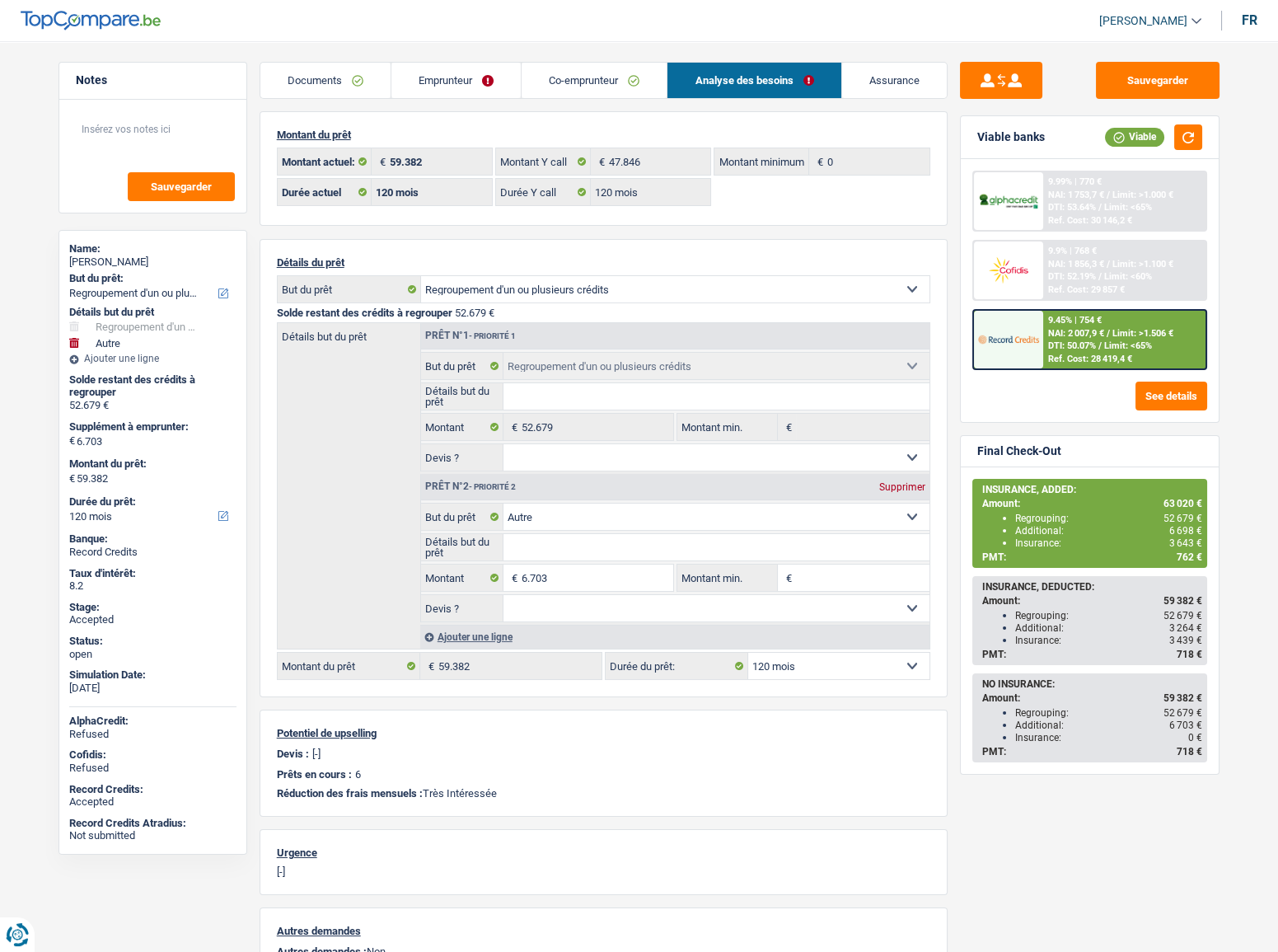
click at [536, 82] on link "Co-emprunteur" at bounding box center [594, 80] width 145 height 35
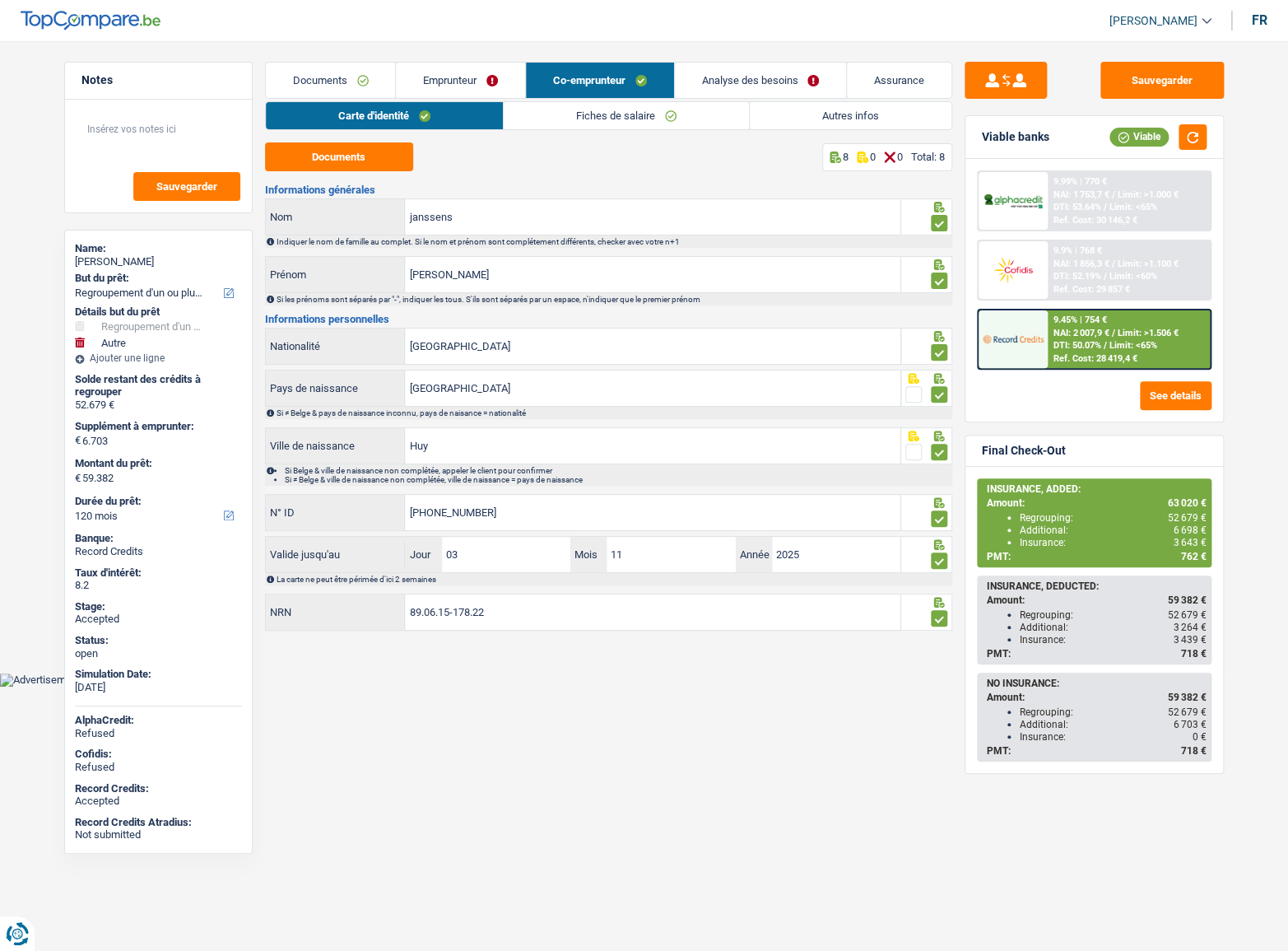
click at [490, 82] on link "Emprunteur" at bounding box center [461, 80] width 129 height 35
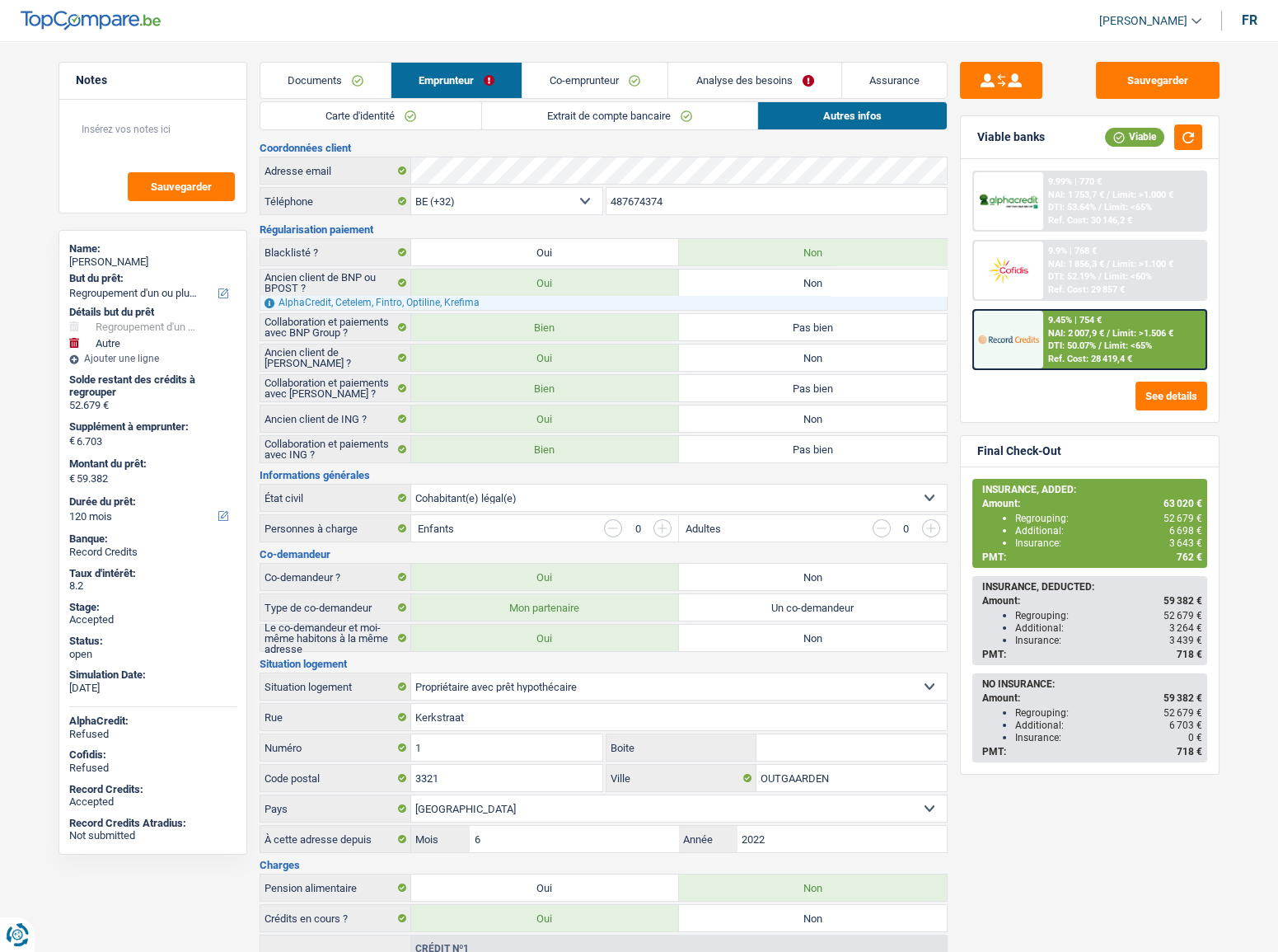
click at [330, 71] on link "Documents" at bounding box center [325, 80] width 130 height 35
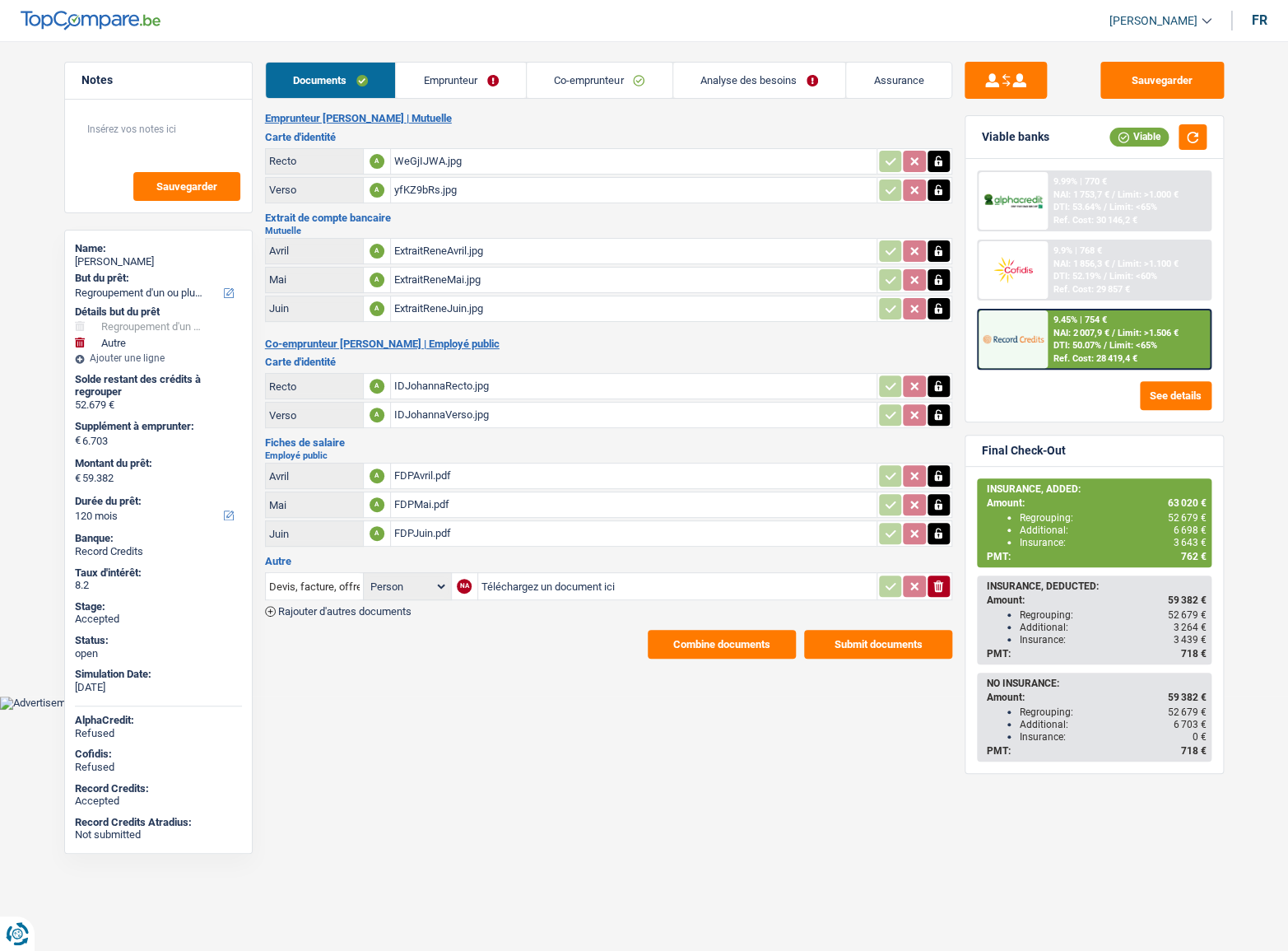
click at [569, 85] on link "Co-emprunteur" at bounding box center [600, 80] width 146 height 35
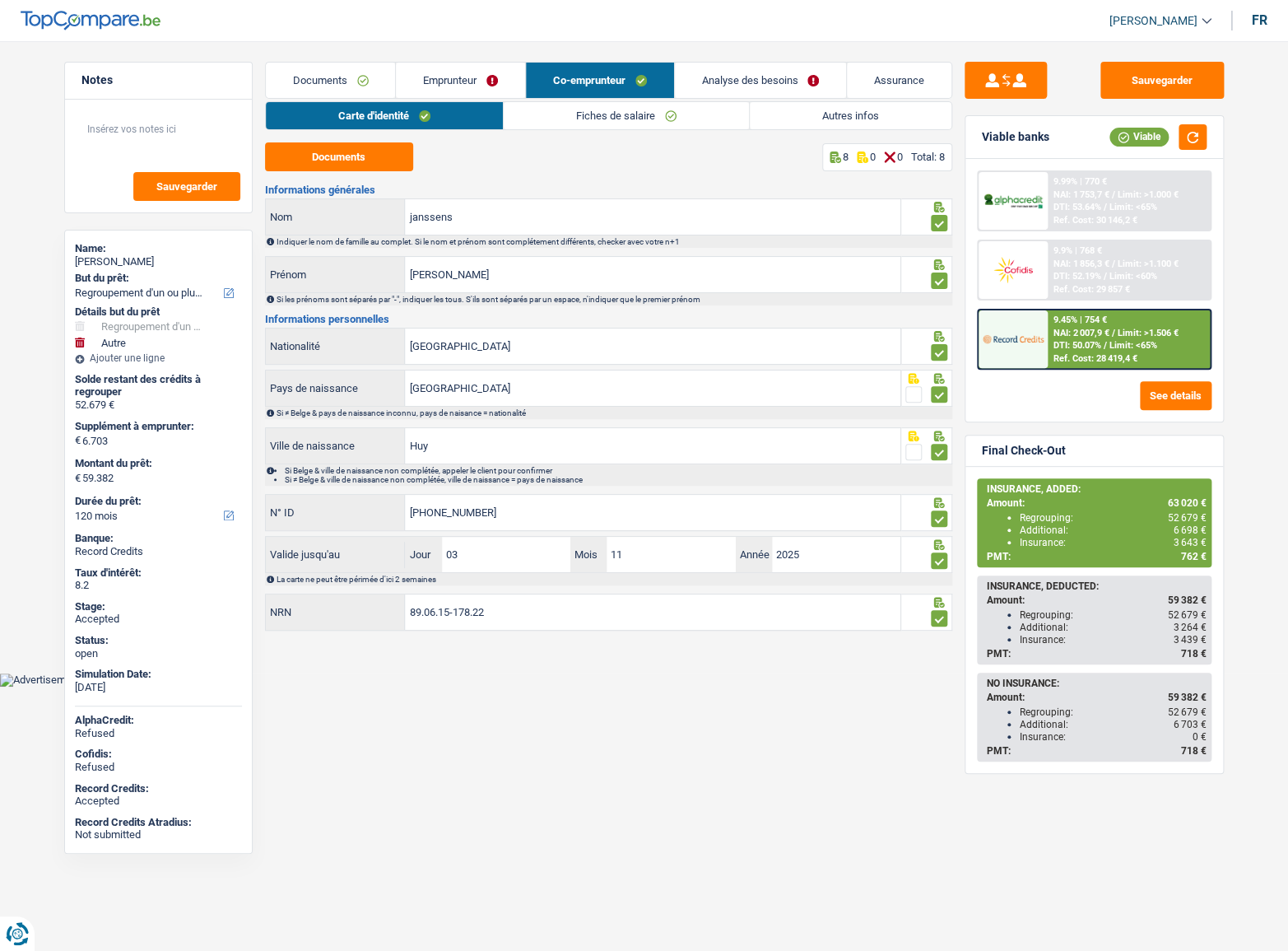
click at [765, 80] on link "Analyse des besoins" at bounding box center [761, 80] width 172 height 35
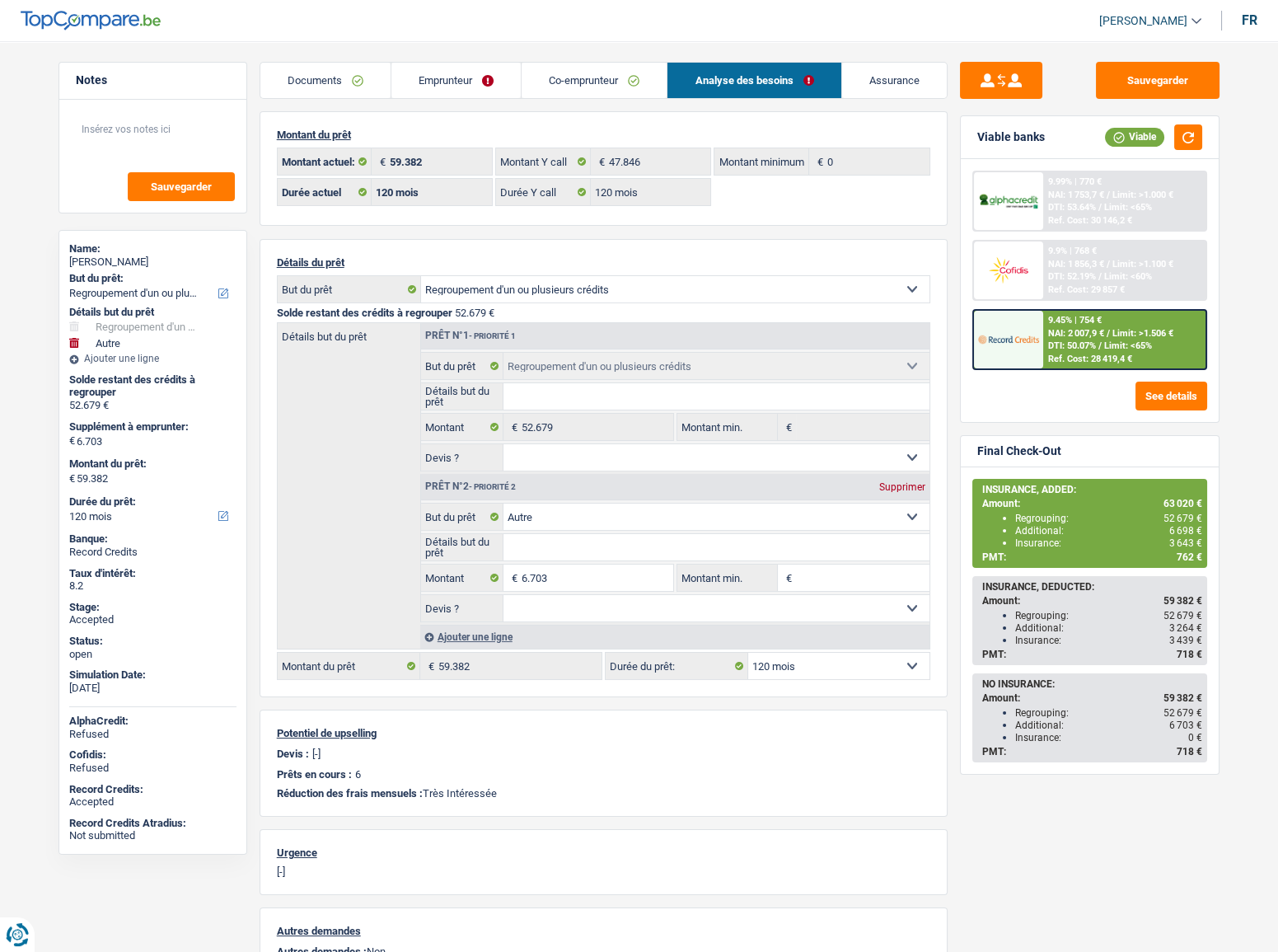
click at [567, 80] on link "Co-emprunteur" at bounding box center [594, 80] width 145 height 35
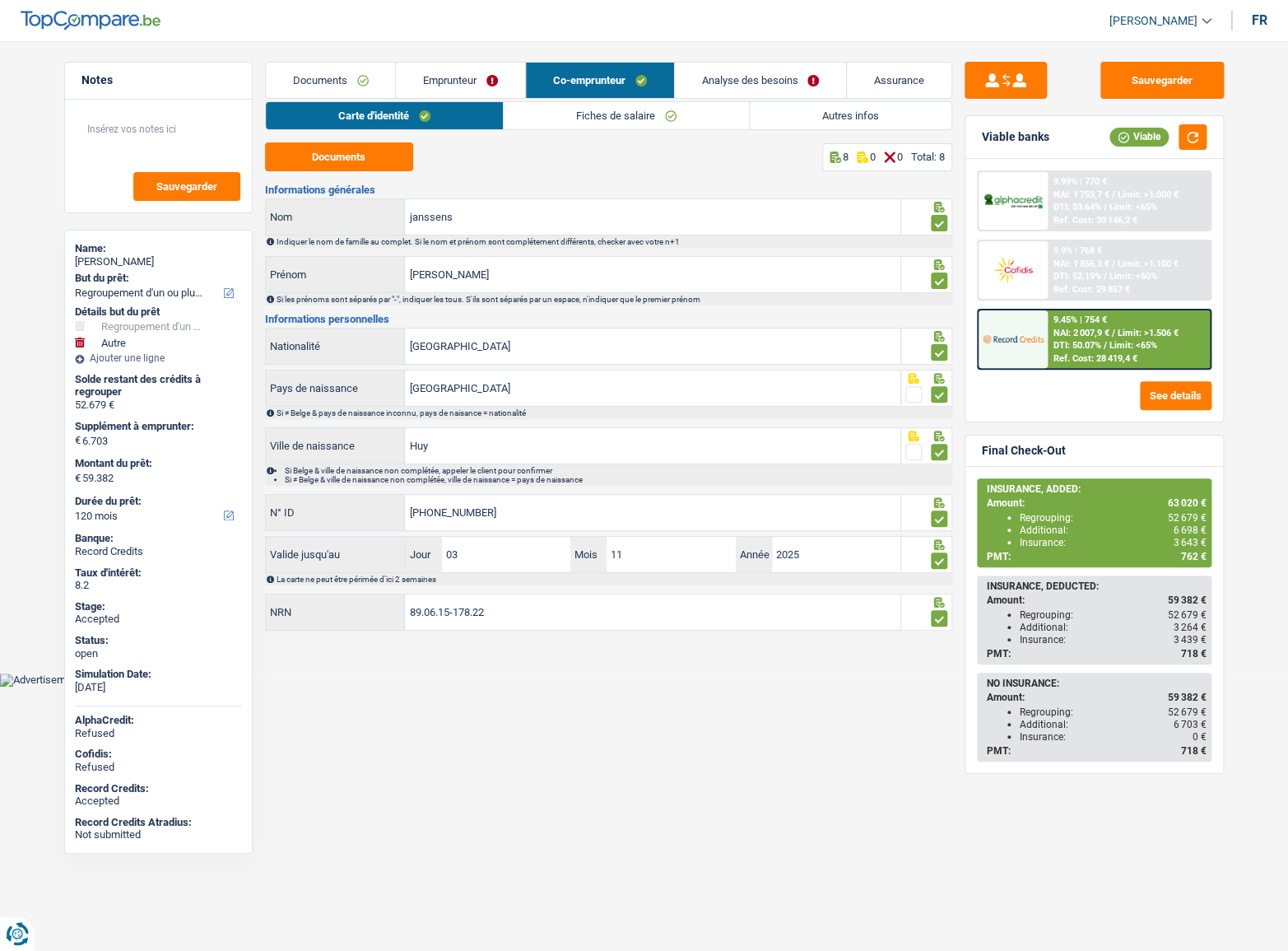
click at [863, 111] on link "Autres infos" at bounding box center [851, 115] width 201 height 27
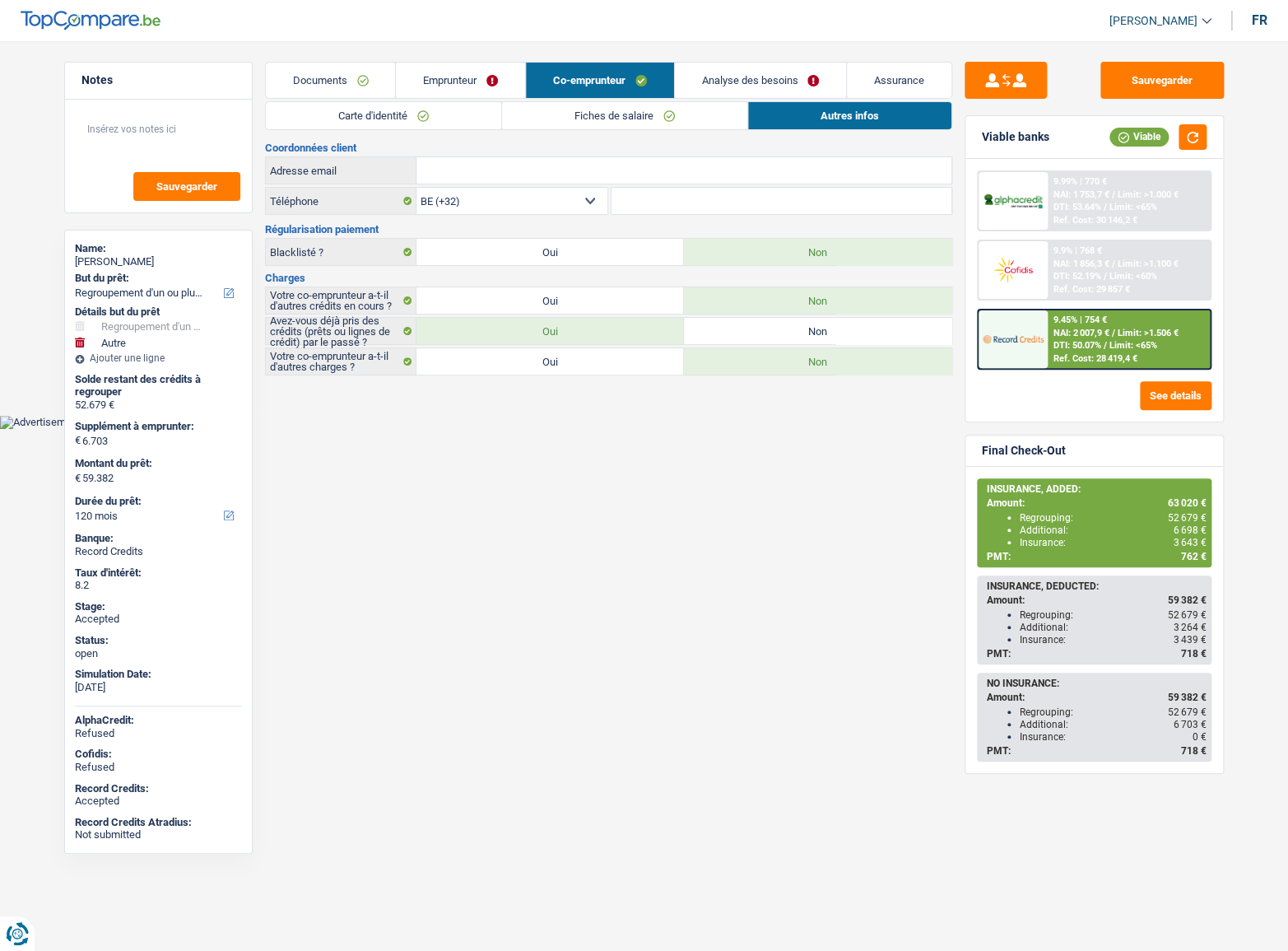
drag, startPoint x: 452, startPoint y: 73, endPoint x: 457, endPoint y: 80, distance: 8.6
click at [452, 74] on link "Emprunteur" at bounding box center [461, 80] width 129 height 35
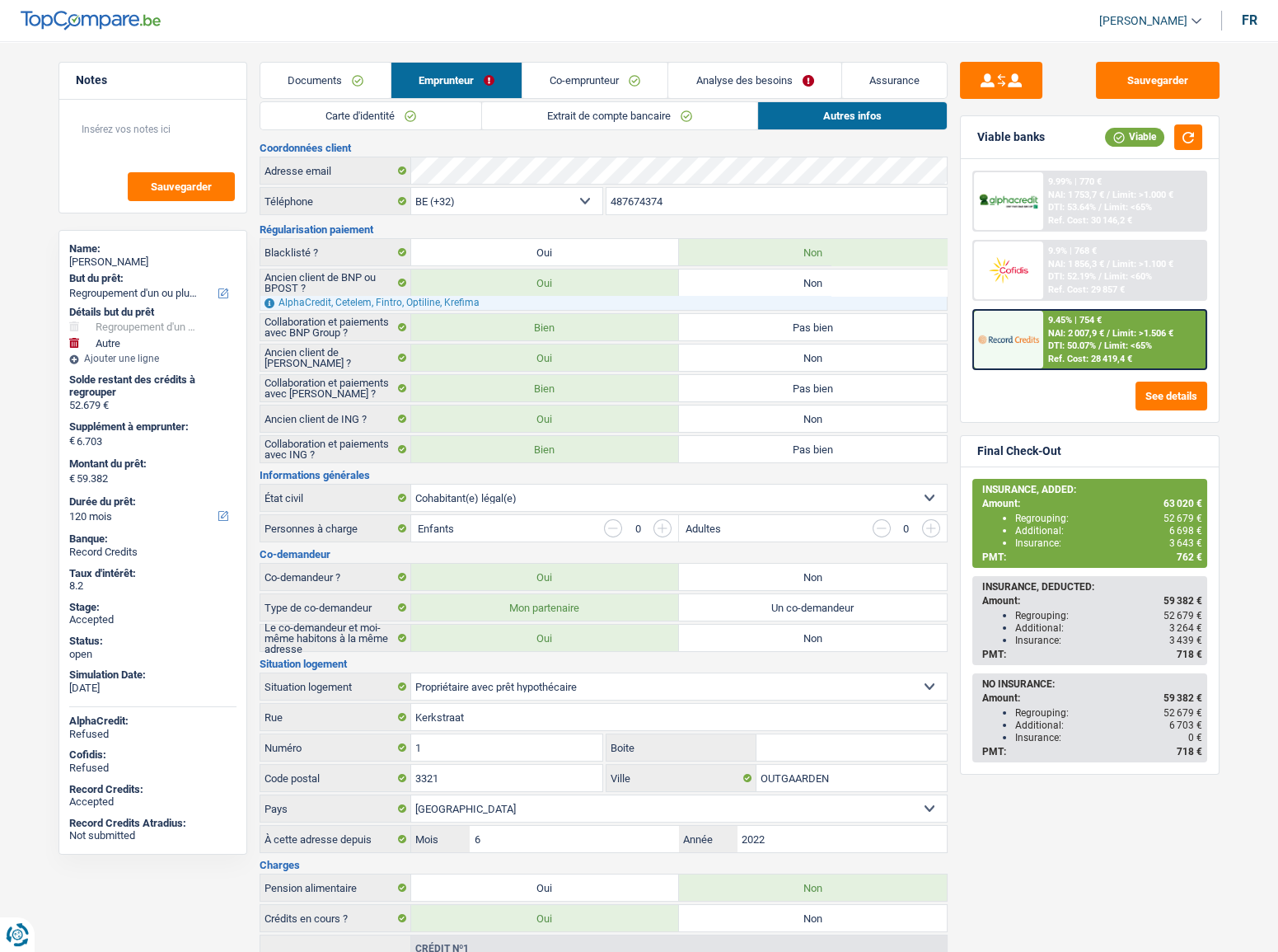
click at [588, 116] on link "Extrait de compte bancaire" at bounding box center [619, 116] width 275 height 27
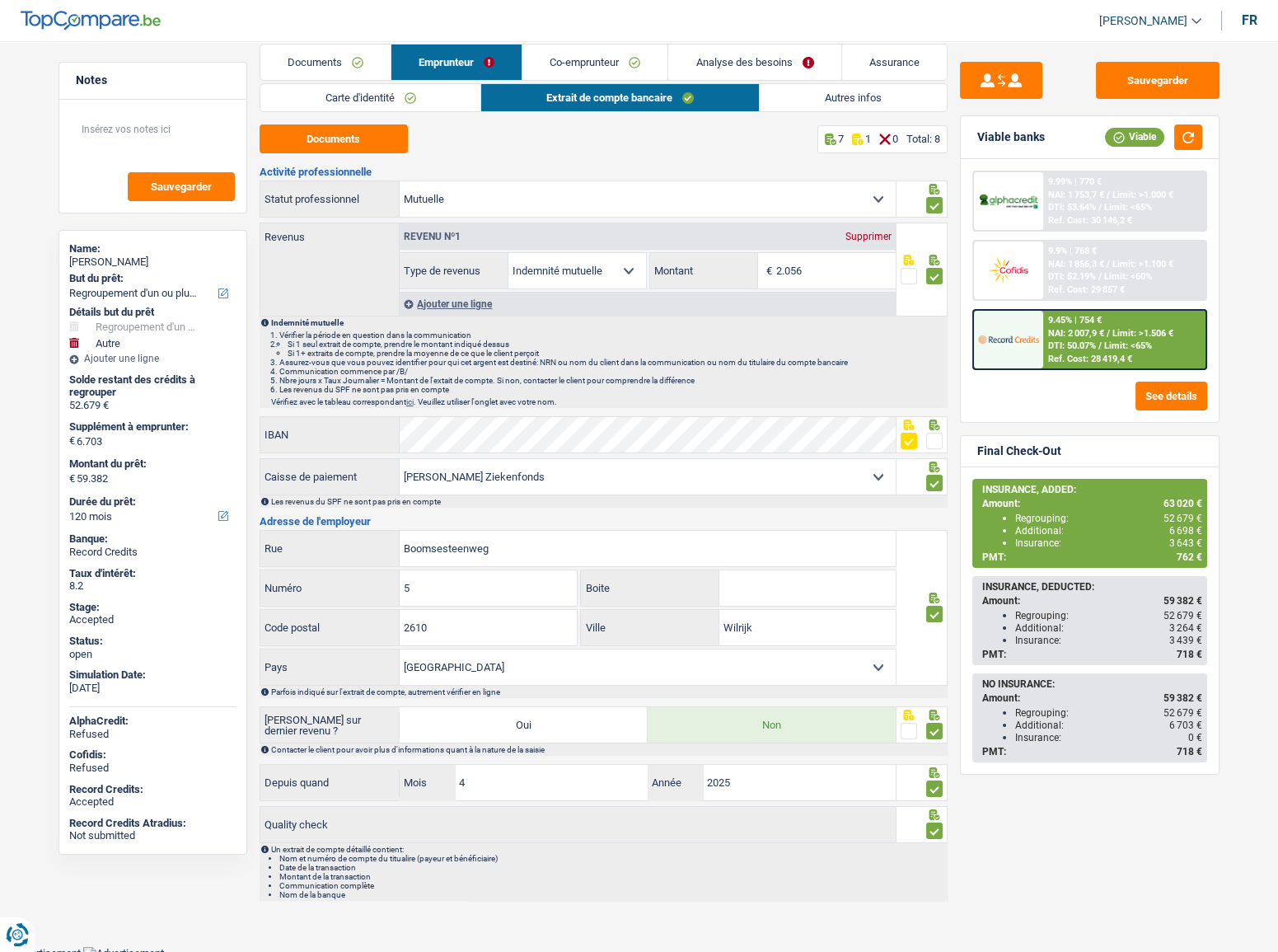
scroll to position [24, 0]
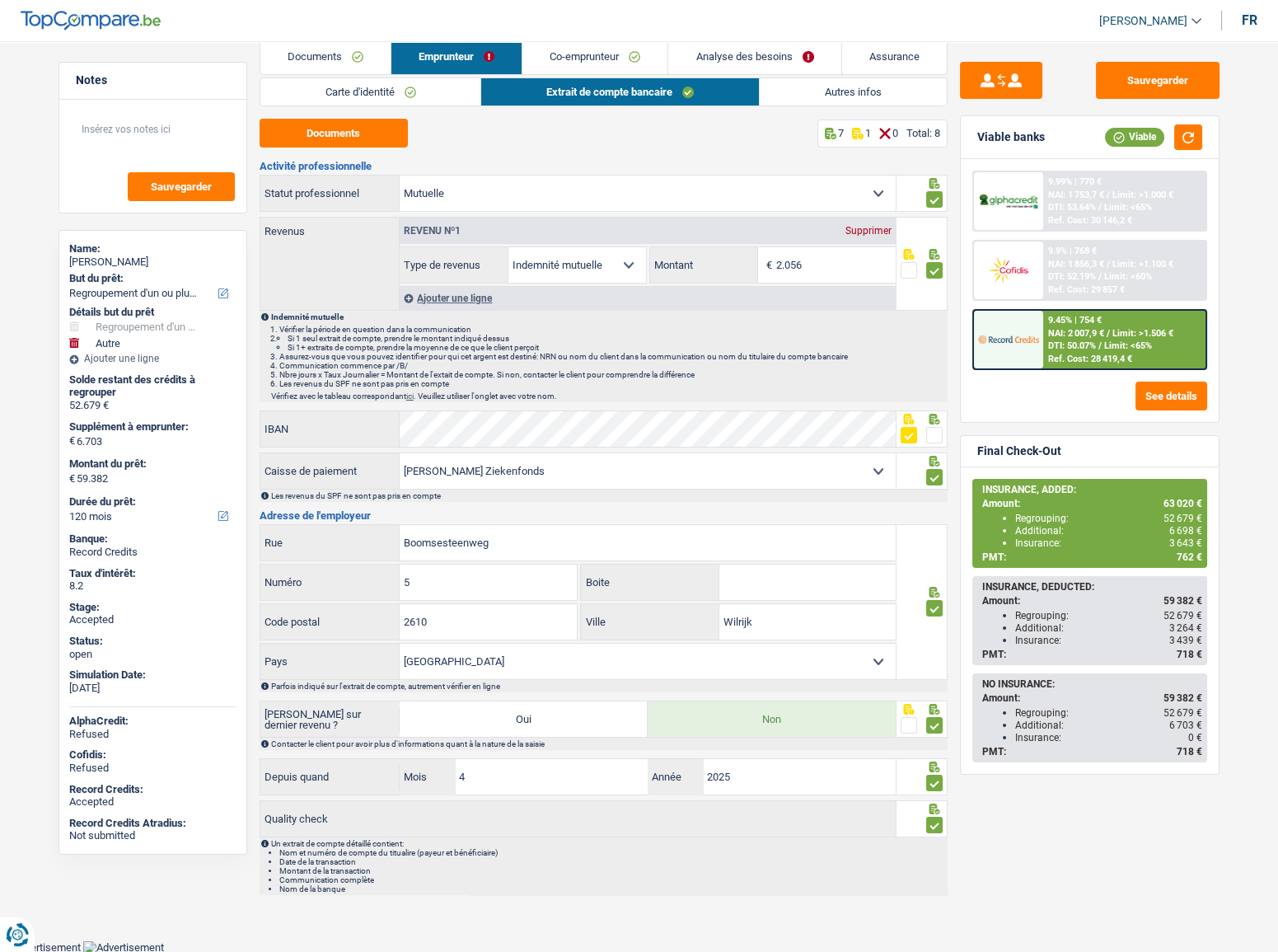
click at [799, 74] on li "Analyse des besoins" at bounding box center [754, 57] width 173 height 37
click at [801, 90] on link "Autres infos" at bounding box center [853, 92] width 187 height 27
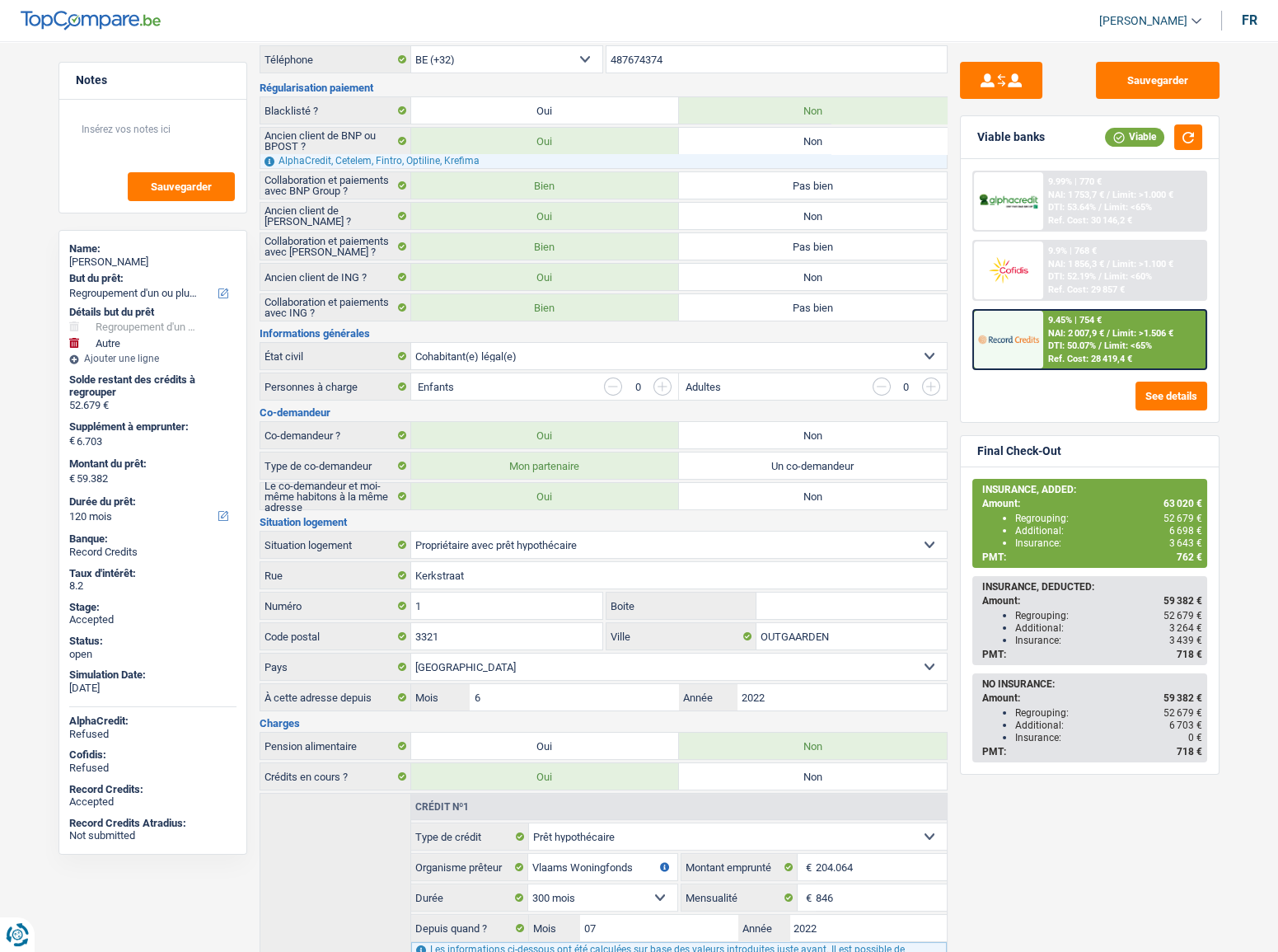
scroll to position [0, 0]
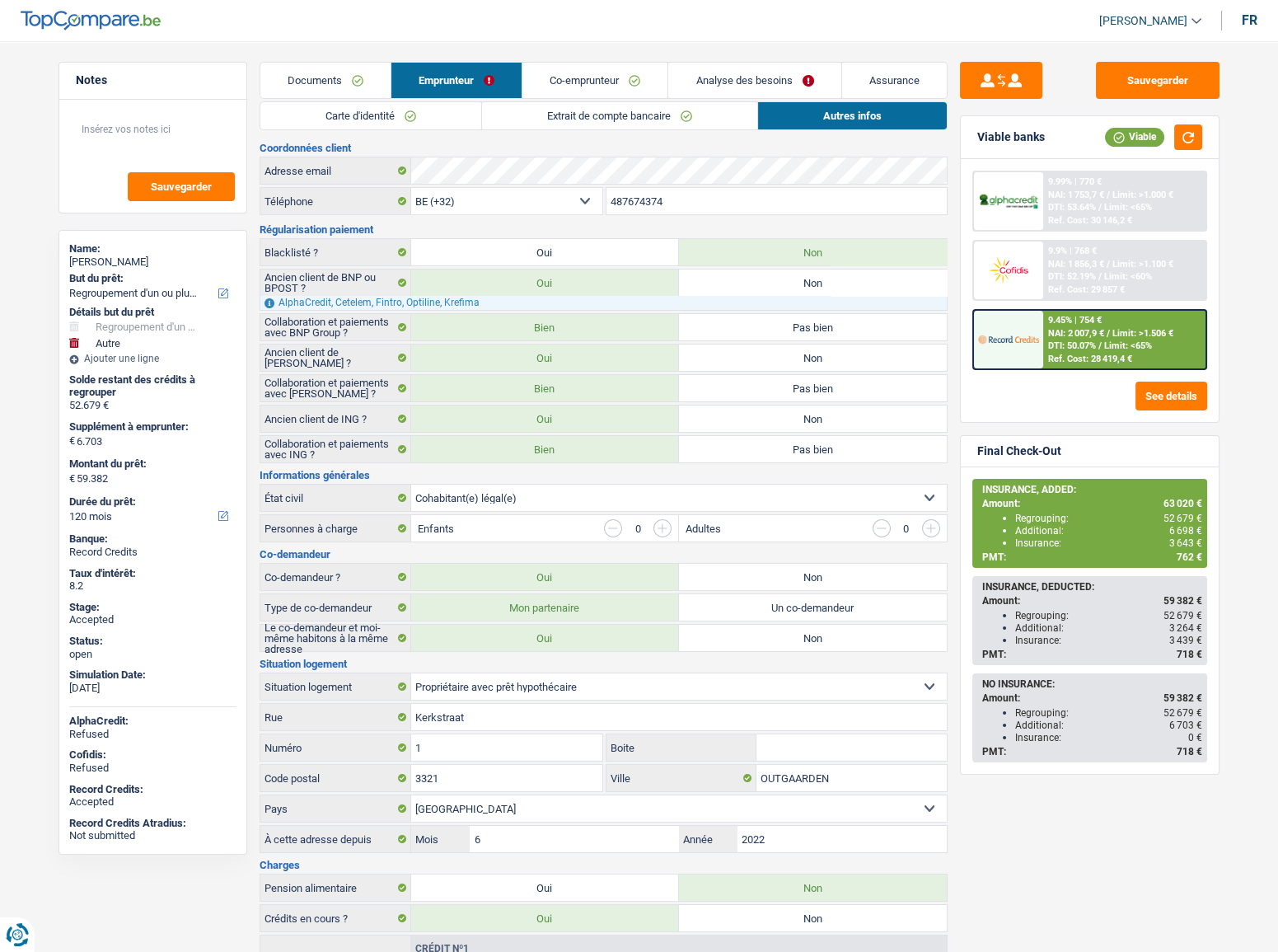
click at [356, 122] on link "Carte d'identité" at bounding box center [371, 116] width 221 height 27
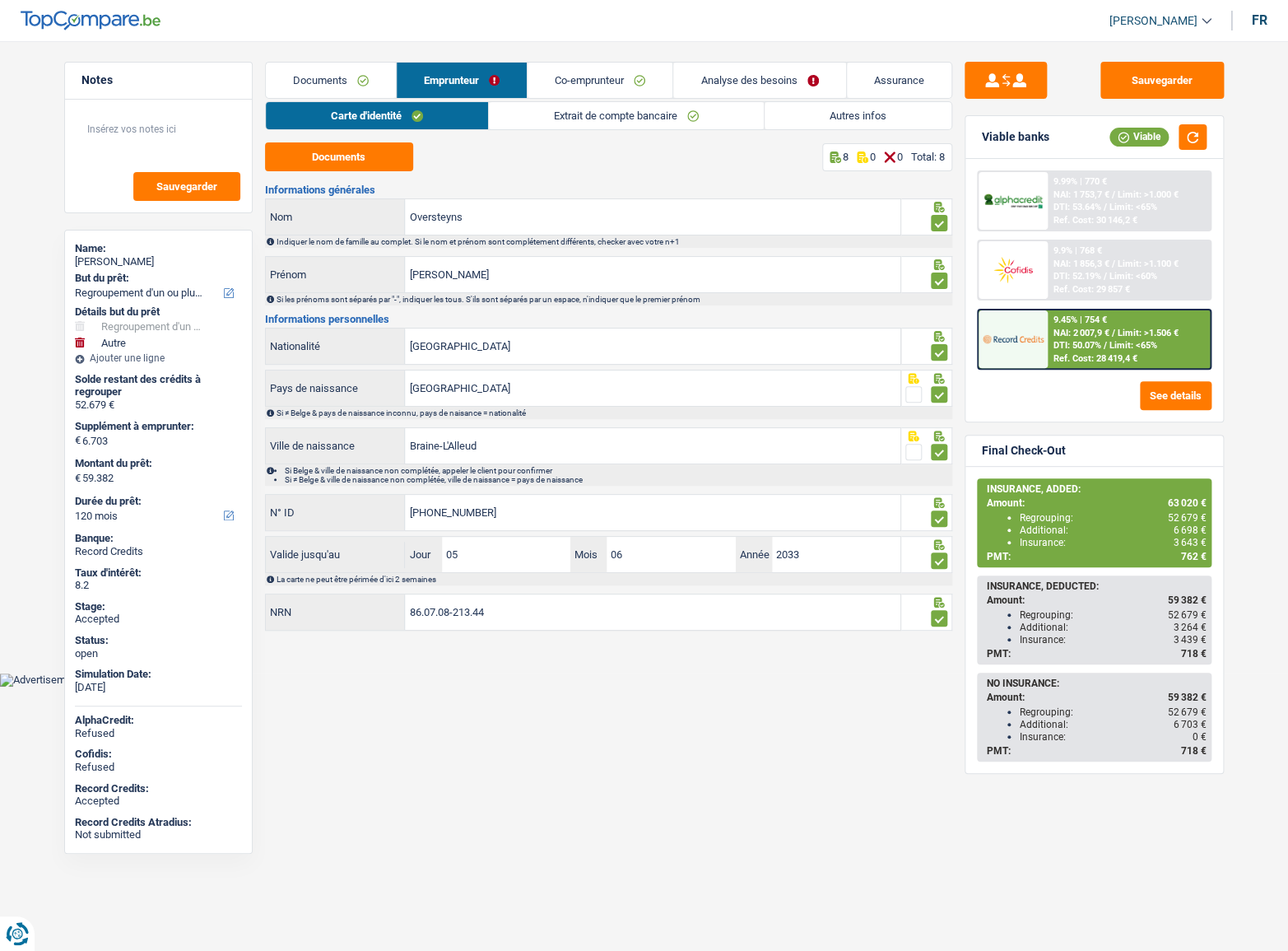
click at [782, 88] on link "Analyse des besoins" at bounding box center [759, 80] width 172 height 35
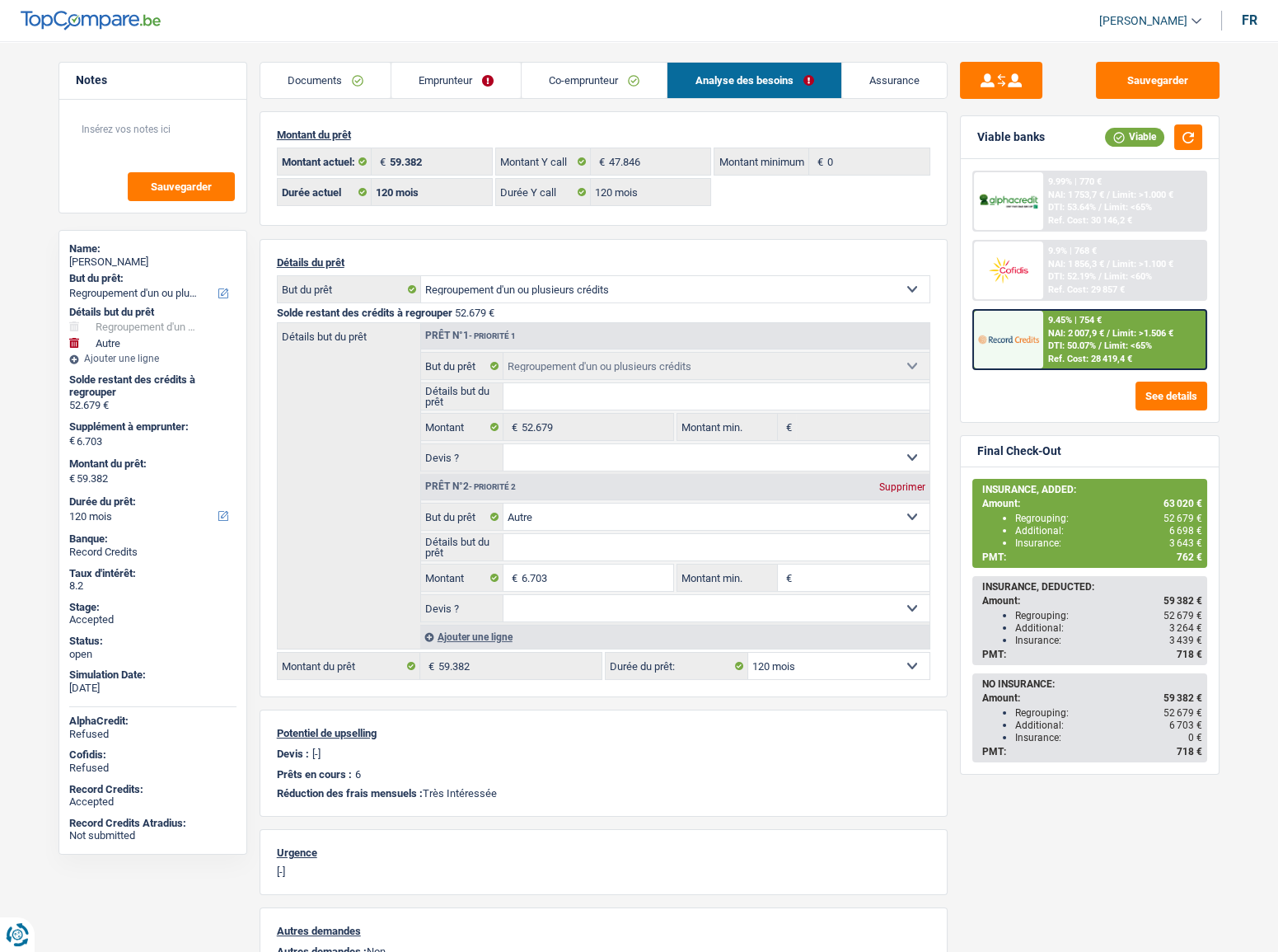
click at [324, 87] on link "Documents" at bounding box center [325, 80] width 130 height 35
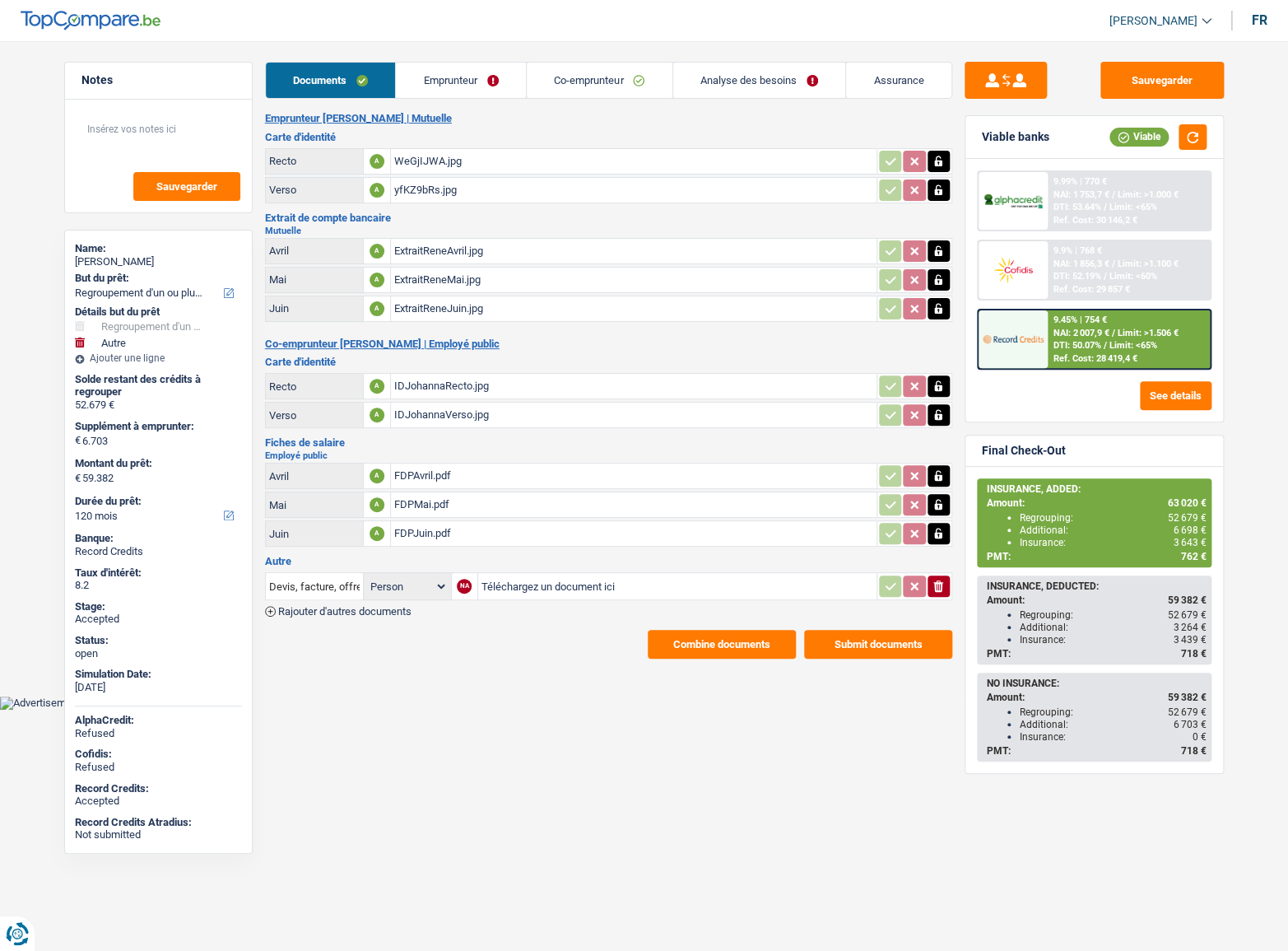
click at [75, 440] on div "€ 6.703" at bounding box center [158, 440] width 167 height 17
click at [486, 76] on link "Emprunteur" at bounding box center [461, 80] width 130 height 35
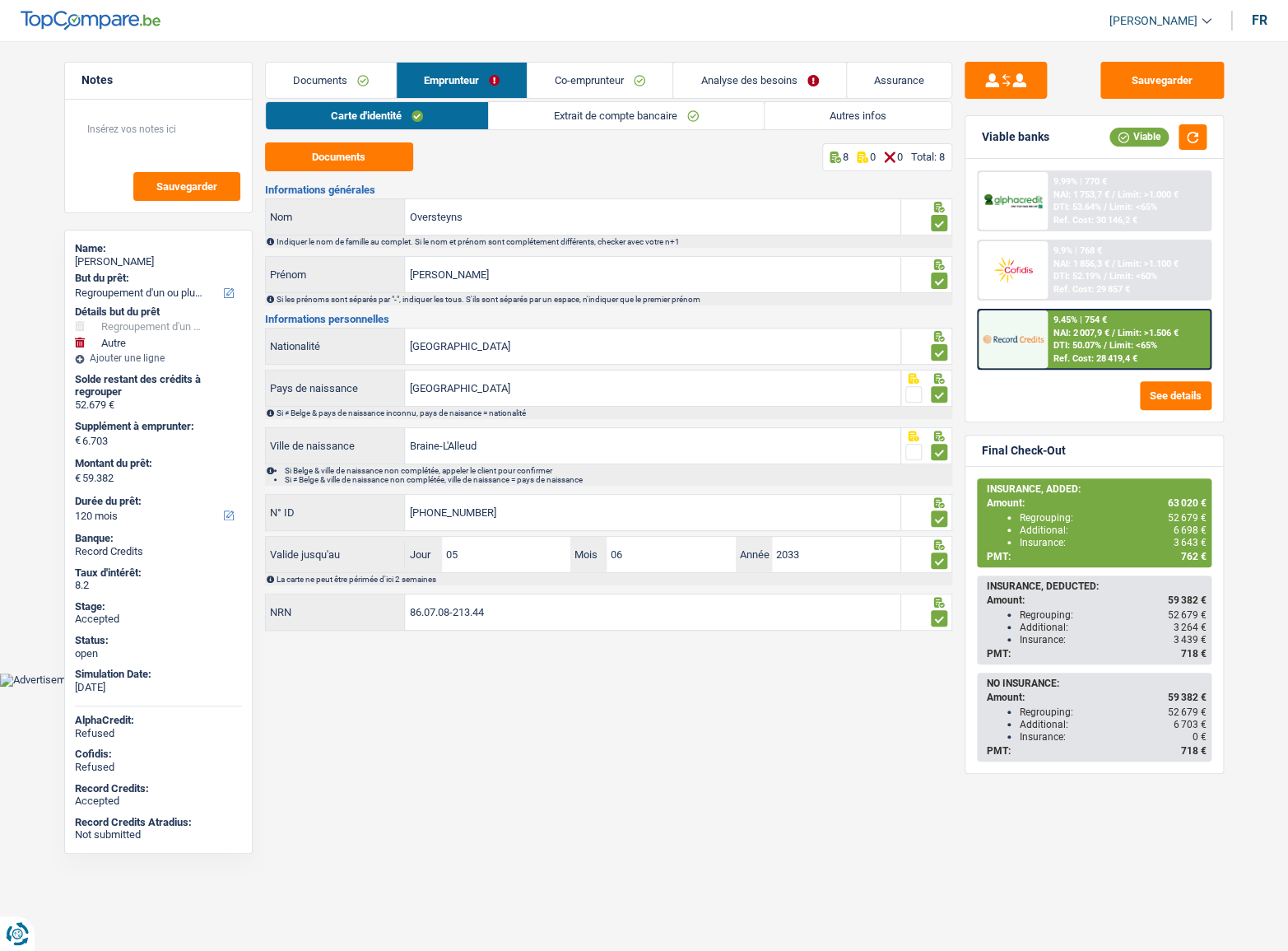
click at [542, 119] on link "Extrait de compte bancaire" at bounding box center [626, 115] width 275 height 27
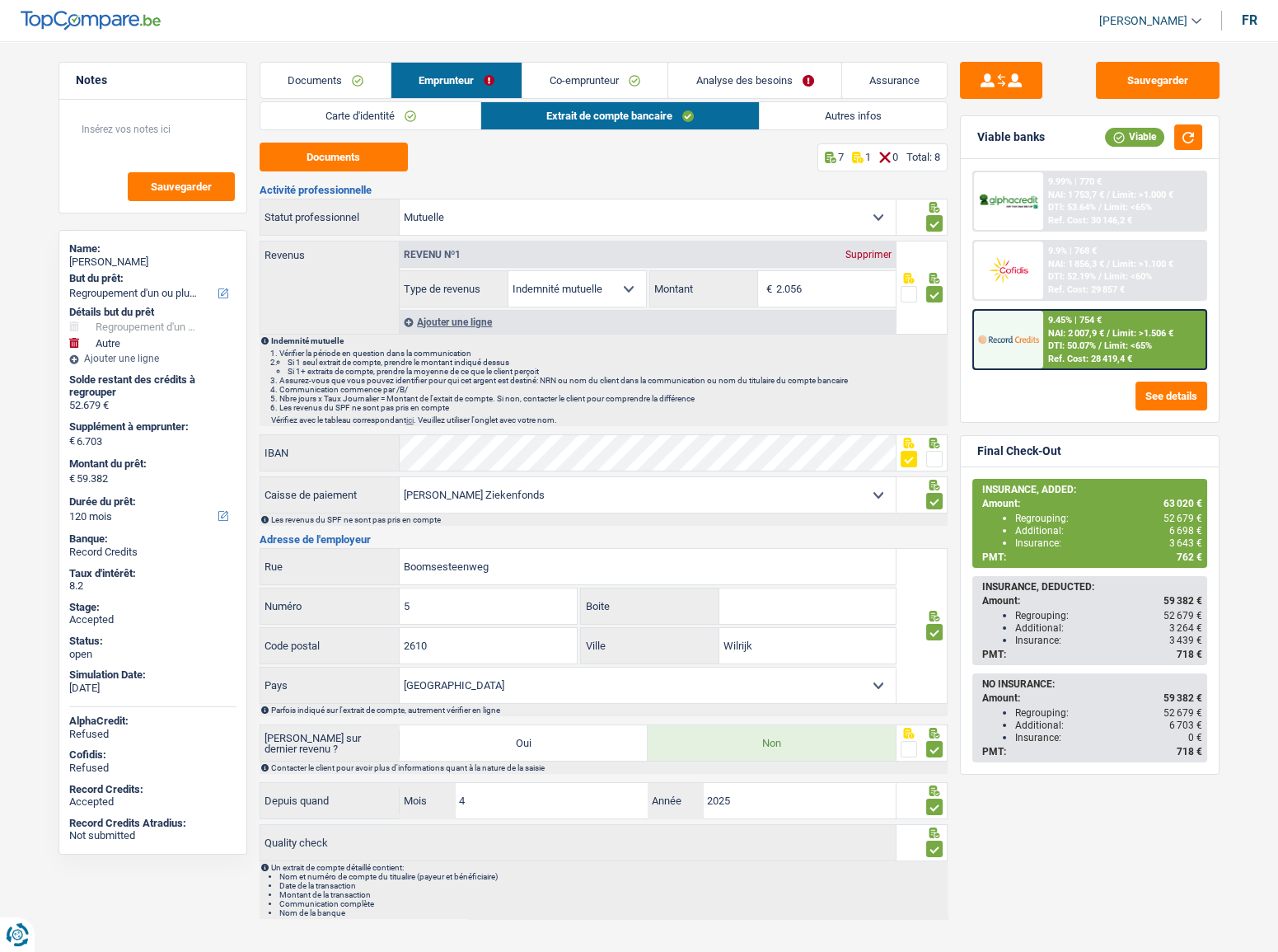
click at [799, 125] on link "Autres infos" at bounding box center [853, 116] width 187 height 27
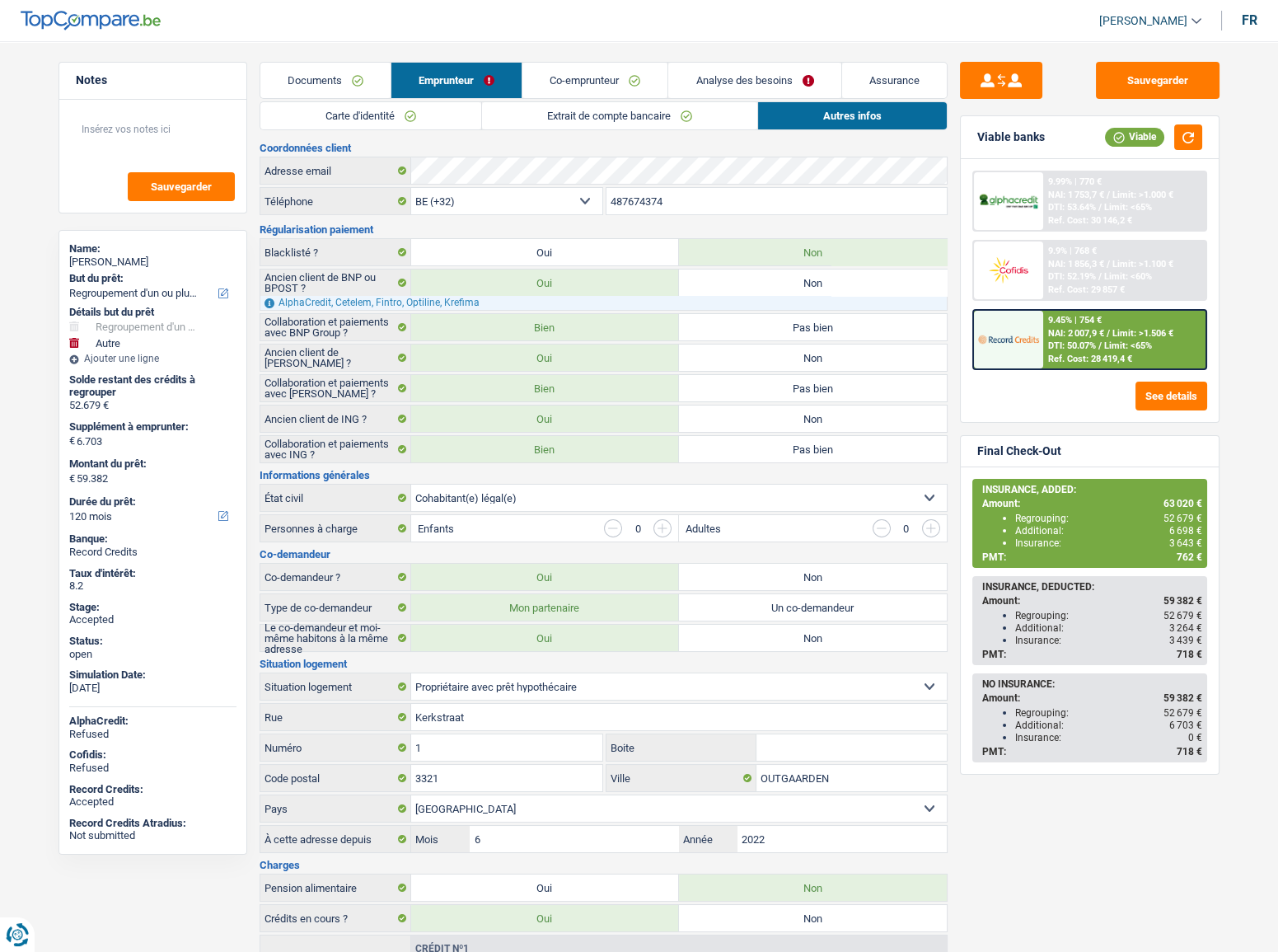
click at [324, 80] on link "Documents" at bounding box center [325, 80] width 130 height 35
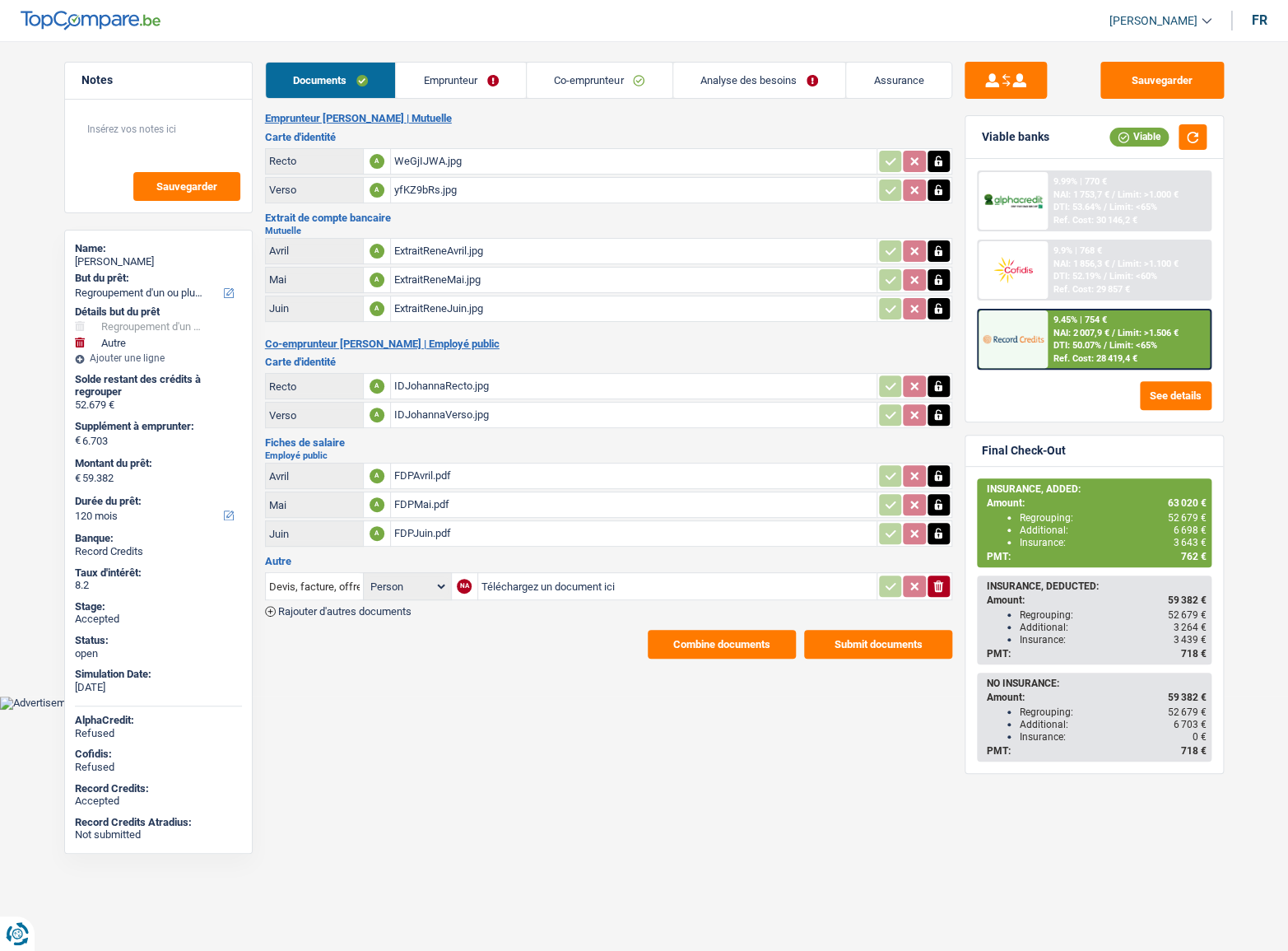
click at [683, 76] on link "Analyse des besoins" at bounding box center [759, 80] width 173 height 35
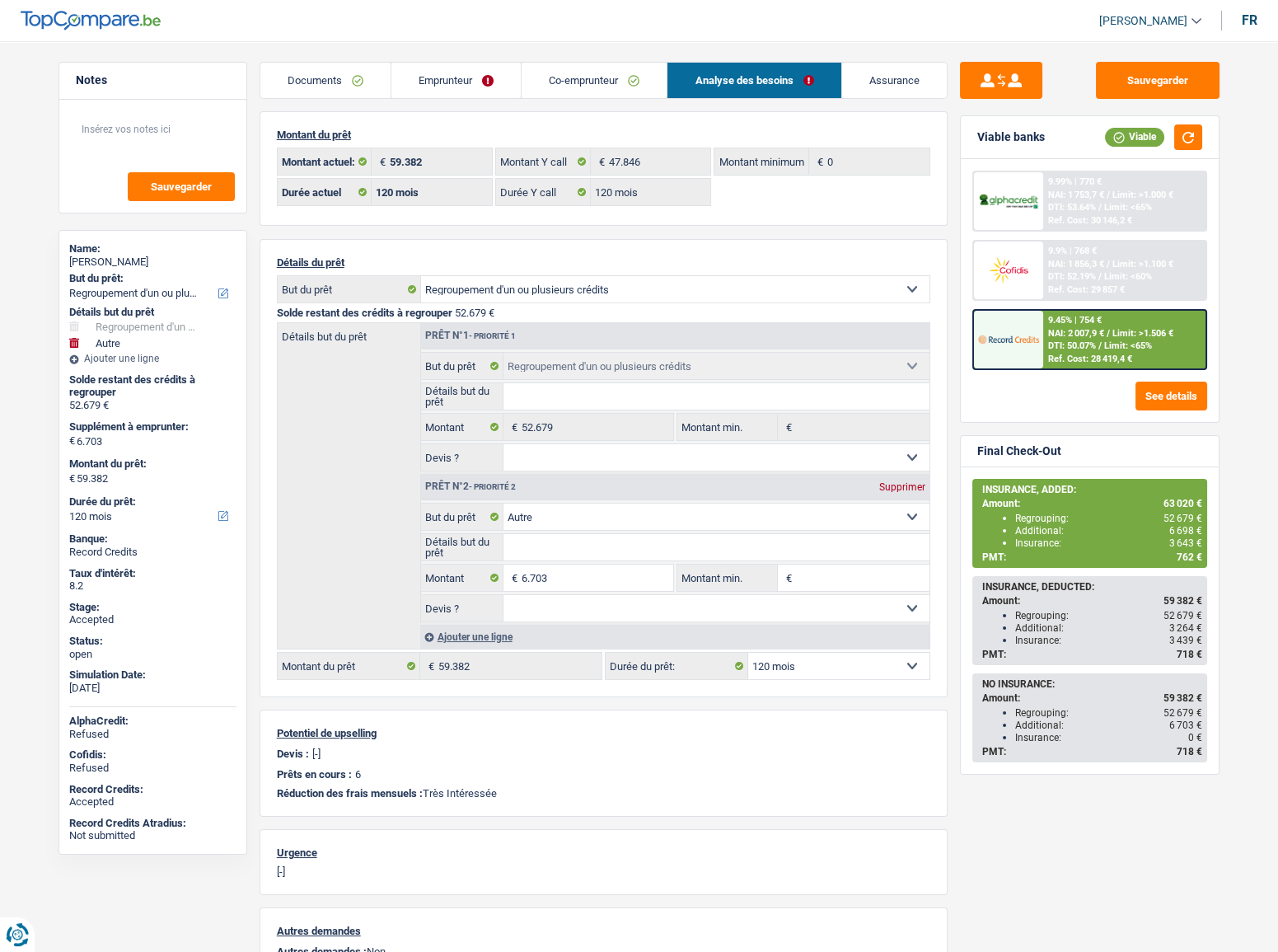
click at [559, 77] on link "Co-emprunteur" at bounding box center [594, 80] width 145 height 35
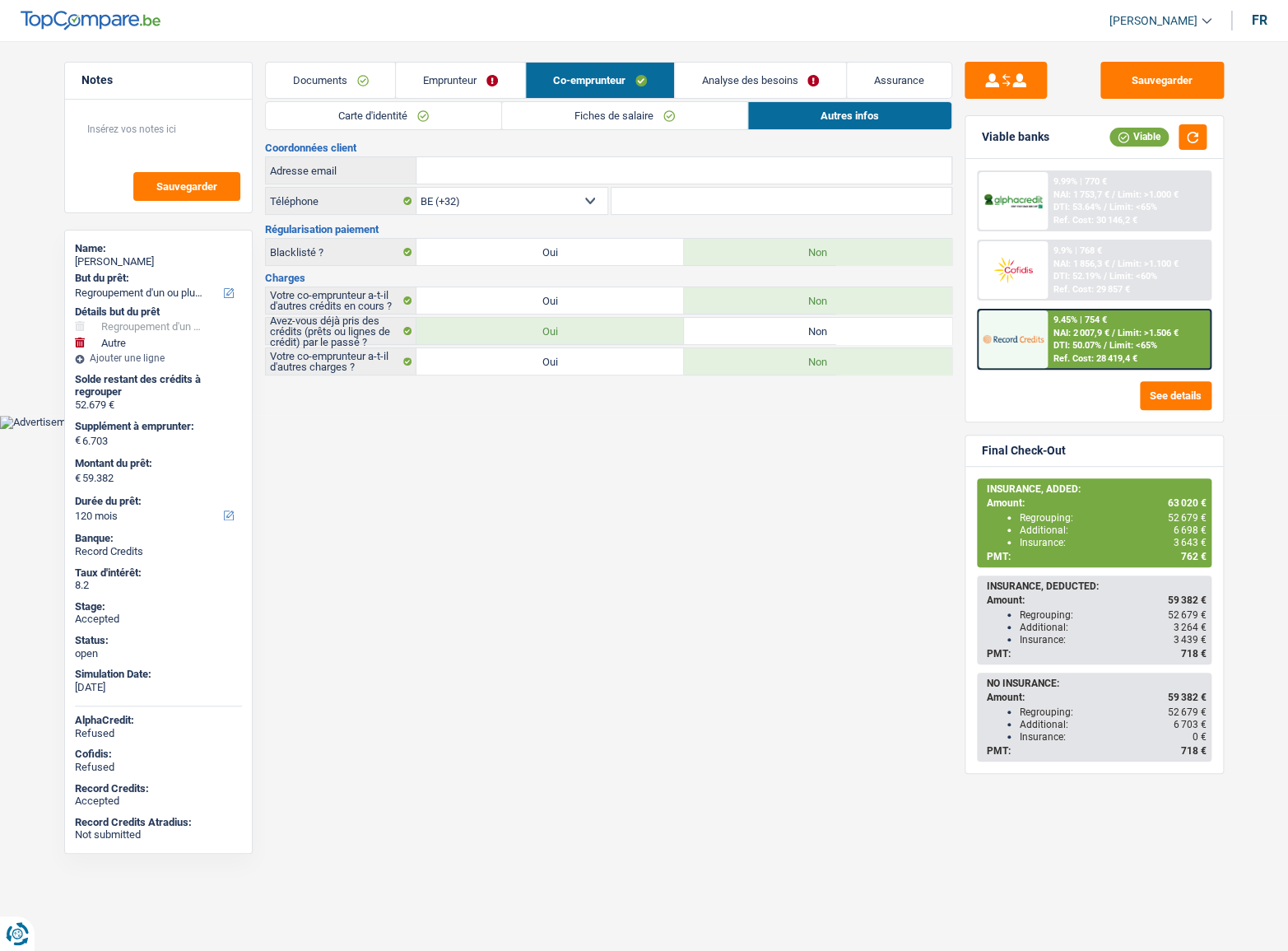
click at [730, 83] on link "Analyse des besoins" at bounding box center [761, 80] width 172 height 35
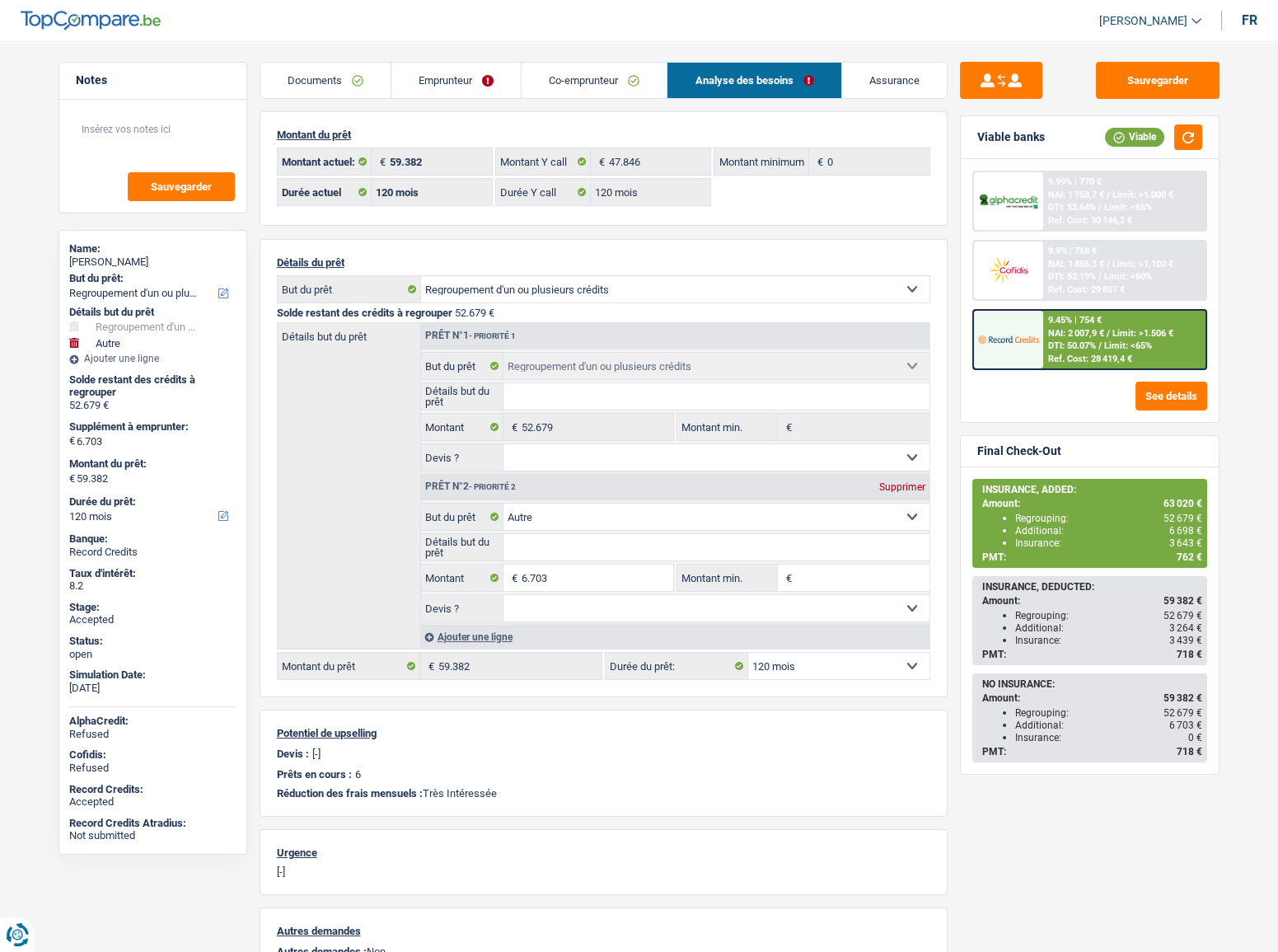
click at [323, 82] on link "Documents" at bounding box center [325, 80] width 130 height 35
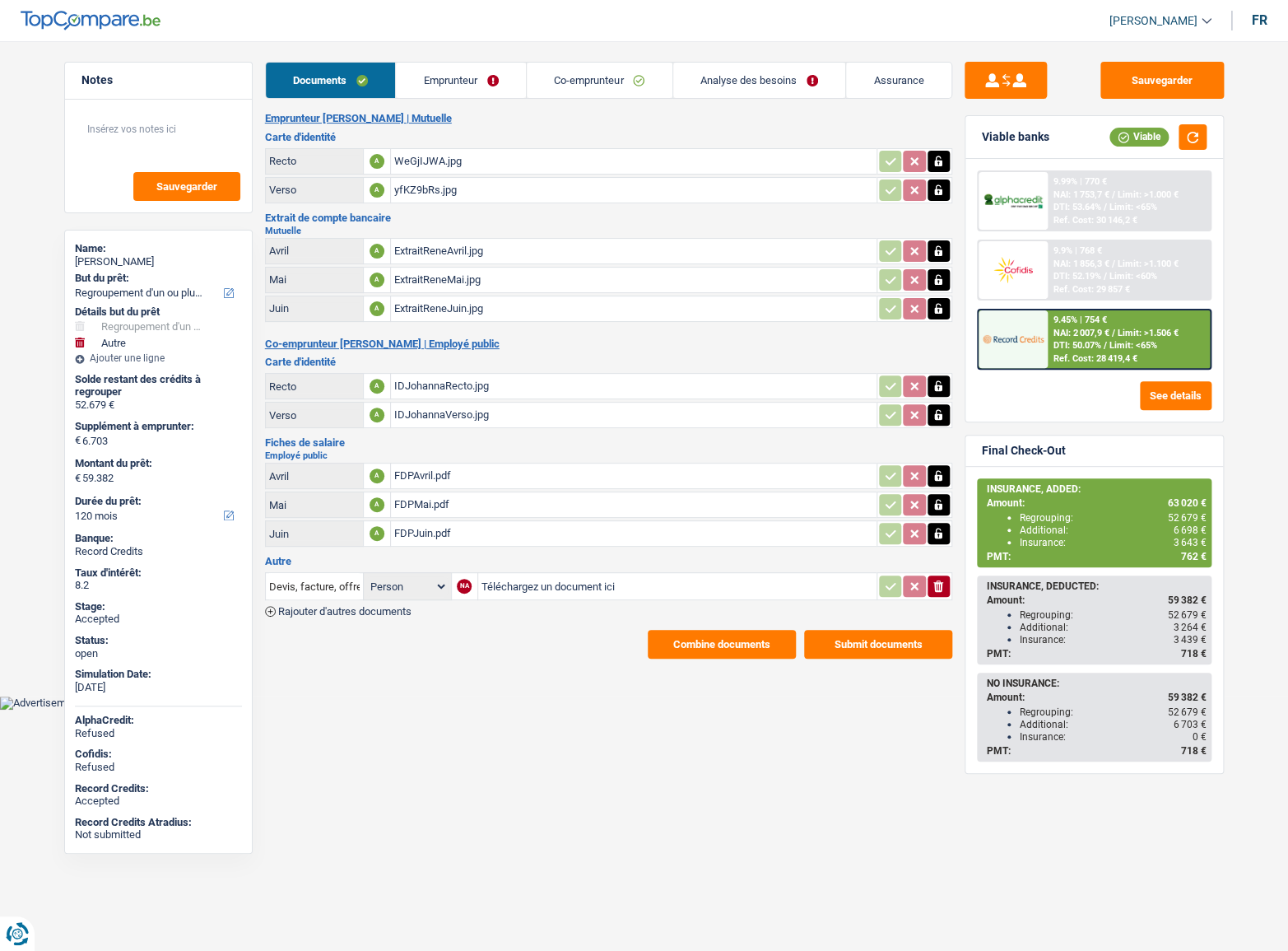
drag, startPoint x: 459, startPoint y: 74, endPoint x: 466, endPoint y: 95, distance: 22.1
click at [458, 75] on link "Emprunteur" at bounding box center [461, 80] width 130 height 35
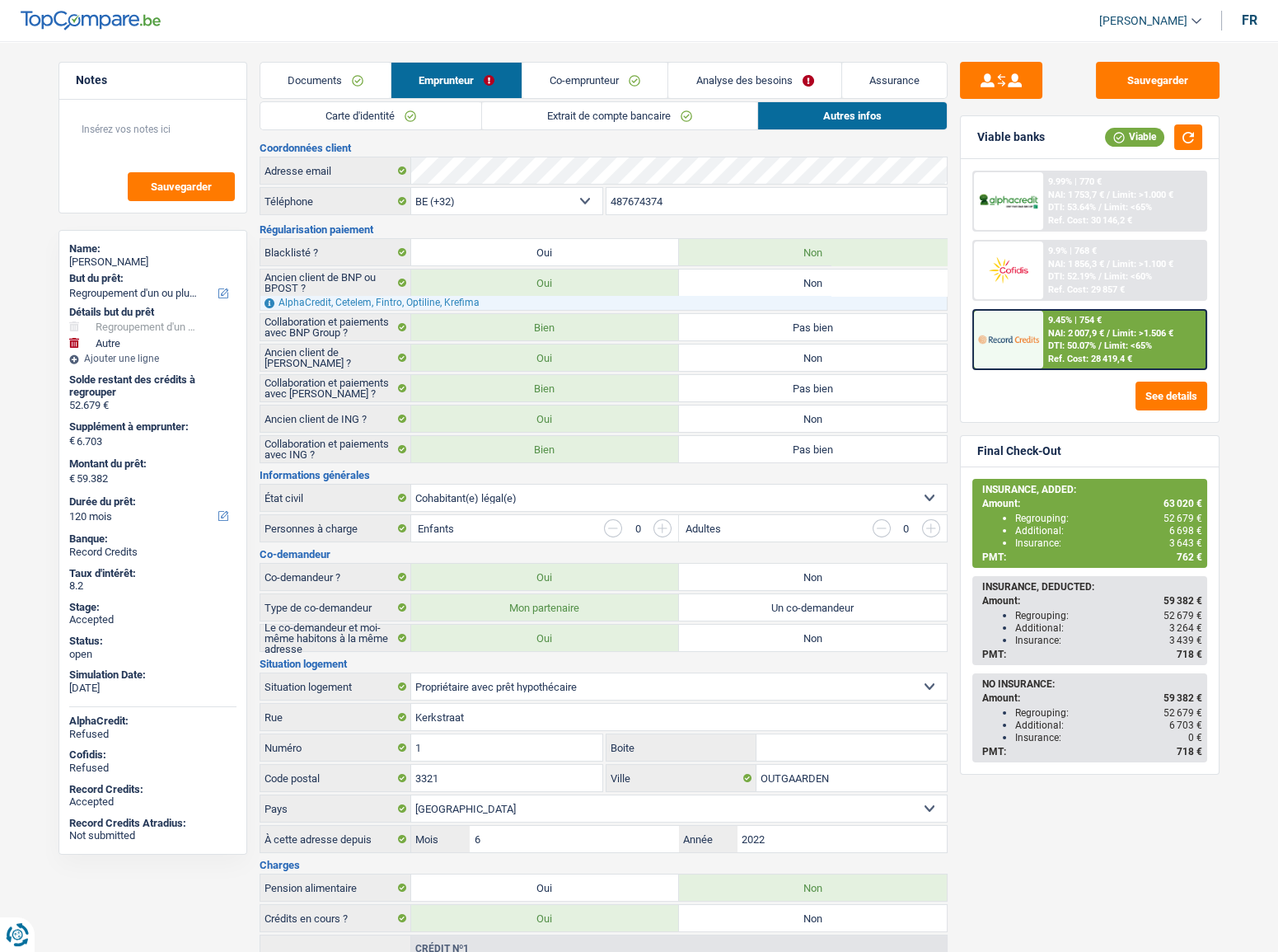
click at [414, 123] on link "Carte d'identité" at bounding box center [371, 116] width 221 height 27
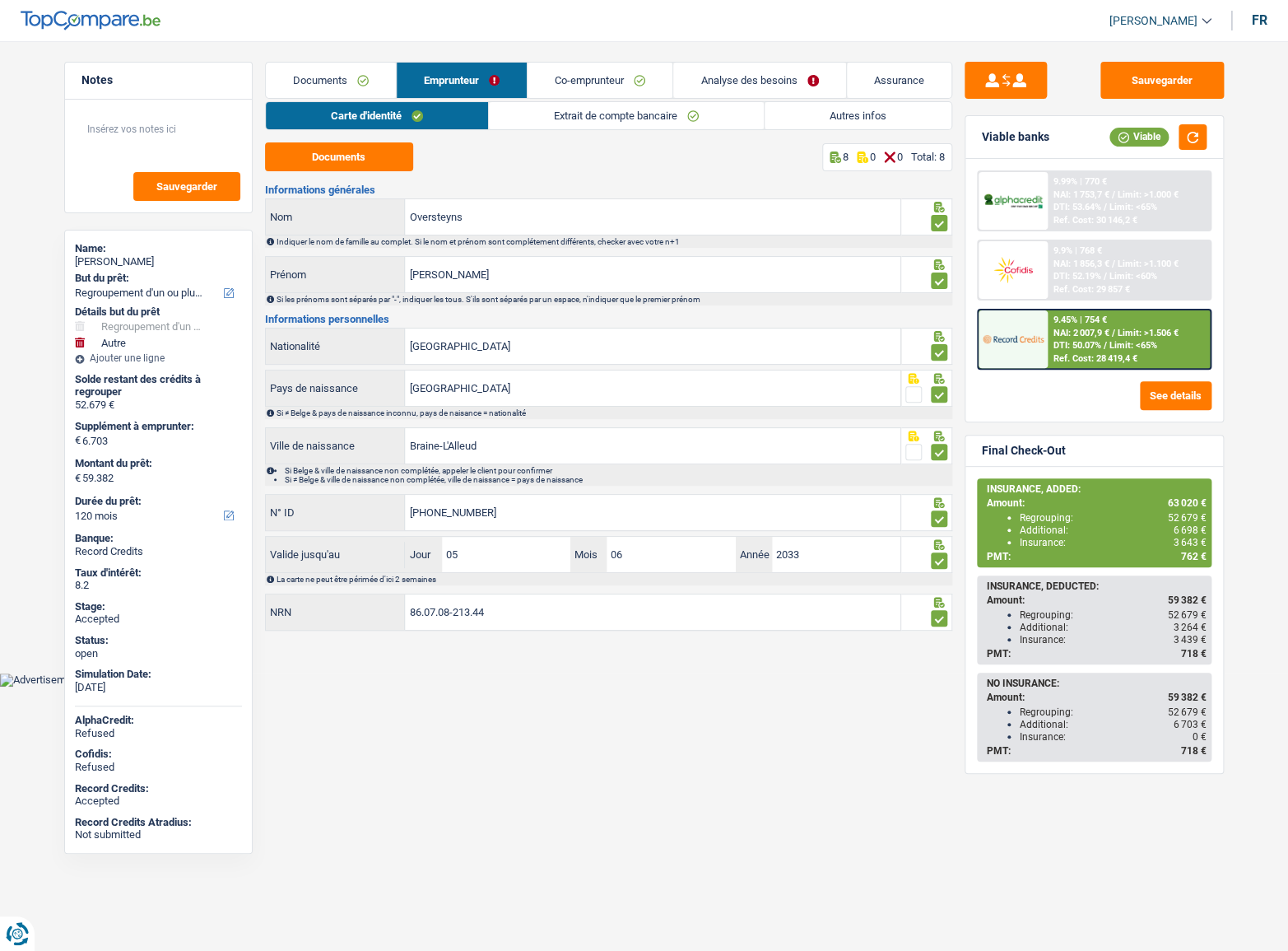
drag, startPoint x: 551, startPoint y: 126, endPoint x: 938, endPoint y: 125, distance: 387.0
click at [552, 125] on link "Extrait de compte bancaire" at bounding box center [626, 115] width 275 height 27
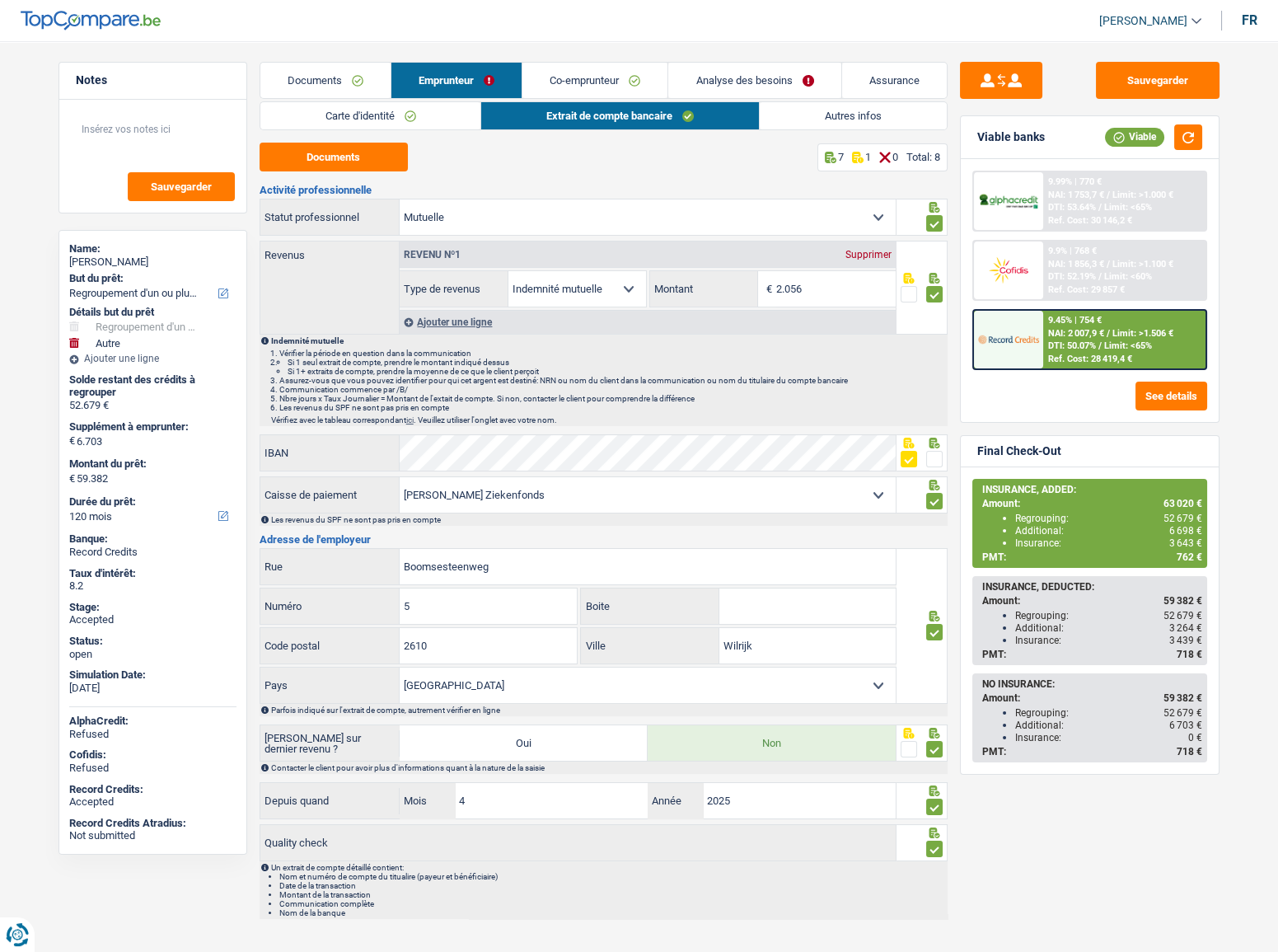
click at [843, 117] on link "Autres infos" at bounding box center [853, 116] width 187 height 27
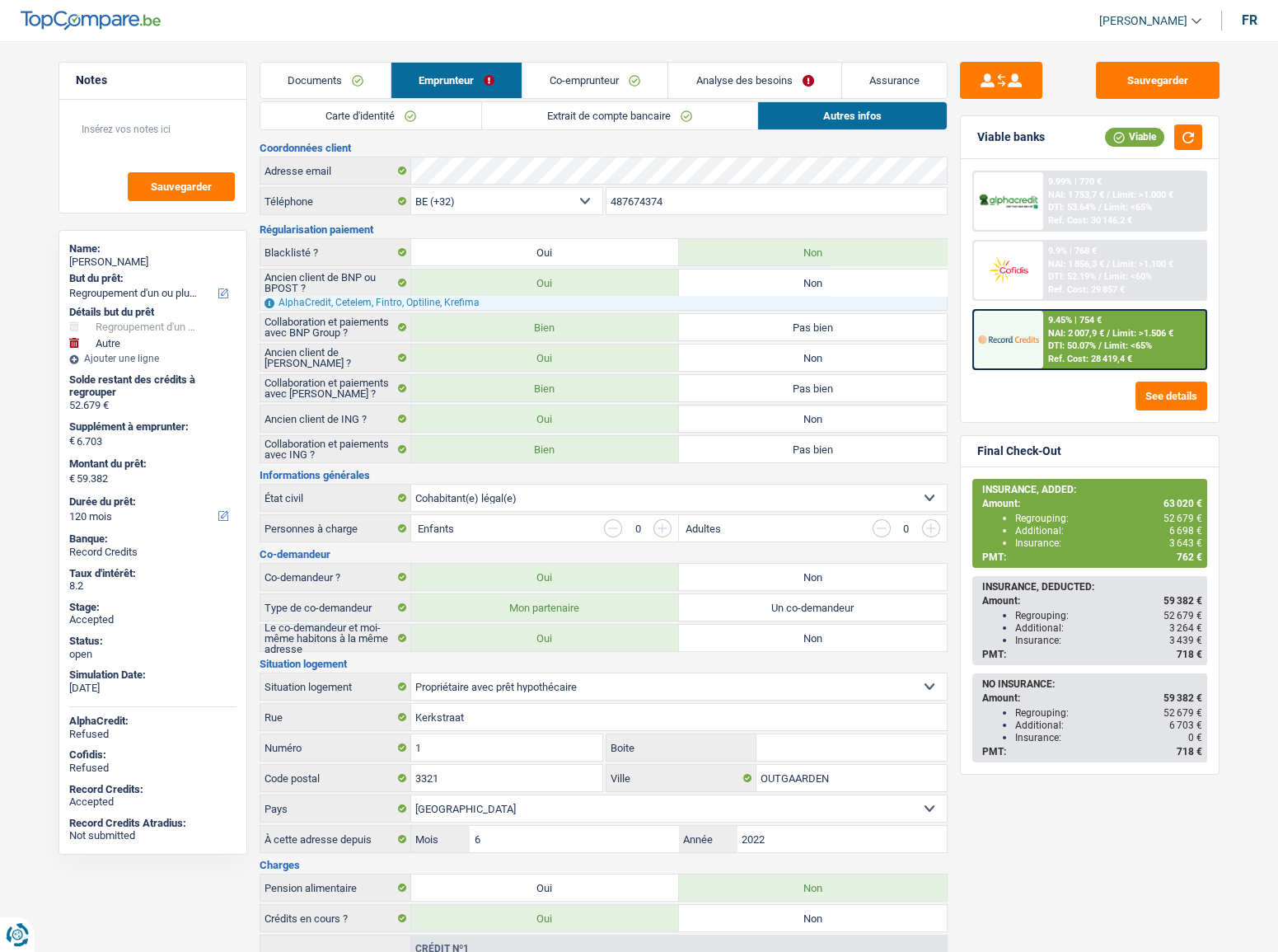
click at [341, 77] on link "Documents" at bounding box center [325, 80] width 130 height 35
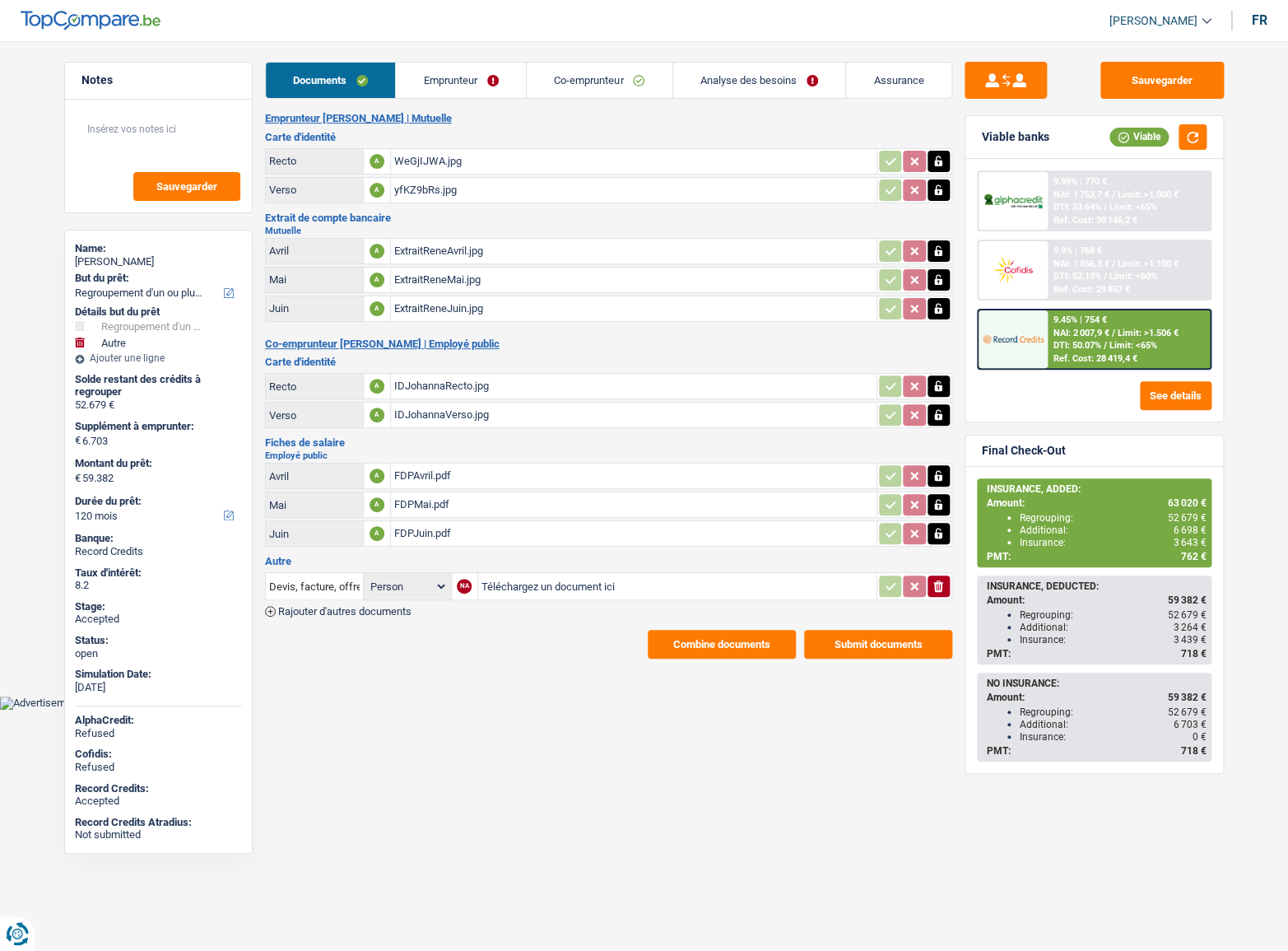
click at [482, 88] on link "Emprunteur" at bounding box center [461, 80] width 130 height 35
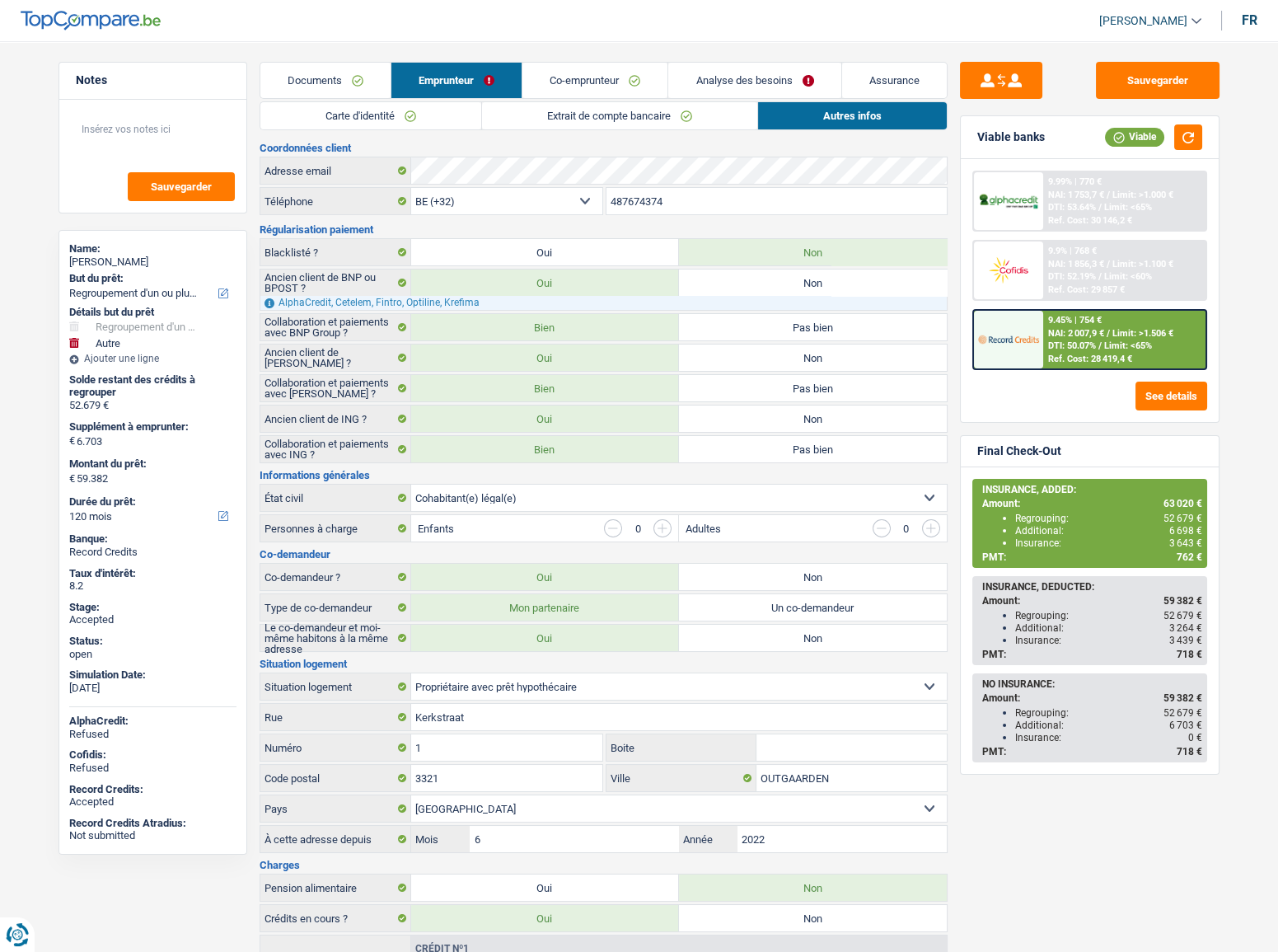
click at [729, 87] on link "Analyse des besoins" at bounding box center [754, 80] width 172 height 35
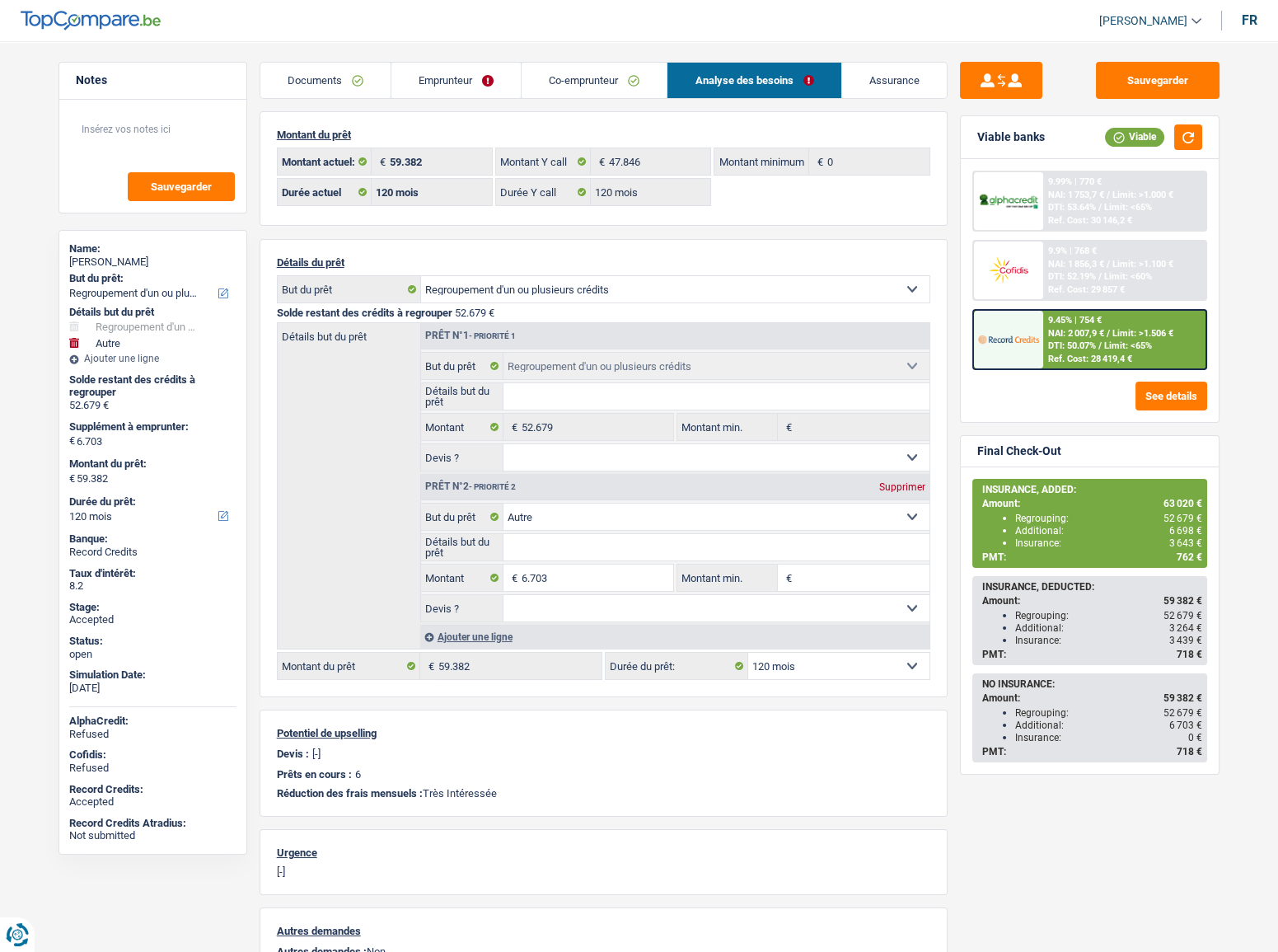
click at [477, 80] on link "Emprunteur" at bounding box center [456, 80] width 129 height 35
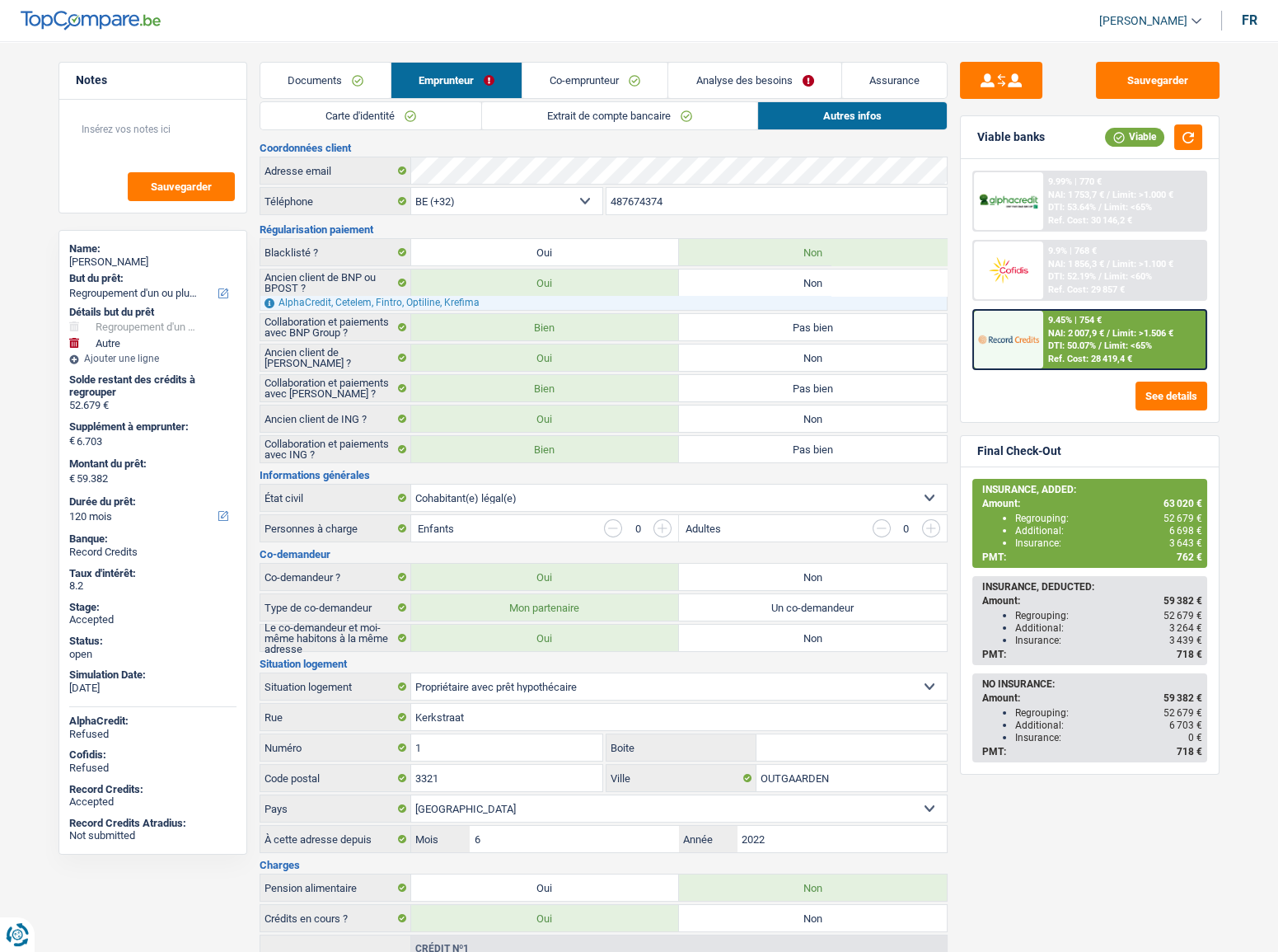
drag, startPoint x: 582, startPoint y: 73, endPoint x: 617, endPoint y: 107, distance: 48.8
click at [582, 73] on link "Co-emprunteur" at bounding box center [595, 80] width 145 height 35
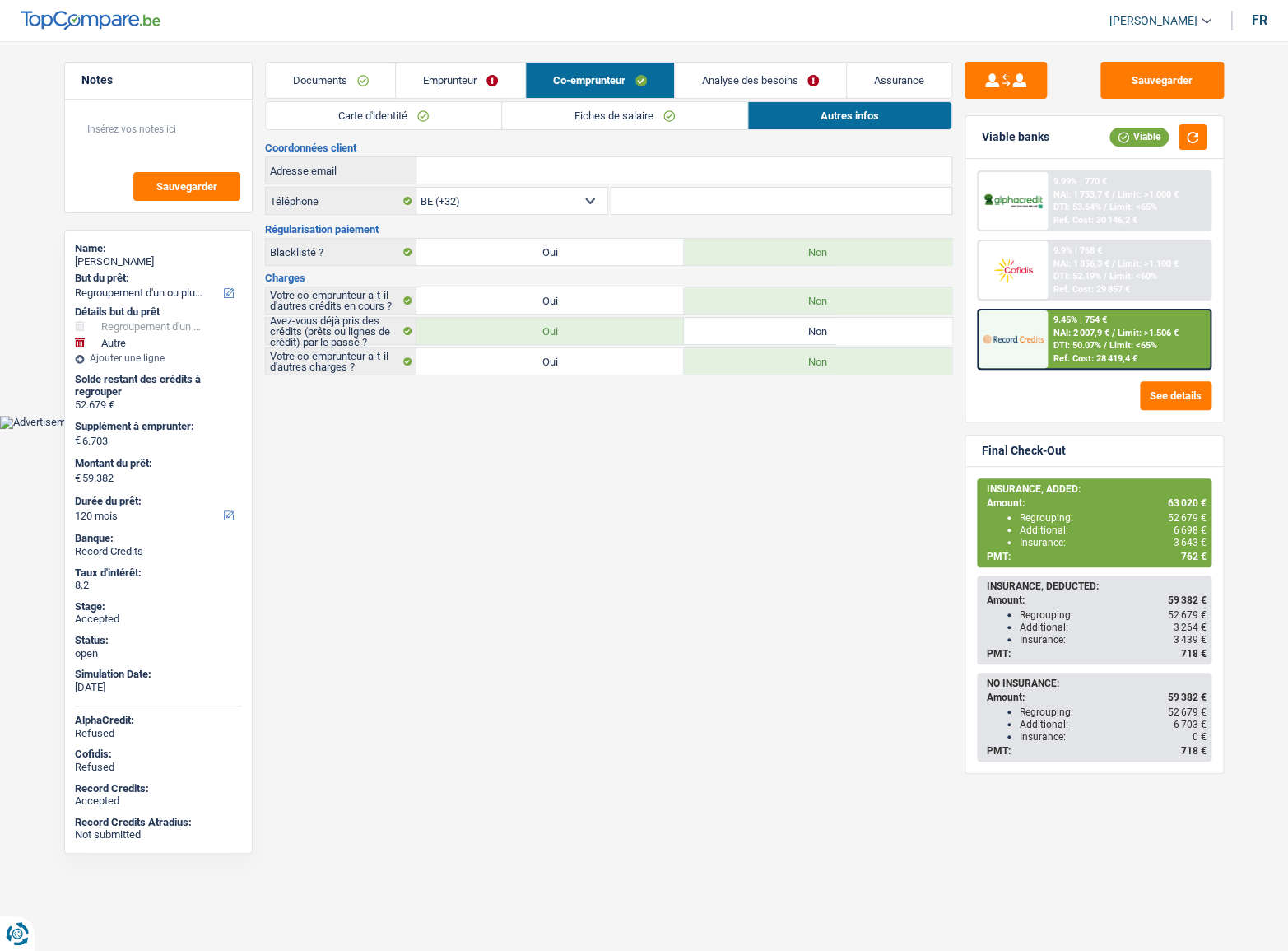
drag, startPoint x: 330, startPoint y: 65, endPoint x: 336, endPoint y: 69, distance: 7.2
click at [330, 66] on link "Documents" at bounding box center [331, 80] width 130 height 35
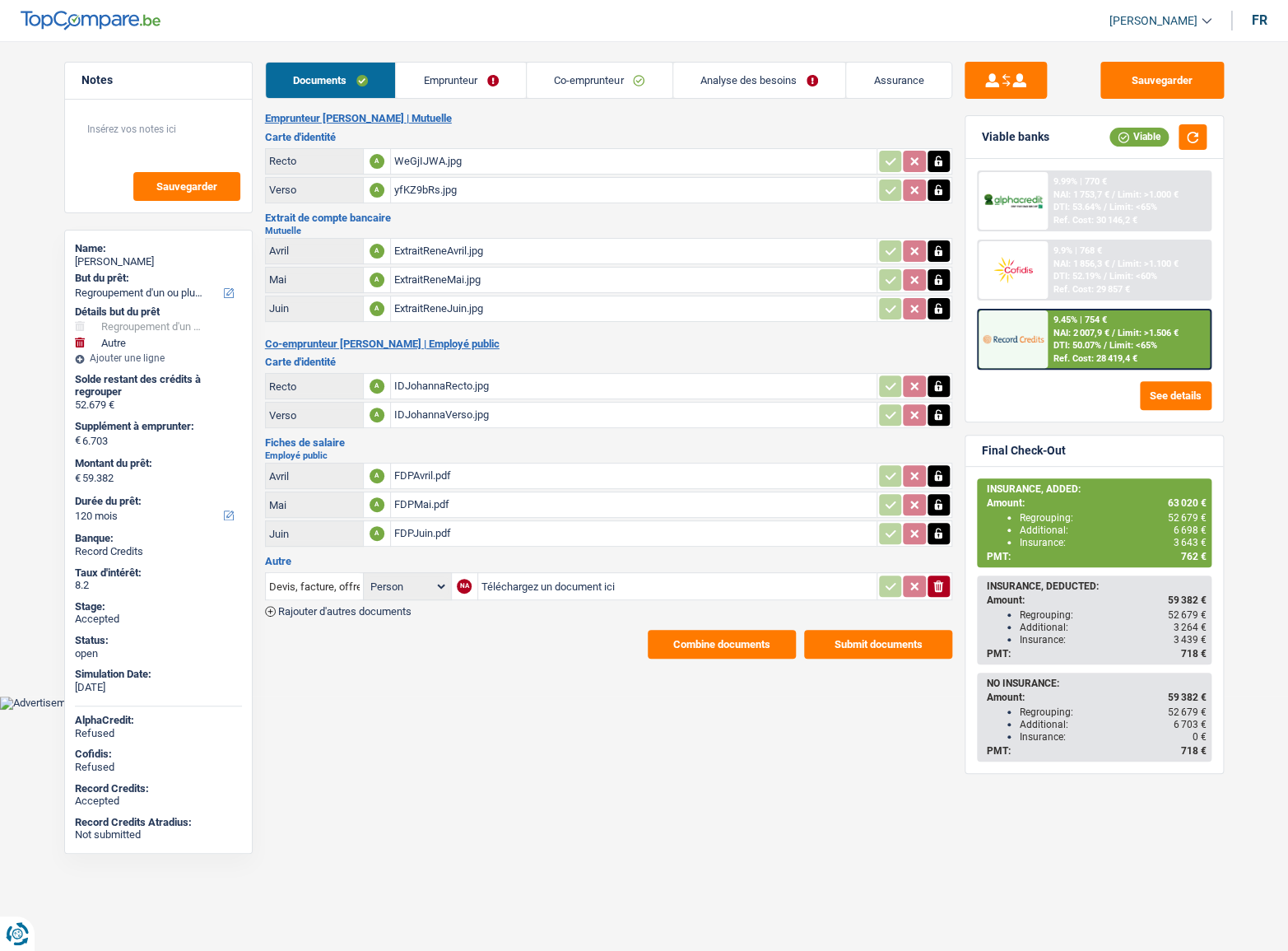
drag, startPoint x: 435, startPoint y: 98, endPoint x: 511, endPoint y: 90, distance: 76.4
click at [435, 98] on div "Documents Emprunteur Co-emprunteur Analyse des besoins Assurance Emprunteur [PE…" at bounding box center [608, 360] width 688 height 597
click at [792, 98] on div "Documents Emprunteur Co-emprunteur Analyse des besoins Assurance Emprunteur [PE…" at bounding box center [608, 360] width 688 height 597
click at [530, 89] on link "Co-emprunteur" at bounding box center [600, 80] width 146 height 35
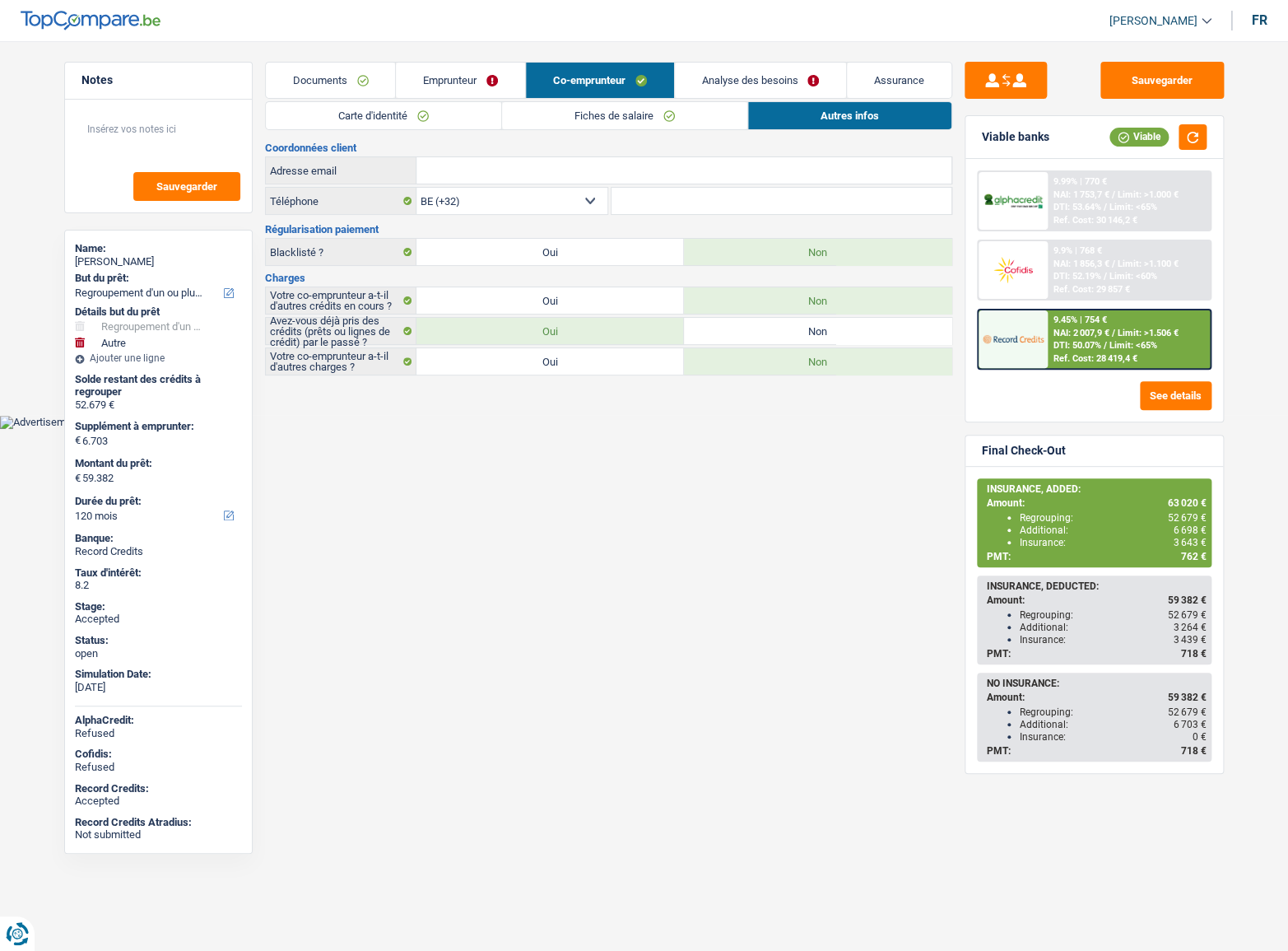
click at [676, 118] on link "Fiches de salaire" at bounding box center [624, 115] width 245 height 27
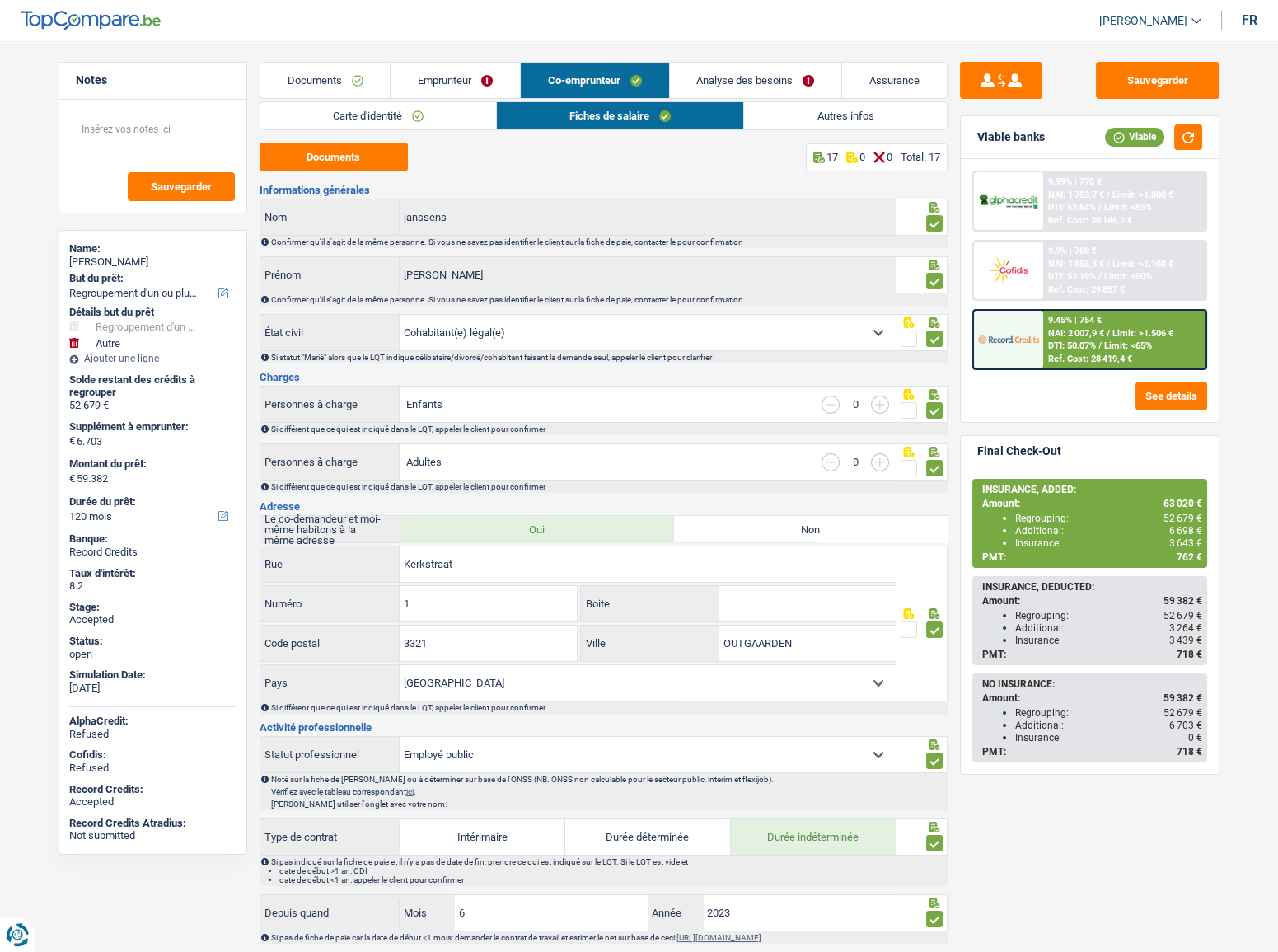
click at [849, 119] on link "Autres infos" at bounding box center [845, 116] width 202 height 27
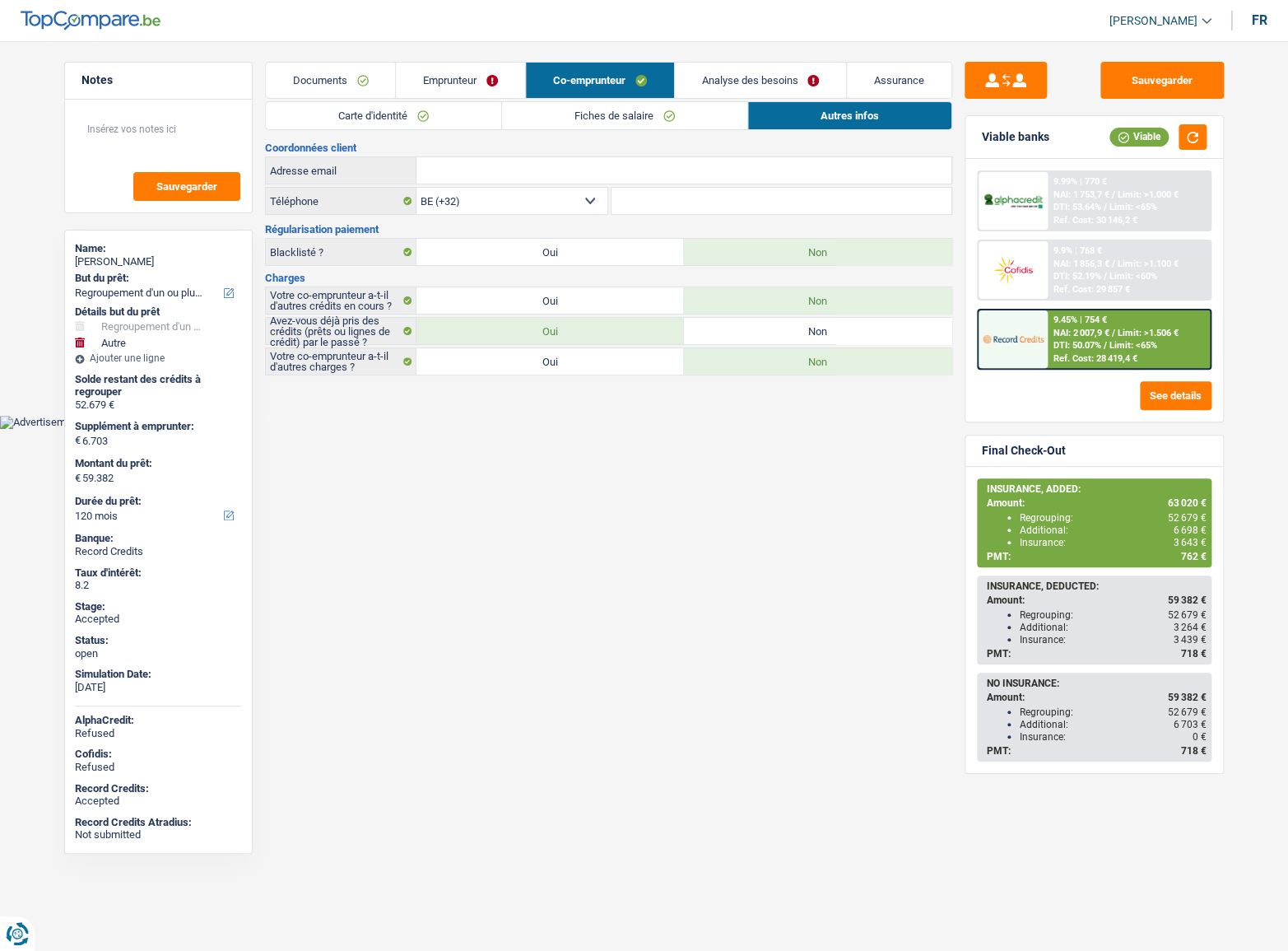
click at [691, 72] on link "Analyse des besoins" at bounding box center [761, 80] width 172 height 35
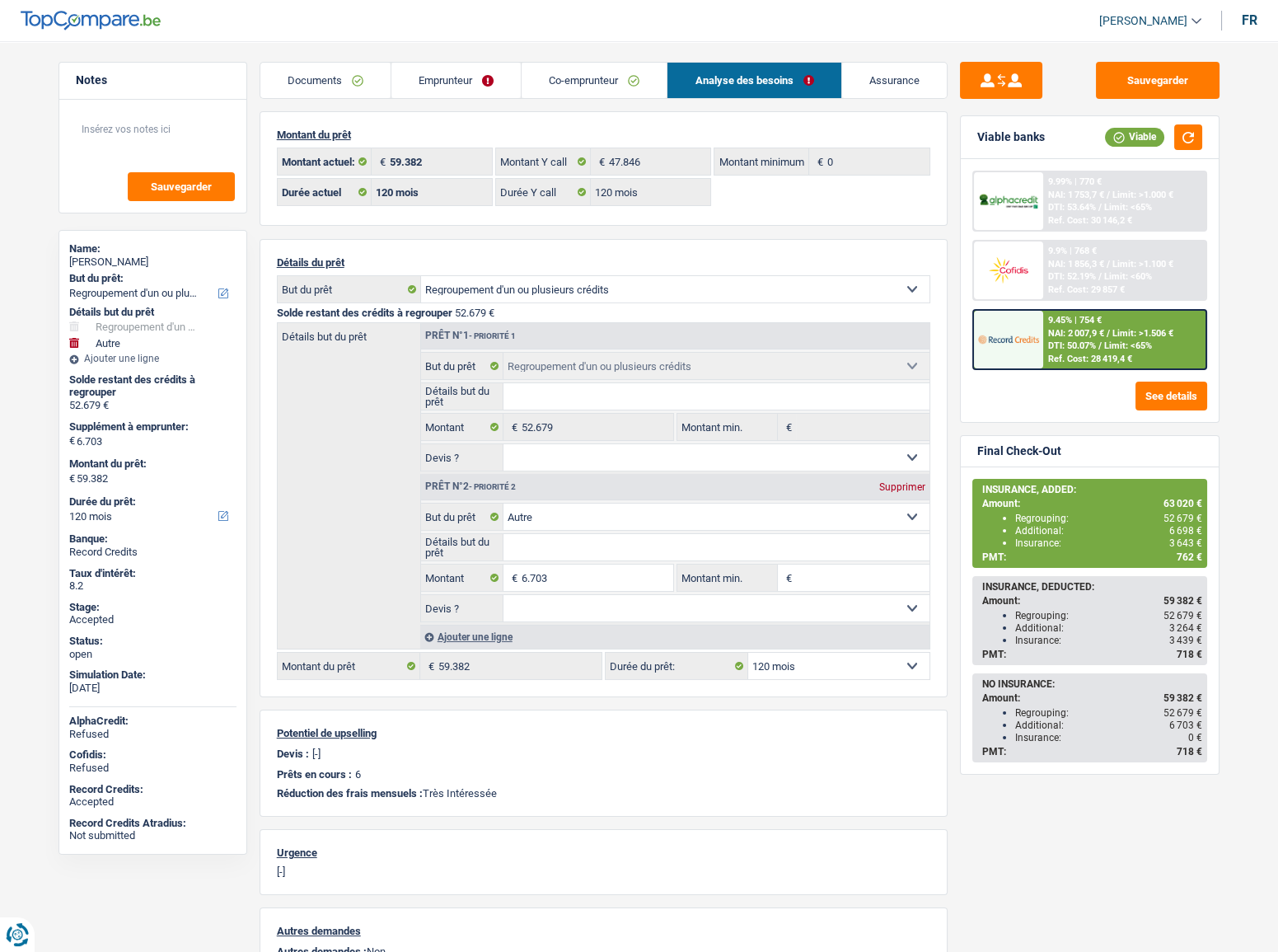
click at [472, 91] on link "Emprunteur" at bounding box center [456, 80] width 129 height 35
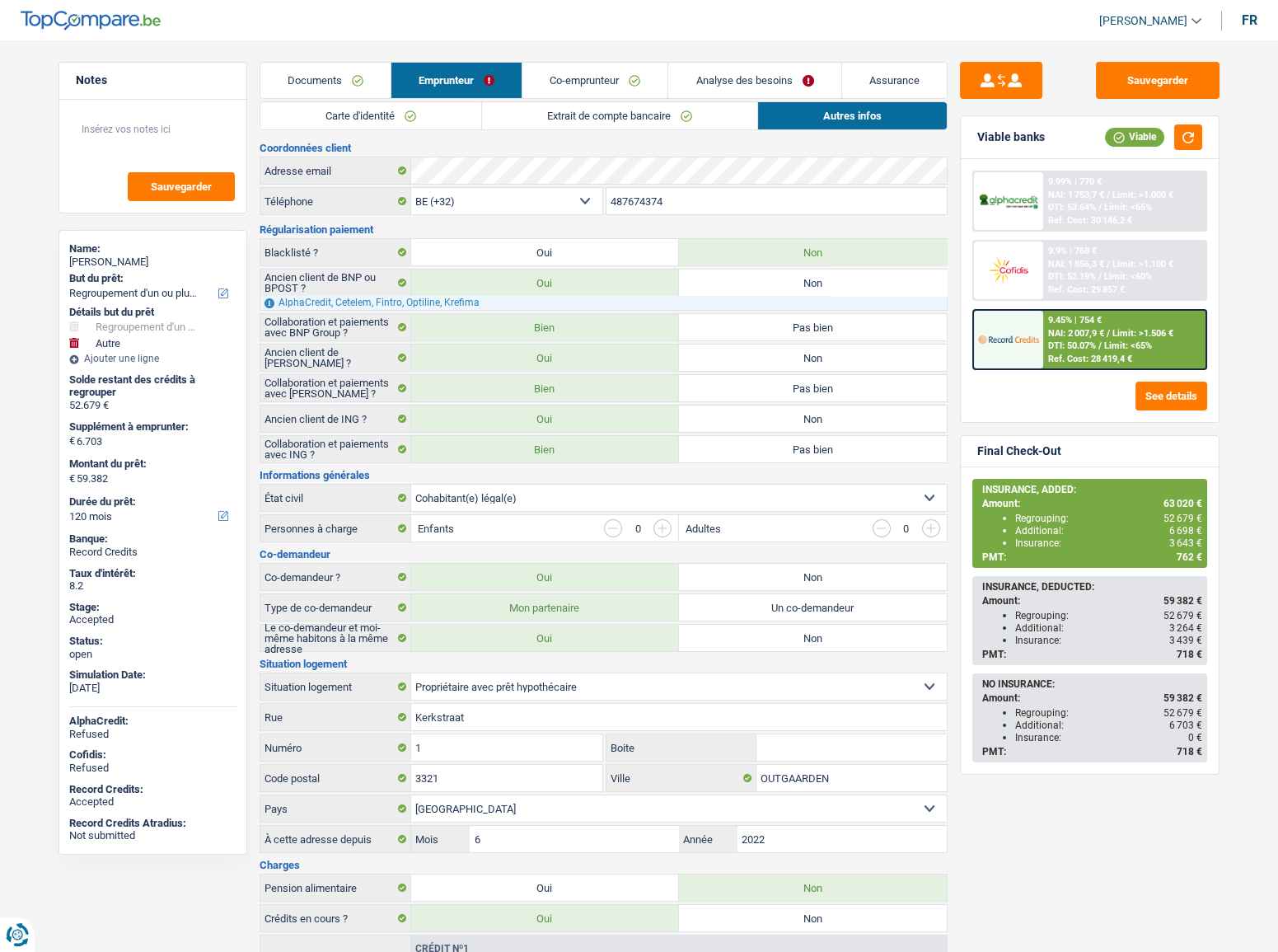
click at [818, 119] on link "Autres infos" at bounding box center [852, 116] width 189 height 27
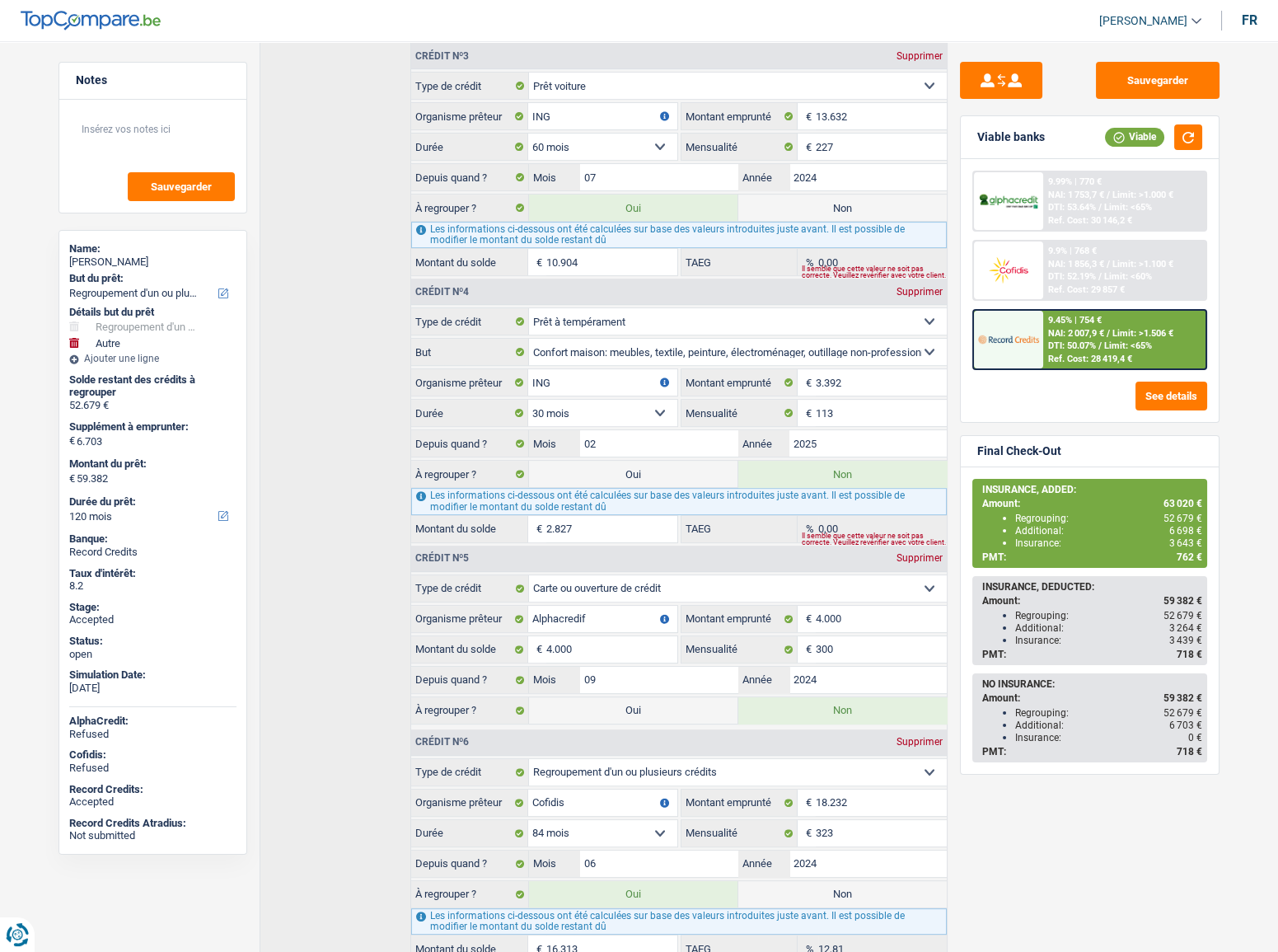
scroll to position [1416, 0]
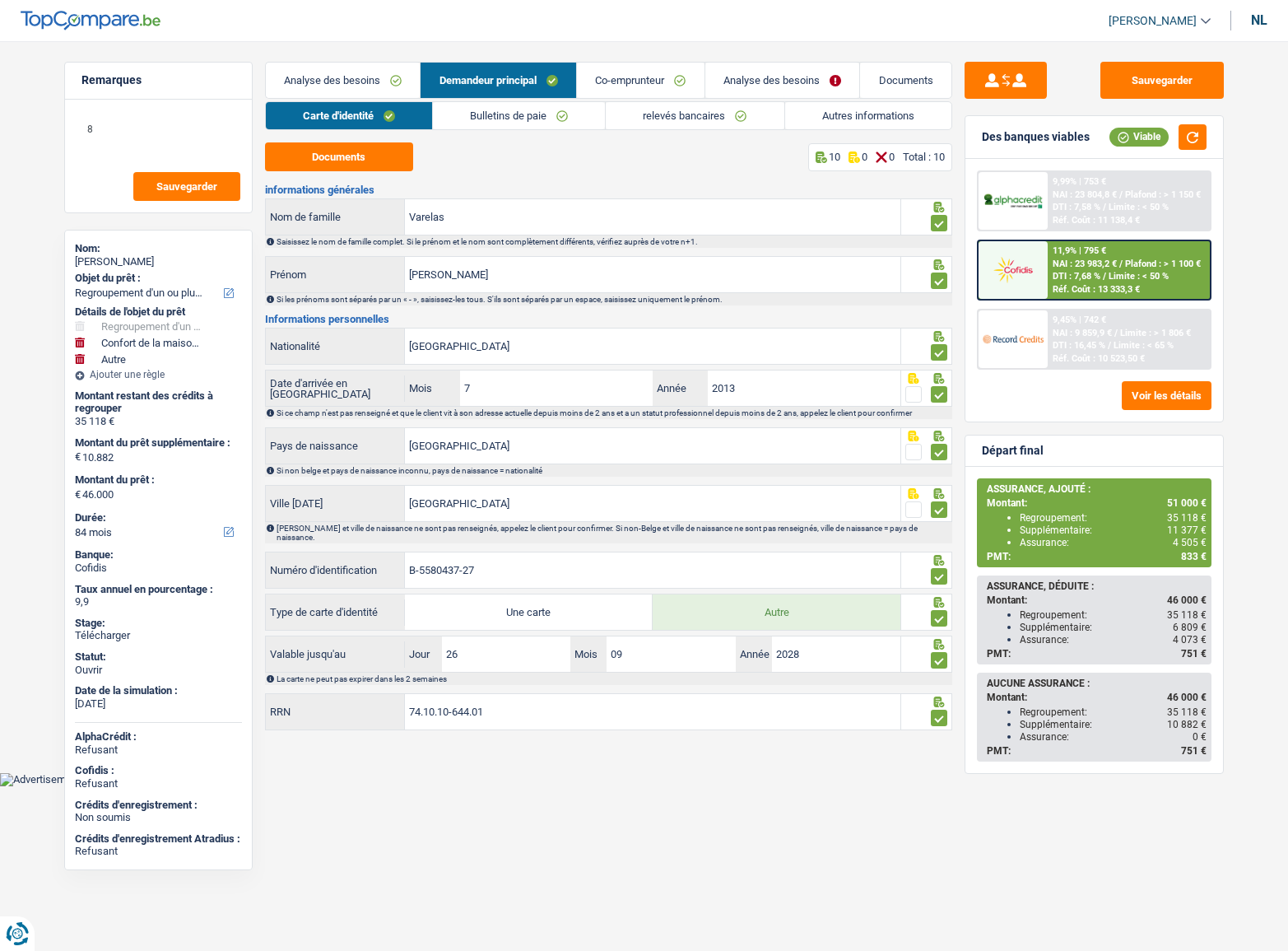
select select "refinancing"
select select "household"
select select "other"
select select "84"
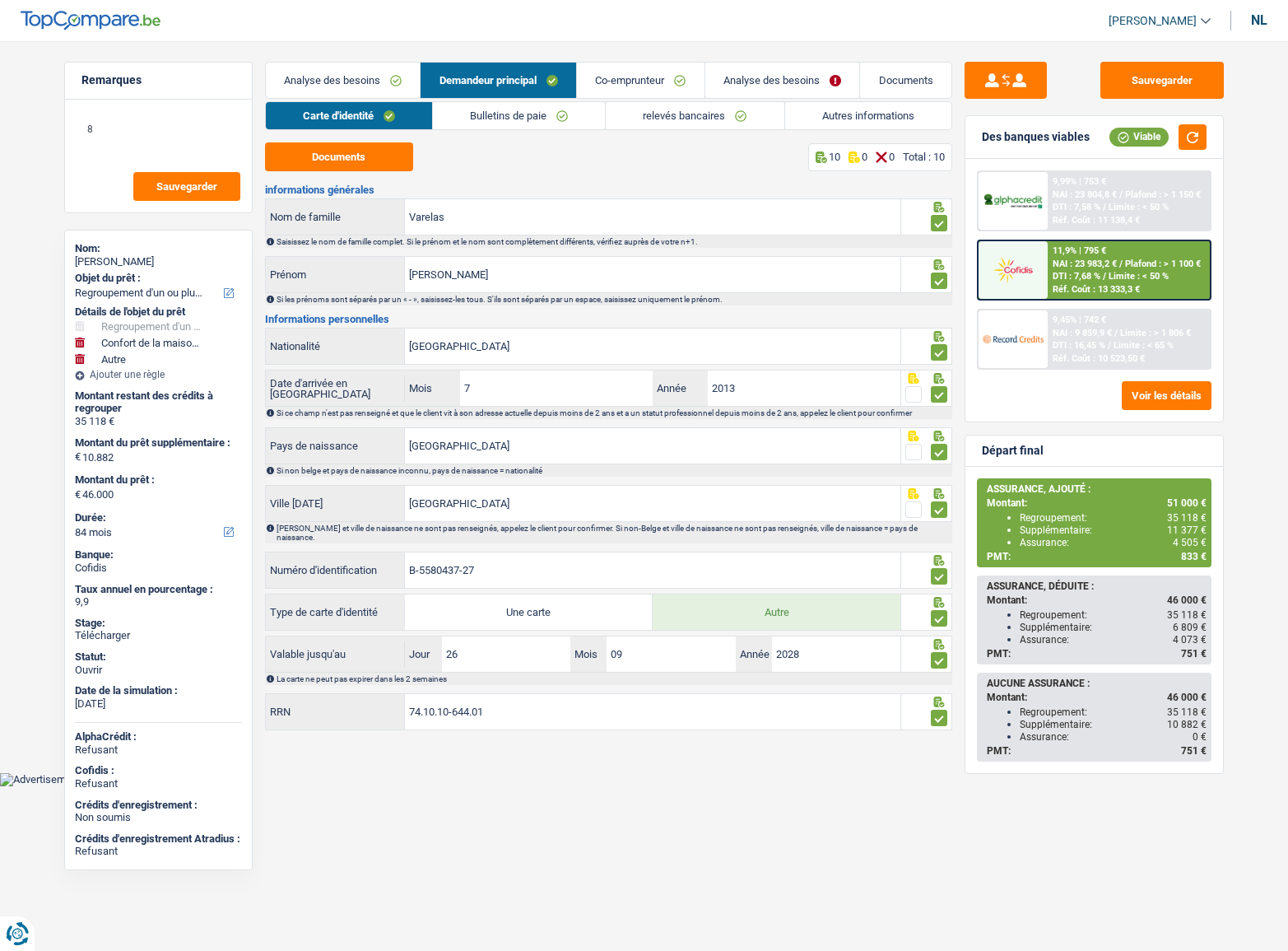
select select "privateEmployee"
select select "familyAllowances"
select select "netSalary"
select select "mealVouchers"
select select "BE"
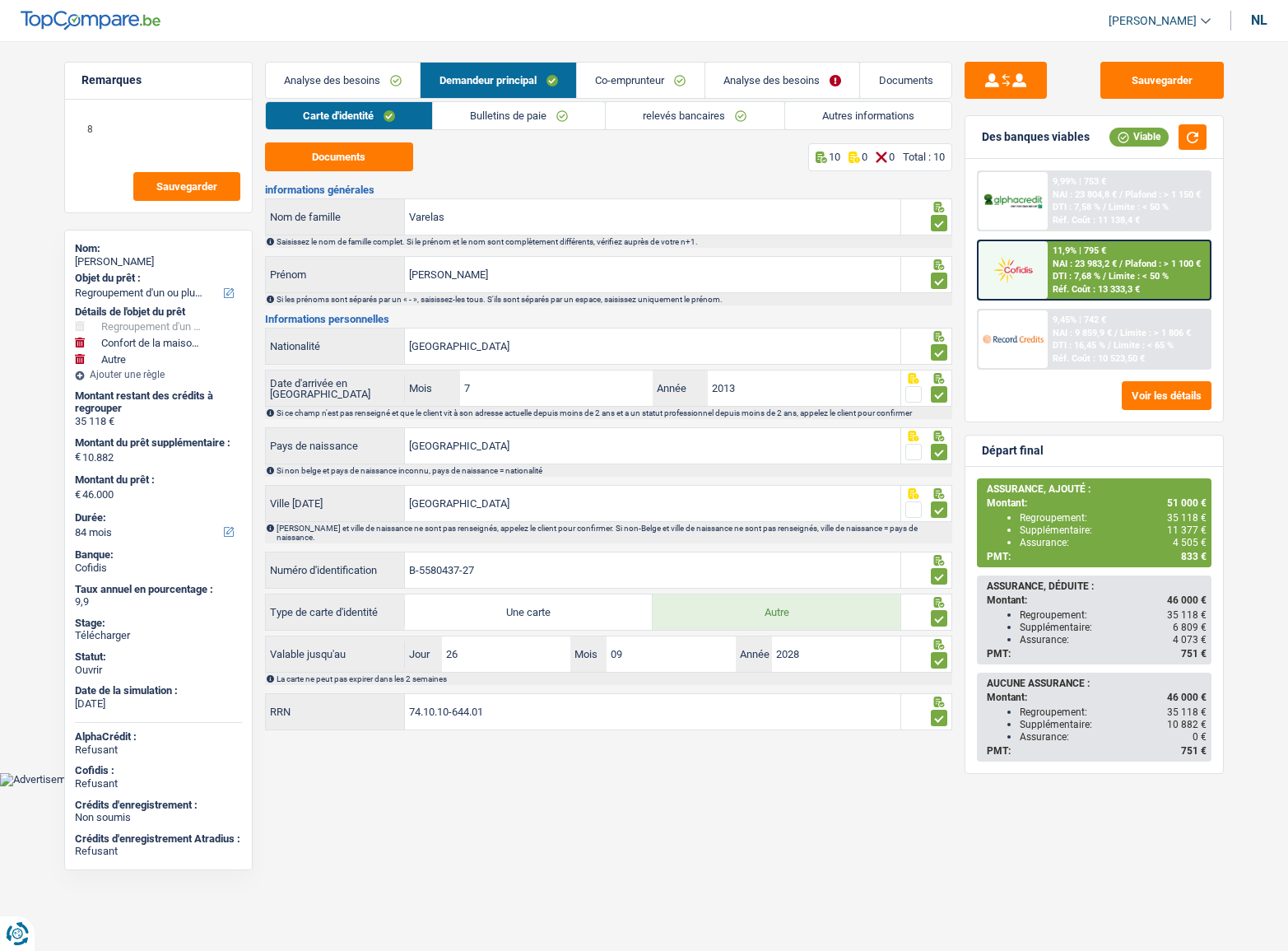
select select "married"
select select "BE"
select select "independent"
select select "BE"
select select "industry"
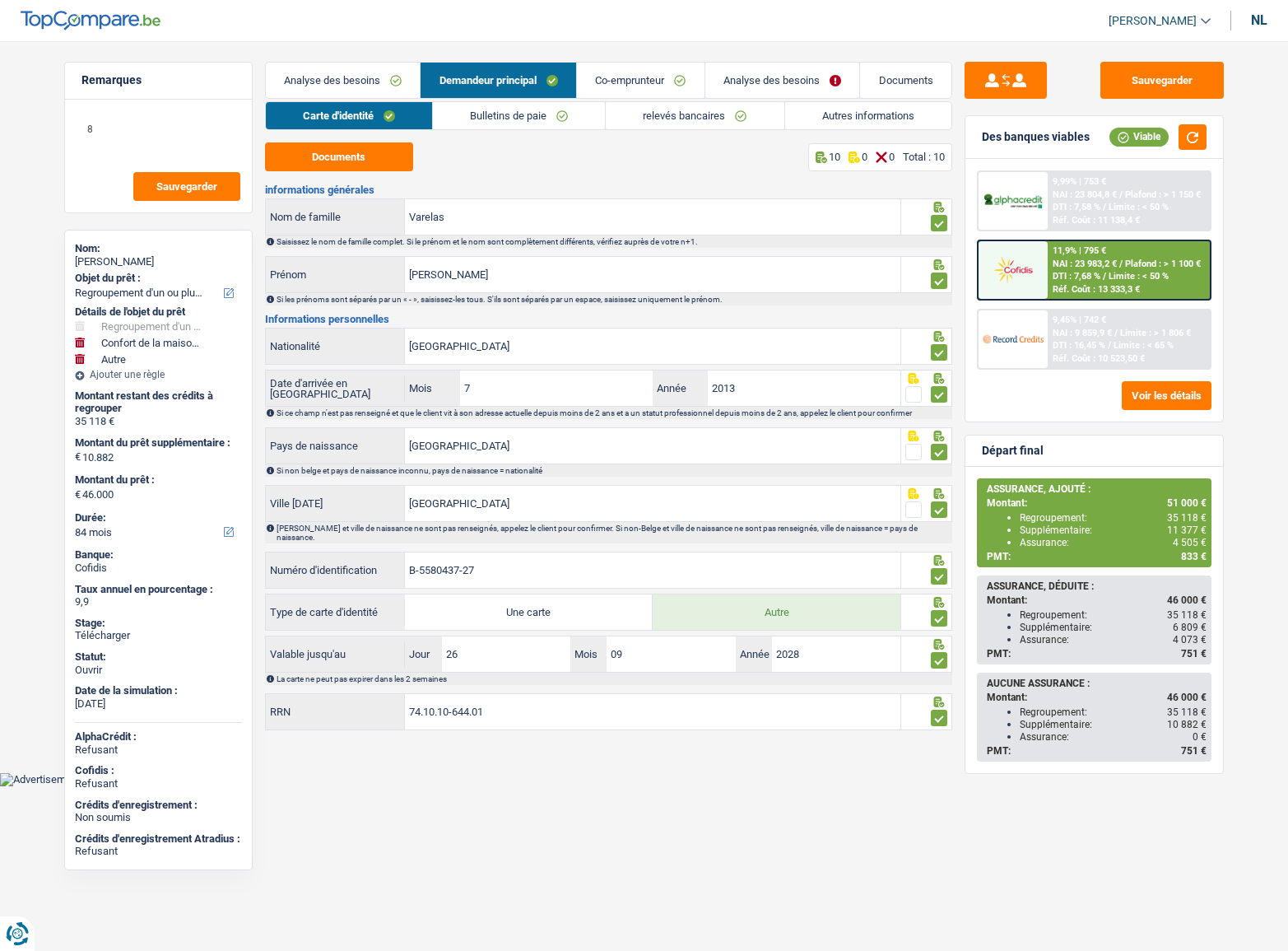
select select "netSalary"
click at [625, 113] on link "relevés bancaires" at bounding box center [694, 115] width 178 height 27
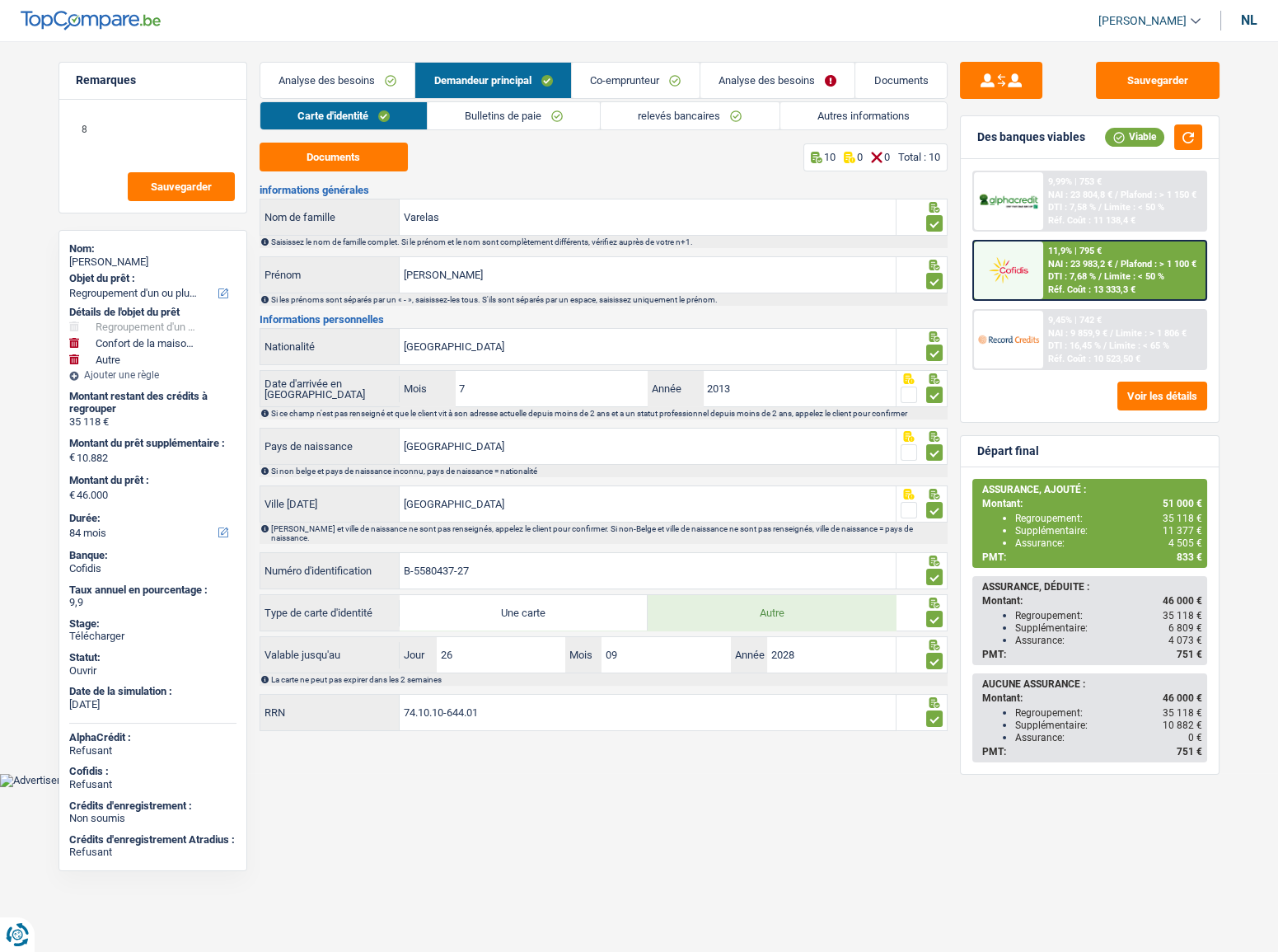
click at [625, 75] on font "Co-emprunteur" at bounding box center [625, 80] width 70 height 13
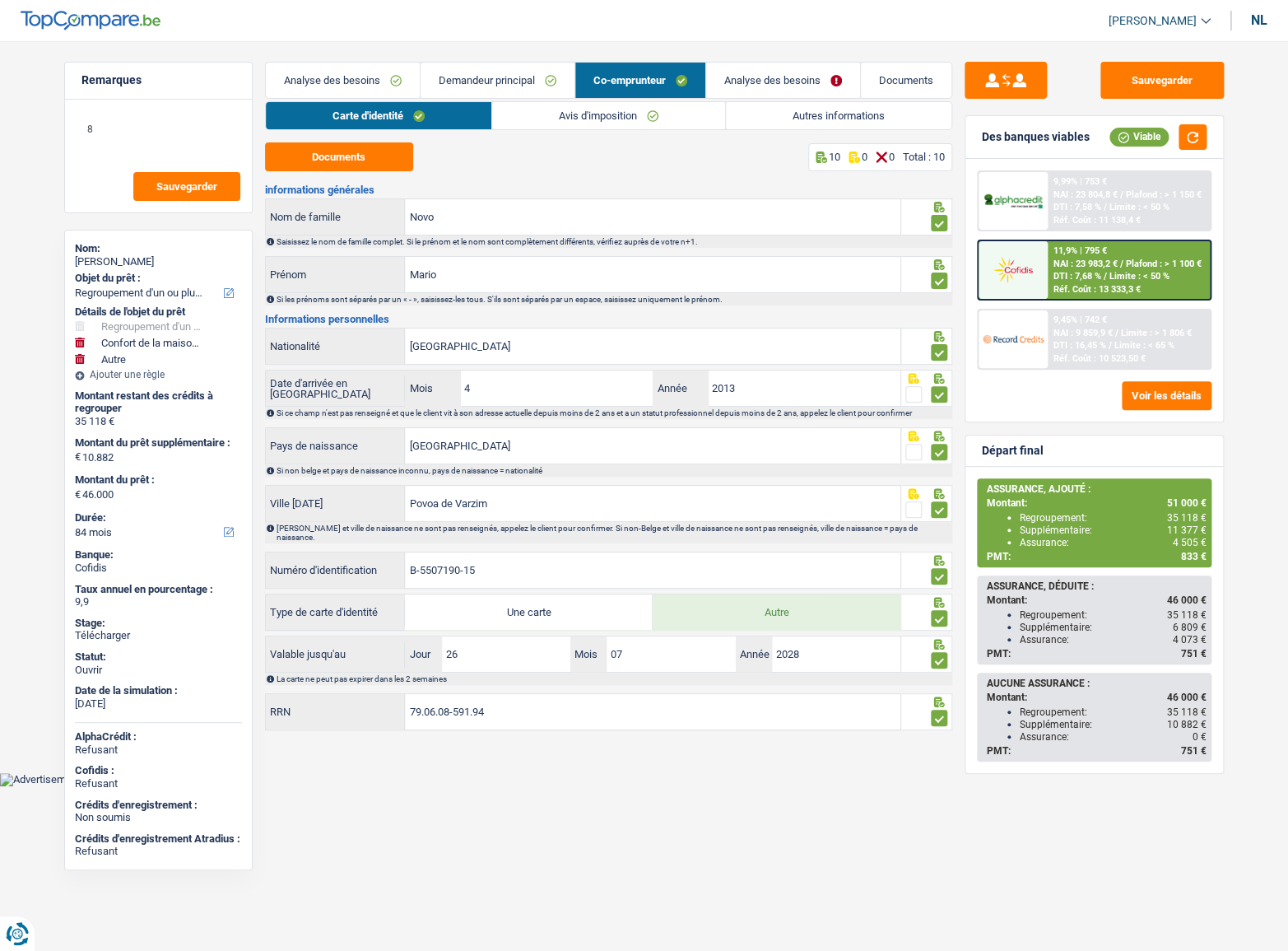
click at [558, 113] on font "Avis d'imposition" at bounding box center [598, 115] width 78 height 13
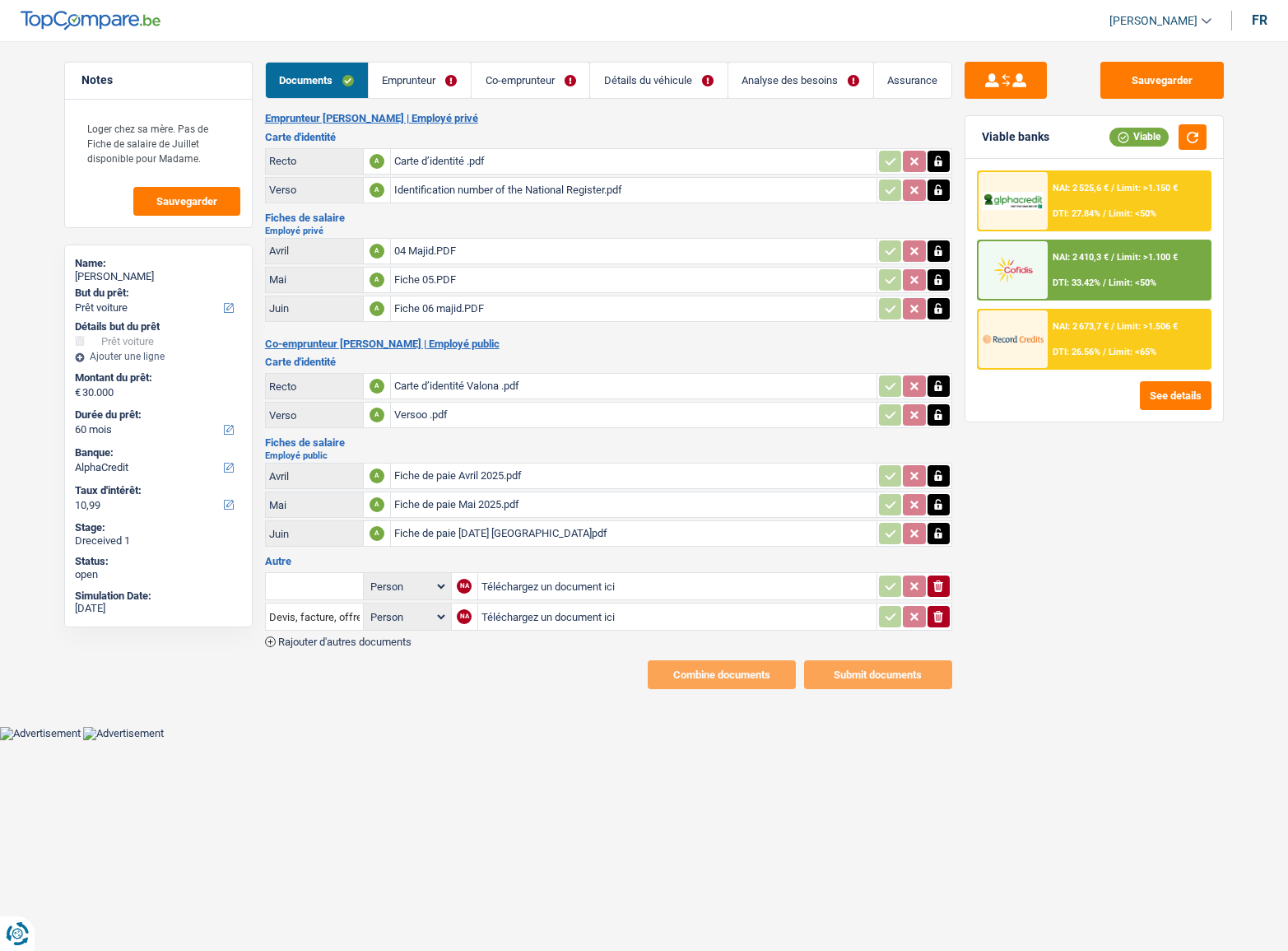
select select "car"
select select "60"
select select "alphacredit"
click at [403, 101] on div "Documents Emprunteur Co-emprunteur Détails du véhicule Analyse des besoins Assu…" at bounding box center [608, 375] width 688 height 627
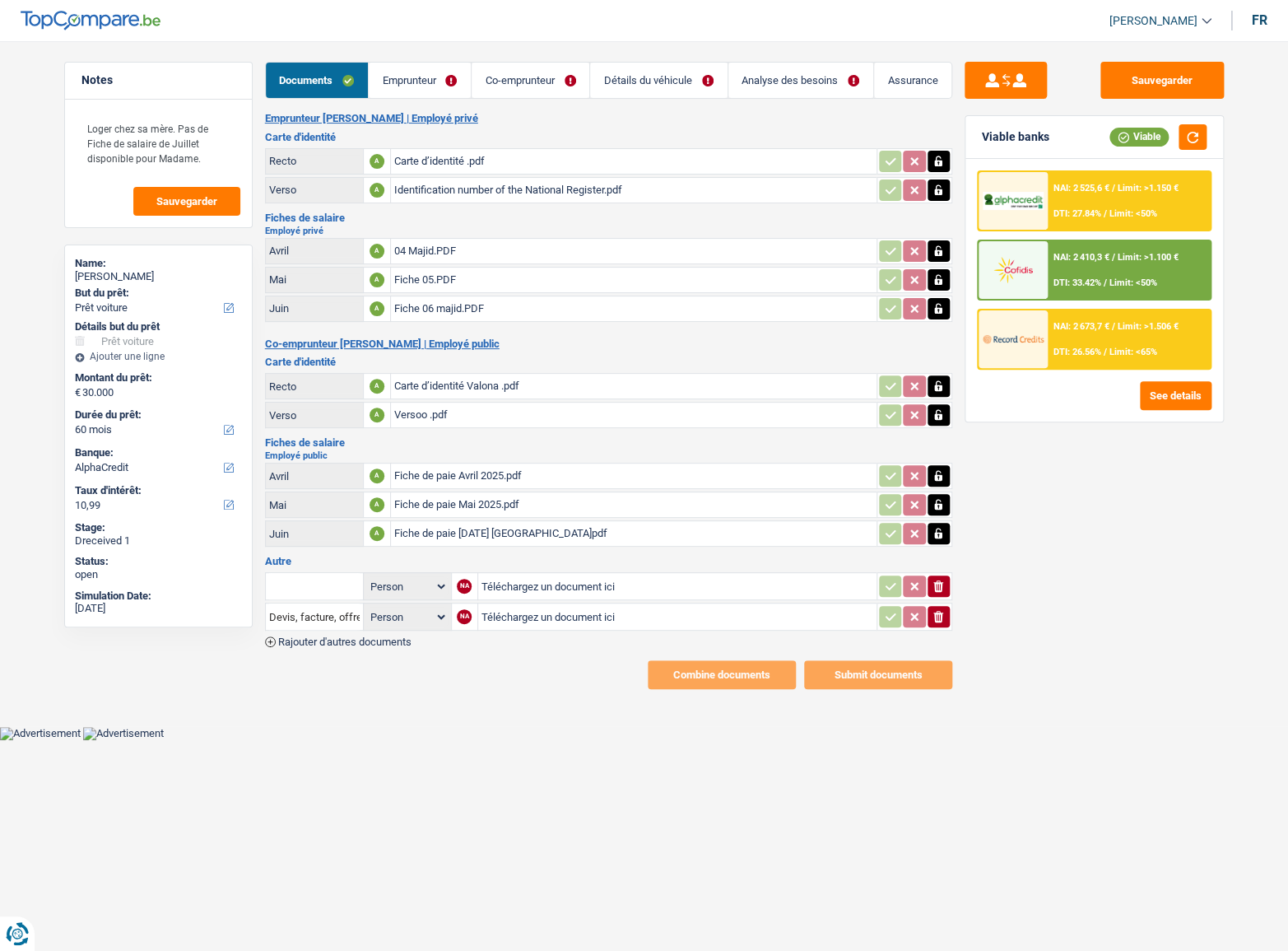
click at [959, 612] on div "Sauvegarder Viable banks Viable NAI: 2 525,6 € / Limit: >1.150 € DTI: 27.84% / …" at bounding box center [1094, 491] width 284 height 859
click at [932, 611] on icon "ionicons-v5-e" at bounding box center [938, 616] width 13 height 17
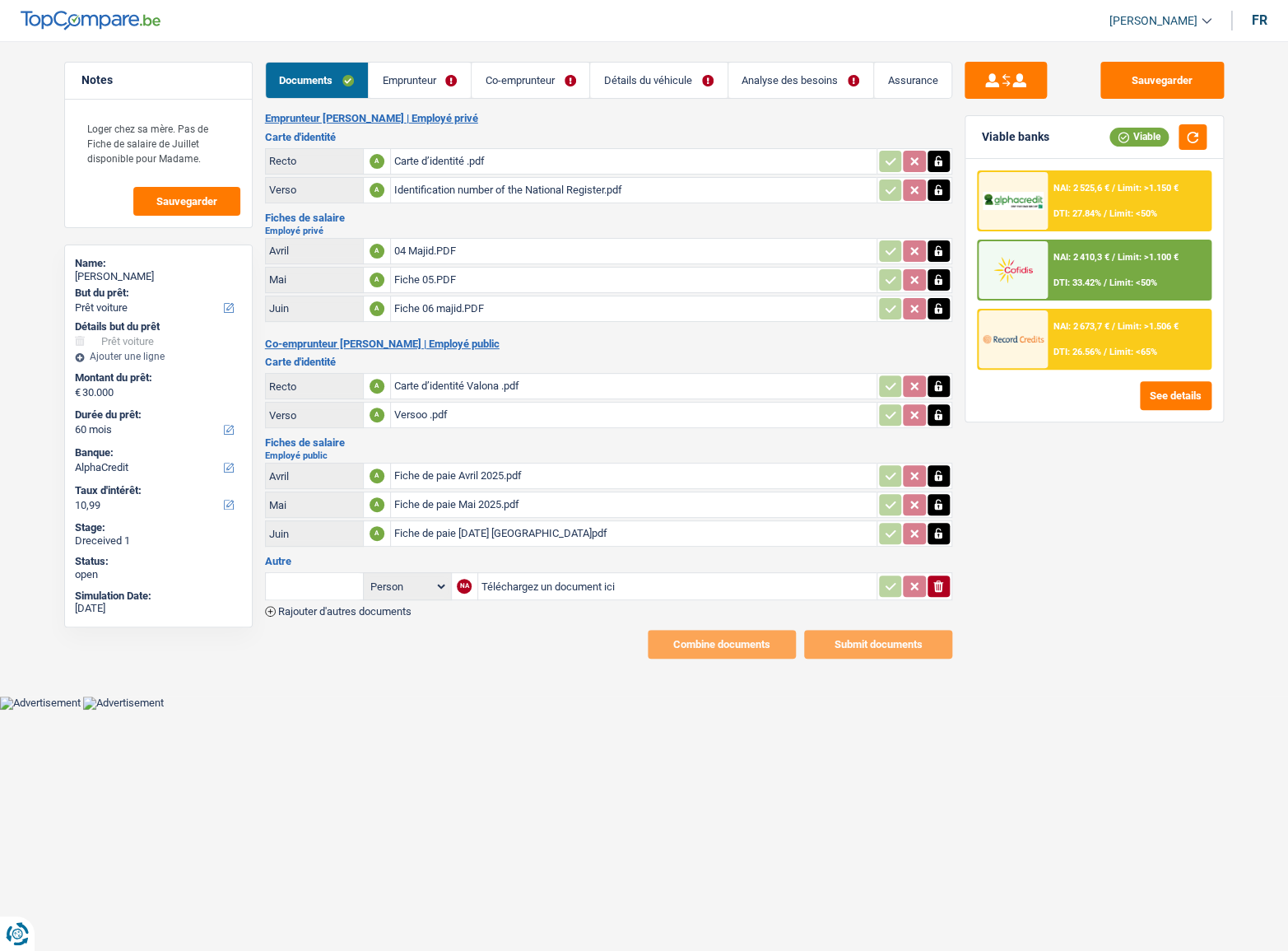
click at [946, 580] on button "ionicons-v5-e" at bounding box center [938, 586] width 22 height 22
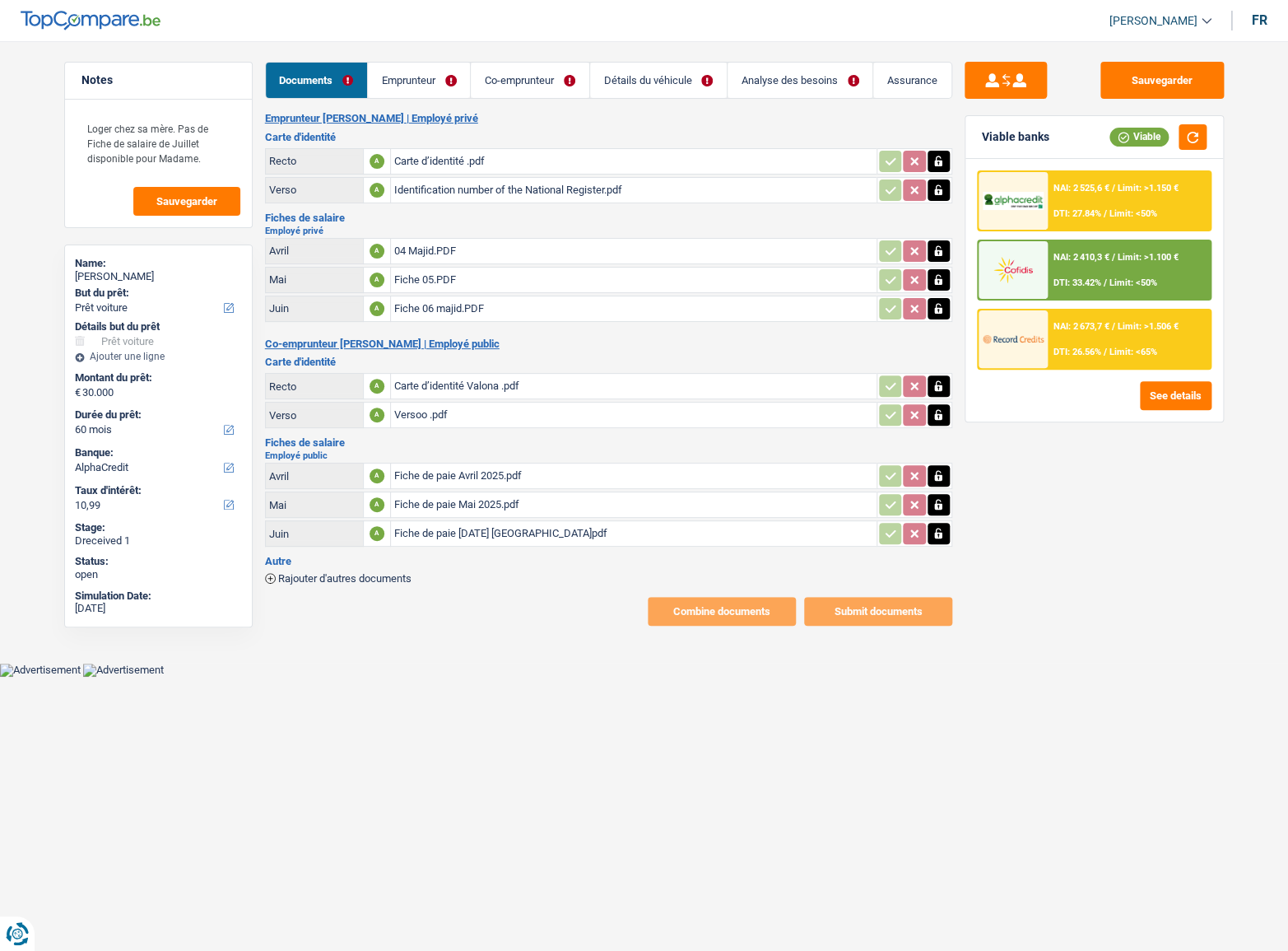
click at [422, 87] on link "Emprunteur" at bounding box center [419, 80] width 102 height 35
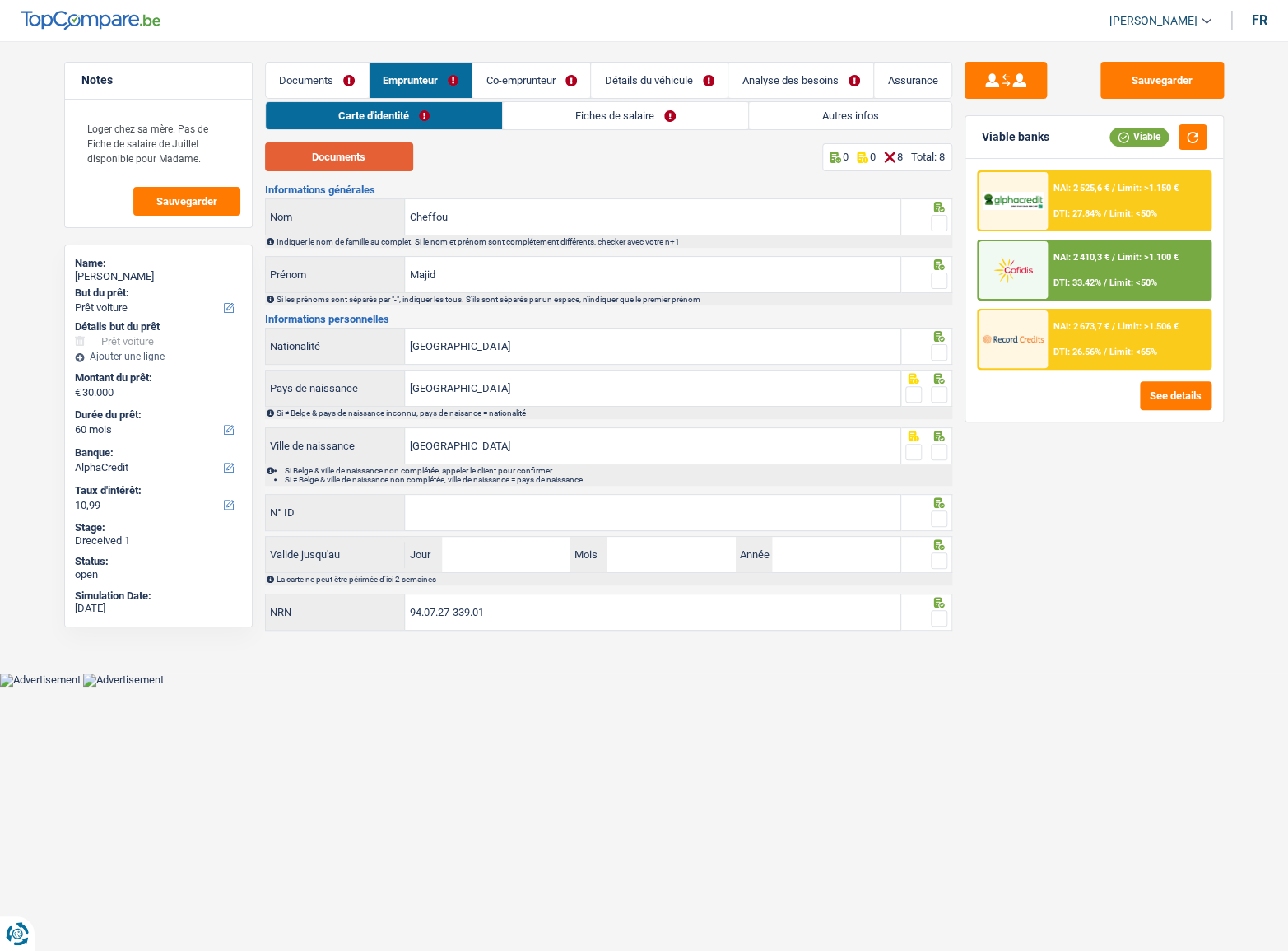
click at [361, 158] on button "Documents" at bounding box center [338, 157] width 148 height 28
click at [939, 211] on icon at bounding box center [938, 206] width 11 height 11
click at [946, 269] on icon at bounding box center [939, 264] width 17 height 11
drag, startPoint x: 946, startPoint y: 277, endPoint x: 944, endPoint y: 210, distance: 67.0
click at [946, 278] on span at bounding box center [939, 281] width 17 height 17
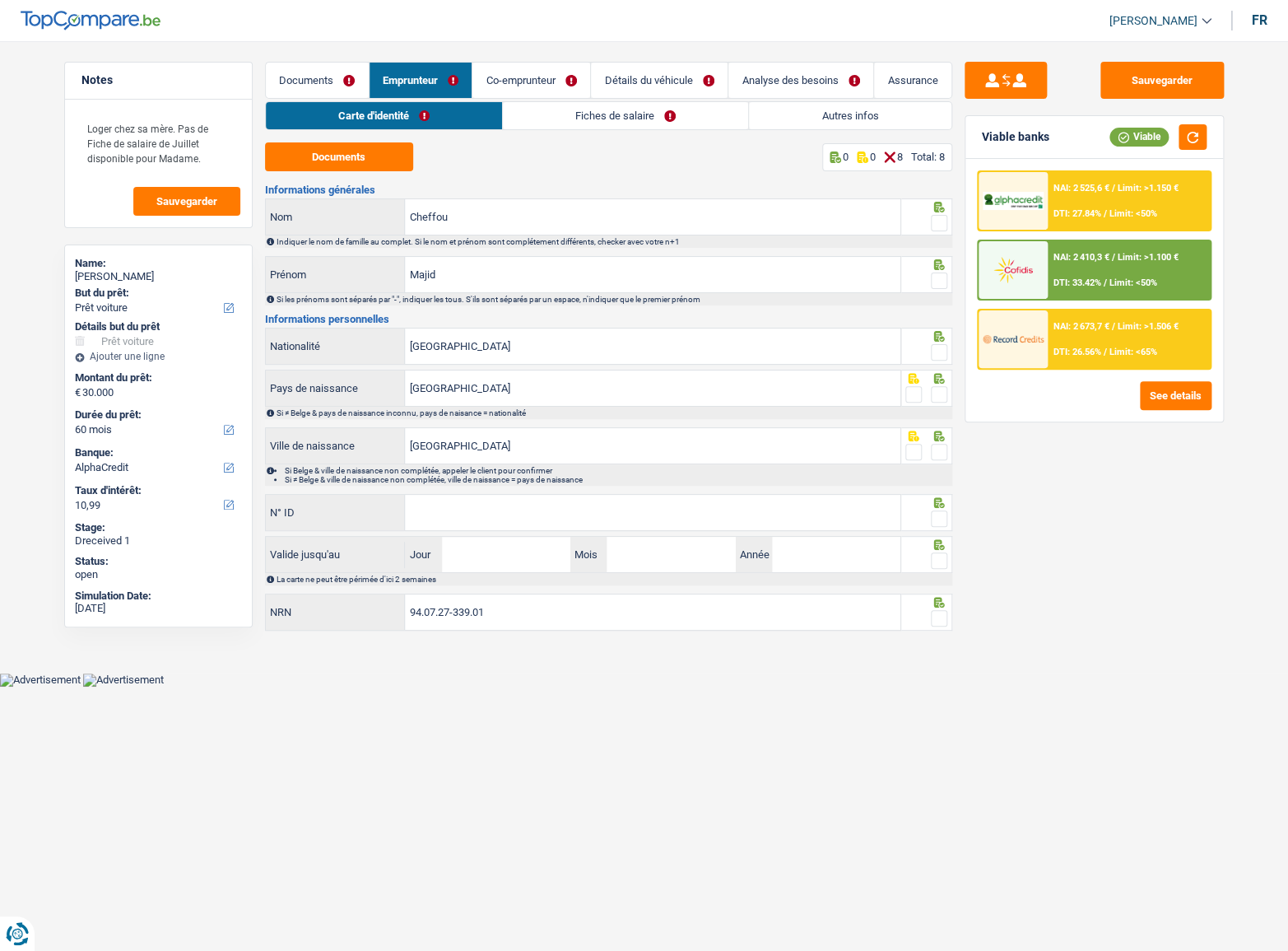
click at [0, 0] on input "radio" at bounding box center [0, 0] width 0 height 0
click at [945, 209] on icon at bounding box center [939, 206] width 17 height 11
click at [945, 225] on span at bounding box center [939, 223] width 17 height 17
click at [0, 0] on input "radio" at bounding box center [0, 0] width 0 height 0
click at [935, 351] on span at bounding box center [939, 352] width 17 height 17
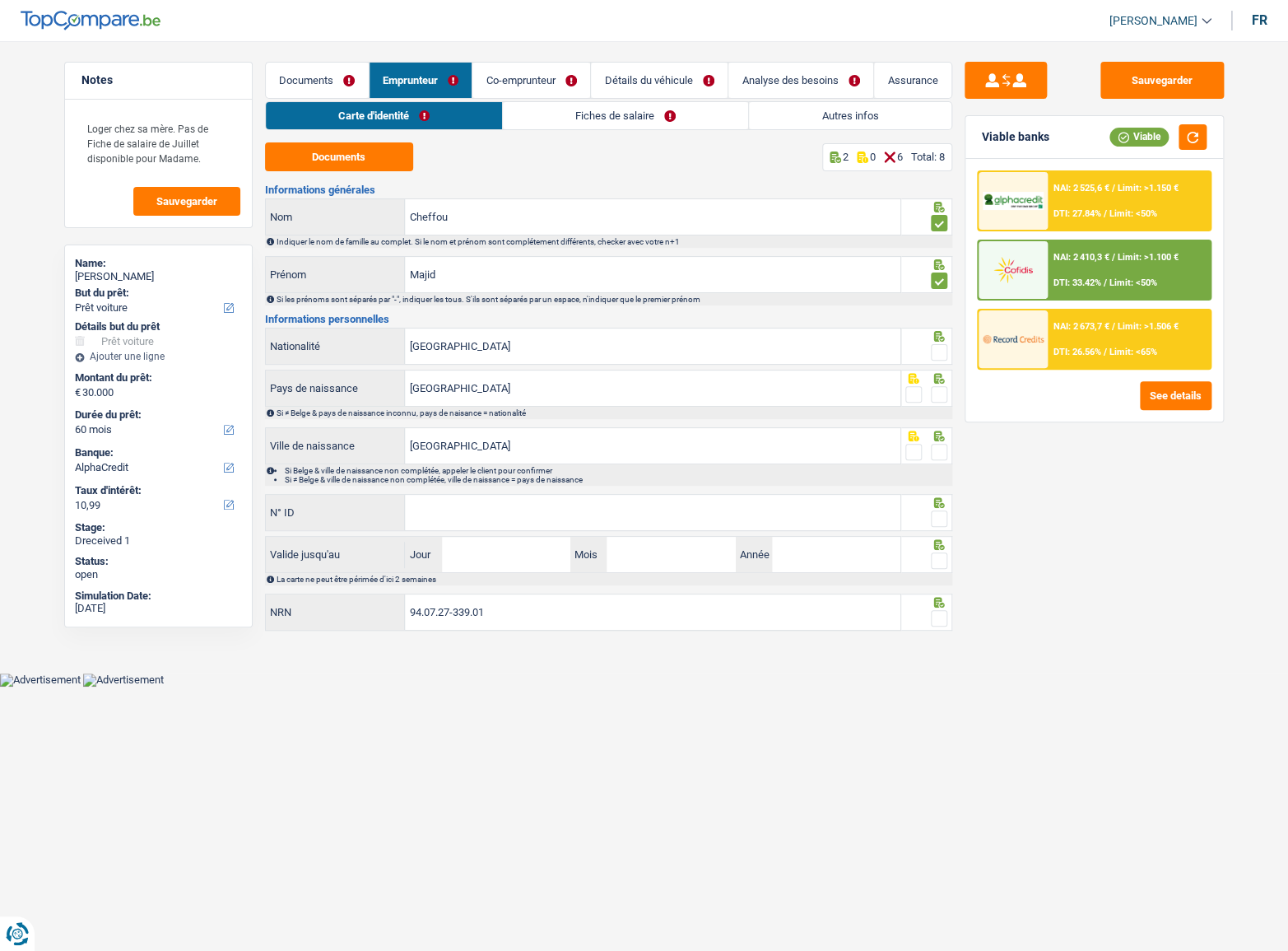
click at [0, 0] on input "radio" at bounding box center [0, 0] width 0 height 0
click at [941, 389] on span at bounding box center [939, 394] width 17 height 17
click at [0, 0] on input "radio" at bounding box center [0, 0] width 0 height 0
click at [945, 444] on span at bounding box center [939, 452] width 17 height 17
click at [0, 0] on input "radio" at bounding box center [0, 0] width 0 height 0
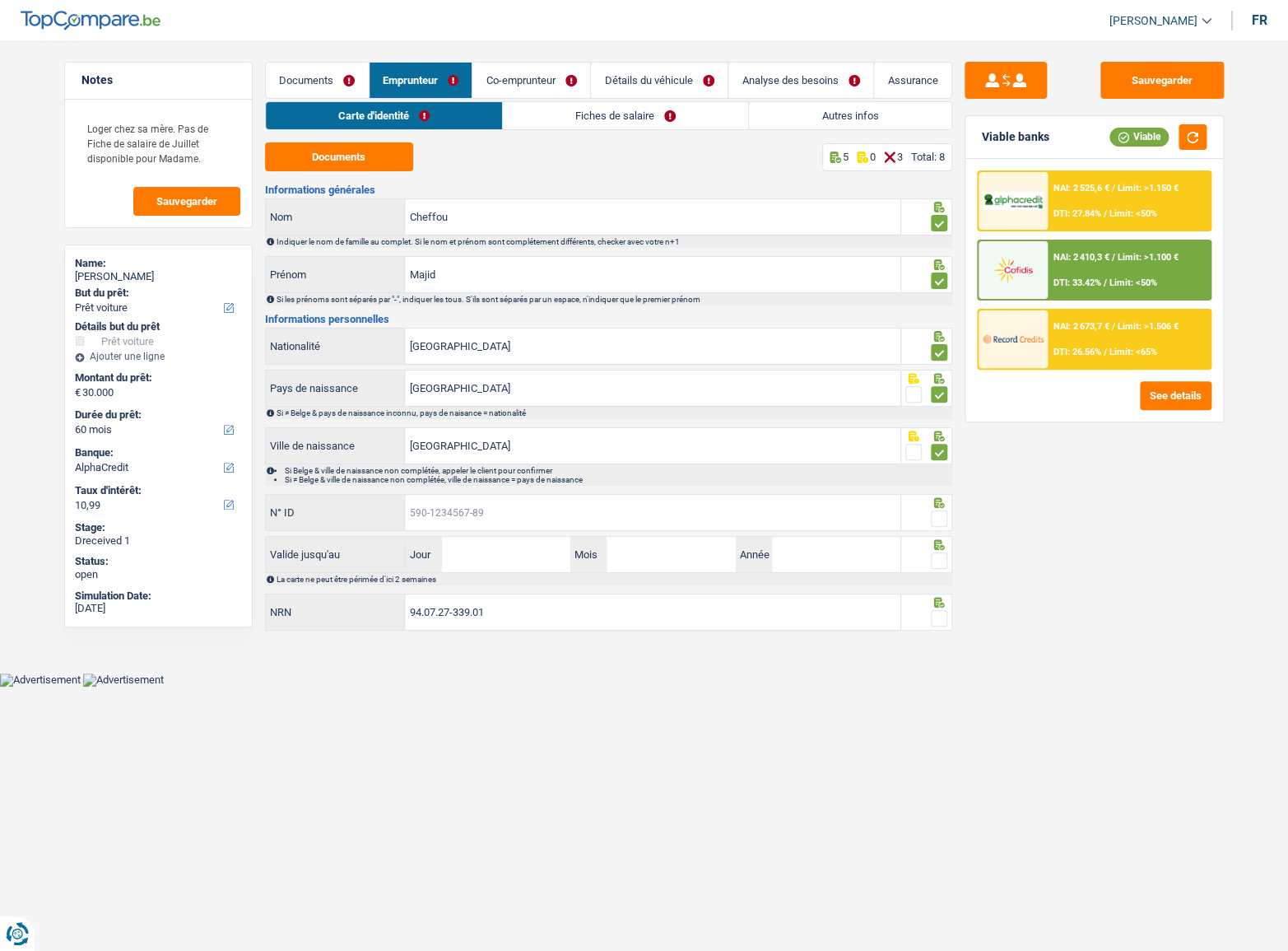
paste input "[PHONE_NUMBER]"
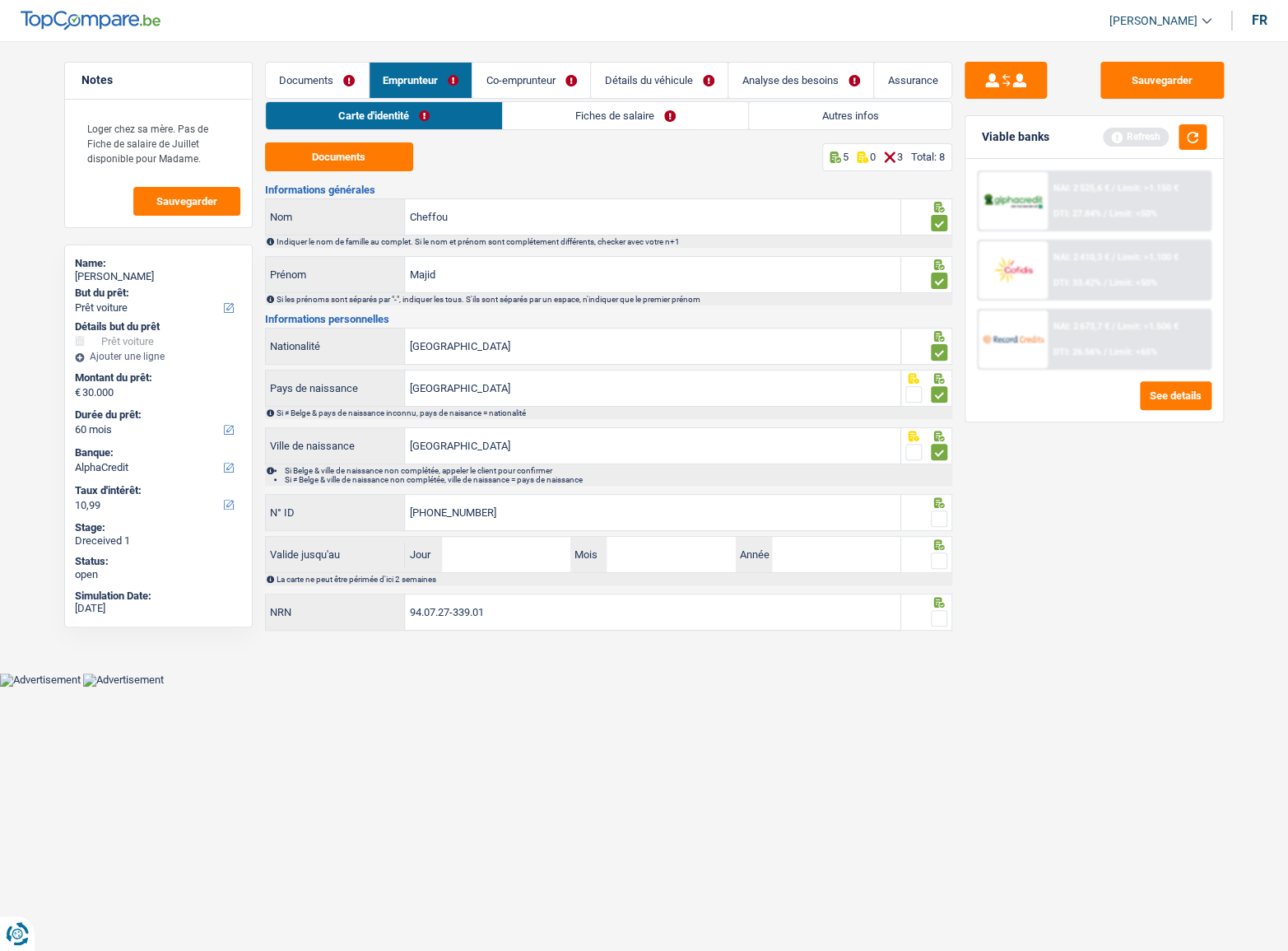
type input "[PHONE_NUMBER]"
click at [935, 512] on span at bounding box center [939, 519] width 17 height 17
click at [0, 0] on input "radio" at bounding box center [0, 0] width 0 height 0
click at [939, 561] on span at bounding box center [939, 561] width 17 height 17
click at [0, 0] on input "radio" at bounding box center [0, 0] width 0 height 0
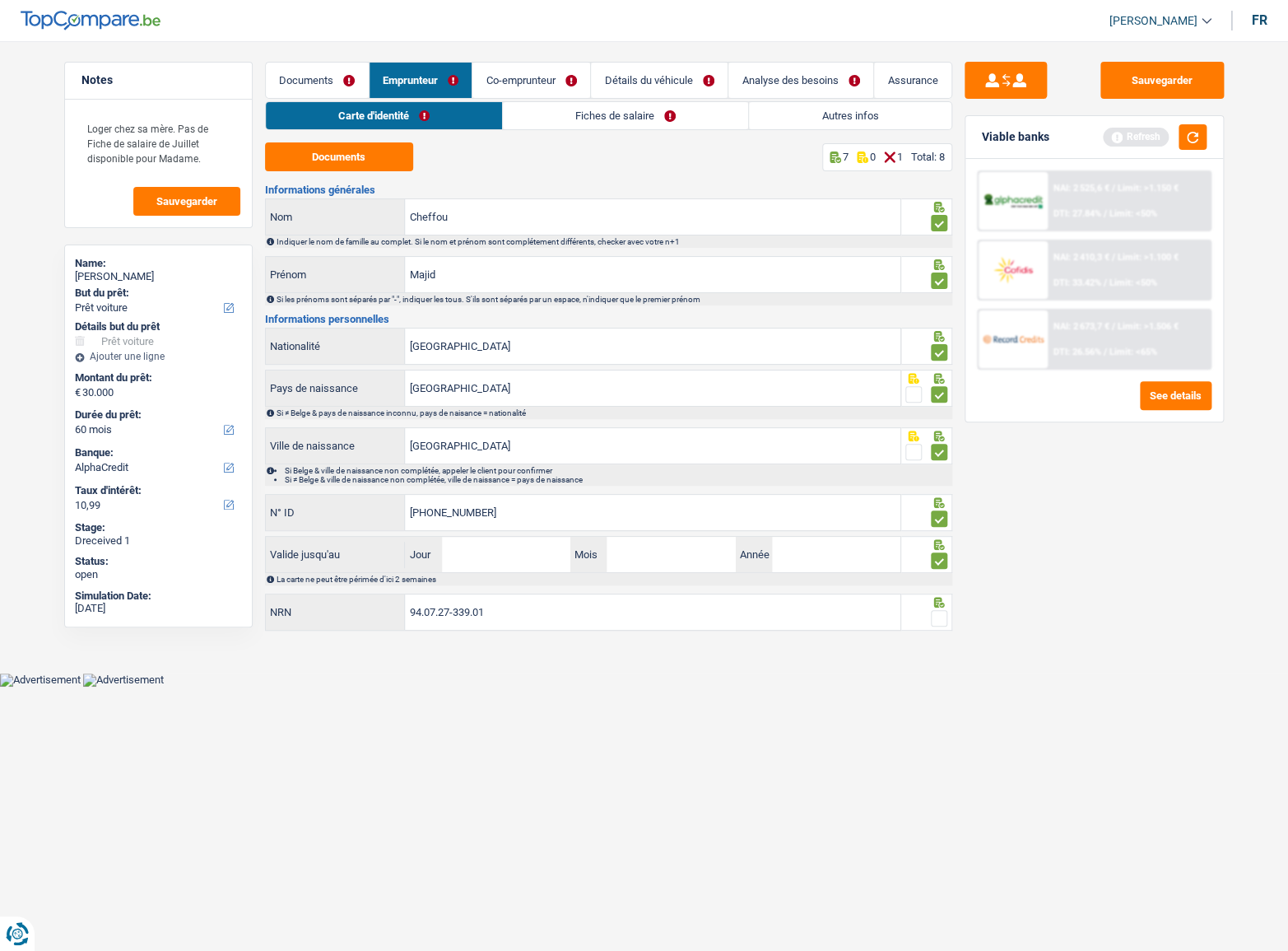
click at [939, 609] on div at bounding box center [939, 618] width 17 height 21
drag, startPoint x: 550, startPoint y: 565, endPoint x: 553, endPoint y: 550, distance: 15.3
click at [549, 564] on input "Jour" at bounding box center [506, 555] width 128 height 35
type input "05"
type input "10"
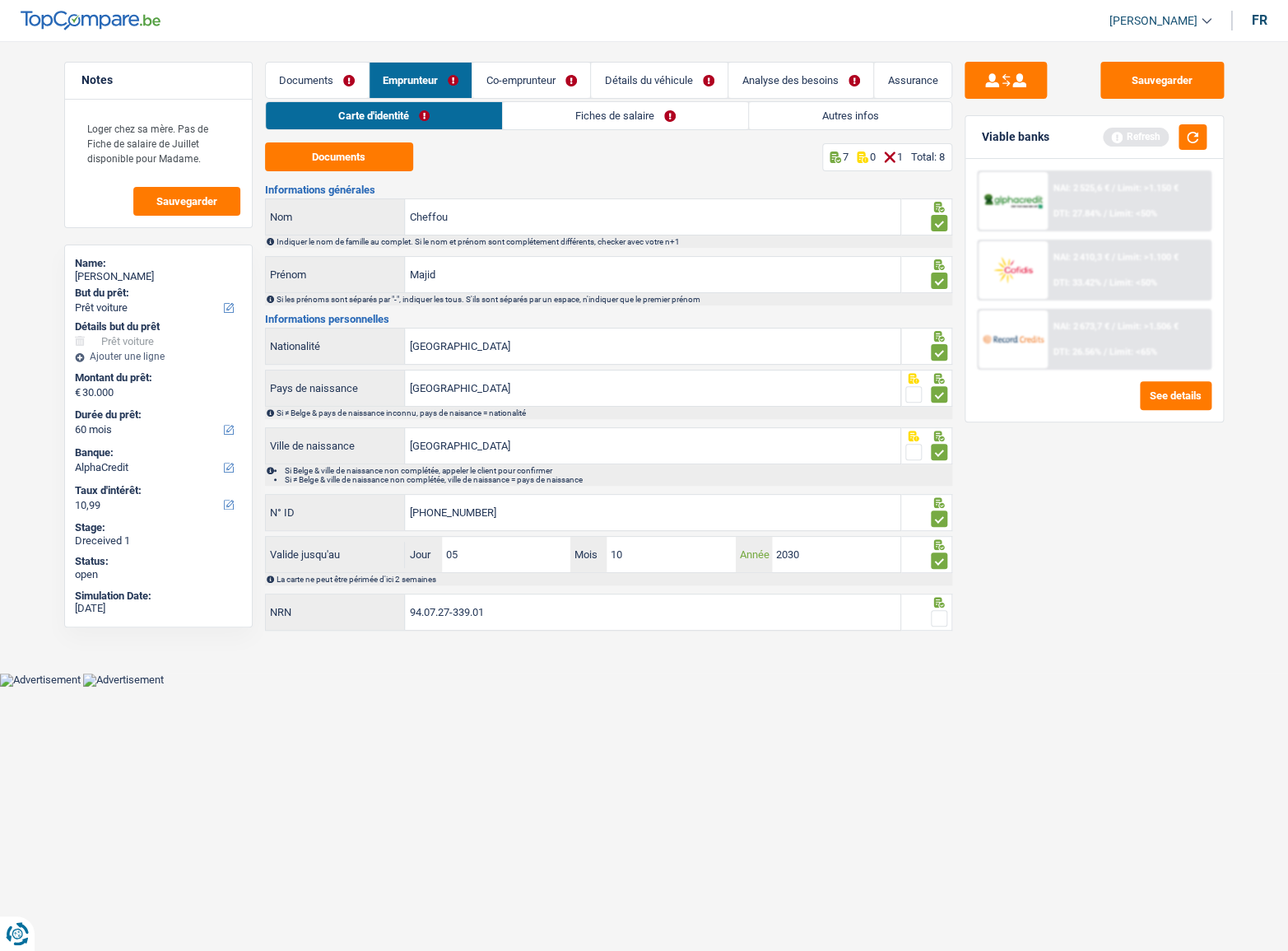
type input "2030"
click at [938, 615] on span at bounding box center [939, 618] width 17 height 17
click at [0, 0] on input "radio" at bounding box center [0, 0] width 0 height 0
click at [543, 118] on link "Fiches de salaire" at bounding box center [626, 115] width 245 height 27
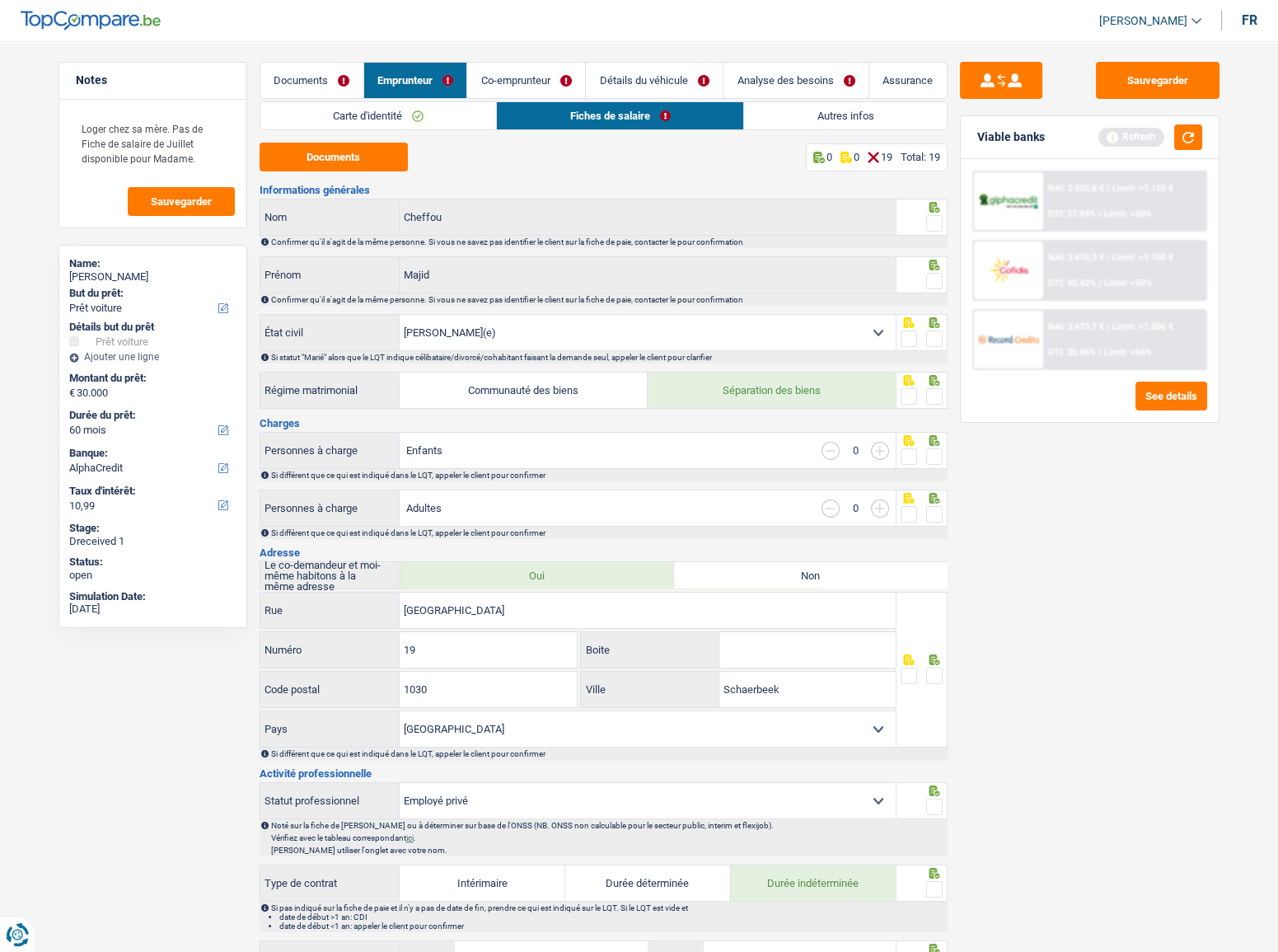
drag, startPoint x: 945, startPoint y: 217, endPoint x: 937, endPoint y: 223, distance: 10.0
click at [944, 219] on div at bounding box center [923, 217] width 51 height 37
drag, startPoint x: 936, startPoint y: 223, endPoint x: 934, endPoint y: 231, distance: 8.2
click at [936, 225] on span at bounding box center [934, 223] width 17 height 17
click at [0, 0] on input "radio" at bounding box center [0, 0] width 0 height 0
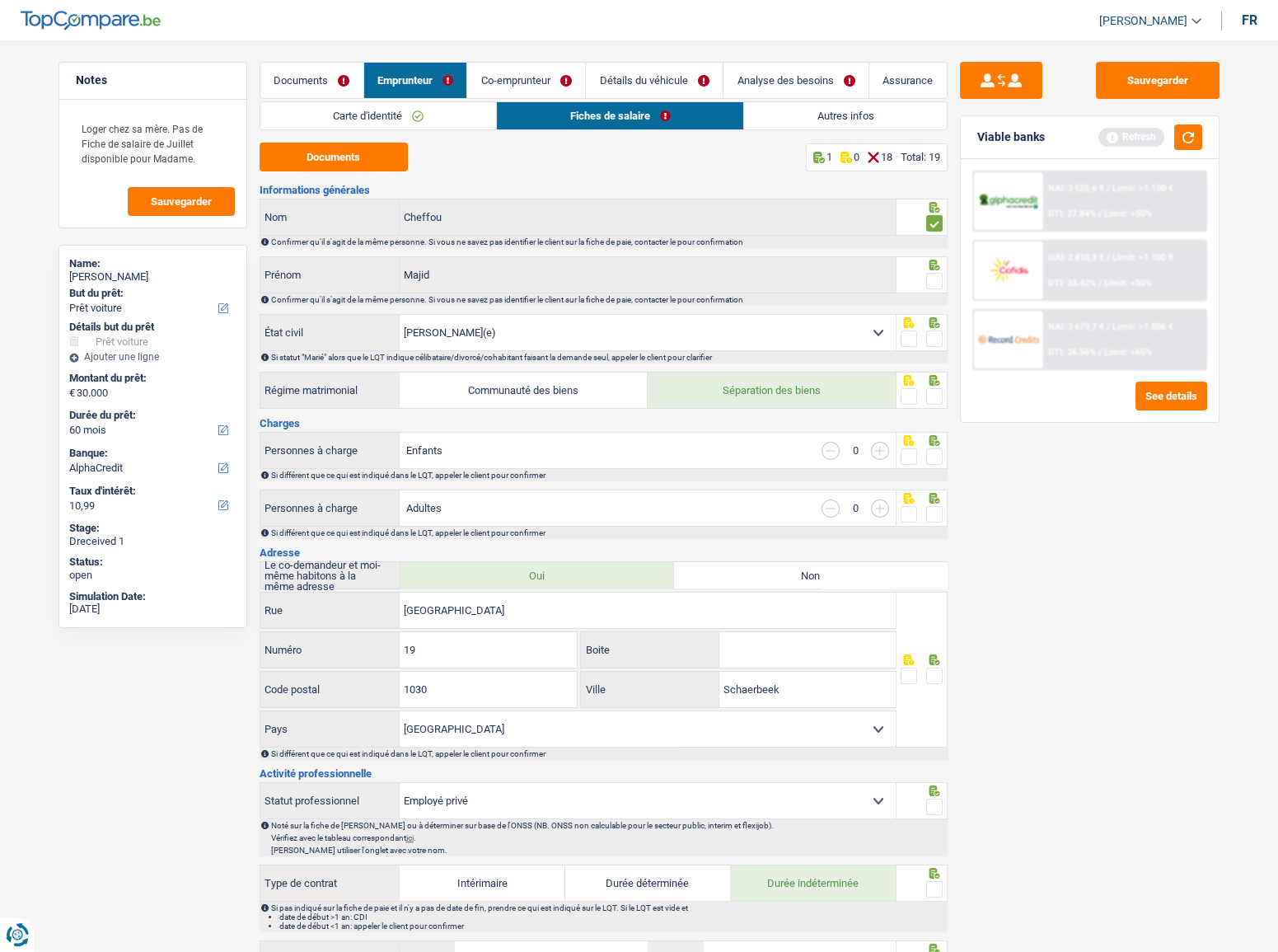
click at [943, 291] on div at bounding box center [923, 275] width 51 height 37
click at [929, 281] on span at bounding box center [934, 281] width 17 height 17
click at [0, 0] on input "radio" at bounding box center [0, 0] width 0 height 0
click at [354, 160] on button "Documents" at bounding box center [333, 157] width 148 height 28
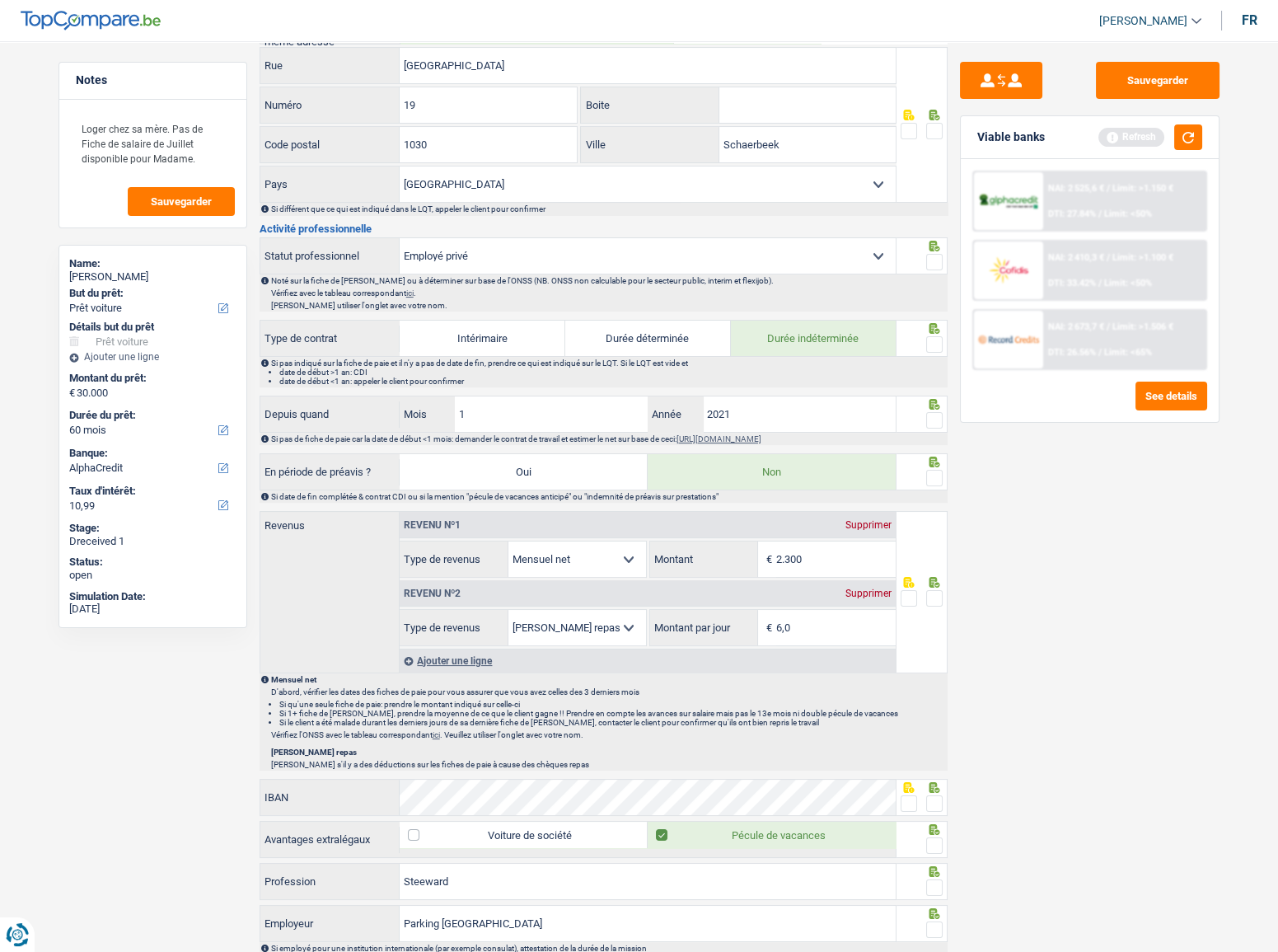
scroll to position [674, 0]
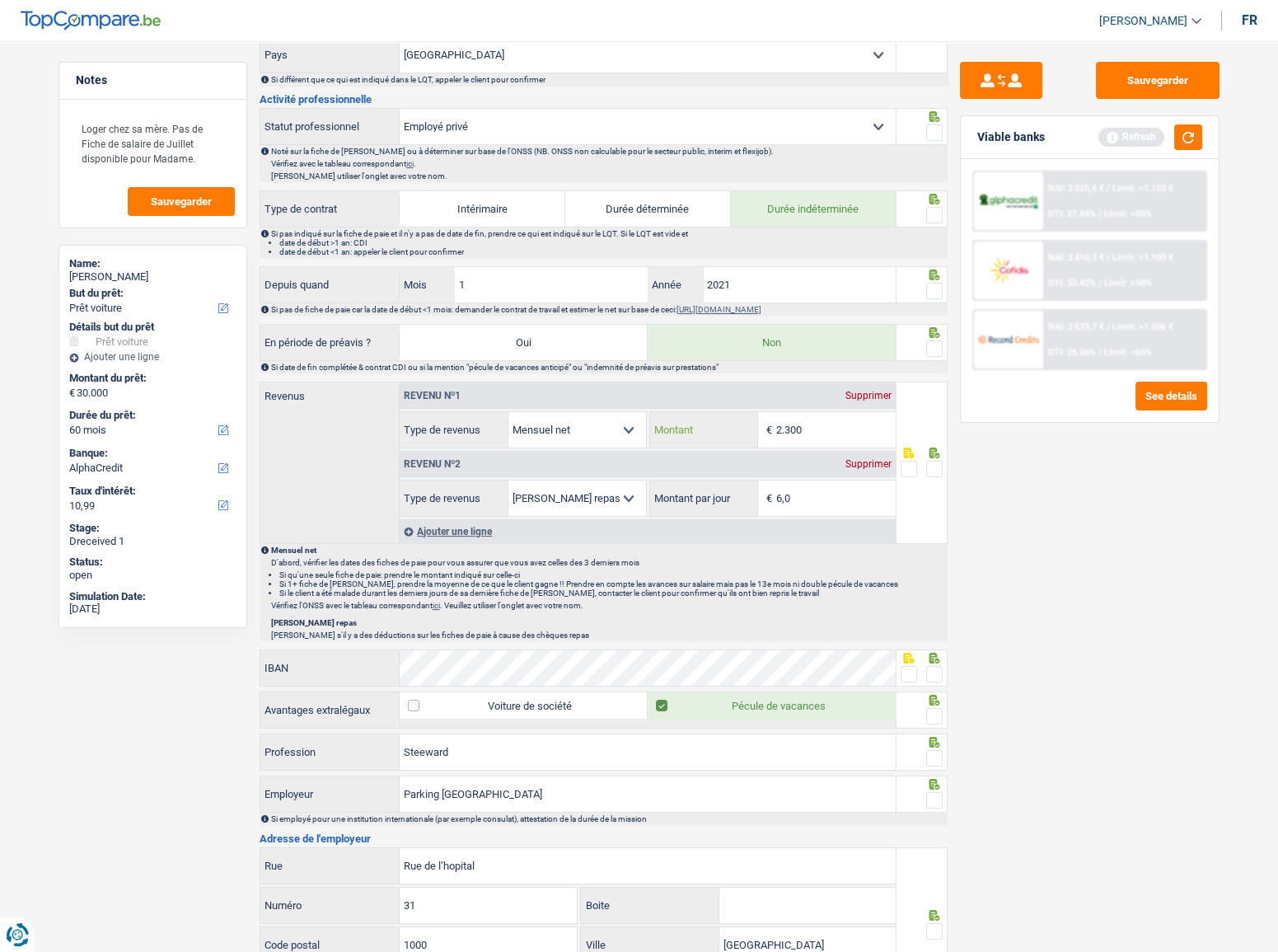
drag, startPoint x: 822, startPoint y: 429, endPoint x: 528, endPoint y: 413, distance: 294.4
click at [528, 413] on div "Allocation d'handicap Allocations chômage Allocations familiales Chèques repas …" at bounding box center [647, 430] width 497 height 37
type input "2.280"
click at [933, 469] on span at bounding box center [934, 468] width 17 height 17
click at [0, 0] on input "radio" at bounding box center [0, 0] width 0 height 0
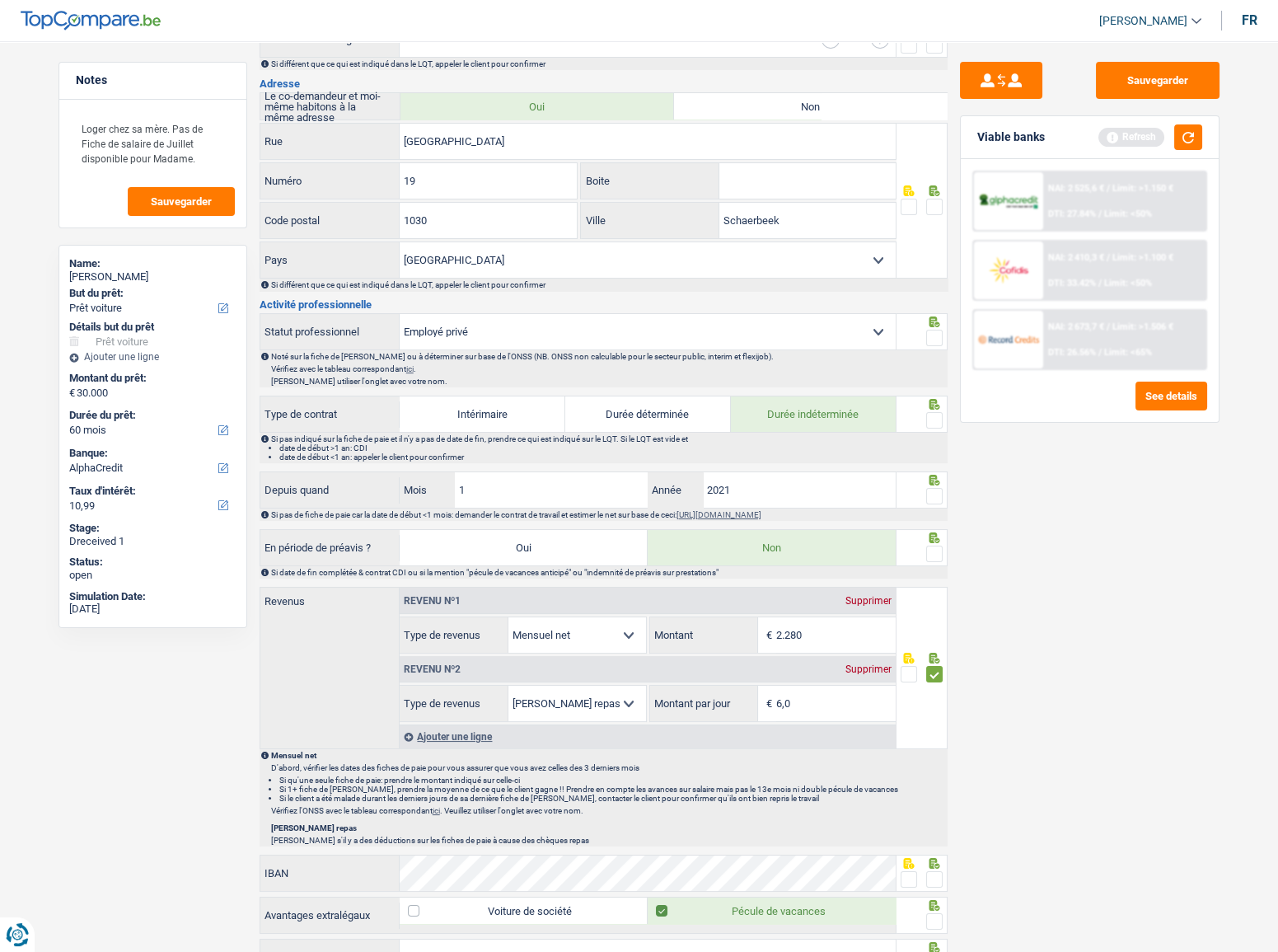
scroll to position [450, 0]
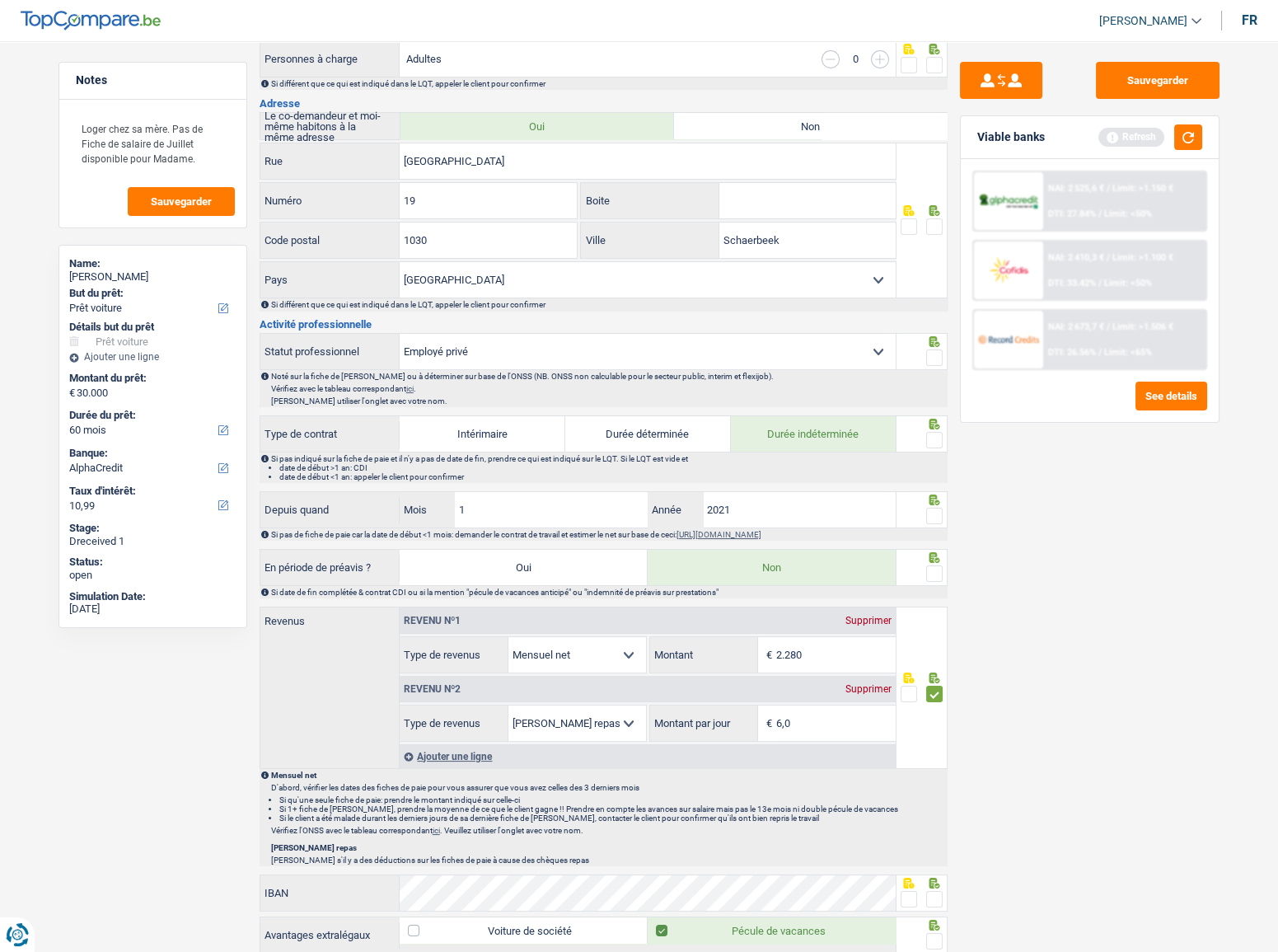
click at [933, 350] on span at bounding box center [934, 357] width 17 height 17
click at [0, 0] on input "radio" at bounding box center [0, 0] width 0 height 0
click at [930, 432] on span at bounding box center [934, 440] width 17 height 17
click at [0, 0] on input "radio" at bounding box center [0, 0] width 0 height 0
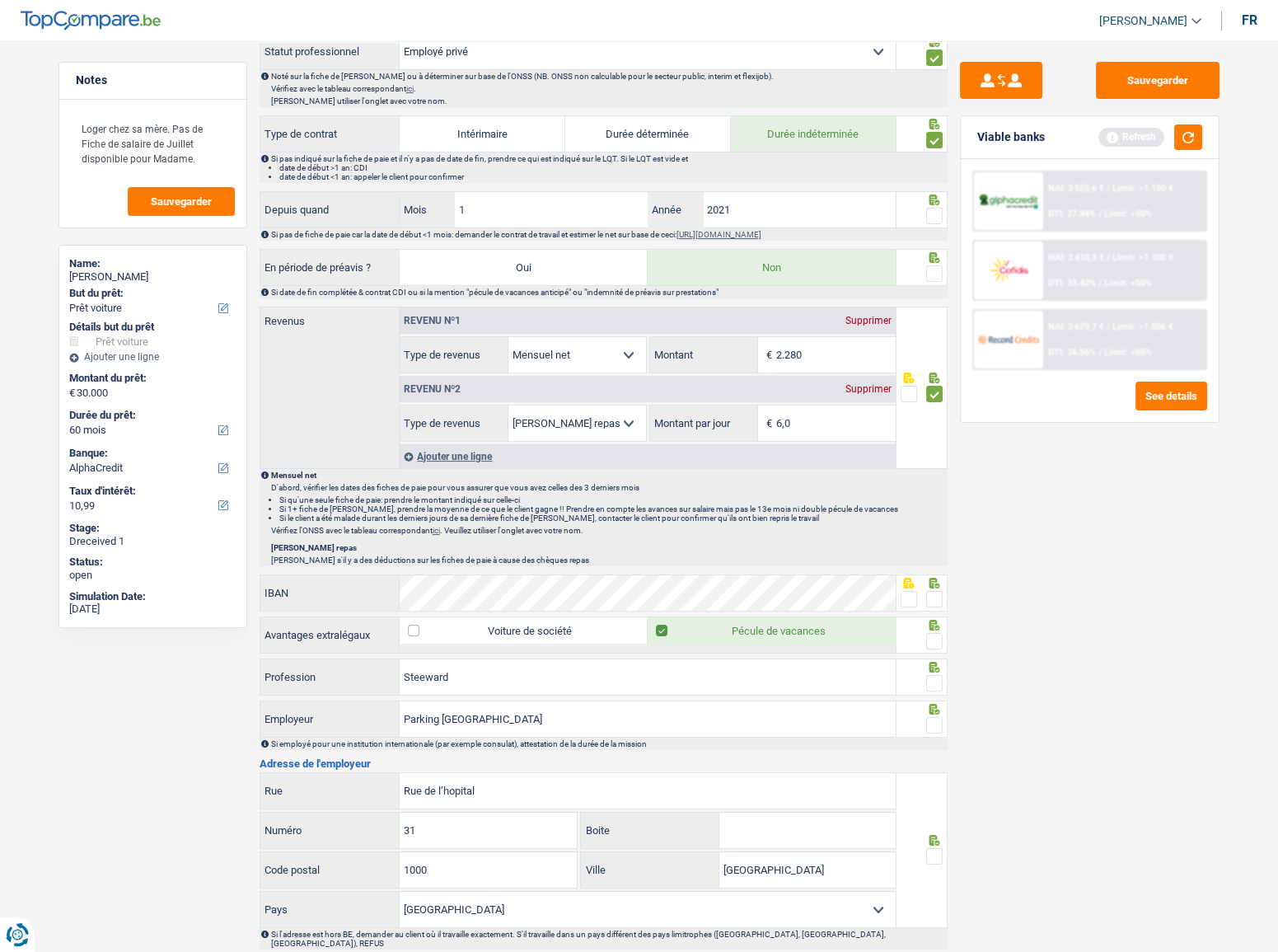
scroll to position [985, 0]
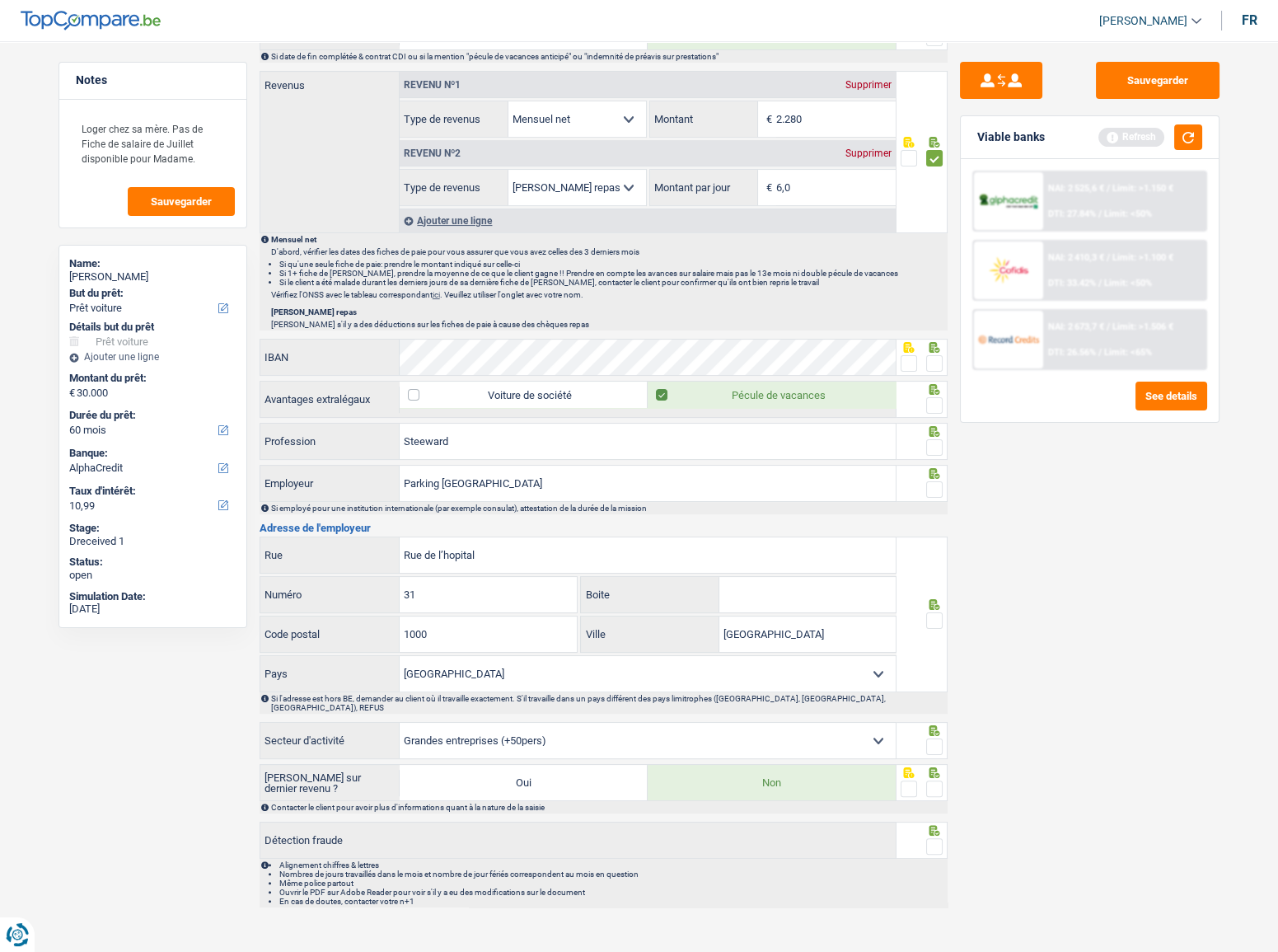
click at [929, 442] on span at bounding box center [934, 448] width 17 height 17
click at [0, 0] on input "radio" at bounding box center [0, 0] width 0 height 0
click at [938, 489] on span at bounding box center [934, 489] width 17 height 17
click at [0, 0] on input "radio" at bounding box center [0, 0] width 0 height 0
click at [931, 621] on span at bounding box center [934, 620] width 17 height 17
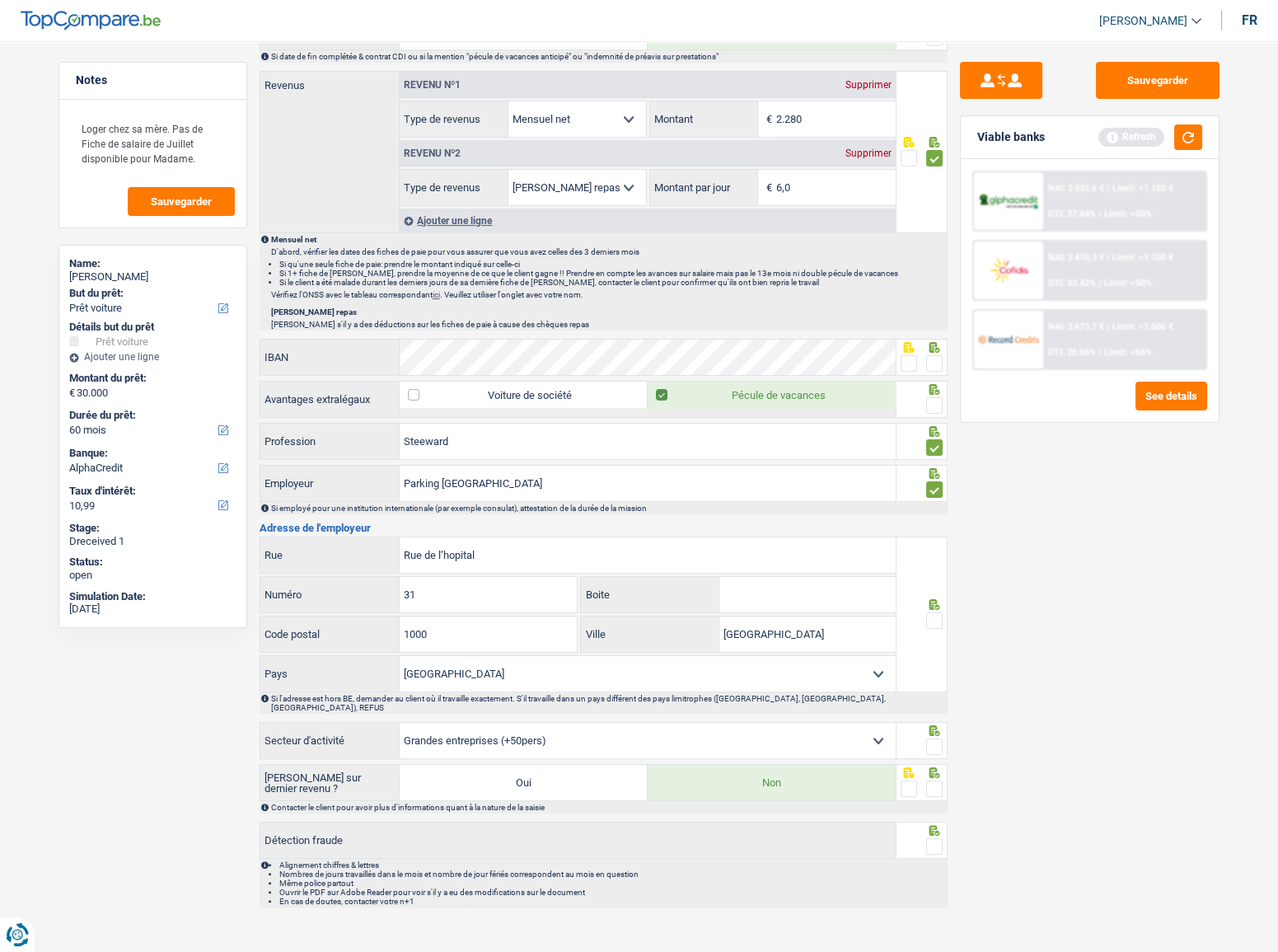
click at [0, 0] on input "radio" at bounding box center [0, 0] width 0 height 0
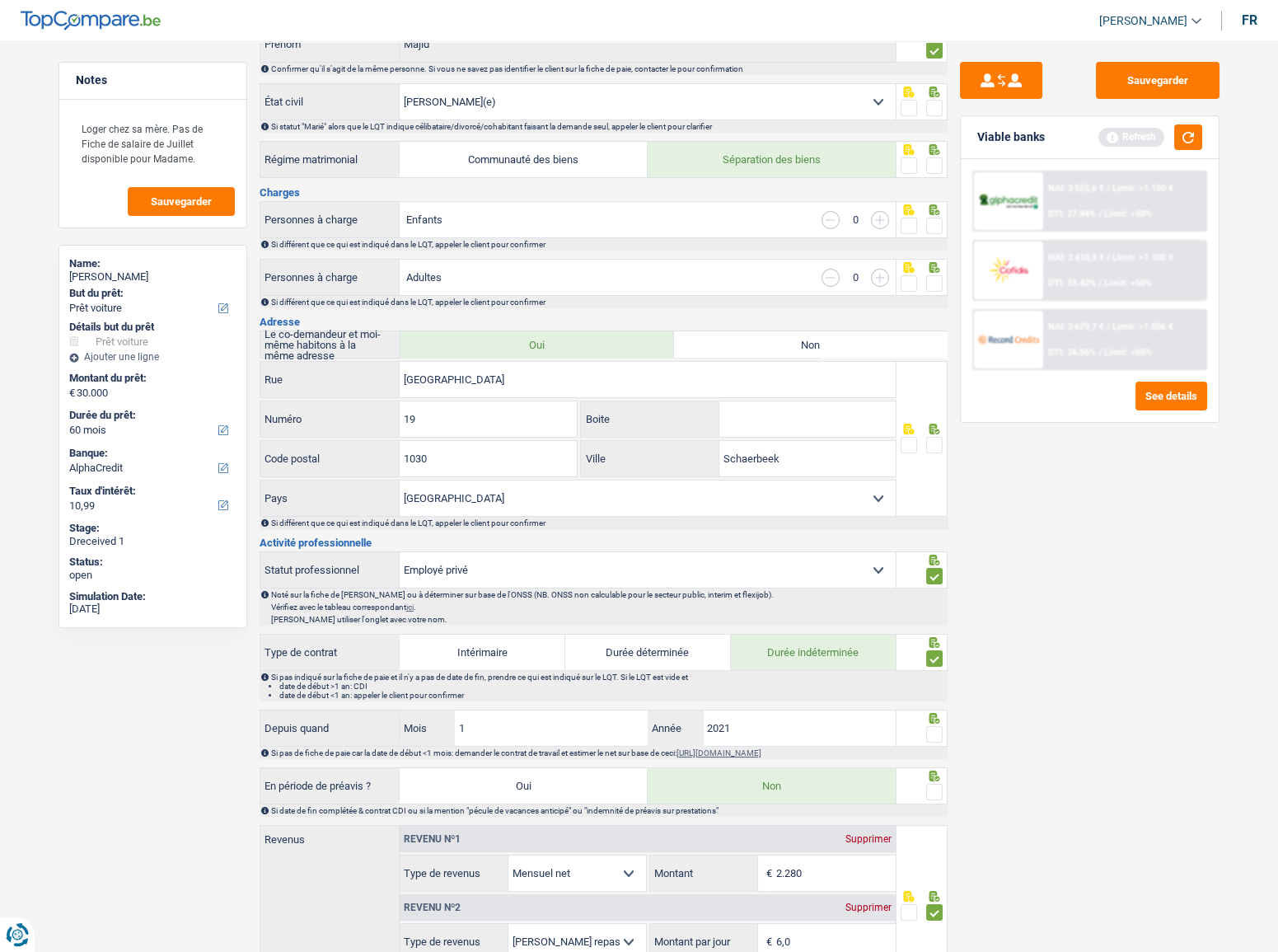
scroll to position [86, 0]
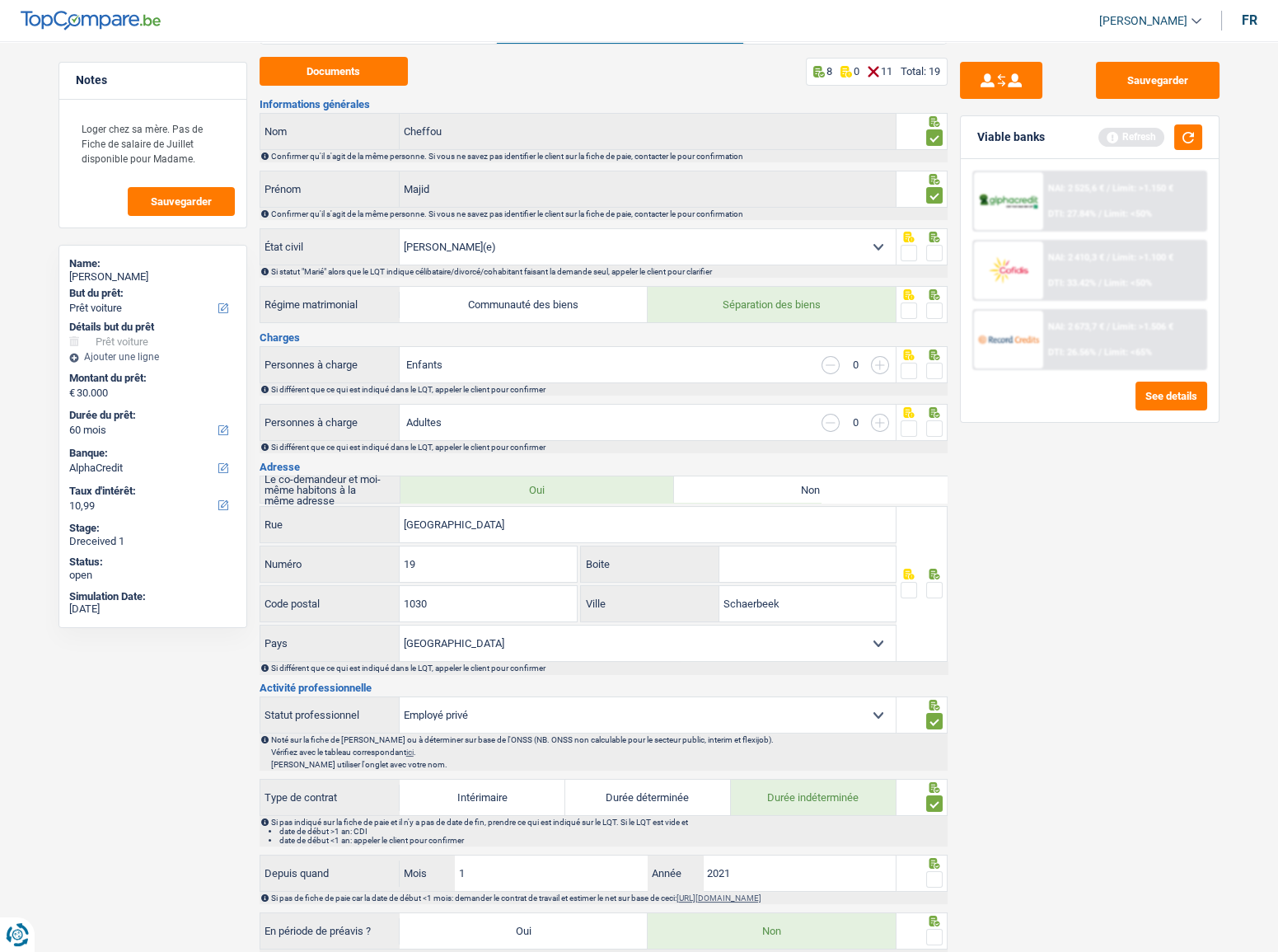
click at [935, 575] on icon at bounding box center [934, 574] width 17 height 11
click at [935, 242] on icon at bounding box center [933, 236] width 11 height 11
click at [935, 587] on span at bounding box center [934, 590] width 17 height 17
click at [0, 0] on input "radio" at bounding box center [0, 0] width 0 height 0
drag, startPoint x: 933, startPoint y: 416, endPoint x: 932, endPoint y: 400, distance: 16.0
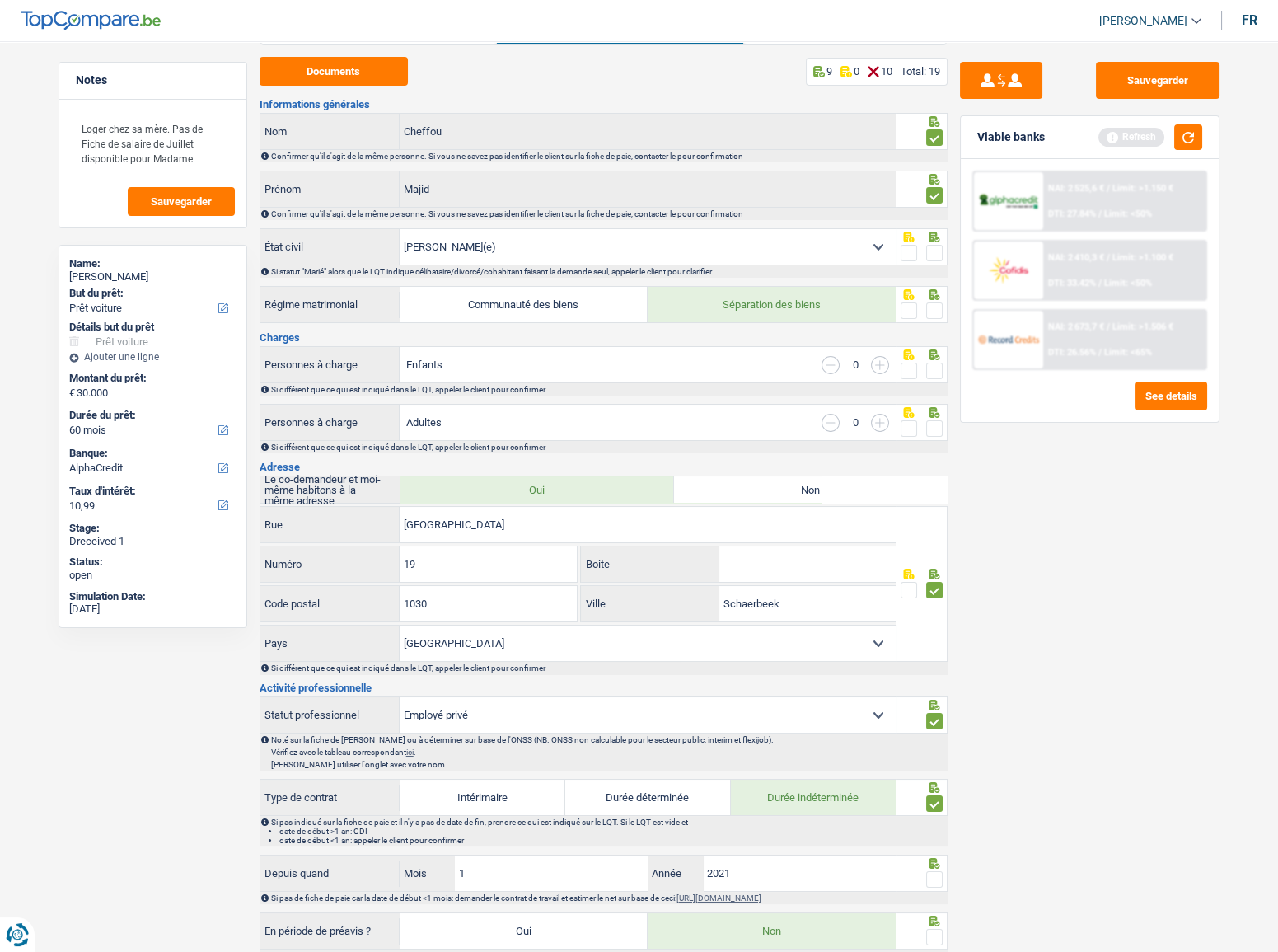
click at [933, 418] on div at bounding box center [923, 422] width 51 height 37
drag, startPoint x: 929, startPoint y: 351, endPoint x: 931, endPoint y: 361, distance: 10.2
click at [929, 354] on icon at bounding box center [933, 355] width 11 height 11
click at [931, 362] on span at bounding box center [934, 370] width 17 height 17
click at [0, 0] on input "radio" at bounding box center [0, 0] width 0 height 0
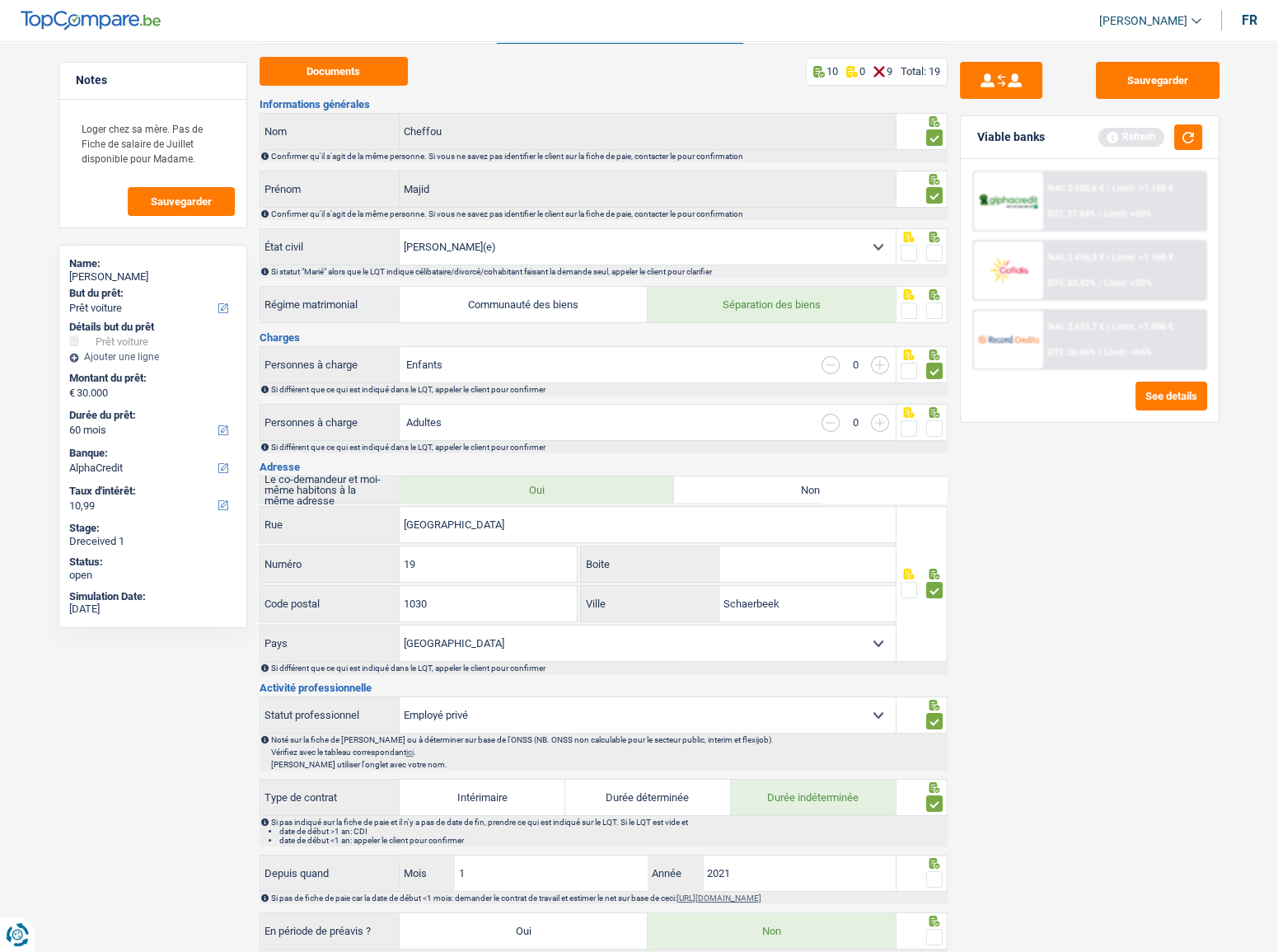
click at [935, 425] on span at bounding box center [934, 428] width 17 height 17
click at [0, 0] on input "radio" at bounding box center [0, 0] width 0 height 0
click at [931, 303] on span at bounding box center [934, 310] width 17 height 17
click at [0, 0] on input "radio" at bounding box center [0, 0] width 0 height 0
click at [937, 247] on span at bounding box center [934, 253] width 17 height 17
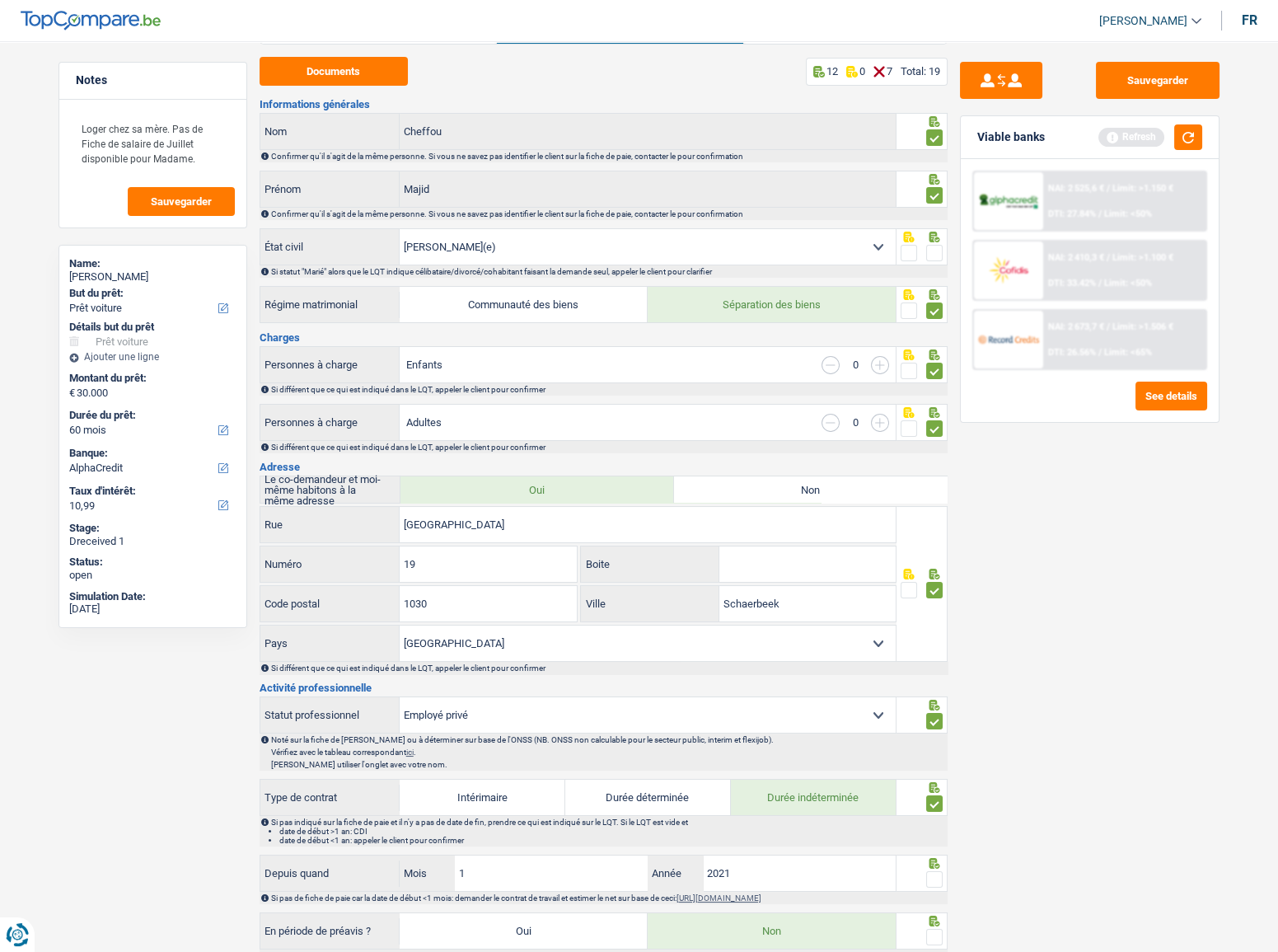
click at [0, 0] on input "radio" at bounding box center [0, 0] width 0 height 0
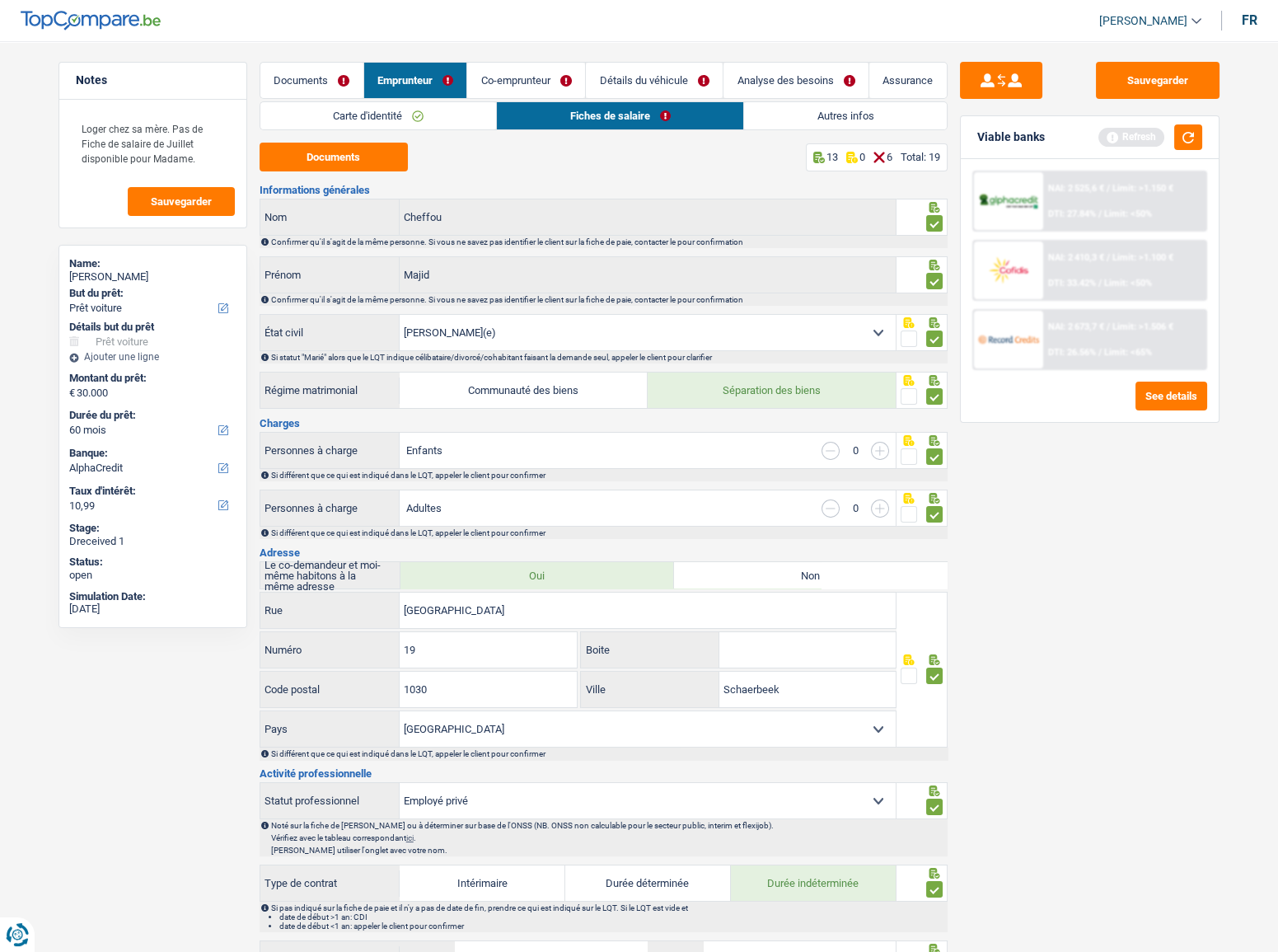
scroll to position [0, 0]
click at [506, 77] on link "Co-emprunteur" at bounding box center [526, 80] width 118 height 35
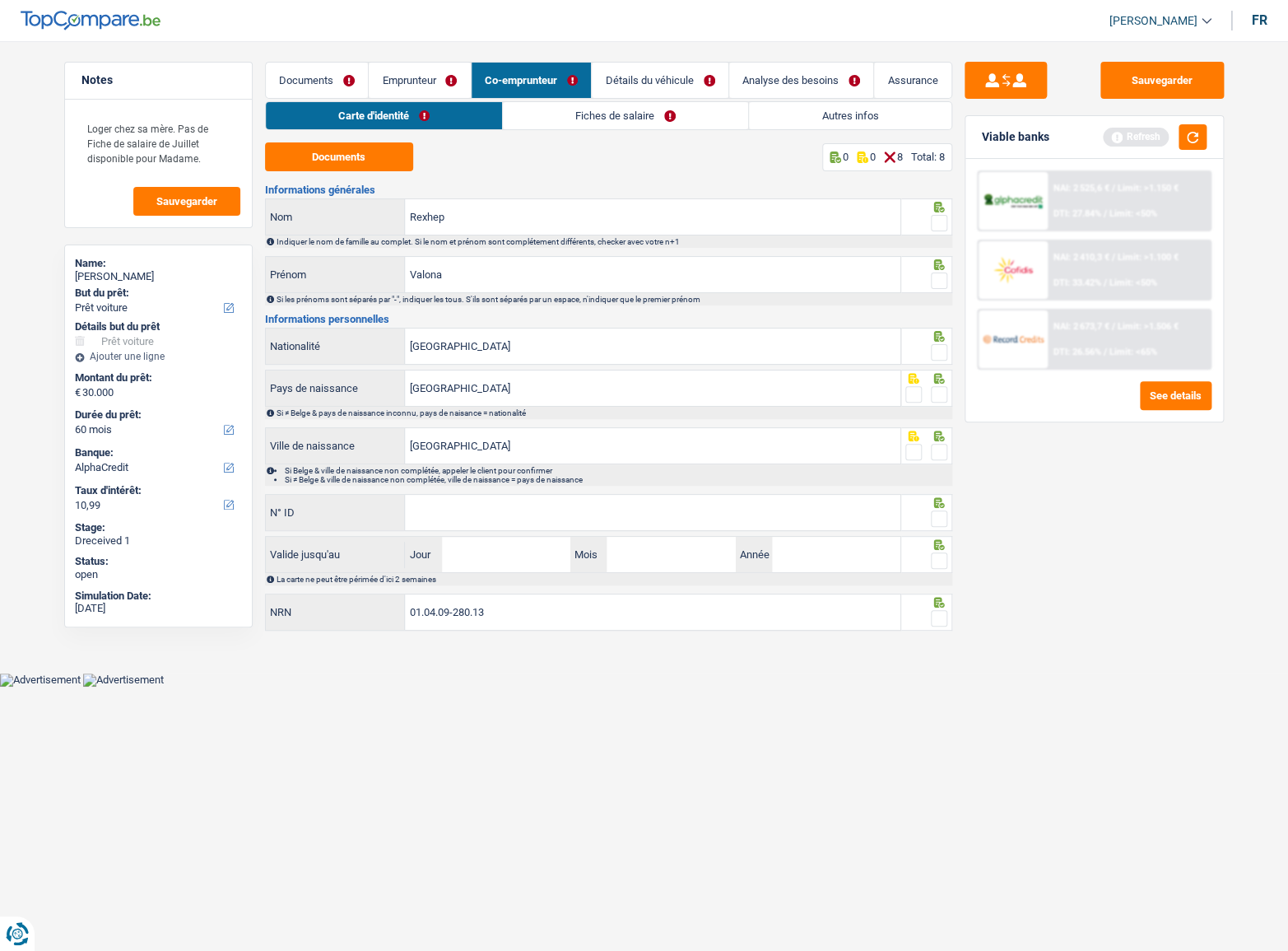
click at [561, 123] on link "Fiches de salaire" at bounding box center [625, 115] width 245 height 27
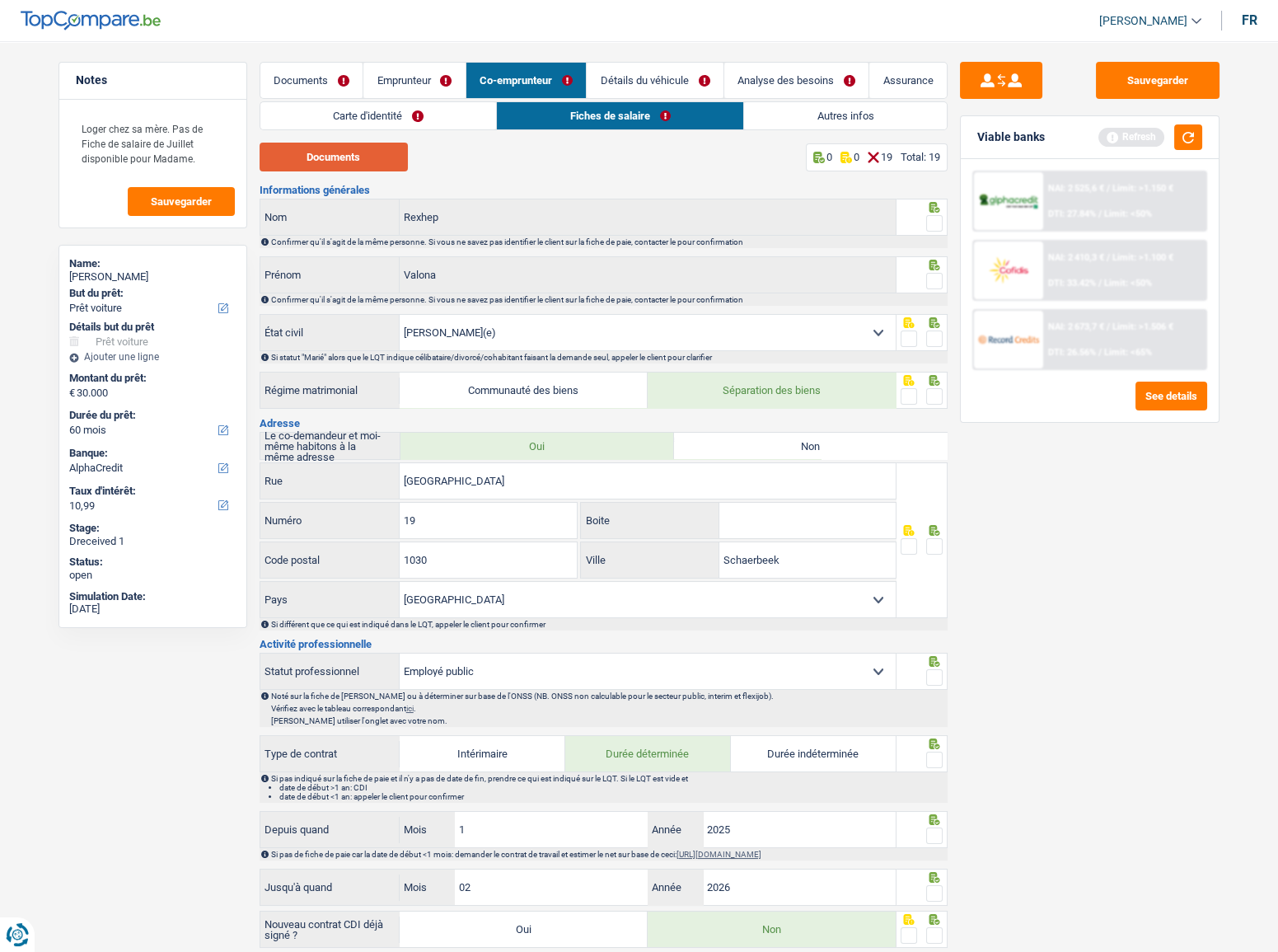
click at [361, 154] on button "Documents" at bounding box center [333, 157] width 148 height 28
click at [404, 89] on link "Emprunteur" at bounding box center [414, 80] width 102 height 35
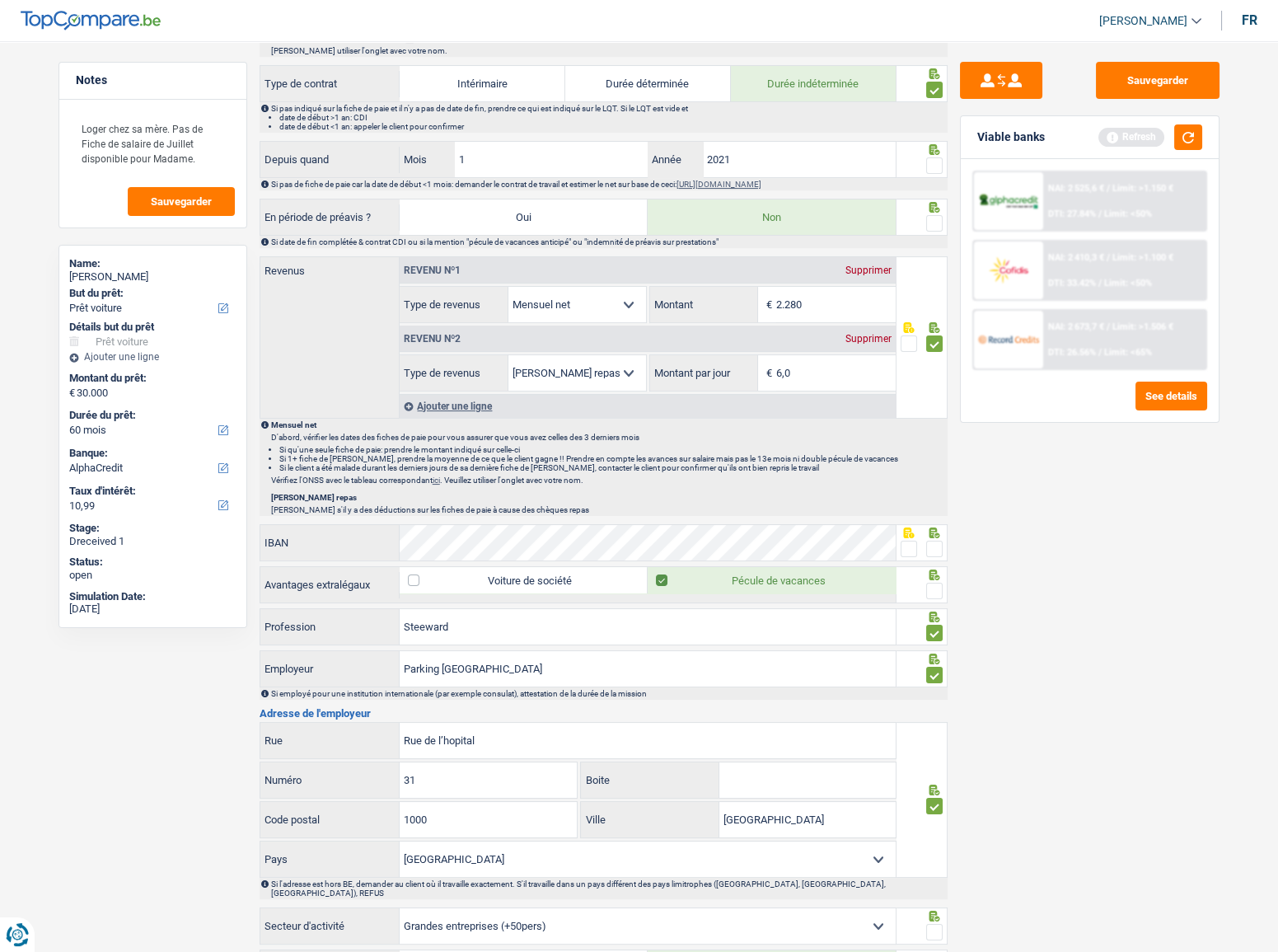
scroll to position [974, 0]
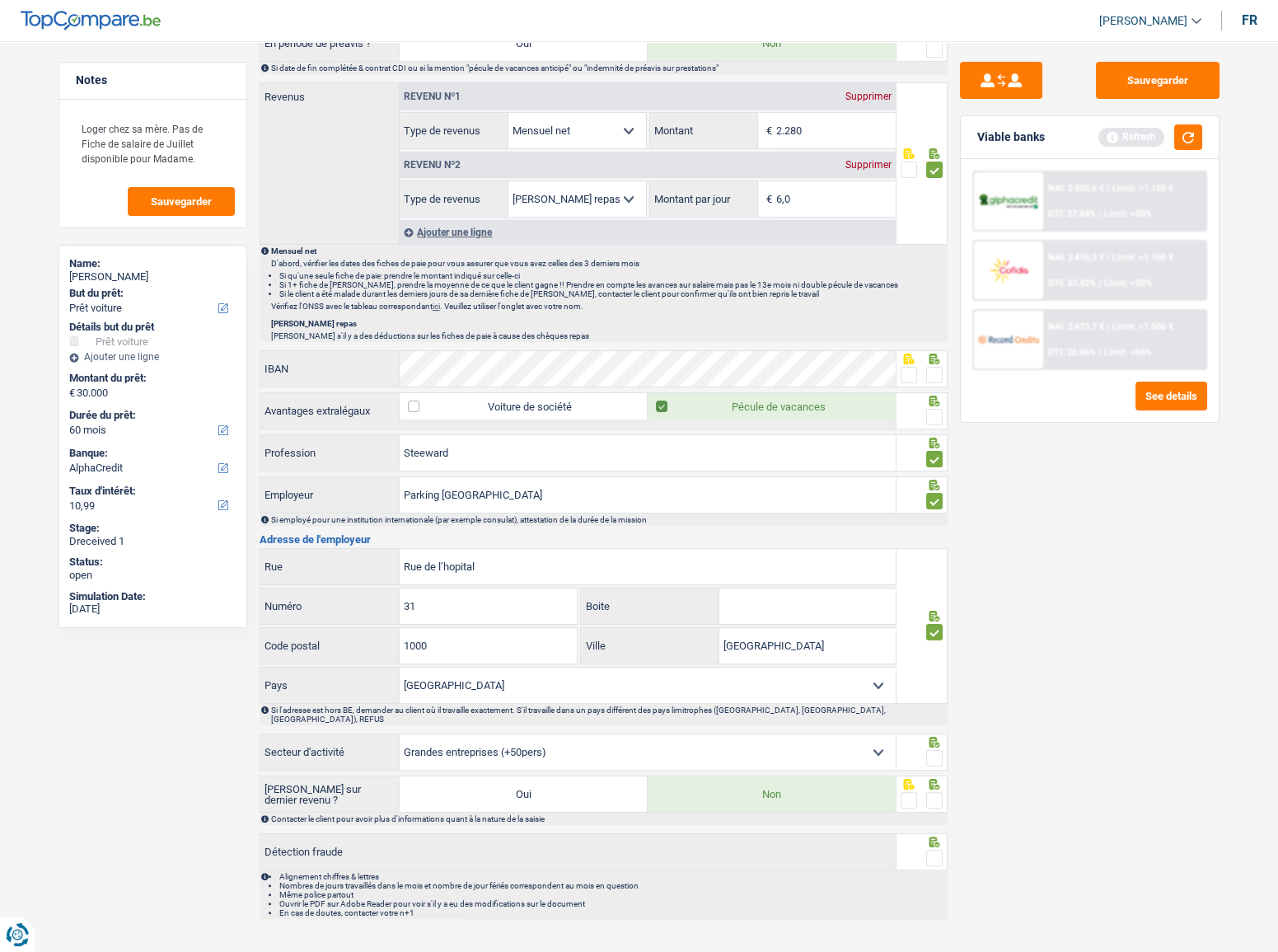
click at [904, 757] on div "Agriculture/Pêche Industrie Horeca Courier/Fitness/Taxi Construction Banques/As…" at bounding box center [603, 753] width 688 height 39
drag, startPoint x: 935, startPoint y: 745, endPoint x: 932, endPoint y: 771, distance: 26.2
click at [934, 750] on span at bounding box center [934, 758] width 17 height 17
click at [0, 0] on input "radio" at bounding box center [0, 0] width 0 height 0
drag, startPoint x: 935, startPoint y: 785, endPoint x: 935, endPoint y: 800, distance: 15.0
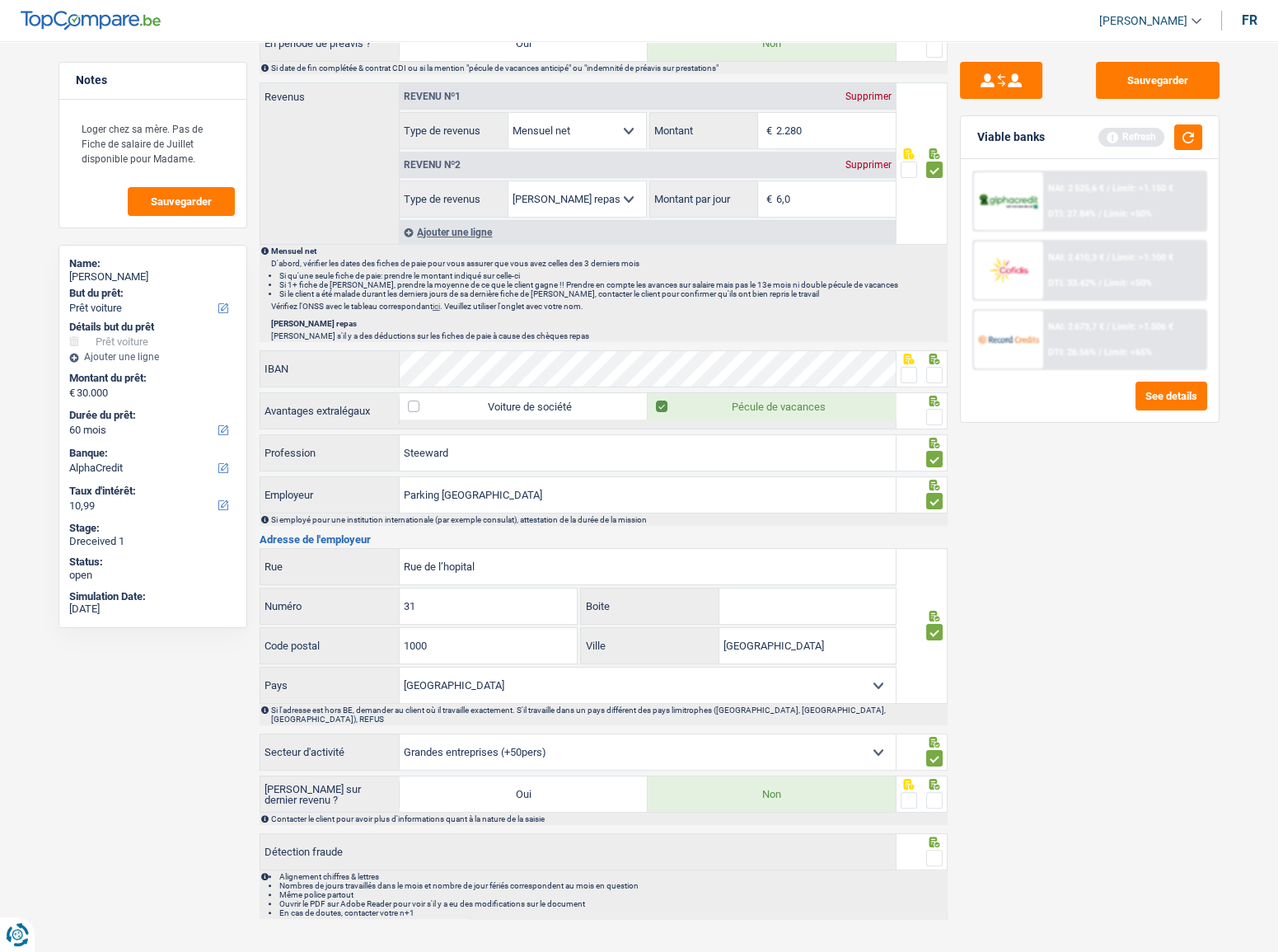
click at [938, 792] on span at bounding box center [934, 800] width 17 height 17
click at [0, 0] on input "radio" at bounding box center [0, 0] width 0 height 0
click at [928, 850] on span at bounding box center [934, 858] width 17 height 17
click at [0, 0] on input "radio" at bounding box center [0, 0] width 0 height 0
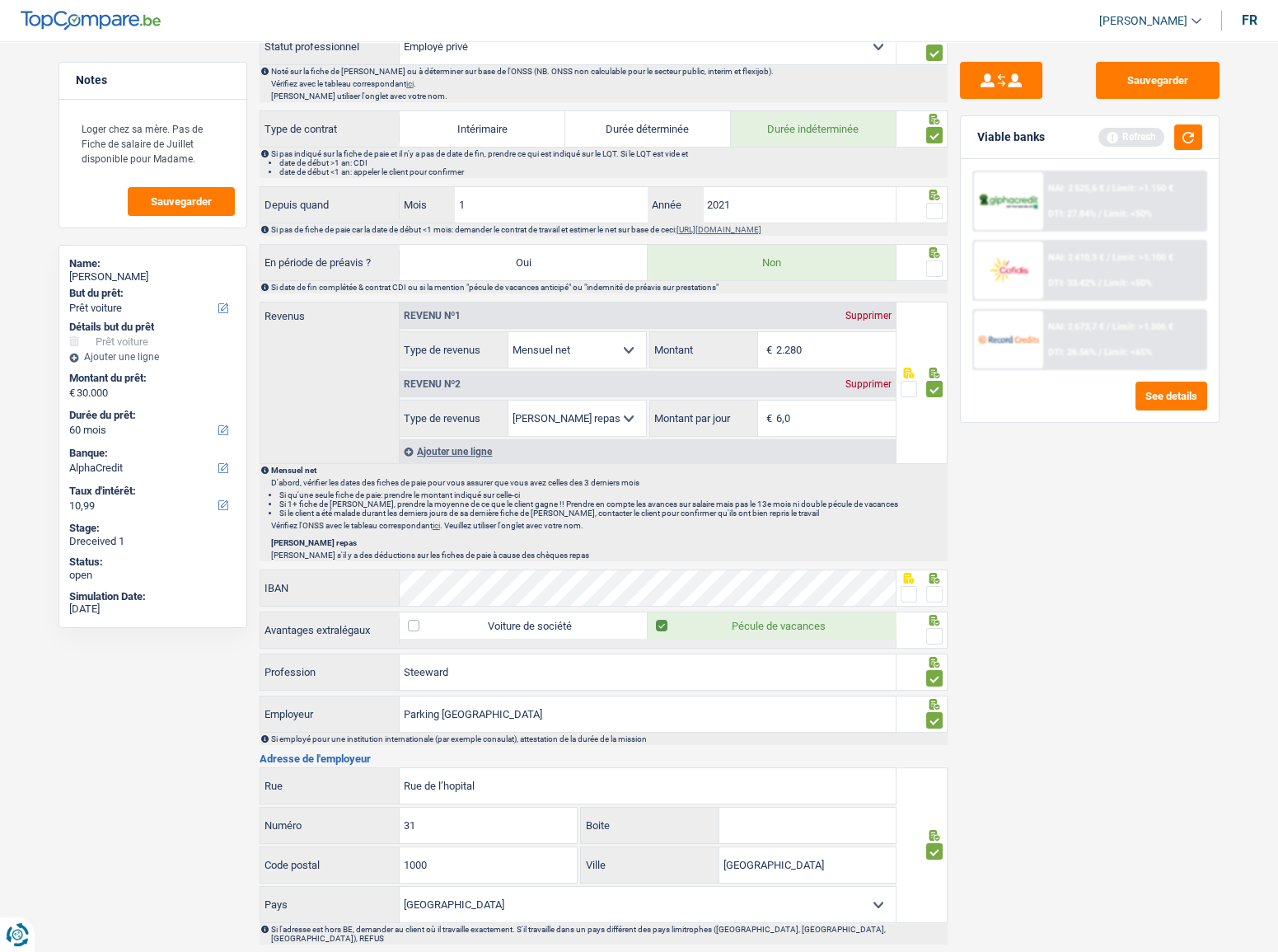
scroll to position [749, 0]
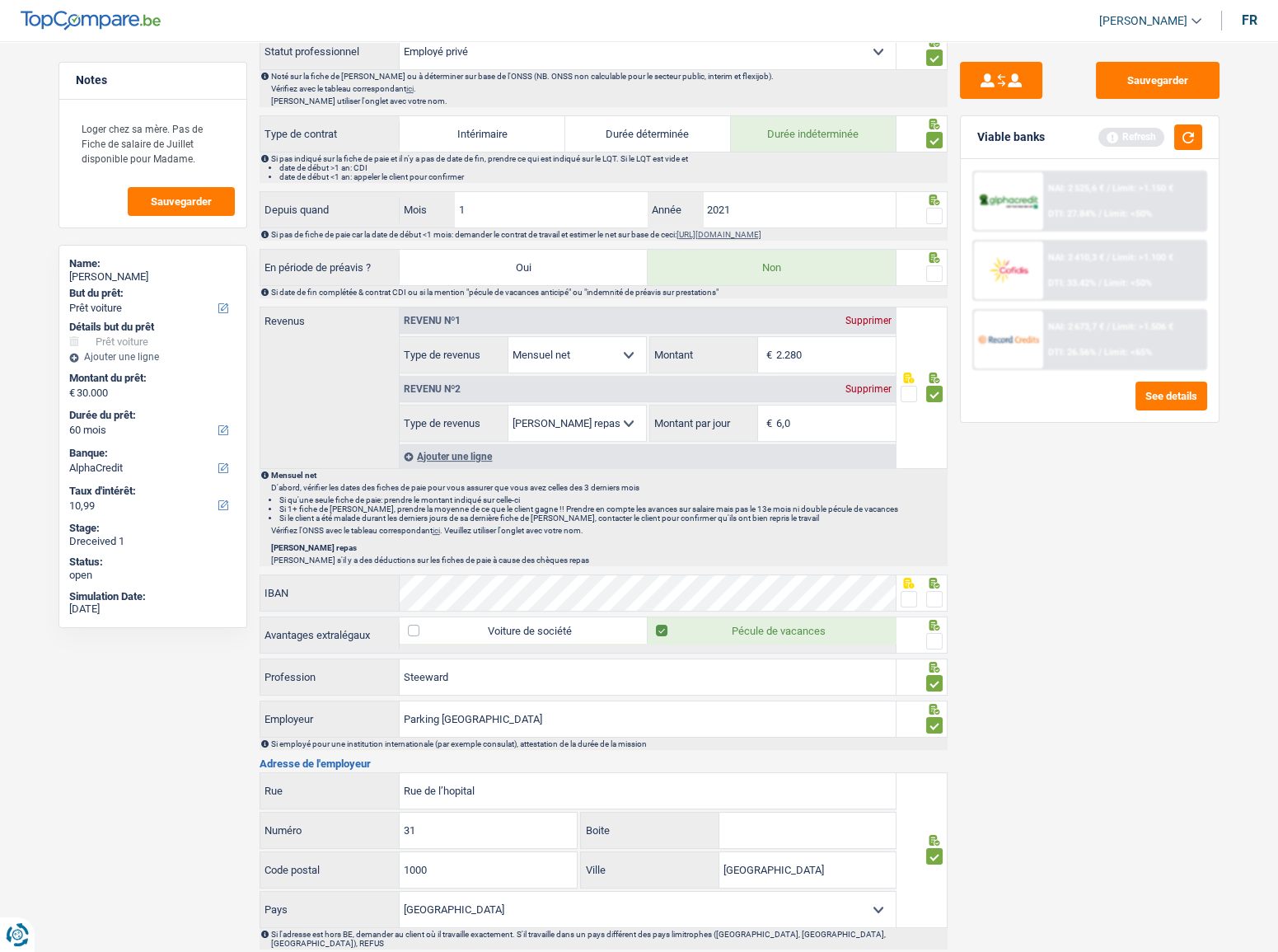
click at [924, 643] on fieldset at bounding box center [922, 642] width 42 height 21
click at [929, 638] on span at bounding box center [934, 641] width 17 height 17
click at [0, 0] on input "radio" at bounding box center [0, 0] width 0 height 0
click at [939, 605] on div at bounding box center [934, 599] width 17 height 21
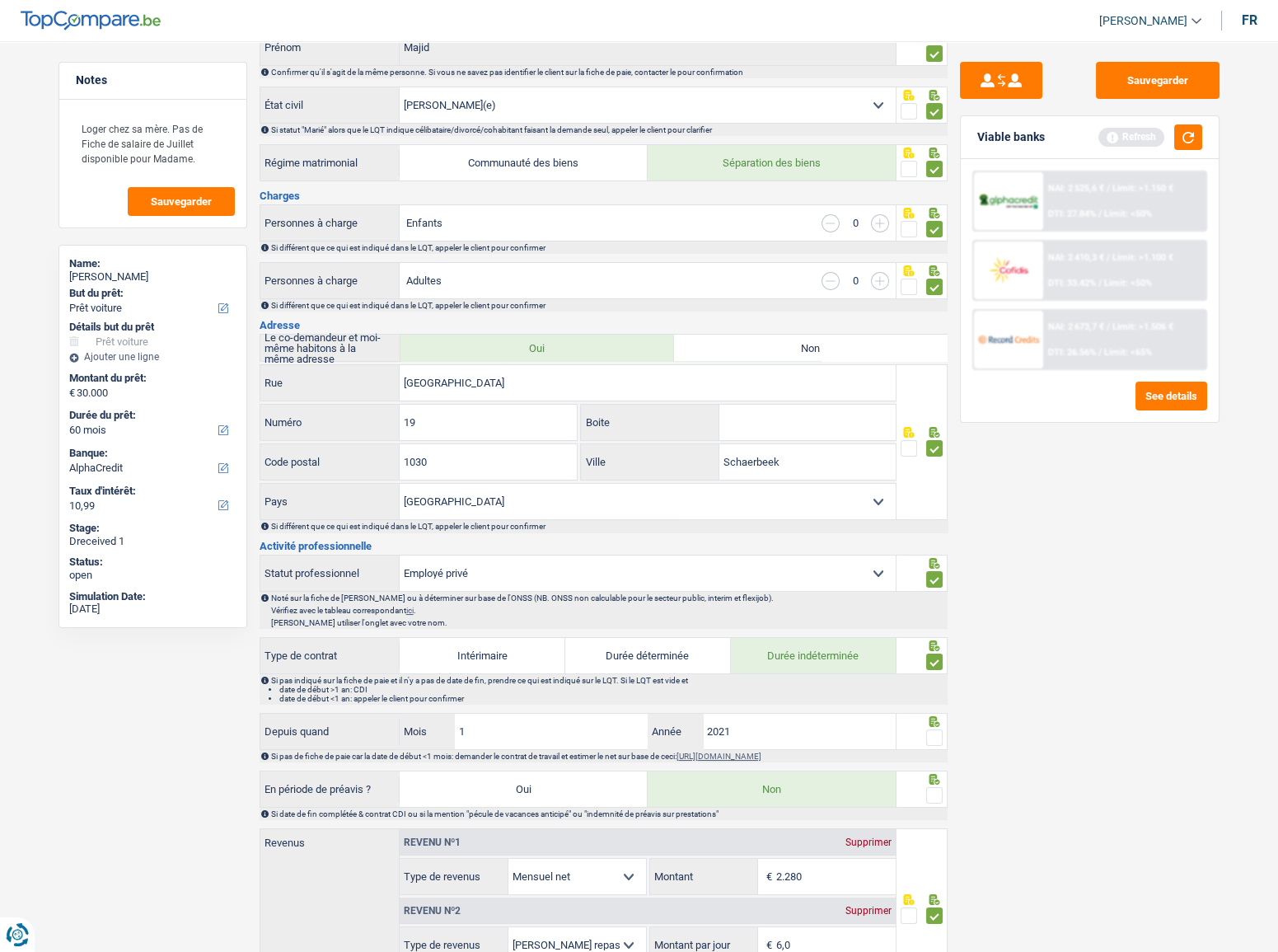
scroll to position [0, 0]
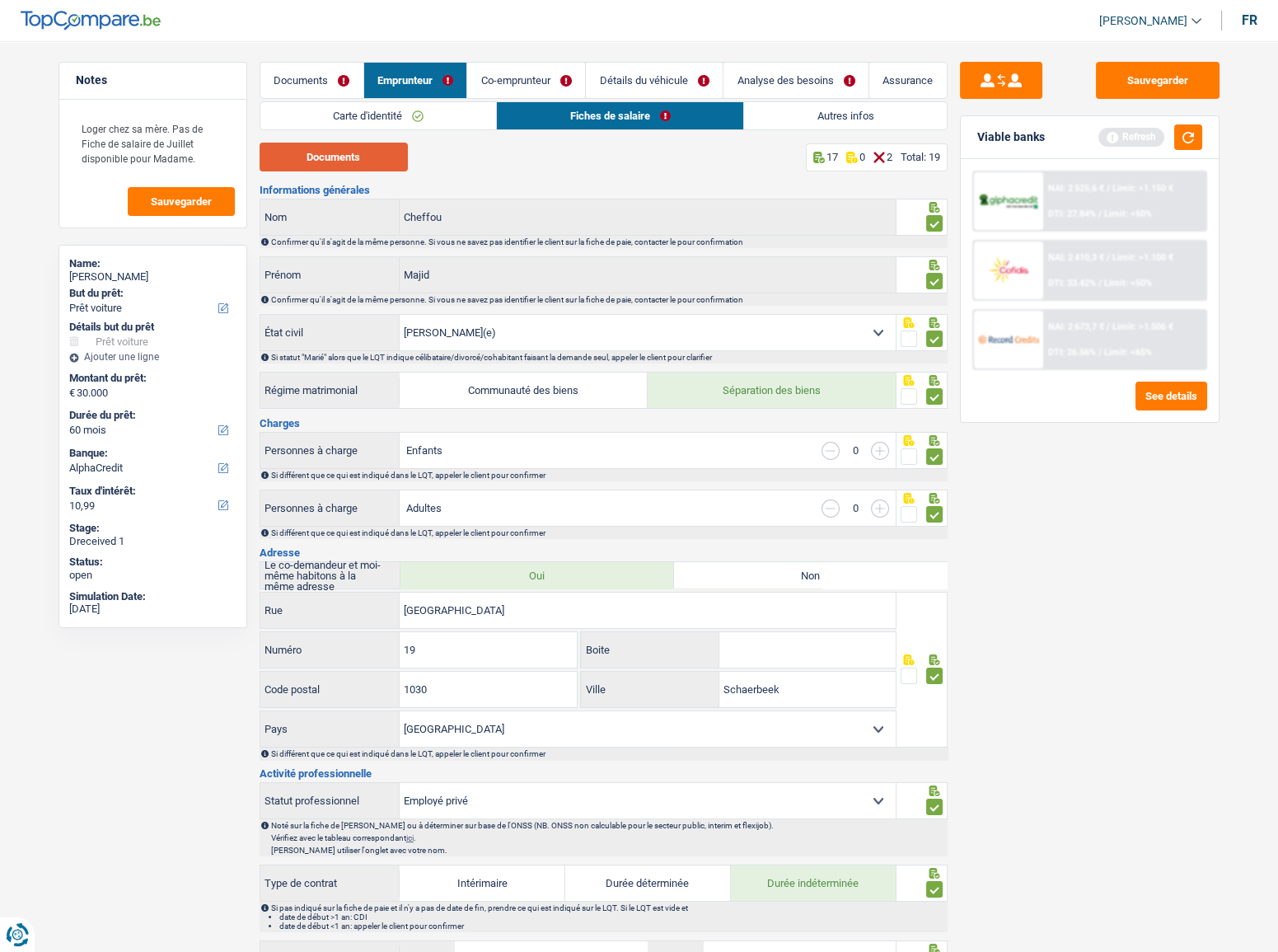
click at [392, 157] on button "Documents" at bounding box center [333, 157] width 148 height 28
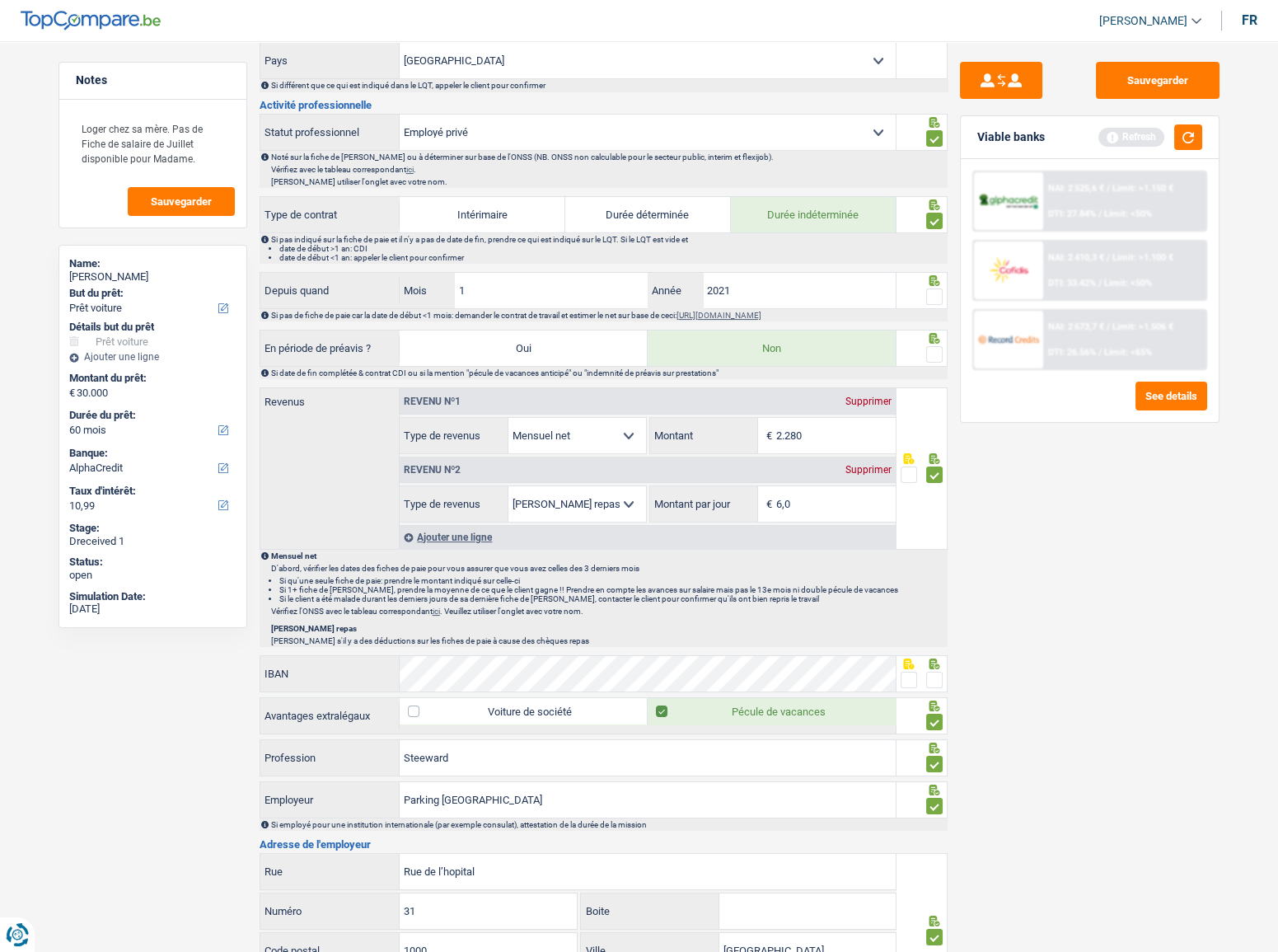
scroll to position [674, 0]
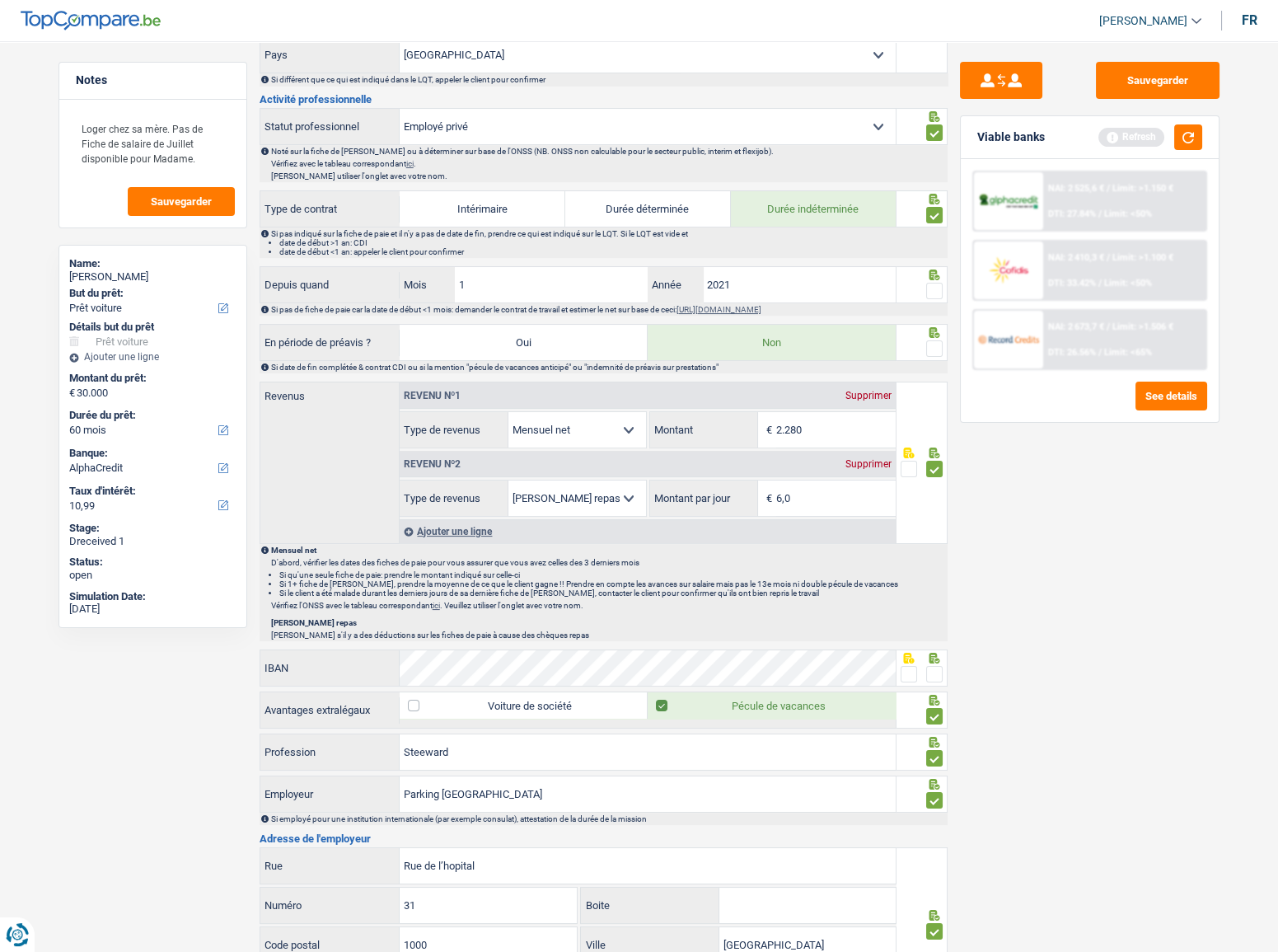
drag, startPoint x: 939, startPoint y: 280, endPoint x: 930, endPoint y: 333, distance: 53.8
click at [939, 285] on span at bounding box center [934, 291] width 17 height 17
click at [0, 0] on input "radio" at bounding box center [0, 0] width 0 height 0
click at [928, 354] on div at bounding box center [934, 349] width 17 height 21
click at [928, 341] on span at bounding box center [934, 349] width 17 height 17
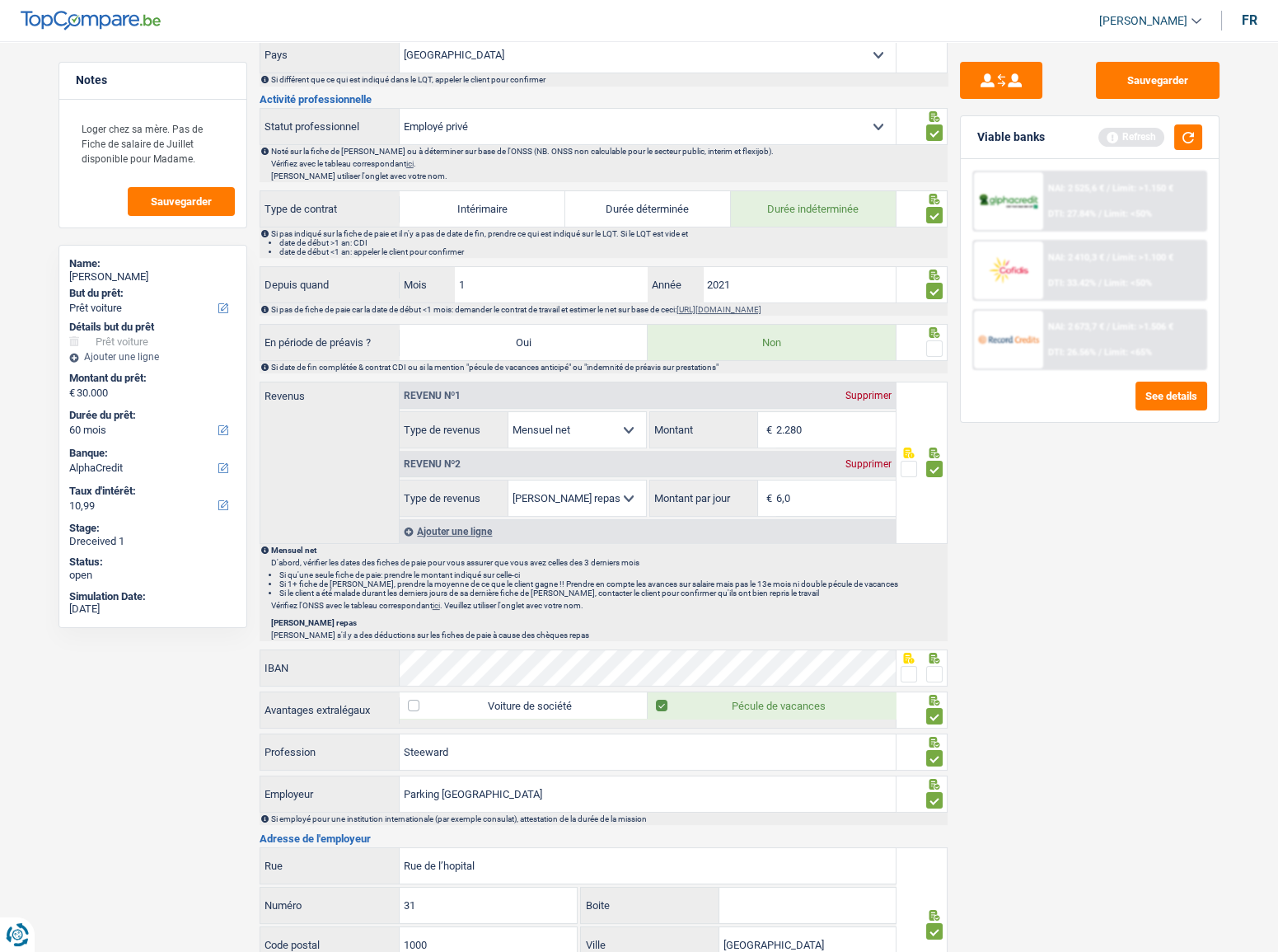
click at [0, 0] on input "radio" at bounding box center [0, 0] width 0 height 0
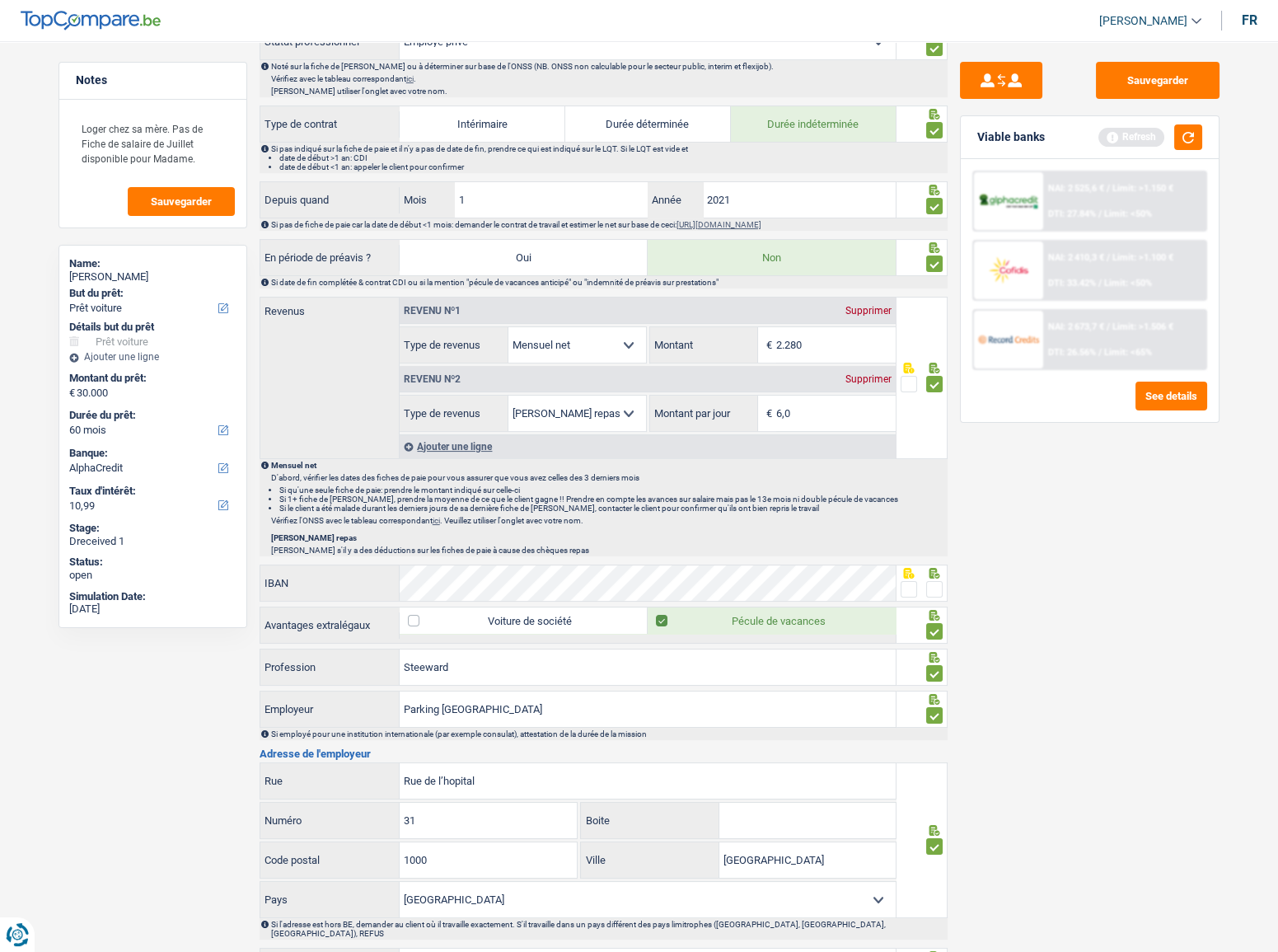
scroll to position [974, 0]
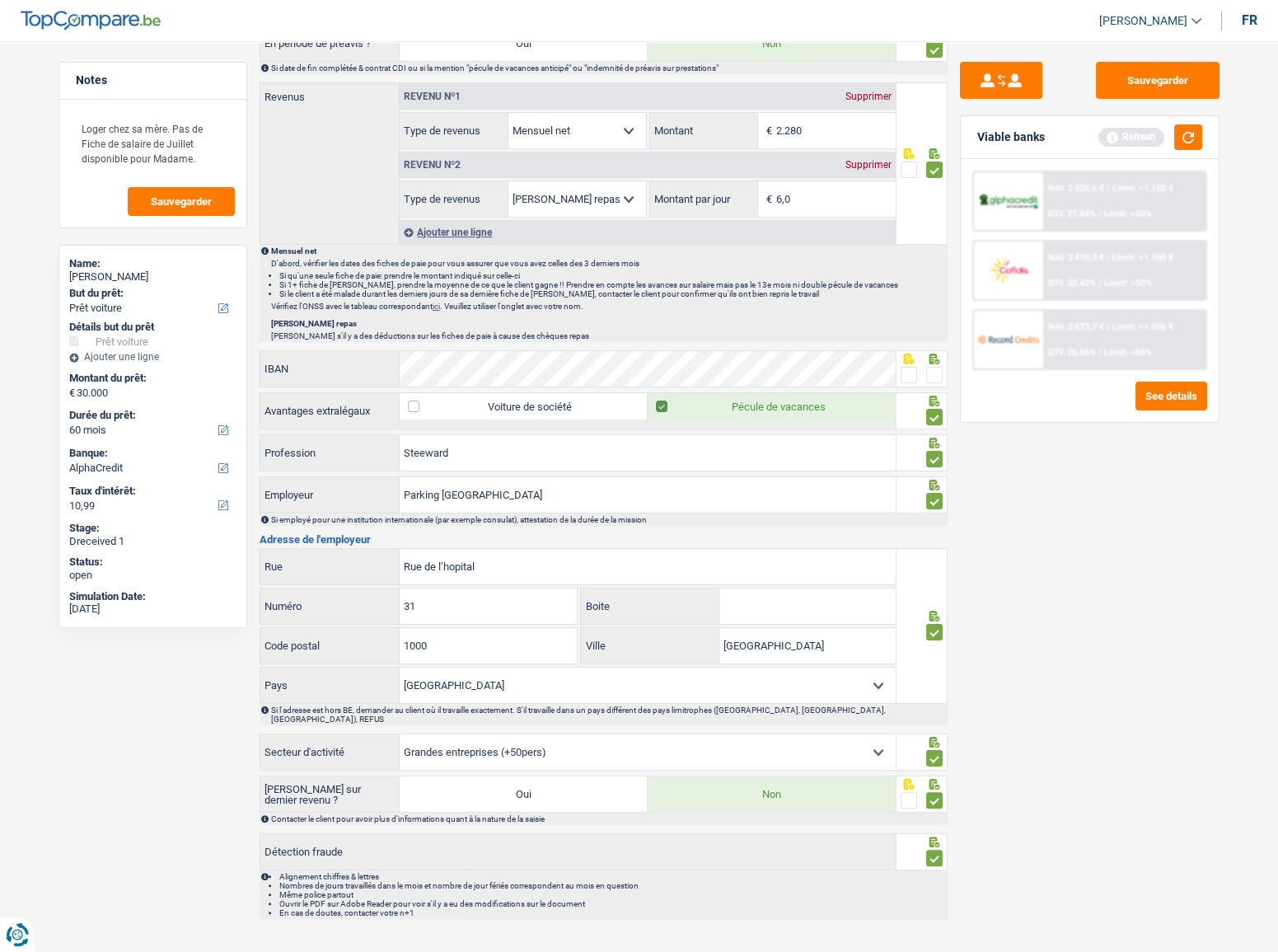
click at [933, 371] on span at bounding box center [934, 374] width 17 height 17
click at [0, 0] on input "radio" at bounding box center [0, 0] width 0 height 0
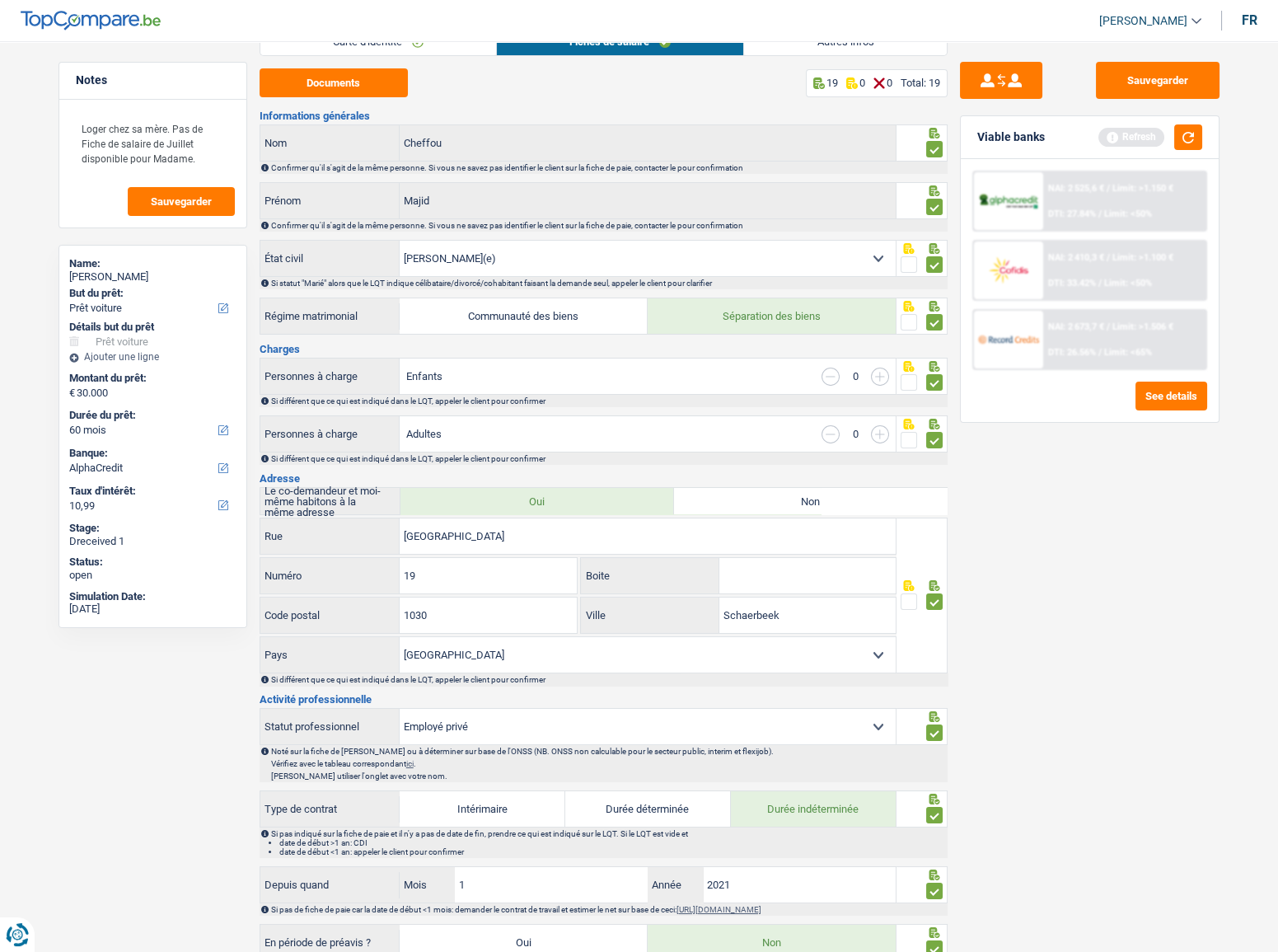
scroll to position [0, 0]
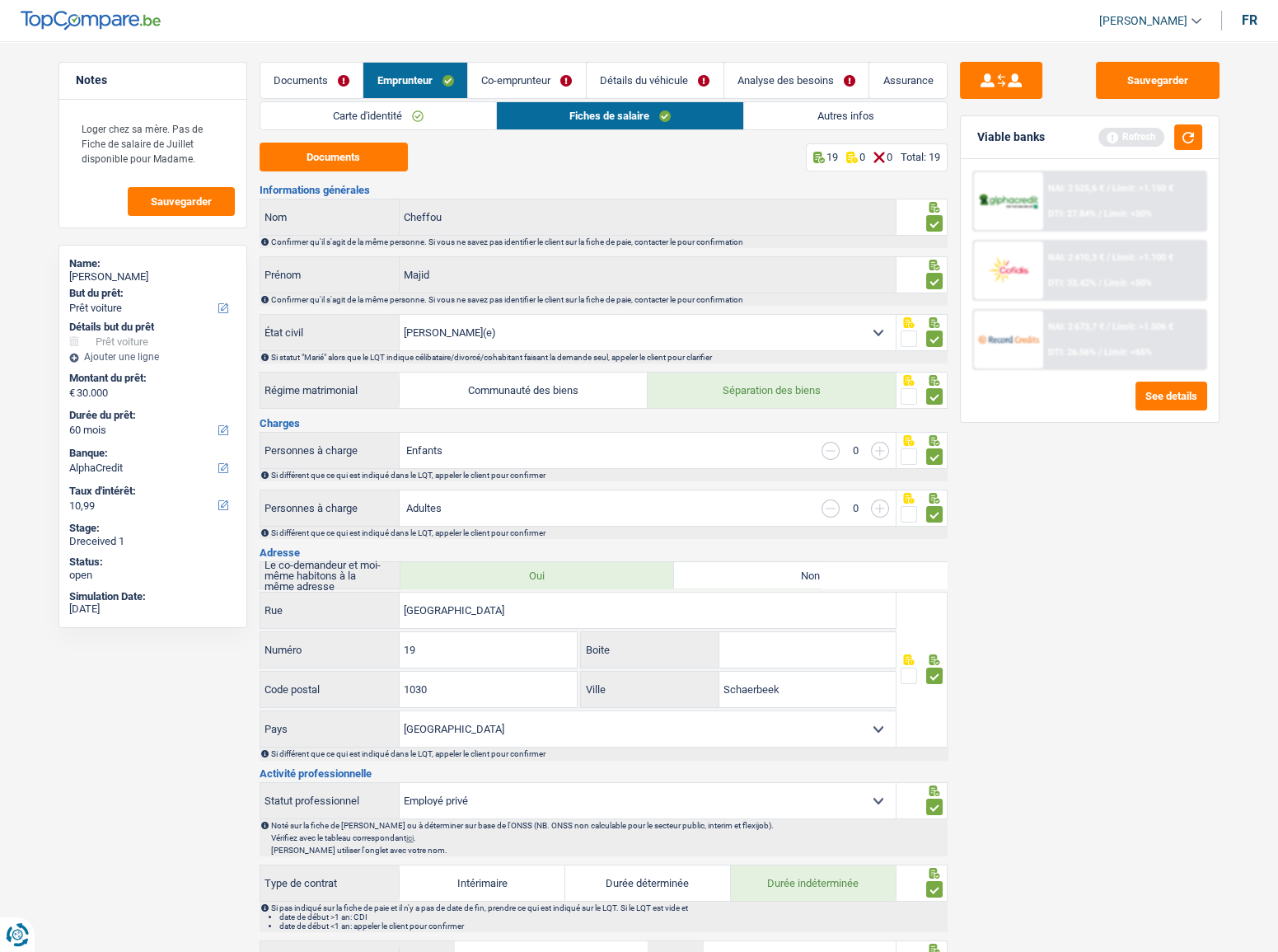
click at [782, 127] on link "Autres infos" at bounding box center [845, 116] width 202 height 27
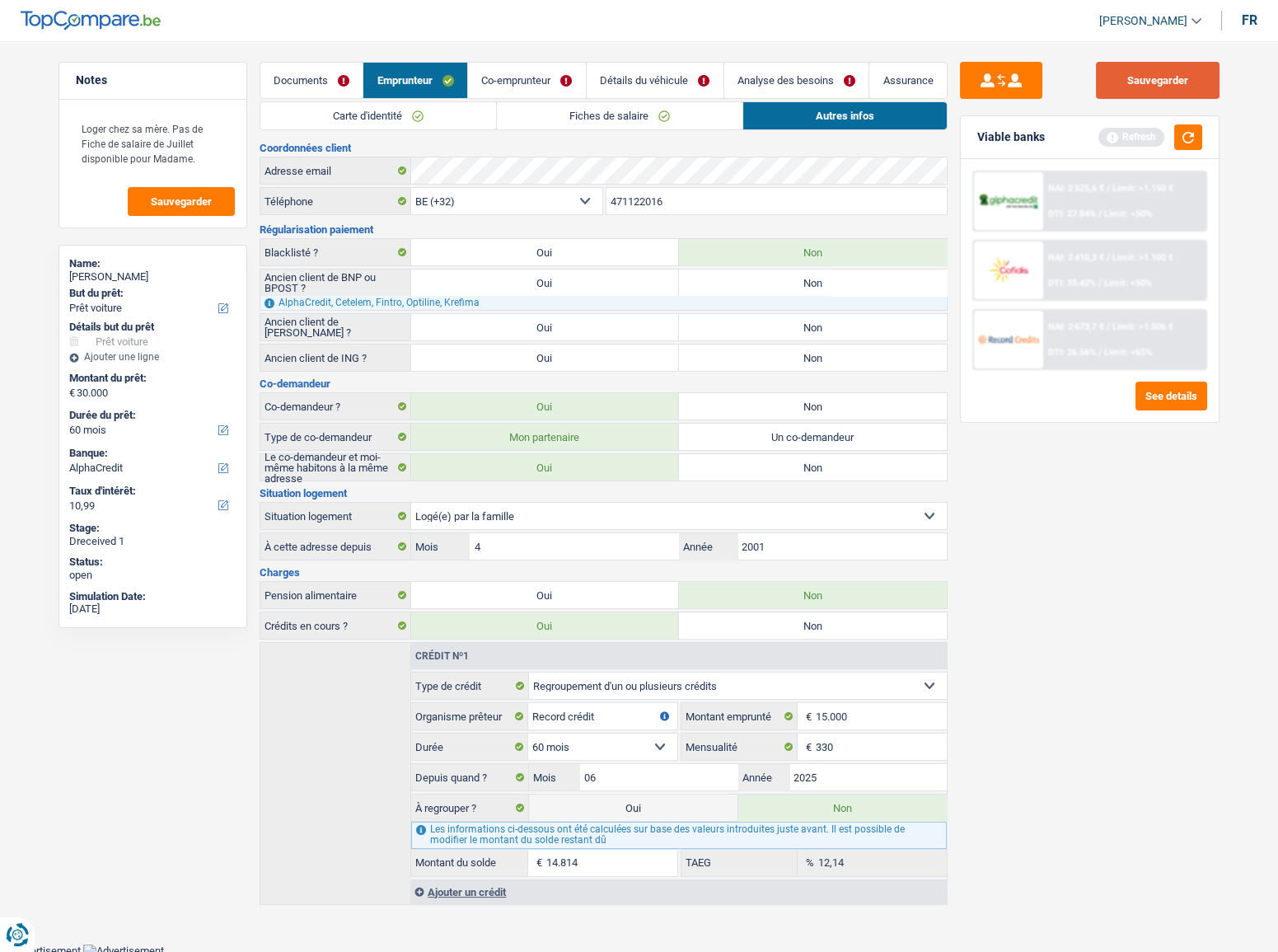
drag, startPoint x: 1189, startPoint y: 80, endPoint x: 1162, endPoint y: 107, distance: 38.2
click at [1188, 82] on button "Sauvegarder" at bounding box center [1158, 80] width 123 height 37
drag, startPoint x: 786, startPoint y: 351, endPoint x: 783, endPoint y: 338, distance: 13.3
click at [785, 351] on label "Non" at bounding box center [812, 357] width 267 height 26
click at [785, 351] on input "Non" at bounding box center [812, 357] width 267 height 26
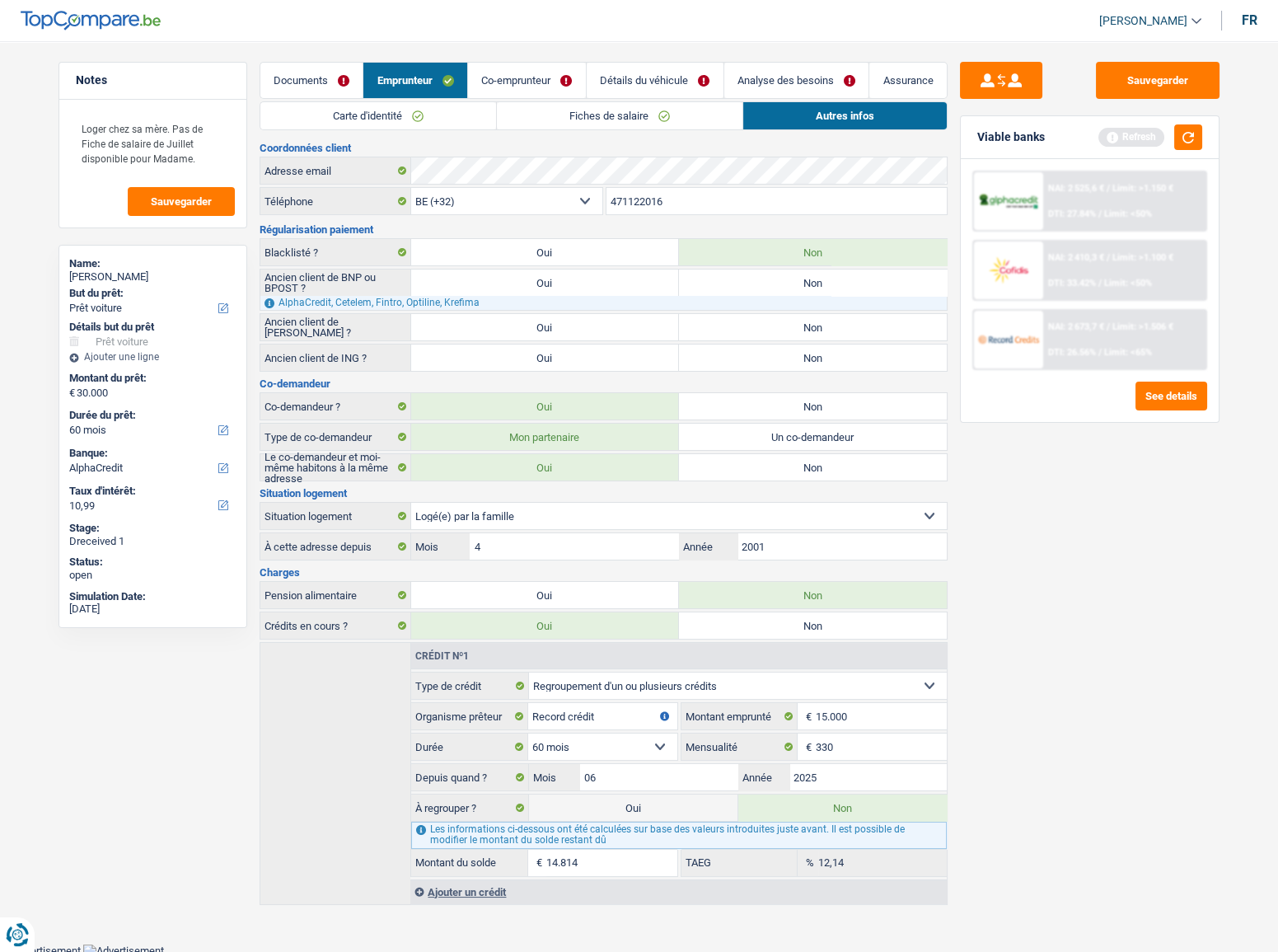
radio input "true"
drag, startPoint x: 782, startPoint y: 331, endPoint x: 781, endPoint y: 277, distance: 54.0
click at [782, 330] on label "Non" at bounding box center [812, 327] width 267 height 26
click at [782, 330] on input "Non" at bounding box center [812, 327] width 267 height 26
radio input "true"
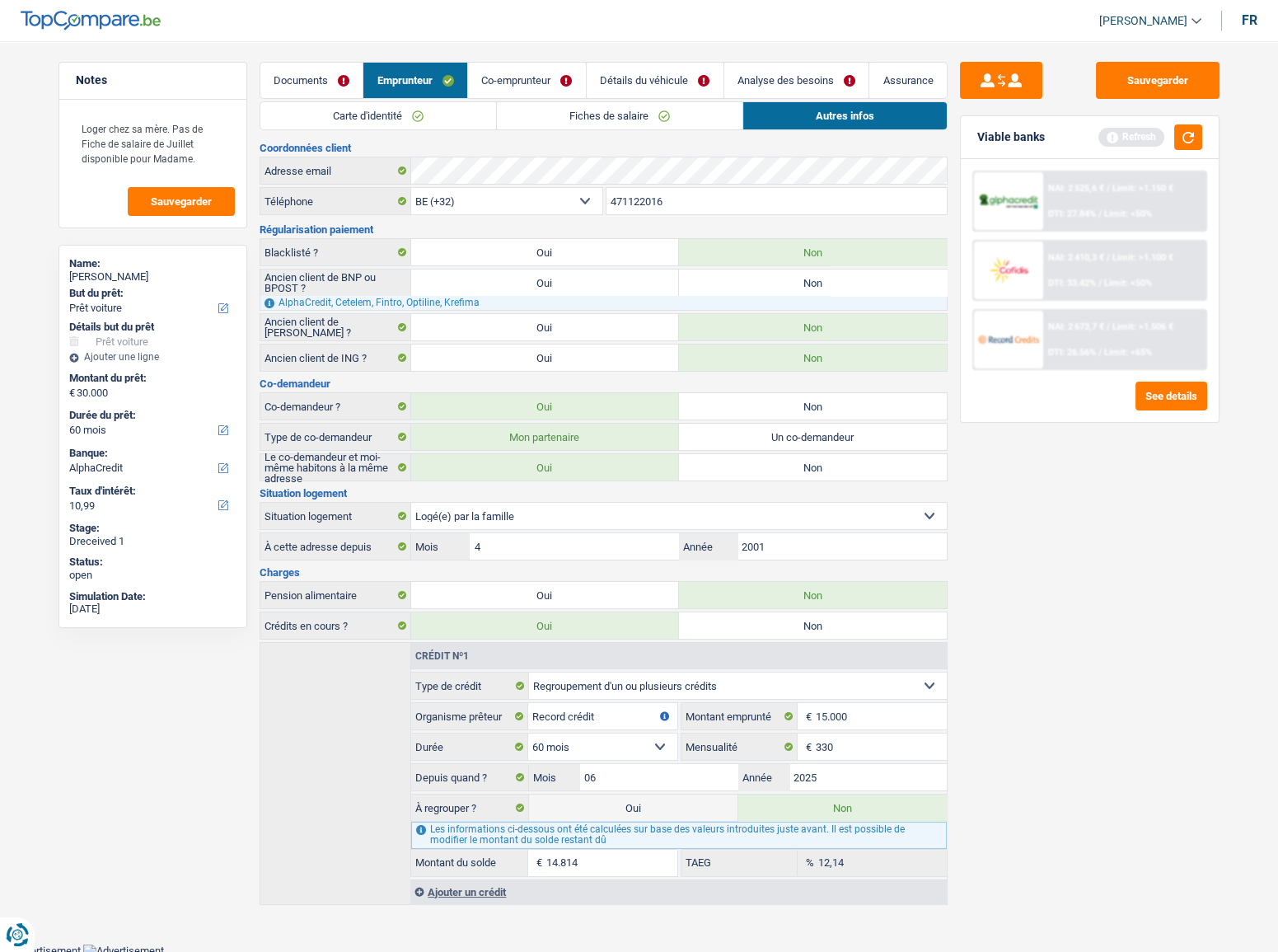
click at [781, 277] on label "Non" at bounding box center [812, 282] width 267 height 26
click at [781, 277] on input "Non" at bounding box center [812, 282] width 267 height 26
radio input "true"
click at [1165, 86] on button "Sauvegarder" at bounding box center [1158, 80] width 123 height 37
click at [540, 90] on link "Co-emprunteur" at bounding box center [527, 80] width 118 height 35
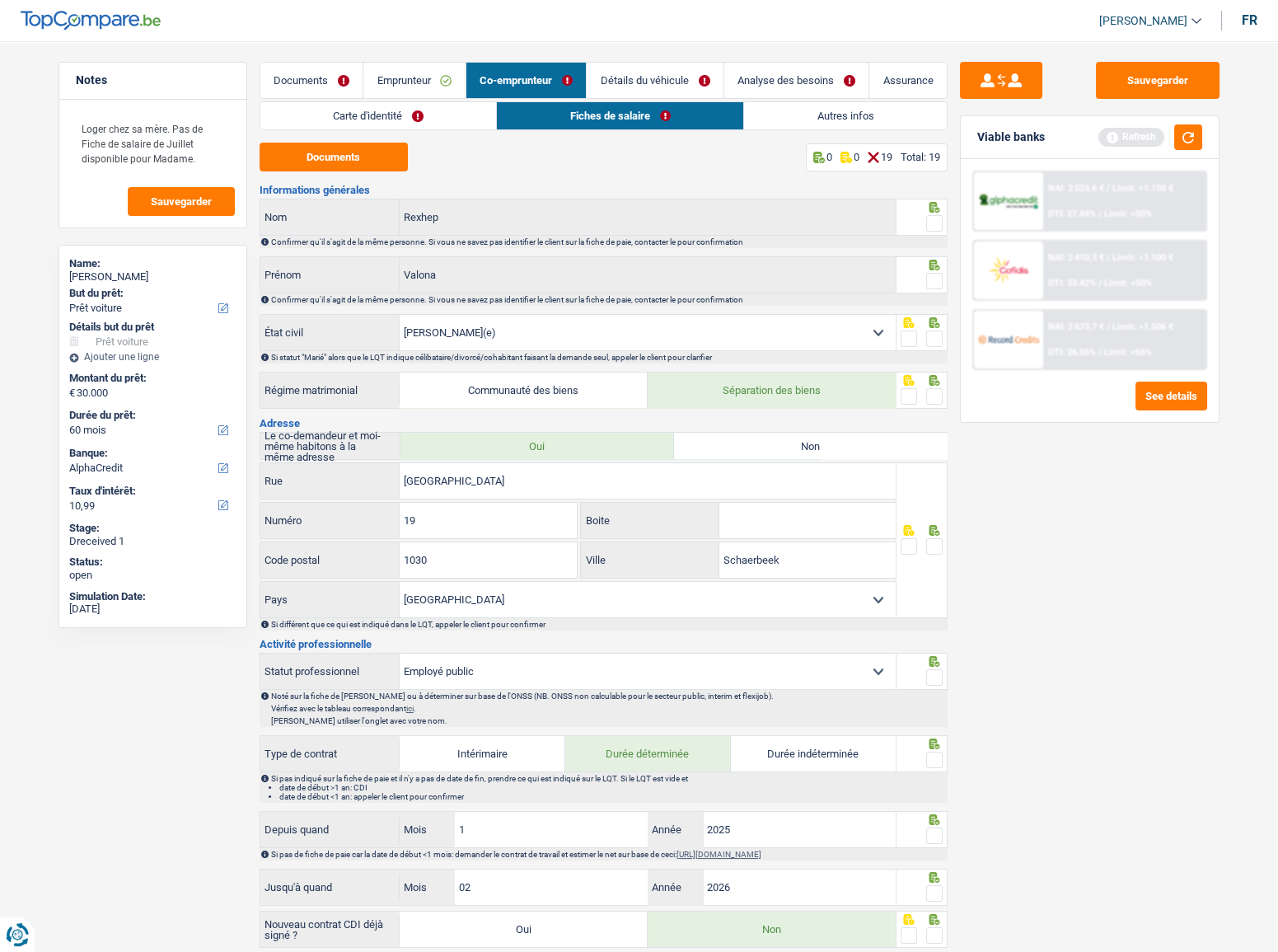
click at [455, 121] on link "Carte d'identité" at bounding box center [379, 116] width 237 height 27
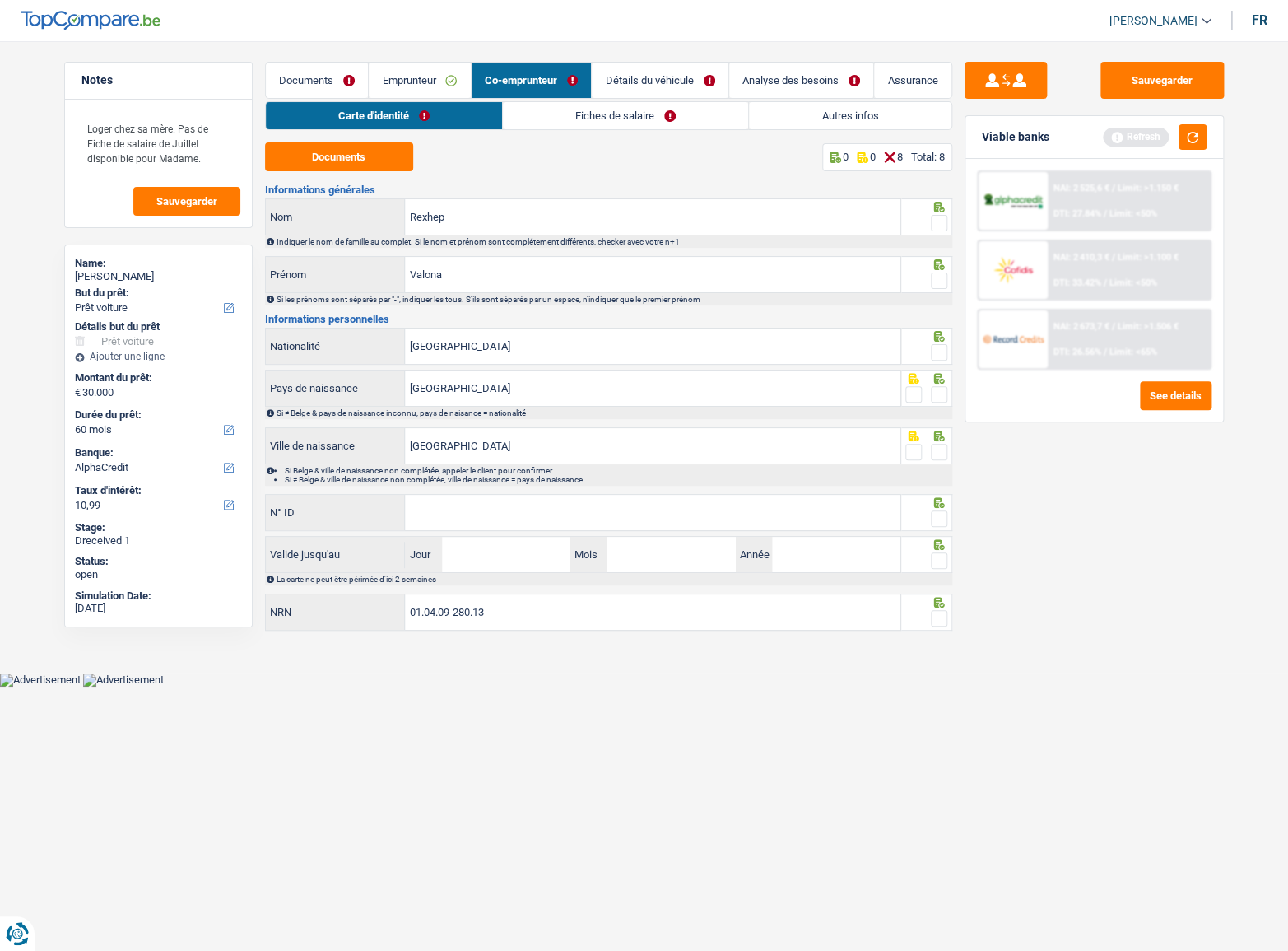
click at [414, 81] on link "Emprunteur" at bounding box center [420, 80] width 102 height 35
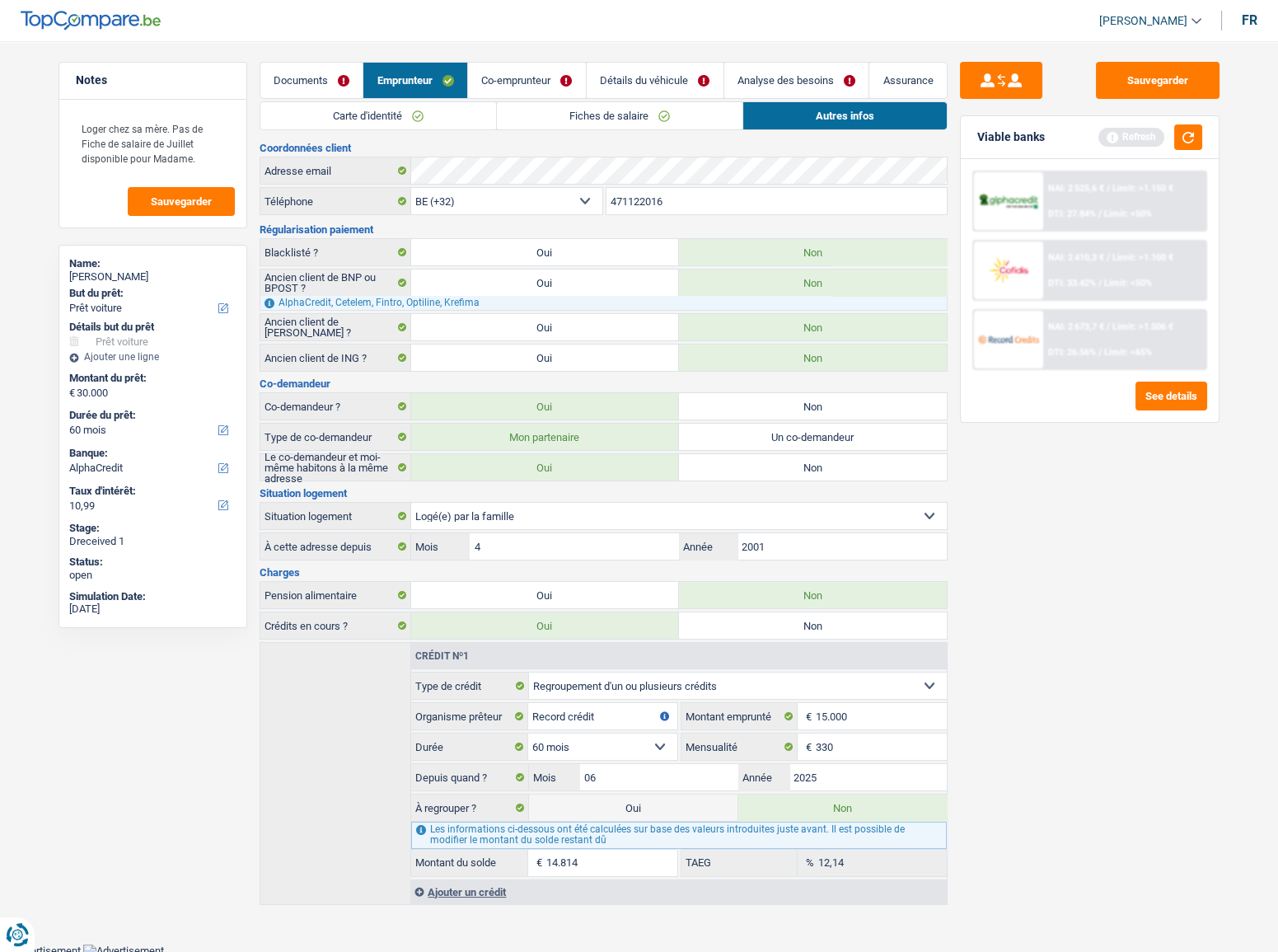
click at [507, 114] on link "Fiches de salaire" at bounding box center [619, 116] width 246 height 27
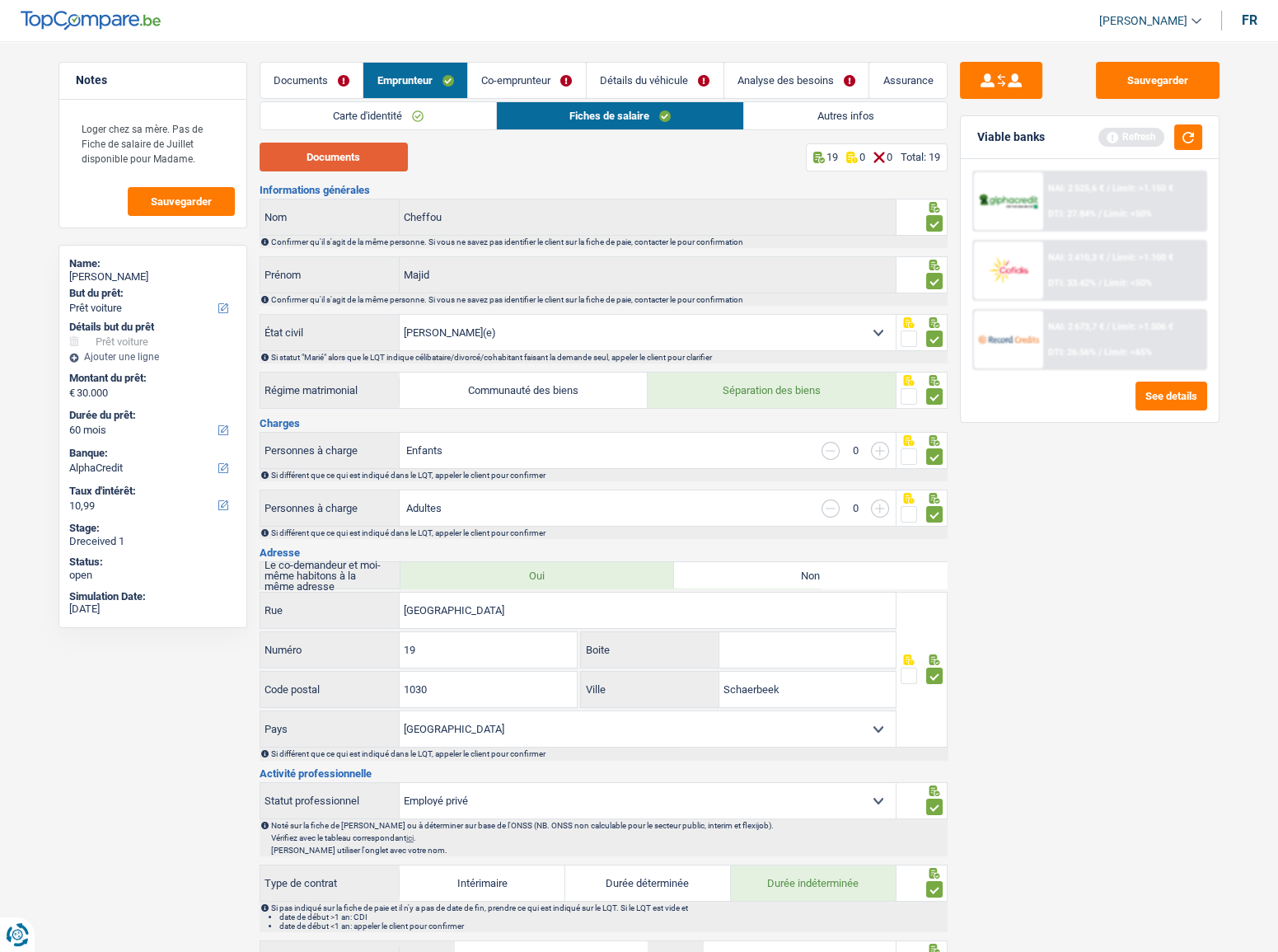
click at [358, 157] on button "Documents" at bounding box center [333, 157] width 148 height 28
click at [783, 117] on link "Autres infos" at bounding box center [845, 116] width 202 height 27
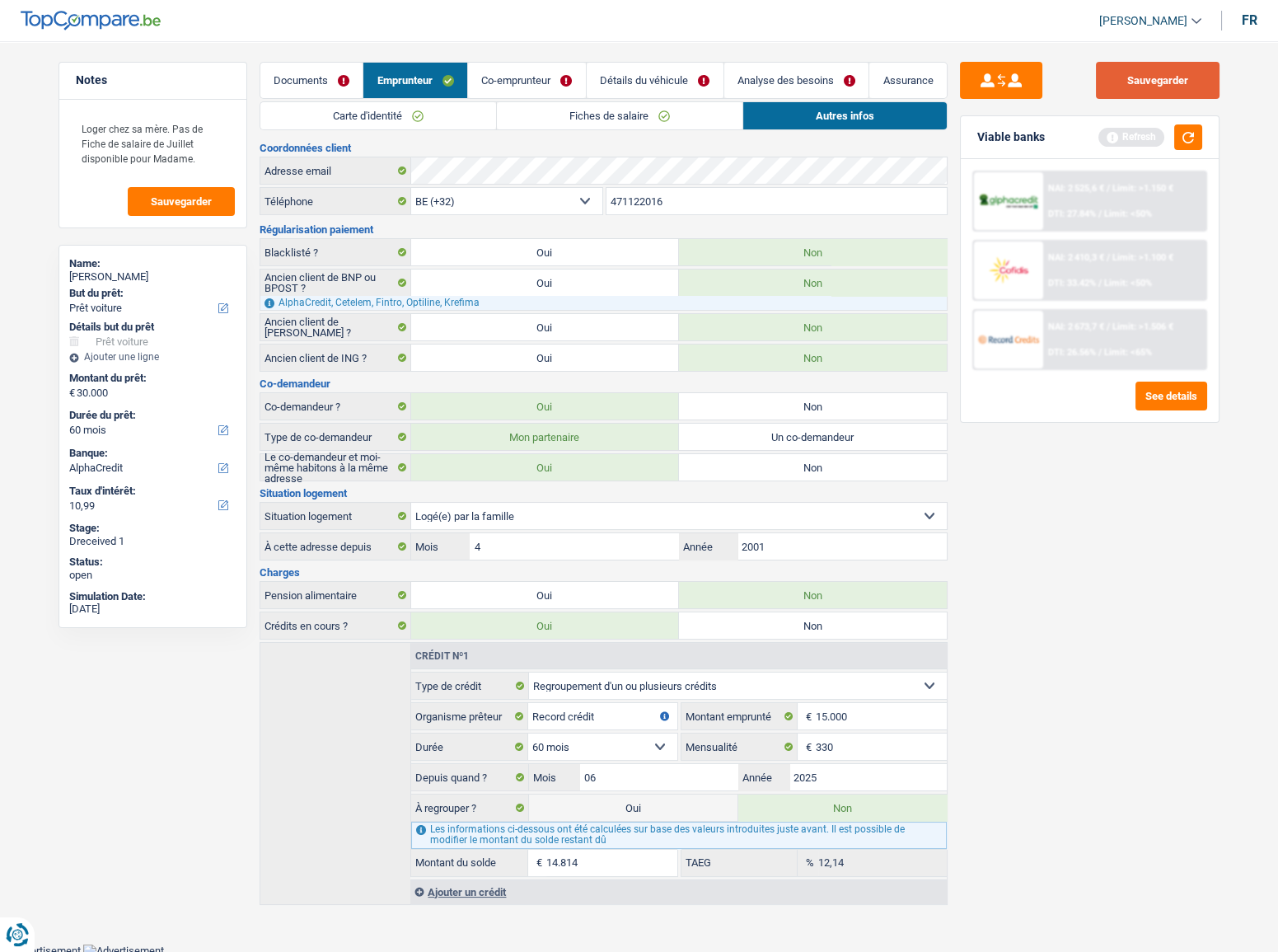
click at [1160, 88] on button "Sauvegarder" at bounding box center [1158, 80] width 123 height 37
click at [518, 74] on link "Co-emprunteur" at bounding box center [527, 80] width 118 height 35
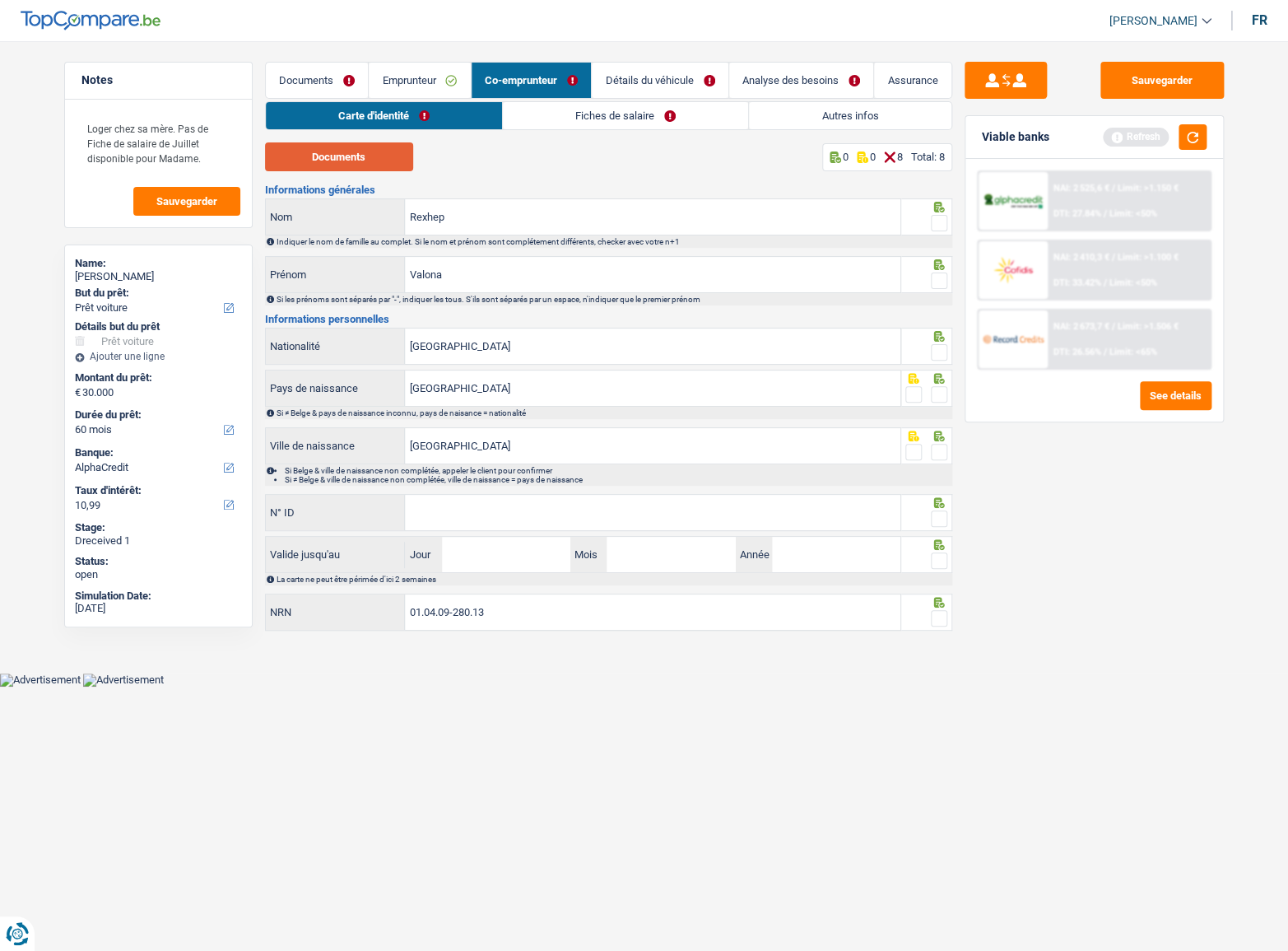
drag, startPoint x: 353, startPoint y: 158, endPoint x: 446, endPoint y: 28, distance: 159.8
click at [354, 158] on button "Documents" at bounding box center [338, 157] width 148 height 28
click at [933, 225] on span at bounding box center [939, 223] width 17 height 17
click at [0, 0] on input "radio" at bounding box center [0, 0] width 0 height 0
click at [932, 283] on span at bounding box center [939, 281] width 17 height 17
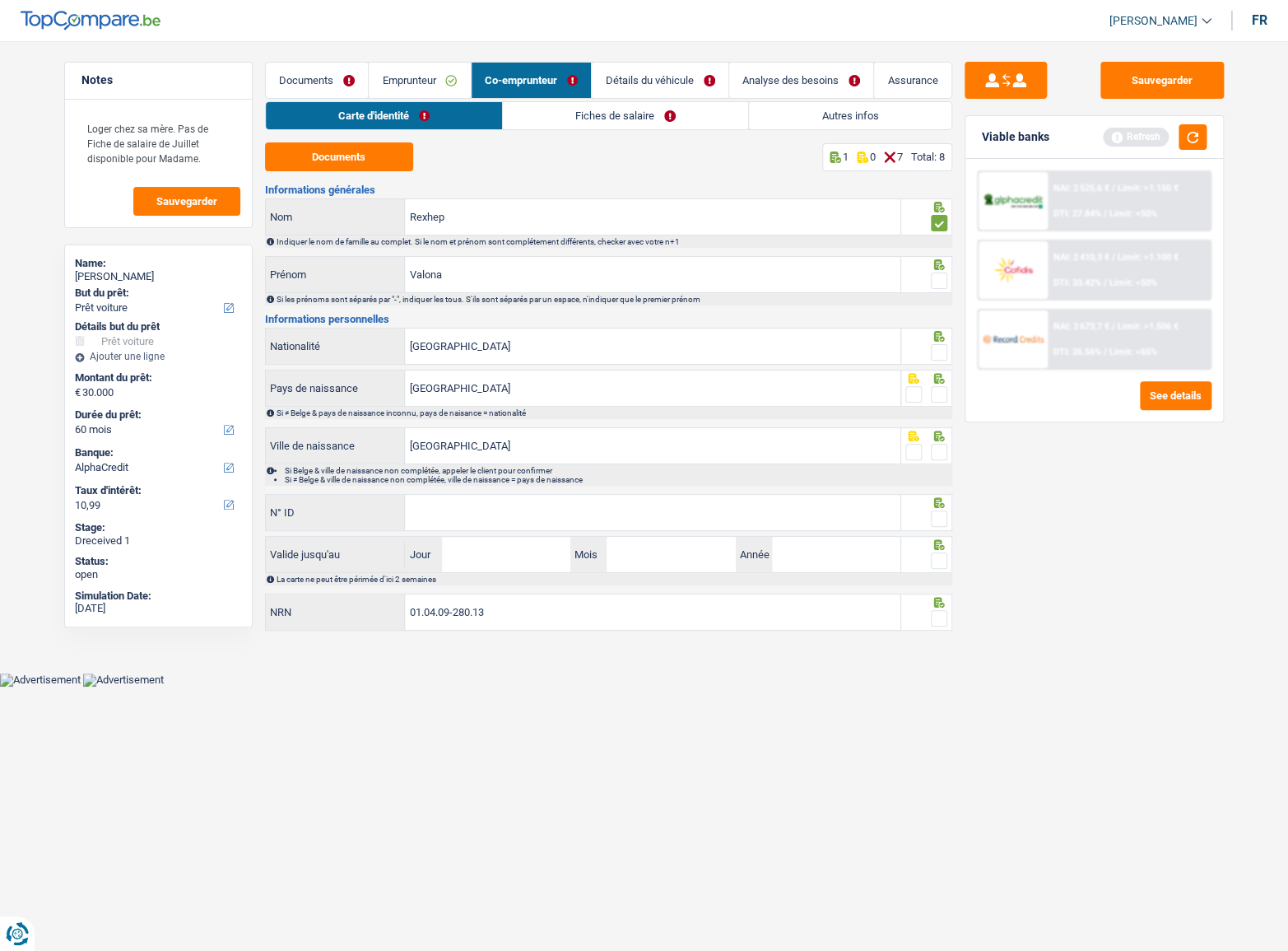
click at [0, 0] on input "radio" at bounding box center [0, 0] width 0 height 0
click at [942, 352] on span at bounding box center [939, 352] width 17 height 17
click at [0, 0] on input "radio" at bounding box center [0, 0] width 0 height 0
click at [943, 387] on span at bounding box center [939, 394] width 17 height 17
click at [0, 0] on input "radio" at bounding box center [0, 0] width 0 height 0
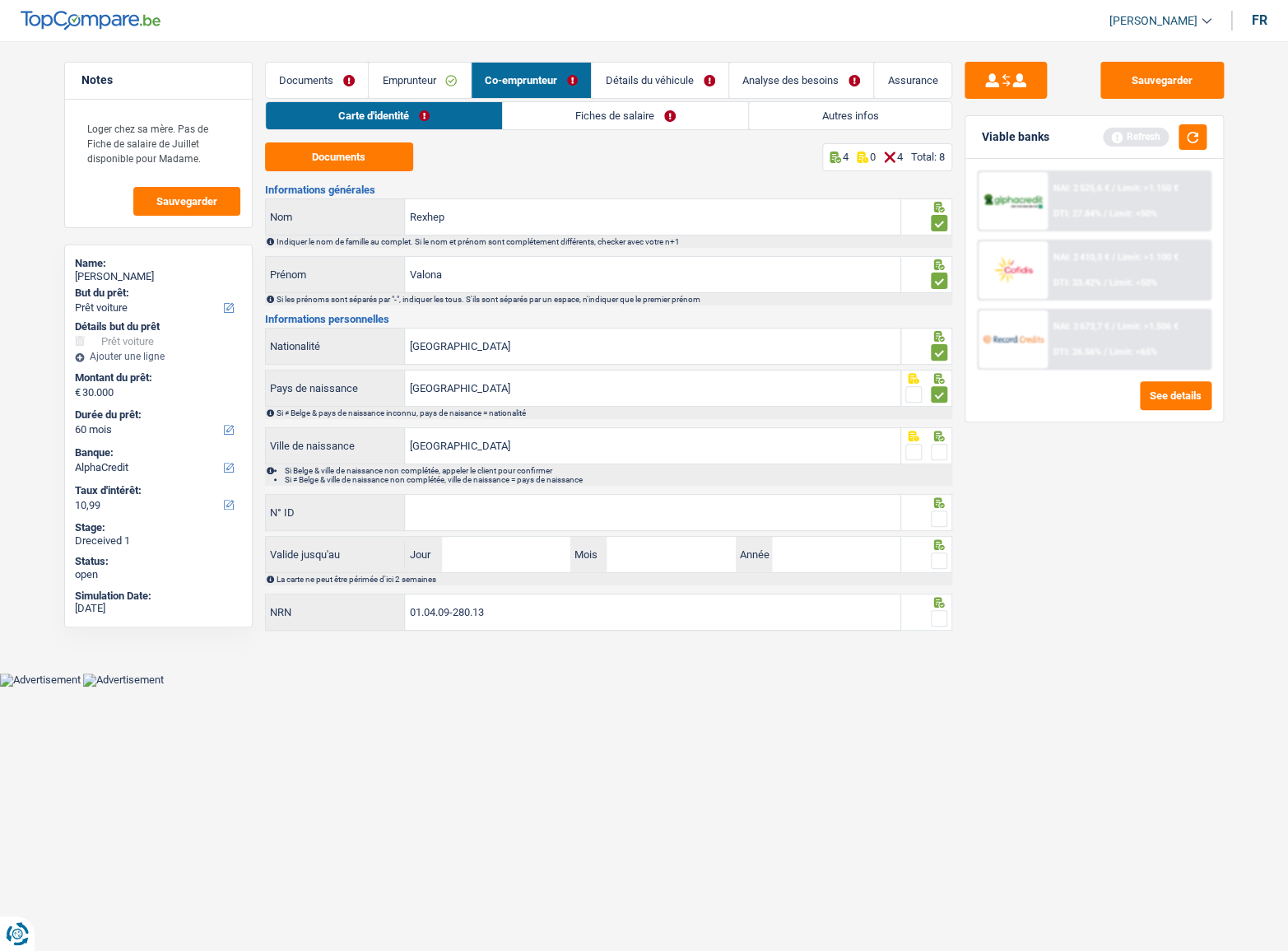
click at [943, 444] on span at bounding box center [939, 452] width 17 height 17
click at [0, 0] on input "radio" at bounding box center [0, 0] width 0 height 0
paste input "595-2069287-04"
type input "595-2069287-04"
click at [938, 512] on span at bounding box center [939, 519] width 17 height 17
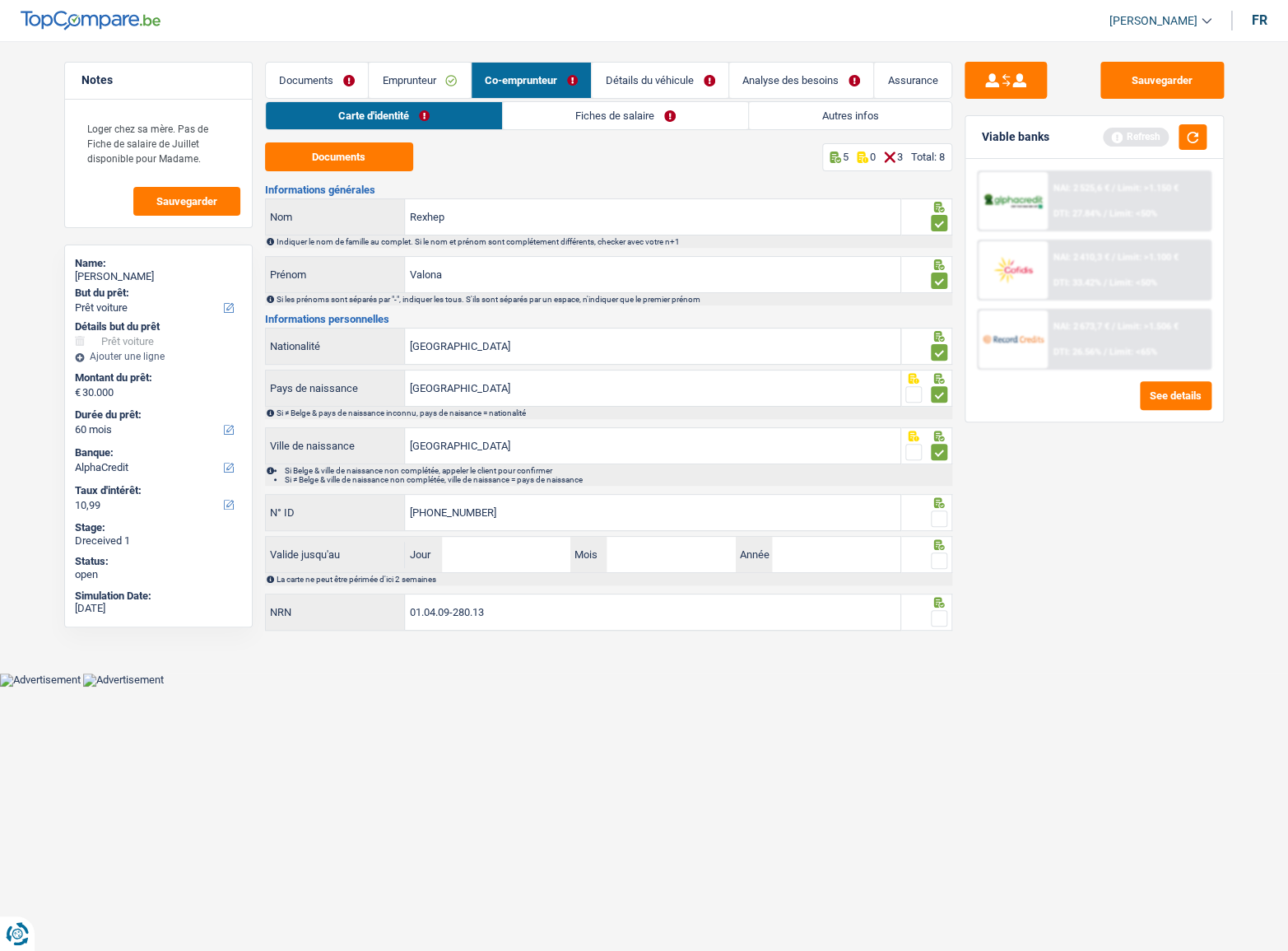
click at [0, 0] on input "radio" at bounding box center [0, 0] width 0 height 0
click at [933, 567] on span at bounding box center [939, 561] width 17 height 17
click at [0, 0] on input "radio" at bounding box center [0, 0] width 0 height 0
click at [937, 604] on icon at bounding box center [939, 602] width 17 height 11
click at [932, 611] on span at bounding box center [939, 618] width 17 height 17
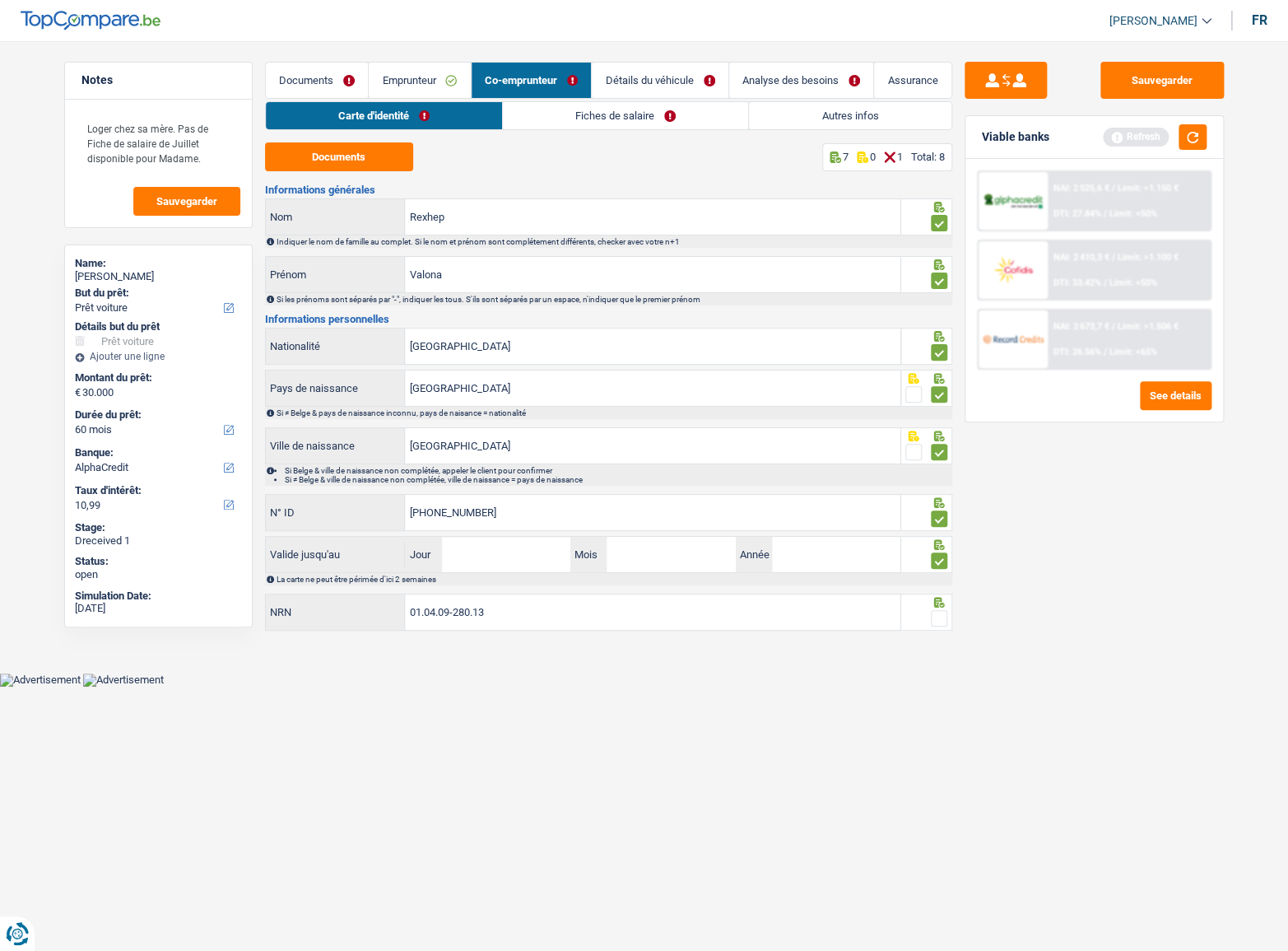
click at [0, 0] on input "radio" at bounding box center [0, 0] width 0 height 0
drag, startPoint x: 480, startPoint y: 560, endPoint x: 549, endPoint y: 267, distance: 301.0
click at [481, 560] on input "Jour" at bounding box center [506, 555] width 128 height 35
click at [545, 558] on input "Jour" at bounding box center [506, 555] width 128 height 35
type input "28"
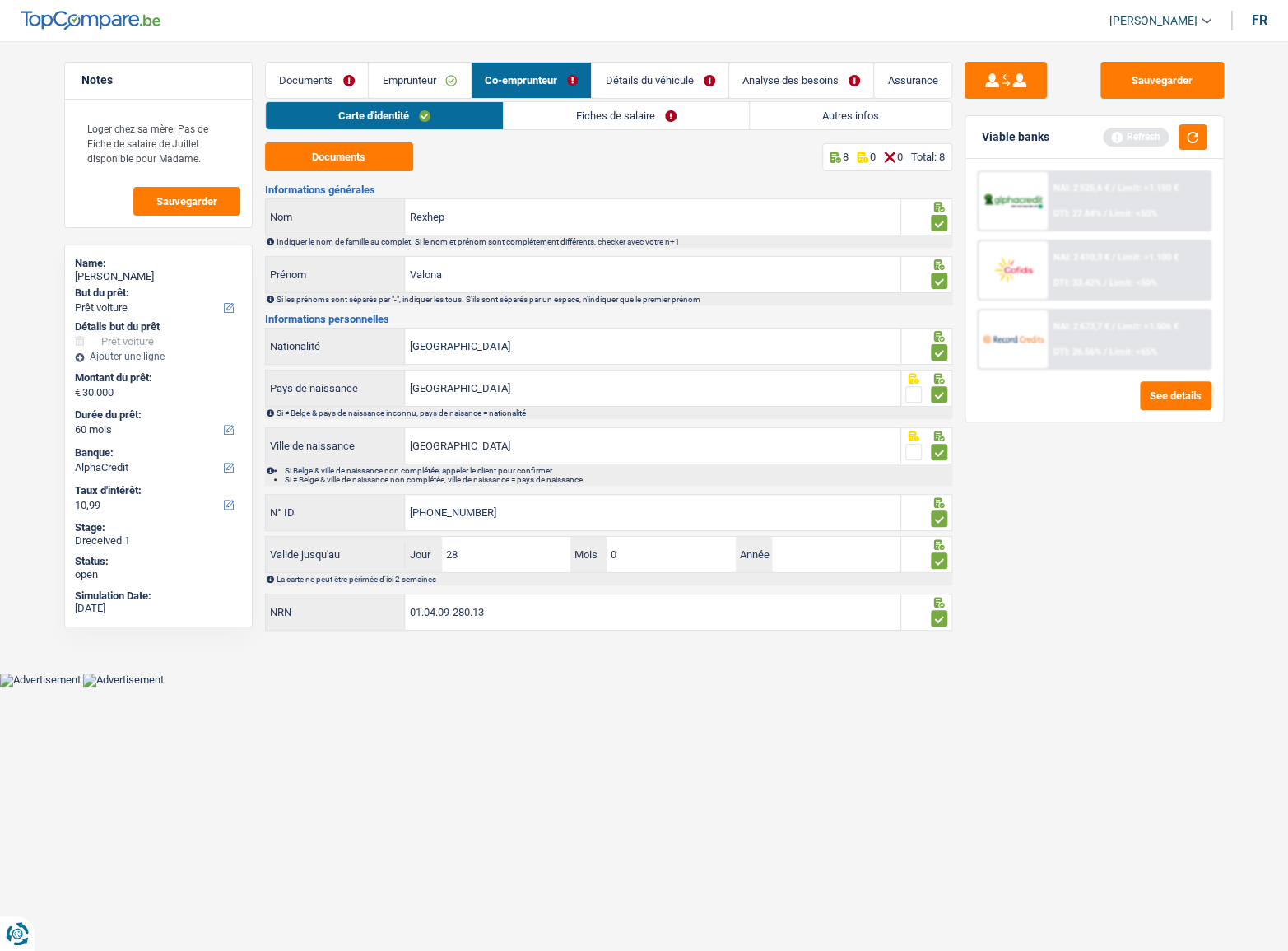
type input "02"
type input "2034"
click at [595, 123] on link "Fiches de salaire" at bounding box center [626, 115] width 245 height 27
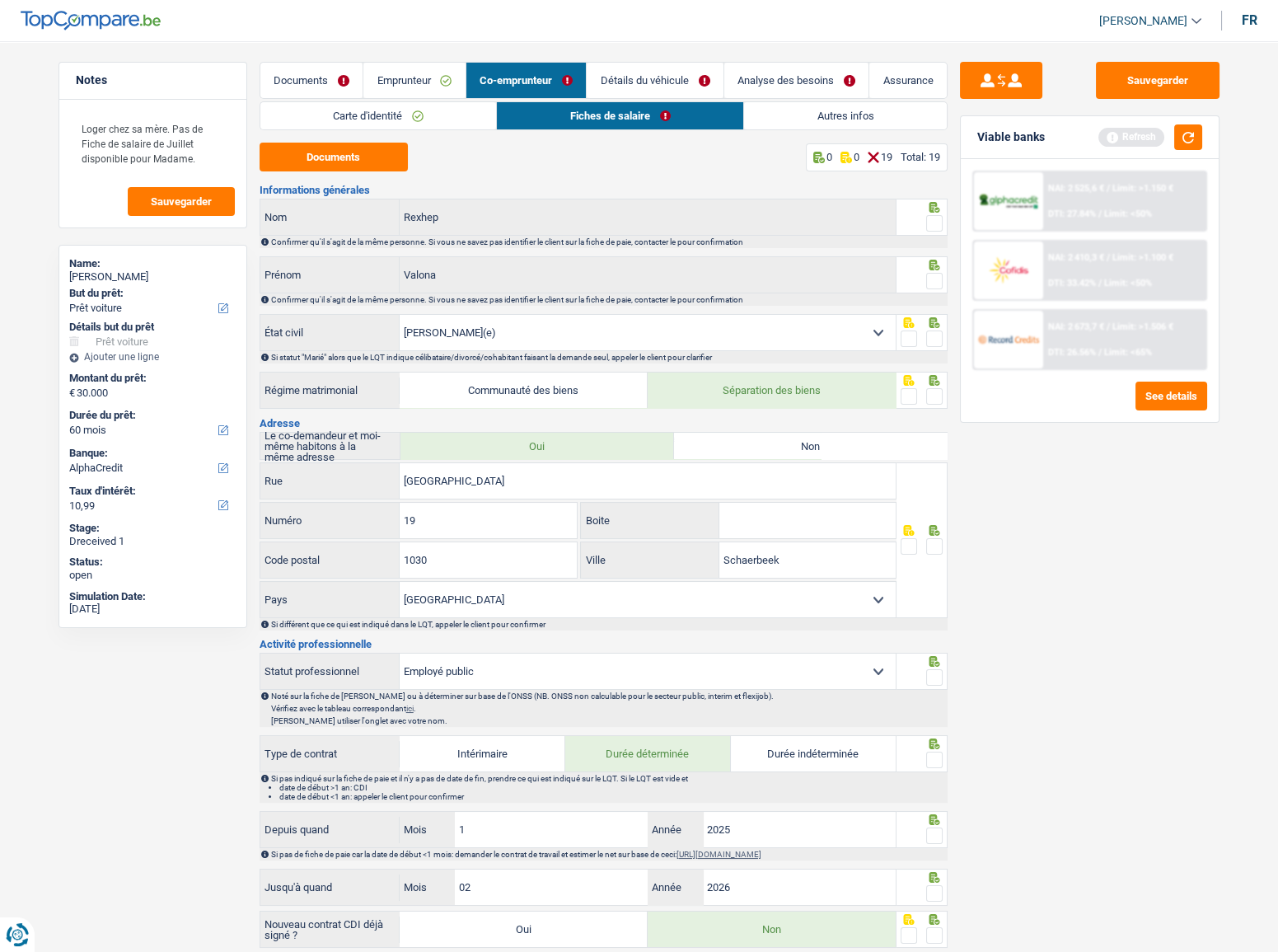
click at [942, 221] on span at bounding box center [934, 223] width 17 height 17
click at [0, 0] on input "radio" at bounding box center [0, 0] width 0 height 0
click at [940, 258] on div at bounding box center [934, 262] width 17 height 11
click at [345, 157] on button "Documents" at bounding box center [333, 157] width 148 height 28
click at [931, 278] on span at bounding box center [934, 281] width 17 height 17
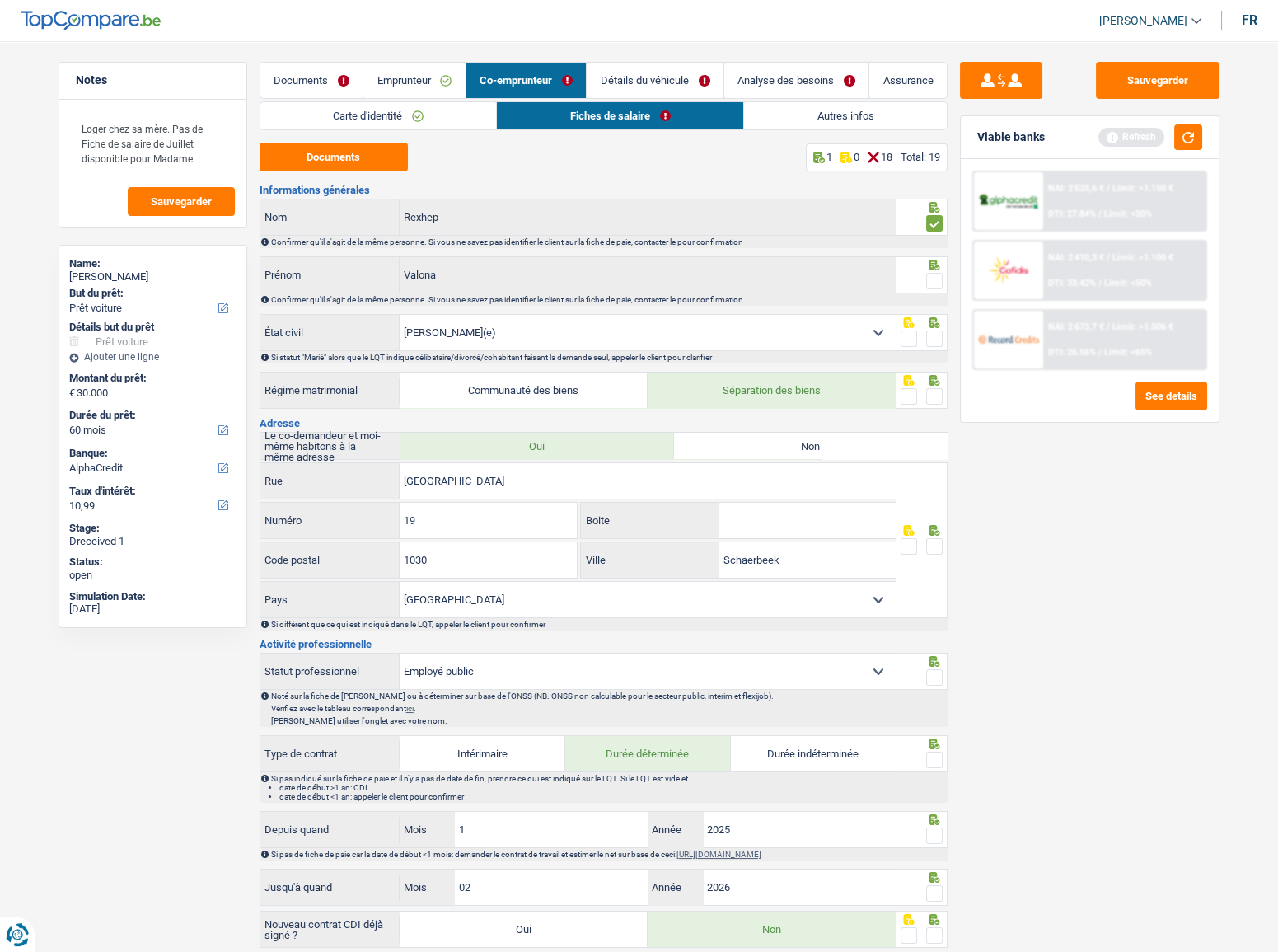
click at [0, 0] on input "radio" at bounding box center [0, 0] width 0 height 0
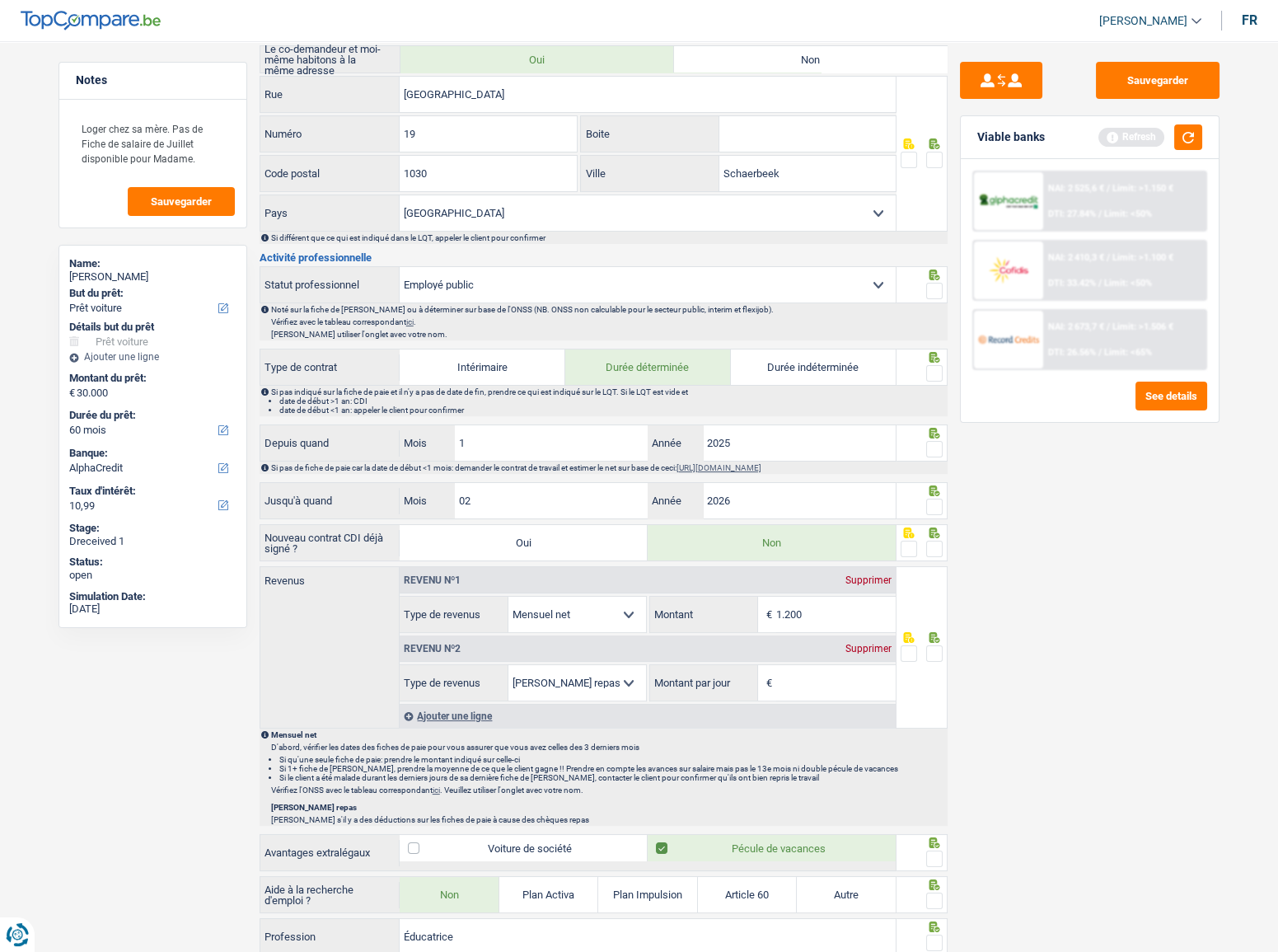
scroll to position [74, 0]
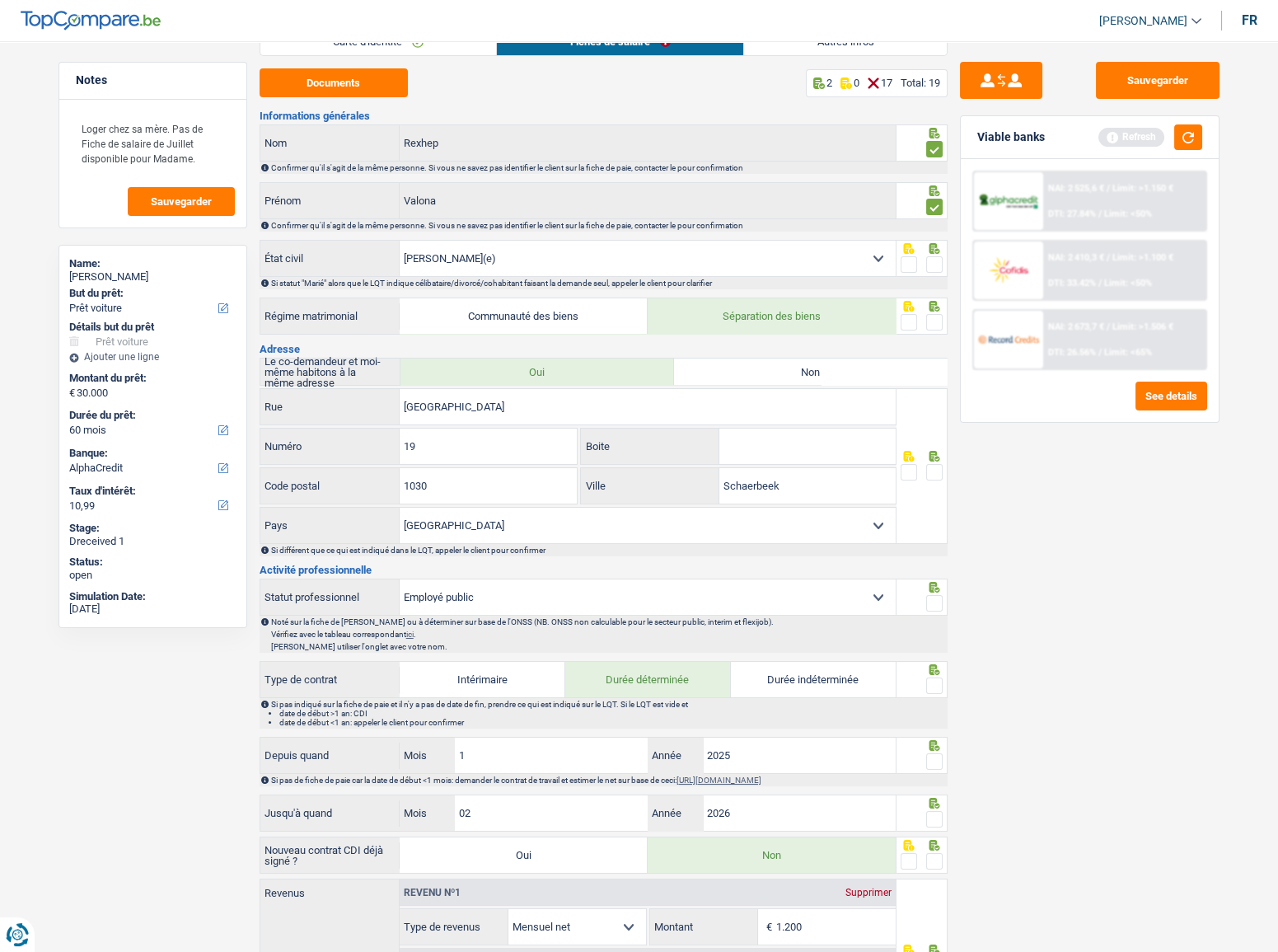
click at [936, 264] on span at bounding box center [934, 264] width 17 height 17
click at [0, 0] on input "radio" at bounding box center [0, 0] width 0 height 0
click at [932, 320] on span at bounding box center [934, 322] width 17 height 17
click at [0, 0] on input "radio" at bounding box center [0, 0] width 0 height 0
click at [937, 464] on span at bounding box center [934, 472] width 17 height 17
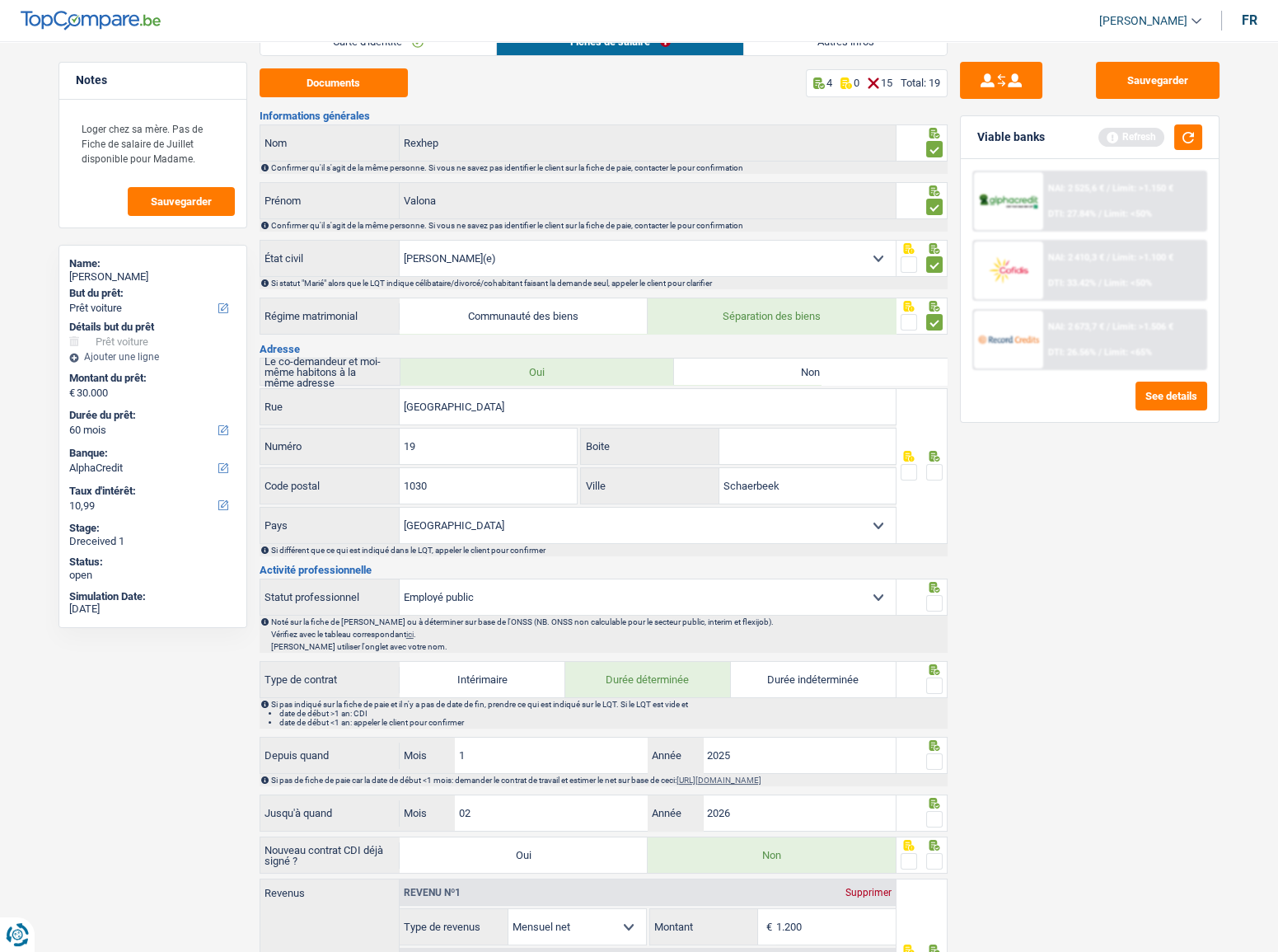
click at [0, 0] on input "radio" at bounding box center [0, 0] width 0 height 0
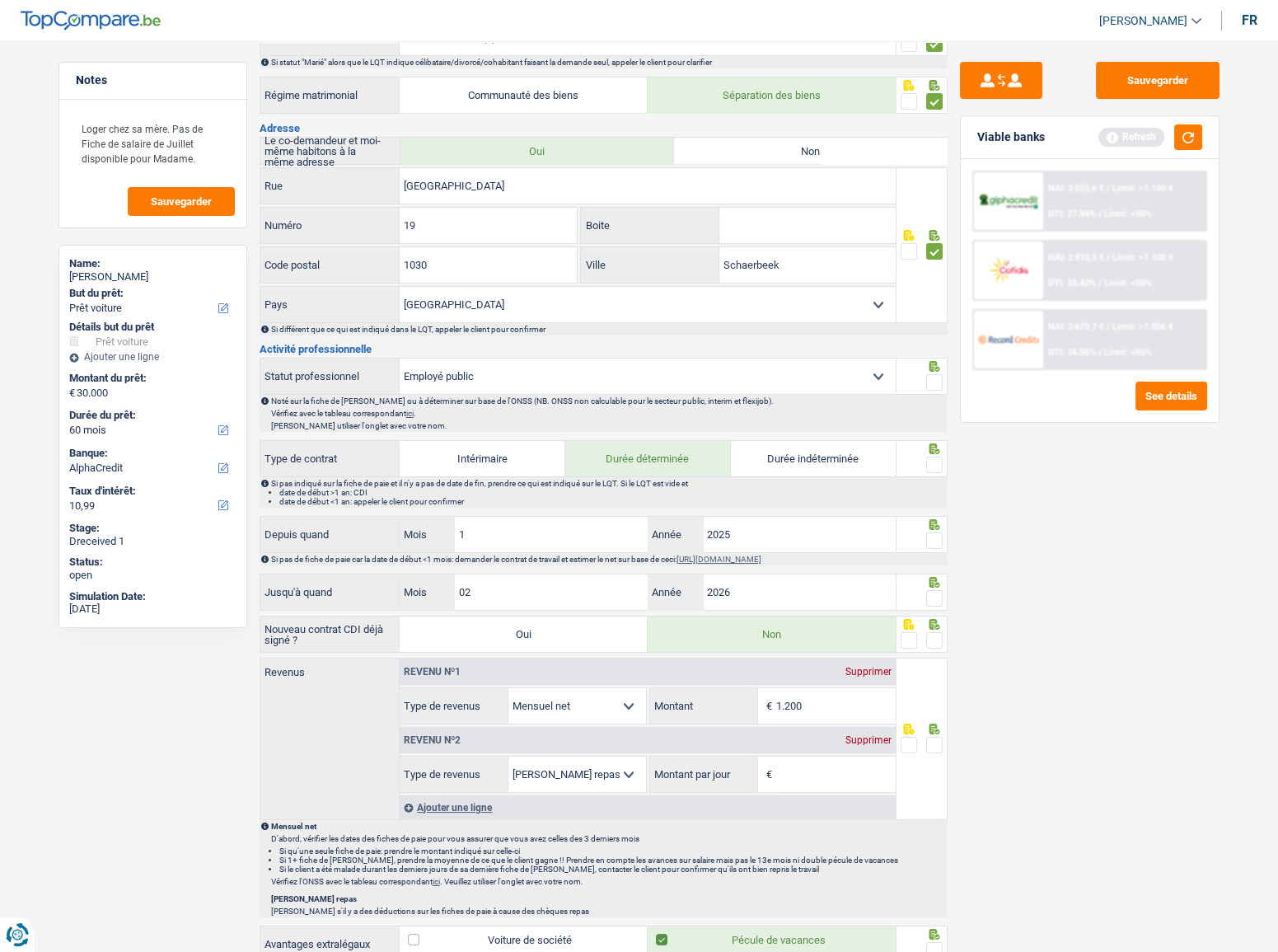
scroll to position [374, 0]
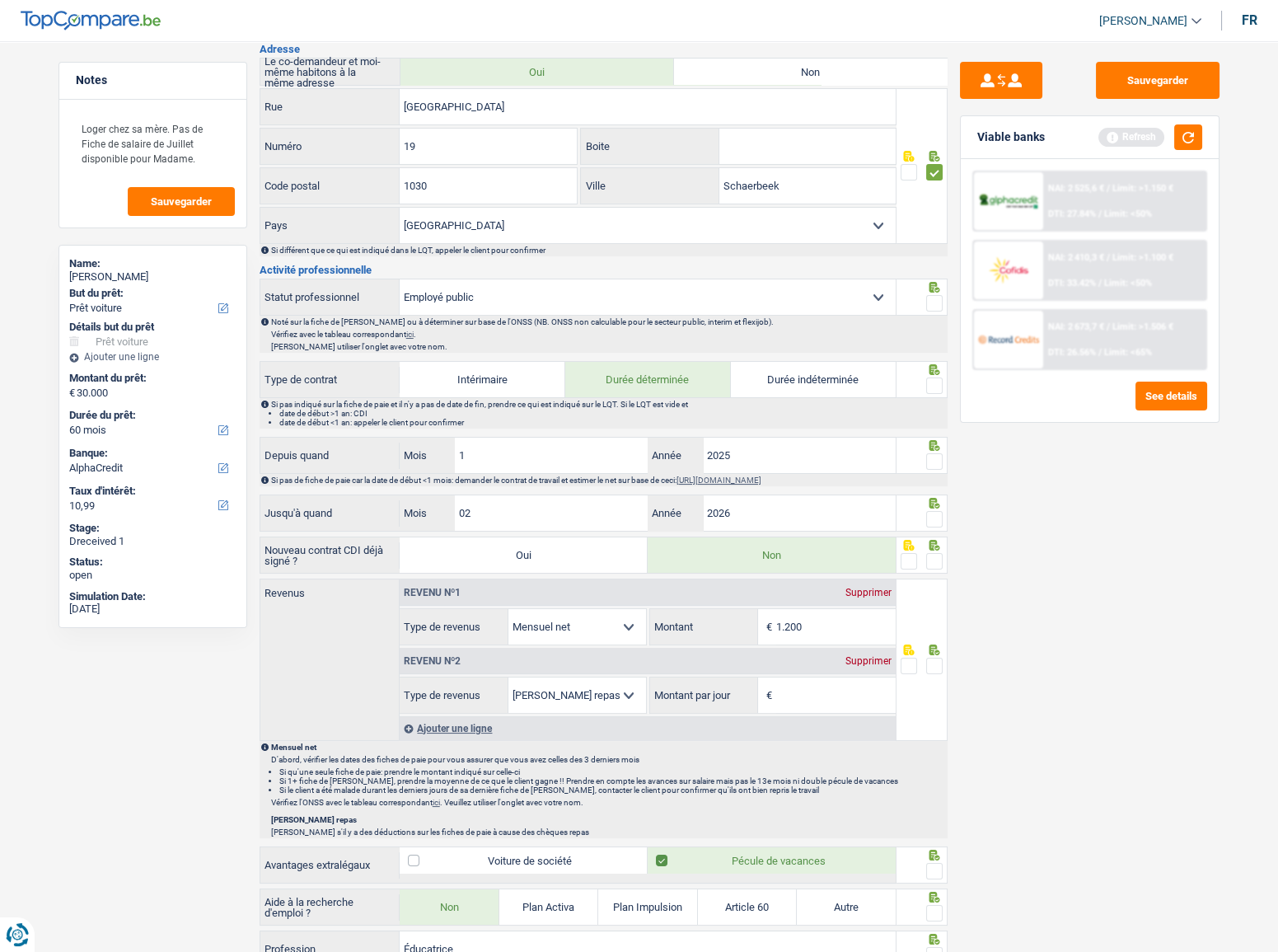
click at [928, 298] on span at bounding box center [934, 303] width 17 height 17
click at [0, 0] on input "radio" at bounding box center [0, 0] width 0 height 0
click at [929, 378] on span at bounding box center [934, 385] width 17 height 17
click at [0, 0] on input "radio" at bounding box center [0, 0] width 0 height 0
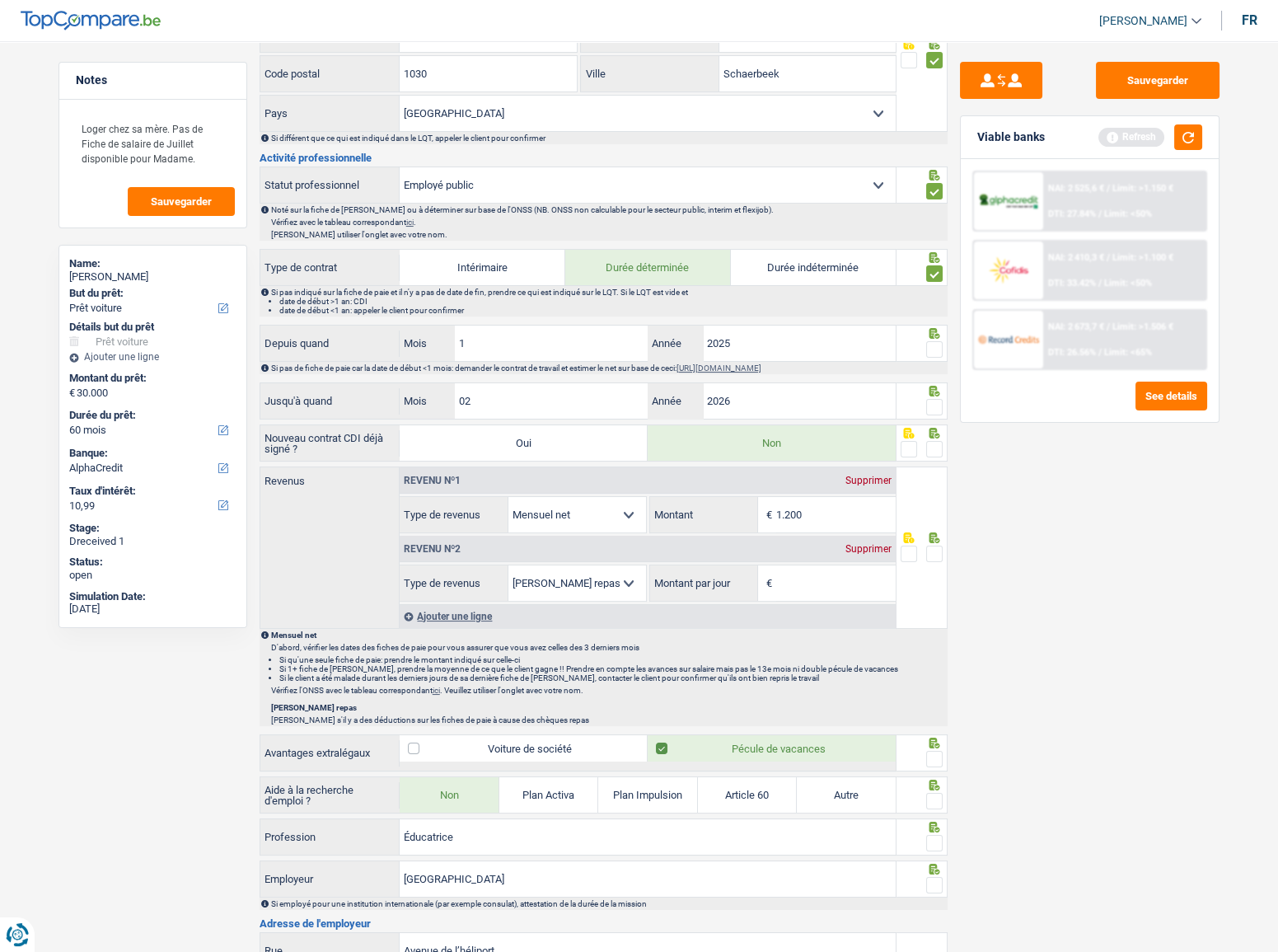
scroll to position [674, 0]
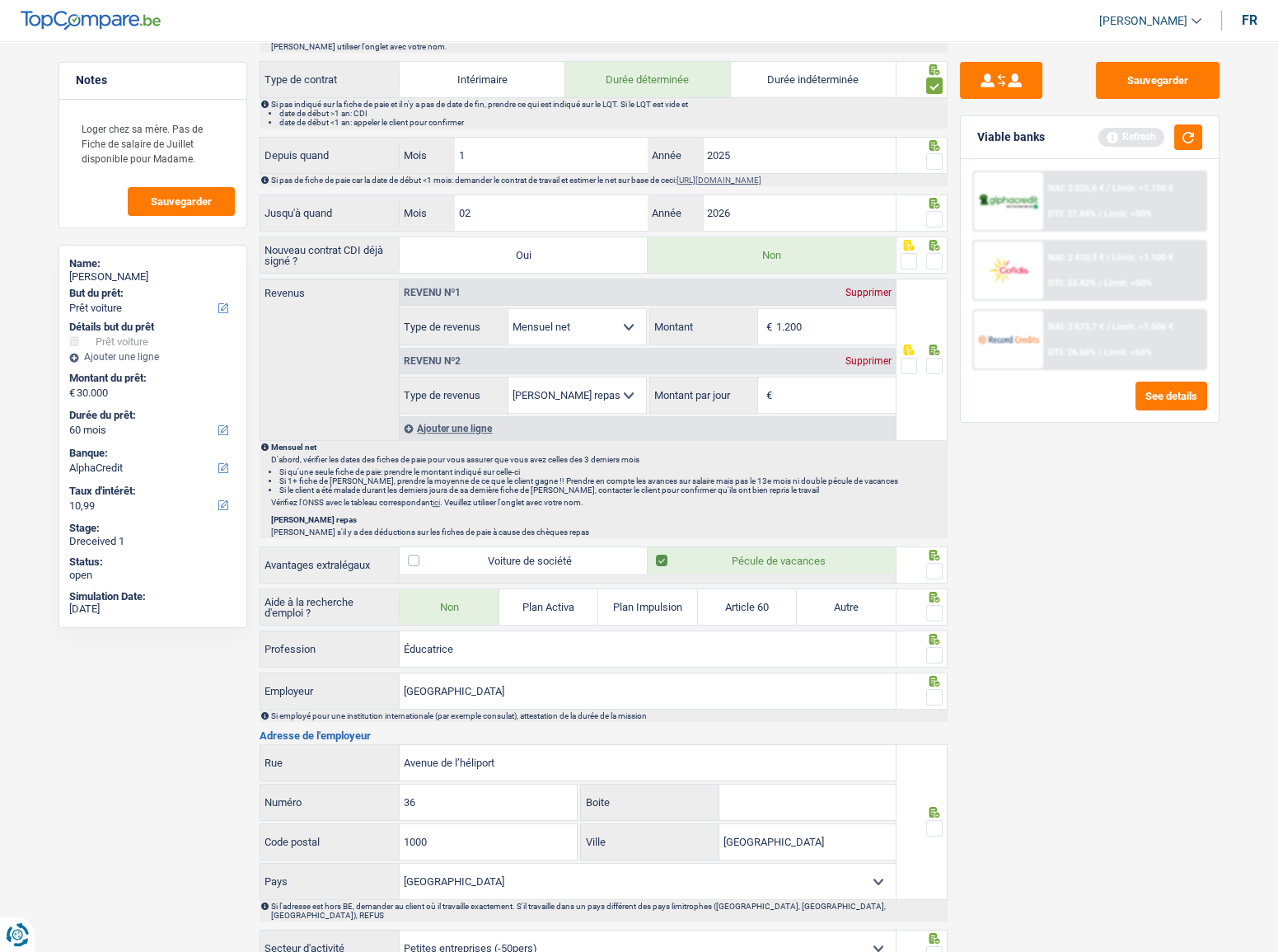
click at [936, 159] on span at bounding box center [934, 162] width 17 height 17
click at [0, 0] on input "radio" at bounding box center [0, 0] width 0 height 0
click at [942, 225] on div at bounding box center [934, 219] width 17 height 21
click at [940, 253] on span at bounding box center [934, 261] width 17 height 17
click at [0, 0] on input "radio" at bounding box center [0, 0] width 0 height 0
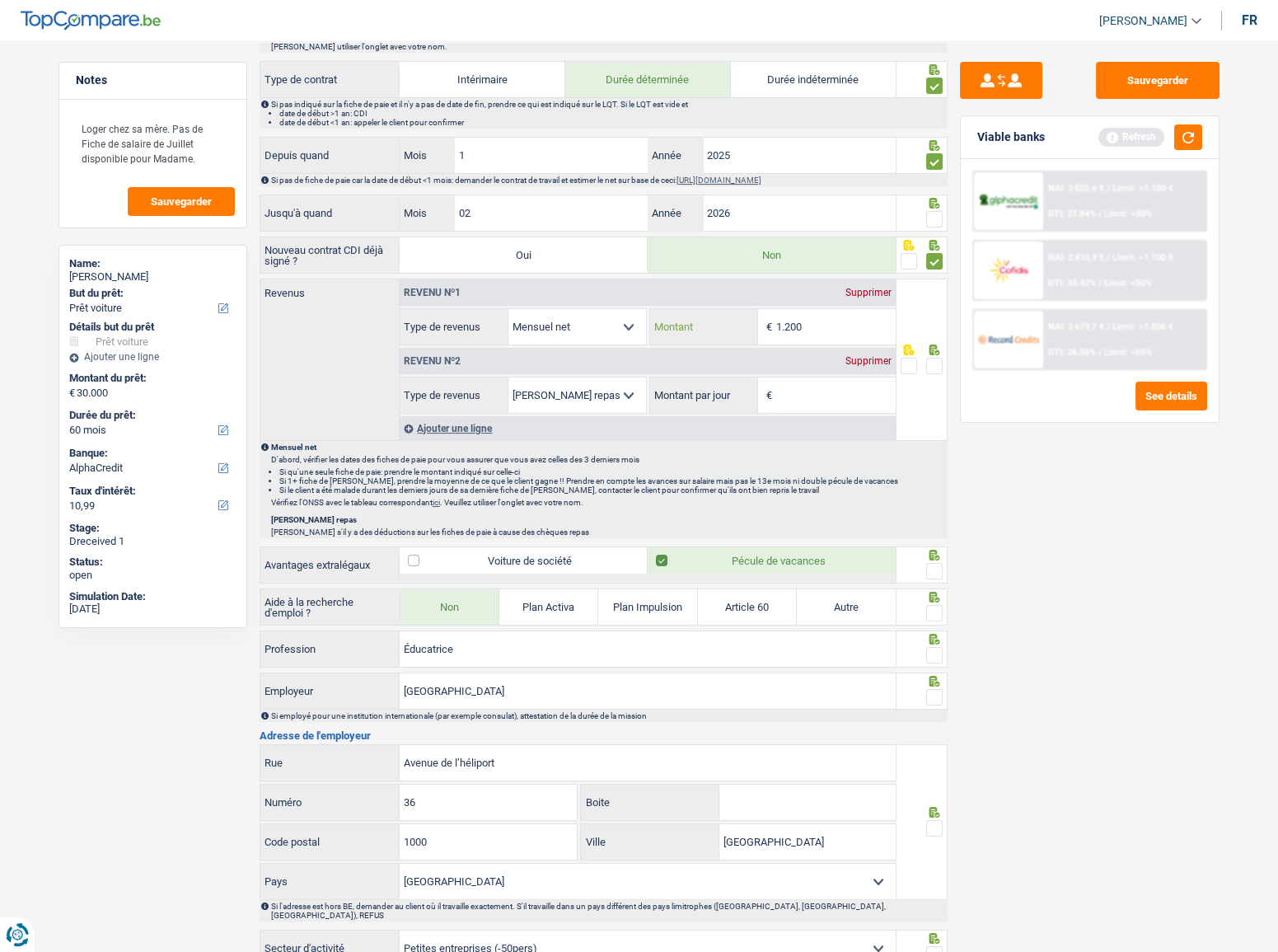
click at [827, 323] on input "1.200" at bounding box center [836, 327] width 119 height 35
drag, startPoint x: 831, startPoint y: 321, endPoint x: 708, endPoint y: 332, distance: 123.5
click at [708, 332] on div "1.200 € Montant" at bounding box center [773, 327] width 246 height 35
type input "1.313"
click at [852, 366] on div "Revenu nº2 Supprimer" at bounding box center [647, 360] width 497 height 26
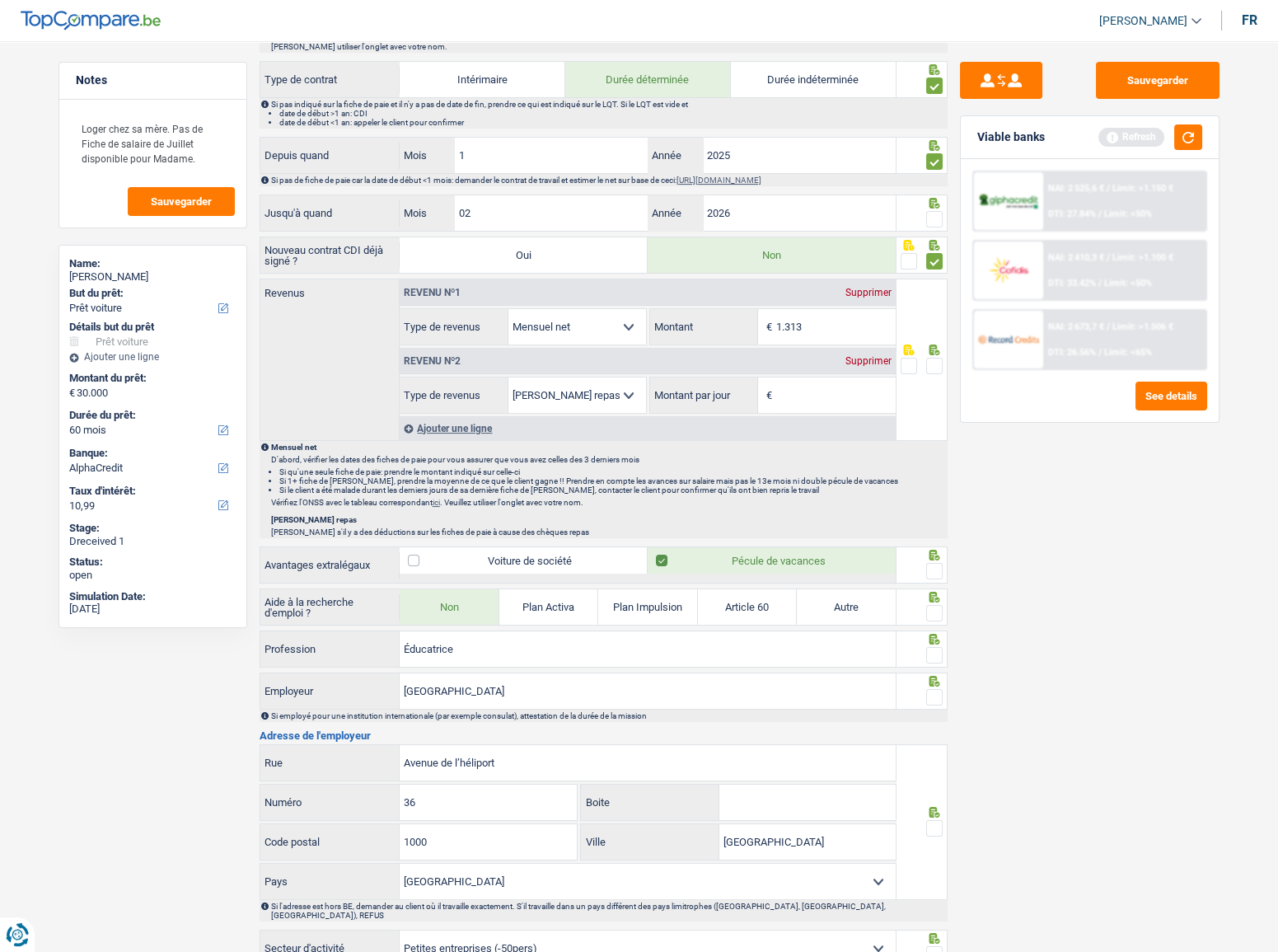
click at [860, 350] on div "Revenu nº2 Supprimer" at bounding box center [647, 360] width 497 height 26
click at [867, 357] on div "Supprimer" at bounding box center [869, 361] width 55 height 10
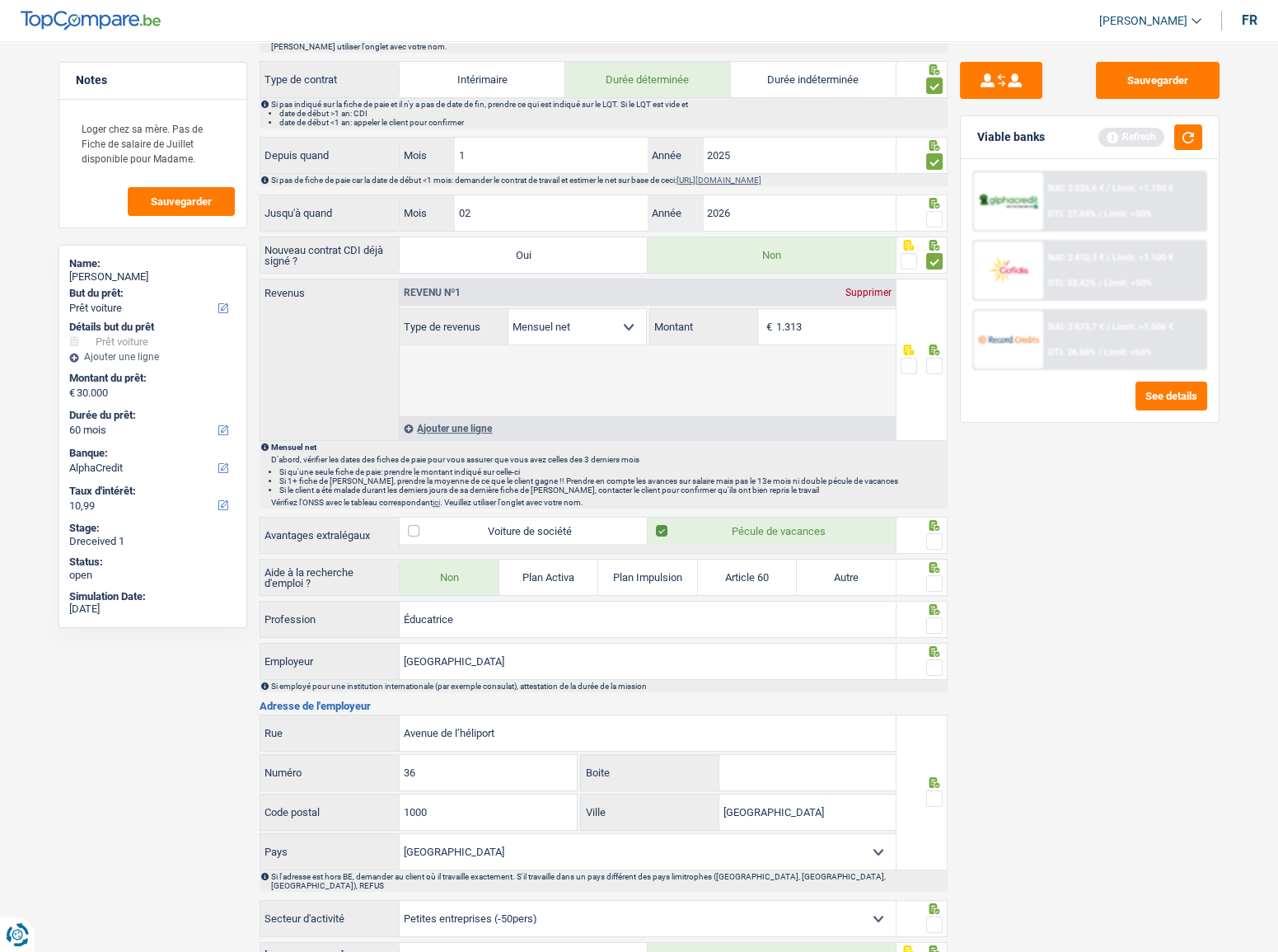
click at [936, 351] on div at bounding box center [923, 359] width 51 height 163
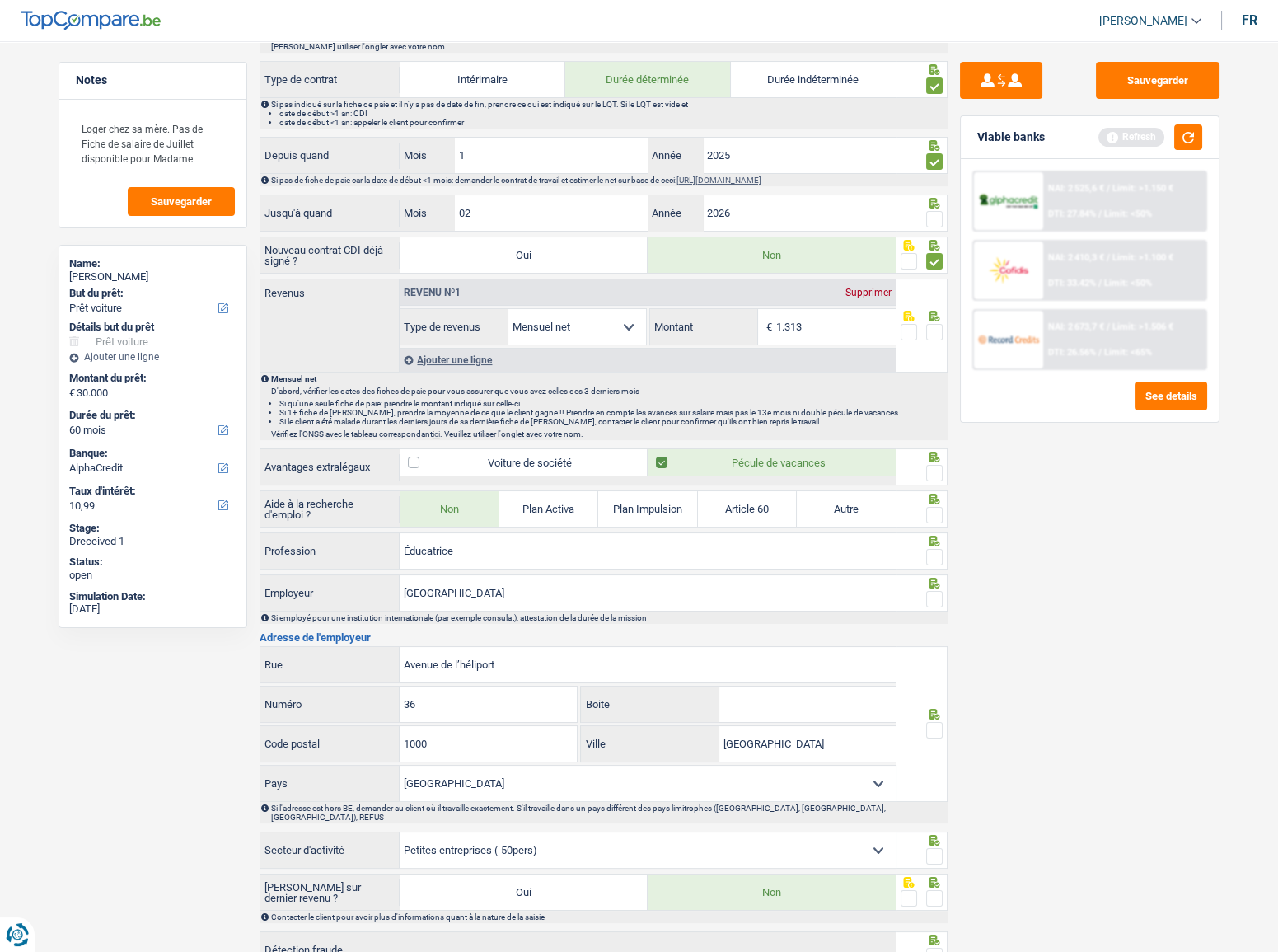
click at [939, 322] on div at bounding box center [934, 332] width 17 height 21
click at [934, 326] on span at bounding box center [934, 332] width 17 height 17
click at [0, 0] on input "radio" at bounding box center [0, 0] width 0 height 0
click at [933, 211] on span at bounding box center [934, 218] width 17 height 17
click at [0, 0] on input "radio" at bounding box center [0, 0] width 0 height 0
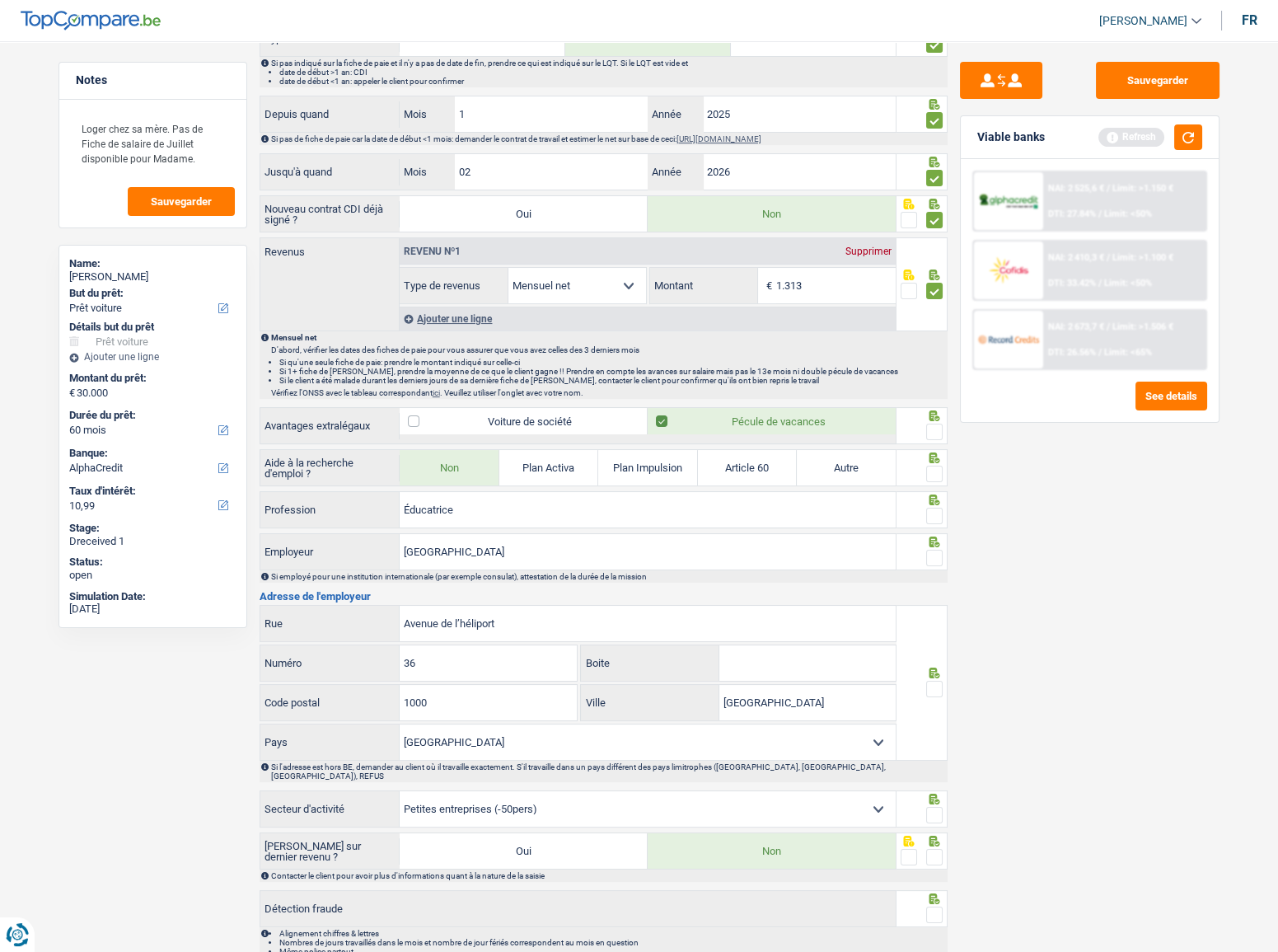
scroll to position [785, 0]
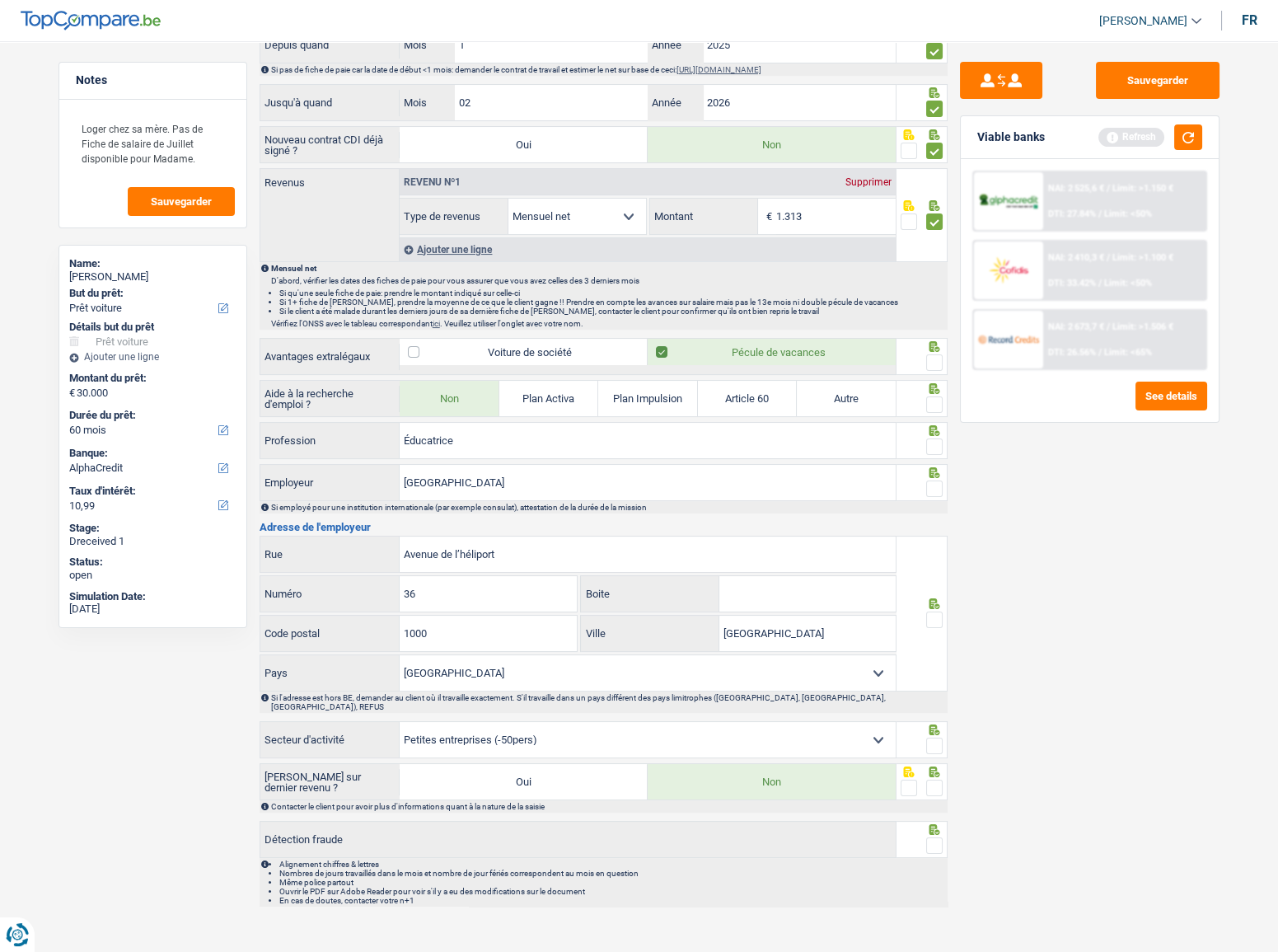
click at [936, 361] on span at bounding box center [934, 362] width 17 height 17
click at [0, 0] on input "radio" at bounding box center [0, 0] width 0 height 0
click at [944, 393] on div at bounding box center [923, 399] width 51 height 37
click at [944, 404] on div at bounding box center [923, 399] width 51 height 37
click at [936, 406] on div at bounding box center [923, 399] width 51 height 37
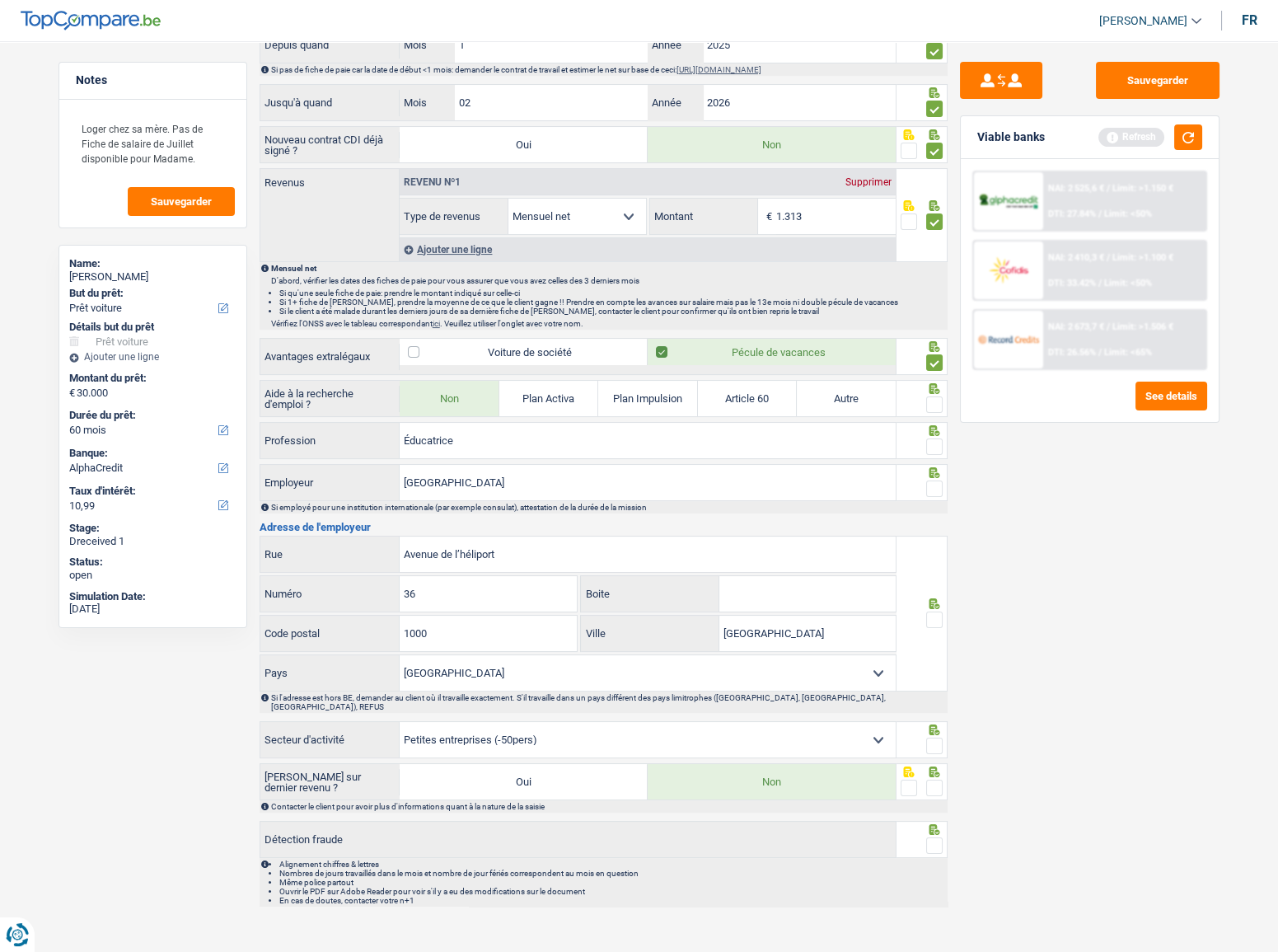
click at [934, 400] on span at bounding box center [934, 405] width 17 height 17
click at [0, 0] on input "radio" at bounding box center [0, 0] width 0 height 0
click at [933, 452] on div at bounding box center [934, 447] width 17 height 21
click at [932, 442] on span at bounding box center [934, 447] width 17 height 17
click at [0, 0] on input "radio" at bounding box center [0, 0] width 0 height 0
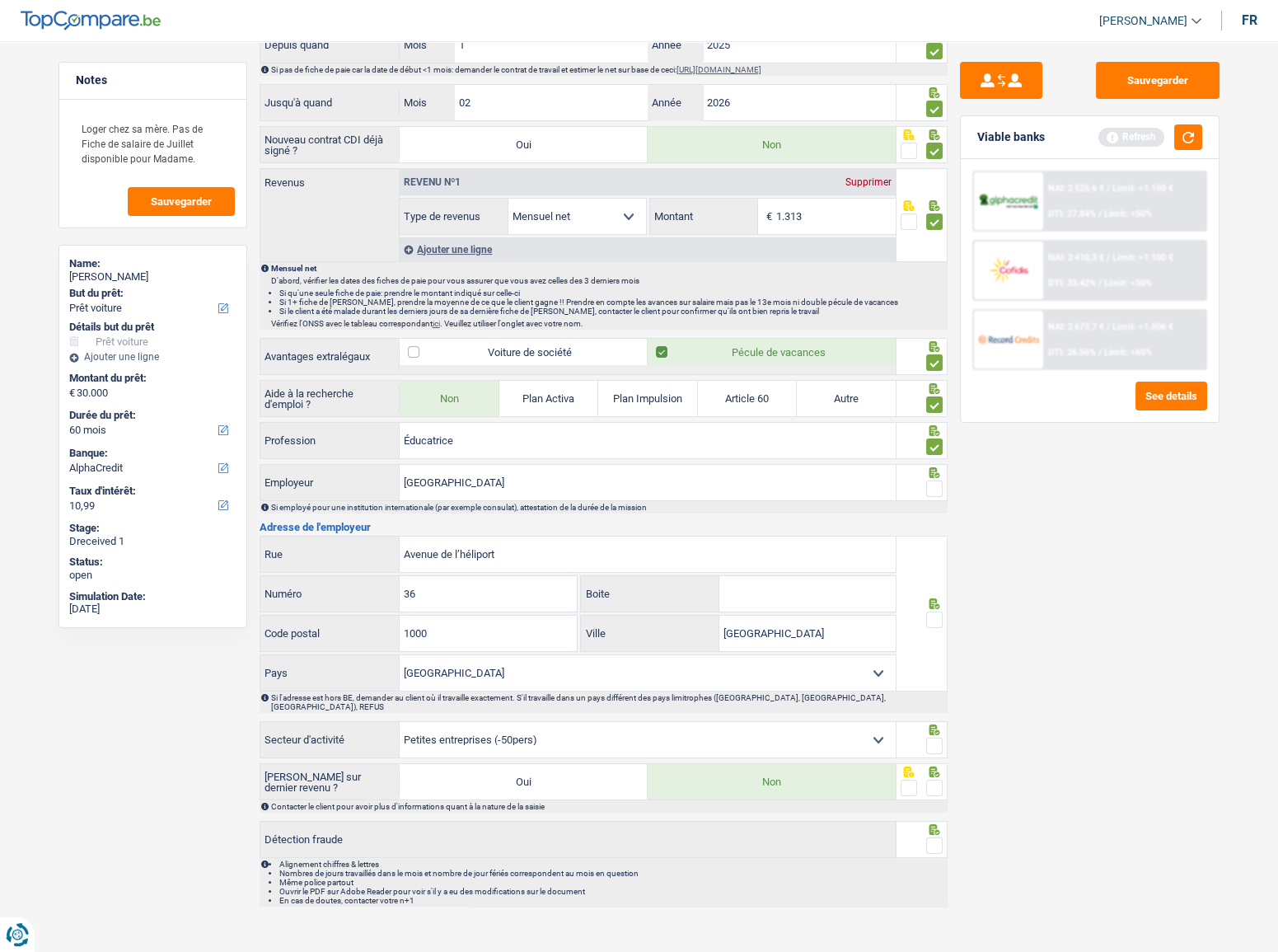
click at [932, 481] on span at bounding box center [934, 489] width 17 height 17
click at [0, 0] on input "radio" at bounding box center [0, 0] width 0 height 0
drag, startPoint x: 410, startPoint y: 585, endPoint x: 377, endPoint y: 588, distance: 33.1
click at [381, 588] on div "36 Numéro" at bounding box center [419, 594] width 317 height 35
type input "46"
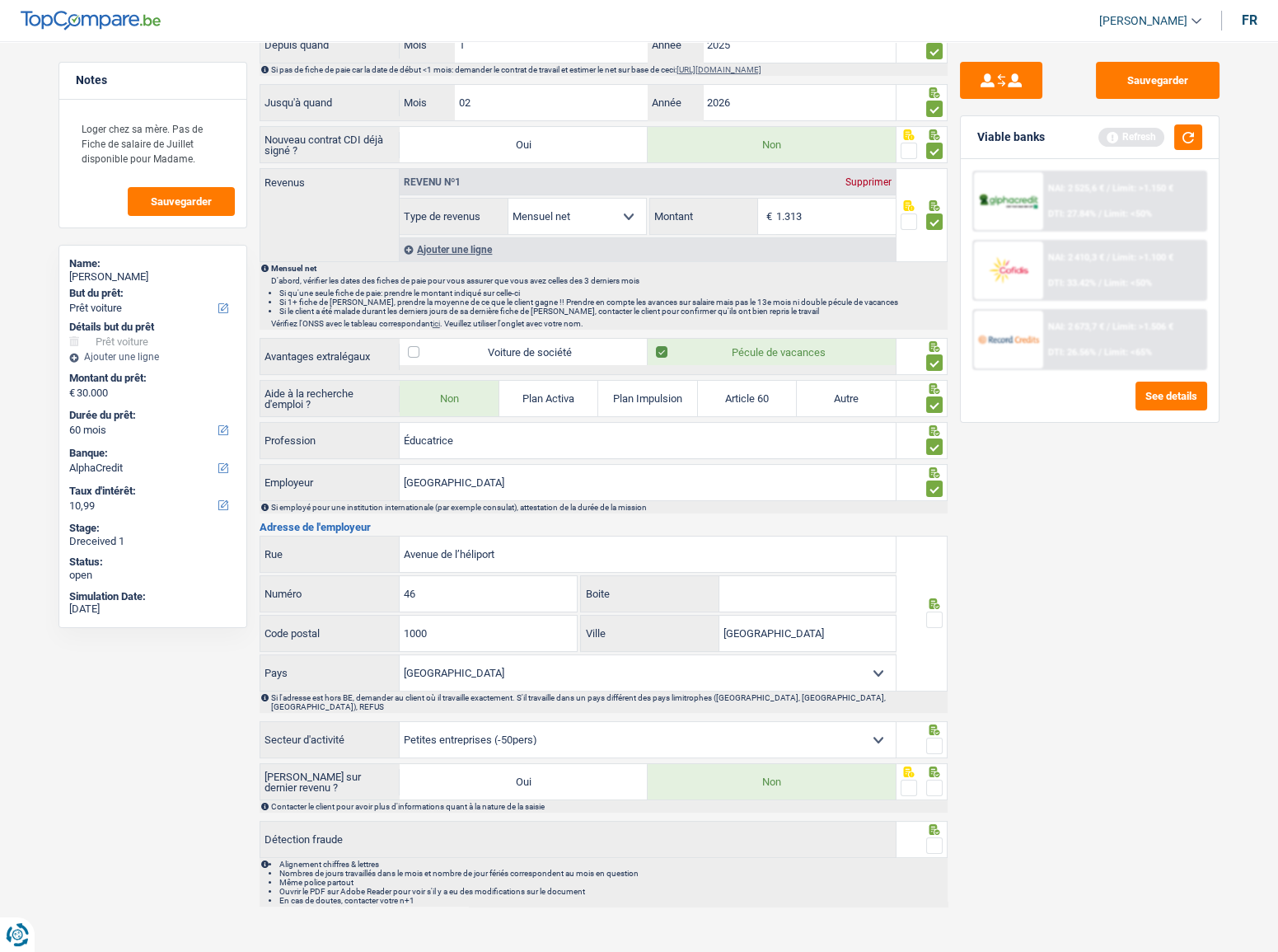
click at [461, 646] on div "1000 Code postal" at bounding box center [419, 634] width 319 height 37
click at [940, 615] on span at bounding box center [934, 619] width 17 height 17
click at [0, 0] on input "radio" at bounding box center [0, 0] width 0 height 0
click at [933, 738] on span at bounding box center [934, 745] width 17 height 17
click at [0, 0] on input "radio" at bounding box center [0, 0] width 0 height 0
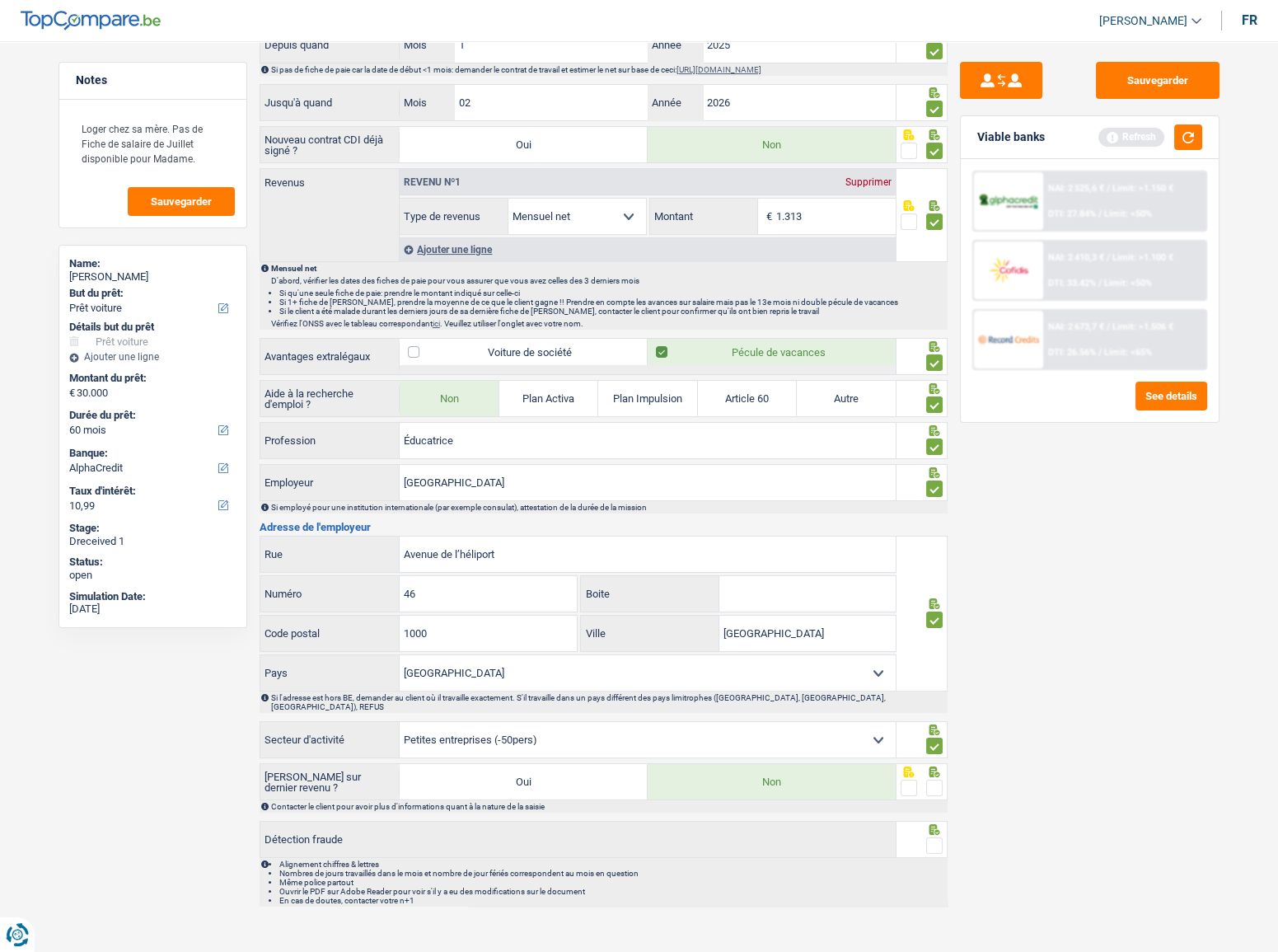
click at [933, 785] on div at bounding box center [923, 782] width 51 height 37
drag, startPoint x: 930, startPoint y: 770, endPoint x: 928, endPoint y: 840, distance: 70.0
click at [930, 780] on span at bounding box center [934, 787] width 17 height 17
click at [0, 0] on input "radio" at bounding box center [0, 0] width 0 height 0
click at [931, 837] on span at bounding box center [934, 845] width 17 height 17
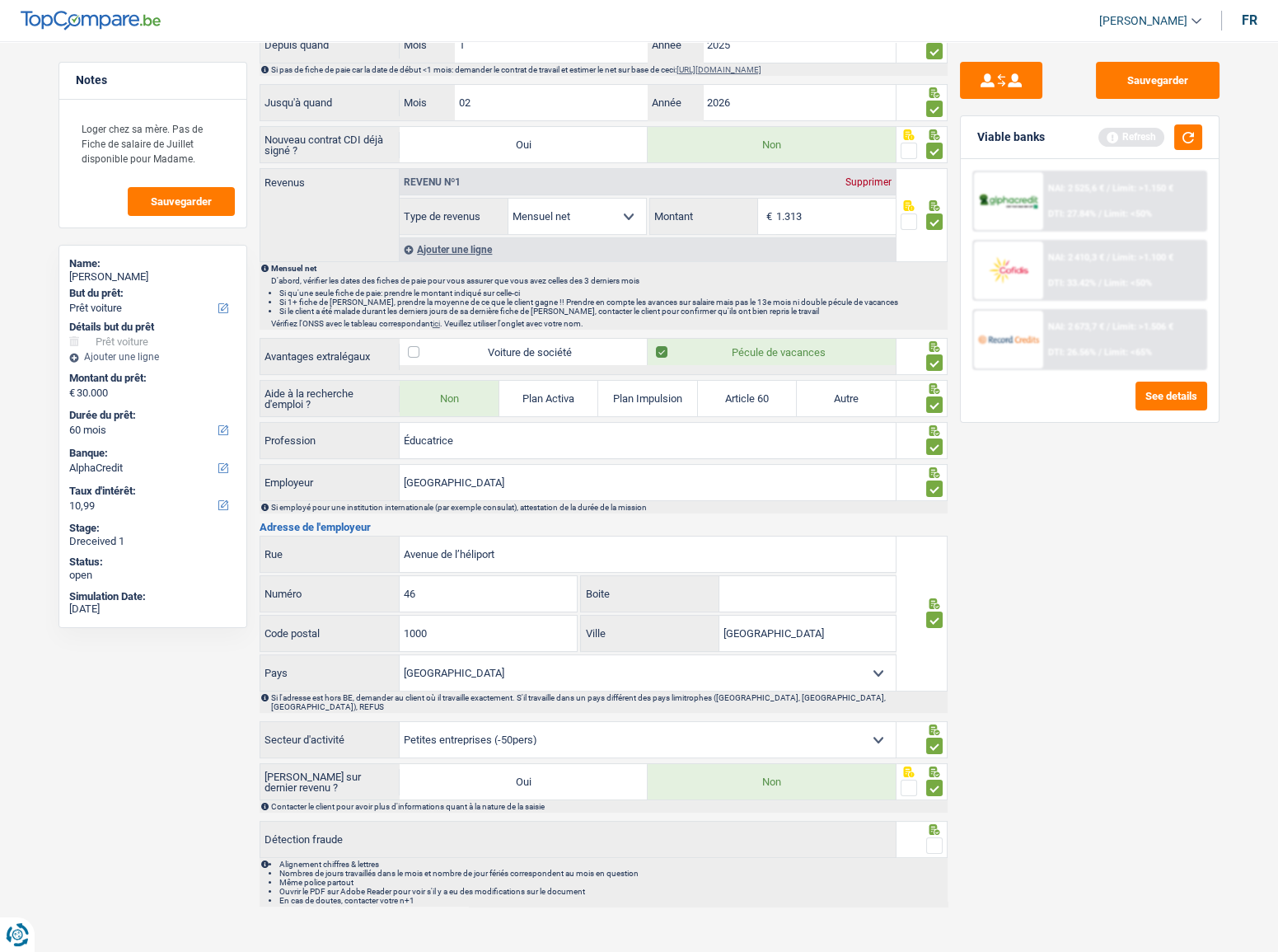
click at [0, 0] on input "radio" at bounding box center [0, 0] width 0 height 0
click at [1160, 91] on button "Sauvegarder" at bounding box center [1158, 80] width 123 height 37
click at [1189, 134] on button "button" at bounding box center [1188, 137] width 28 height 25
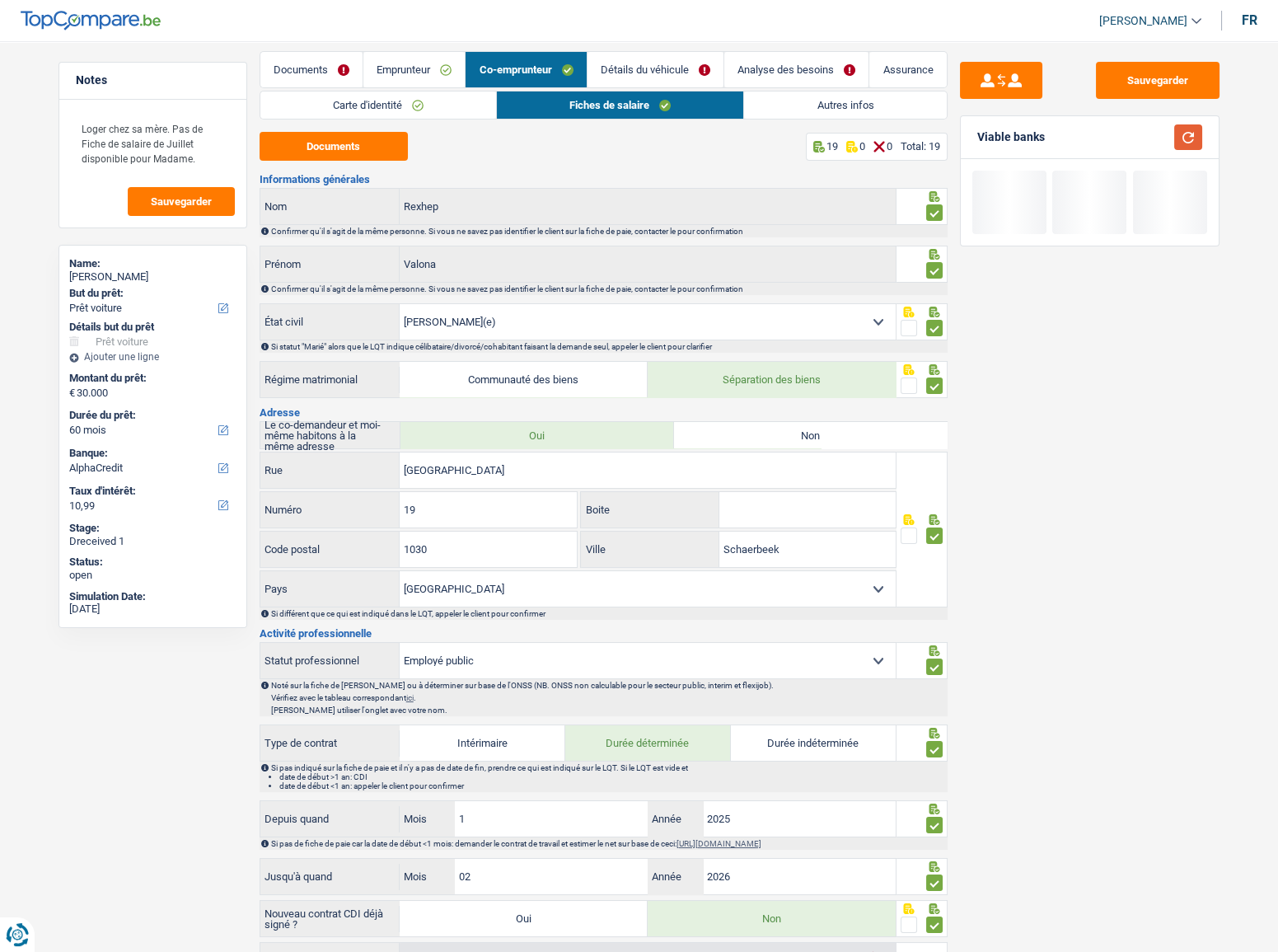
scroll to position [0, 0]
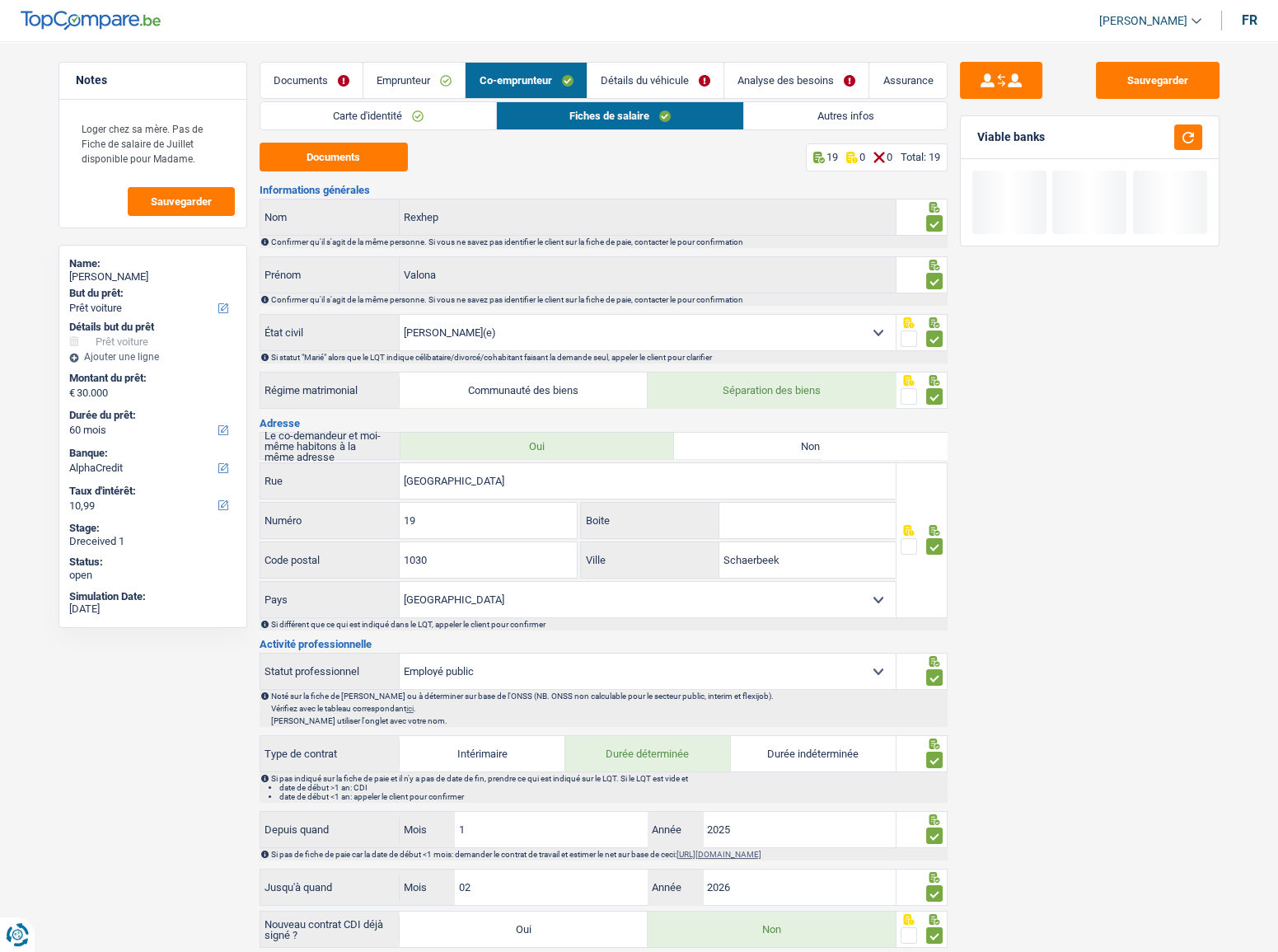
click at [778, 104] on link "Autres infos" at bounding box center [845, 116] width 202 height 27
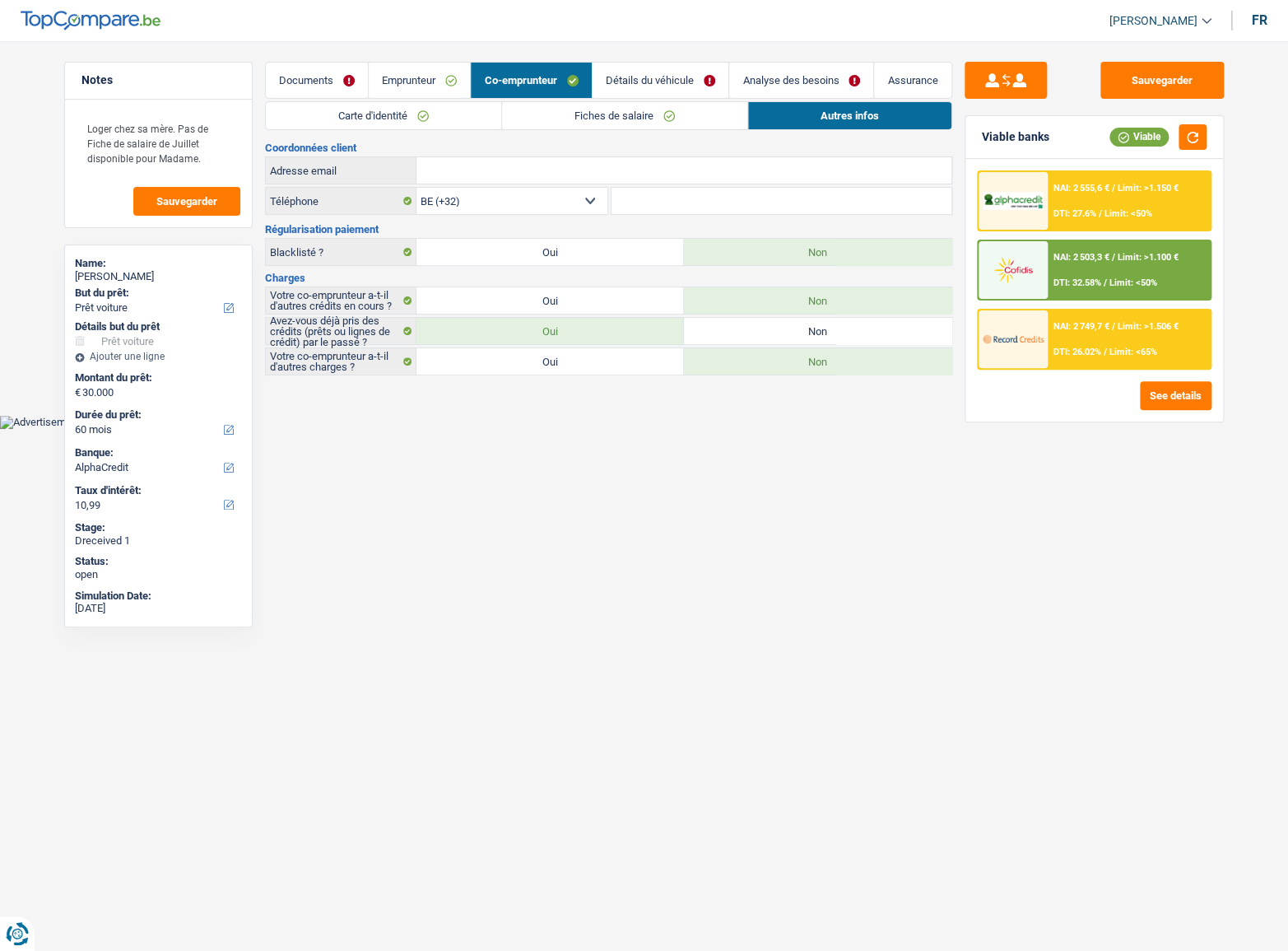
drag, startPoint x: 679, startPoint y: 74, endPoint x: 679, endPoint y: 84, distance: 10.0
click at [679, 74] on link "Détails du véhicule" at bounding box center [660, 80] width 136 height 35
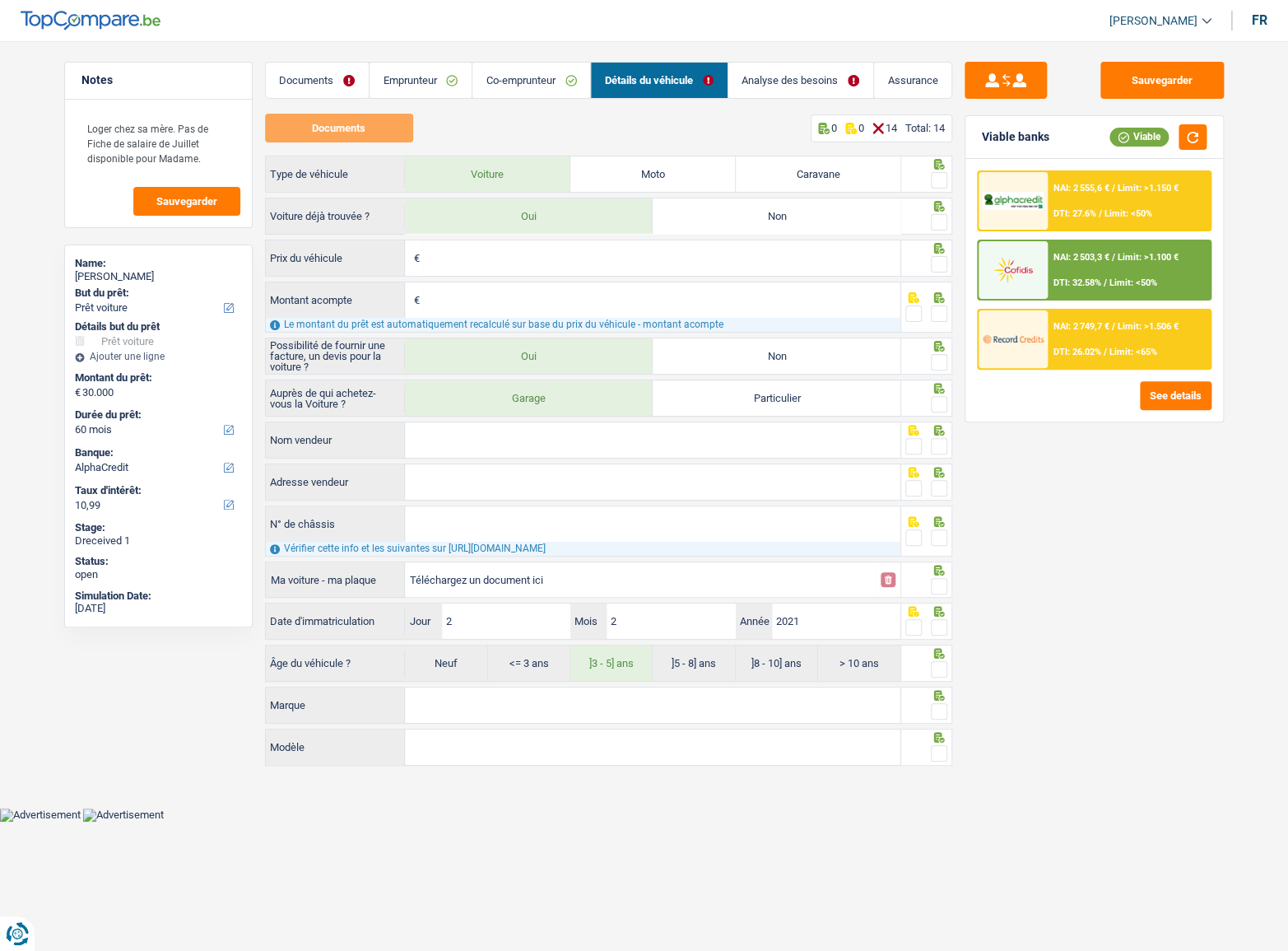
drag, startPoint x: 938, startPoint y: 401, endPoint x: 931, endPoint y: 362, distance: 39.6
click at [937, 401] on span at bounding box center [939, 404] width 17 height 17
click at [0, 0] on input "radio" at bounding box center [0, 0] width 0 height 0
click at [939, 354] on span at bounding box center [939, 362] width 17 height 17
click at [0, 0] on input "radio" at bounding box center [0, 0] width 0 height 0
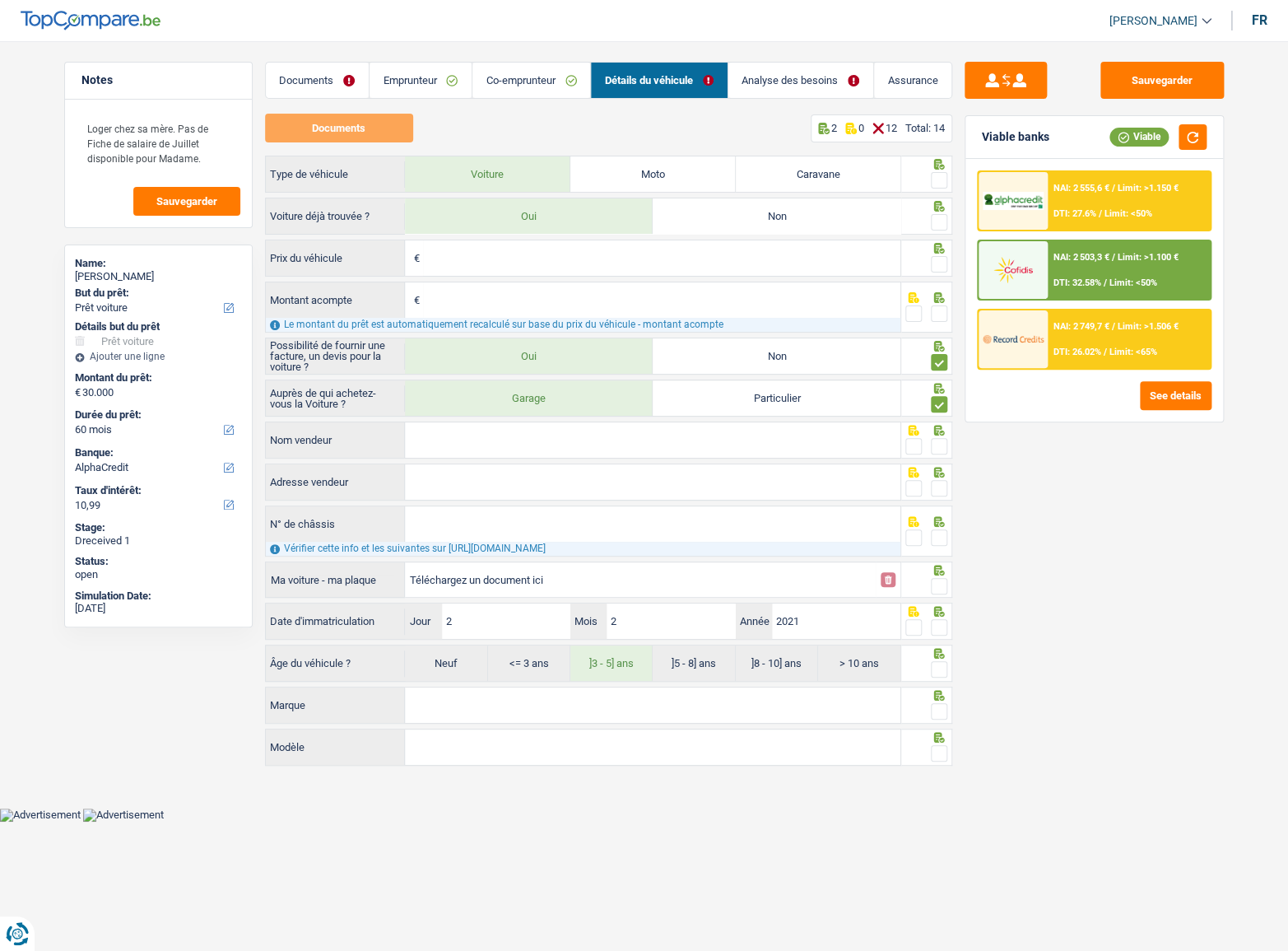
click at [941, 178] on span at bounding box center [939, 180] width 17 height 17
click at [0, 0] on input "radio" at bounding box center [0, 0] width 0 height 0
click at [944, 212] on div at bounding box center [939, 222] width 17 height 21
click at [942, 227] on span at bounding box center [939, 222] width 17 height 17
click at [0, 0] on input "radio" at bounding box center [0, 0] width 0 height 0
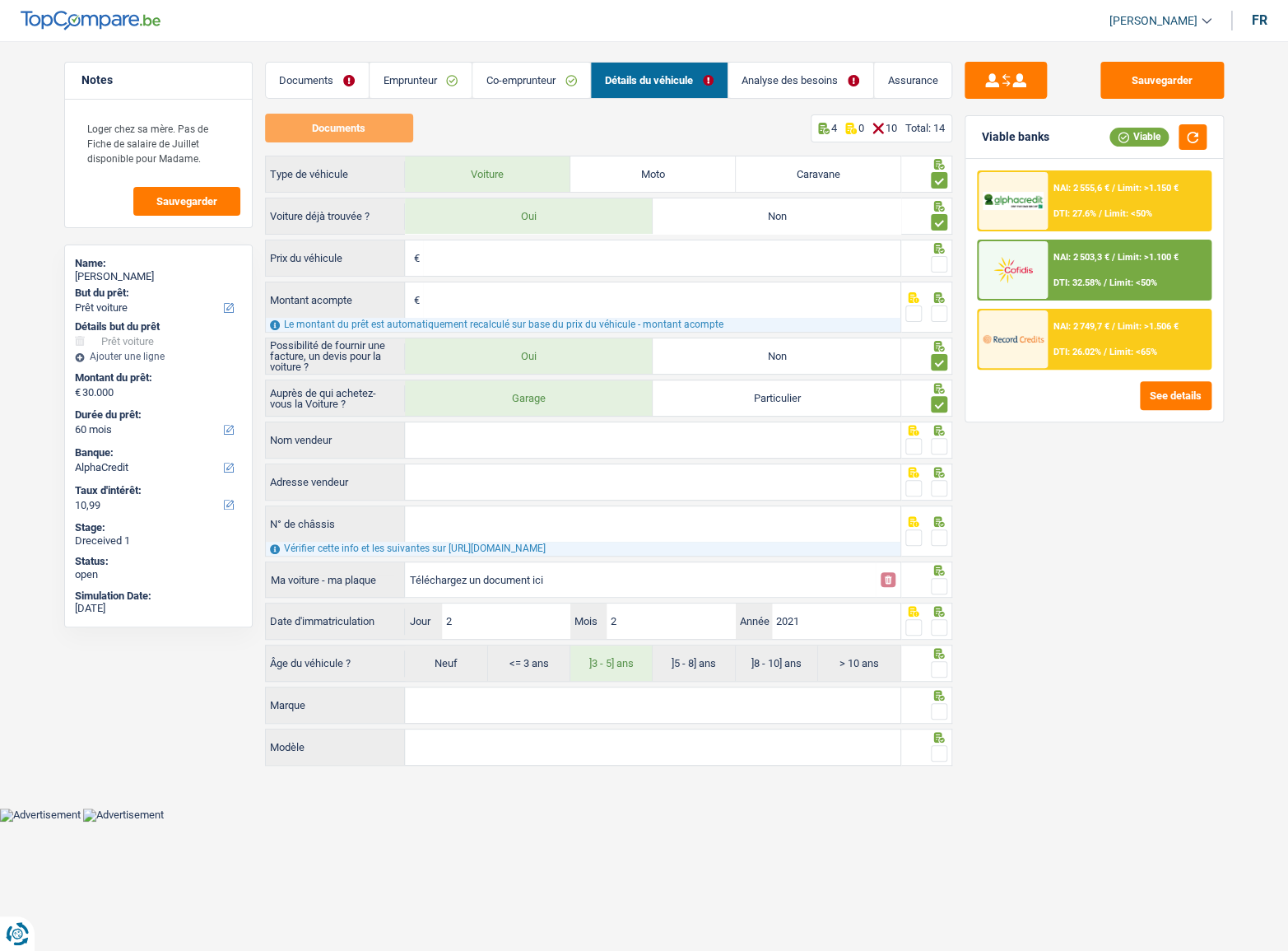
click at [938, 283] on div at bounding box center [926, 307] width 51 height 51
click at [935, 320] on span at bounding box center [939, 313] width 17 height 17
click at [0, 0] on input "radio" at bounding box center [0, 0] width 0 height 0
click at [937, 267] on span at bounding box center [939, 264] width 17 height 17
click at [0, 0] on input "radio" at bounding box center [0, 0] width 0 height 0
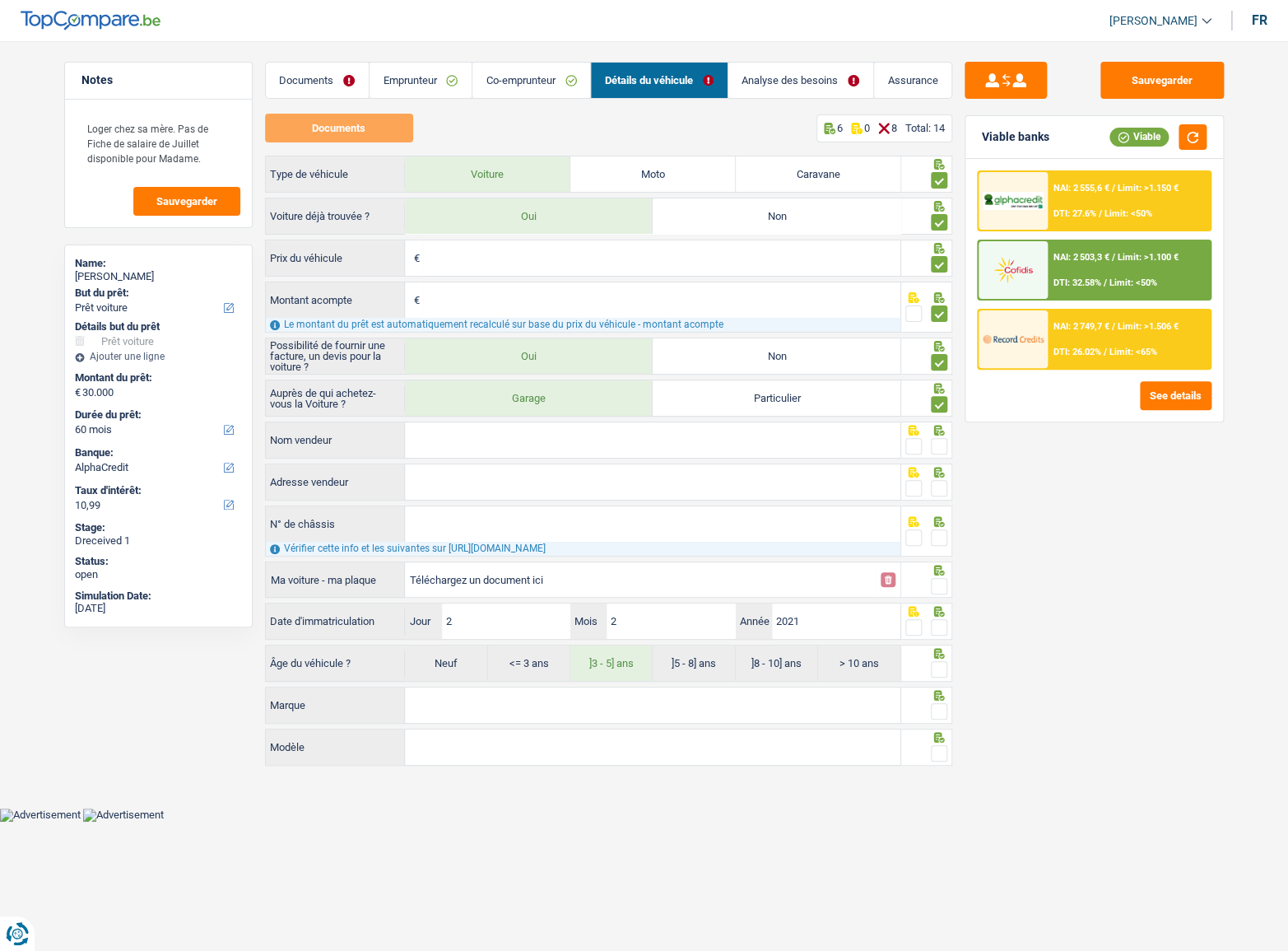
click at [944, 249] on icon at bounding box center [939, 248] width 17 height 11
click at [941, 263] on span at bounding box center [939, 264] width 17 height 17
click at [0, 0] on input "radio" at bounding box center [0, 0] width 0 height 0
click at [922, 308] on fieldset at bounding box center [926, 314] width 42 height 21
click at [912, 313] on span at bounding box center [913, 313] width 17 height 17
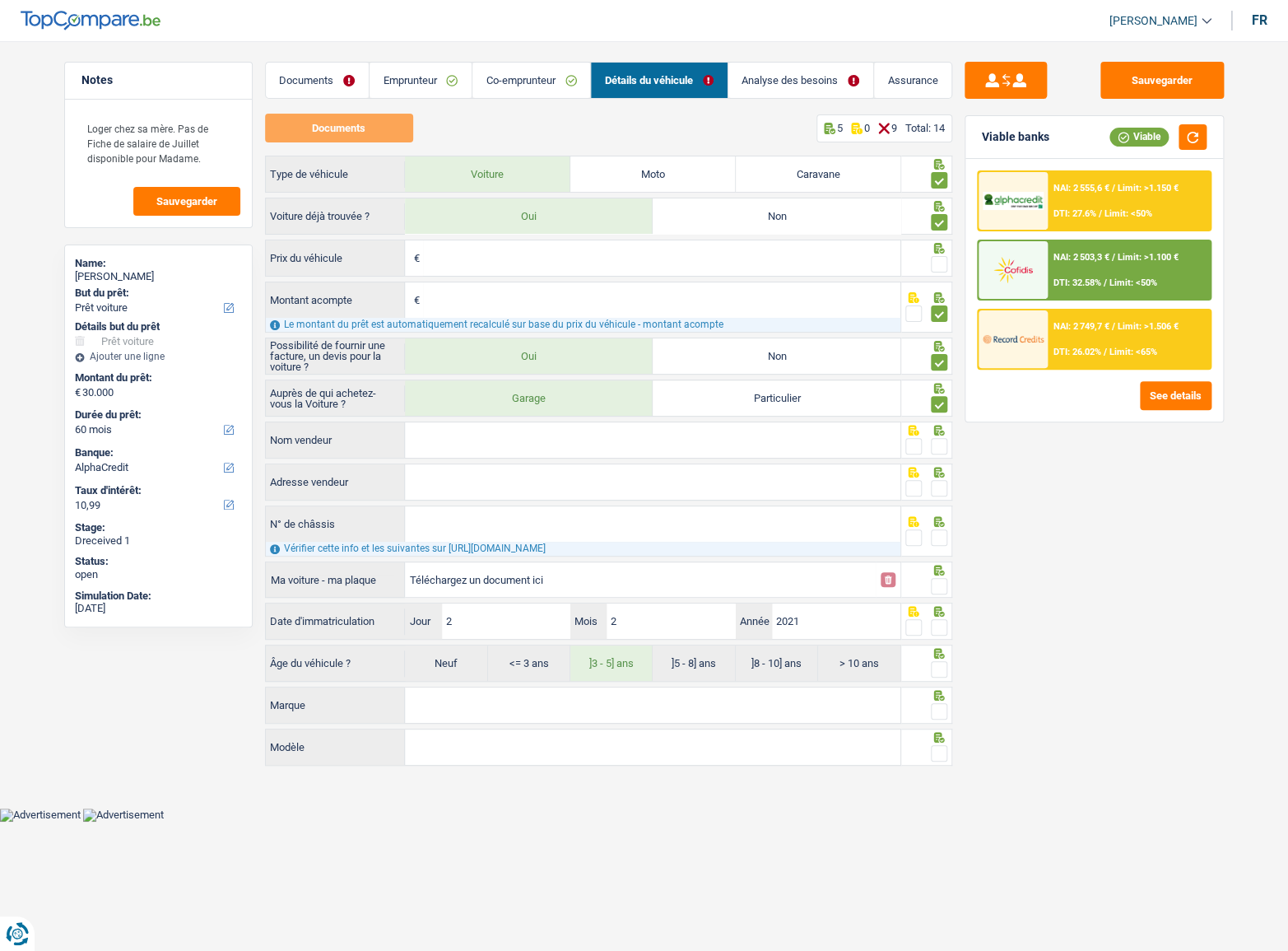
click at [0, 0] on input "radio" at bounding box center [0, 0] width 0 height 0
click at [935, 667] on span at bounding box center [939, 669] width 17 height 17
click at [0, 0] on input "radio" at bounding box center [0, 0] width 0 height 0
click at [814, 78] on link "Analyse des besoins" at bounding box center [801, 80] width 145 height 35
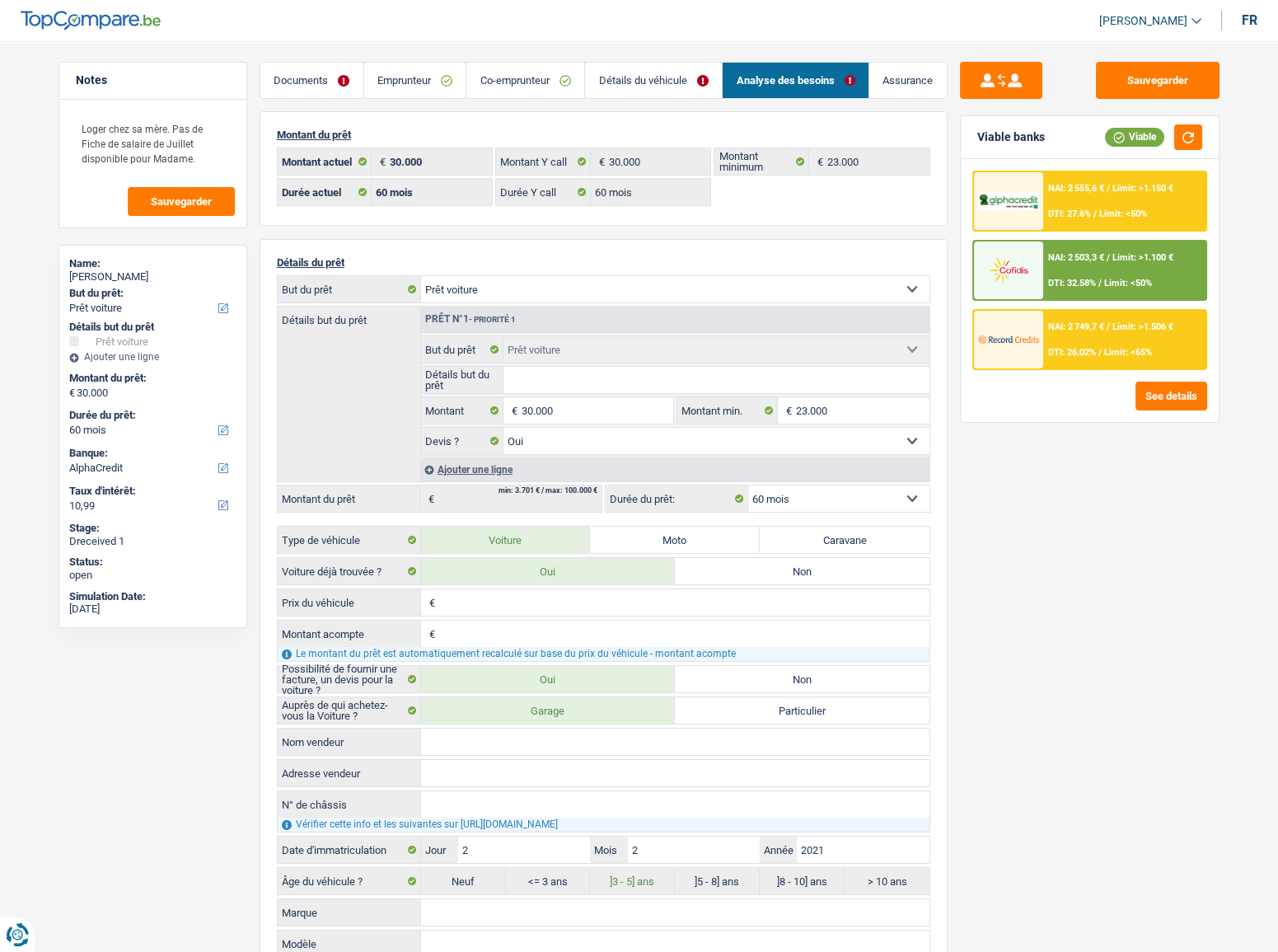
click at [589, 80] on link "Détails du véhicule" at bounding box center [653, 80] width 137 height 35
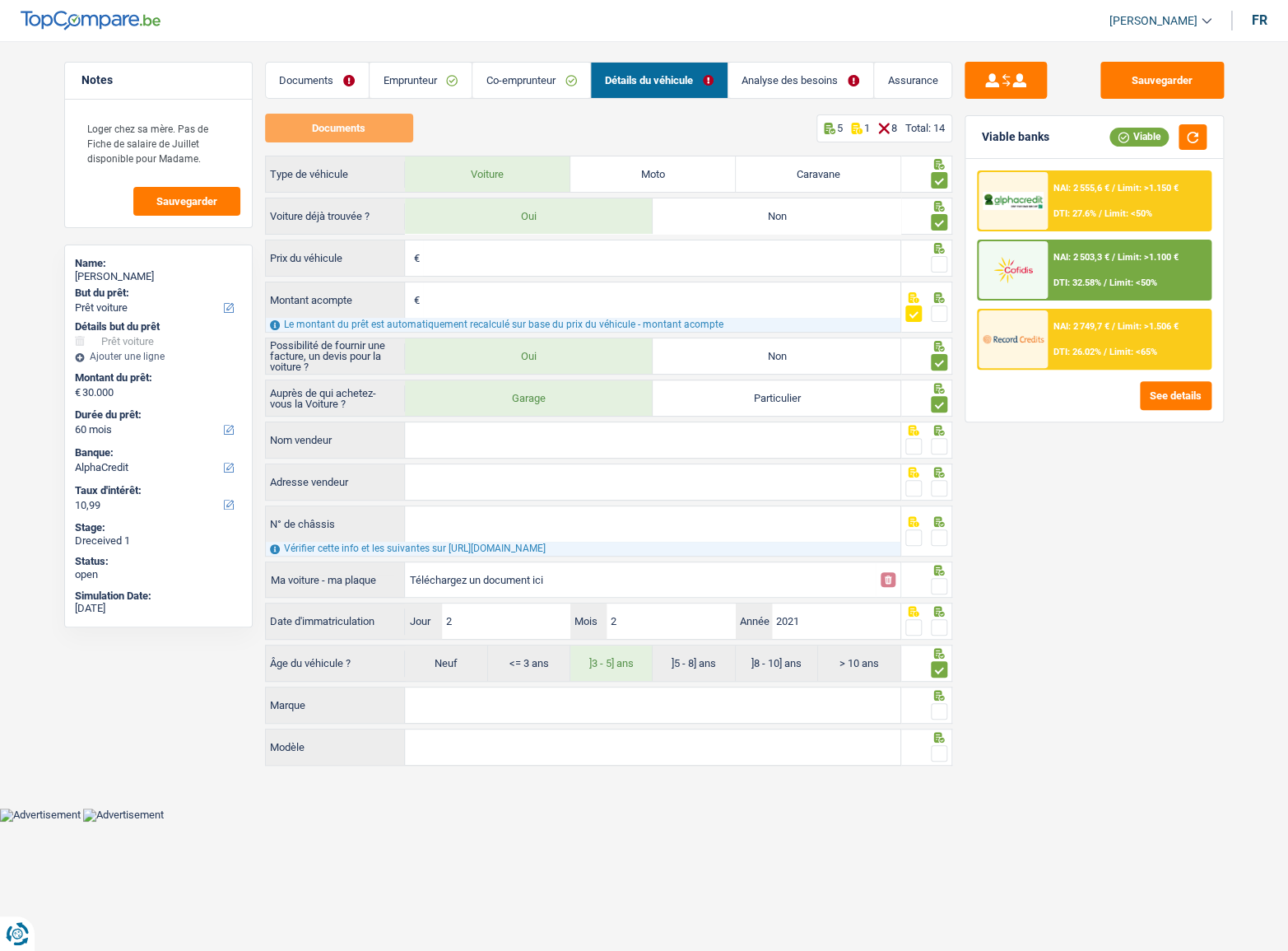
click at [738, 82] on link "Analyse des besoins" at bounding box center [801, 80] width 145 height 35
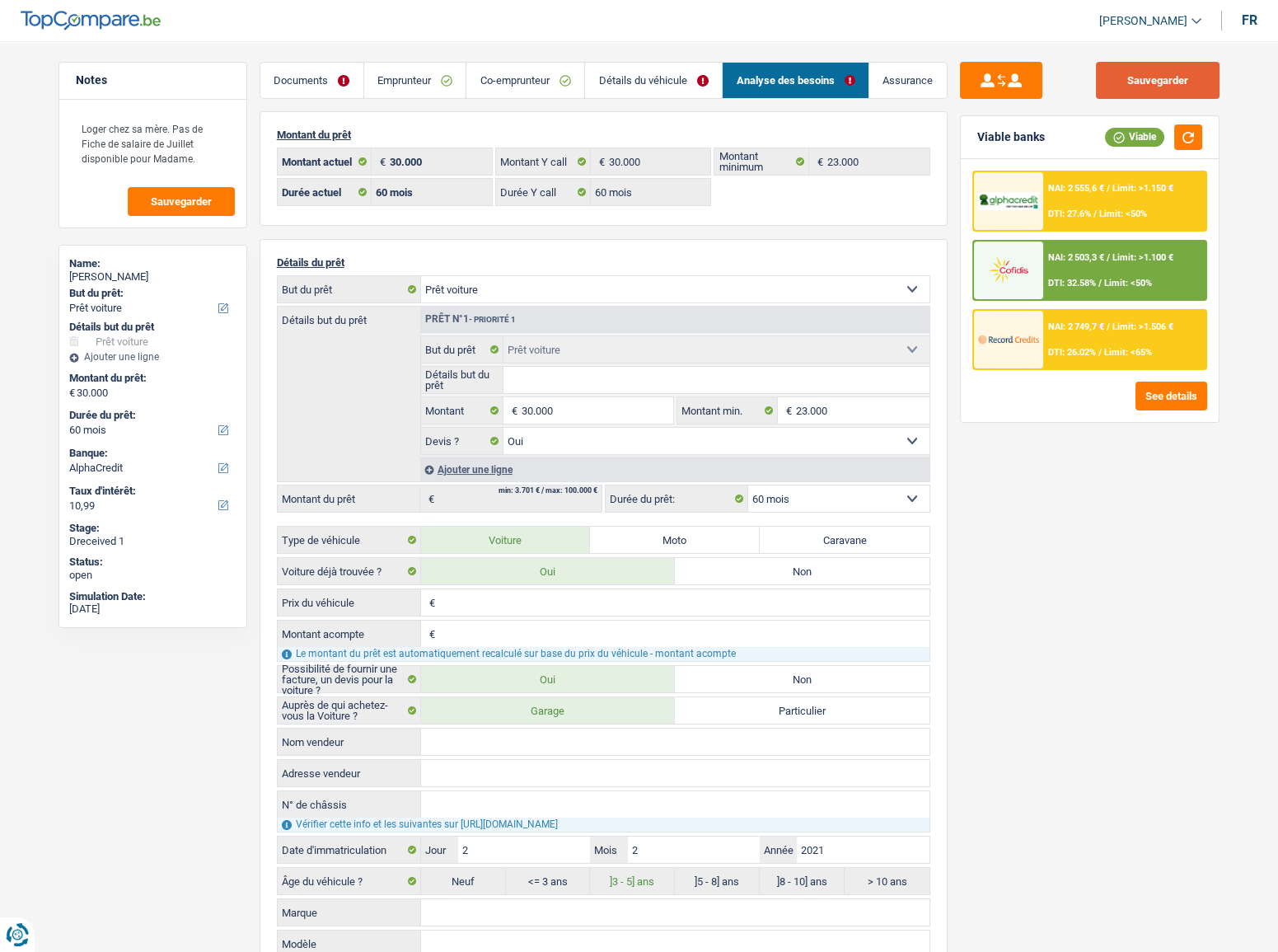
click at [1108, 82] on button "Sauvegarder" at bounding box center [1158, 80] width 123 height 37
click at [330, 89] on link "Documents" at bounding box center [311, 80] width 103 height 35
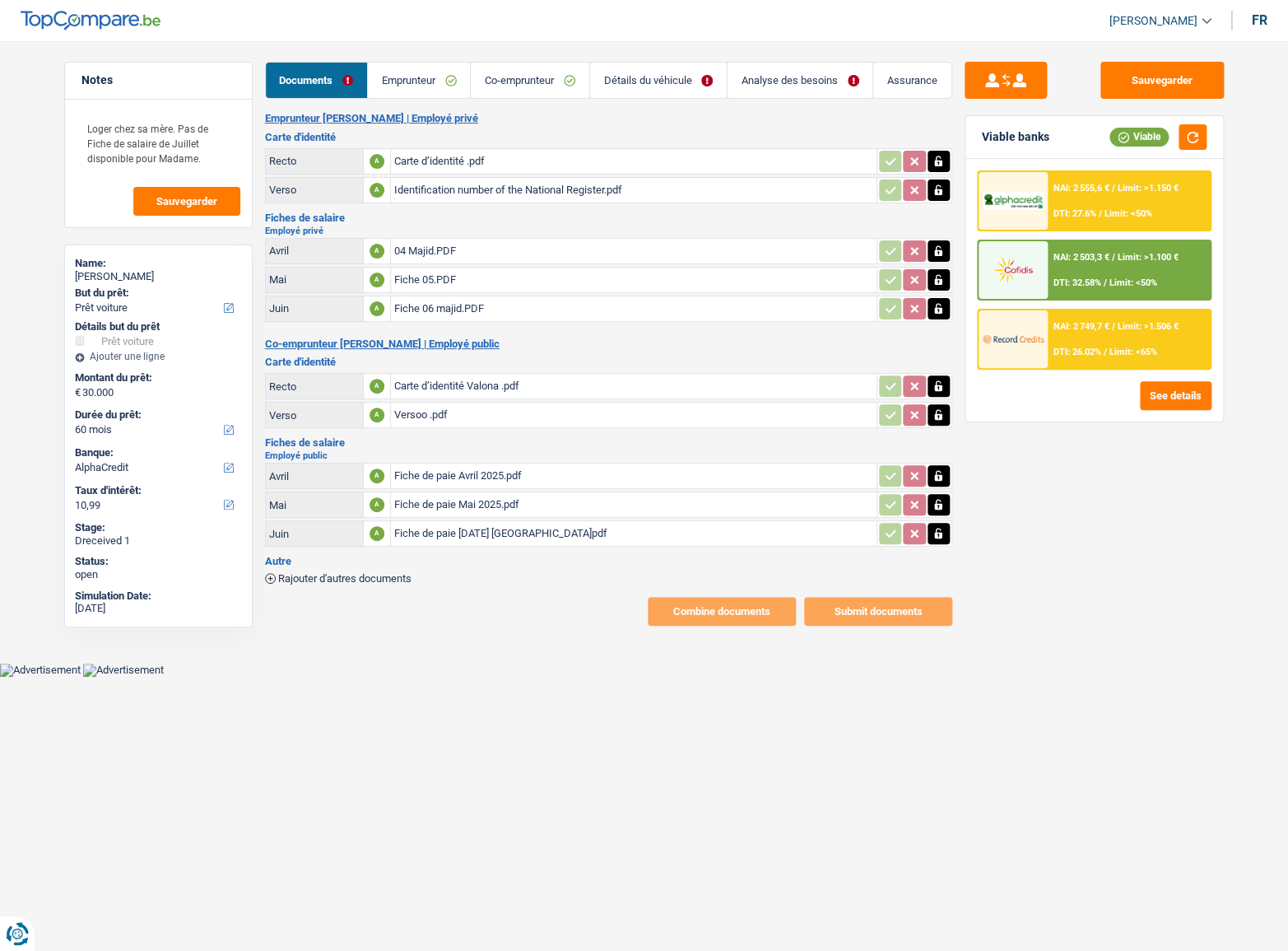
click at [659, 88] on link "Détails du véhicule" at bounding box center [658, 80] width 137 height 35
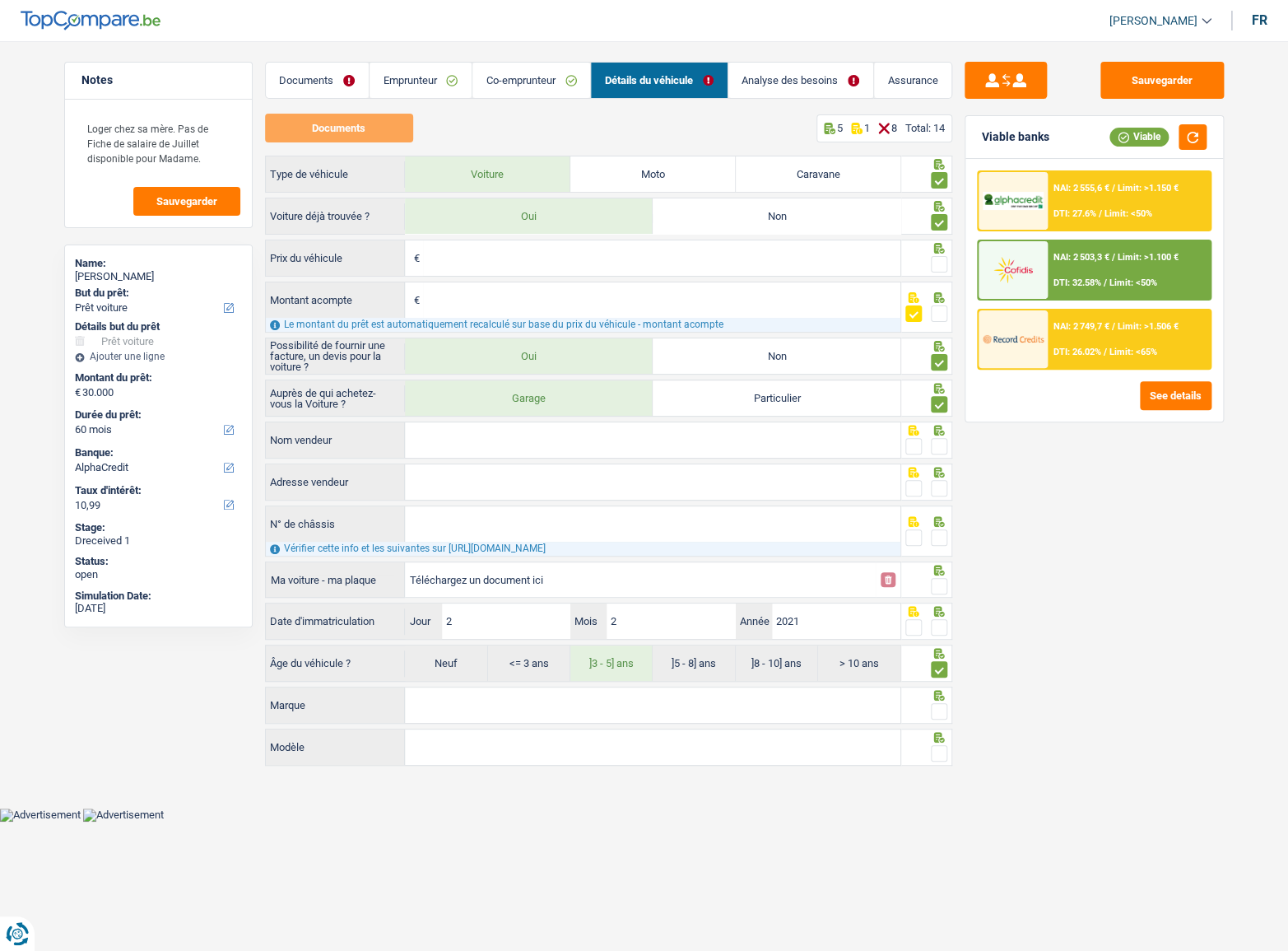
click at [527, 100] on div "Documents Emprunteur Co-emprunteur Détails du véhicule Analyse des besoins Assu…" at bounding box center [608, 415] width 688 height 706
click at [532, 85] on link "Co-emprunteur" at bounding box center [531, 80] width 117 height 35
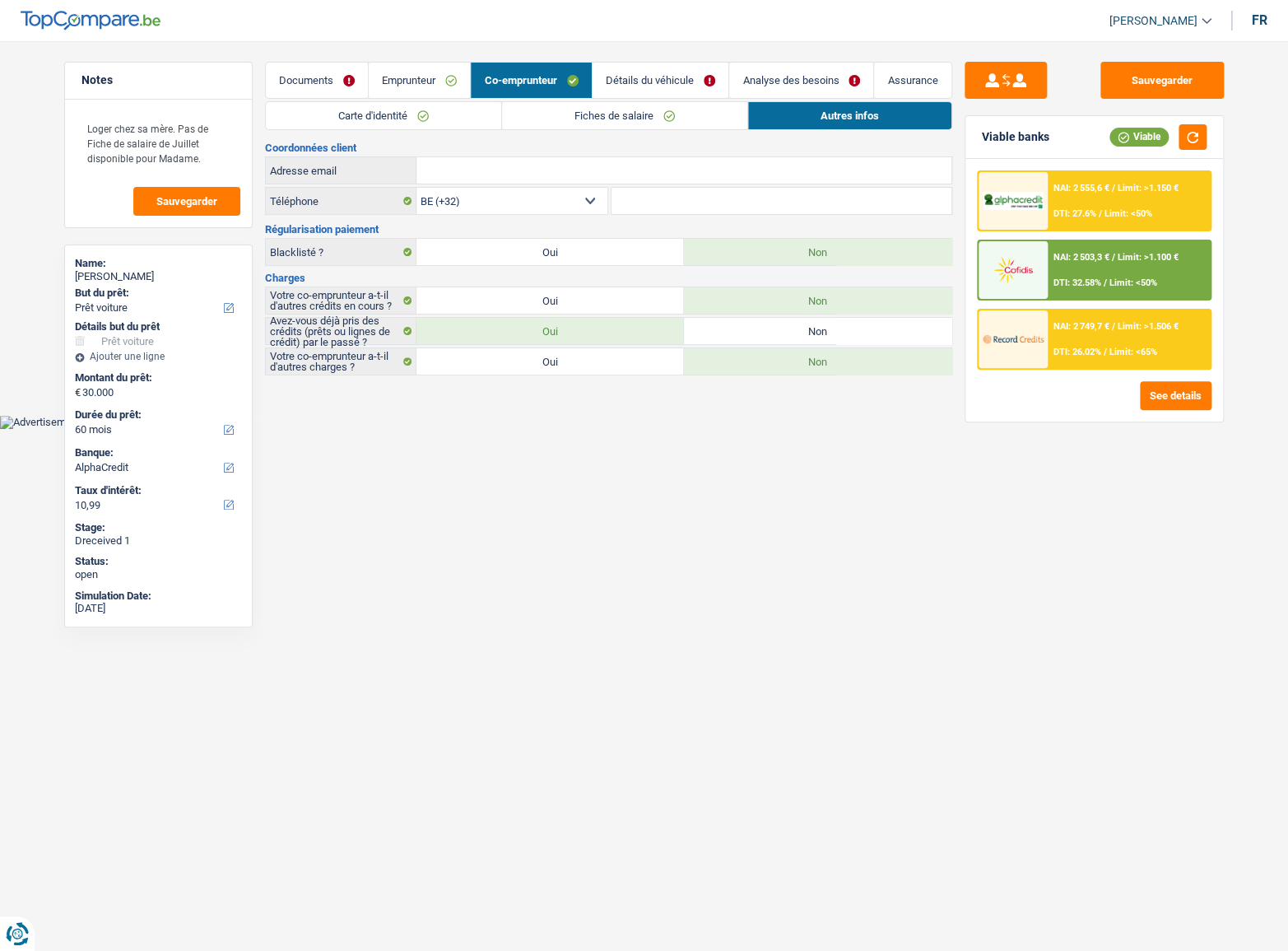
click at [785, 107] on link "Autres infos" at bounding box center [850, 115] width 203 height 27
click at [804, 71] on link "Analyse des besoins" at bounding box center [801, 80] width 144 height 35
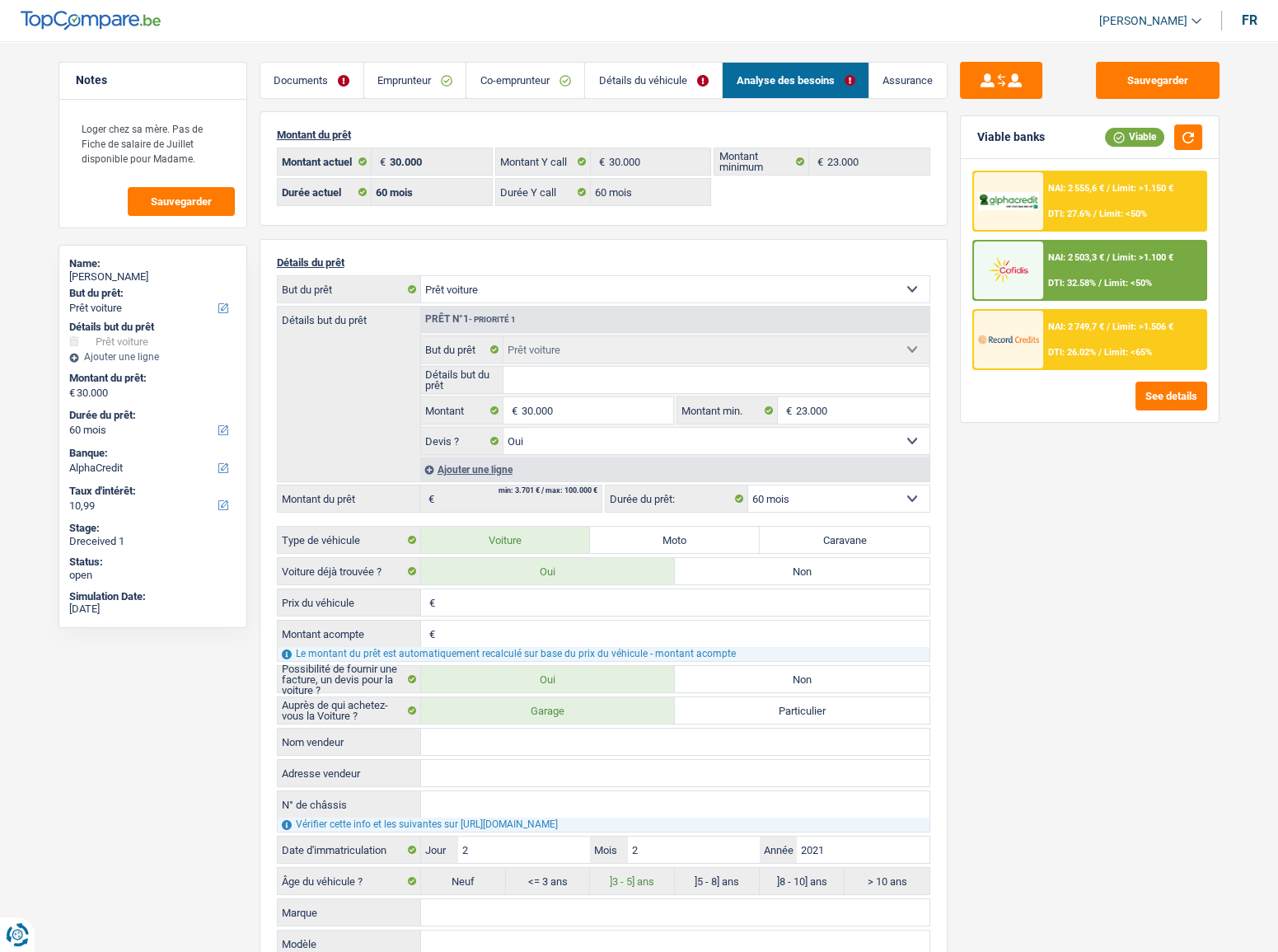
click at [327, 75] on link "Documents" at bounding box center [311, 80] width 103 height 35
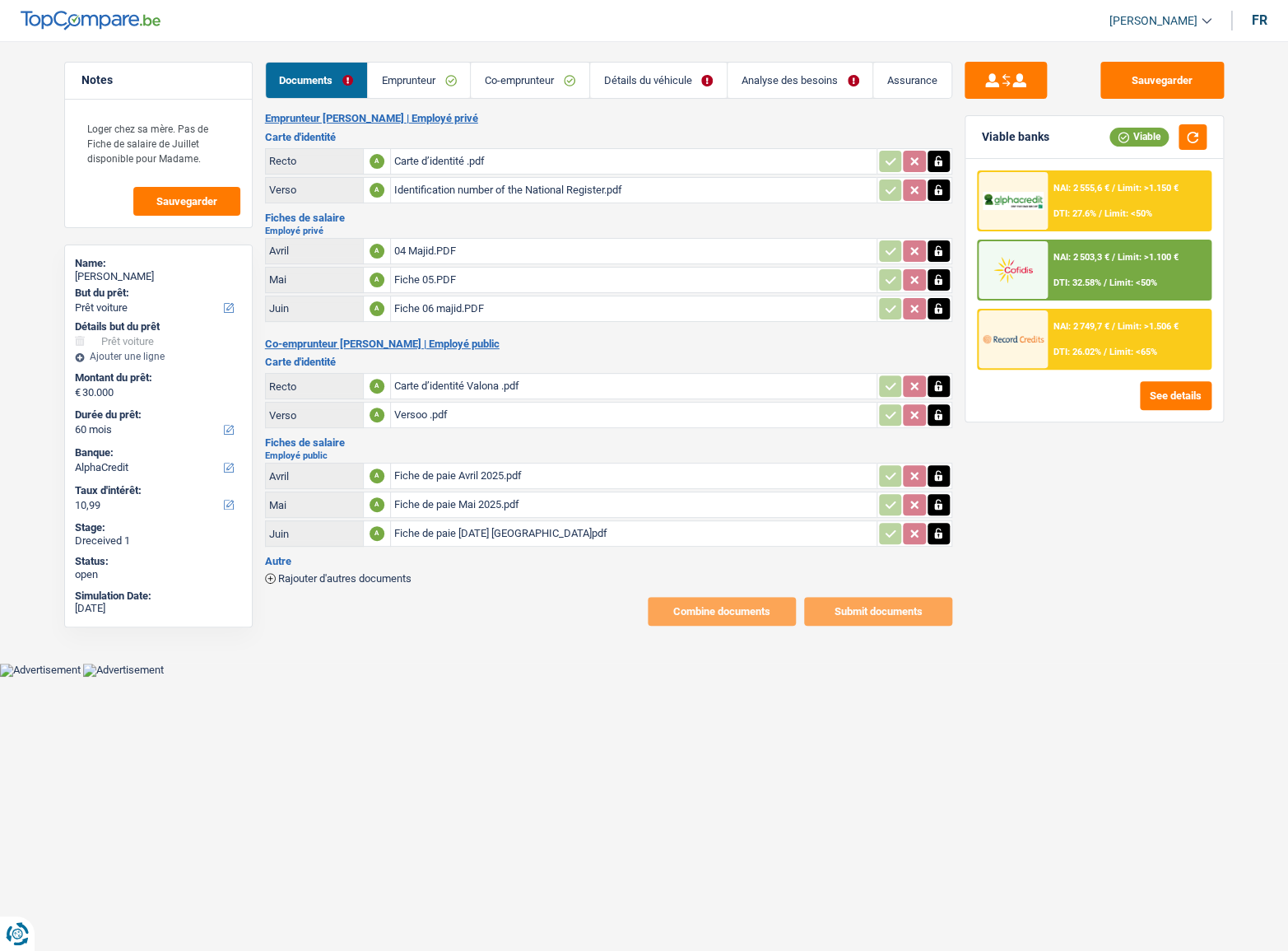
click at [390, 80] on link "Emprunteur" at bounding box center [419, 80] width 102 height 35
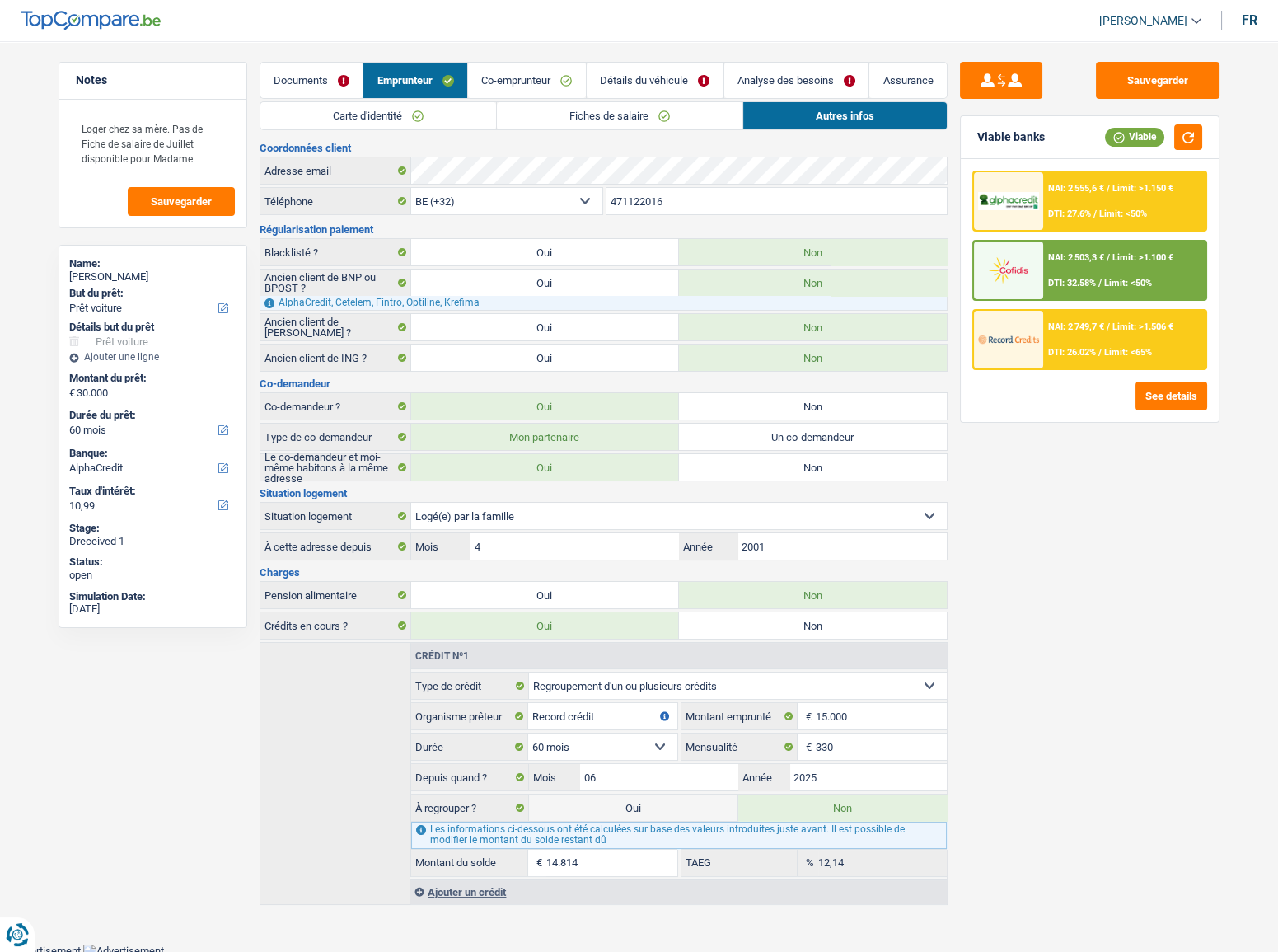
click at [458, 86] on link "Emprunteur" at bounding box center [415, 80] width 104 height 35
drag, startPoint x: 502, startPoint y: 86, endPoint x: 532, endPoint y: 86, distance: 30.0
click at [503, 86] on link "Co-emprunteur" at bounding box center [527, 80] width 118 height 35
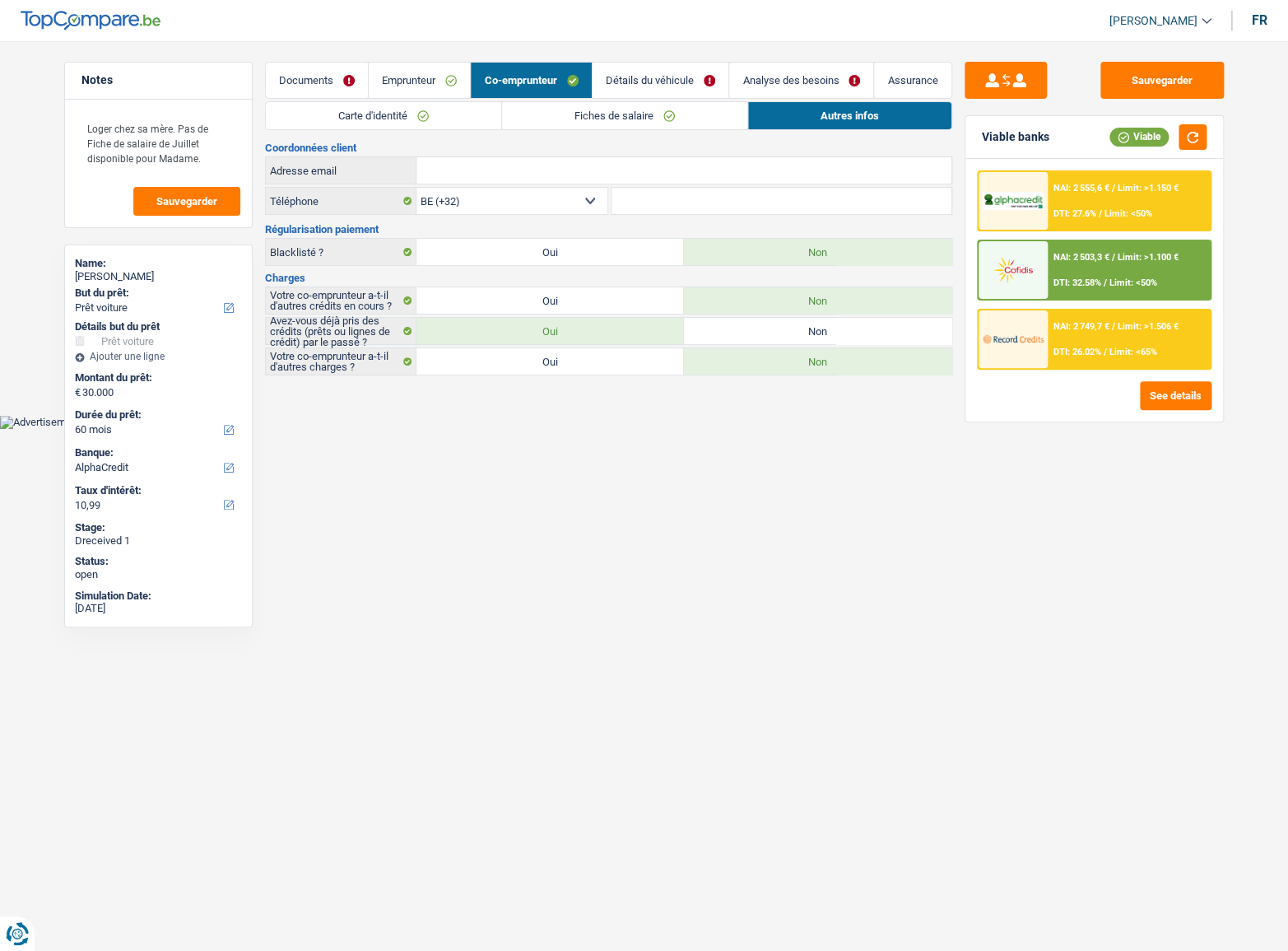
click at [652, 86] on link "Détails du véhicule" at bounding box center [660, 80] width 136 height 35
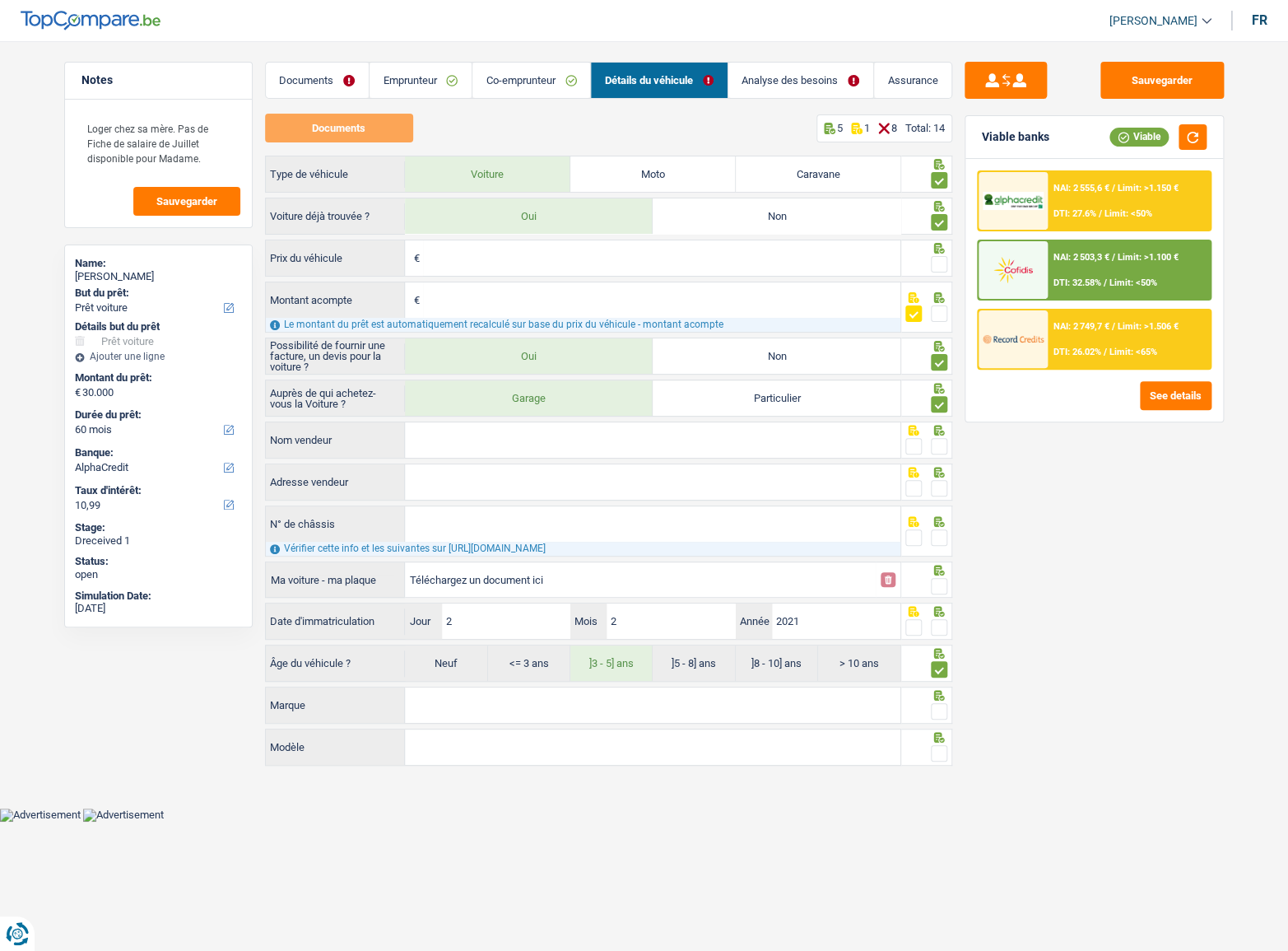
click at [819, 89] on link "Analyse des besoins" at bounding box center [801, 80] width 145 height 35
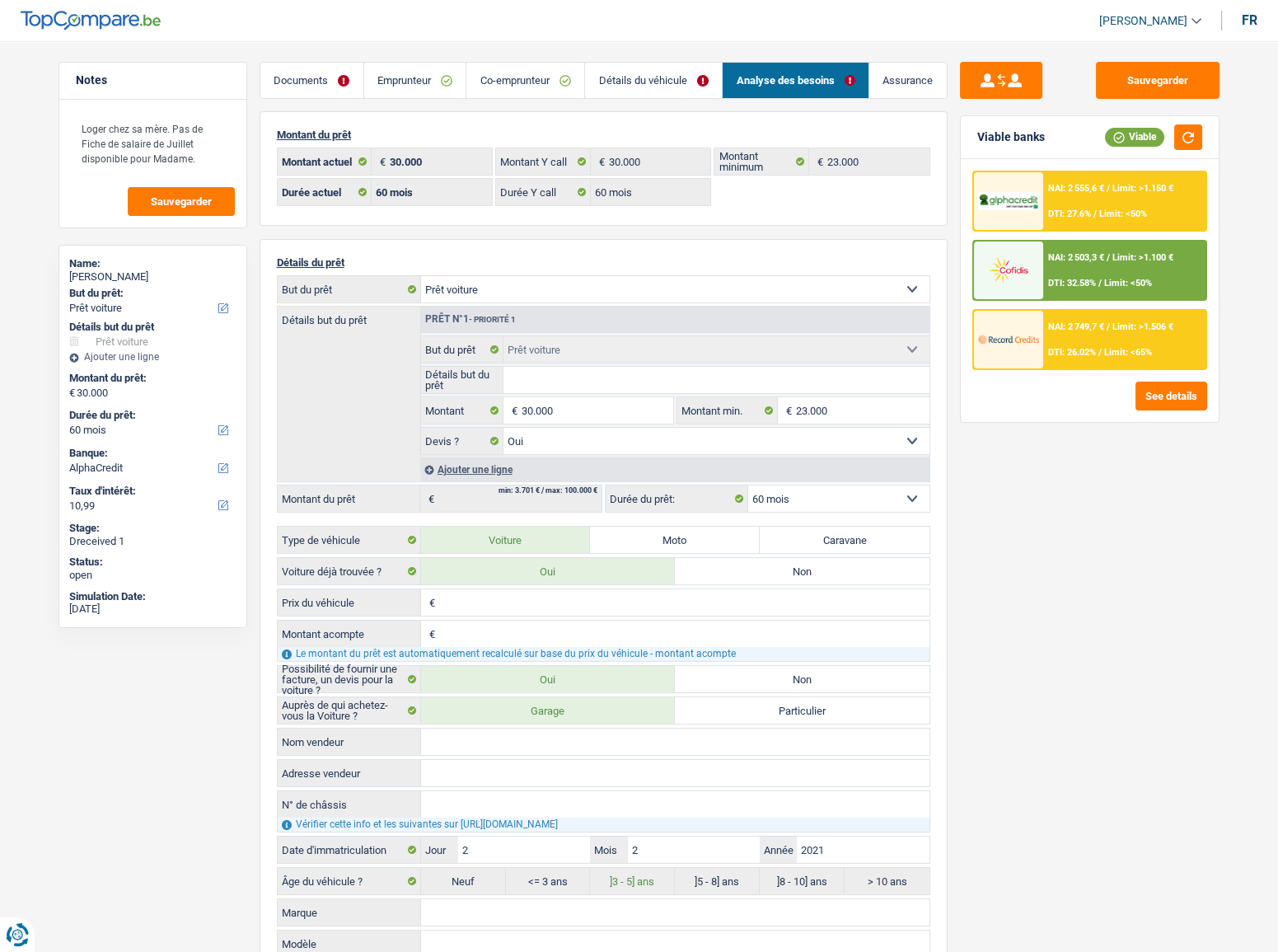
click at [421, 97] on li "Emprunteur" at bounding box center [414, 80] width 103 height 37
click at [427, 93] on link "Emprunteur" at bounding box center [415, 80] width 102 height 35
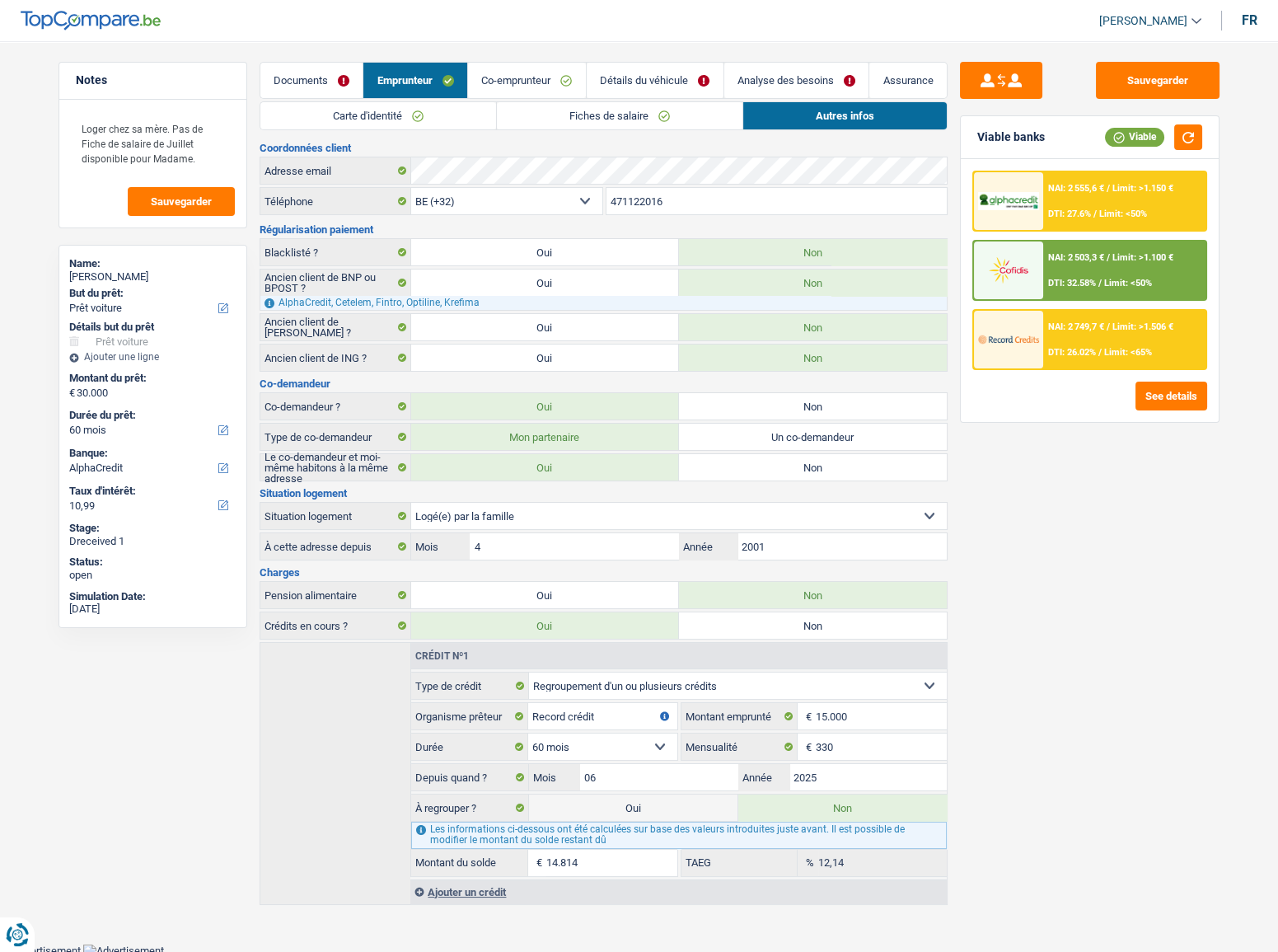
click at [393, 114] on link "Carte d'identité" at bounding box center [378, 116] width 236 height 27
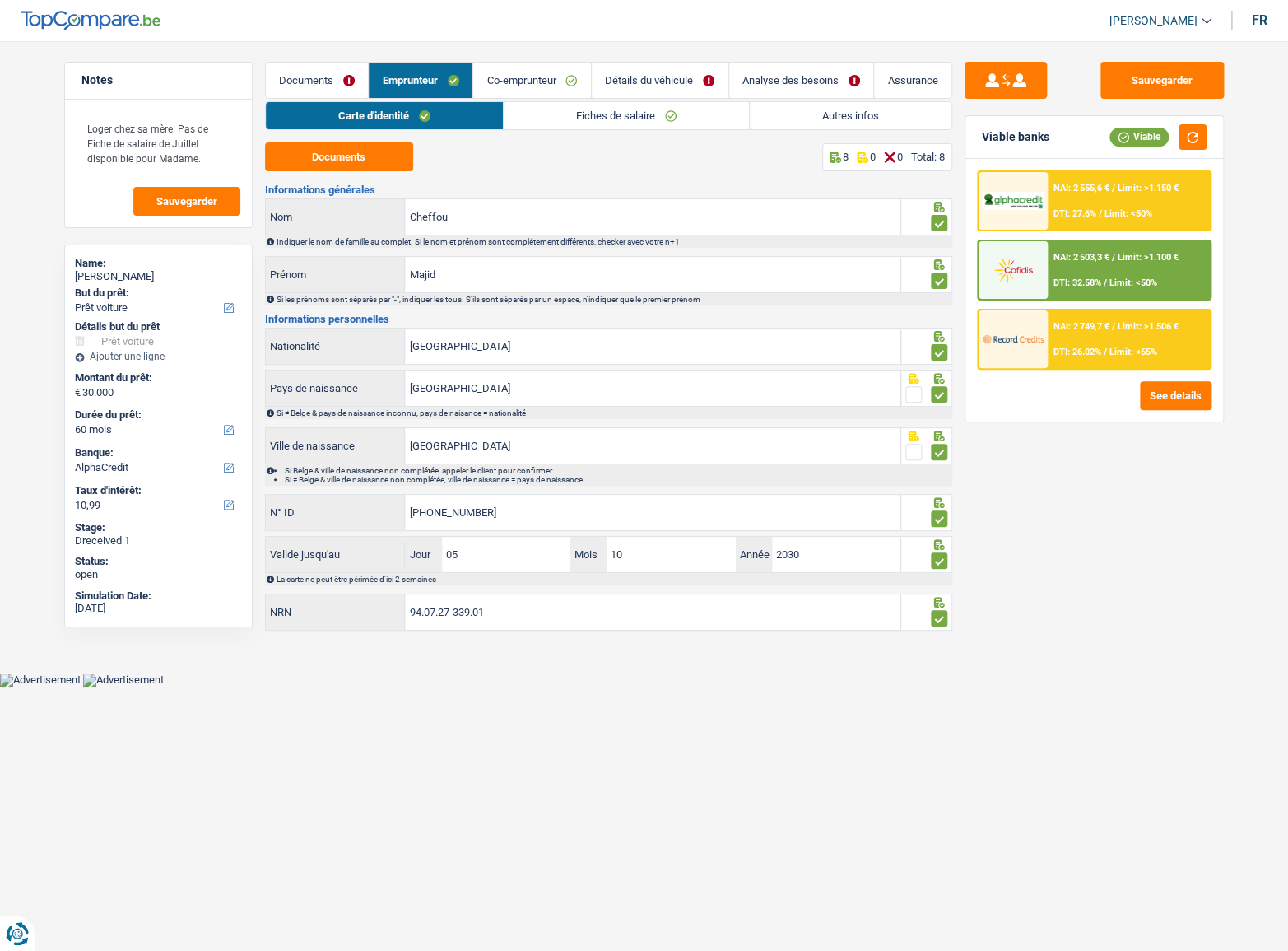
click at [651, 113] on link "Fiches de salaire" at bounding box center [626, 115] width 245 height 27
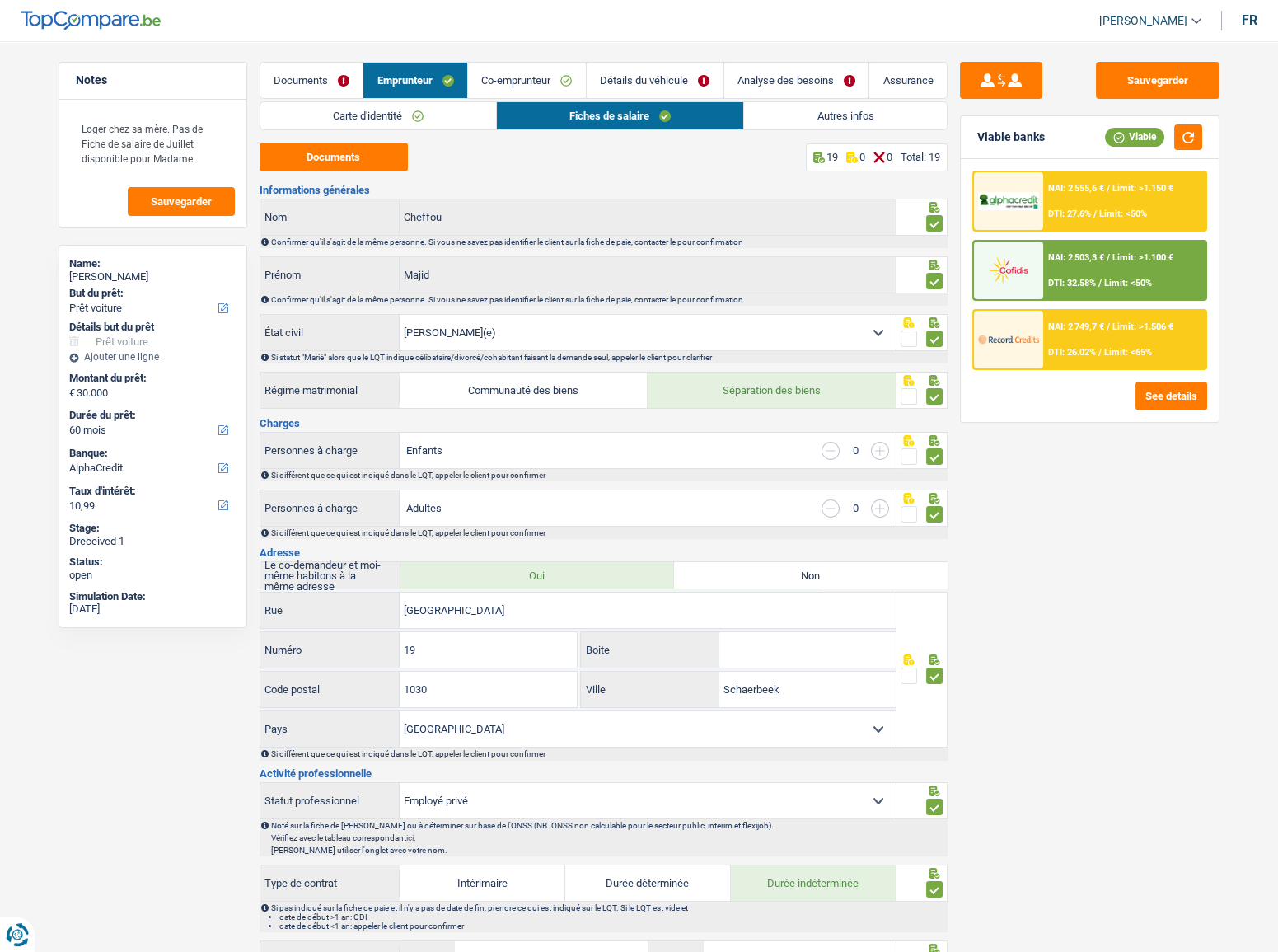
click at [824, 115] on link "Autres infos" at bounding box center [845, 116] width 202 height 27
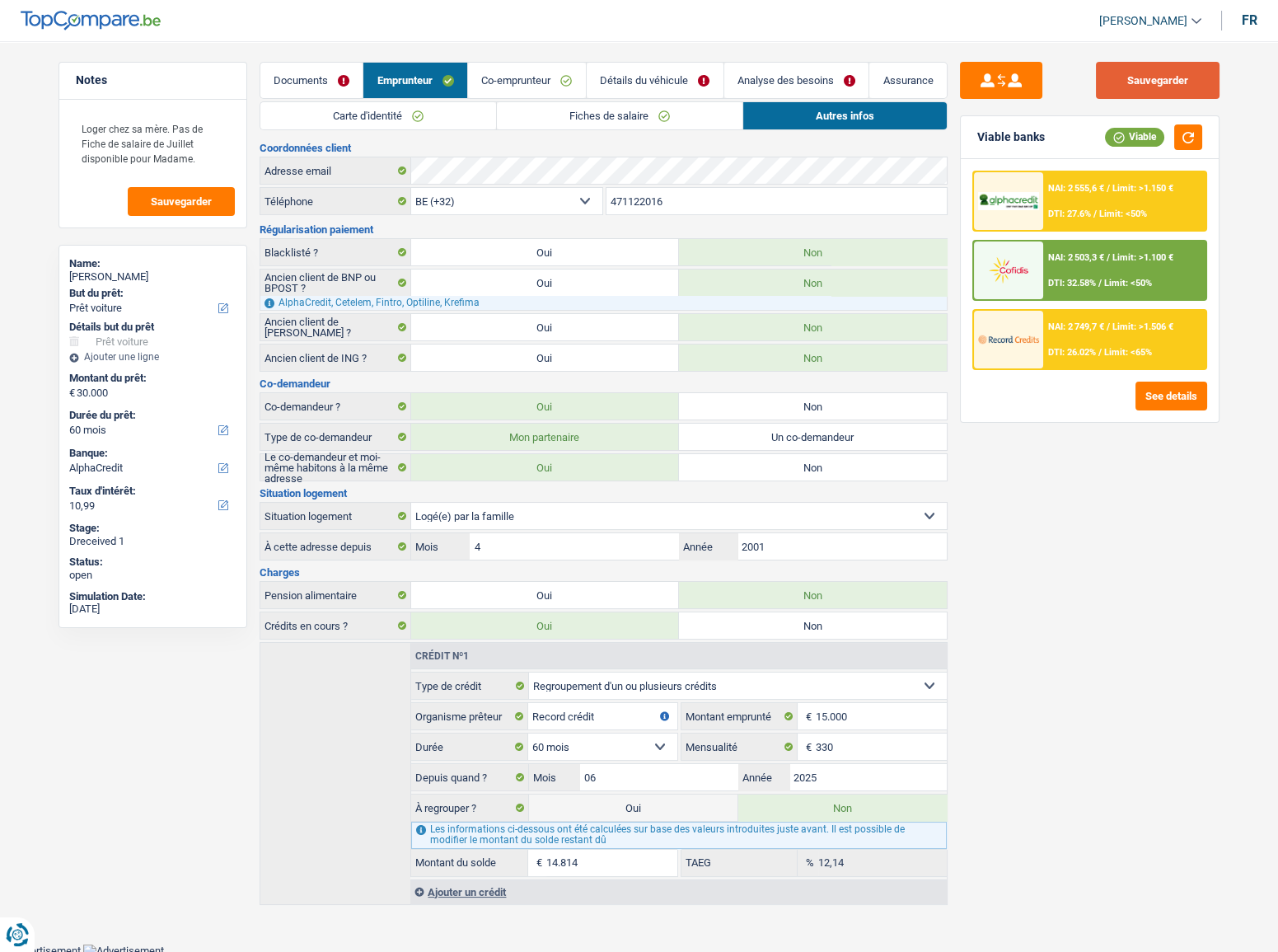
click at [1187, 74] on button "Sauvegarder" at bounding box center [1158, 80] width 123 height 37
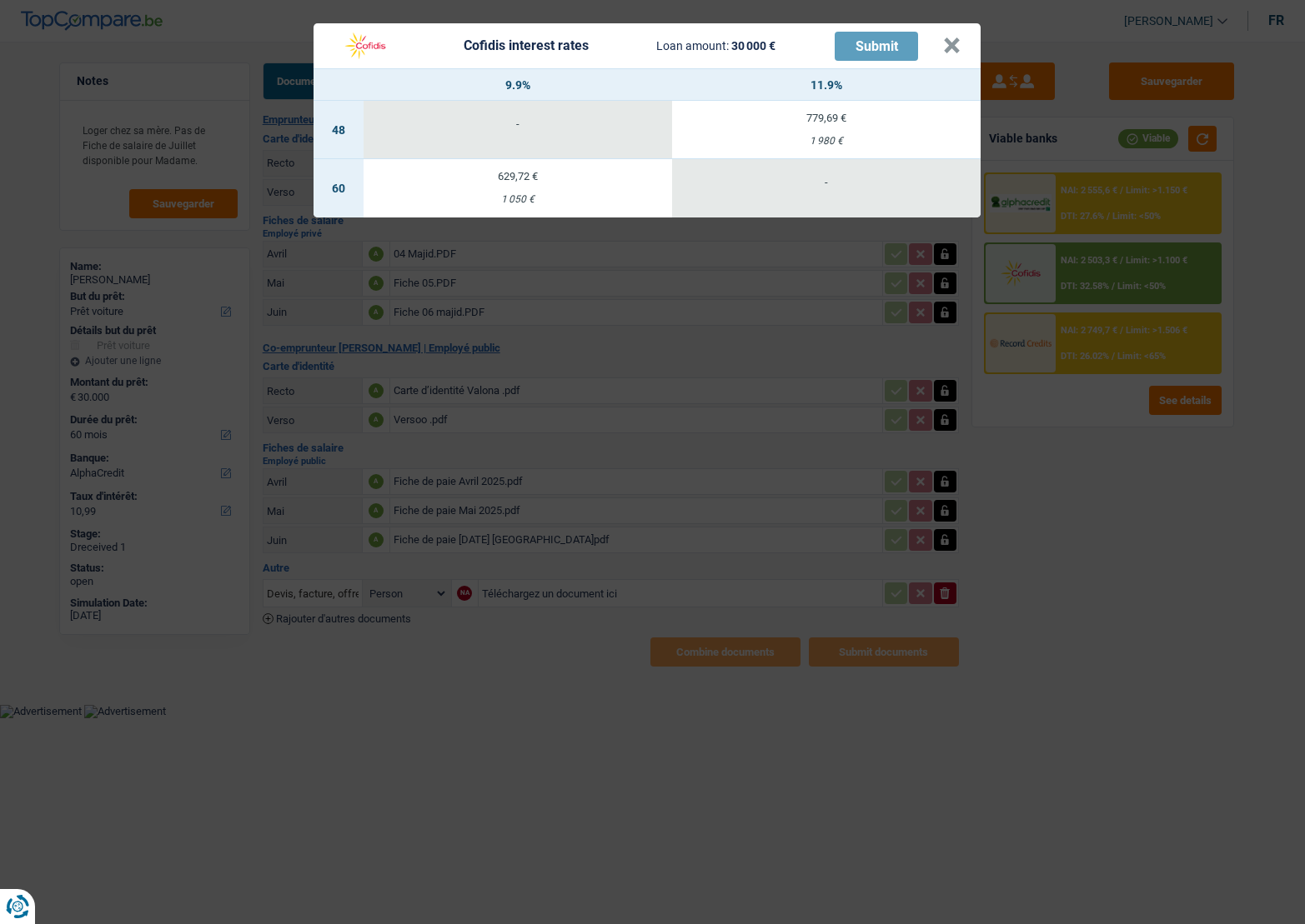
select select "car"
select select "60"
click at [594, 191] on td "629,72 € 1 050 €" at bounding box center [517, 188] width 308 height 58
select select "cofidis"
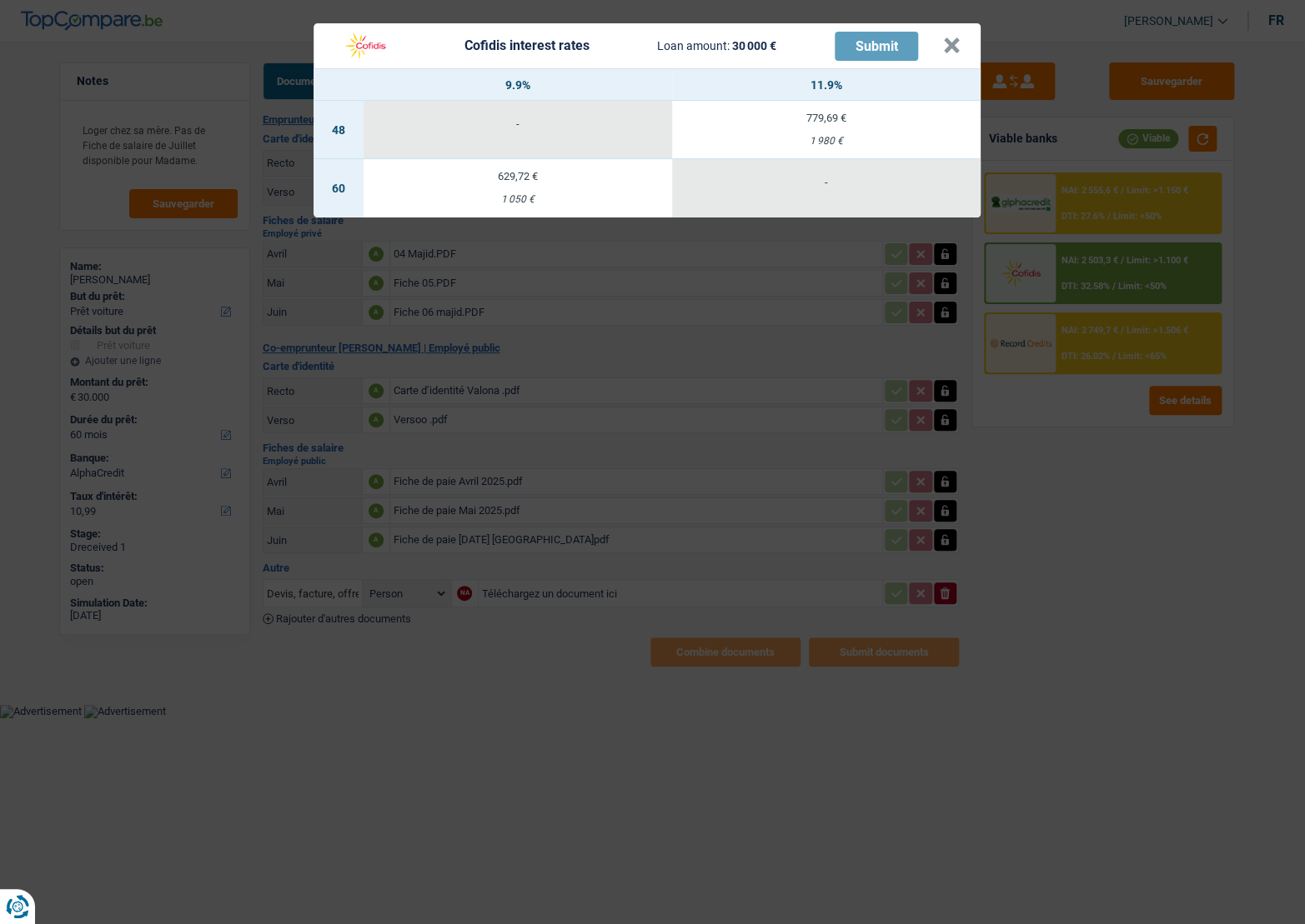
type input "9,90"
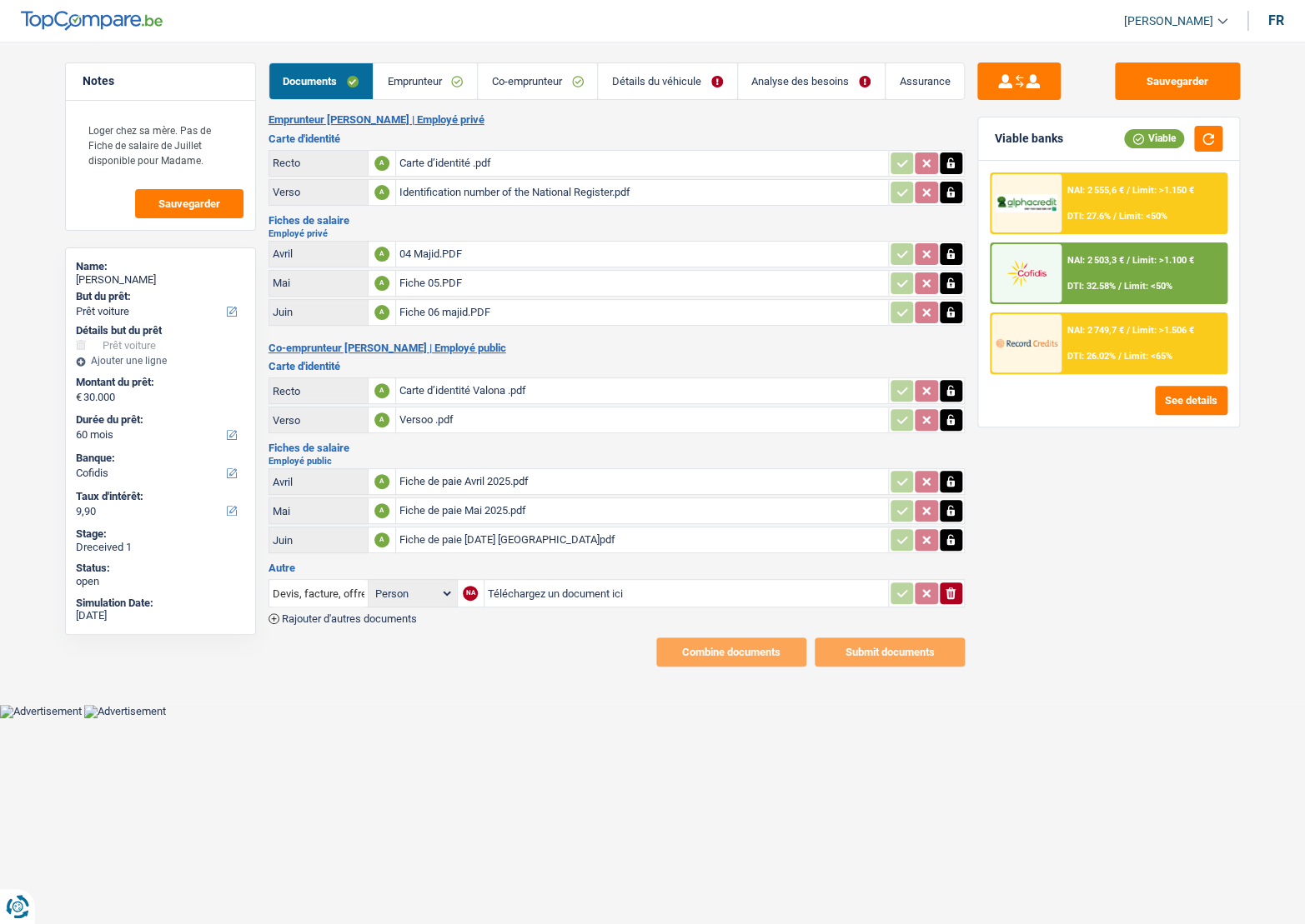
click at [1151, 274] on div "NAI: 2 503,3 € / Limit: >1.100 € DTI: 32.58% / Limit: <50%" at bounding box center [1143, 273] width 164 height 58
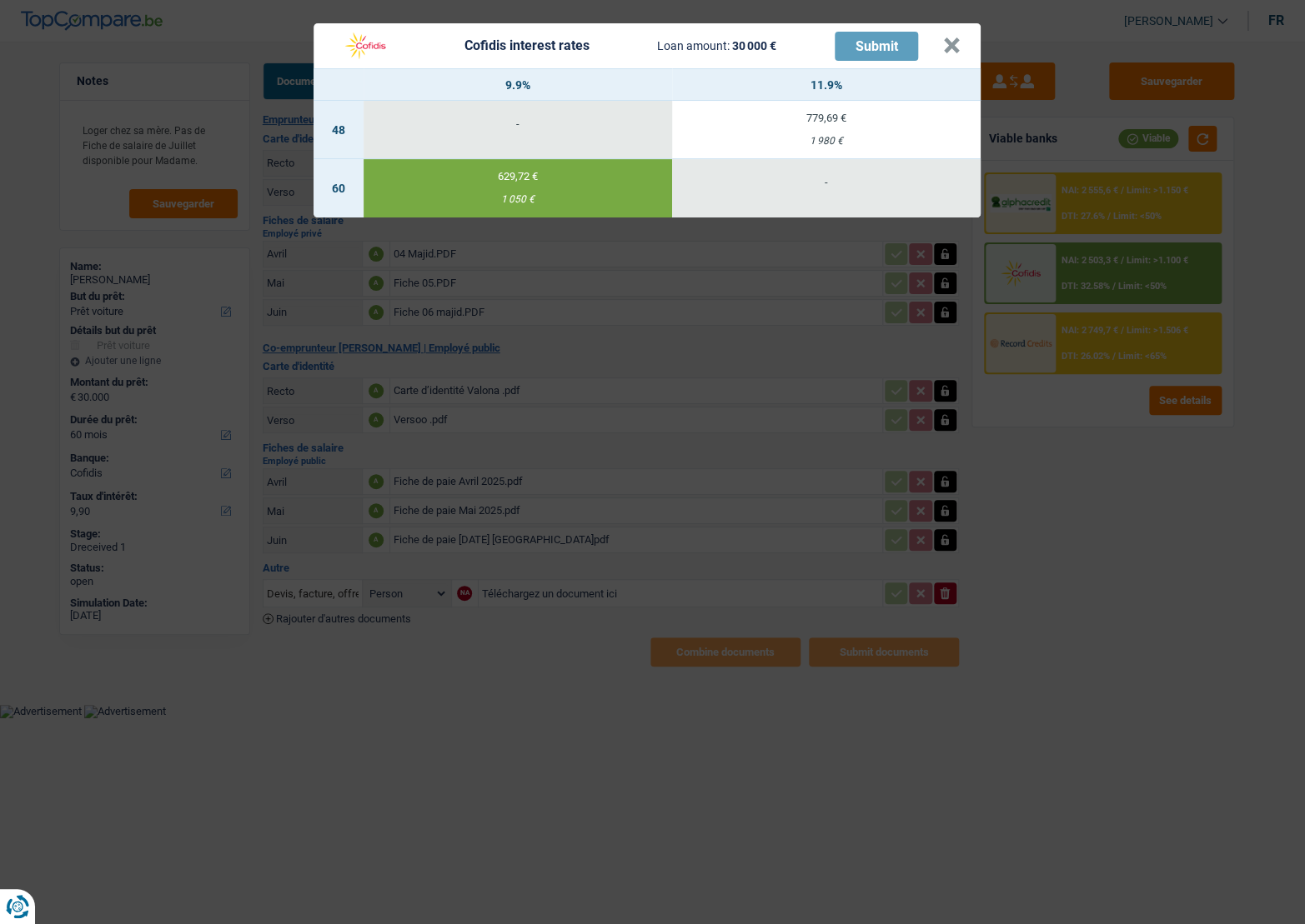
click at [961, 48] on header "Cofidis interest rates Loan amount: 30 000 € Submit ×" at bounding box center [646, 46] width 667 height 45
click at [951, 49] on button "×" at bounding box center [952, 46] width 18 height 17
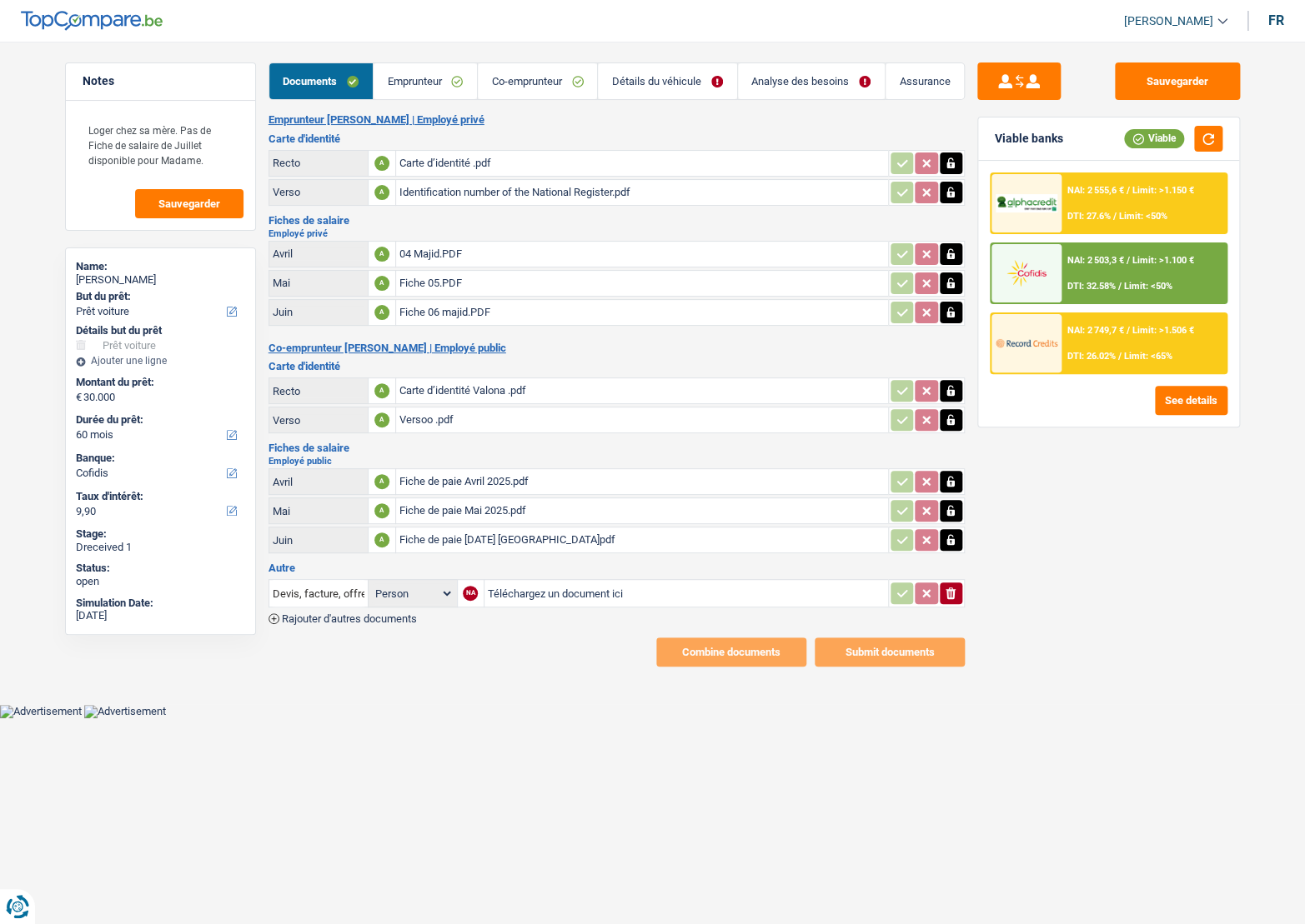
click at [500, 80] on link "Co-emprunteur" at bounding box center [537, 81] width 119 height 36
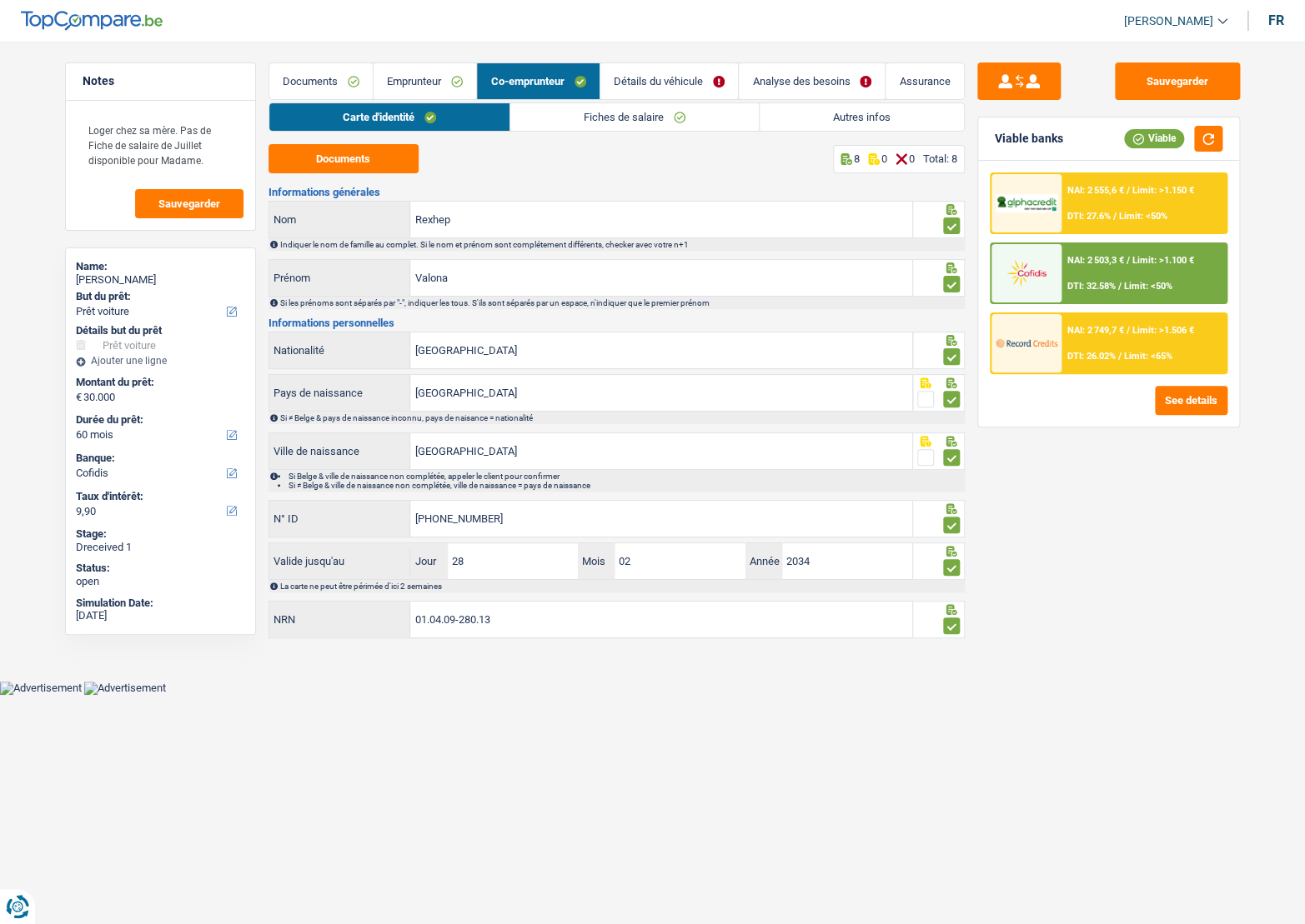
click at [659, 118] on link "Fiches de salaire" at bounding box center [634, 117] width 249 height 28
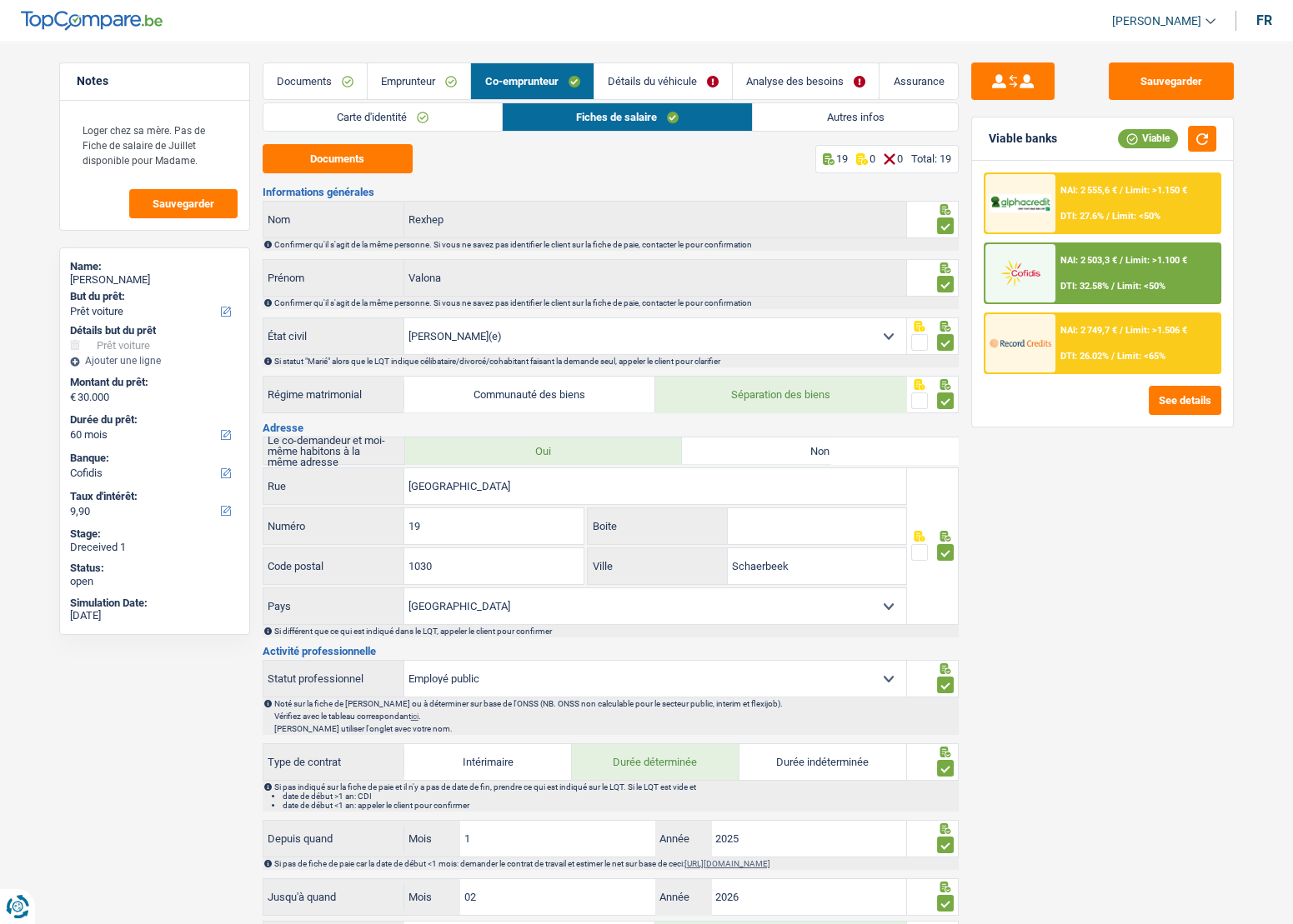
click at [792, 124] on link "Autres infos" at bounding box center [855, 117] width 204 height 28
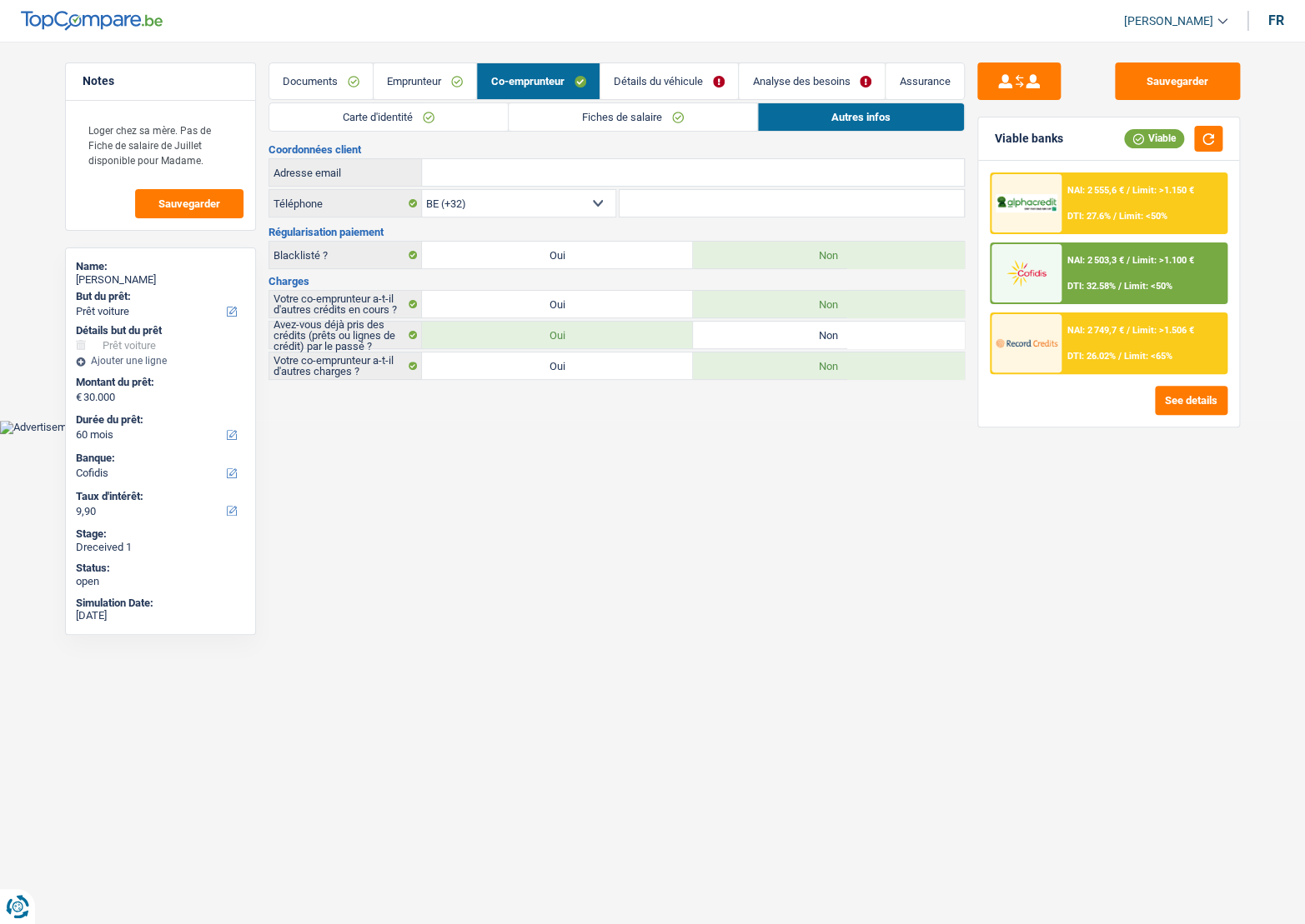
click at [698, 96] on link "Détails du véhicule" at bounding box center [669, 81] width 138 height 36
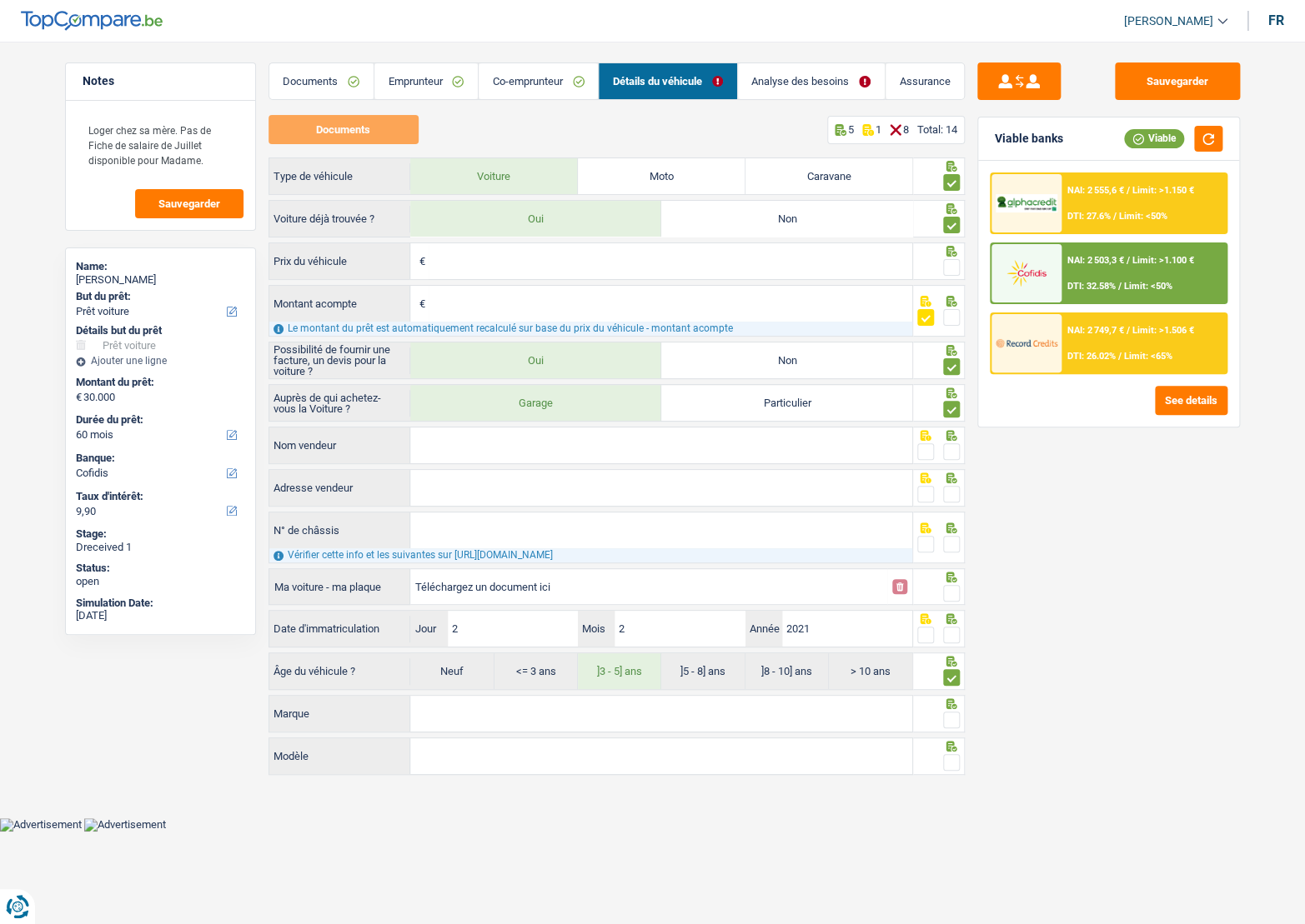
click at [802, 87] on link "Analyse des besoins" at bounding box center [812, 81] width 147 height 36
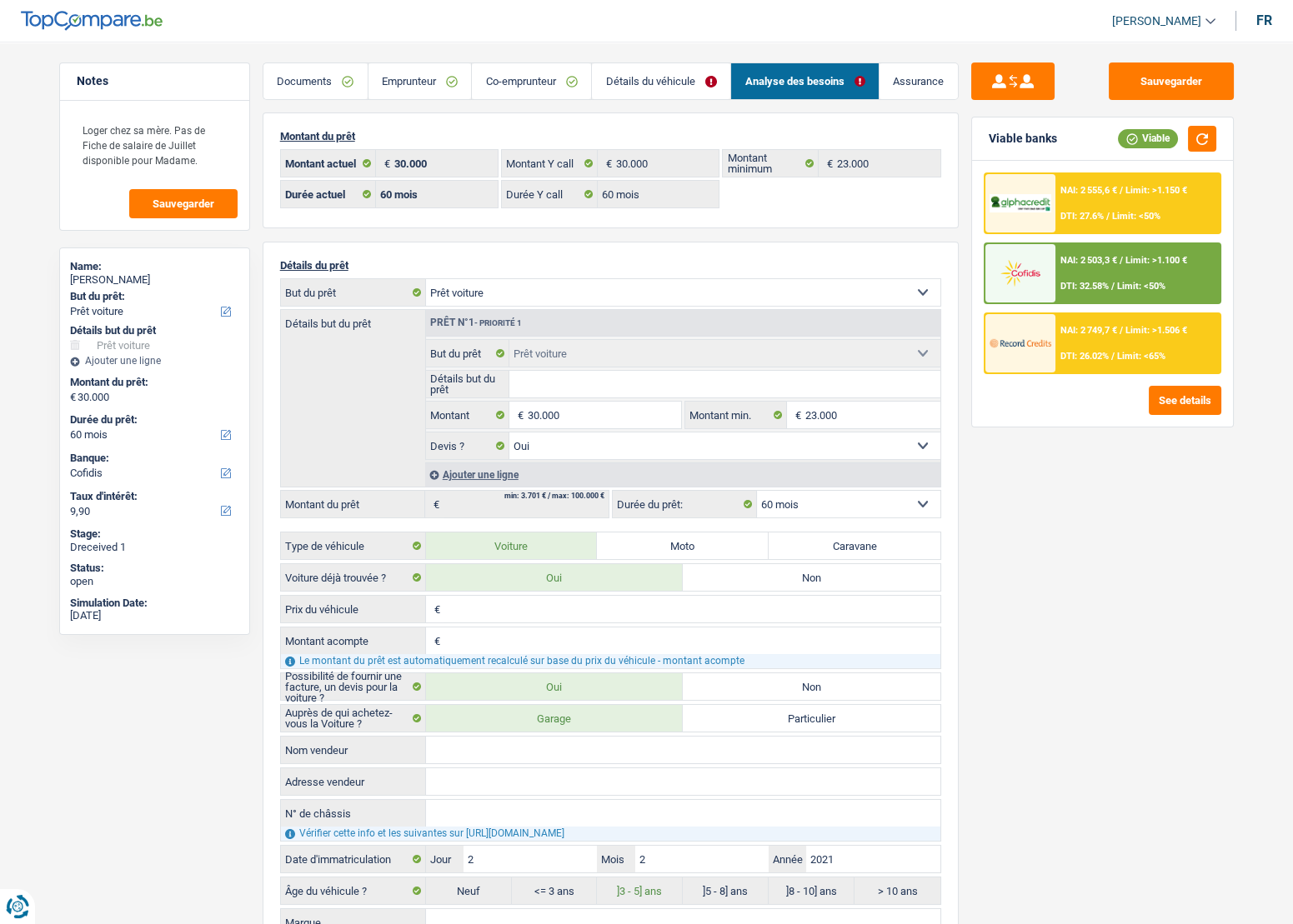
click at [1260, 70] on main "Notes Loger chez sa mère. Pas de Fiche de salaire de Juillet disponible pour Ma…" at bounding box center [646, 750] width 1293 height 1451
click at [1153, 76] on button "Sauvegarder" at bounding box center [1171, 81] width 125 height 38
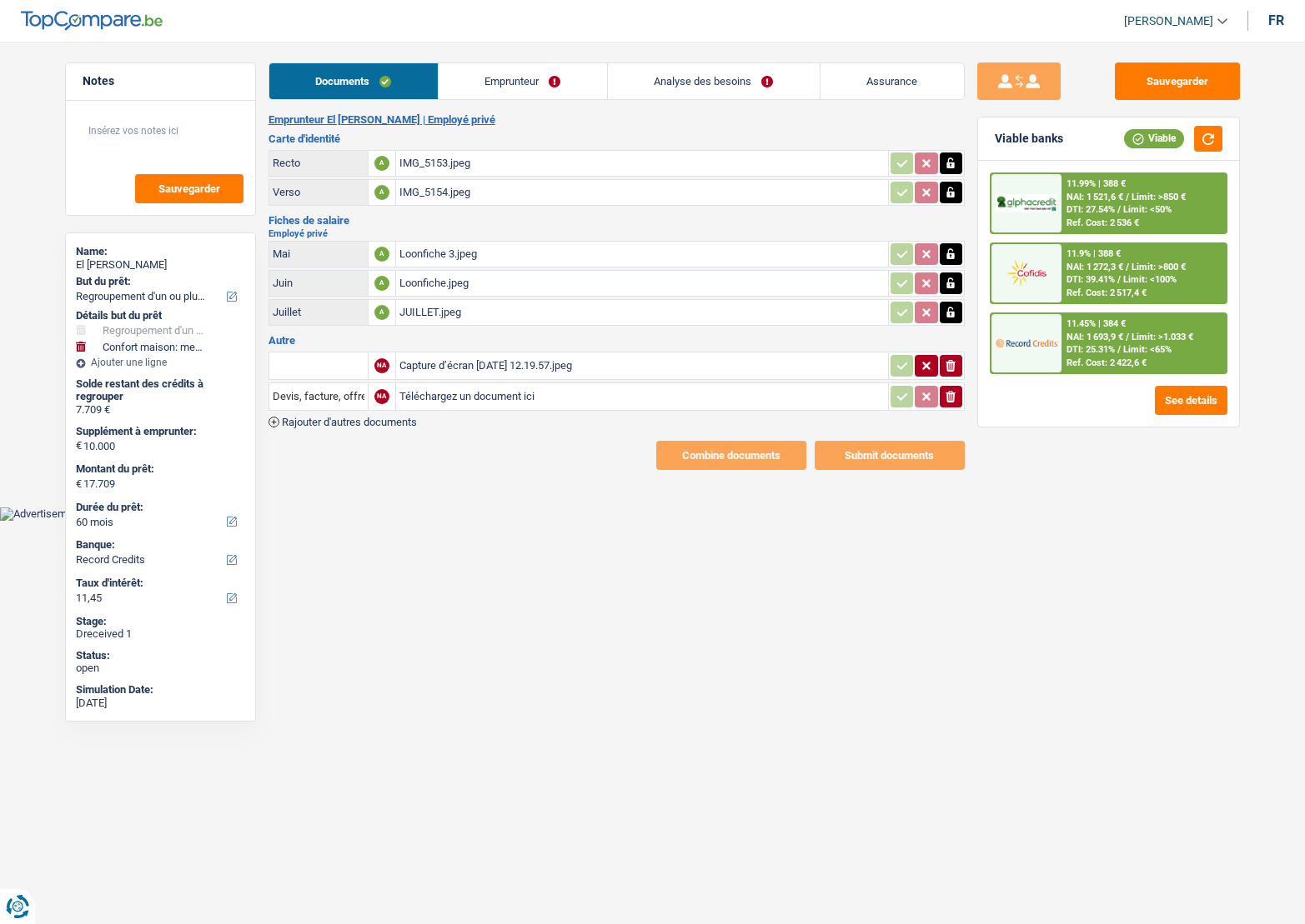
select select "refinancing"
select select "household"
select select "60"
select select "record credits"
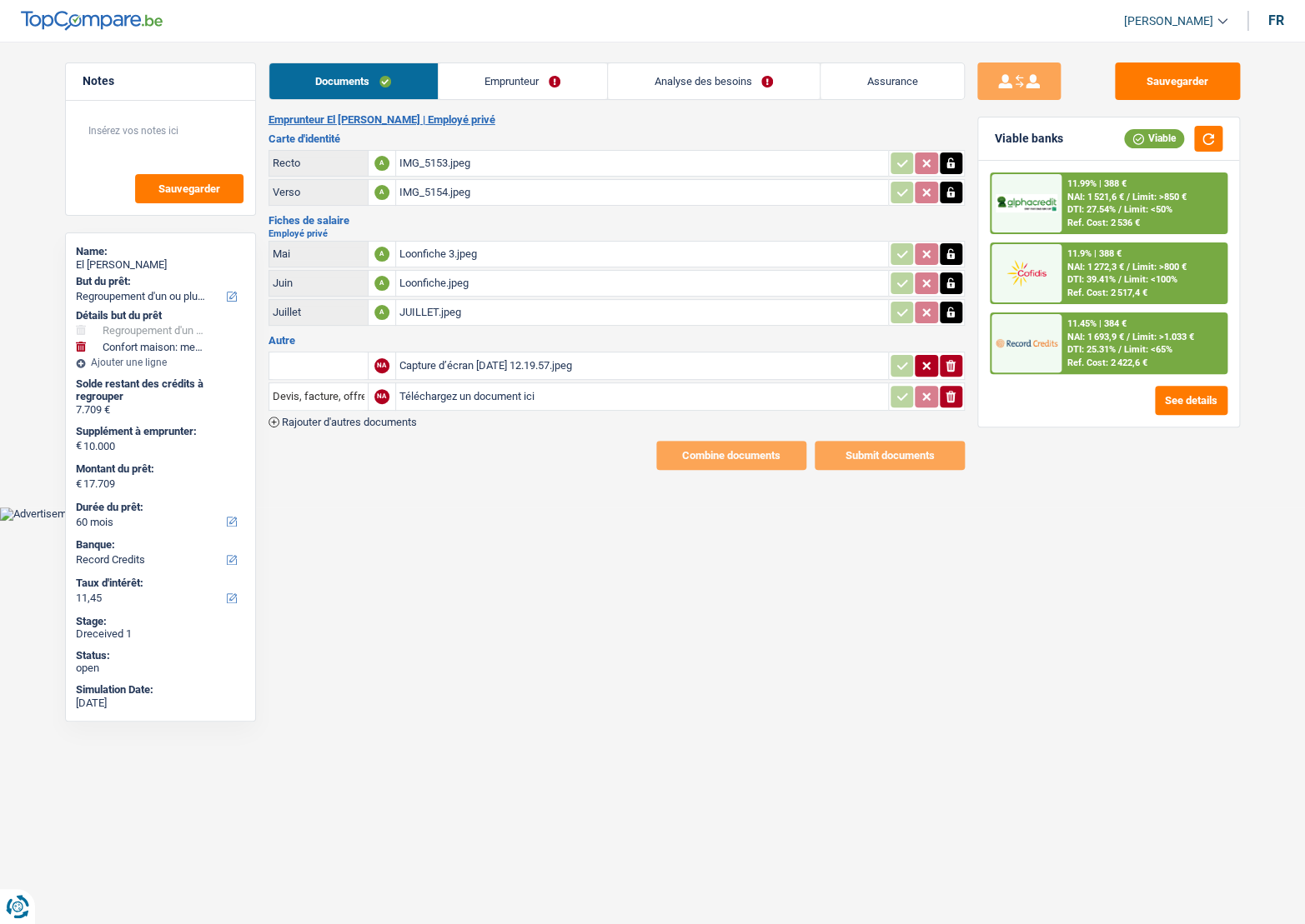
click at [464, 167] on div "IMG_5153.jpeg" at bounding box center [642, 162] width 486 height 25
click at [525, 191] on div "IMG_5154.jpeg" at bounding box center [642, 192] width 486 height 25
click at [464, 250] on div "Loonfiche 3.jpeg" at bounding box center [642, 254] width 486 height 25
click at [486, 281] on div "Loonfiche.jpeg" at bounding box center [642, 282] width 486 height 25
click at [441, 293] on td "Loonfiche.jpeg" at bounding box center [641, 283] width 492 height 27
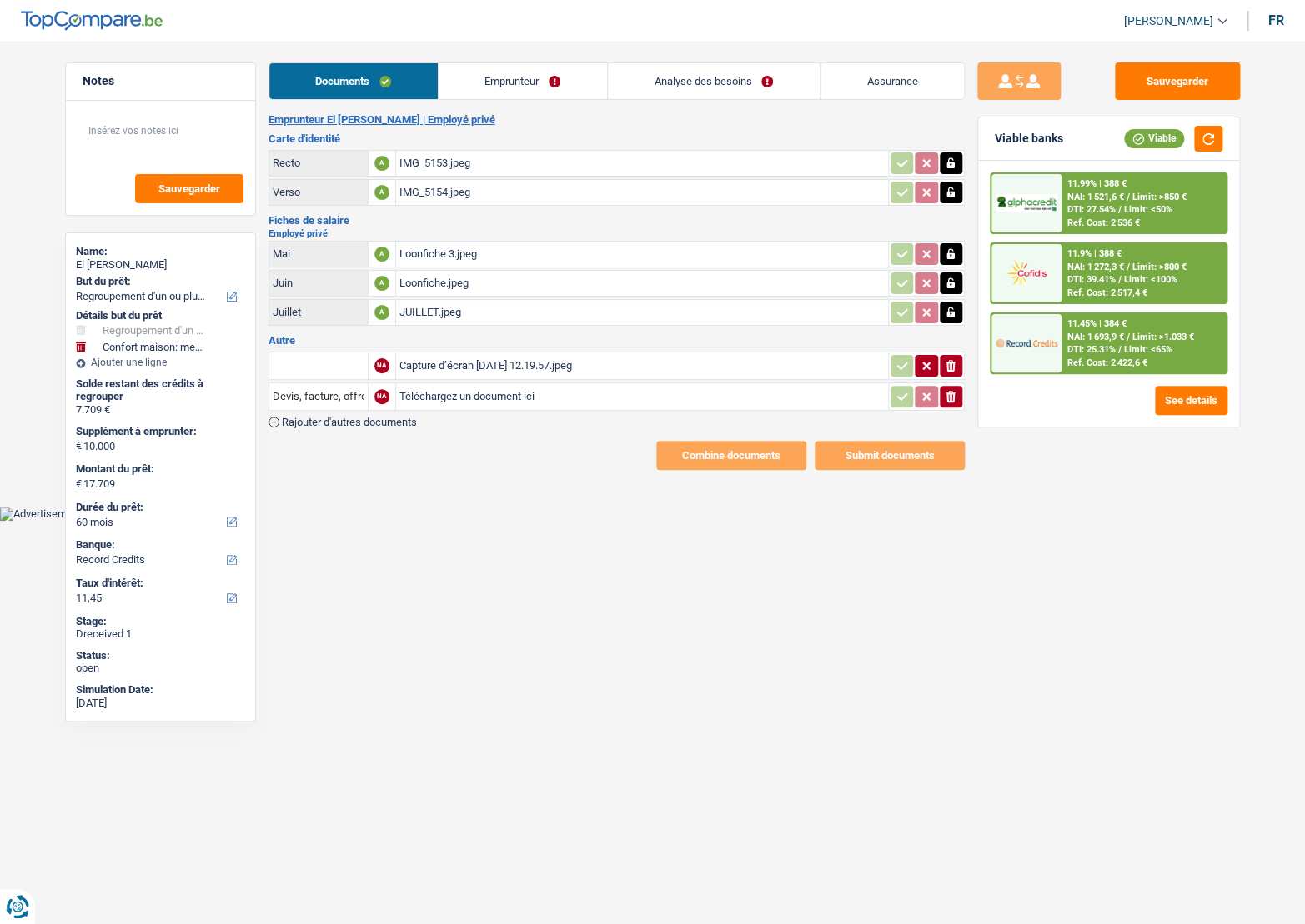
click at [441, 302] on div "JUILLET.jpeg" at bounding box center [642, 312] width 486 height 25
click at [502, 359] on div "Capture d’écran [DATE] 12.19.57.jpeg" at bounding box center [642, 365] width 486 height 25
click at [524, 391] on input "Téléchargez un document ici" at bounding box center [642, 396] width 486 height 25
click at [950, 393] on icon "button" at bounding box center [950, 397] width 10 height 12
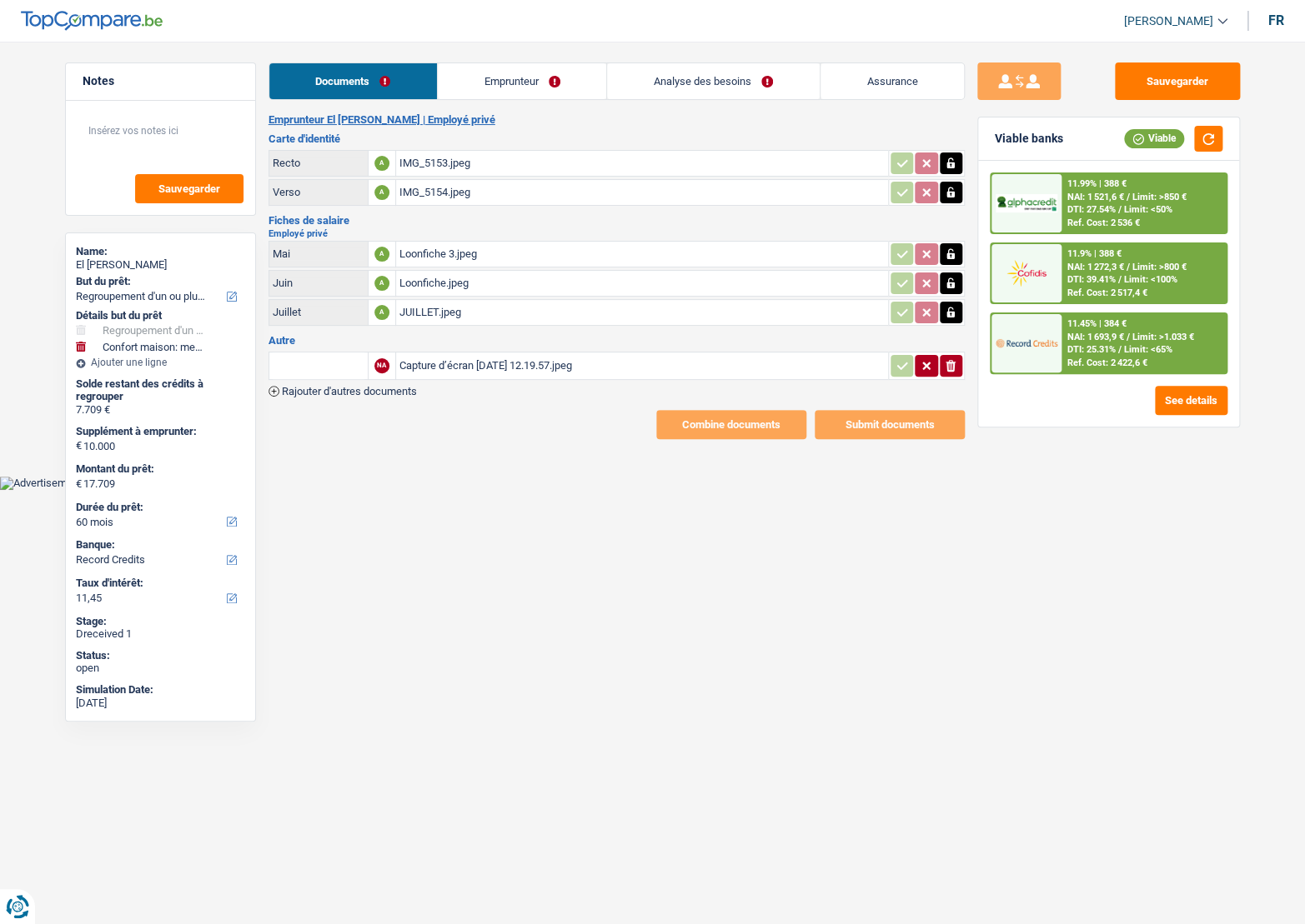
click at [496, 73] on link "Emprunteur" at bounding box center [522, 81] width 168 height 36
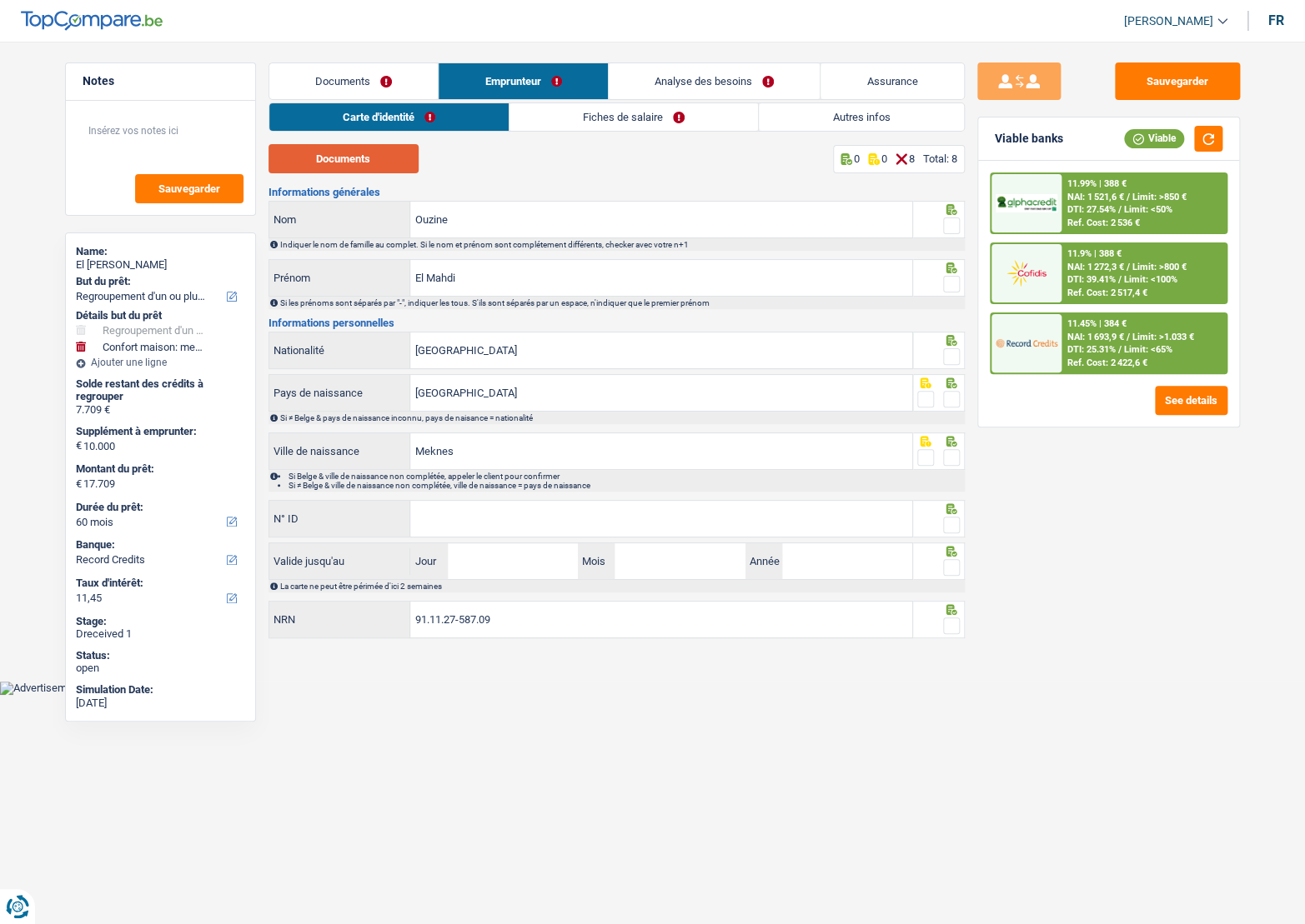
click at [391, 158] on button "Documents" at bounding box center [343, 158] width 150 height 29
click at [953, 226] on span at bounding box center [951, 226] width 17 height 17
click at [0, 0] on input "radio" at bounding box center [0, 0] width 0 height 0
click at [959, 280] on div at bounding box center [938, 278] width 52 height 38
drag, startPoint x: 954, startPoint y: 281, endPoint x: 950, endPoint y: 322, distance: 41.2
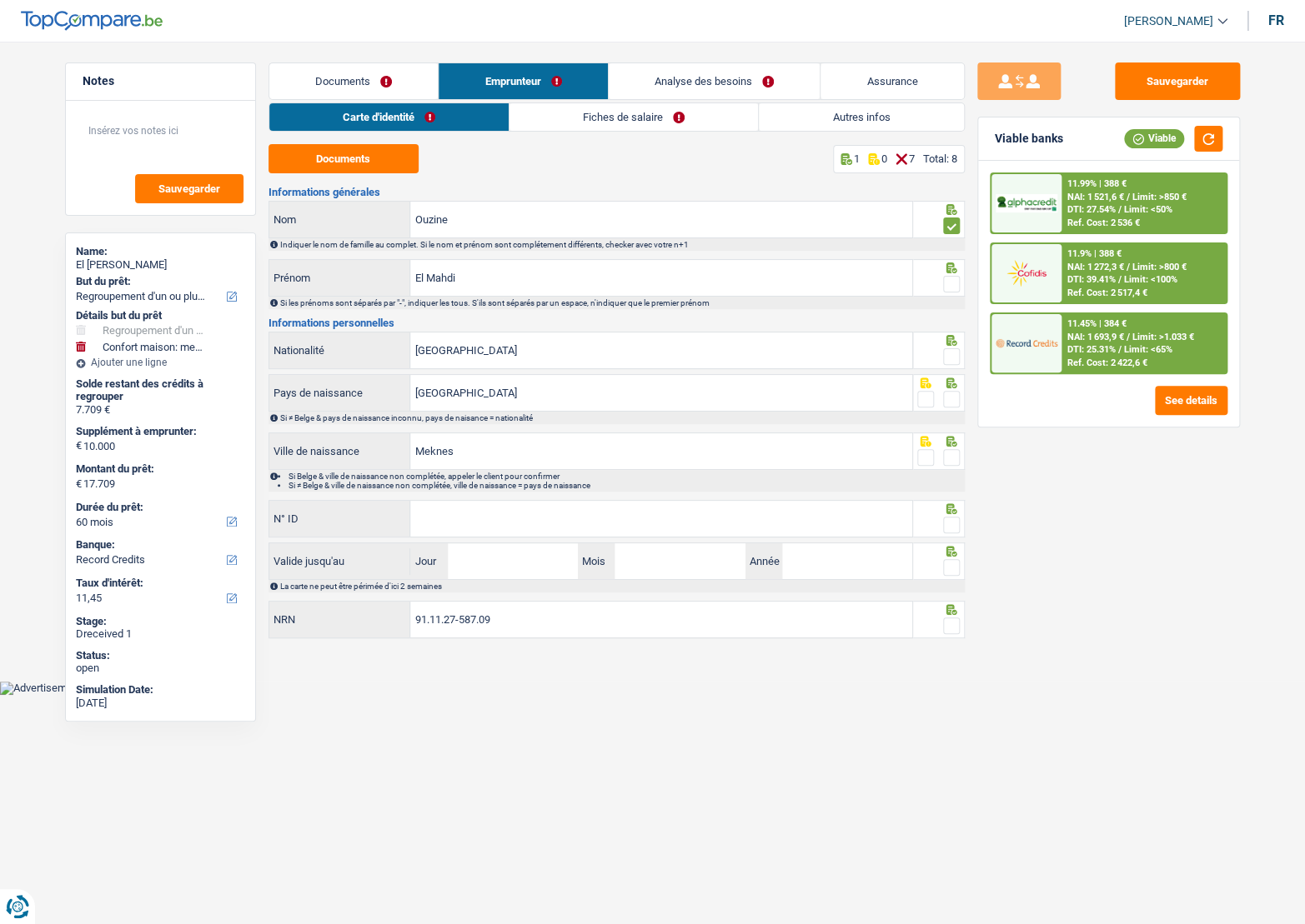
click at [953, 283] on span at bounding box center [951, 284] width 17 height 17
click at [0, 0] on input "radio" at bounding box center [0, 0] width 0 height 0
drag, startPoint x: 950, startPoint y: 358, endPoint x: 952, endPoint y: 347, distance: 11.2
click at [951, 358] on span at bounding box center [951, 357] width 17 height 17
click at [0, 0] on input "radio" at bounding box center [0, 0] width 0 height 0
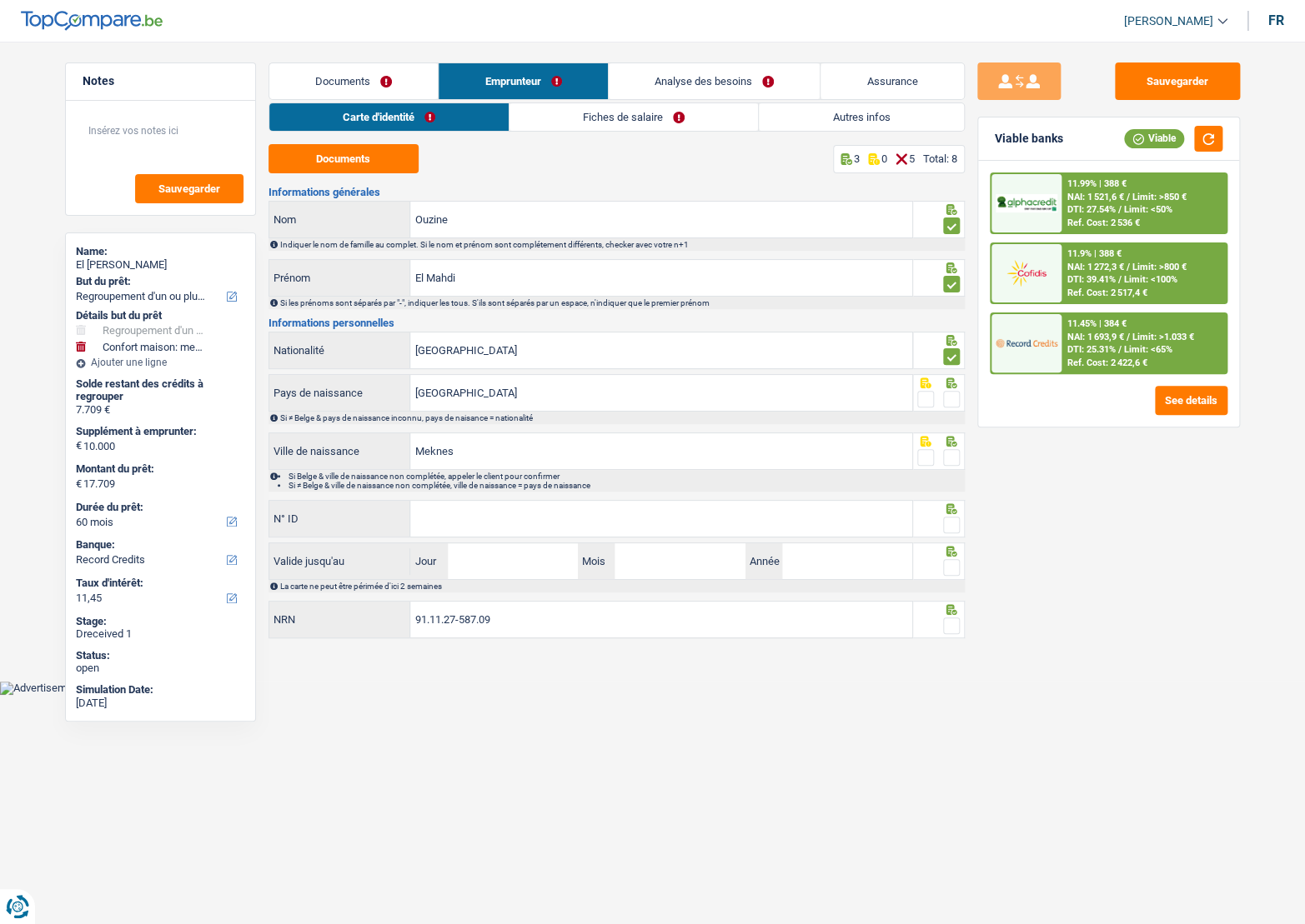
click at [951, 397] on span at bounding box center [951, 399] width 17 height 17
click at [0, 0] on input "radio" at bounding box center [0, 0] width 0 height 0
click at [958, 461] on span at bounding box center [951, 458] width 17 height 17
click at [0, 0] on input "radio" at bounding box center [0, 0] width 0 height 0
click at [958, 525] on span at bounding box center [951, 525] width 17 height 17
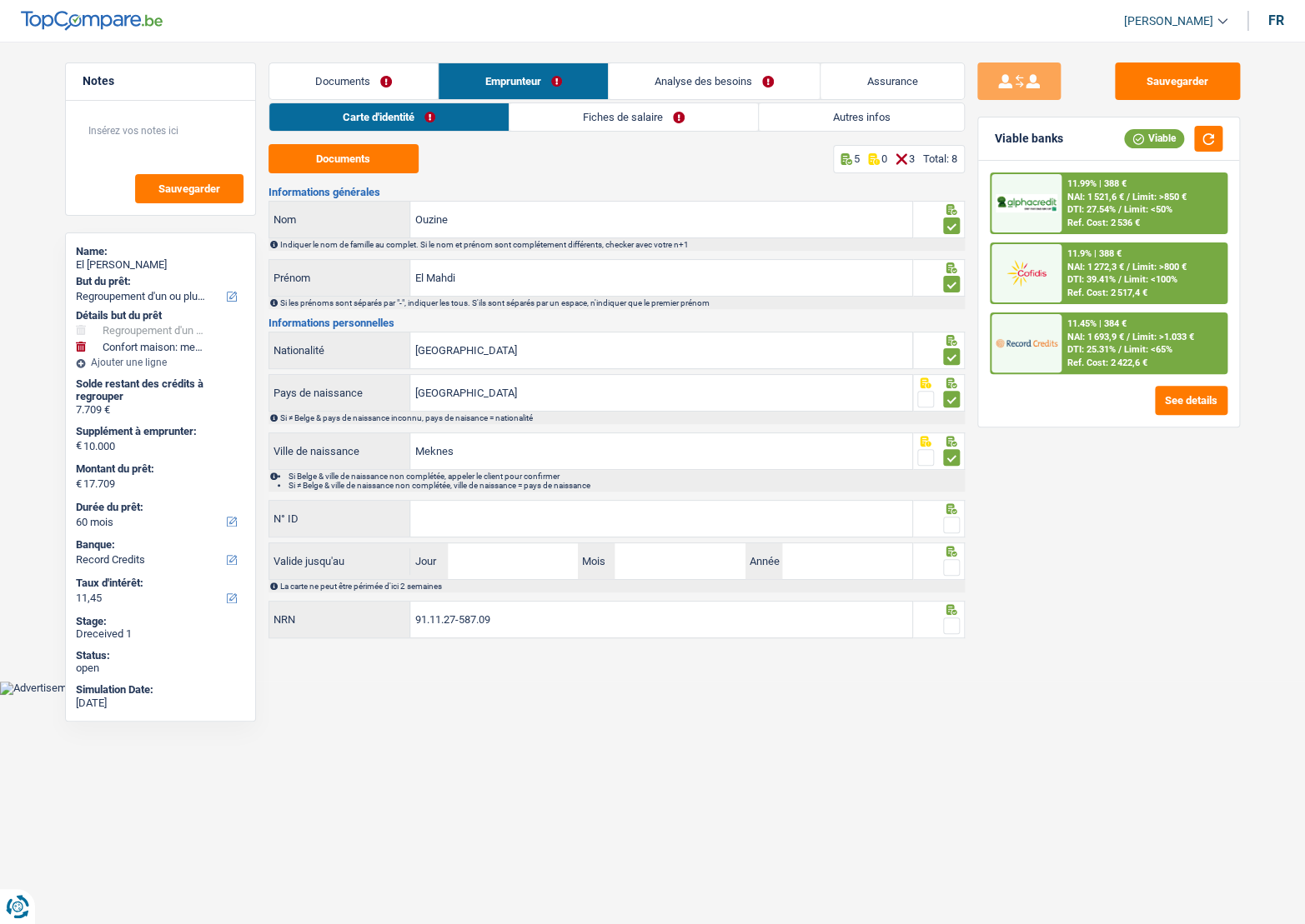
click at [0, 0] on input "radio" at bounding box center [0, 0] width 0 height 0
paste input "[PHONE_NUMBER]"
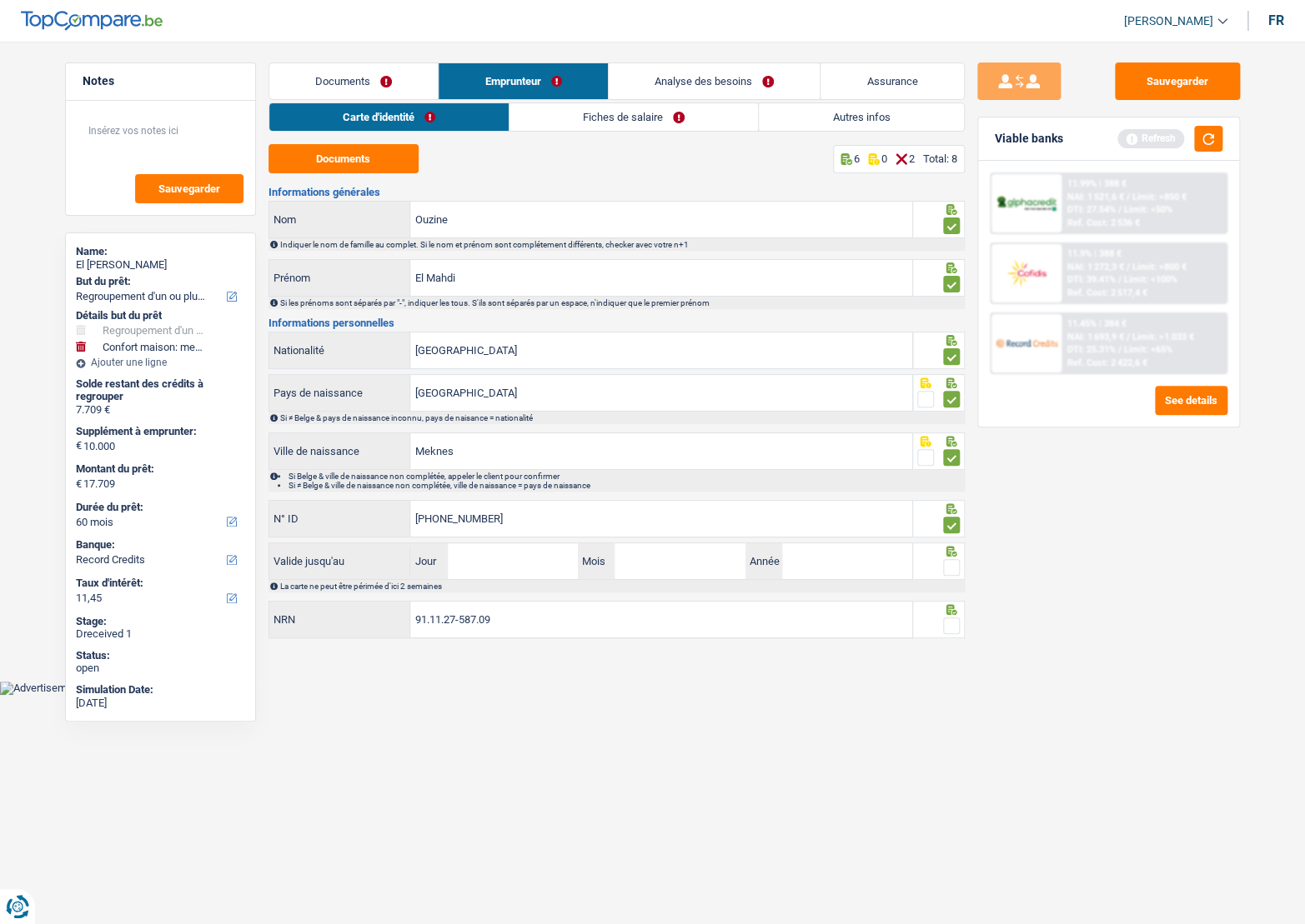
type input "[PHONE_NUMBER]"
click at [501, 545] on input "Jour" at bounding box center [512, 562] width 130 height 36
type input "12"
type input "2033"
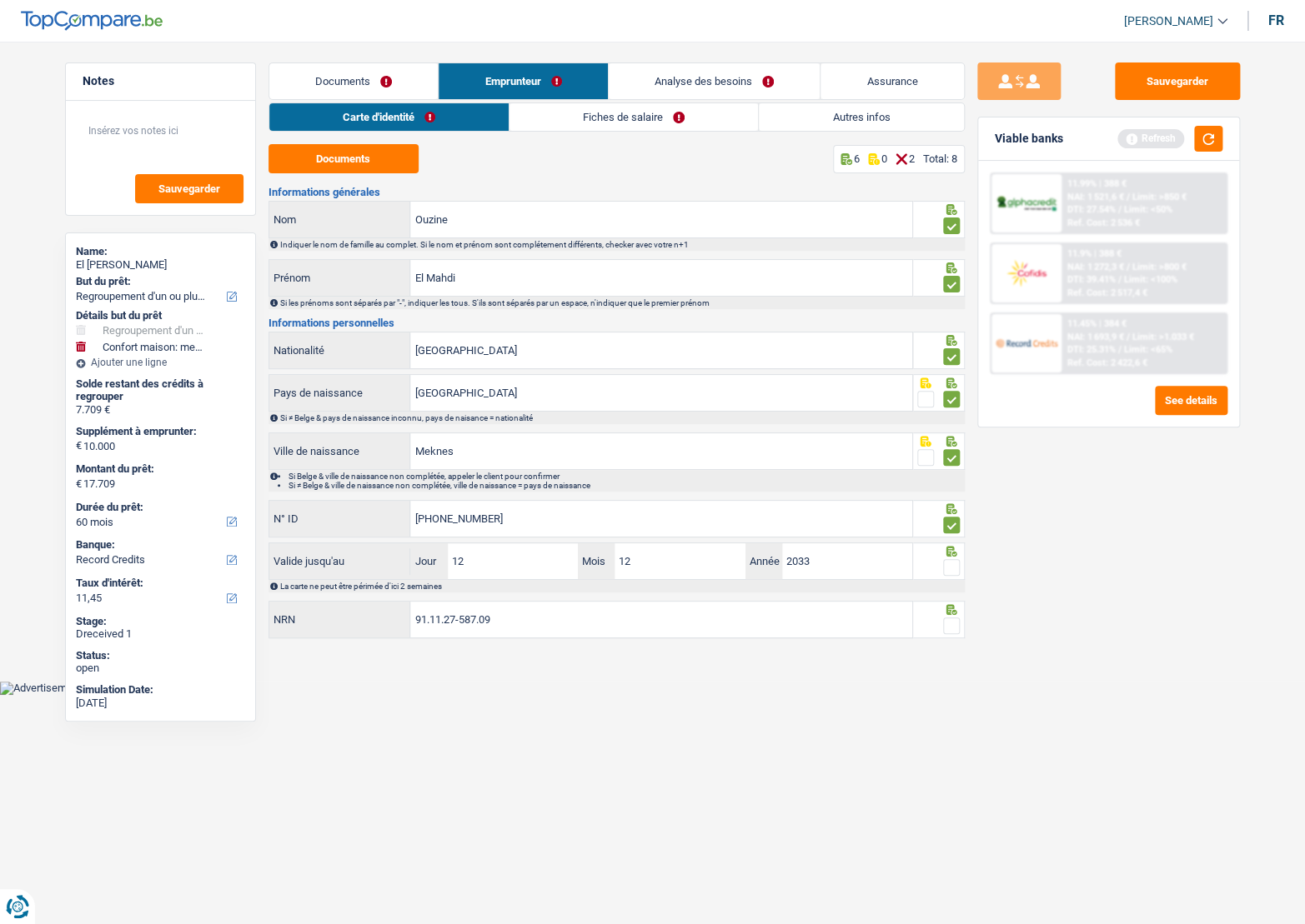
click at [950, 565] on span at bounding box center [951, 567] width 17 height 17
click at [0, 0] on input "radio" at bounding box center [0, 0] width 0 height 0
click at [952, 616] on div at bounding box center [951, 626] width 17 height 21
click at [944, 622] on span at bounding box center [951, 626] width 17 height 17
click at [0, 0] on input "radio" at bounding box center [0, 0] width 0 height 0
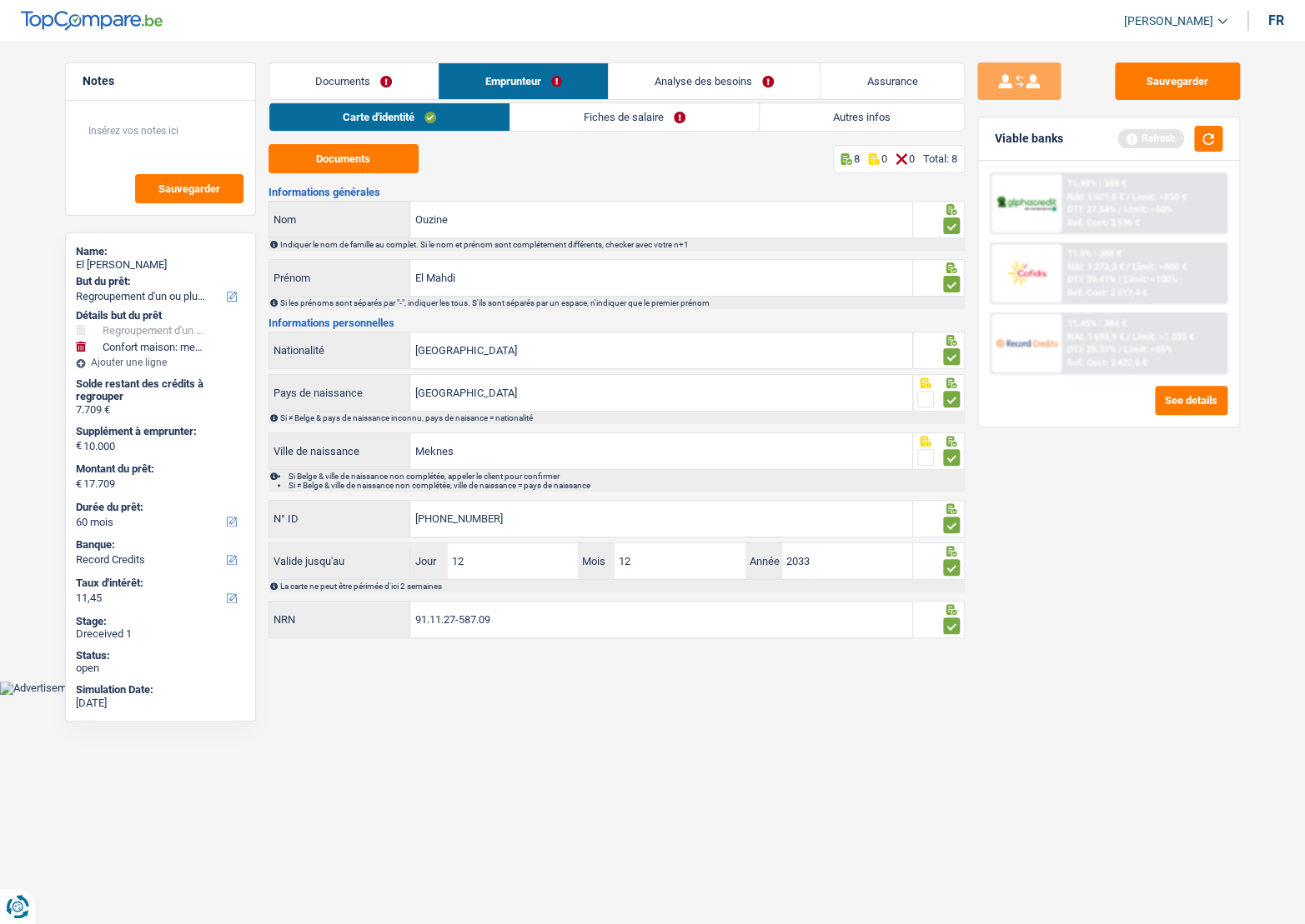
click at [564, 124] on link "Fiches de salaire" at bounding box center [634, 117] width 249 height 28
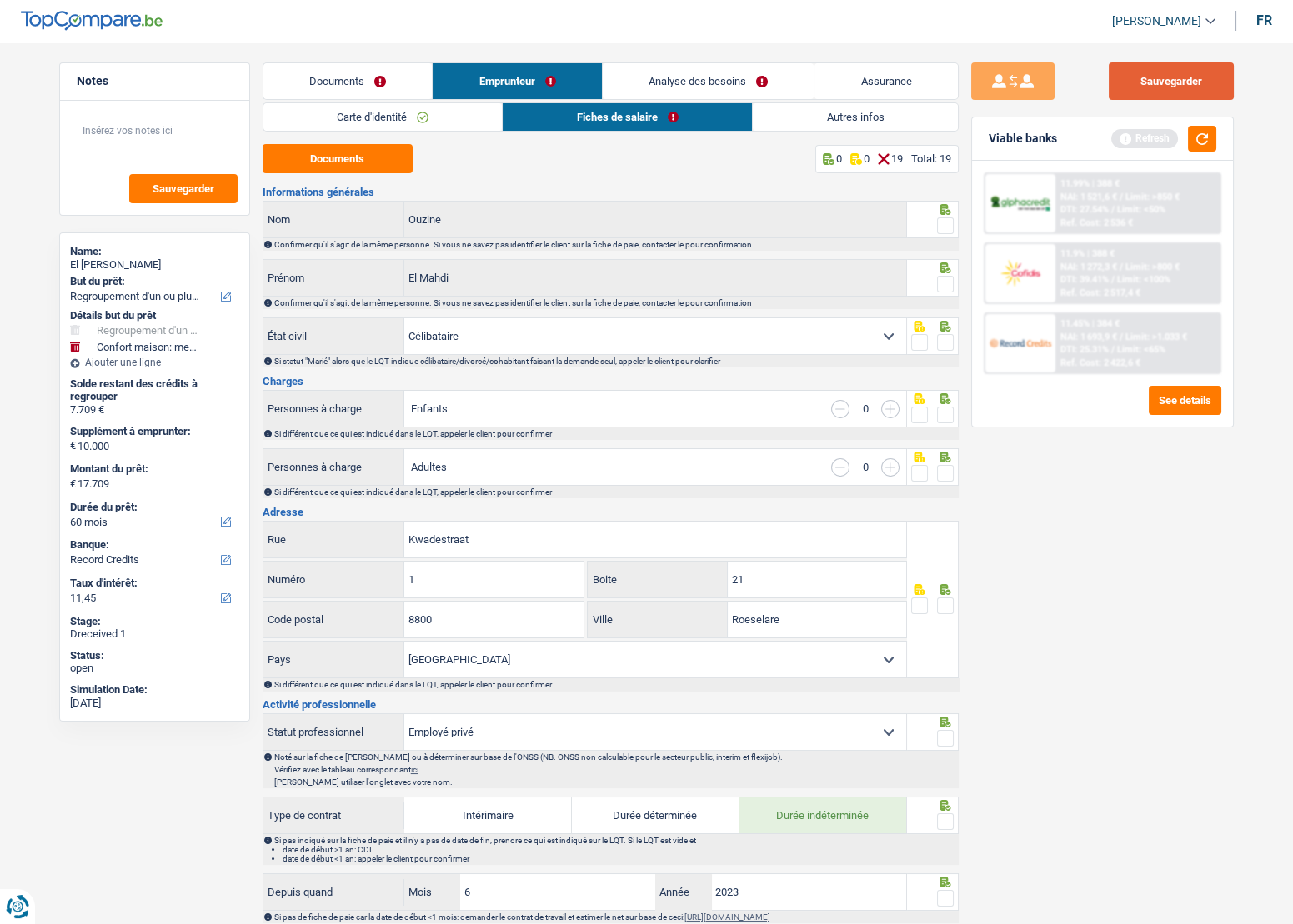
click at [1129, 85] on button "Sauvegarder" at bounding box center [1171, 81] width 125 height 38
click at [950, 216] on div at bounding box center [945, 226] width 17 height 21
click at [926, 274] on fieldset at bounding box center [932, 284] width 43 height 21
click at [945, 218] on span at bounding box center [945, 226] width 17 height 17
click at [0, 0] on input "radio" at bounding box center [0, 0] width 0 height 0
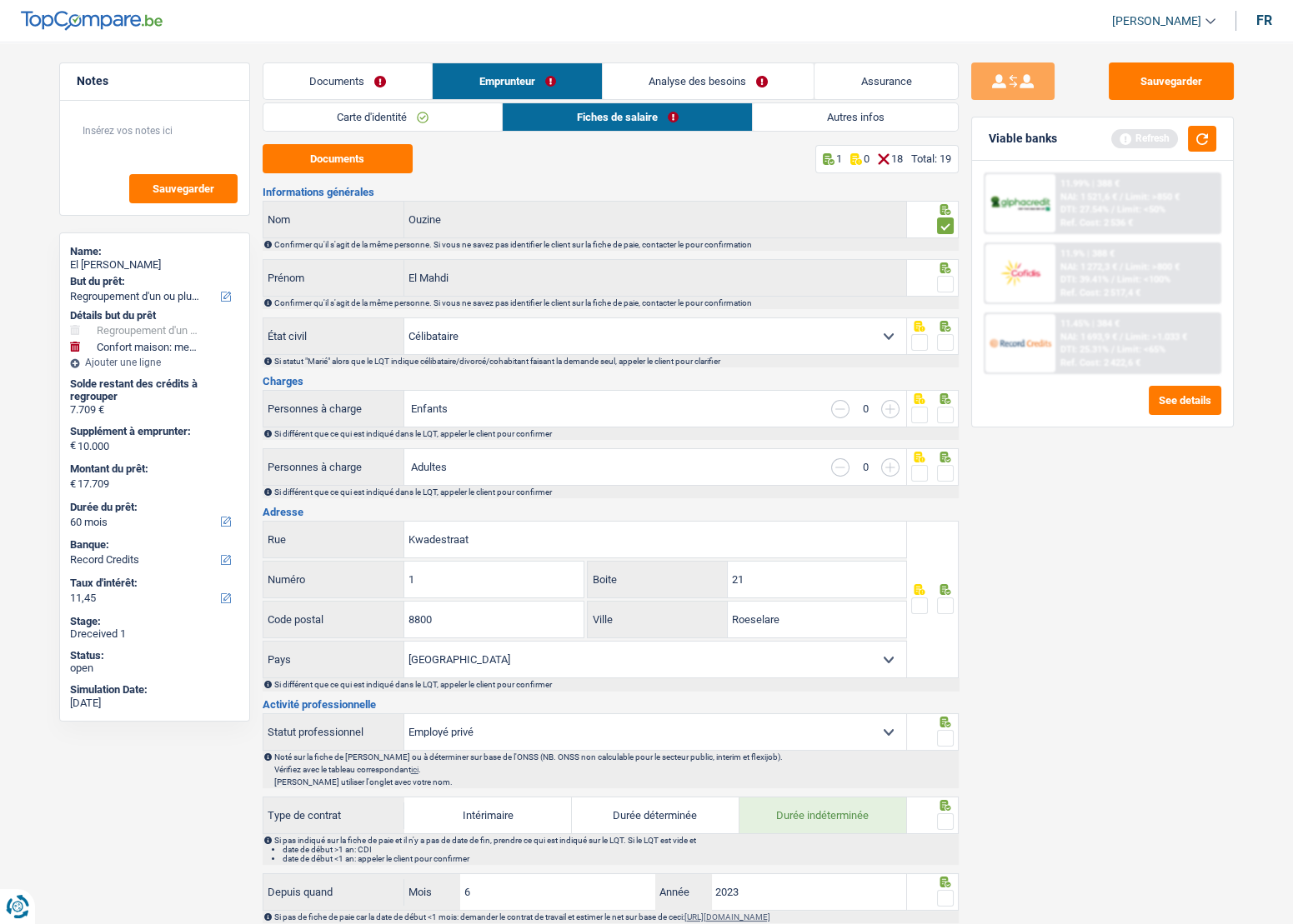
click at [953, 276] on label at bounding box center [945, 284] width 17 height 17
click at [0, 0] on input "radio" at bounding box center [0, 0] width 0 height 0
click at [948, 286] on span at bounding box center [945, 284] width 17 height 17
click at [0, 0] on input "radio" at bounding box center [0, 0] width 0 height 0
click at [949, 281] on span at bounding box center [945, 284] width 17 height 17
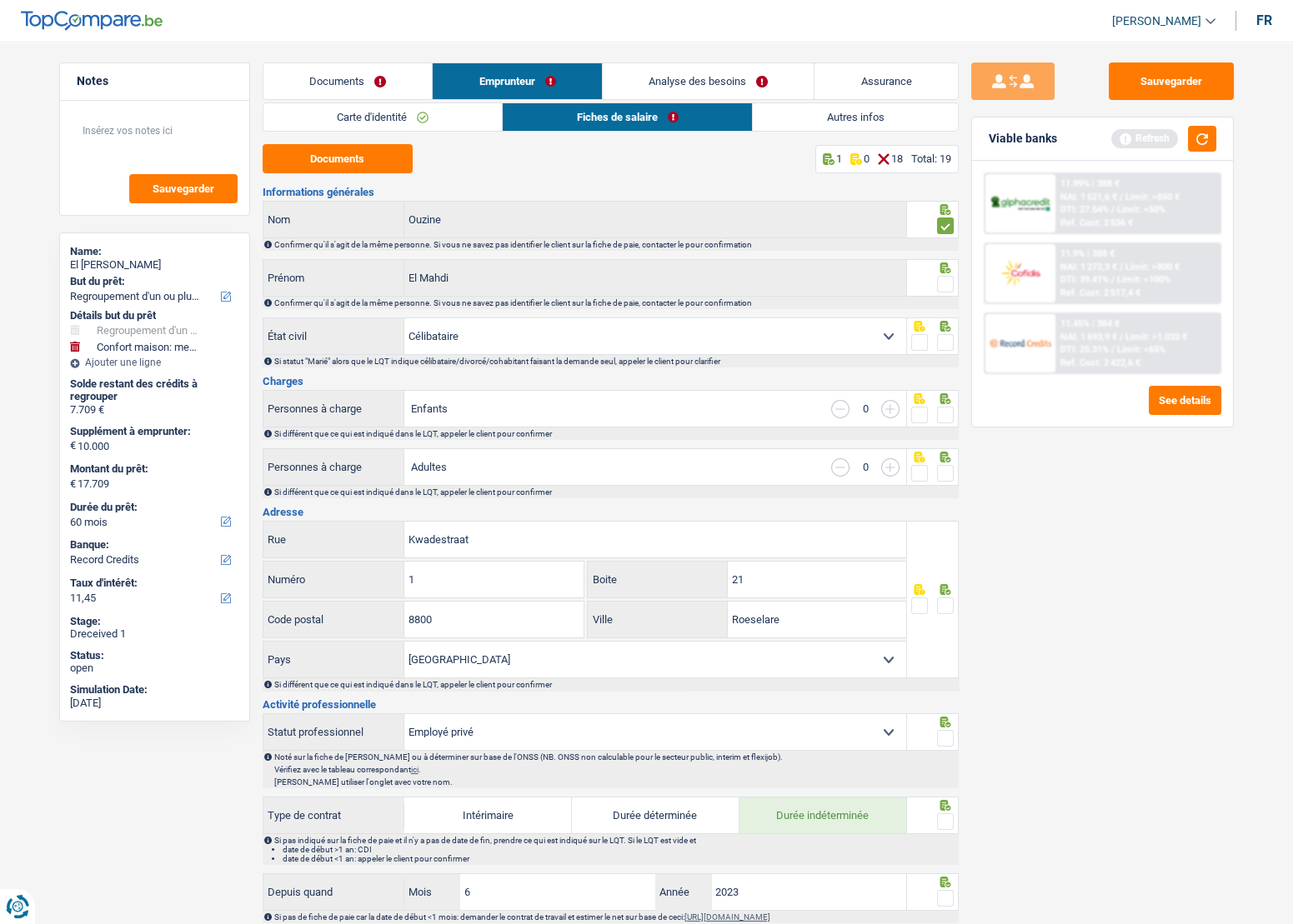
click at [0, 0] on input "radio" at bounding box center [0, 0] width 0 height 0
click at [942, 339] on span at bounding box center [945, 342] width 17 height 17
click at [0, 0] on input "radio" at bounding box center [0, 0] width 0 height 0
click at [350, 158] on button "Documents" at bounding box center [337, 158] width 150 height 29
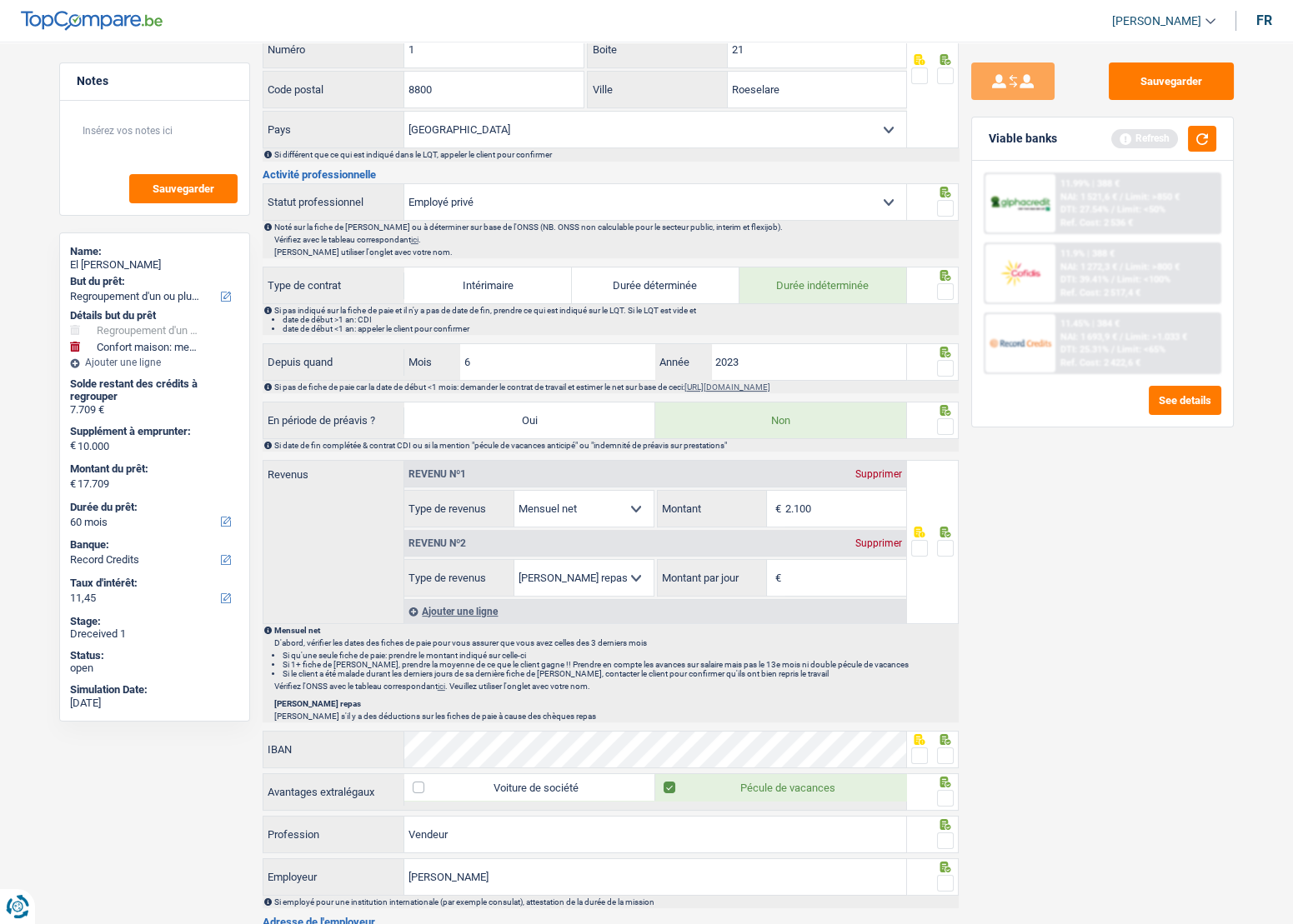
scroll to position [958, 0]
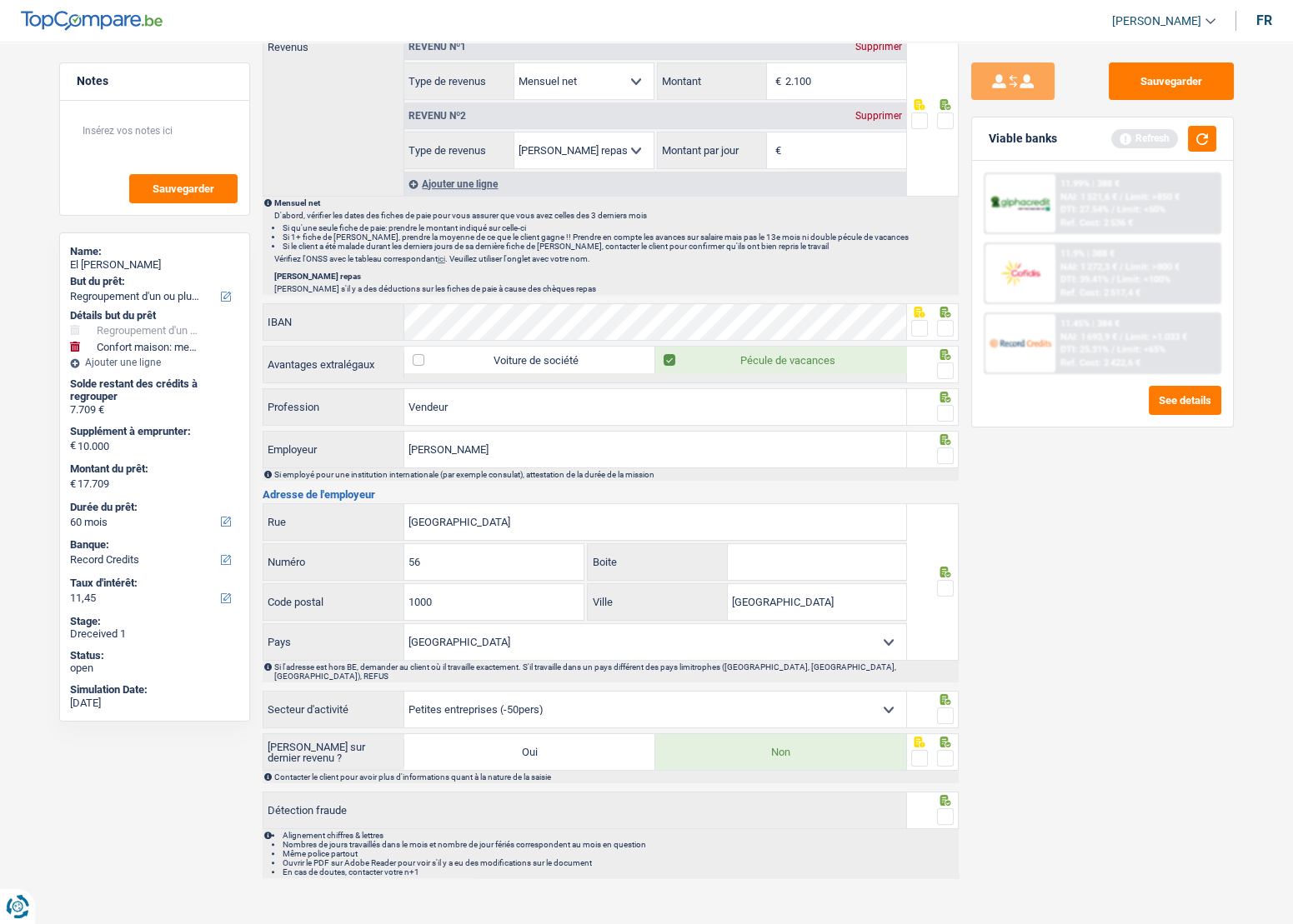
click at [930, 582] on fieldset at bounding box center [932, 588] width 43 height 21
click at [952, 591] on span at bounding box center [945, 588] width 17 height 17
click at [0, 0] on input "radio" at bounding box center [0, 0] width 0 height 0
click at [943, 707] on span at bounding box center [945, 715] width 17 height 17
click at [0, 0] on input "radio" at bounding box center [0, 0] width 0 height 0
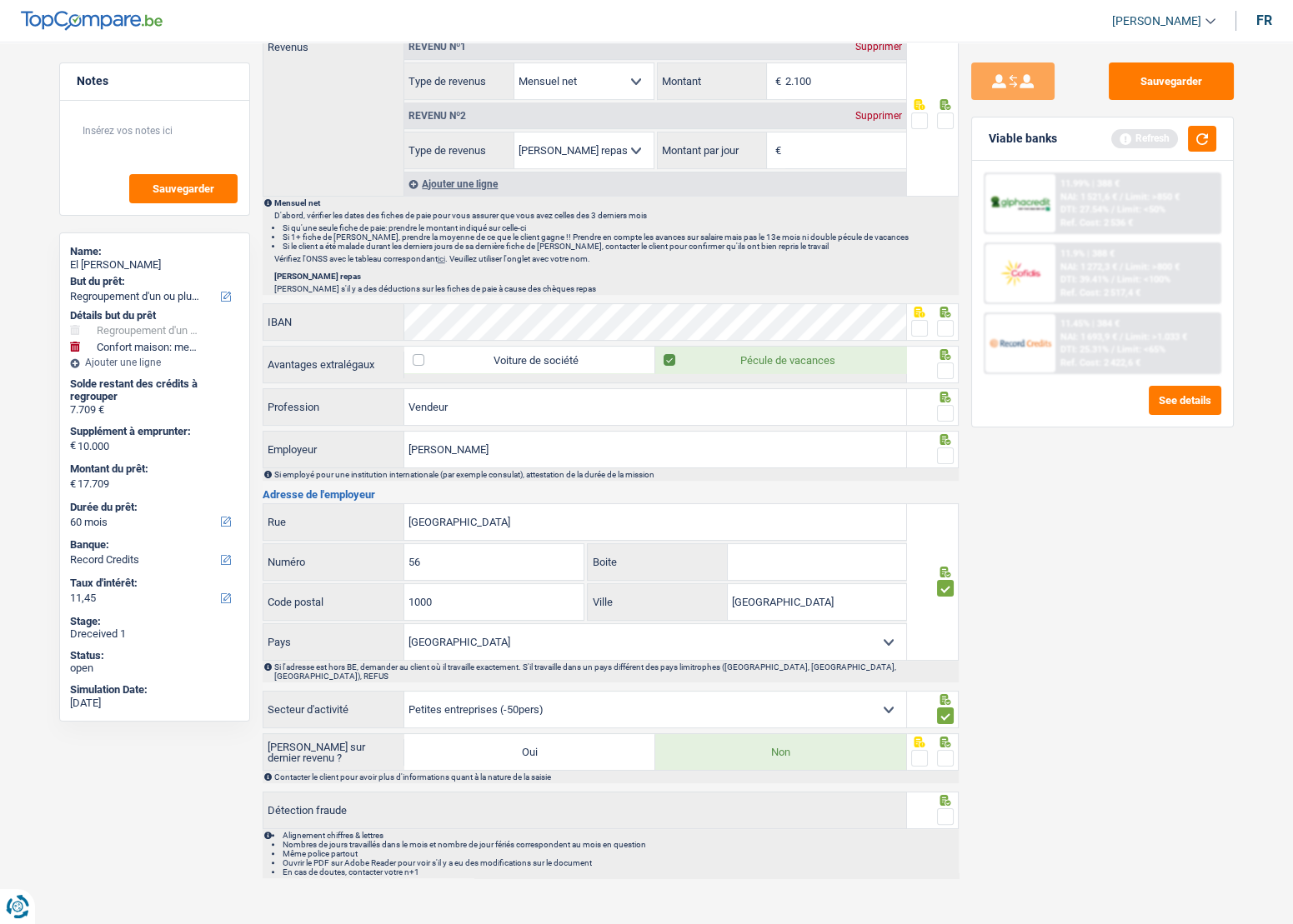
click at [944, 750] on span at bounding box center [945, 758] width 17 height 17
click at [0, 0] on input "radio" at bounding box center [0, 0] width 0 height 0
click at [950, 808] on span at bounding box center [945, 816] width 17 height 17
click at [0, 0] on input "radio" at bounding box center [0, 0] width 0 height 0
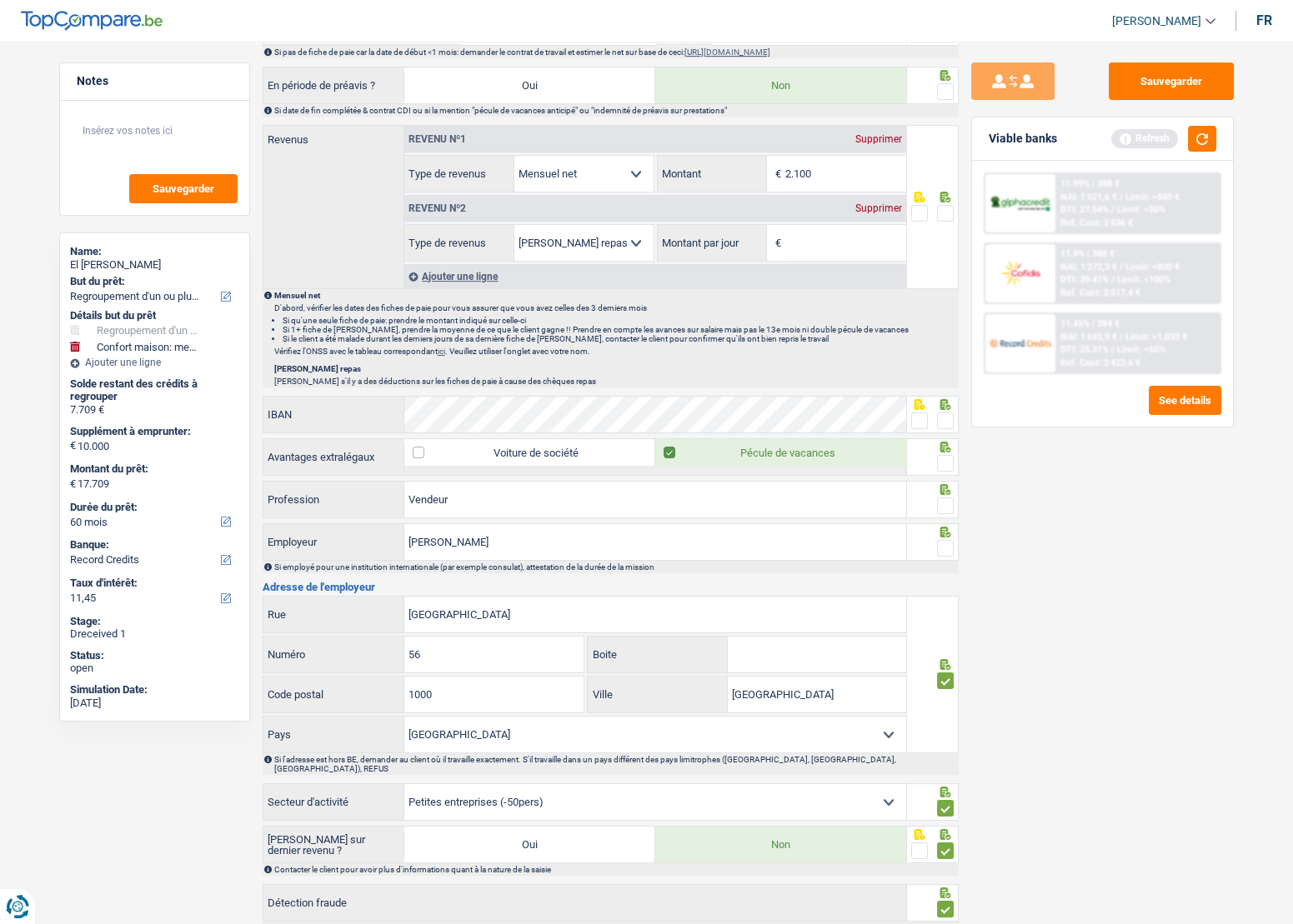
scroll to position [730, 0]
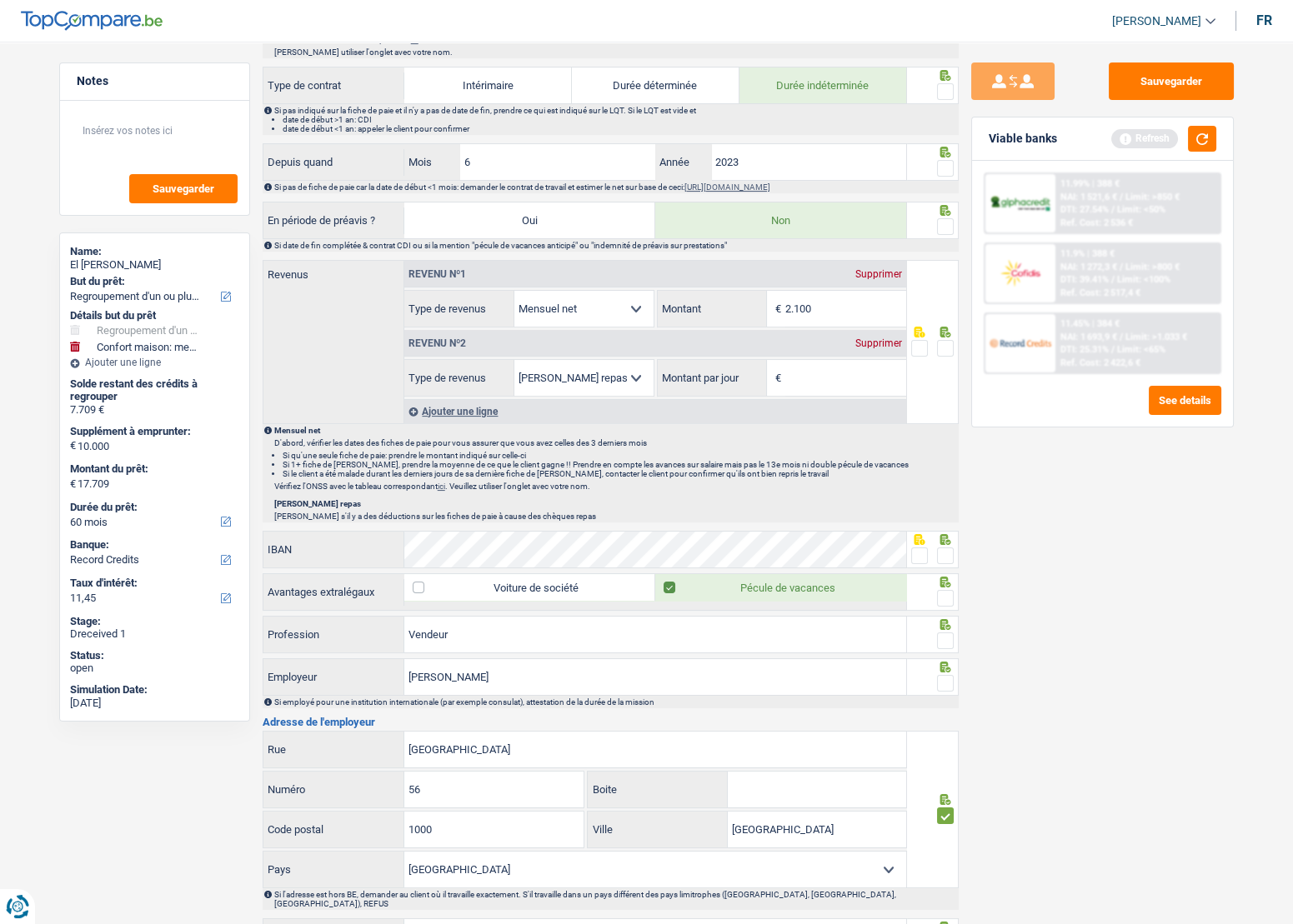
click at [946, 552] on span at bounding box center [945, 556] width 17 height 17
click at [0, 0] on input "radio" at bounding box center [0, 0] width 0 height 0
drag, startPoint x: 960, startPoint y: 594, endPoint x: 945, endPoint y: 594, distance: 15.0
click at [959, 594] on div "Sauvegarder Viable banks Refresh 11.99% | 388 € NAI: 1 521,6 € / Limit: >850 € …" at bounding box center [1103, 477] width 287 height 831
drag, startPoint x: 945, startPoint y: 594, endPoint x: 954, endPoint y: 651, distance: 57.7
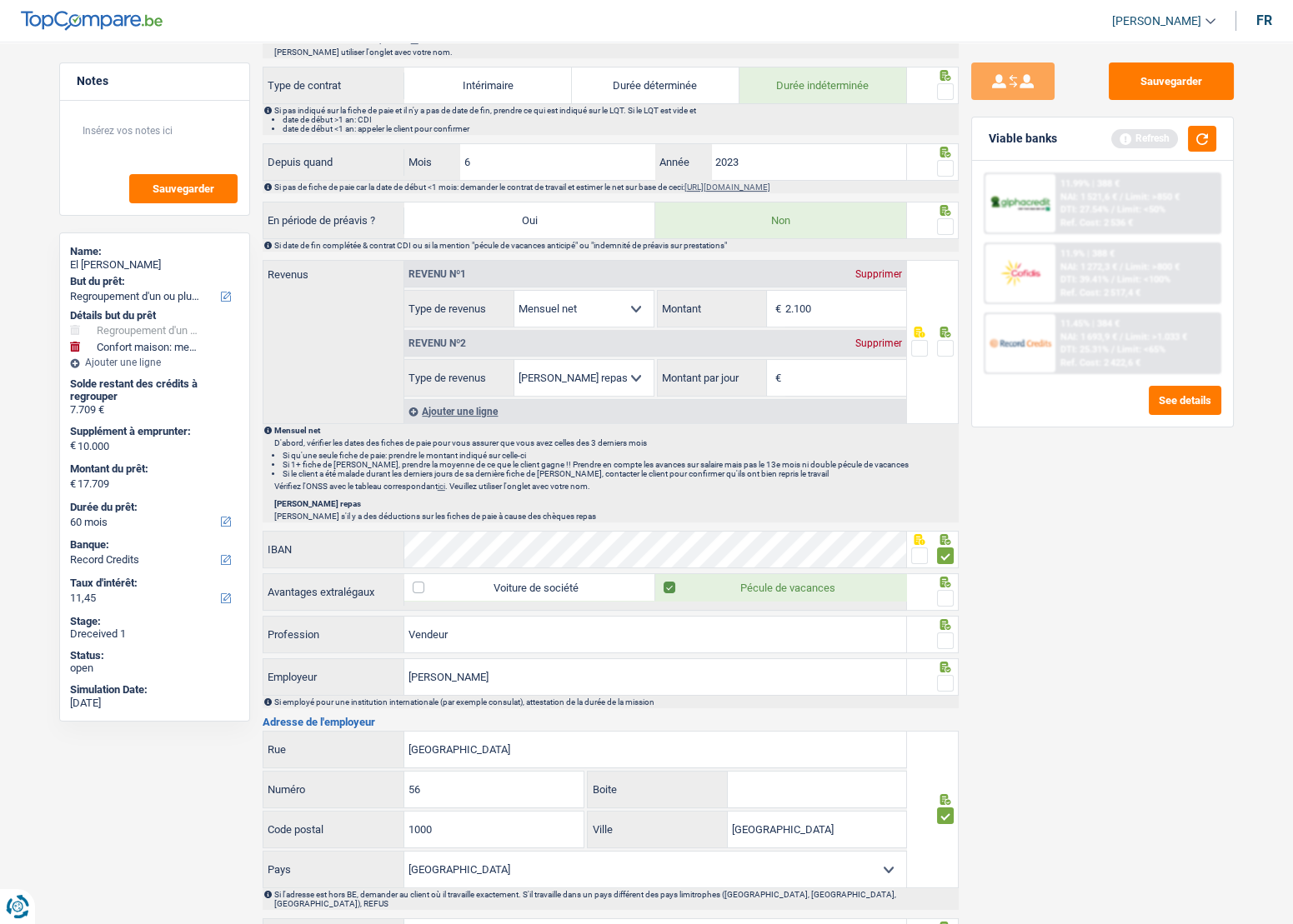
click at [944, 595] on span at bounding box center [945, 598] width 17 height 17
click at [0, 0] on input "radio" at bounding box center [0, 0] width 0 height 0
click at [954, 651] on div "Vendeur Profession" at bounding box center [610, 636] width 697 height 40
click at [944, 675] on span at bounding box center [945, 683] width 17 height 17
click at [0, 0] on input "radio" at bounding box center [0, 0] width 0 height 0
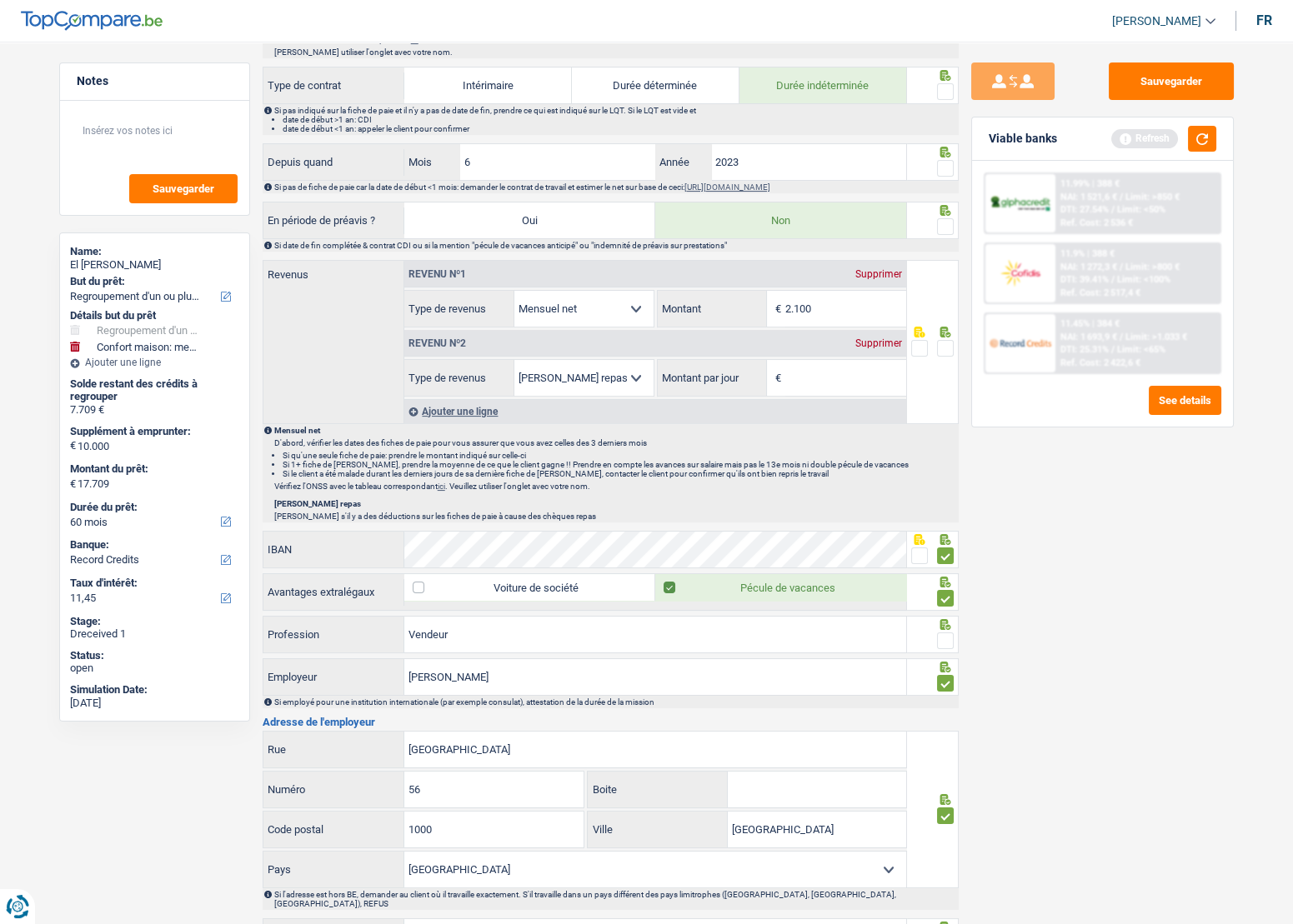
click at [942, 639] on span at bounding box center [945, 641] width 17 height 17
click at [0, 0] on input "radio" at bounding box center [0, 0] width 0 height 0
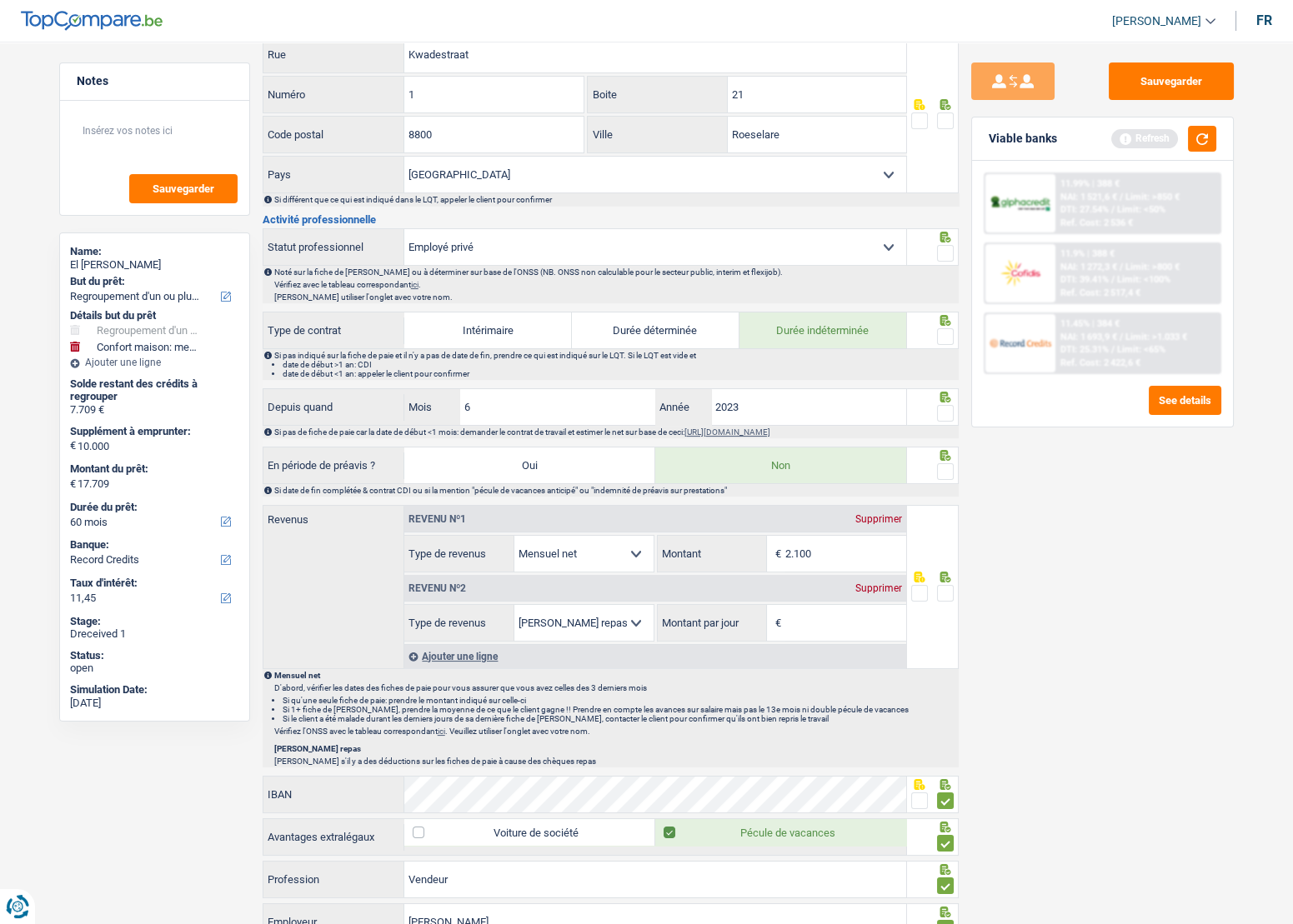
scroll to position [351, 0]
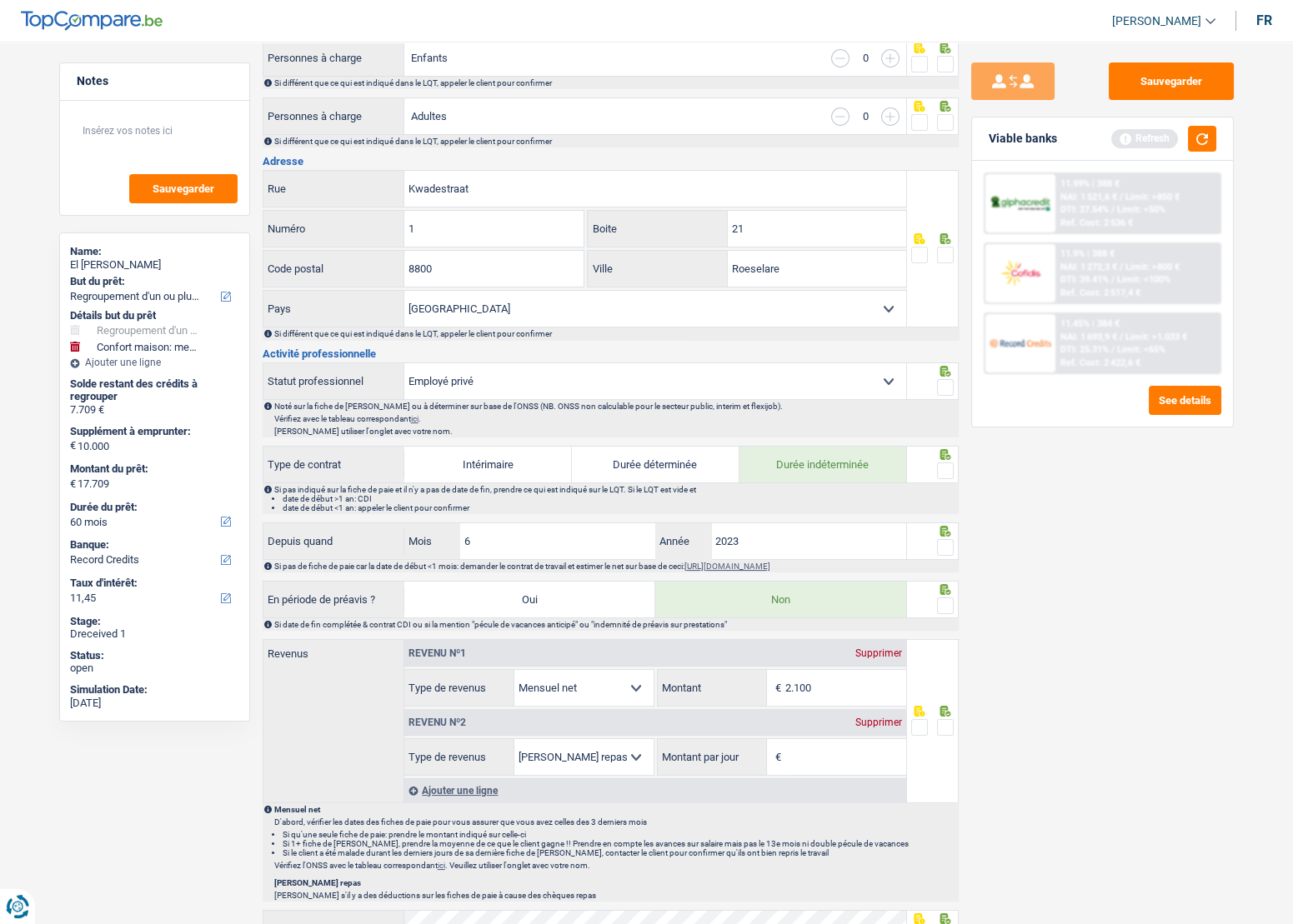
click at [941, 599] on span at bounding box center [945, 605] width 17 height 17
click at [0, 0] on input "radio" at bounding box center [0, 0] width 0 height 0
click at [947, 544] on span at bounding box center [945, 547] width 17 height 17
click at [0, 0] on input "radio" at bounding box center [0, 0] width 0 height 0
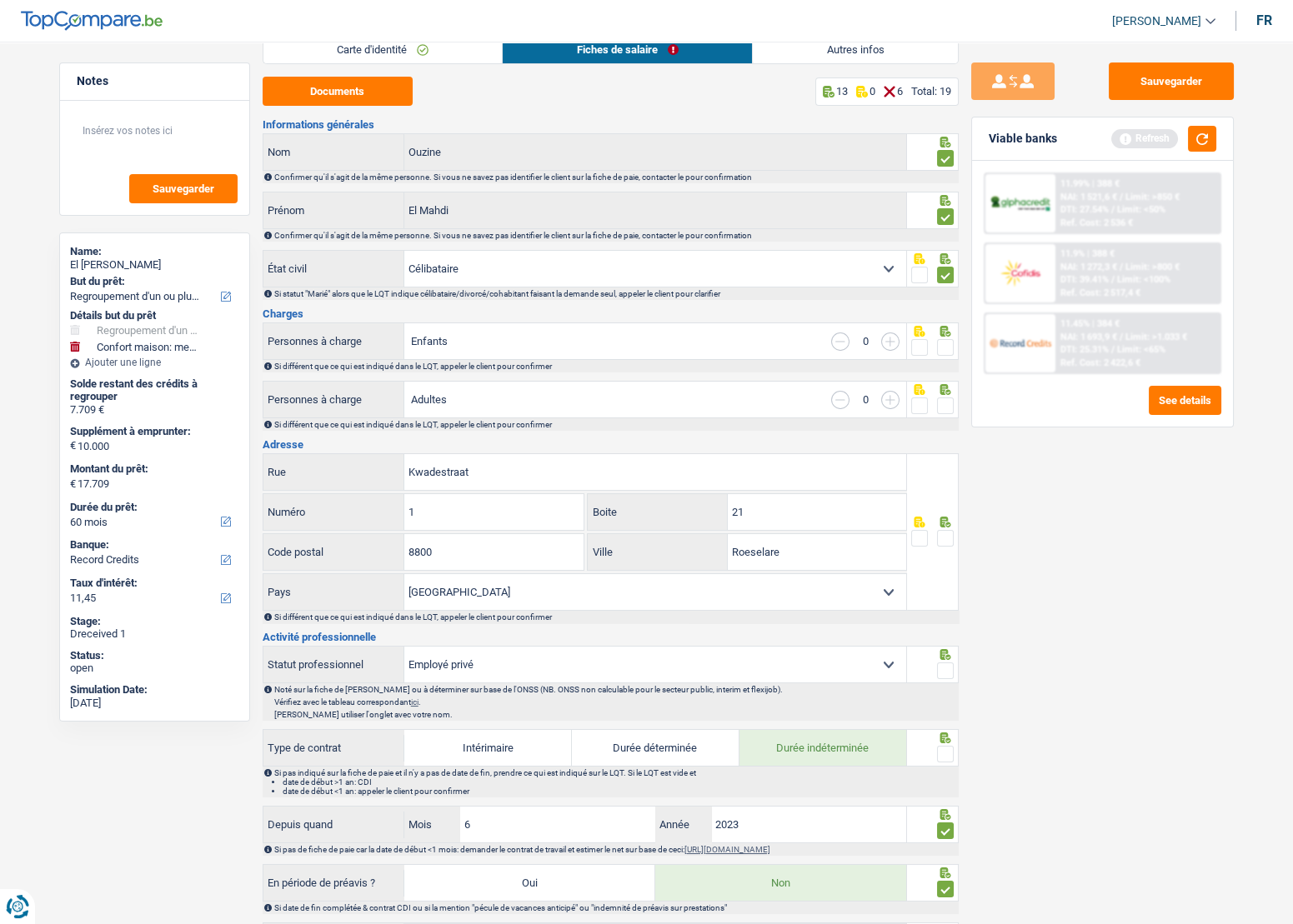
scroll to position [0, 0]
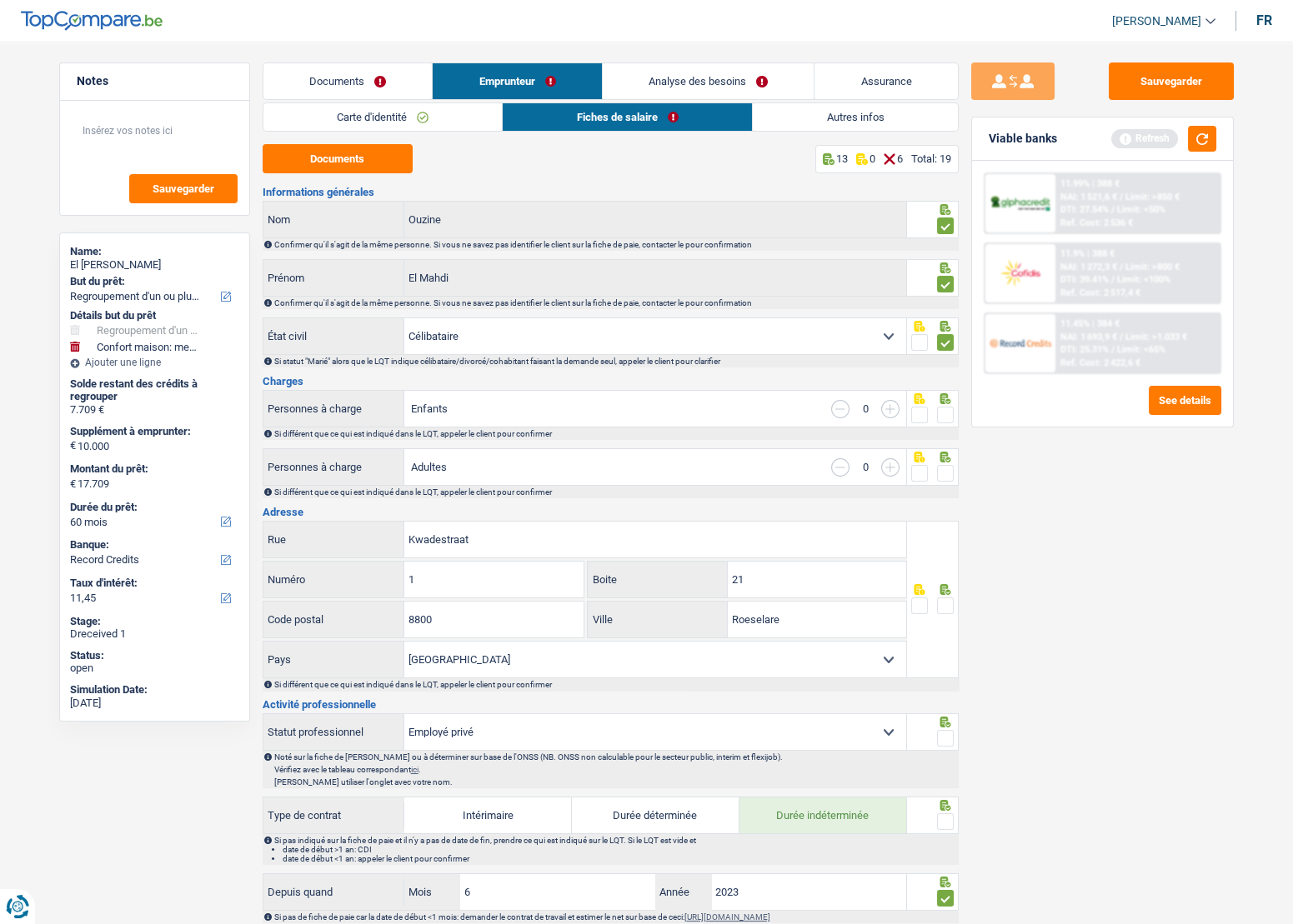
drag, startPoint x: 950, startPoint y: 402, endPoint x: 948, endPoint y: 412, distance: 10.2
click at [949, 402] on icon at bounding box center [944, 398] width 11 height 11
drag, startPoint x: 948, startPoint y: 412, endPoint x: 950, endPoint y: 430, distance: 18.1
click at [948, 413] on span at bounding box center [945, 415] width 17 height 17
click at [0, 0] on input "radio" at bounding box center [0, 0] width 0 height 0
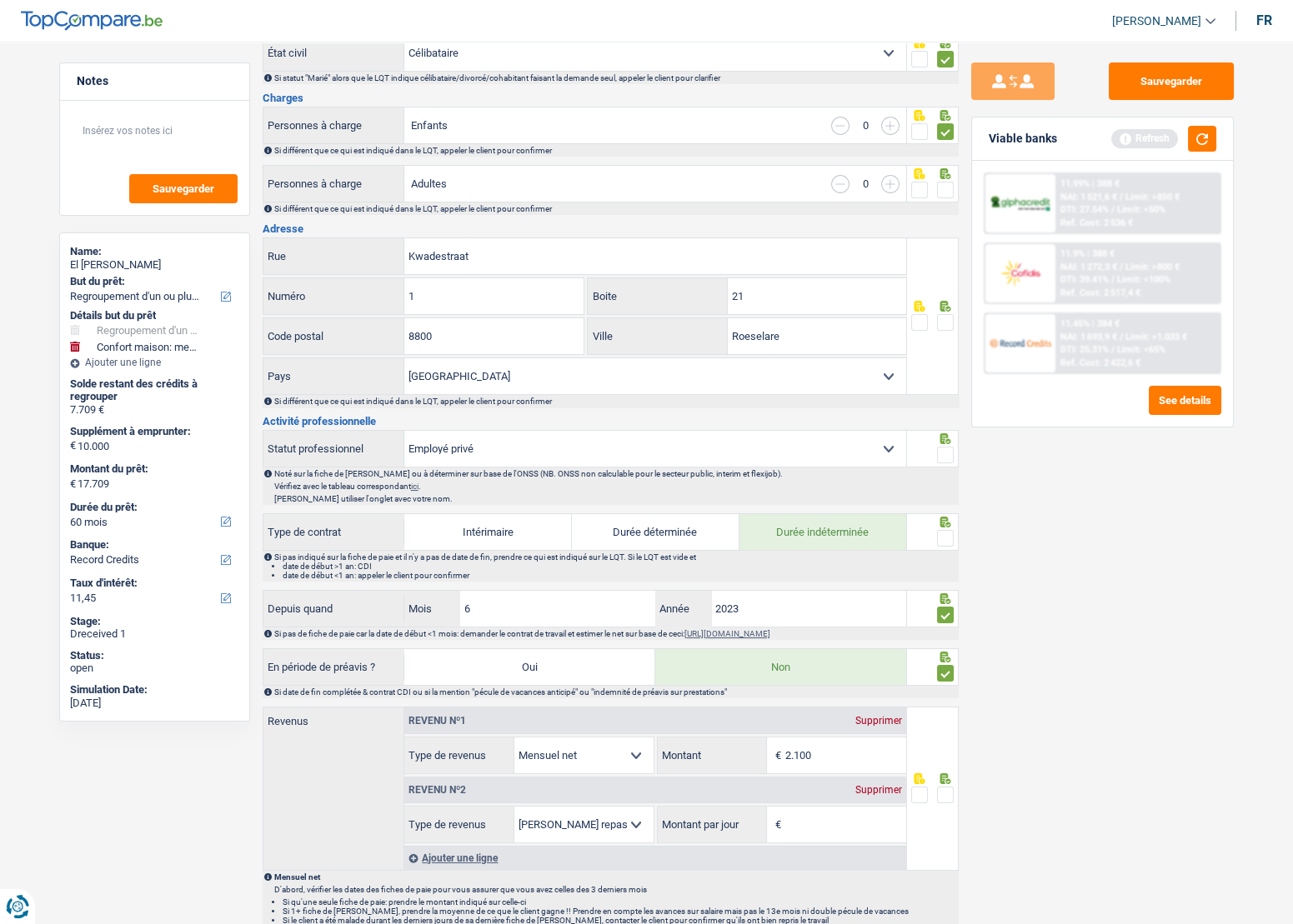
scroll to position [455, 0]
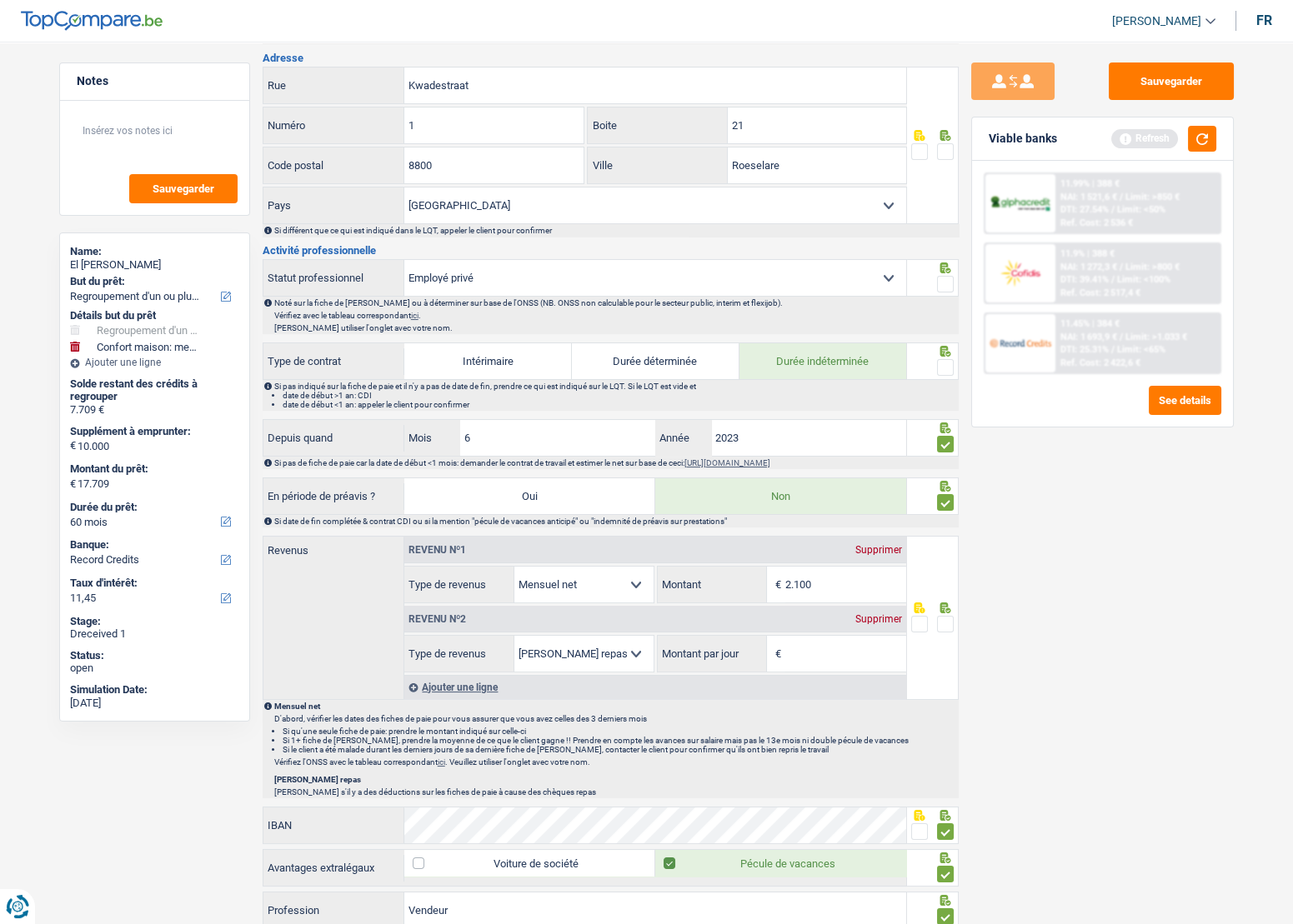
click at [951, 288] on span at bounding box center [945, 284] width 17 height 17
click at [0, 0] on input "radio" at bounding box center [0, 0] width 0 height 0
click at [959, 353] on div "Sauvegarder Viable banks Refresh 11.99% | 388 € NAI: 1 521,6 € / Limit: >850 € …" at bounding box center [1103, 477] width 287 height 831
click at [949, 360] on span at bounding box center [945, 367] width 17 height 17
click at [0, 0] on input "radio" at bounding box center [0, 0] width 0 height 0
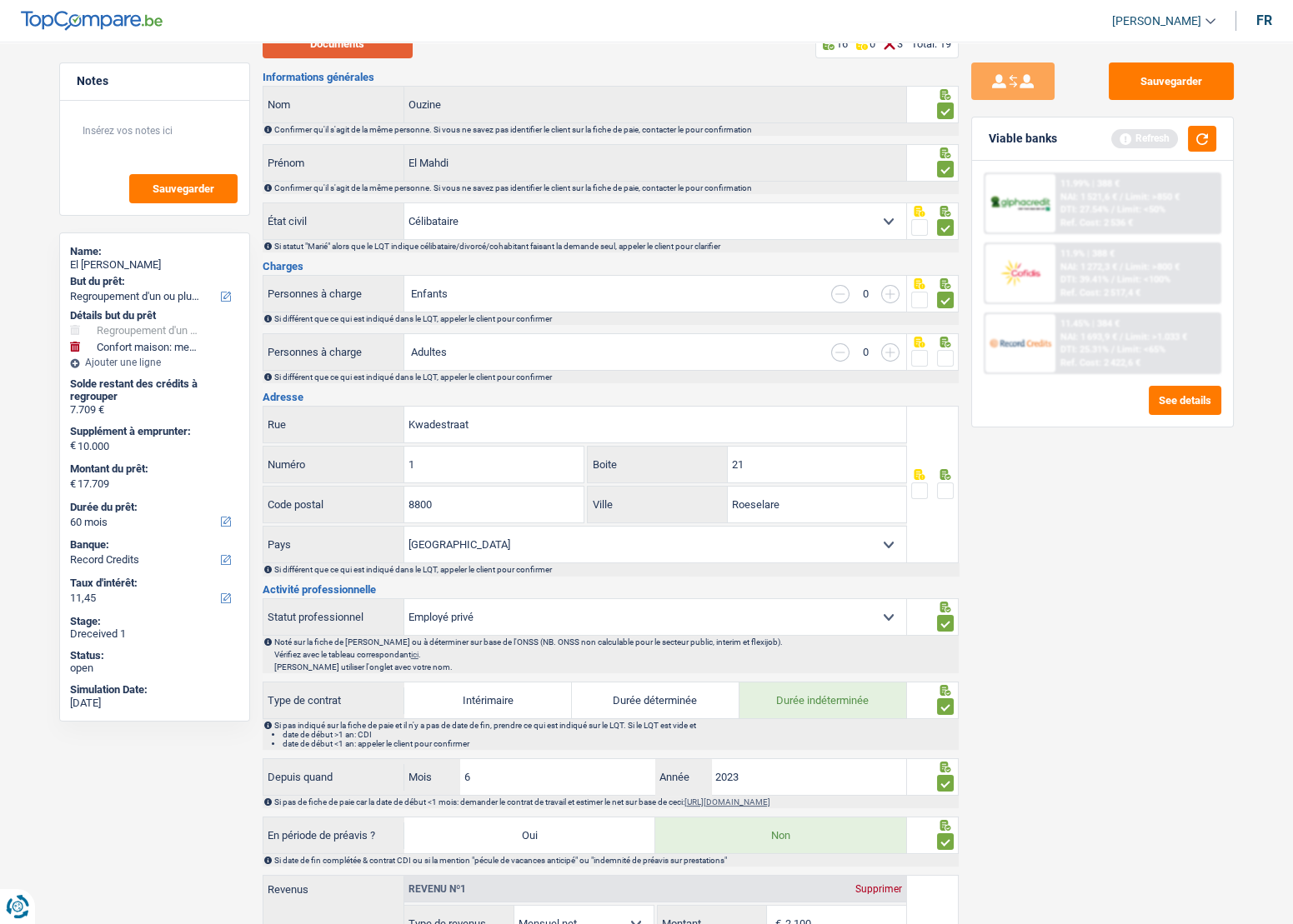
scroll to position [0, 0]
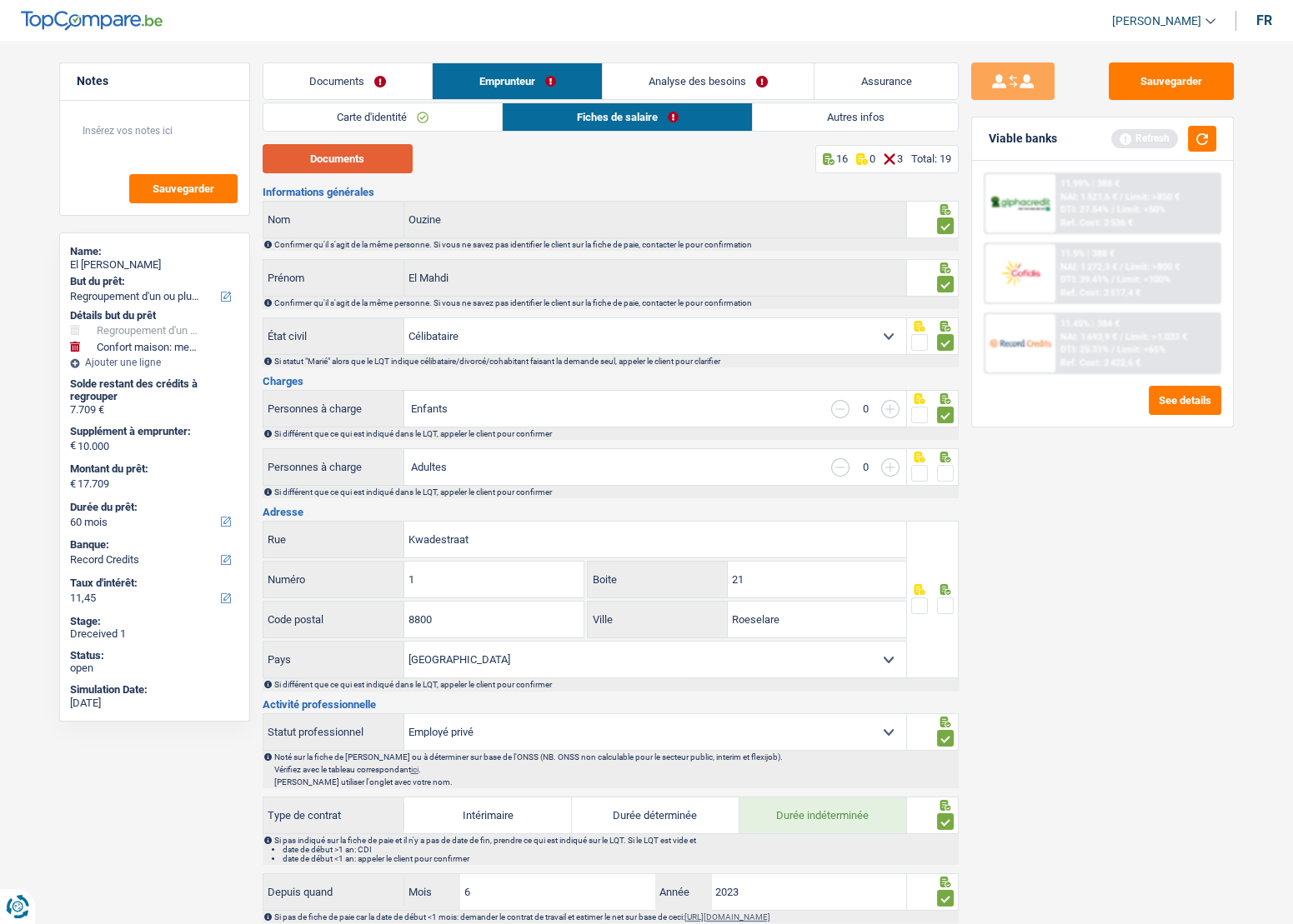
drag, startPoint x: 314, startPoint y: 159, endPoint x: 329, endPoint y: 161, distance: 15.1
click at [314, 159] on button "Documents" at bounding box center [337, 158] width 150 height 29
drag, startPoint x: 941, startPoint y: 467, endPoint x: 961, endPoint y: 475, distance: 21.5
click at [941, 467] on span at bounding box center [945, 473] width 17 height 17
click at [0, 0] on input "radio" at bounding box center [0, 0] width 0 height 0
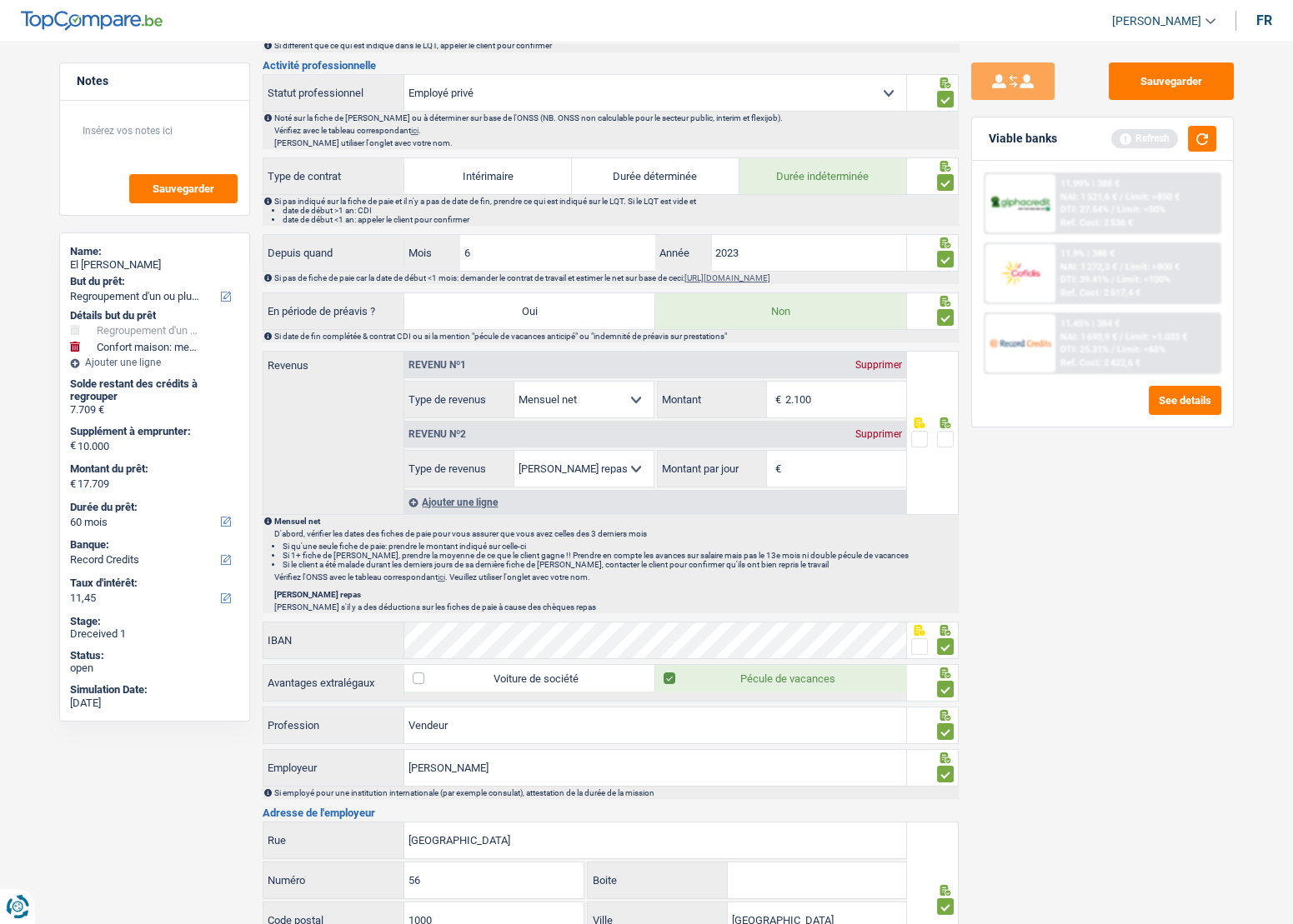
scroll to position [758, 0]
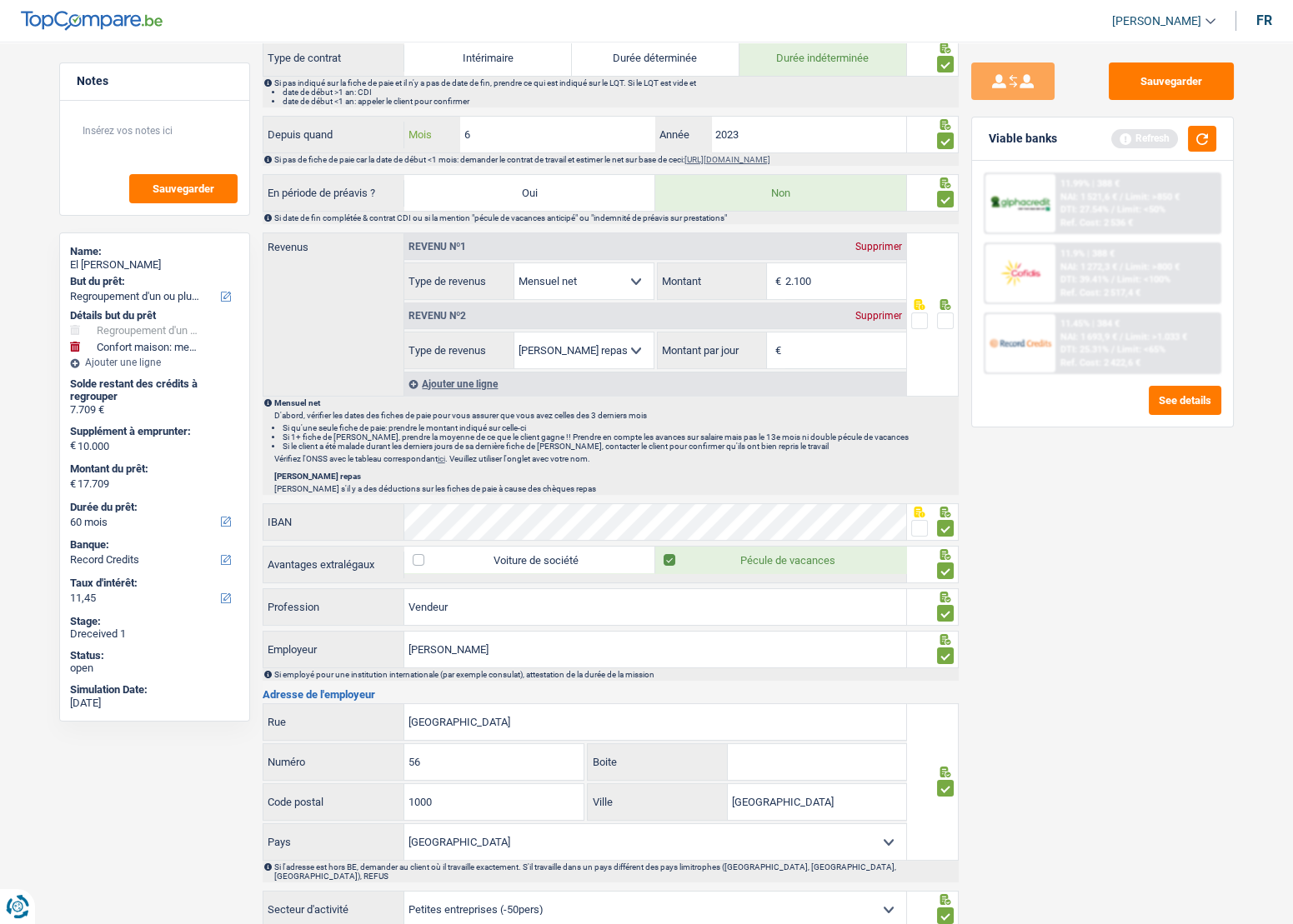
drag, startPoint x: 602, startPoint y: 123, endPoint x: 585, endPoint y: 123, distance: 17.0
click at [585, 123] on input "6" at bounding box center [559, 135] width 196 height 36
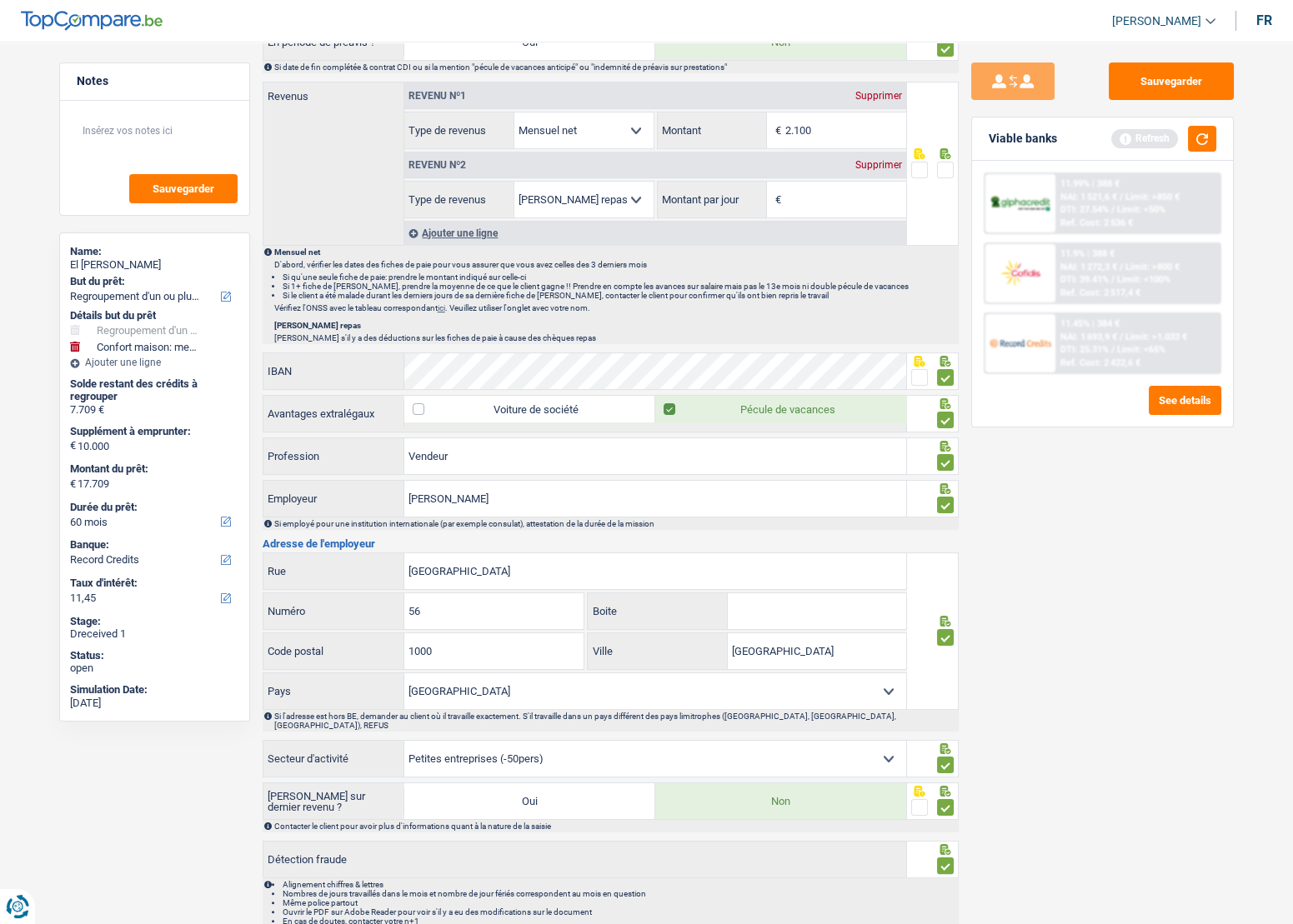
scroll to position [908, 0]
drag, startPoint x: 823, startPoint y: 129, endPoint x: 730, endPoint y: 124, distance: 93.1
click at [730, 124] on div "2.100 € Montant" at bounding box center [782, 131] width 249 height 36
type input "1.608"
click at [941, 164] on span at bounding box center [945, 169] width 17 height 17
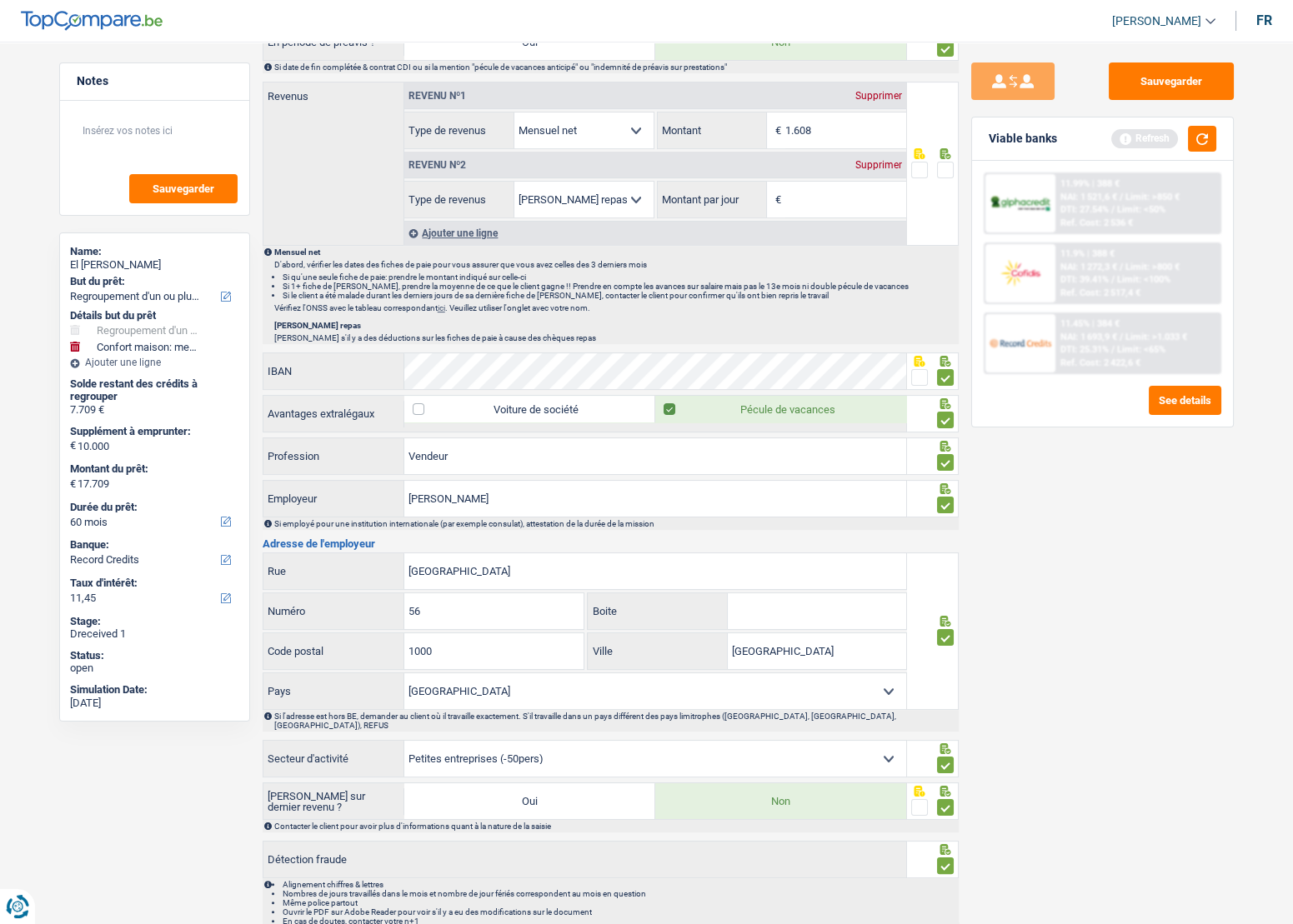
click at [0, 0] on input "radio" at bounding box center [0, 0] width 0 height 0
click at [880, 166] on div "Revenu nº2 Supprimer" at bounding box center [655, 164] width 502 height 27
click at [891, 164] on div "Supprimer" at bounding box center [879, 165] width 55 height 10
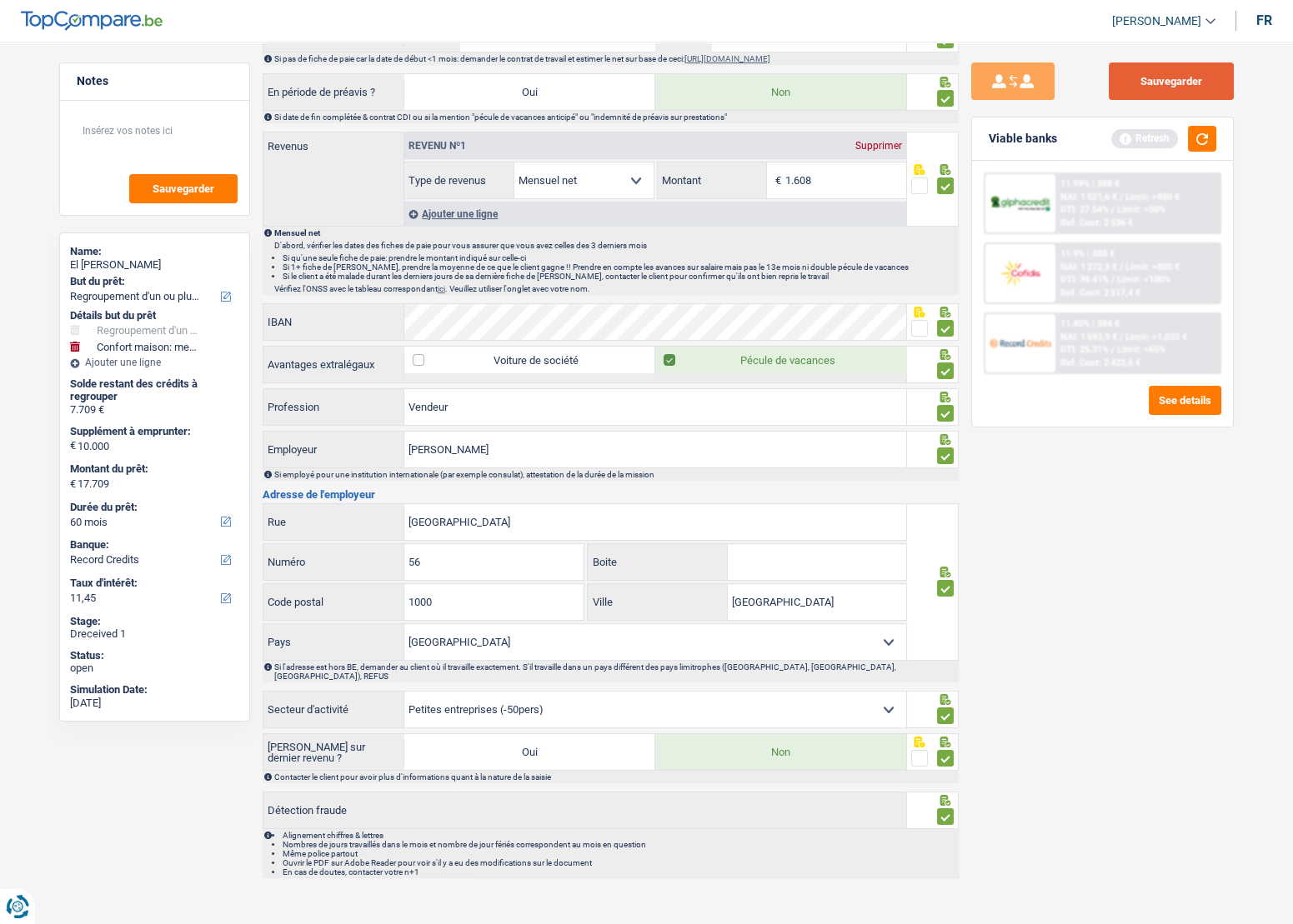
click at [1144, 77] on button "Sauvegarder" at bounding box center [1171, 81] width 125 height 38
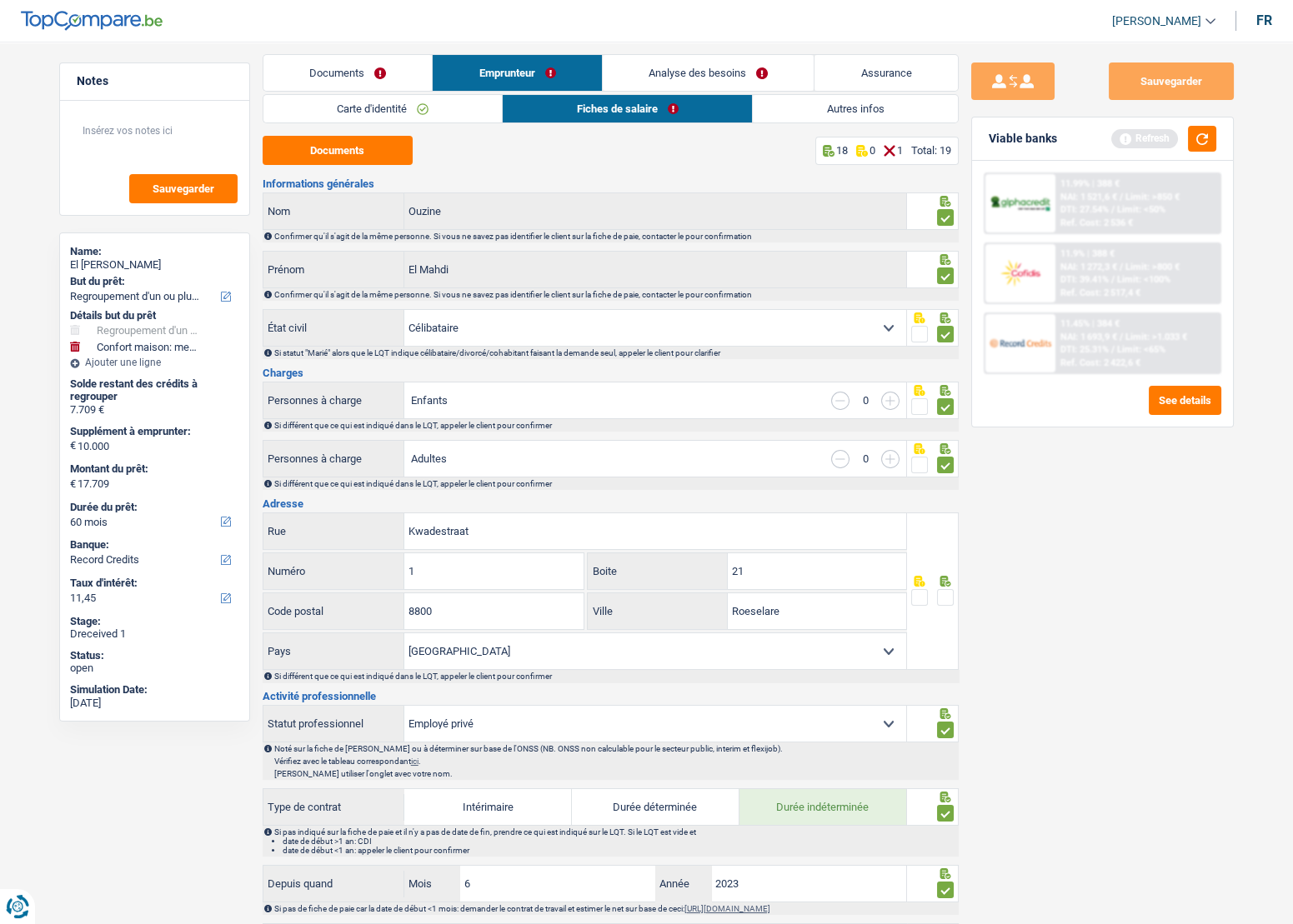
scroll to position [0, 0]
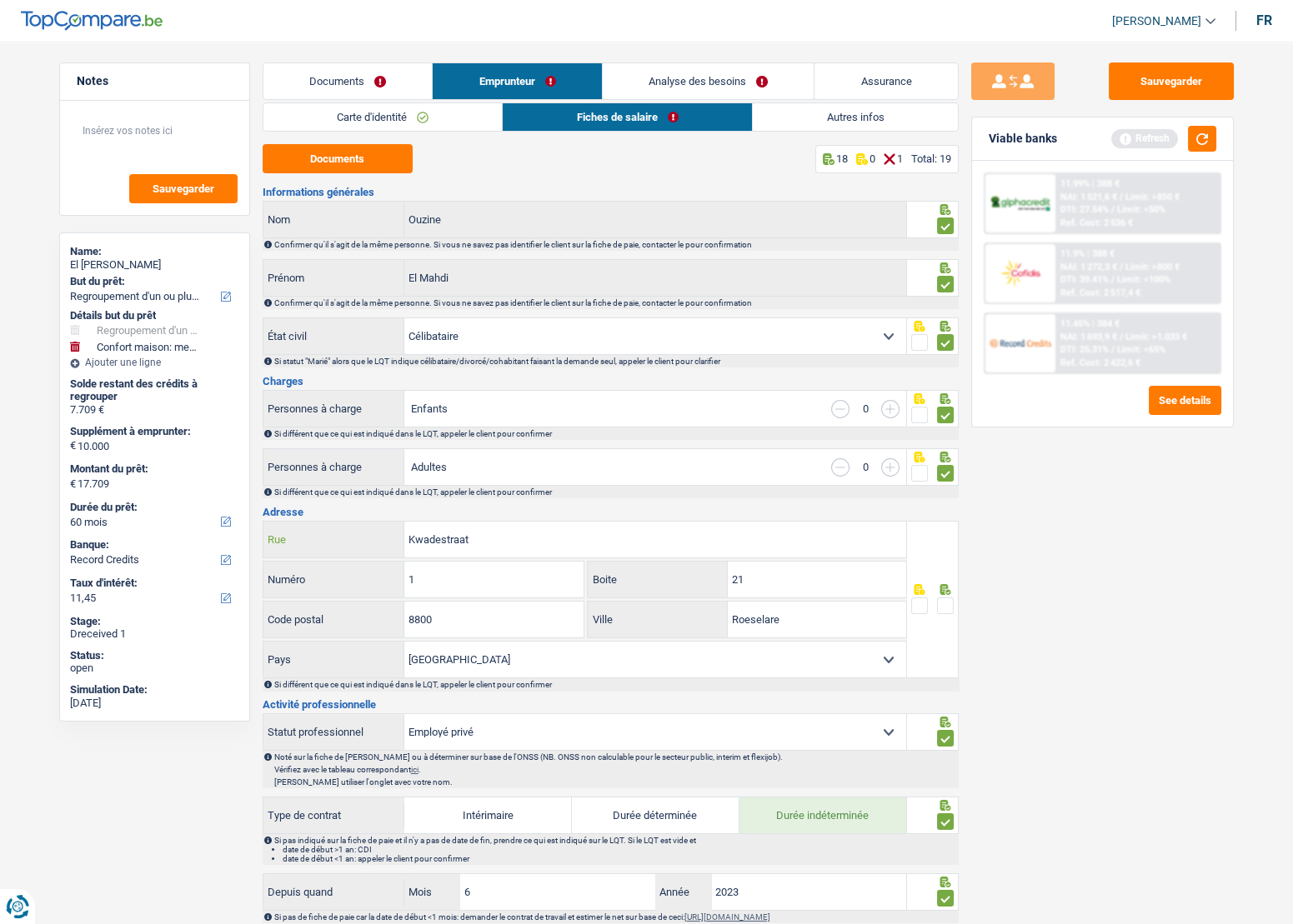
drag, startPoint x: 530, startPoint y: 539, endPoint x: 154, endPoint y: 536, distance: 376.0
click at [150, 535] on div "Notes Sauvegarder Name: El Mahdi Ouzine But du prêt: Confort maison: meubles, t…" at bounding box center [647, 903] width 1201 height 1683
paste input "ONING LEOPOLD STRAAT"
type input "KONING LEOPOLD STRAAT"
drag, startPoint x: 462, startPoint y: 577, endPoint x: 371, endPoint y: 577, distance: 91.0
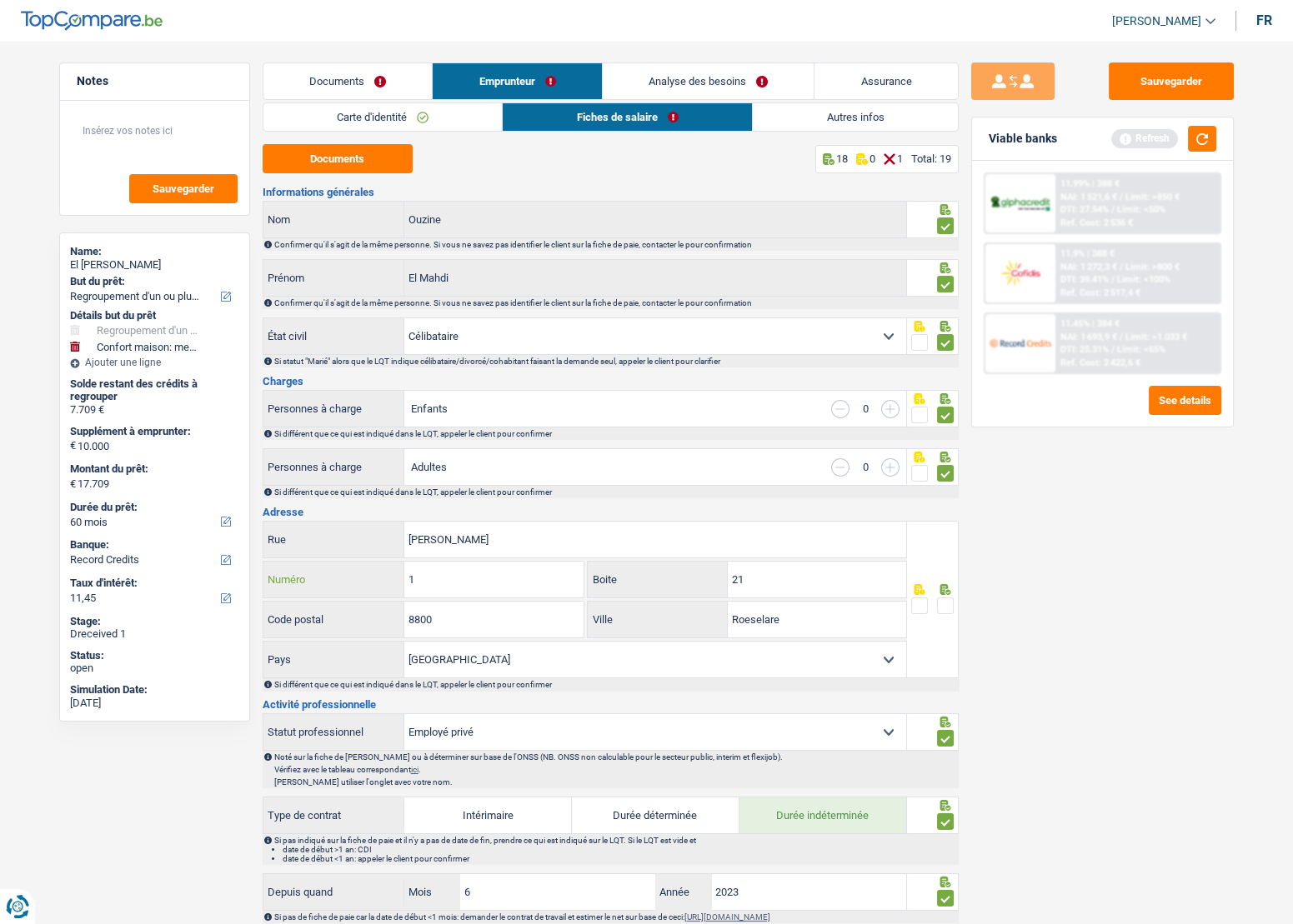
click at [371, 577] on div "1 Numéro" at bounding box center [424, 579] width 321 height 36
click at [454, 590] on input "1" at bounding box center [493, 579] width 179 height 36
type input "13"
drag, startPoint x: 676, startPoint y: 575, endPoint x: 637, endPoint y: 577, distance: 39.1
click at [637, 577] on div "21 Boite" at bounding box center [746, 579] width 318 height 36
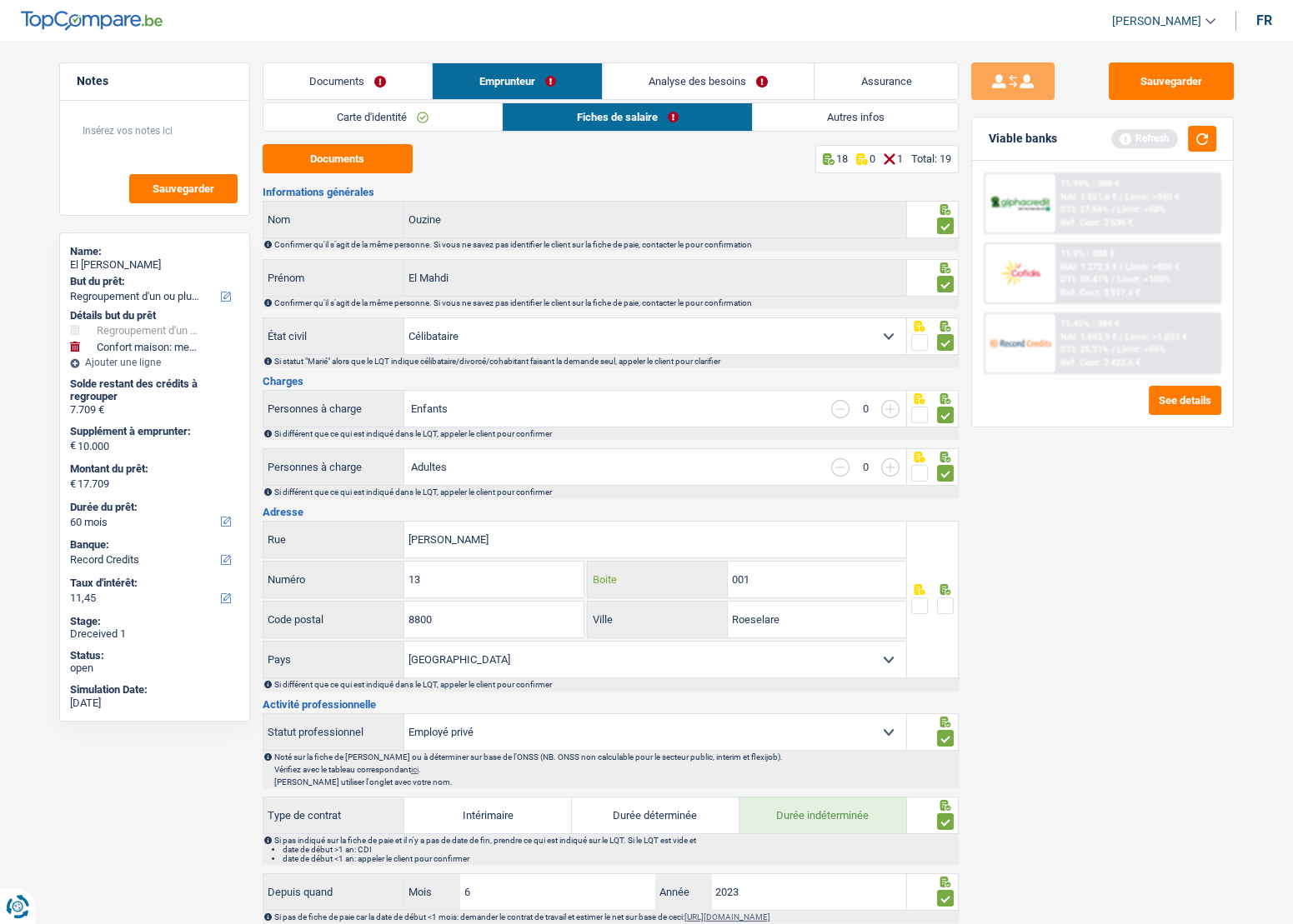
type input "001"
click at [508, 626] on input "8800" at bounding box center [493, 620] width 179 height 36
drag, startPoint x: 534, startPoint y: 614, endPoint x: 344, endPoint y: 618, distance: 190.0
click at [344, 618] on div "8800 Code postal" at bounding box center [424, 620] width 321 height 36
type input "8500"
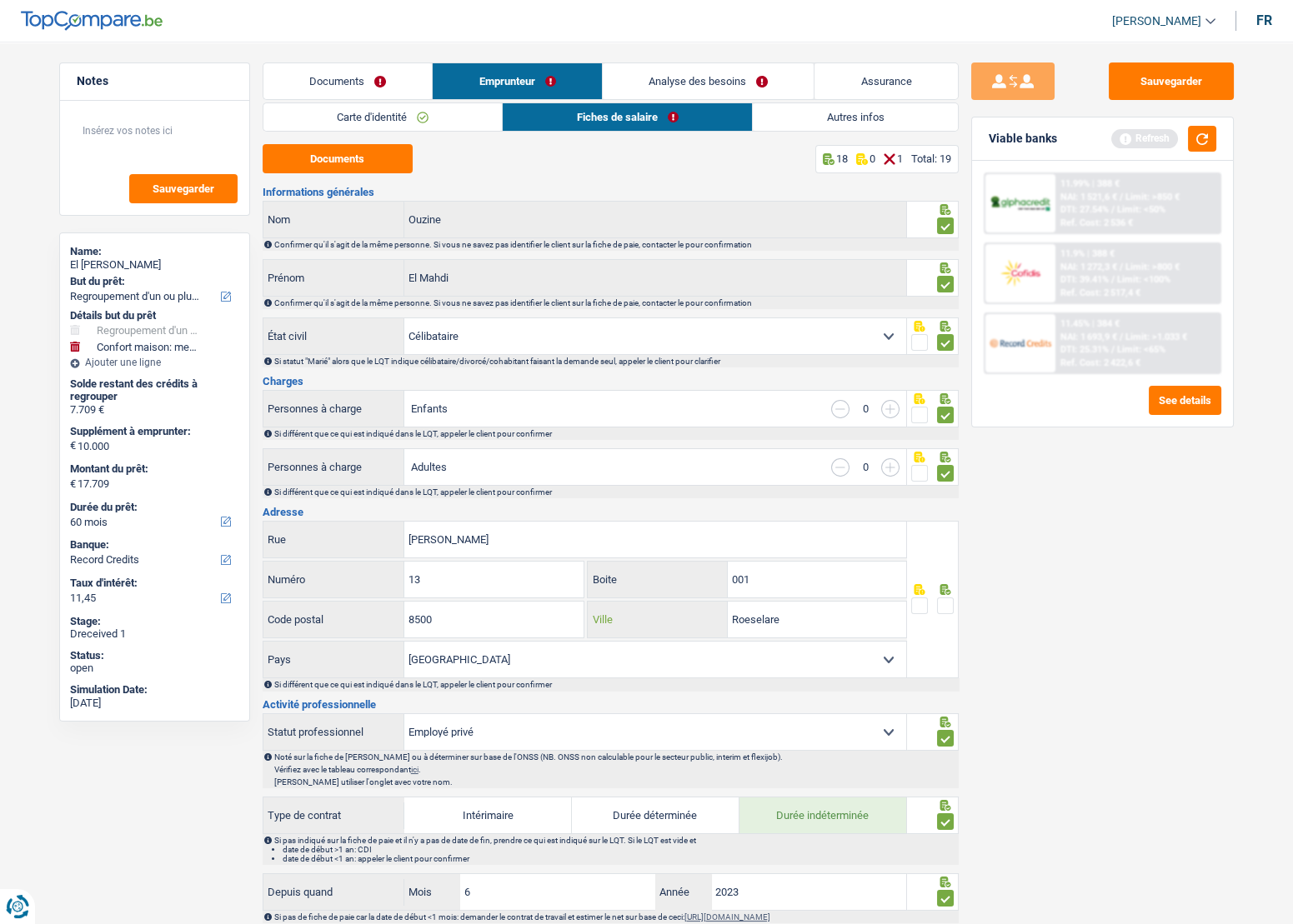
click at [751, 617] on input "Roeselare" at bounding box center [817, 620] width 178 height 36
click at [753, 617] on input "Roeselare" at bounding box center [817, 620] width 178 height 36
paste input "KORTRIJK"
type input "KORTRIJK"
click at [948, 600] on span at bounding box center [945, 605] width 17 height 17
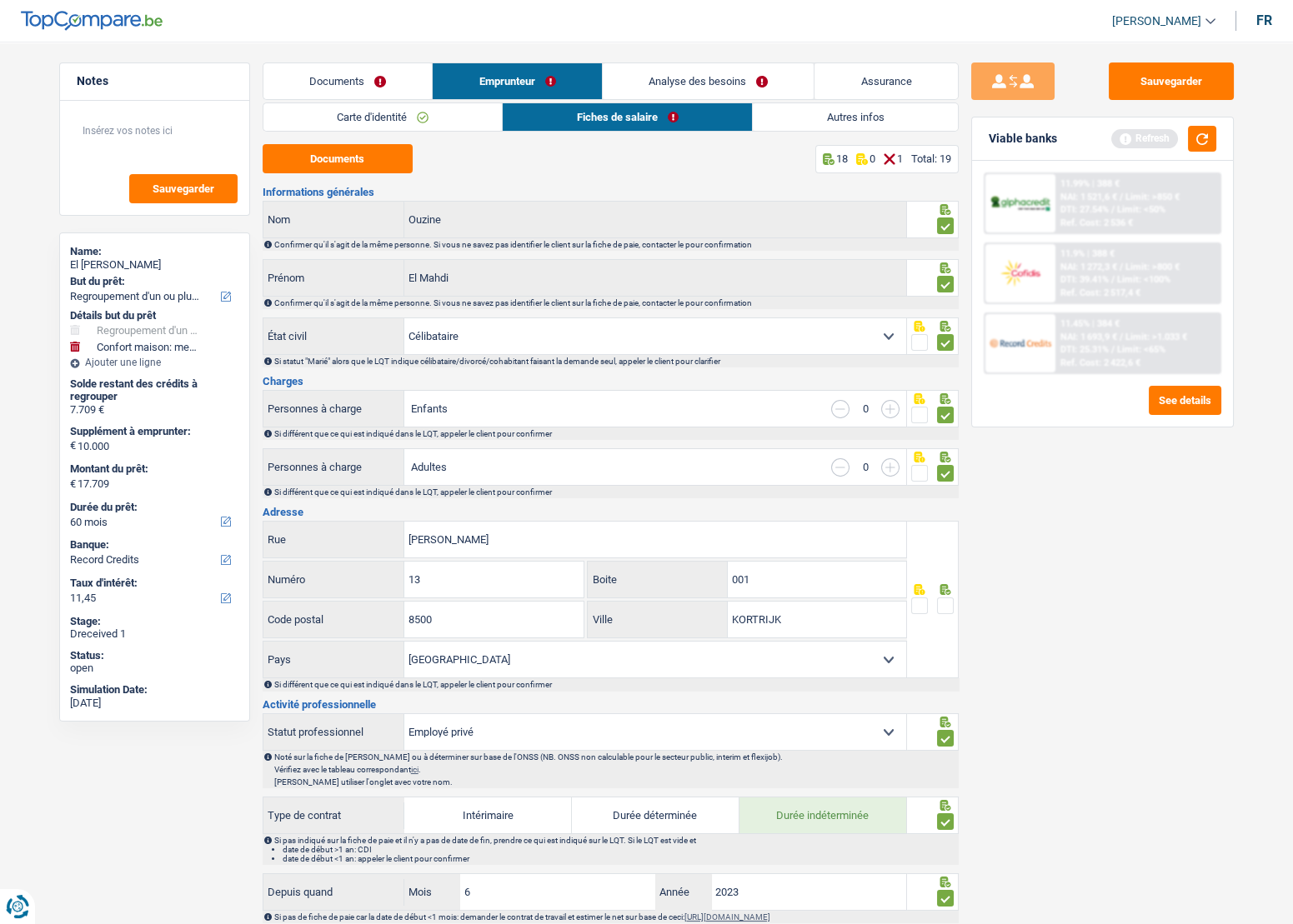
click at [0, 0] on input "radio" at bounding box center [0, 0] width 0 height 0
click at [1229, 571] on div "Sauvegarder Viable banks Refresh 11.99% | 388 € NAI: 1 521,6 € / Limit: >850 € …" at bounding box center [1103, 477] width 287 height 831
click at [1141, 68] on button "Sauvegarder" at bounding box center [1171, 81] width 125 height 38
click at [819, 123] on link "Autres infos" at bounding box center [855, 117] width 204 height 28
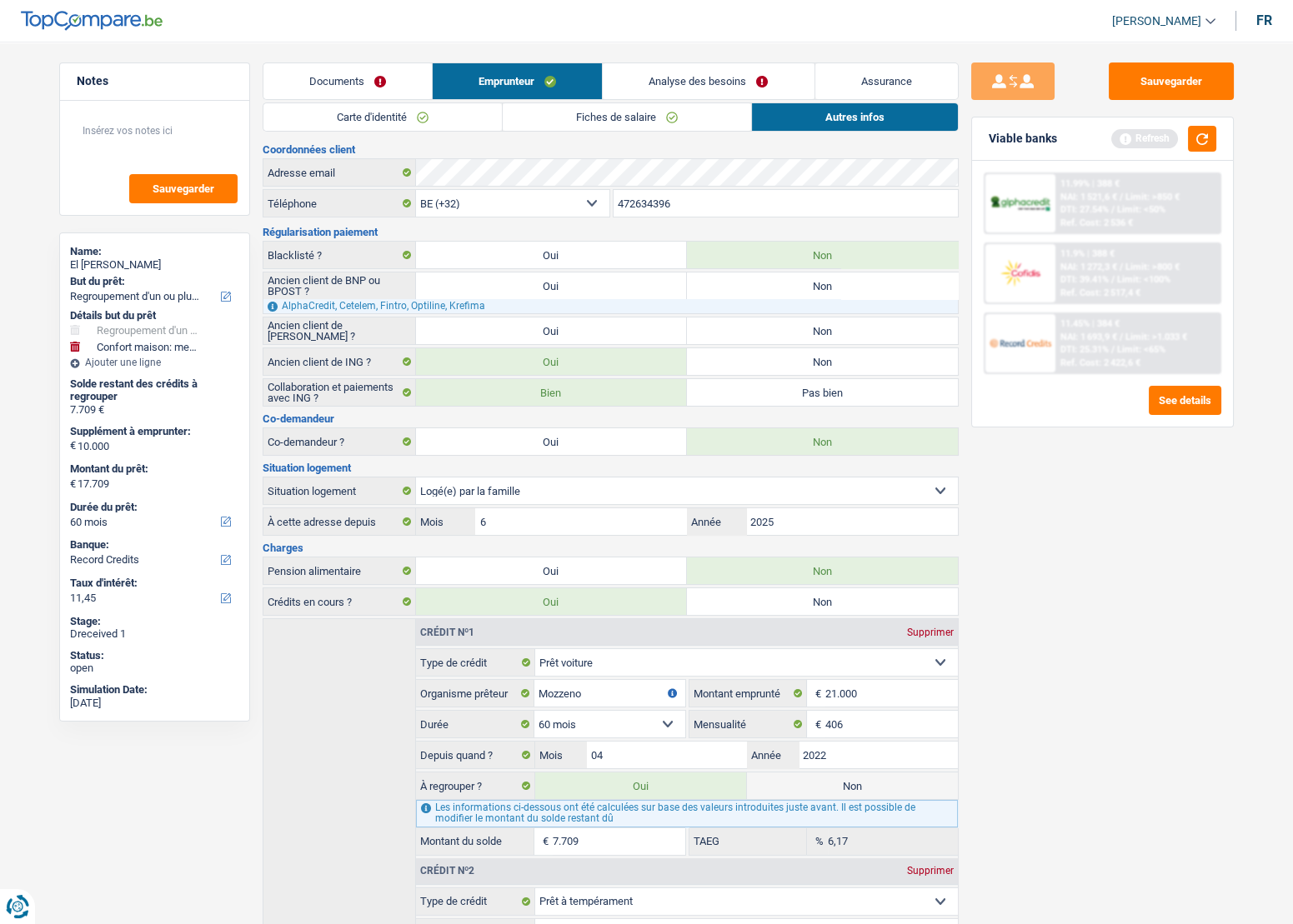
click at [816, 319] on label "Non" at bounding box center [821, 331] width 270 height 27
click at [816, 319] on input "Non" at bounding box center [821, 331] width 270 height 27
radio input "true"
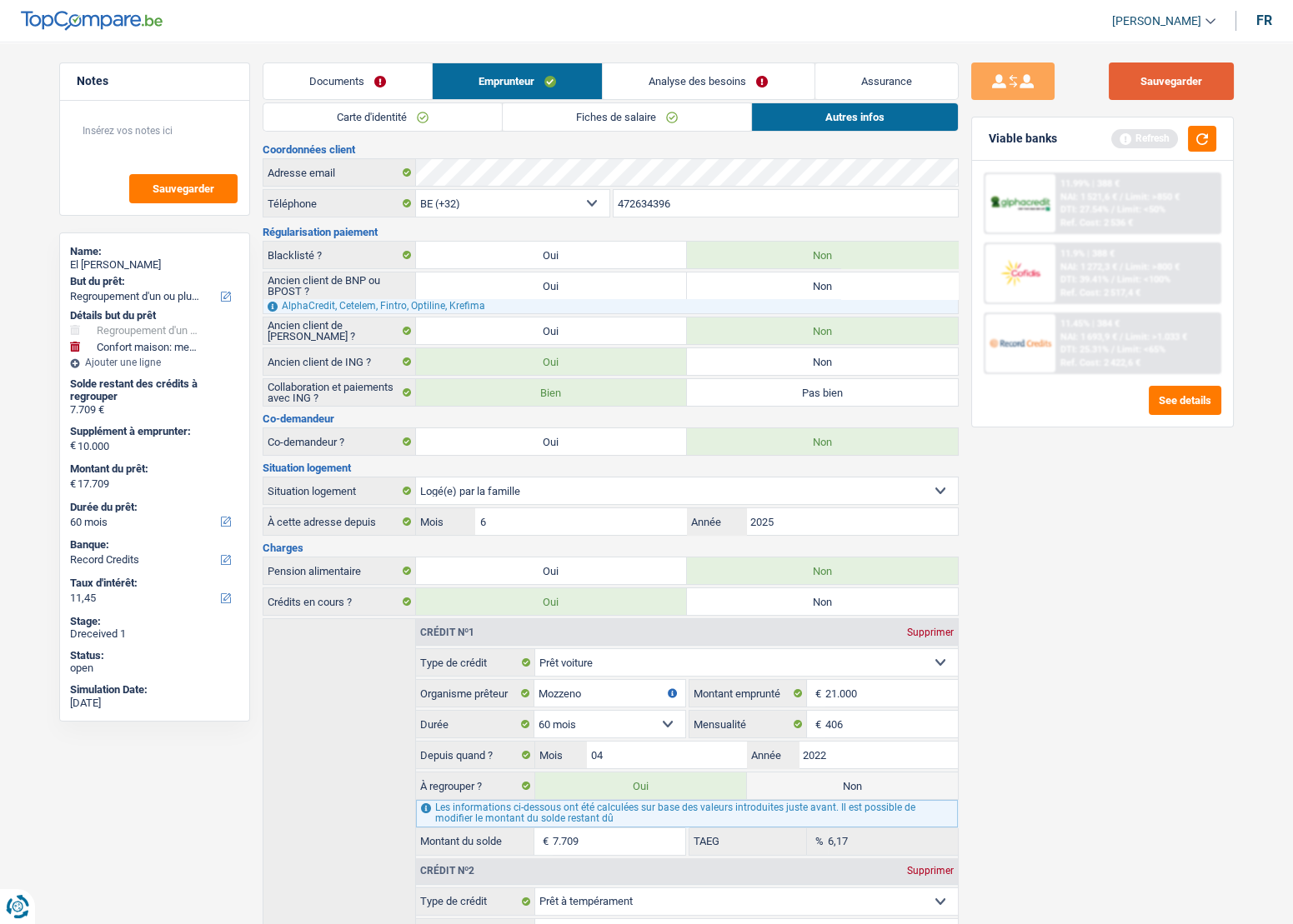
click at [1144, 83] on button "Sauvegarder" at bounding box center [1171, 81] width 125 height 38
click at [1208, 81] on button "Sauvegarder" at bounding box center [1171, 81] width 125 height 38
click at [1201, 141] on button "button" at bounding box center [1202, 139] width 29 height 26
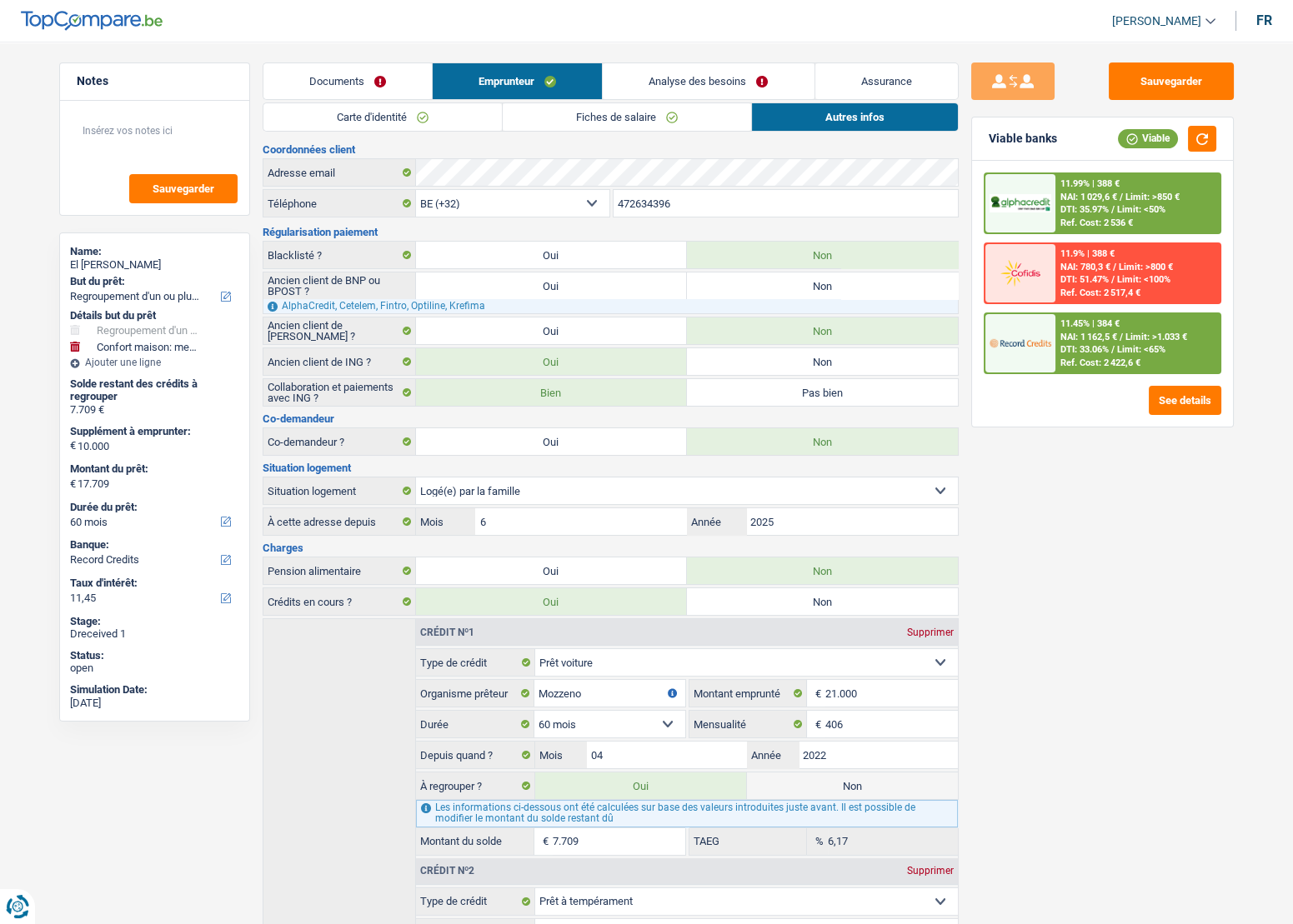
click at [682, 83] on link "Analyse des besoins" at bounding box center [707, 81] width 211 height 36
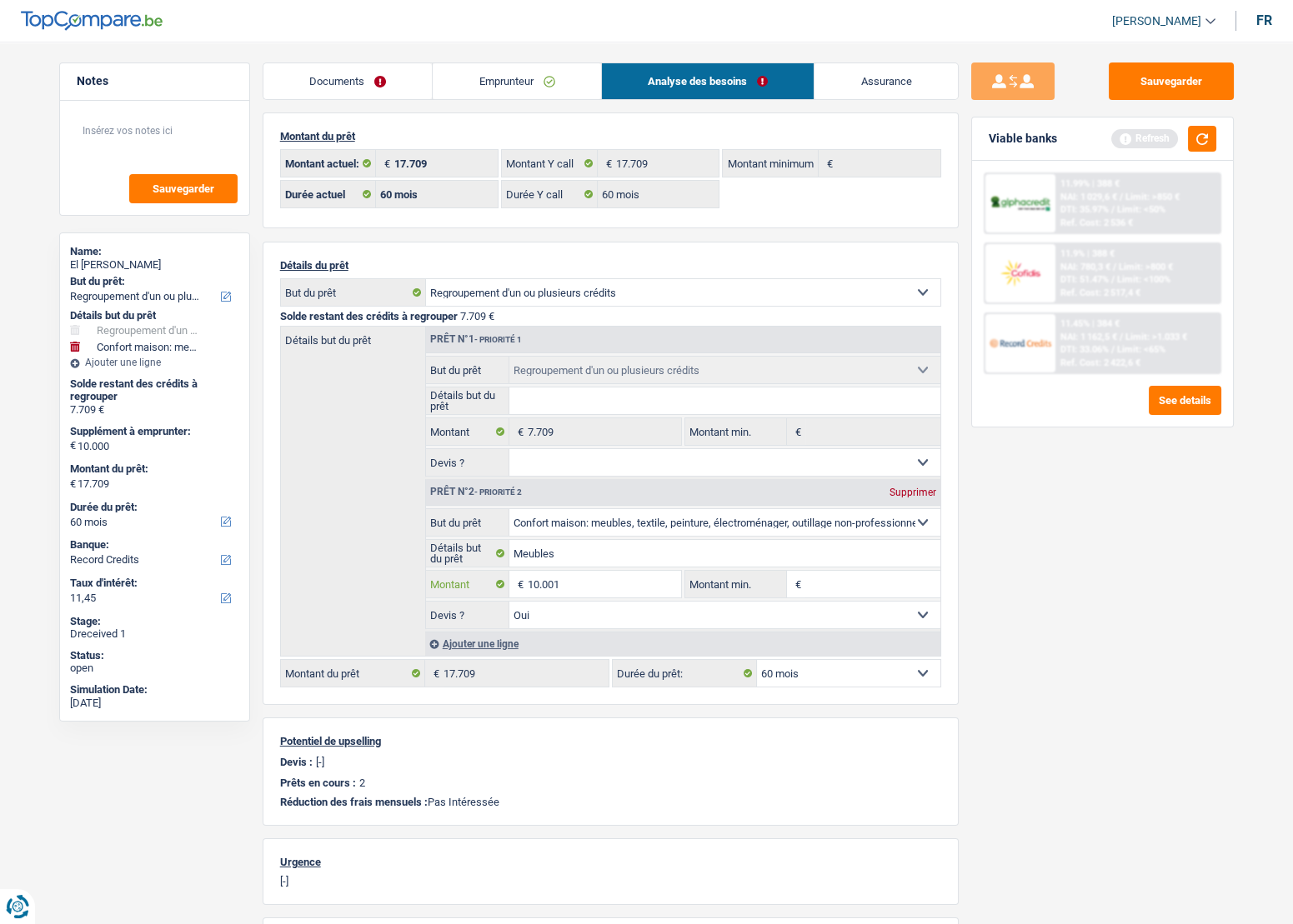
type input "10.001"
type input "17.710"
select select "84"
type input "17.710"
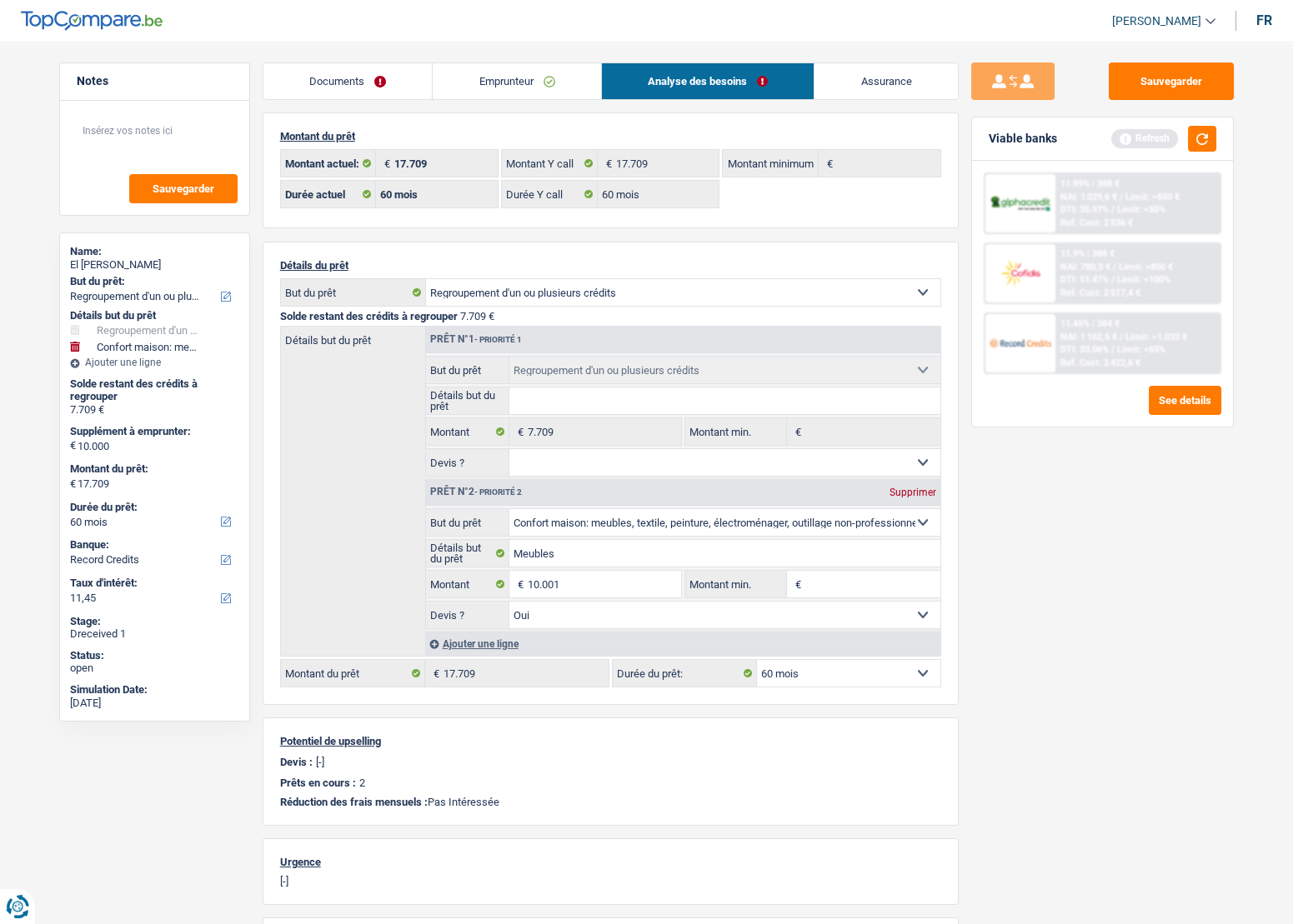
select select "84"
type input "17.710"
select select "84"
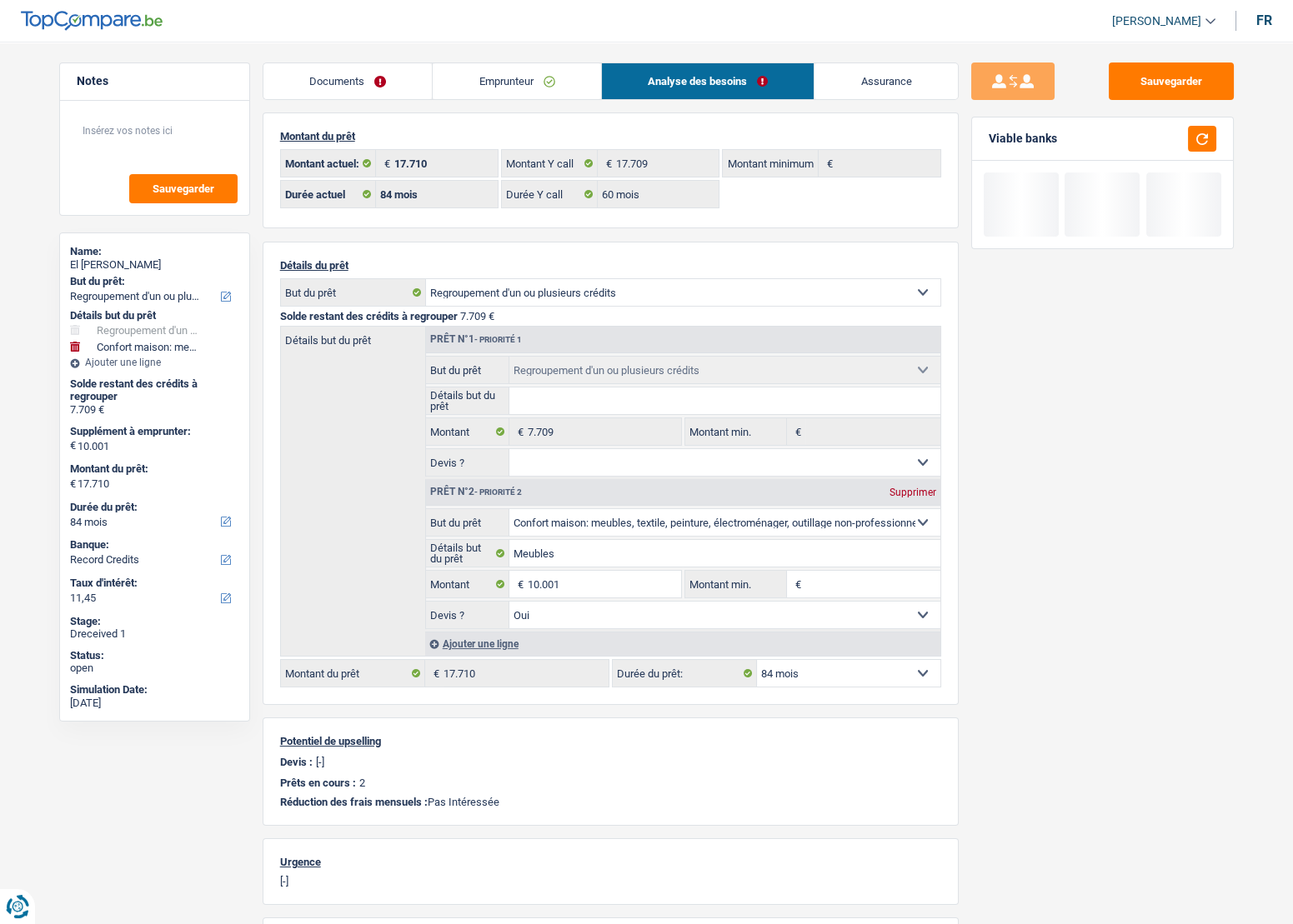
click at [1001, 548] on div "Sauvegarder Viable banks" at bounding box center [1103, 477] width 287 height 831
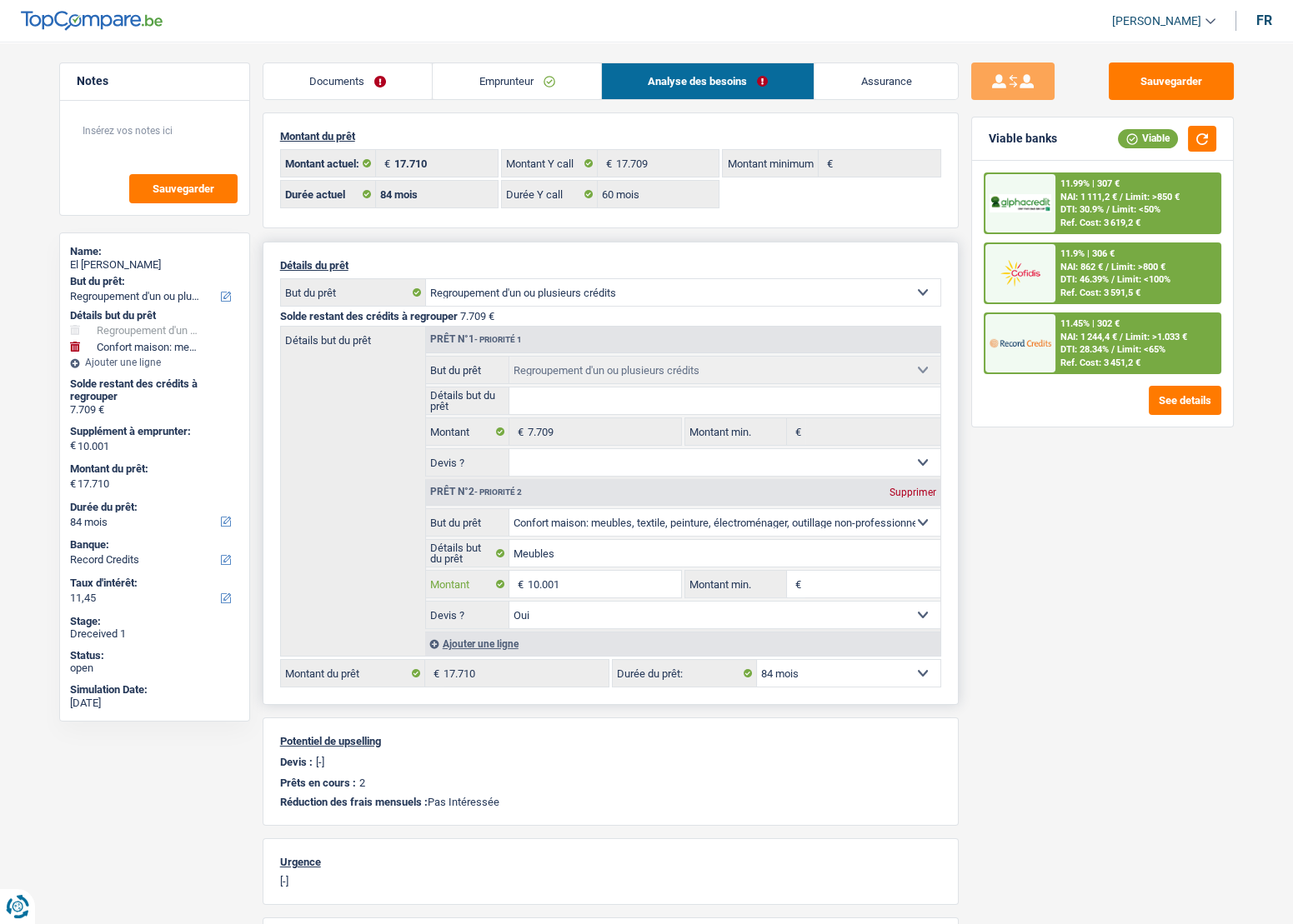
click at [549, 586] on input "10.001" at bounding box center [604, 583] width 153 height 27
click at [542, 590] on input "10.001" at bounding box center [604, 583] width 153 height 27
click at [571, 583] on input "10.001" at bounding box center [604, 583] width 153 height 27
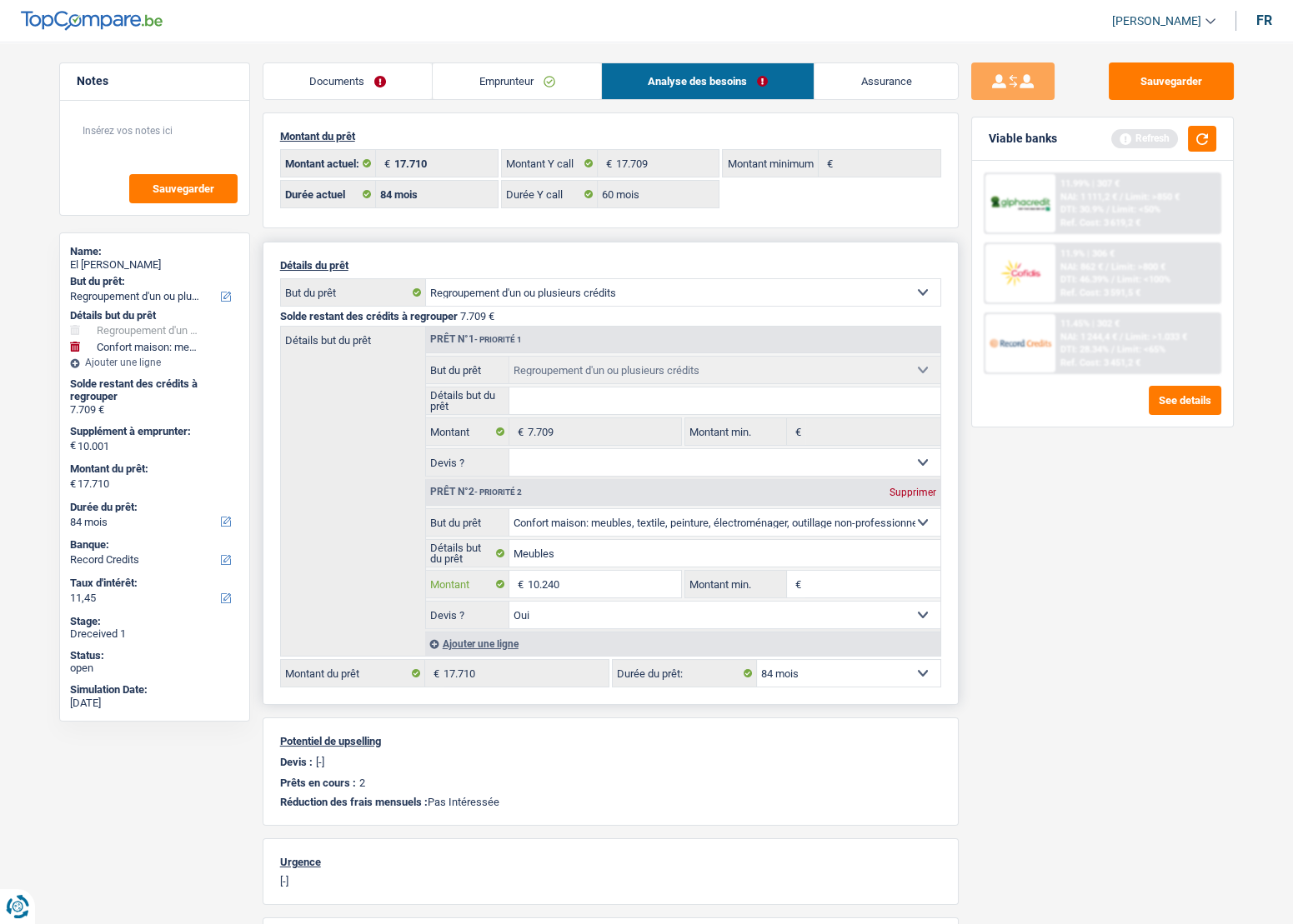
type input "10.240"
type input "17.949"
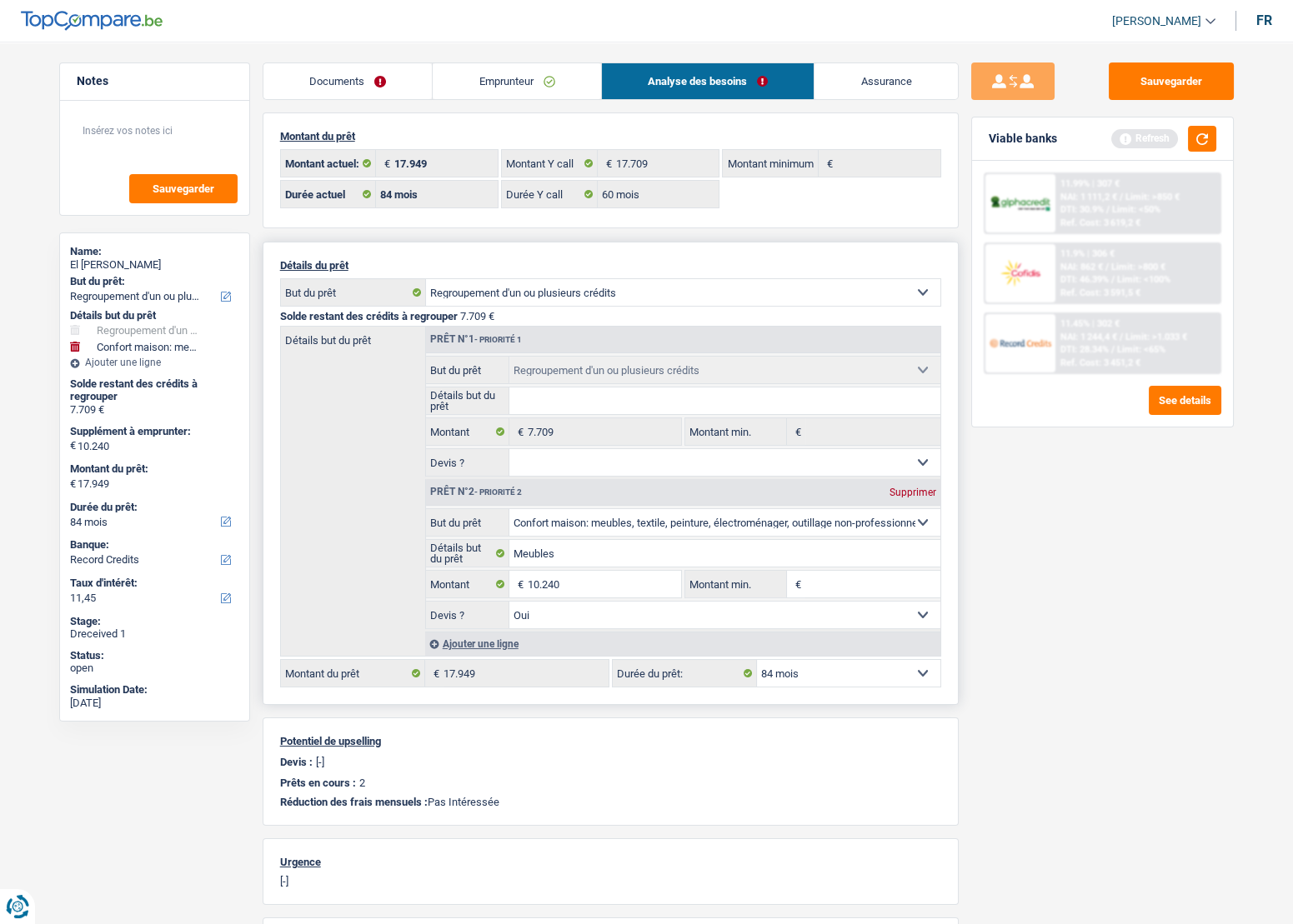
click at [893, 615] on select "Oui Non Non répondu Sélectionner une option" at bounding box center [724, 615] width 431 height 27
click at [555, 591] on input "10.240" at bounding box center [604, 583] width 153 height 27
type input "10.250"
type input "17.959"
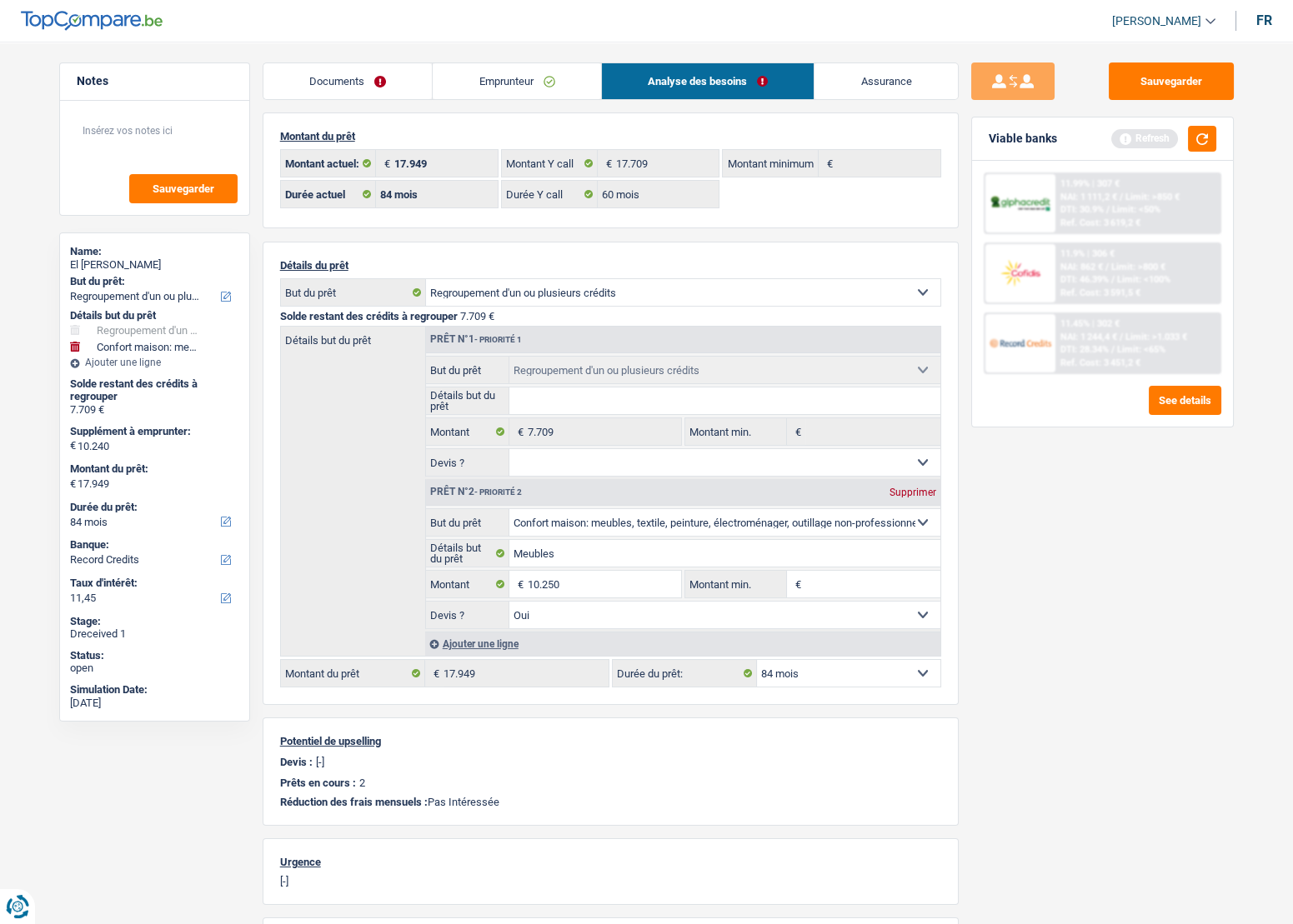
type input "17.959"
click at [996, 617] on div "Sauvegarder Viable banks Refresh 11.99% | 307 € NAI: 1 111,2 € / Limit: >850 € …" at bounding box center [1103, 477] width 287 height 831
drag, startPoint x: 614, startPoint y: 559, endPoint x: 601, endPoint y: 579, distance: 23.9
click at [613, 559] on input "Meubles" at bounding box center [724, 553] width 431 height 27
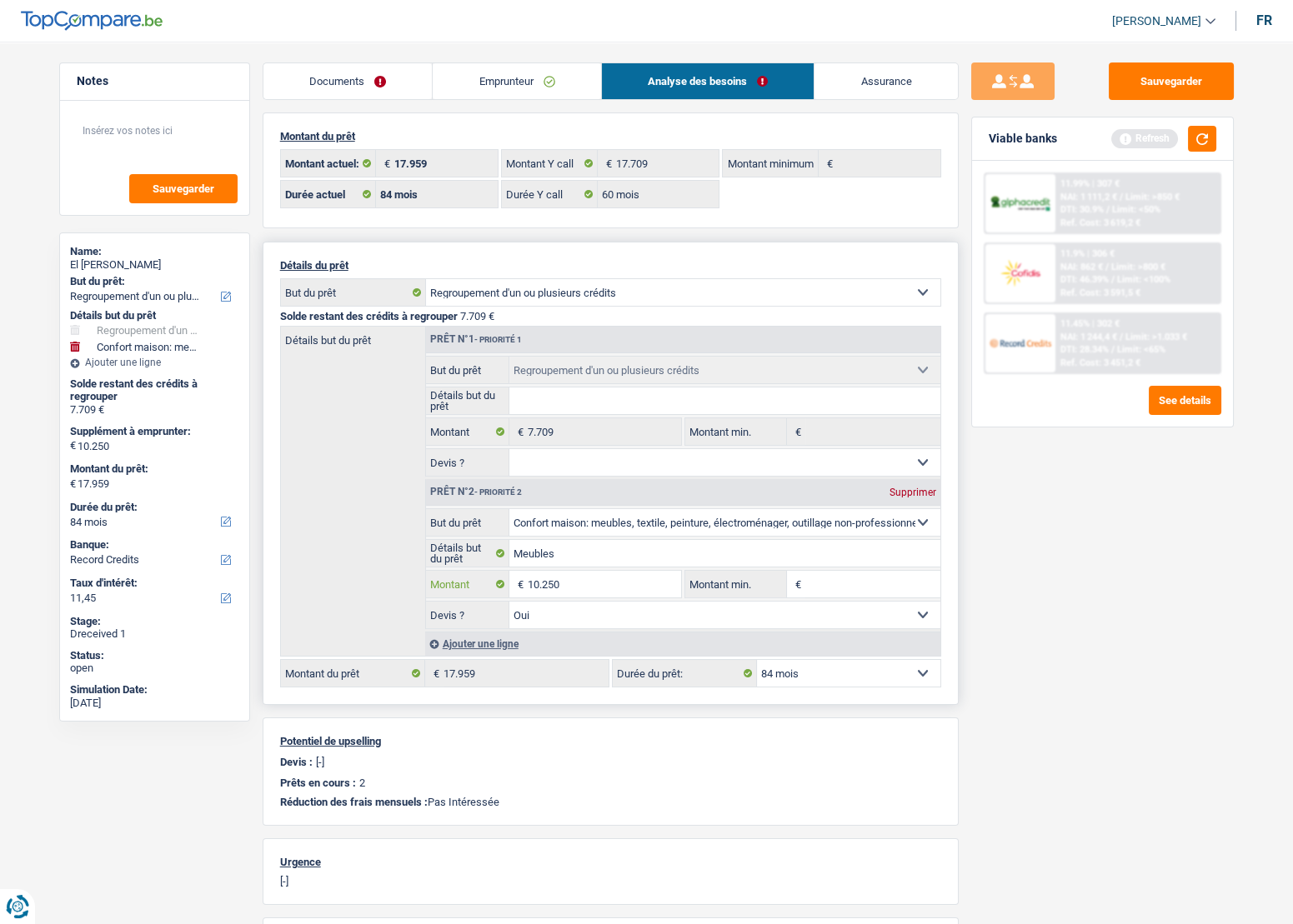
click at [600, 583] on input "10.250" at bounding box center [604, 583] width 153 height 27
type input "10.251"
type input "17.960"
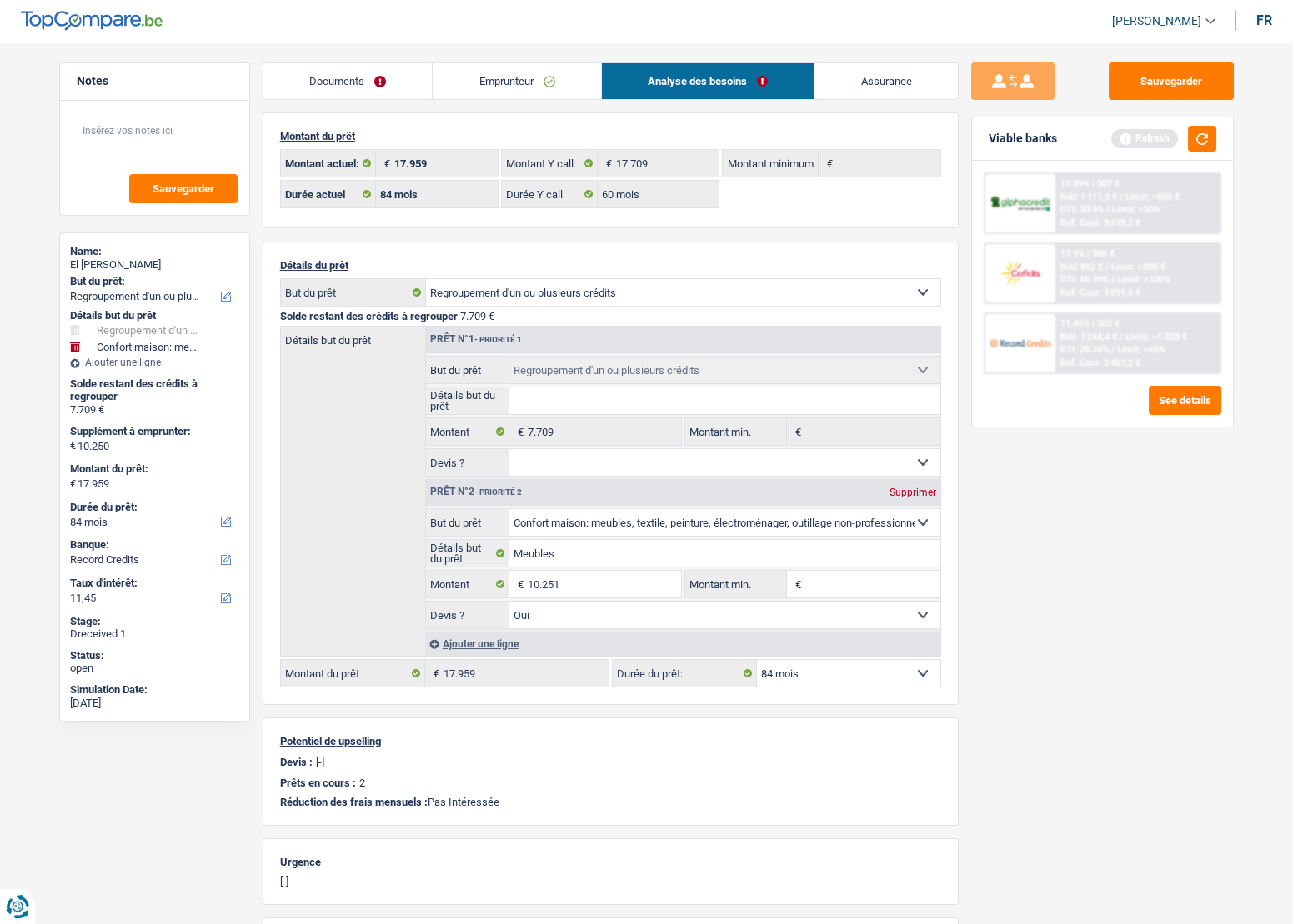
type input "17.960"
click at [1065, 553] on div "Sauvegarder Viable banks Refresh 11.99% | 307 € NAI: 1 111,2 € / Limit: >850 € …" at bounding box center [1103, 477] width 287 height 831
click at [1084, 586] on div "Sauvegarder Viable banks Refresh 11.99% | 307 € NAI: 1 111,2 € / Limit: >850 € …" at bounding box center [1103, 477] width 287 height 831
click at [1210, 128] on button "button" at bounding box center [1202, 139] width 29 height 26
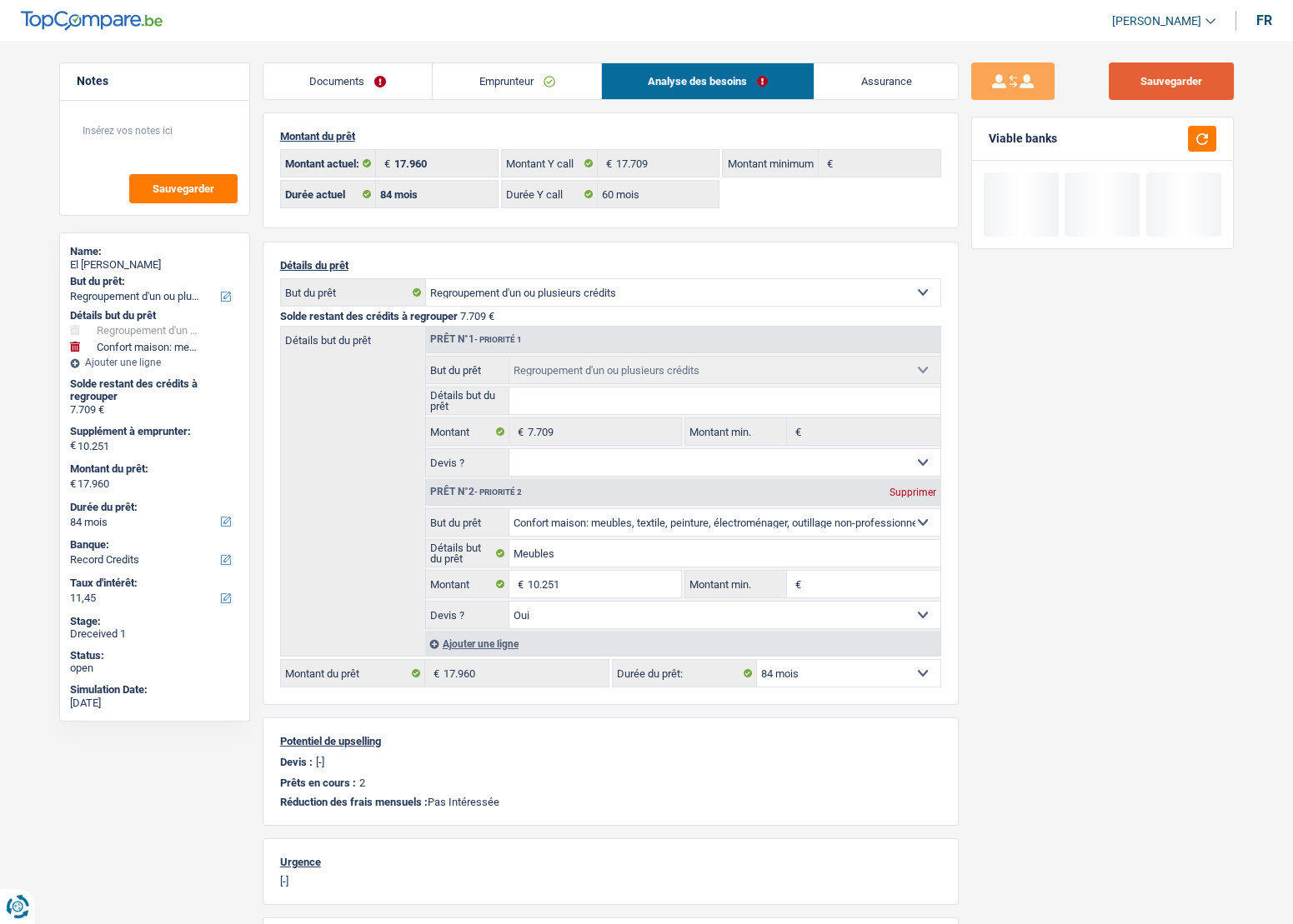
click at [1205, 81] on button "Sauvegarder" at bounding box center [1171, 81] width 125 height 38
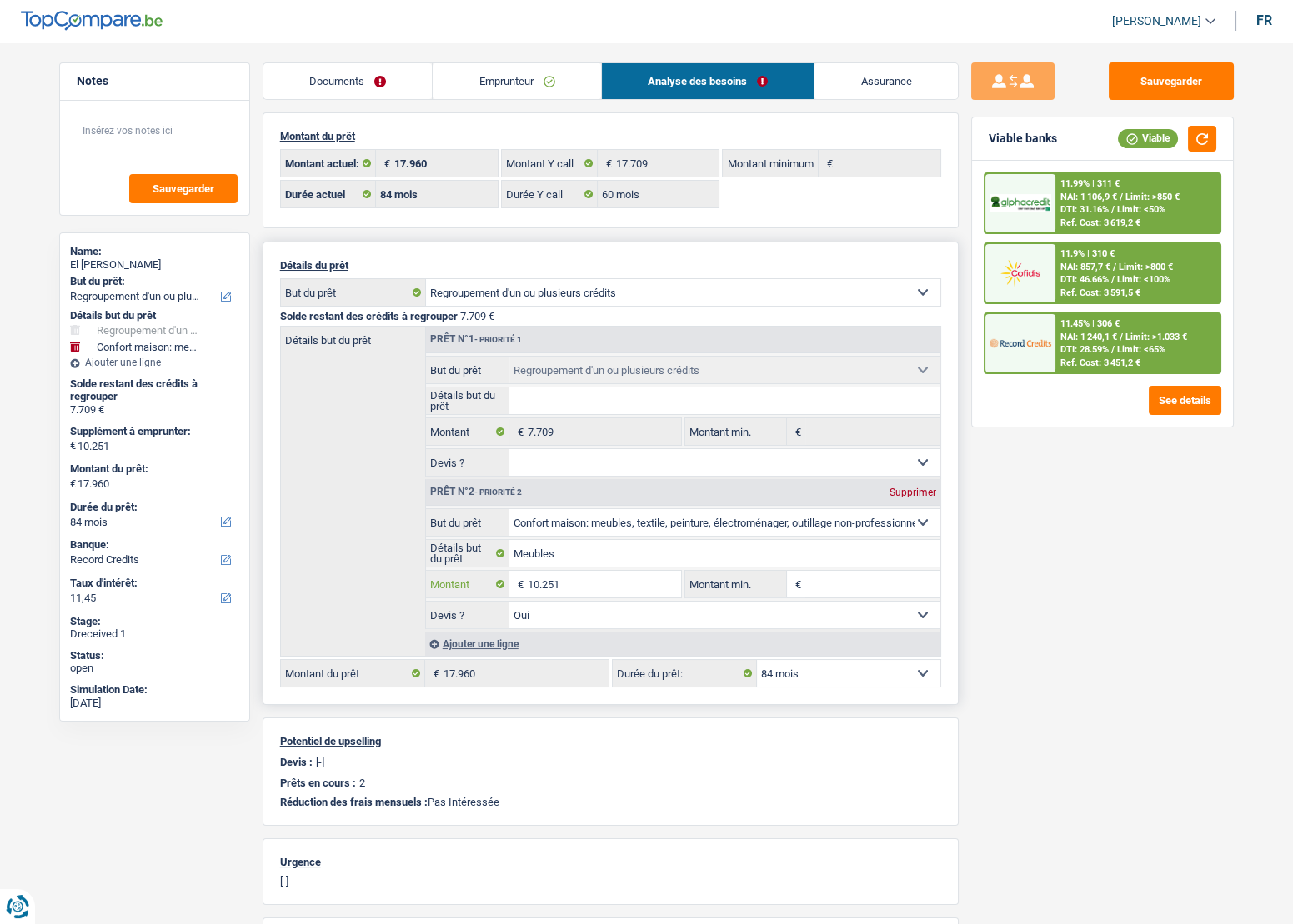
click at [547, 586] on input "10.251" at bounding box center [604, 583] width 153 height 27
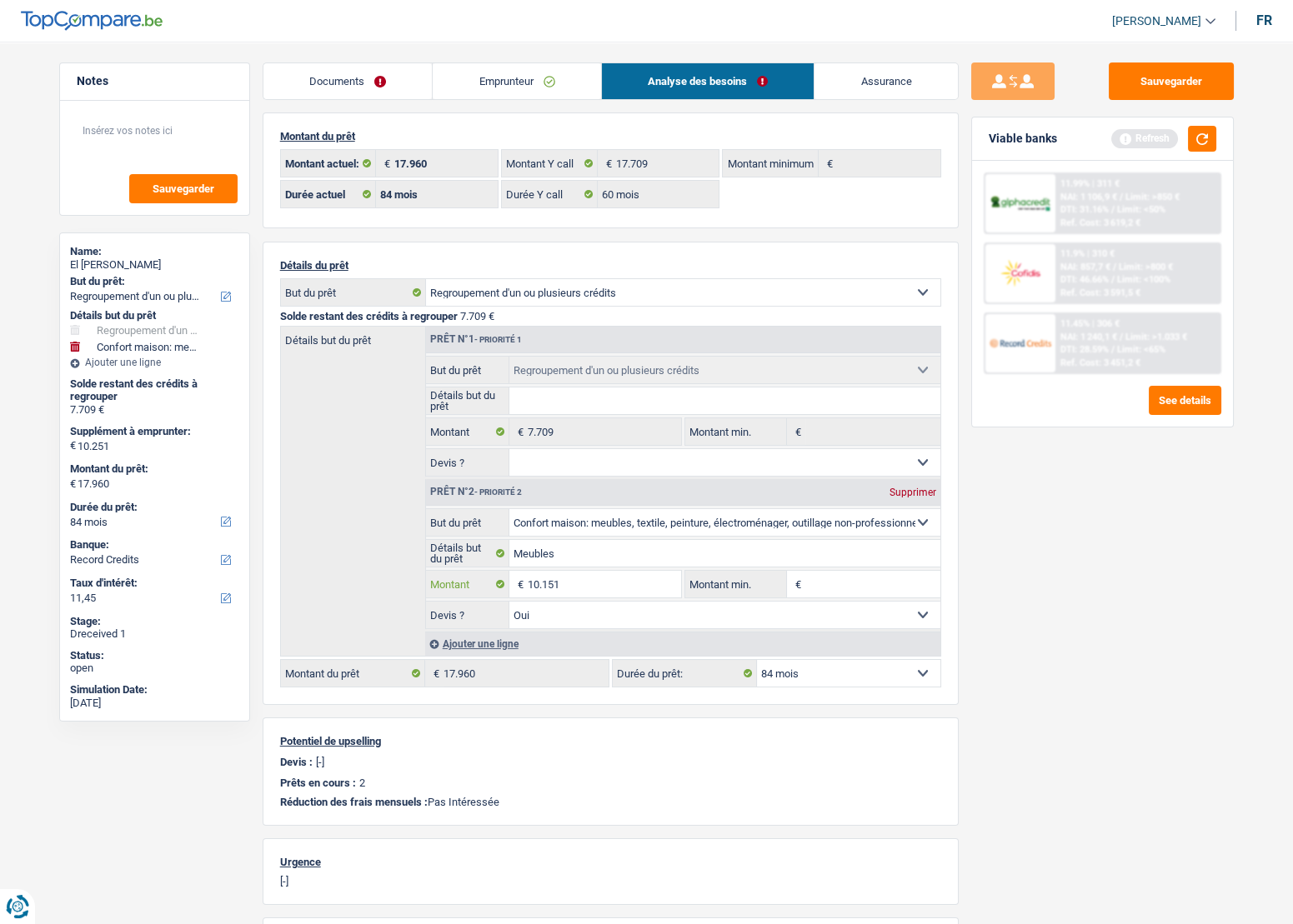
type input "10.151"
type input "17.860"
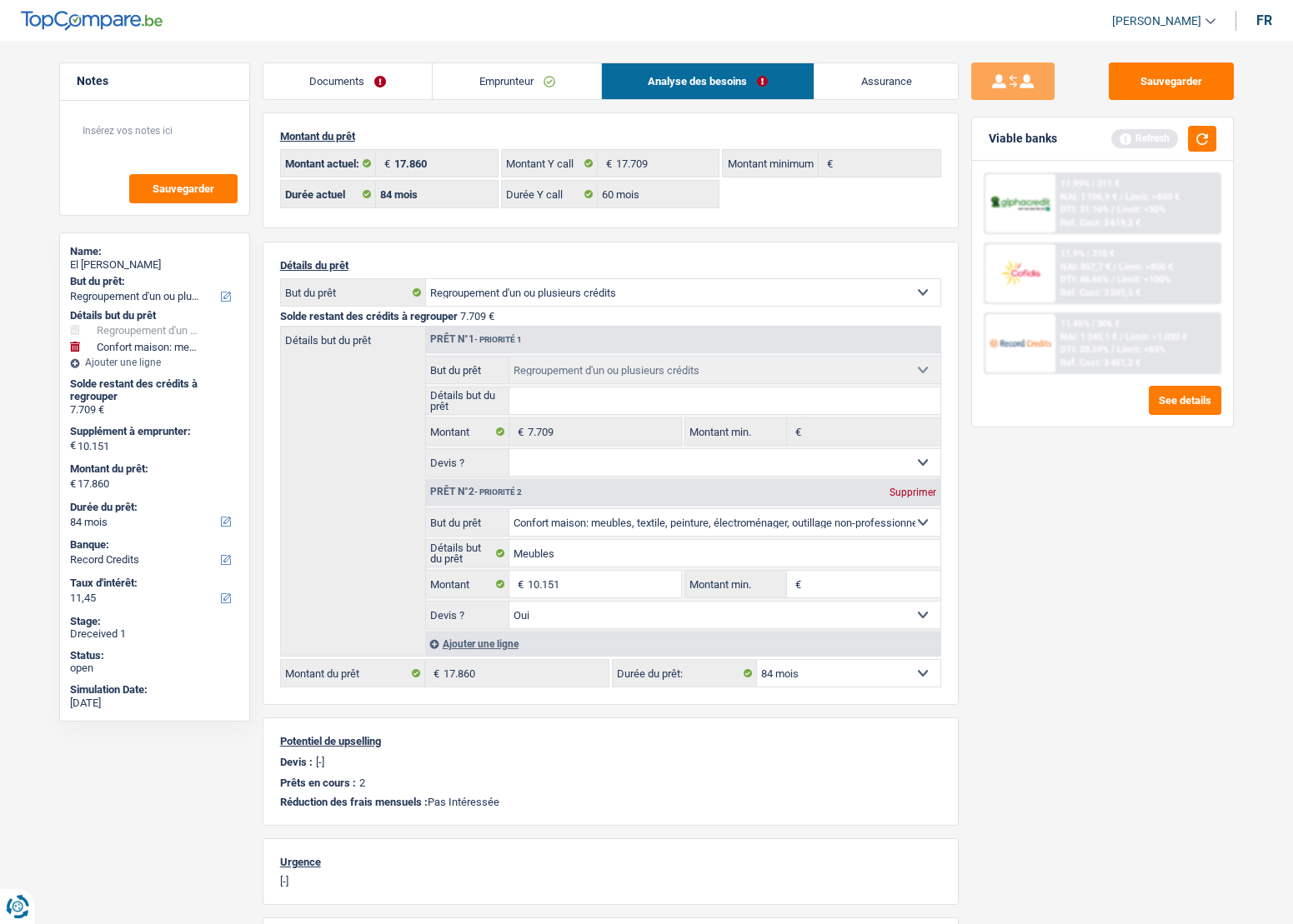
click at [1174, 633] on div "Sauvegarder Viable banks Refresh 11.99% | 311 € NAI: 1 106,9 € / Limit: >850 € …" at bounding box center [1103, 477] width 287 height 831
click at [580, 591] on input "10.151" at bounding box center [604, 583] width 153 height 27
type input "10.120"
type input "17.829"
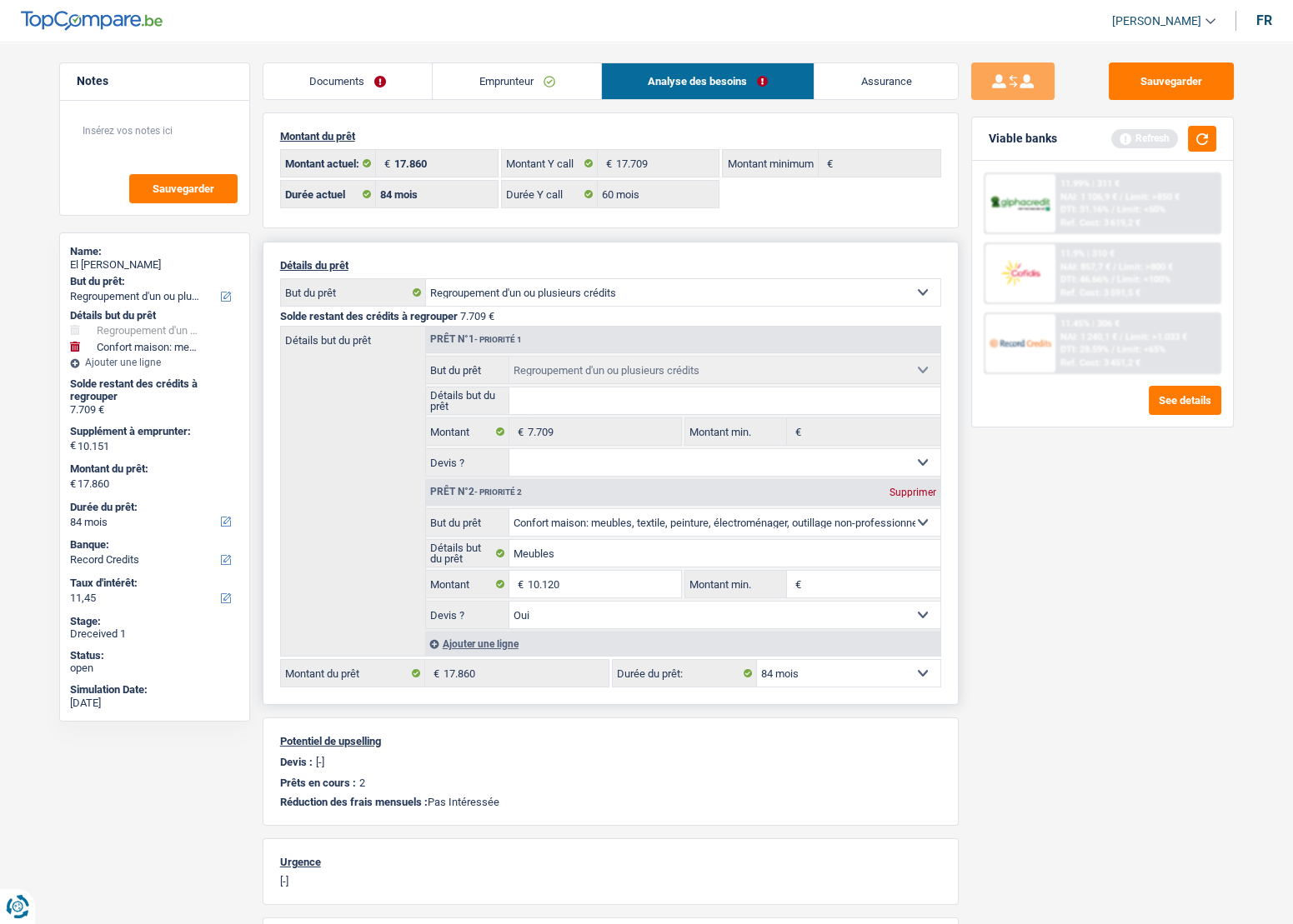
type input "17.829"
click at [593, 590] on input "10.120" at bounding box center [604, 583] width 153 height 27
click at [1000, 618] on div "Sauvegarder Viable banks Refresh 11.99% | 311 € NAI: 1 106,9 € / Limit: >850 € …" at bounding box center [1103, 477] width 287 height 831
click at [554, 583] on input "10.120" at bounding box center [604, 583] width 153 height 27
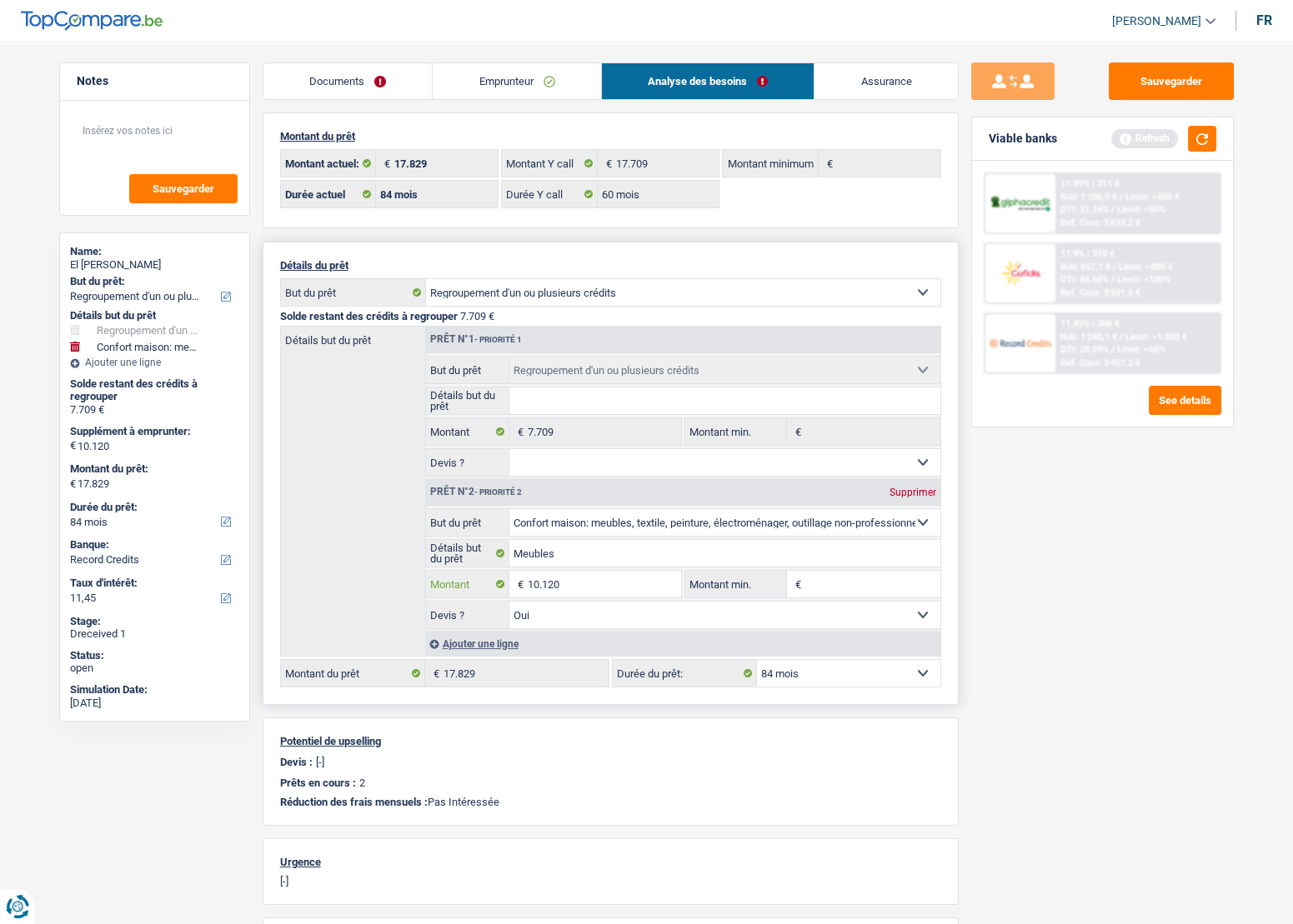
click at [577, 584] on input "10.120" at bounding box center [604, 583] width 153 height 27
click at [551, 585] on input "10.120" at bounding box center [604, 583] width 153 height 27
click at [544, 582] on input "10.120" at bounding box center [604, 583] width 153 height 27
click at [584, 597] on input "10.120" at bounding box center [604, 583] width 153 height 27
type input "10.091"
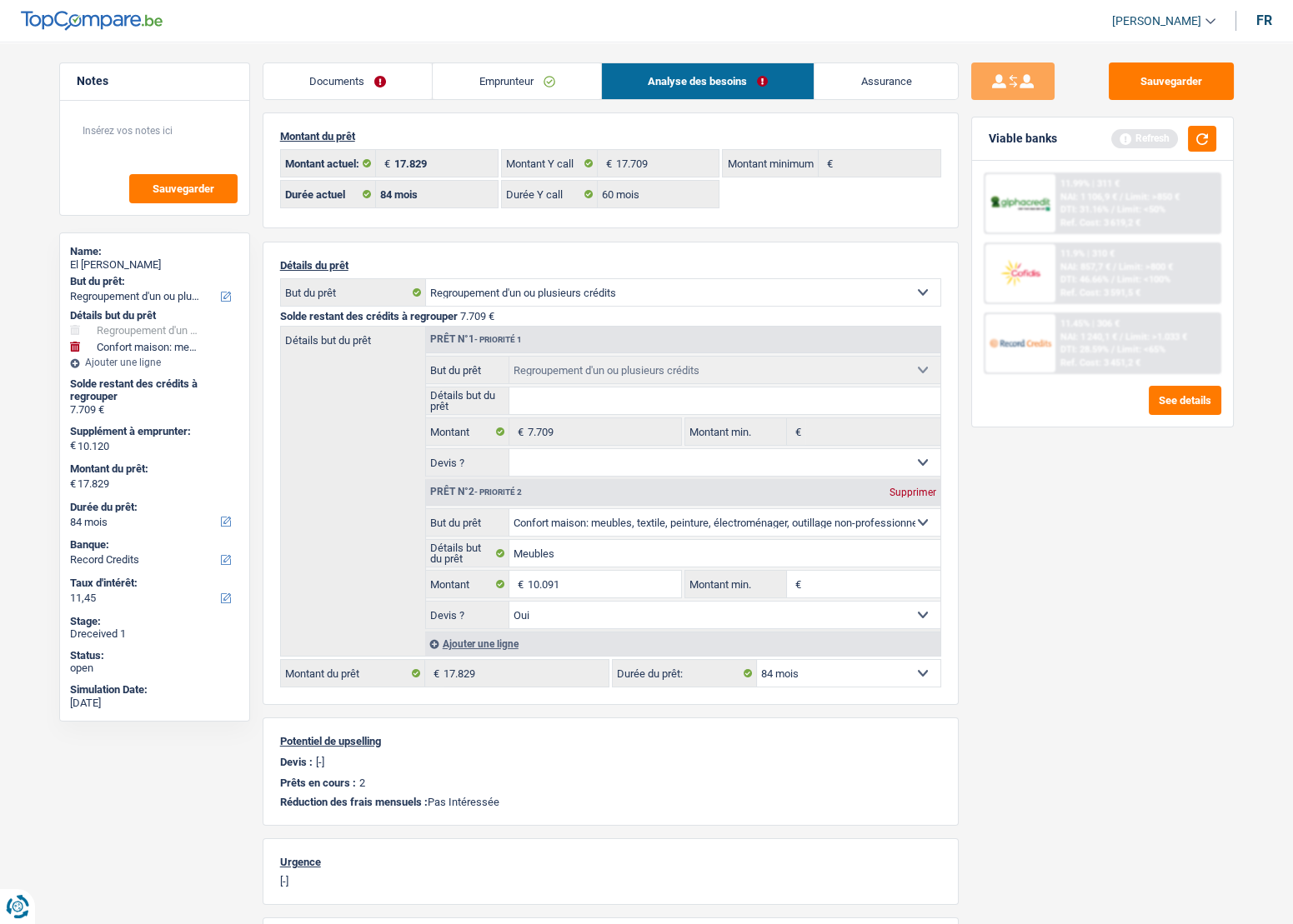
type input "10.091"
type input "17.800"
click at [1085, 602] on div "Sauvegarder Viable banks Refresh 11.99% | 311 € NAI: 1 106,9 € / Limit: >850 € …" at bounding box center [1103, 477] width 287 height 831
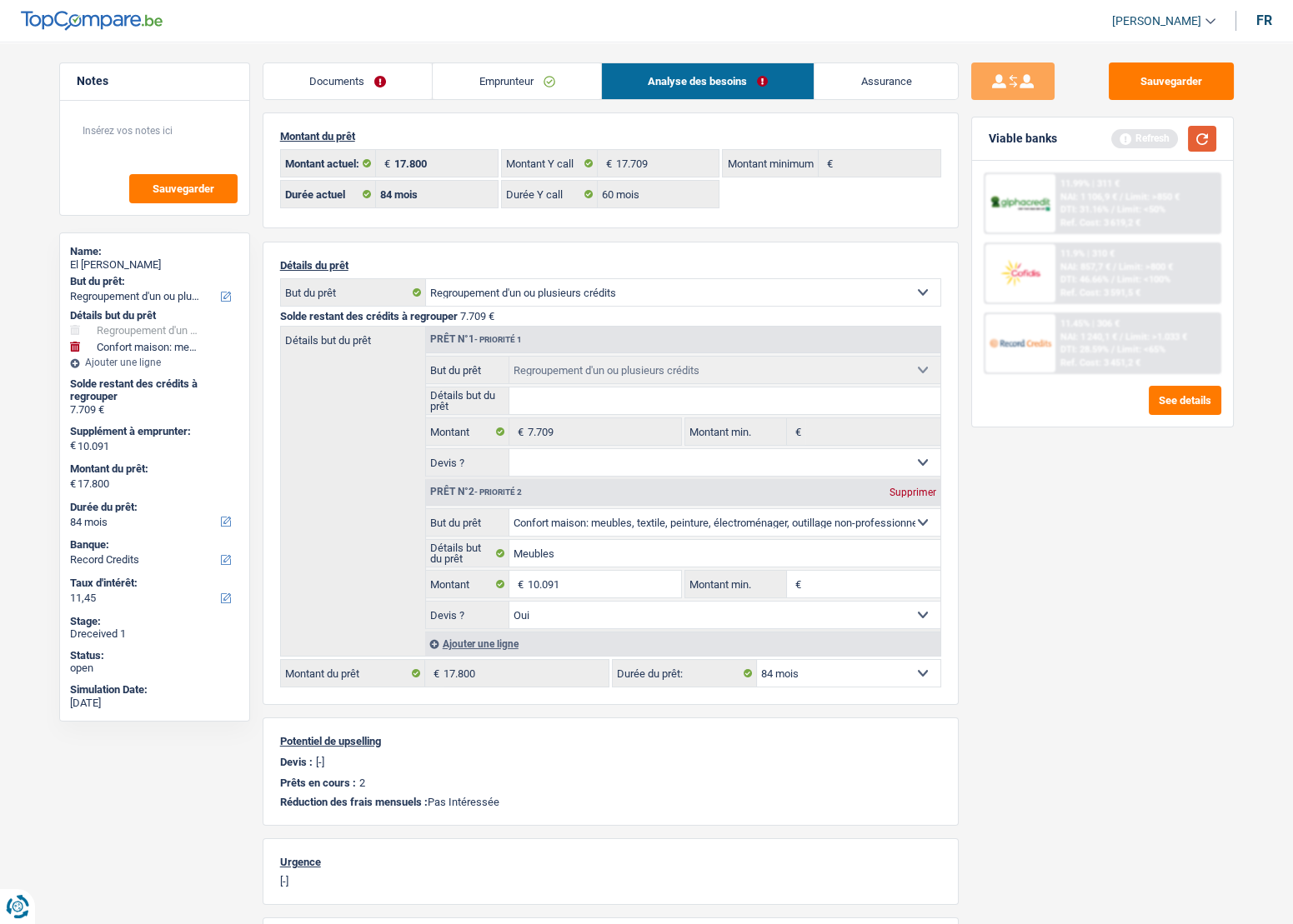
click at [1202, 137] on button "button" at bounding box center [1202, 139] width 29 height 26
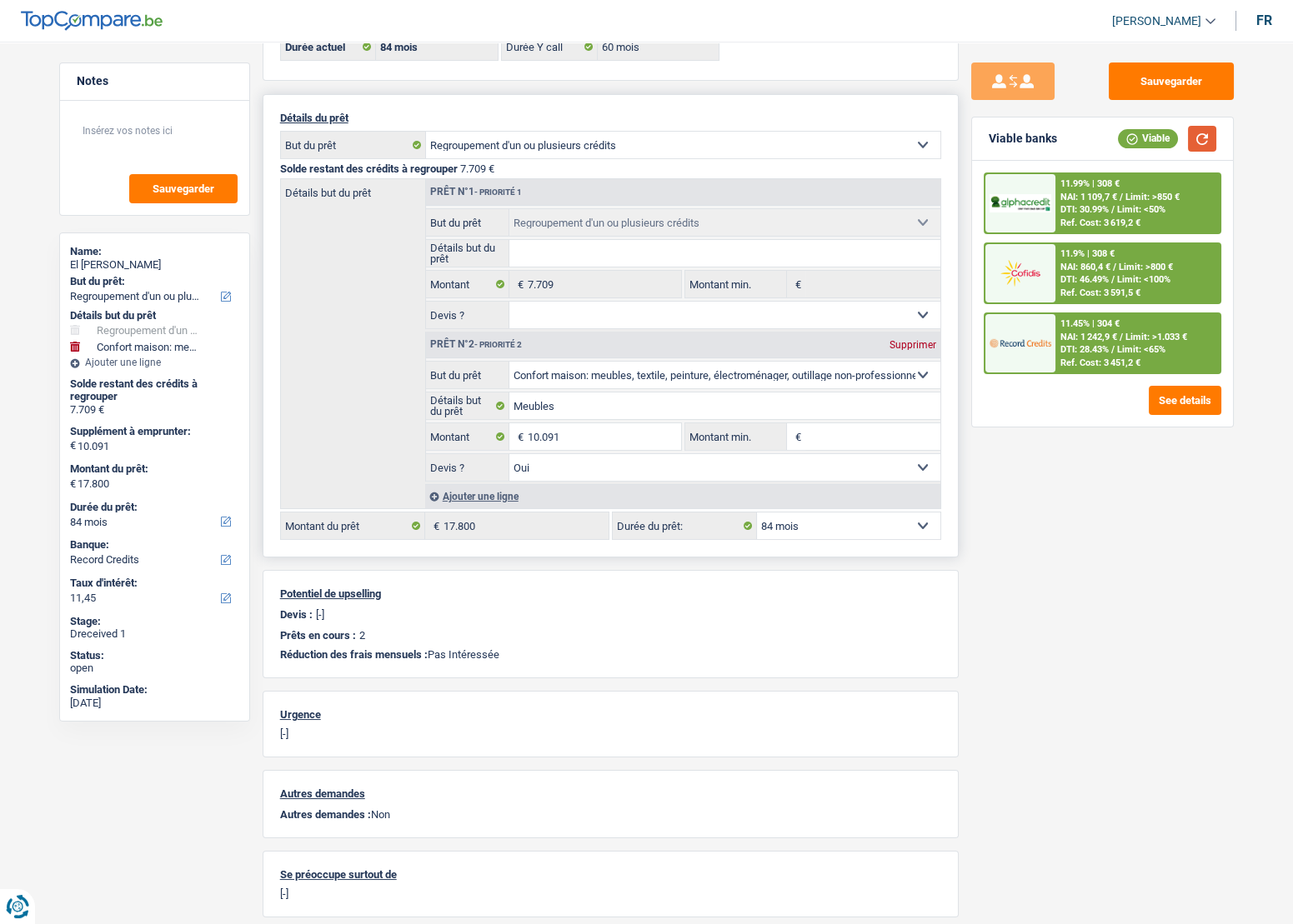
scroll to position [298, 0]
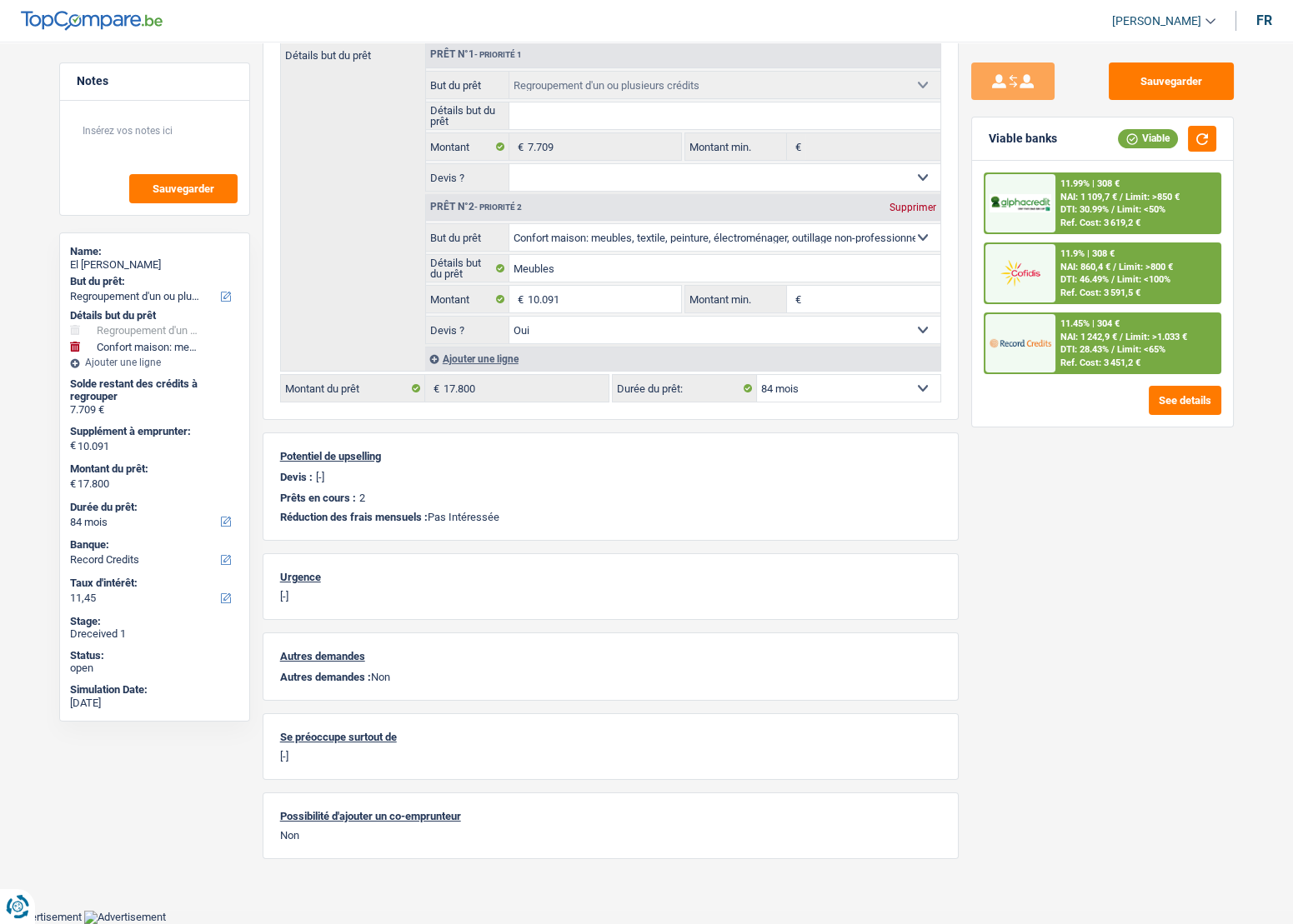
click at [1072, 666] on div "Sauvegarder Viable banks Viable 11.99% | 308 € NAI: 1 109,7 € / Limit: >850 € D…" at bounding box center [1103, 477] width 287 height 831
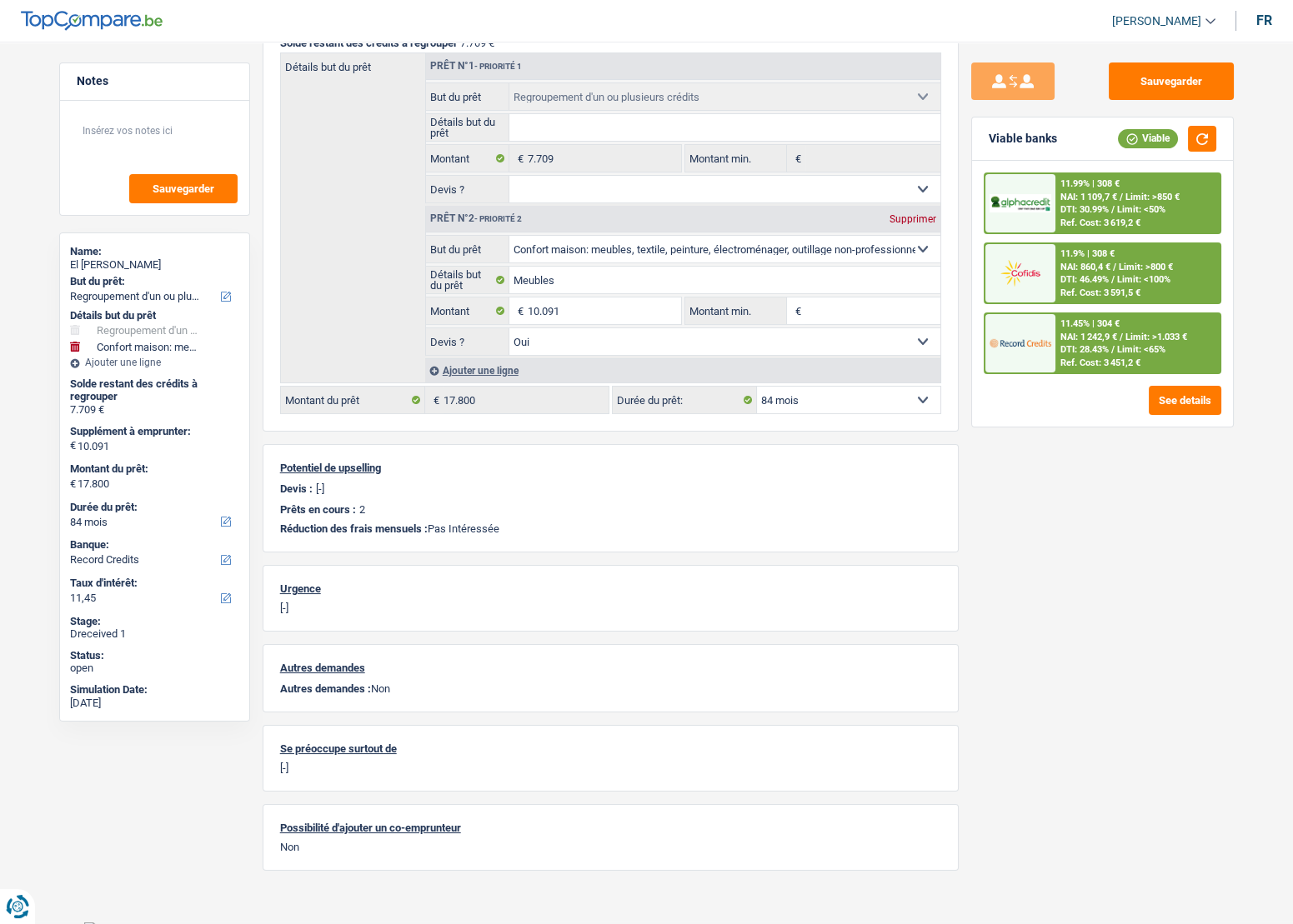
scroll to position [0, 0]
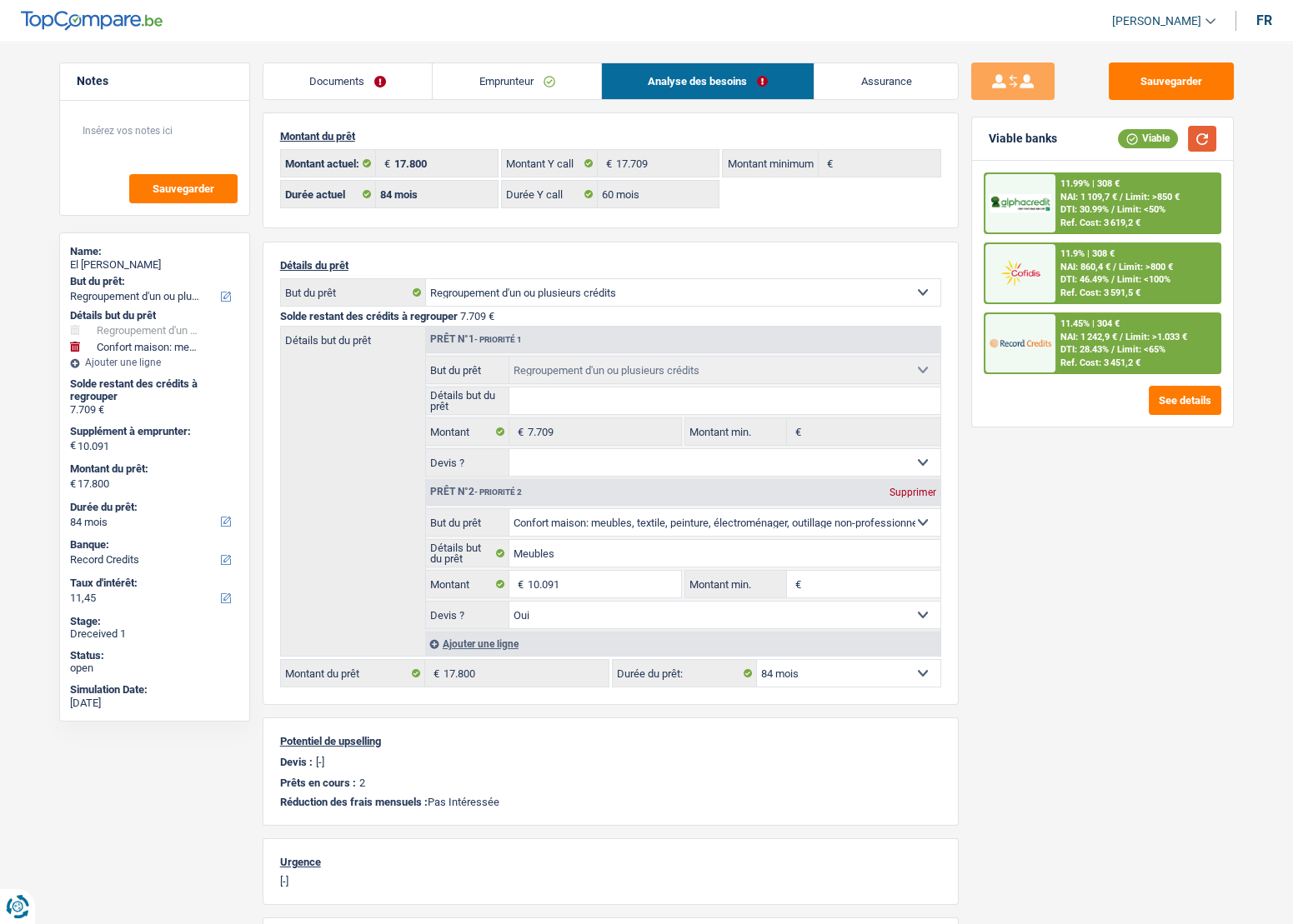
click at [1207, 137] on button "button" at bounding box center [1202, 139] width 29 height 26
click at [1101, 197] on span "NAI: 1 109,7 €" at bounding box center [1088, 197] width 56 height 11
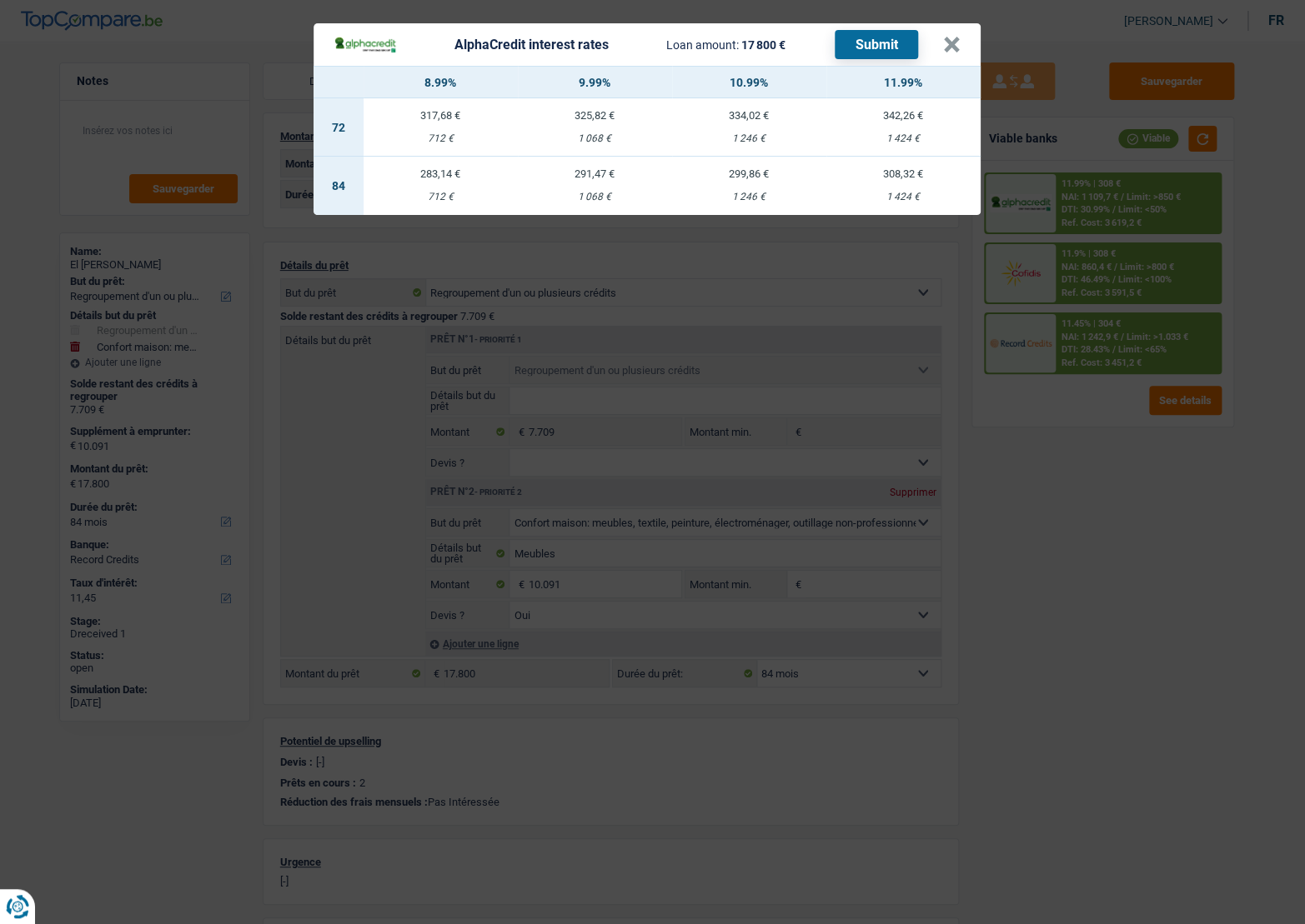
click at [1053, 452] on div "AlphaCredit interest rates Loan amount: 17 800 € Submit × 8.99% 9.99% 10.99% 11…" at bounding box center [652, 462] width 1305 height 924
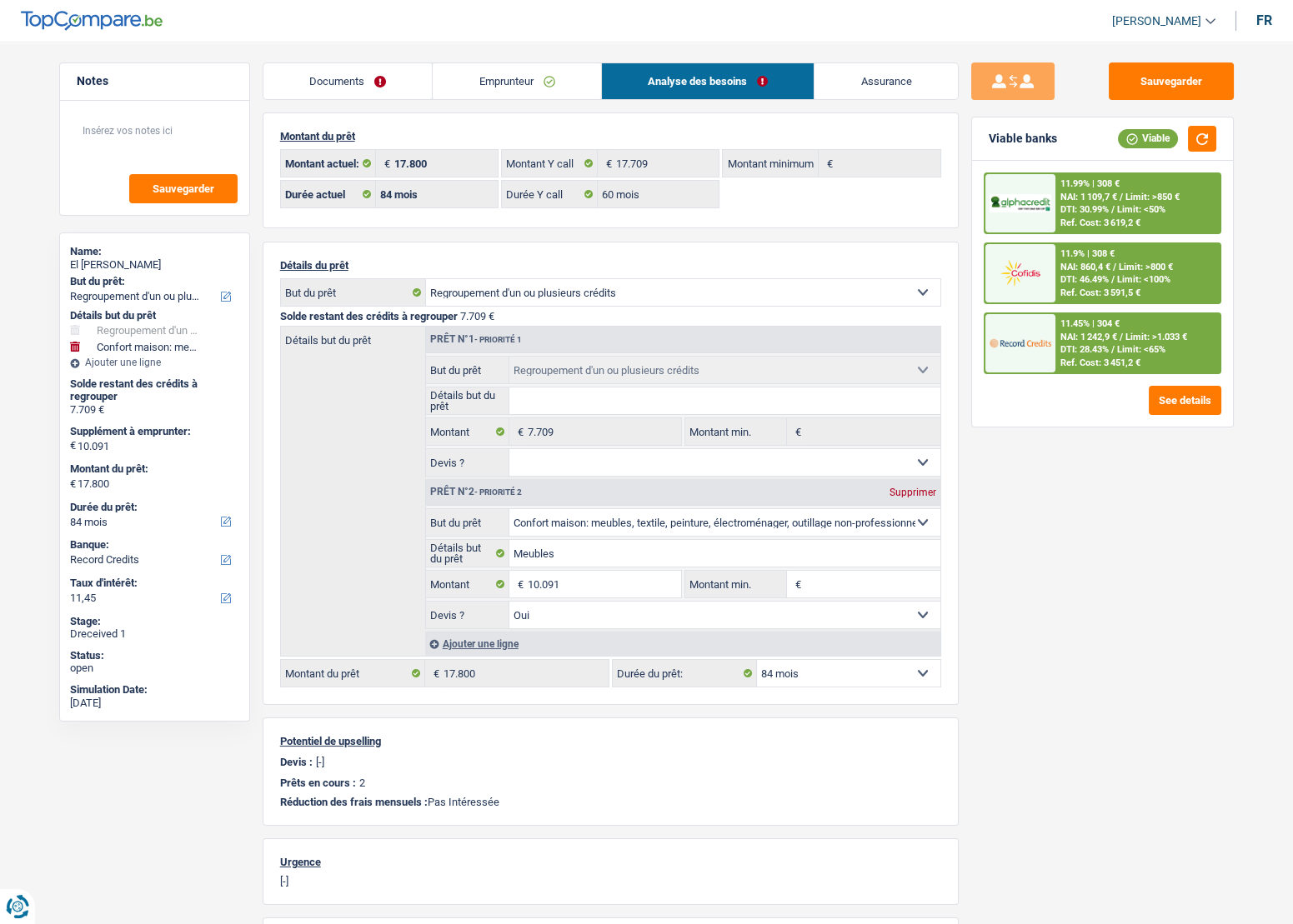
click at [488, 101] on div "Documents Emprunteur Analyse des besoins Assurance Emprunteur El Mahdi Ouzine |…" at bounding box center [610, 603] width 697 height 1081
click at [488, 96] on link "Emprunteur" at bounding box center [517, 81] width 168 height 36
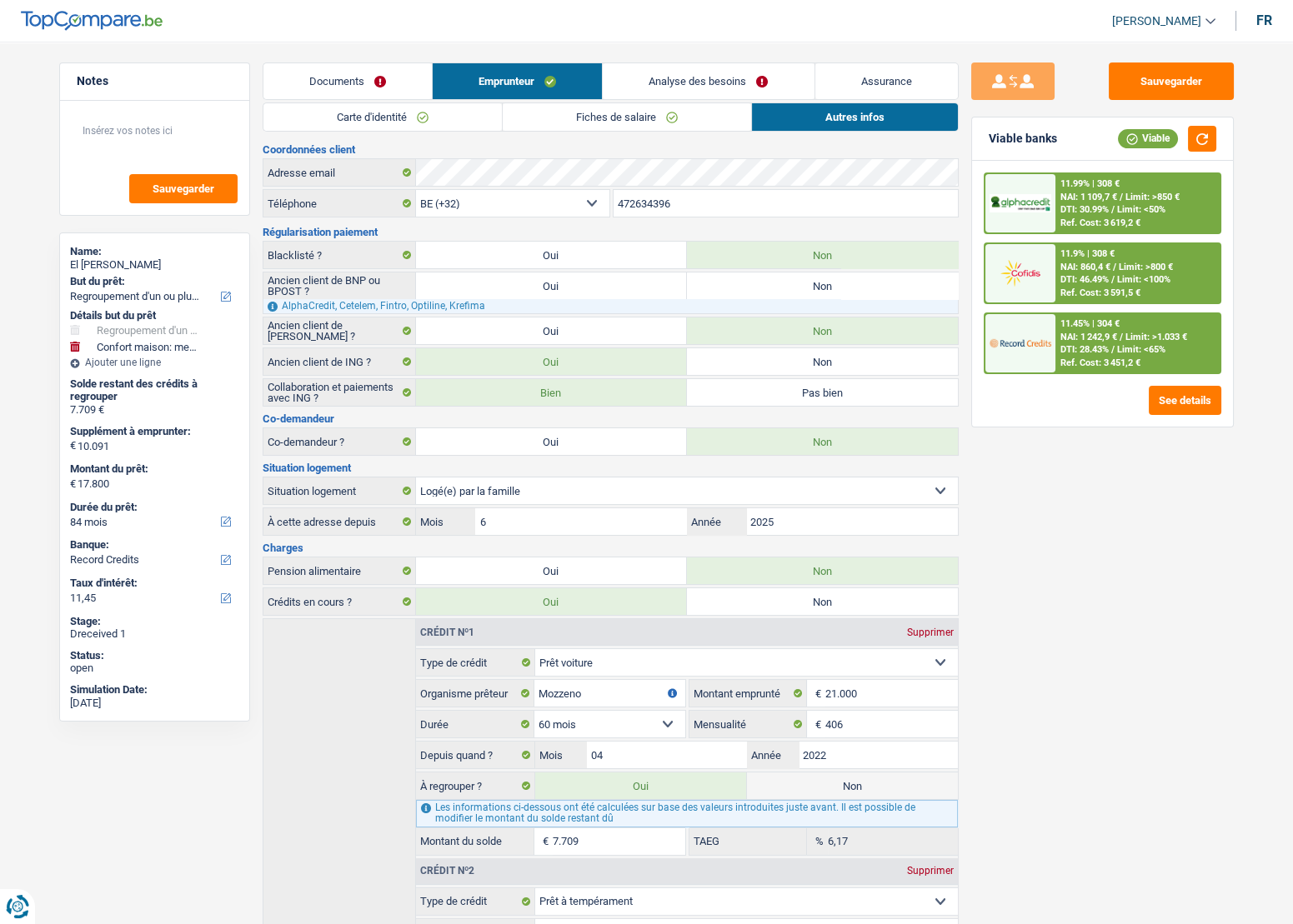
click at [750, 79] on link "Analyse des besoins" at bounding box center [707, 81] width 211 height 36
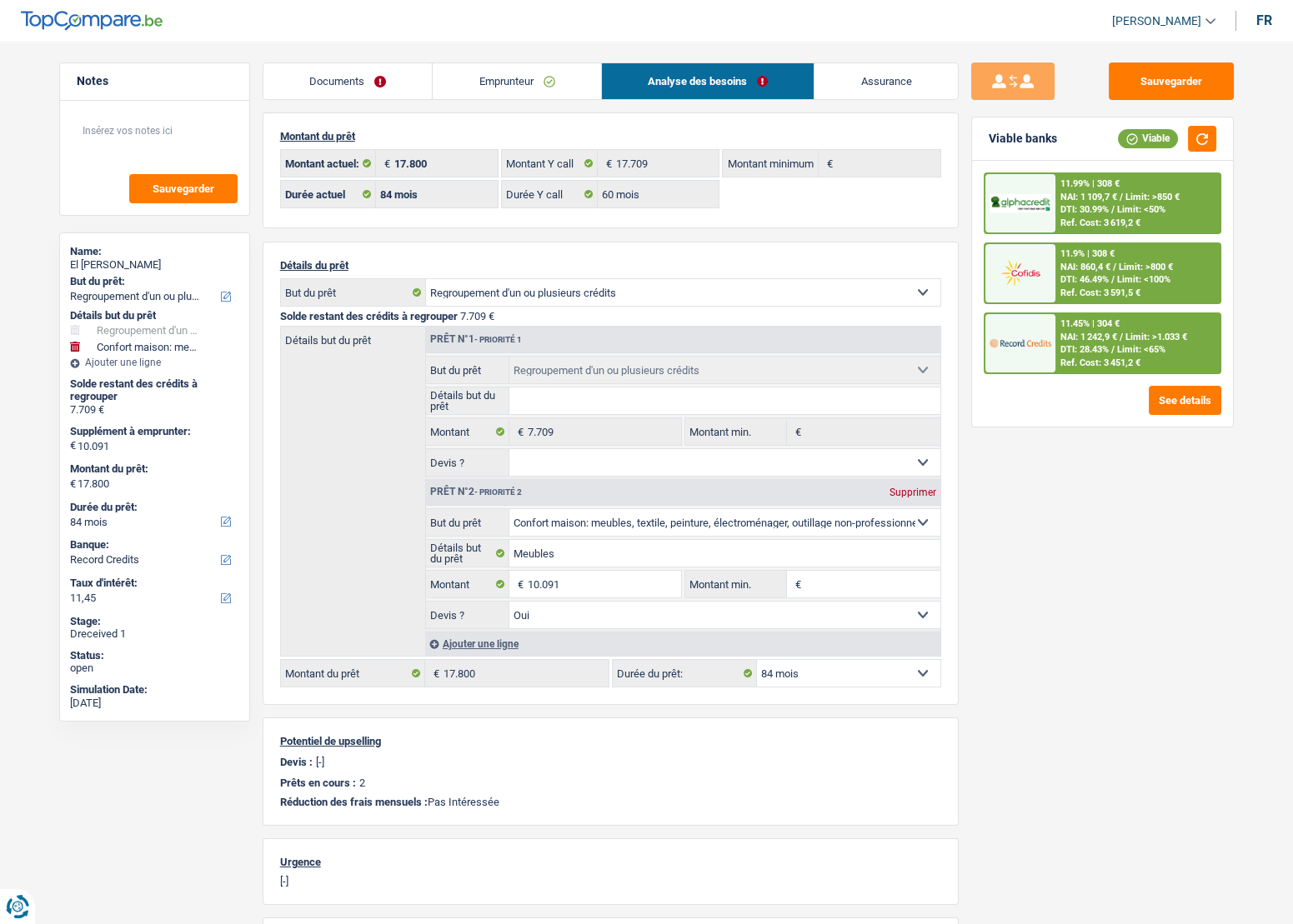
click at [1156, 200] on span "Limit: >850 €" at bounding box center [1152, 197] width 54 height 11
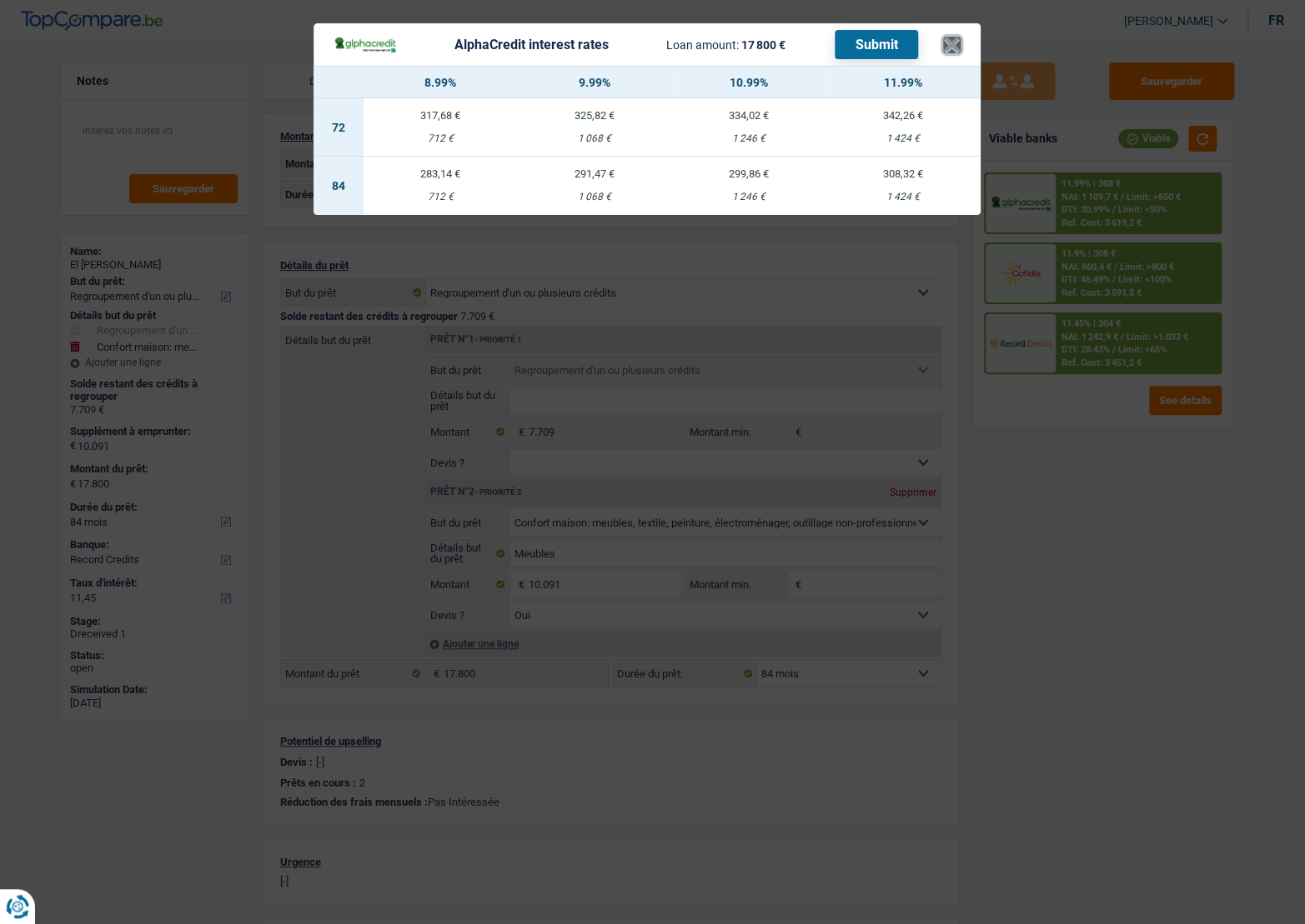
click at [944, 38] on button "×" at bounding box center [952, 45] width 18 height 17
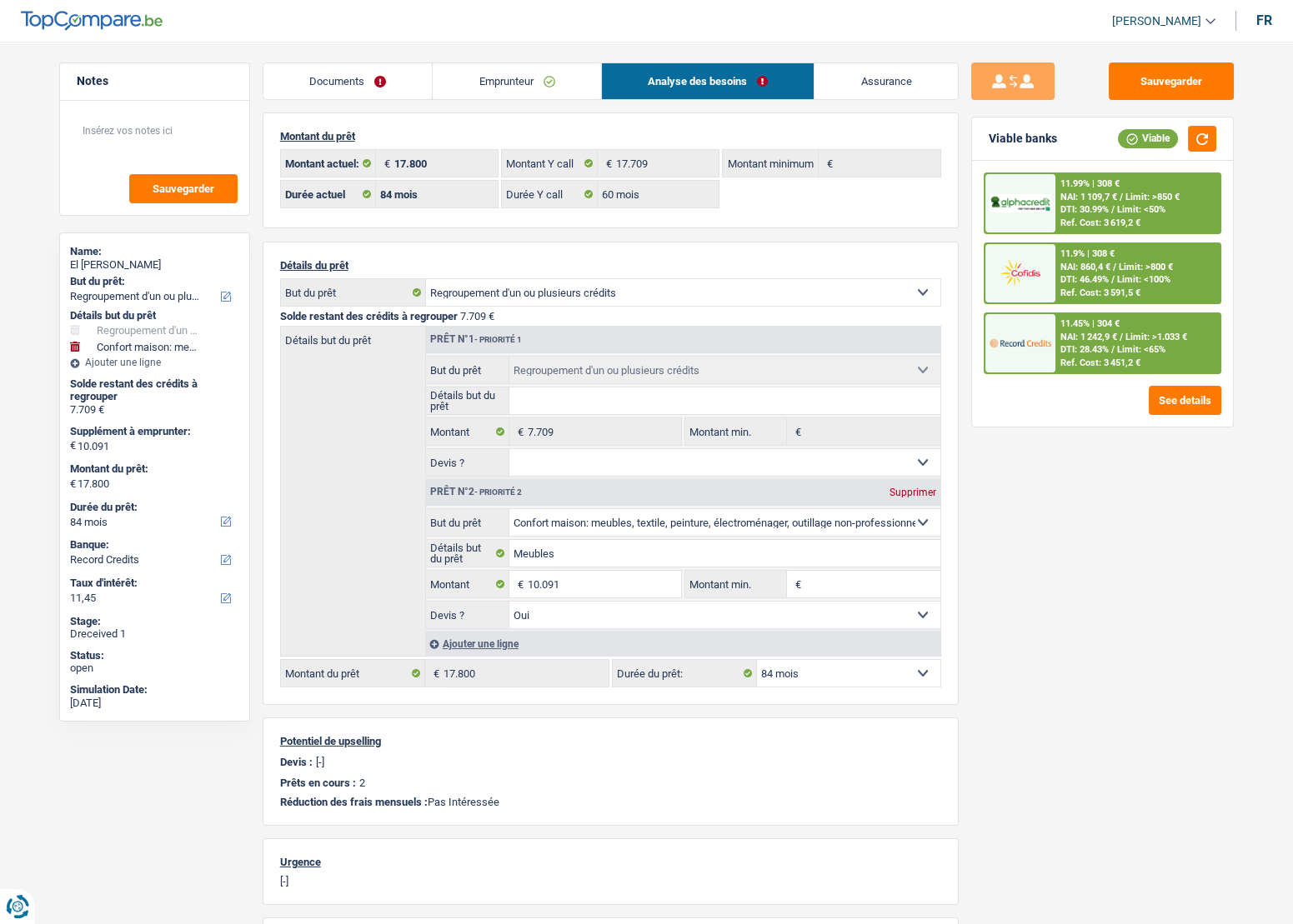
click at [508, 97] on link "Emprunteur" at bounding box center [517, 81] width 168 height 36
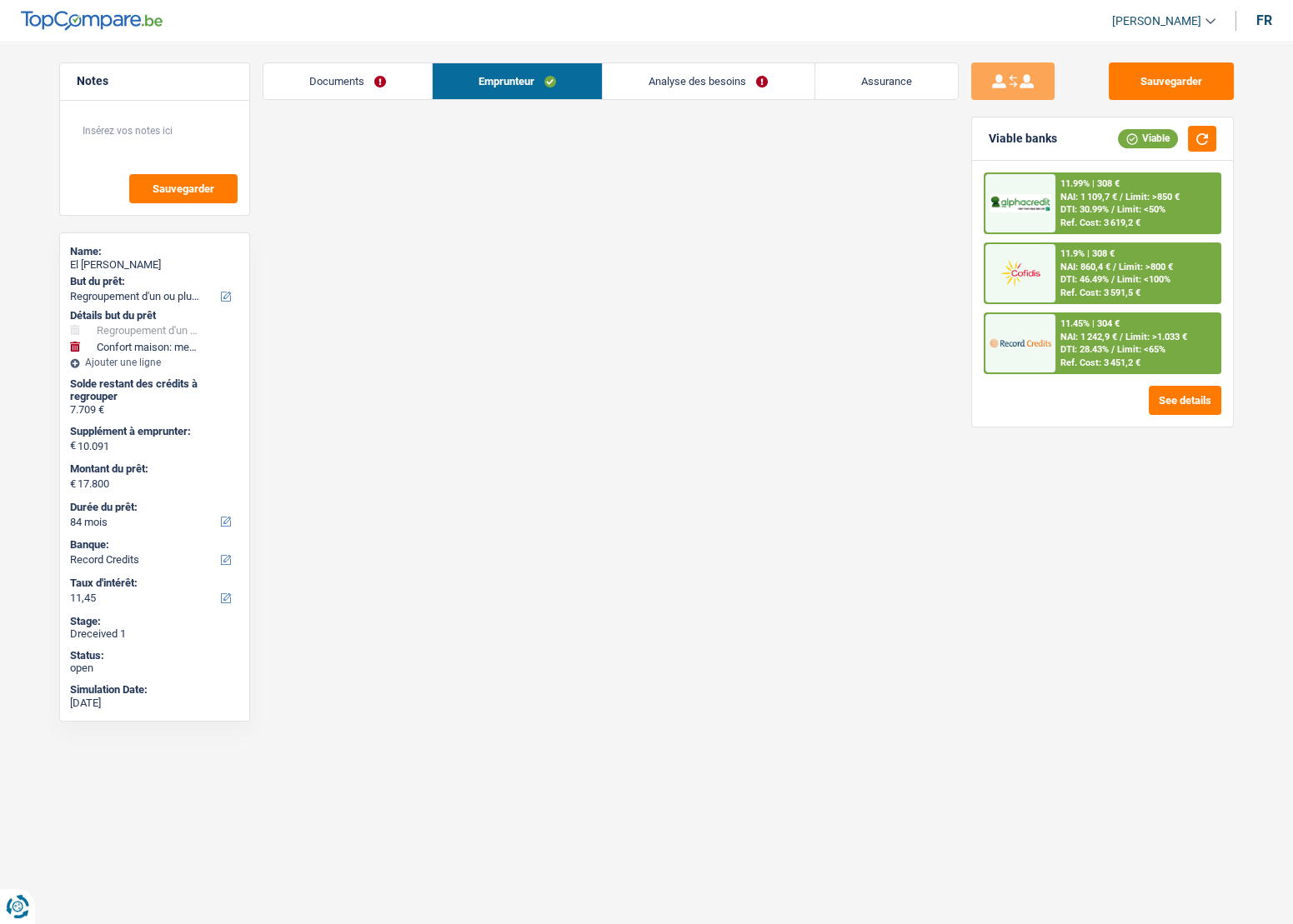
click at [518, 83] on link "Emprunteur" at bounding box center [517, 81] width 169 height 36
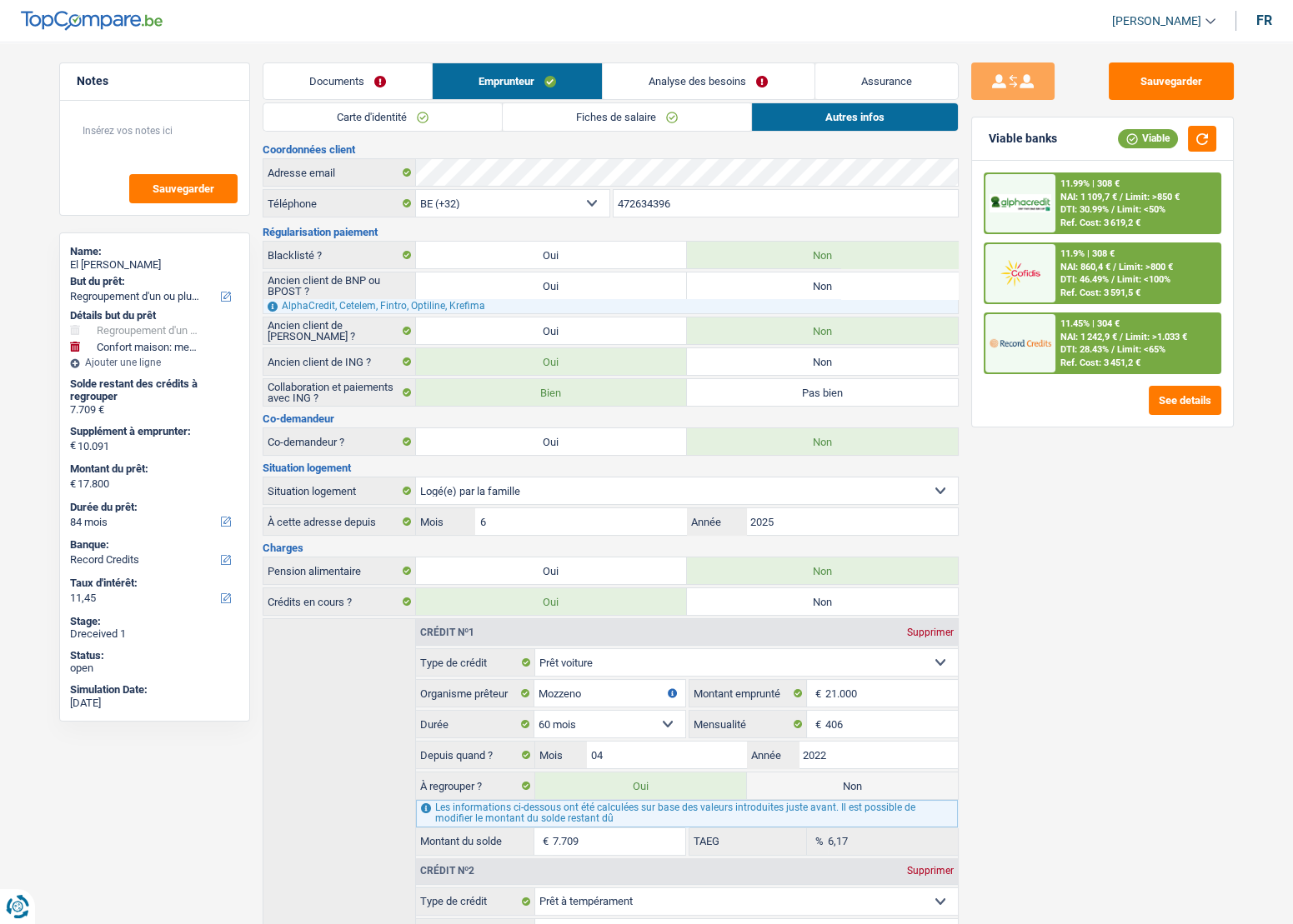
scroll to position [277, 0]
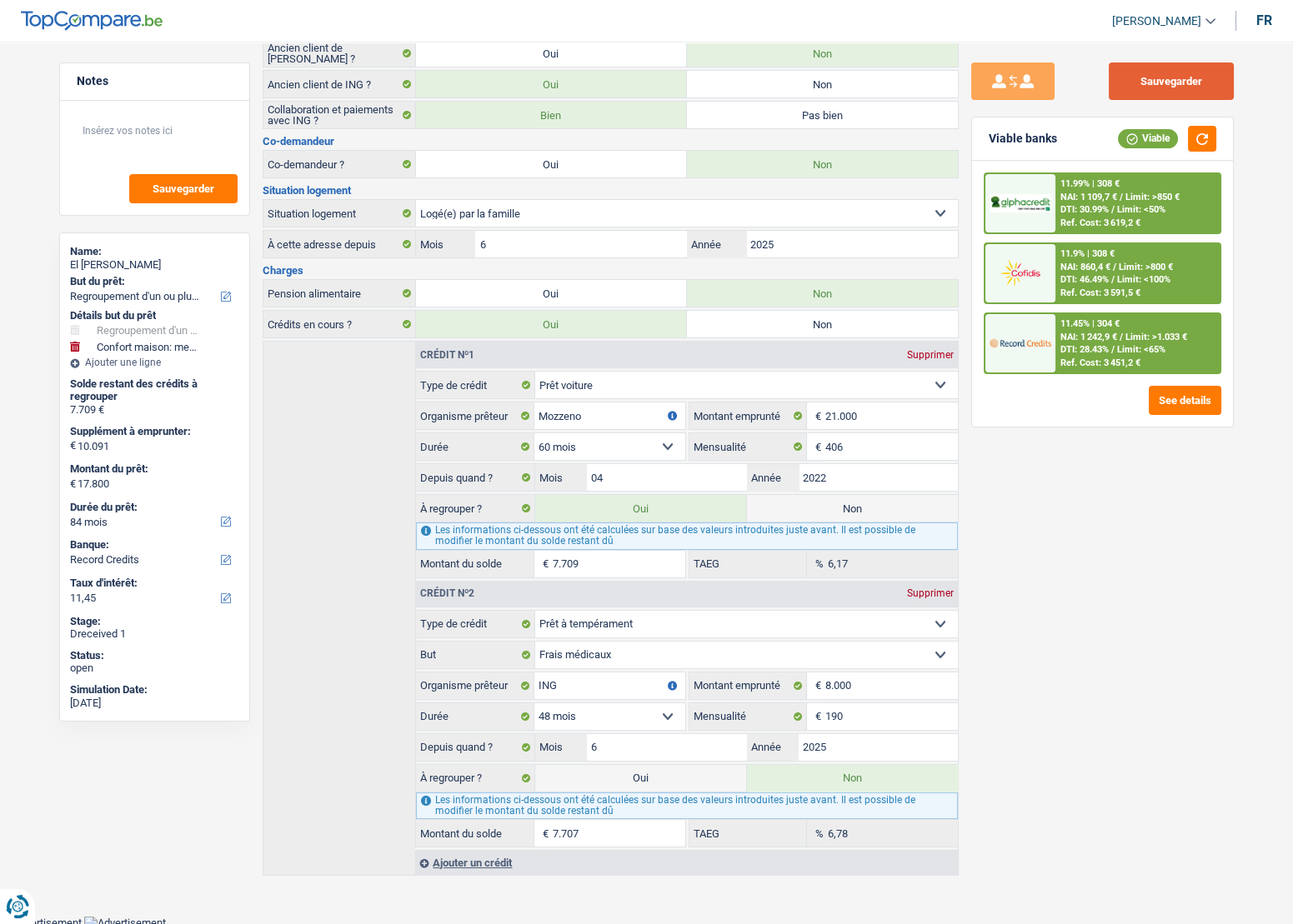
click at [1119, 71] on button "Sauvegarder" at bounding box center [1171, 81] width 125 height 38
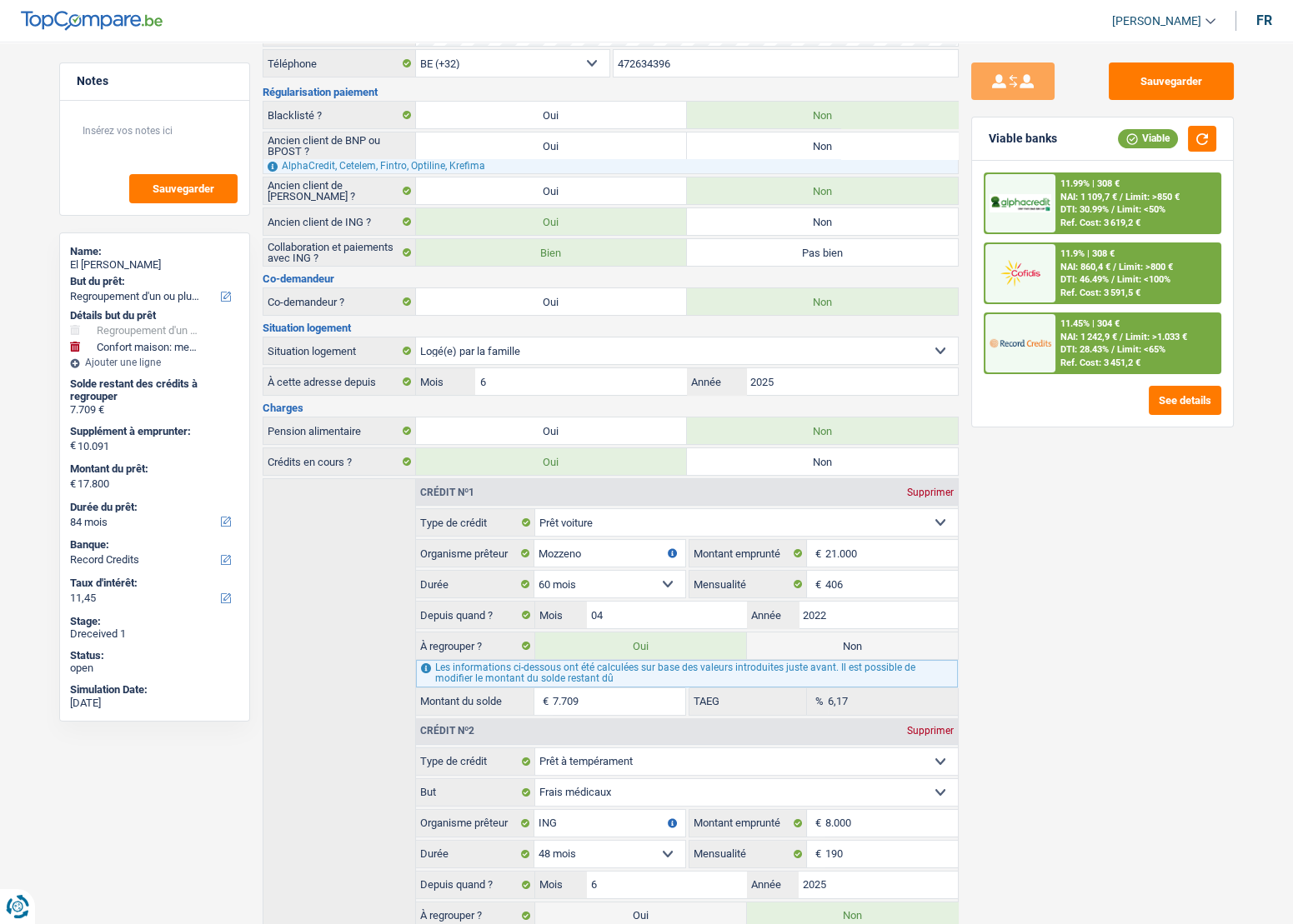
scroll to position [0, 0]
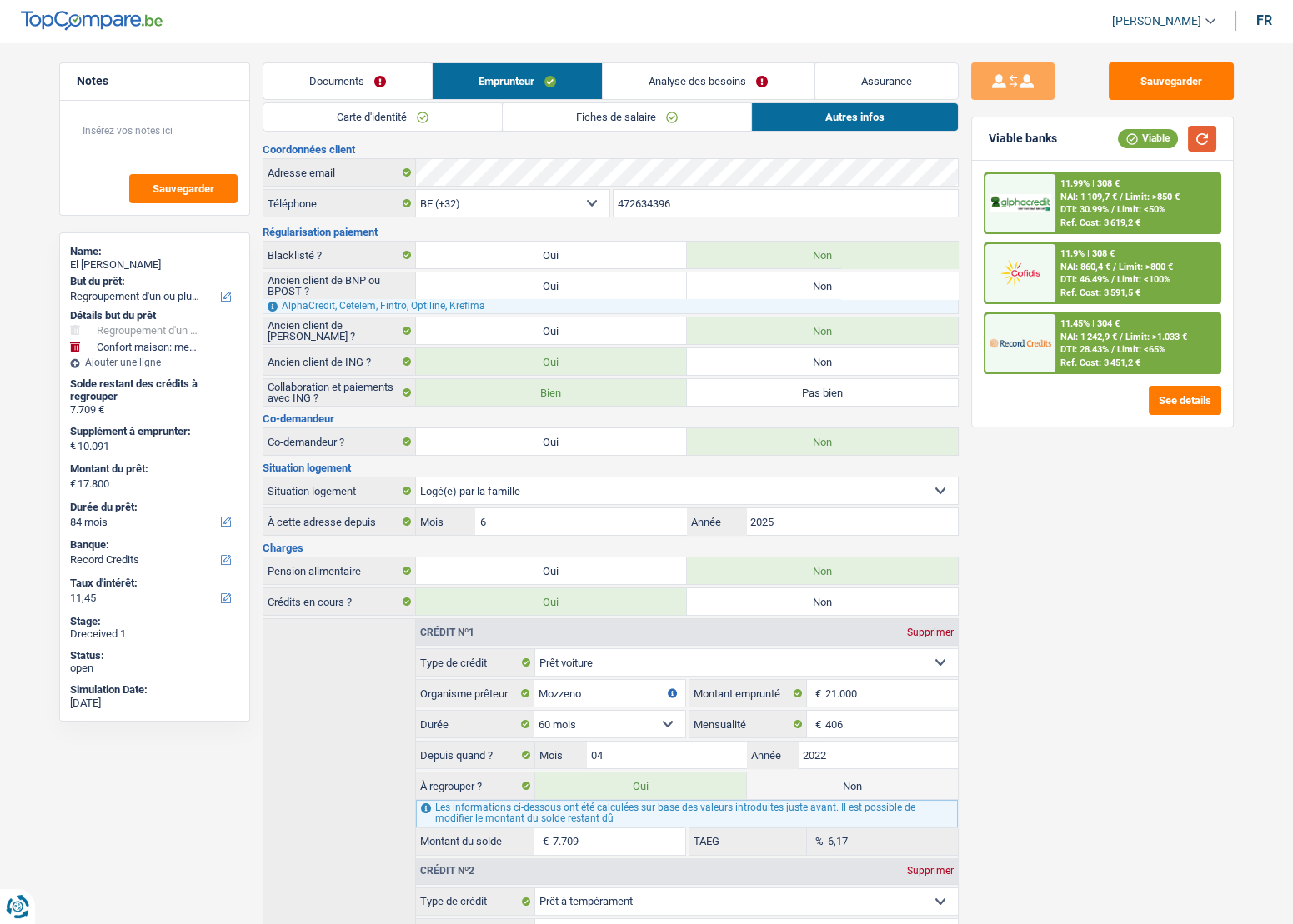
click at [1203, 134] on button "button" at bounding box center [1202, 139] width 29 height 26
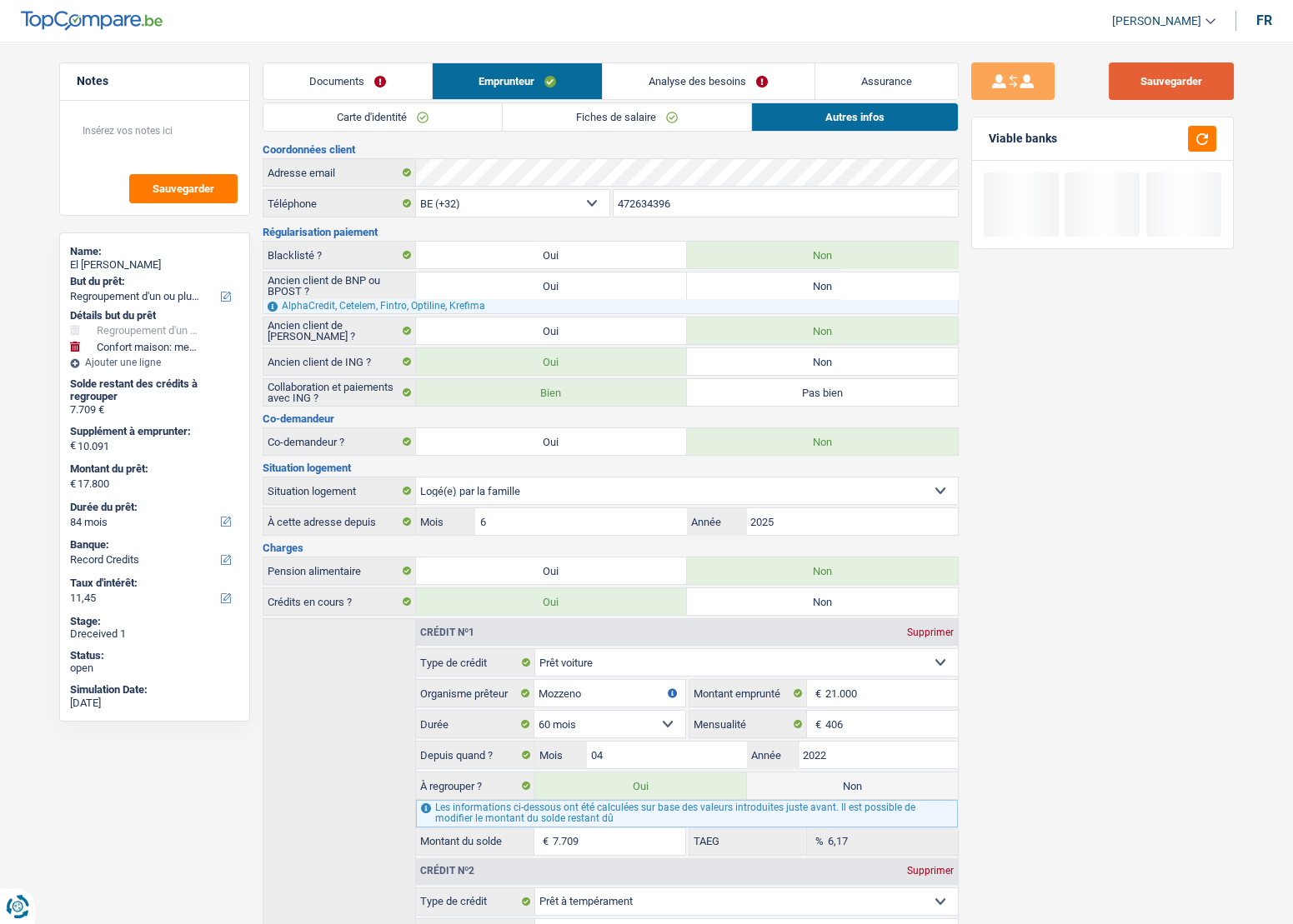
click at [1192, 83] on button "Sauvegarder" at bounding box center [1171, 81] width 125 height 38
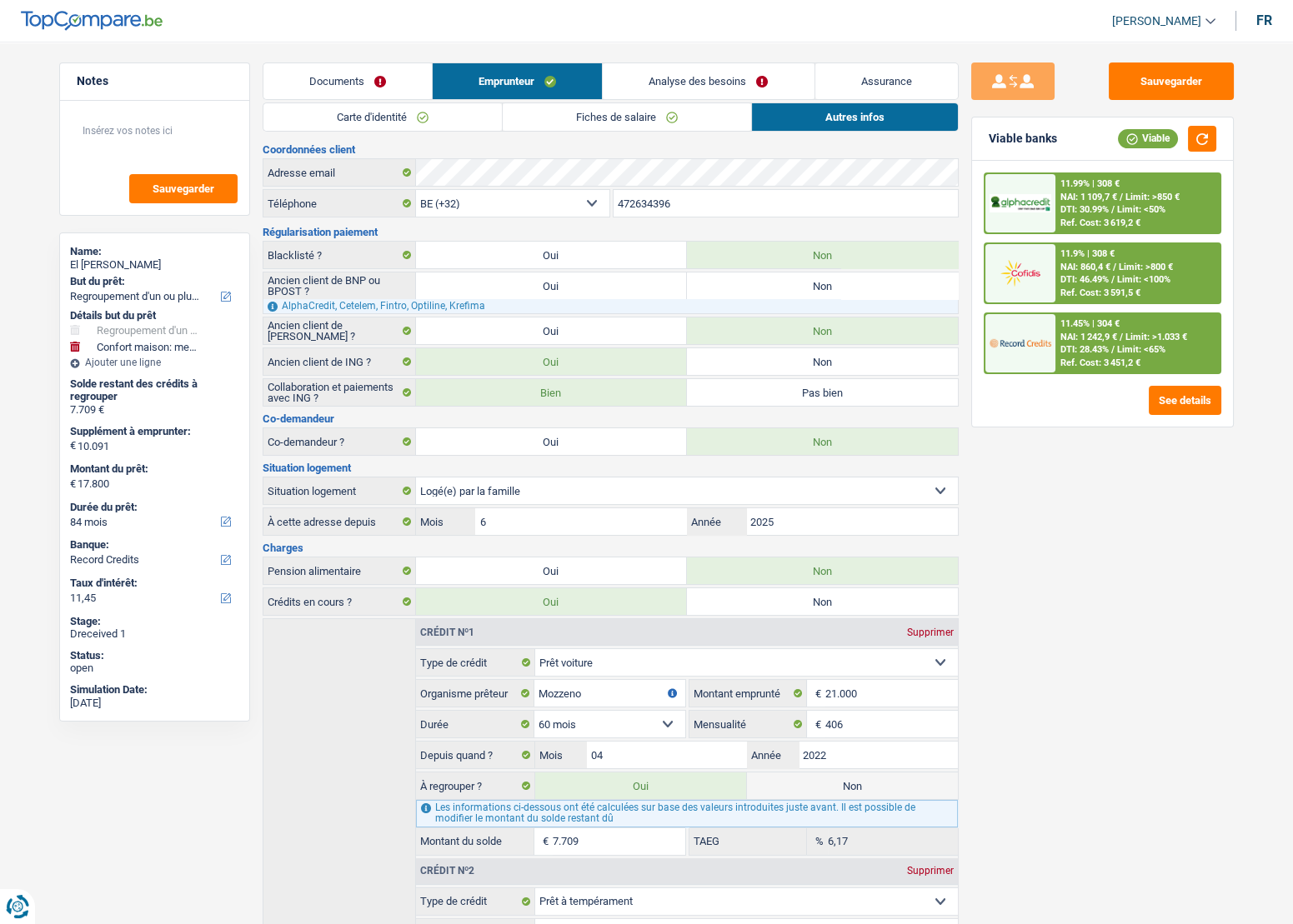
click at [1131, 194] on span "Limit: >850 €" at bounding box center [1152, 197] width 54 height 11
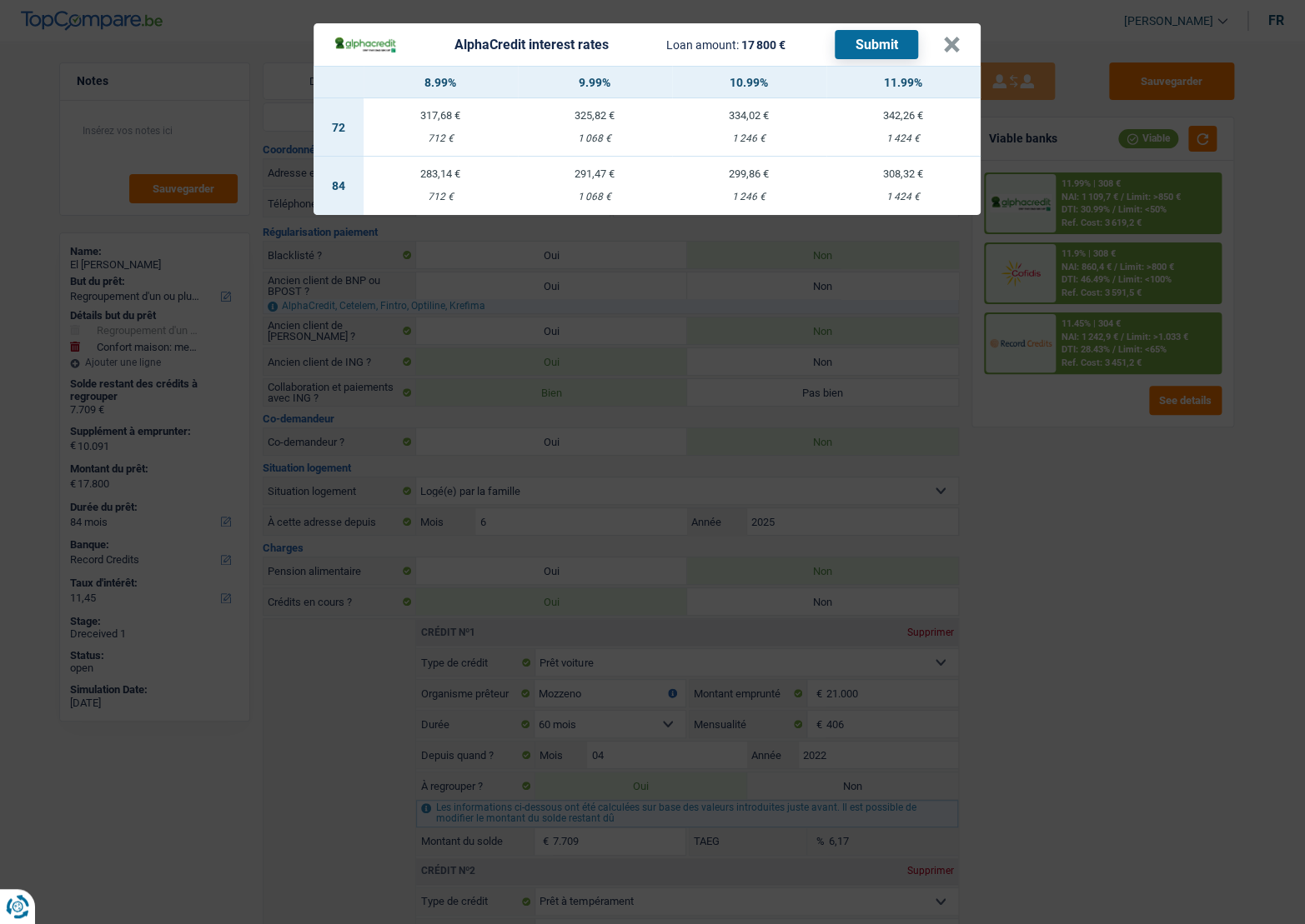
click at [1209, 627] on div "AlphaCredit interest rates Loan amount: 17 800 € Submit × 8.99% 9.99% 10.99% 11…" at bounding box center [652, 462] width 1305 height 924
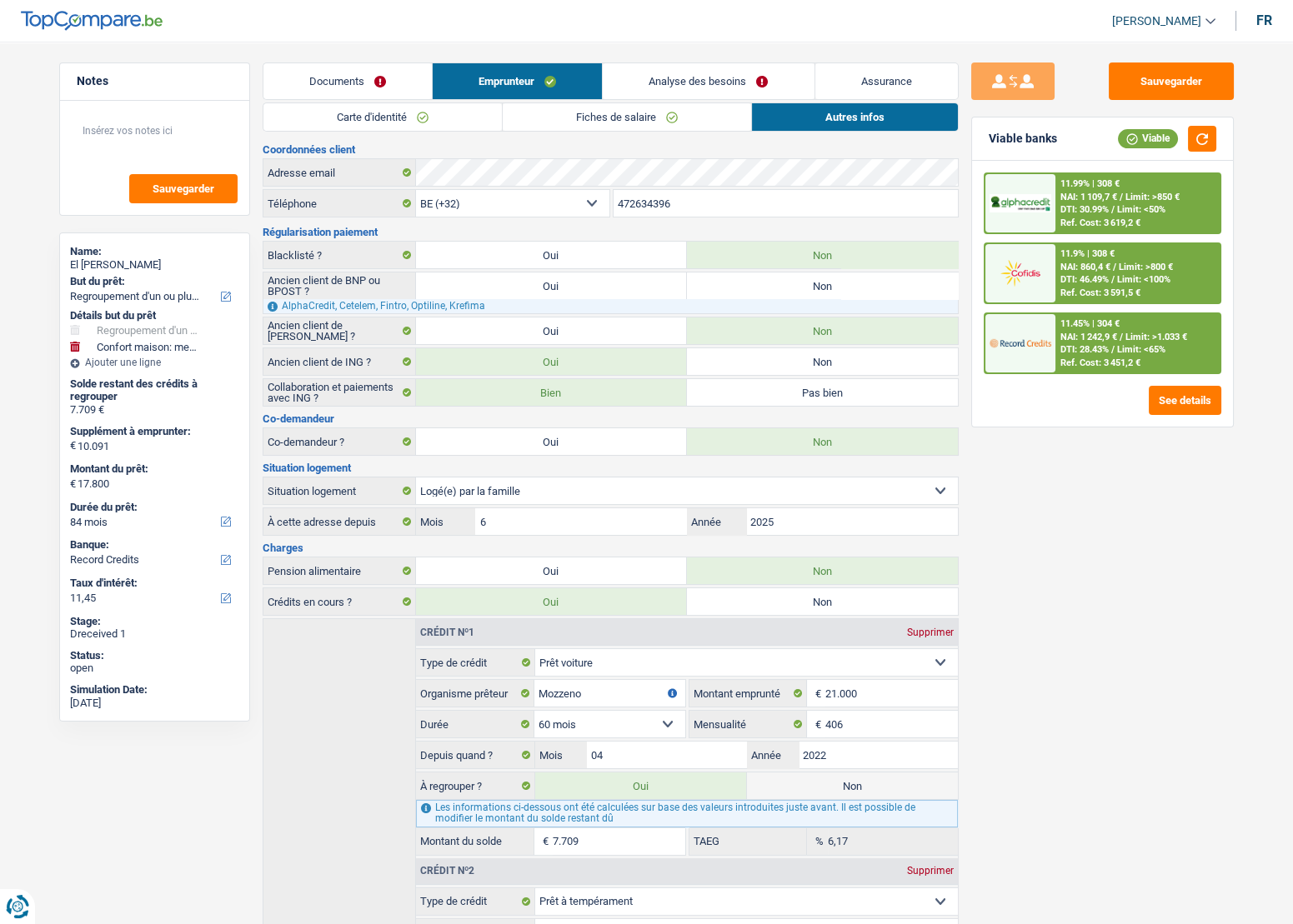
click at [1116, 210] on div "DTI: 30.99% / Limit: <50%" at bounding box center [1113, 209] width 105 height 11
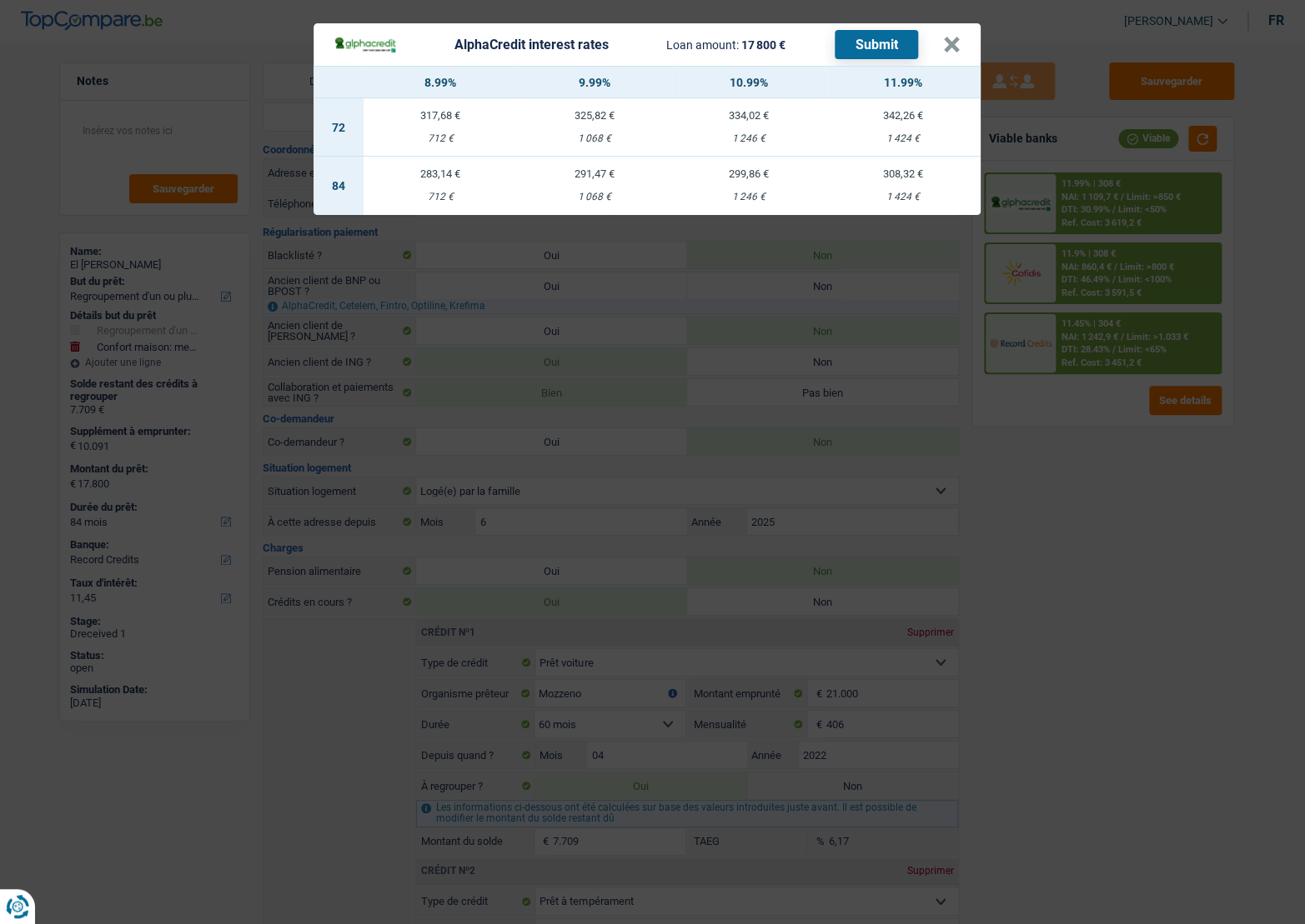
click at [1161, 534] on div "AlphaCredit interest rates Loan amount: 17 800 € Submit × 8.99% 9.99% 10.99% 11…" at bounding box center [652, 462] width 1305 height 924
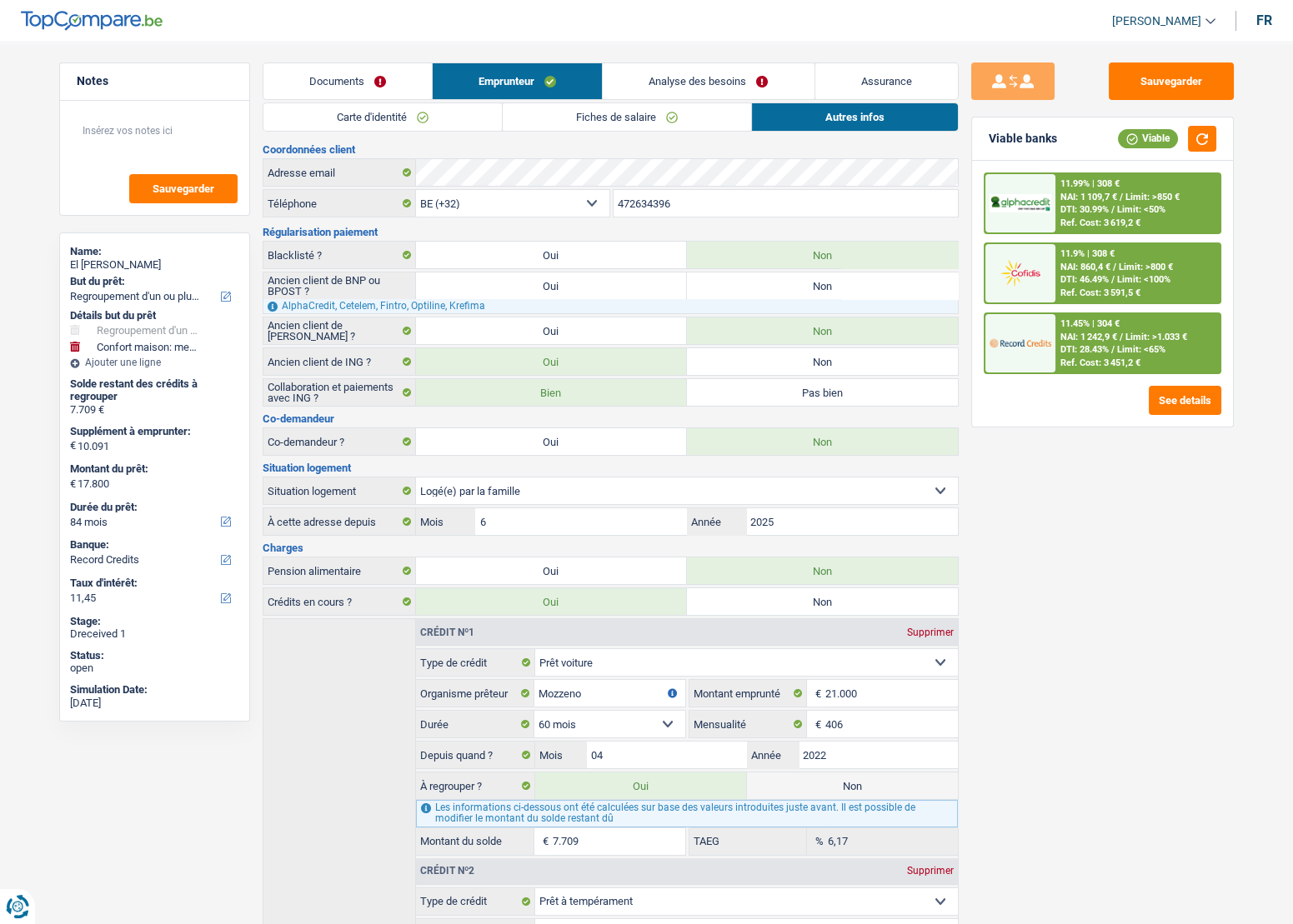
click at [1155, 542] on div "Sauvegarder Viable banks Viable 11.99% | 308 € NAI: 1 109,7 € / Limit: >850 € D…" at bounding box center [1103, 477] width 287 height 831
click at [1123, 215] on div "11.99% | 308 € NAI: 1 109,7 € / Limit: >850 € DTI: 30.99% / Limit: <50% Ref. Co…" at bounding box center [1137, 203] width 164 height 58
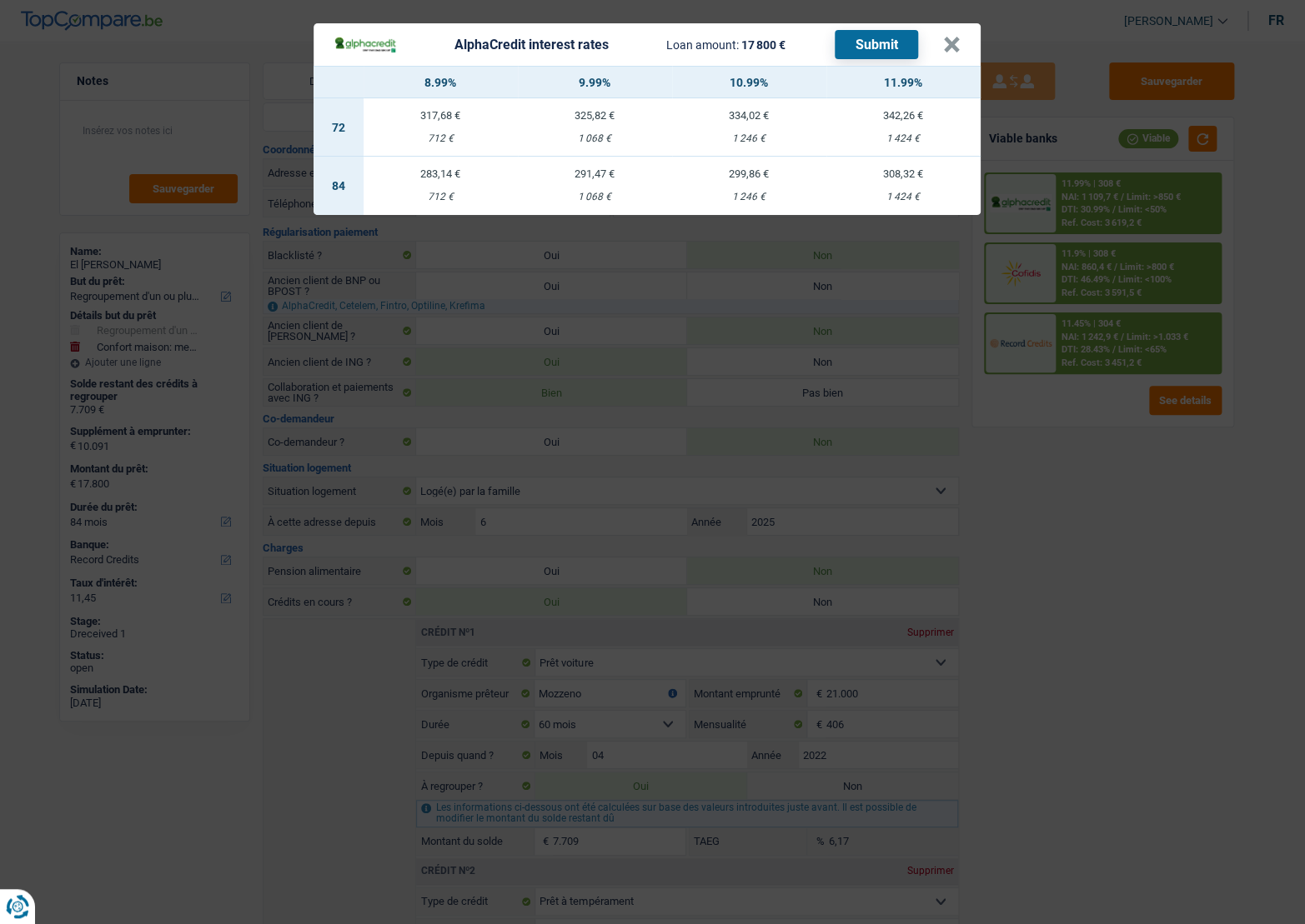
click at [1090, 447] on div "AlphaCredit interest rates Loan amount: 17 800 € Submit × 8.99% 9.99% 10.99% 11…" at bounding box center [652, 462] width 1305 height 924
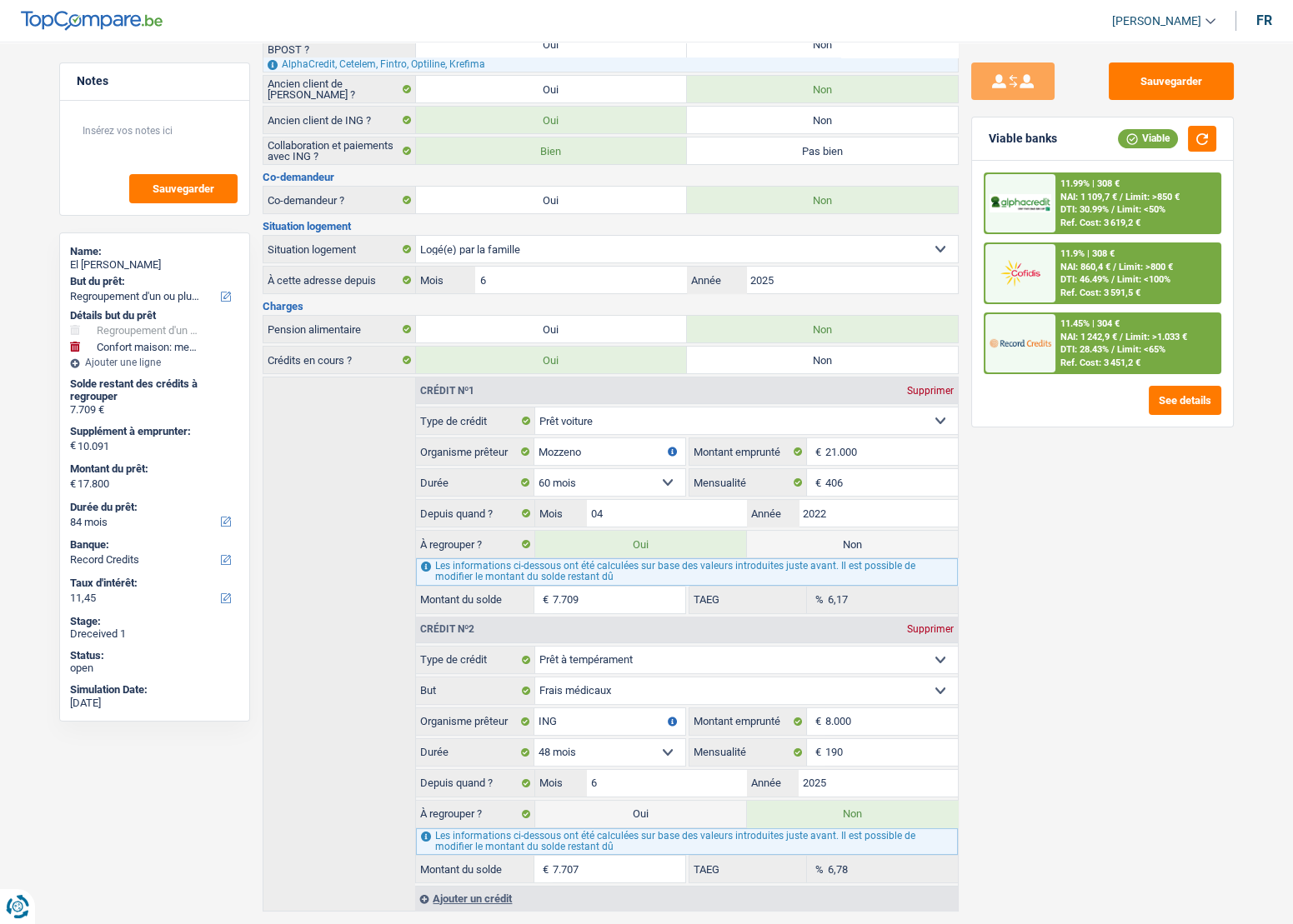
scroll to position [277, 0]
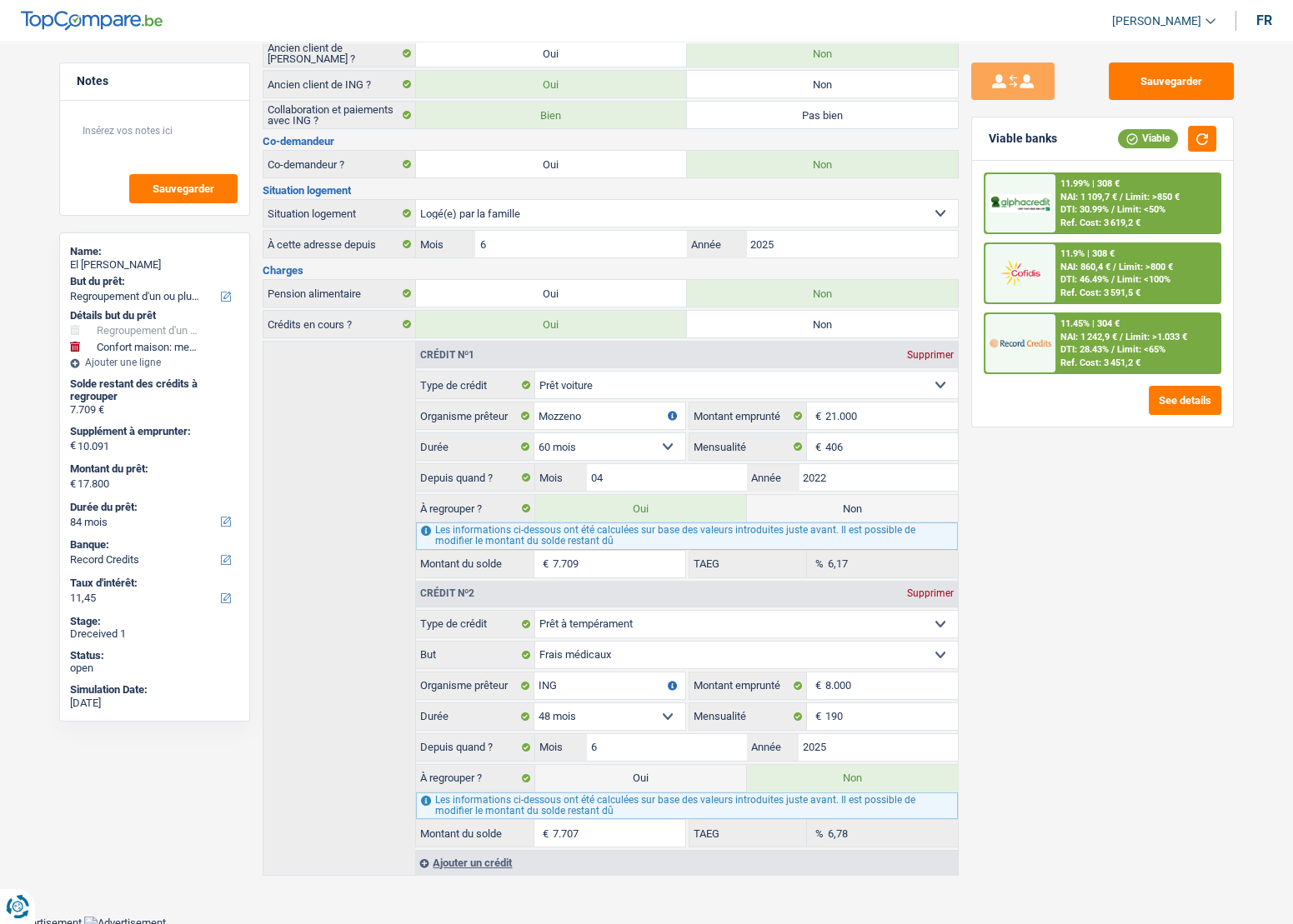
click at [1115, 205] on span "/" at bounding box center [1113, 209] width 3 height 11
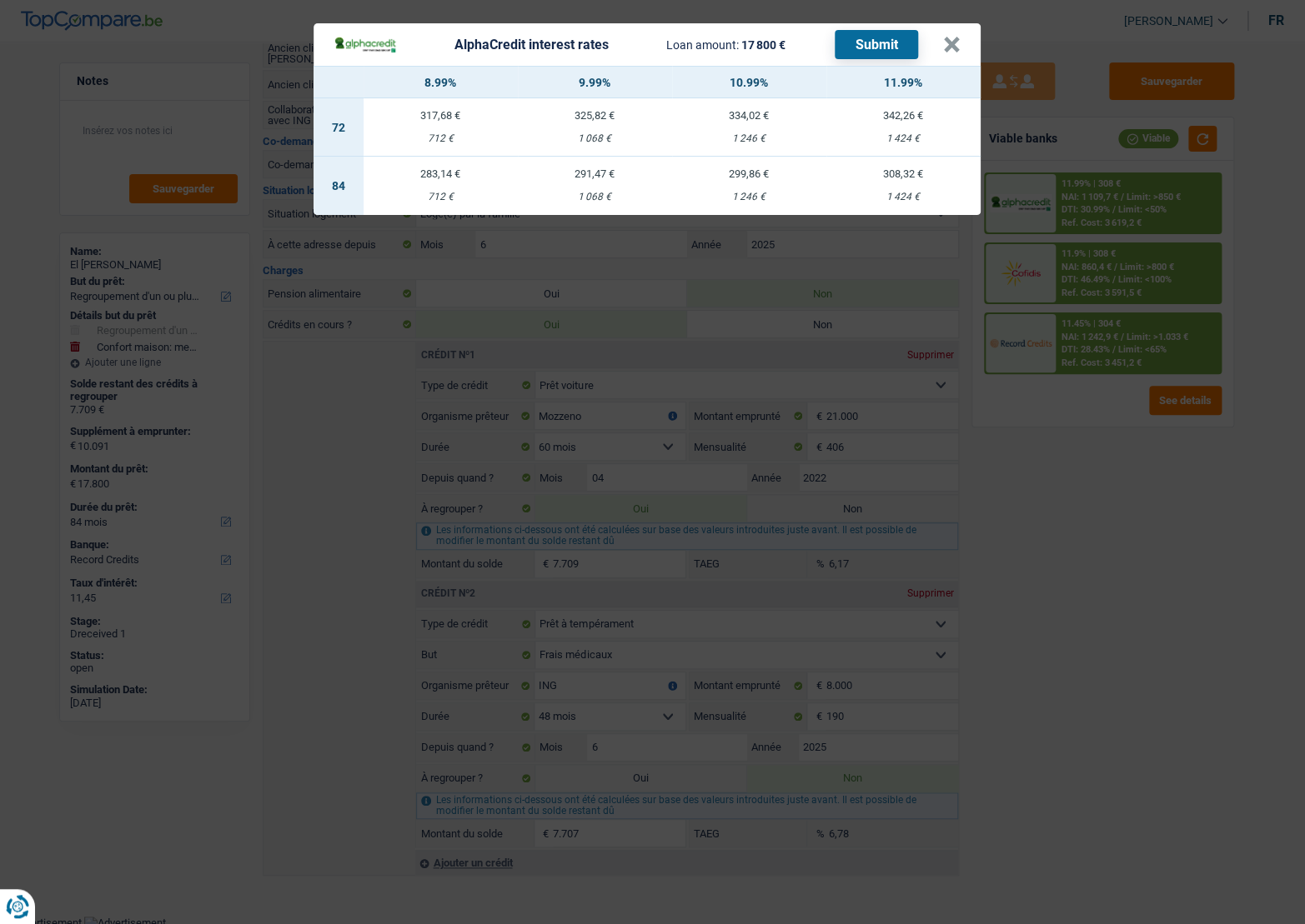
click at [608, 200] on div "1 068 €" at bounding box center [596, 197] width 155 height 11
select select "alphacredit"
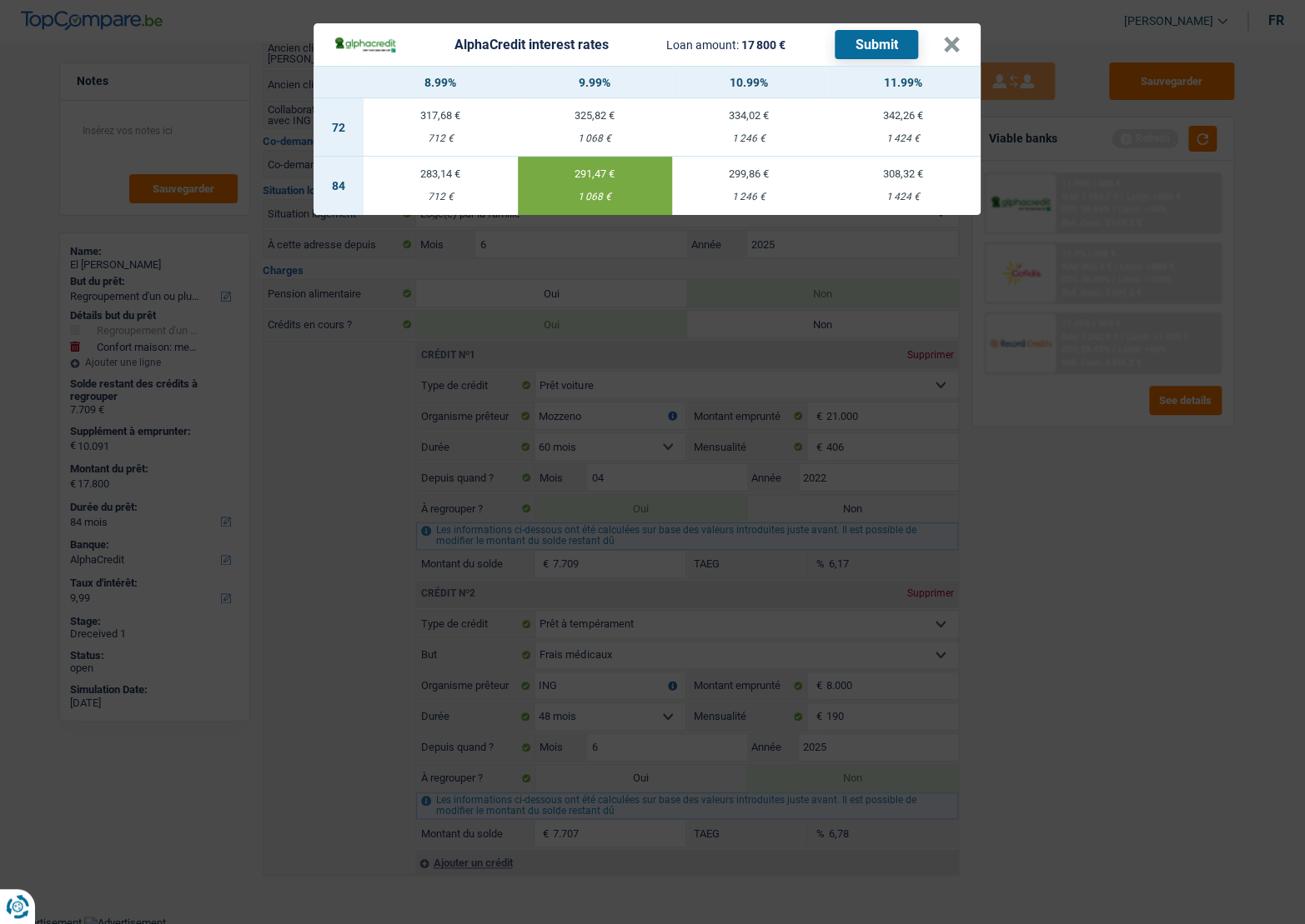
click at [746, 188] on td "299,86 € 1 246 €" at bounding box center [749, 185] width 155 height 58
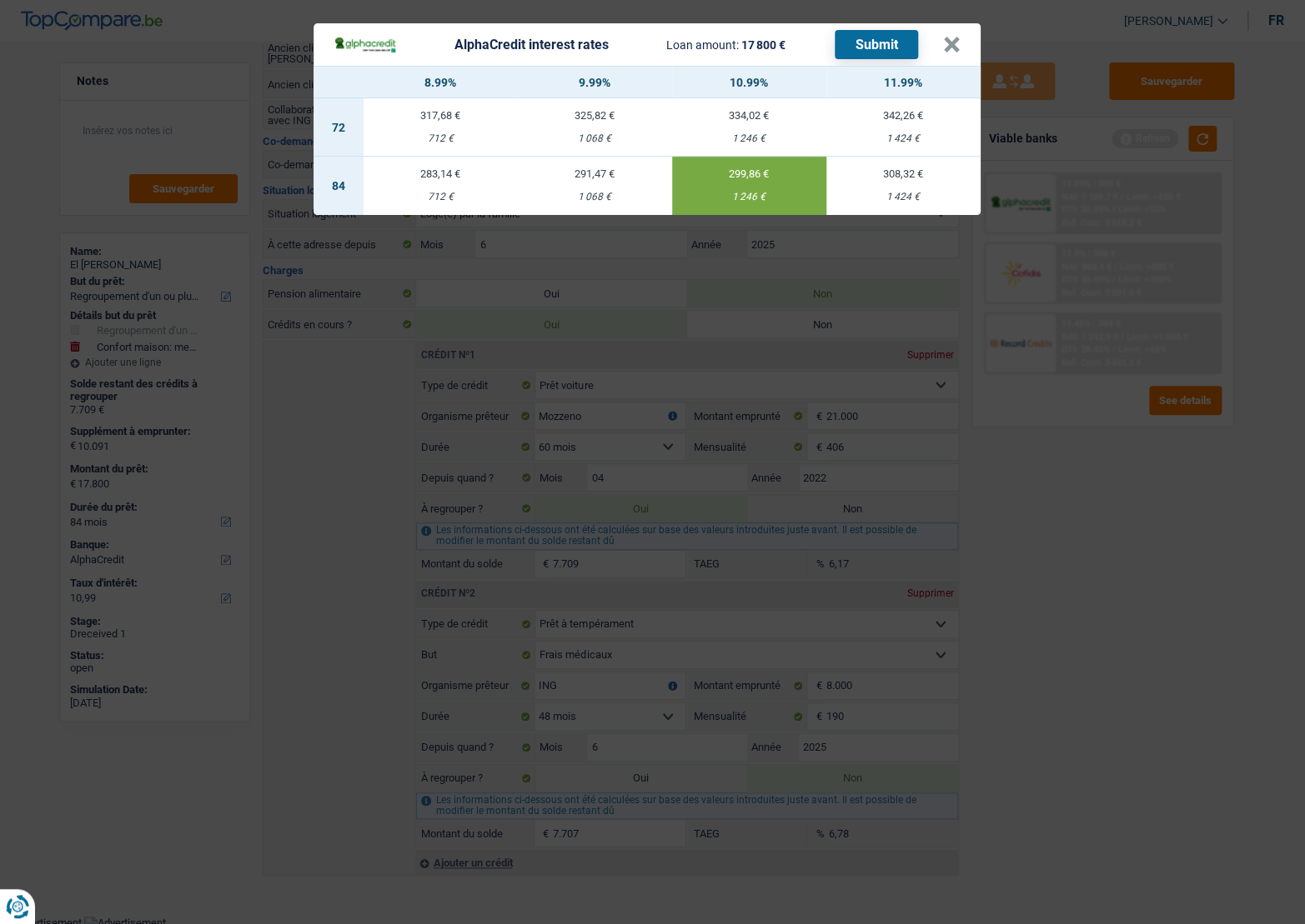
click at [621, 190] on td "291,47 € 1 068 €" at bounding box center [596, 185] width 155 height 58
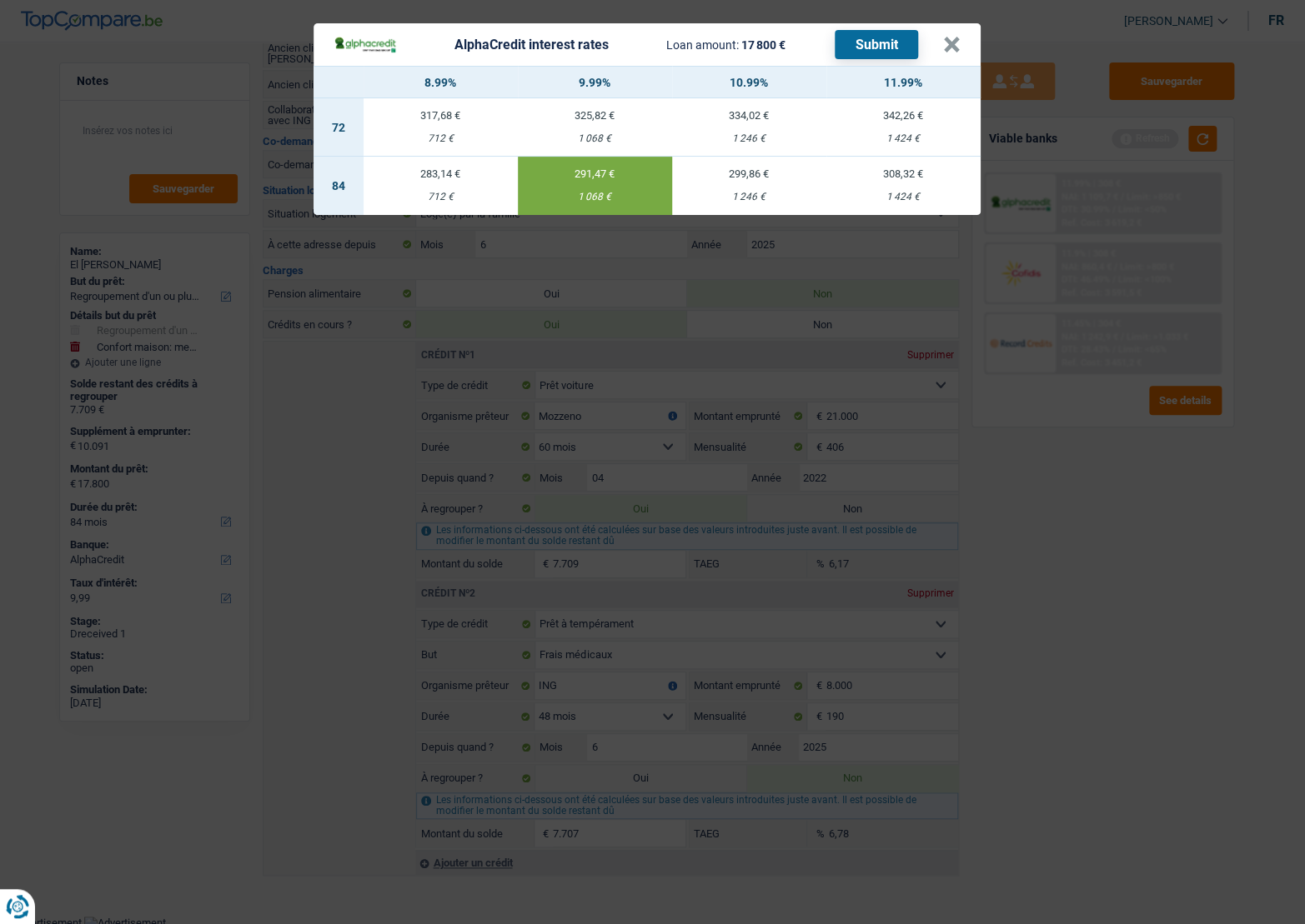
click at [775, 188] on td "299,86 € 1 246 €" at bounding box center [749, 185] width 155 height 58
type input "10,99"
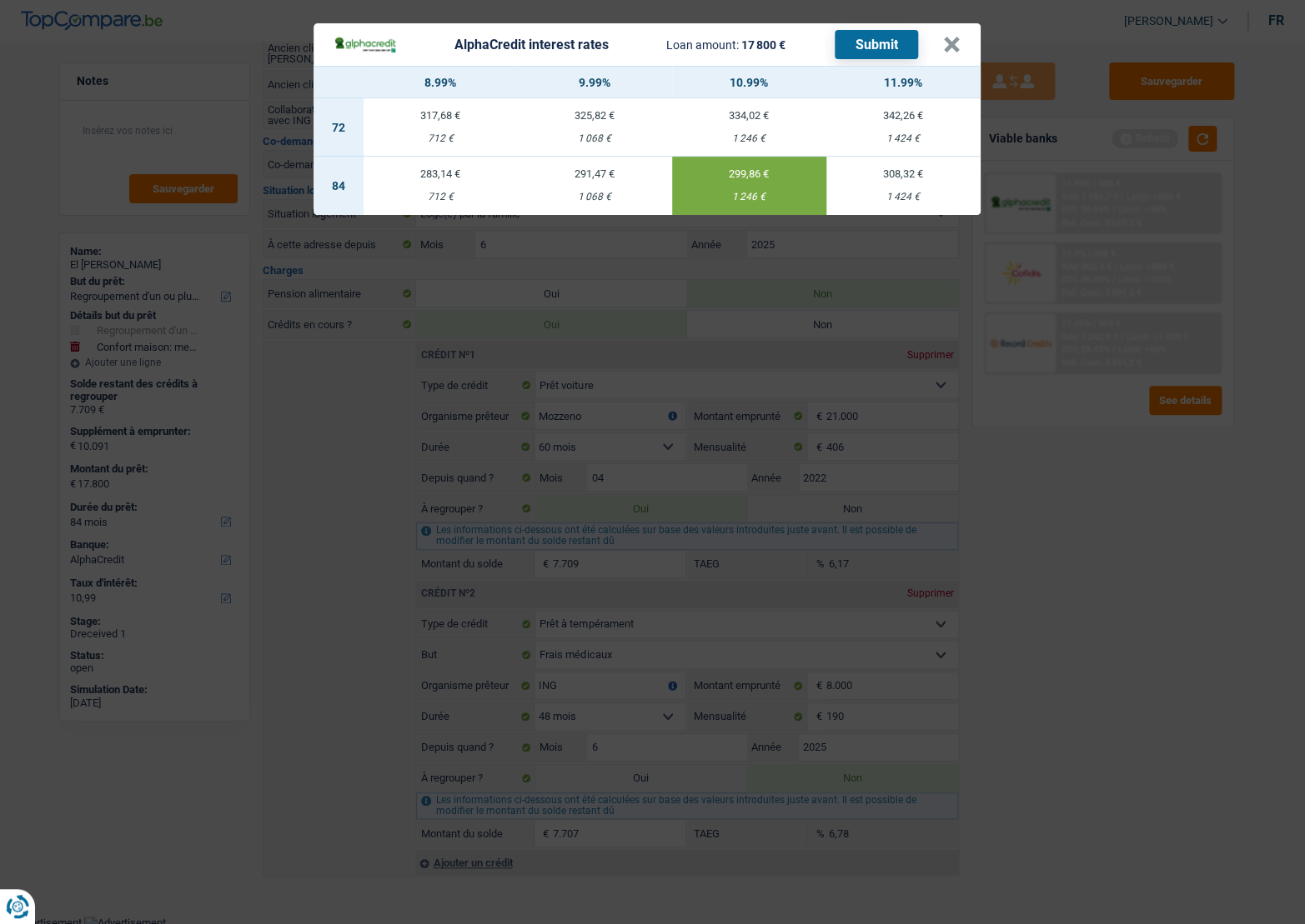
click at [859, 53] on button "Submit" at bounding box center [876, 44] width 83 height 29
click at [936, 44] on div "AlphaCredit interest rates Loan amount: 17 800 € Submit" at bounding box center [638, 44] width 609 height 29
click at [944, 44] on button "×" at bounding box center [952, 45] width 18 height 17
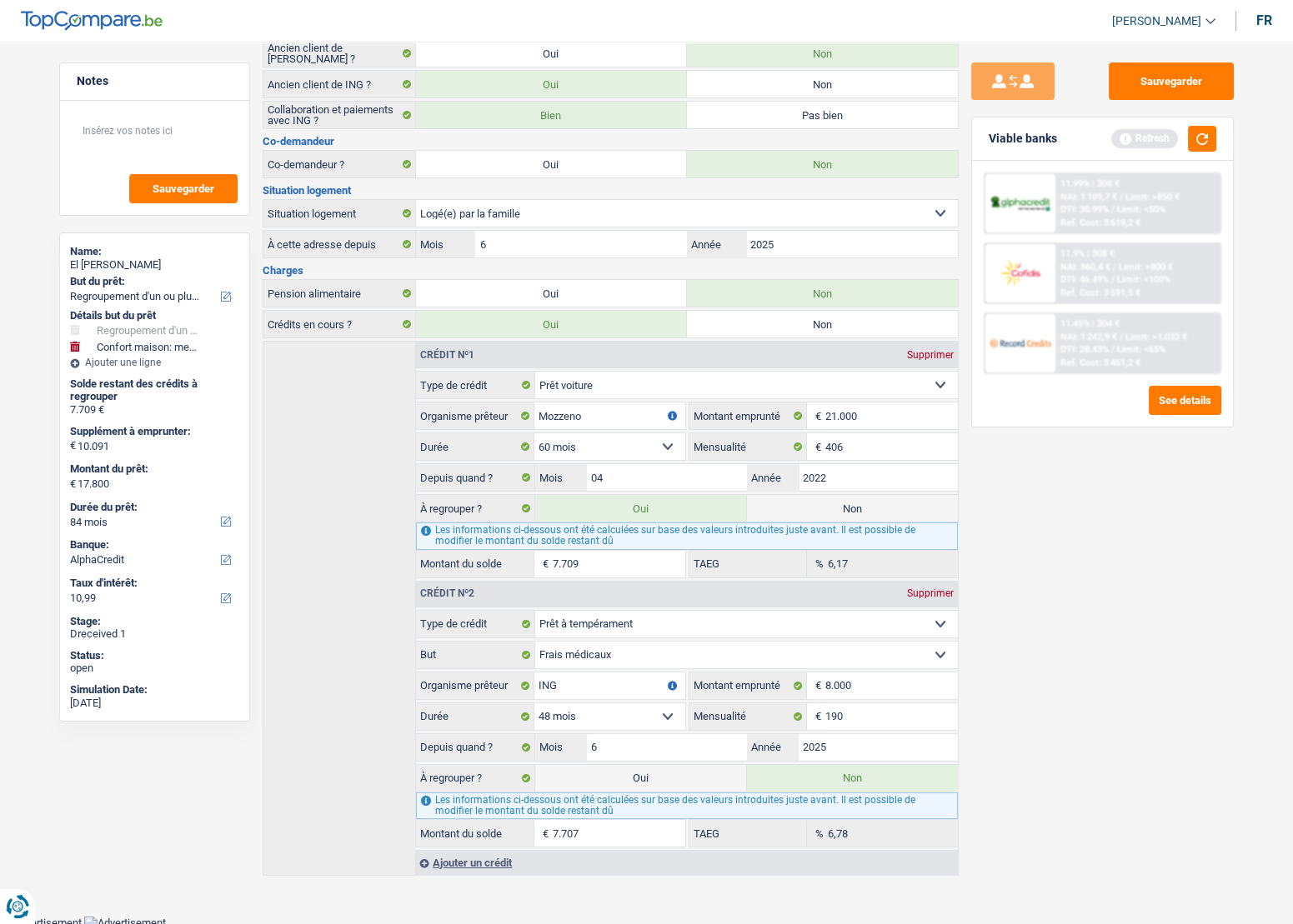
click at [1097, 170] on div "11.99% | 308 € NAI: 1 109,7 € / Limit: >850 € DTI: 30.99% / Limit: <50% Ref. Co…" at bounding box center [1102, 293] width 261 height 265
click at [1097, 192] on span "NAI: 1 109,7 €" at bounding box center [1088, 197] width 56 height 11
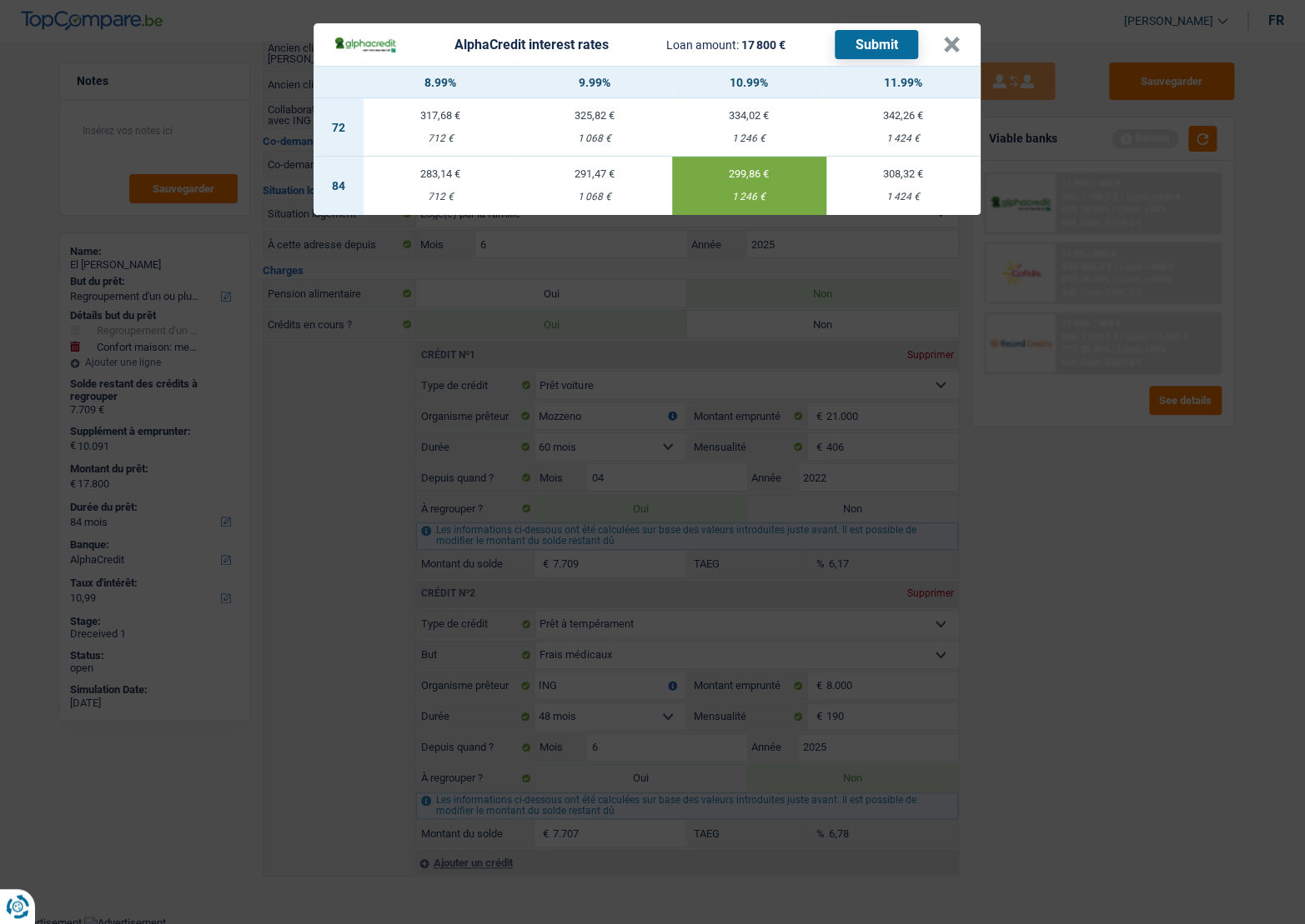
click at [1111, 529] on div "AlphaCredit interest rates Loan amount: 17 800 € Submit × 8.99% 9.99% 10.99% 11…" at bounding box center [652, 462] width 1305 height 924
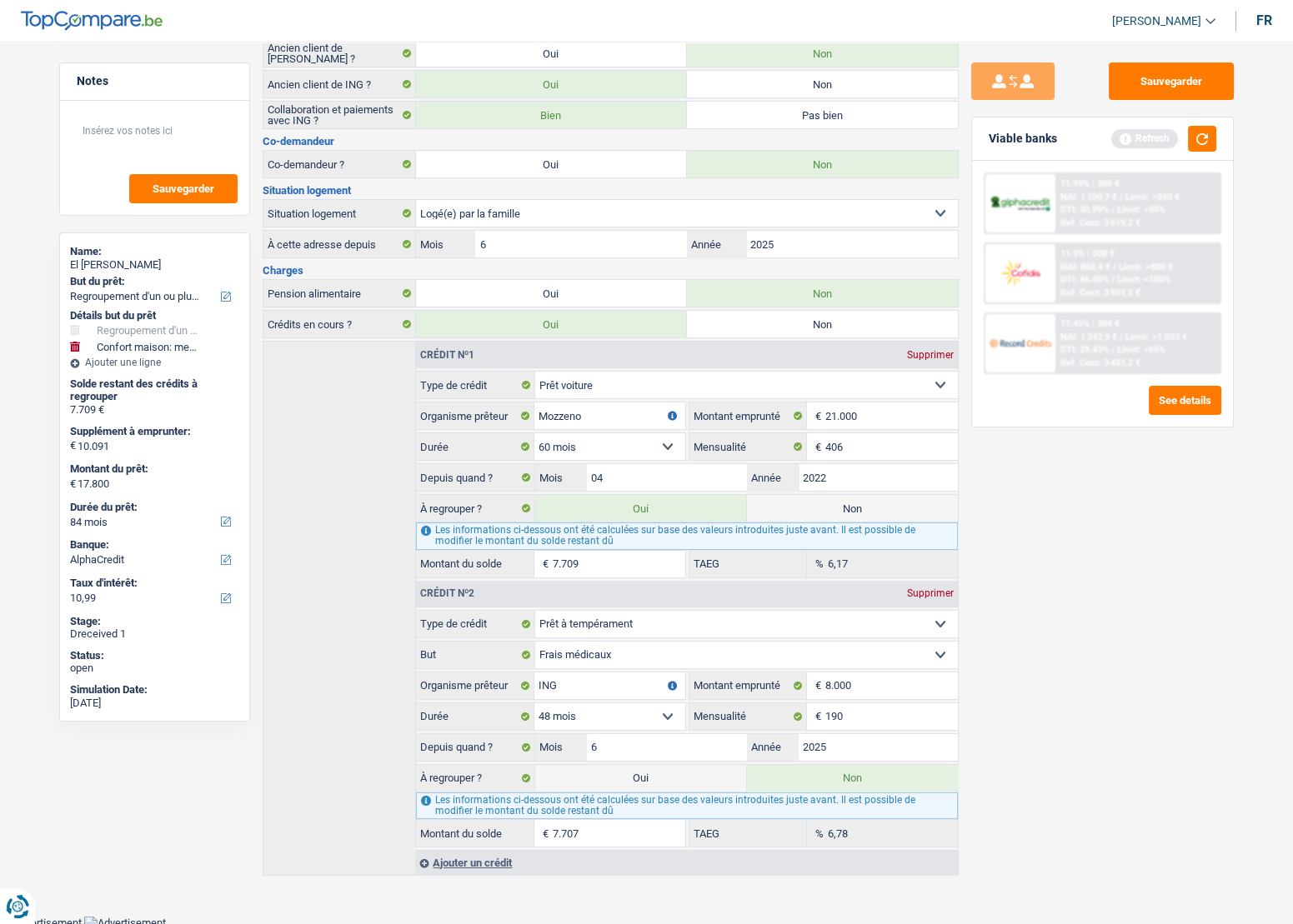
drag, startPoint x: 1174, startPoint y: 329, endPoint x: 1169, endPoint y: 338, distance: 10.3
click at [1169, 338] on span "Limit: >1.033 €" at bounding box center [1156, 337] width 61 height 11
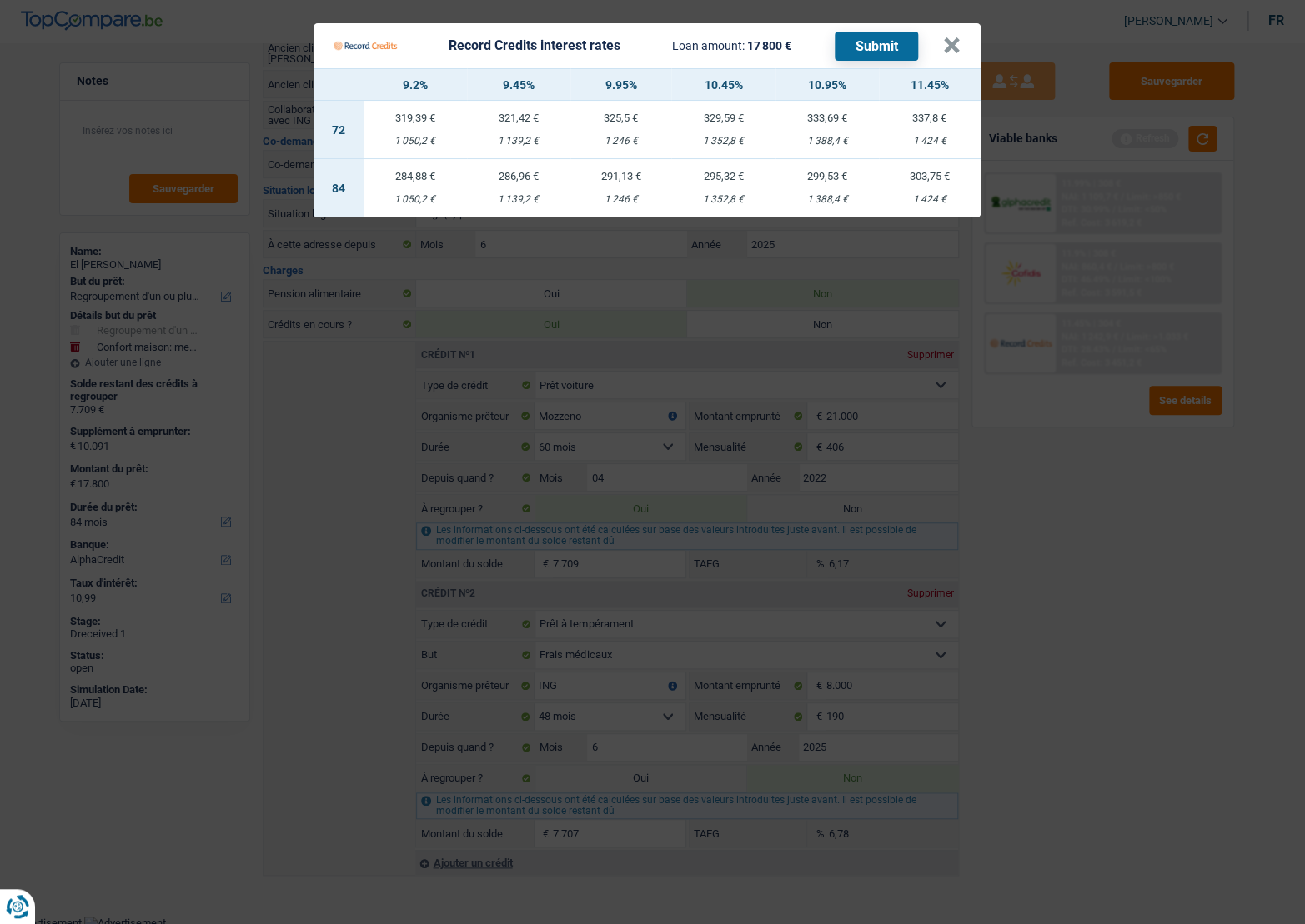
drag, startPoint x: 831, startPoint y: 190, endPoint x: 862, endPoint y: 152, distance: 49.0
click at [830, 190] on td "299,53 € 1 388,4 €" at bounding box center [827, 188] width 103 height 58
select select "record credits"
type input "10,95"
click at [875, 46] on button "Submit" at bounding box center [876, 46] width 83 height 29
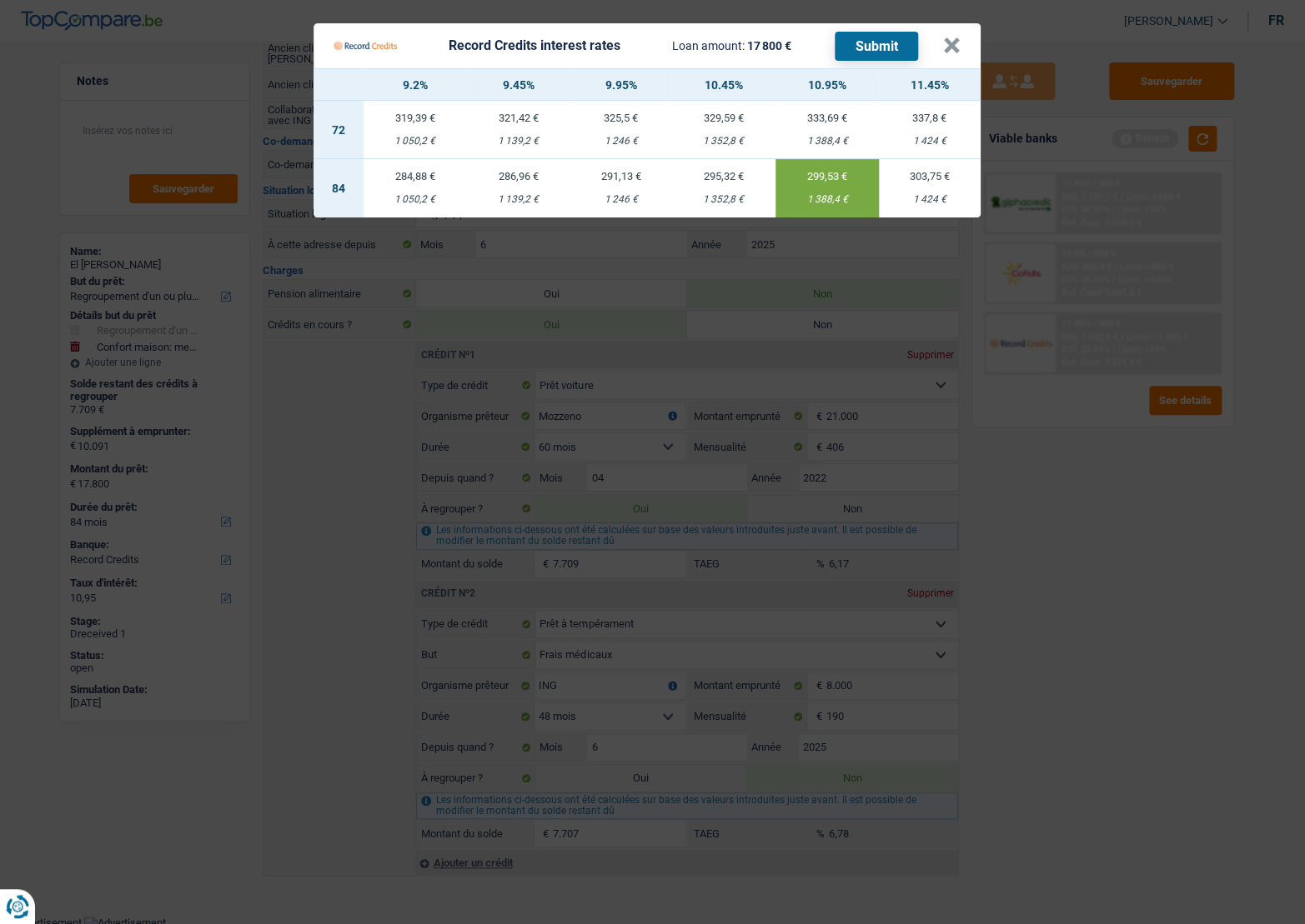
click at [961, 50] on Credits___BV_modal_header_ "Record Credits interest rates Loan amount: 17 800 € Submit ×" at bounding box center [646, 46] width 667 height 45
click at [957, 42] on button "×" at bounding box center [952, 46] width 18 height 17
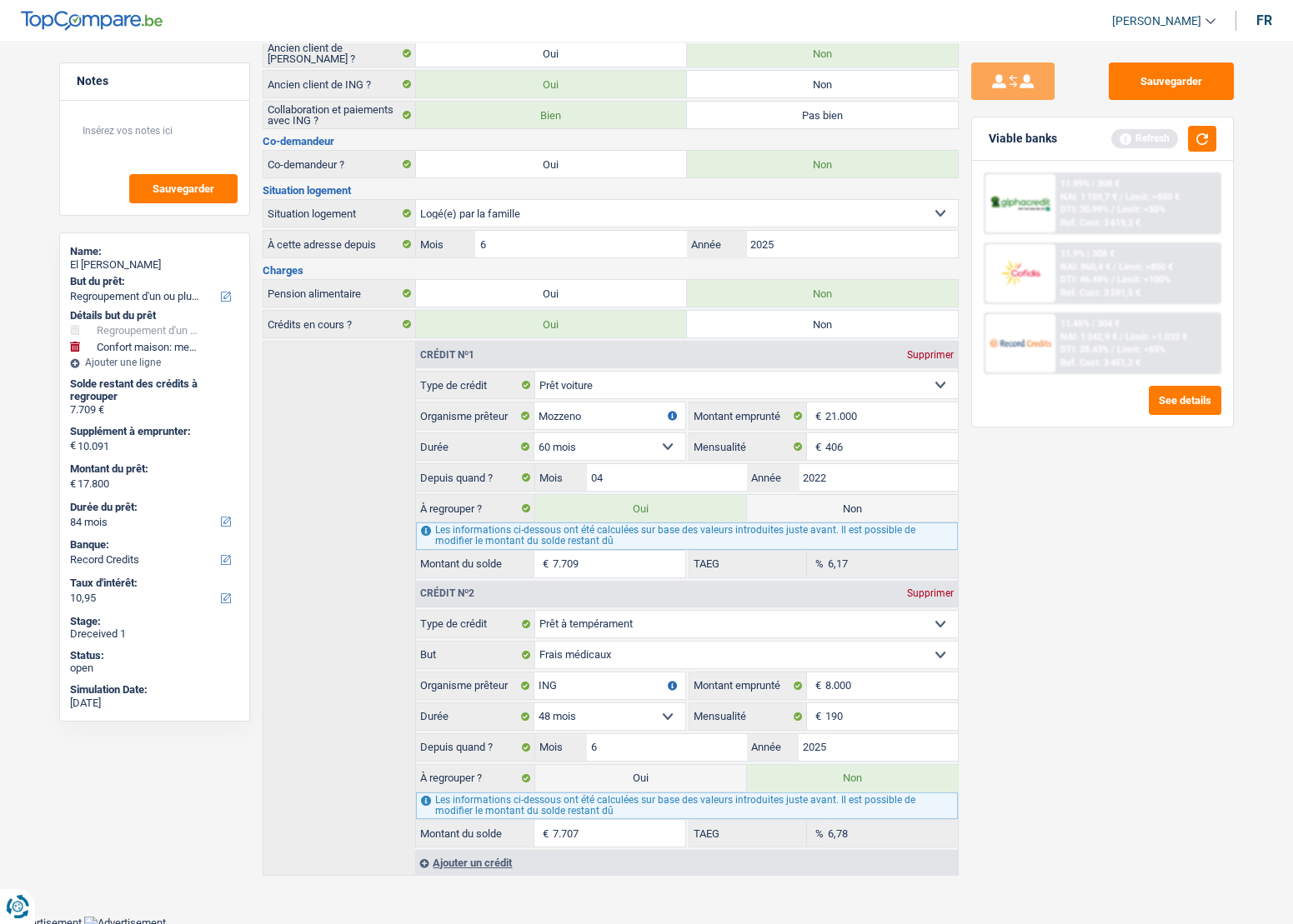
click at [1126, 265] on span "Limit: >800 €" at bounding box center [1145, 266] width 54 height 11
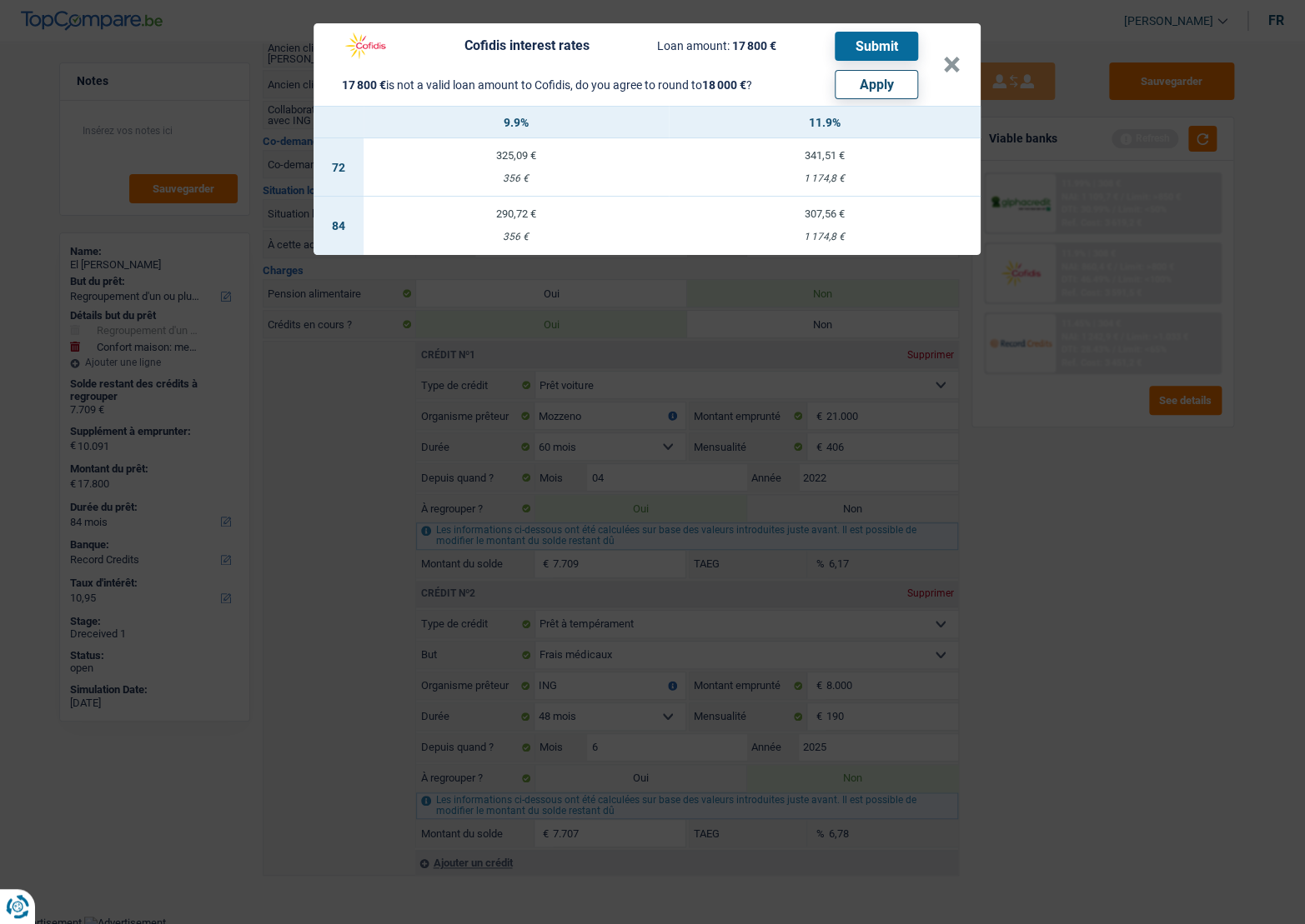
click at [884, 93] on button "Apply" at bounding box center [876, 84] width 83 height 29
type input "10.291"
type input "18.000"
select select "other"
click at [771, 233] on div "1 174,8 €" at bounding box center [824, 237] width 312 height 11
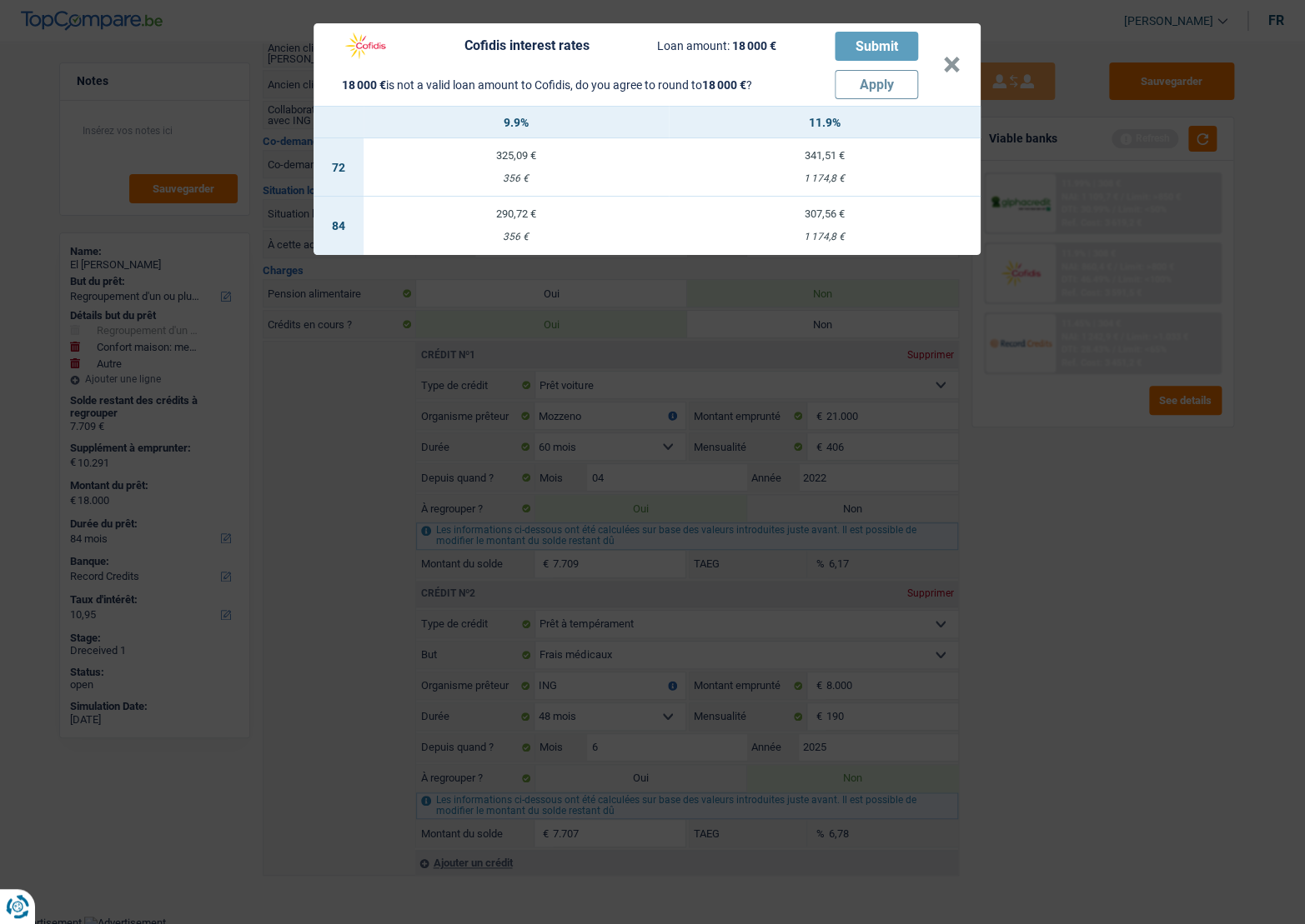
select select "cofidis"
type input "11,90"
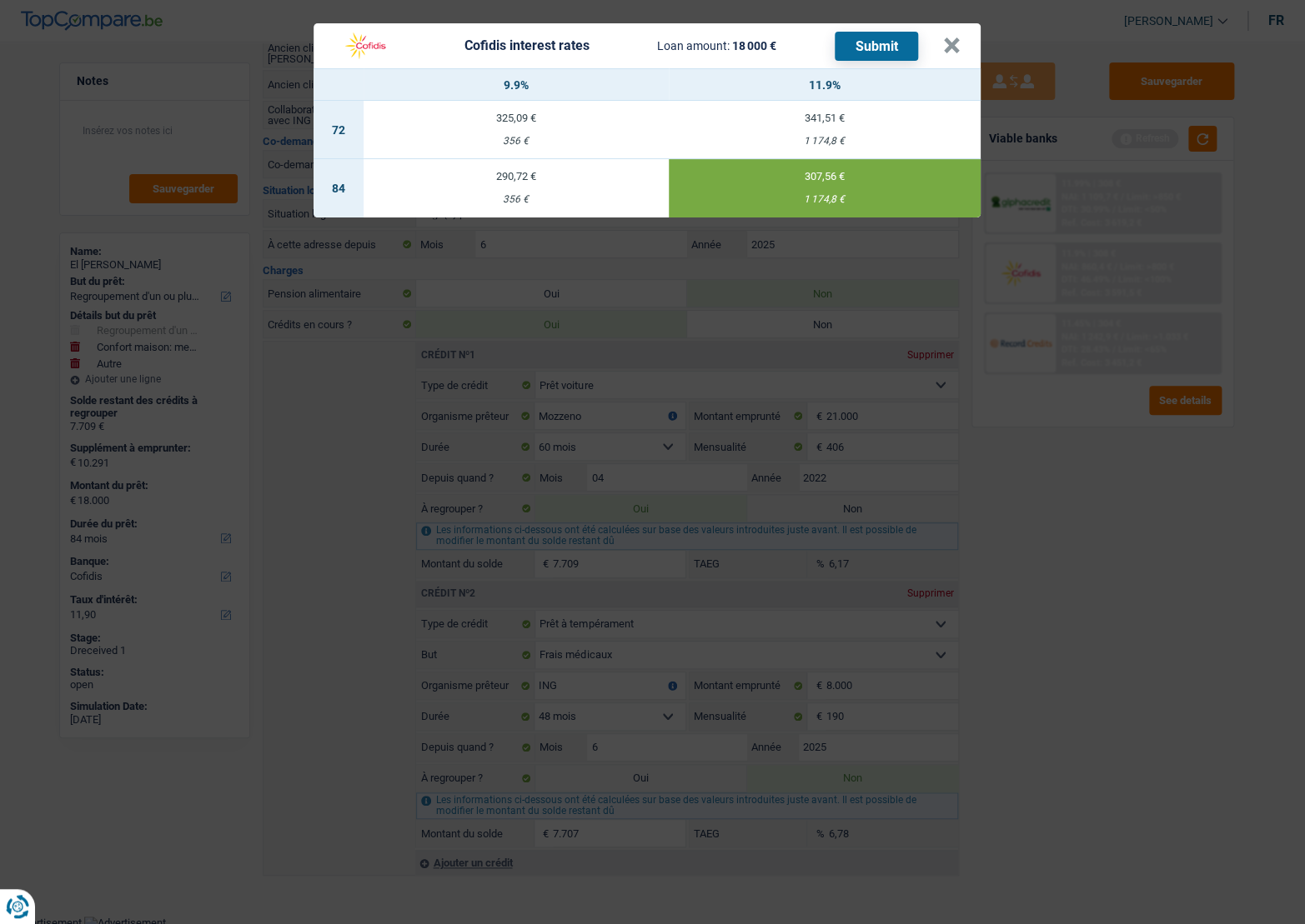
click at [876, 46] on button "Submit" at bounding box center [876, 46] width 83 height 29
click at [959, 51] on header "Cofidis interest rates Loan amount: 18 000 € Submit ×" at bounding box center [646, 46] width 667 height 45
click at [957, 51] on button "×" at bounding box center [952, 46] width 18 height 17
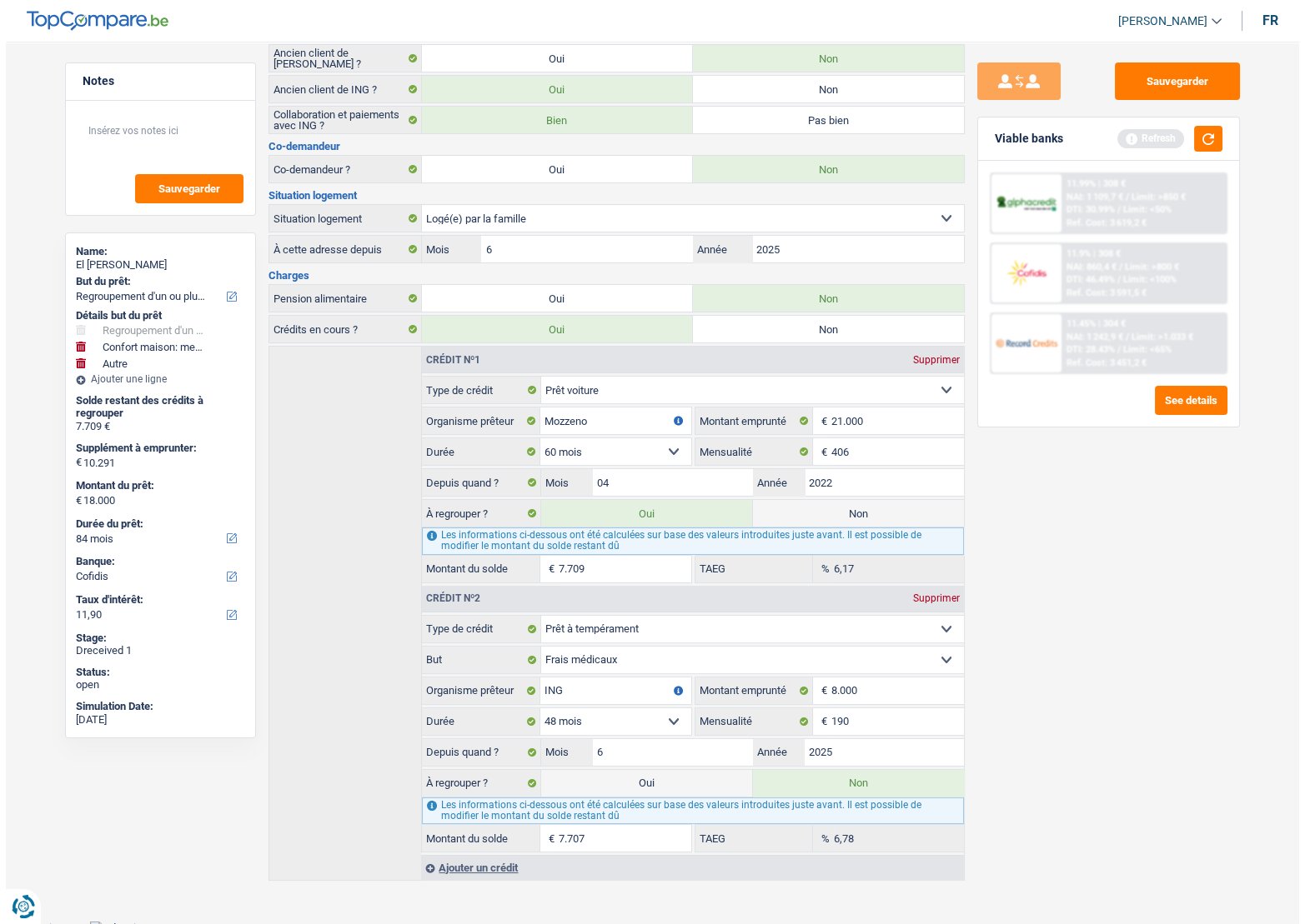
scroll to position [0, 0]
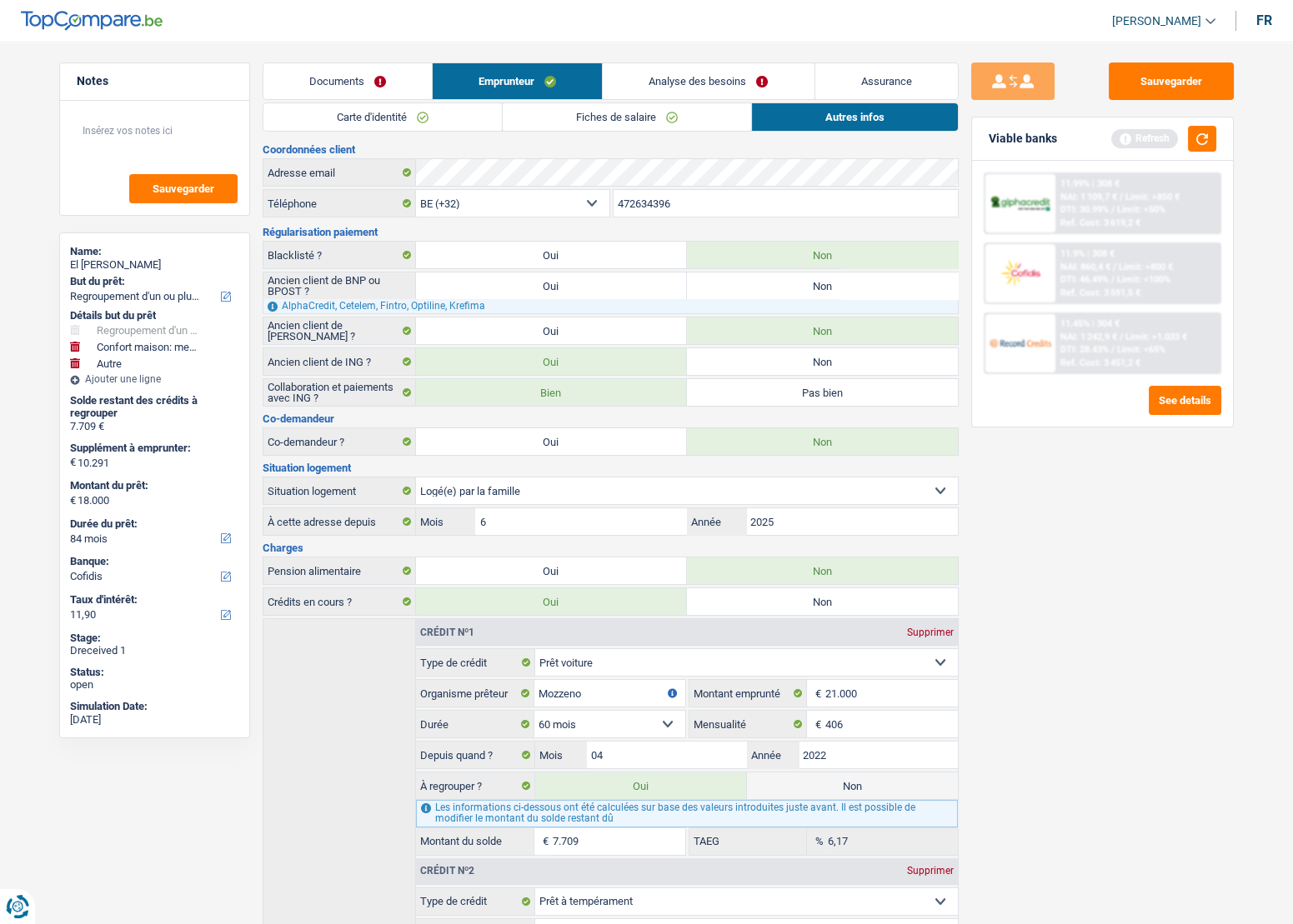
click at [389, 60] on main "Notes Sauvegarder Name: El Mahdi Ouzine But du prêt: Confort maison: meubles, t…" at bounding box center [646, 609] width 1293 height 1169
click at [354, 80] on link "Documents" at bounding box center [348, 81] width 168 height 36
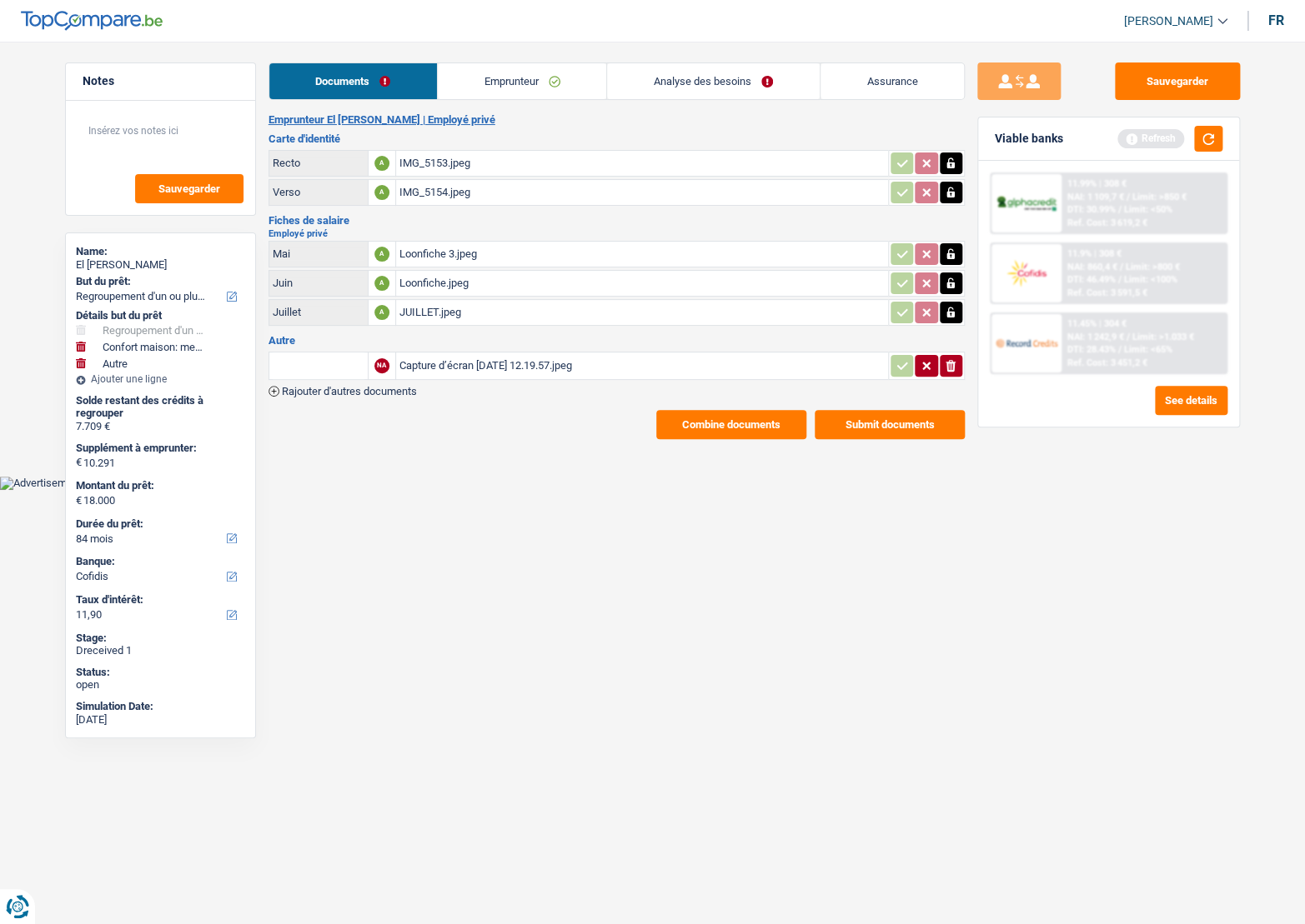
click at [920, 426] on button "Submit documents" at bounding box center [889, 424] width 150 height 29
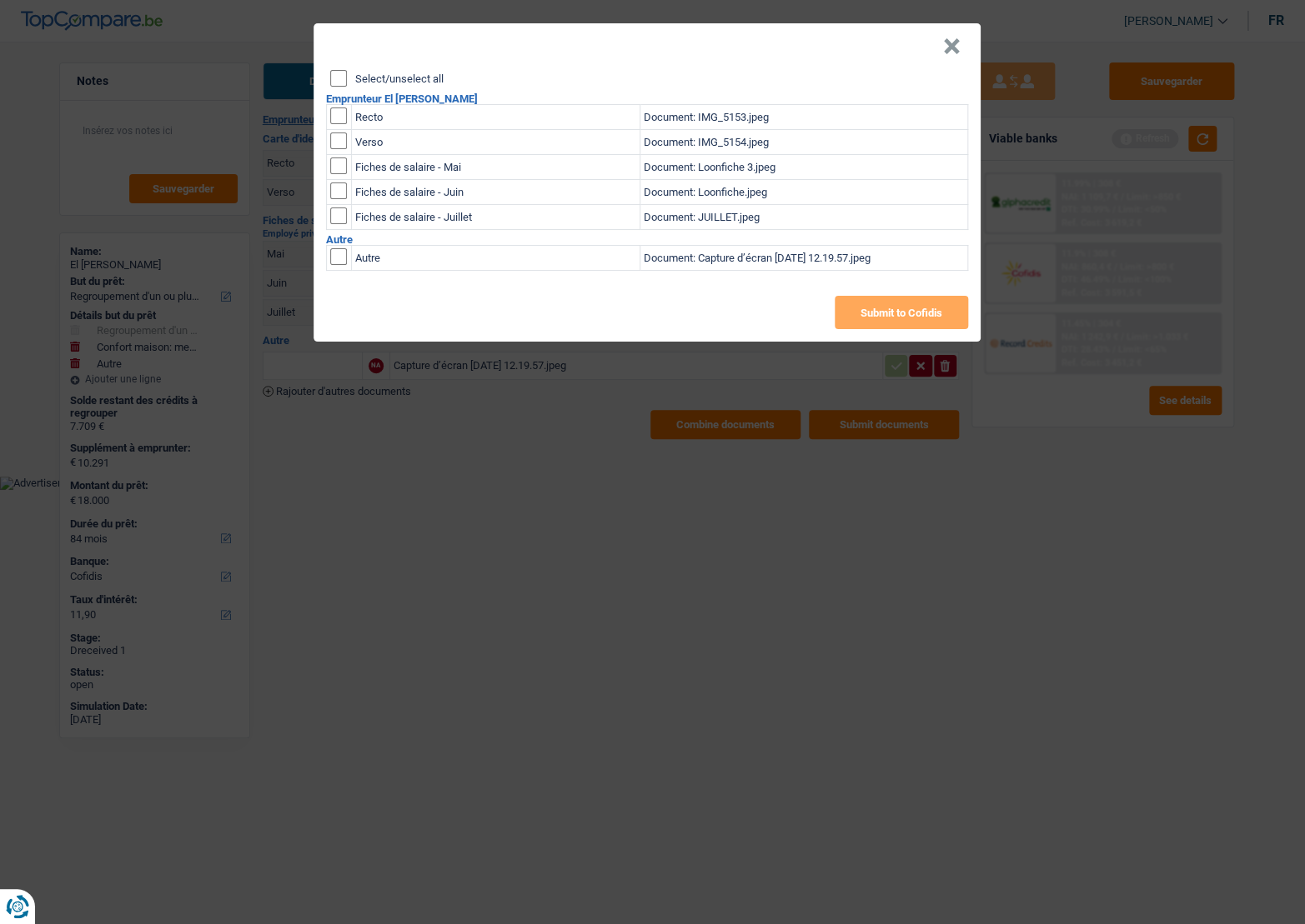
click at [333, 82] on input "Select/unselect all" at bounding box center [338, 78] width 17 height 17
checkbox input "true"
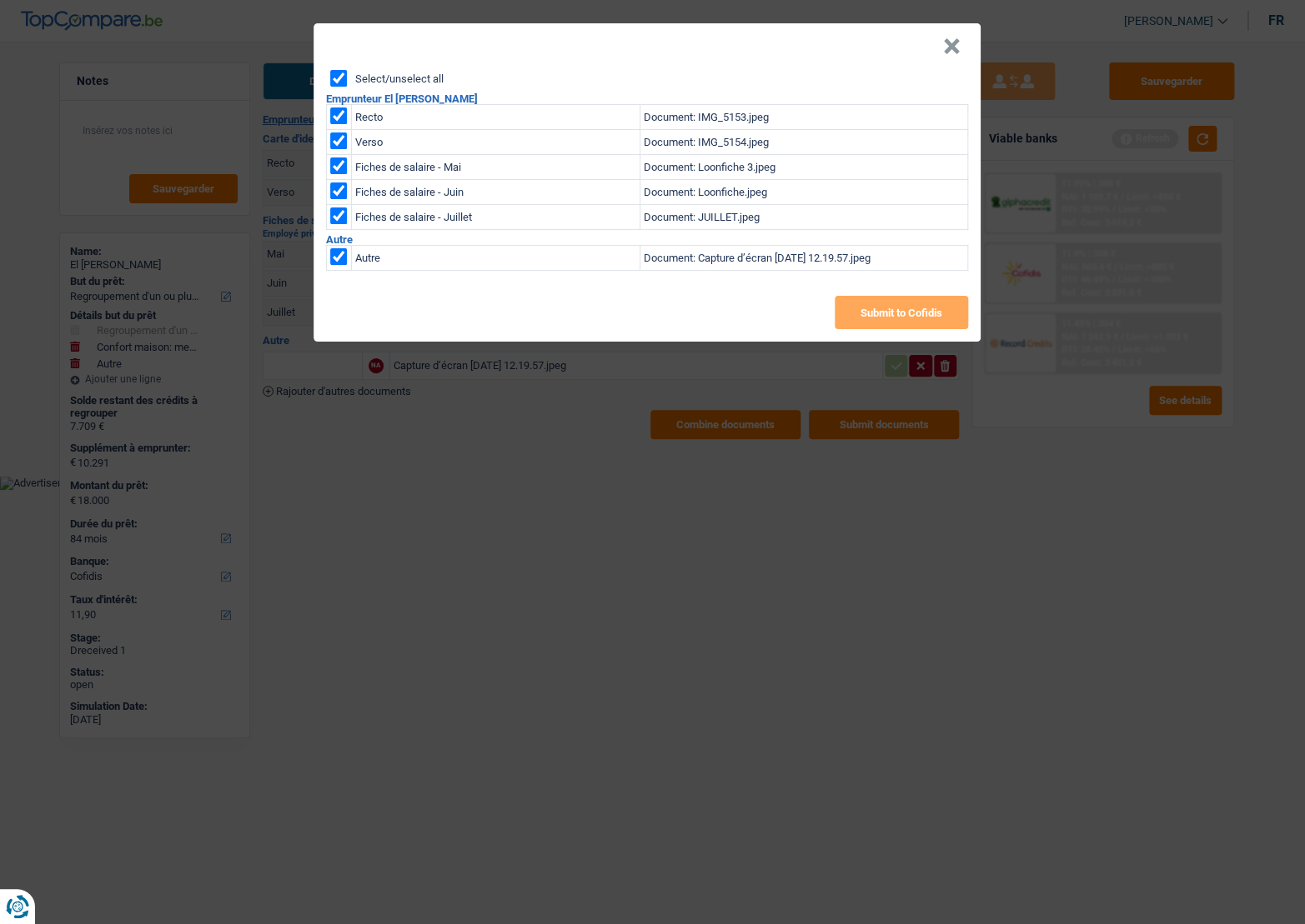
checkbox input "true"
click at [861, 319] on button "Submit to Cofidis" at bounding box center [901, 313] width 134 height 34
click at [964, 51] on header "×" at bounding box center [646, 47] width 667 height 47
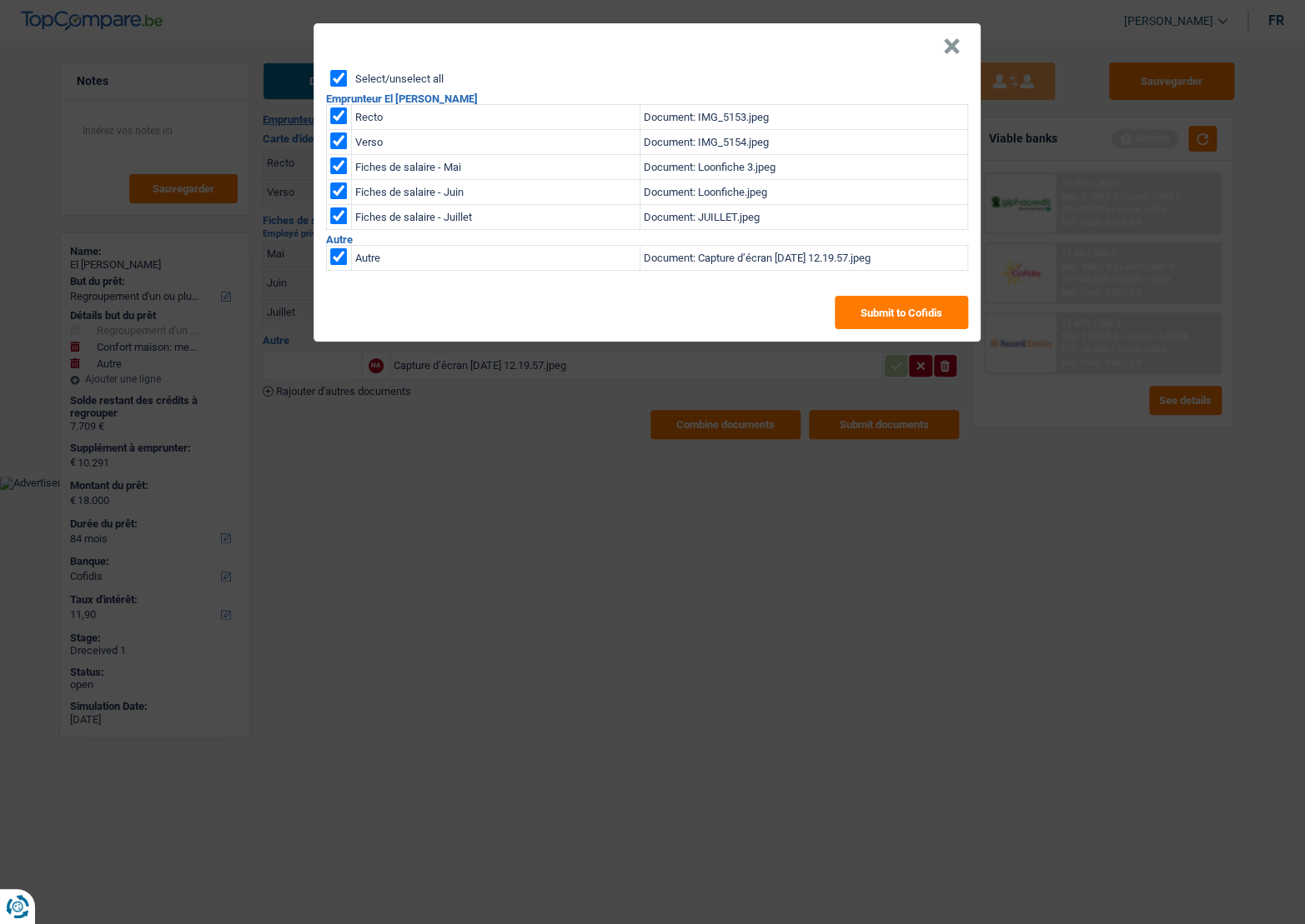
click at [958, 50] on button "×" at bounding box center [952, 47] width 18 height 17
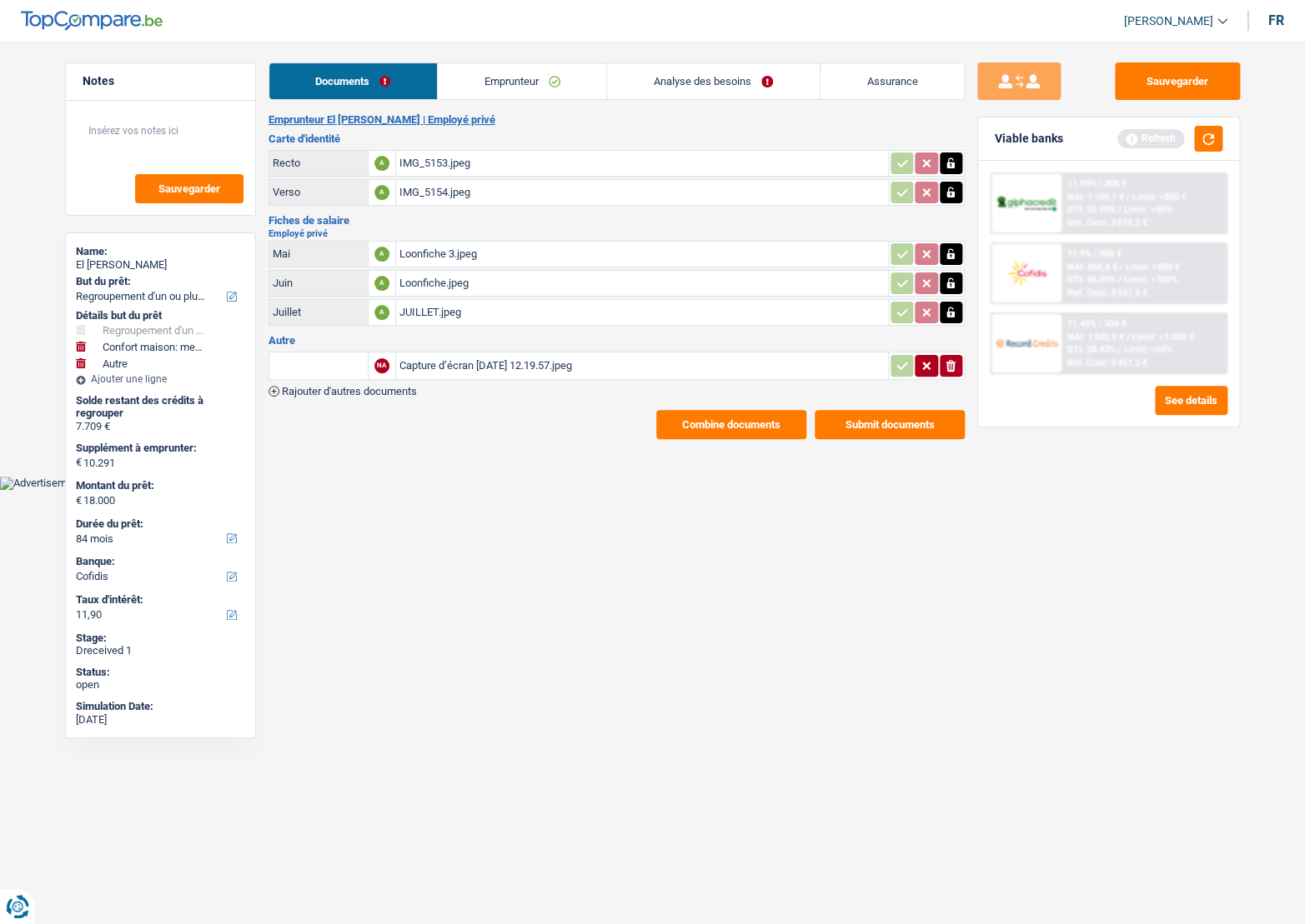
click at [516, 80] on link "Emprunteur" at bounding box center [522, 81] width 168 height 36
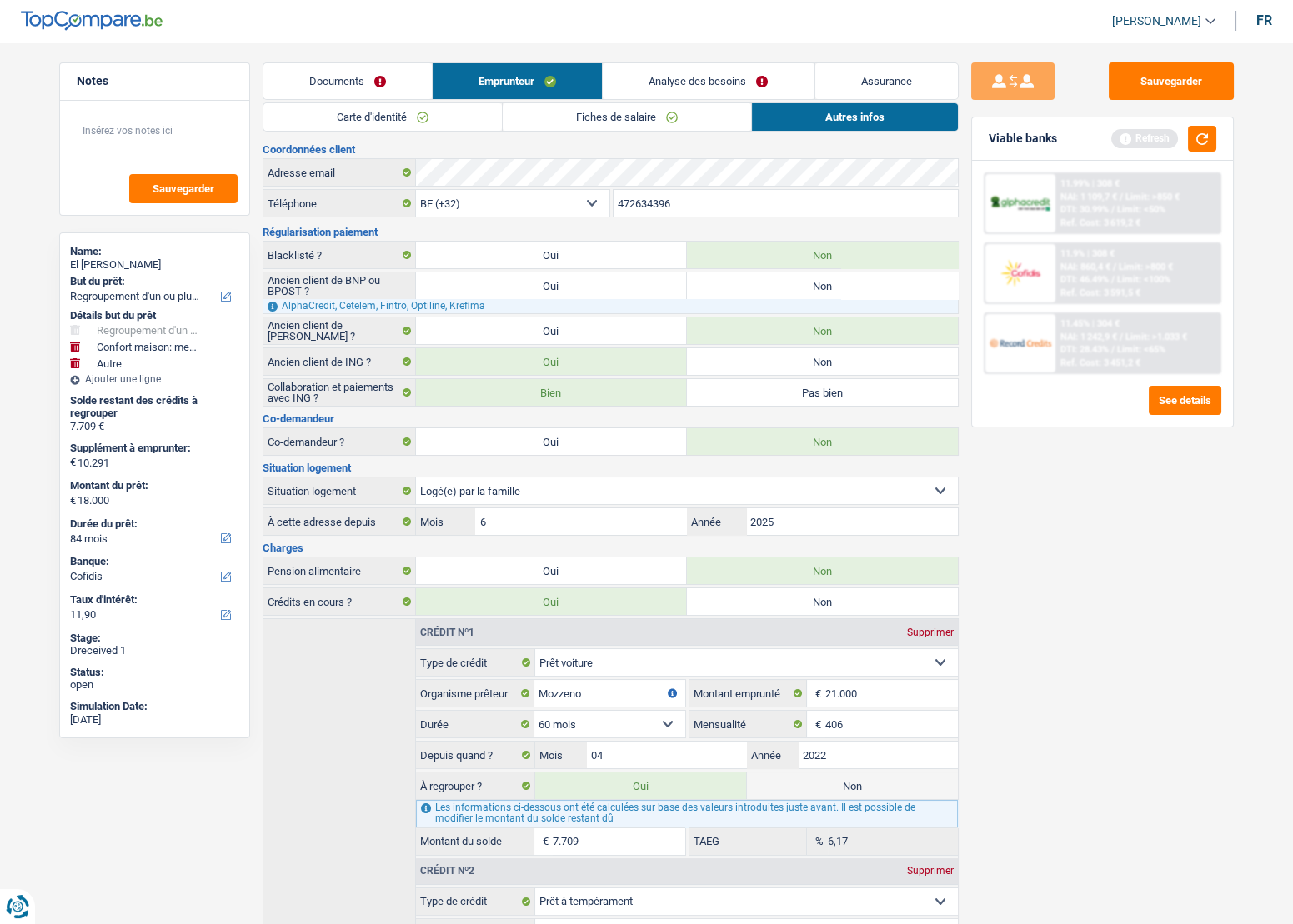
click at [377, 115] on link "Carte d'identité" at bounding box center [382, 117] width 239 height 28
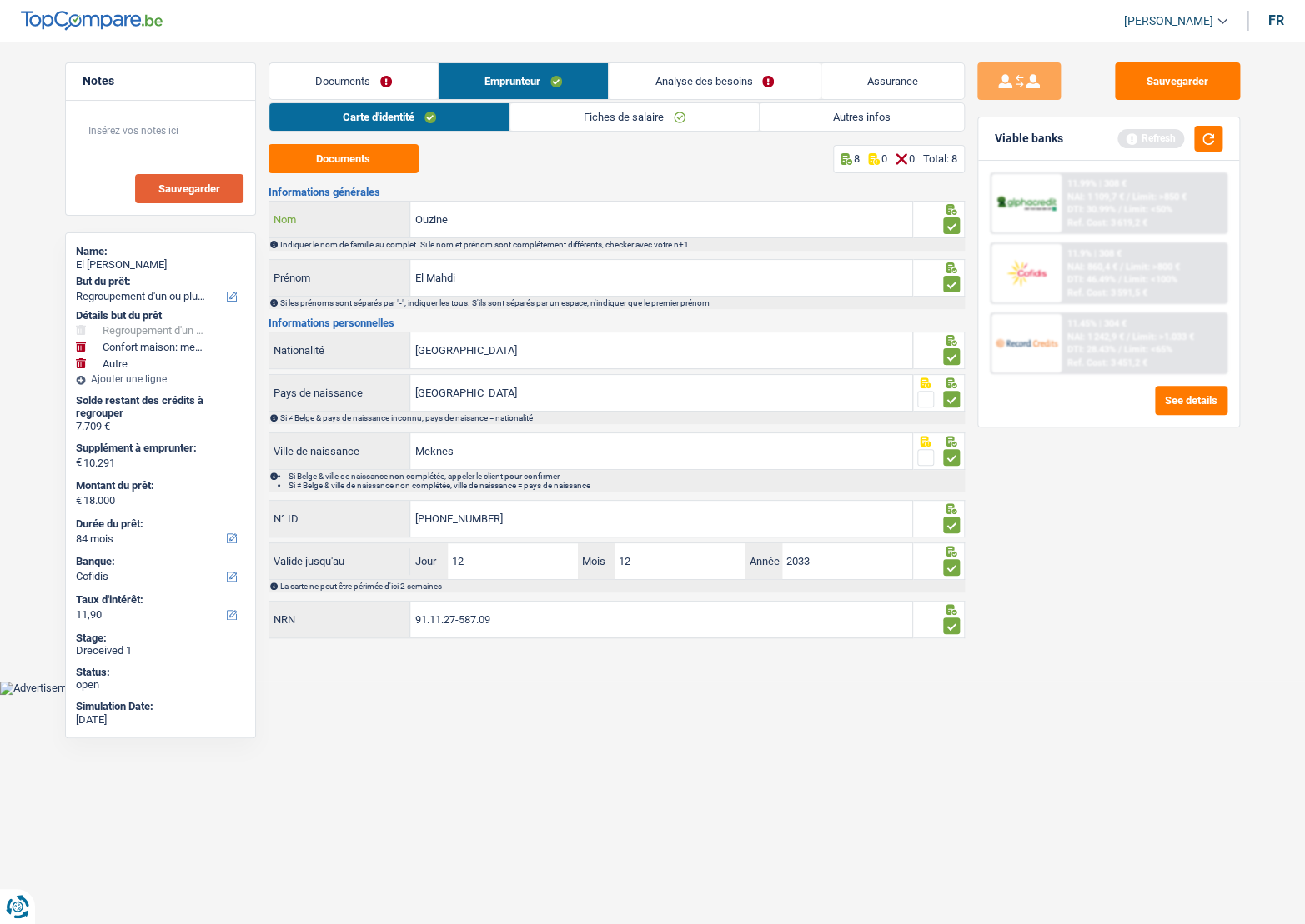
drag, startPoint x: 509, startPoint y: 224, endPoint x: 212, endPoint y: 187, distance: 299.3
click at [212, 187] on div "Notes Sauvegarder Name: El Mahdi Ouzine But du prêt: Confort maison: meubles, t…" at bounding box center [653, 353] width 1201 height 581
click at [357, 162] on button "Documents" at bounding box center [343, 158] width 150 height 29
click at [1213, 142] on button "button" at bounding box center [1208, 139] width 29 height 26
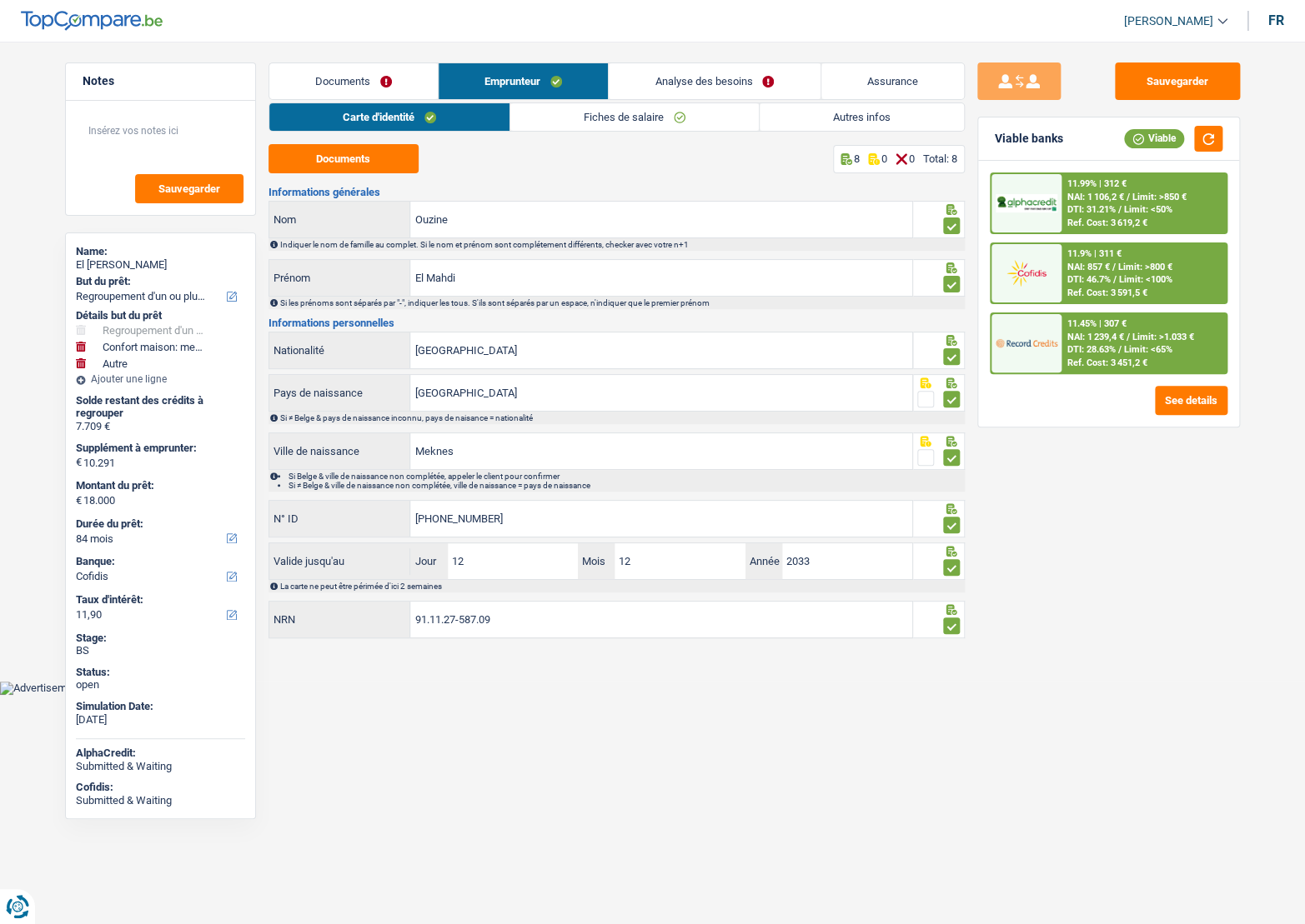
click at [1154, 268] on span "Limit: >800 €" at bounding box center [1144, 266] width 54 height 11
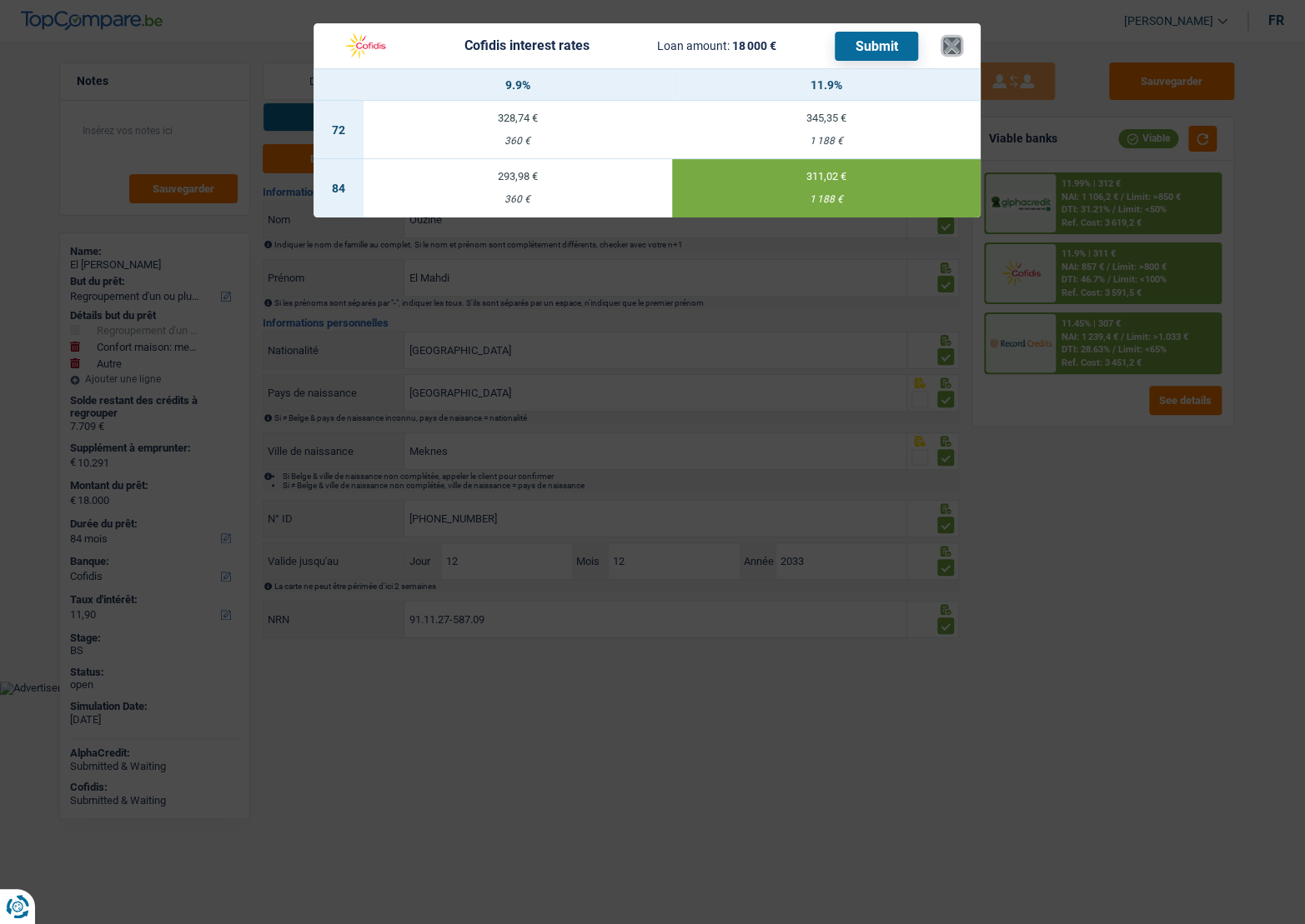
click at [945, 45] on button "×" at bounding box center [952, 46] width 18 height 17
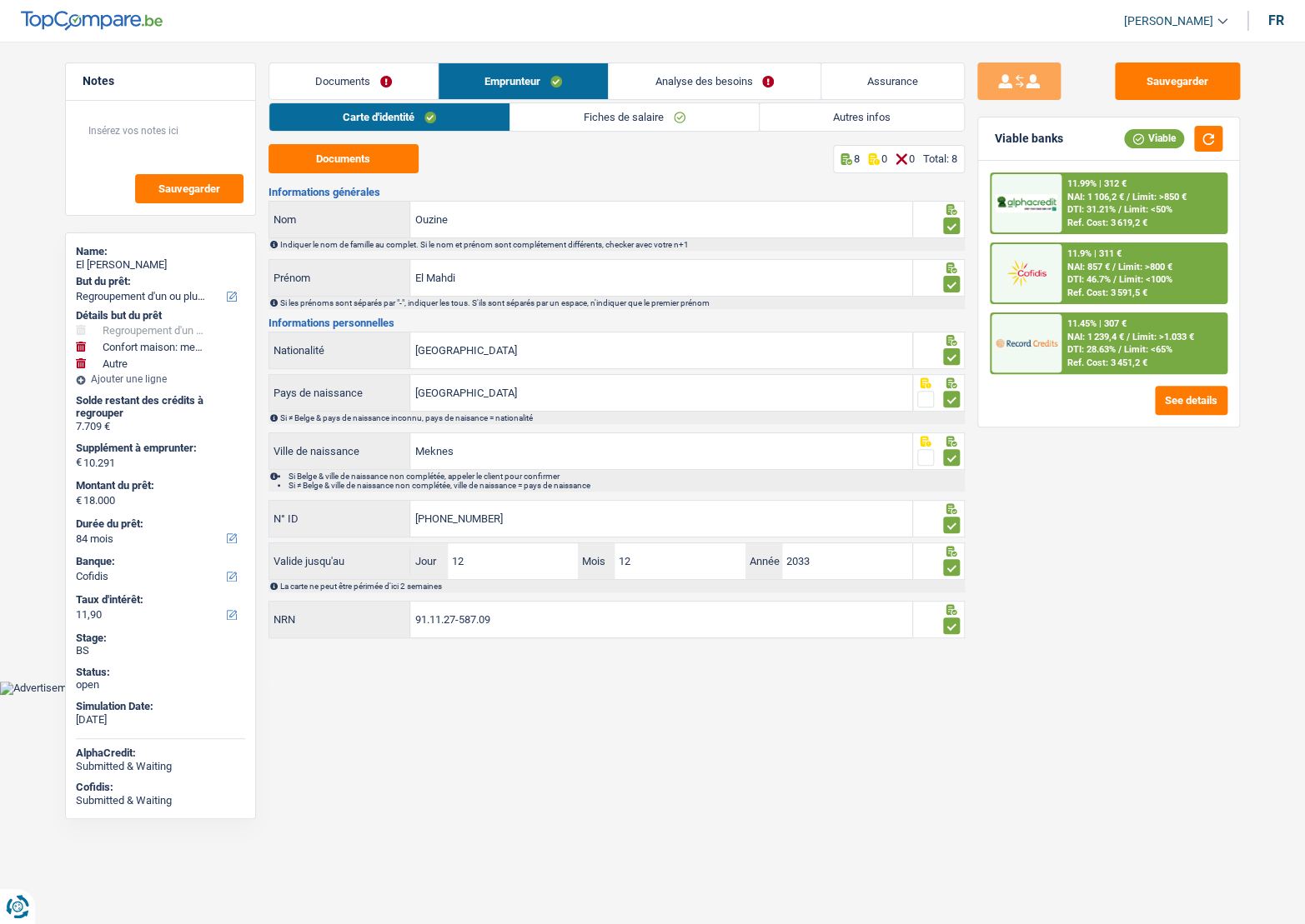
drag, startPoint x: 336, startPoint y: 88, endPoint x: 370, endPoint y: 15, distance: 80.5
click at [337, 88] on link "Documents" at bounding box center [354, 81] width 168 height 36
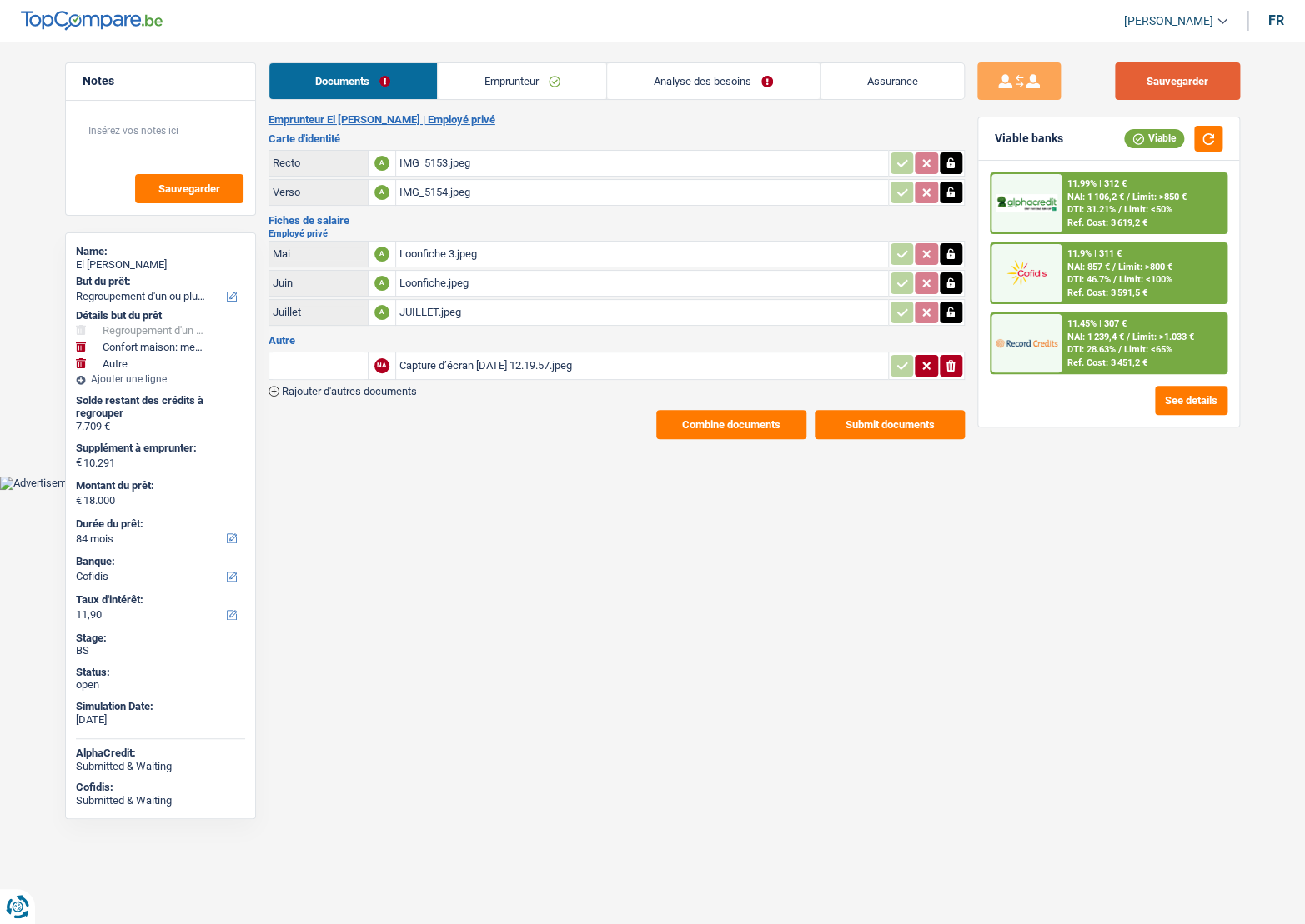
click at [1122, 75] on button "Sauvegarder" at bounding box center [1177, 81] width 125 height 38
click at [1092, 335] on span "NAI: 1 239,4 €" at bounding box center [1094, 337] width 56 height 11
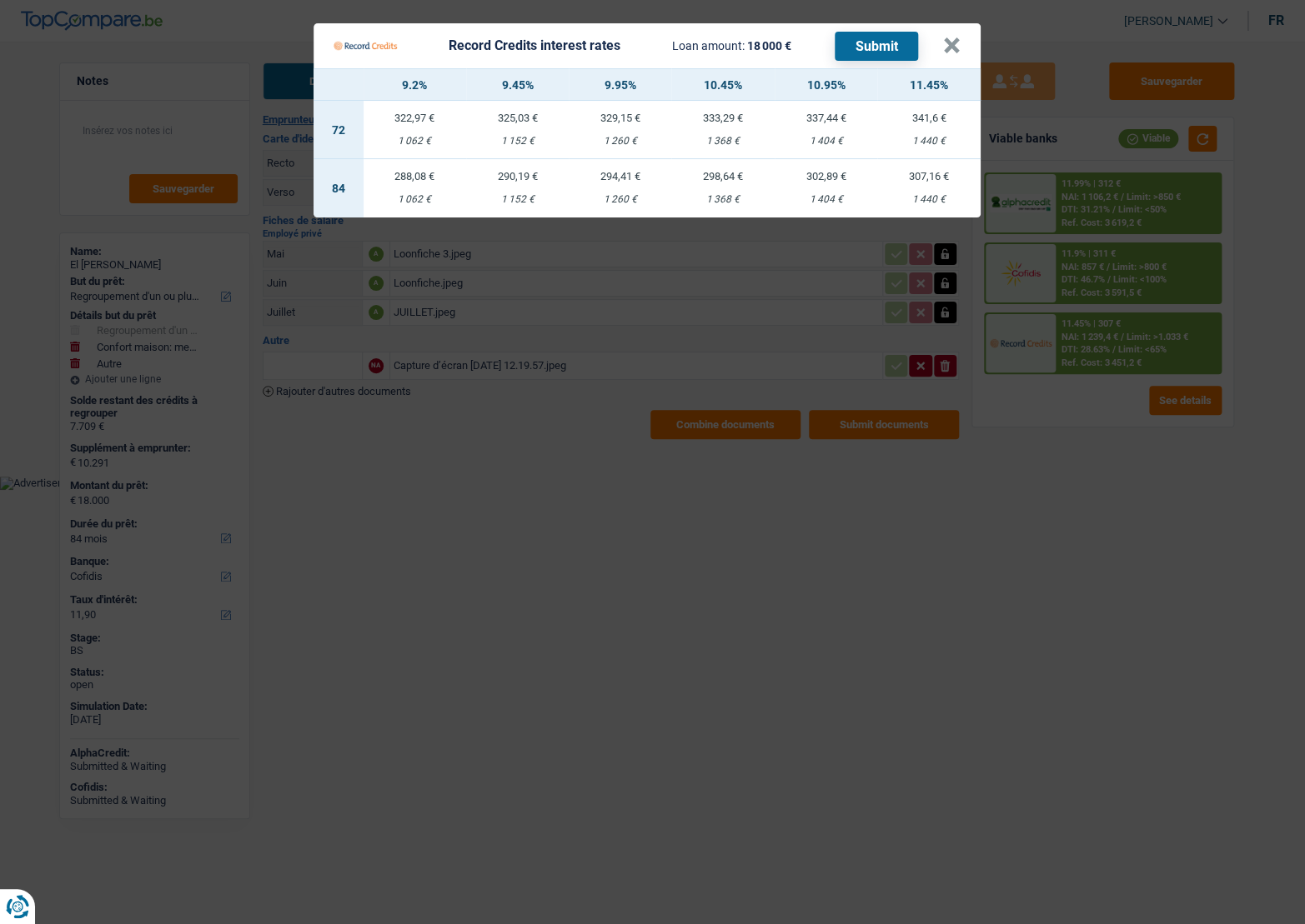
click at [590, 386] on Credits "Record Credits interest rates Loan amount: 18 000 € Submit × 9.2% 9.45% 9.95% 1…" at bounding box center [652, 462] width 1305 height 924
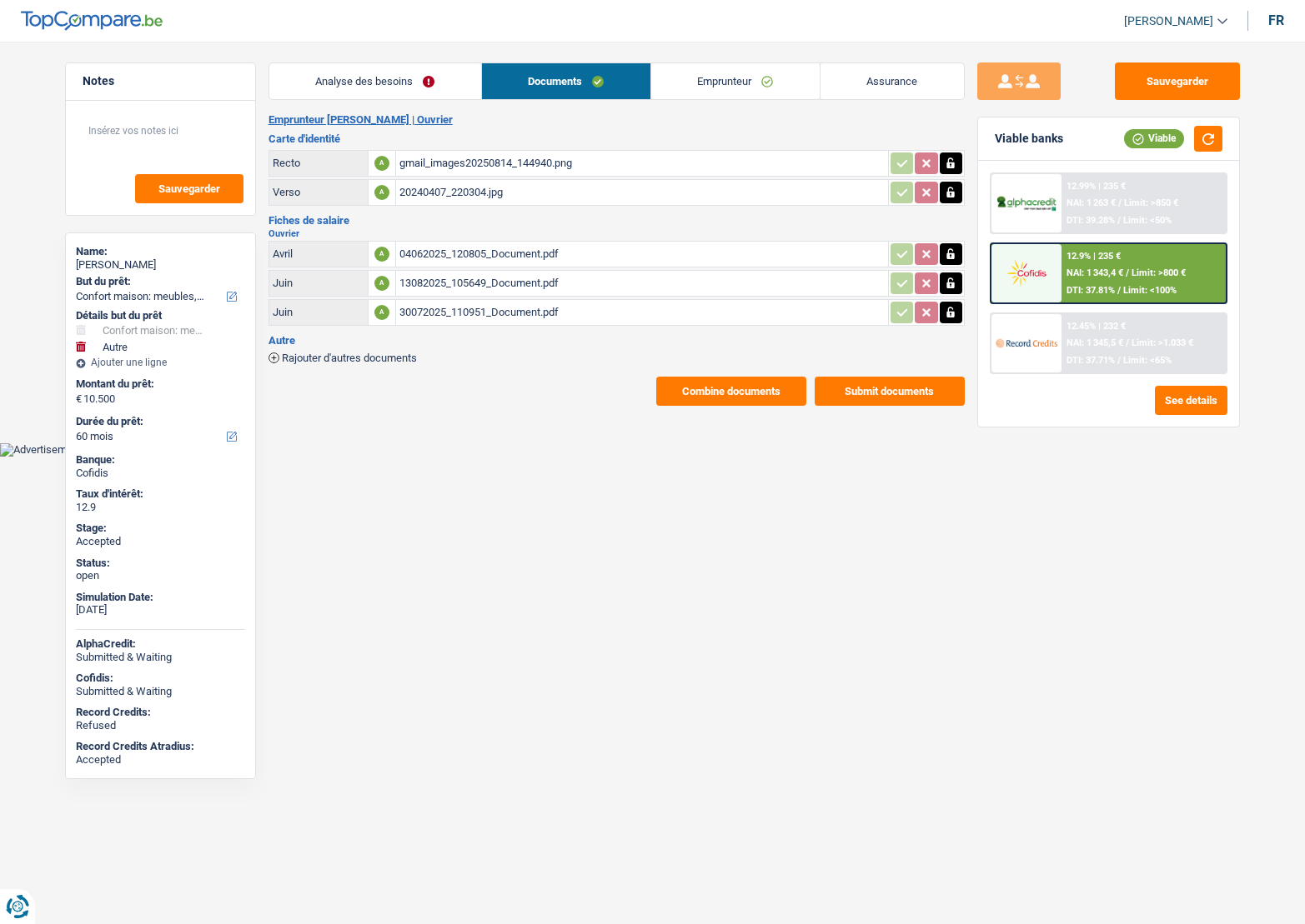
select select "household"
select select "other"
select select "60"
